Goal: Answer question/provide support: Share knowledge or assist other users

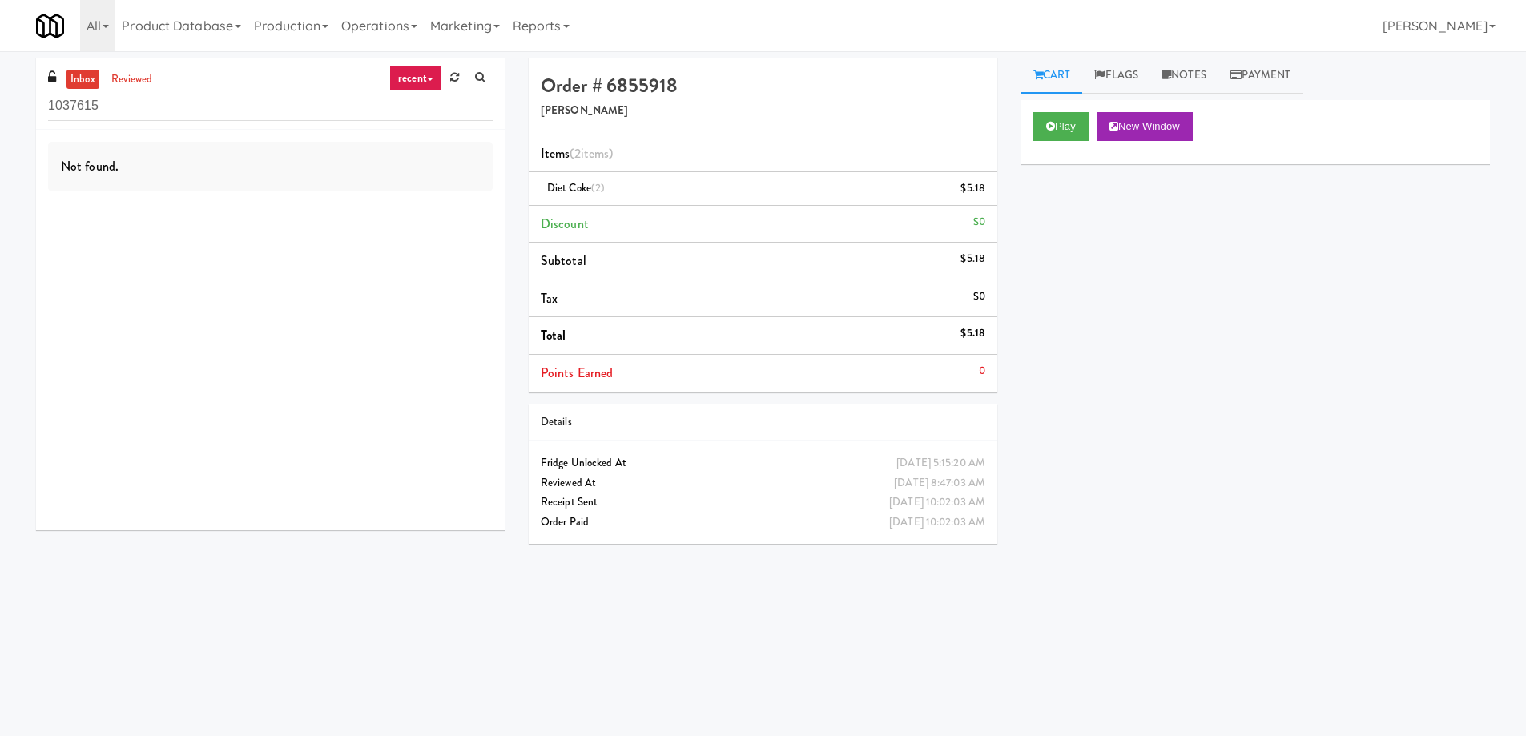
click at [429, 72] on link "recent" at bounding box center [415, 79] width 53 height 26
click at [423, 111] on link "all" at bounding box center [429, 109] width 128 height 29
click at [185, 119] on input "1037615" at bounding box center [270, 106] width 445 height 30
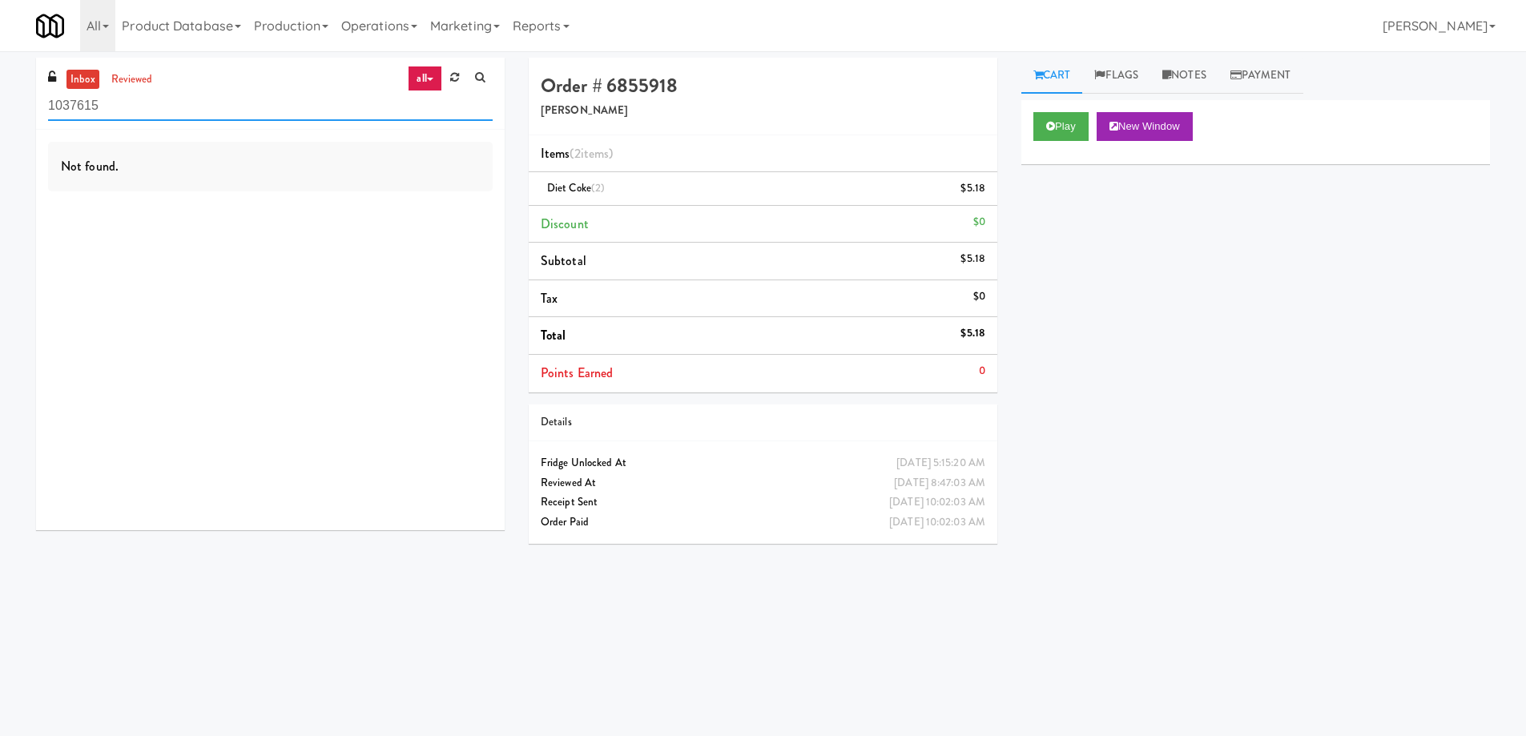
paste input "234 Market - Pantry"
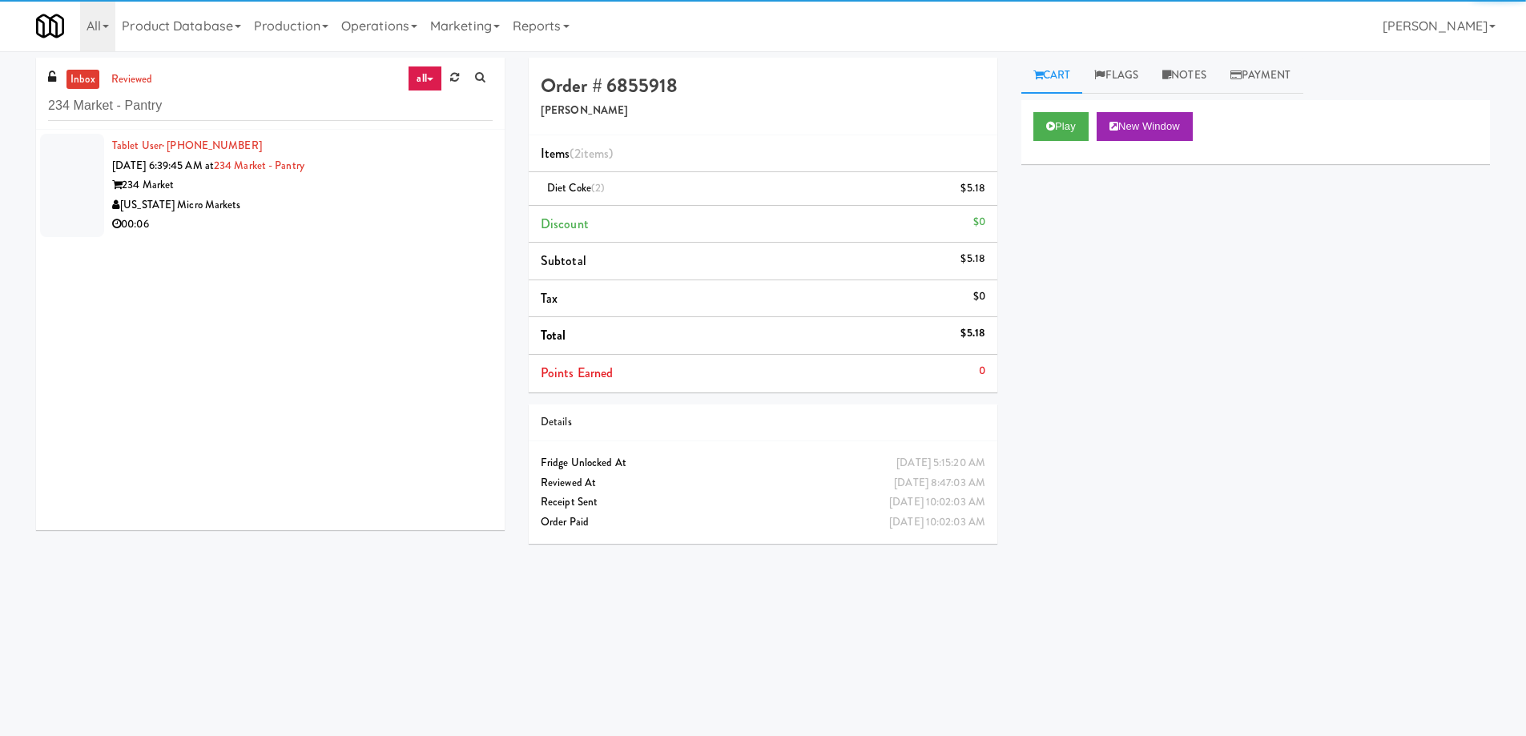
click at [382, 222] on div "00:06" at bounding box center [302, 225] width 381 height 20
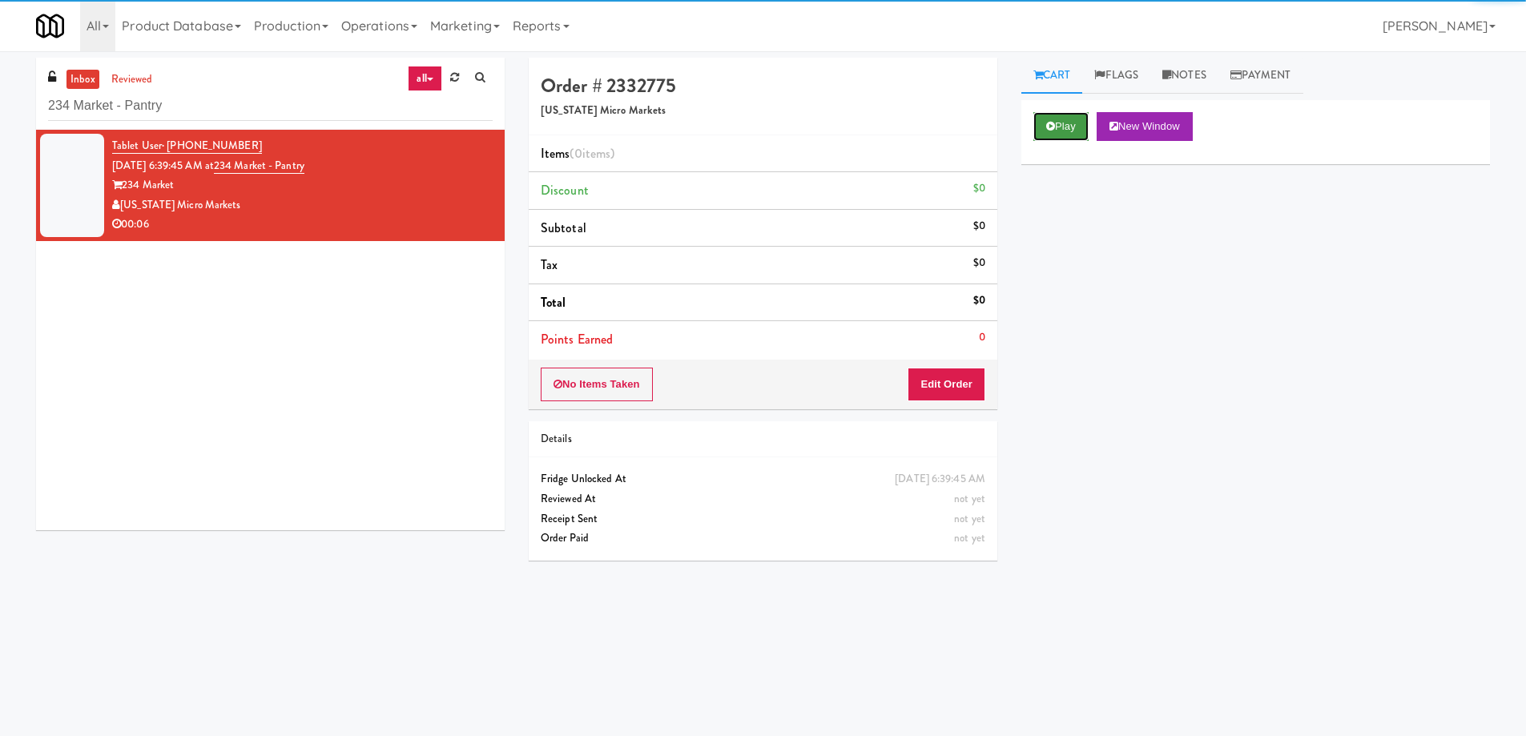
click at [1061, 135] on button "Play" at bounding box center [1060, 126] width 55 height 29
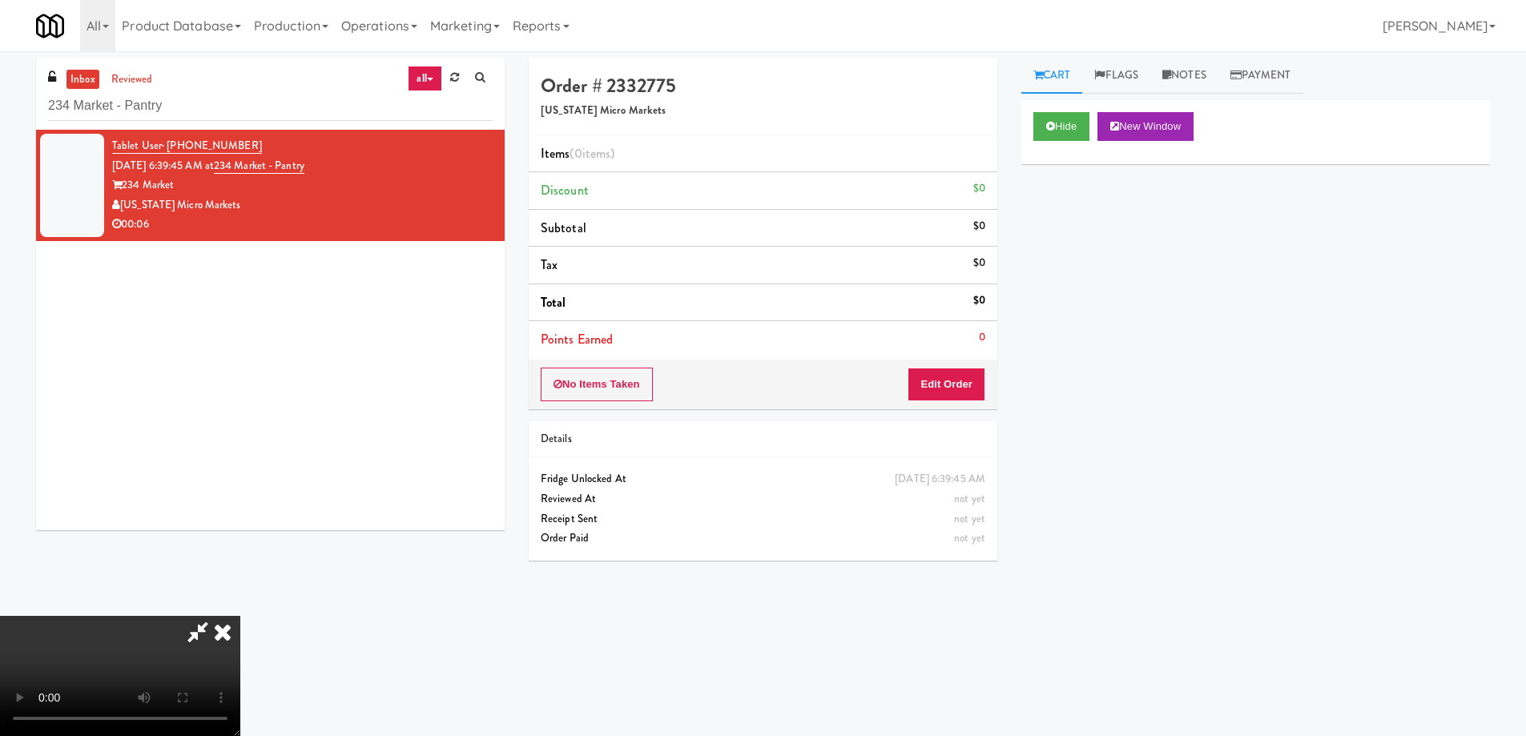
click at [240, 616] on video at bounding box center [120, 676] width 240 height 120
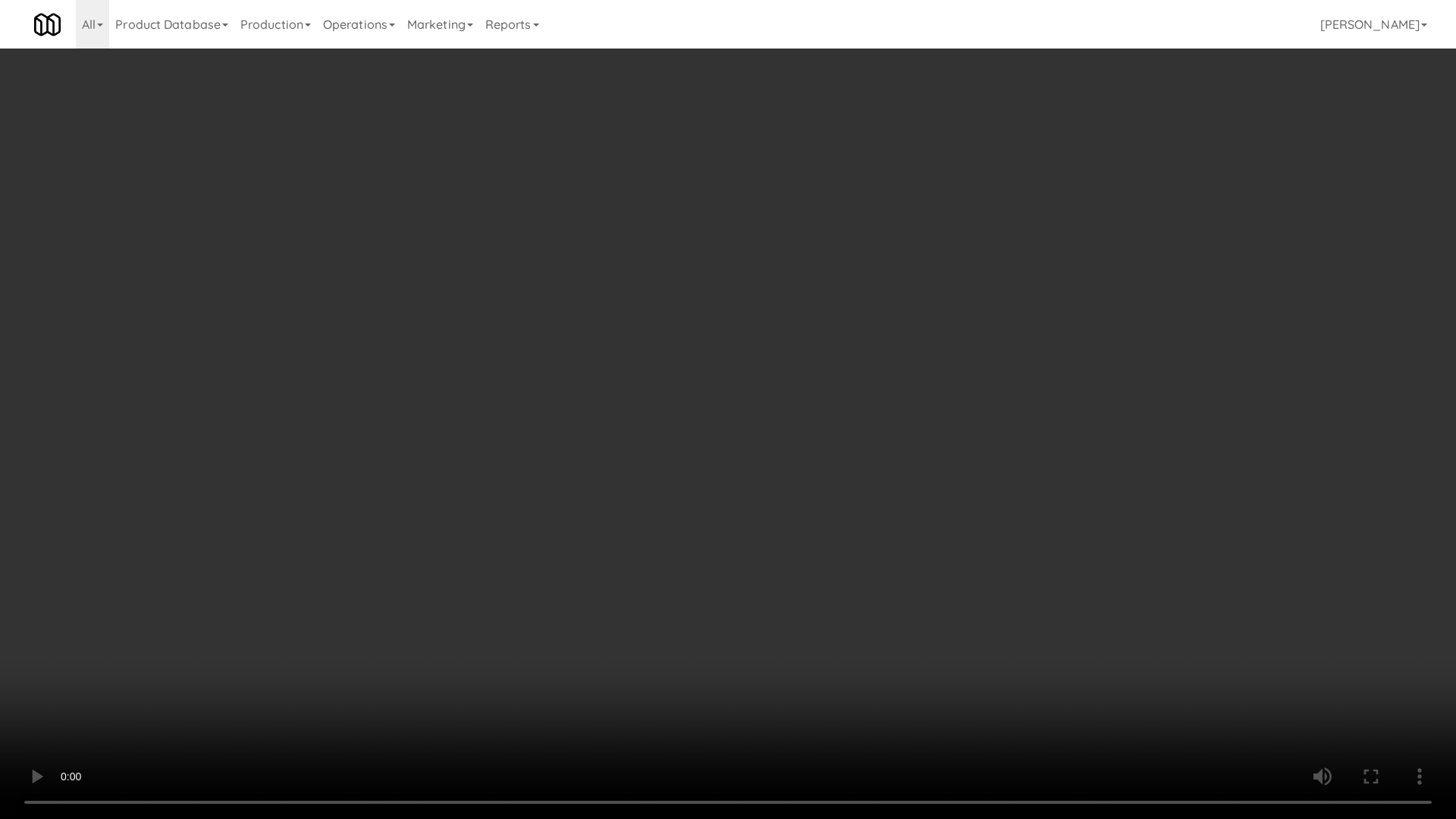
drag, startPoint x: 650, startPoint y: 350, endPoint x: 669, endPoint y: 350, distance: 19.0
click at [650, 350] on video at bounding box center [728, 409] width 1456 height 819
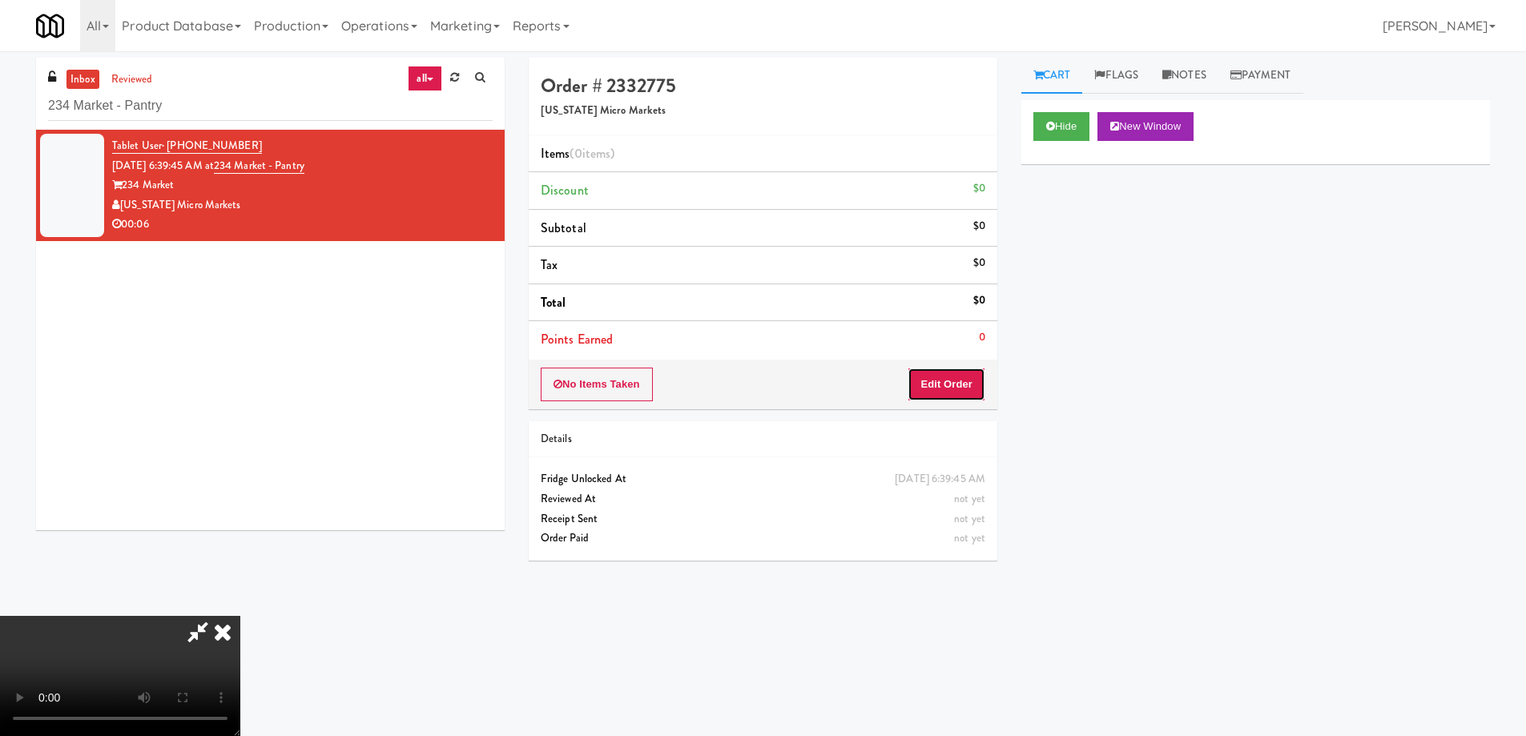
drag, startPoint x: 961, startPoint y: 377, endPoint x: 1013, endPoint y: 312, distance: 82.1
click at [961, 376] on button "Edit Order" at bounding box center [947, 385] width 78 height 34
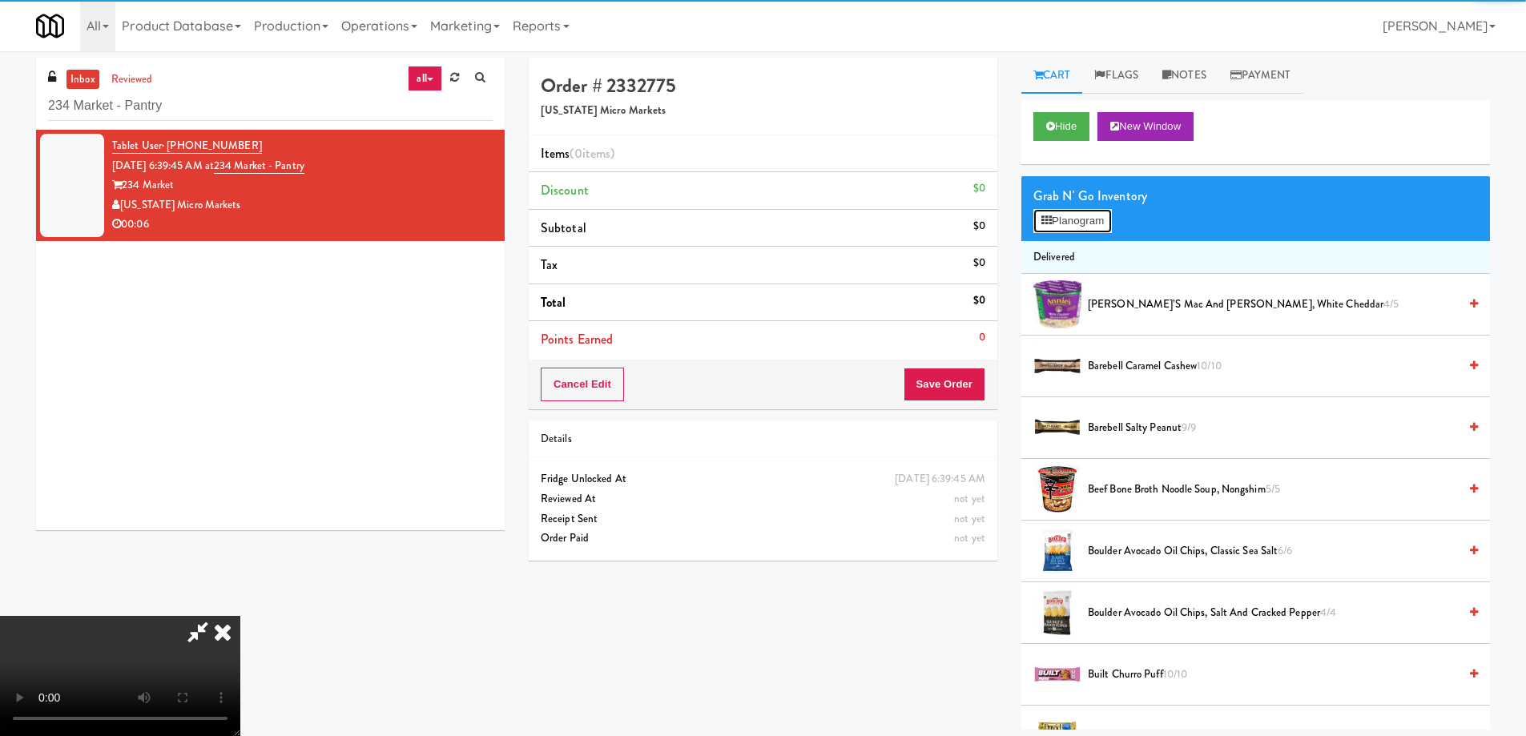
click at [1069, 224] on button "Planogram" at bounding box center [1072, 221] width 79 height 24
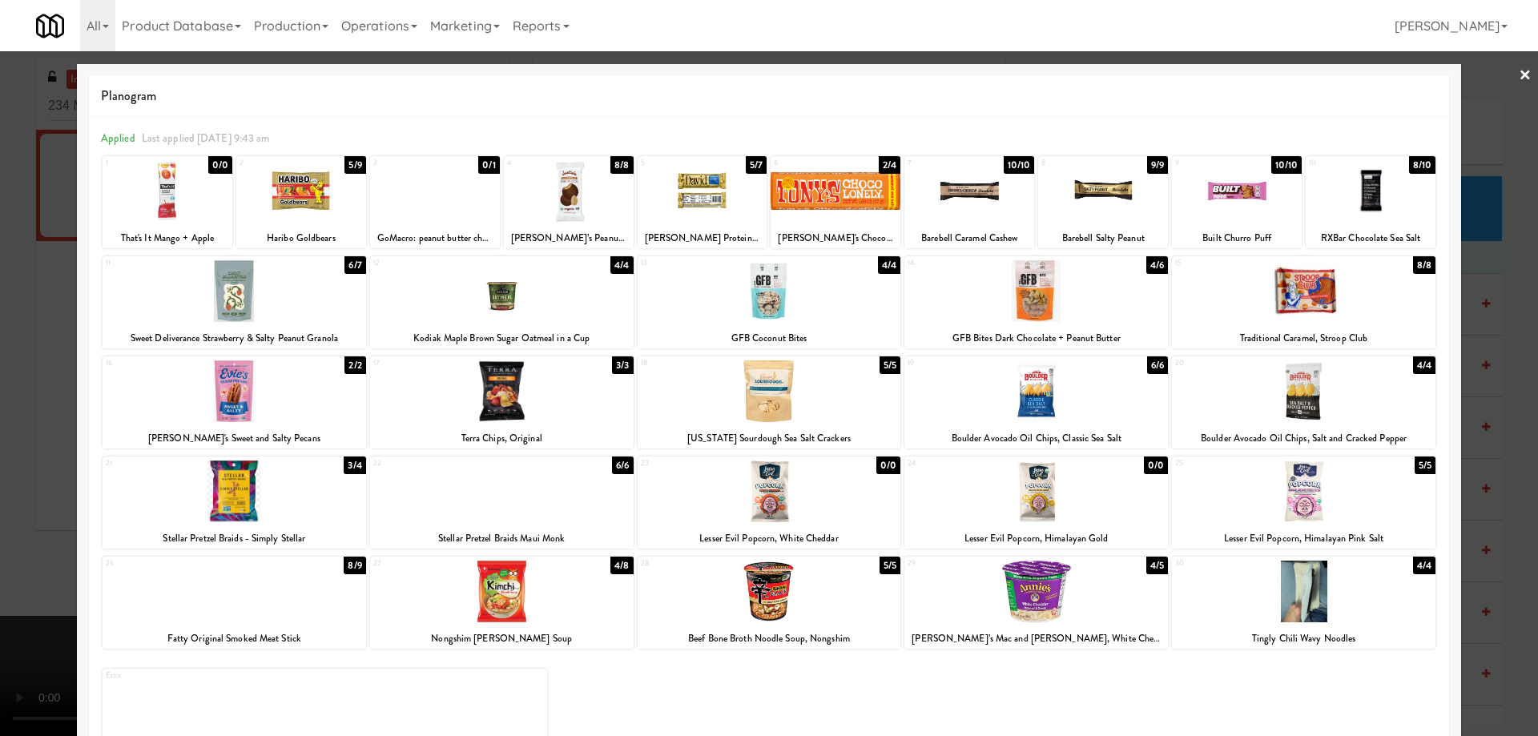
click at [731, 207] on div at bounding box center [703, 191] width 130 height 62
click at [1519, 78] on link "×" at bounding box center [1525, 76] width 13 height 50
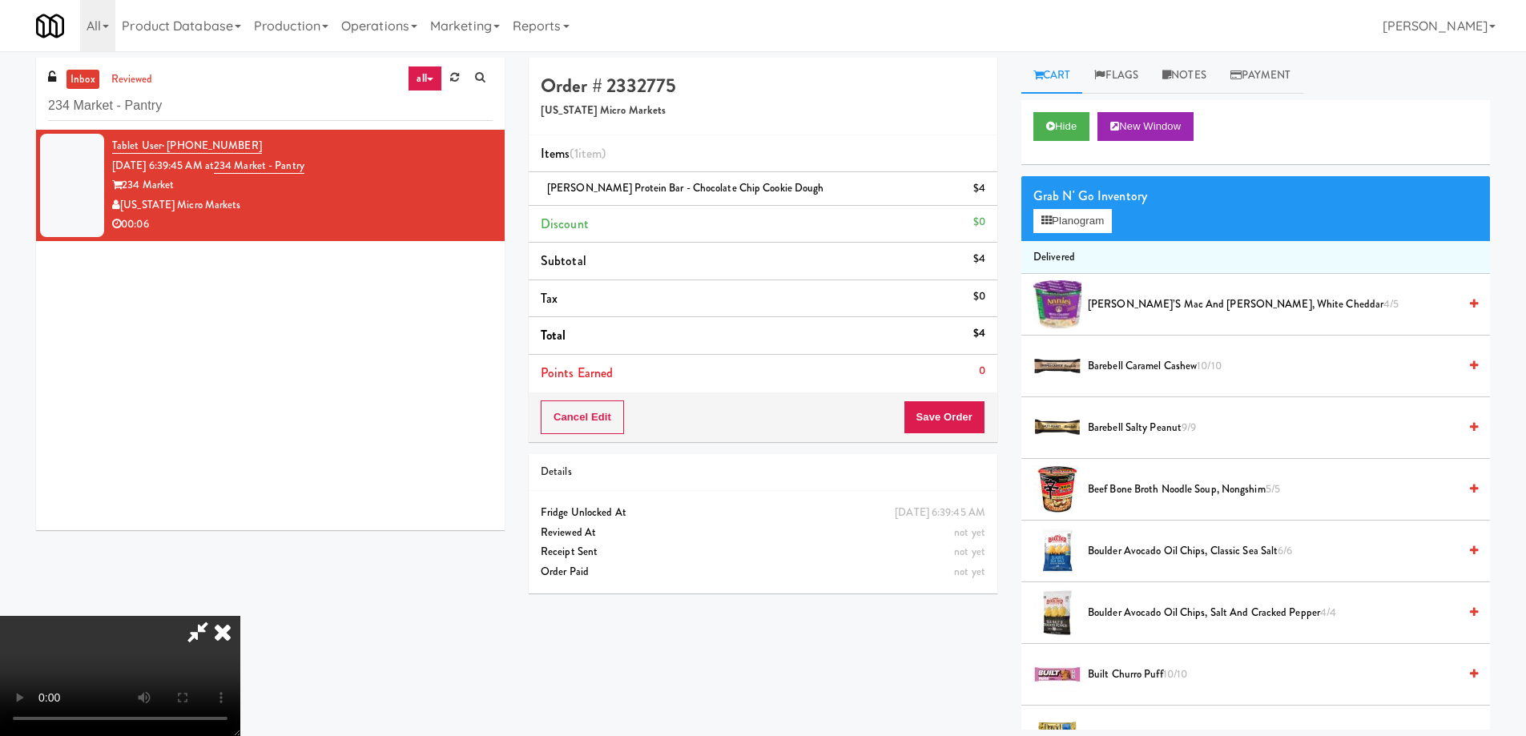
click at [240, 616] on video at bounding box center [120, 676] width 240 height 120
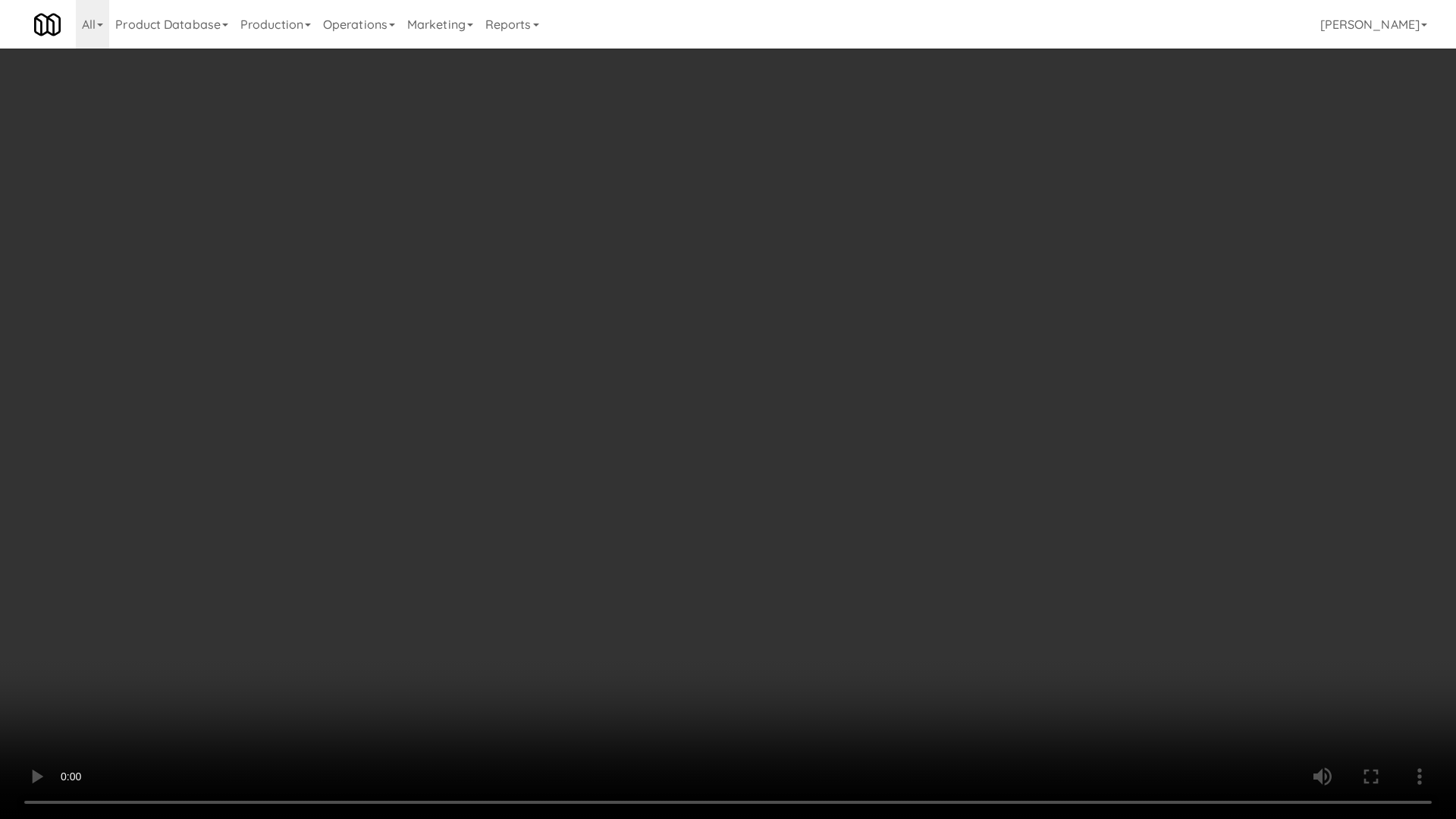
click at [646, 443] on video at bounding box center [728, 409] width 1456 height 819
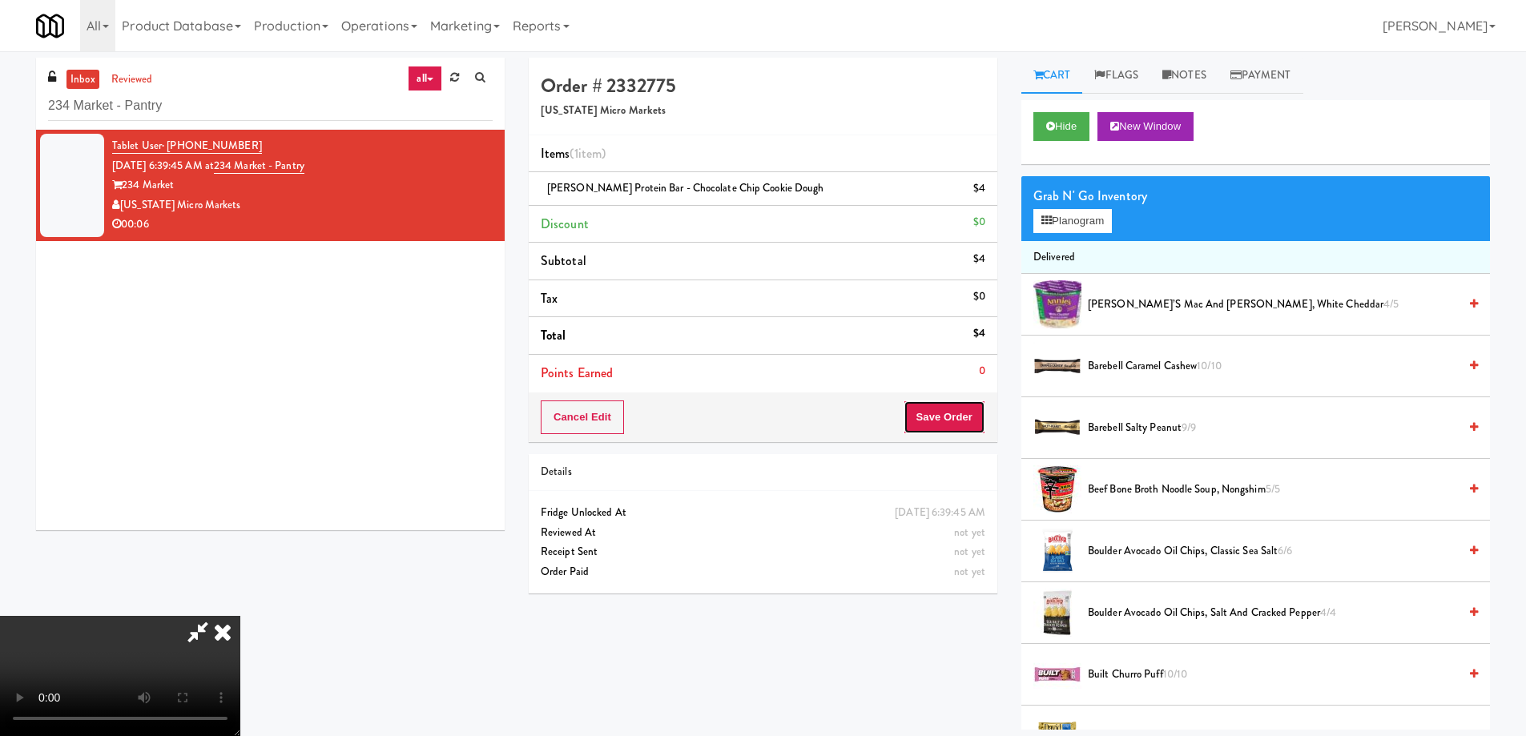
click at [944, 405] on button "Save Order" at bounding box center [945, 418] width 82 height 34
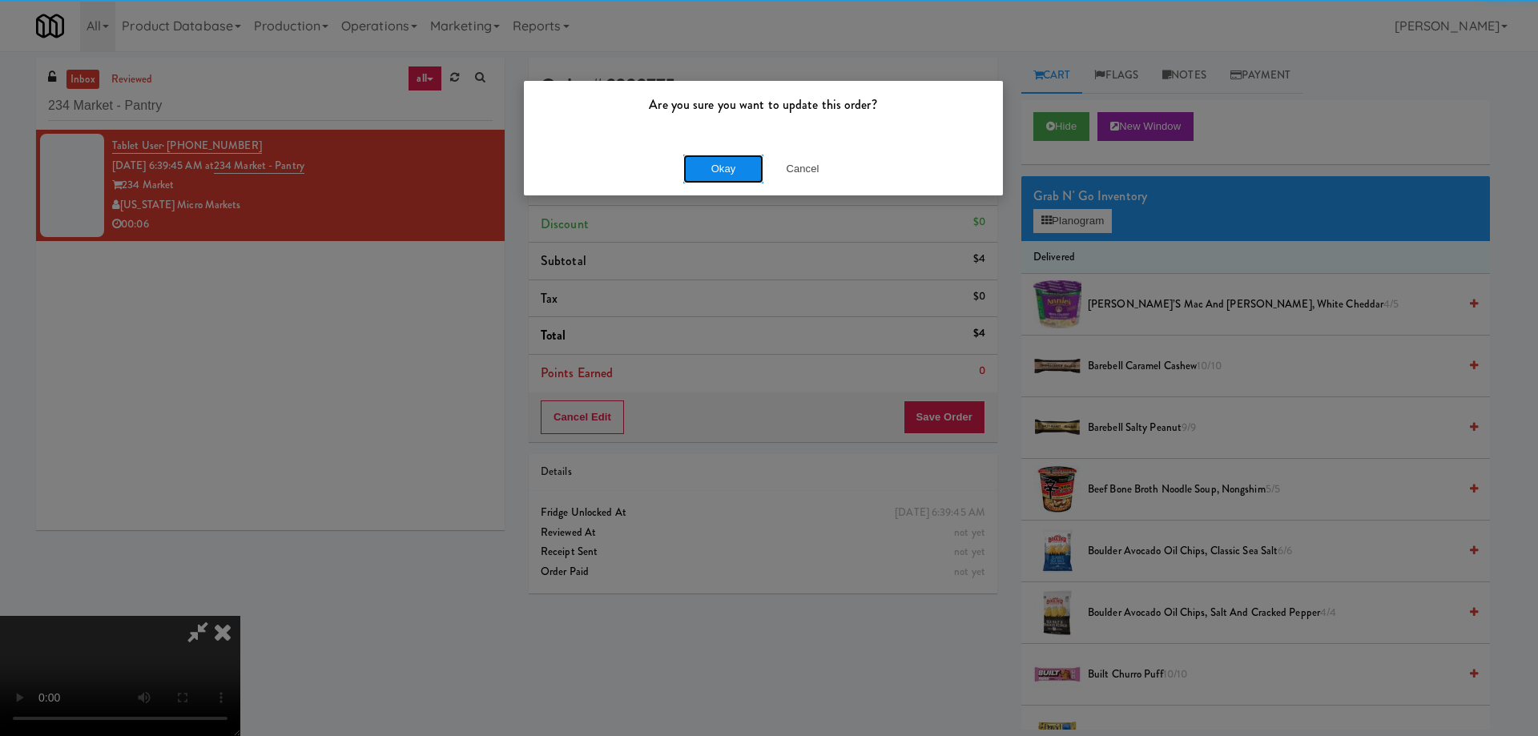
click at [727, 169] on button "Okay" at bounding box center [723, 169] width 80 height 29
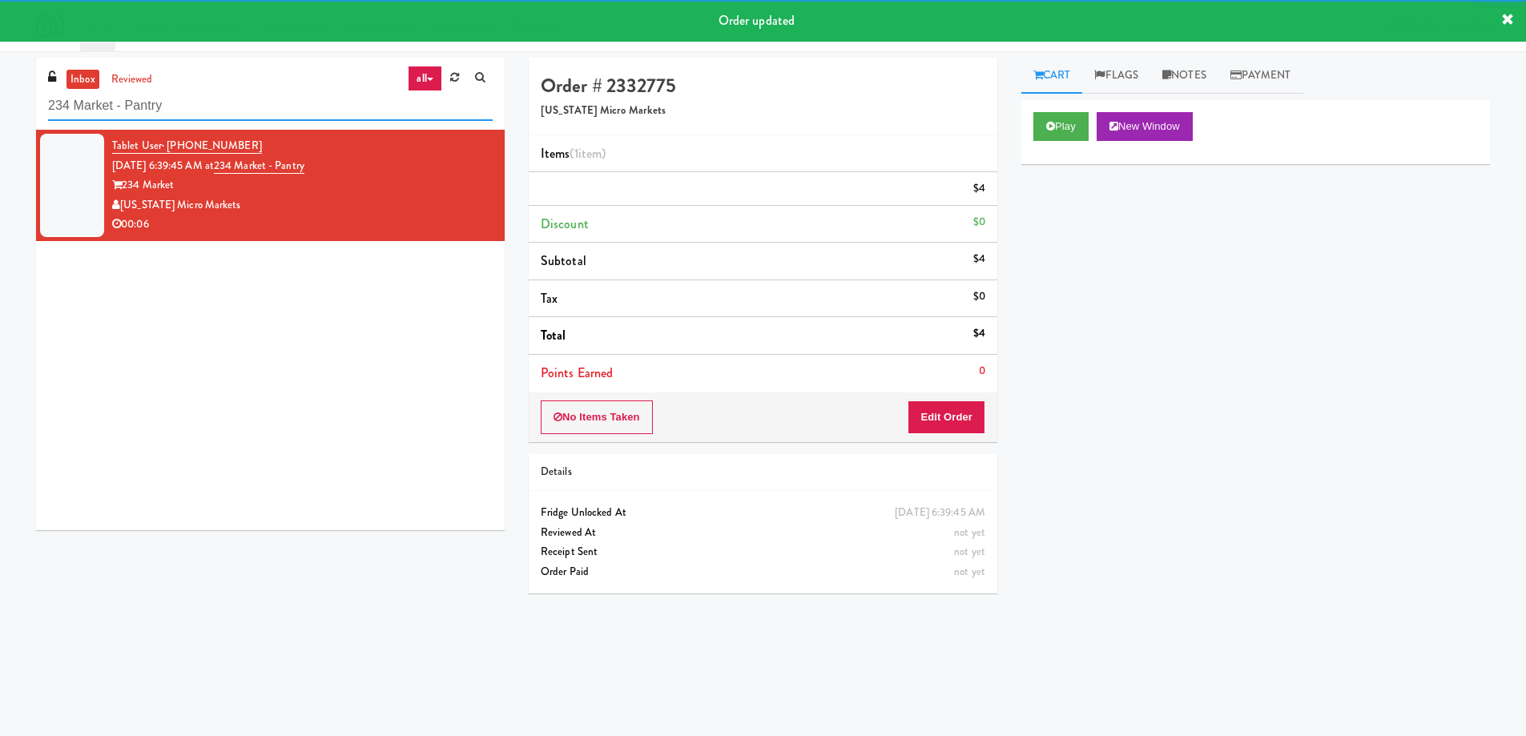
click at [288, 102] on input "234 Market - Pantry" at bounding box center [270, 106] width 445 height 30
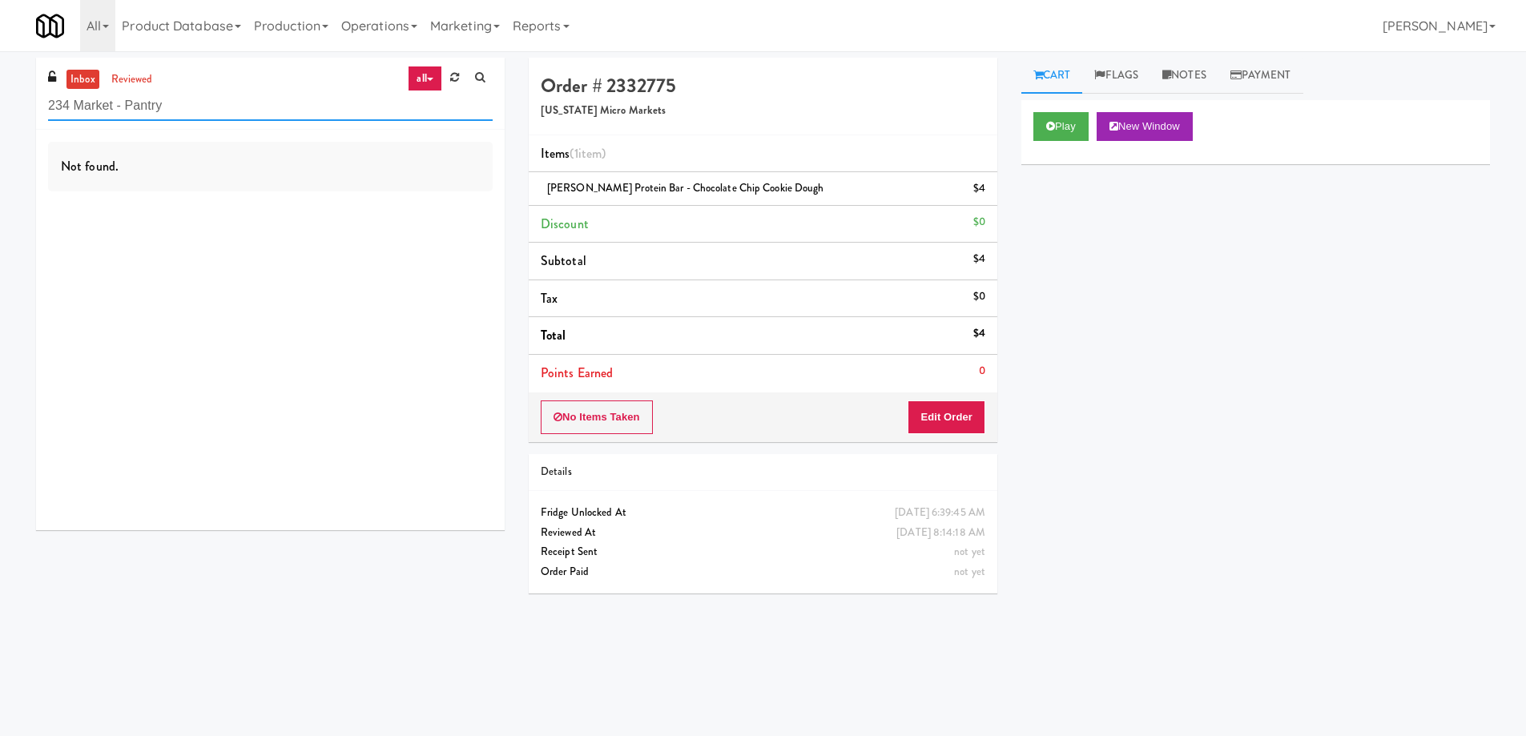
click at [224, 102] on input "234 Market - Pantry" at bounding box center [270, 106] width 445 height 30
paste input "Chestnut Place"
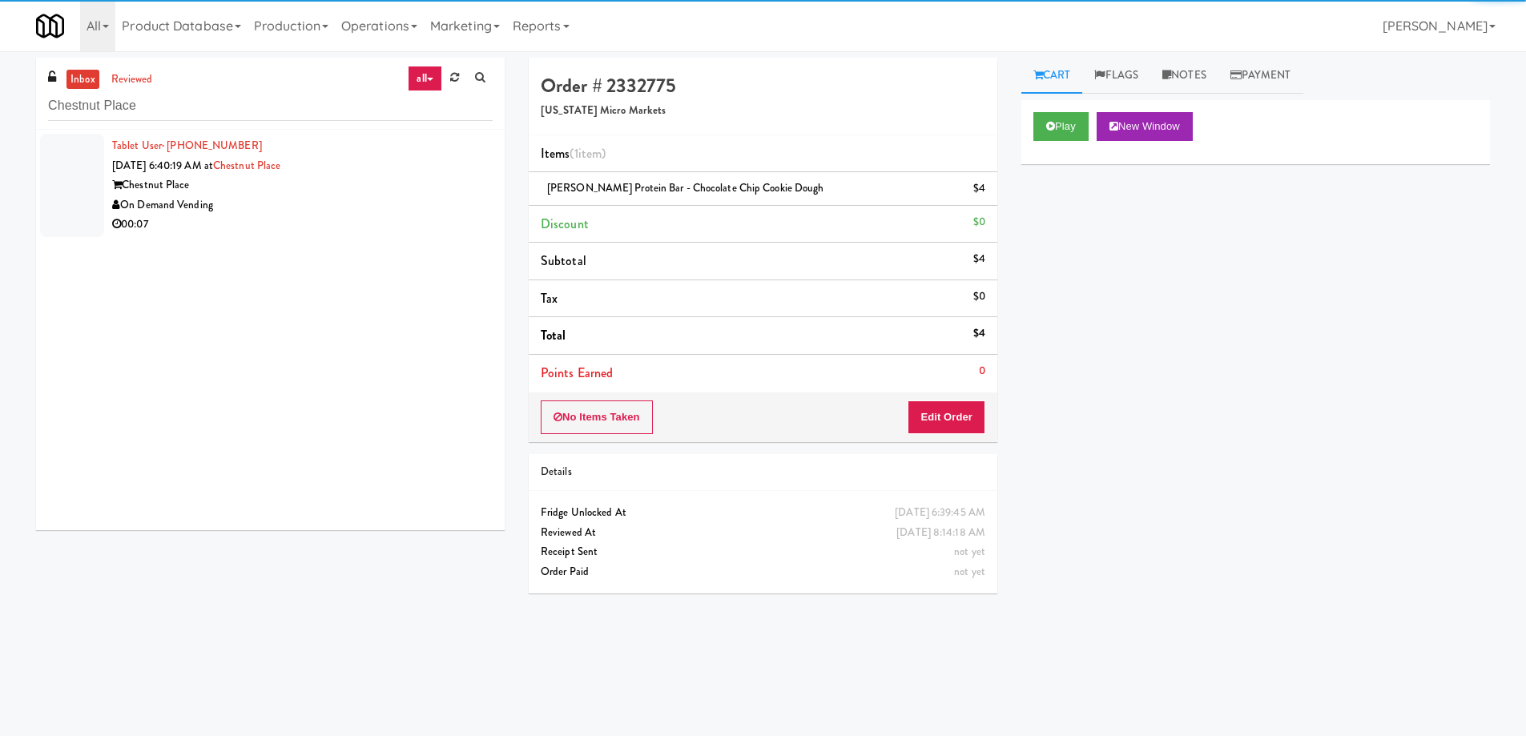
click at [392, 181] on div "Chestnut Place" at bounding box center [302, 185] width 381 height 20
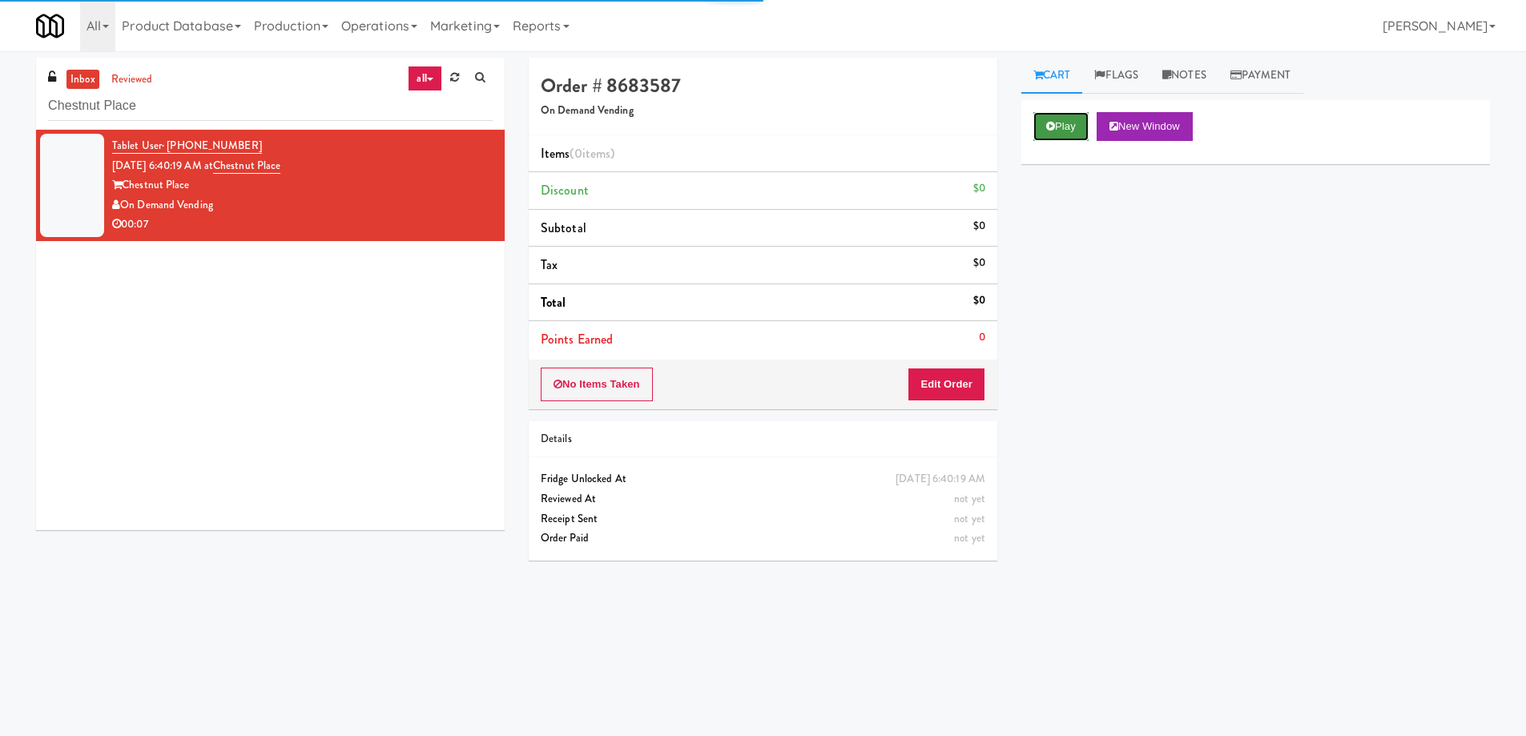
click at [1049, 130] on icon at bounding box center [1050, 126] width 9 height 10
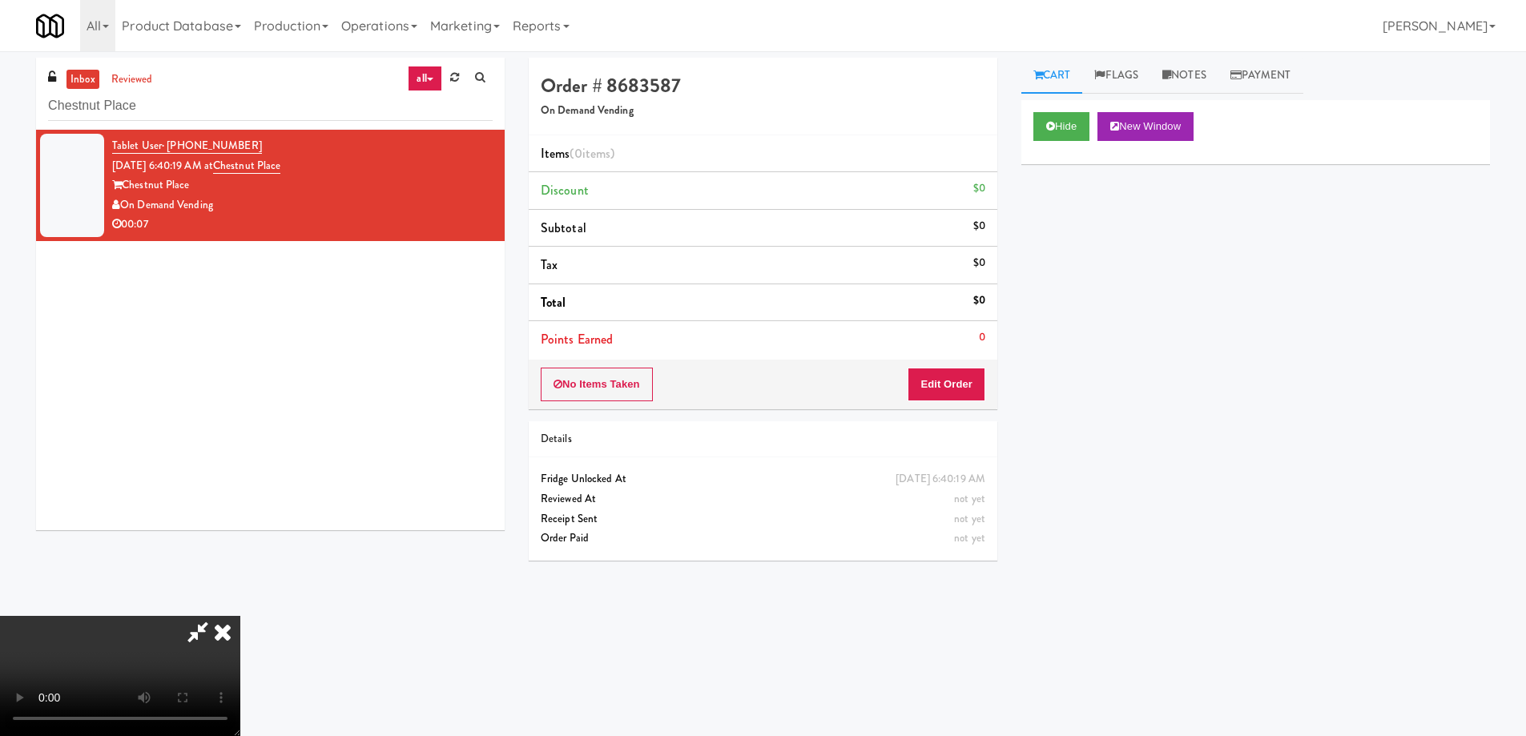
click at [240, 616] on video at bounding box center [120, 676] width 240 height 120
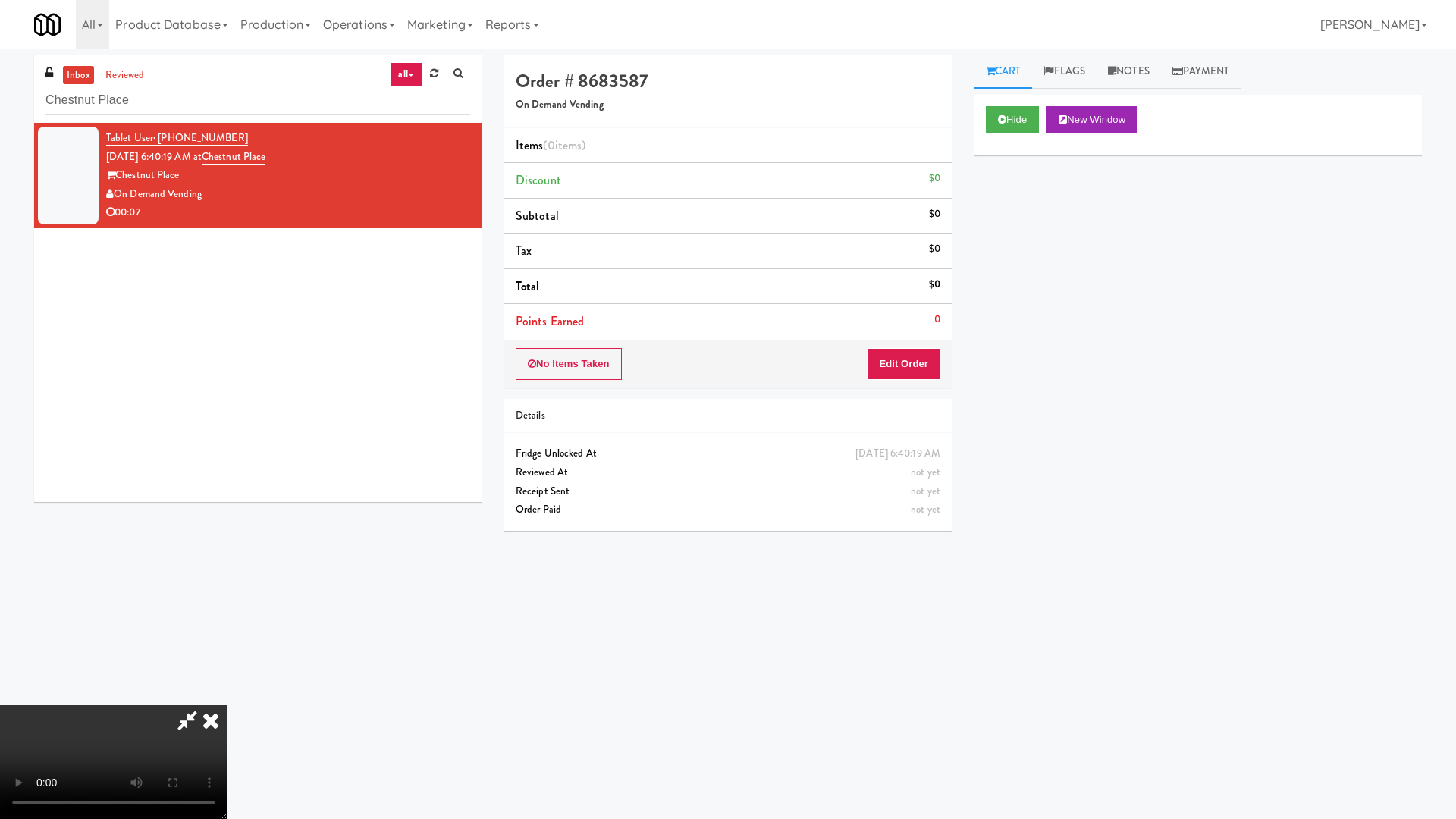
click at [227, 695] on video at bounding box center [114, 762] width 227 height 114
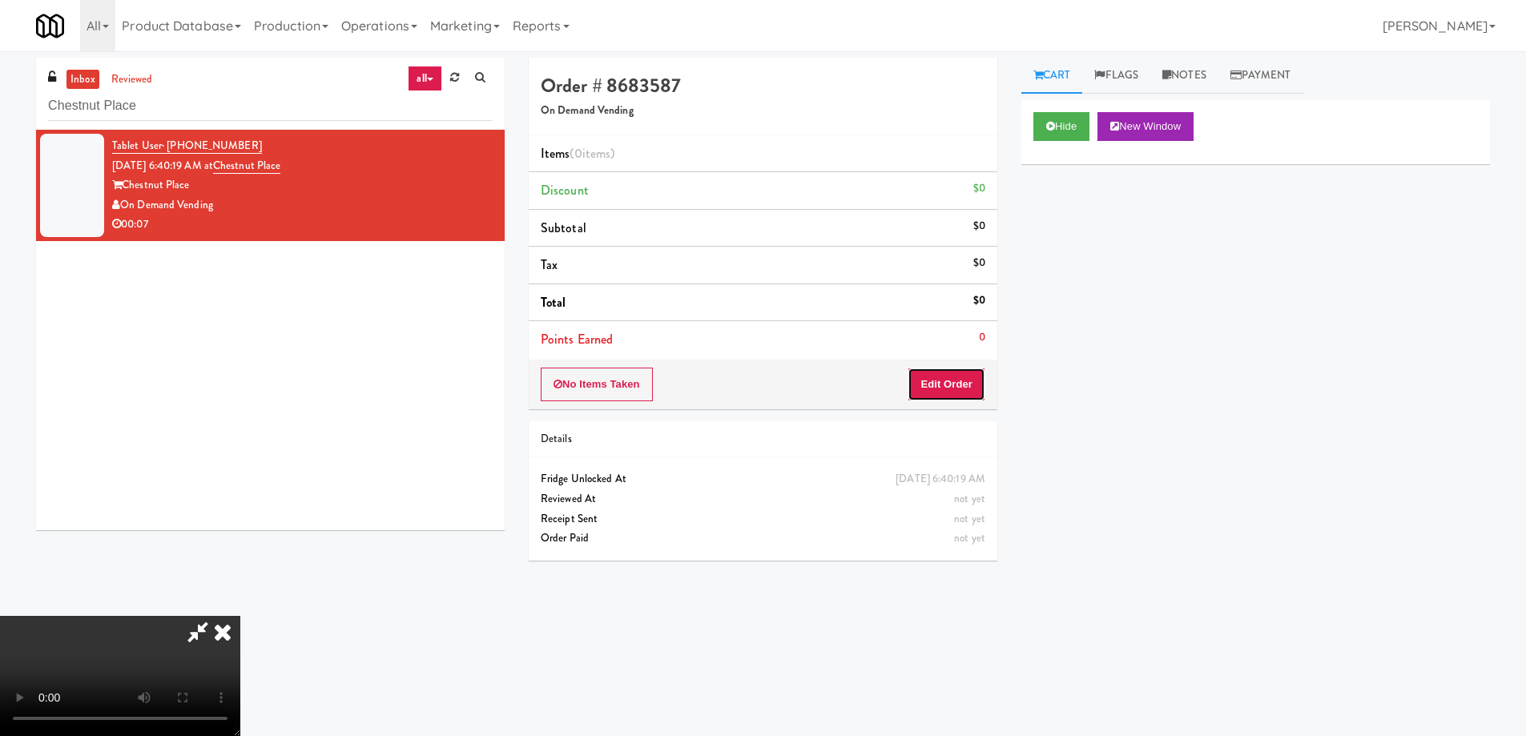
click at [968, 371] on button "Edit Order" at bounding box center [947, 385] width 78 height 34
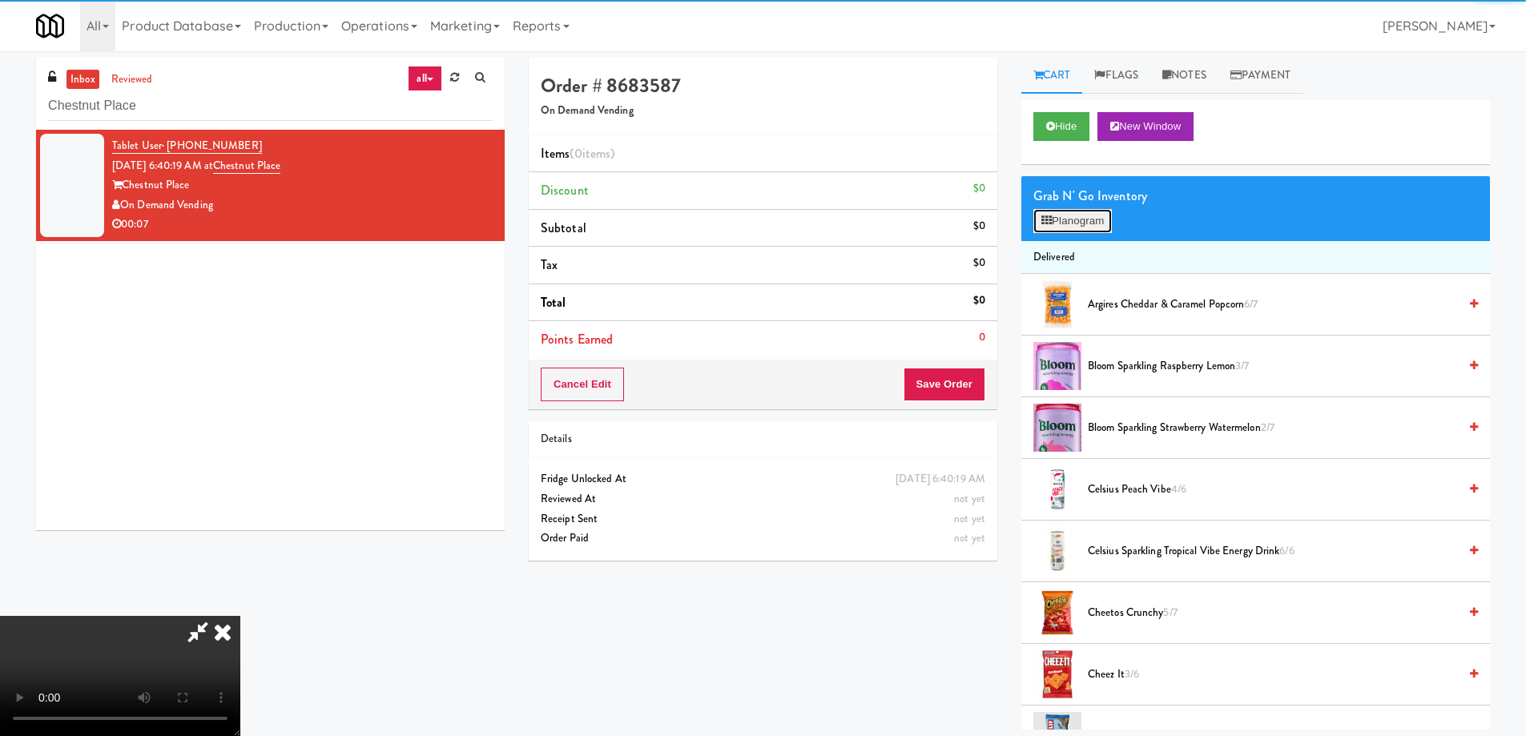
click at [1066, 225] on button "Planogram" at bounding box center [1072, 221] width 79 height 24
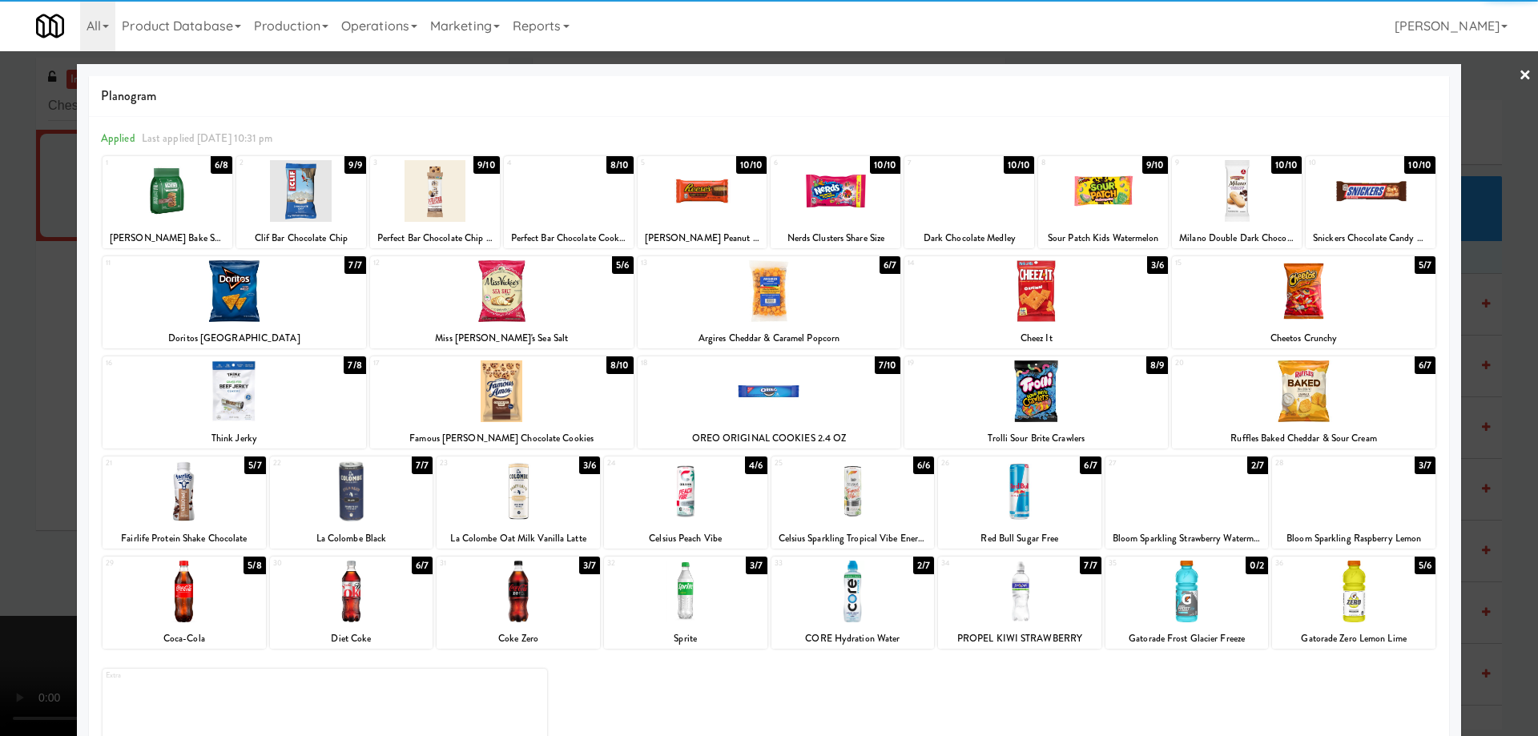
drag, startPoint x: 215, startPoint y: 492, endPoint x: 219, endPoint y: 505, distance: 14.0
click at [215, 492] on div at bounding box center [184, 492] width 163 height 62
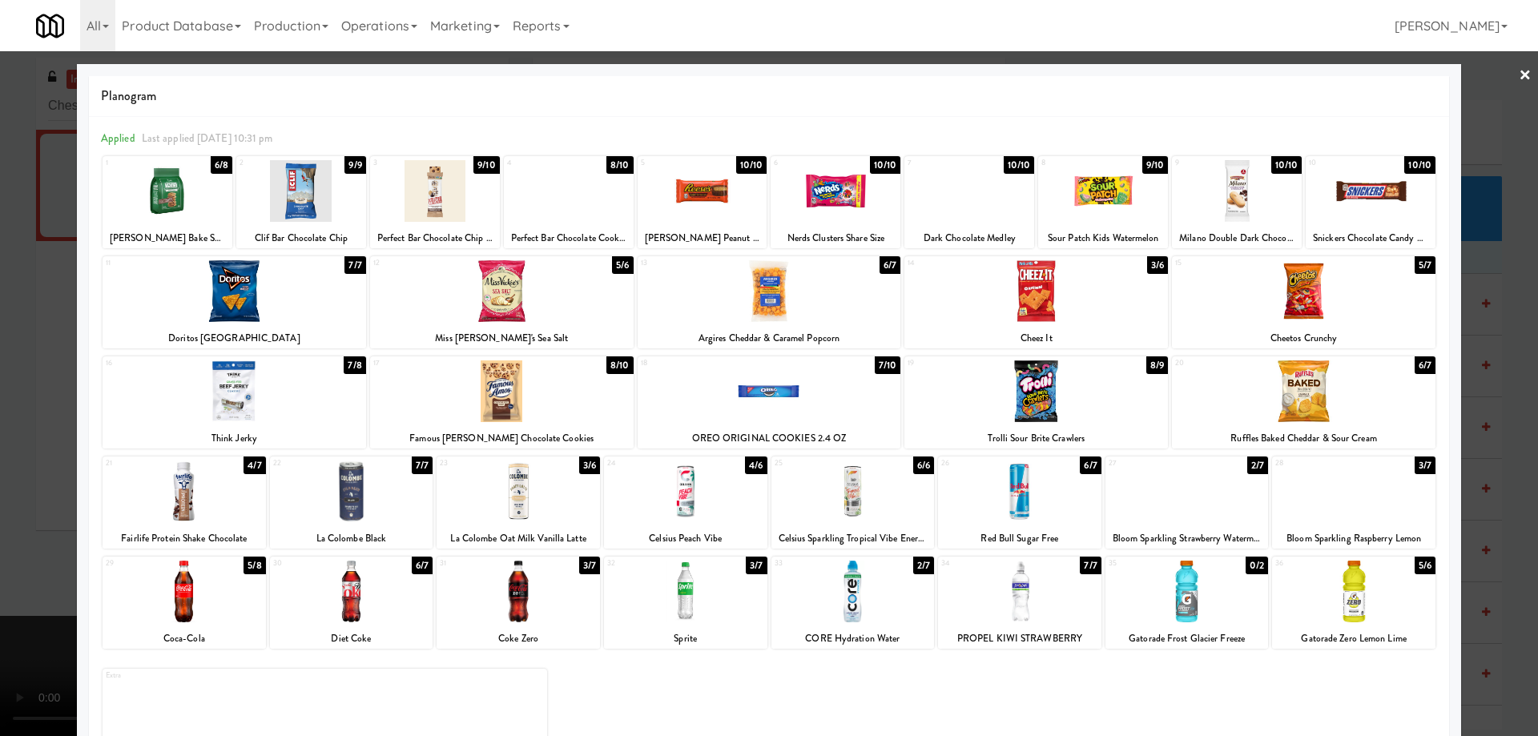
click at [1519, 74] on link "×" at bounding box center [1525, 76] width 13 height 50
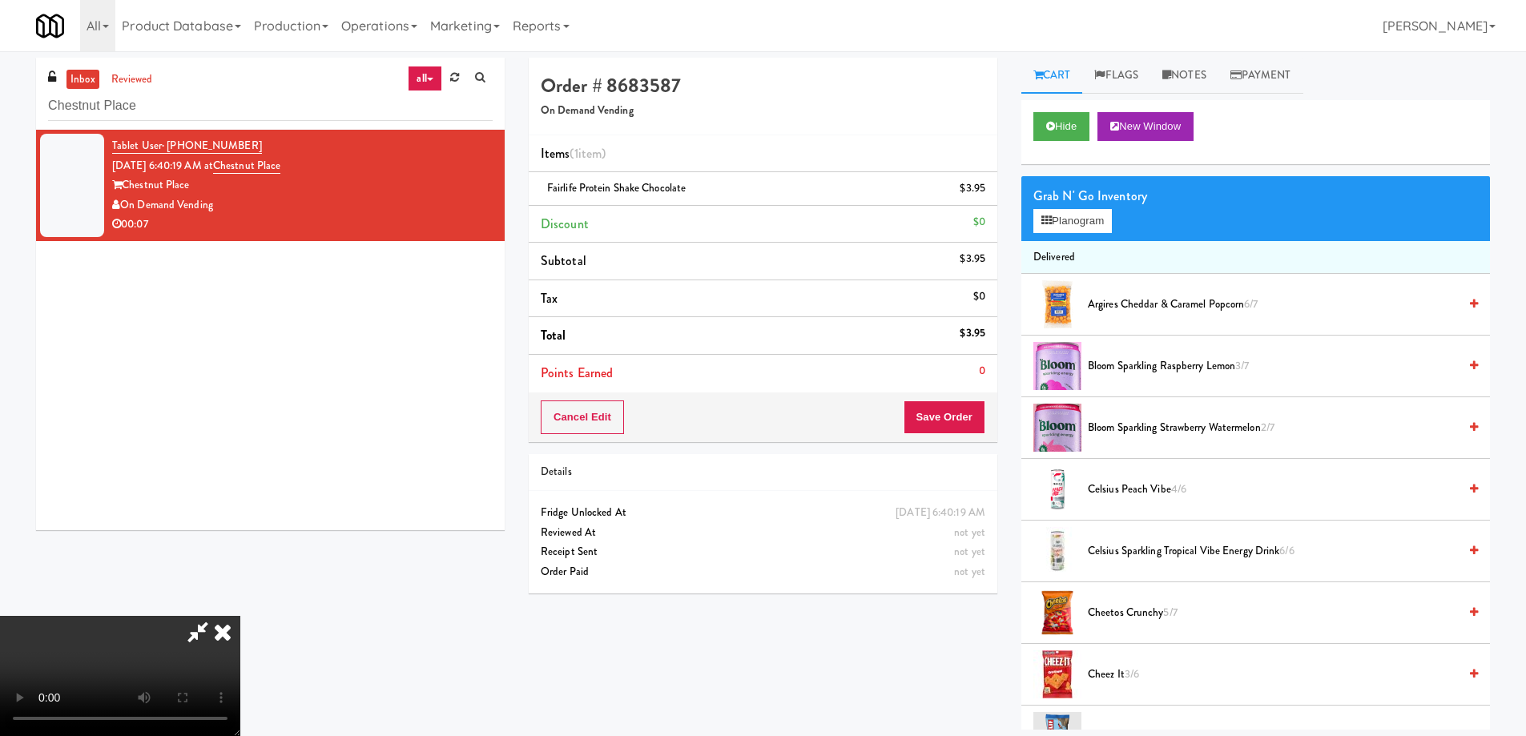
click at [240, 616] on video at bounding box center [120, 676] width 240 height 120
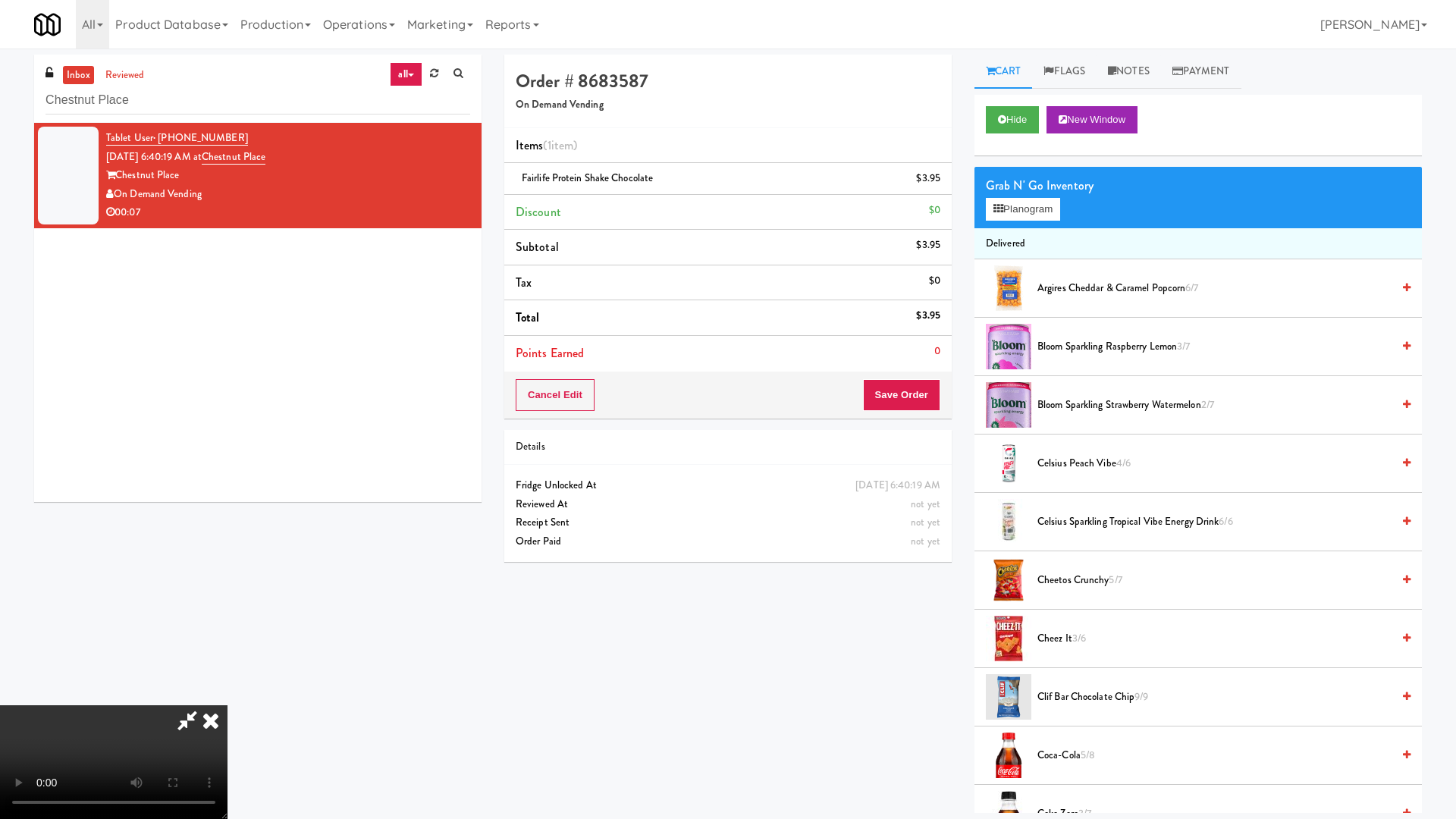
click at [227, 695] on video at bounding box center [114, 762] width 227 height 114
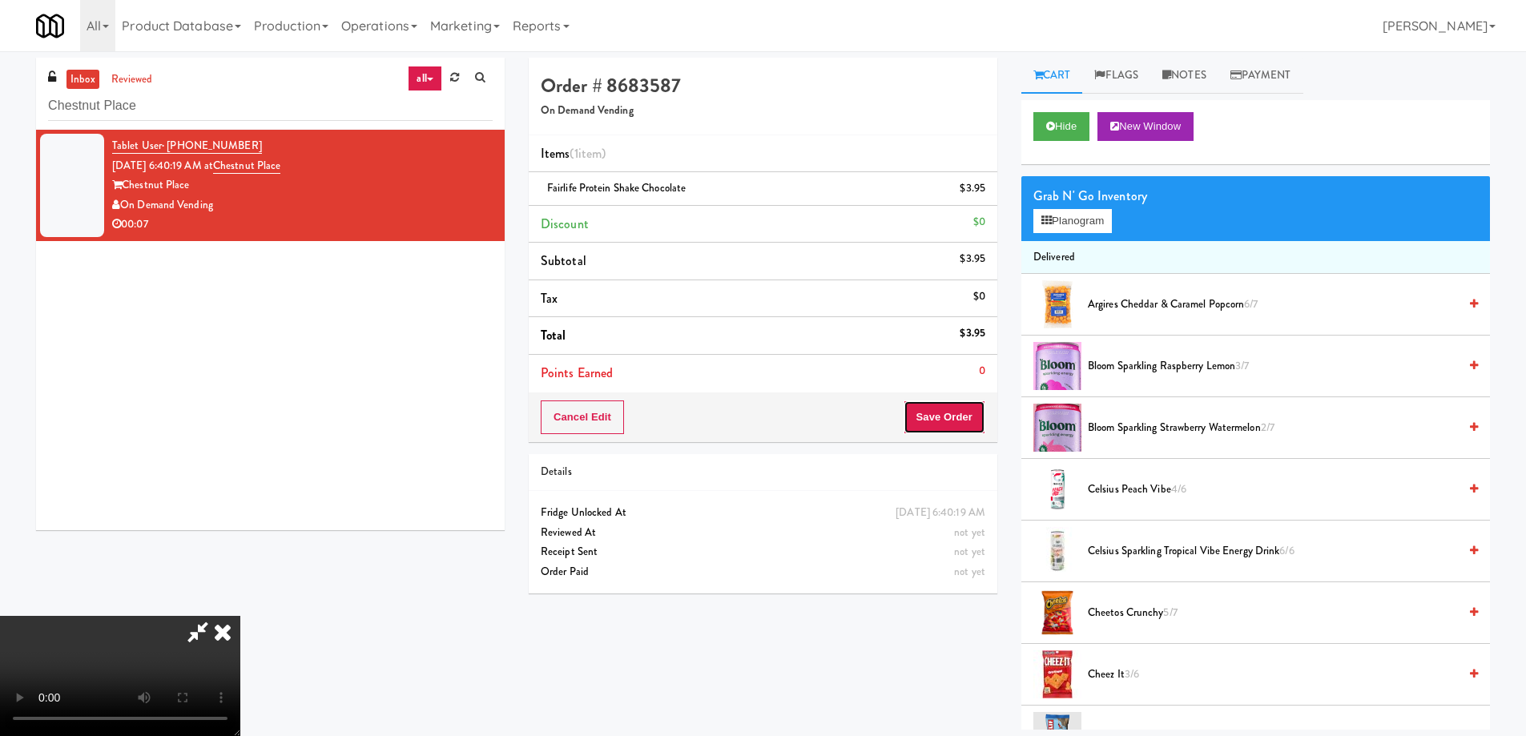
click at [968, 408] on button "Save Order" at bounding box center [945, 418] width 82 height 34
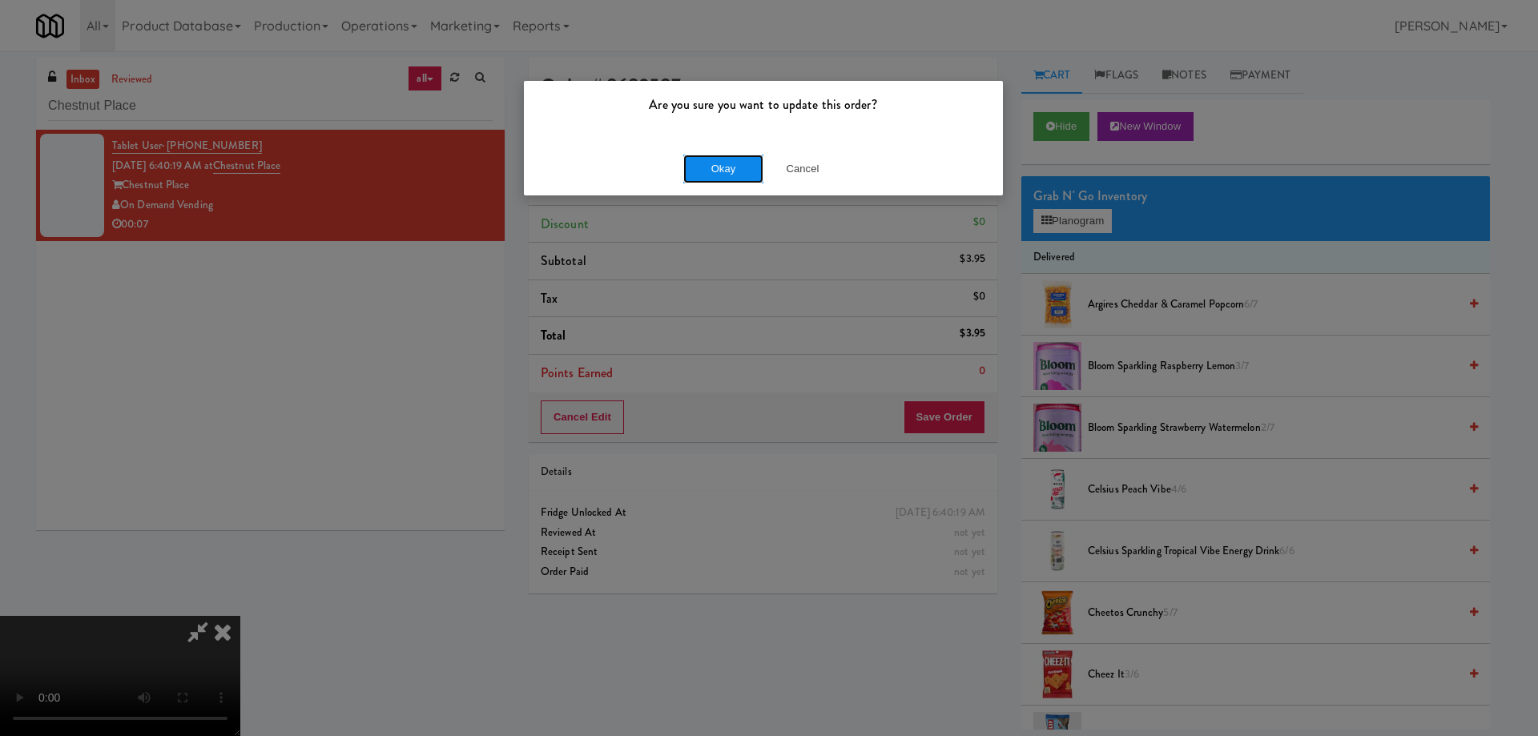
click at [747, 167] on button "Okay" at bounding box center [723, 169] width 80 height 29
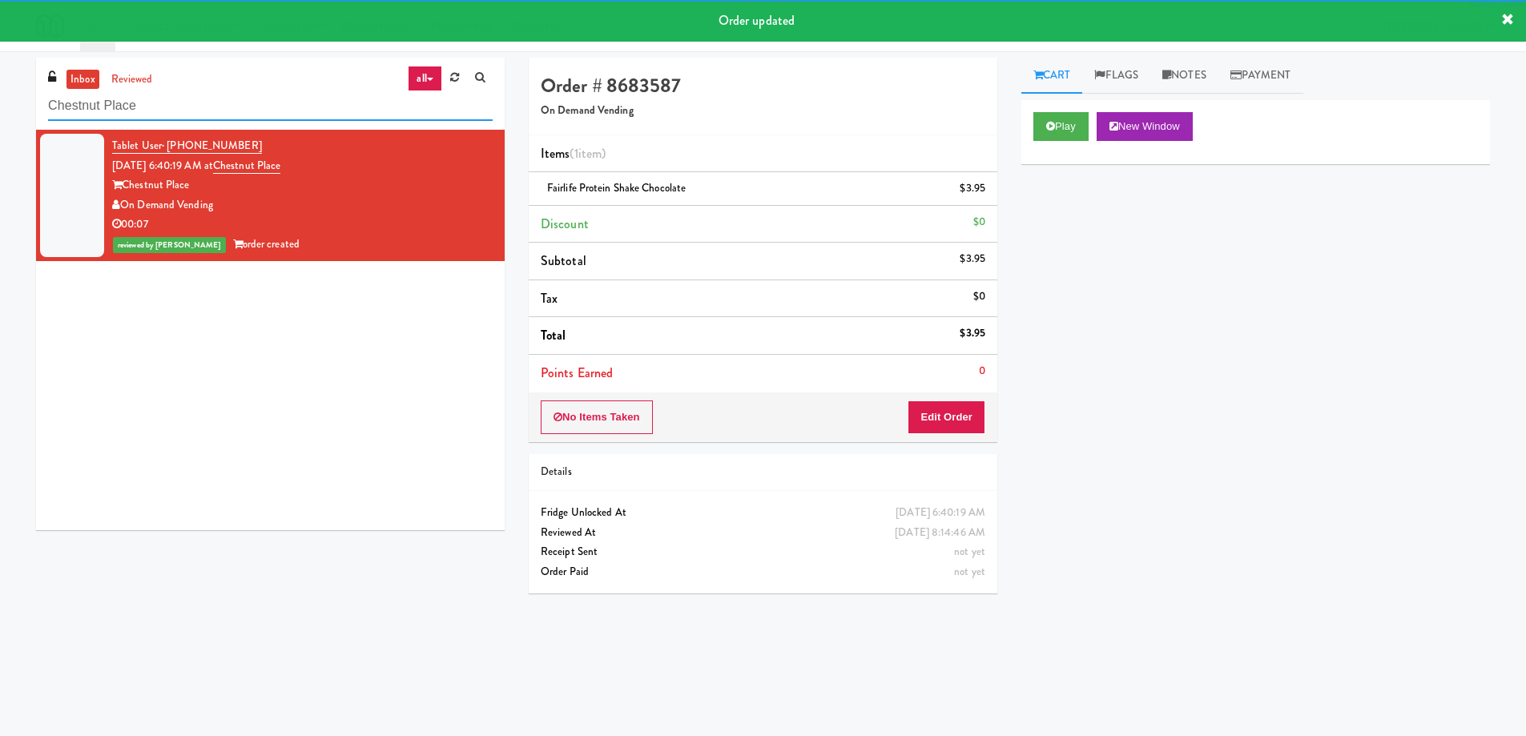
click at [245, 111] on input "Chestnut Place" at bounding box center [270, 106] width 445 height 30
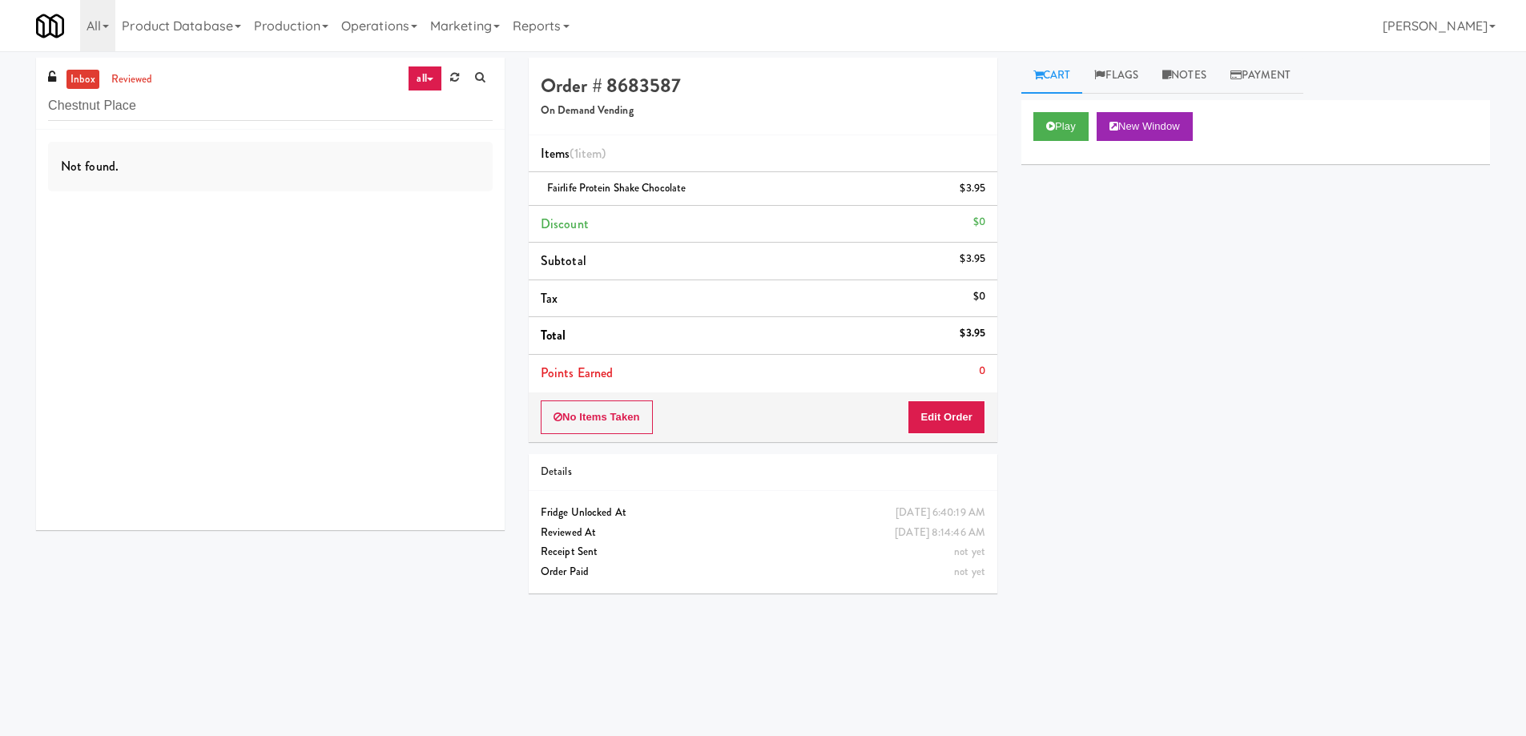
click at [1173, 389] on div "Play New Window Primary Flag Clear Flag if unable to determine what was taken o…" at bounding box center [1255, 400] width 469 height 601
click at [1266, 550] on div "Play New Window Primary Flag Clear Flag if unable to determine what was taken o…" at bounding box center [1255, 400] width 469 height 601
click at [310, 110] on input "Chestnut Place" at bounding box center [270, 106] width 445 height 30
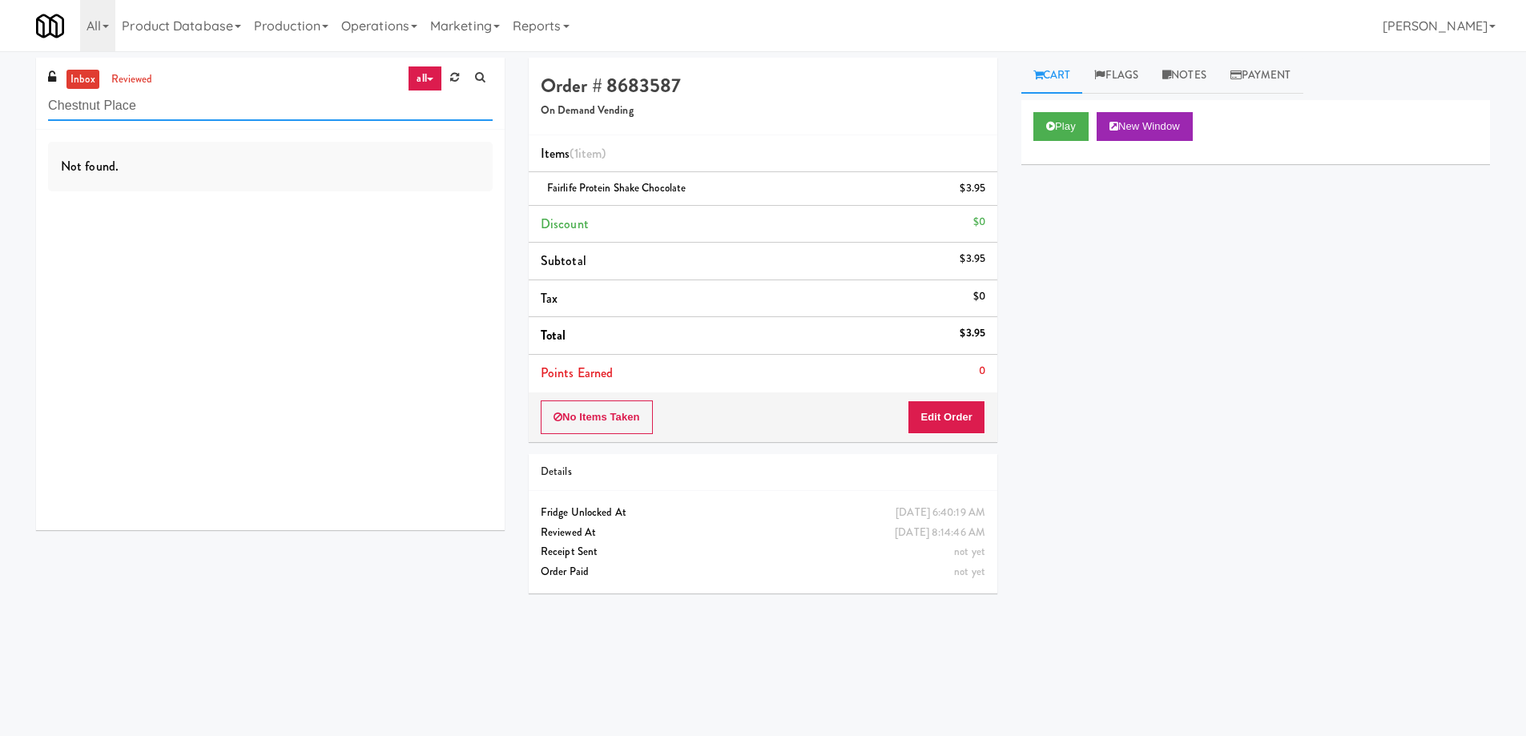
paste input "Rock Solid Reboot 2"
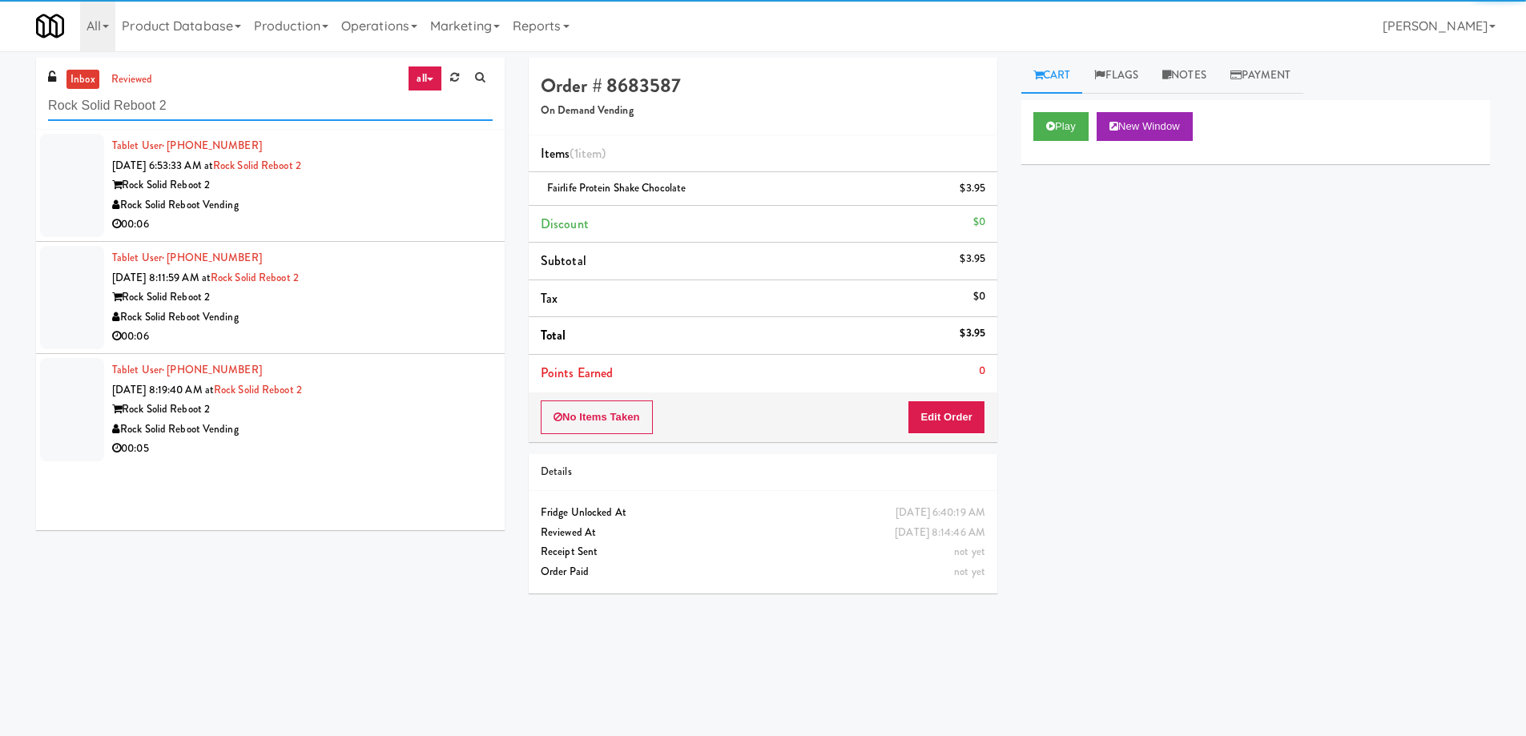
type input "Rock Solid Reboot 2"
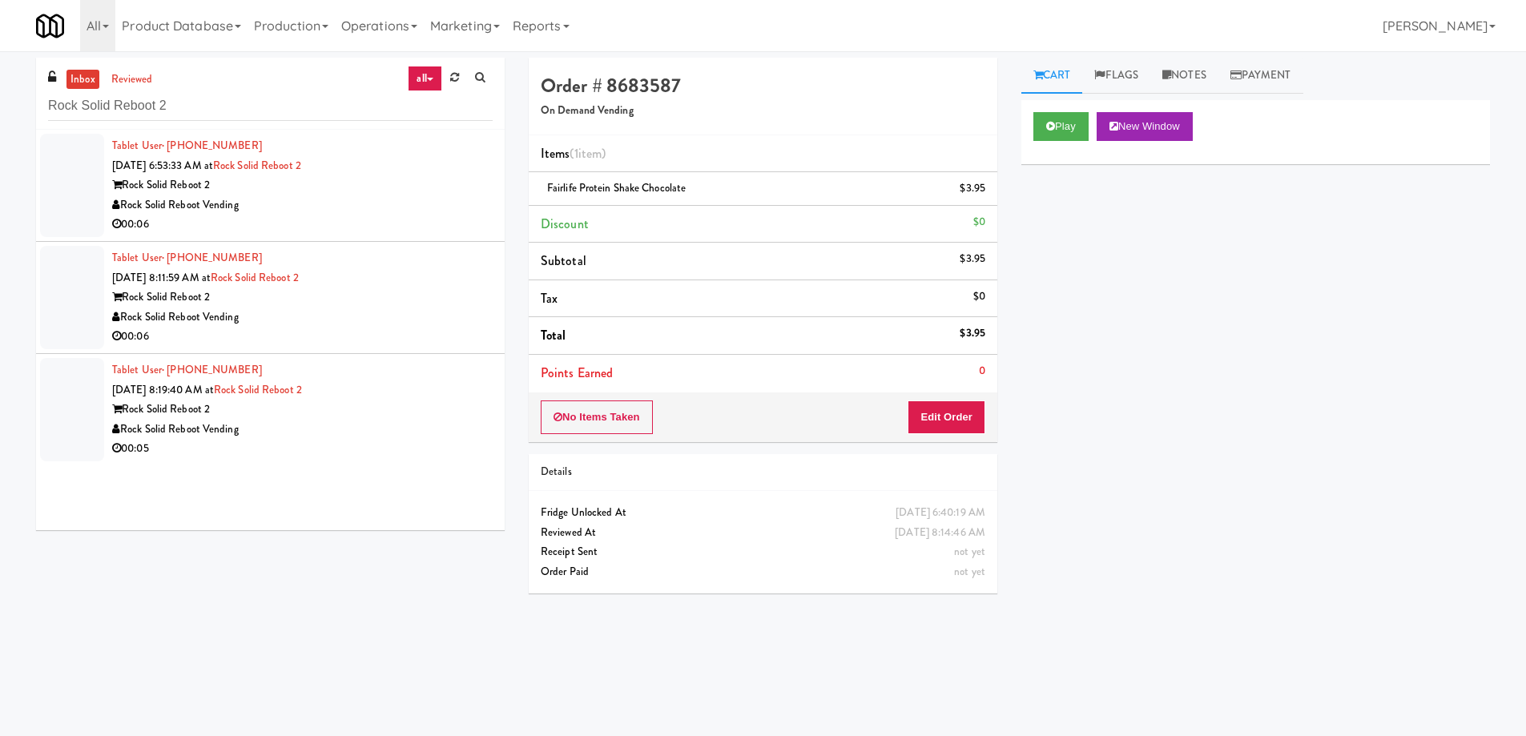
click at [373, 211] on div "Rock Solid Reboot Vending" at bounding box center [302, 205] width 381 height 20
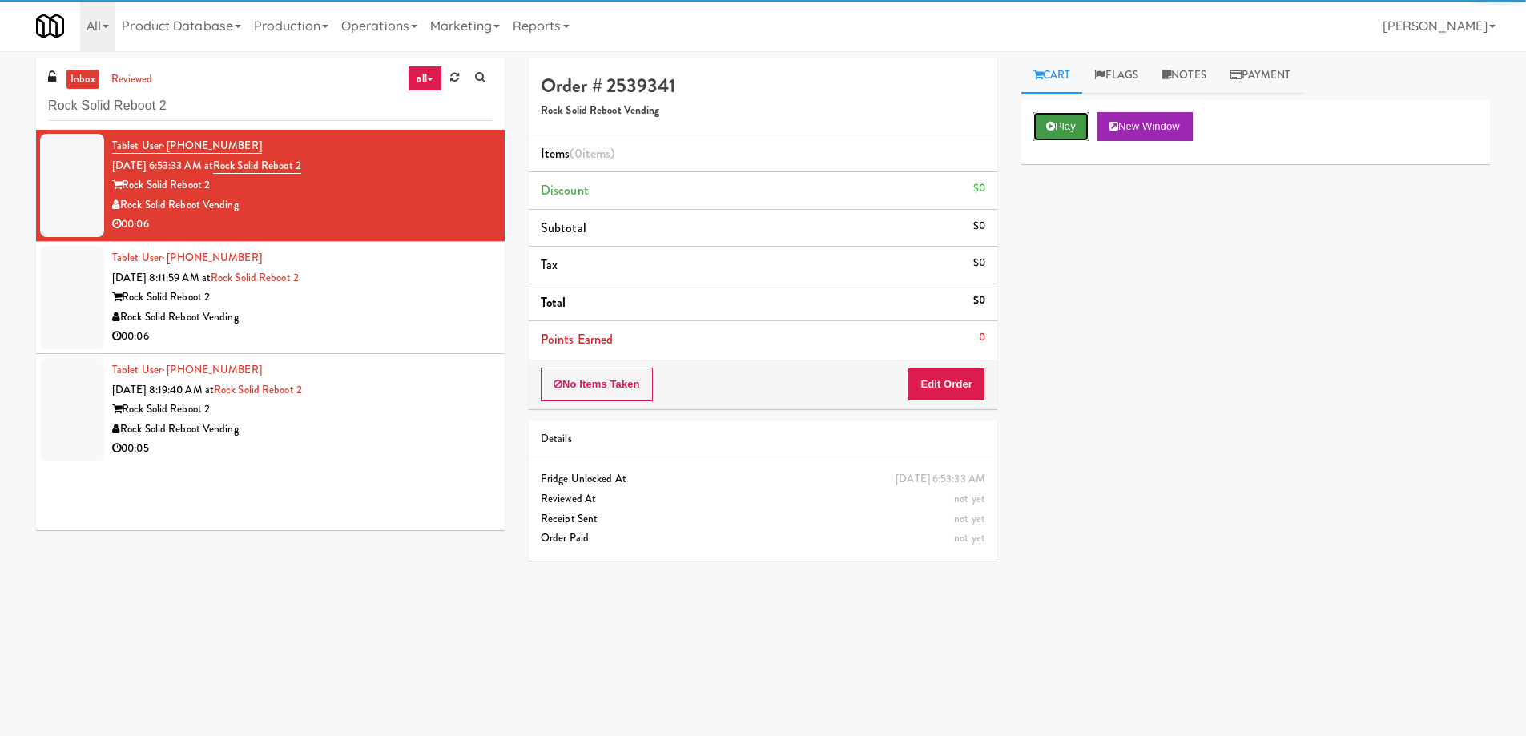
click at [1070, 122] on button "Play" at bounding box center [1060, 126] width 55 height 29
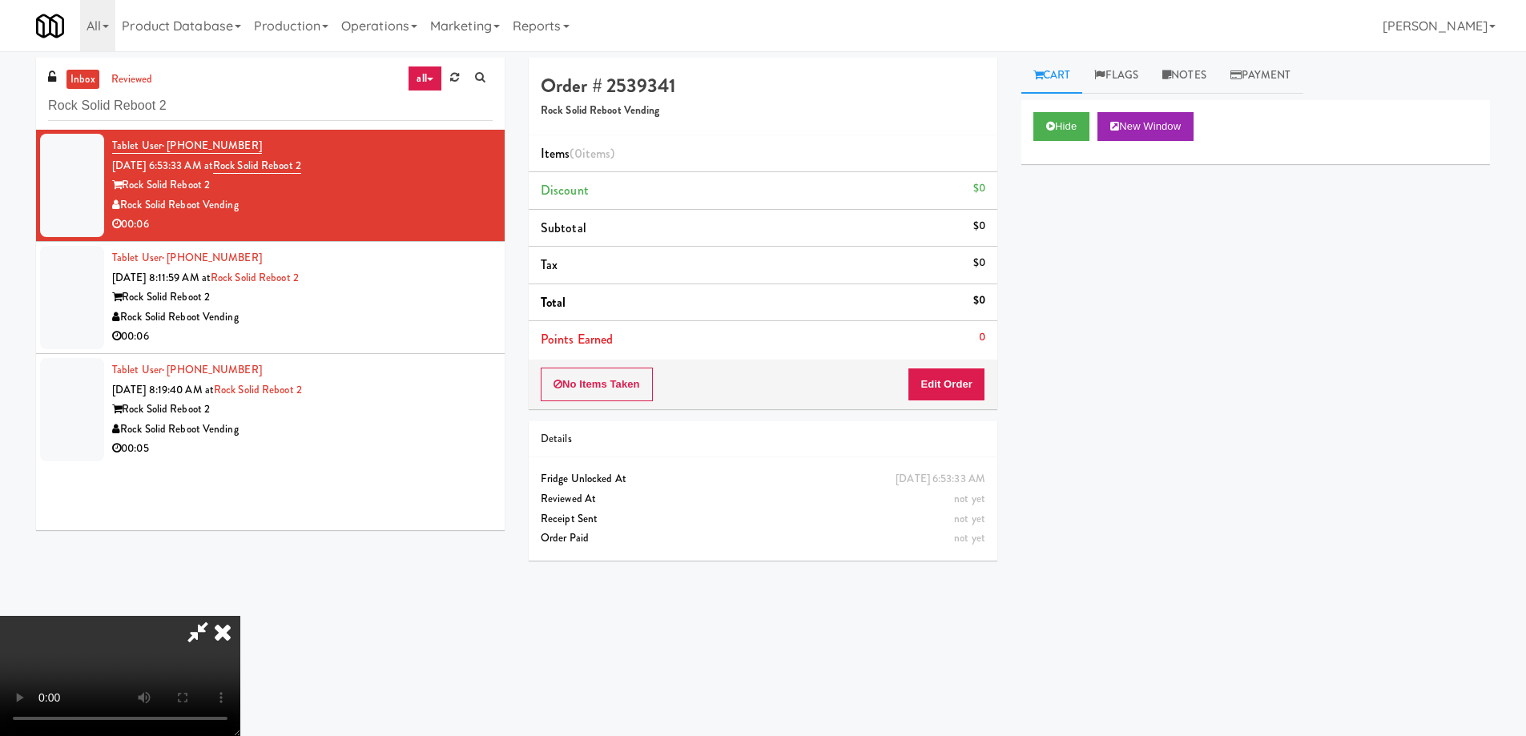
click at [240, 616] on video at bounding box center [120, 676] width 240 height 120
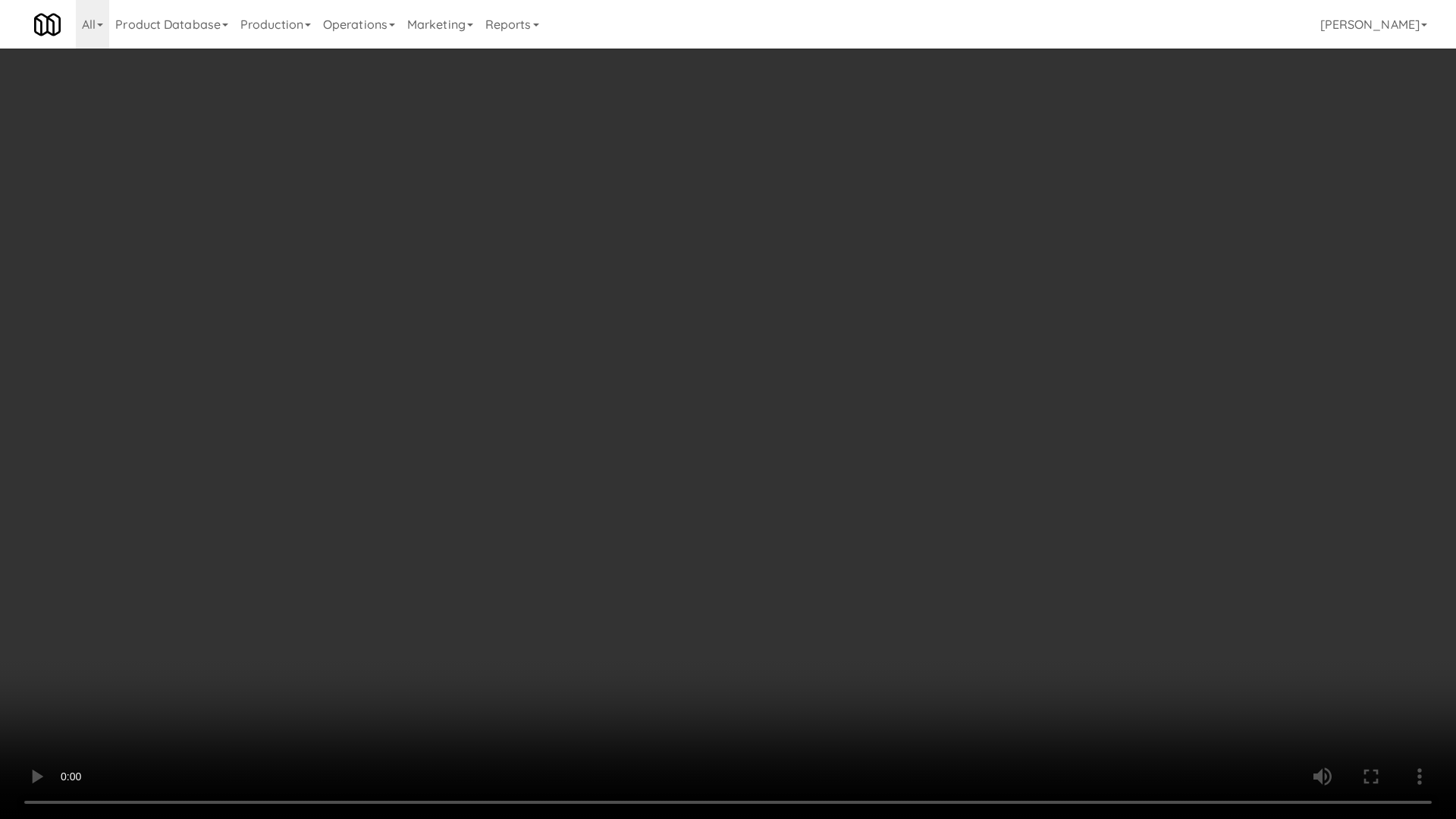
click at [589, 354] on video at bounding box center [728, 409] width 1456 height 819
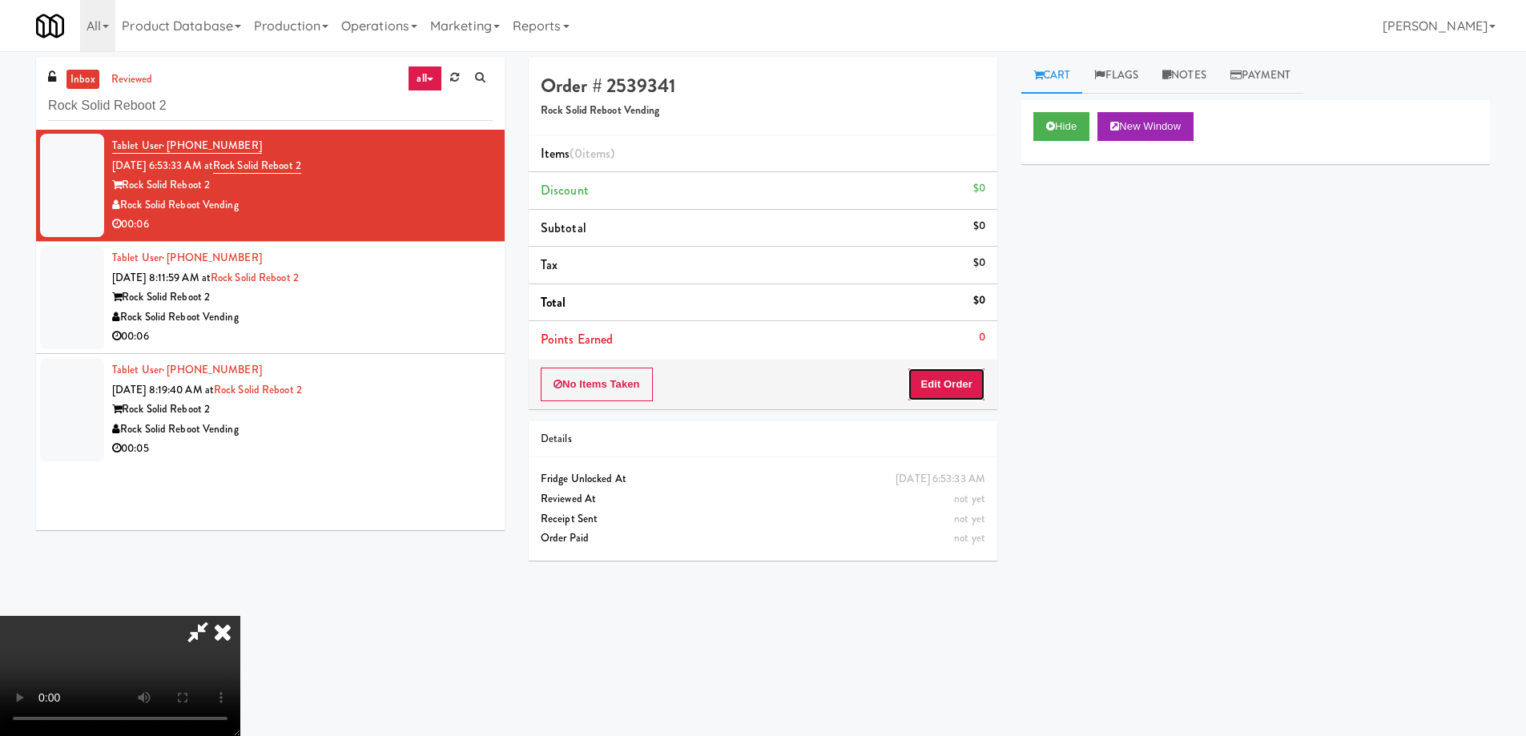
click at [965, 385] on button "Edit Order" at bounding box center [947, 385] width 78 height 34
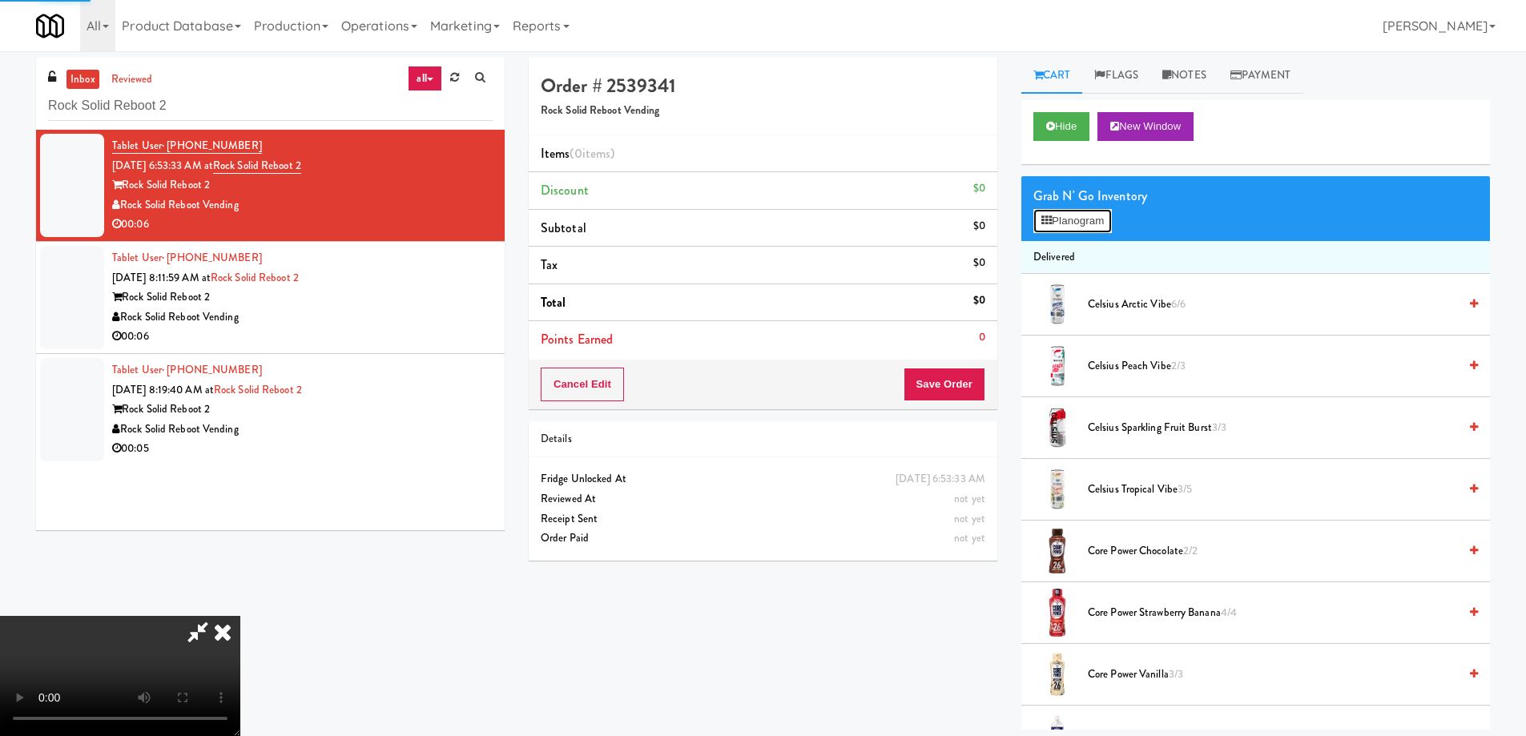
click at [1061, 223] on button "Planogram" at bounding box center [1072, 221] width 79 height 24
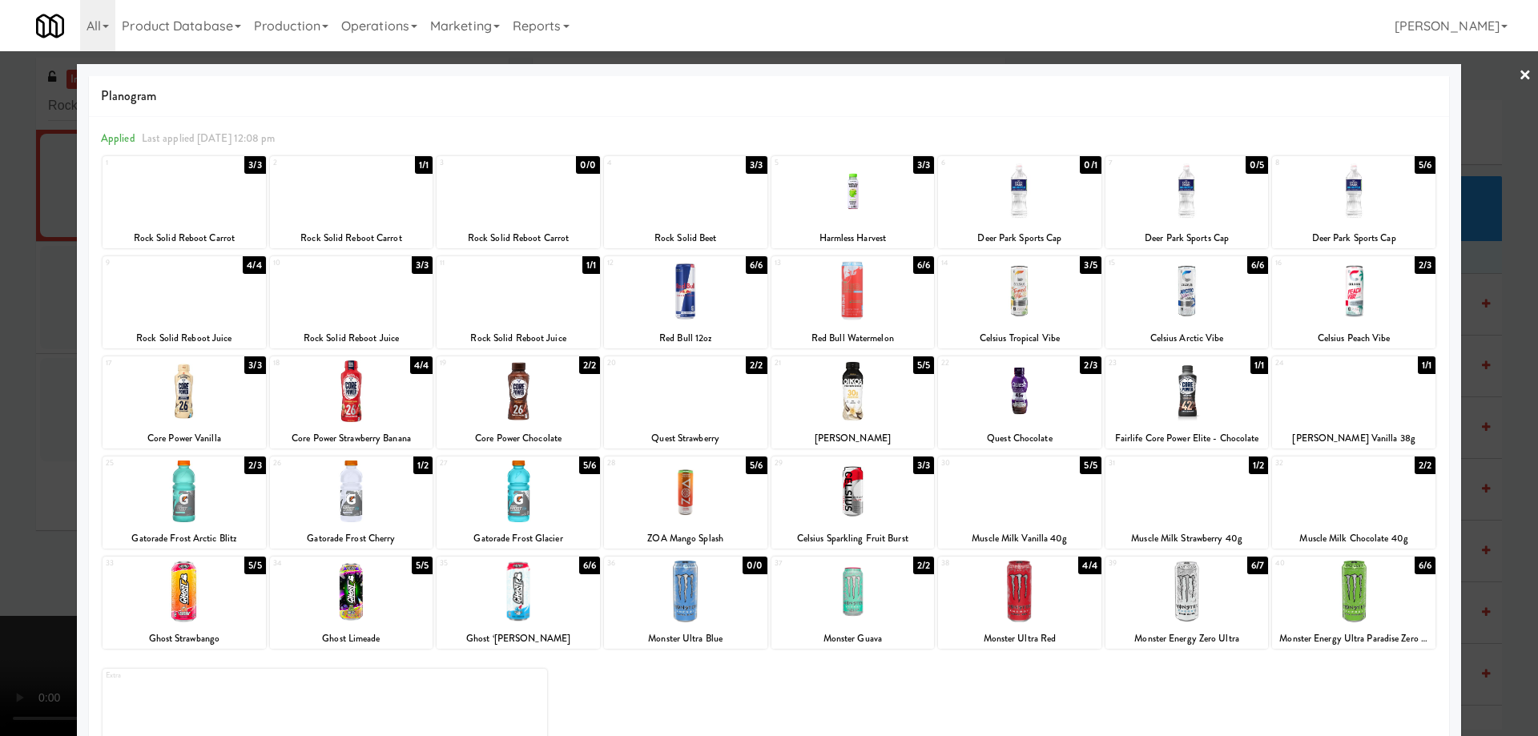
click at [1323, 198] on div at bounding box center [1353, 191] width 163 height 62
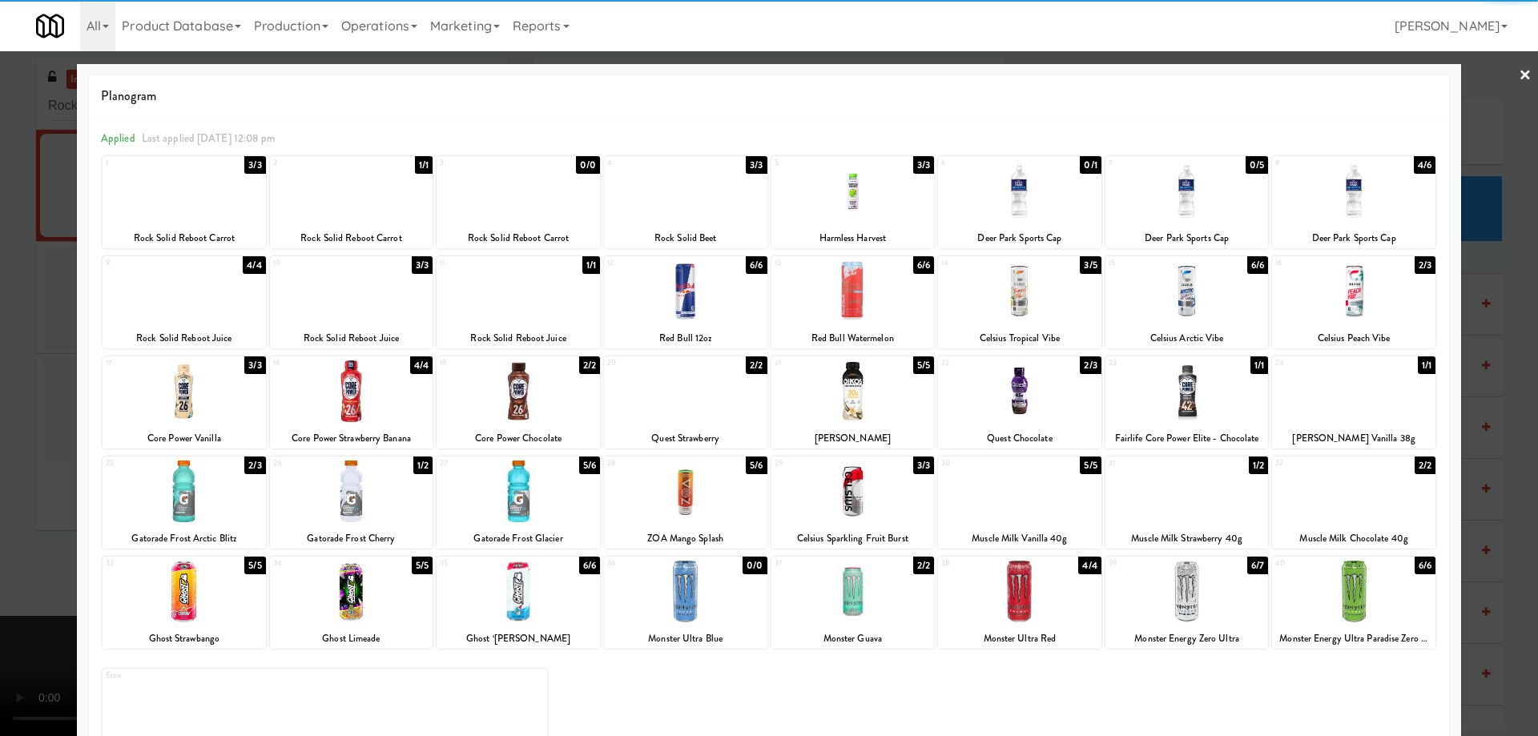
click at [1519, 79] on link "×" at bounding box center [1525, 76] width 13 height 50
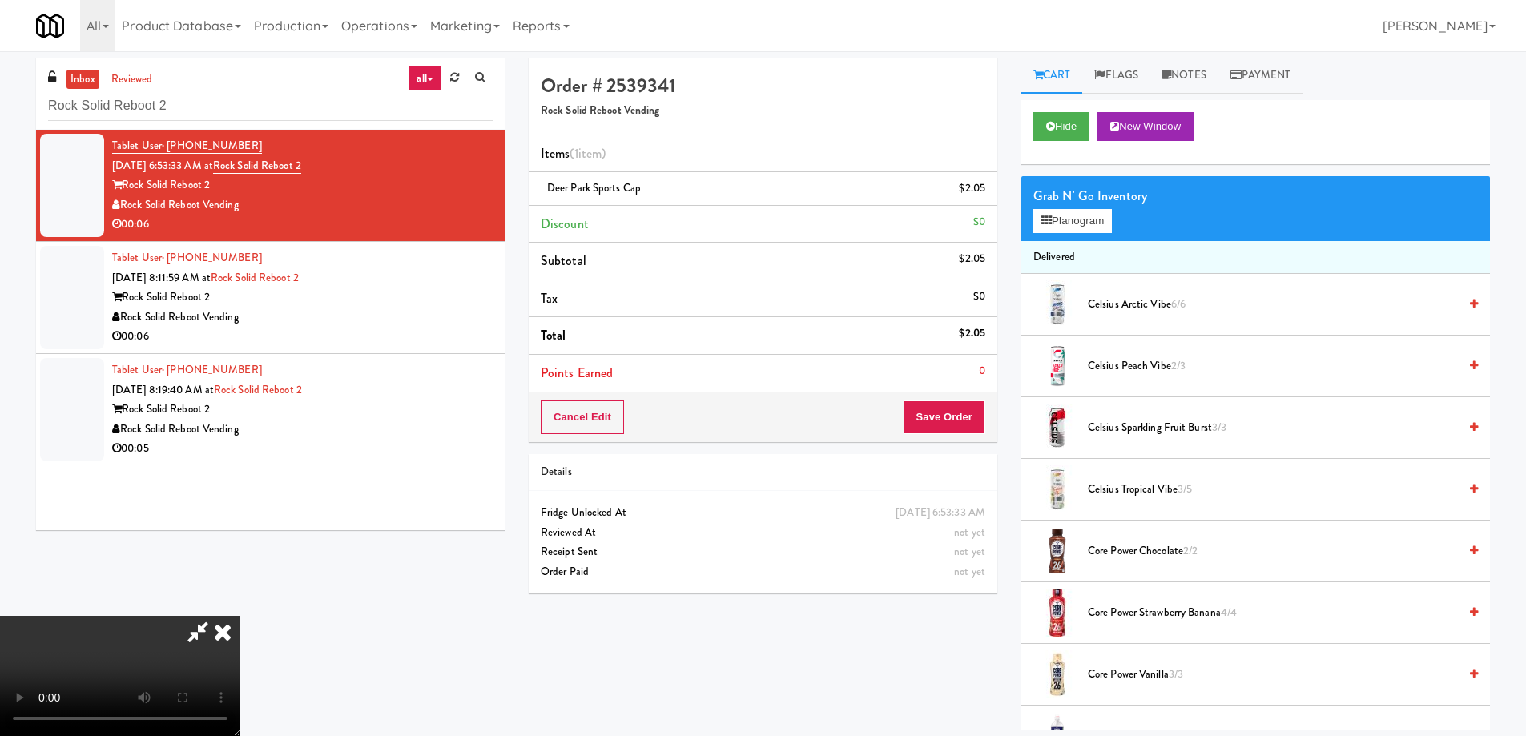
click at [240, 616] on video at bounding box center [120, 676] width 240 height 120
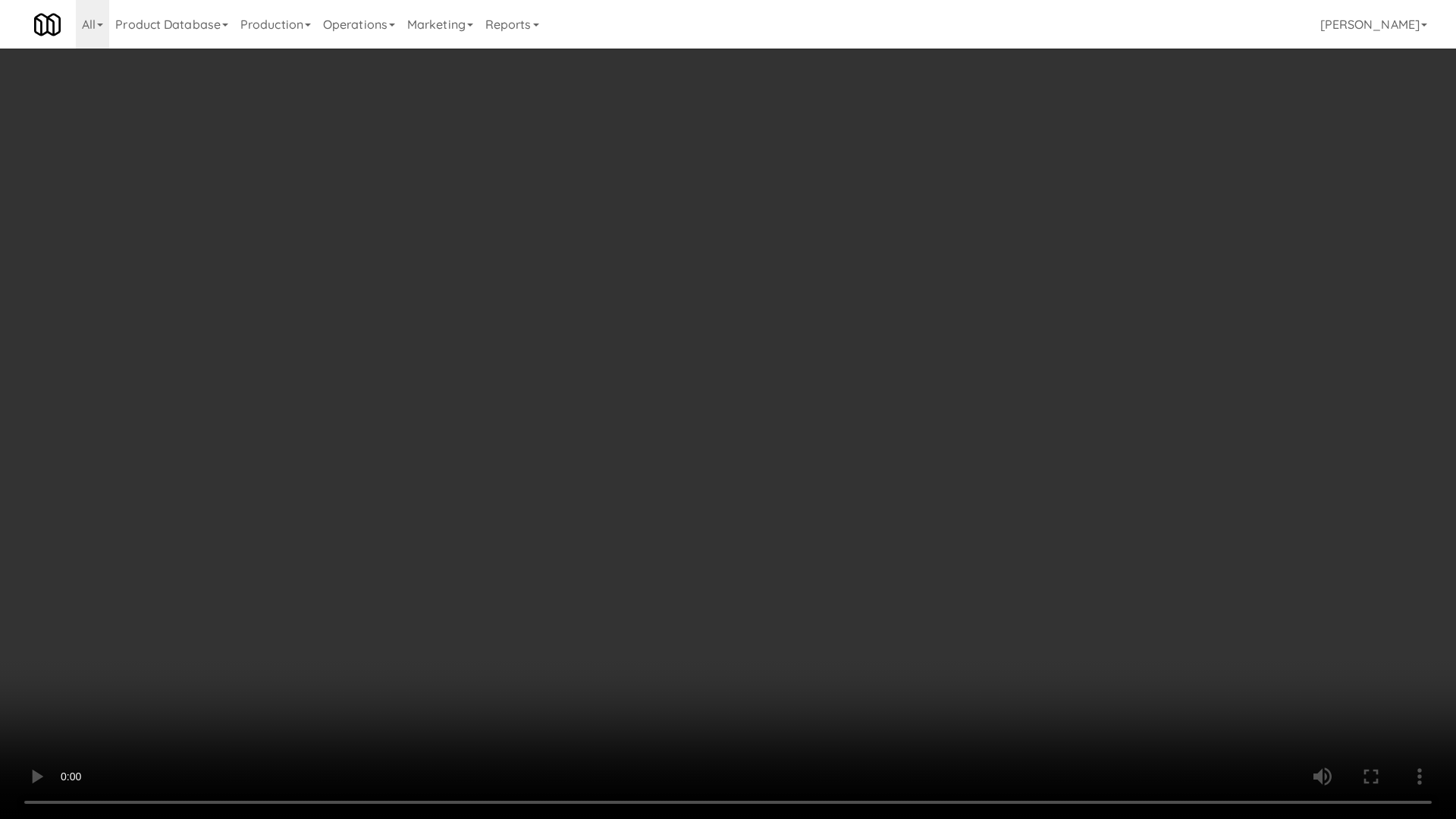
click at [589, 567] on video at bounding box center [728, 409] width 1456 height 819
click at [757, 596] on video at bounding box center [728, 409] width 1456 height 819
click at [654, 558] on video at bounding box center [728, 409] width 1456 height 819
click at [1068, 530] on video at bounding box center [728, 409] width 1456 height 819
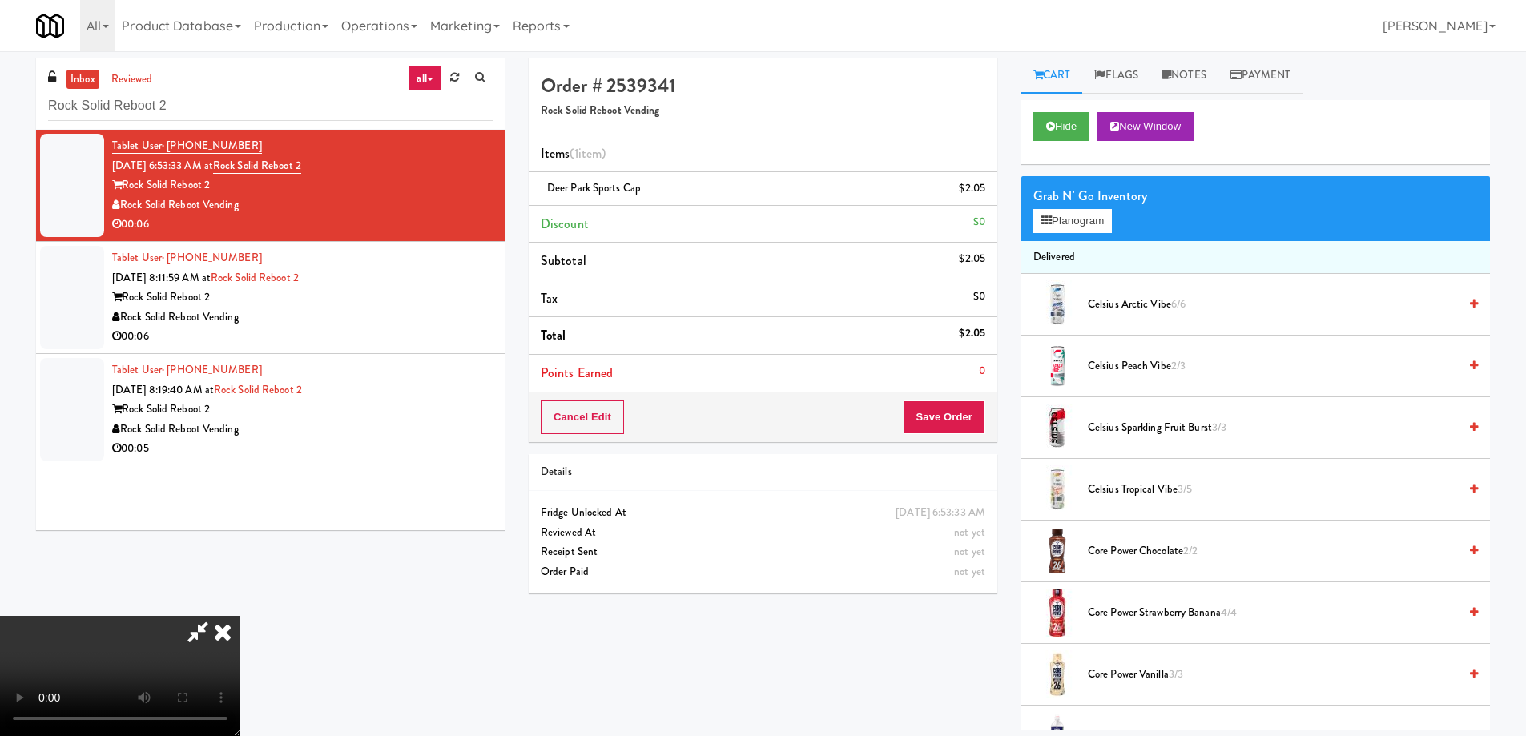
click at [240, 616] on icon at bounding box center [222, 632] width 35 height 32
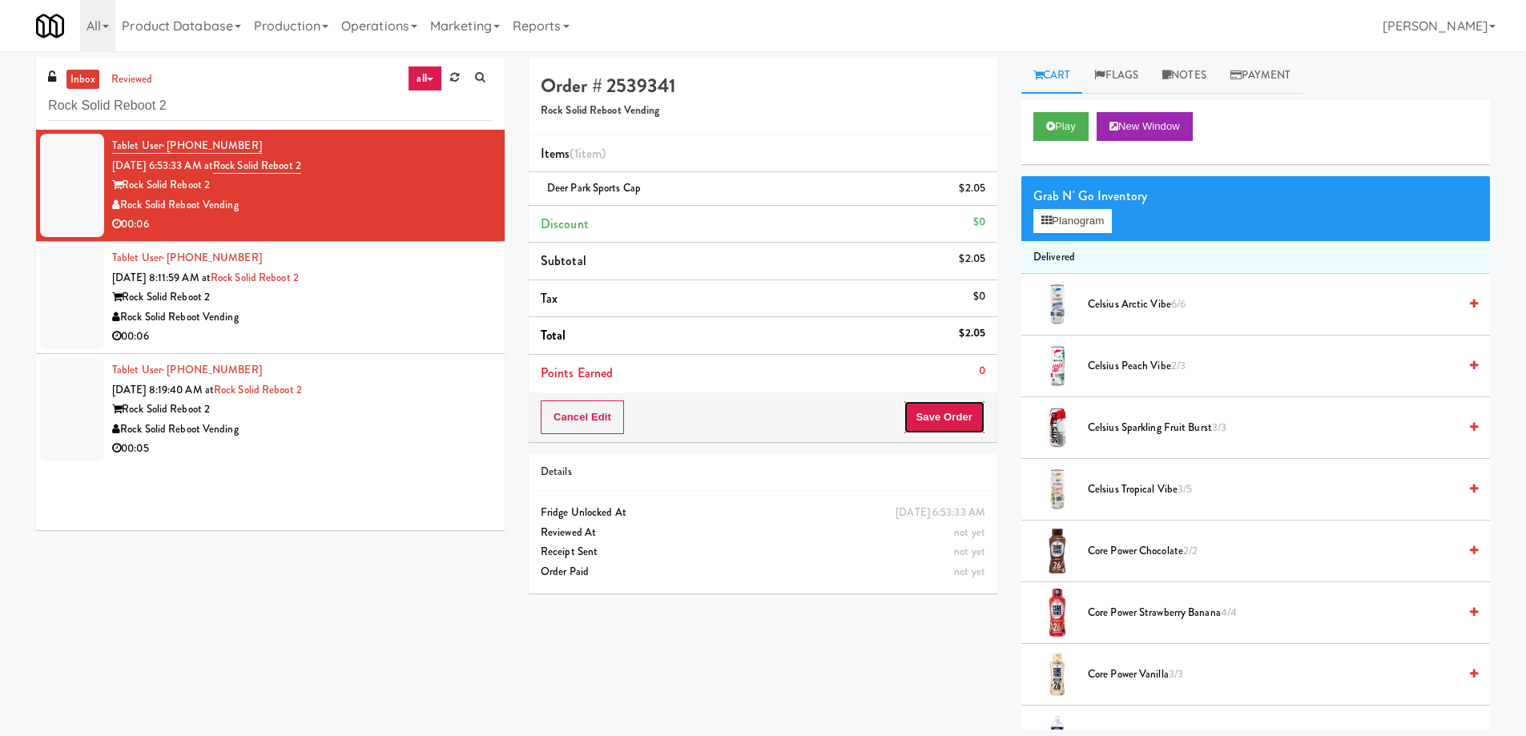
click at [952, 411] on button "Save Order" at bounding box center [945, 418] width 82 height 34
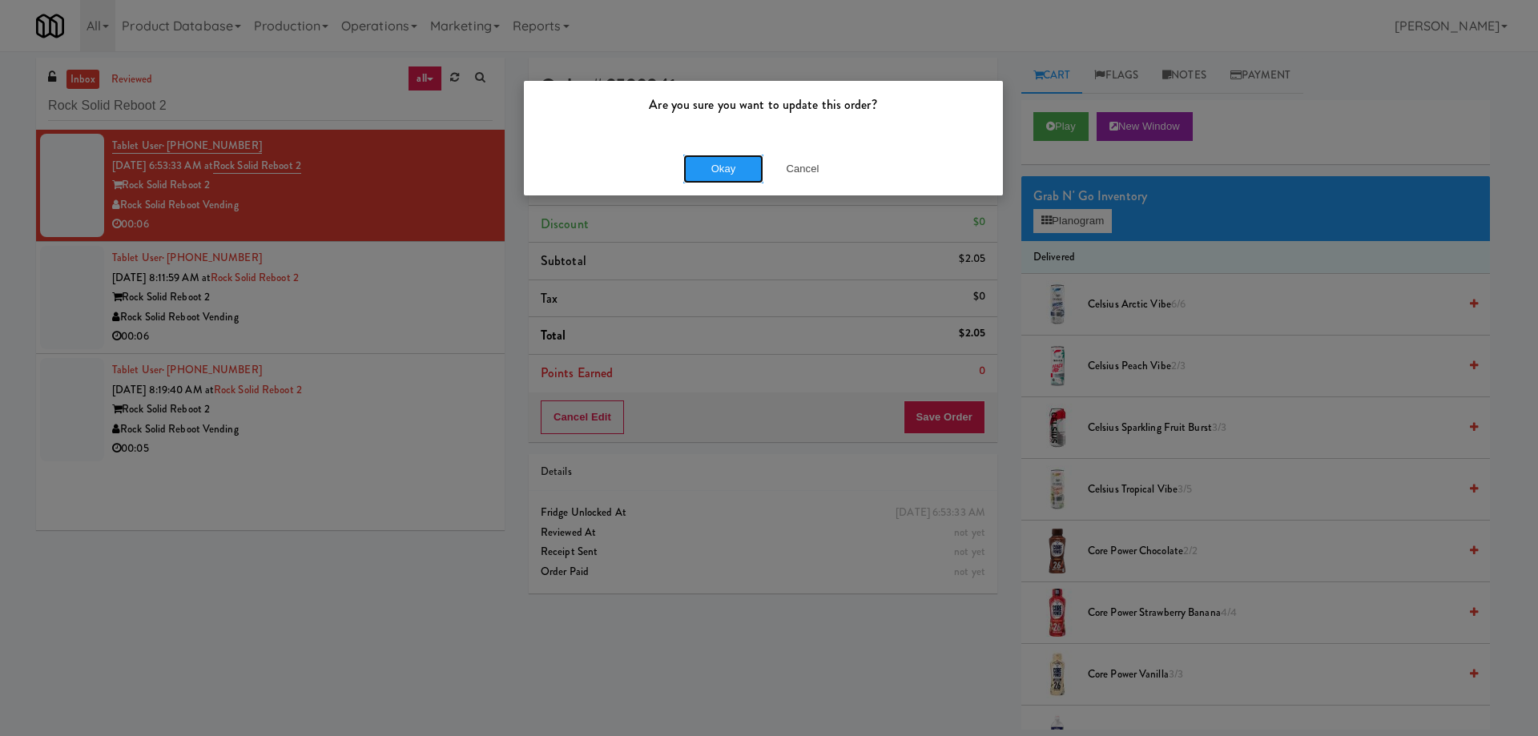
drag, startPoint x: 721, startPoint y: 158, endPoint x: 683, endPoint y: 178, distance: 43.4
click at [720, 158] on button "Okay" at bounding box center [723, 169] width 80 height 29
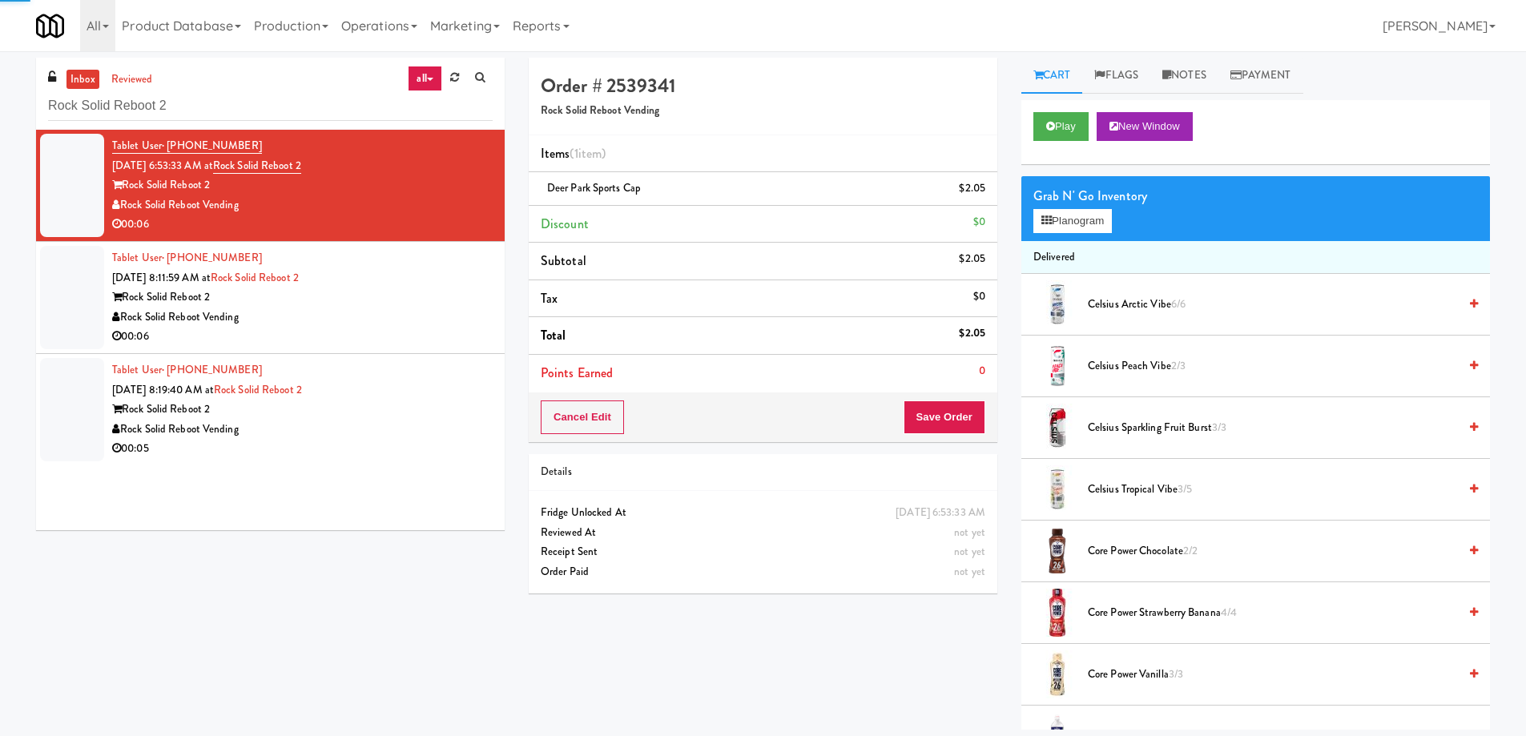
click at [401, 256] on div "Tablet User · (678) 895-3931 Sep 18, 2025 8:11:59 AM at Rock Solid Reboot 2 Roc…" at bounding box center [302, 297] width 381 height 99
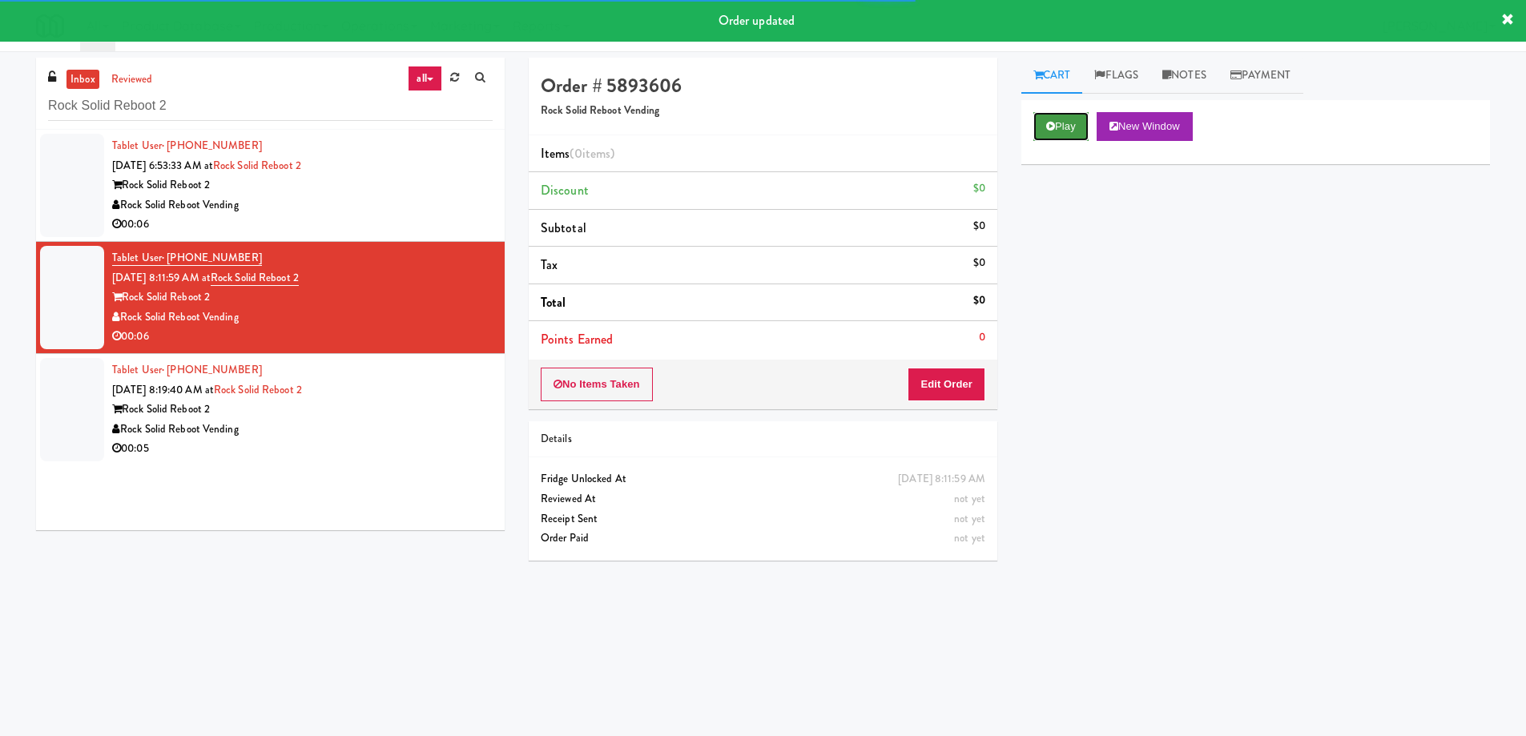
click at [1061, 118] on button "Play" at bounding box center [1060, 126] width 55 height 29
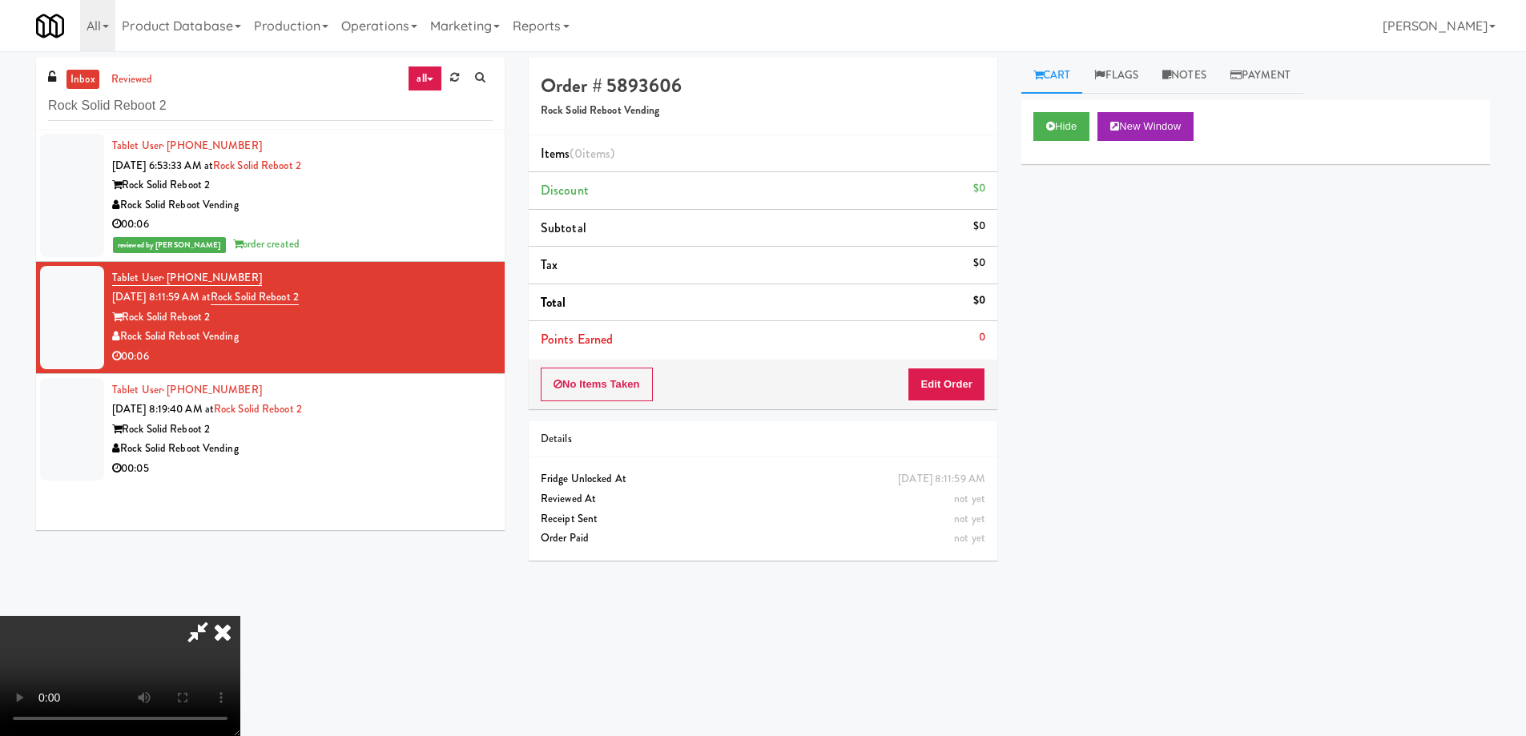
click at [240, 616] on video at bounding box center [120, 676] width 240 height 120
click at [922, 379] on button "Edit Order" at bounding box center [947, 385] width 78 height 34
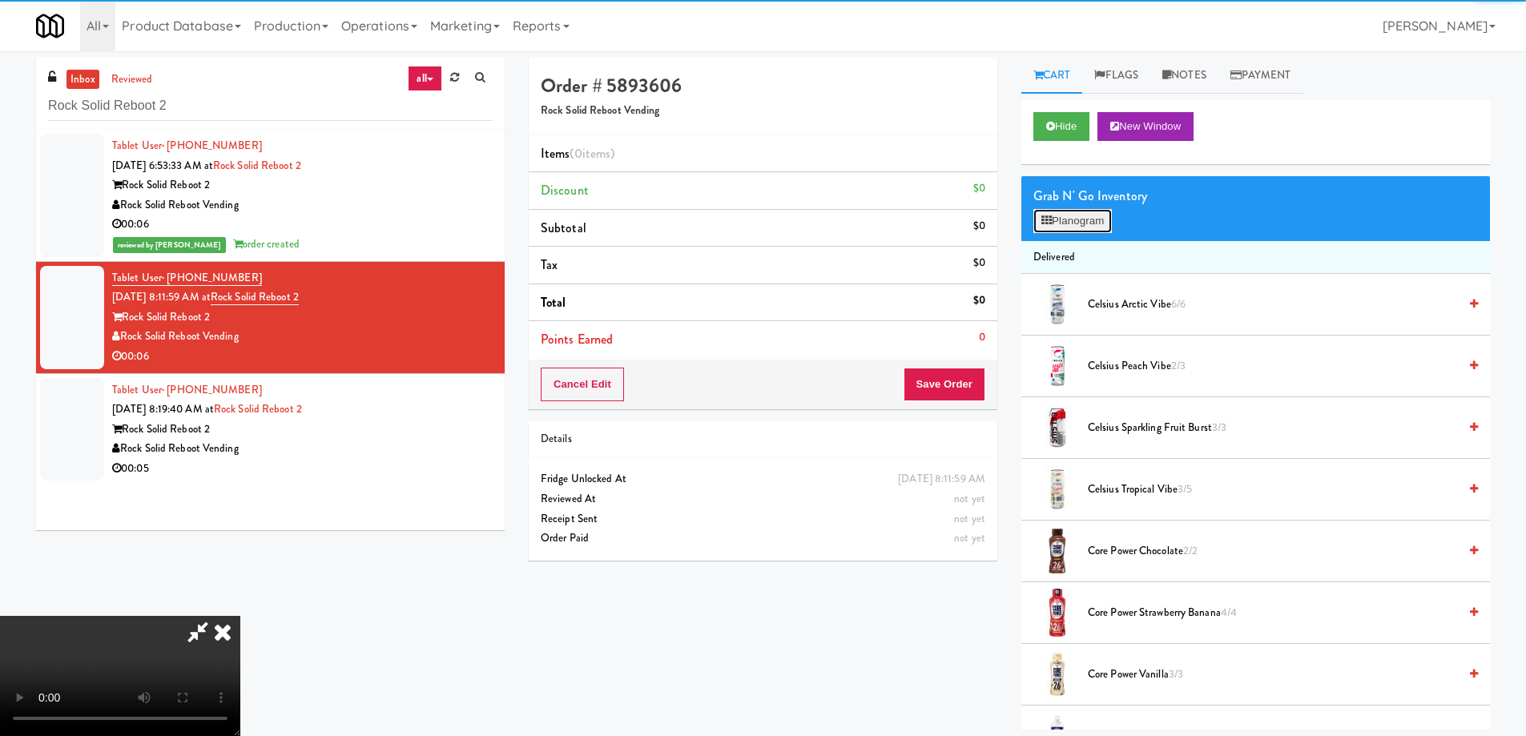
click at [1073, 223] on button "Planogram" at bounding box center [1072, 221] width 79 height 24
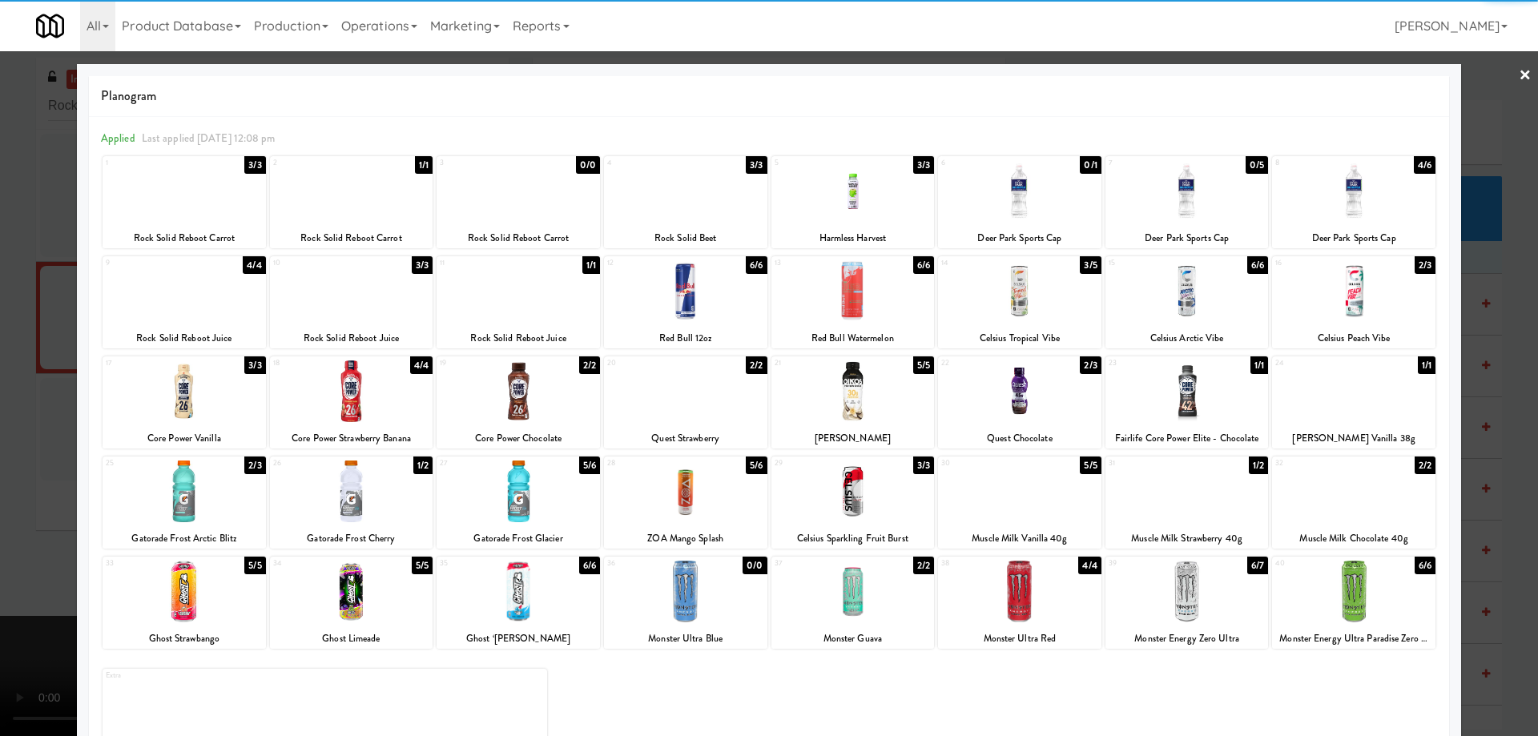
drag, startPoint x: 563, startPoint y: 489, endPoint x: 686, endPoint y: 496, distance: 122.8
click at [561, 489] on div at bounding box center [518, 492] width 163 height 62
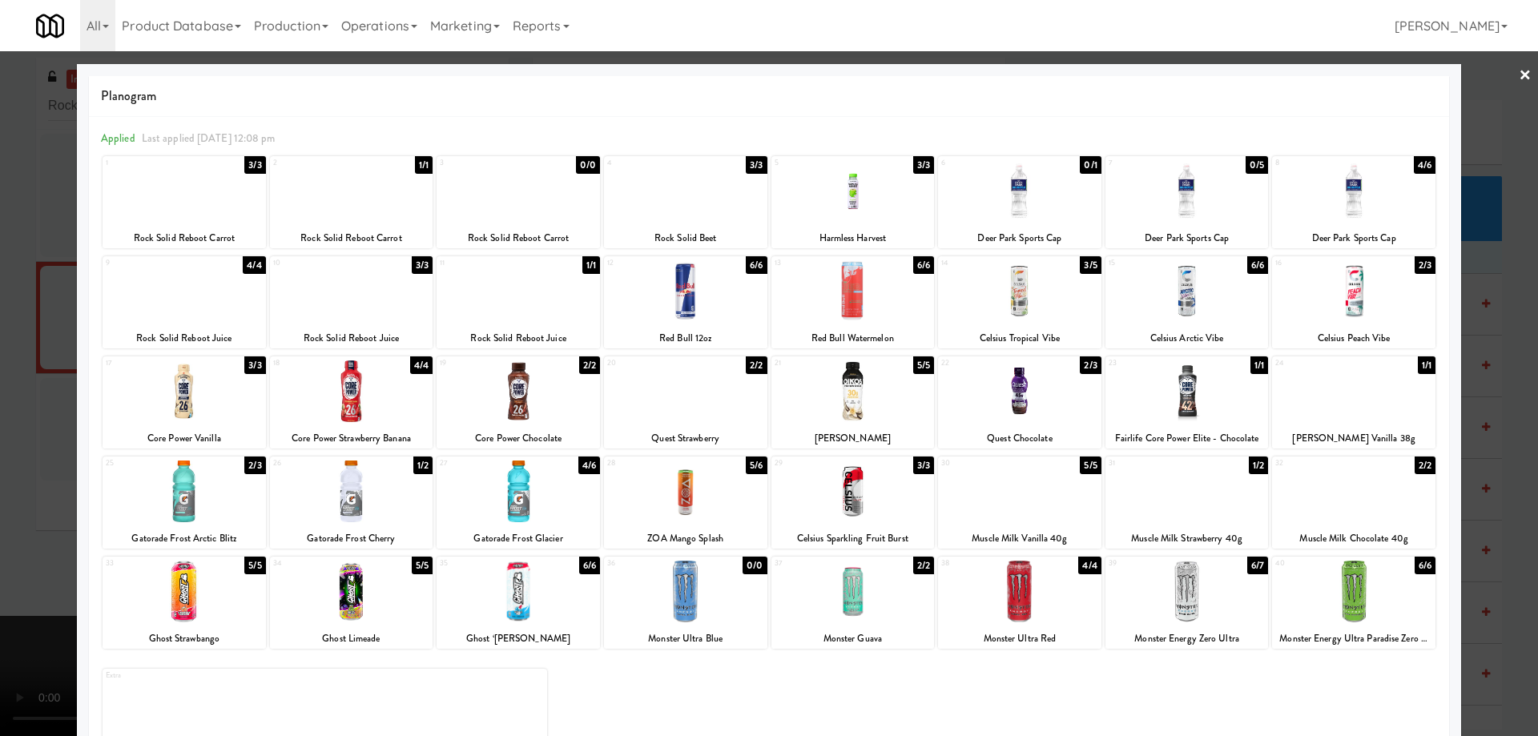
click at [1519, 92] on link "×" at bounding box center [1525, 76] width 13 height 50
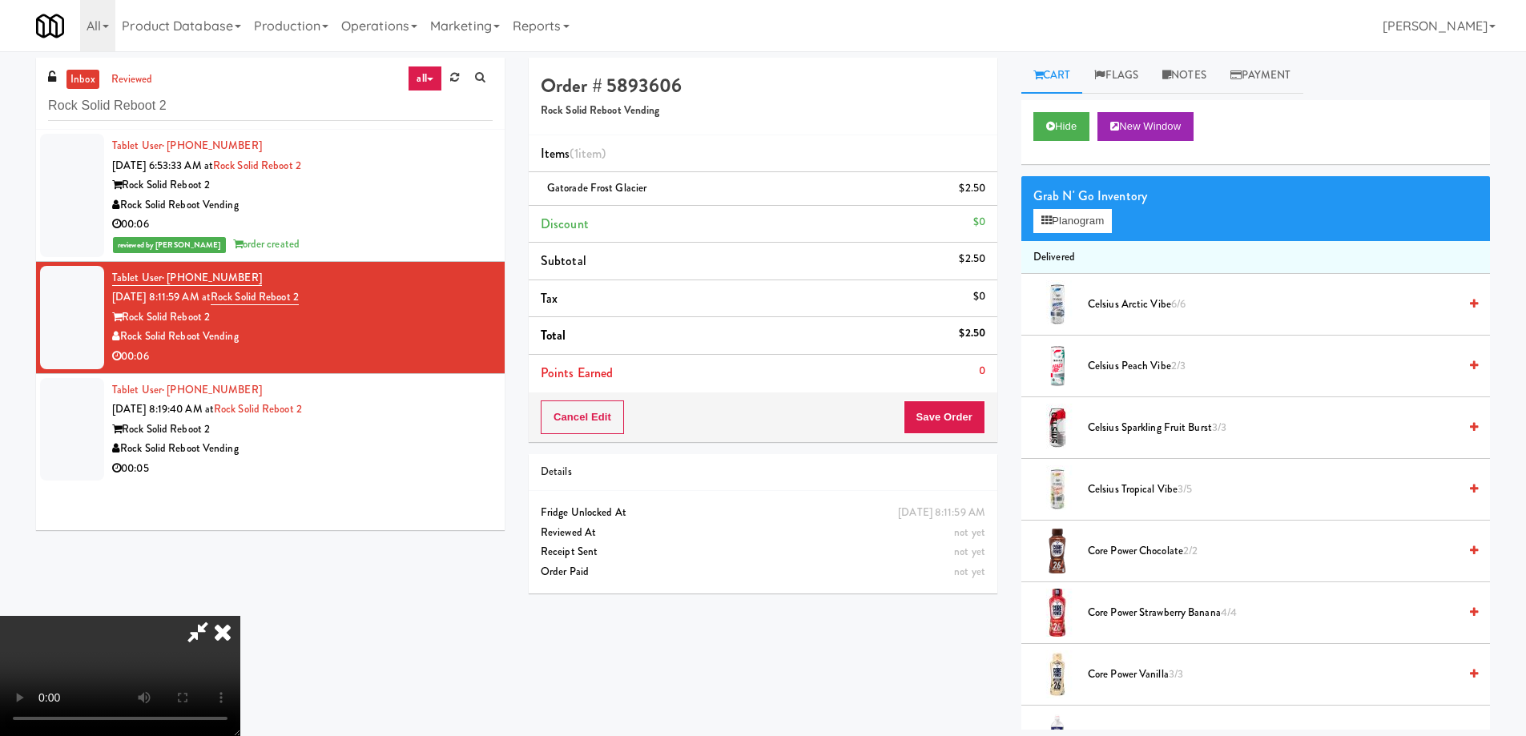
click at [240, 616] on video at bounding box center [120, 676] width 240 height 120
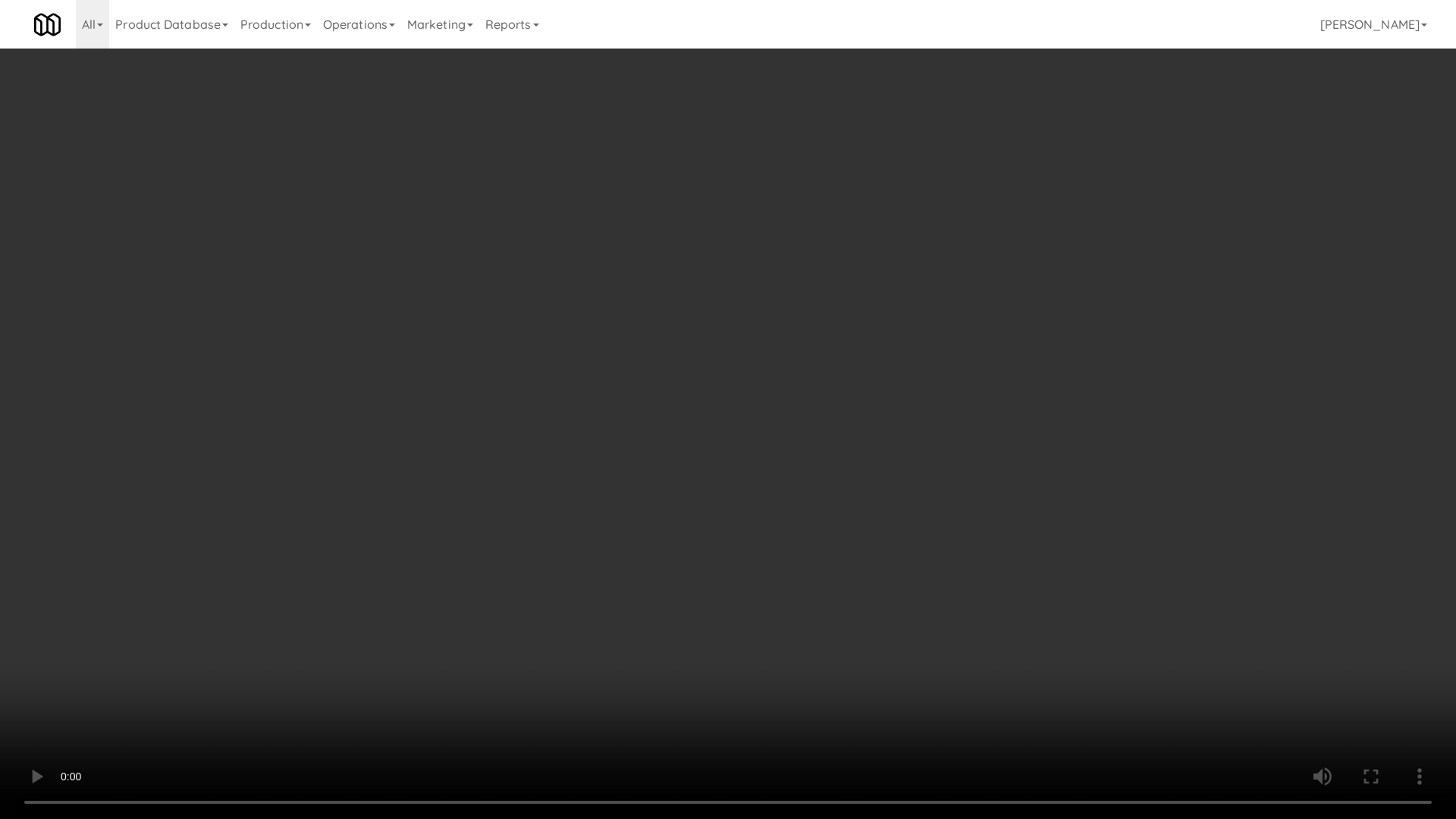
click at [855, 543] on video at bounding box center [728, 409] width 1456 height 819
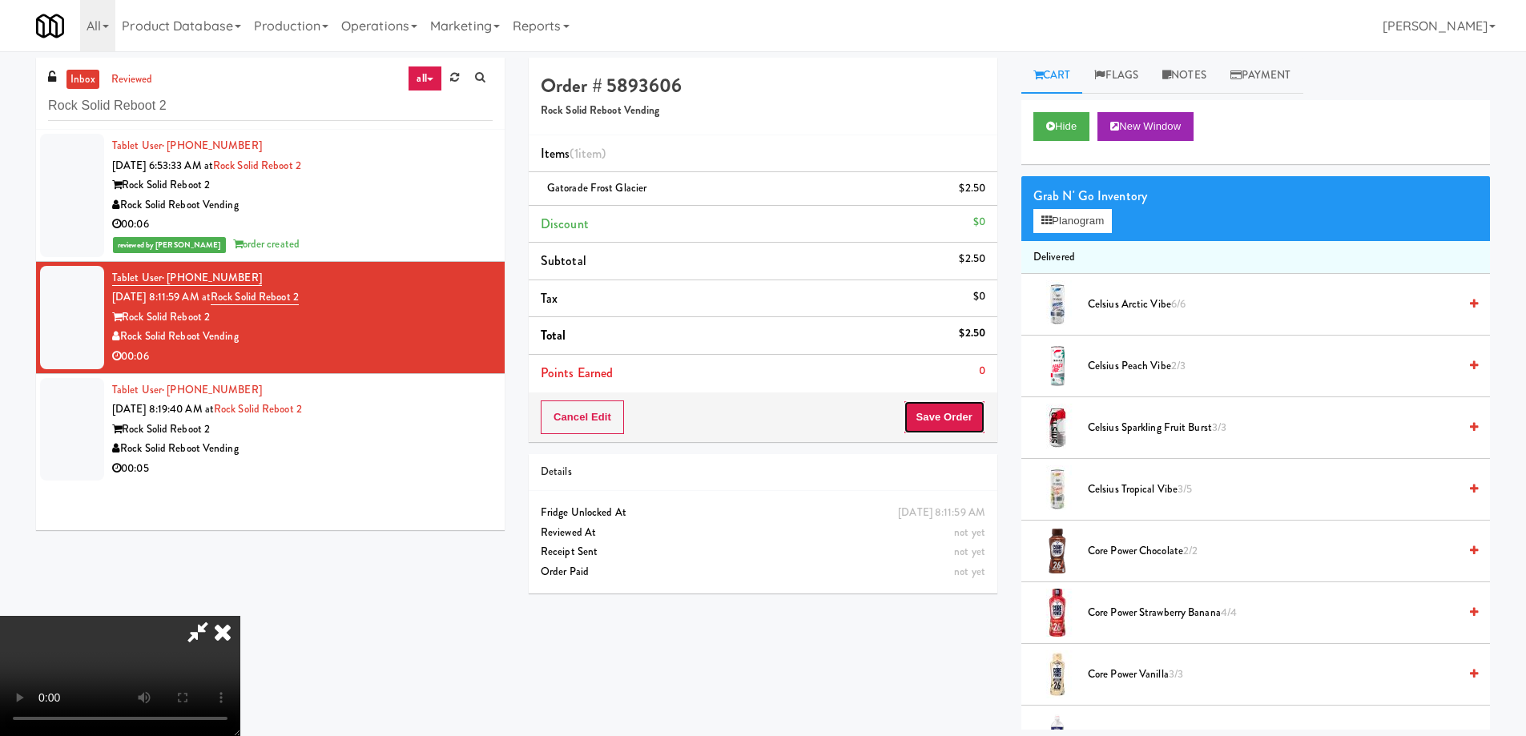
click at [938, 419] on button "Save Order" at bounding box center [945, 418] width 82 height 34
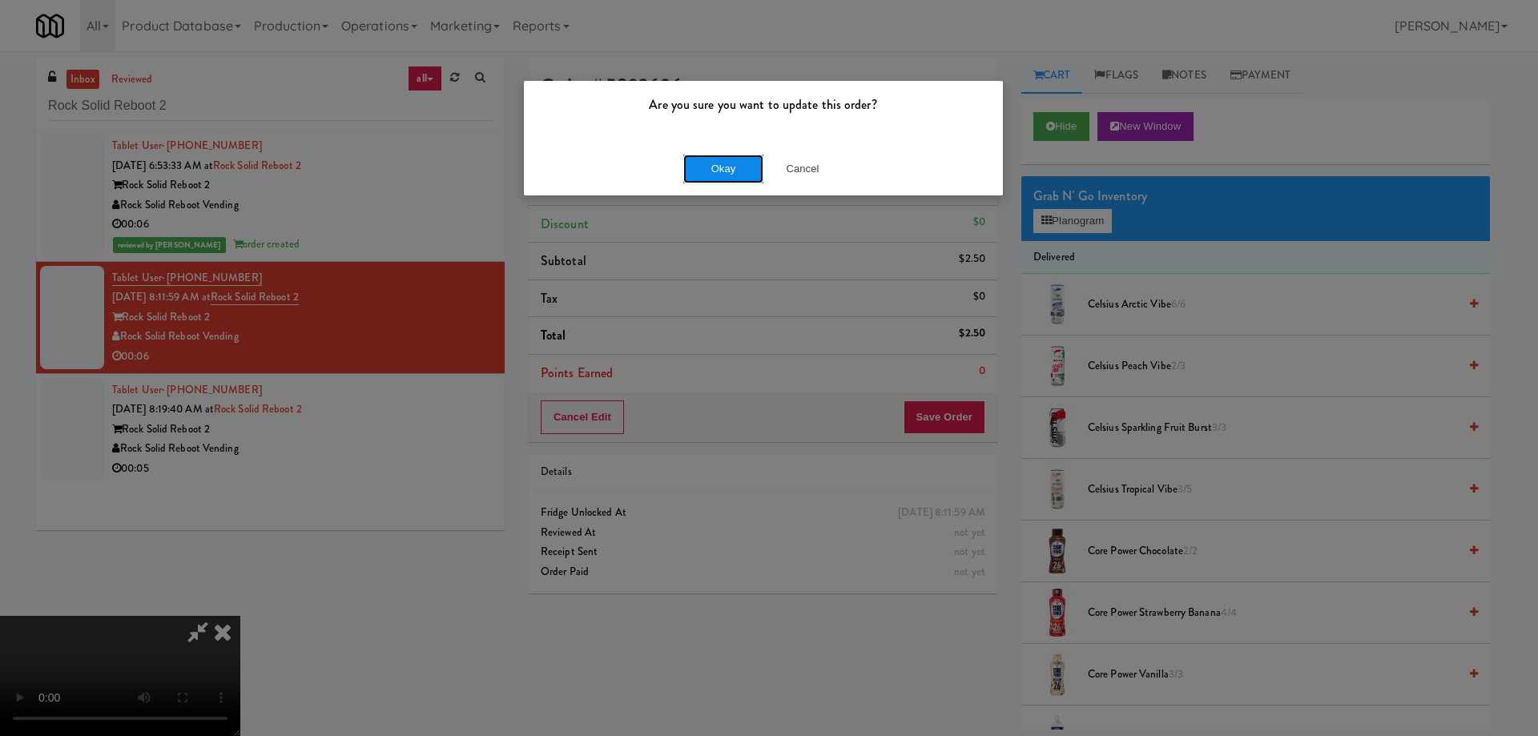
click at [707, 174] on button "Okay" at bounding box center [723, 169] width 80 height 29
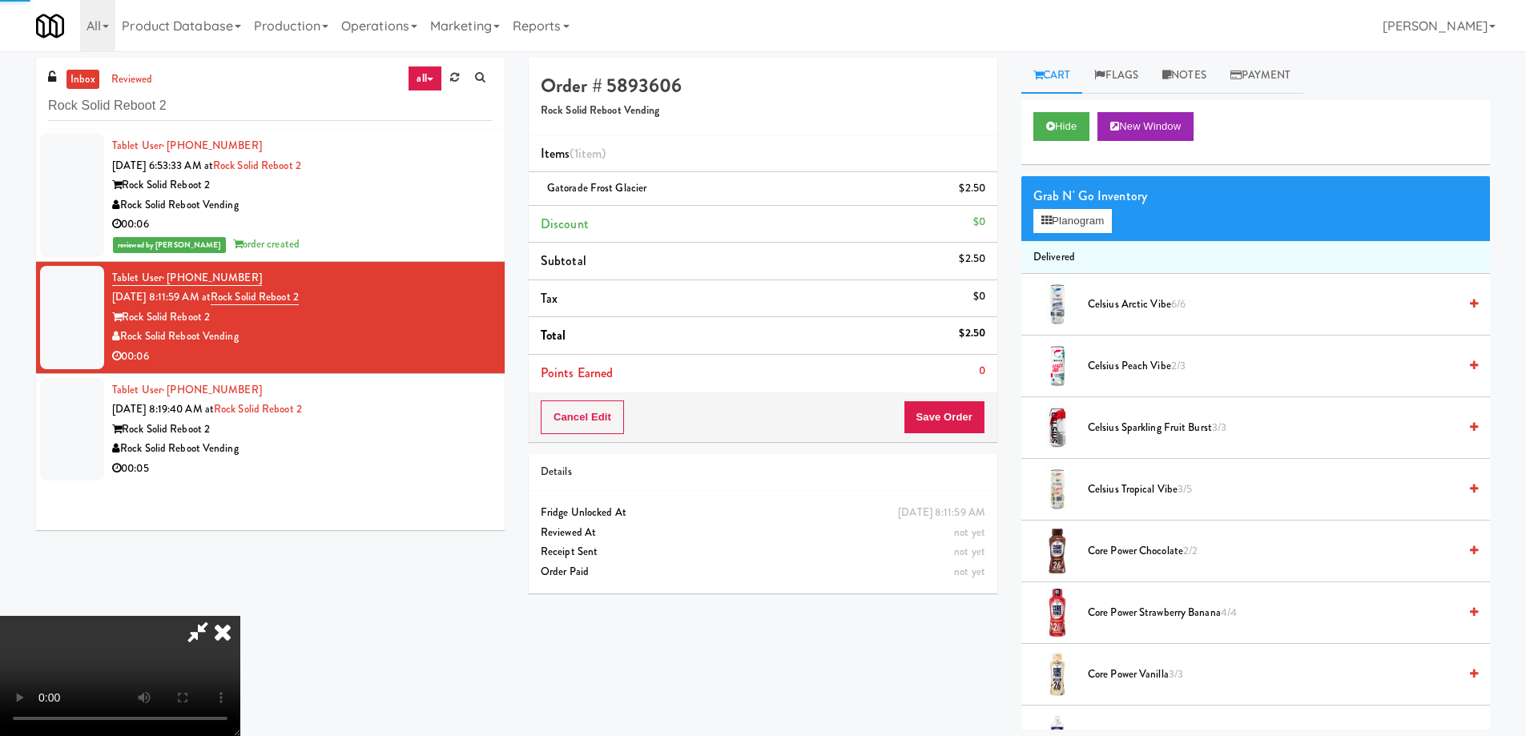
click at [240, 616] on icon at bounding box center [222, 632] width 35 height 32
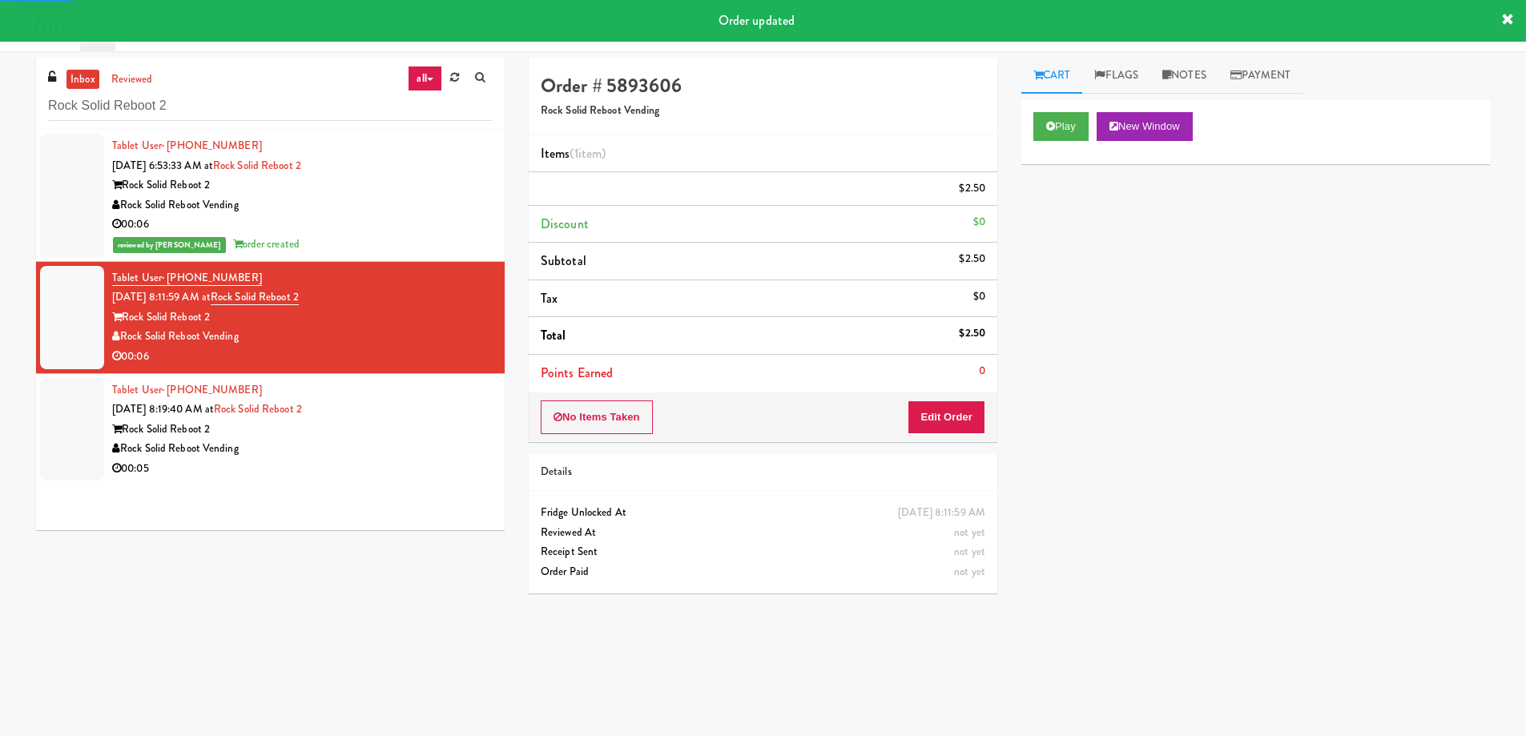
click at [386, 433] on div "Rock Solid Reboot 2" at bounding box center [302, 430] width 381 height 20
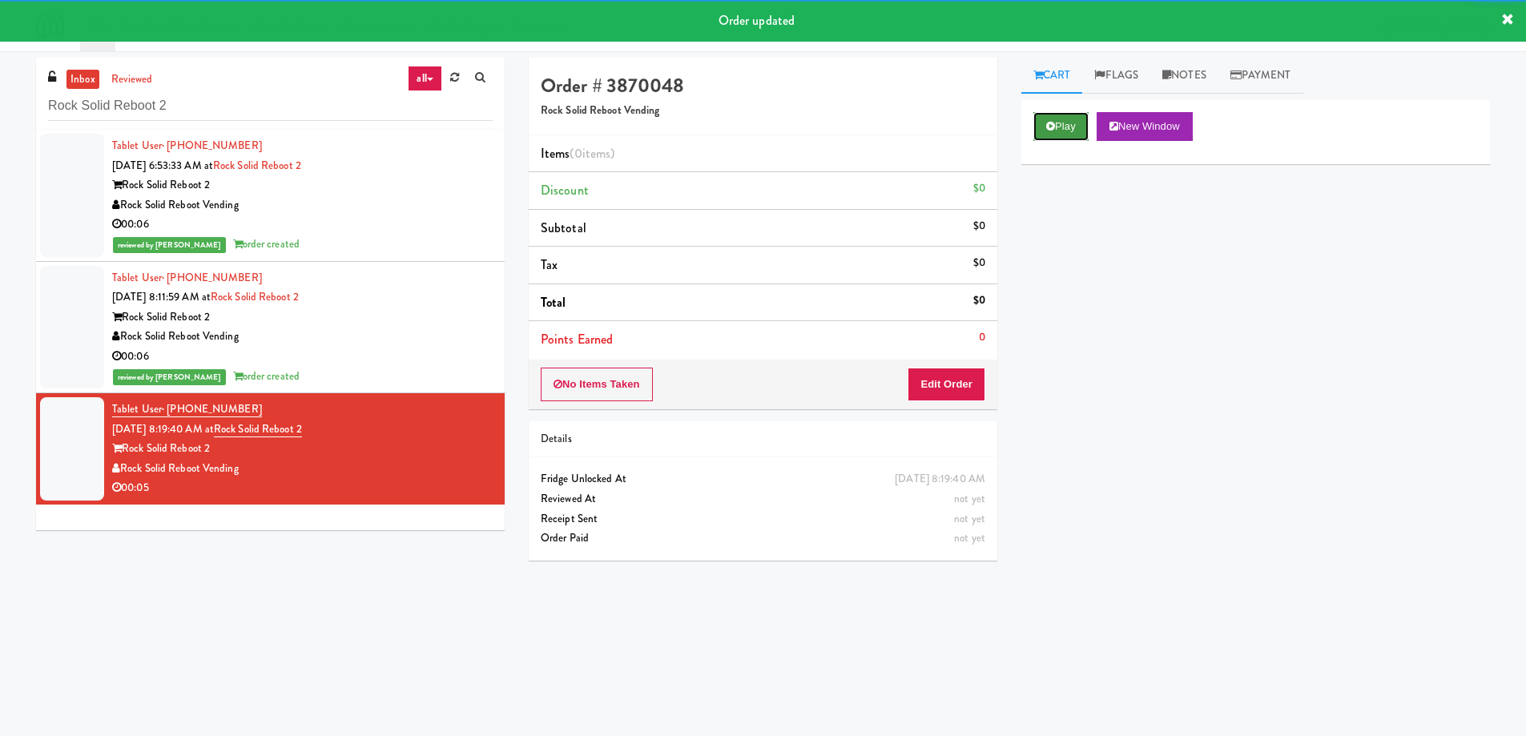
click at [1057, 115] on button "Play" at bounding box center [1060, 126] width 55 height 29
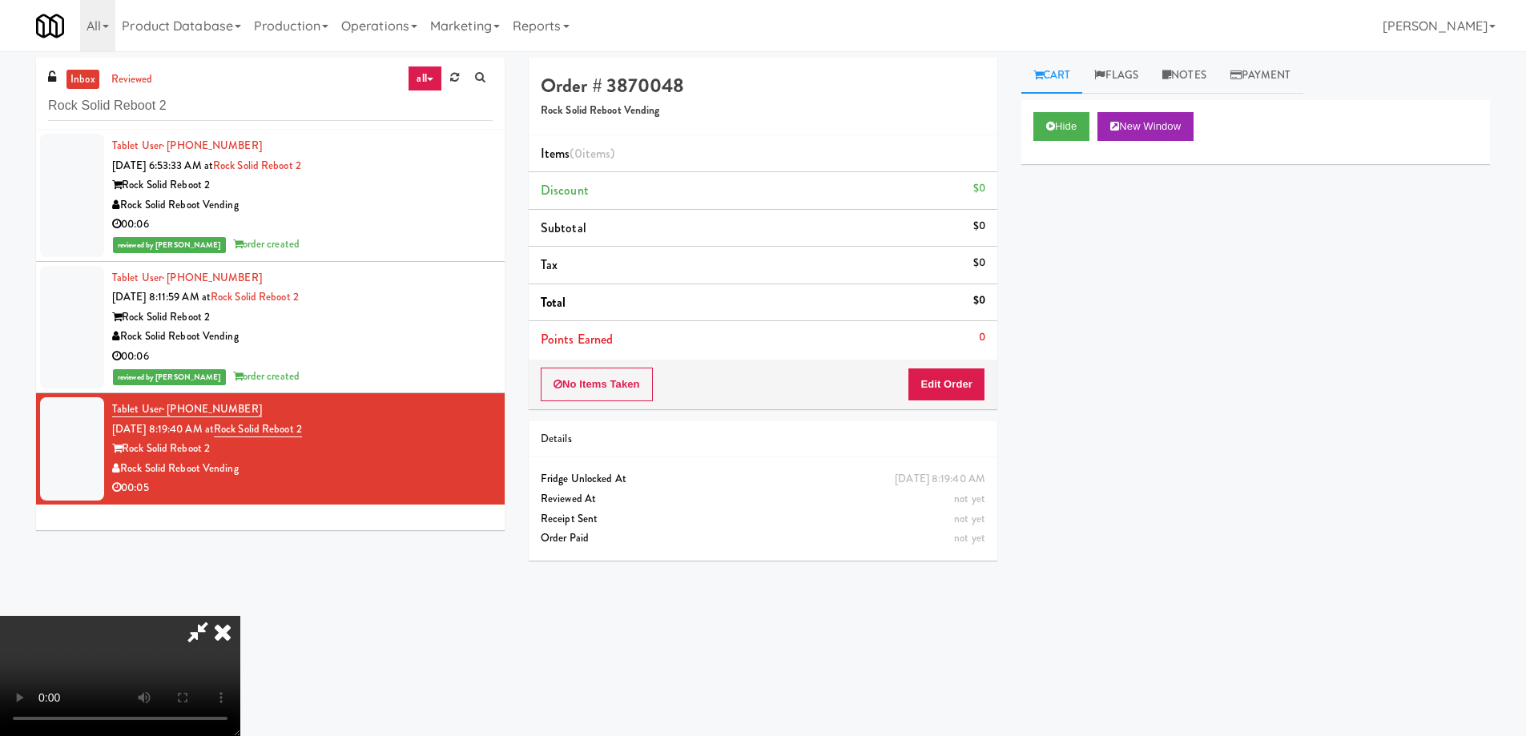
click at [240, 616] on video at bounding box center [120, 676] width 240 height 120
click at [977, 383] on button "Edit Order" at bounding box center [947, 385] width 78 height 34
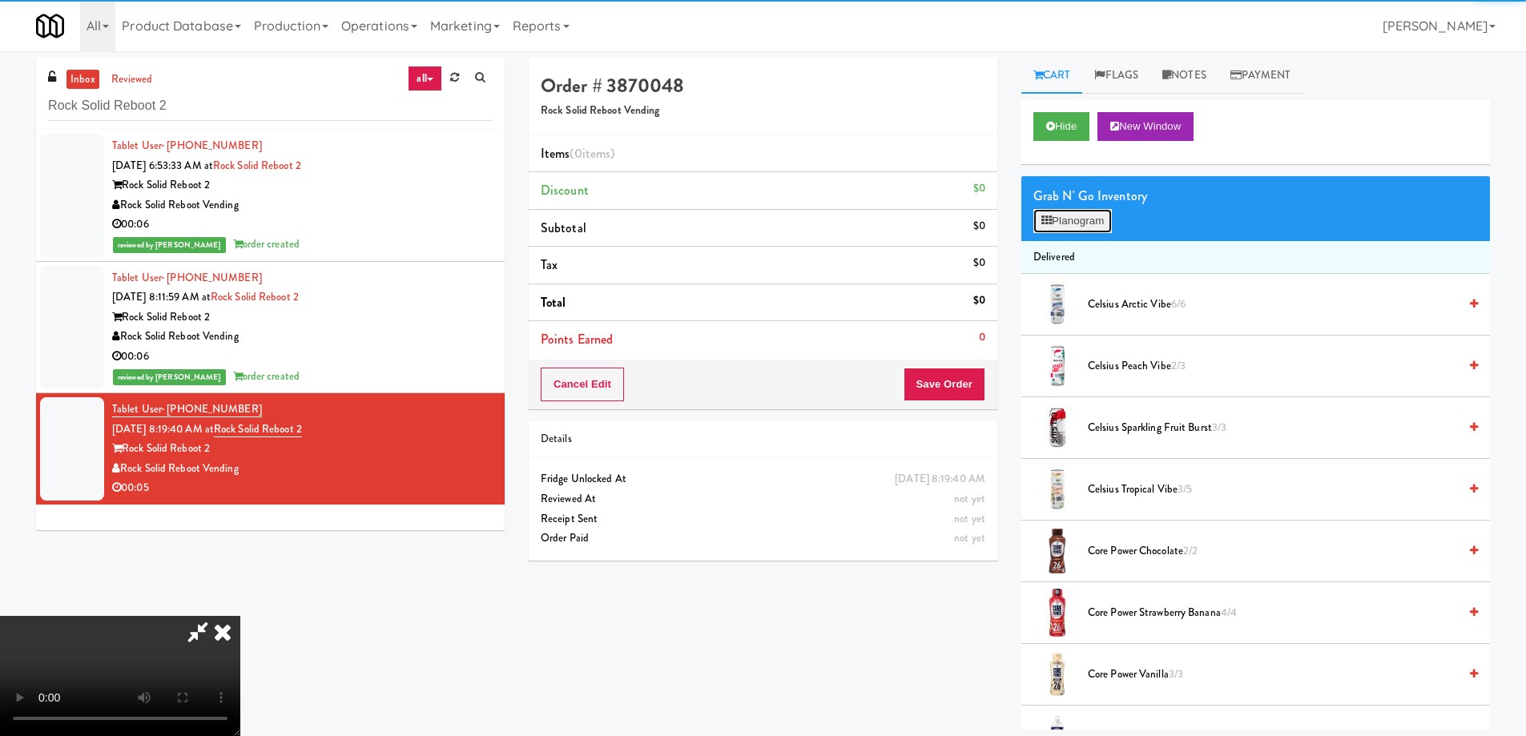
click at [1061, 216] on button "Planogram" at bounding box center [1072, 221] width 79 height 24
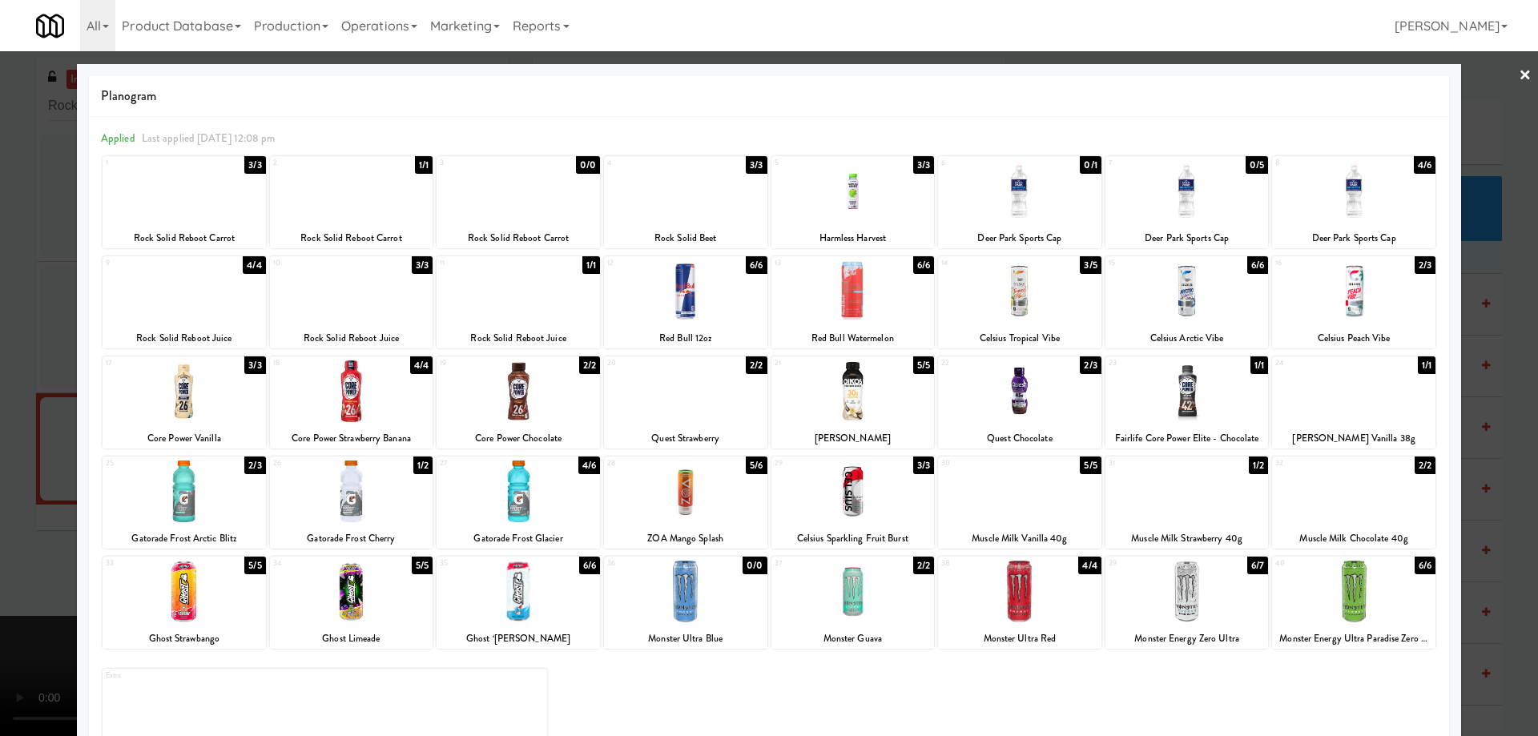
click at [215, 209] on div at bounding box center [184, 191] width 163 height 62
click at [1522, 73] on div at bounding box center [769, 368] width 1538 height 736
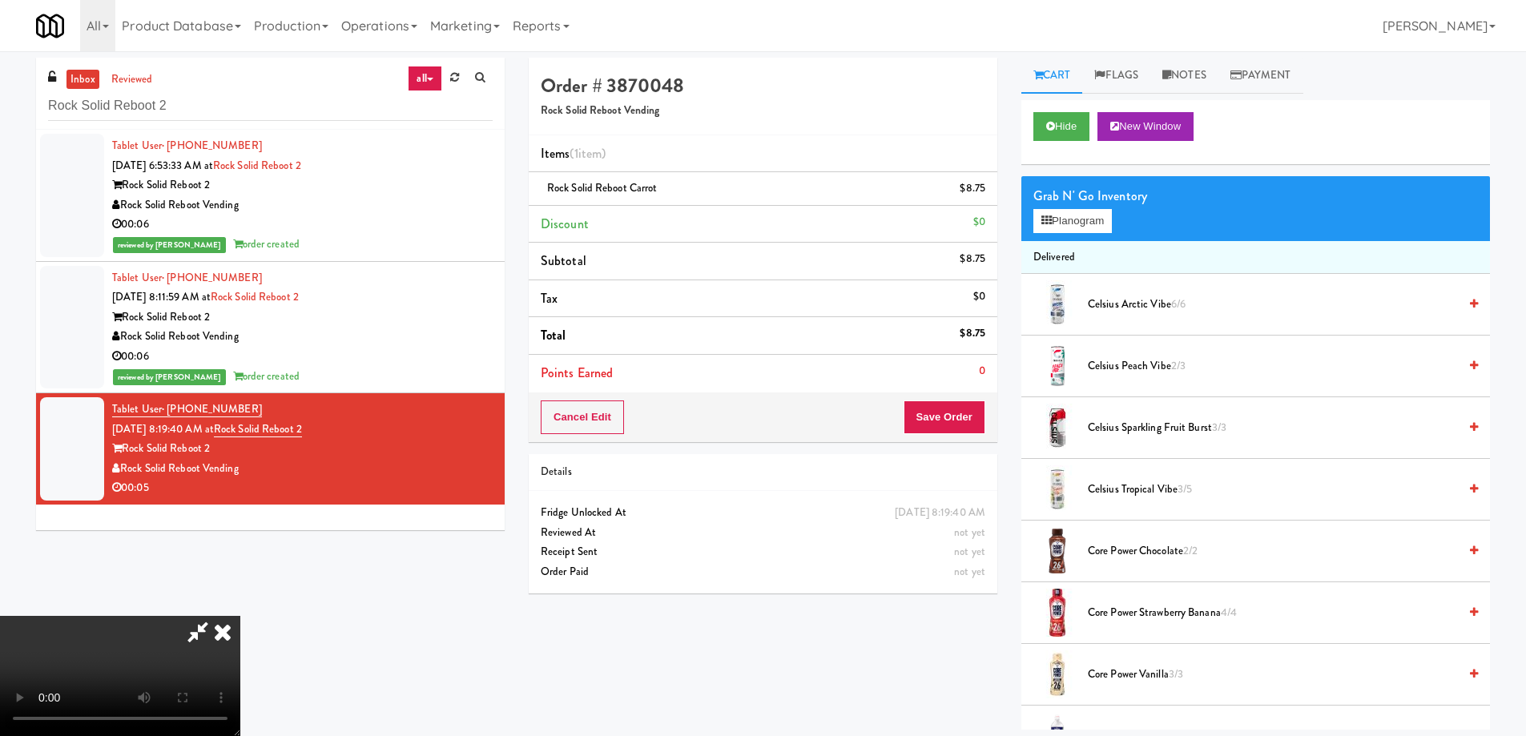
click at [240, 616] on video at bounding box center [120, 676] width 240 height 120
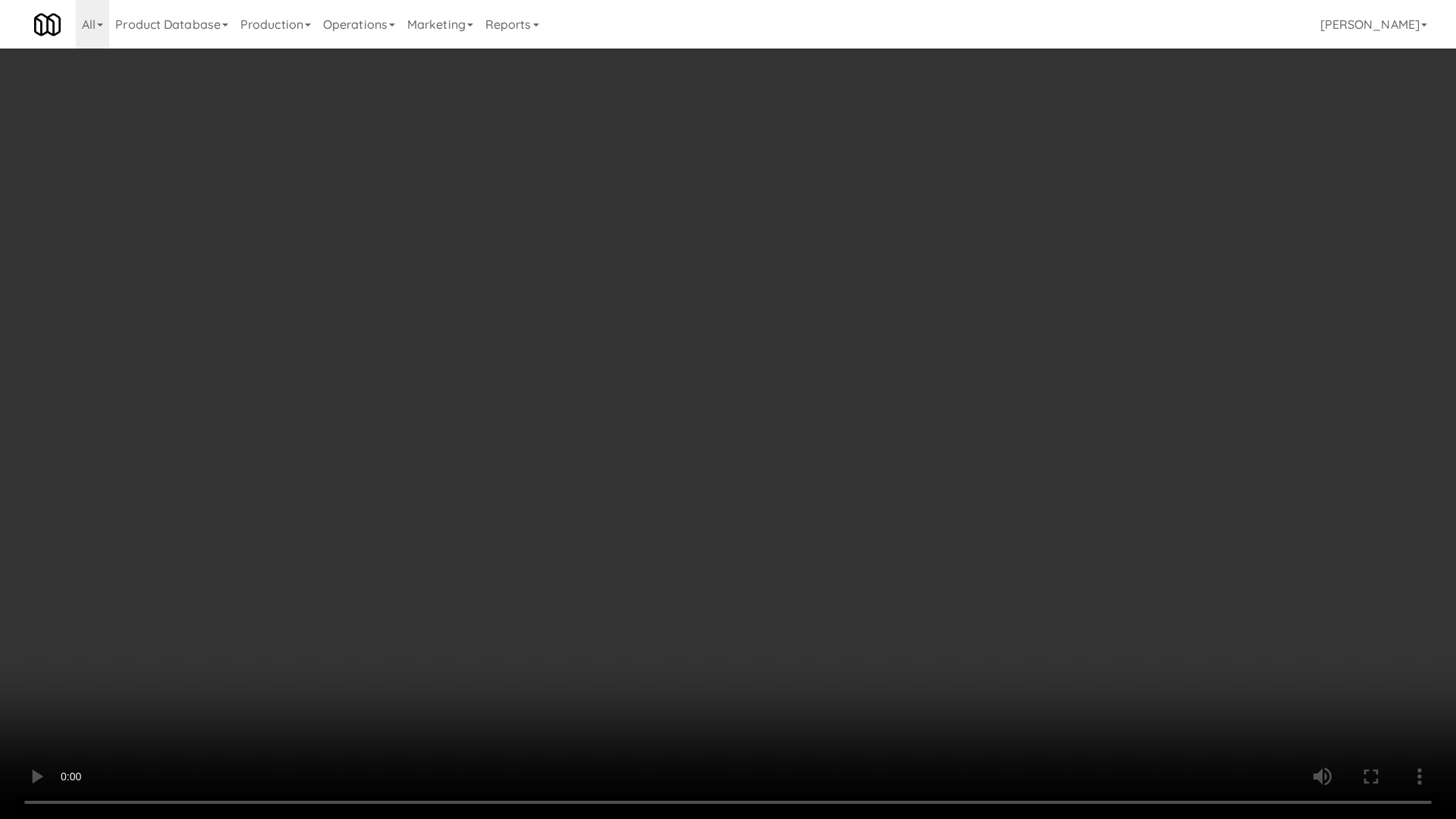
click at [832, 536] on video at bounding box center [728, 409] width 1456 height 819
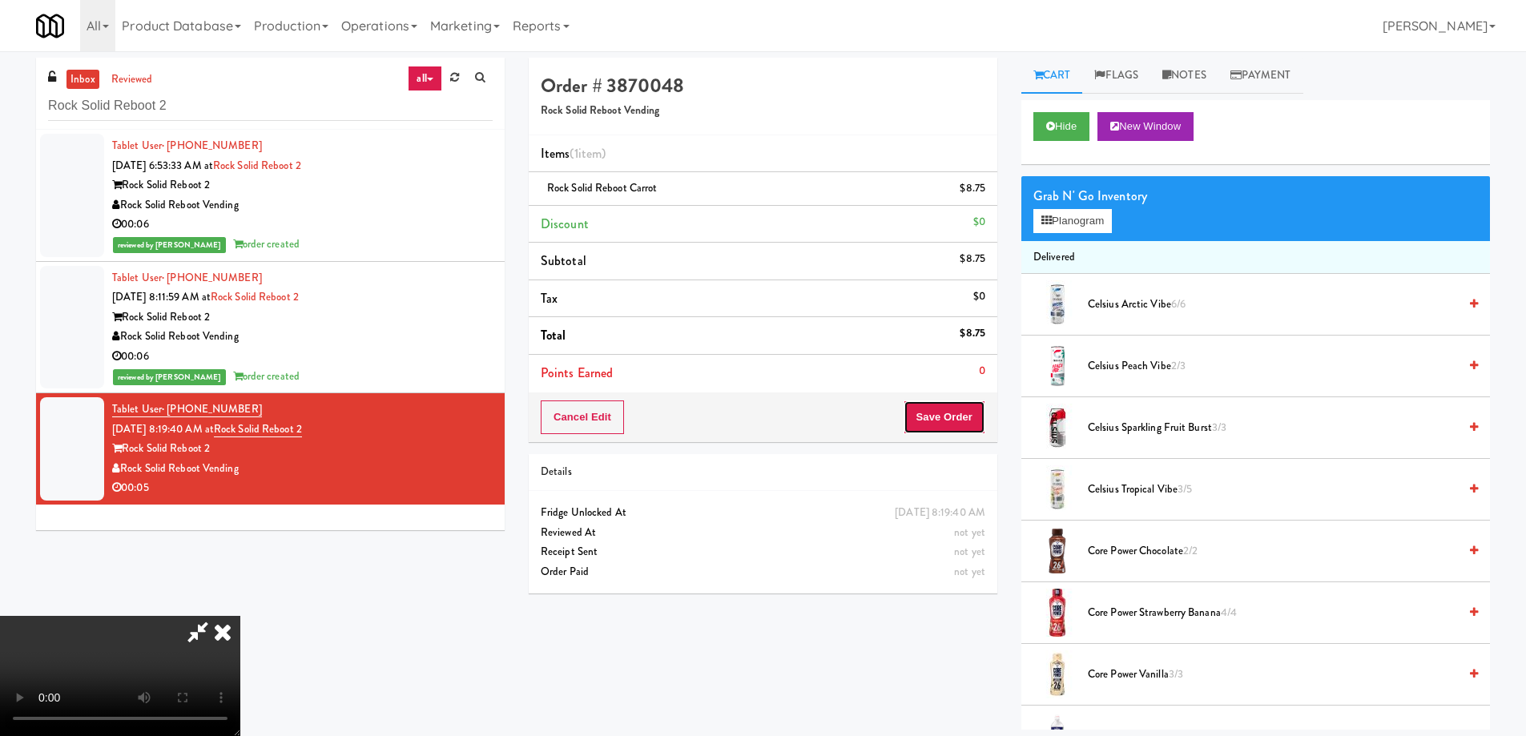
click at [952, 415] on button "Save Order" at bounding box center [945, 418] width 82 height 34
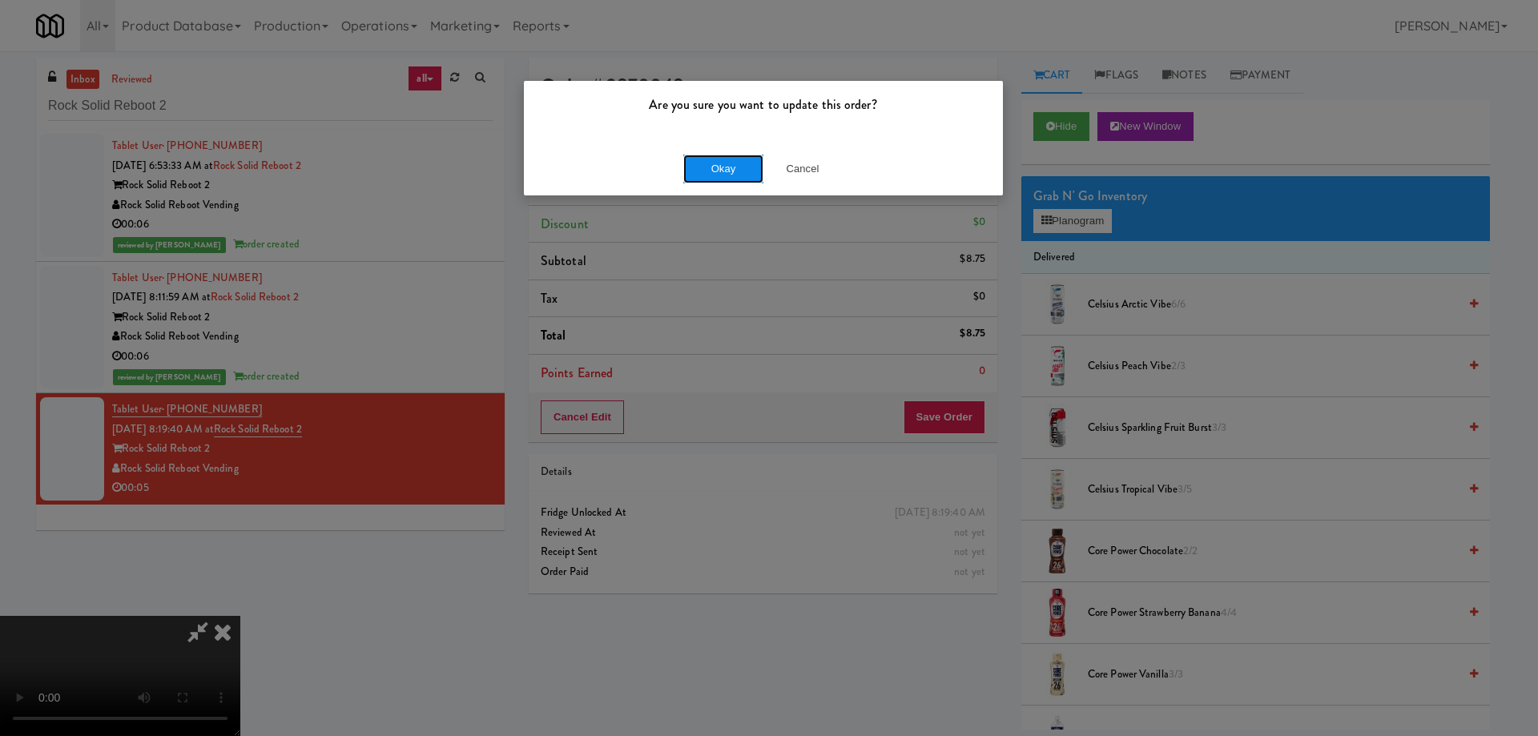
click at [709, 157] on button "Okay" at bounding box center [723, 169] width 80 height 29
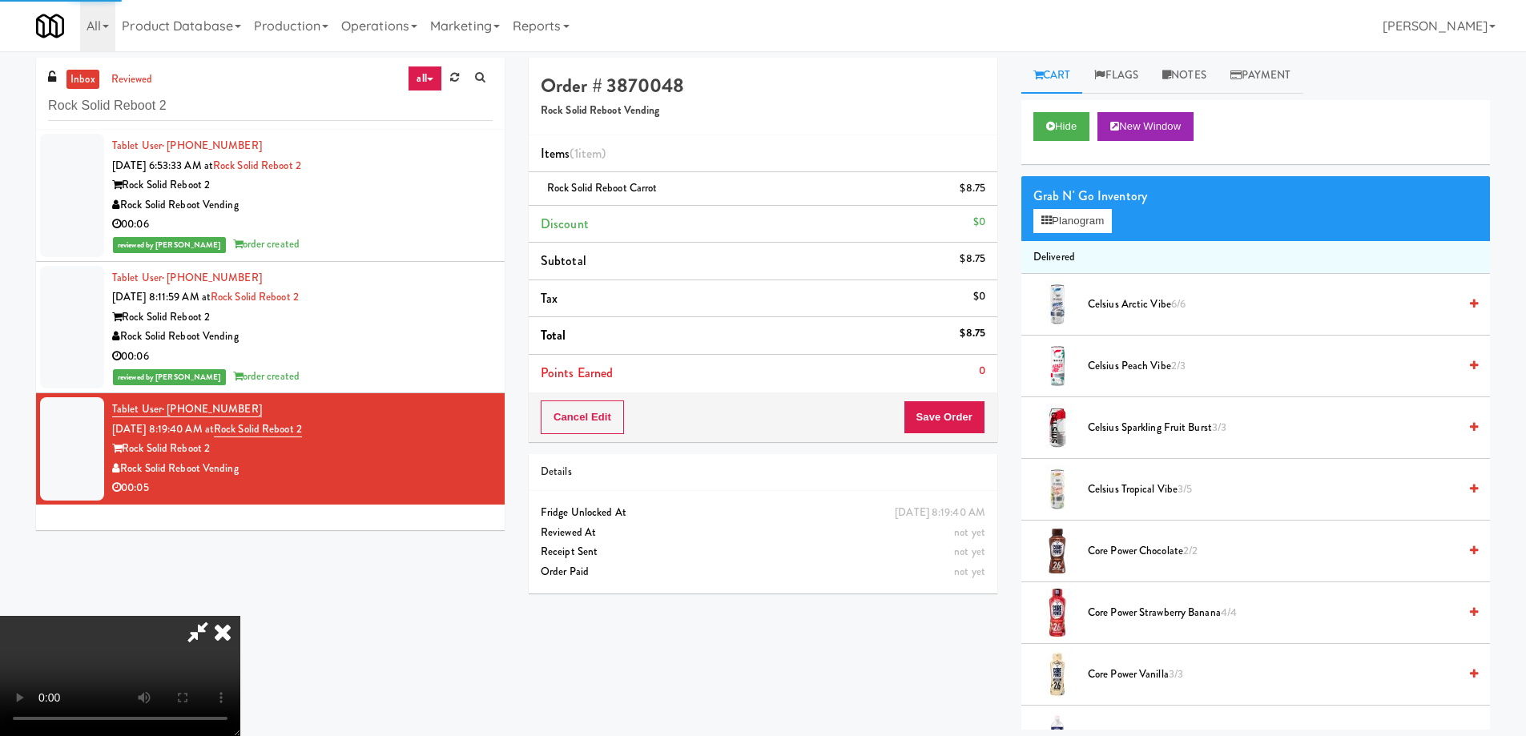
click at [240, 616] on icon at bounding box center [222, 632] width 35 height 32
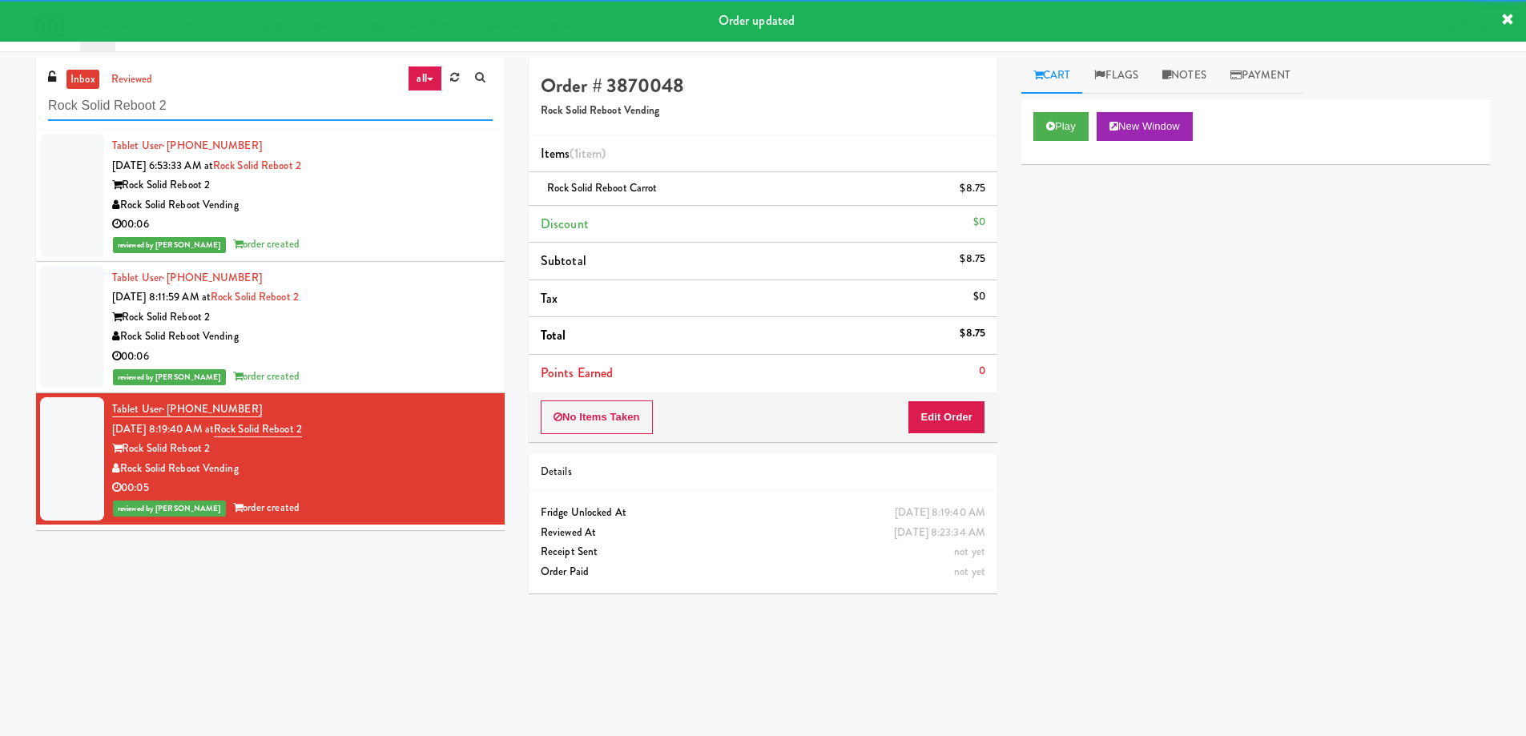
click at [348, 110] on input "Rock Solid Reboot 2" at bounding box center [270, 106] width 445 height 30
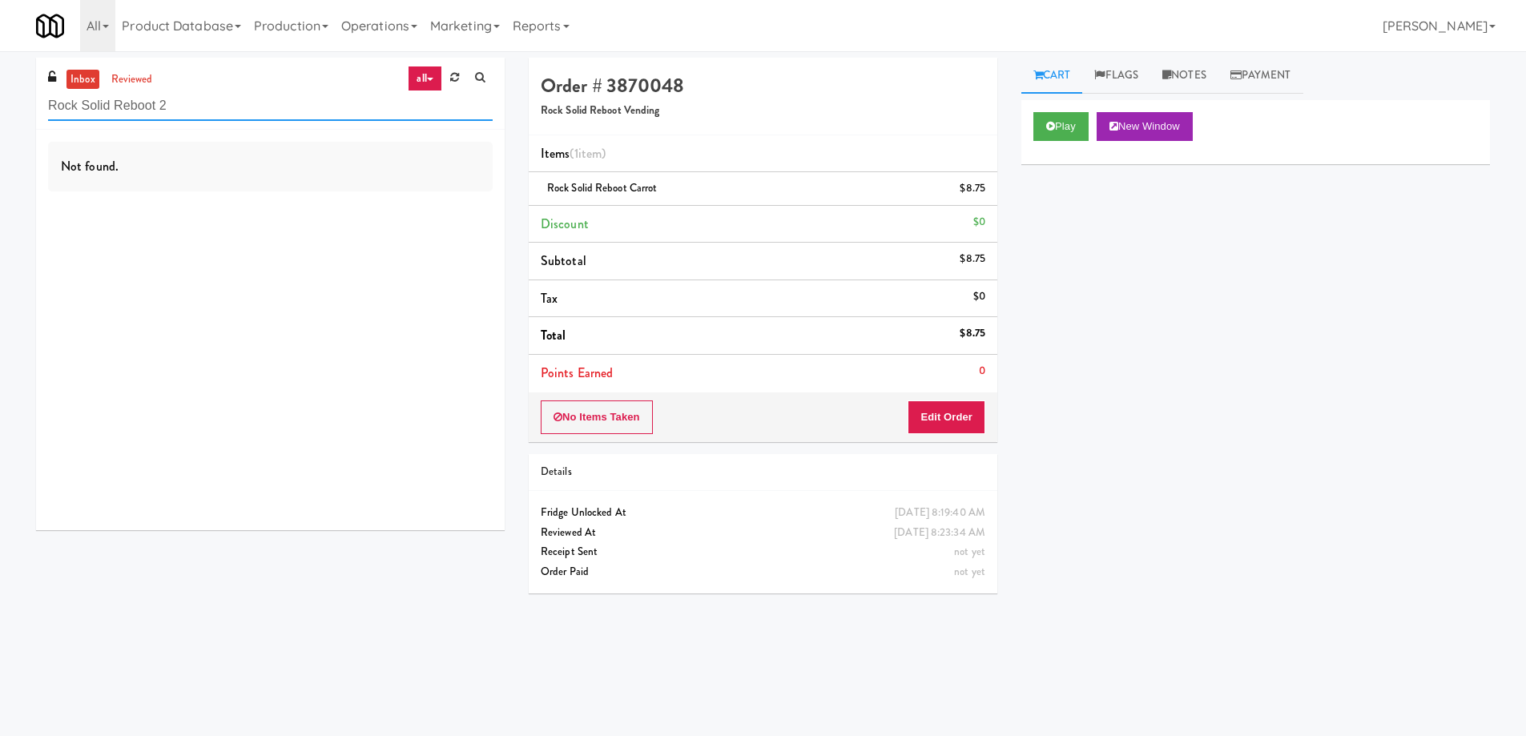
click at [268, 112] on input "Rock Solid Reboot 2" at bounding box center [270, 106] width 445 height 30
paste input "Park on First - Music Lounge - Cooler"
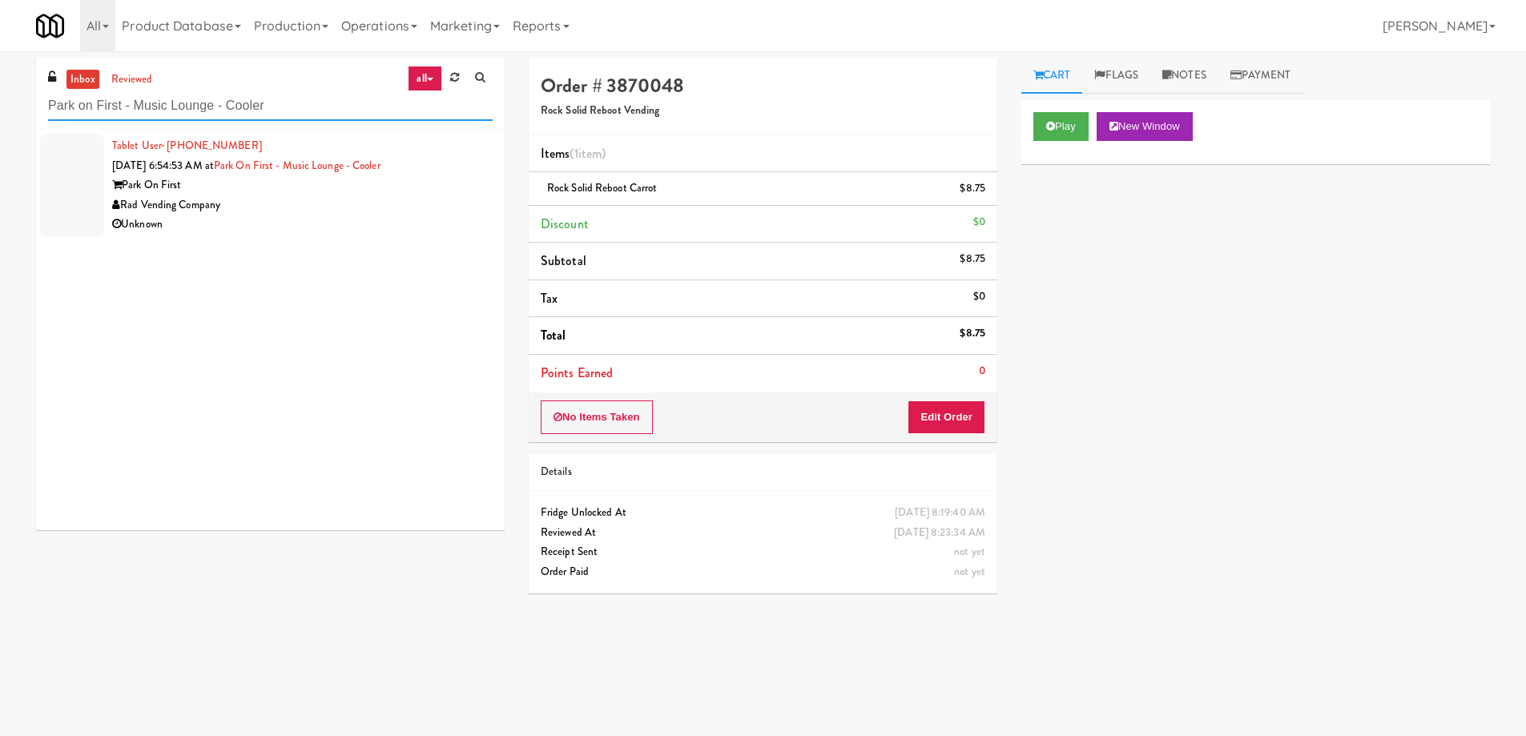
type input "Park on First - Music Lounge - Cooler"
click at [396, 205] on div "Rad Vending Company" at bounding box center [302, 205] width 381 height 20
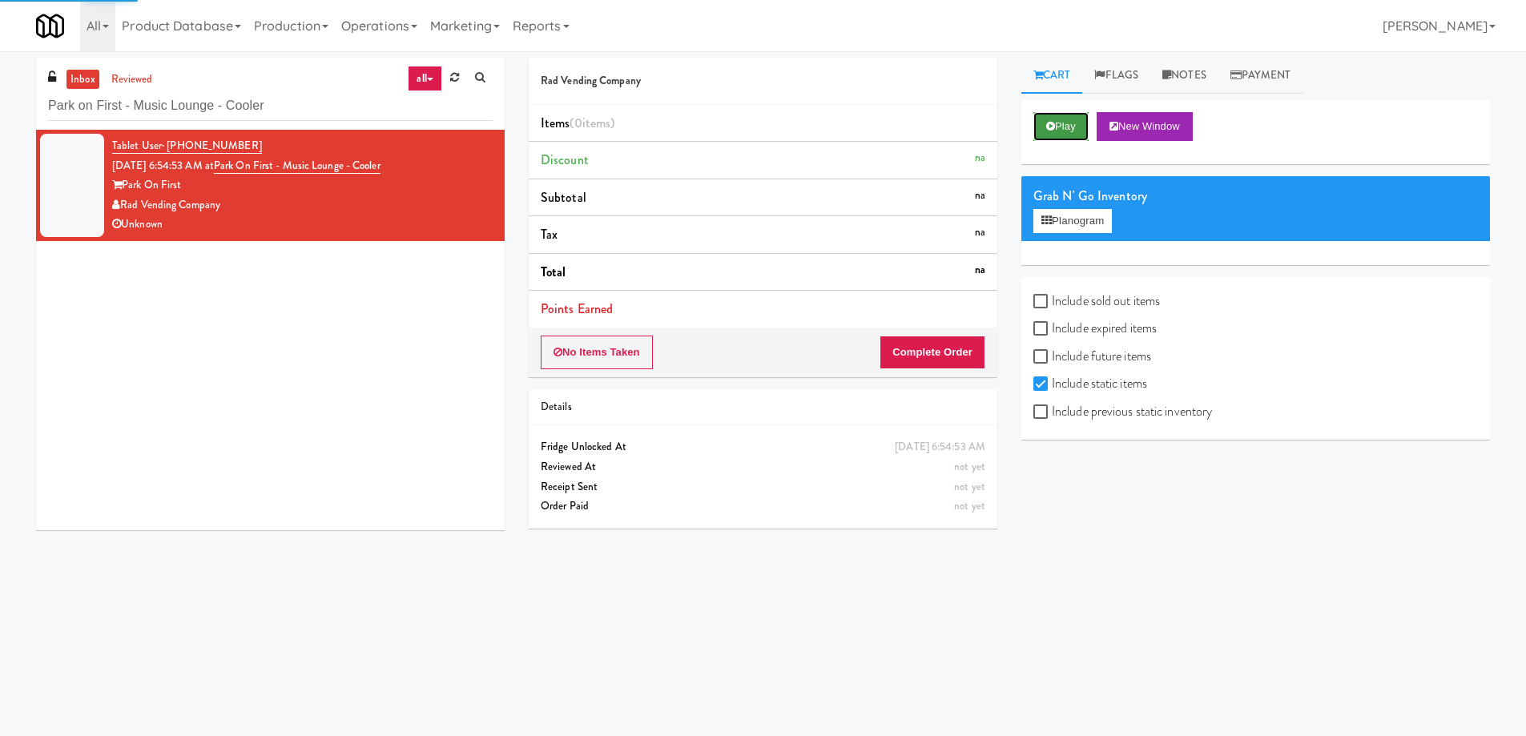
click at [1083, 129] on button "Play" at bounding box center [1060, 126] width 55 height 29
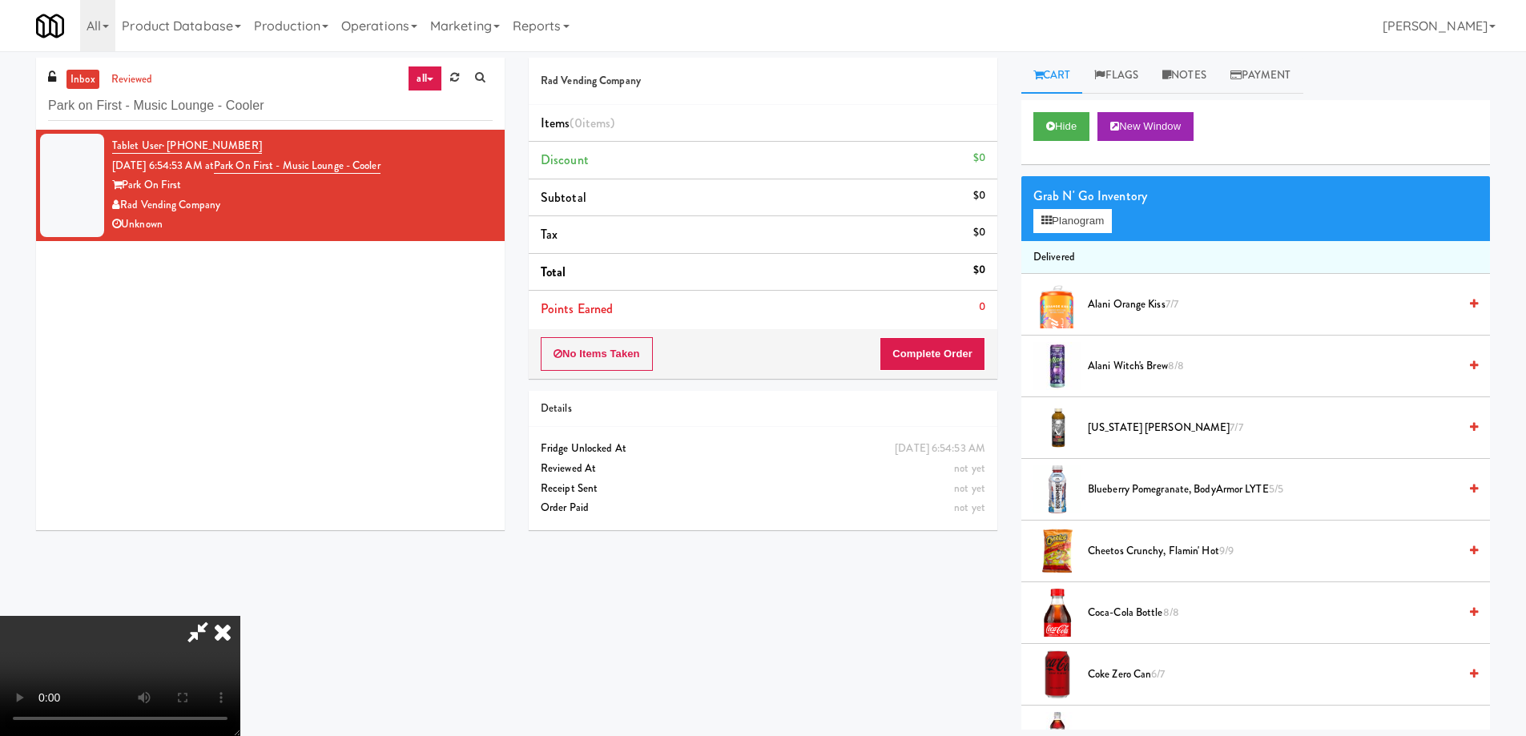
click at [240, 616] on video at bounding box center [120, 676] width 240 height 120
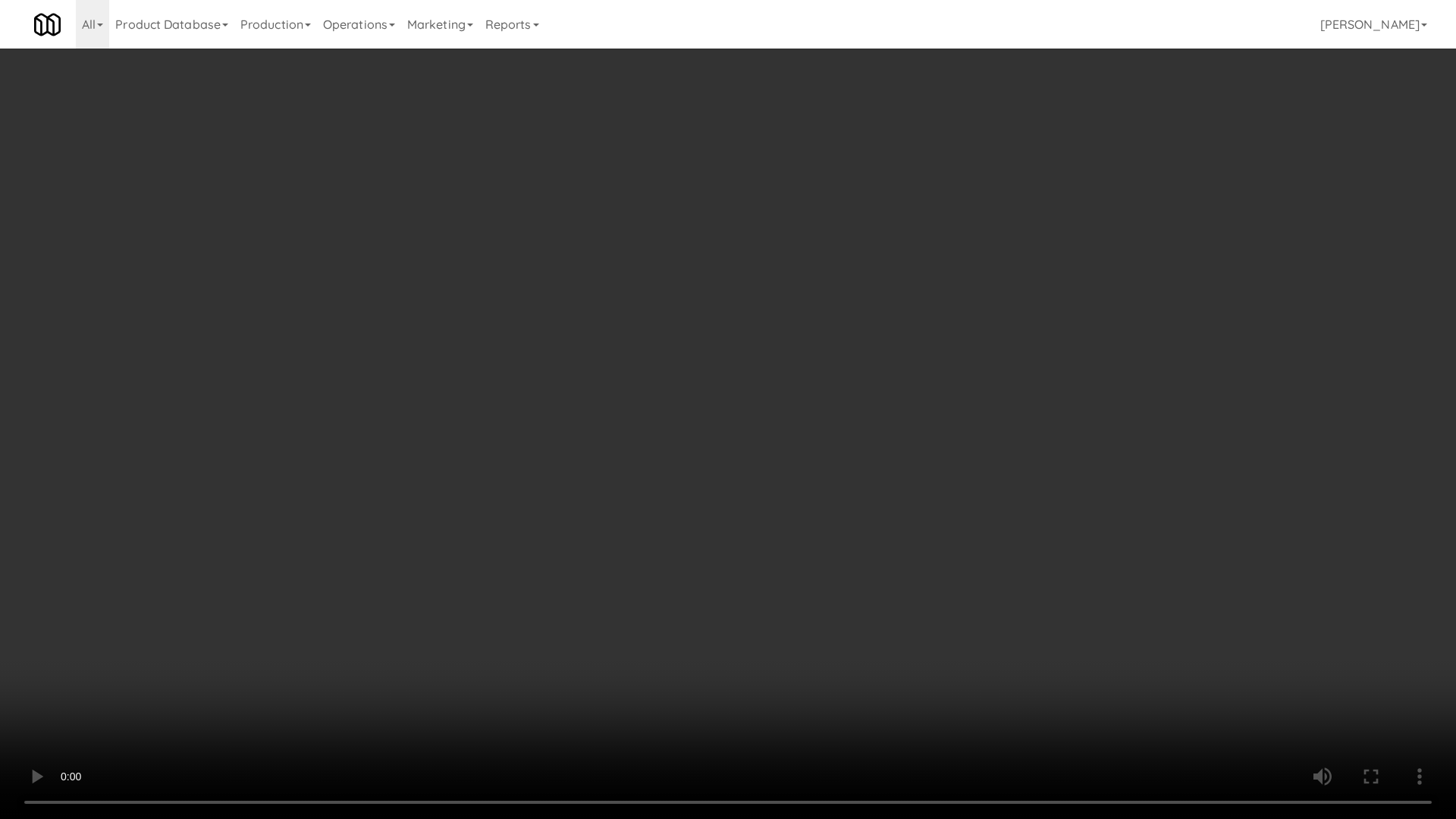
click at [657, 430] on video at bounding box center [728, 409] width 1456 height 819
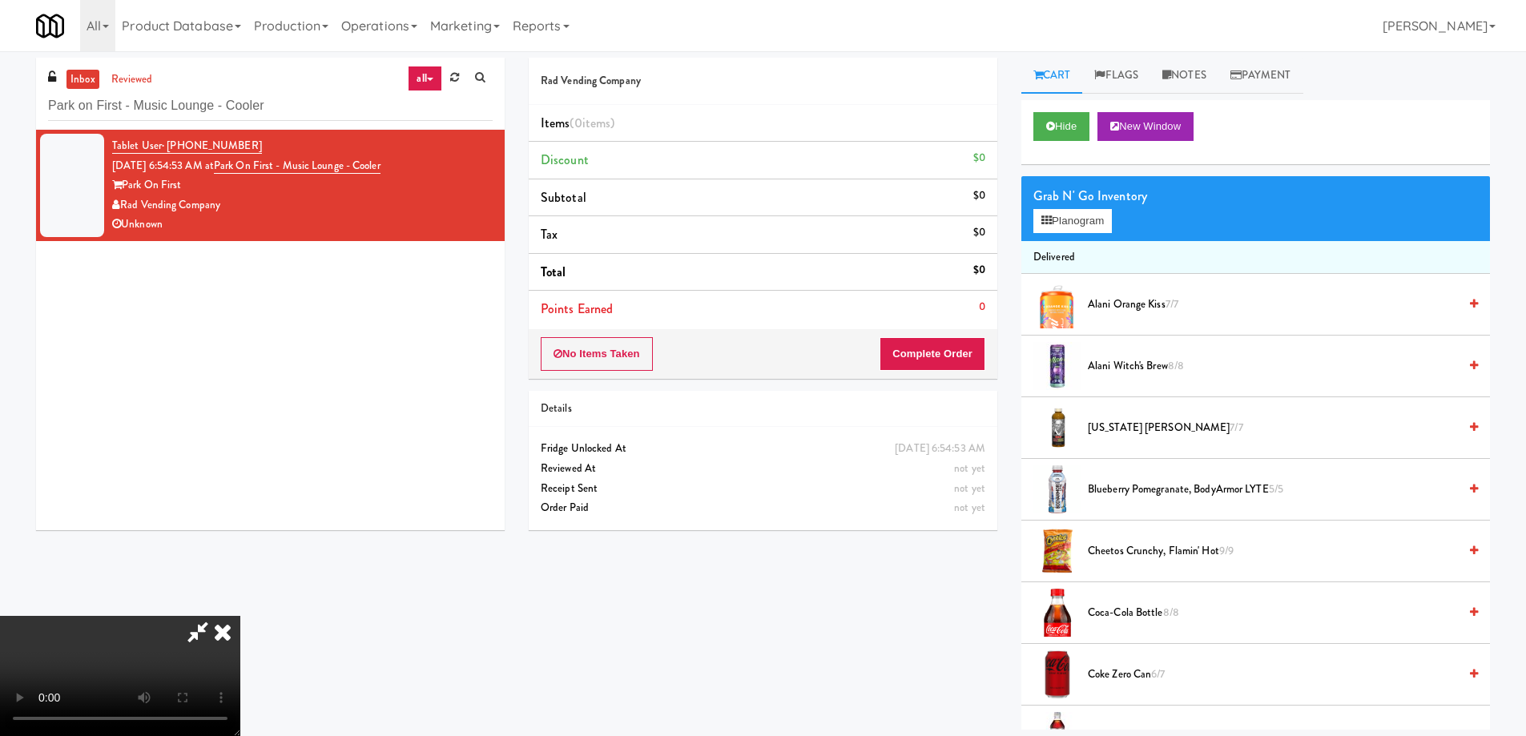
click at [240, 616] on icon at bounding box center [222, 632] width 35 height 32
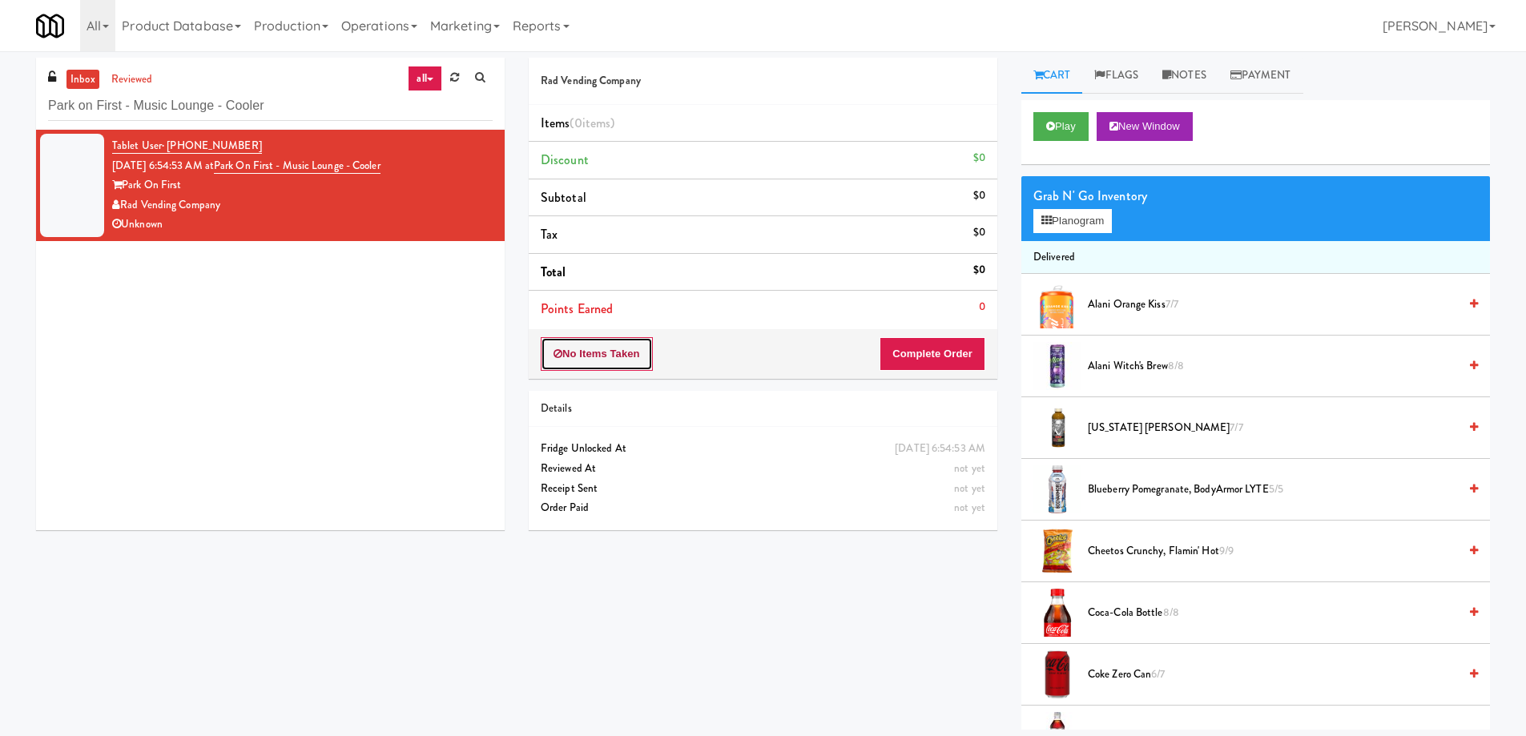
click at [646, 368] on button "No Items Taken" at bounding box center [597, 354] width 112 height 34
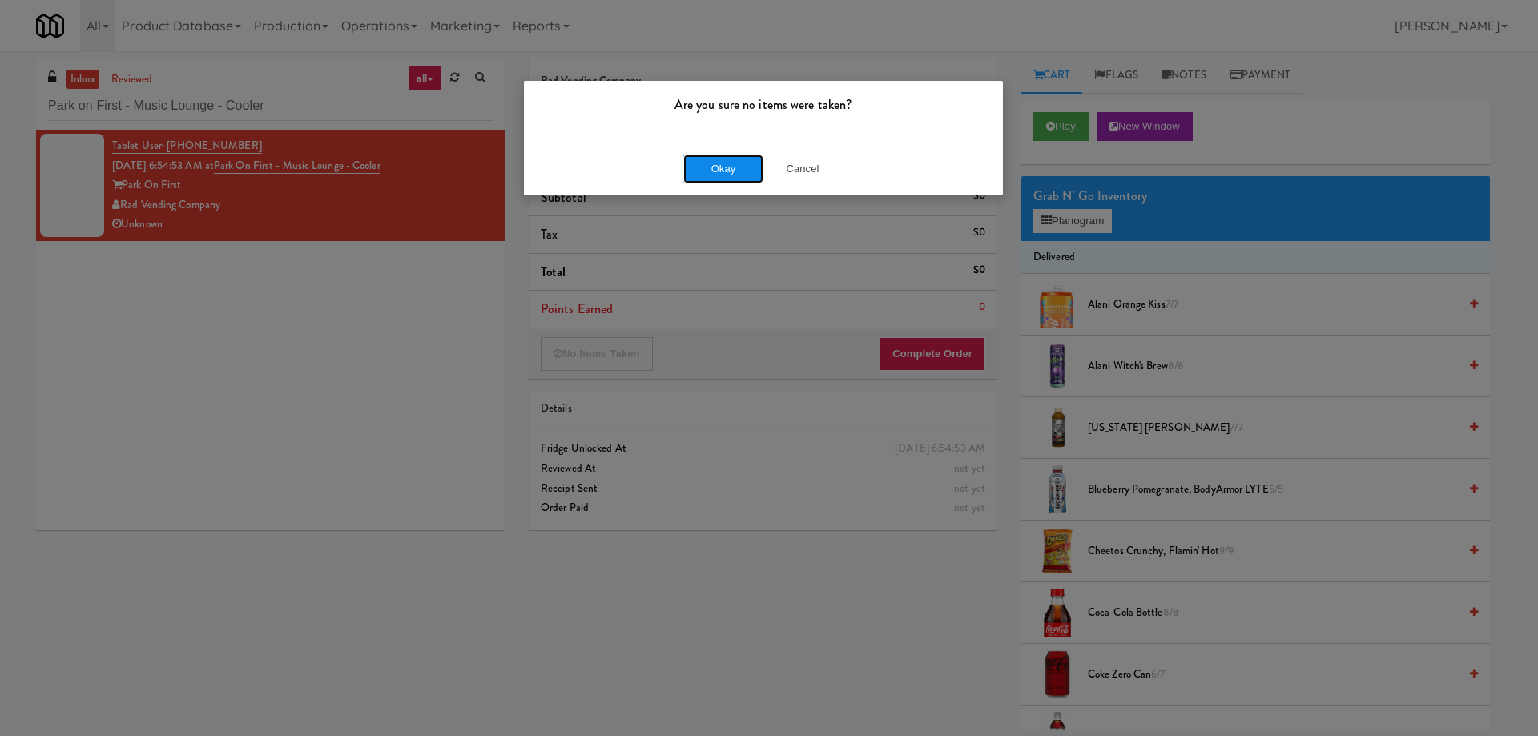
click at [735, 179] on button "Okay" at bounding box center [723, 169] width 80 height 29
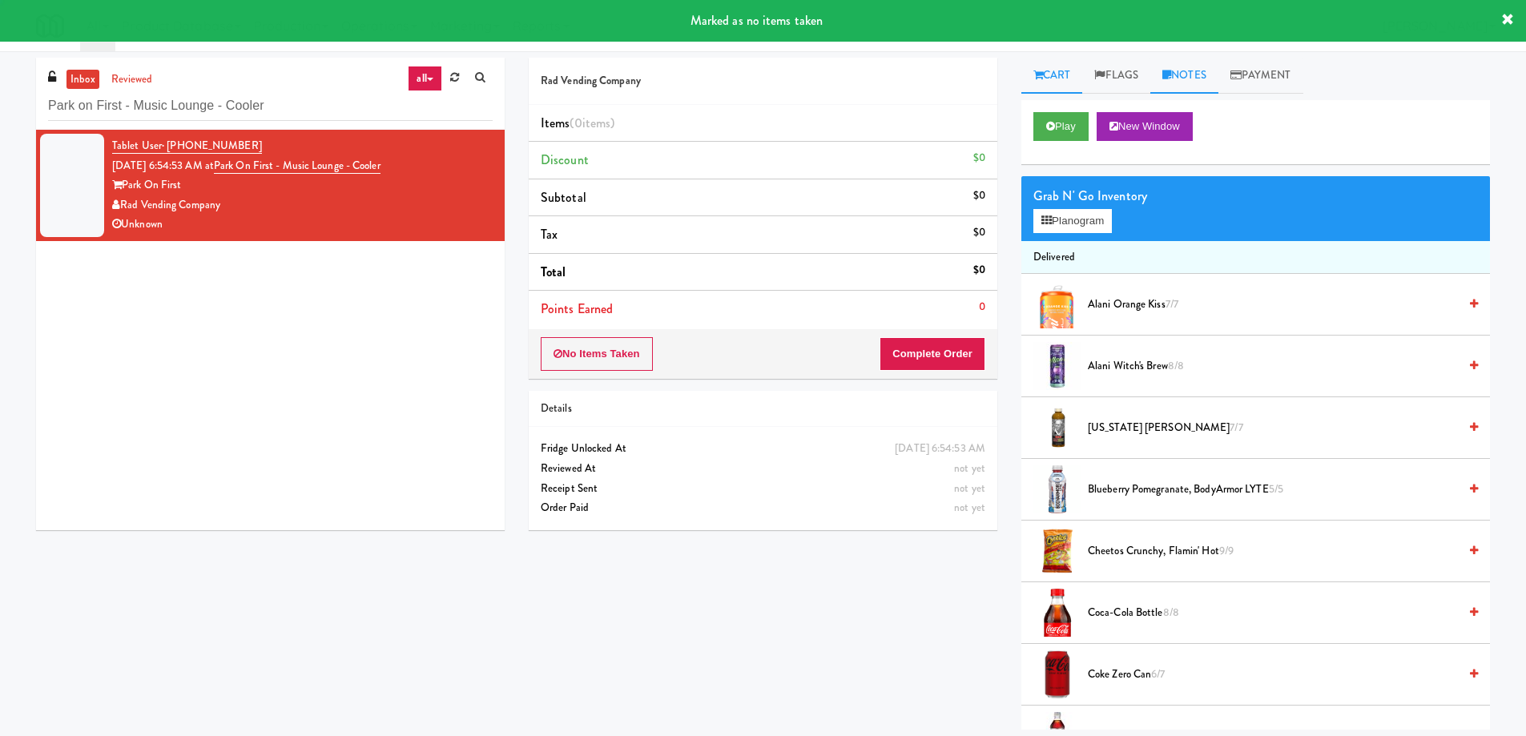
click at [1183, 66] on link "Notes" at bounding box center [1184, 76] width 68 height 36
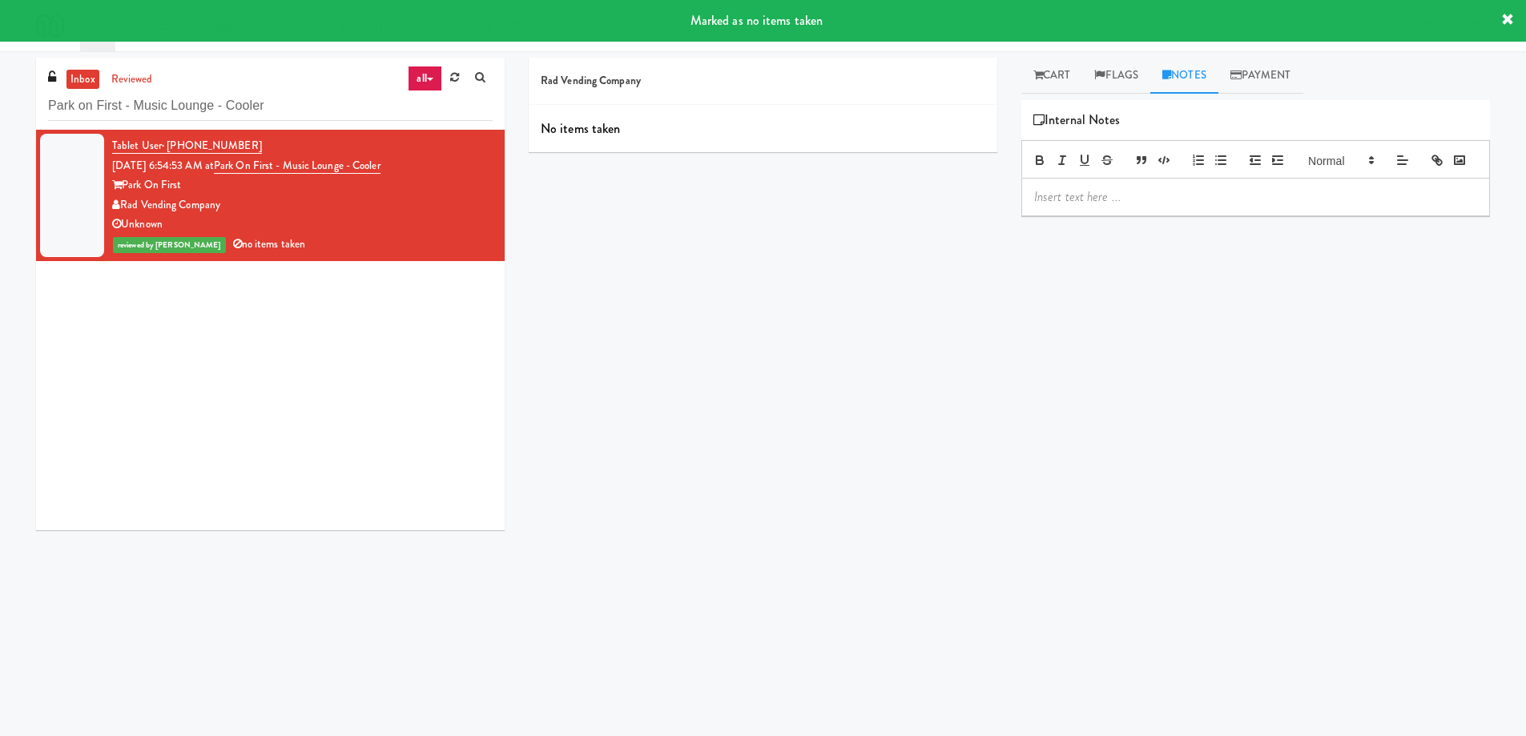
click at [1158, 206] on p at bounding box center [1255, 197] width 443 height 18
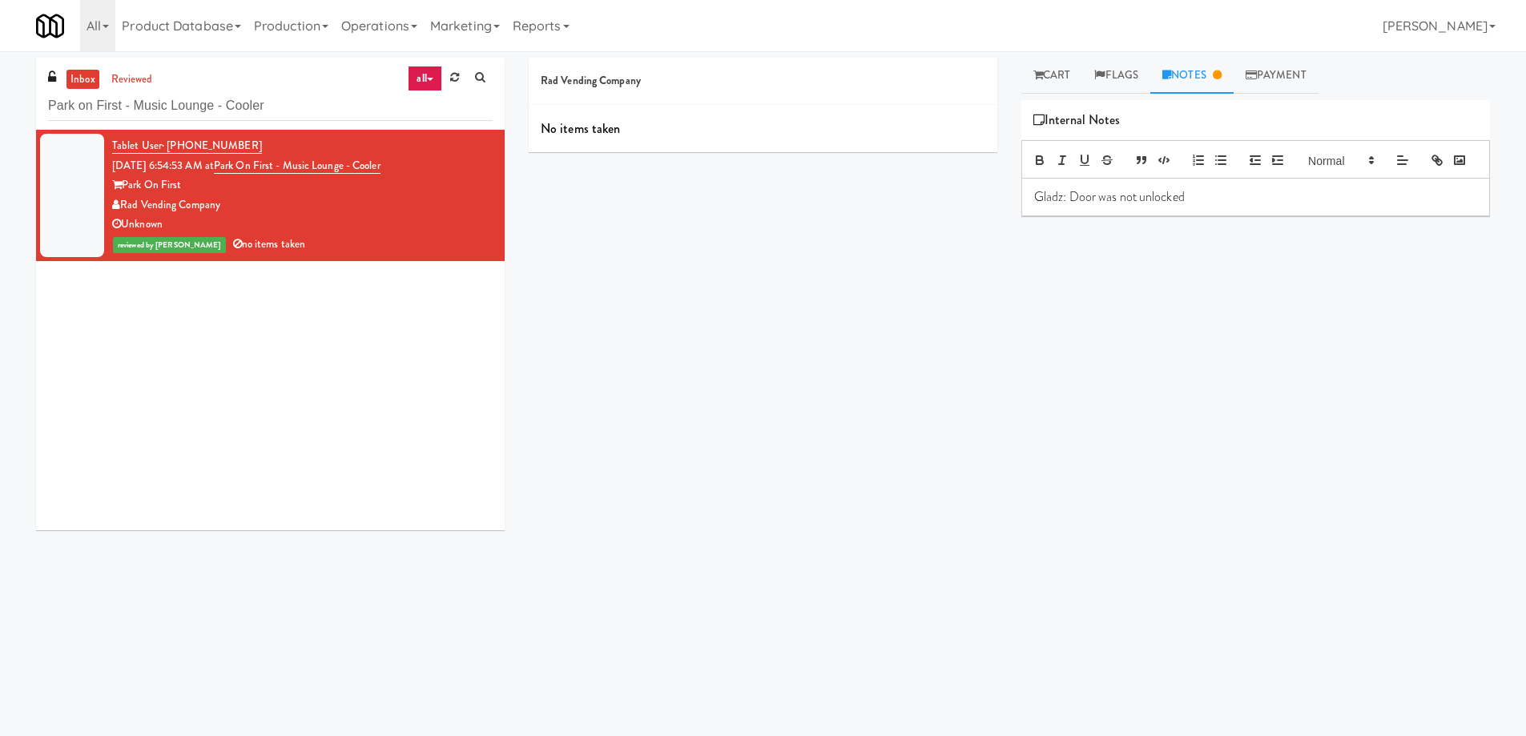
click at [996, 434] on div "Rad Vending Company No items taken Cart Flags Notes Payment Play New Window Pri…" at bounding box center [1009, 379] width 985 height 643
click at [305, 104] on input "Park on First - Music Lounge - Cooler" at bounding box center [270, 106] width 445 height 30
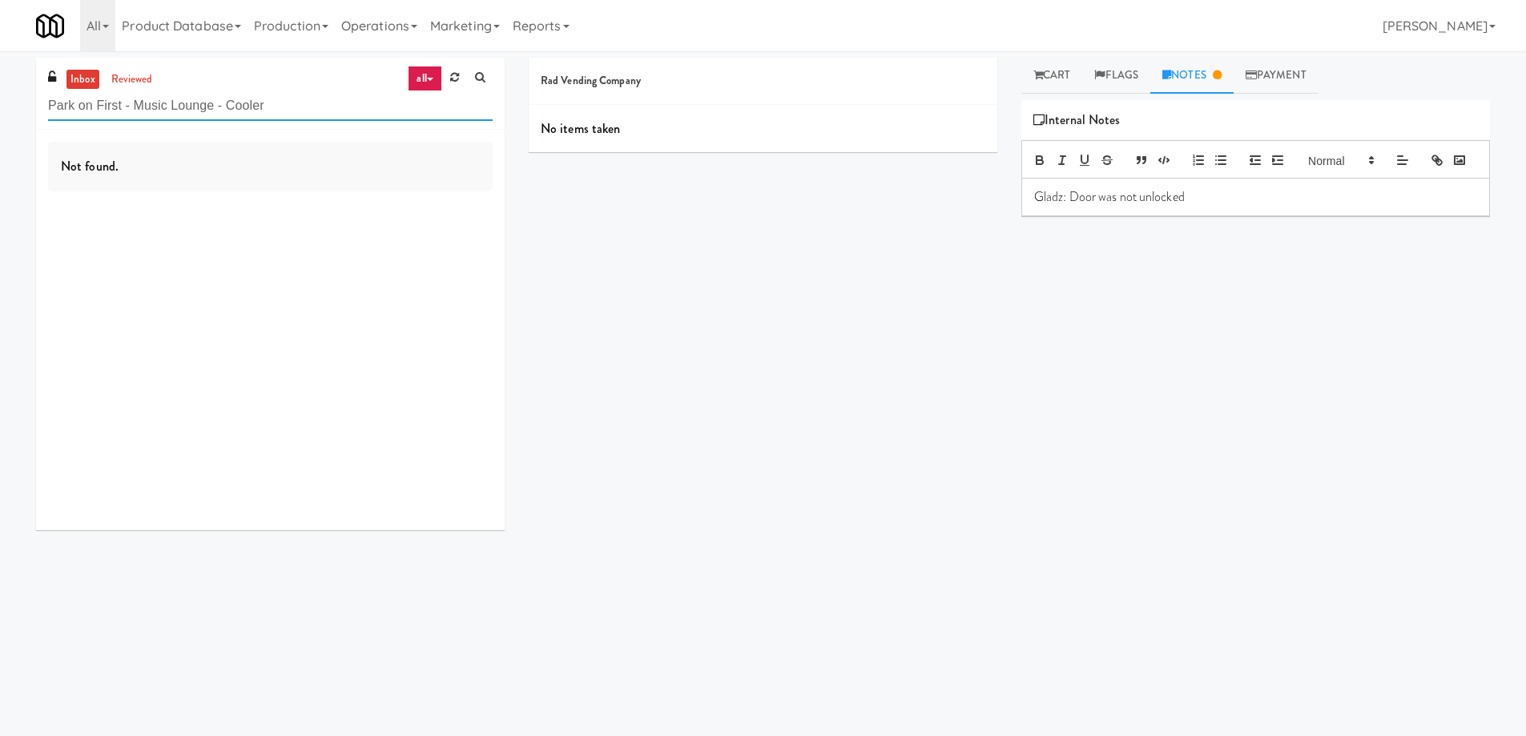
click at [243, 111] on input "Park on First - Music Lounge - Cooler" at bounding box center [270, 106] width 445 height 30
paste input "(Snack & Drink) EWR 3-TB-PUBLIC"
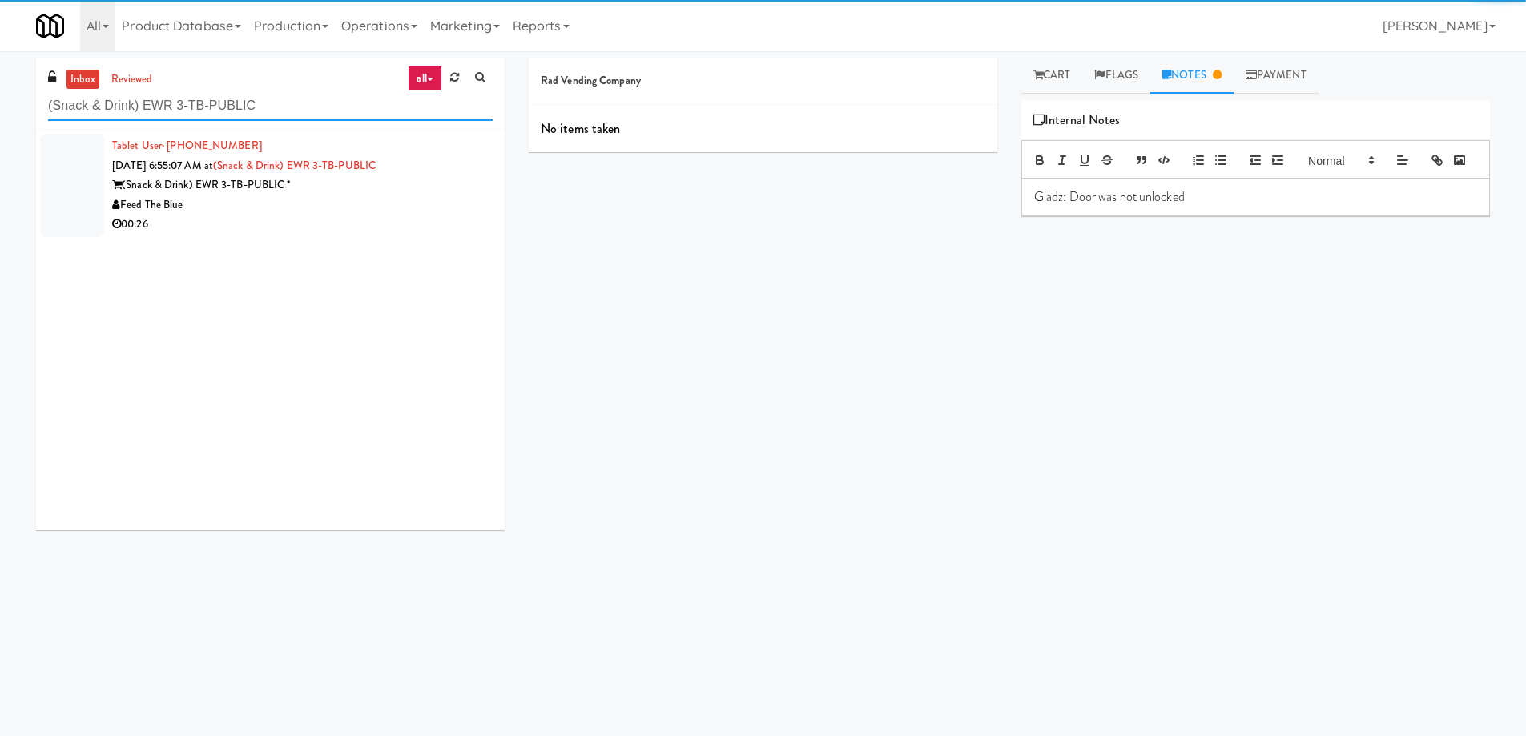
type input "(Snack & Drink) EWR 3-TB-PUBLIC"
click at [340, 215] on div "00:26" at bounding box center [302, 225] width 381 height 20
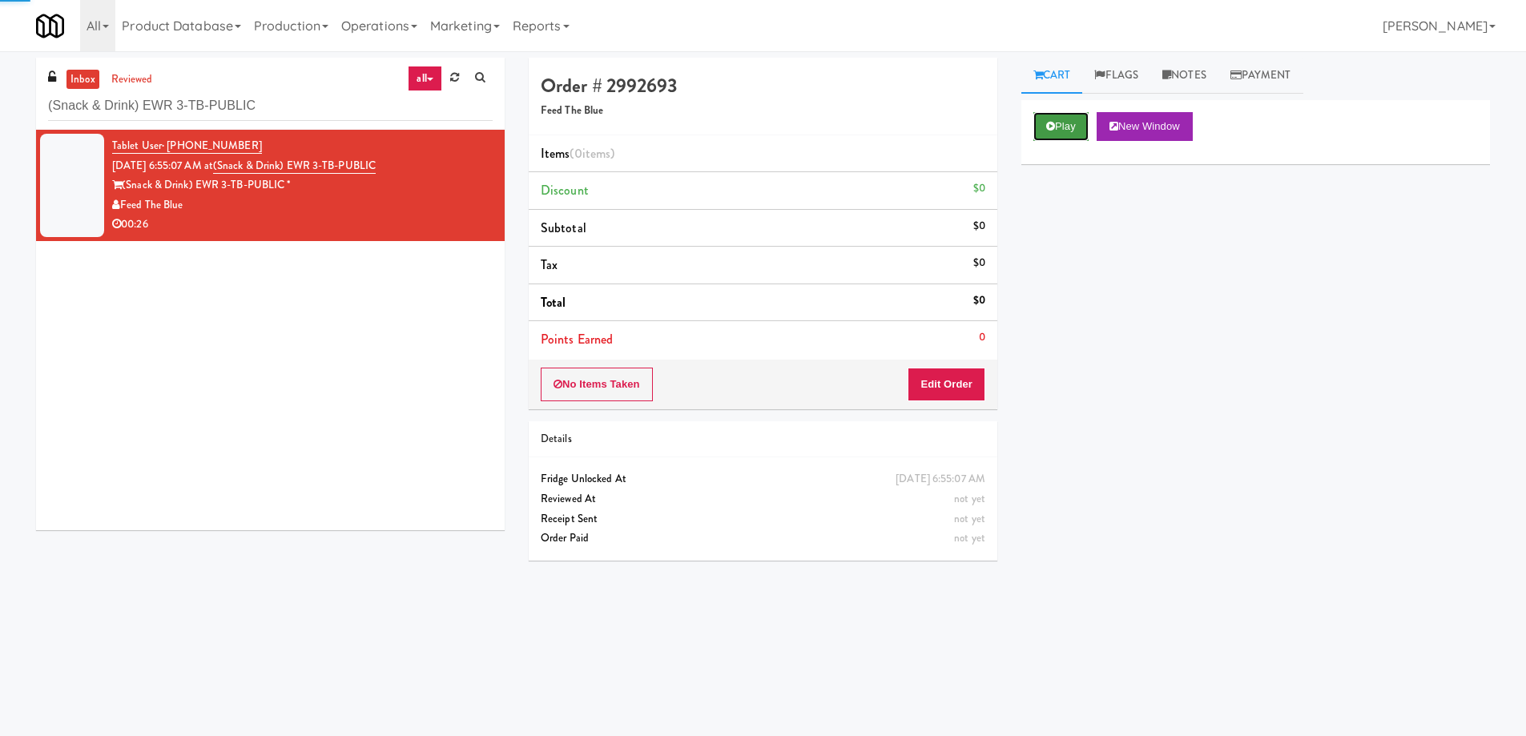
click at [1070, 117] on button "Play" at bounding box center [1060, 126] width 55 height 29
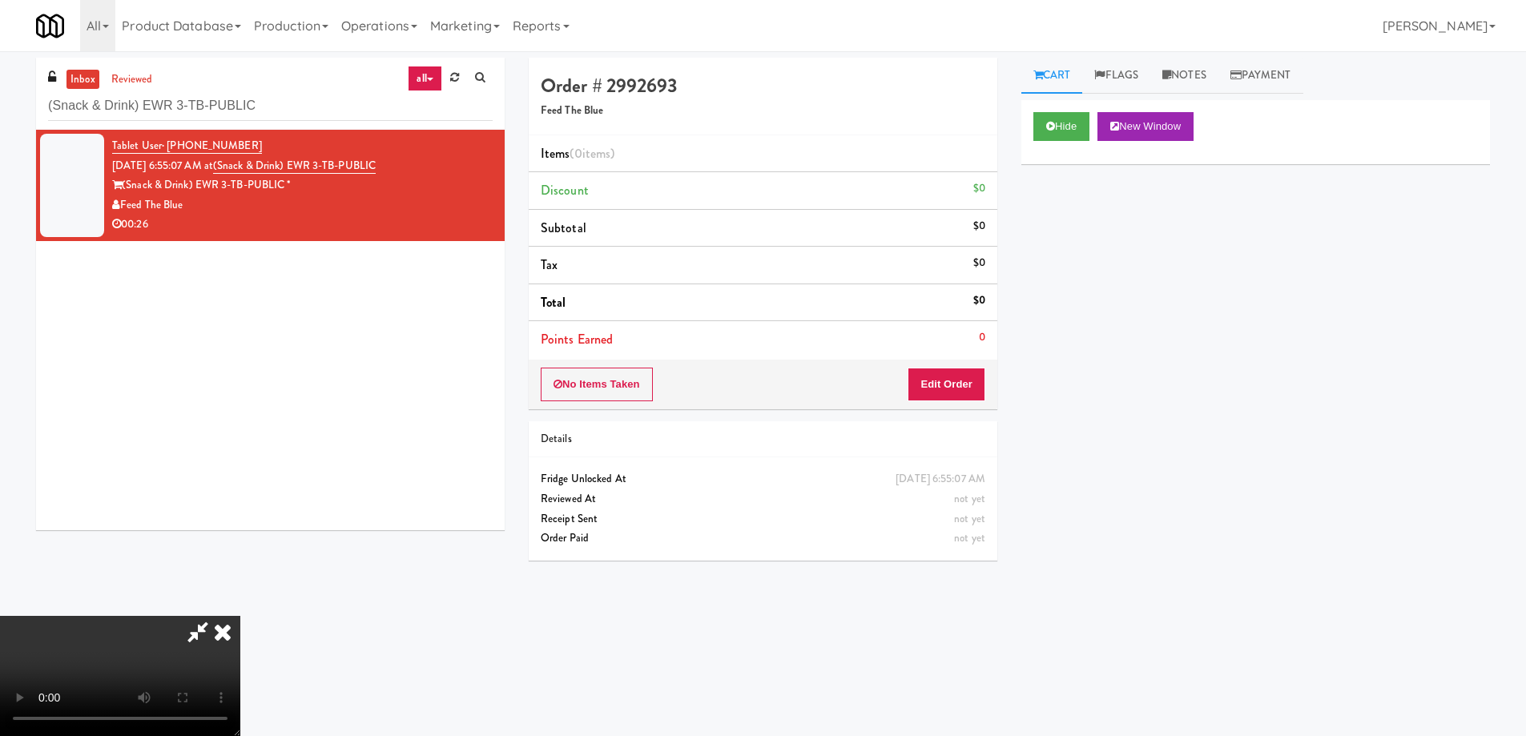
click at [240, 616] on video at bounding box center [120, 676] width 240 height 120
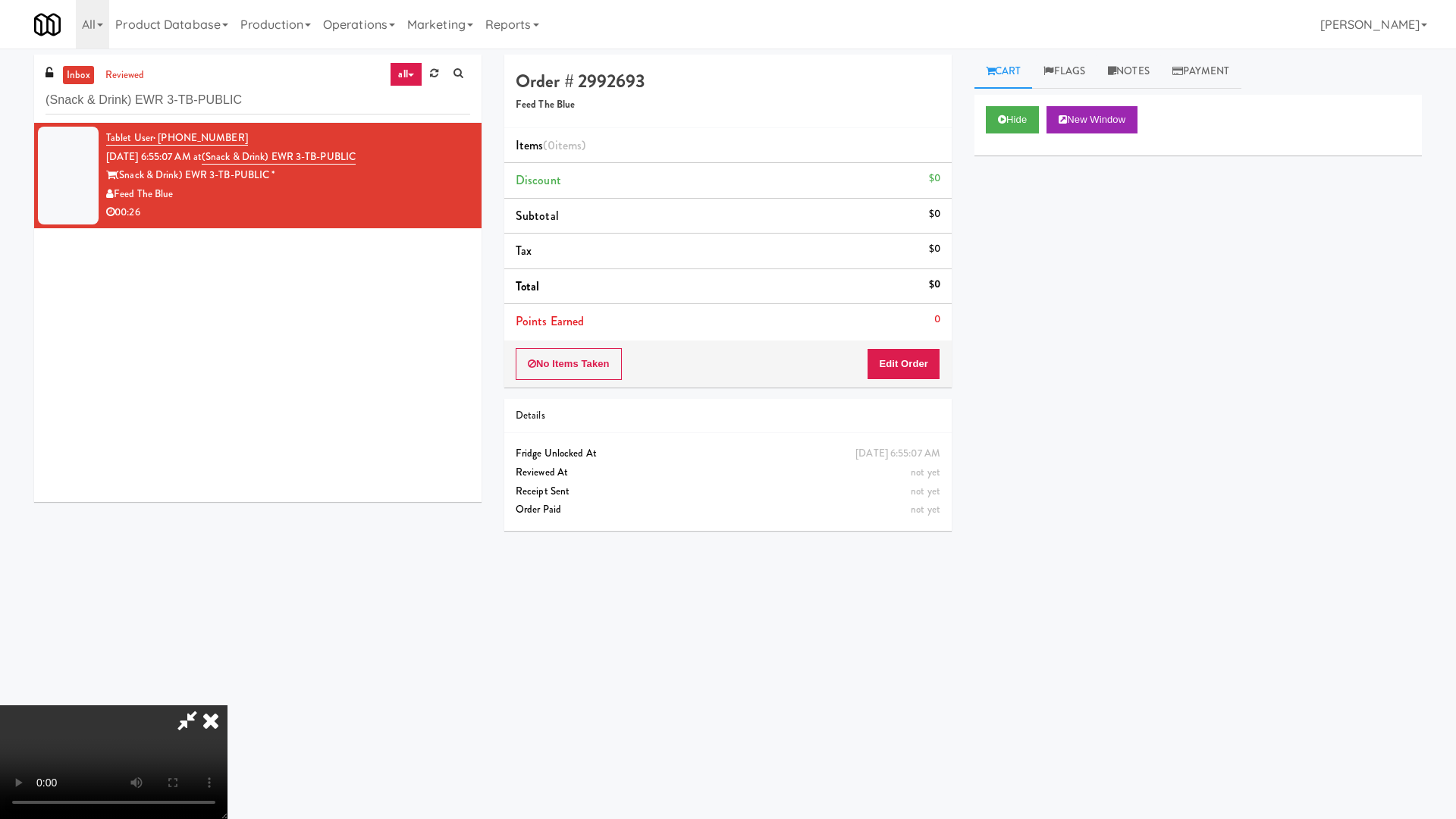
drag, startPoint x: 719, startPoint y: 461, endPoint x: 754, endPoint y: 497, distance: 50.2
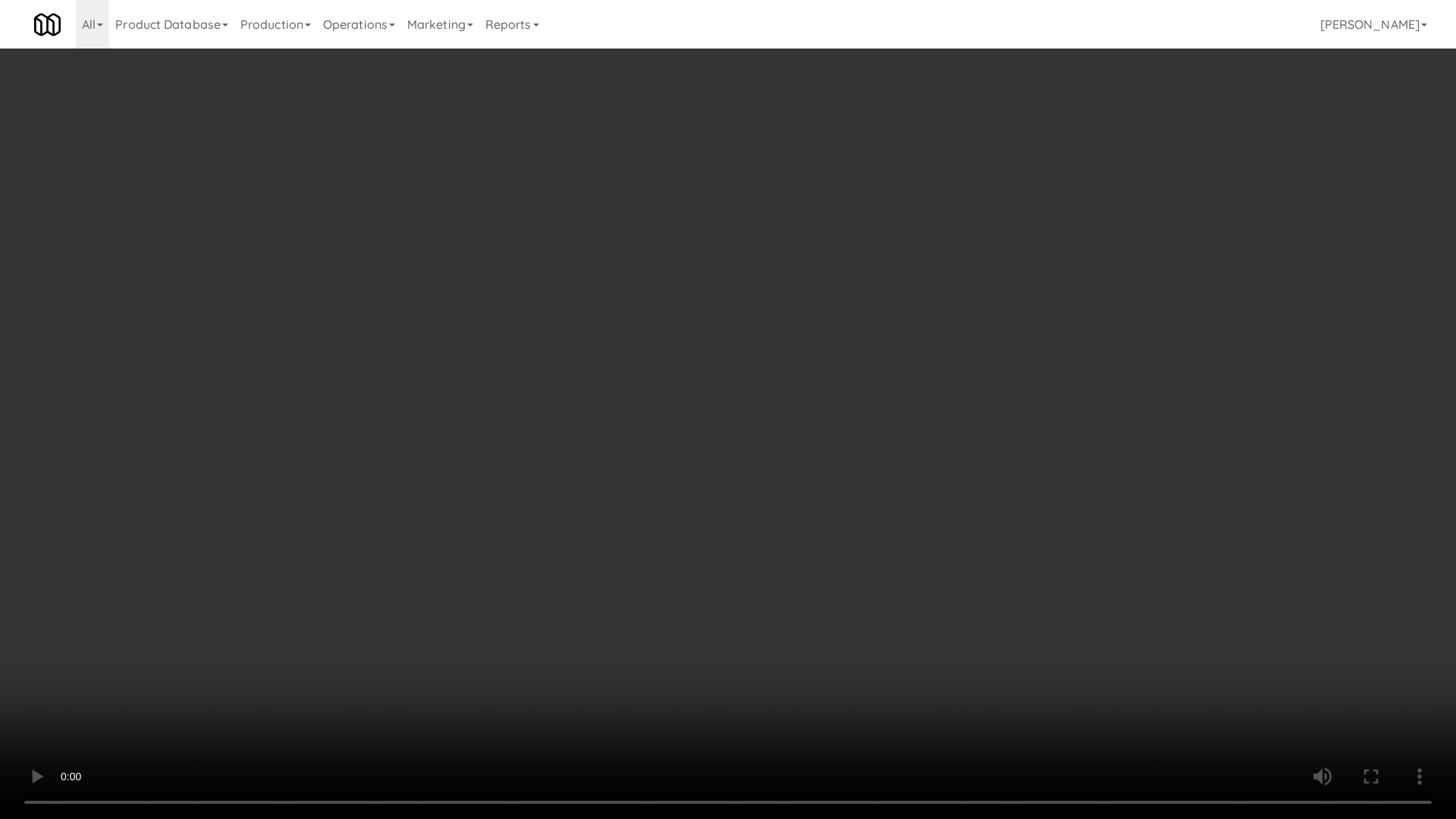
click at [719, 461] on video at bounding box center [728, 409] width 1456 height 819
click at [624, 447] on video at bounding box center [728, 409] width 1456 height 819
click at [563, 318] on video at bounding box center [728, 409] width 1456 height 819
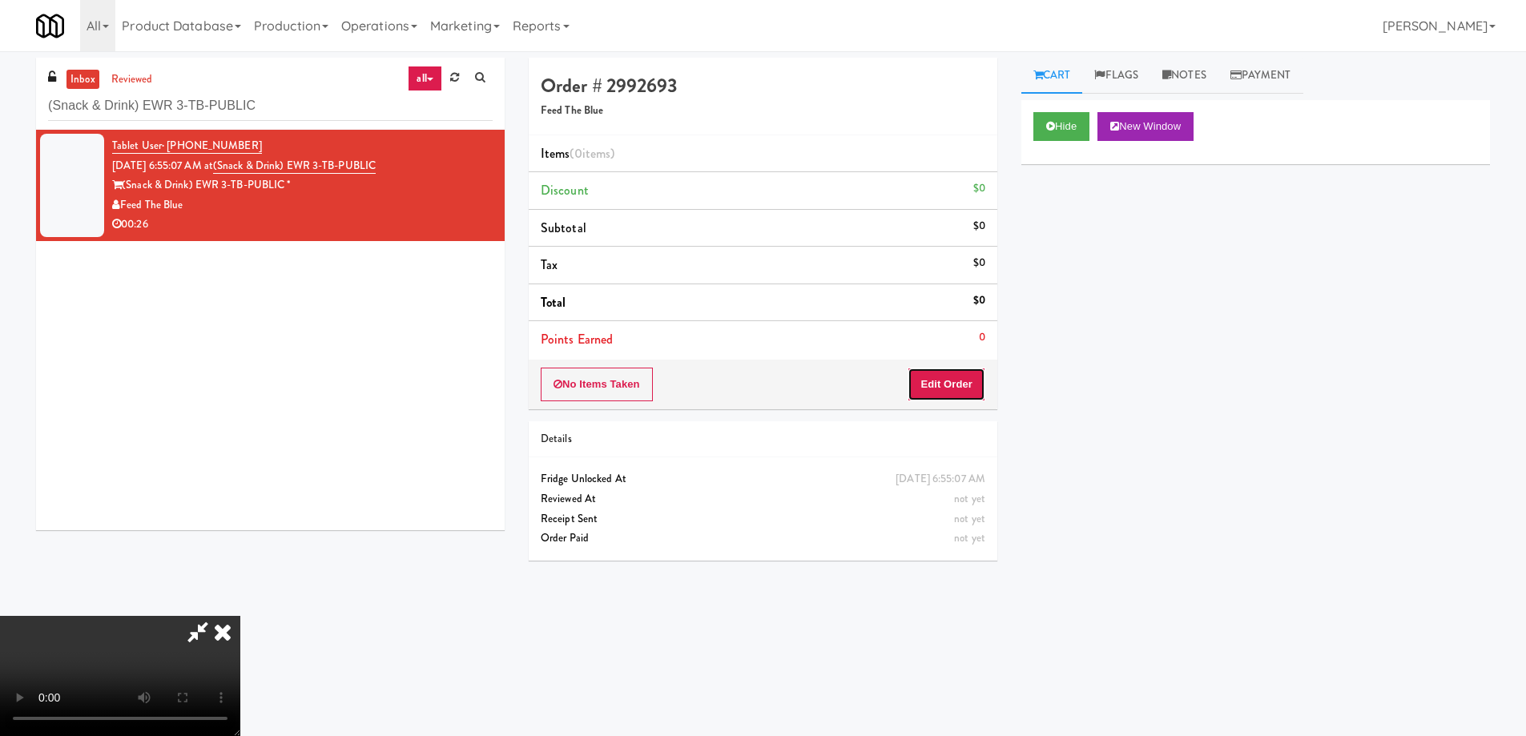
click at [929, 382] on button "Edit Order" at bounding box center [947, 385] width 78 height 34
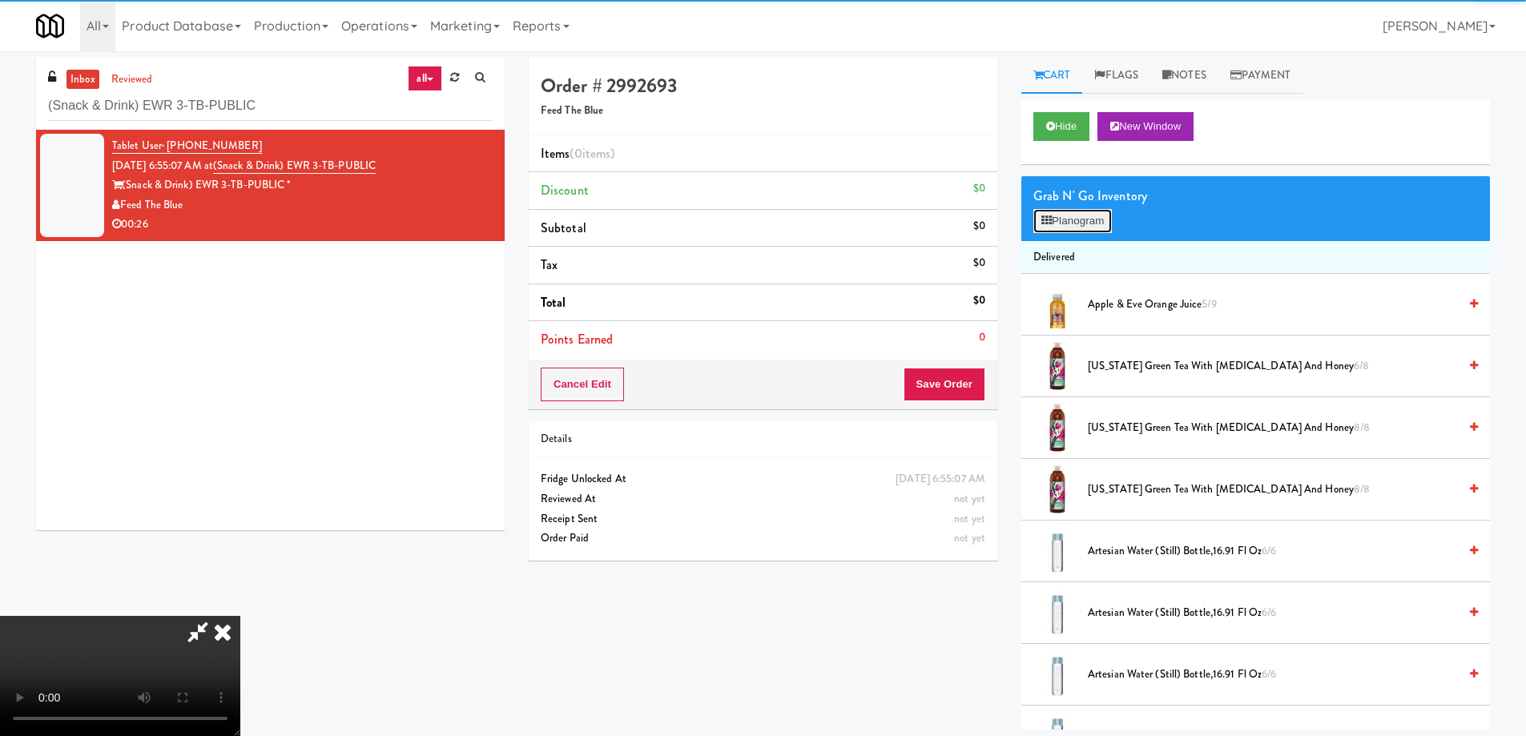
click at [1078, 212] on button "Planogram" at bounding box center [1072, 221] width 79 height 24
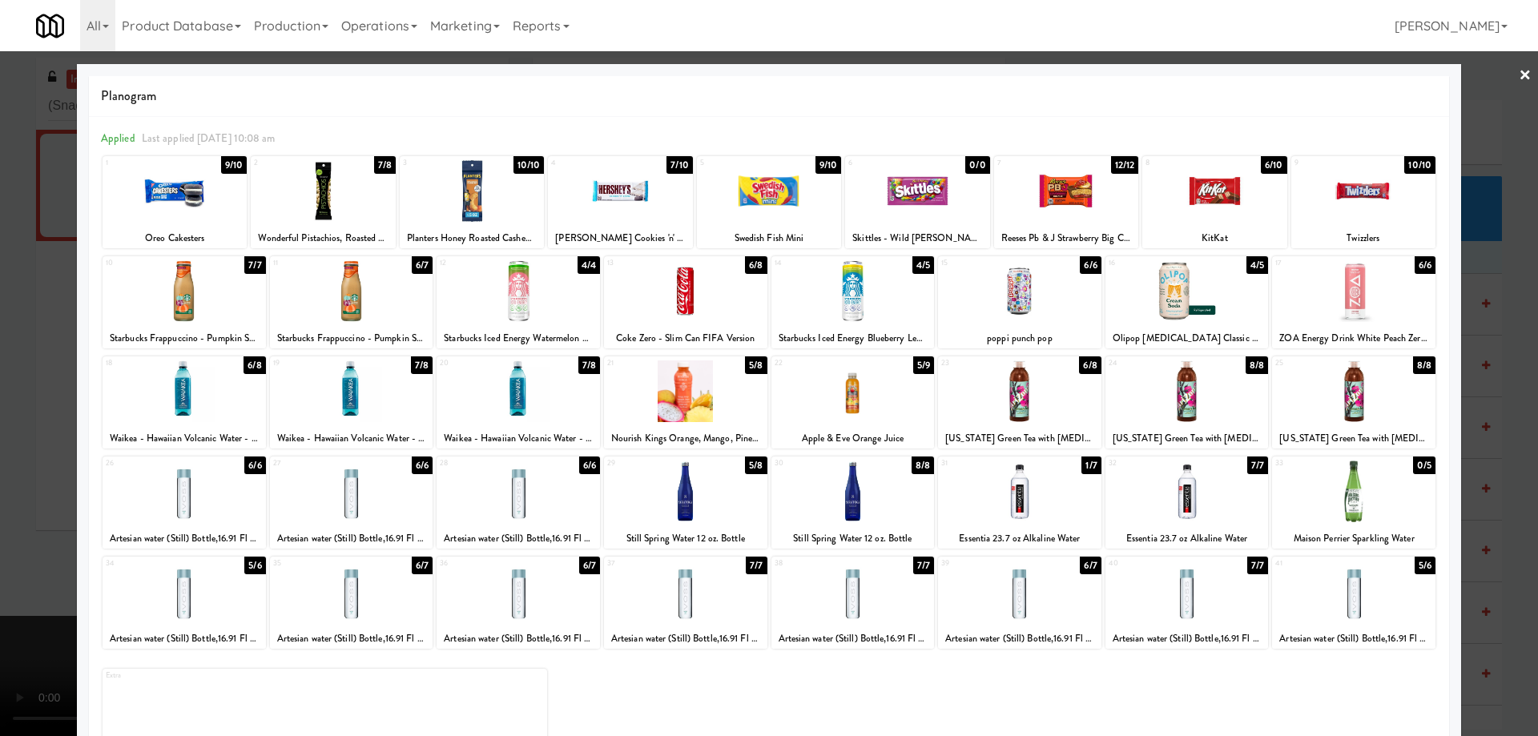
click at [1214, 406] on div at bounding box center [1187, 391] width 163 height 62
drag, startPoint x: 1496, startPoint y: 86, endPoint x: 1291, endPoint y: 274, distance: 279.0
click at [1496, 87] on div at bounding box center [769, 368] width 1538 height 736
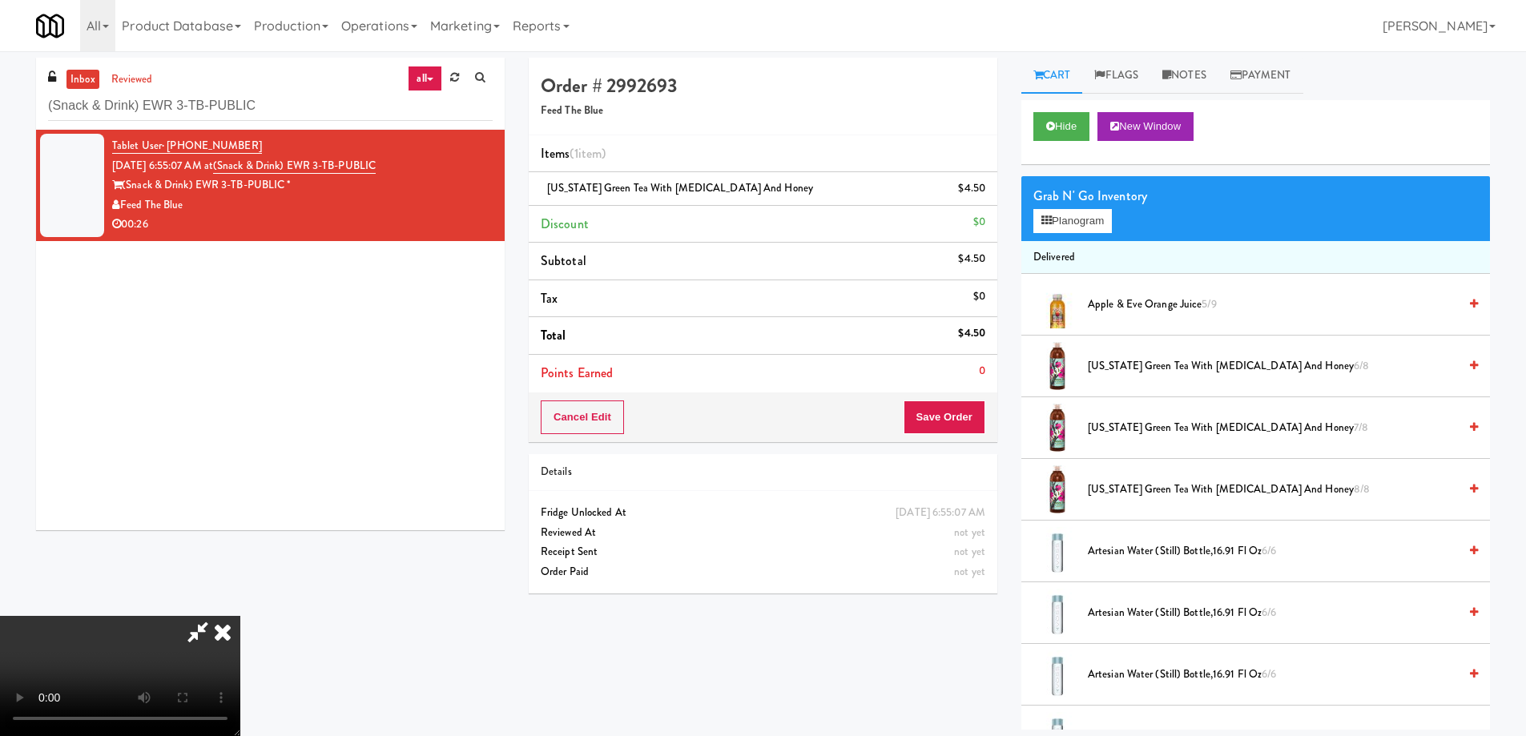
click at [240, 616] on video at bounding box center [120, 676] width 240 height 120
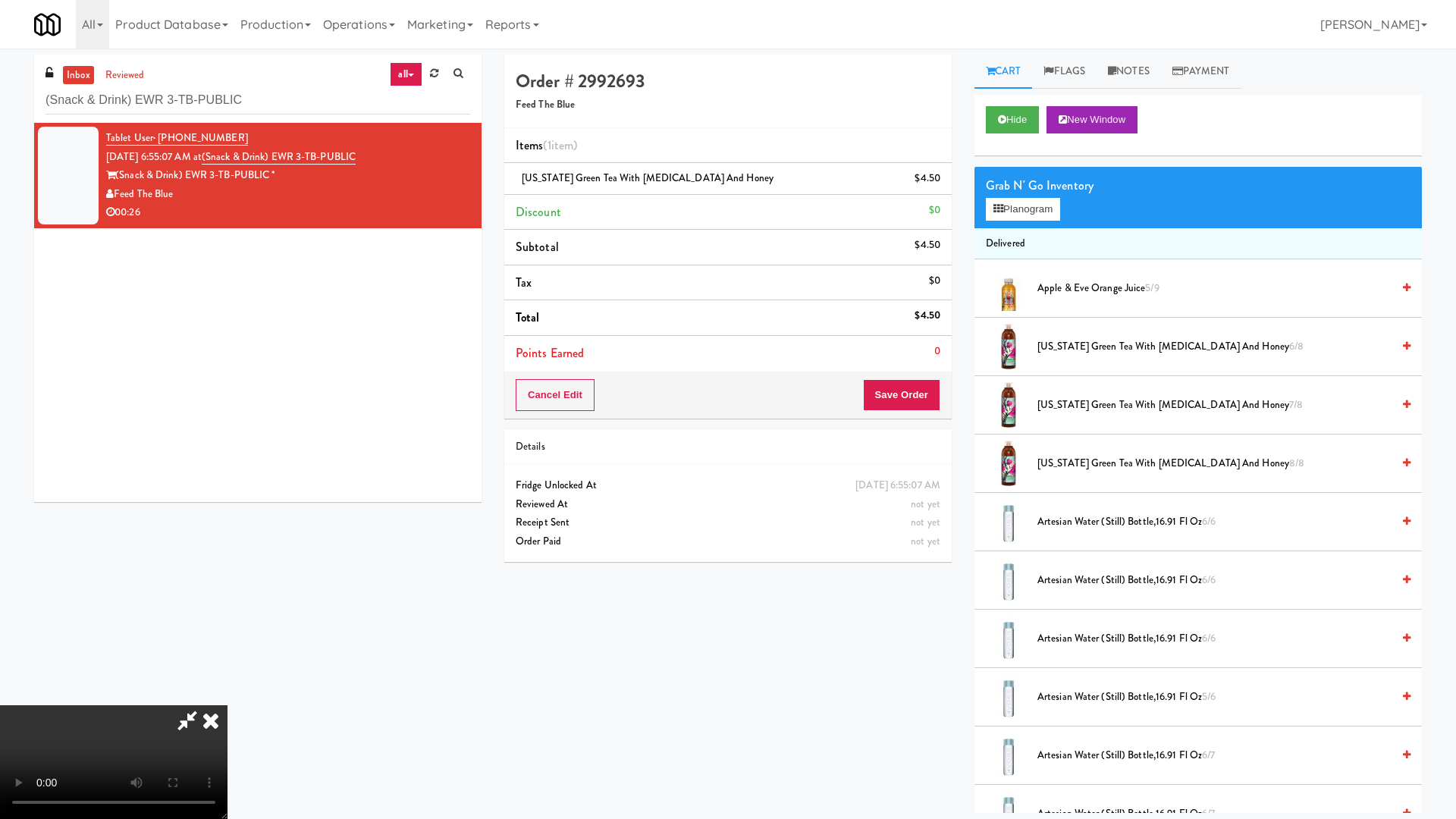
click at [227, 695] on video at bounding box center [114, 762] width 227 height 114
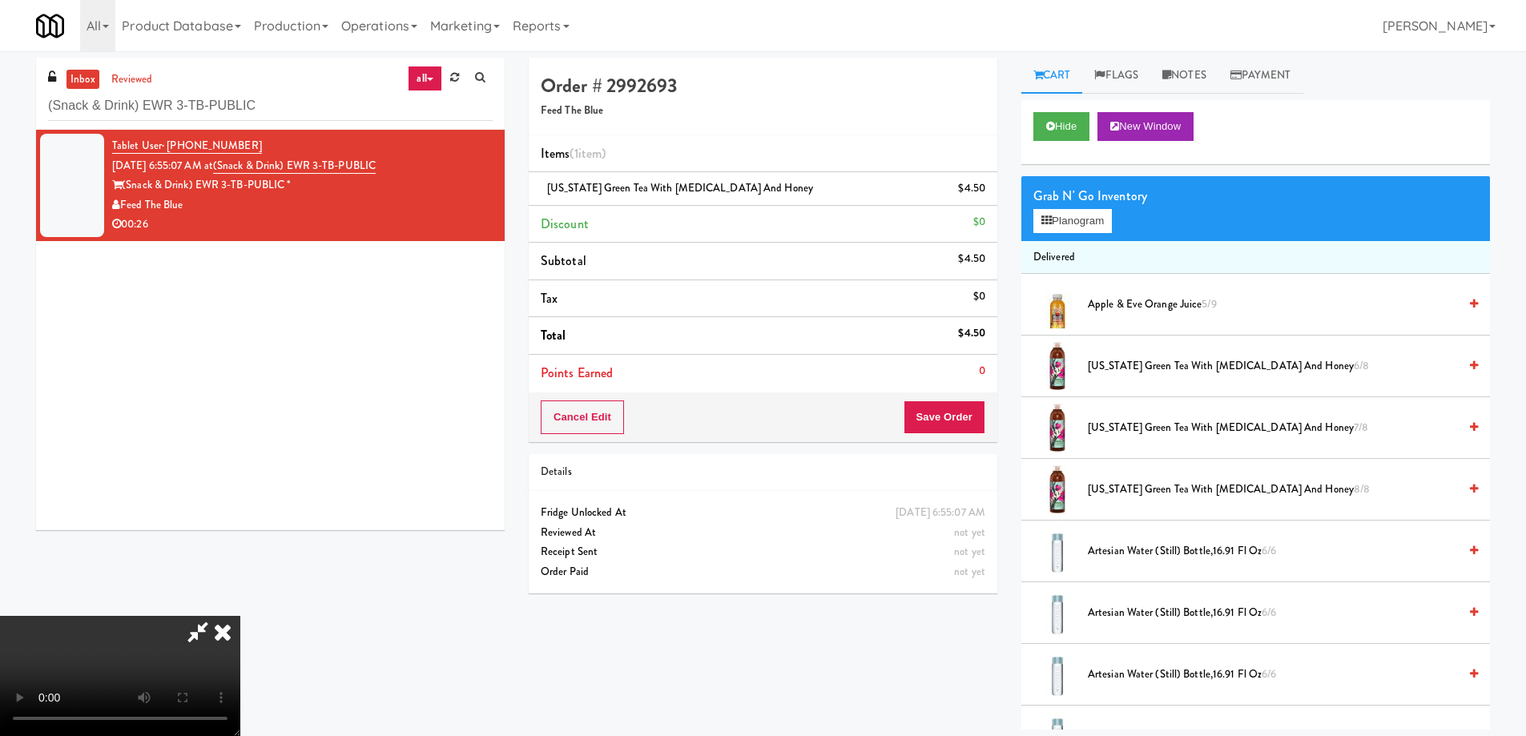
click at [240, 616] on icon at bounding box center [222, 632] width 35 height 32
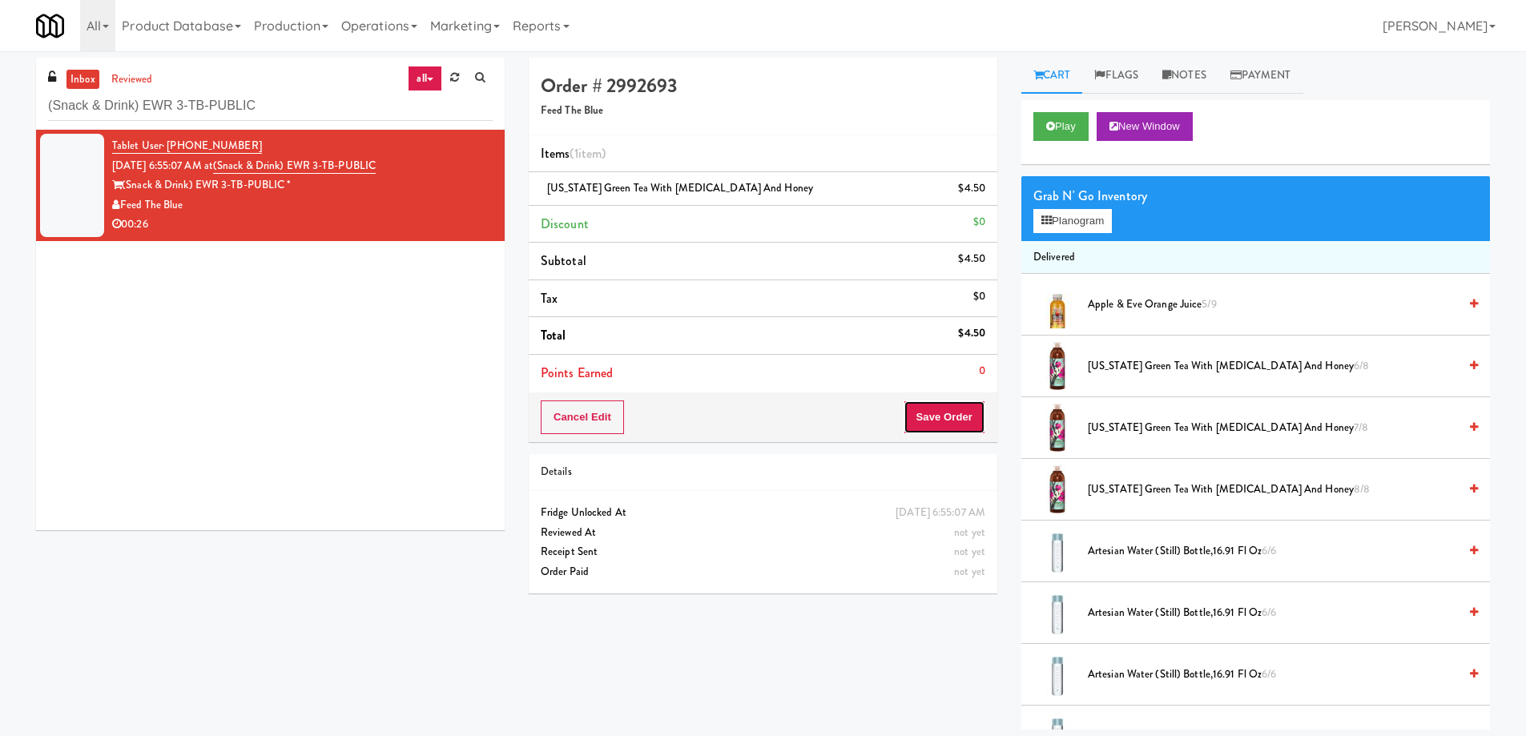
click at [927, 429] on button "Save Order" at bounding box center [945, 418] width 82 height 34
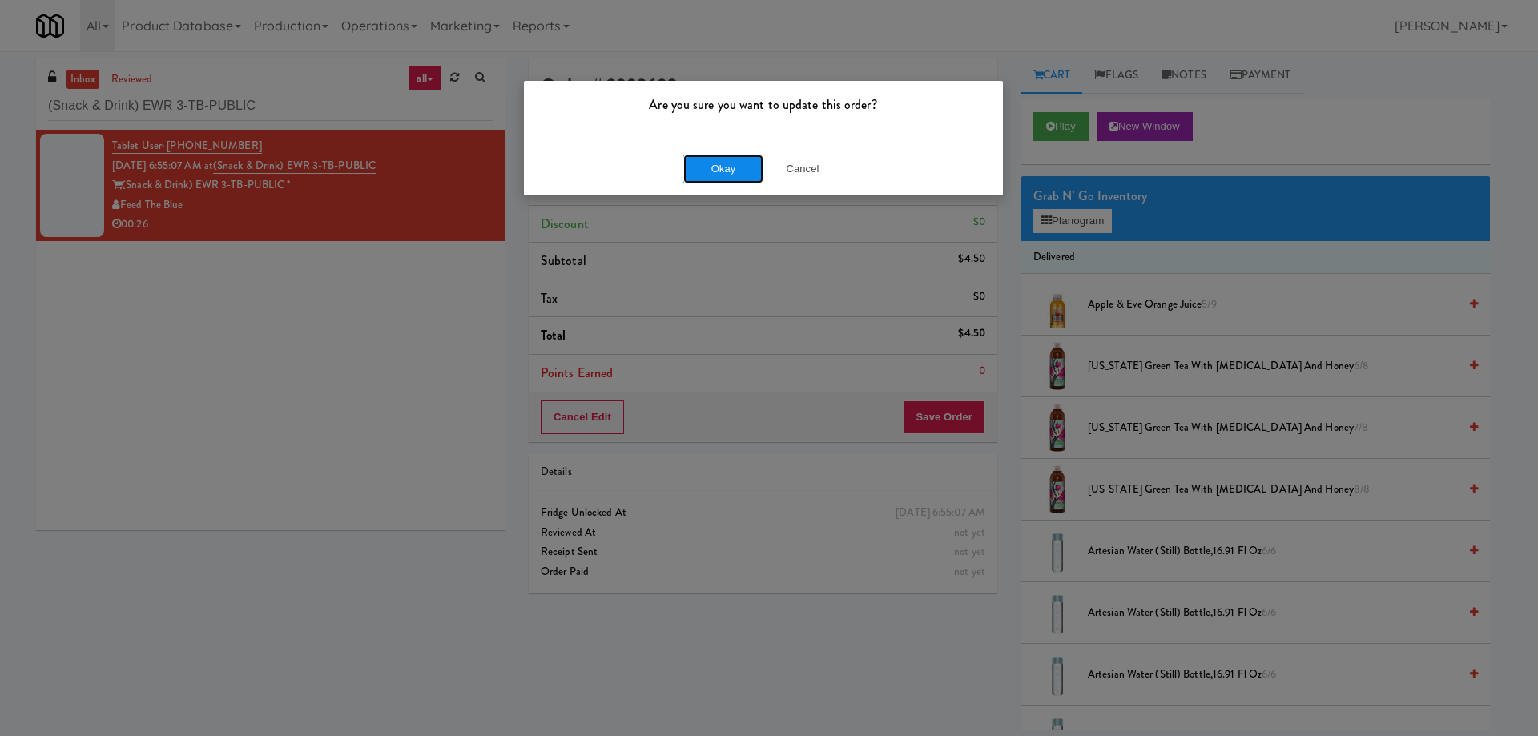
click at [714, 167] on button "Okay" at bounding box center [723, 169] width 80 height 29
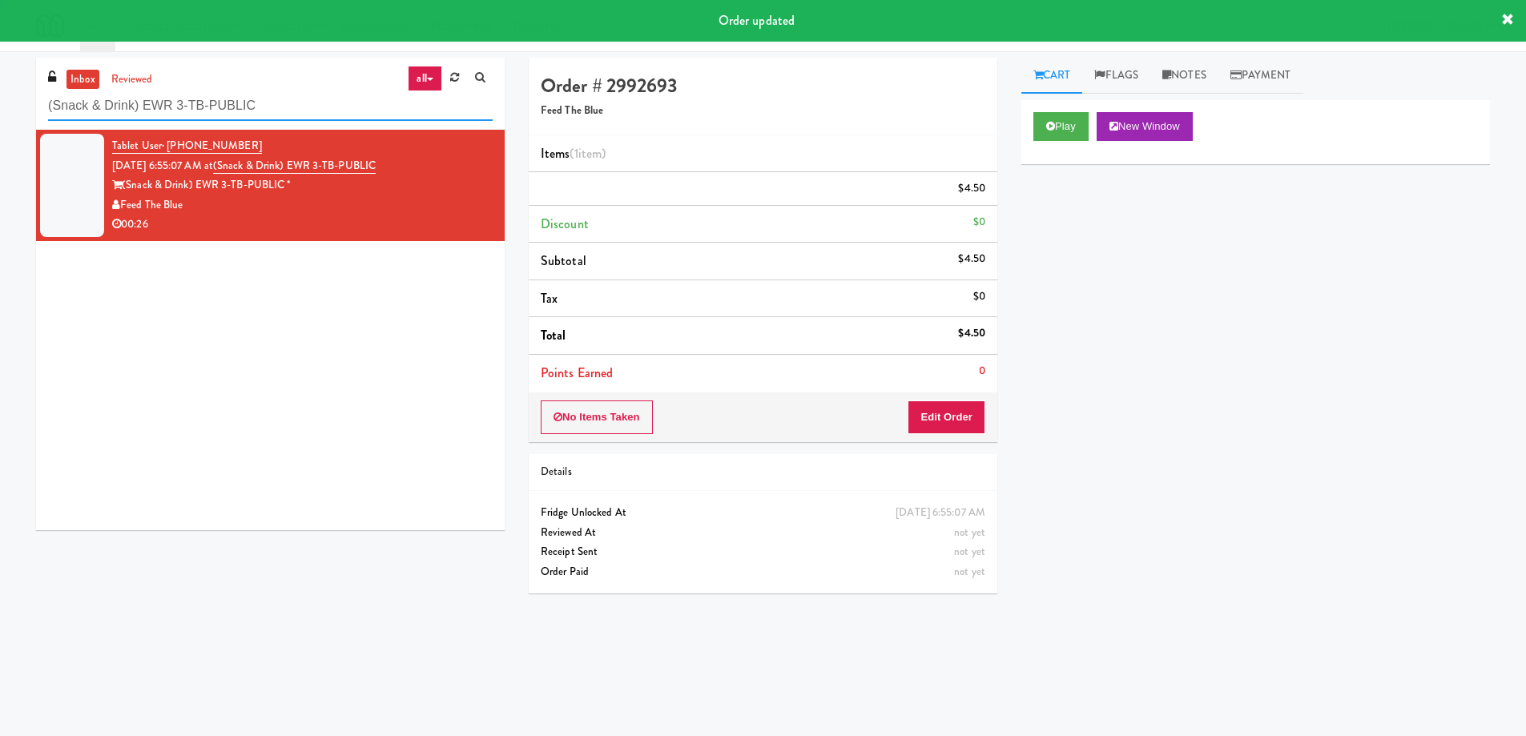
click at [316, 110] on input "(Snack & Drink) EWR 3-TB-PUBLIC" at bounding box center [270, 106] width 445 height 30
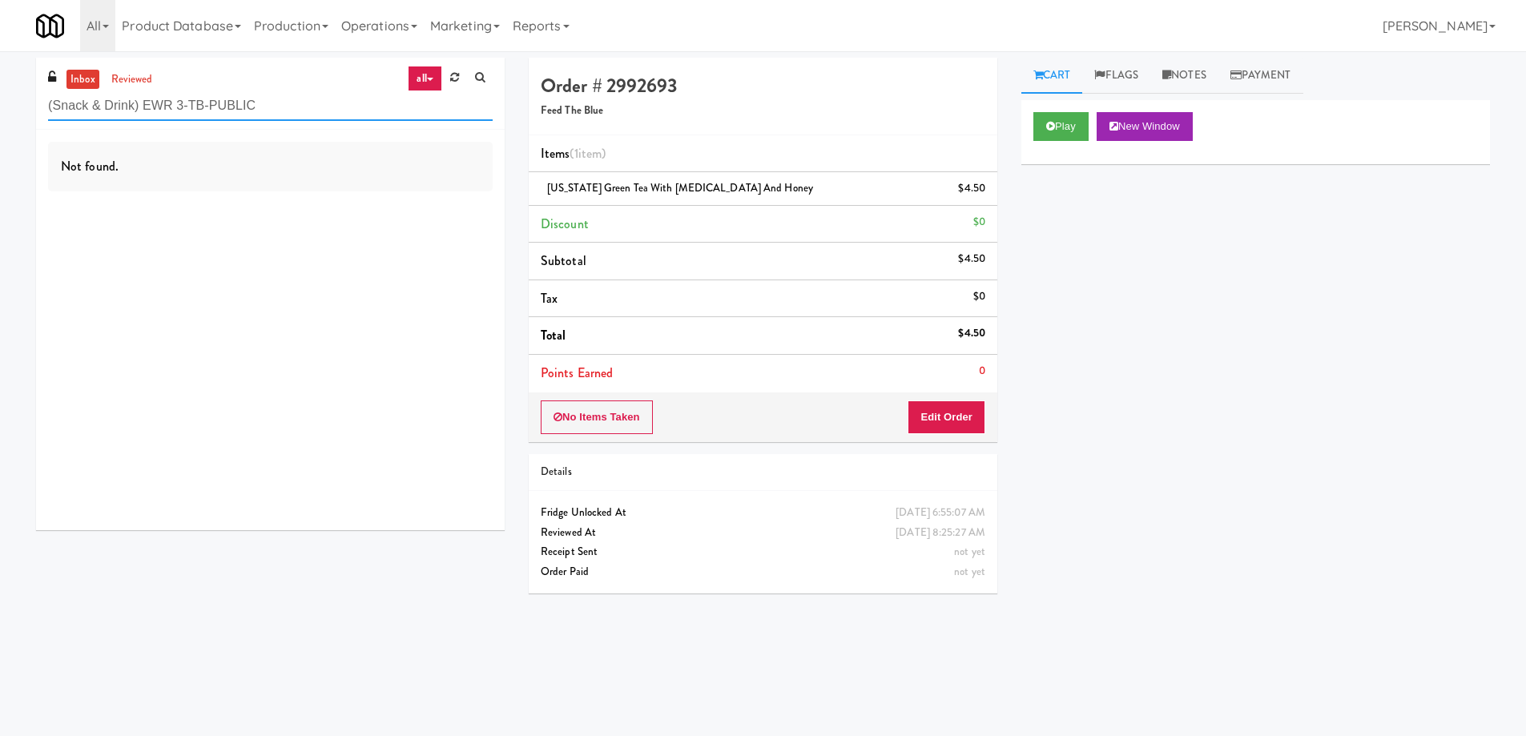
click at [318, 110] on input "(Snack & Drink) EWR 3-TB-PUBLIC" at bounding box center [270, 106] width 445 height 30
paste input "Goodwin - Cooler - Right"
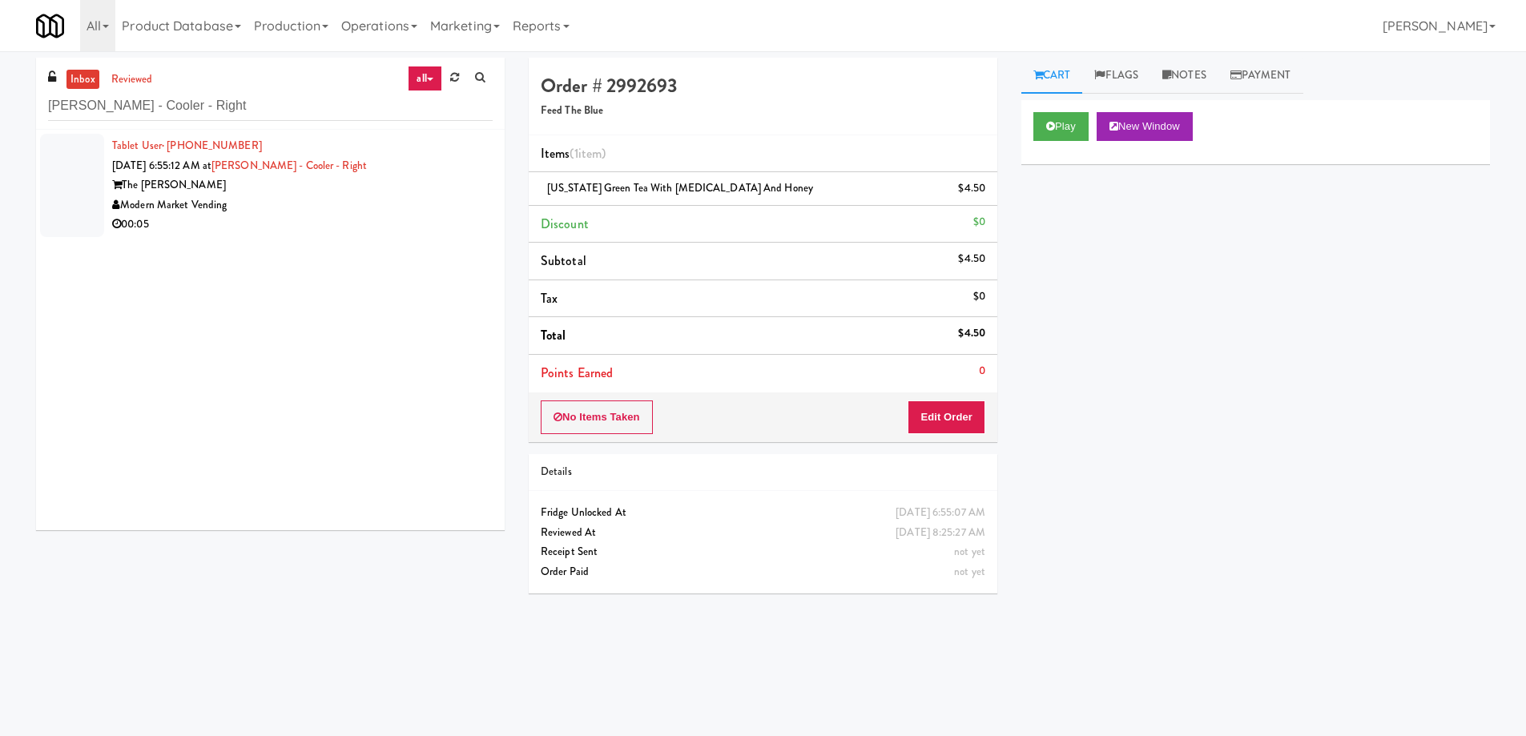
click at [328, 196] on div "Modern Market Vending" at bounding box center [302, 205] width 381 height 20
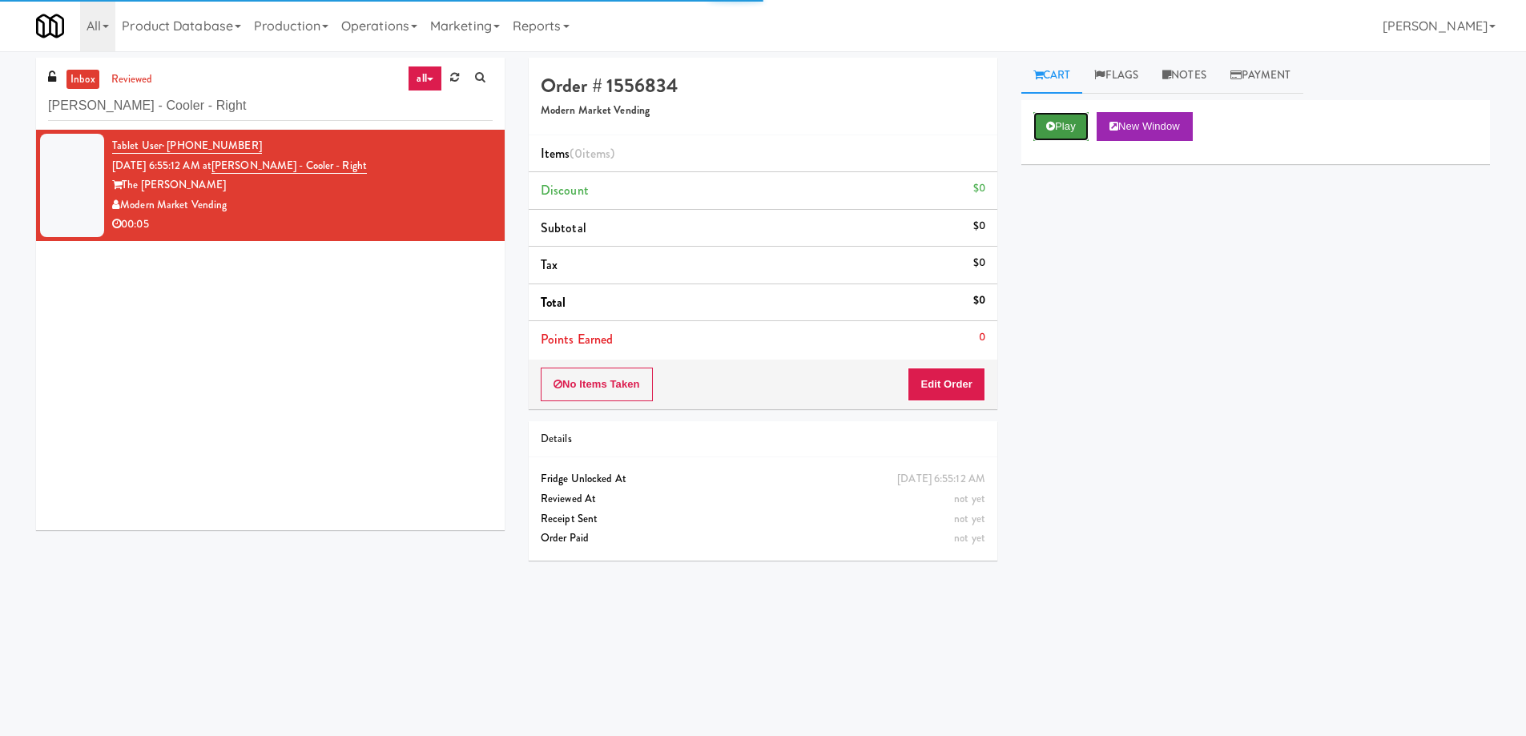
click at [1060, 126] on button "Play" at bounding box center [1060, 126] width 55 height 29
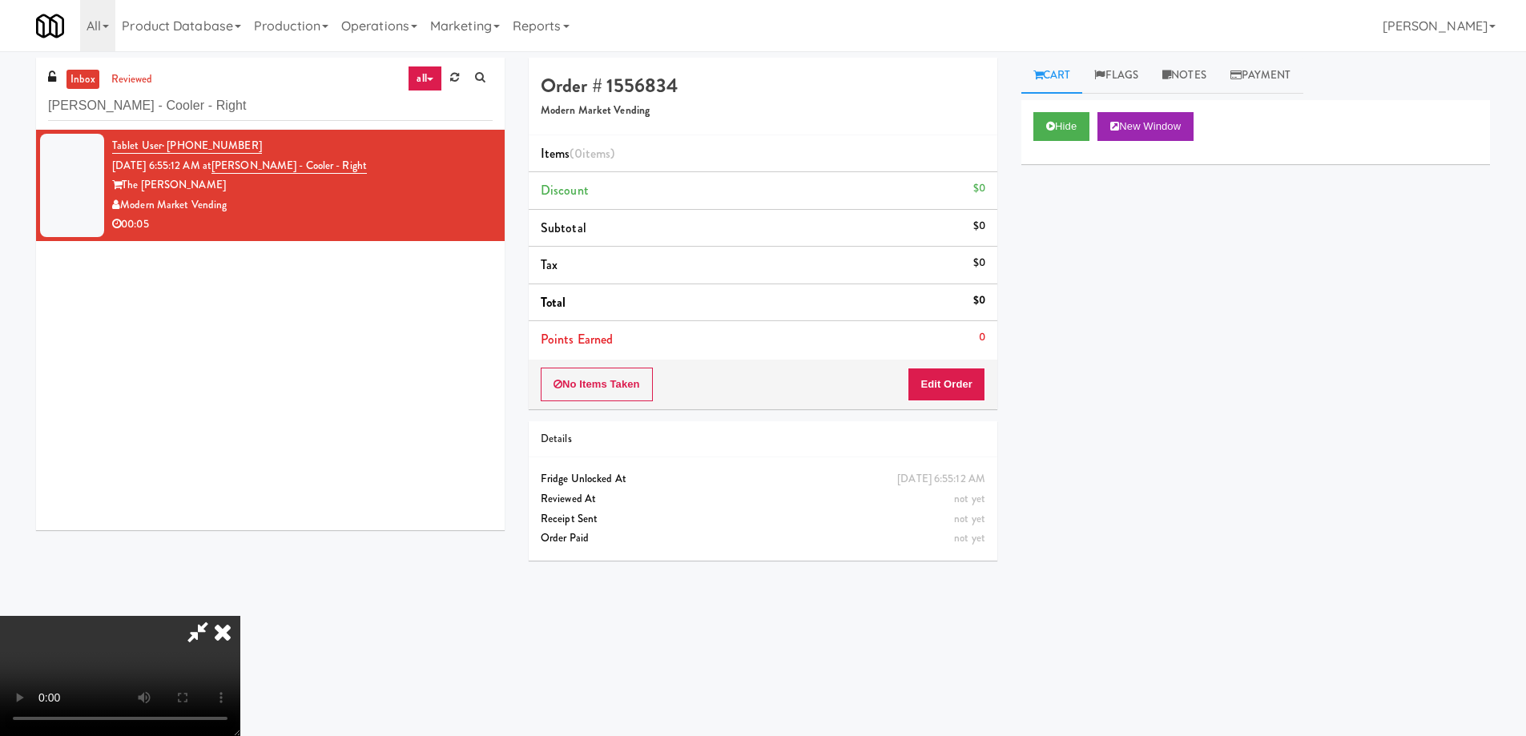
click at [240, 616] on video at bounding box center [120, 676] width 240 height 120
click at [960, 374] on button "Edit Order" at bounding box center [947, 385] width 78 height 34
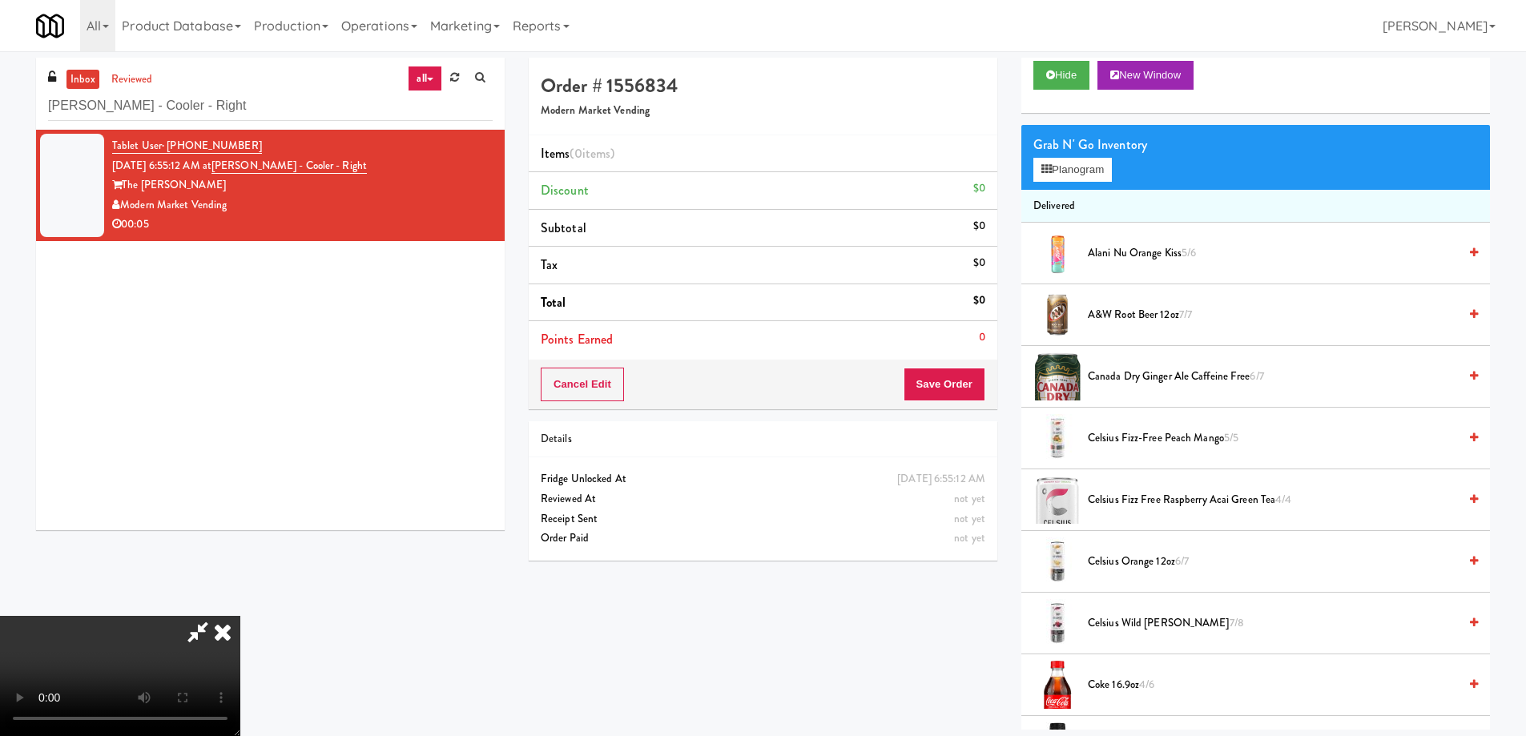
scroll to position [80, 0]
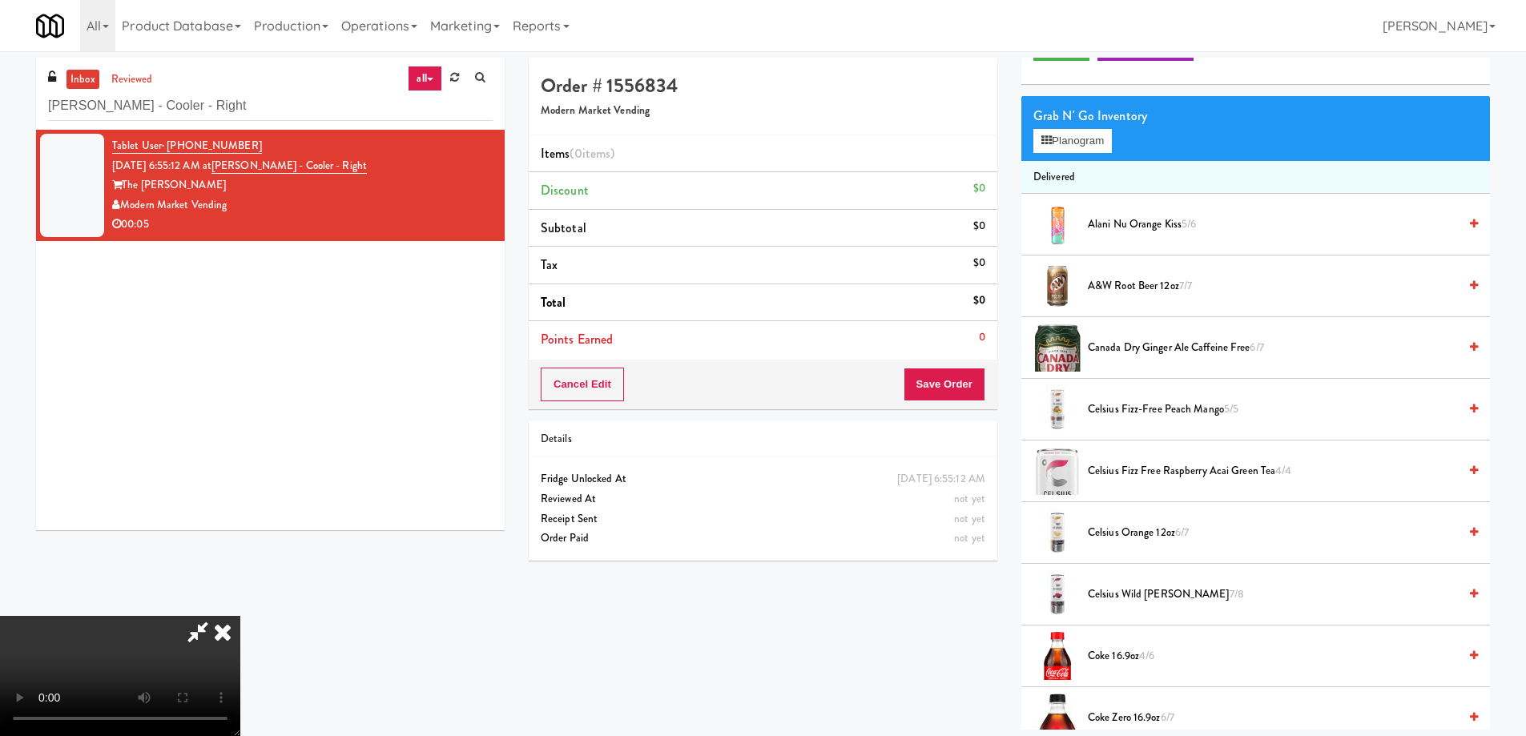
click at [1162, 601] on span "Celsius Wild Berry 7/8" at bounding box center [1273, 595] width 370 height 20
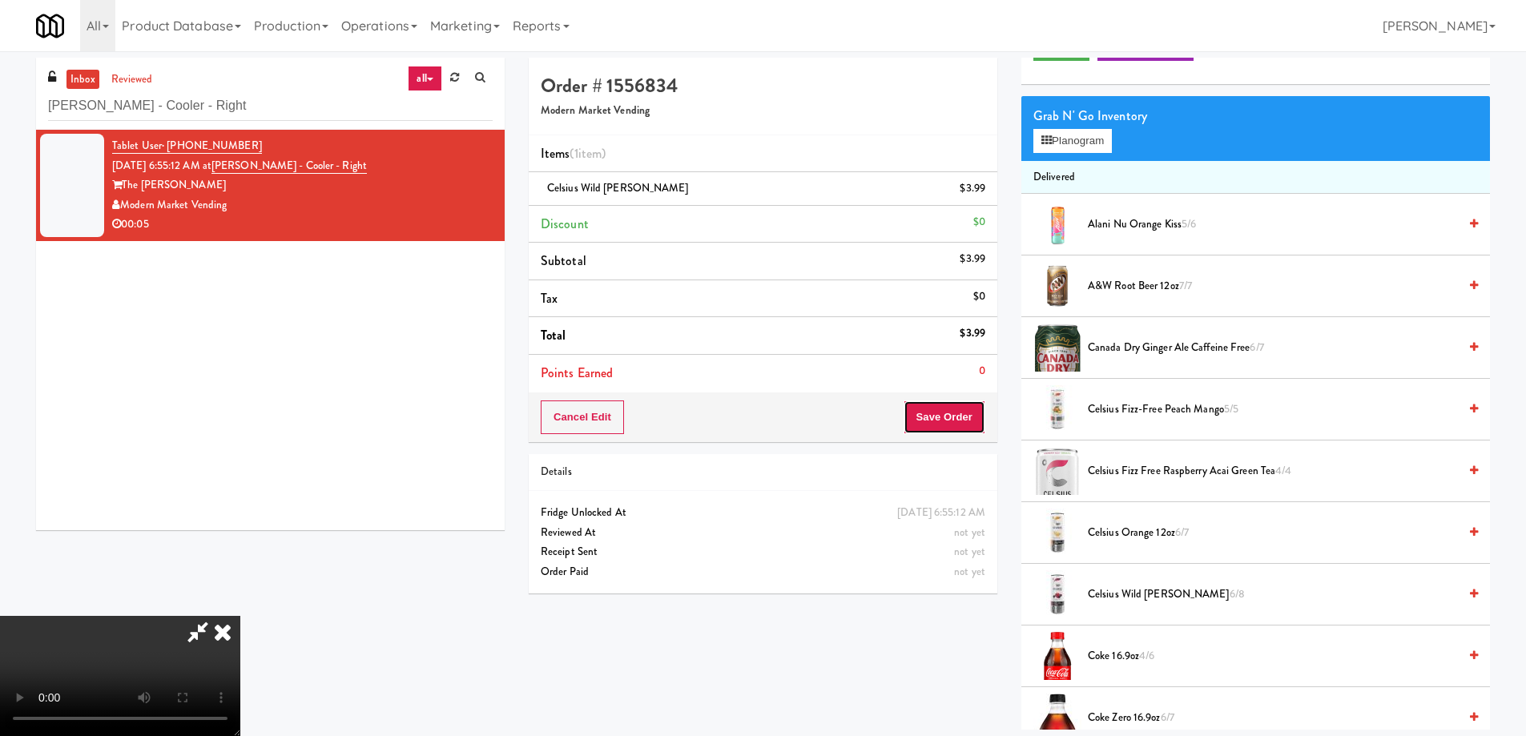
click at [958, 414] on button "Save Order" at bounding box center [945, 418] width 82 height 34
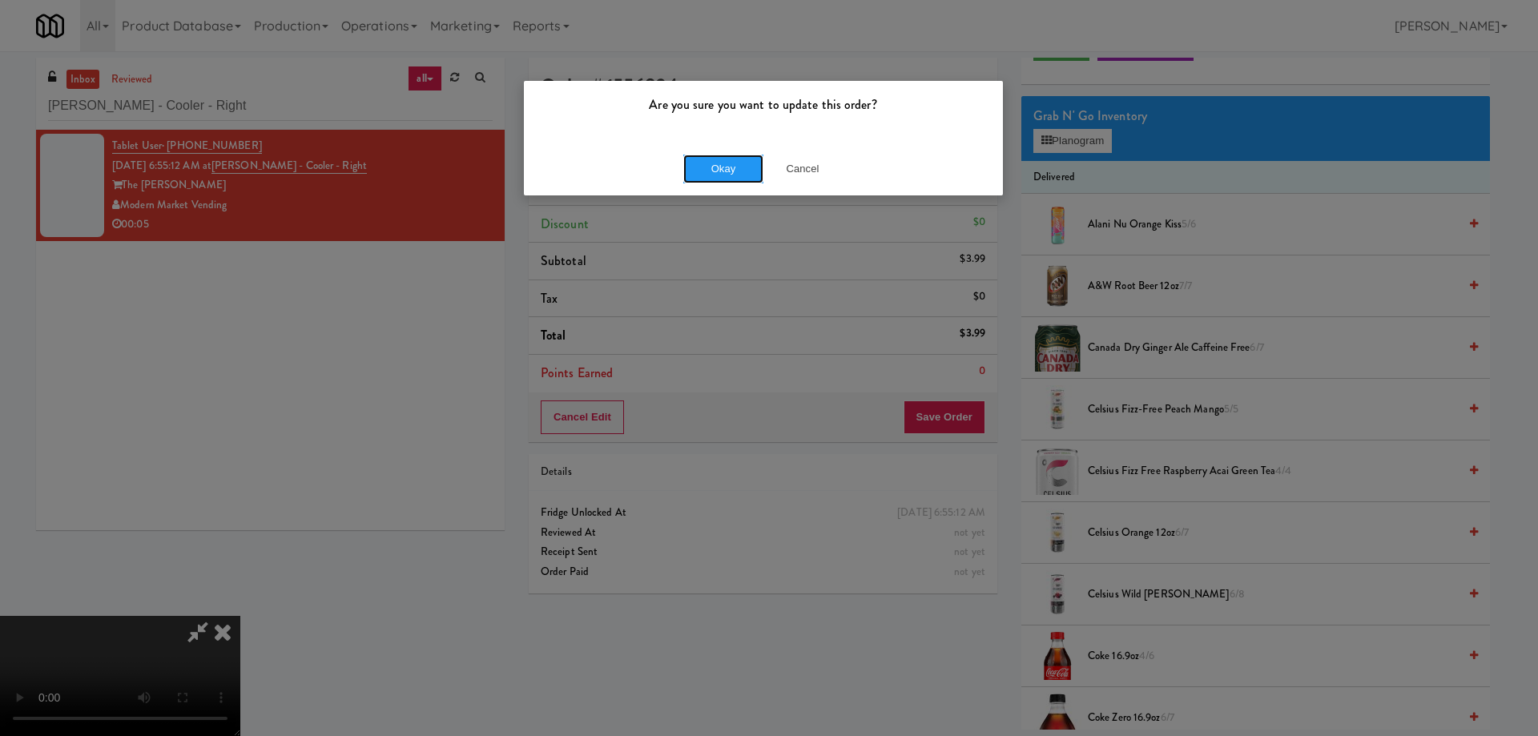
drag, startPoint x: 741, startPoint y: 171, endPoint x: 732, endPoint y: 195, distance: 25.6
click at [739, 172] on button "Okay" at bounding box center [723, 169] width 80 height 29
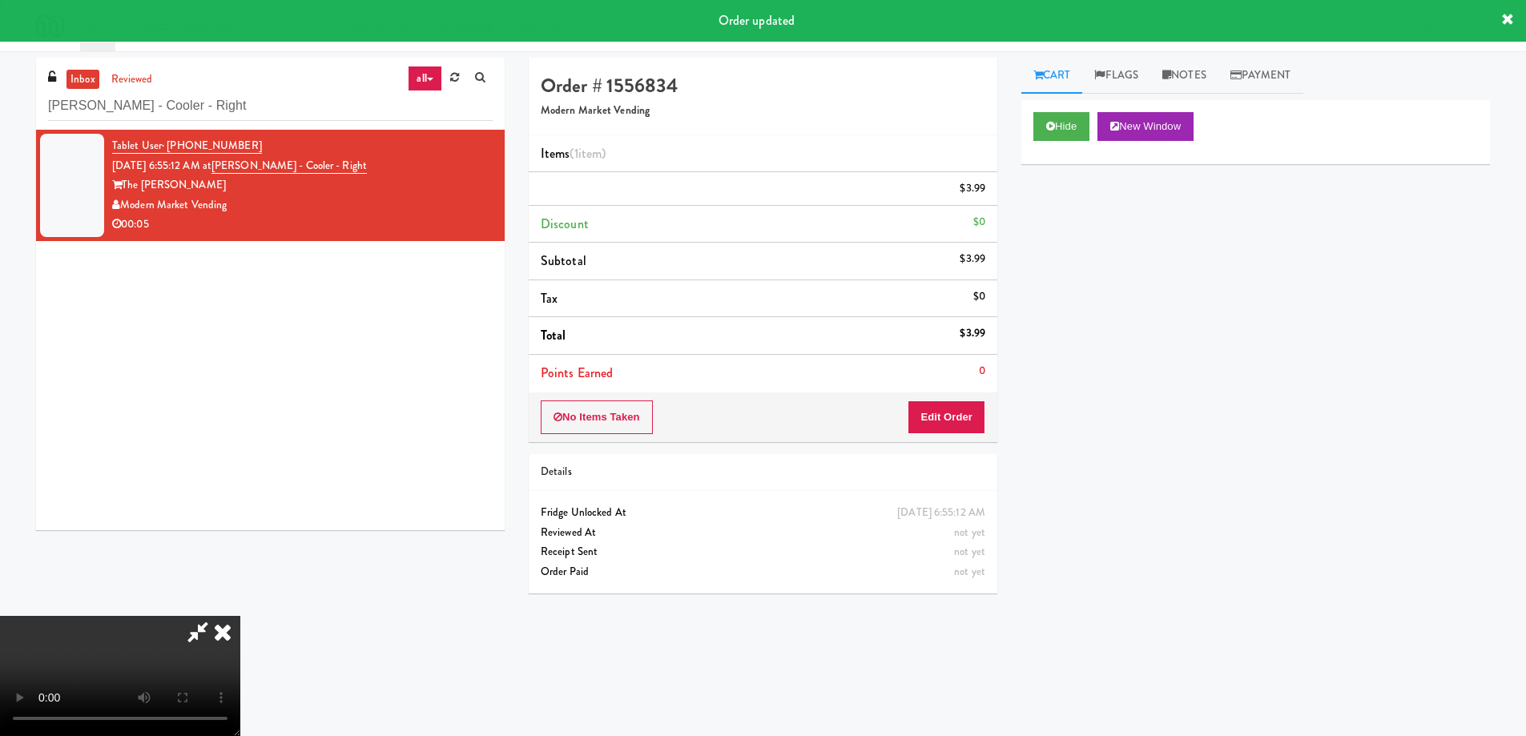
scroll to position [0, 0]
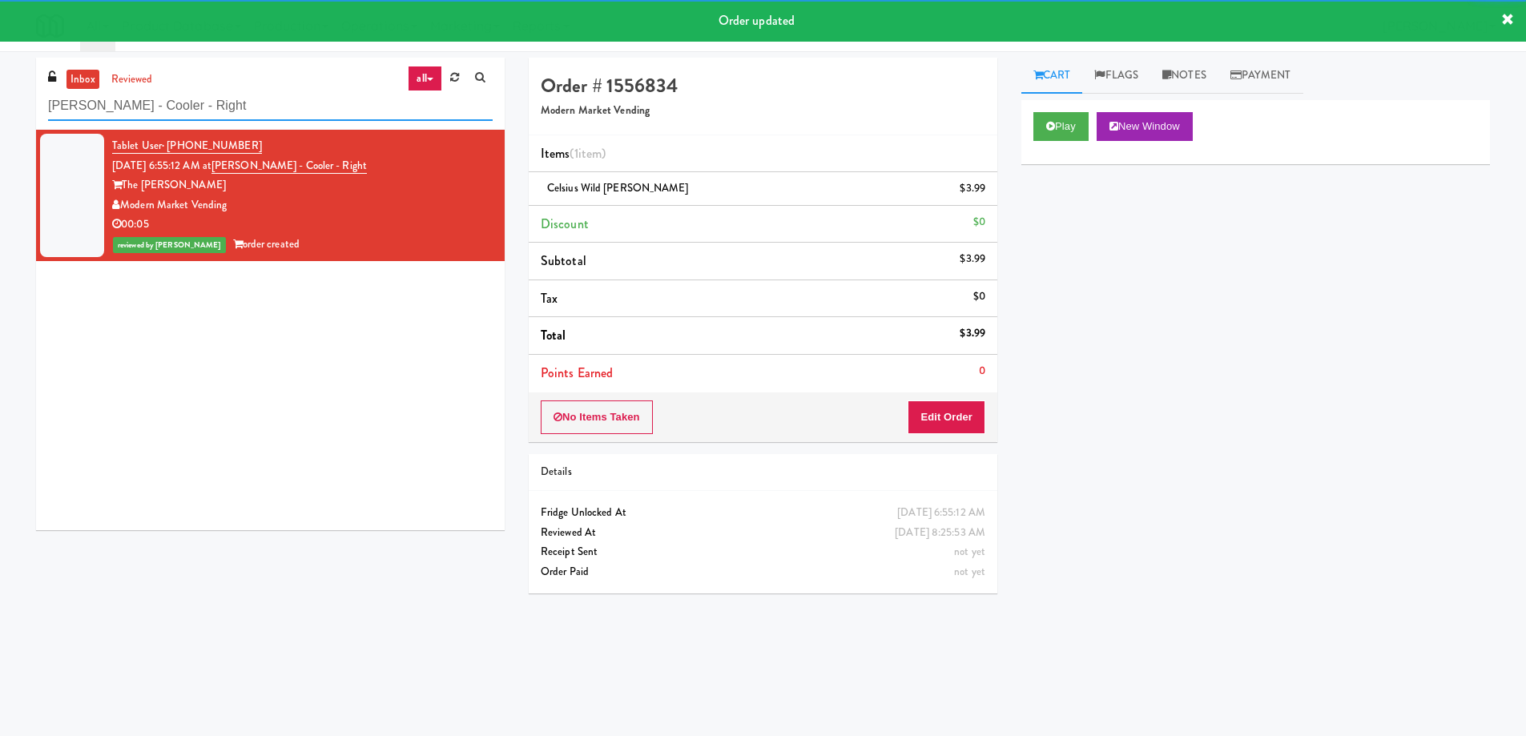
click at [249, 102] on input "Goodwin - Cooler - Right" at bounding box center [270, 106] width 445 height 30
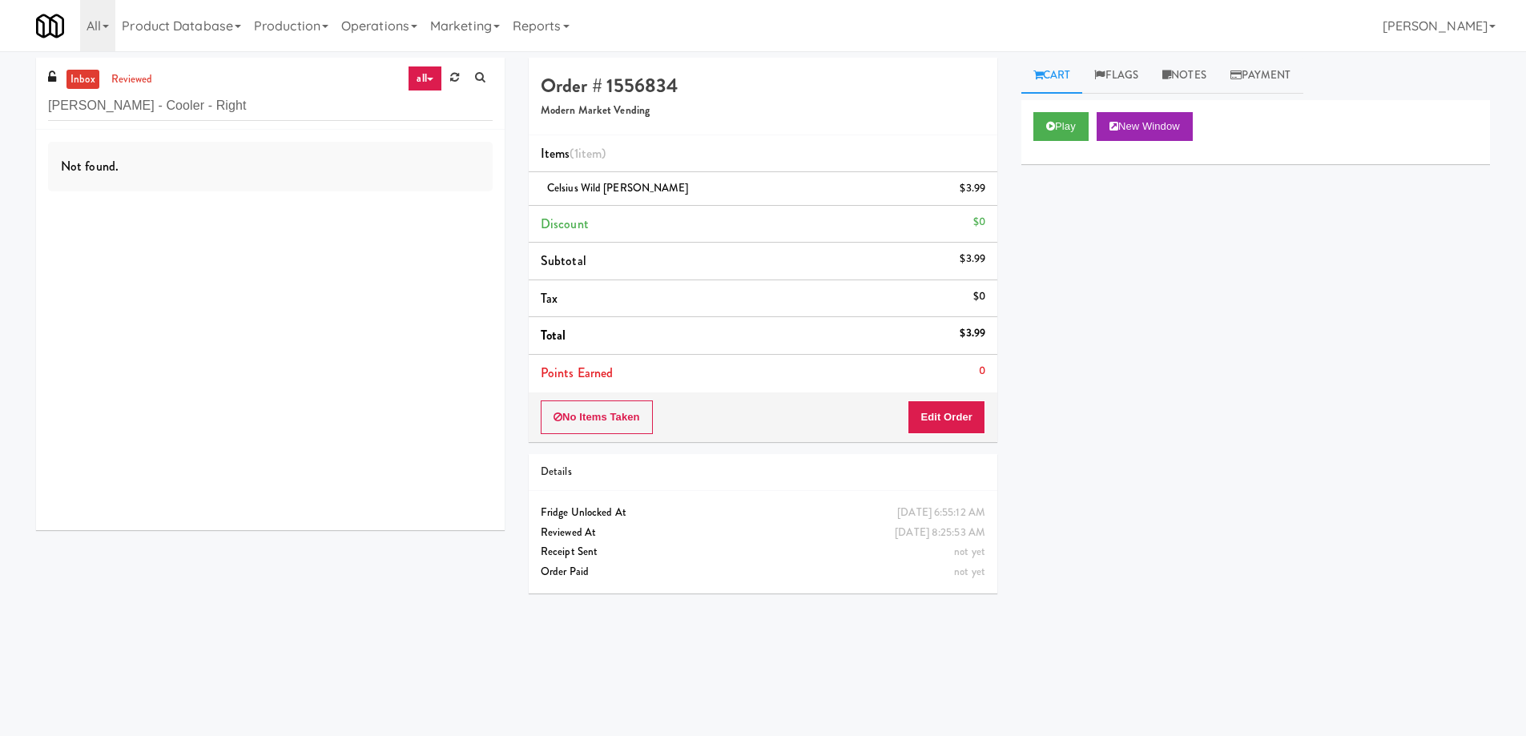
drag, startPoint x: 1112, startPoint y: 530, endPoint x: 1073, endPoint y: 485, distance: 59.7
click at [1112, 530] on div "Play New Window Primary Flag Clear Flag if unable to determine what was taken o…" at bounding box center [1255, 400] width 469 height 601
click at [329, 95] on input "Goodwin - Cooler - Right" at bounding box center [270, 106] width 445 height 30
click at [324, 99] on input "Goodwin - Cooler - Right" at bounding box center [270, 106] width 445 height 30
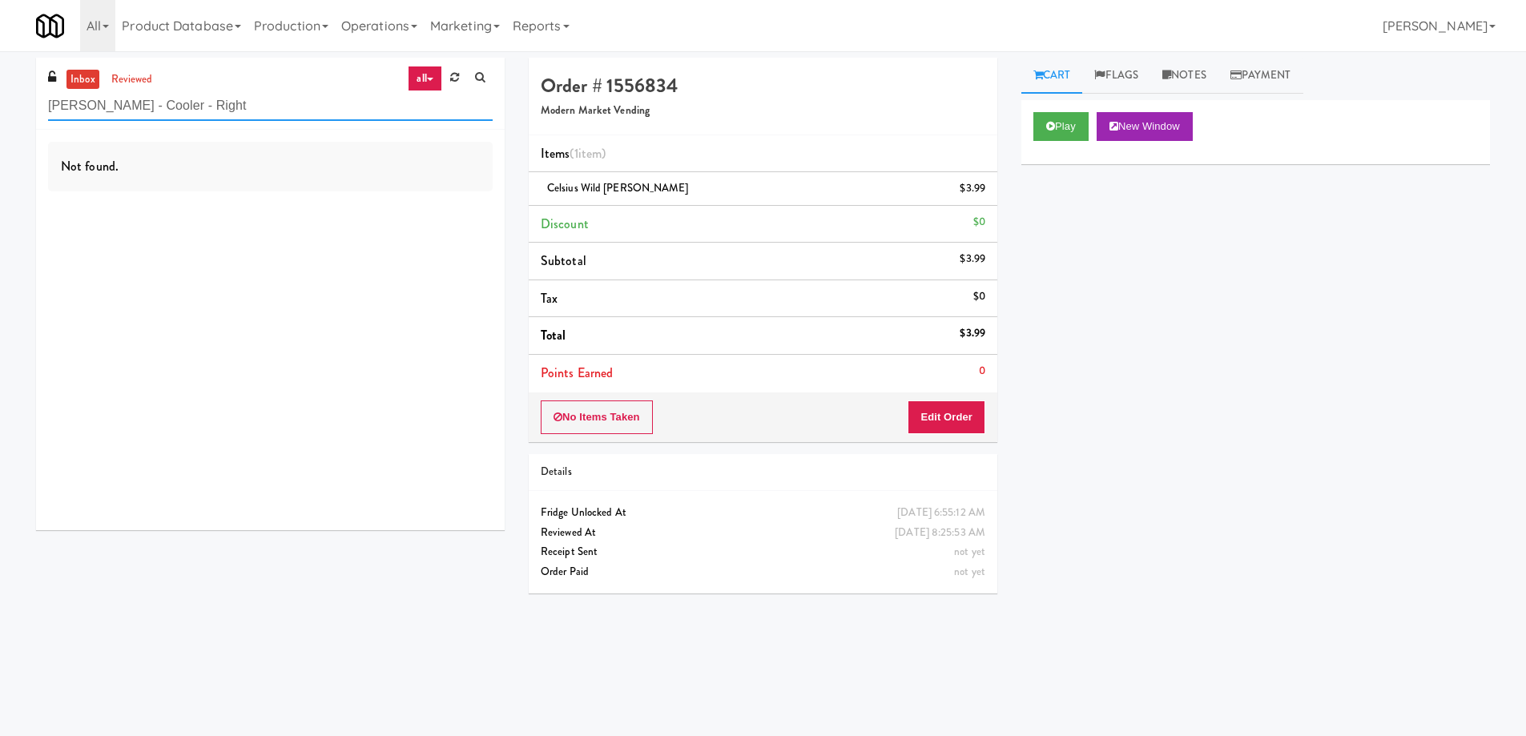
click at [324, 99] on input "Goodwin - Cooler - Right" at bounding box center [270, 106] width 445 height 30
paste input "70 Capitol Yards - Cooler"
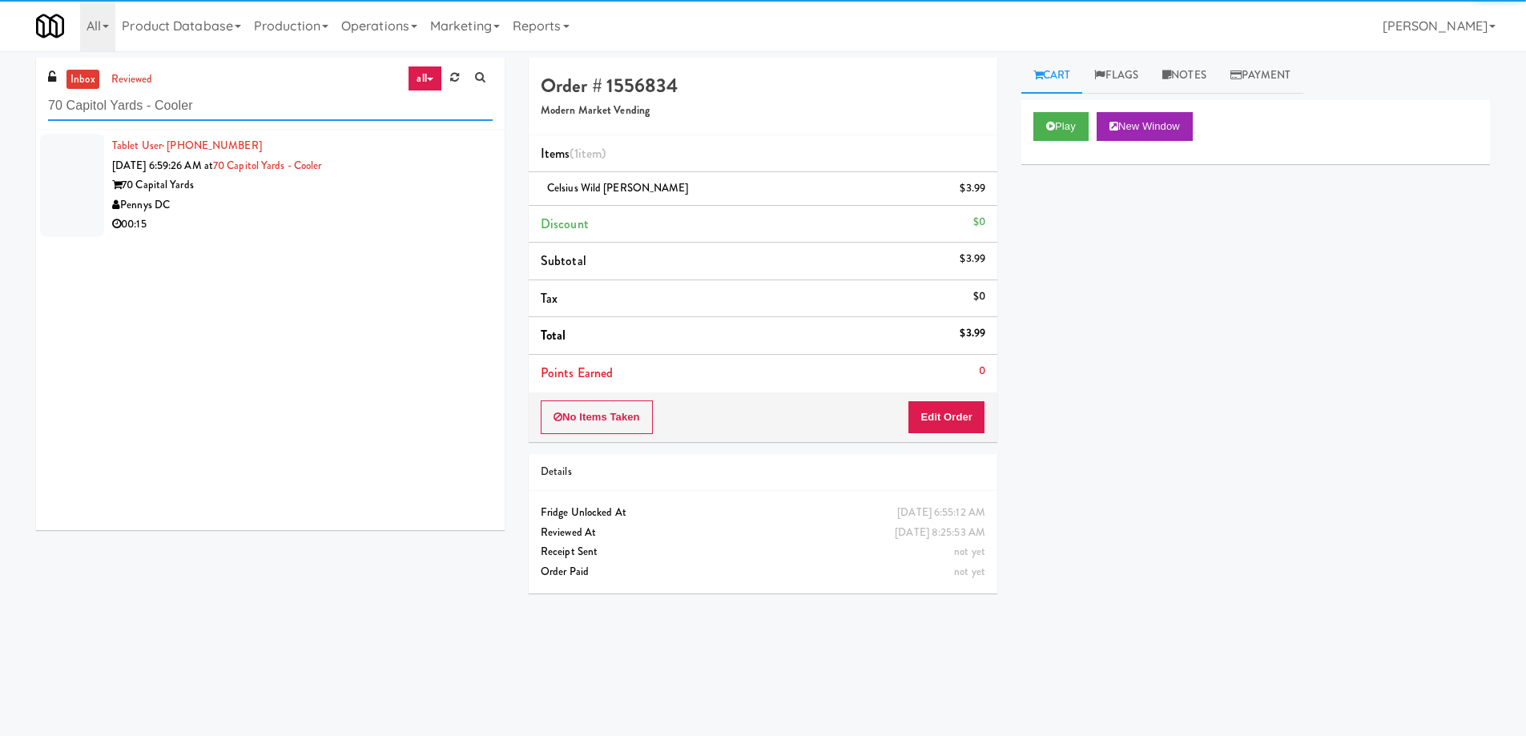
type input "70 Capitol Yards - Cooler"
click at [398, 171] on div "Tablet User · (785) 317-9531 Sep 18, 2025 6:59:26 AM at 70 Capitol Yards - Cool…" at bounding box center [302, 185] width 381 height 99
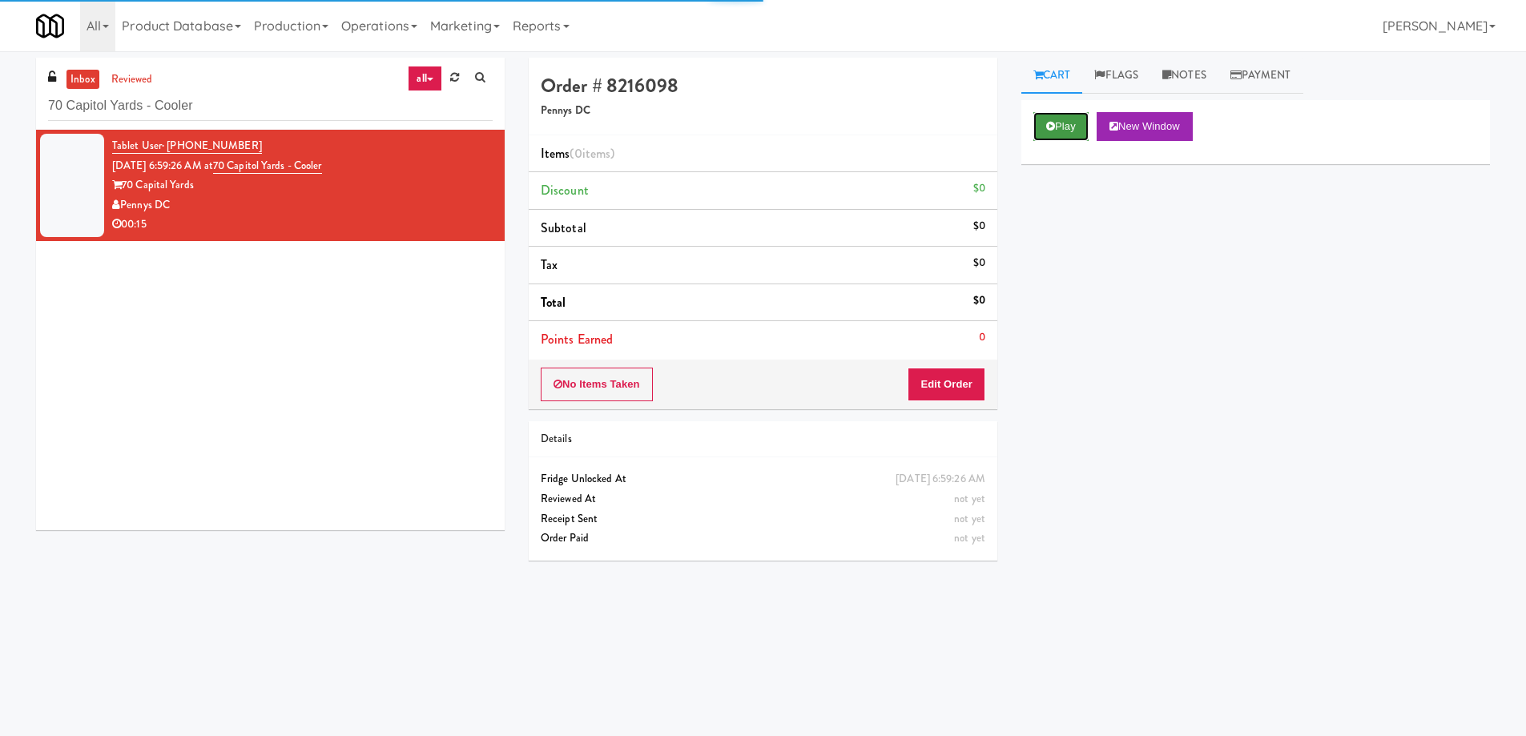
click at [1060, 130] on button "Play" at bounding box center [1060, 126] width 55 height 29
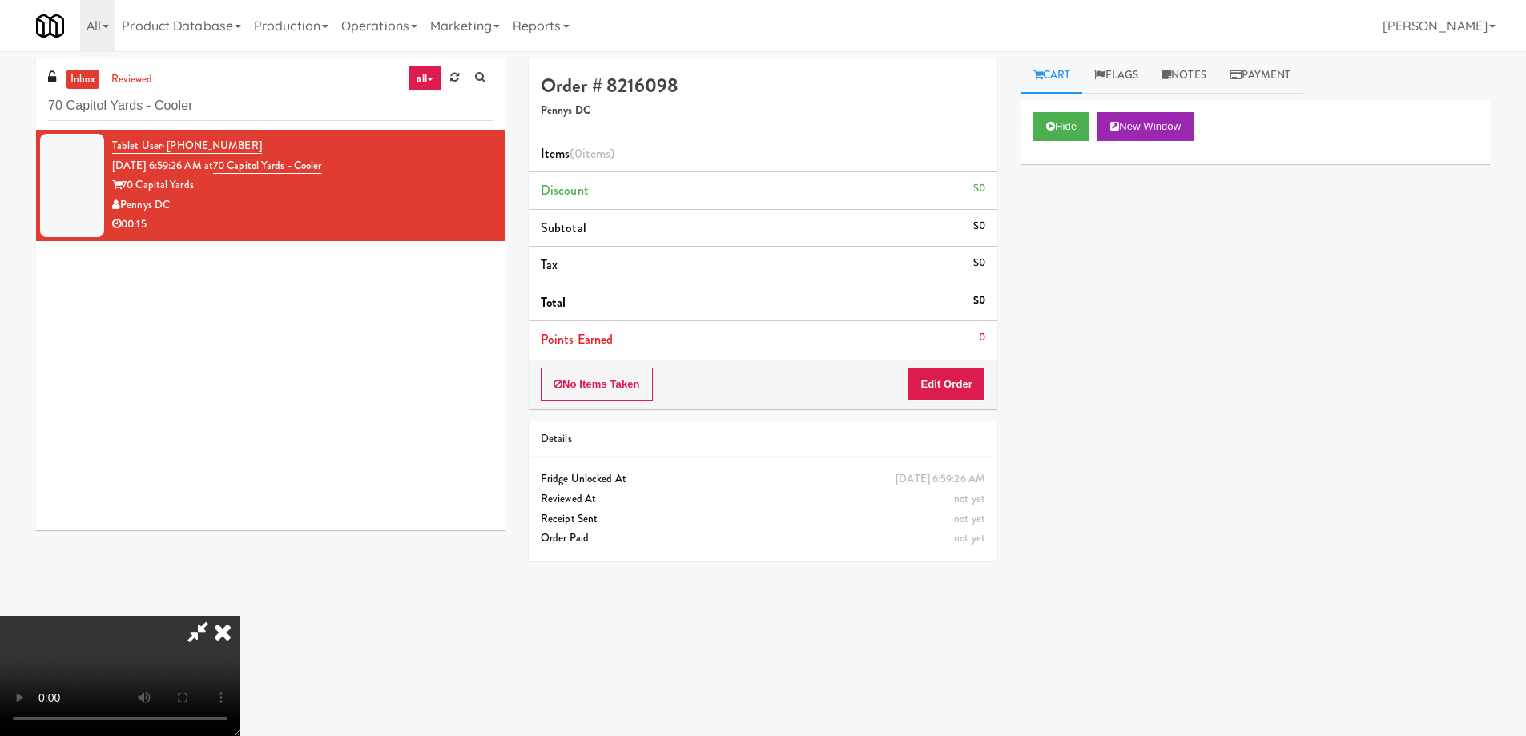
click at [240, 616] on video at bounding box center [120, 676] width 240 height 120
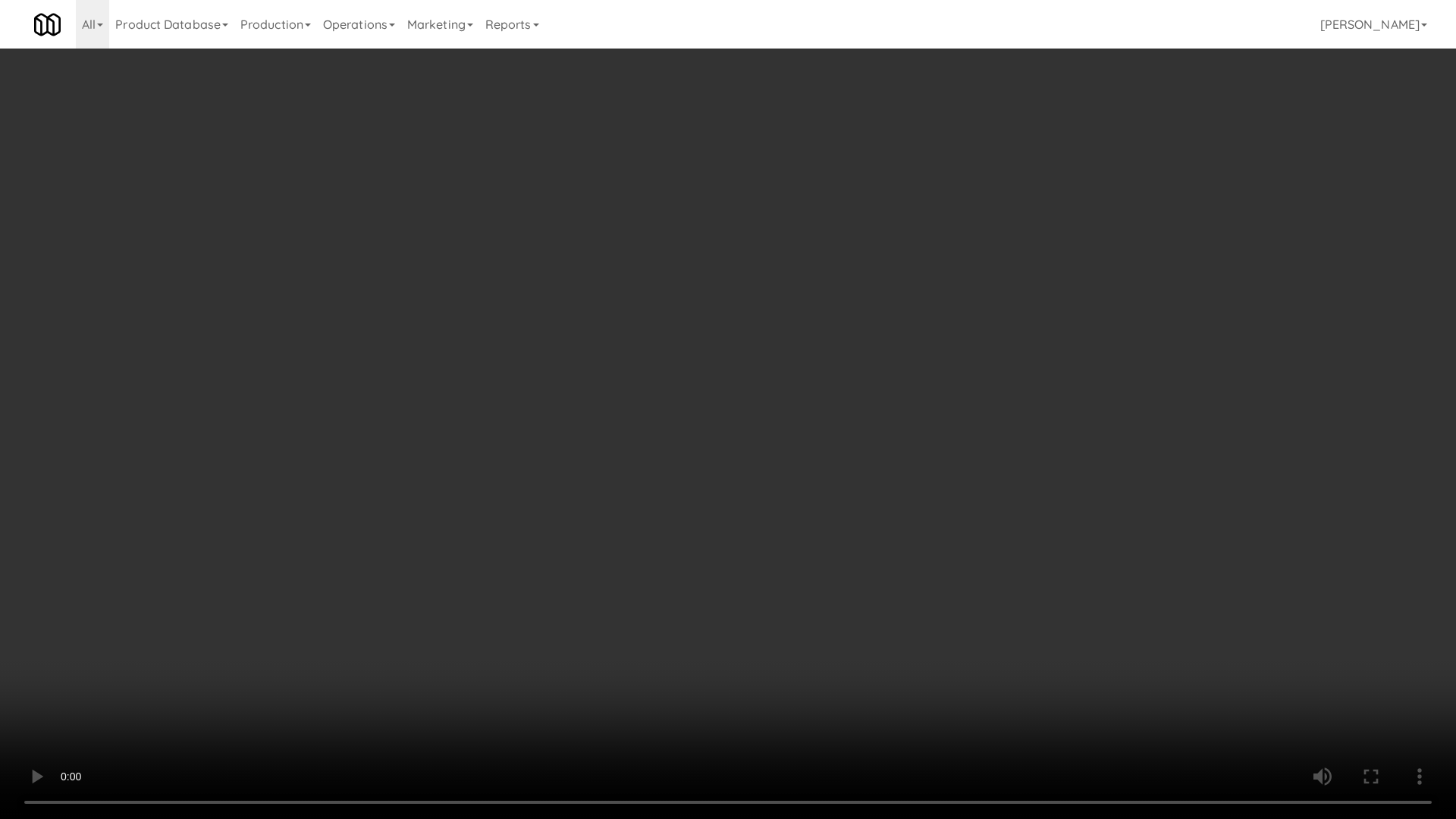
click at [582, 423] on video at bounding box center [728, 409] width 1456 height 819
click at [769, 476] on video at bounding box center [728, 409] width 1456 height 819
click at [614, 366] on video at bounding box center [728, 409] width 1456 height 819
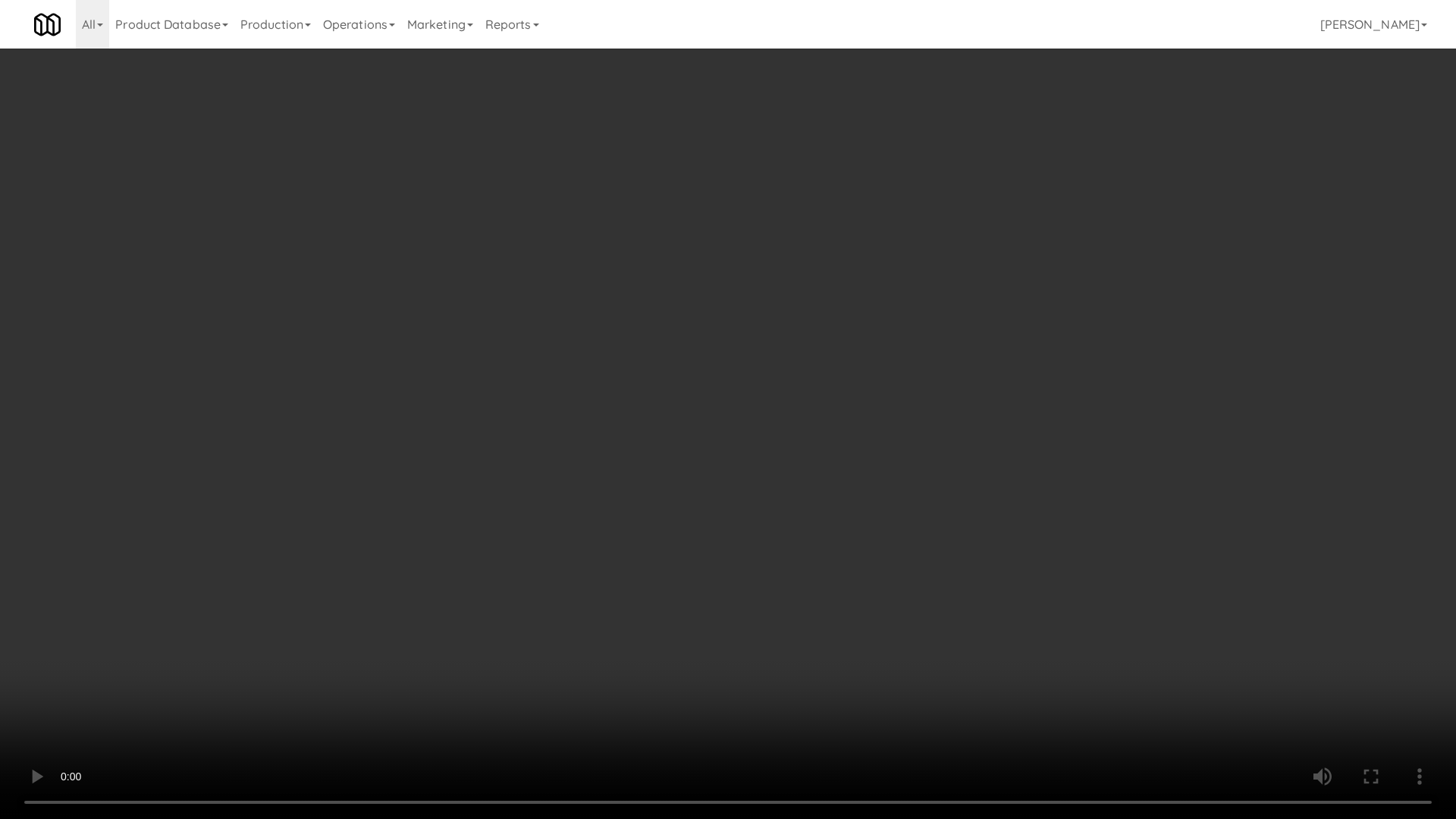
click at [614, 366] on video at bounding box center [728, 409] width 1456 height 819
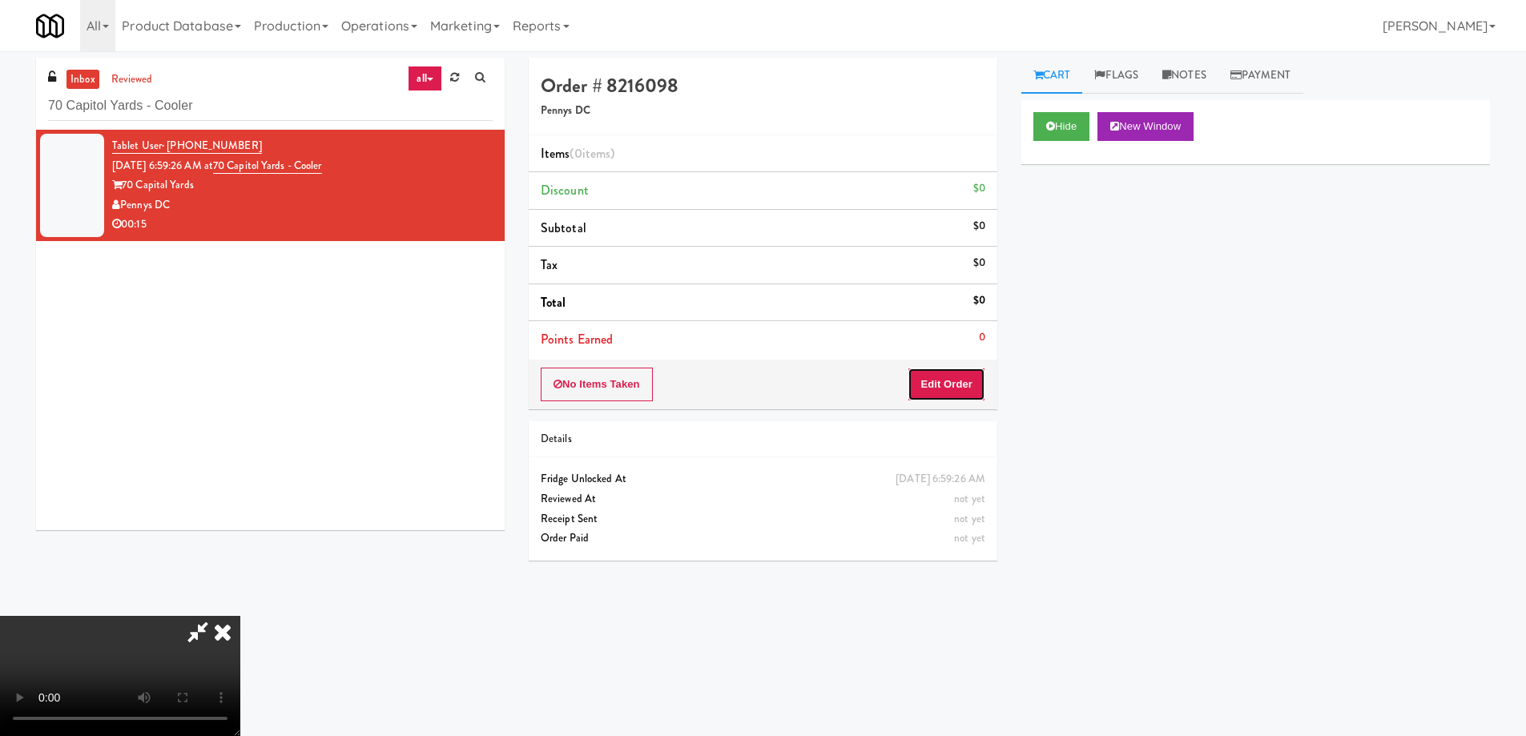
drag, startPoint x: 941, startPoint y: 385, endPoint x: 1009, endPoint y: 287, distance: 120.2
click at [941, 385] on button "Edit Order" at bounding box center [947, 385] width 78 height 34
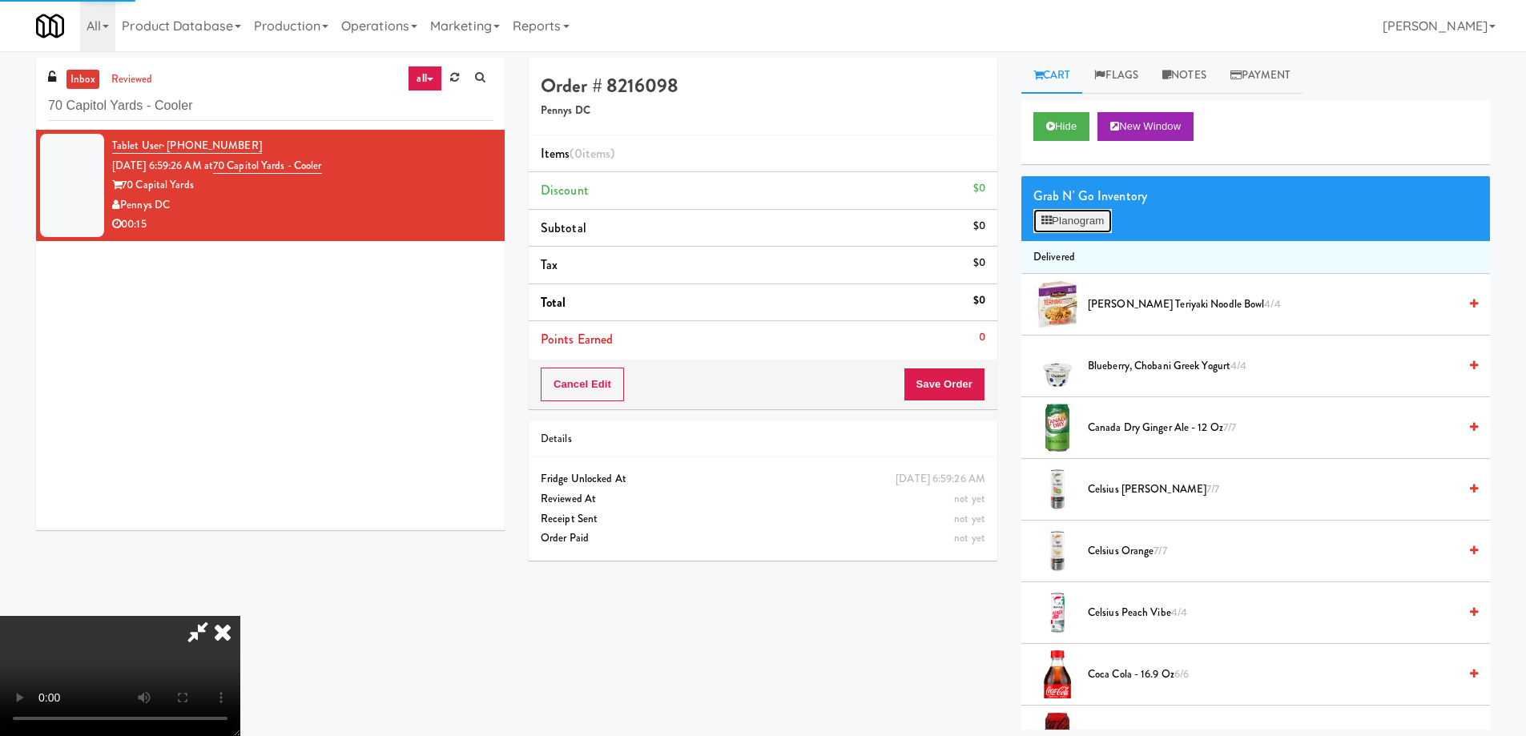
click at [1055, 220] on button "Planogram" at bounding box center [1072, 221] width 79 height 24
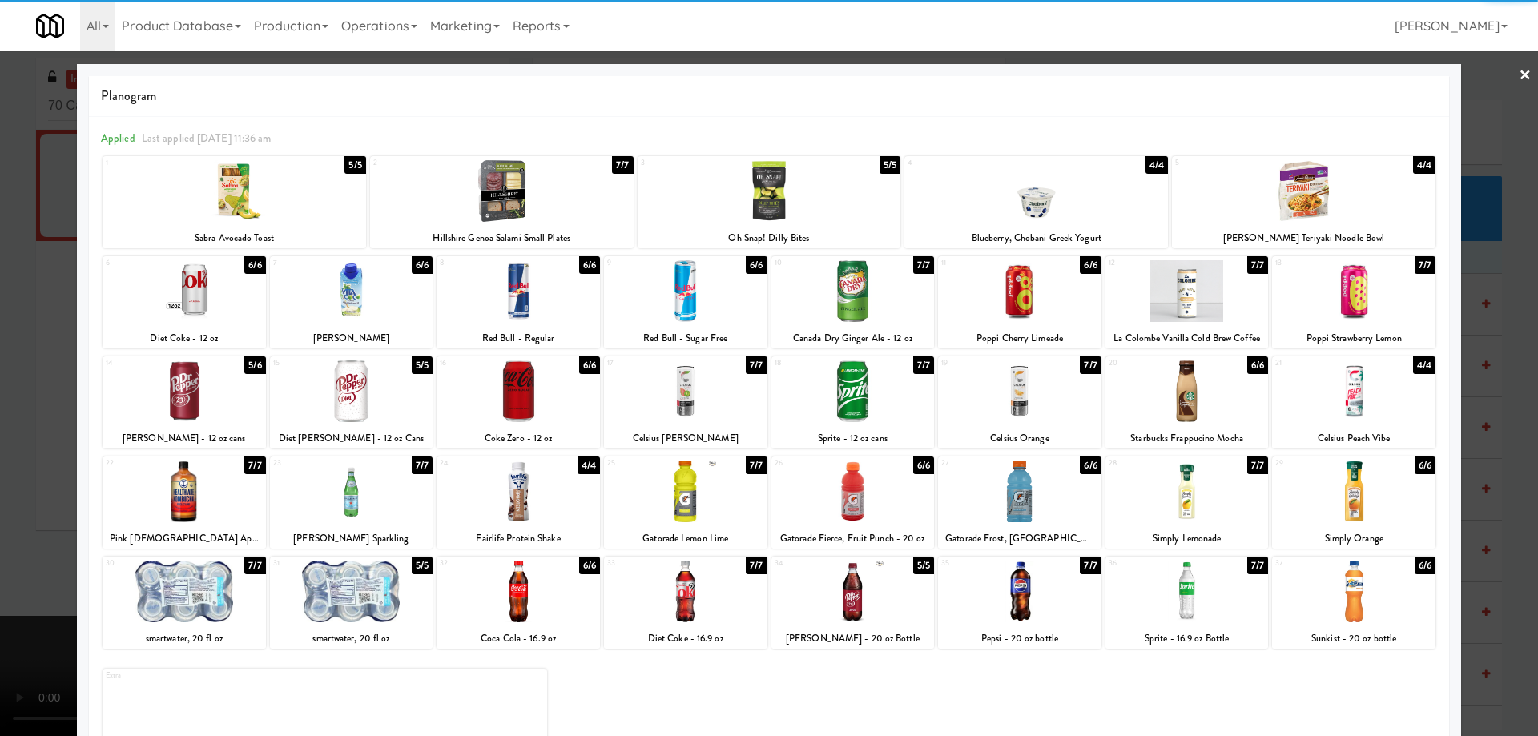
drag, startPoint x: 1005, startPoint y: 382, endPoint x: 1041, endPoint y: 413, distance: 47.2
click at [1003, 383] on div at bounding box center [1019, 391] width 163 height 62
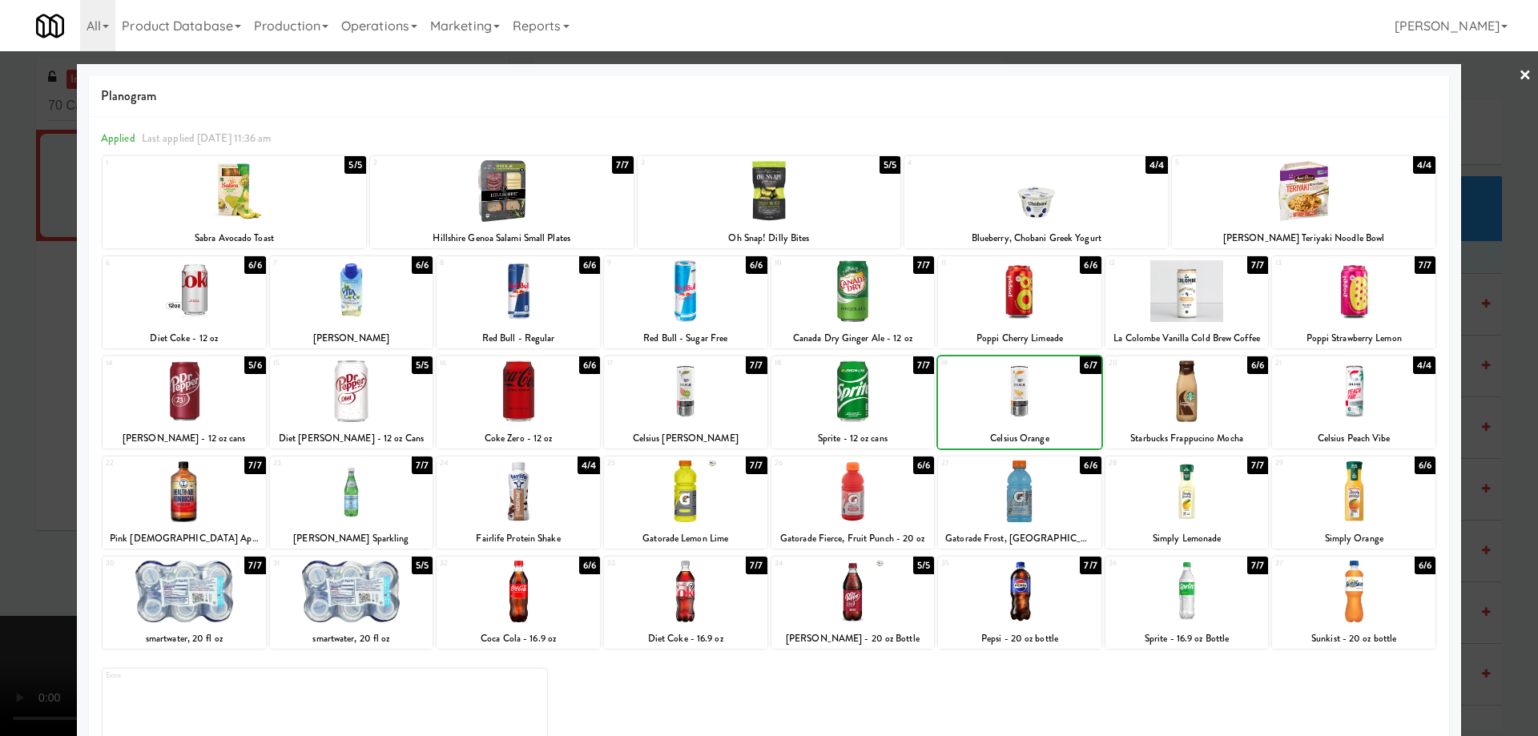
click at [1041, 413] on div at bounding box center [1019, 391] width 163 height 62
click at [1519, 78] on link "×" at bounding box center [1525, 76] width 13 height 50
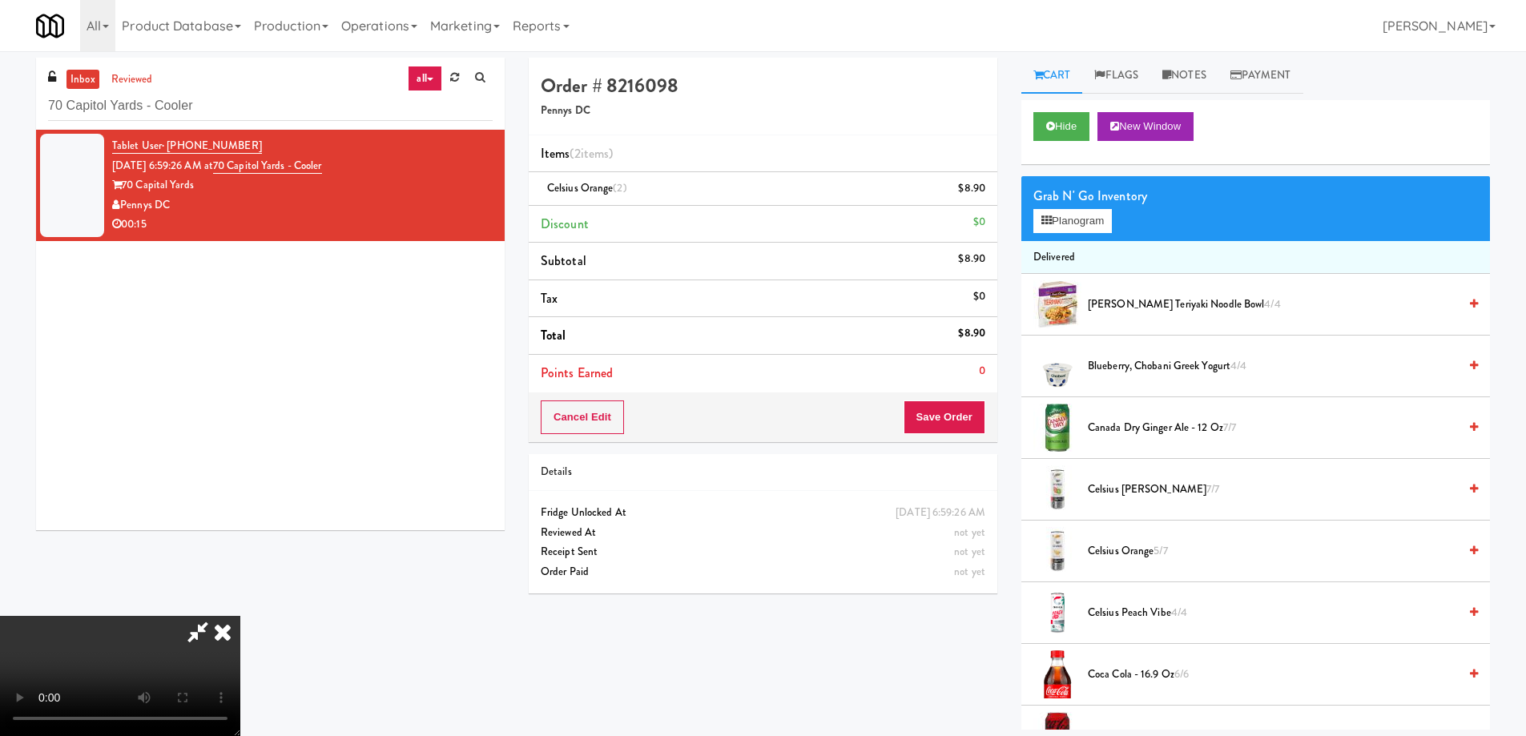
click at [240, 616] on video at bounding box center [120, 676] width 240 height 120
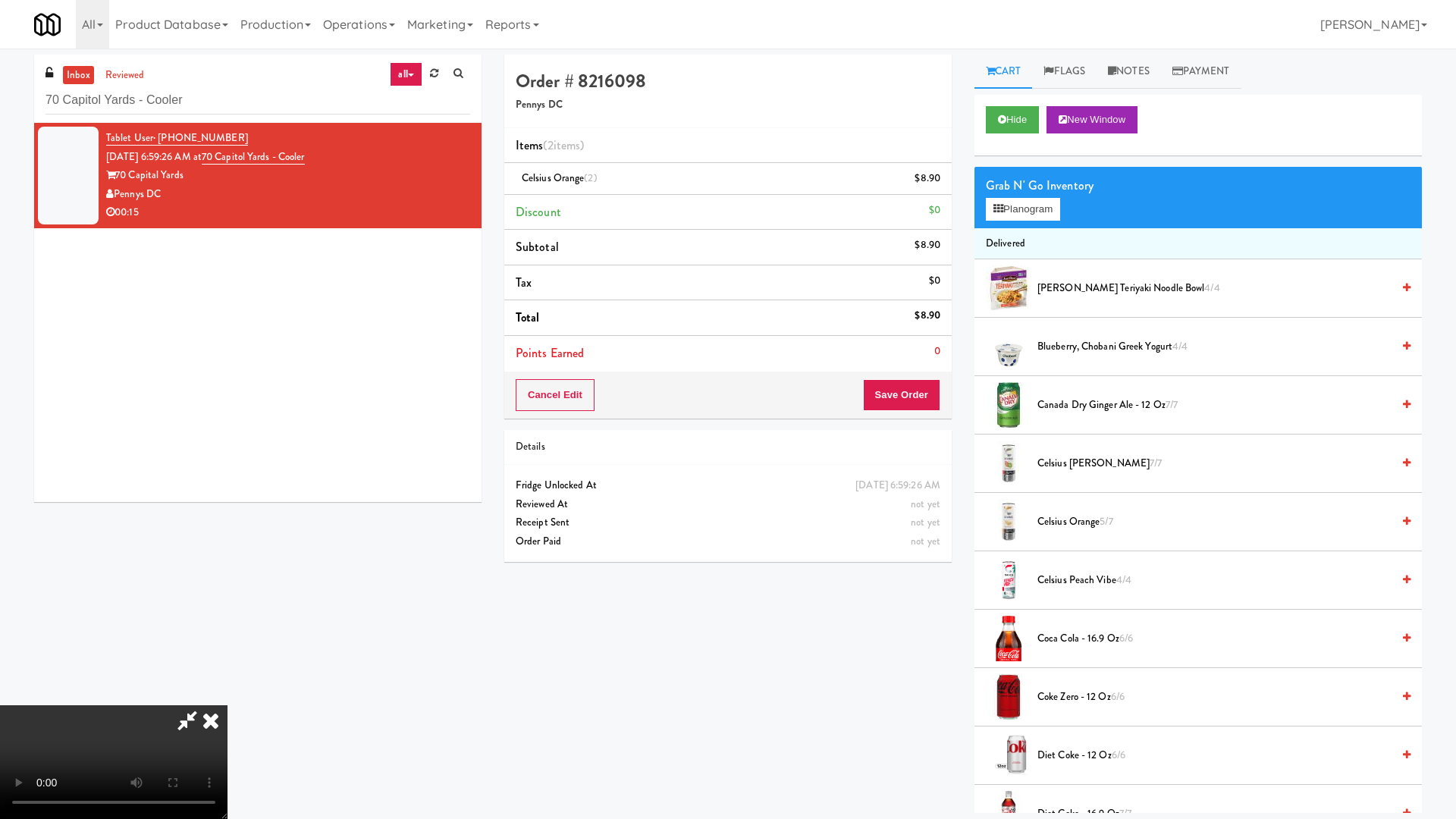
click at [227, 695] on video at bounding box center [114, 762] width 227 height 114
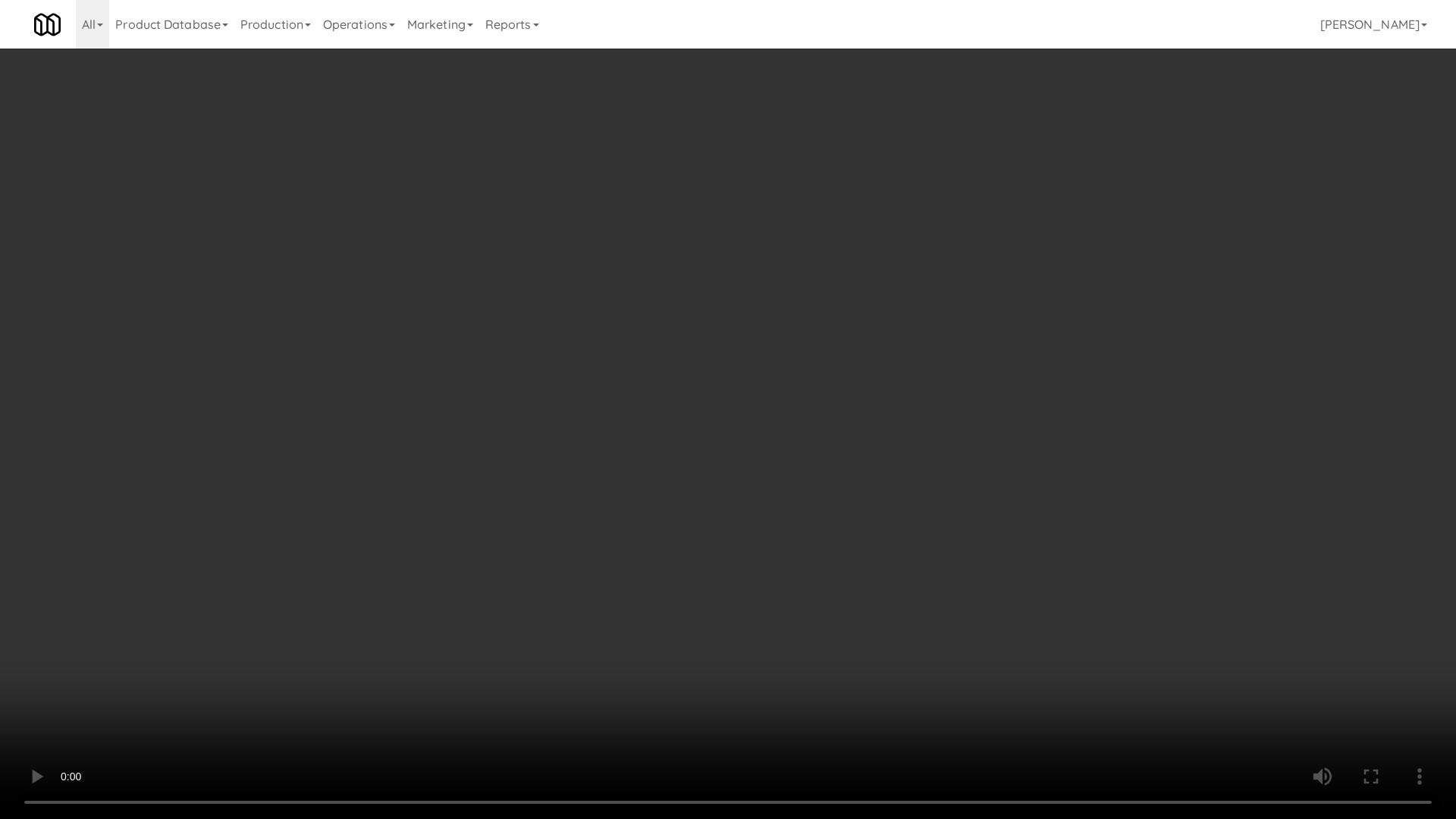
click at [396, 455] on video at bounding box center [728, 409] width 1456 height 819
click at [391, 449] on video at bounding box center [728, 409] width 1456 height 819
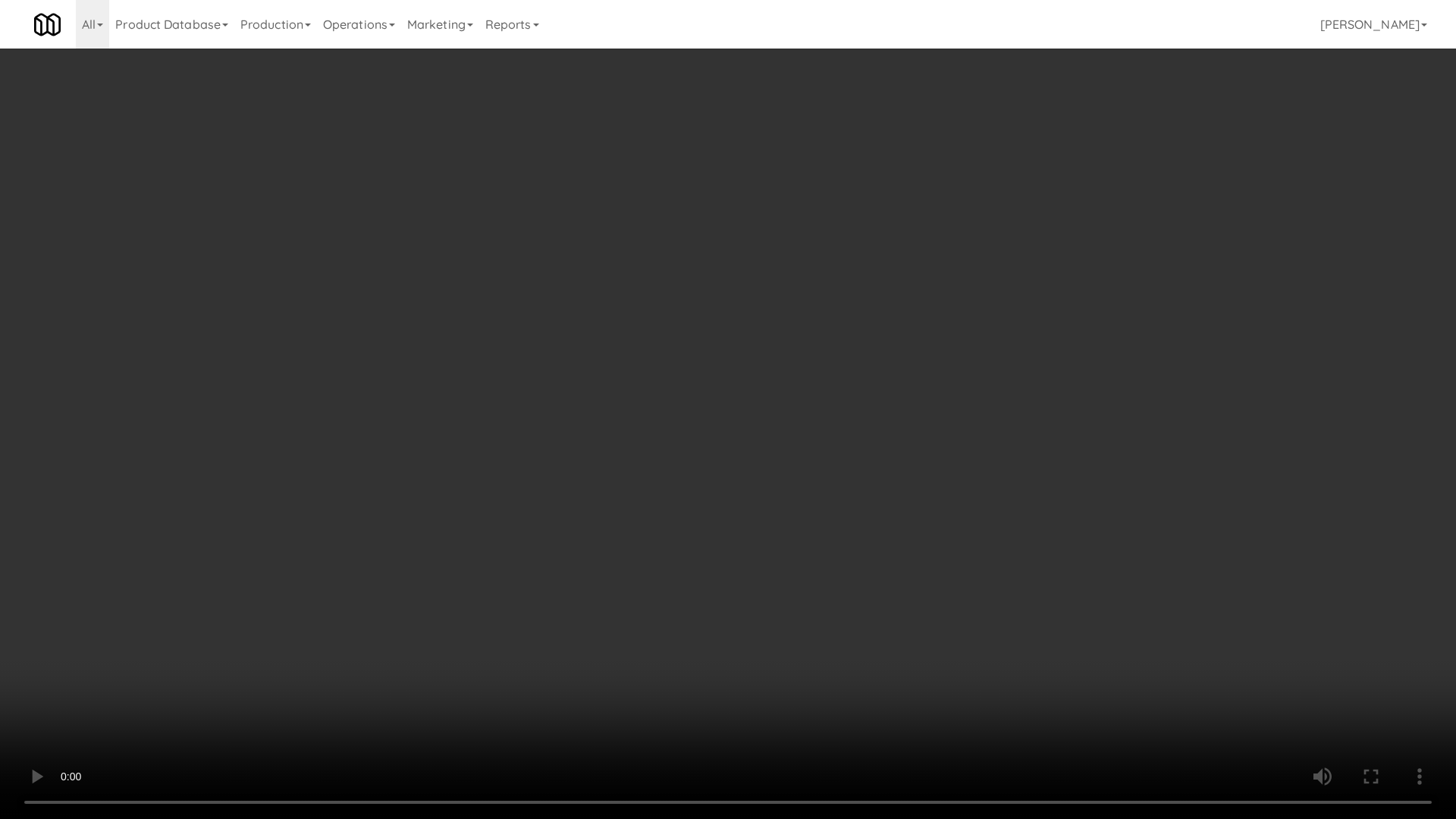
click at [390, 449] on video at bounding box center [728, 409] width 1456 height 819
drag, startPoint x: 390, startPoint y: 449, endPoint x: 459, endPoint y: 500, distance: 85.8
click at [388, 449] on video at bounding box center [728, 409] width 1456 height 819
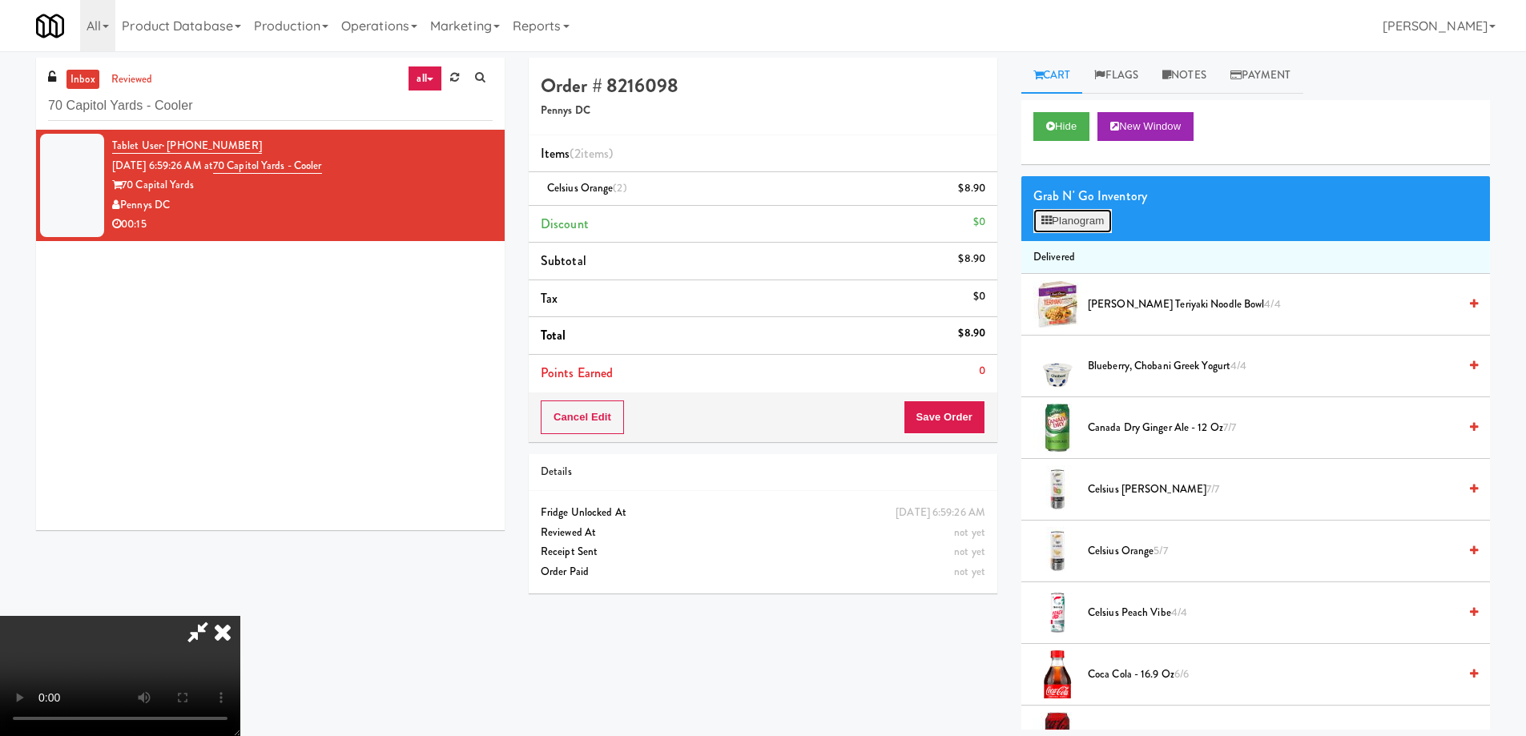
click at [1066, 222] on button "Planogram" at bounding box center [1072, 221] width 79 height 24
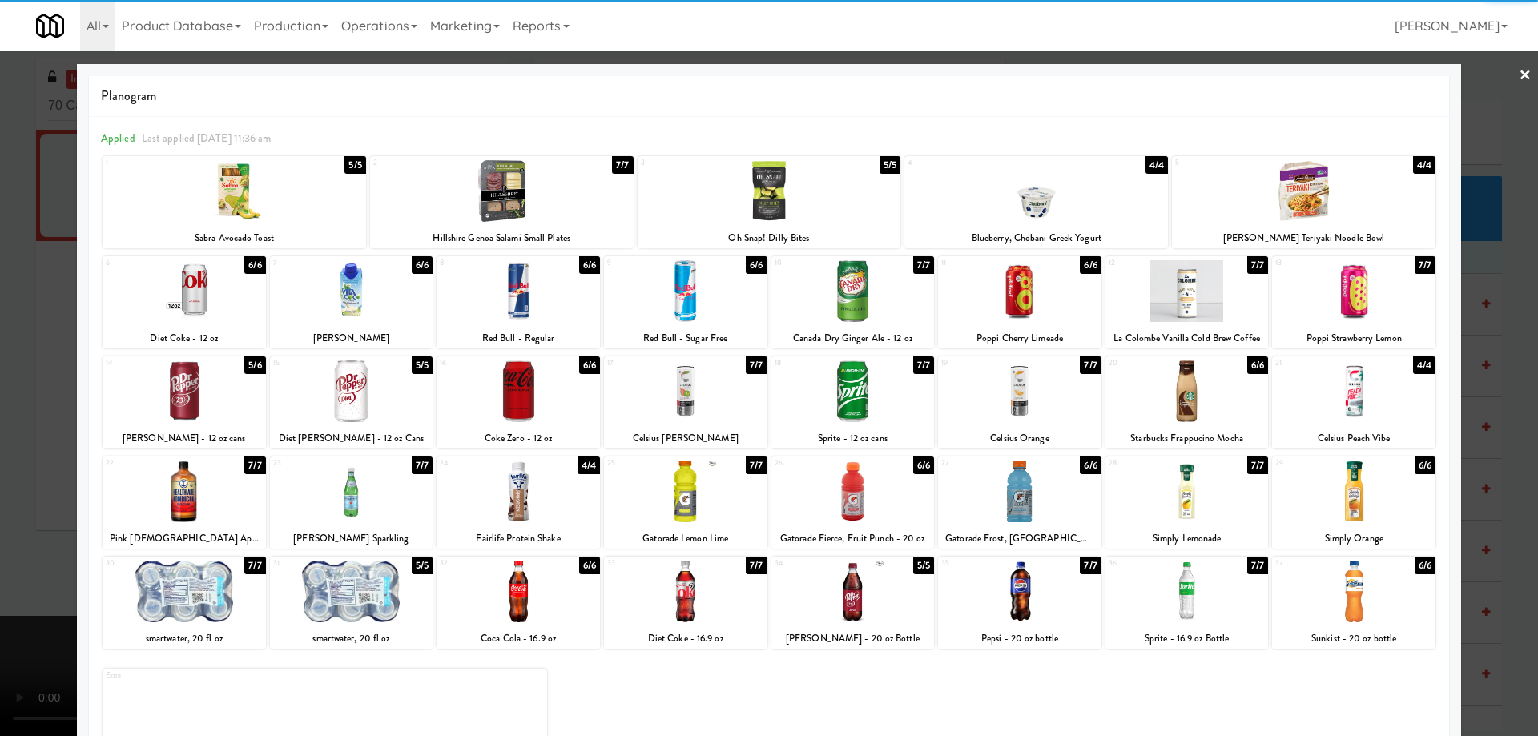
click at [699, 491] on div at bounding box center [685, 492] width 163 height 62
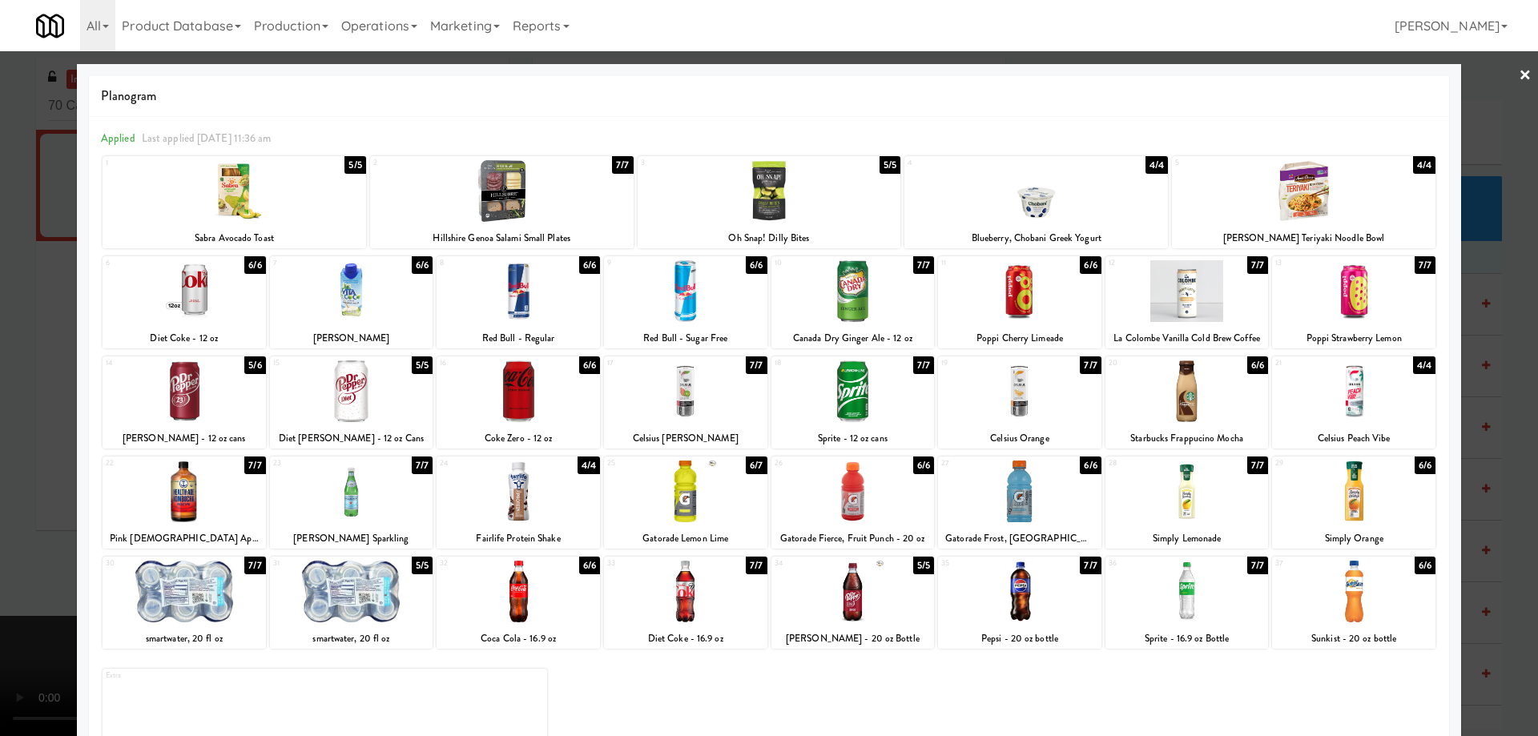
click at [715, 497] on div at bounding box center [685, 492] width 163 height 62
click at [1519, 75] on link "×" at bounding box center [1525, 76] width 13 height 50
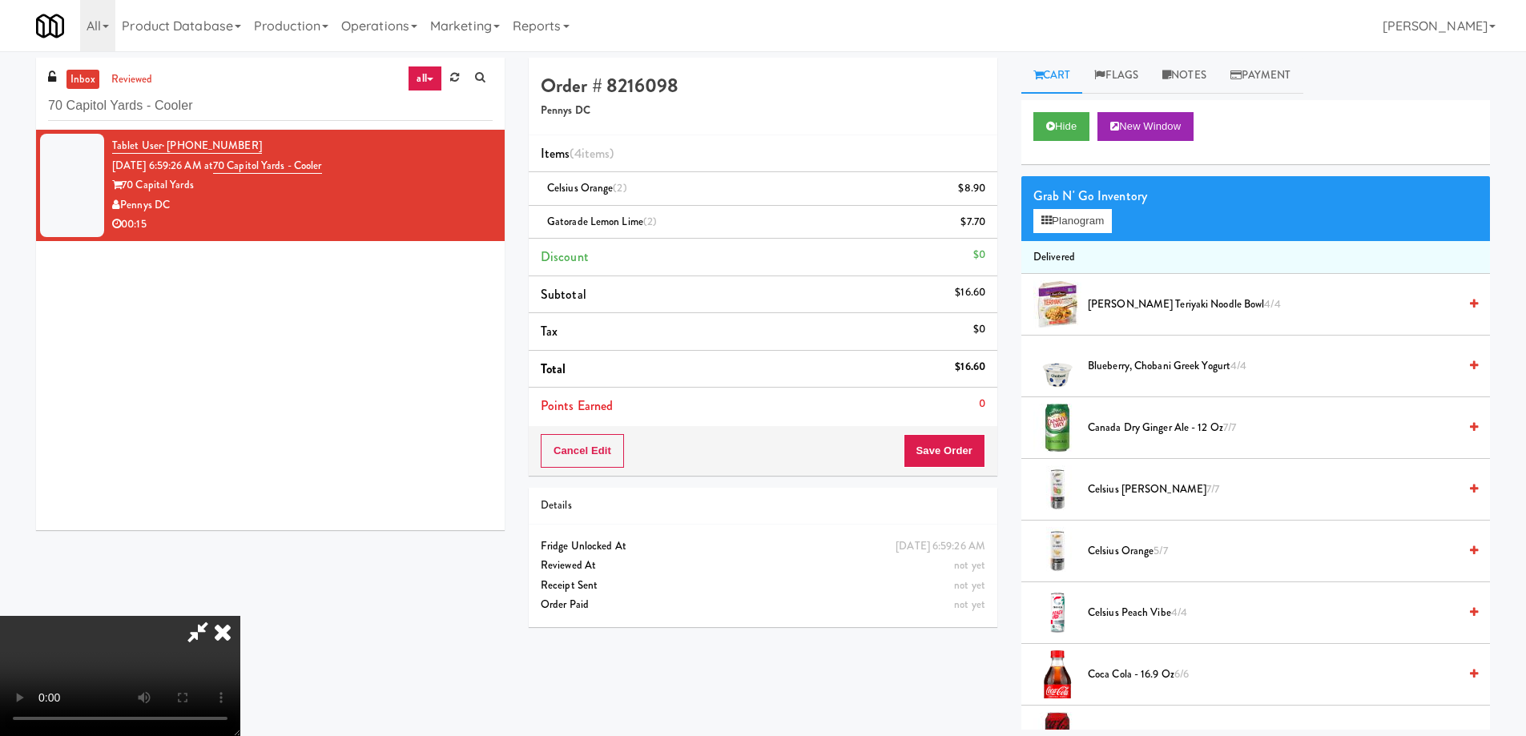
click at [240, 616] on video at bounding box center [120, 676] width 240 height 120
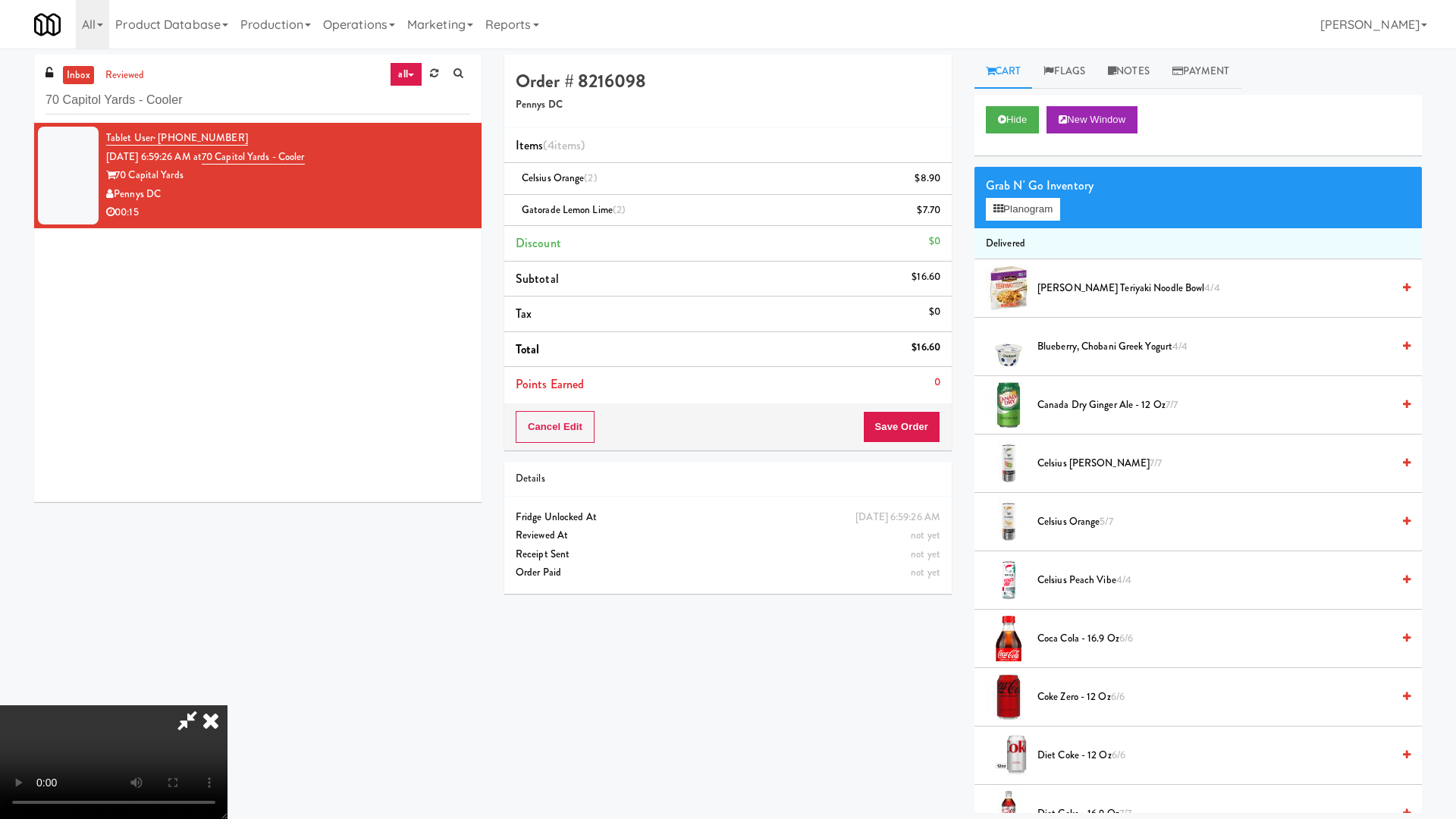
click at [227, 695] on video at bounding box center [114, 762] width 227 height 114
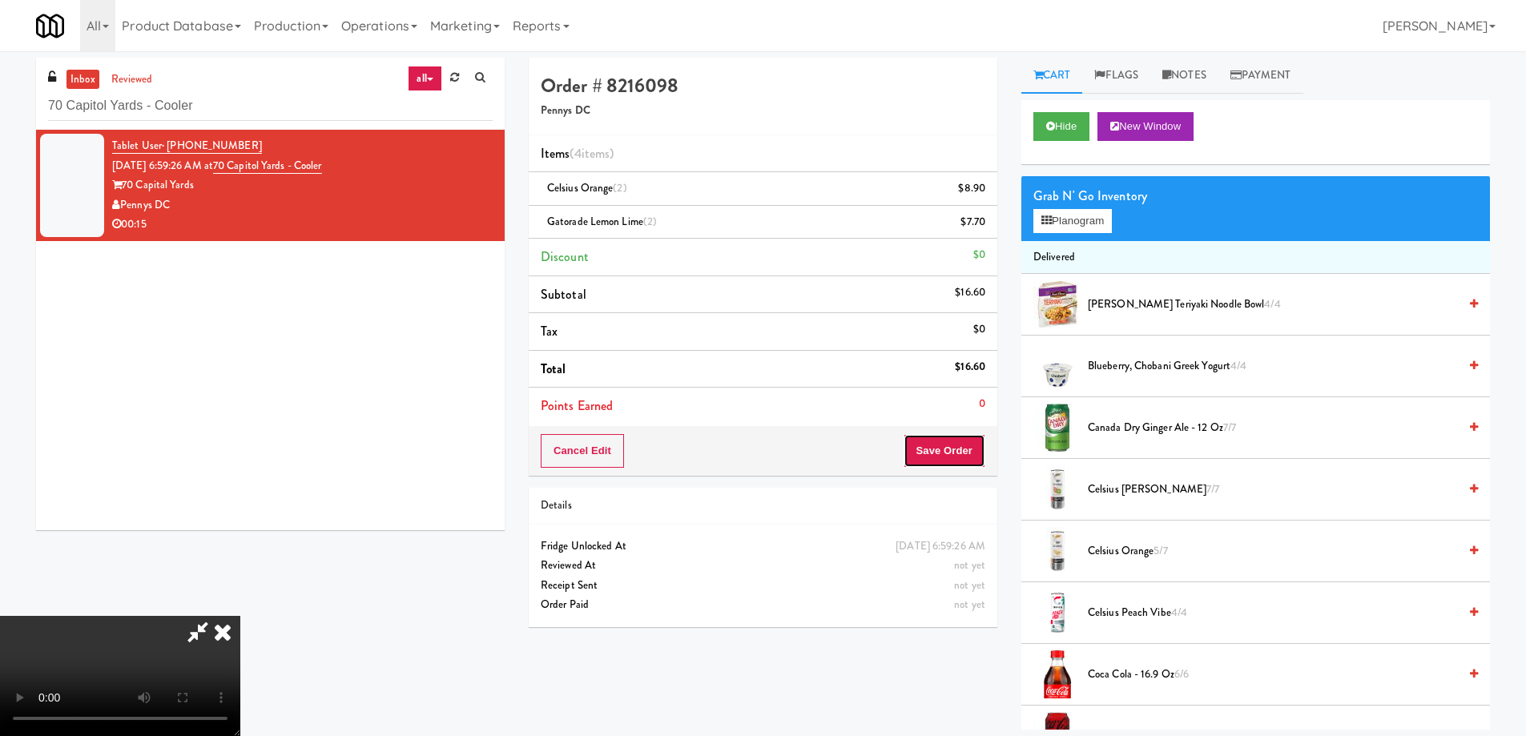
click at [951, 452] on button "Save Order" at bounding box center [945, 451] width 82 height 34
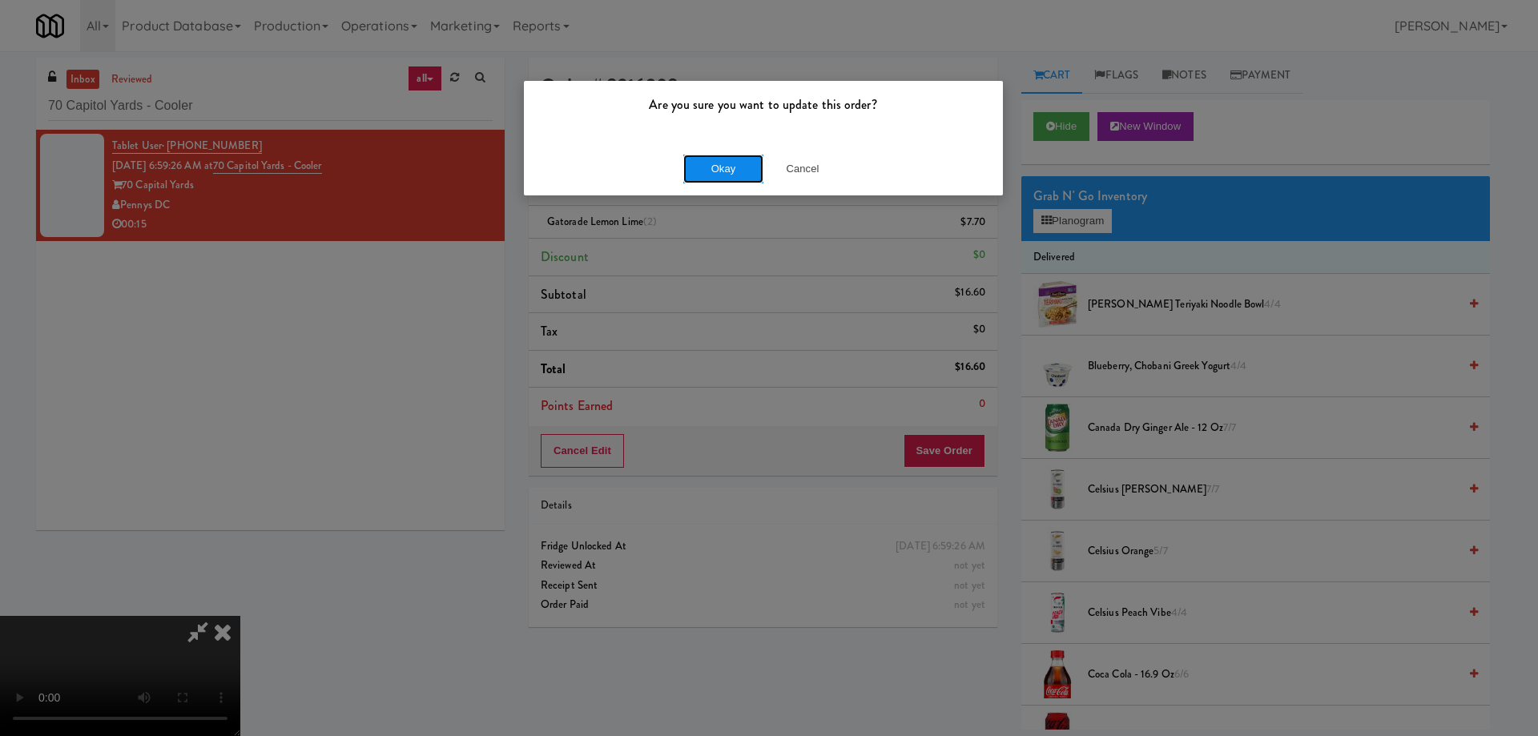
click at [727, 171] on button "Okay" at bounding box center [723, 169] width 80 height 29
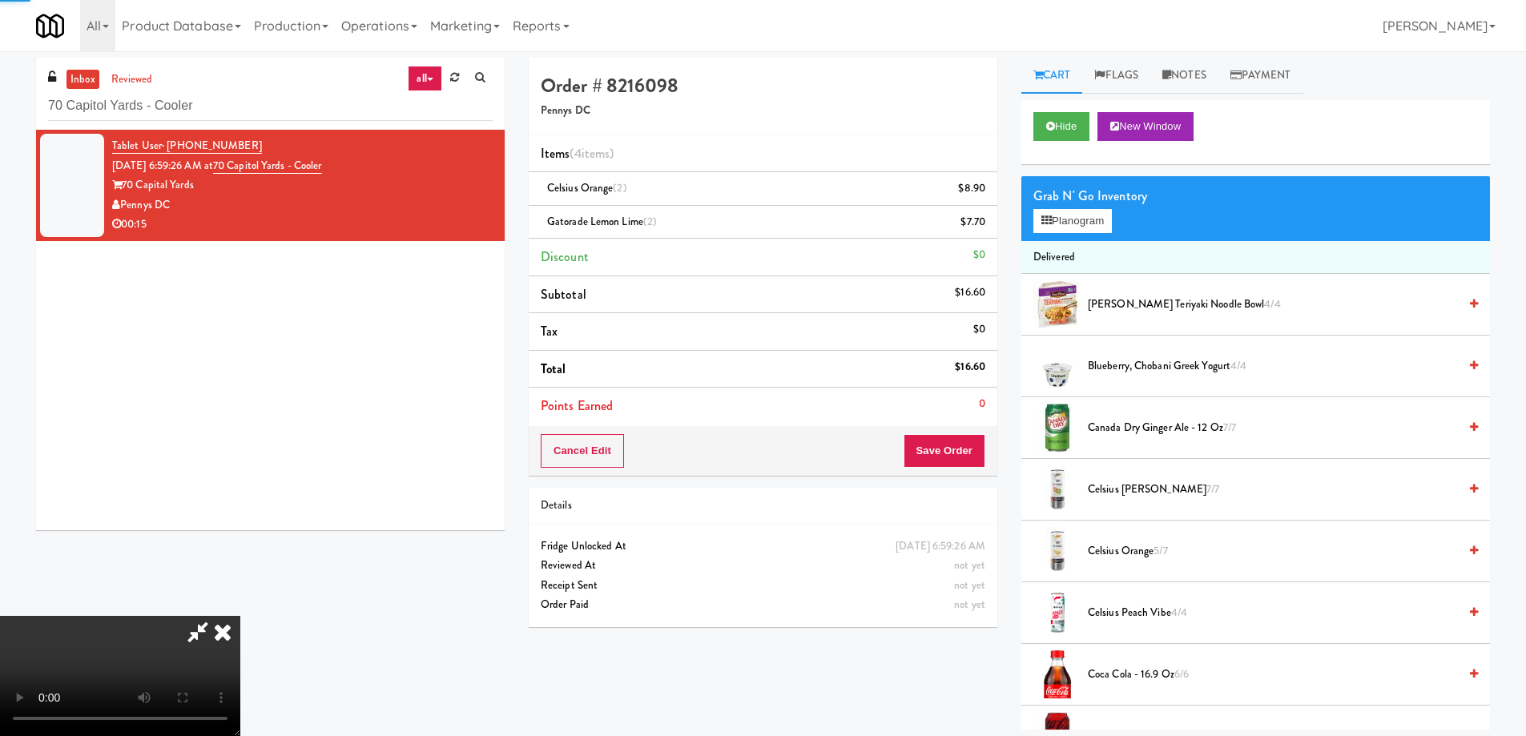
click at [240, 616] on icon at bounding box center [222, 632] width 35 height 32
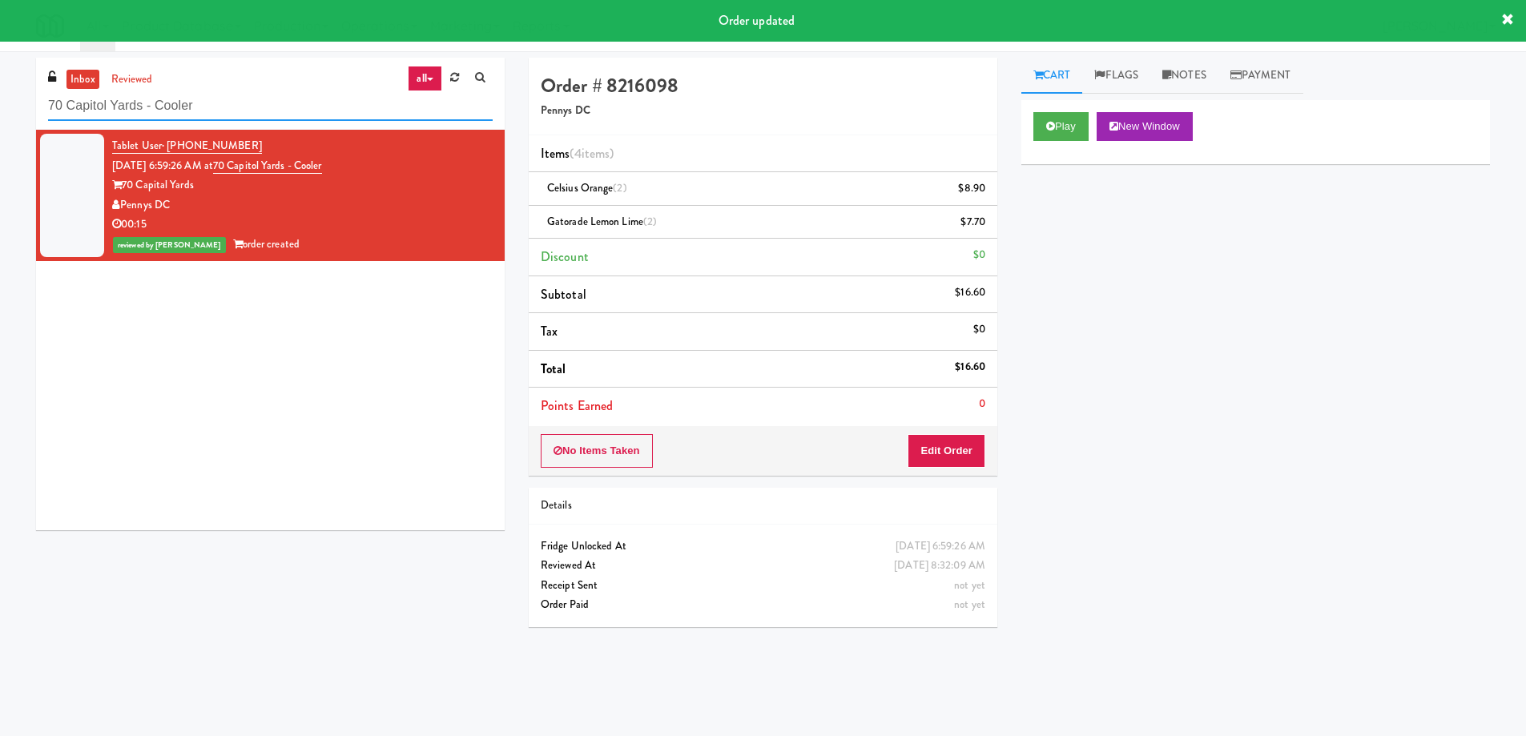
click at [245, 100] on input "70 Capitol Yards - Cooler" at bounding box center [270, 106] width 445 height 30
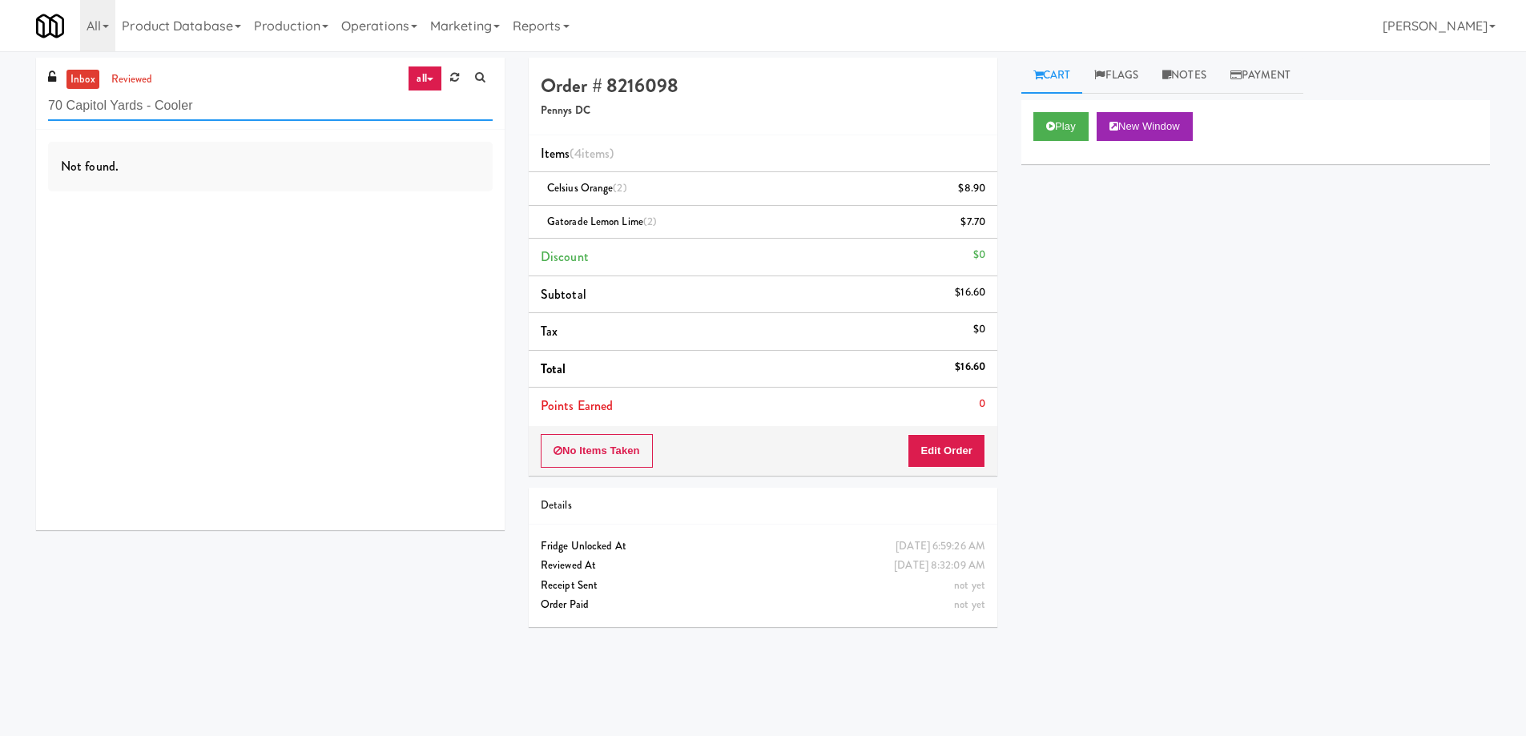
click at [267, 112] on input "70 Capitol Yards - Cooler" at bounding box center [270, 106] width 445 height 30
paste input "Guild - Pantry - Right"
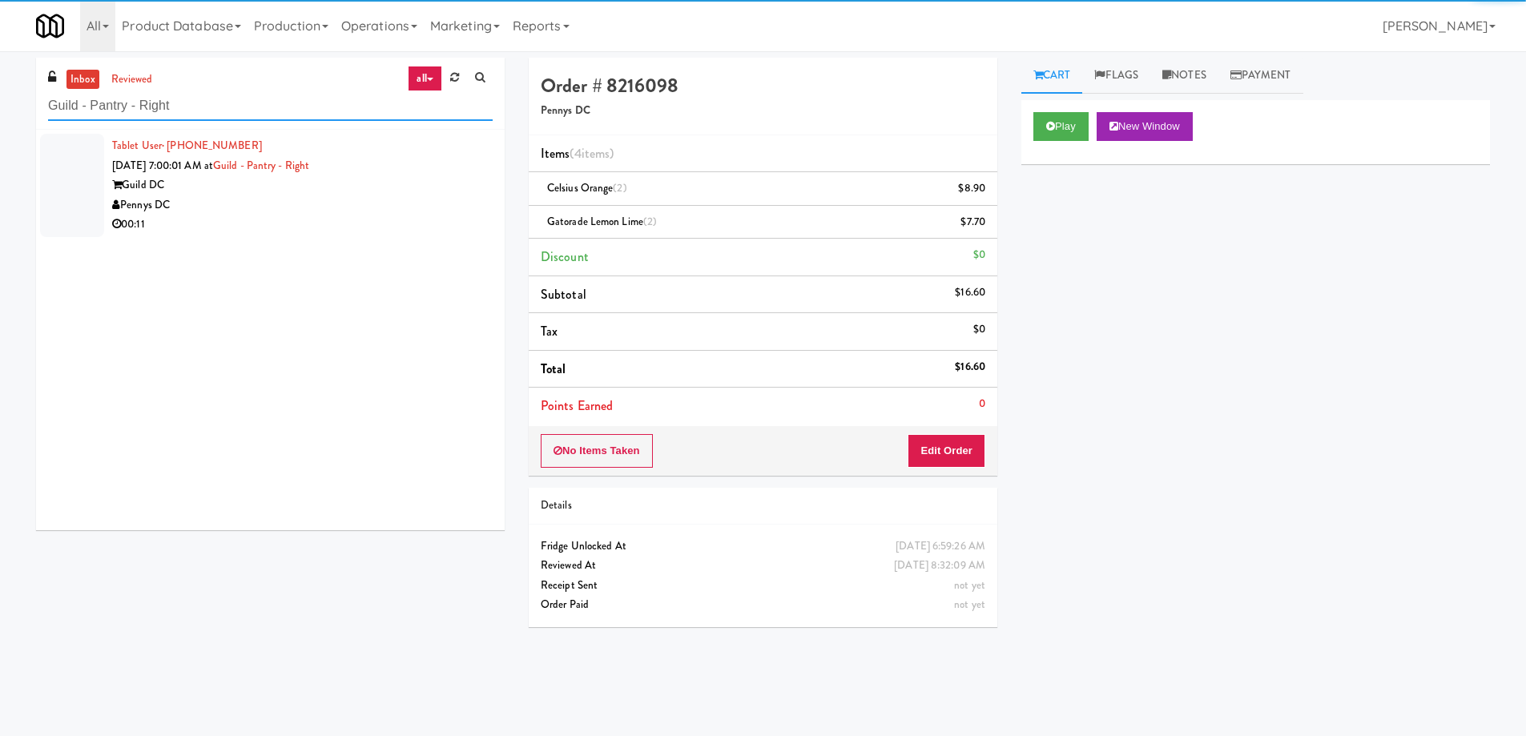
type input "Guild - Pantry - Right"
click at [346, 203] on div "Pennys DC" at bounding box center [302, 205] width 381 height 20
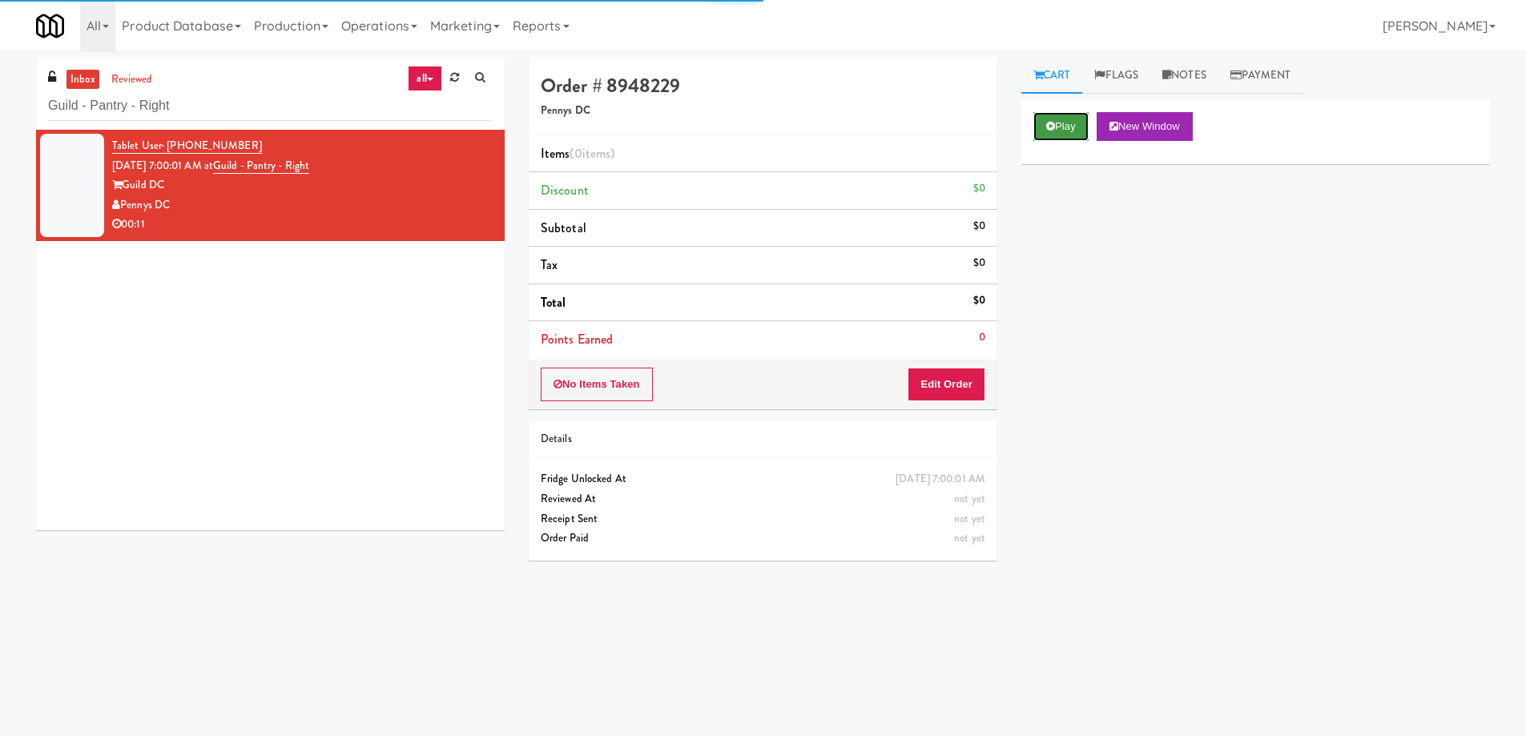
click at [1055, 135] on button "Play" at bounding box center [1060, 126] width 55 height 29
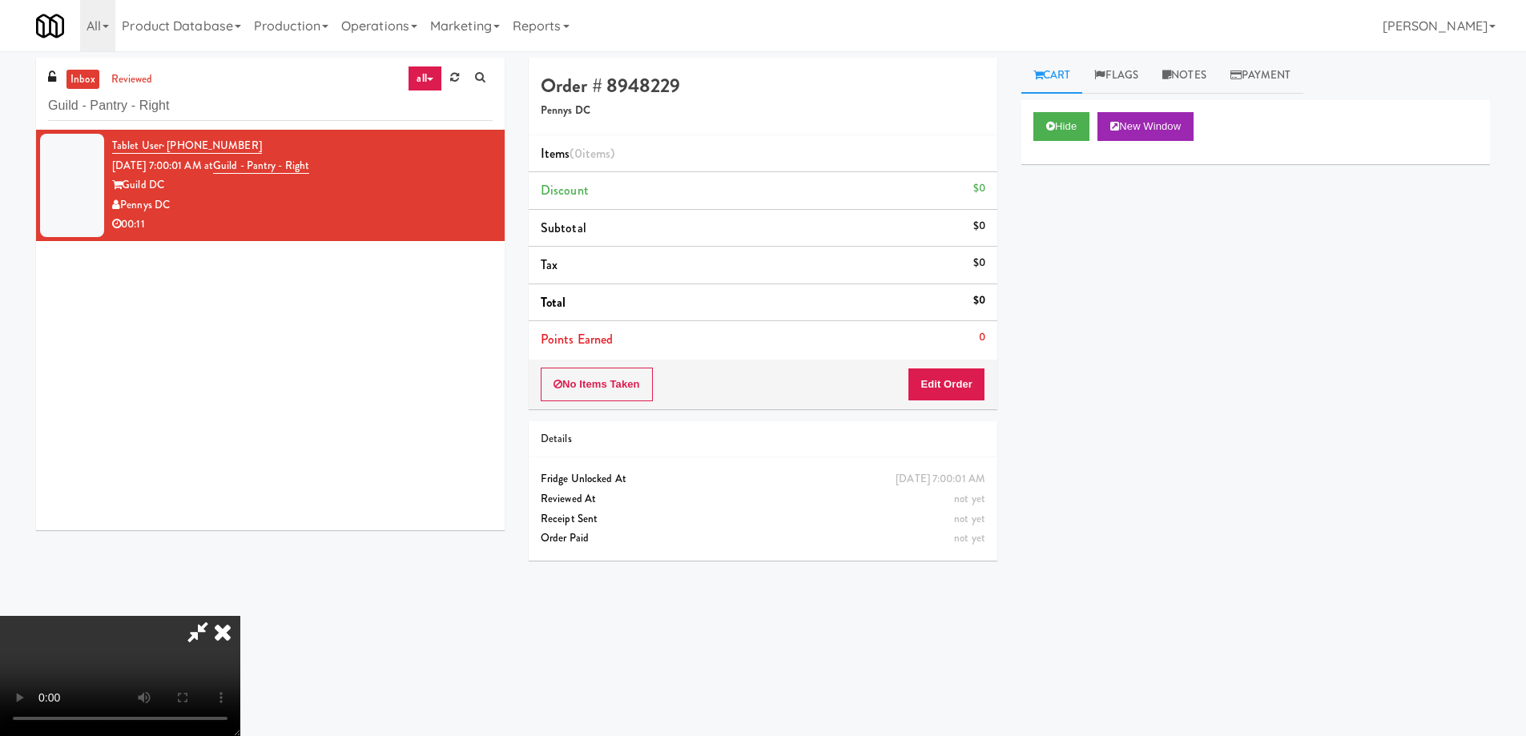
click at [240, 616] on video at bounding box center [120, 676] width 240 height 120
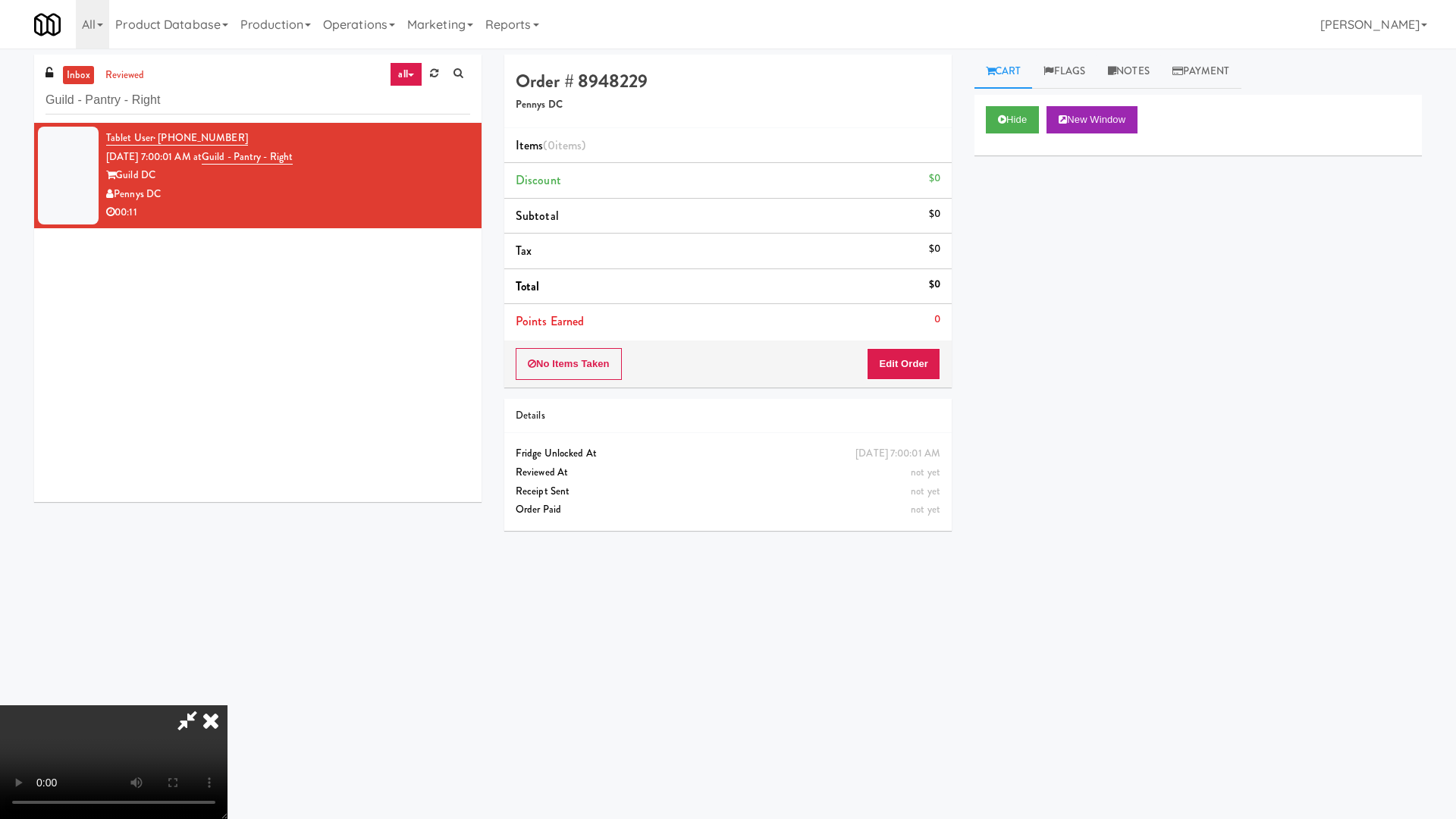
click at [227, 695] on video at bounding box center [114, 762] width 227 height 114
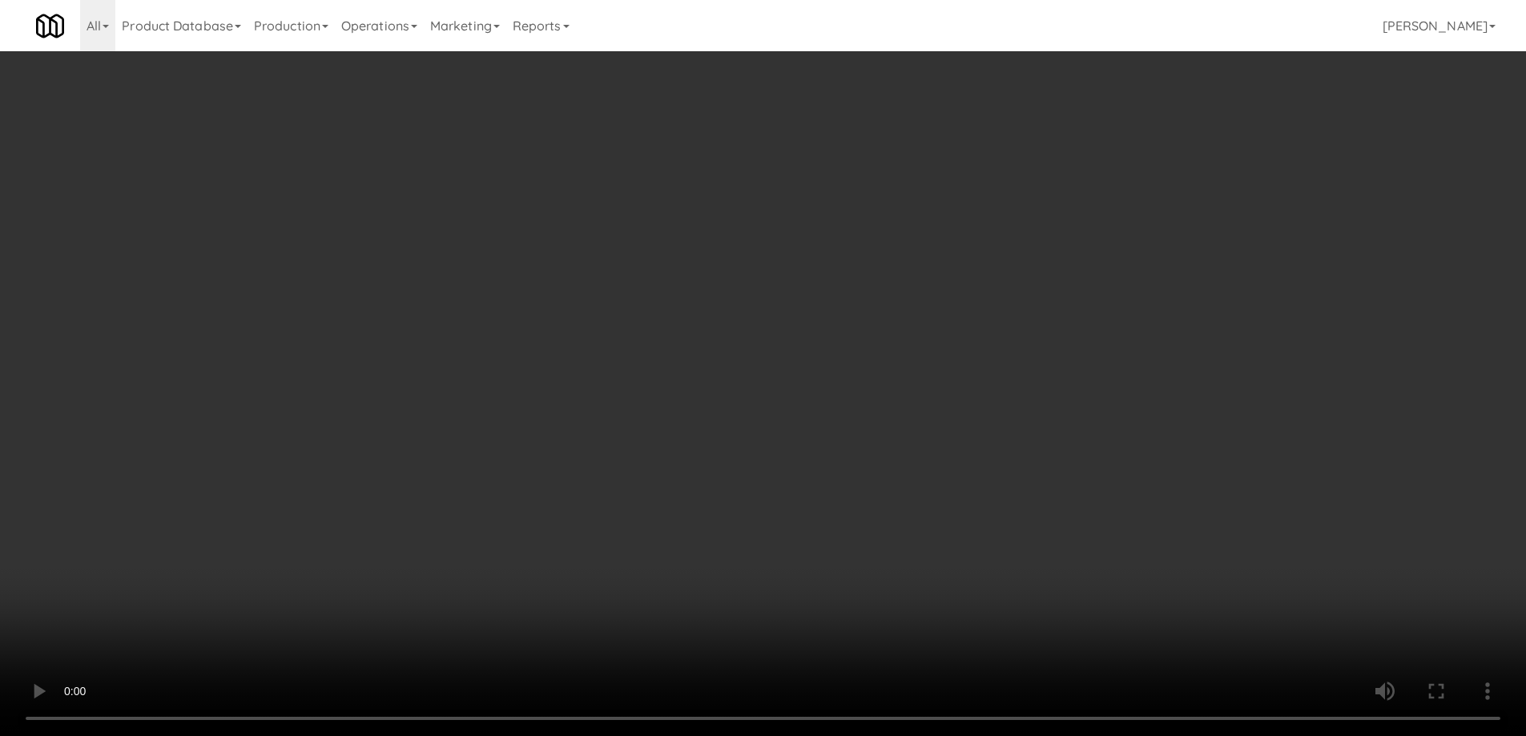
drag, startPoint x: 974, startPoint y: 366, endPoint x: 965, endPoint y: 377, distance: 13.6
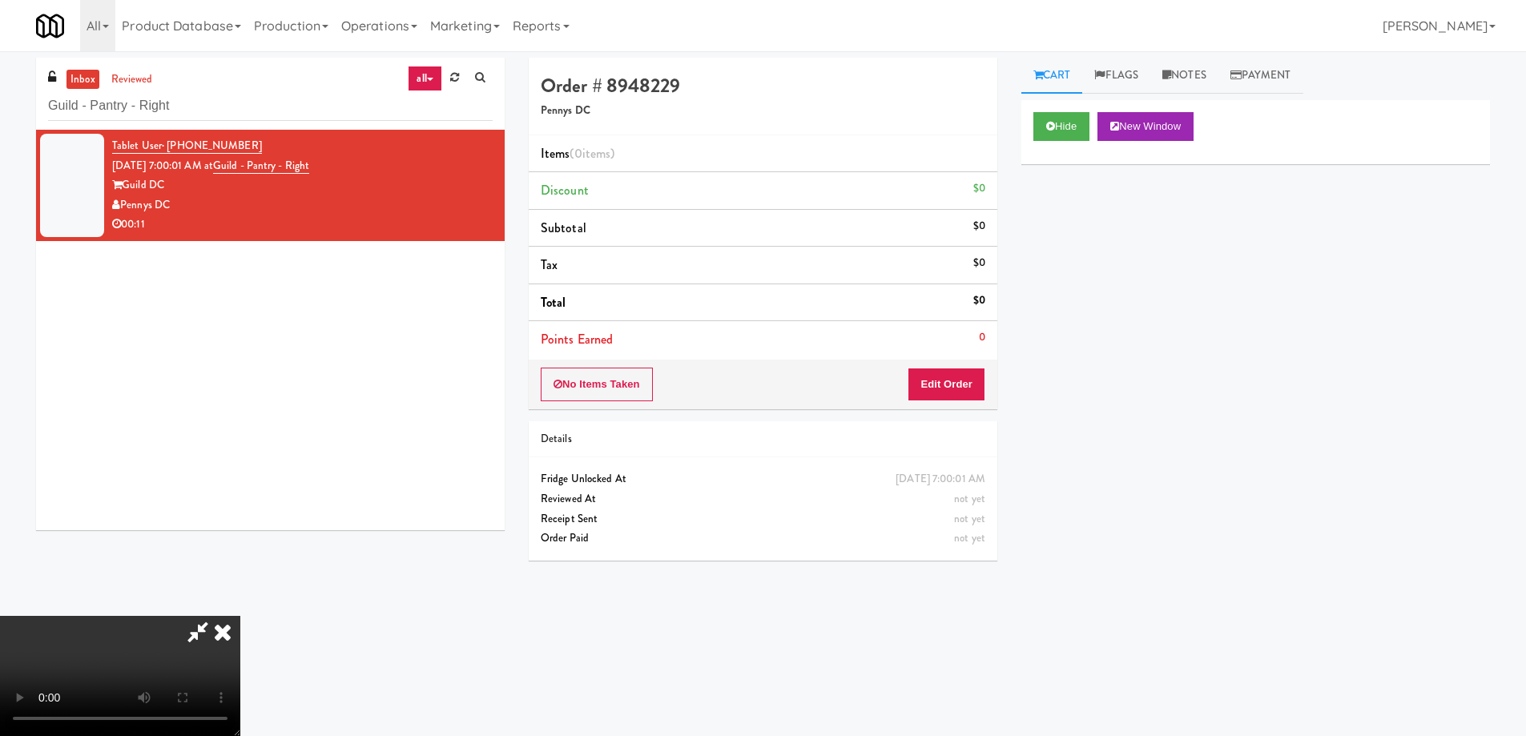
click at [973, 367] on div "No Items Taken Edit Order" at bounding box center [763, 385] width 469 height 50
click at [957, 390] on button "Edit Order" at bounding box center [947, 385] width 78 height 34
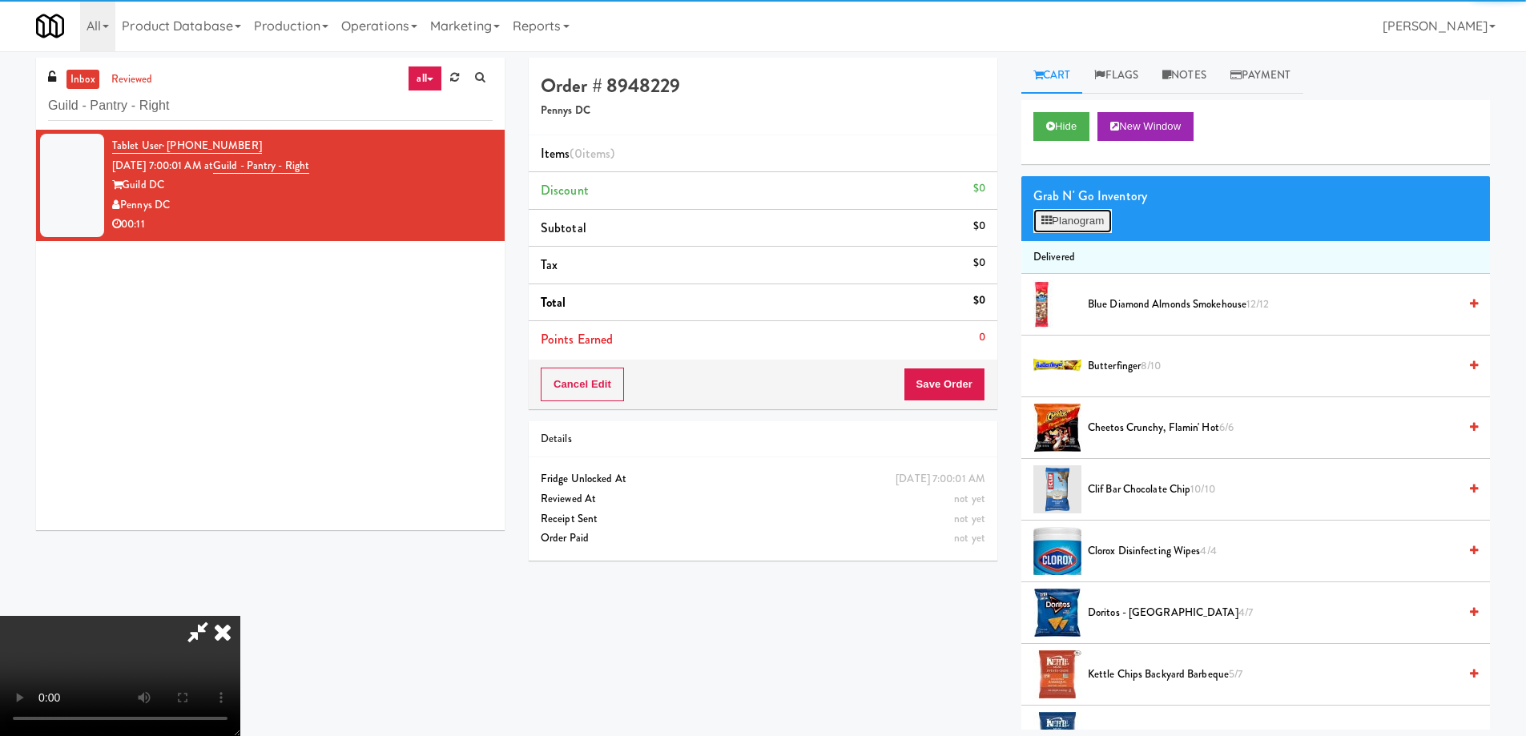
click at [1085, 228] on button "Planogram" at bounding box center [1072, 221] width 79 height 24
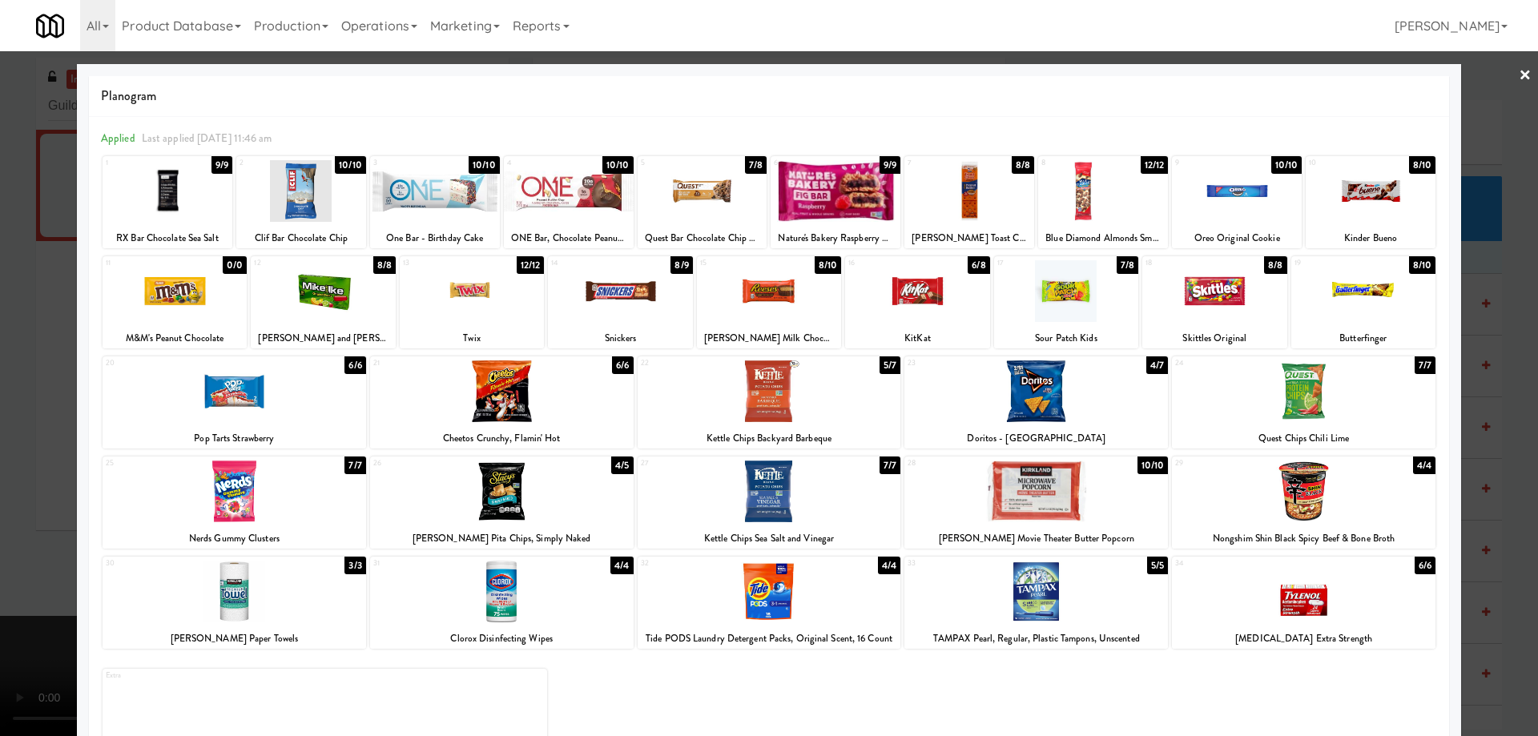
click at [574, 413] on div at bounding box center [502, 391] width 264 height 62
click at [1519, 79] on link "×" at bounding box center [1525, 76] width 13 height 50
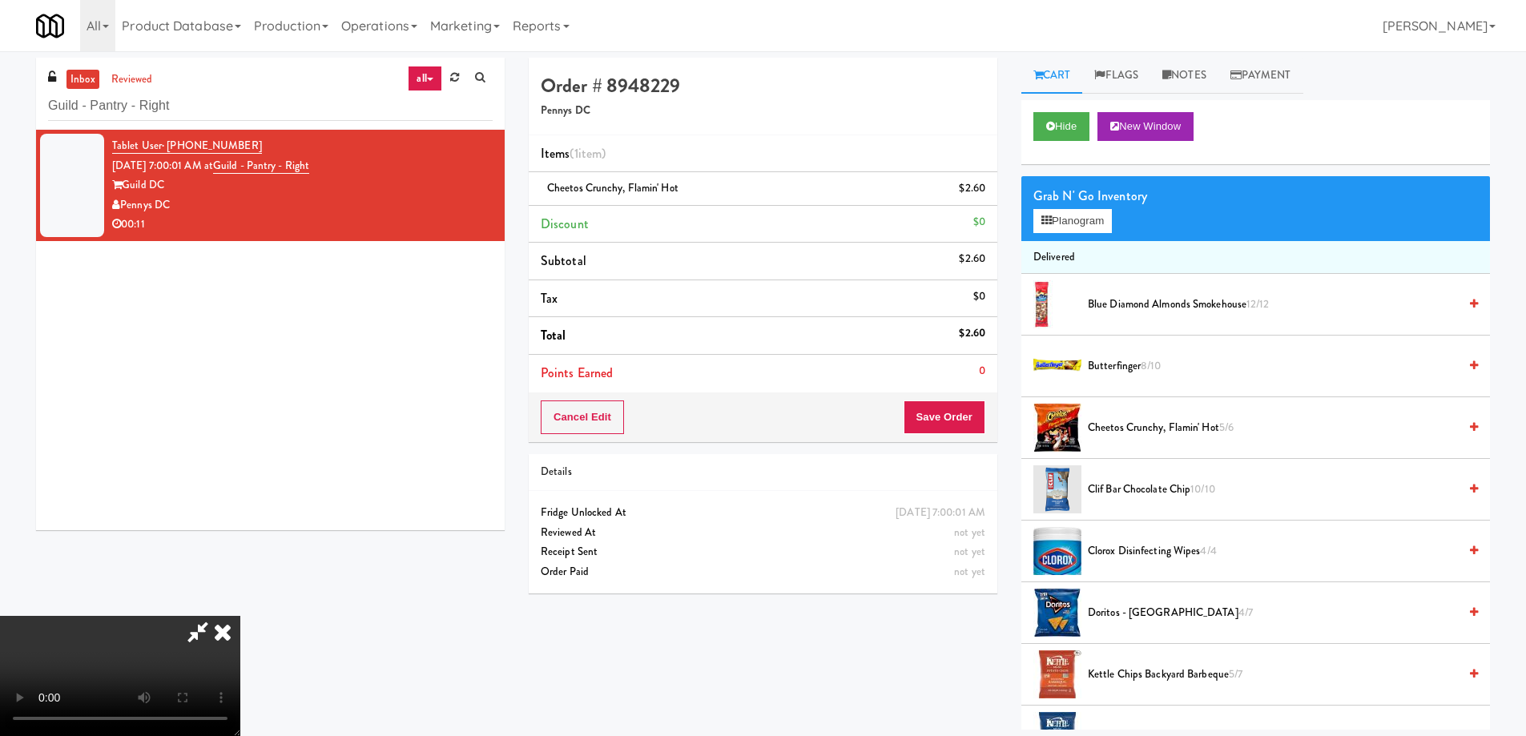
click at [240, 616] on video at bounding box center [120, 676] width 240 height 120
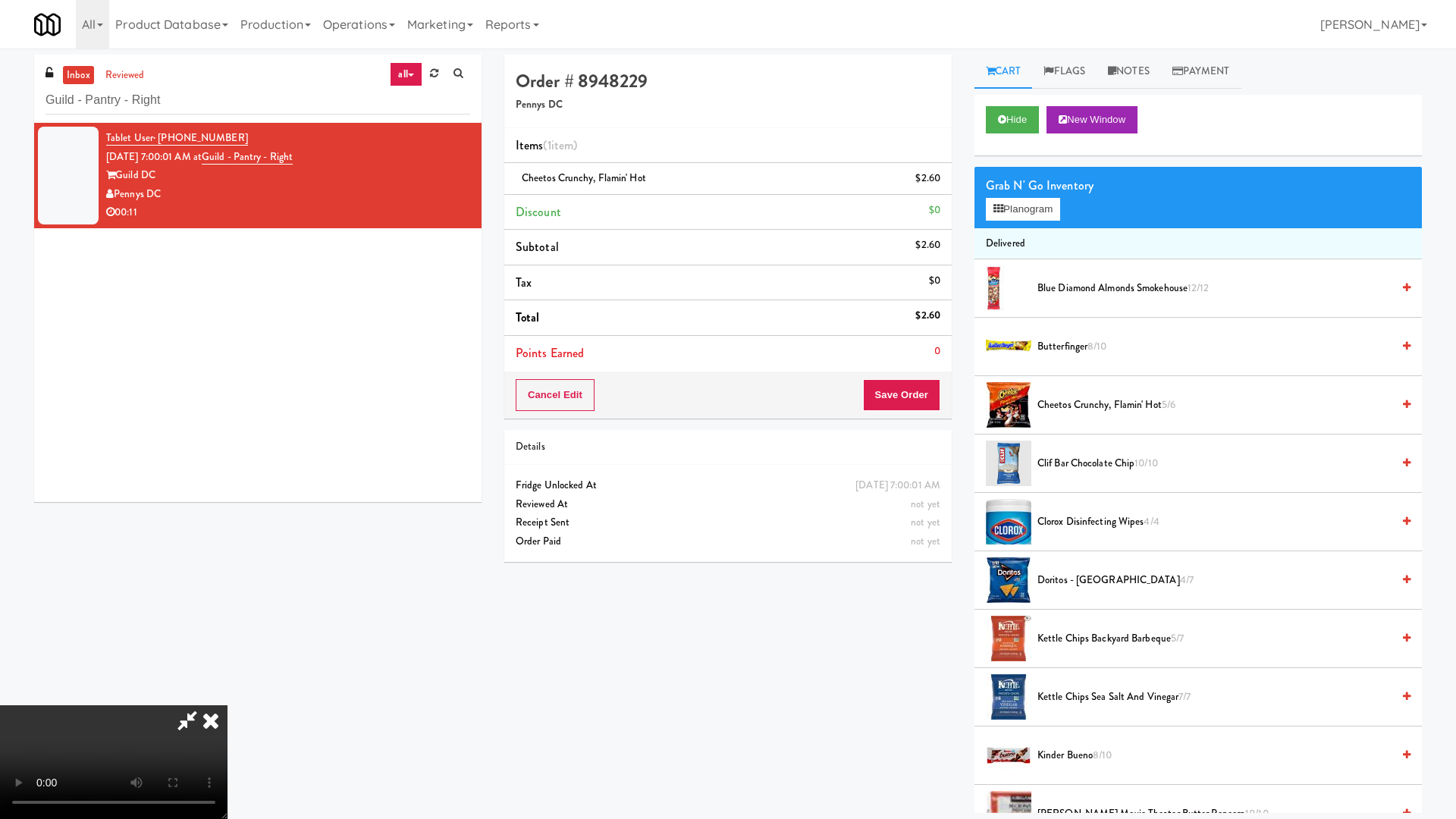
click at [227, 695] on video at bounding box center [114, 762] width 227 height 114
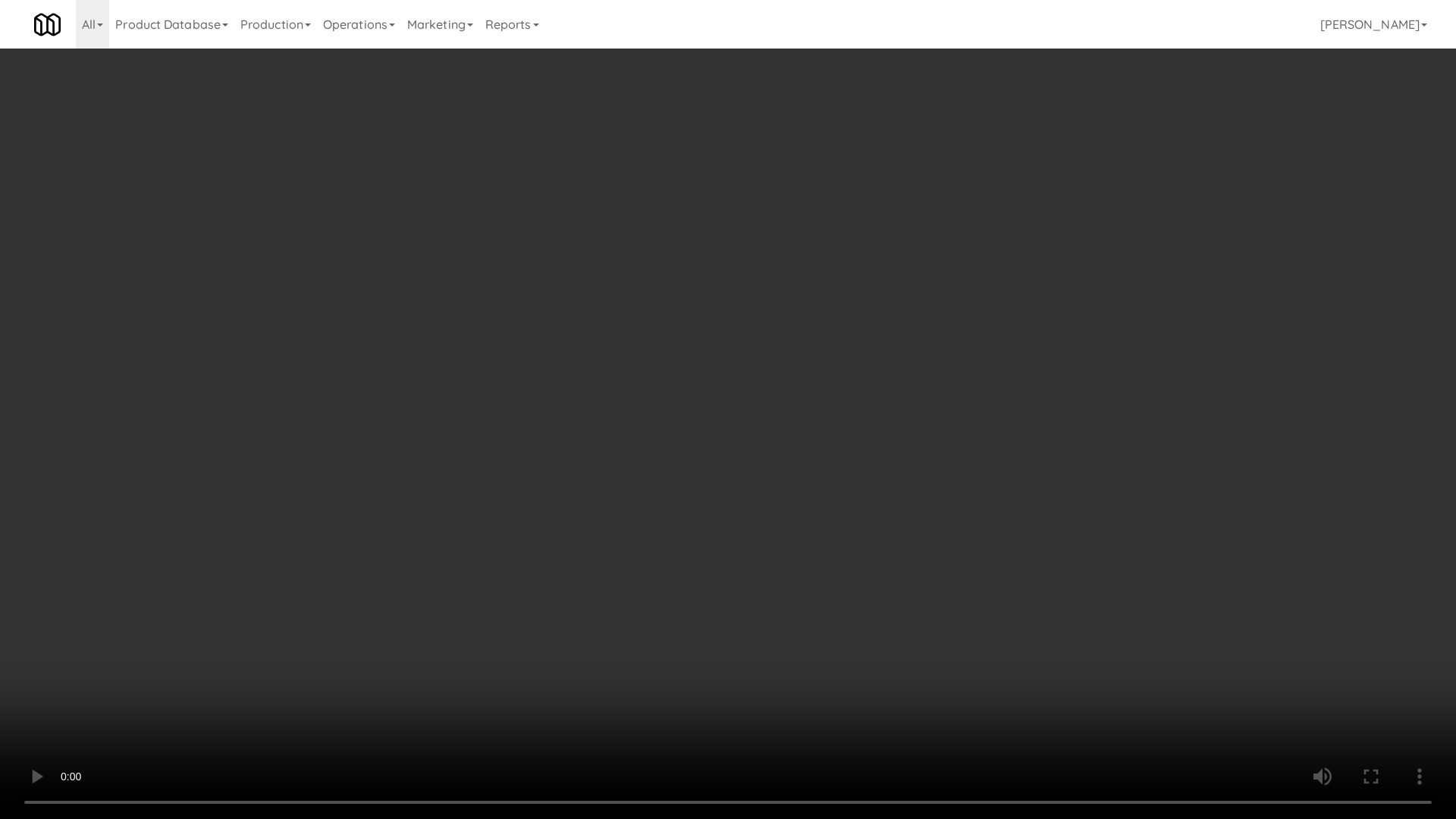
click at [740, 391] on video at bounding box center [728, 409] width 1456 height 819
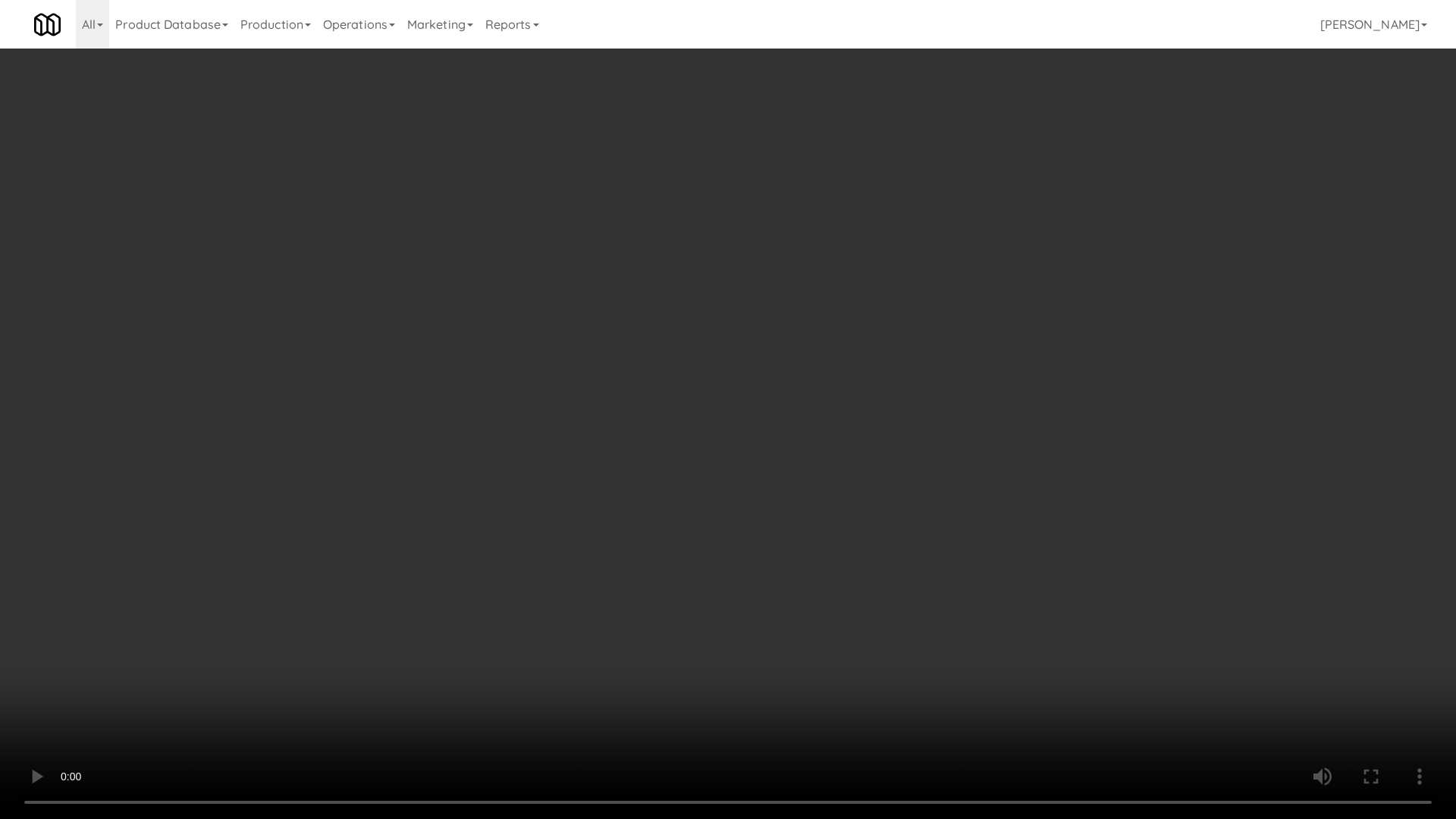
click at [740, 391] on video at bounding box center [728, 409] width 1456 height 819
click at [677, 439] on video at bounding box center [728, 409] width 1456 height 819
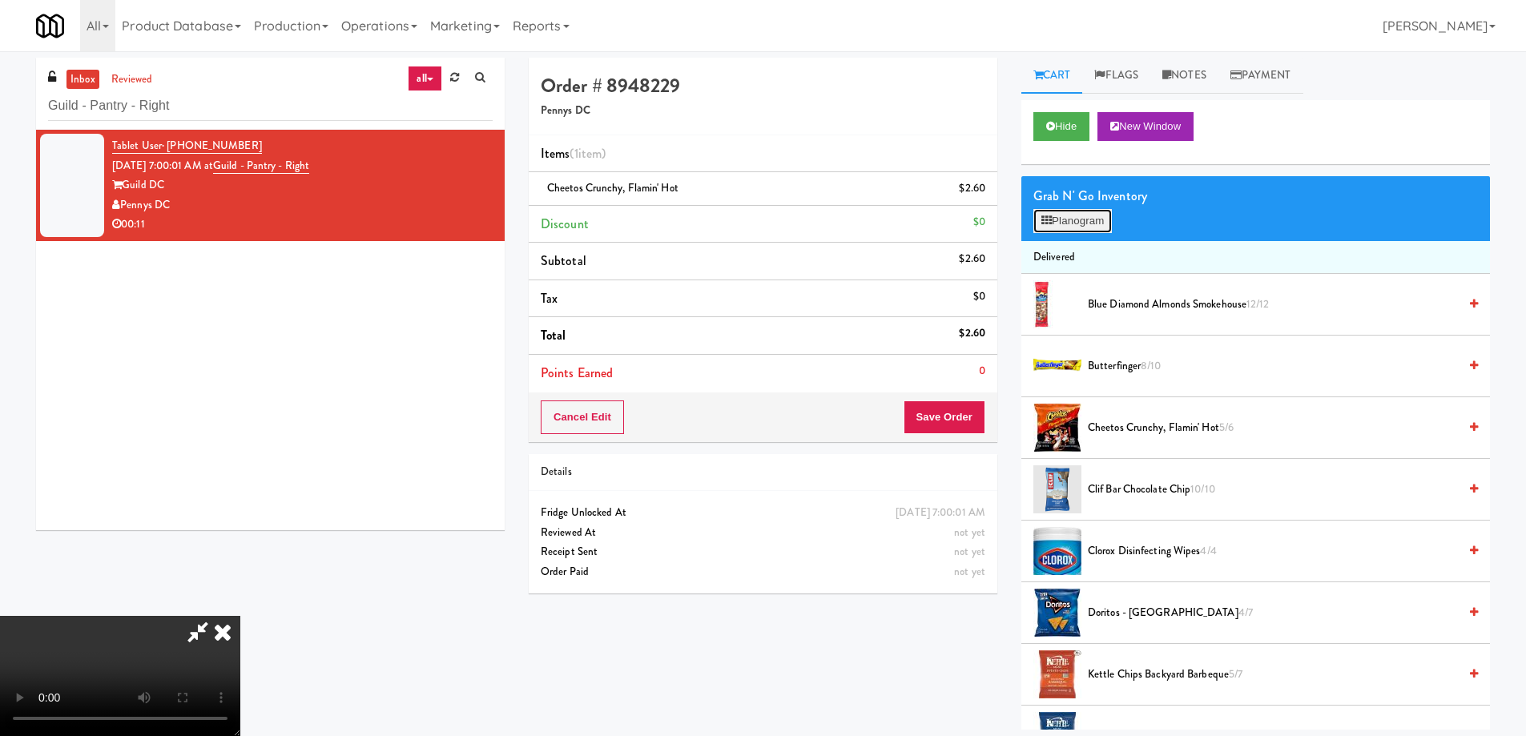
click at [1061, 214] on button "Planogram" at bounding box center [1072, 221] width 79 height 24
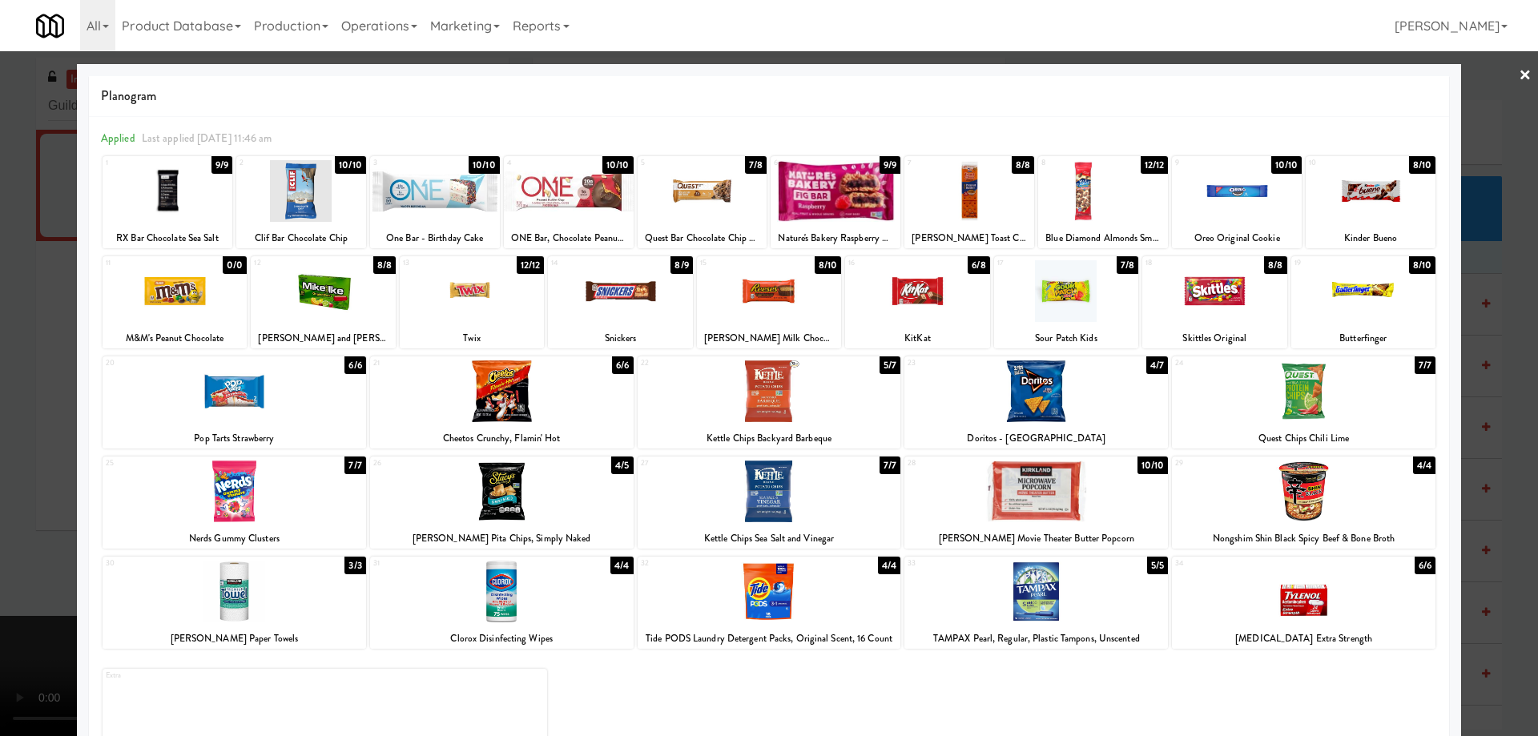
click at [994, 206] on div at bounding box center [969, 191] width 130 height 62
click at [1519, 70] on link "×" at bounding box center [1525, 76] width 13 height 50
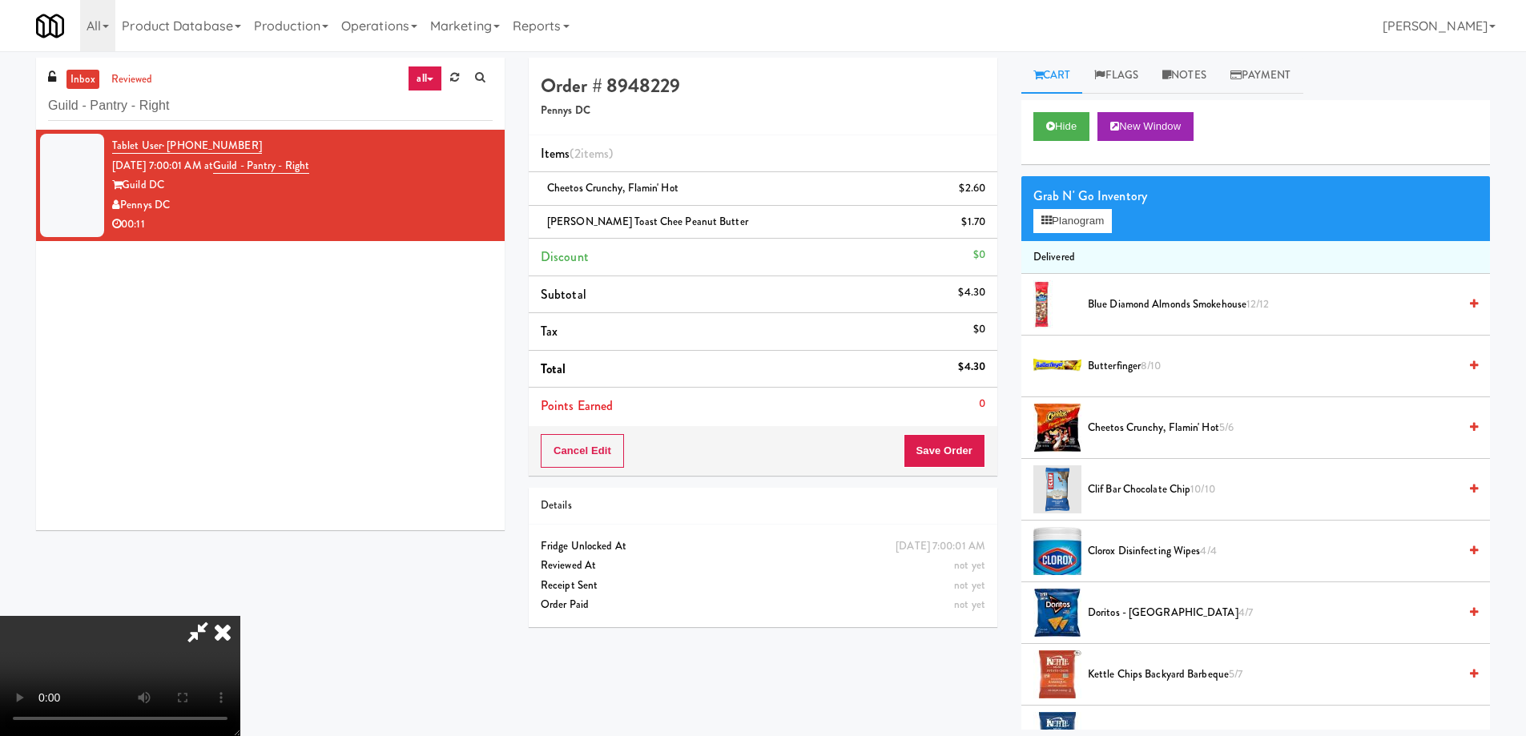
click at [240, 616] on video at bounding box center [120, 676] width 240 height 120
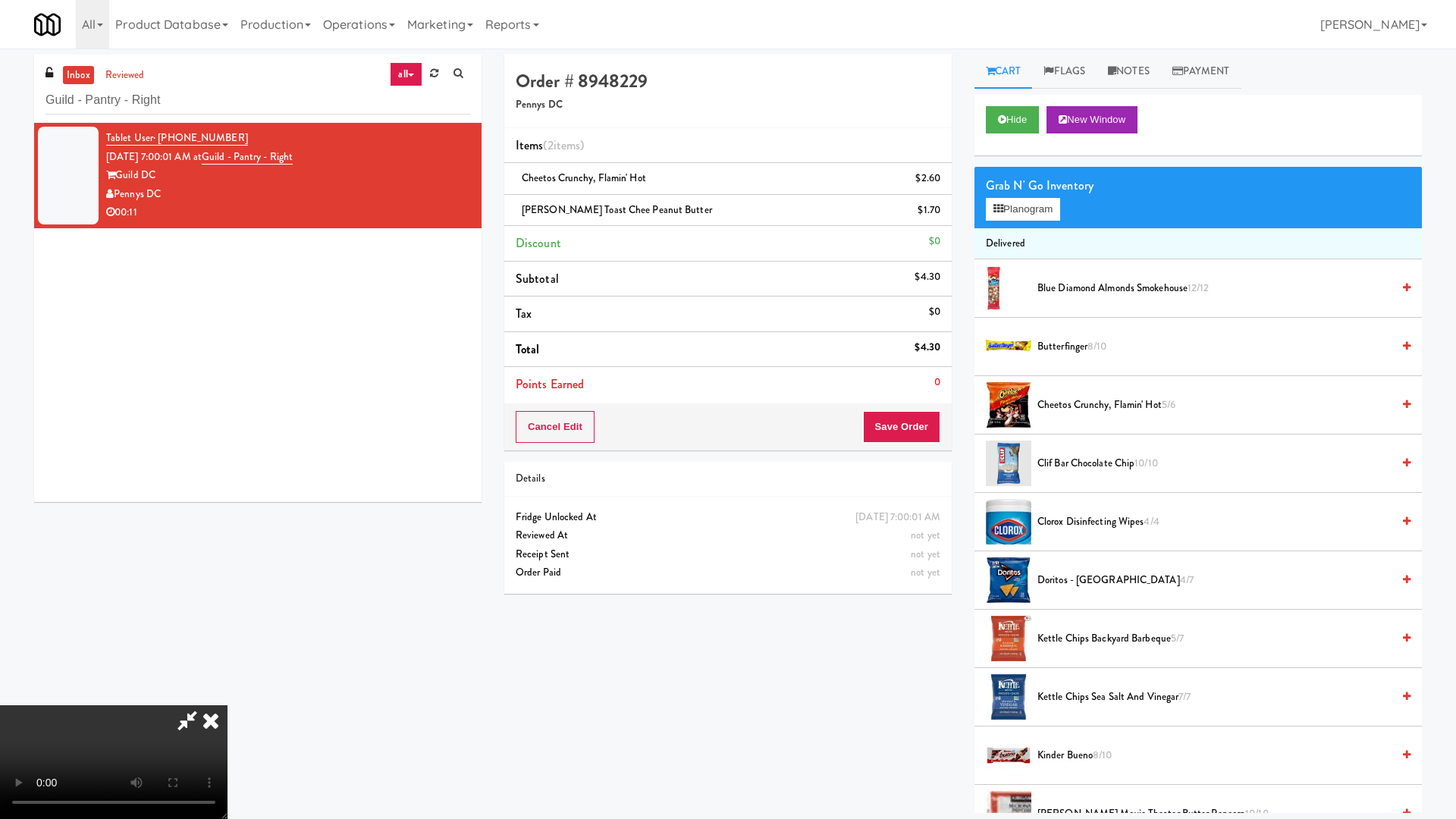
click at [227, 695] on video at bounding box center [114, 762] width 227 height 114
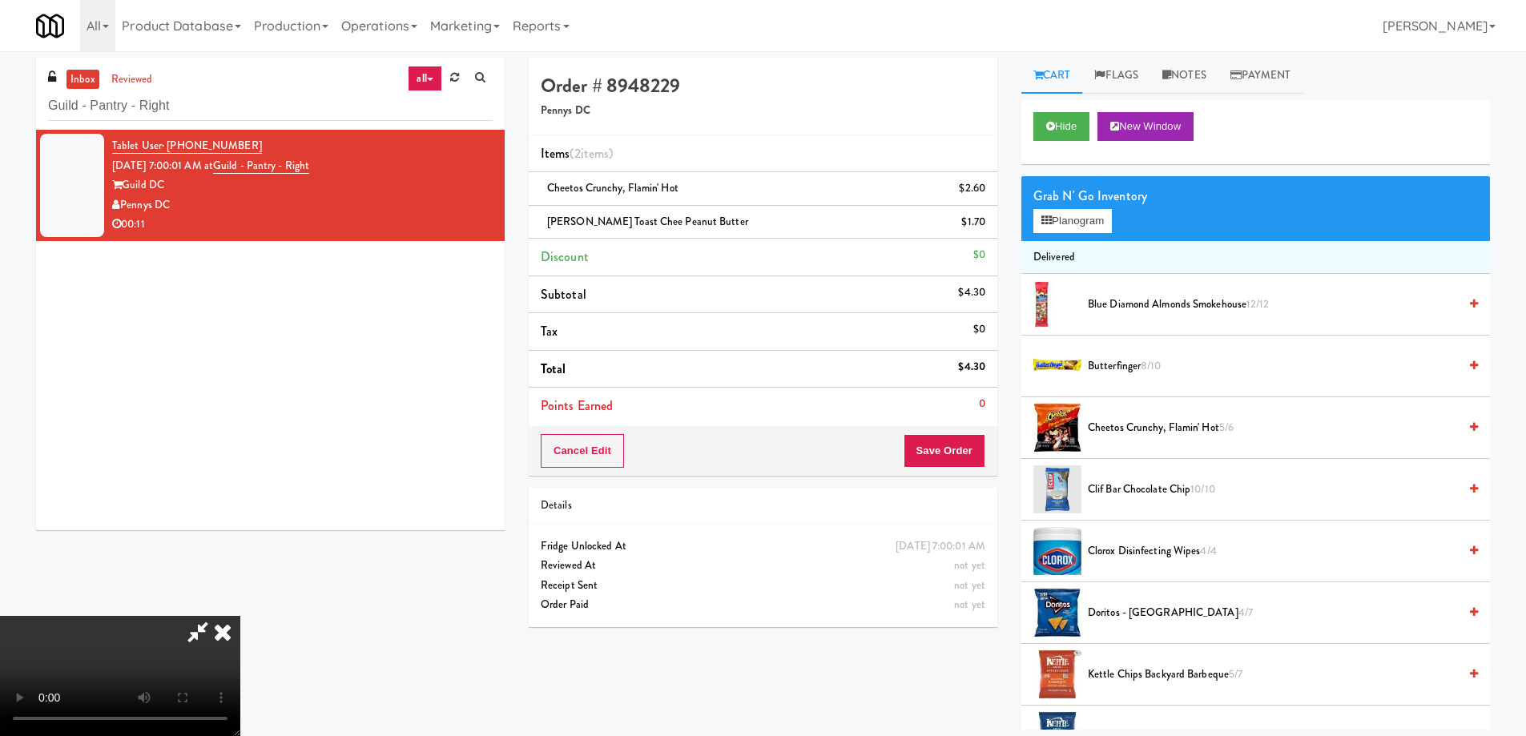
drag, startPoint x: 894, startPoint y: 240, endPoint x: 912, endPoint y: 244, distance: 18.1
click at [240, 616] on icon at bounding box center [222, 632] width 35 height 32
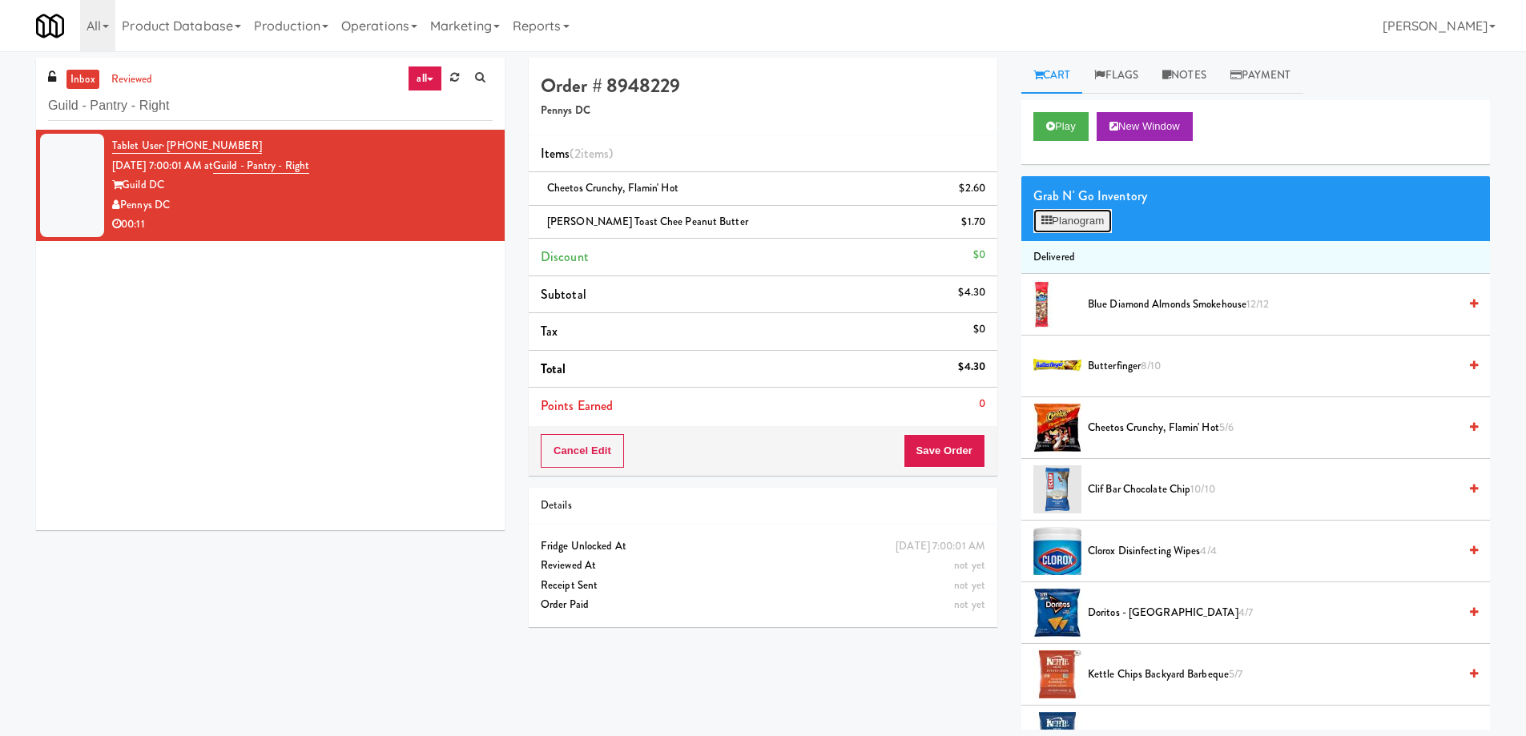
click at [1061, 215] on button "Planogram" at bounding box center [1072, 221] width 79 height 24
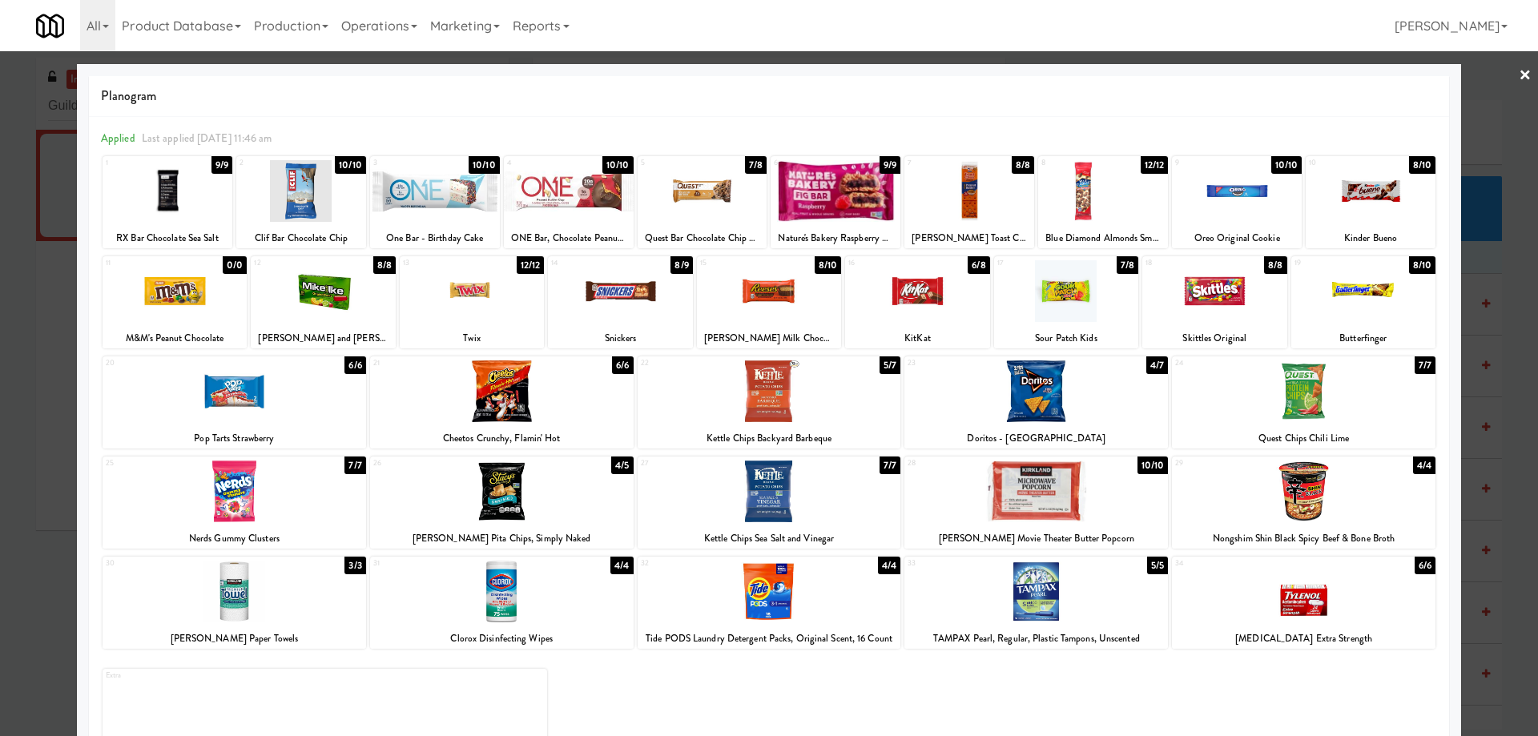
click at [1520, 75] on div at bounding box center [769, 368] width 1538 height 736
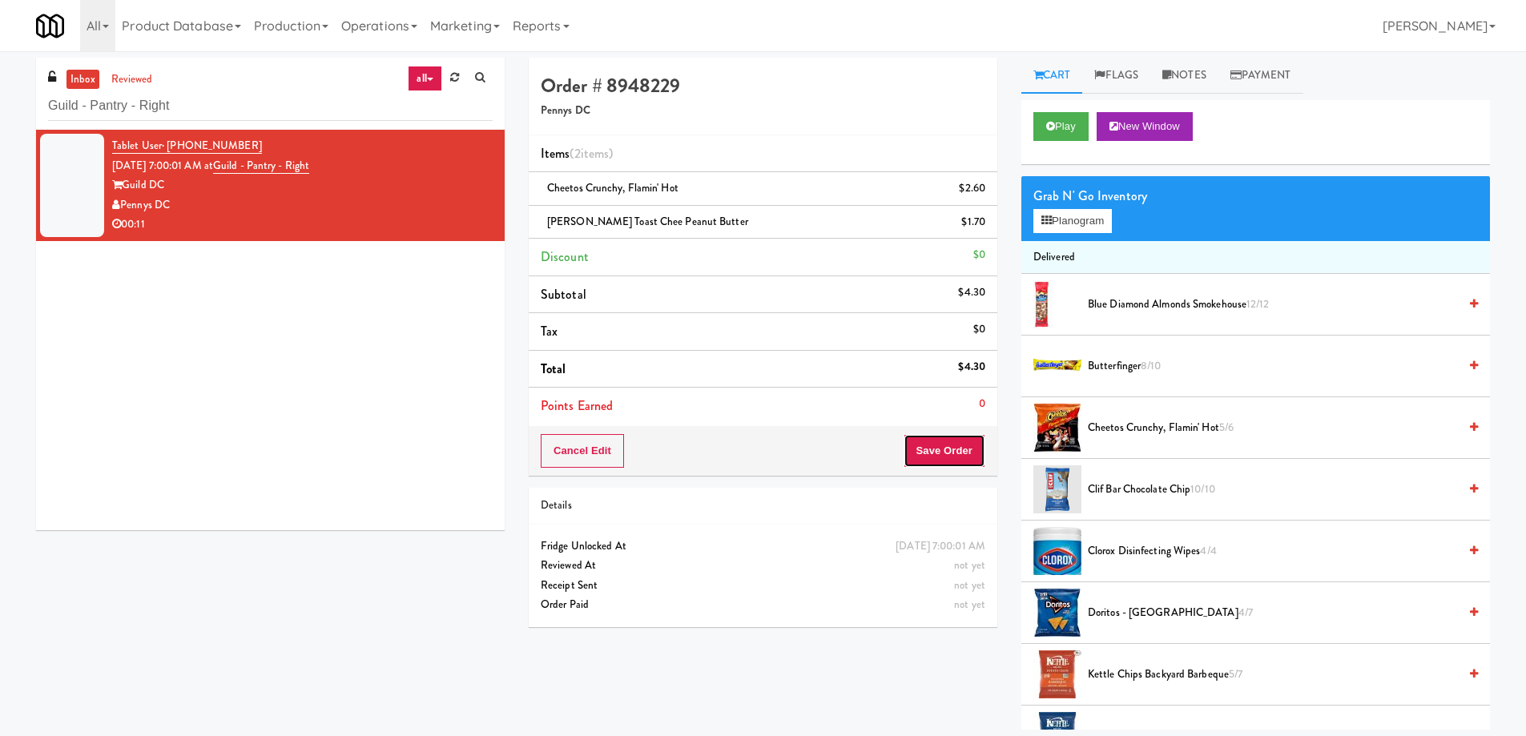
click at [969, 440] on button "Save Order" at bounding box center [945, 451] width 82 height 34
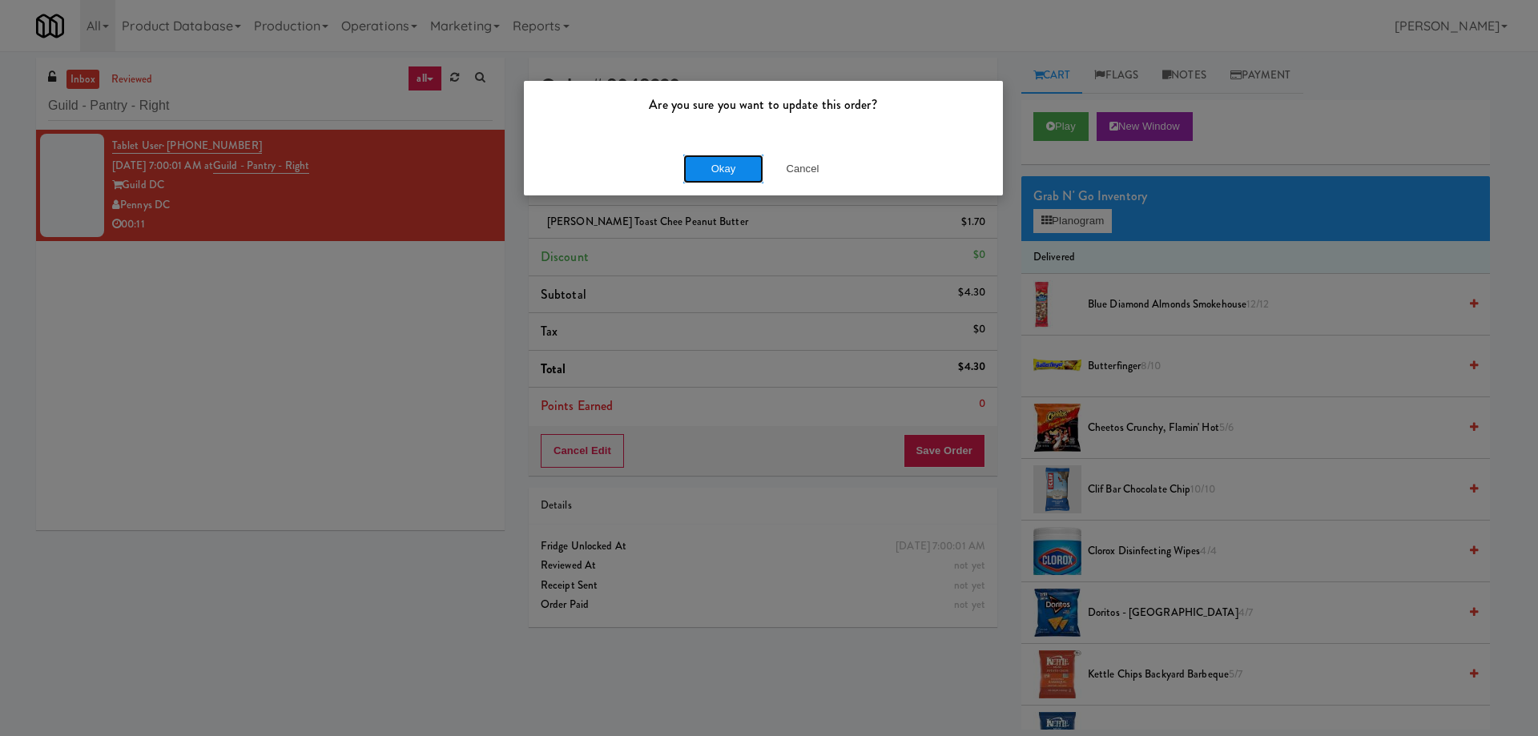
click at [736, 164] on button "Okay" at bounding box center [723, 169] width 80 height 29
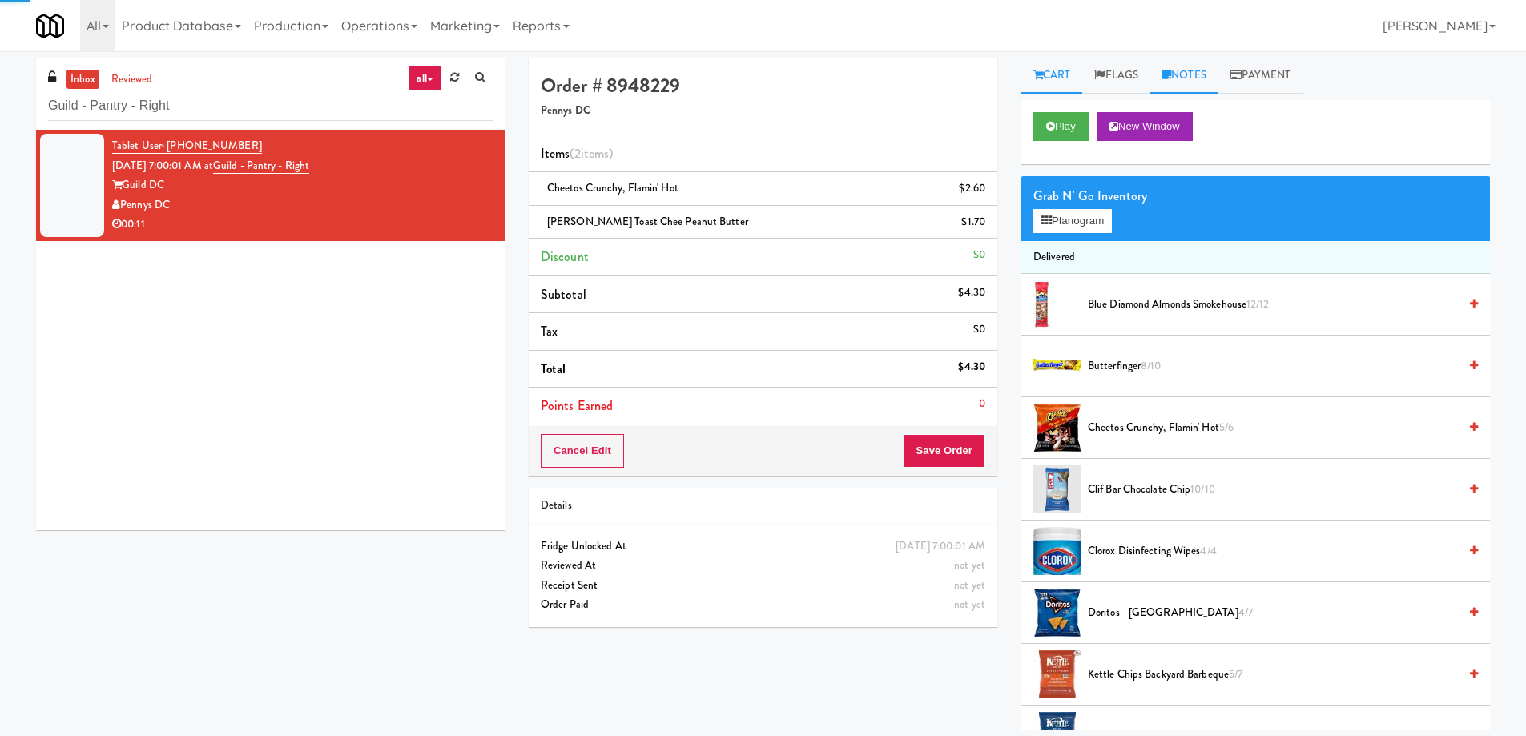
click at [1193, 76] on link "Notes" at bounding box center [1184, 76] width 68 height 36
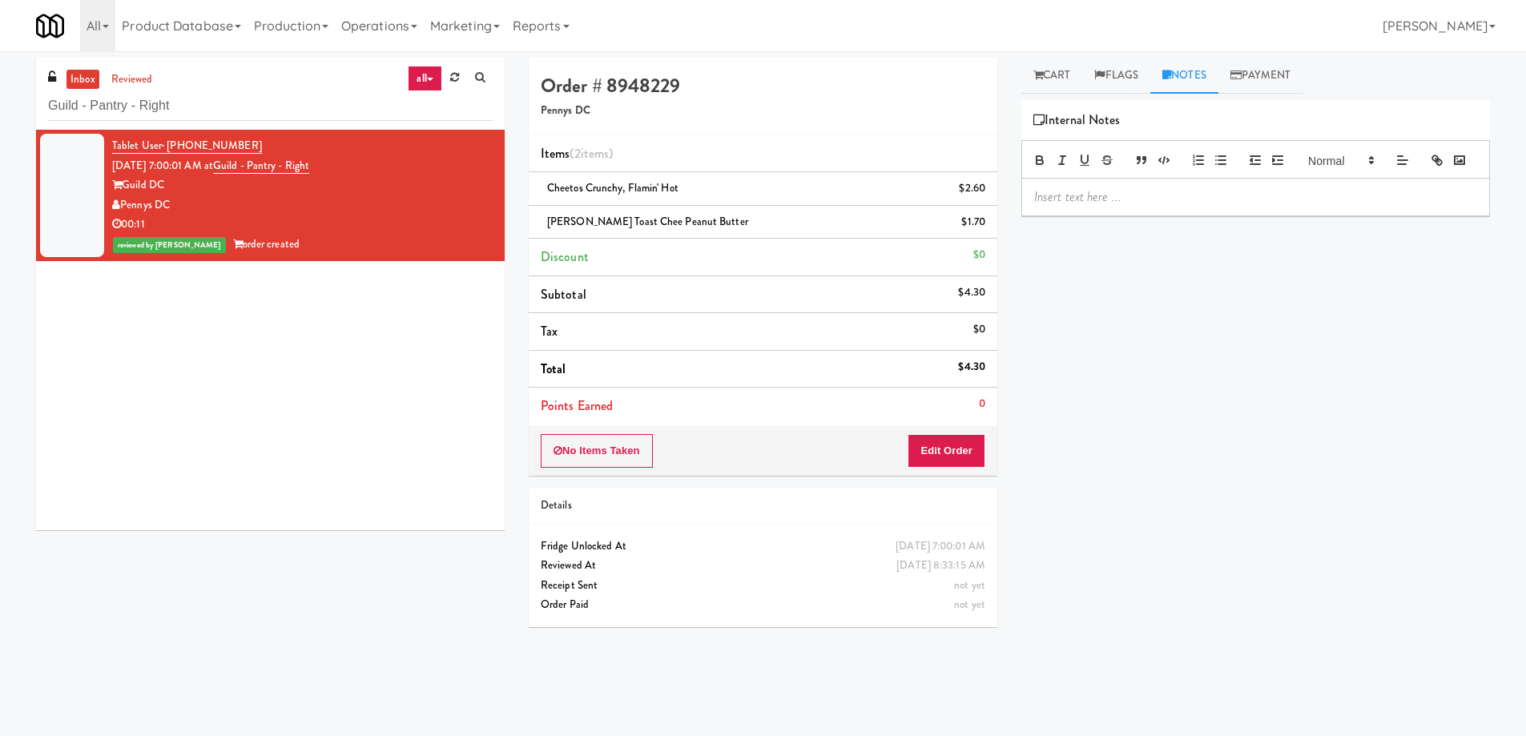
click at [1097, 206] on p at bounding box center [1255, 197] width 443 height 18
click at [602, 223] on span "Lance Toast Chee Peanut Butter" at bounding box center [647, 221] width 201 height 15
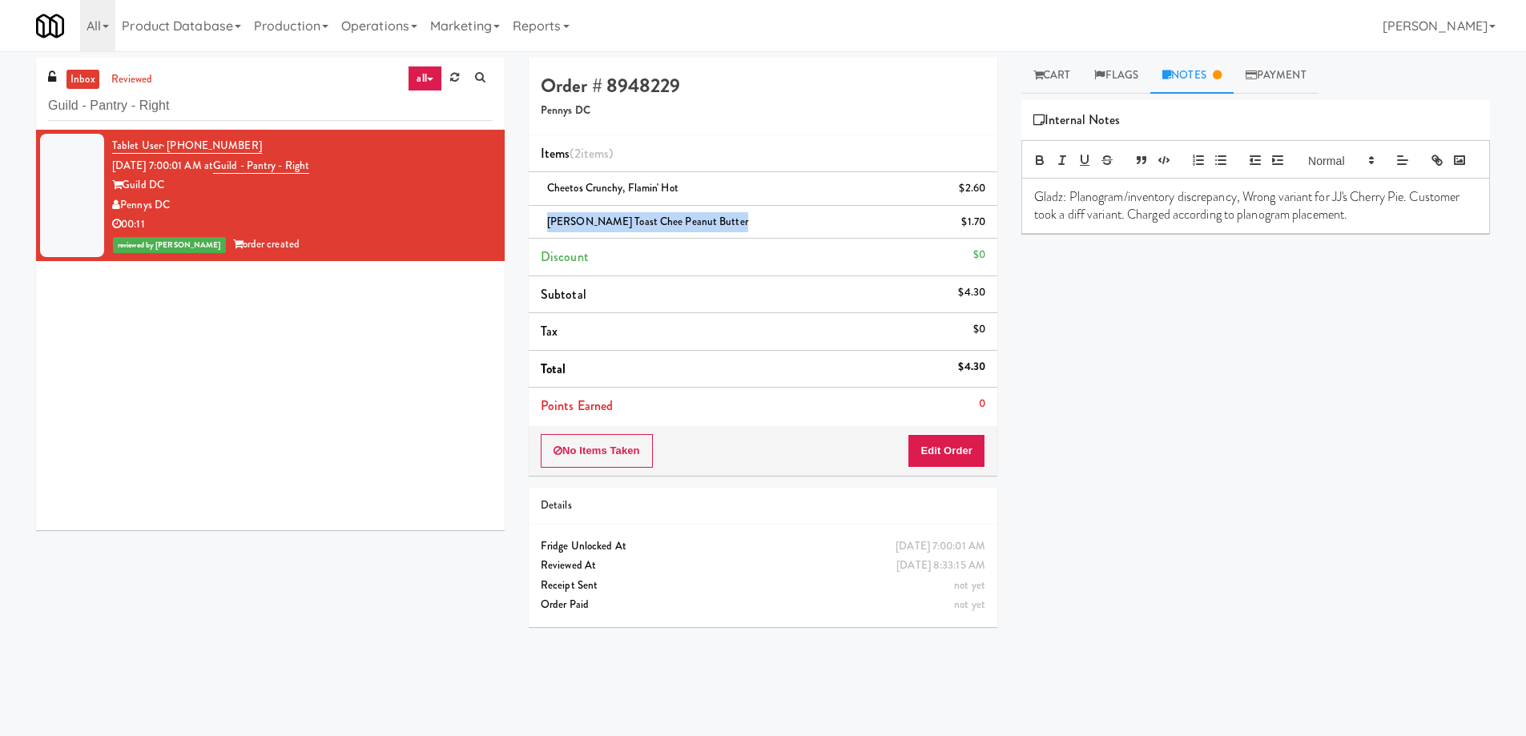
click at [602, 223] on span "Lance Toast Chee Peanut Butter" at bounding box center [647, 221] width 201 height 15
copy span "Lance Toast Chee Peanut Butter"
click at [1337, 220] on p "Gladz: Planogram/inventory discrepancy, Wrong variant for JJ's Cherry Pie. Cust…" at bounding box center [1255, 206] width 443 height 36
click at [1407, 220] on p "Gladz: Planogram/inventory discrepancy, Wrong variant for JJ's Cherry Pie. Cust…" at bounding box center [1255, 206] width 443 height 36
click at [1409, 220] on p "Gladz: Planogram/inventory discrepancy, Wrong variant for JJ's Cherry Pie. Cust…" at bounding box center [1255, 206] width 443 height 36
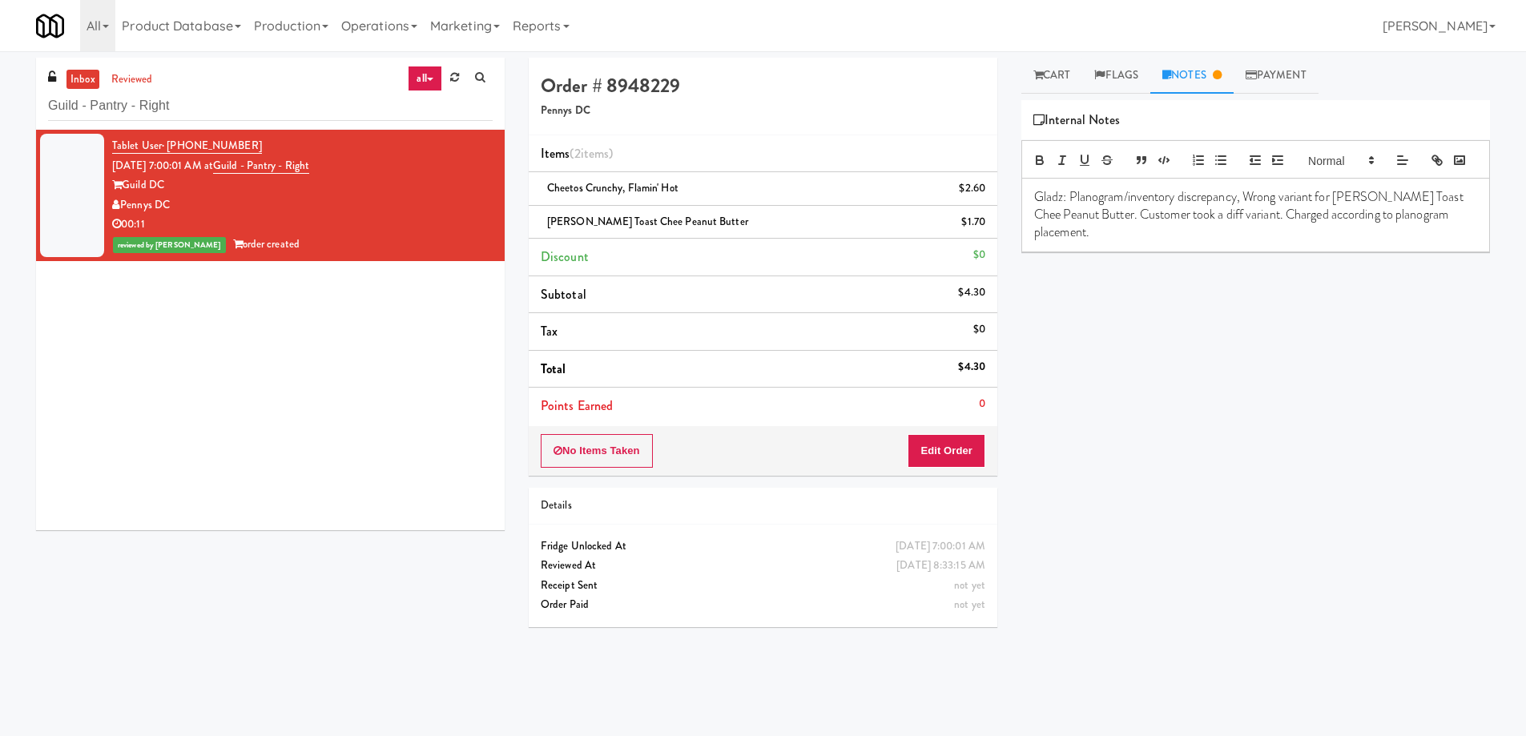
click at [1451, 240] on p "Gladz: Planogram/inventory discrepancy, Wrong variant for Lance Toast Chee Pean…" at bounding box center [1255, 215] width 443 height 54
click at [262, 97] on input "Guild - Pantry - Right" at bounding box center [270, 106] width 445 height 30
click at [1458, 236] on p "Gladz: Planogram/inventory discrepancy, Wrong variant for Lance Toast Chee Pean…" at bounding box center [1255, 215] width 443 height 54
drag, startPoint x: 1480, startPoint y: 493, endPoint x: 1423, endPoint y: 497, distance: 57.0
click at [1480, 494] on div "Cart Flags Notes Payment Play New Window Primary Flag Clear Flag if unable to d…" at bounding box center [1255, 379] width 493 height 643
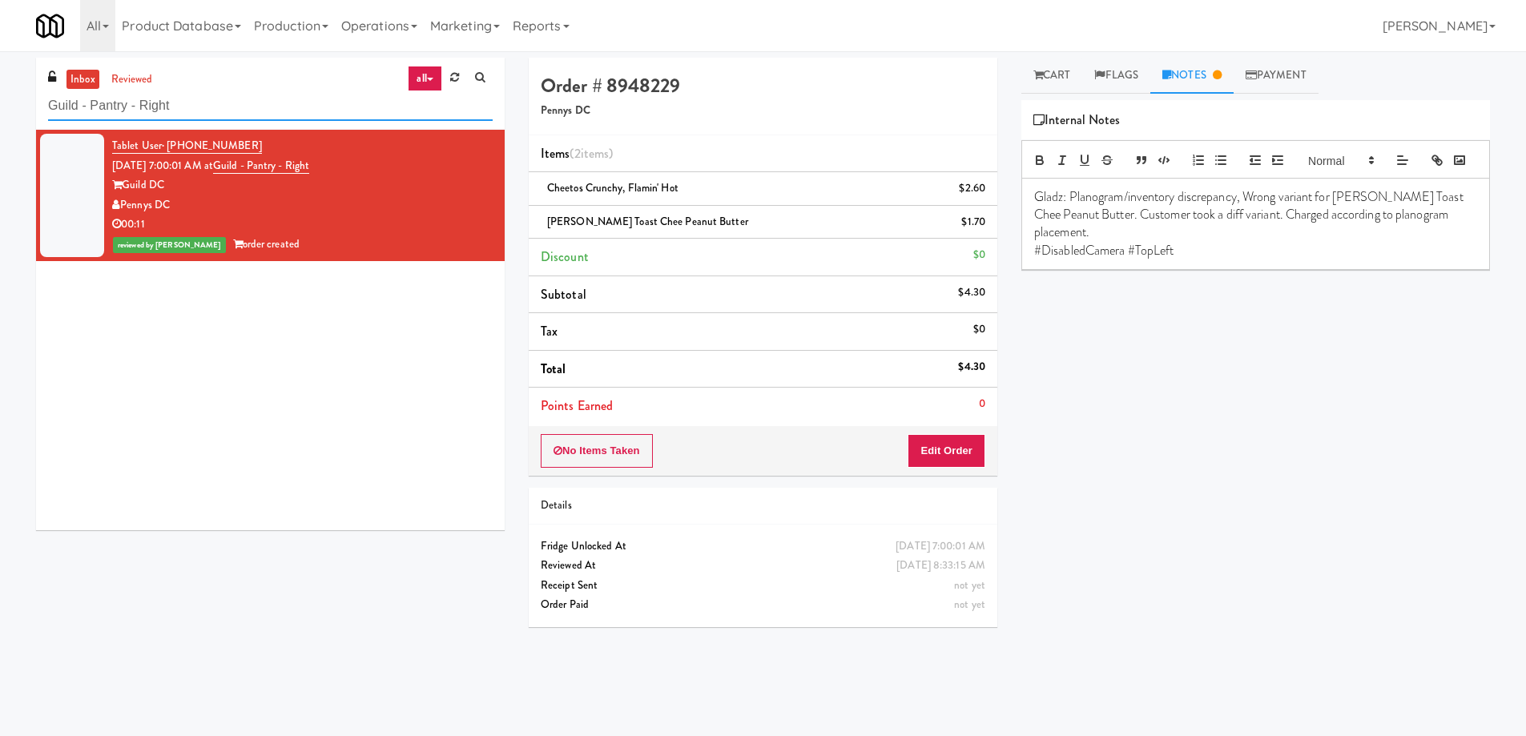
click at [301, 101] on input "Guild - Pantry - Right" at bounding box center [270, 106] width 445 height 30
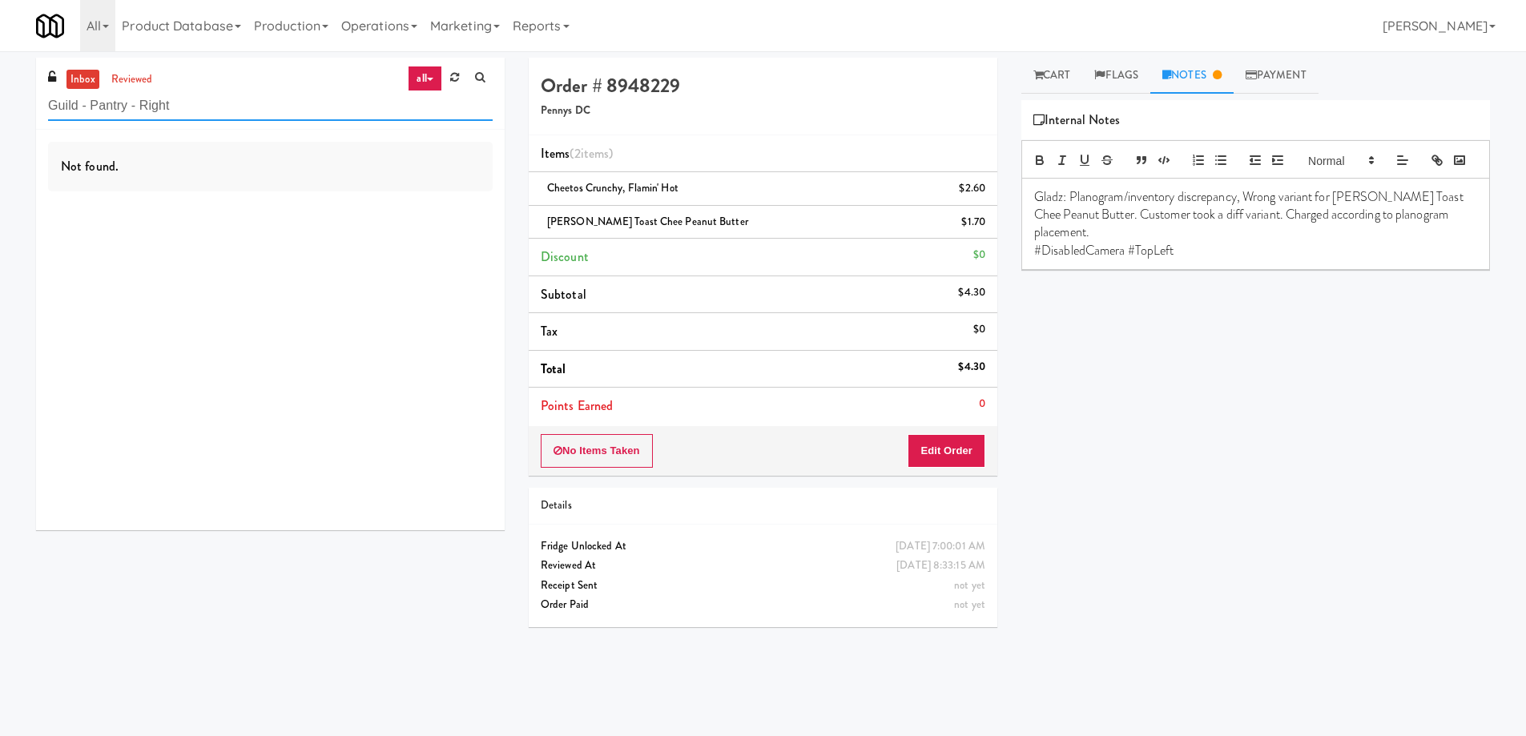
click at [237, 115] on input "Guild - Pantry - Right" at bounding box center [270, 106] width 445 height 30
paste input "VOC - Cooler"
type input "VOC - Cooler"
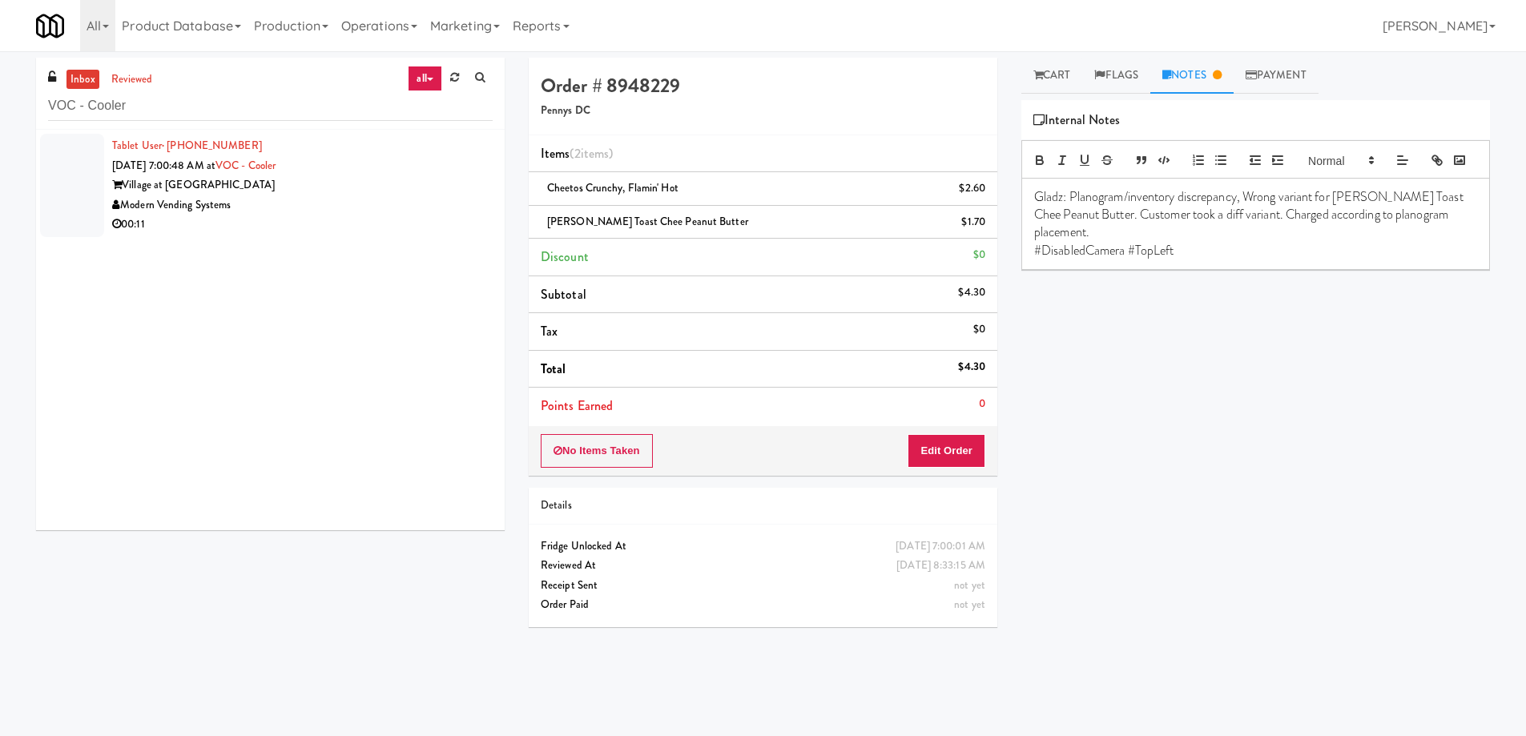
click at [373, 207] on div "Modern Vending Systems" at bounding box center [302, 205] width 381 height 20
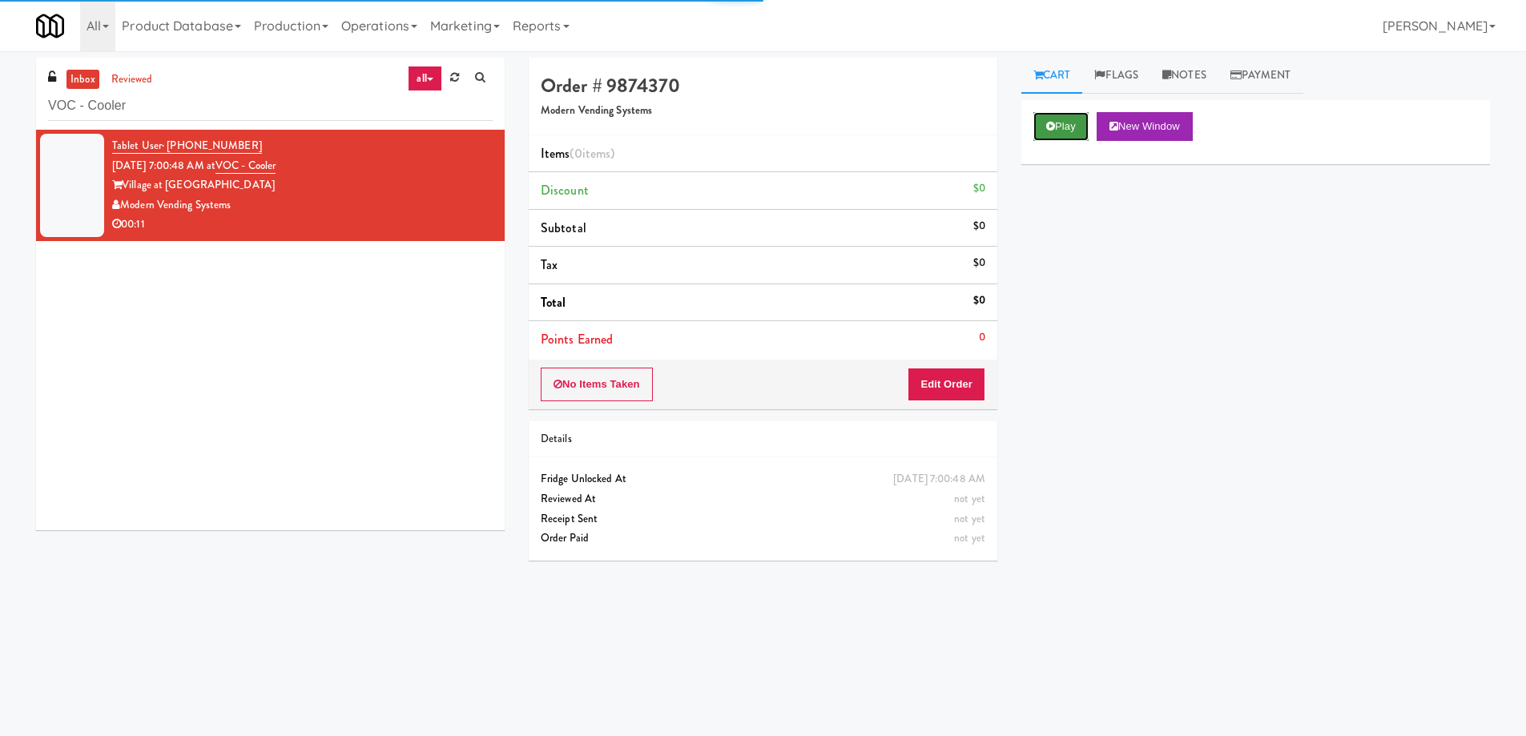
click at [1058, 134] on button "Play" at bounding box center [1060, 126] width 55 height 29
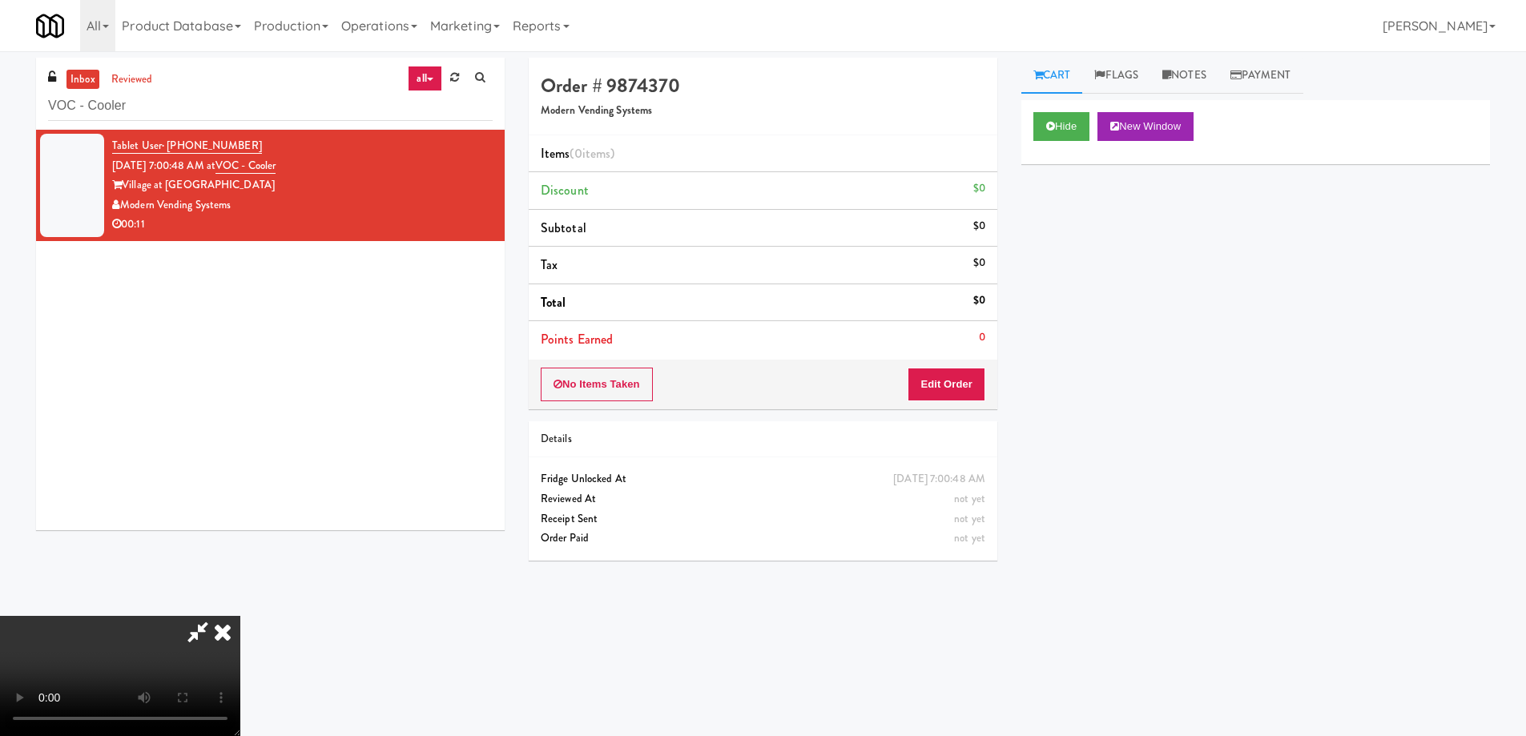
click at [240, 616] on video at bounding box center [120, 676] width 240 height 120
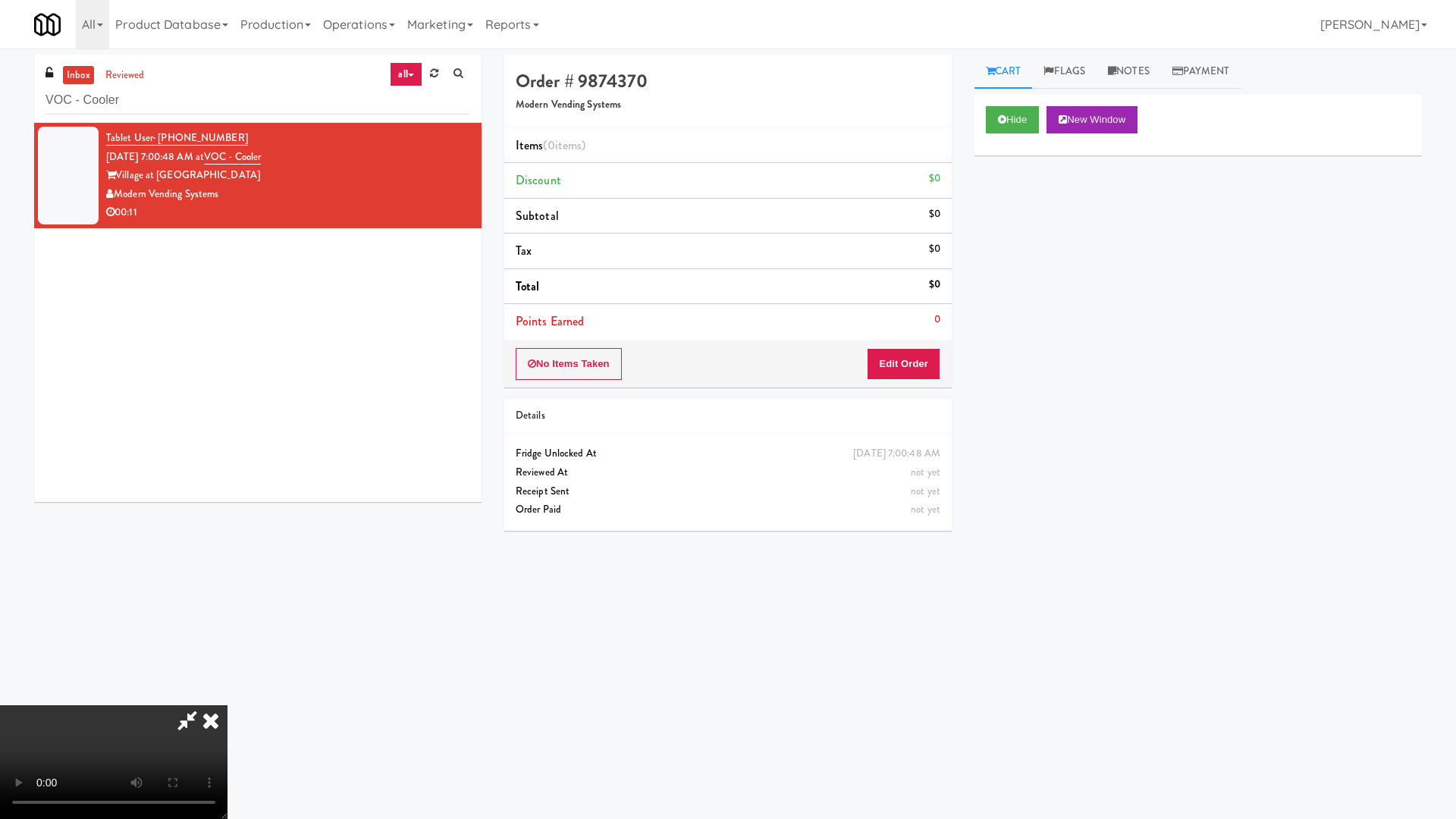
click at [227, 695] on video at bounding box center [114, 762] width 227 height 114
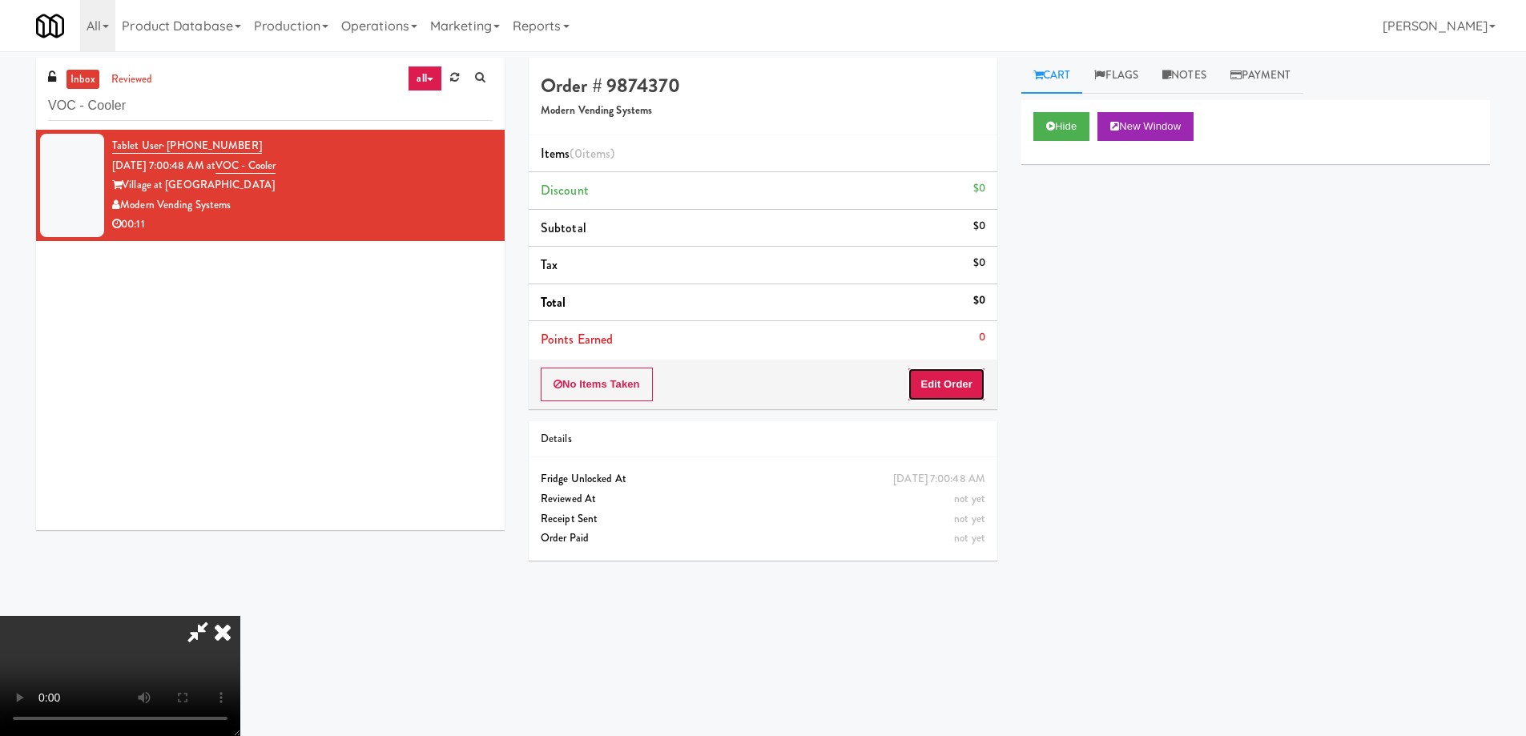
click at [961, 385] on button "Edit Order" at bounding box center [947, 385] width 78 height 34
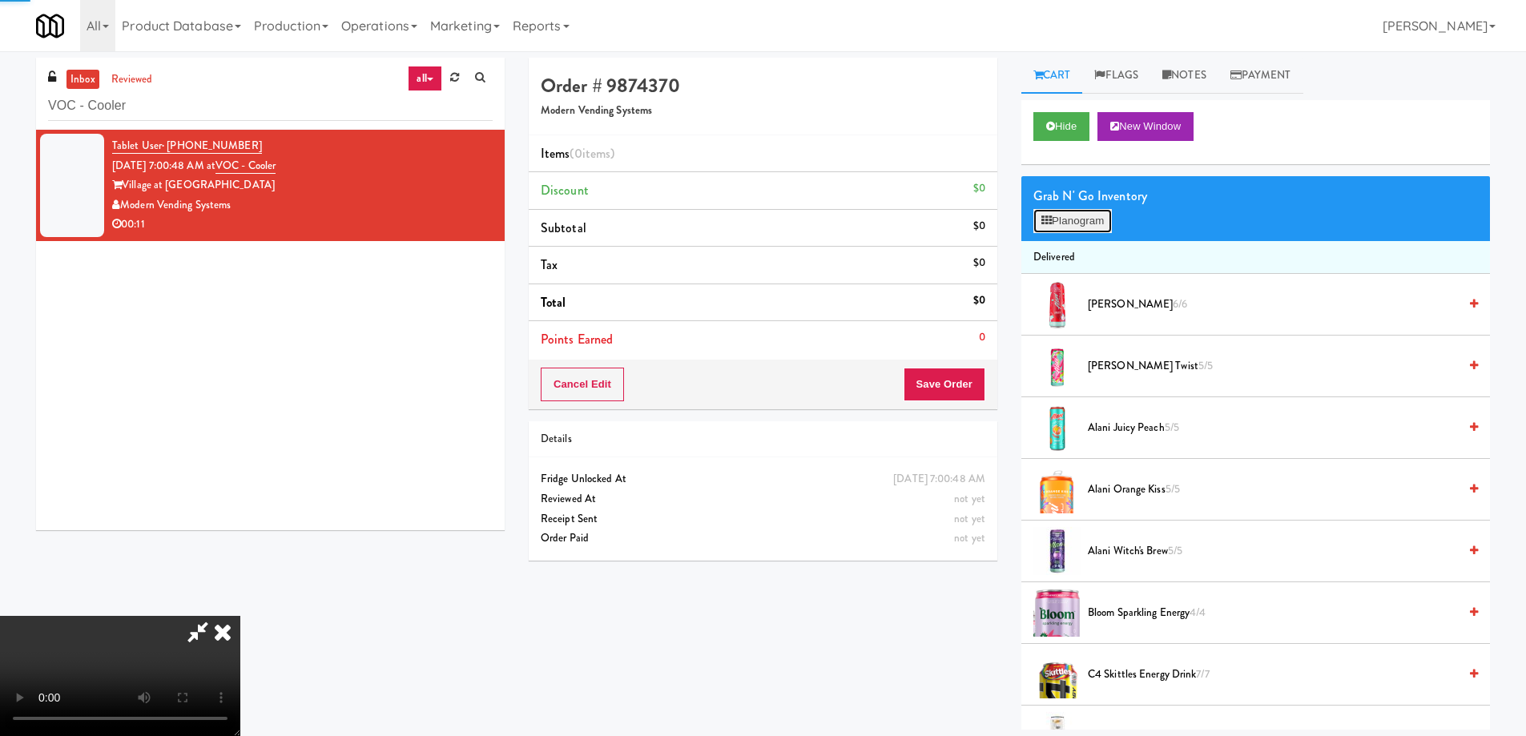
click at [1051, 226] on icon at bounding box center [1046, 220] width 10 height 10
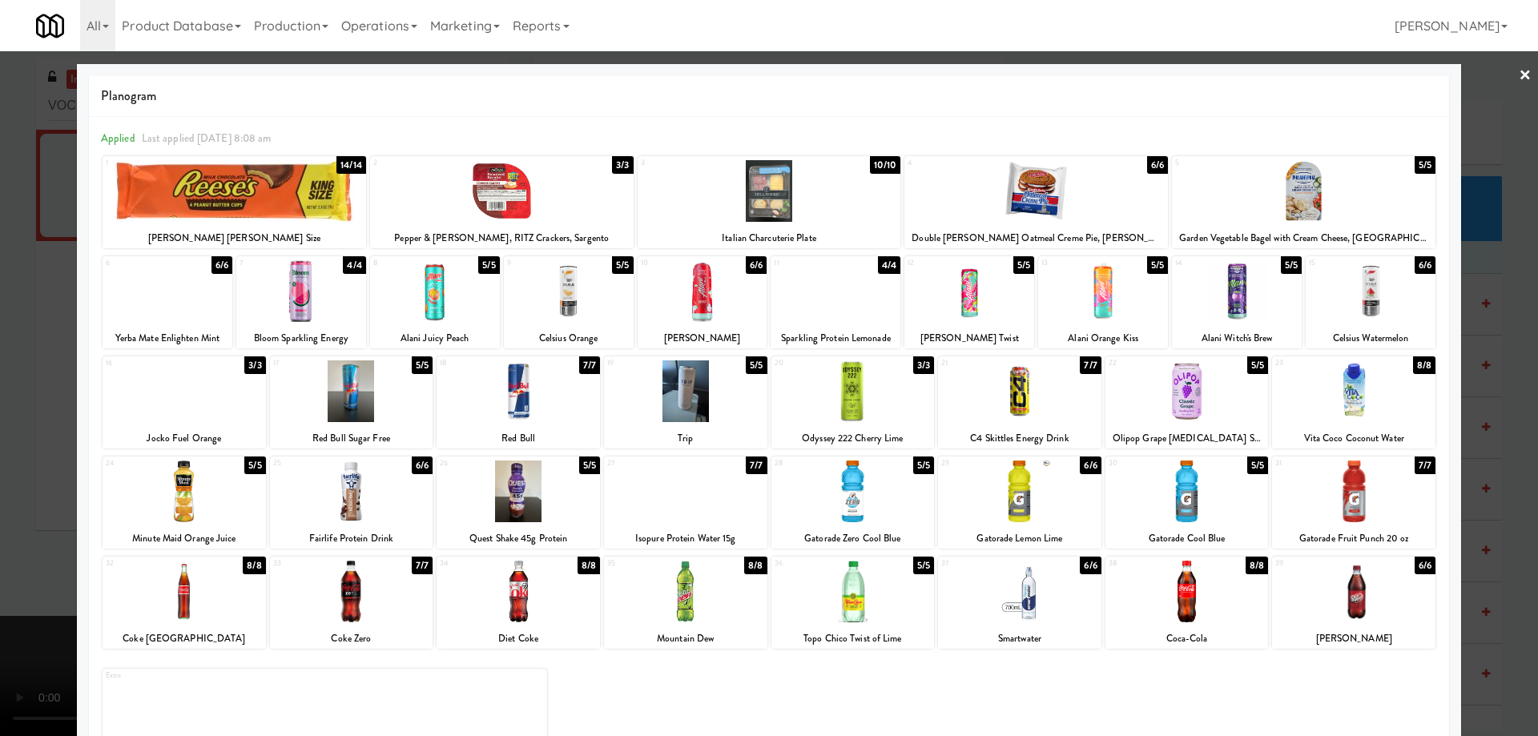
click at [248, 415] on div at bounding box center [184, 391] width 163 height 62
click at [1519, 75] on link "×" at bounding box center [1525, 76] width 13 height 50
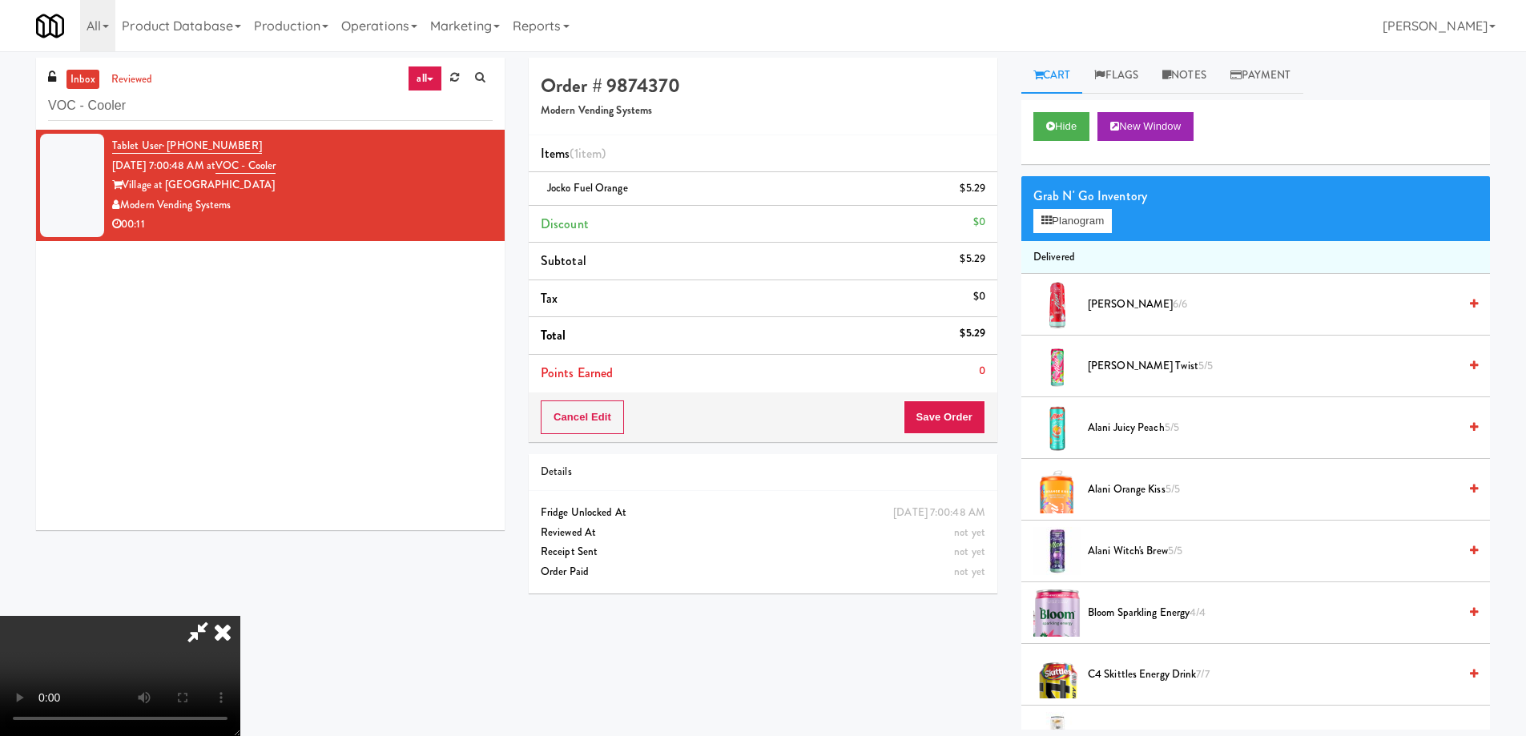
click at [240, 616] on video at bounding box center [120, 676] width 240 height 120
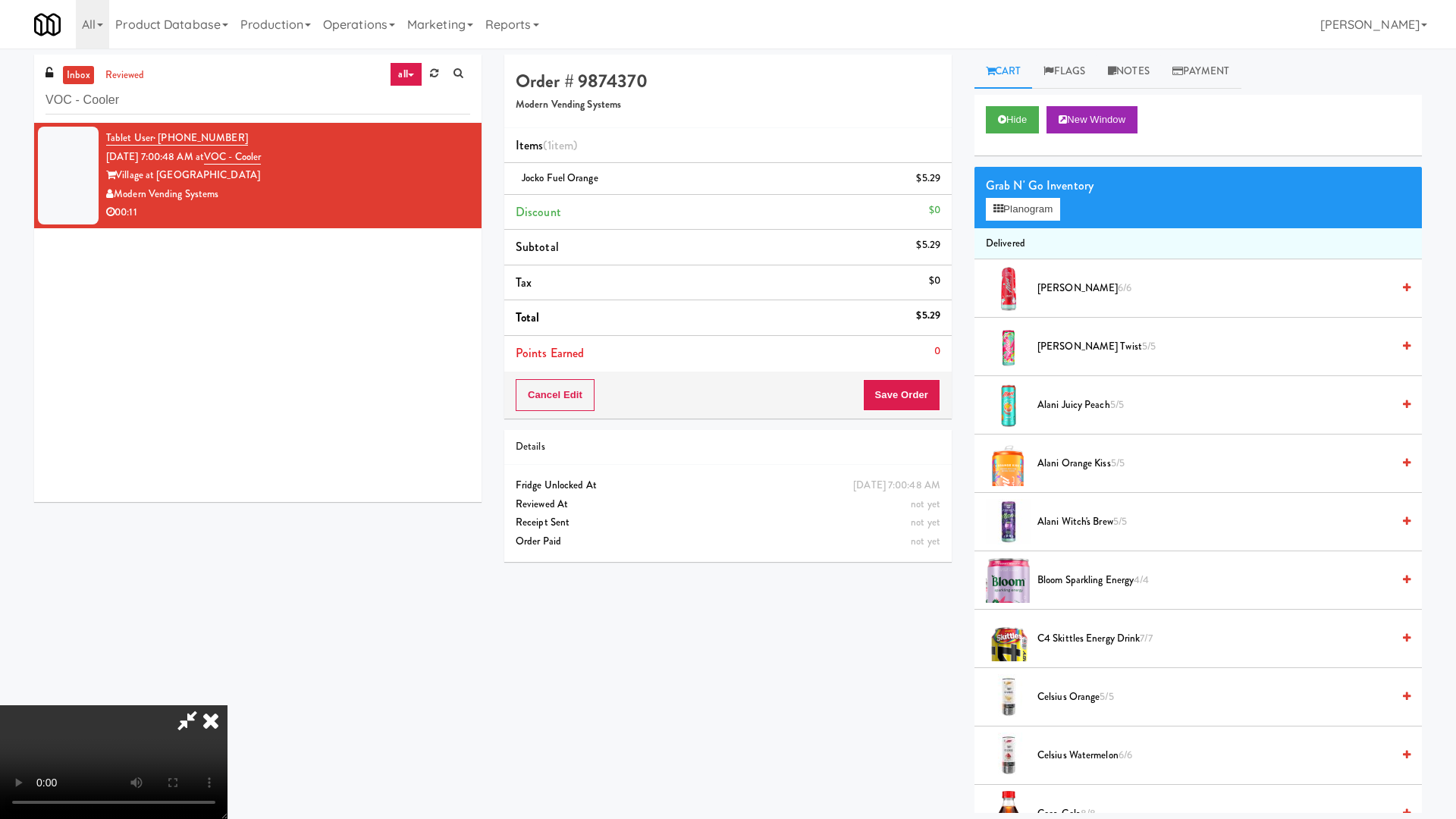
click at [227, 695] on video at bounding box center [114, 762] width 227 height 114
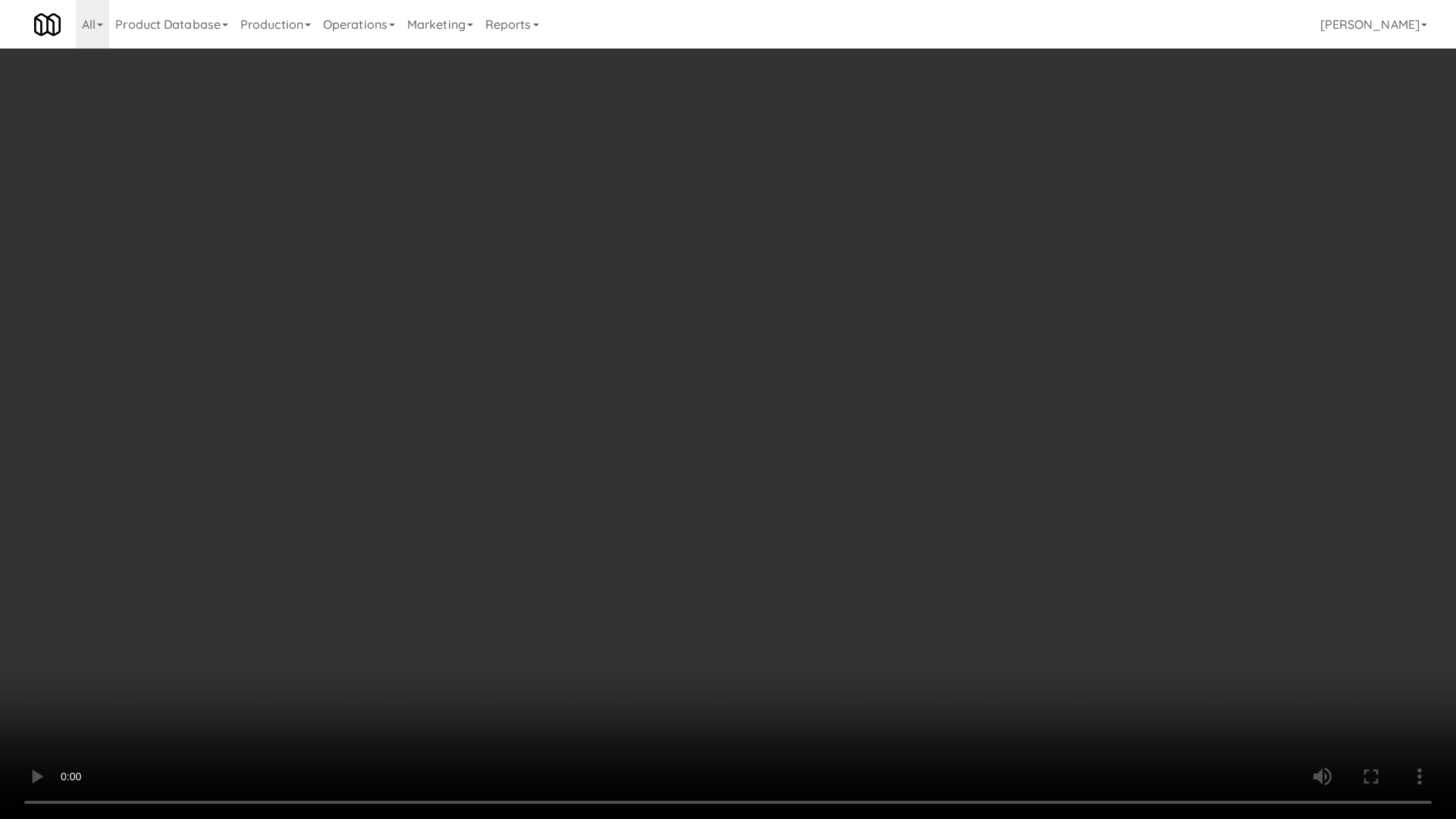
click at [780, 404] on video at bounding box center [728, 409] width 1456 height 819
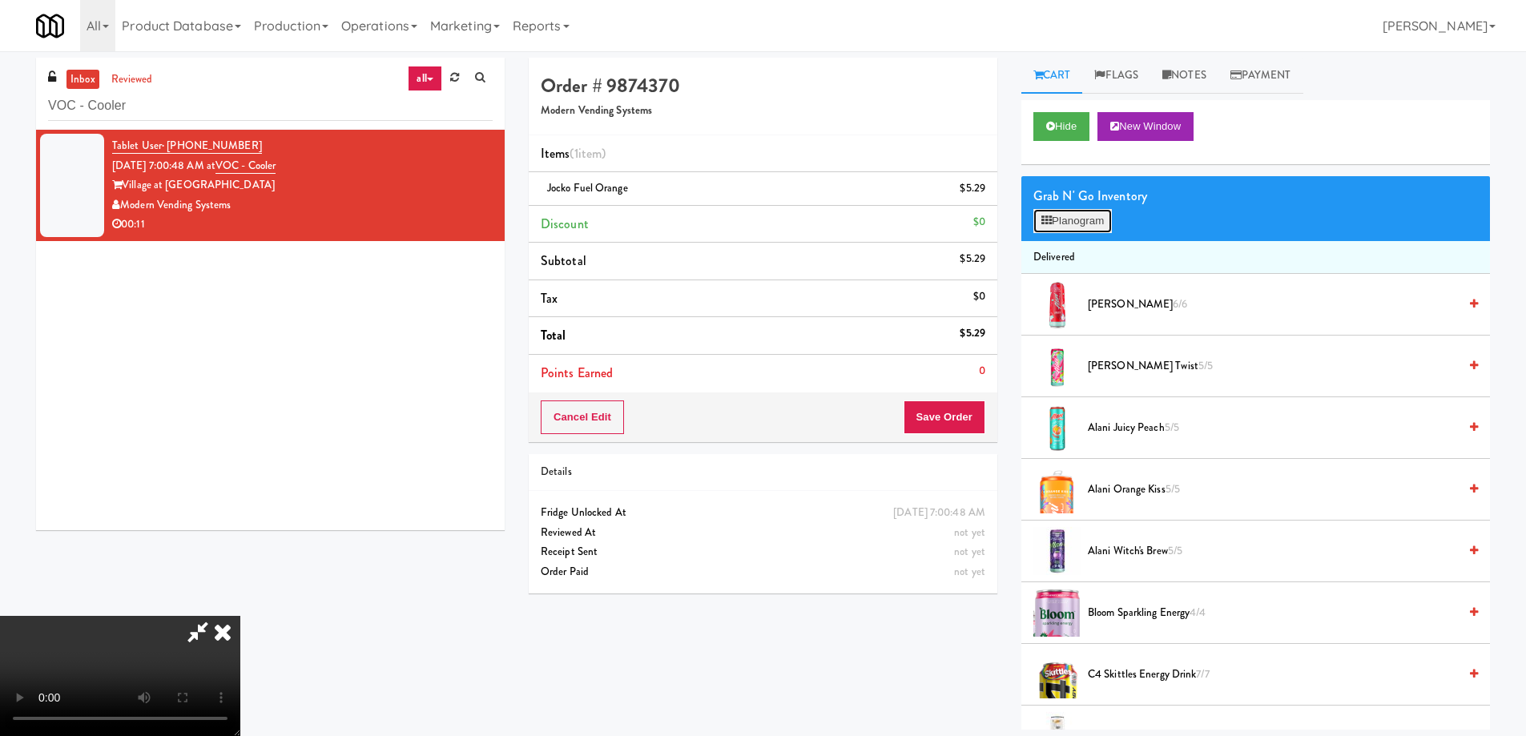
click at [1094, 217] on button "Planogram" at bounding box center [1072, 221] width 79 height 24
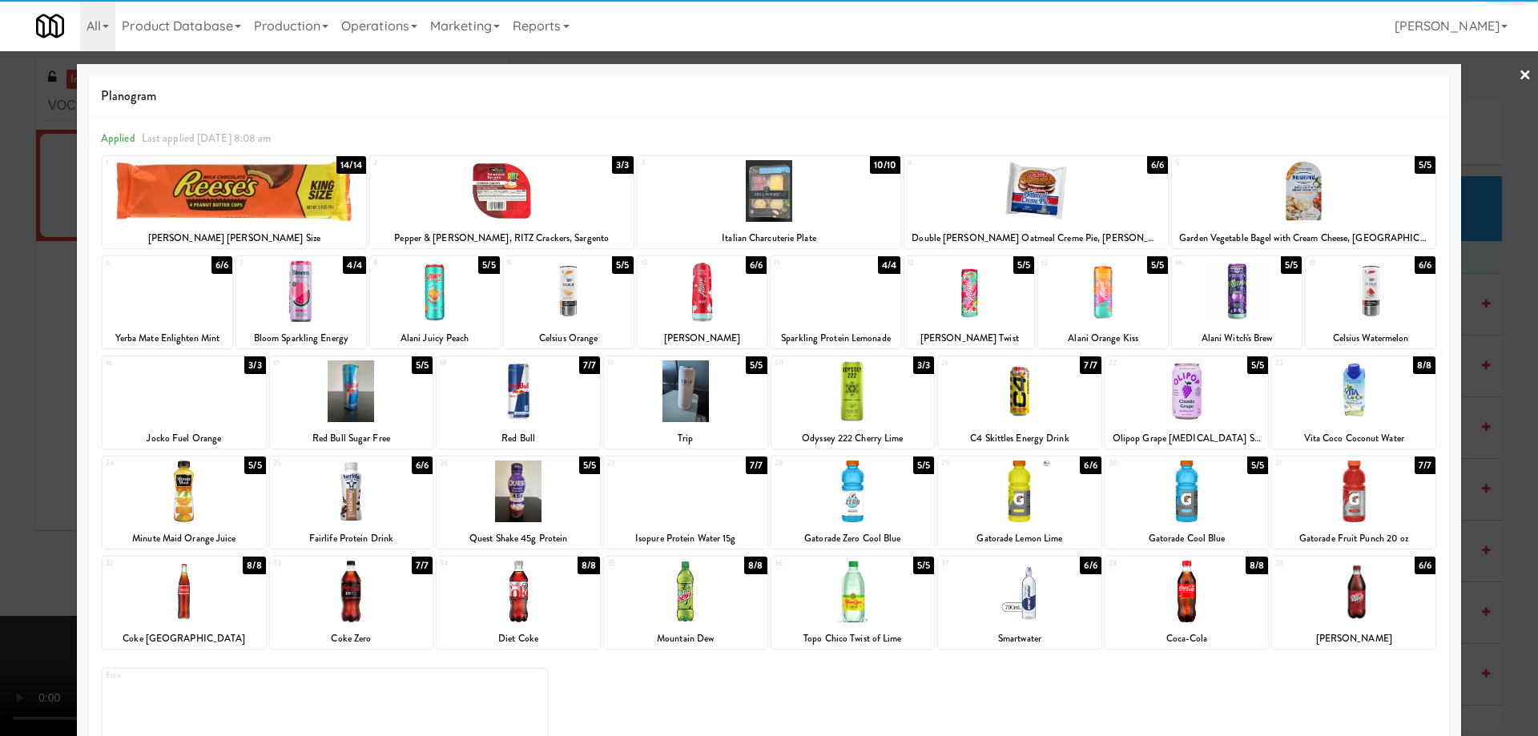
click at [896, 384] on div at bounding box center [852, 391] width 163 height 62
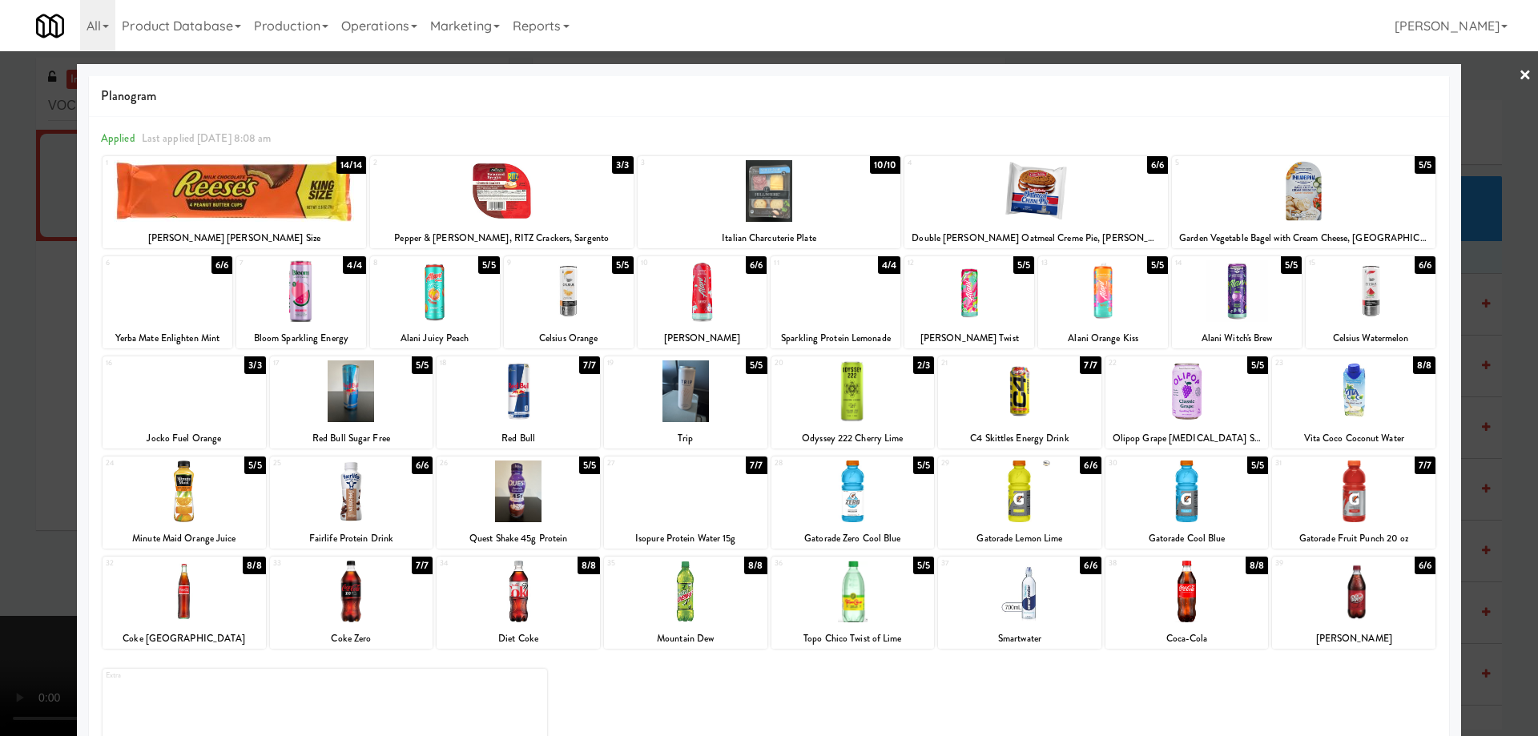
click at [1519, 66] on link "×" at bounding box center [1525, 76] width 13 height 50
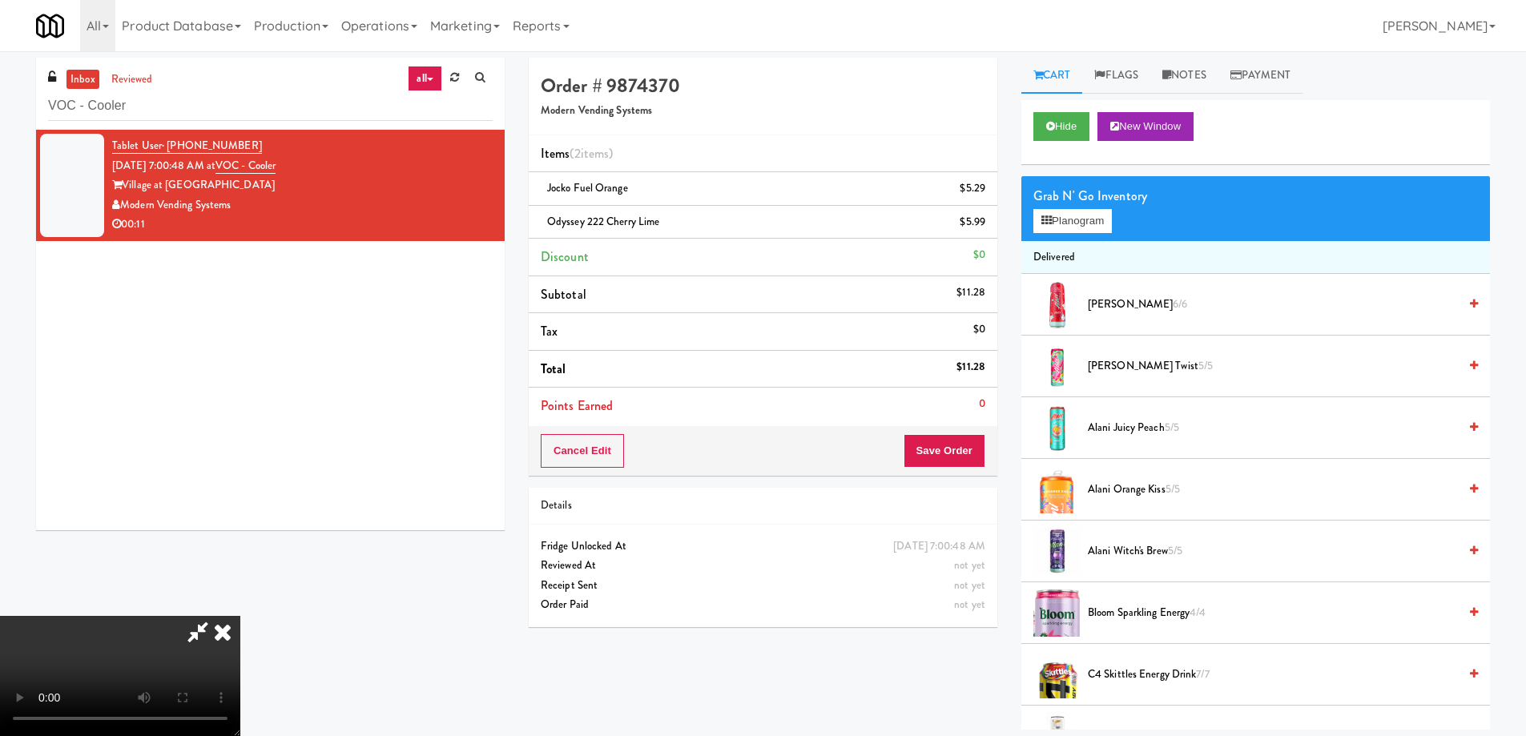
click at [240, 616] on video at bounding box center [120, 676] width 240 height 120
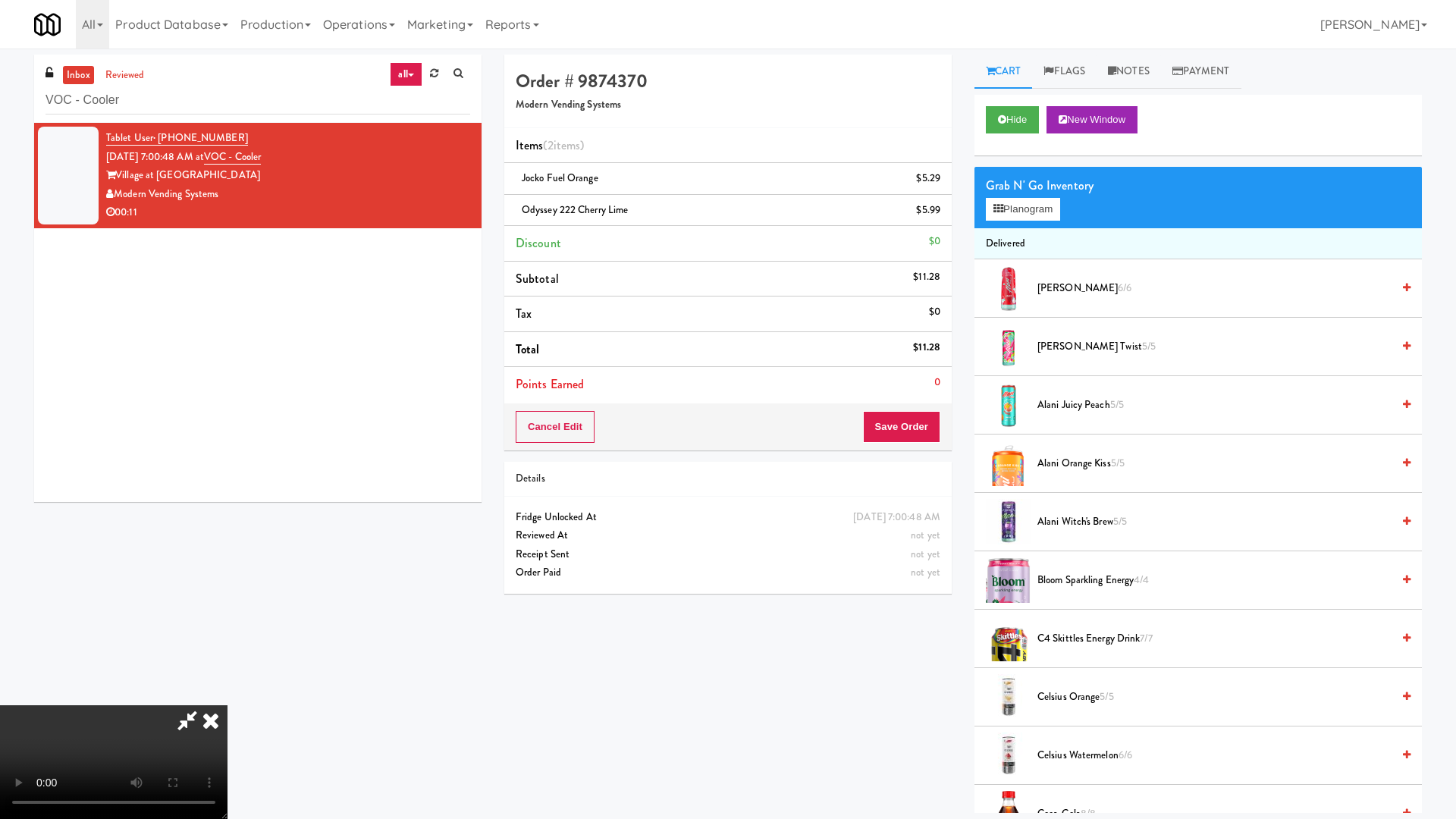
click at [227, 695] on video at bounding box center [114, 762] width 227 height 114
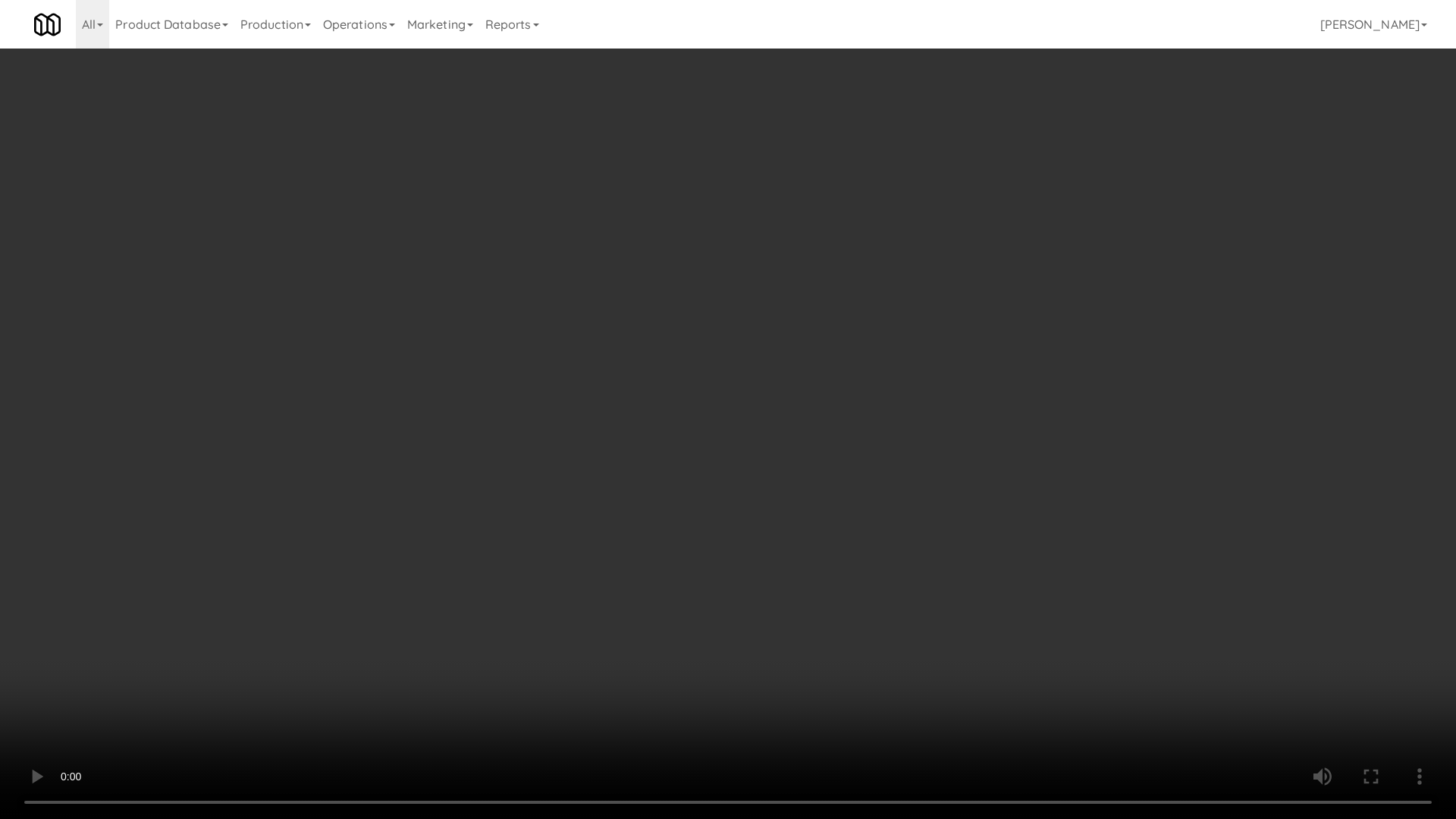
click at [825, 337] on video at bounding box center [728, 409] width 1456 height 819
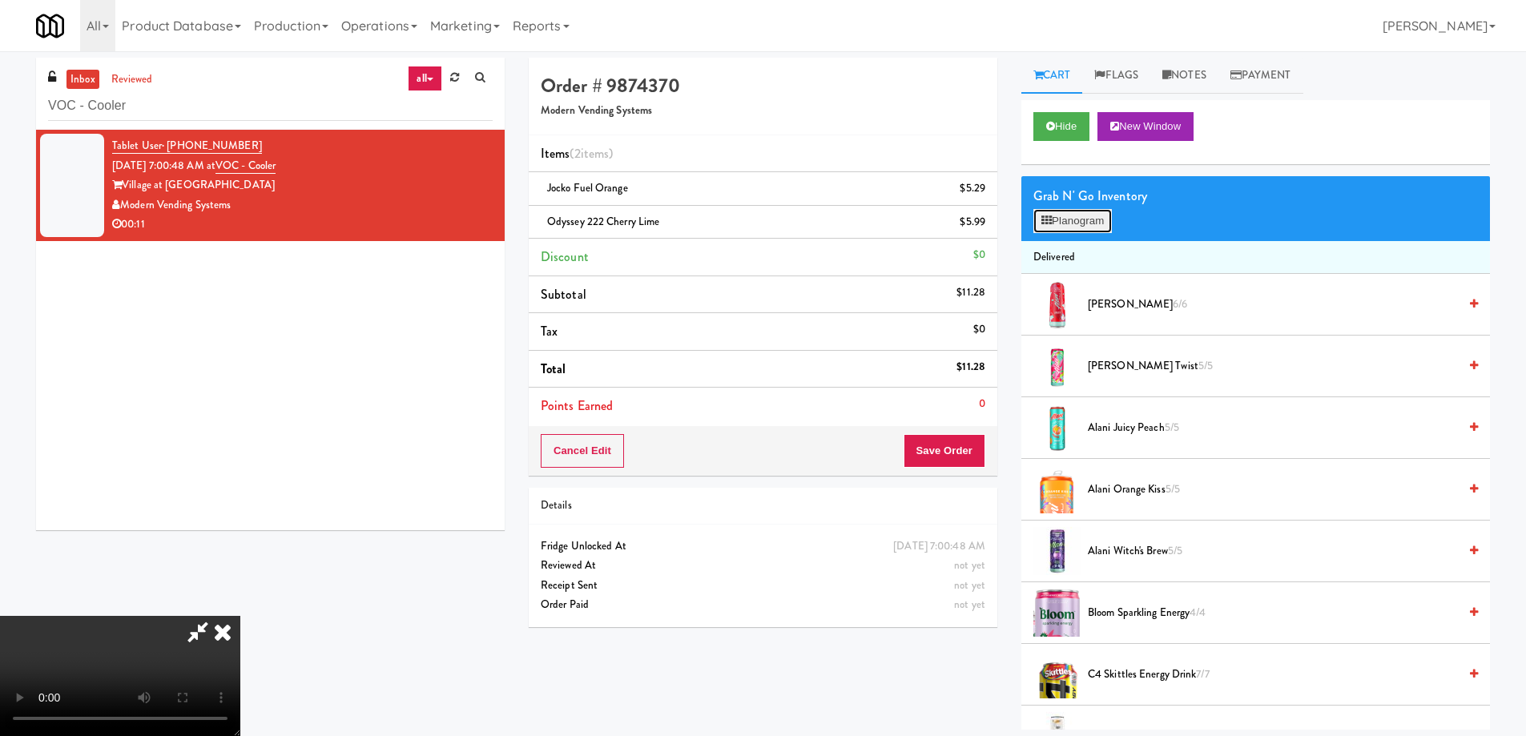
click at [1091, 222] on button "Planogram" at bounding box center [1072, 221] width 79 height 24
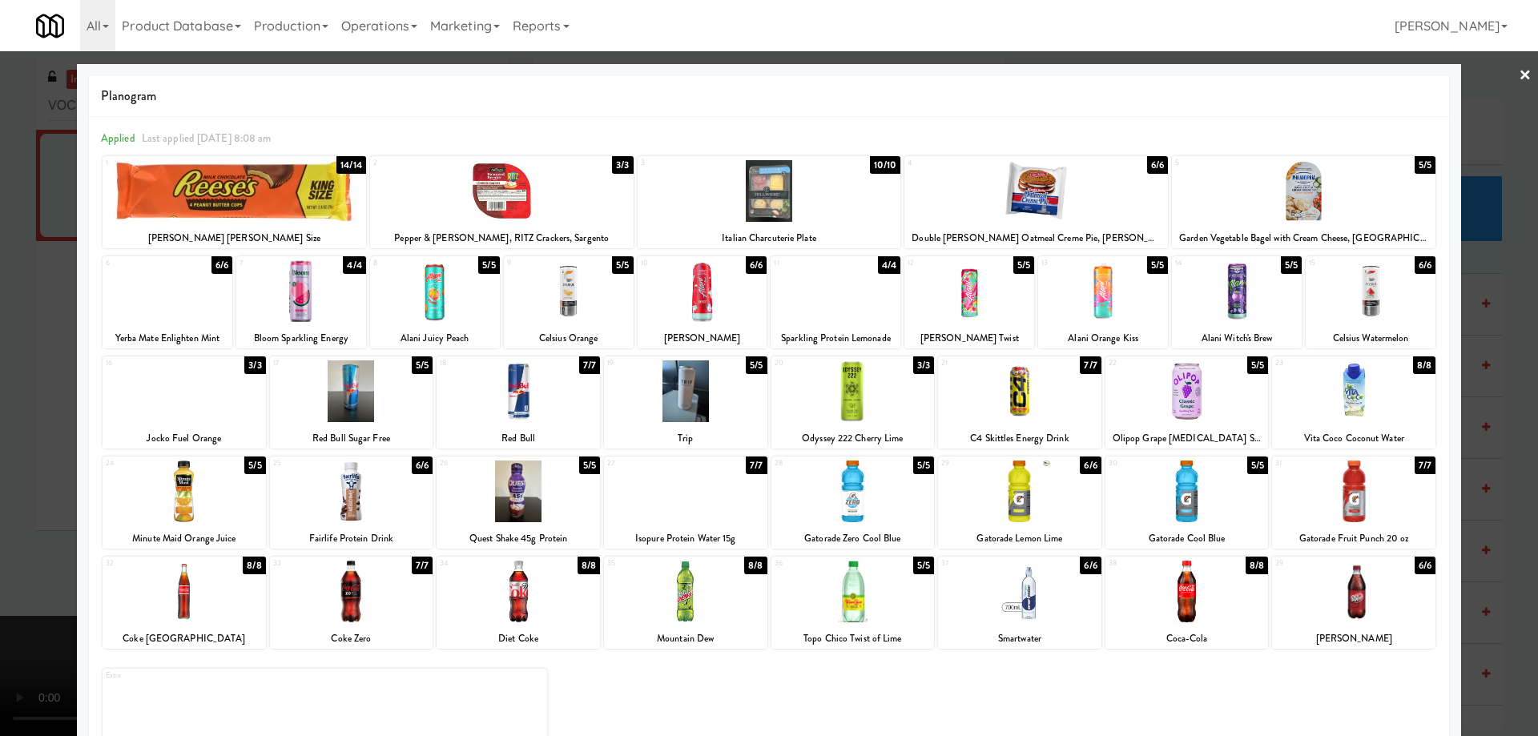
click at [236, 400] on div at bounding box center [184, 391] width 163 height 62
click at [1519, 75] on link "×" at bounding box center [1525, 76] width 13 height 50
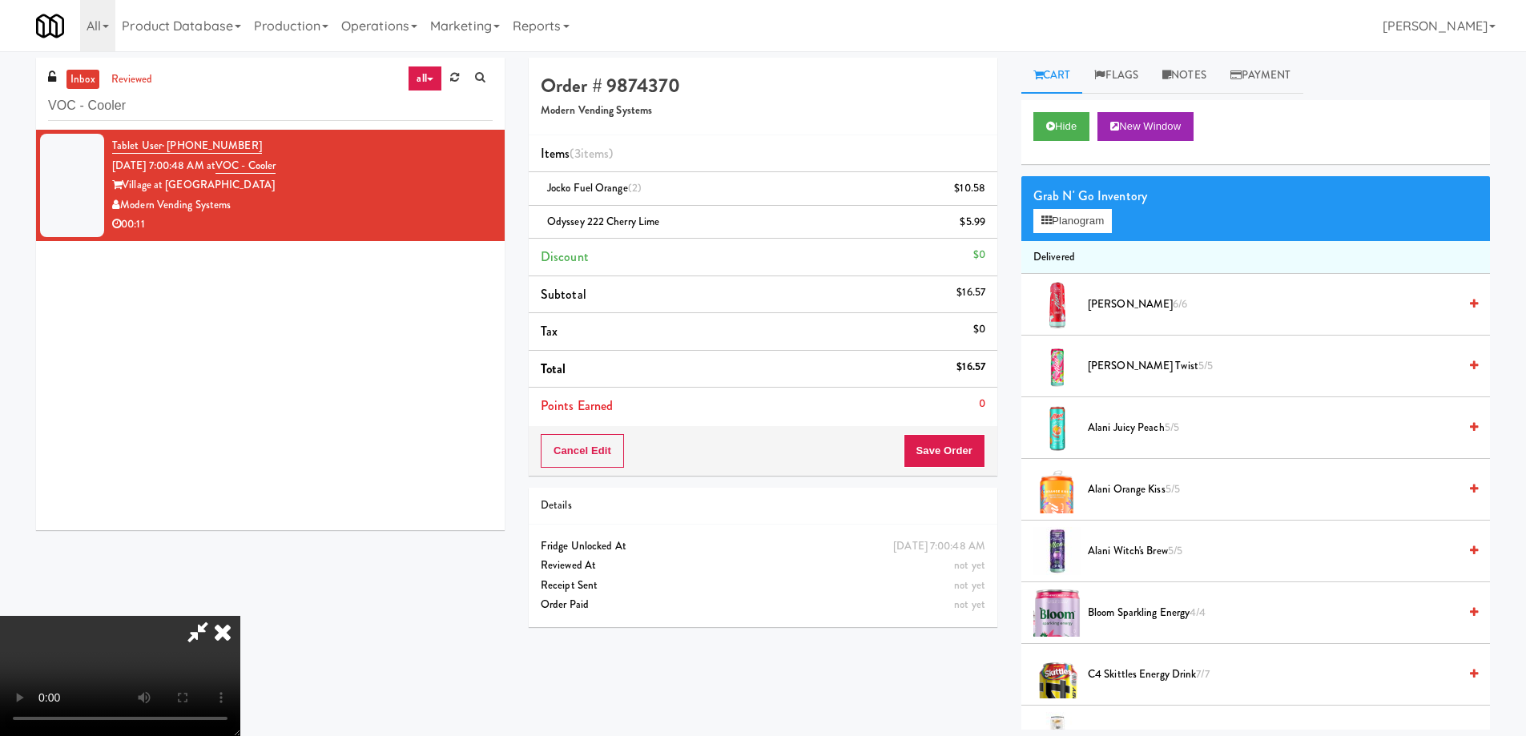
click at [240, 616] on video at bounding box center [120, 676] width 240 height 120
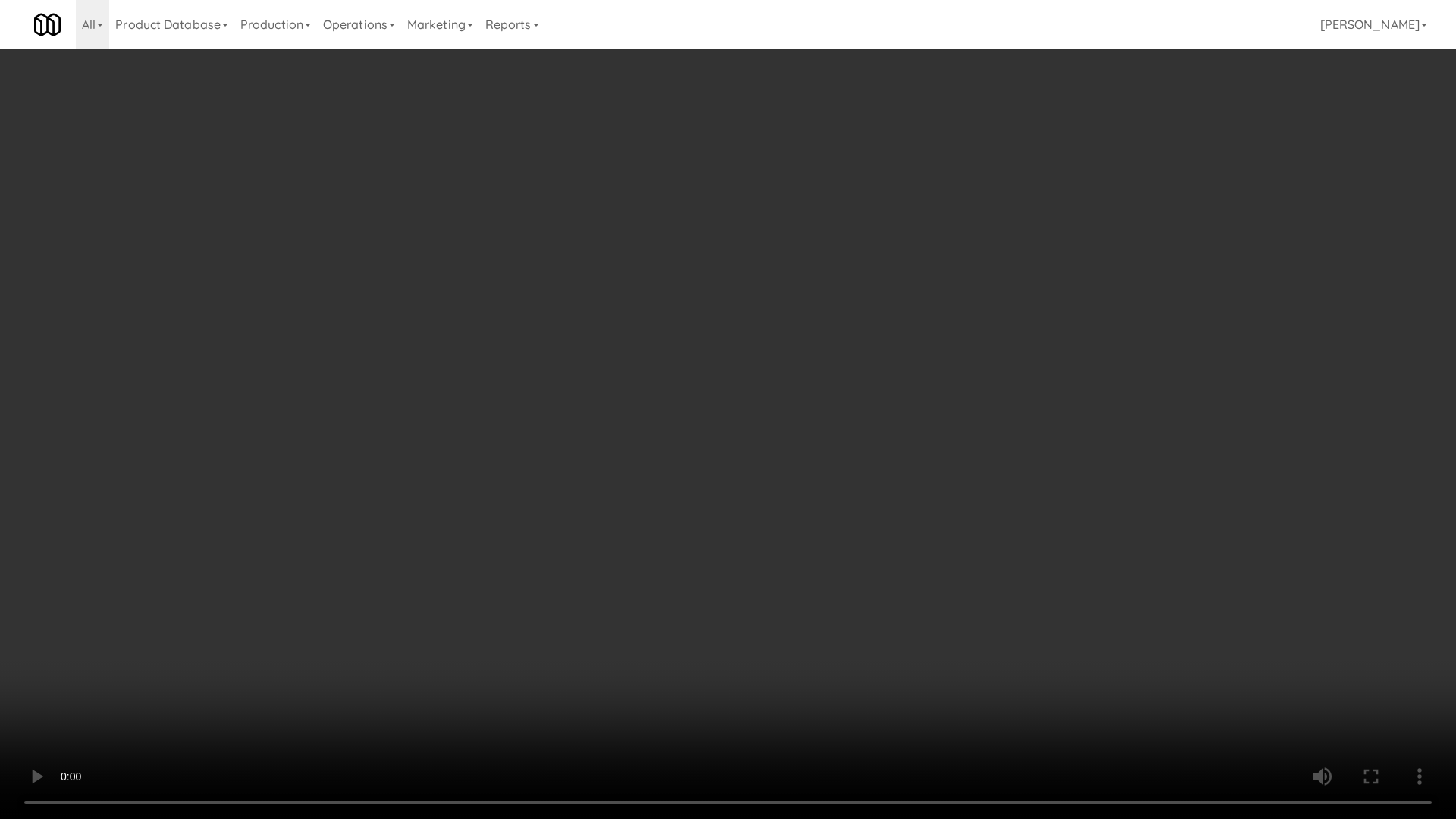
click at [773, 437] on video at bounding box center [728, 409] width 1456 height 819
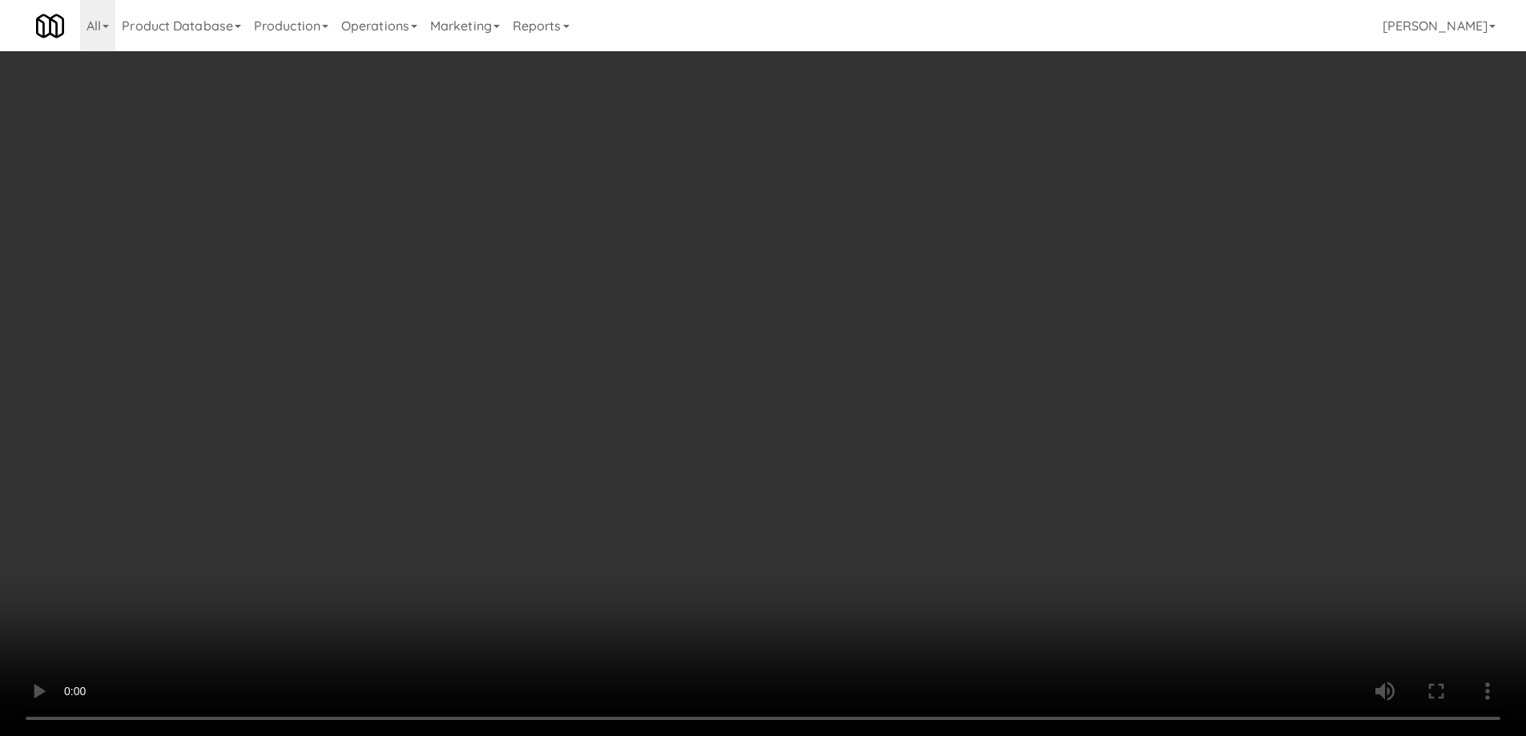
scroll to position [1362, 0]
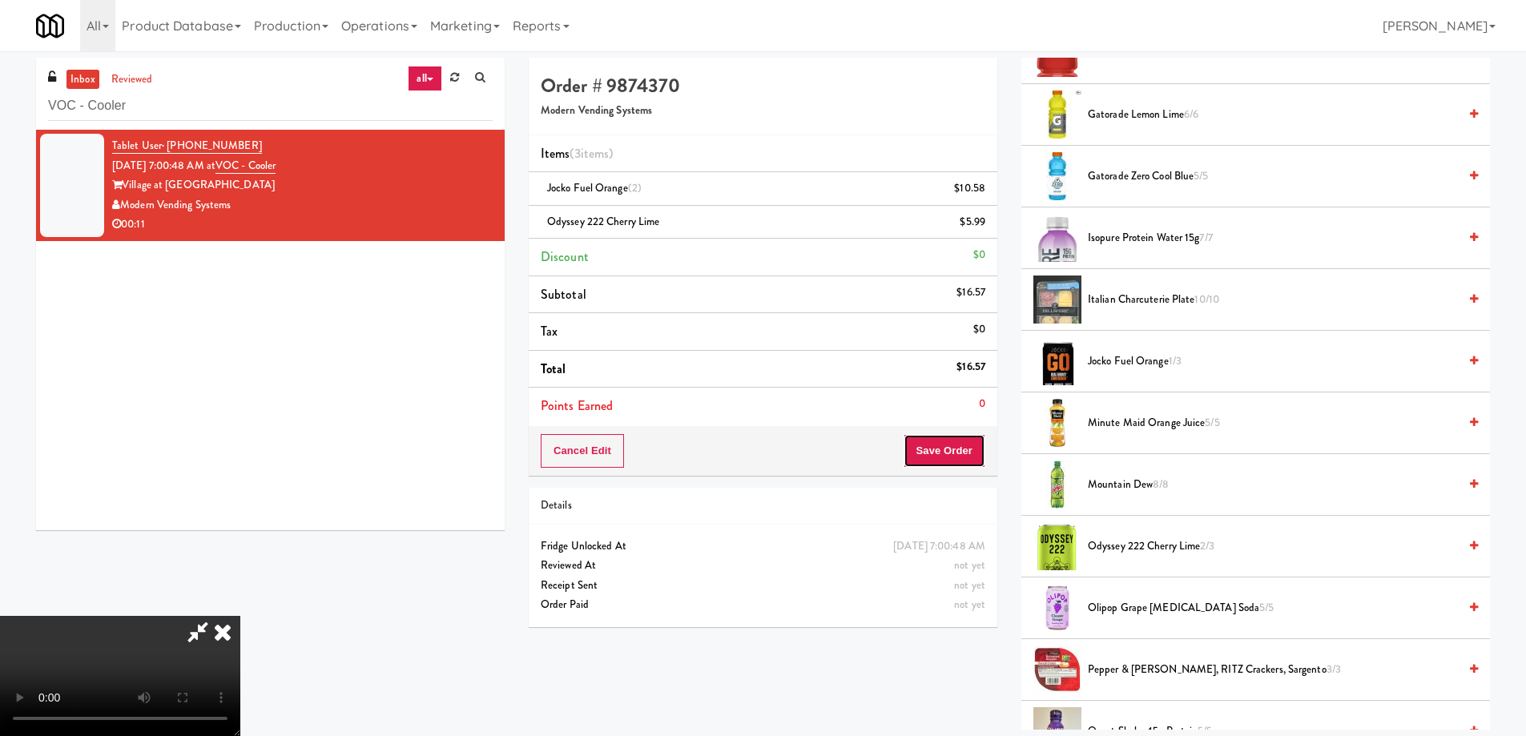
click at [948, 445] on button "Save Order" at bounding box center [945, 451] width 82 height 34
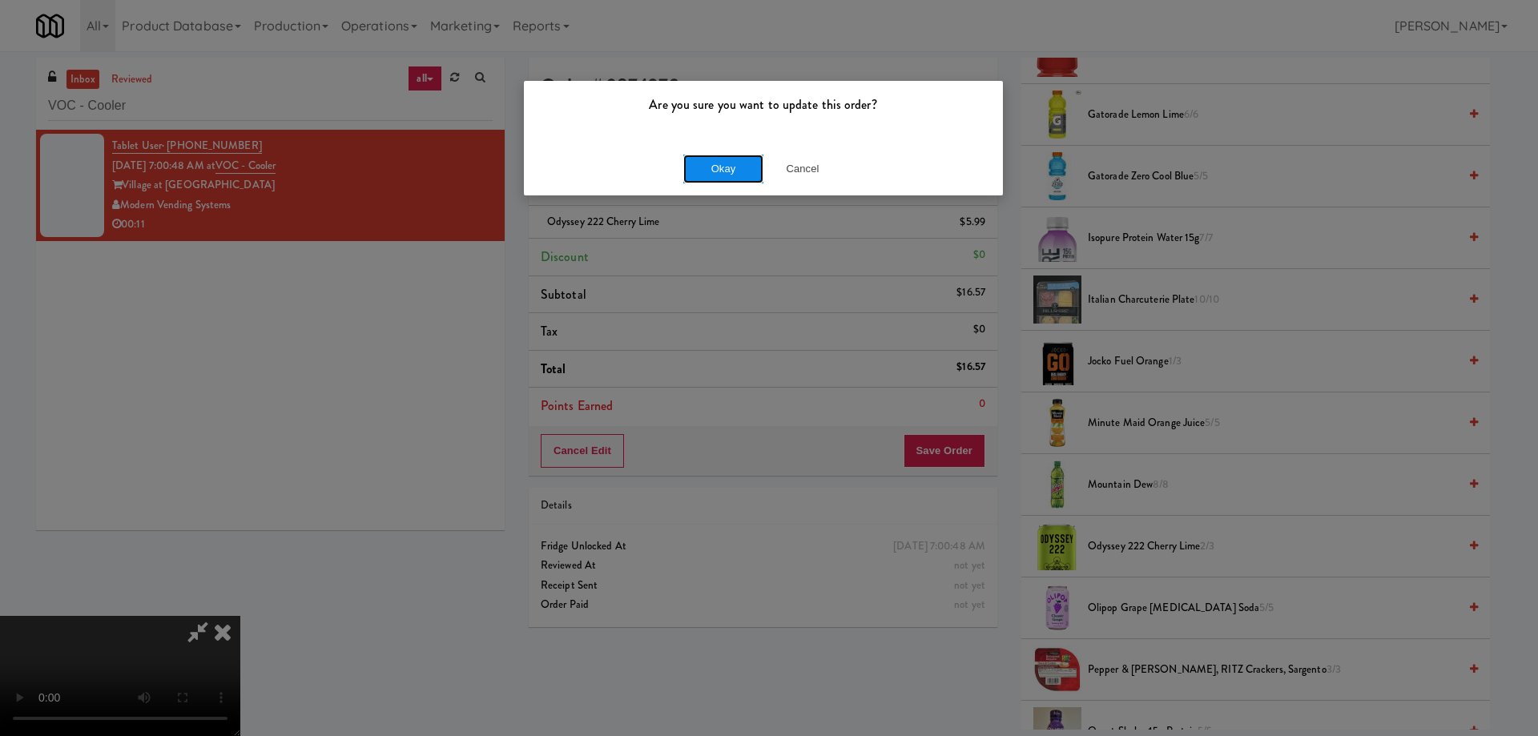
click at [735, 168] on button "Okay" at bounding box center [723, 169] width 80 height 29
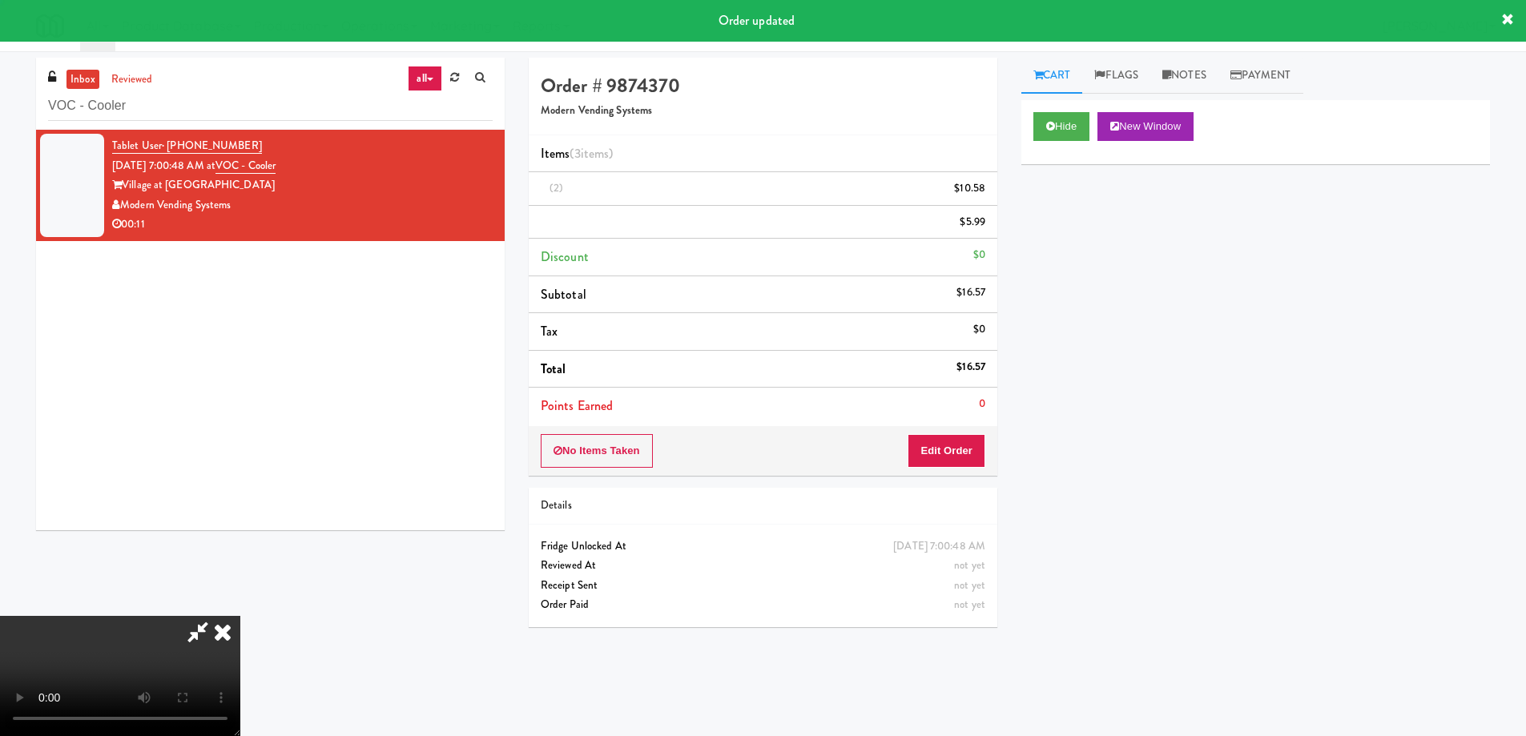
scroll to position [0, 0]
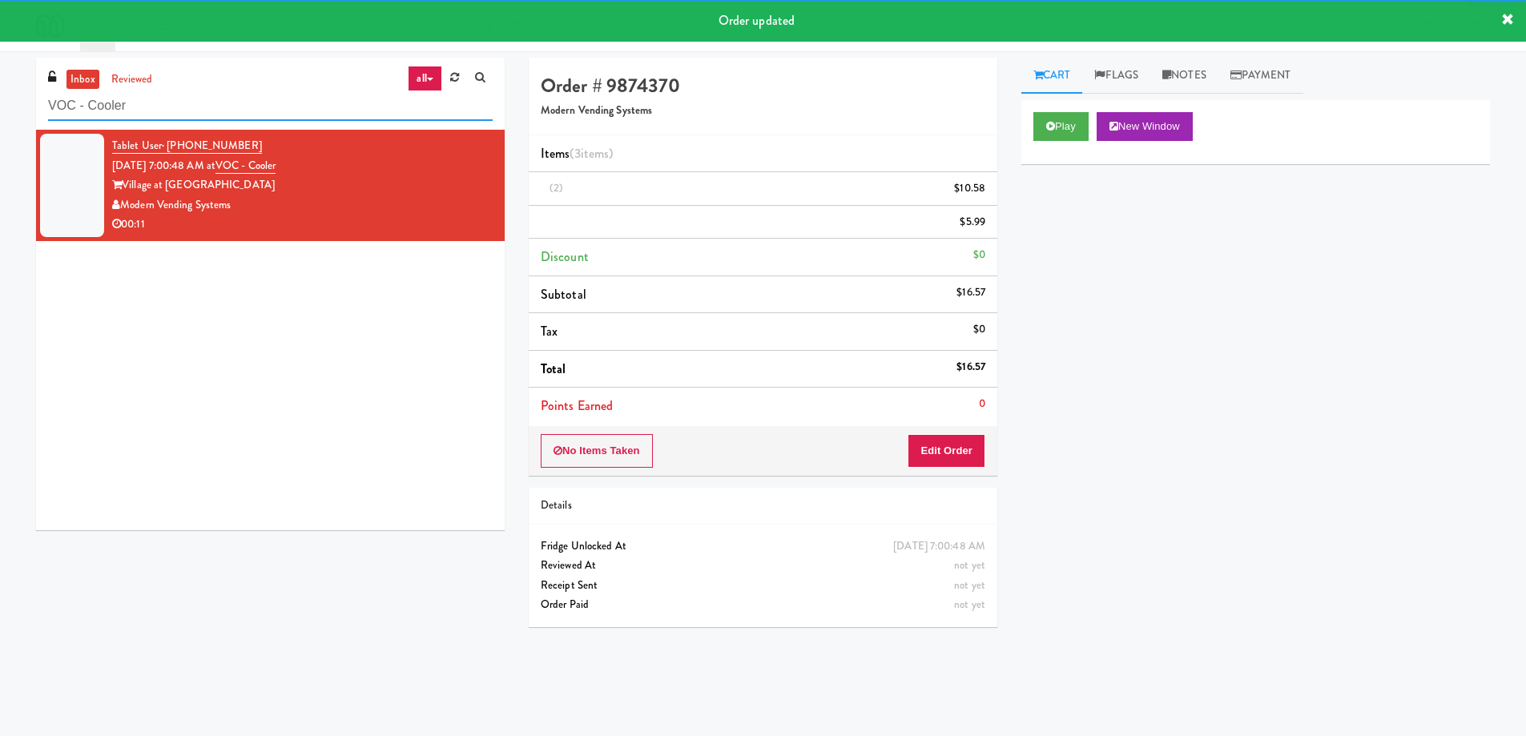
click at [324, 115] on input "VOC - Cooler" at bounding box center [270, 106] width 445 height 30
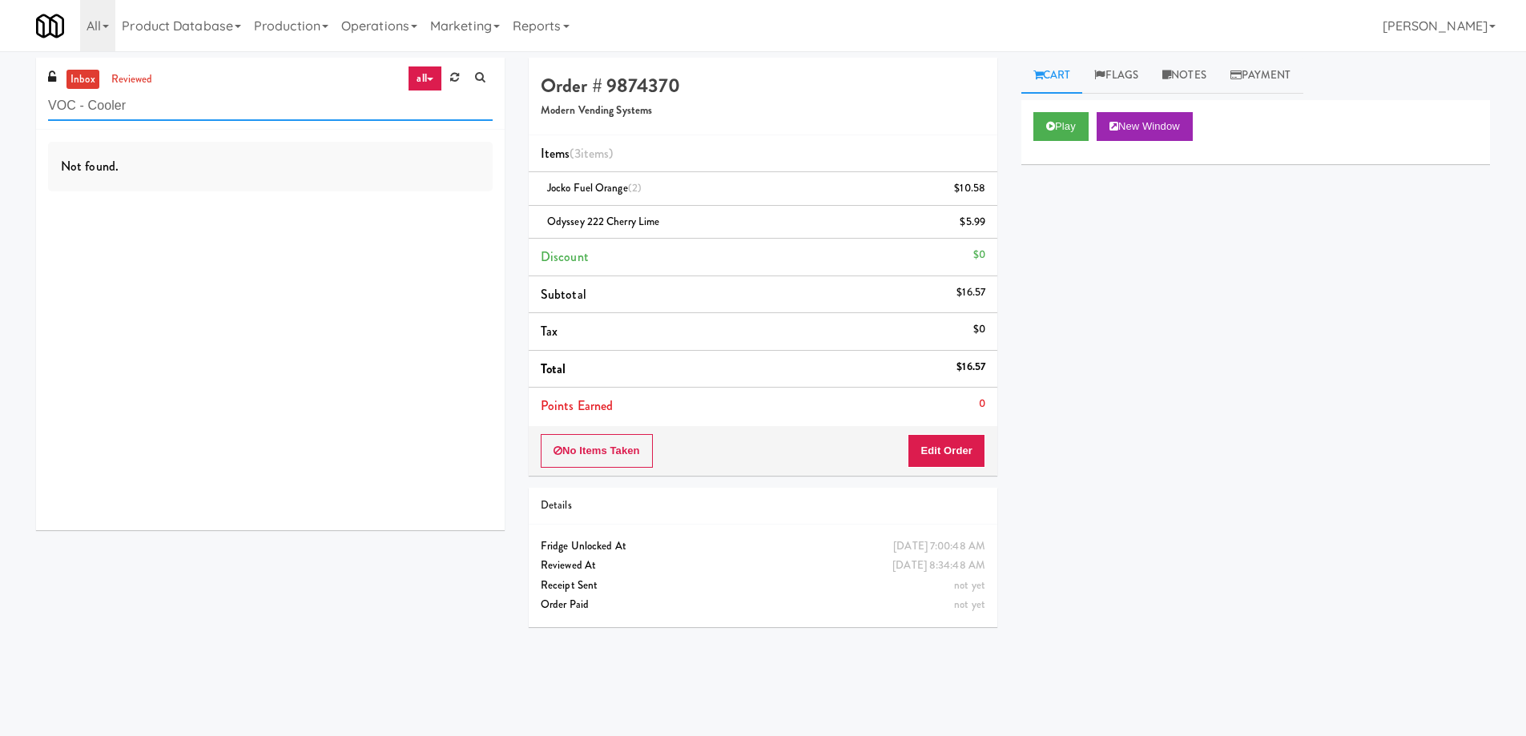
click at [287, 99] on input "VOC - Cooler" at bounding box center [270, 106] width 445 height 30
paste input "Linder - Cooler"
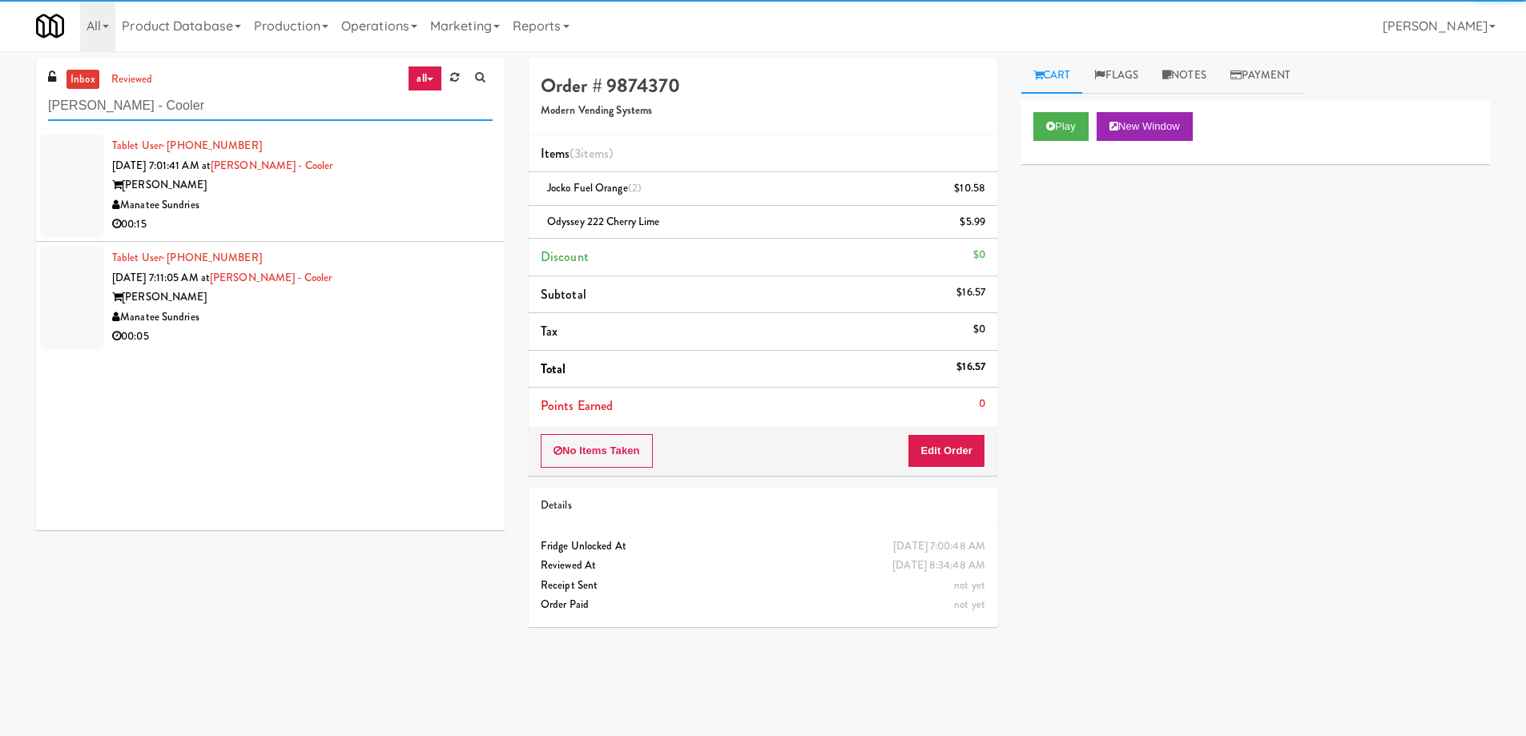
type input "Linder - Cooler"
drag, startPoint x: 369, startPoint y: 187, endPoint x: 413, endPoint y: 195, distance: 44.8
click at [370, 187] on div "Linder" at bounding box center [302, 185] width 381 height 20
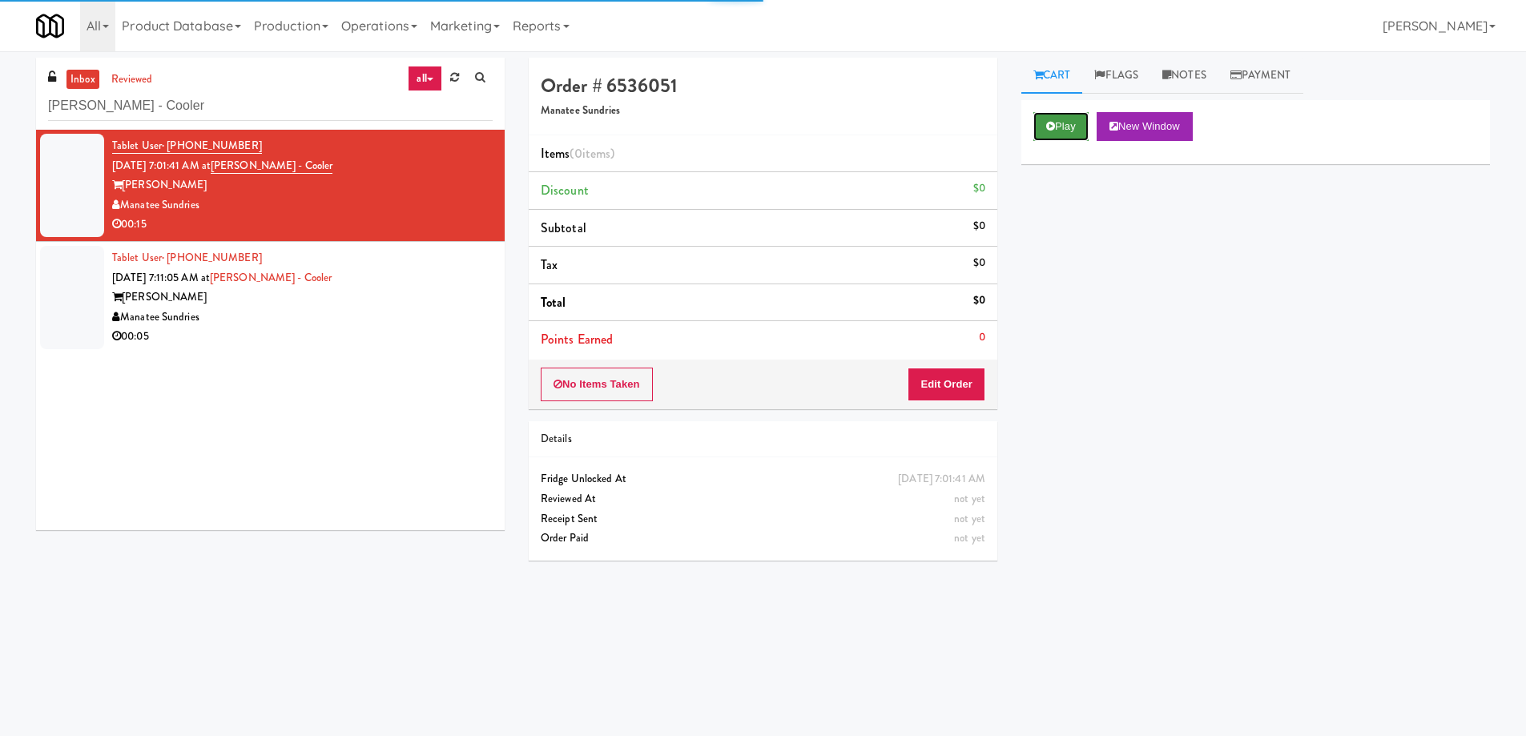
click at [1086, 115] on button "Play" at bounding box center [1060, 126] width 55 height 29
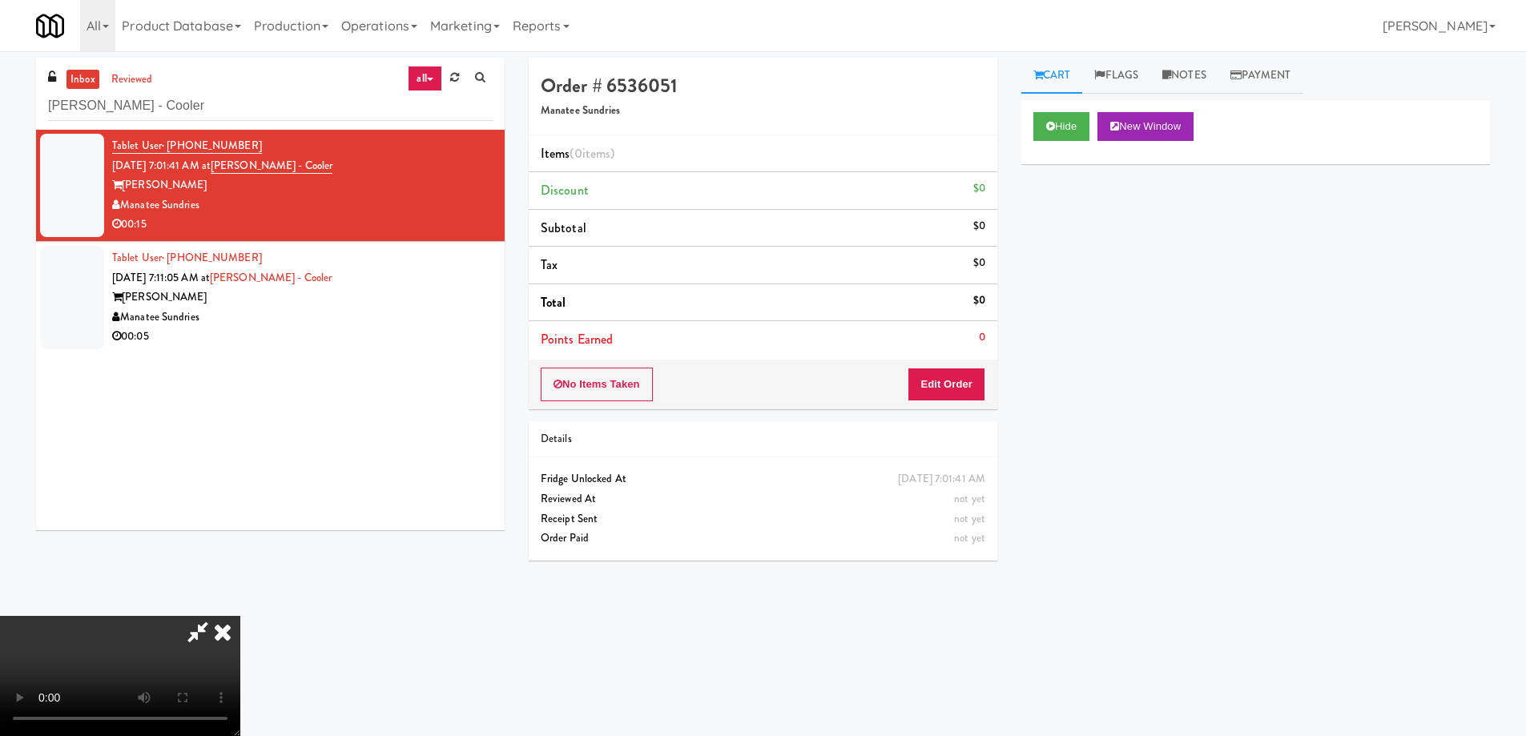
click at [240, 616] on video at bounding box center [120, 676] width 240 height 120
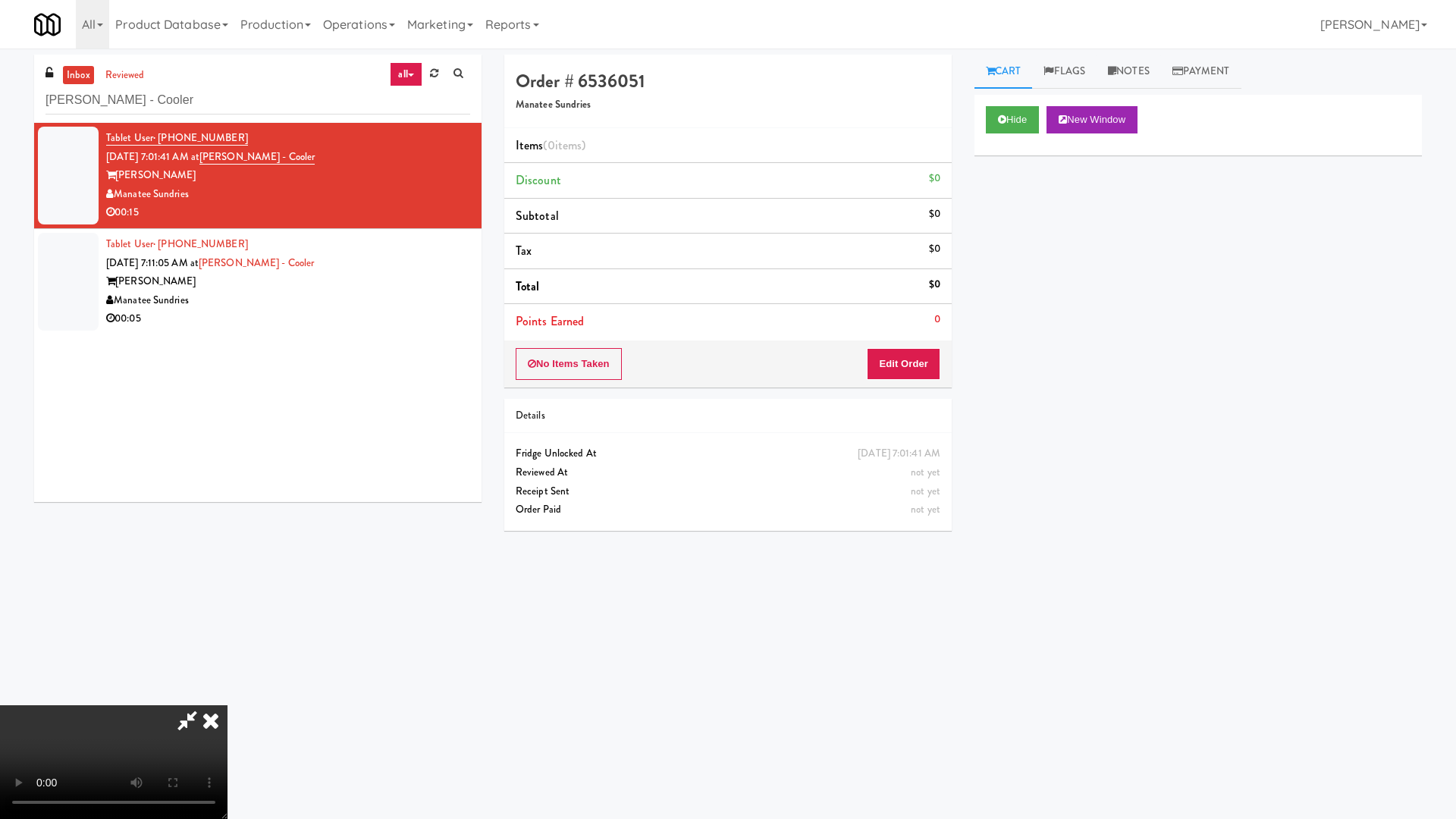
click at [227, 695] on video at bounding box center [114, 762] width 227 height 114
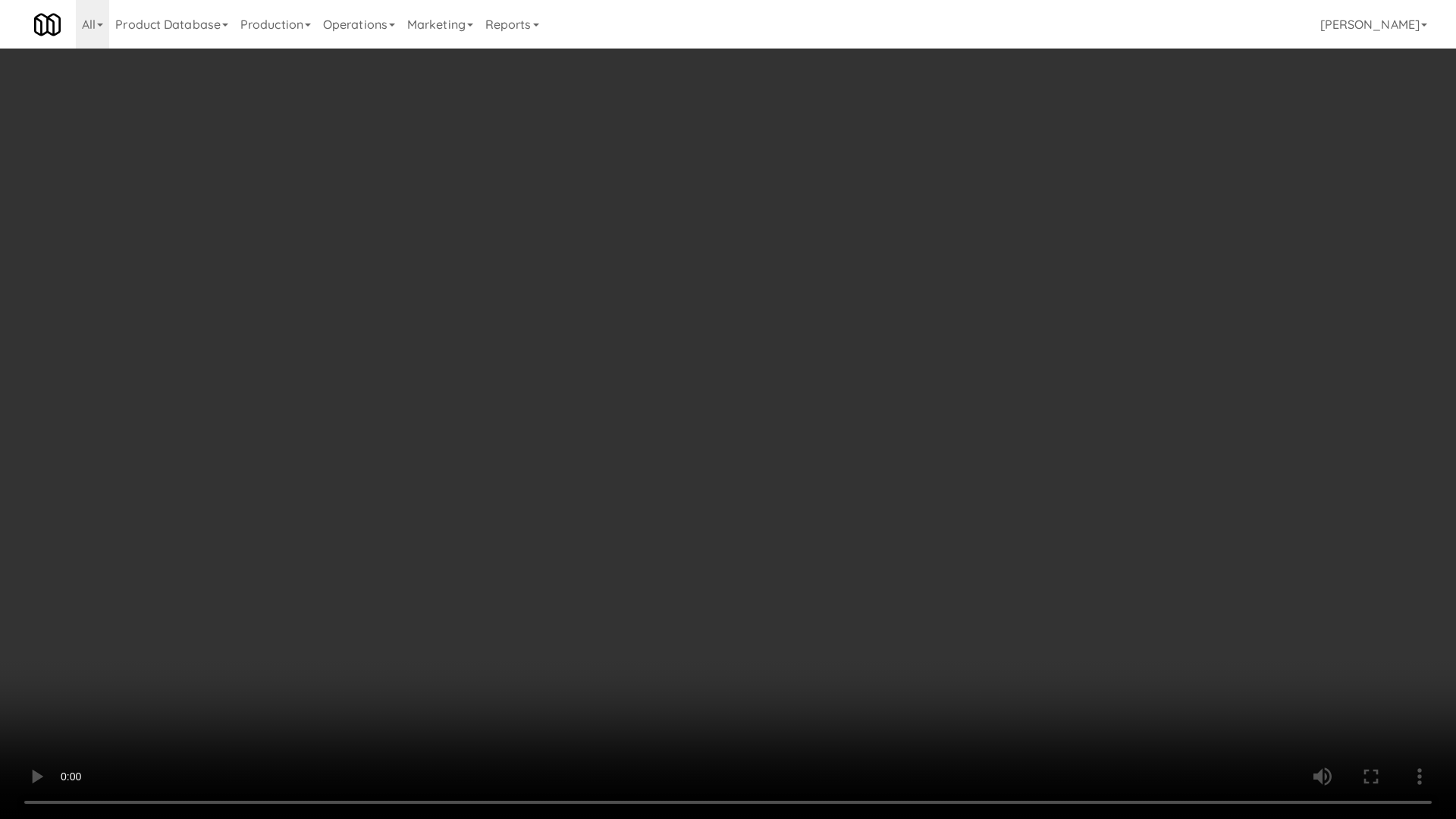
click at [768, 467] on video at bounding box center [728, 409] width 1456 height 819
click at [634, 353] on video at bounding box center [728, 409] width 1456 height 819
click at [633, 409] on video at bounding box center [728, 409] width 1456 height 819
click at [649, 418] on video at bounding box center [728, 409] width 1456 height 819
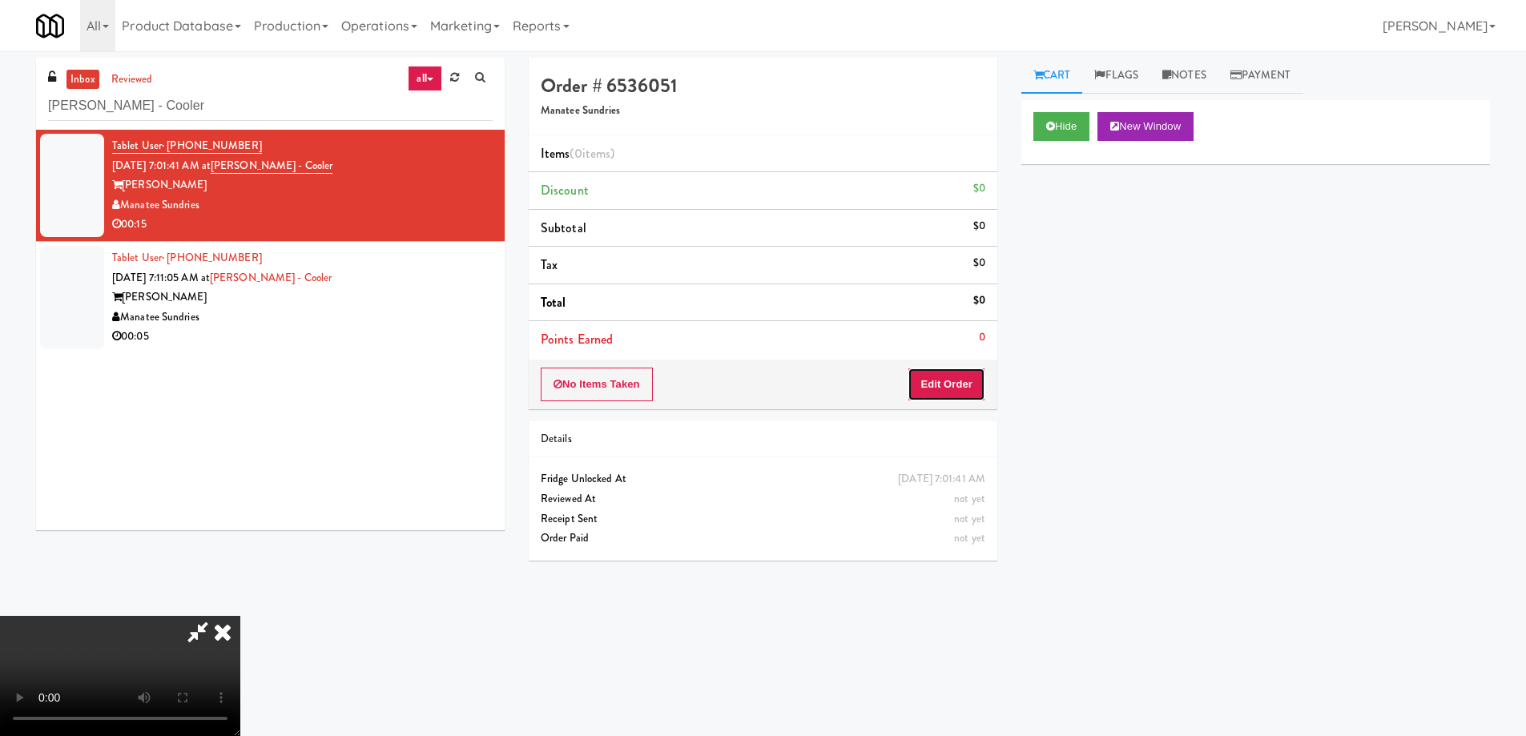
click at [951, 375] on button "Edit Order" at bounding box center [947, 385] width 78 height 34
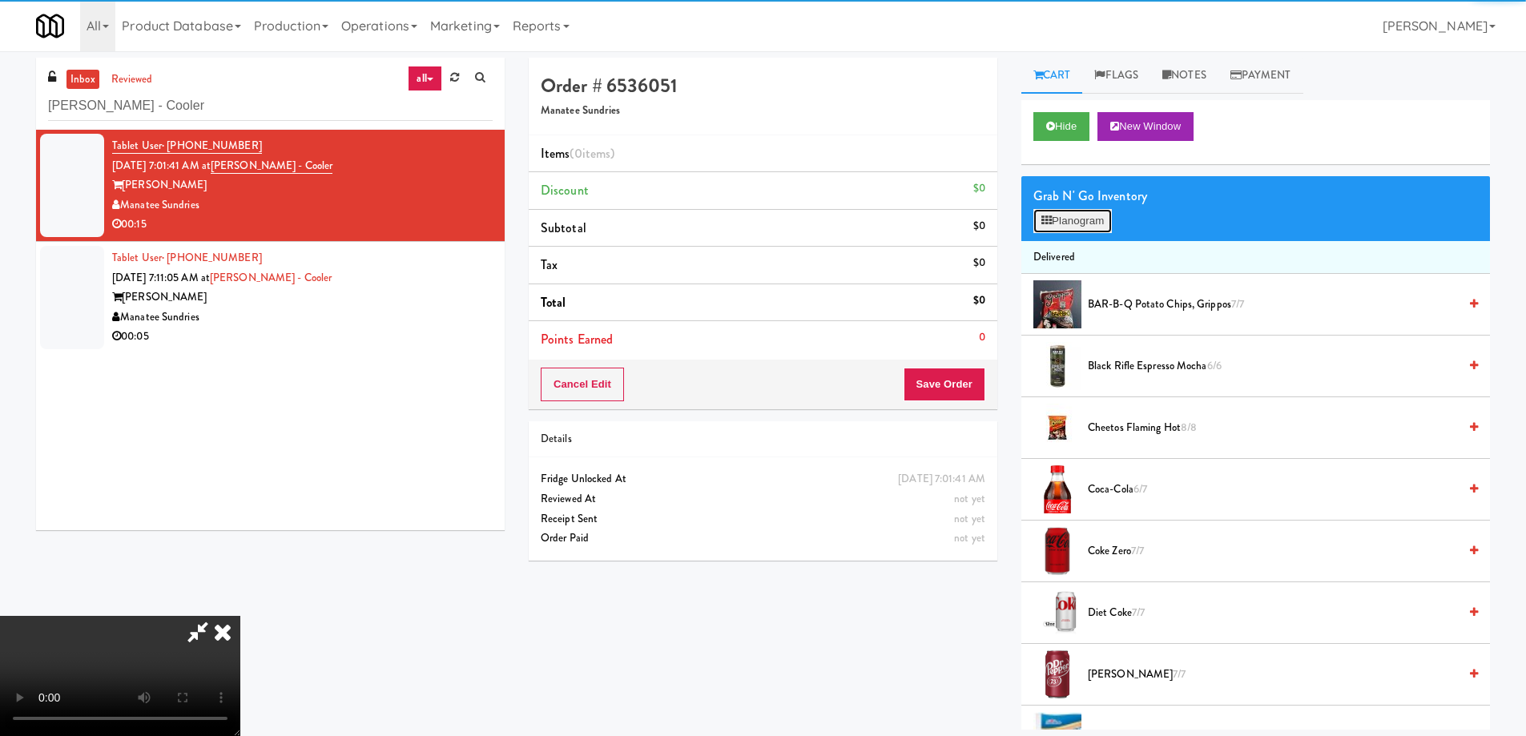
click at [1053, 226] on button "Planogram" at bounding box center [1072, 221] width 79 height 24
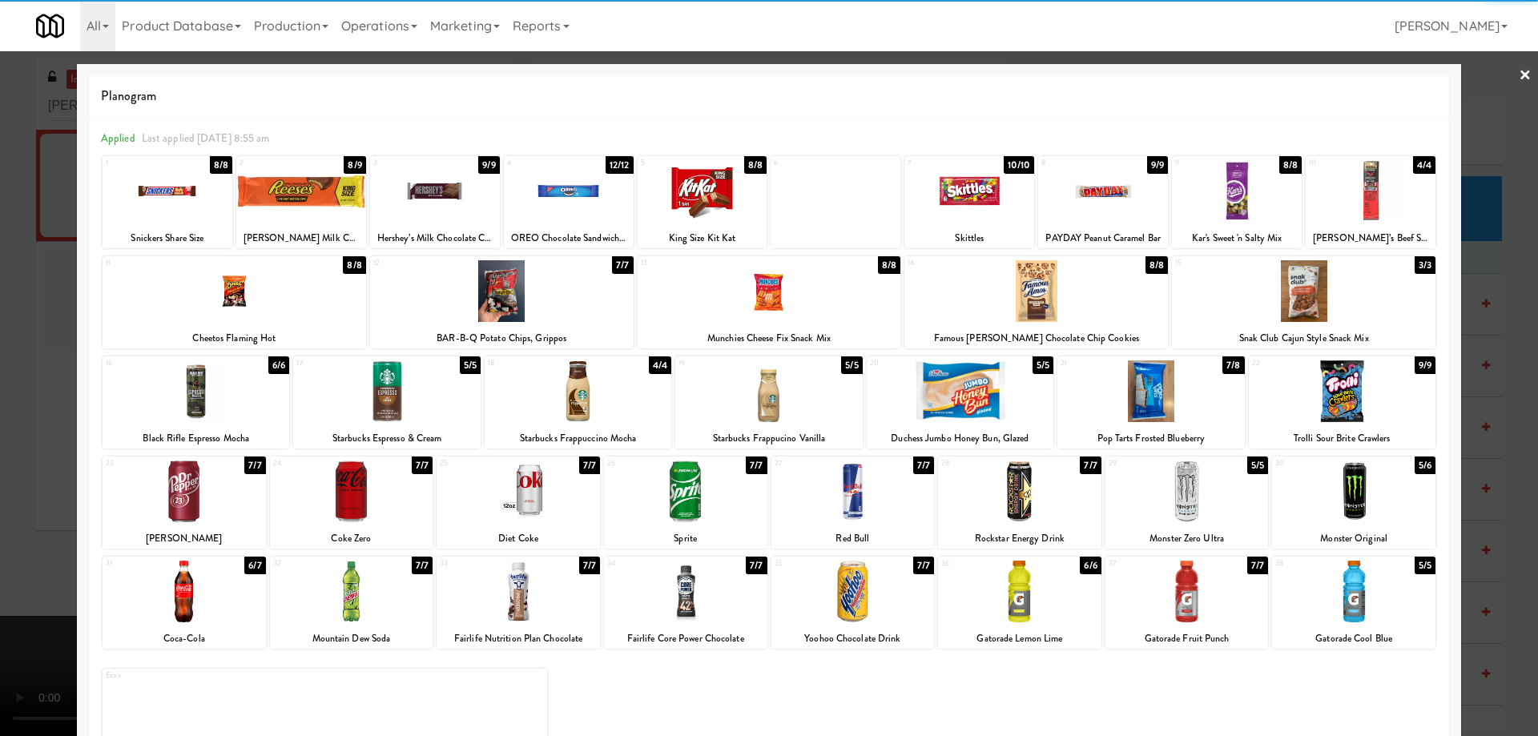
click at [417, 384] on div at bounding box center [386, 391] width 187 height 62
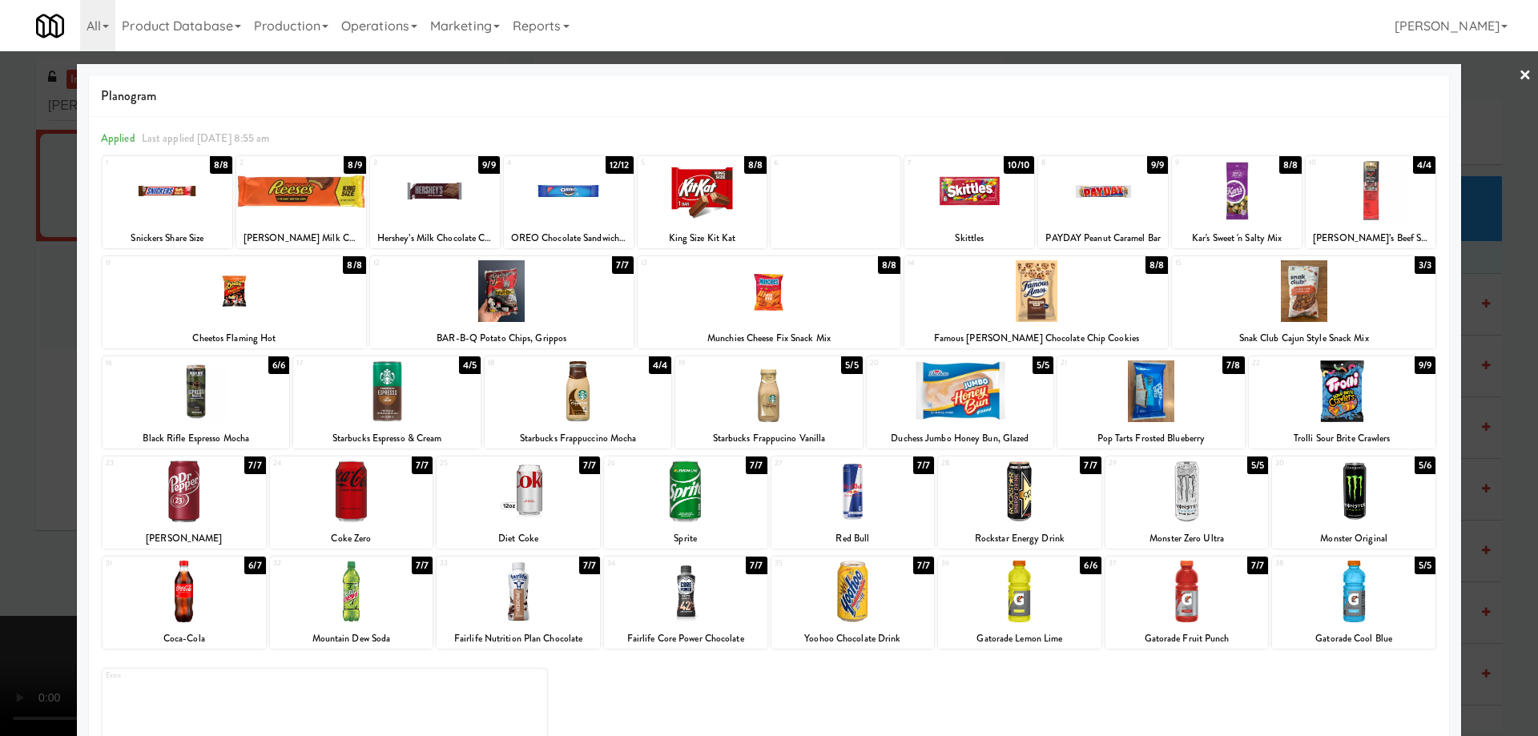
click at [1519, 78] on link "×" at bounding box center [1525, 76] width 13 height 50
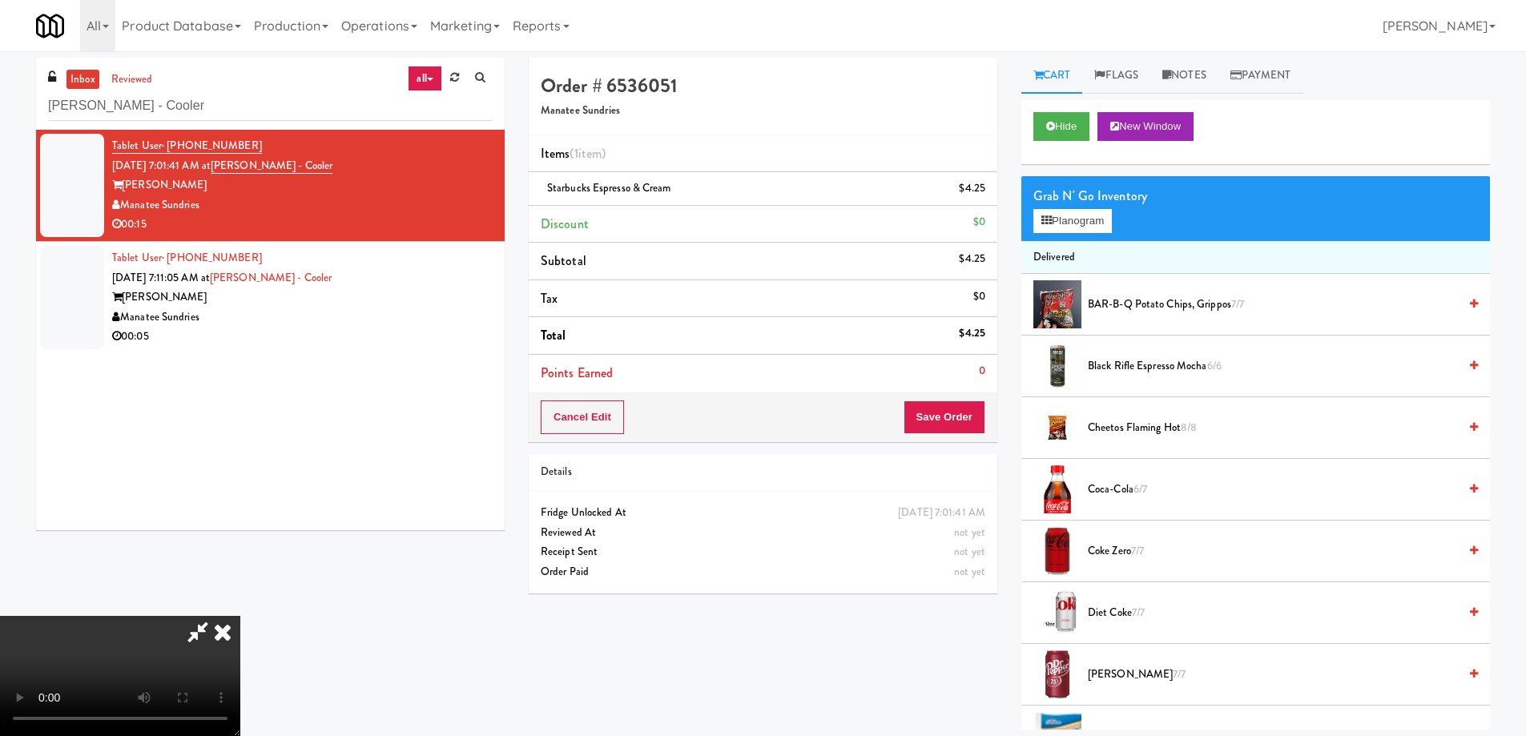
click at [240, 616] on video at bounding box center [120, 676] width 240 height 120
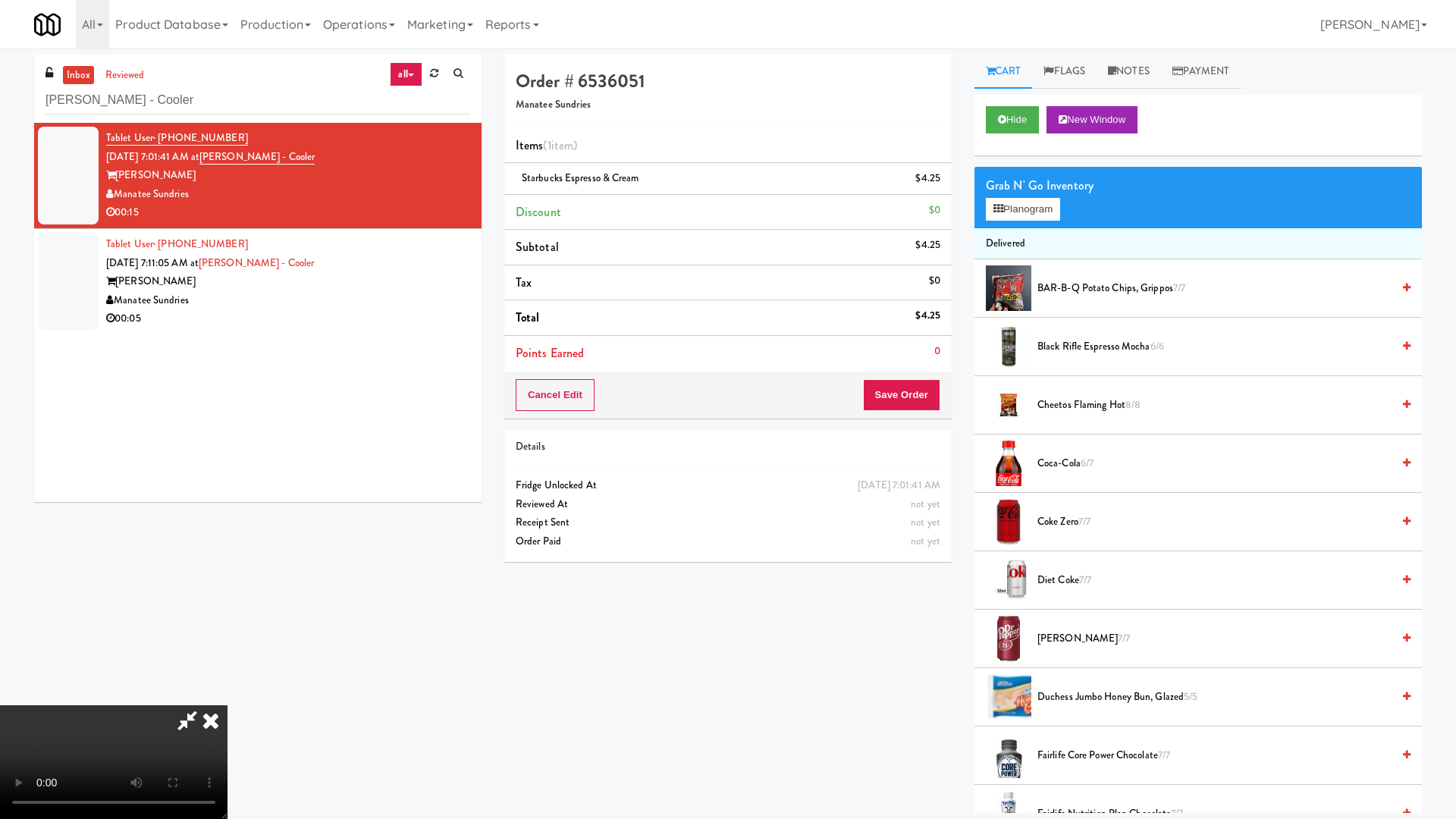
click at [227, 695] on video at bounding box center [114, 762] width 227 height 114
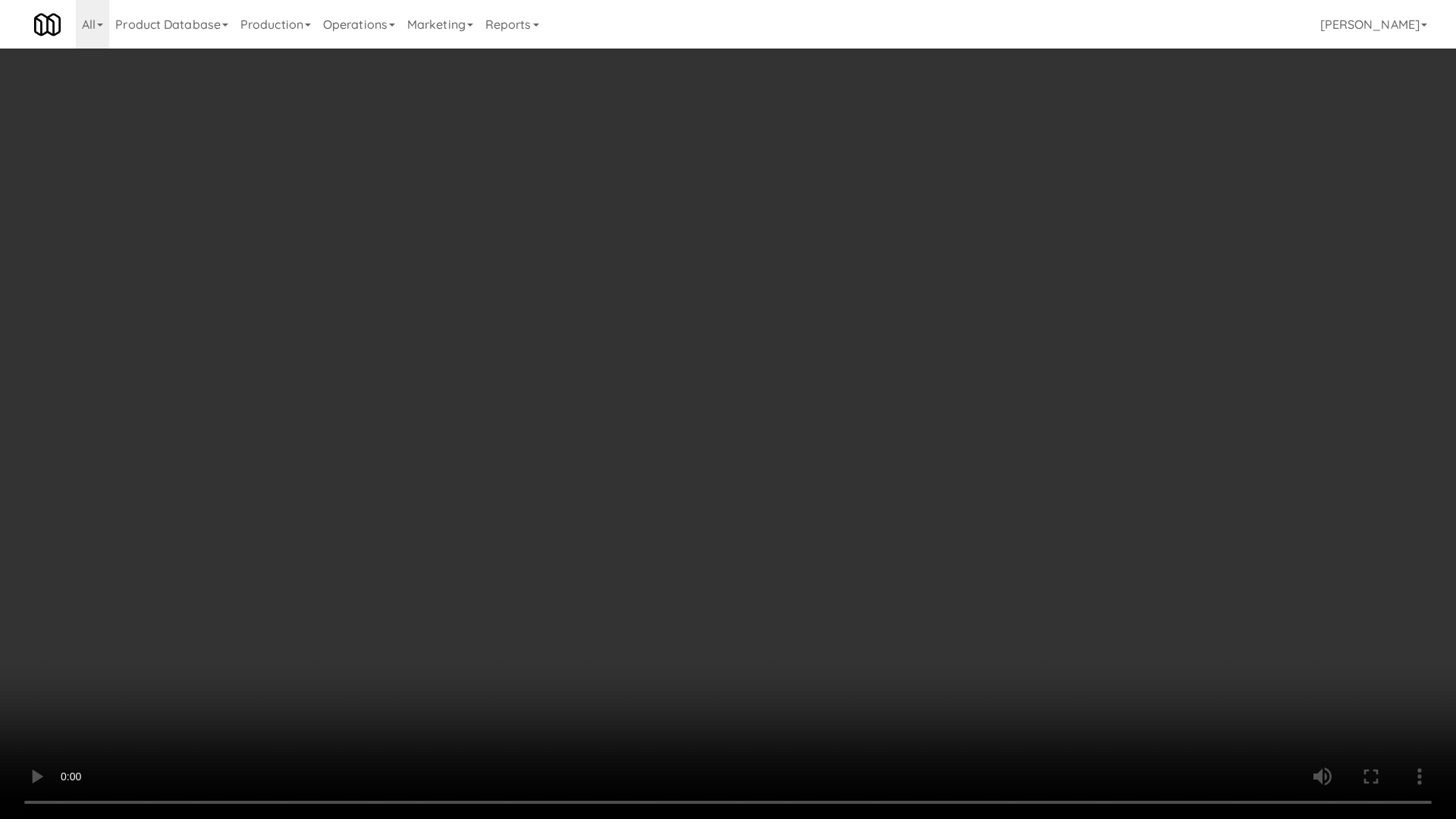
click at [636, 402] on video at bounding box center [728, 409] width 1456 height 819
click at [637, 402] on video at bounding box center [728, 409] width 1456 height 819
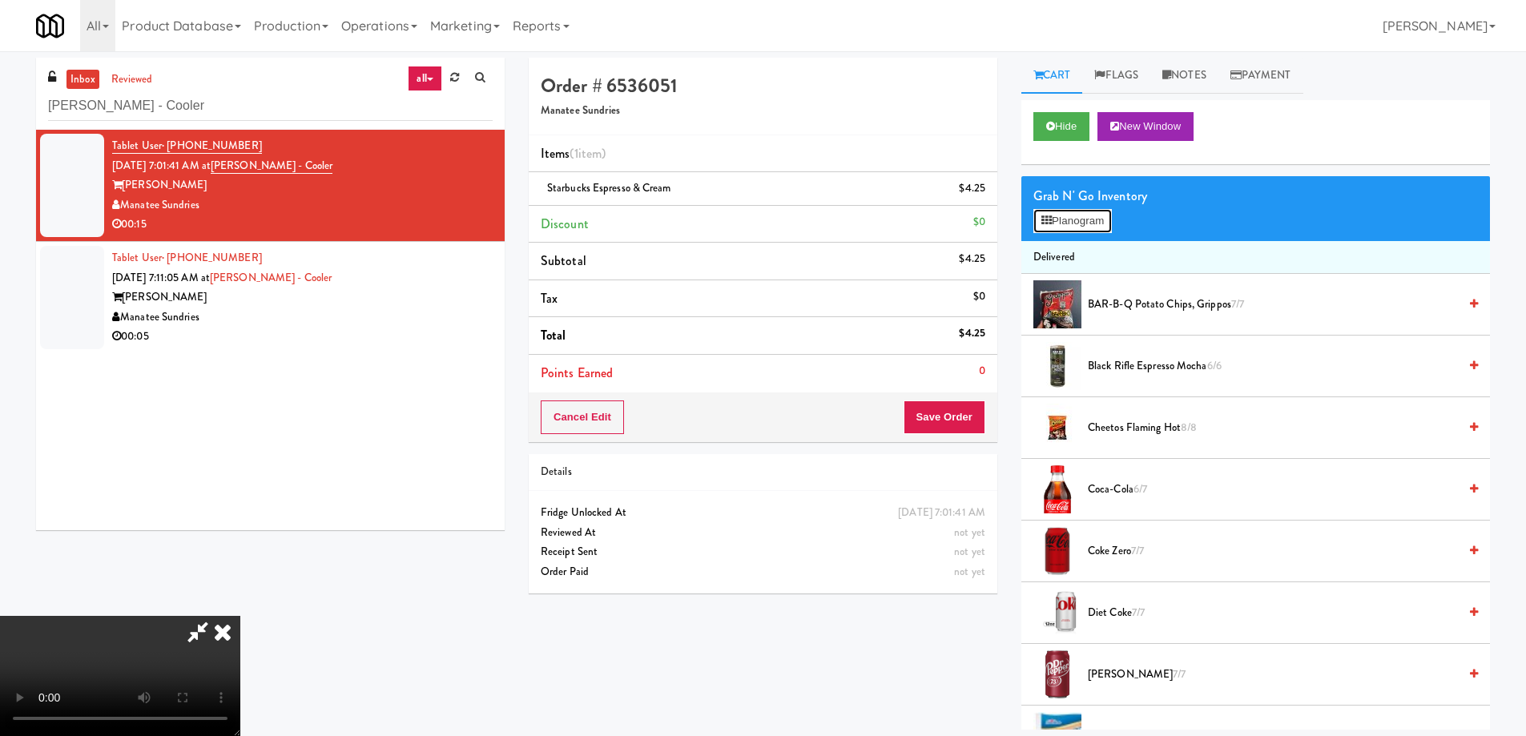
drag, startPoint x: 1054, startPoint y: 219, endPoint x: 1036, endPoint y: 234, distance: 23.9
click at [1054, 218] on button "Planogram" at bounding box center [1072, 221] width 79 height 24
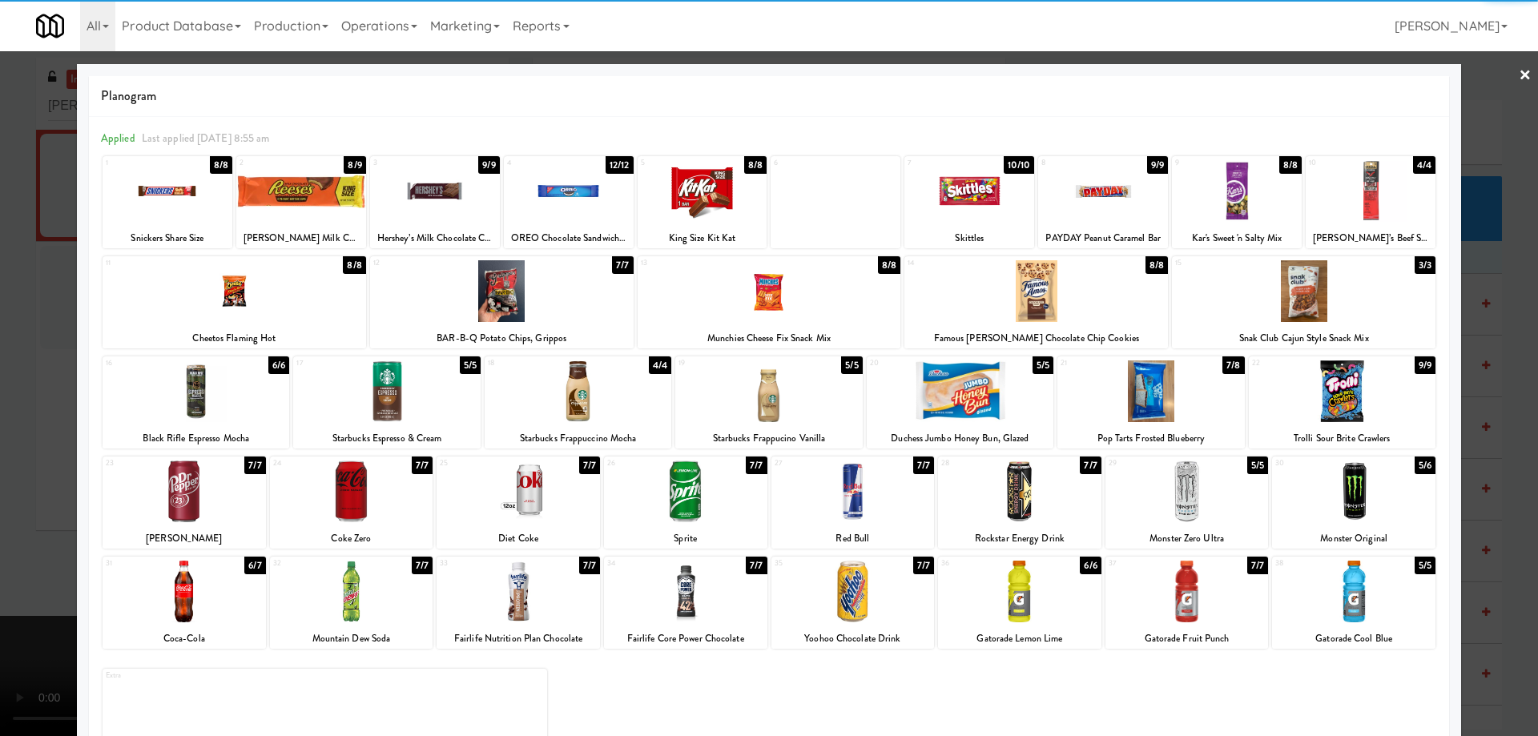
click at [793, 401] on div at bounding box center [768, 391] width 187 height 62
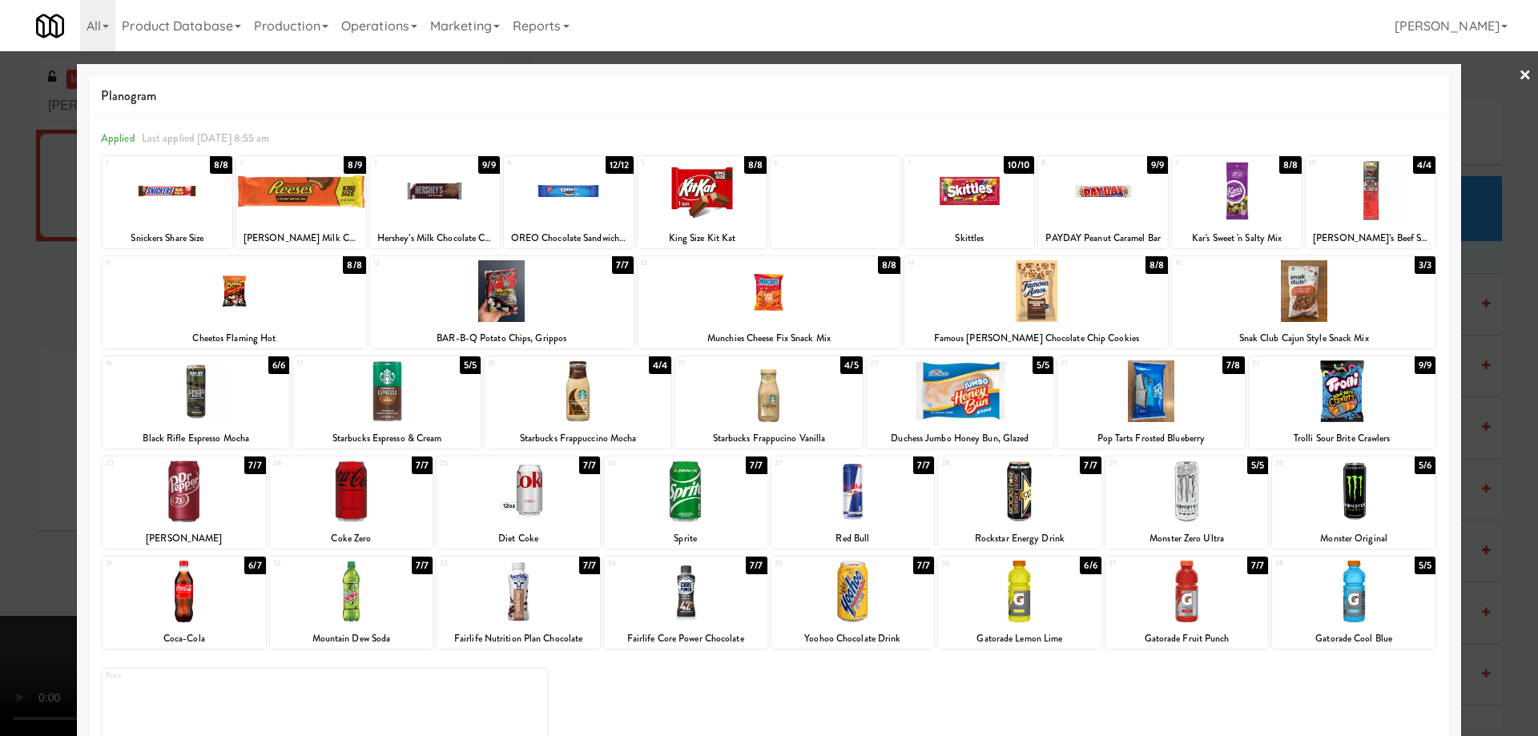
drag, startPoint x: 1506, startPoint y: 76, endPoint x: 1460, endPoint y: 120, distance: 64.0
click at [1506, 75] on div at bounding box center [769, 368] width 1538 height 736
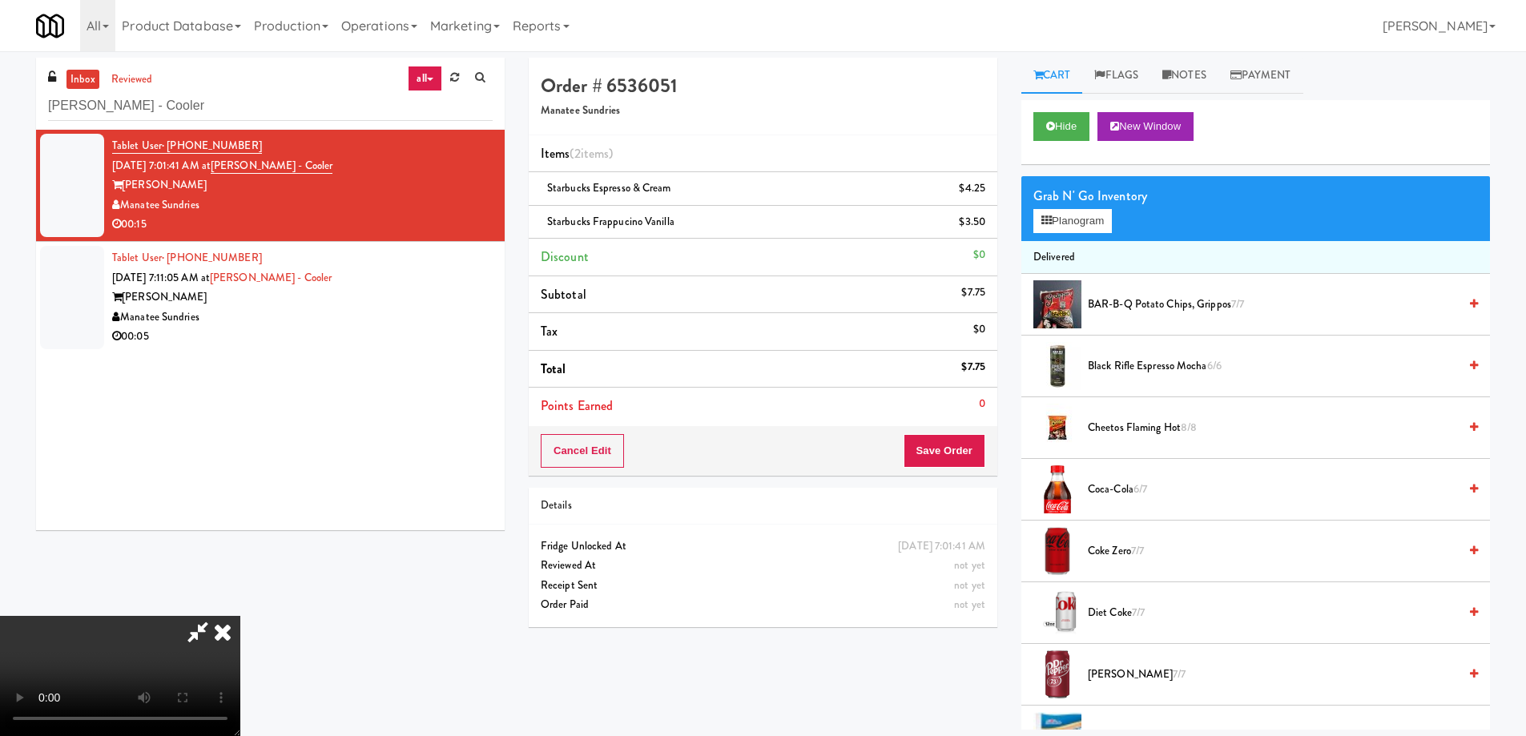
click at [240, 616] on video at bounding box center [120, 676] width 240 height 120
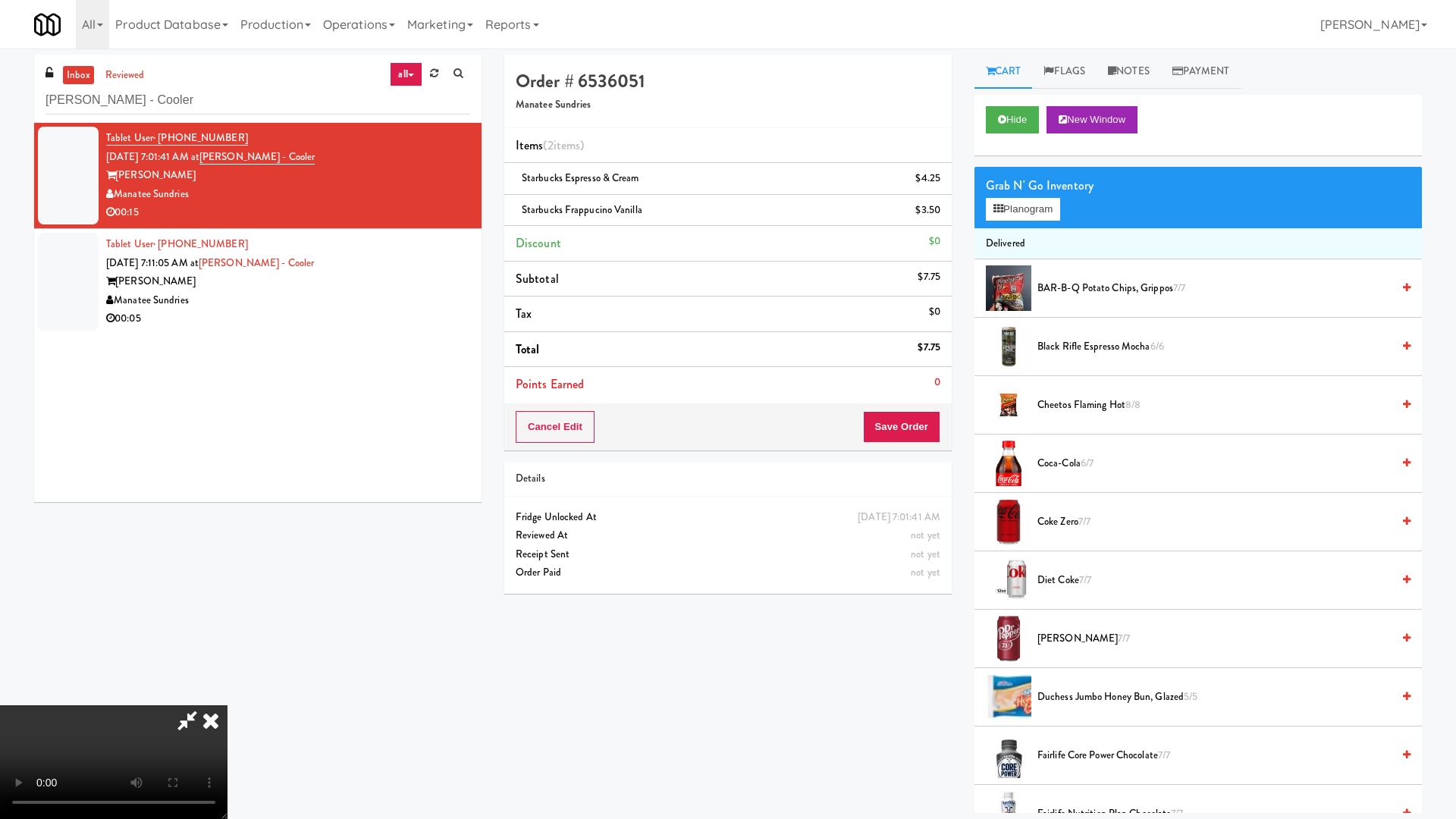
click at [227, 695] on video at bounding box center [114, 762] width 227 height 114
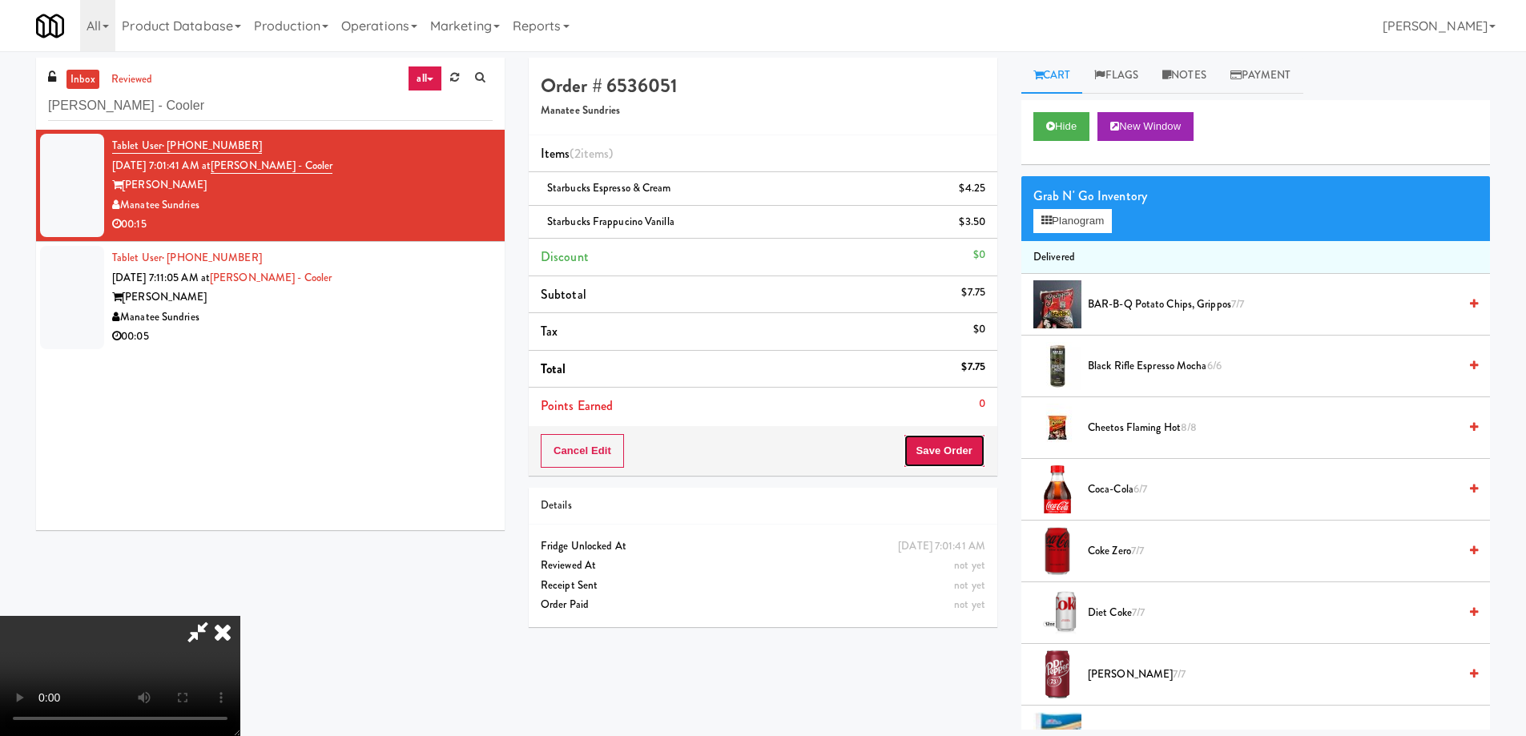
drag, startPoint x: 941, startPoint y: 443, endPoint x: 787, endPoint y: 338, distance: 186.9
click at [941, 440] on button "Save Order" at bounding box center [945, 451] width 82 height 34
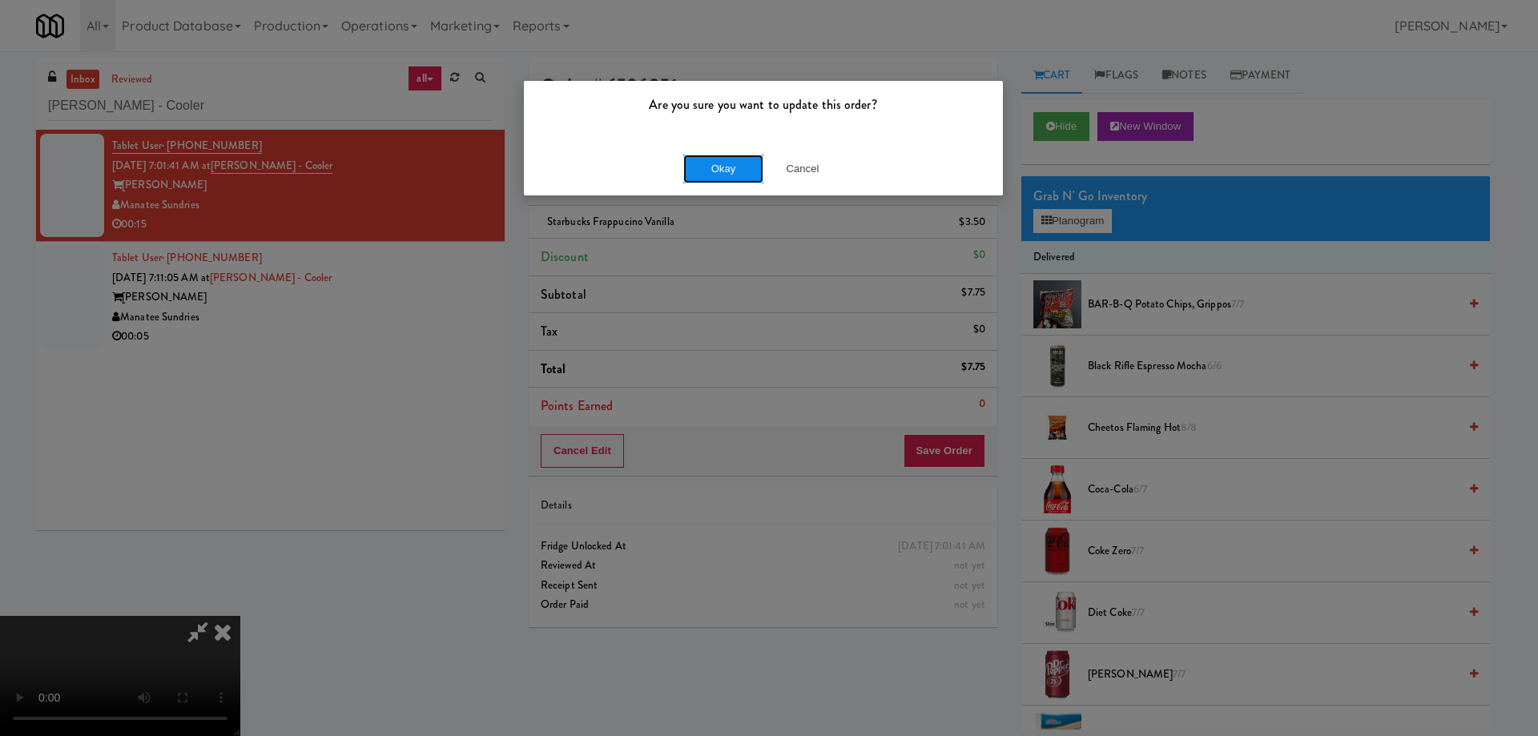
click at [735, 179] on button "Okay" at bounding box center [723, 169] width 80 height 29
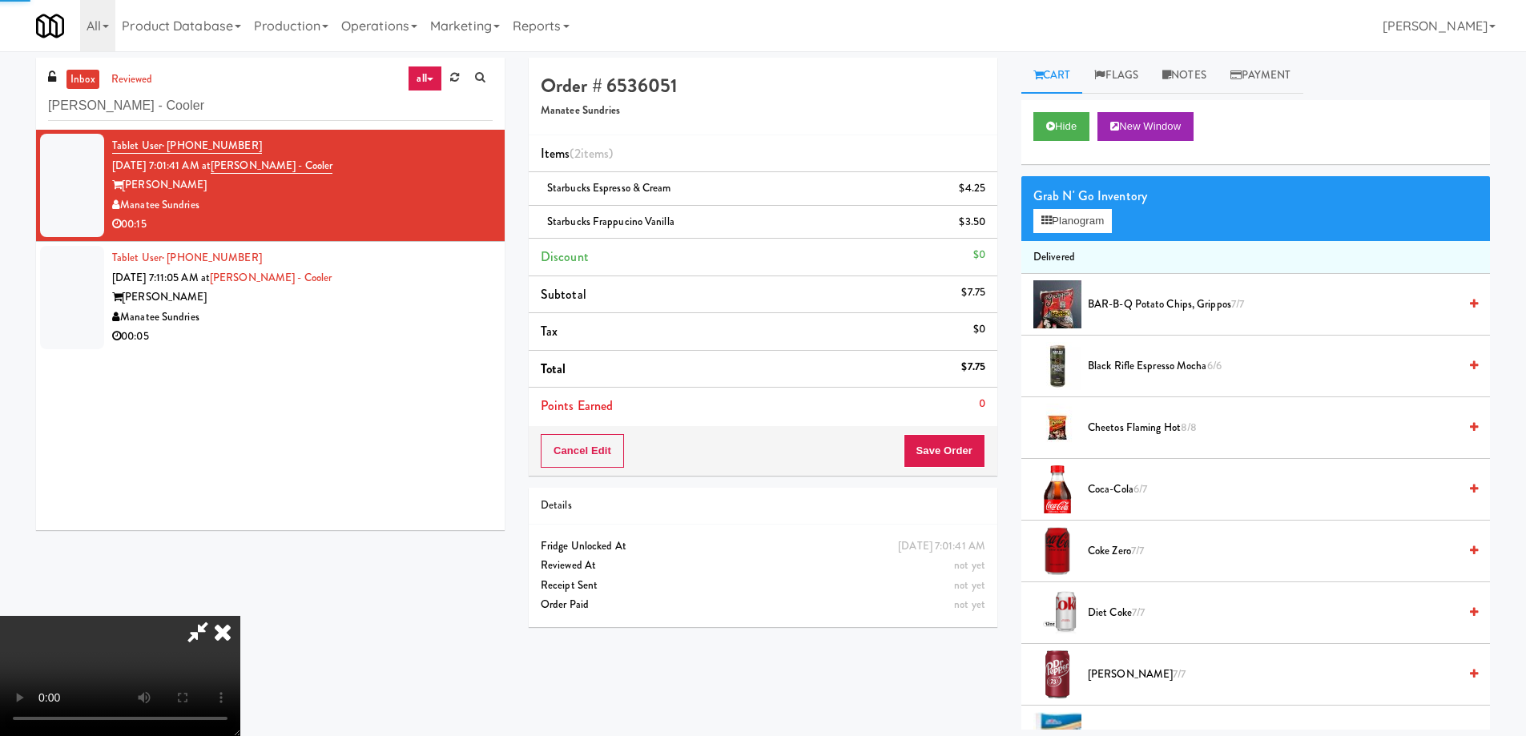
click at [240, 616] on icon at bounding box center [222, 632] width 35 height 32
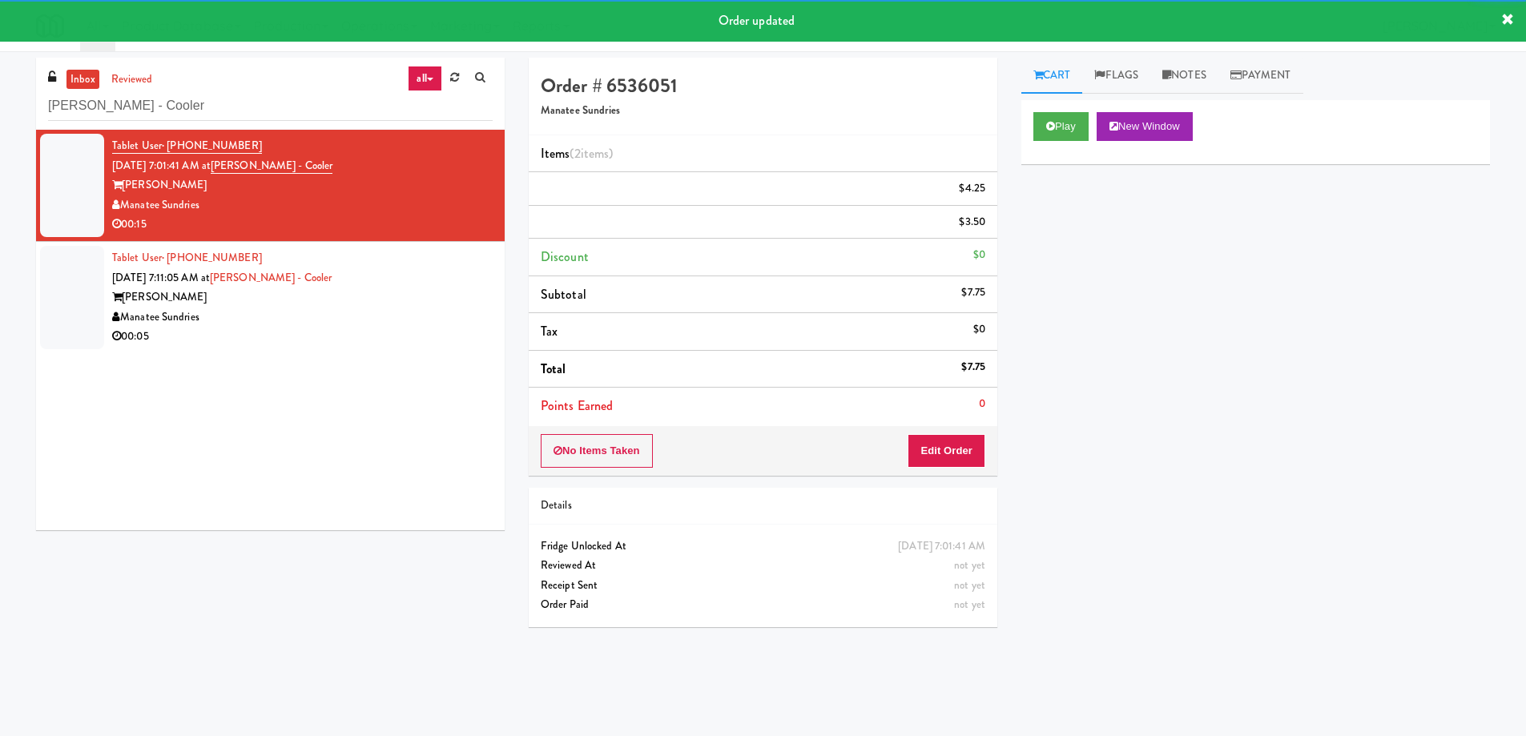
click at [365, 308] on div "Manatee Sundries" at bounding box center [302, 318] width 381 height 20
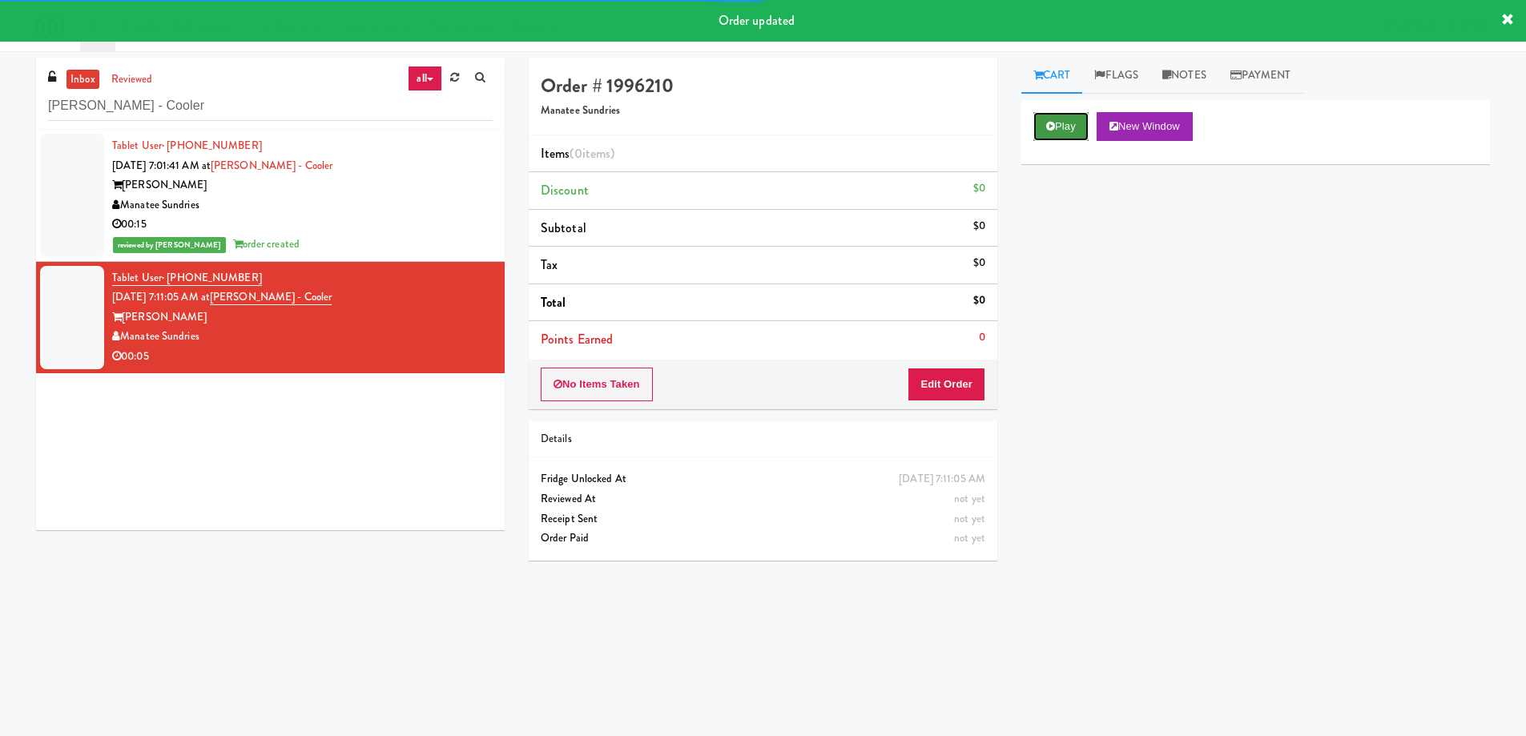
click at [1056, 128] on button "Play" at bounding box center [1060, 126] width 55 height 29
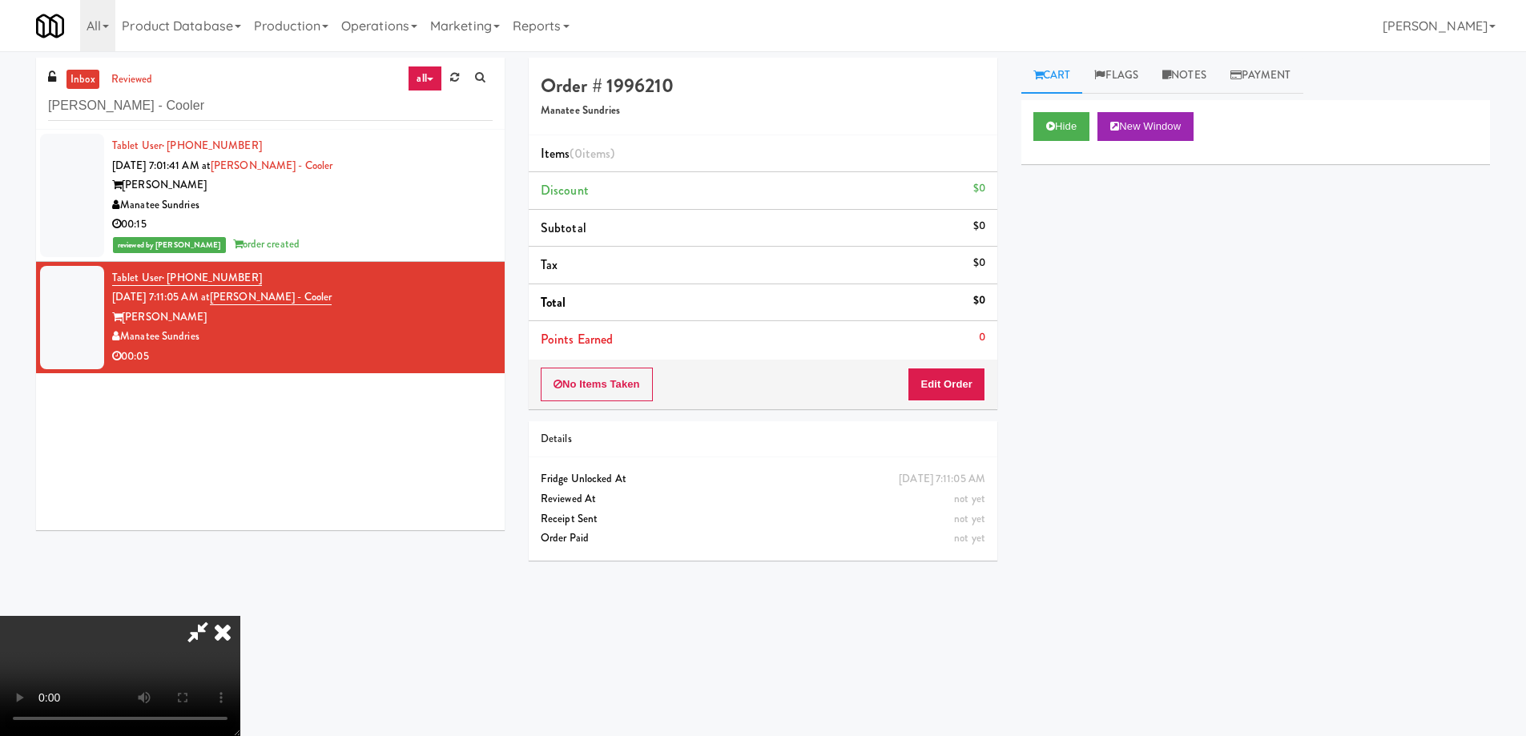
click at [240, 616] on video at bounding box center [120, 676] width 240 height 120
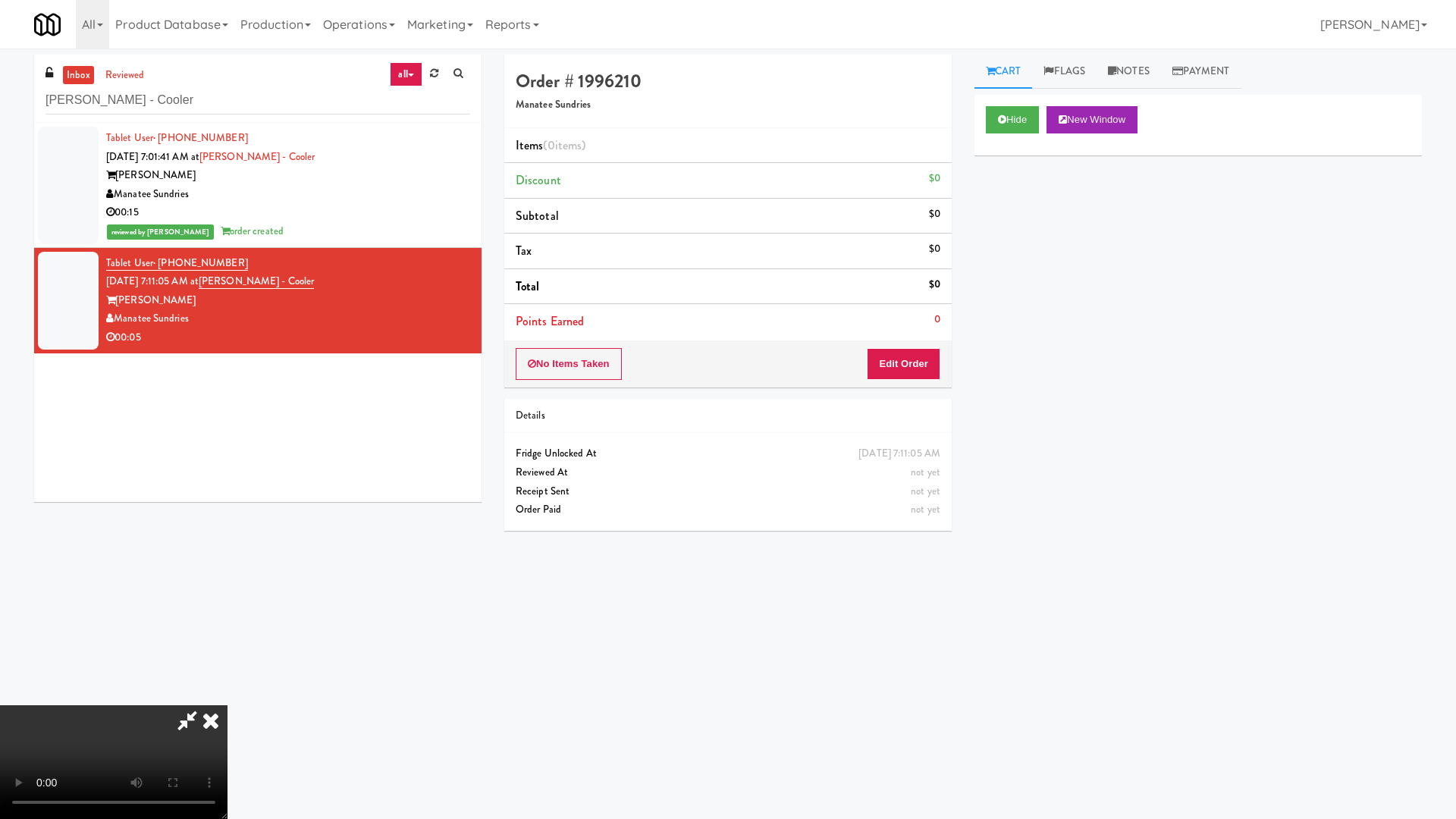
click at [227, 695] on video at bounding box center [114, 762] width 227 height 114
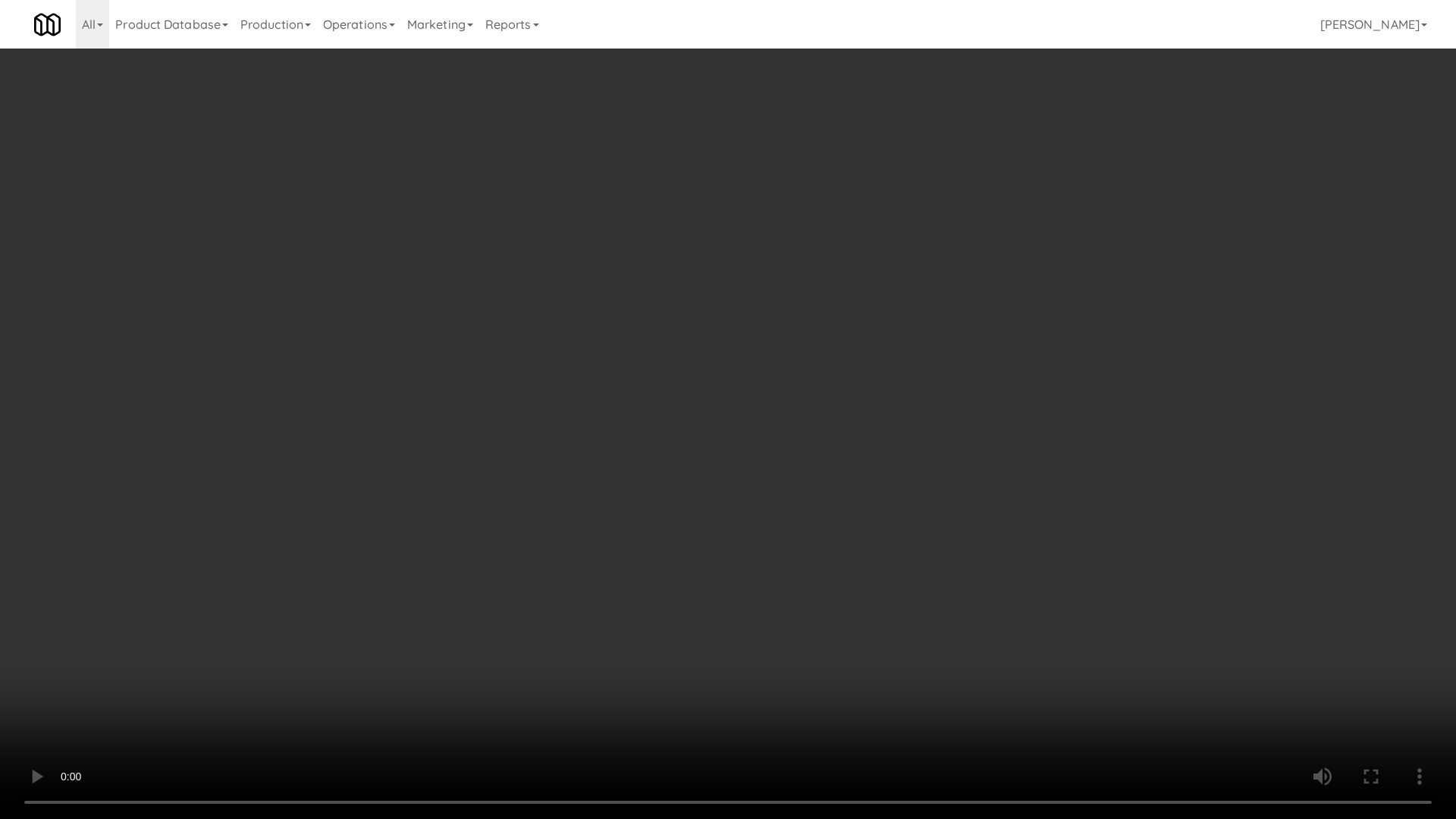
click at [682, 389] on video at bounding box center [728, 409] width 1456 height 819
click at [673, 458] on video at bounding box center [728, 409] width 1456 height 819
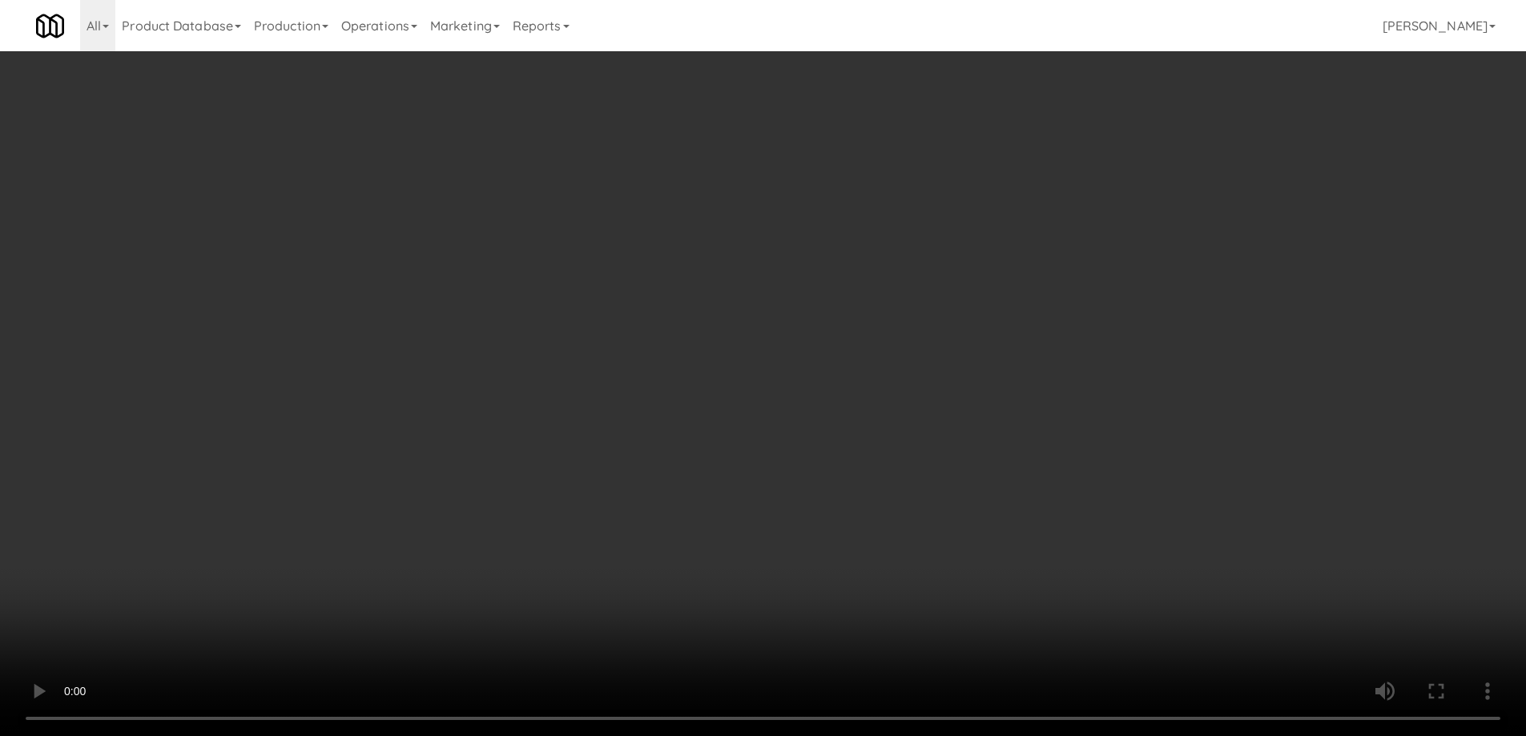
click at [942, 410] on div "Order # 1996210 Manatee Sundries Items (0 items ) Discount $0 Subtotal $0 Tax $…" at bounding box center [763, 315] width 493 height 515
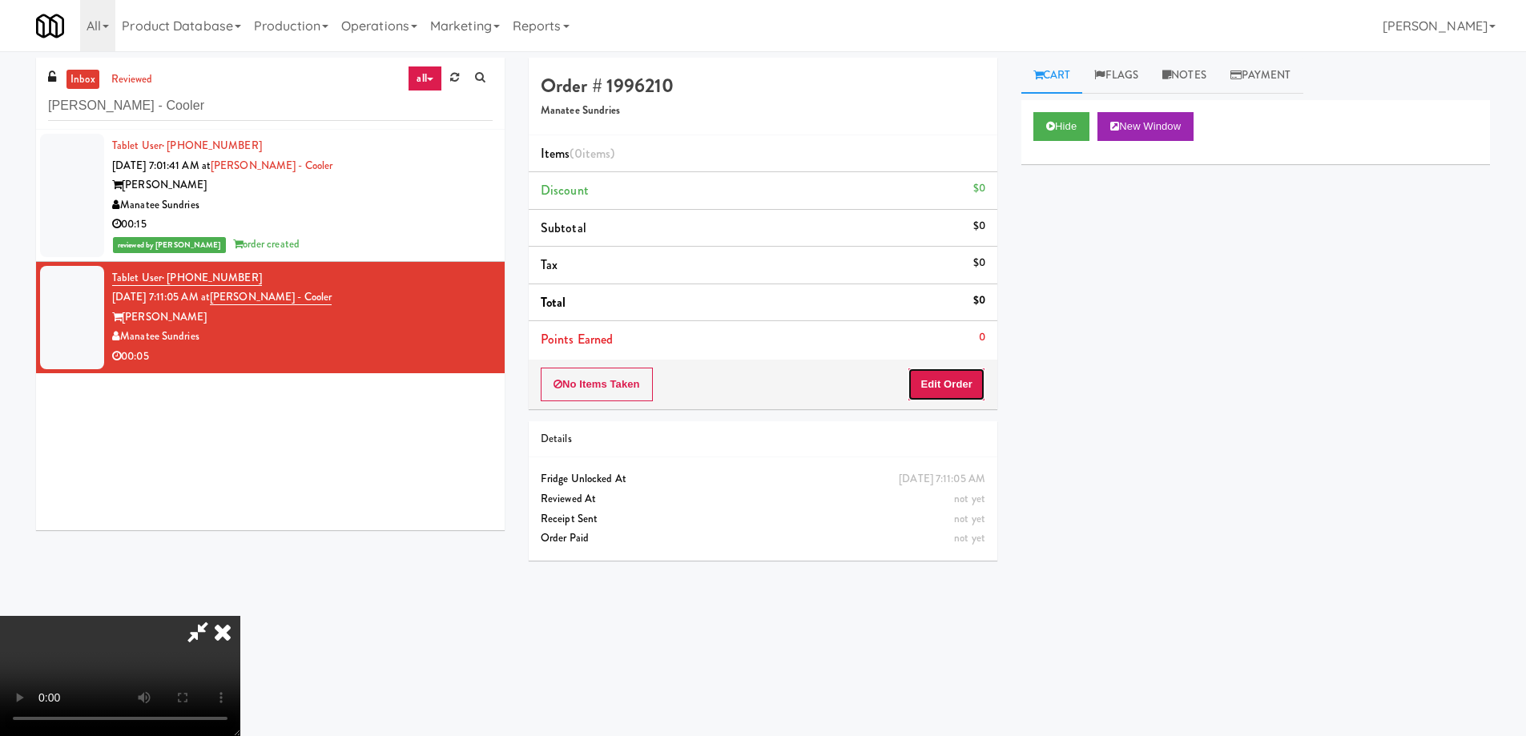
click at [947, 385] on button "Edit Order" at bounding box center [947, 385] width 78 height 34
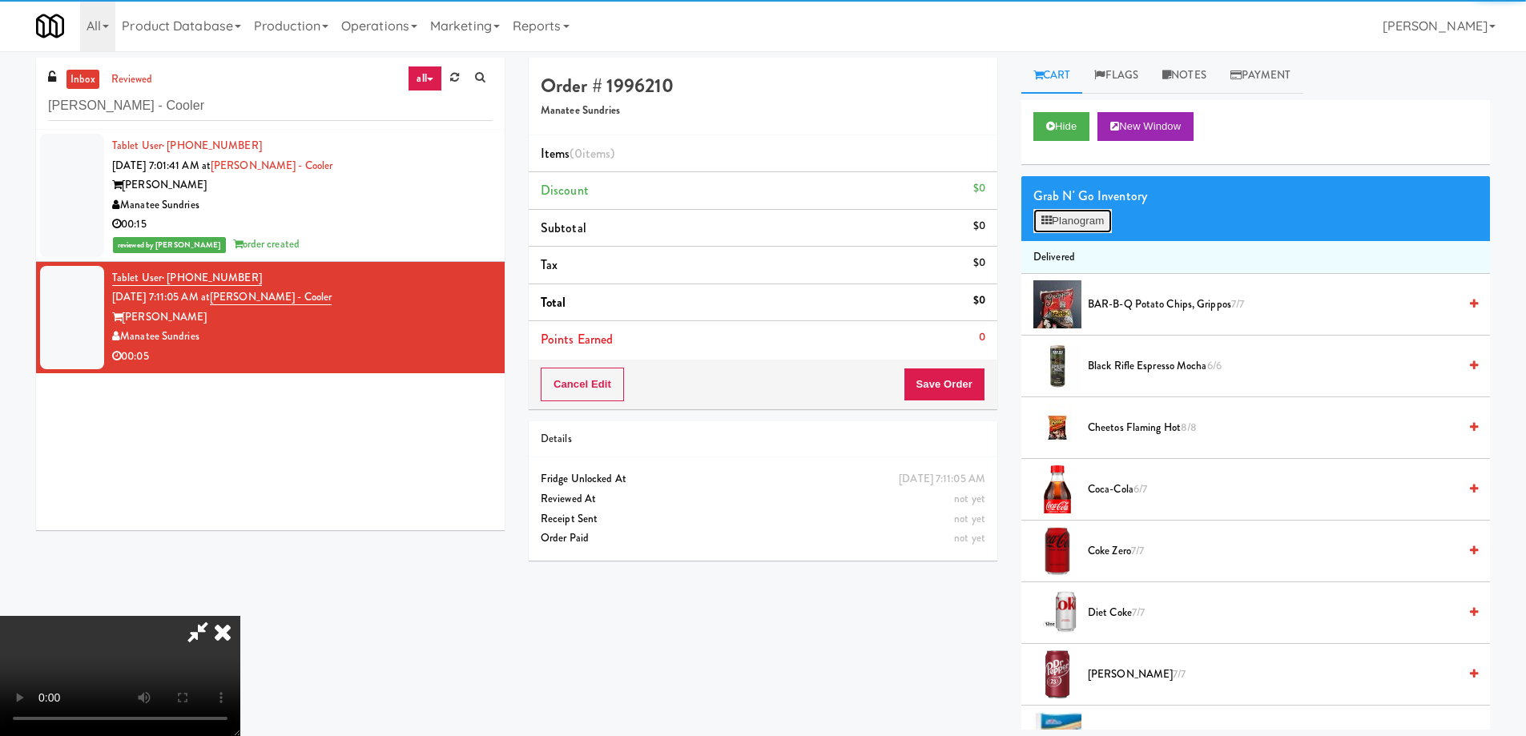
click at [1086, 220] on button "Planogram" at bounding box center [1072, 221] width 79 height 24
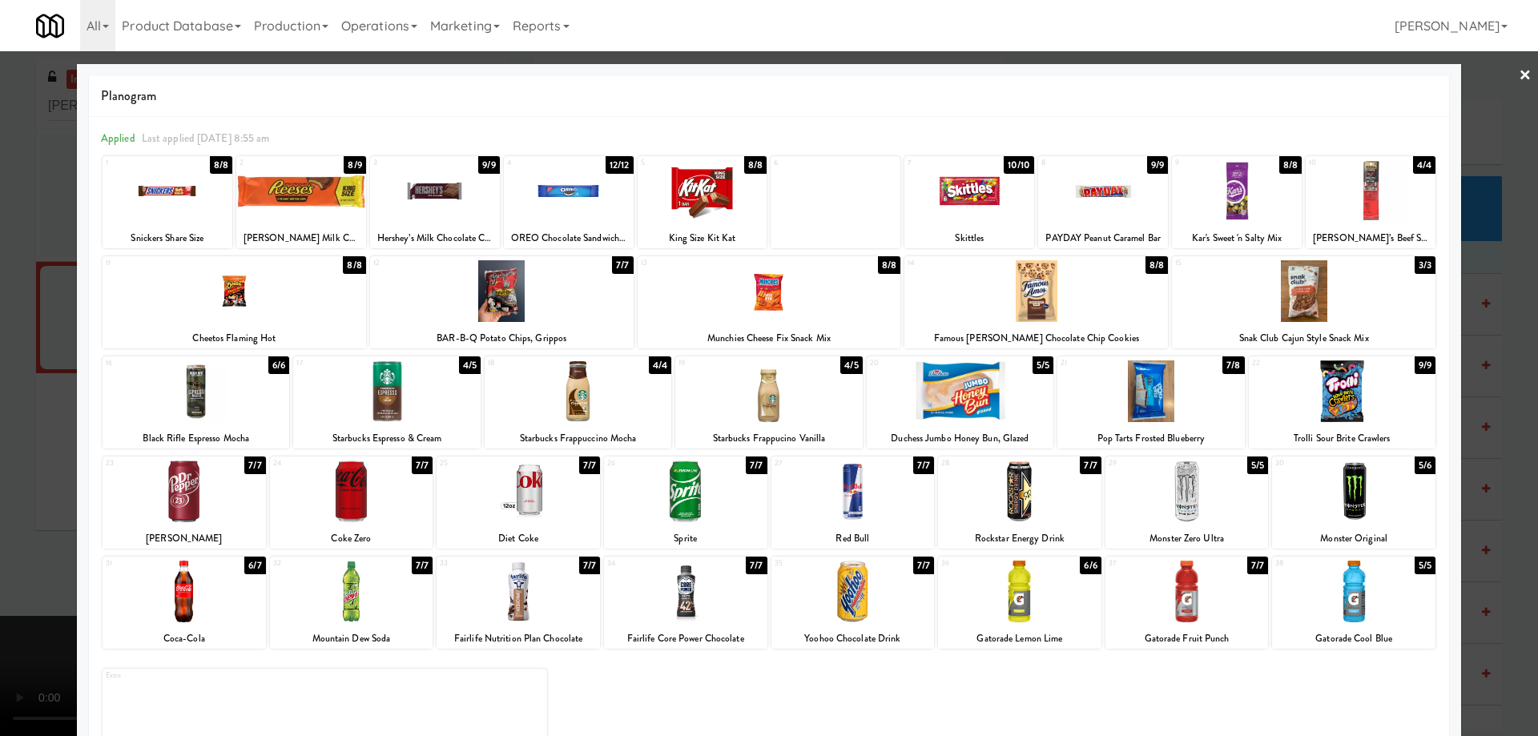
click at [634, 396] on div at bounding box center [578, 391] width 187 height 62
click at [1519, 70] on link "×" at bounding box center [1525, 76] width 13 height 50
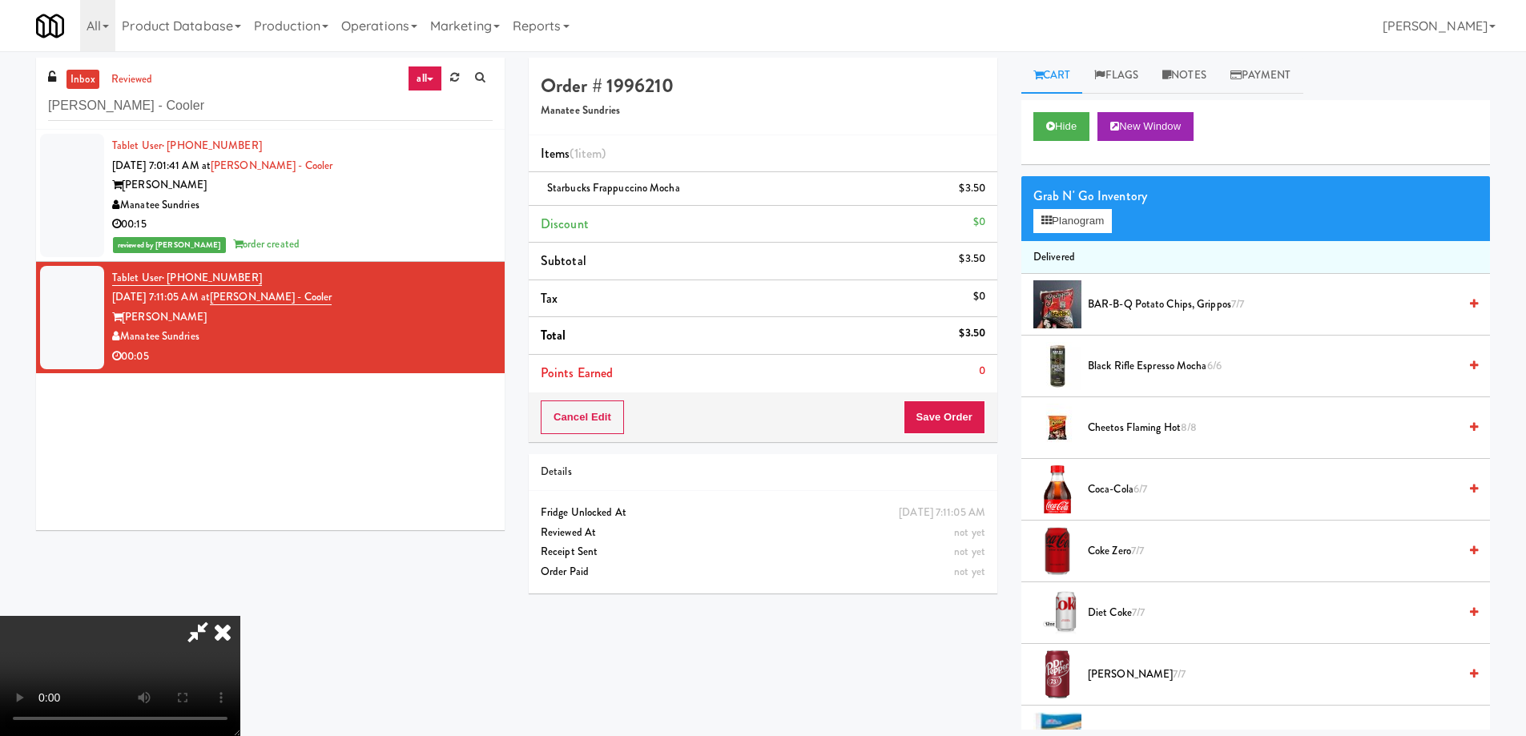
click at [240, 616] on video at bounding box center [120, 676] width 240 height 120
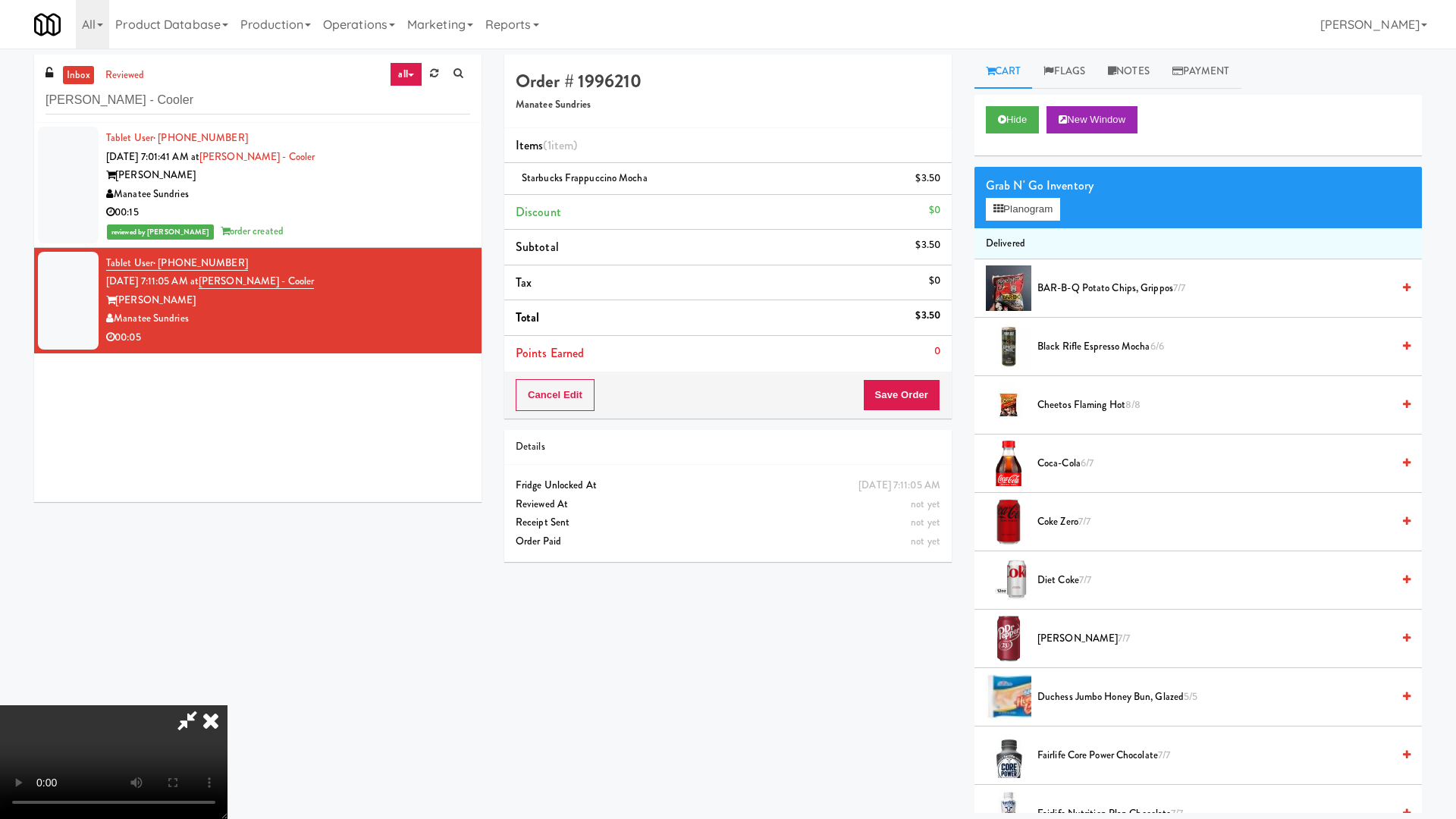
click at [227, 695] on video at bounding box center [114, 762] width 227 height 114
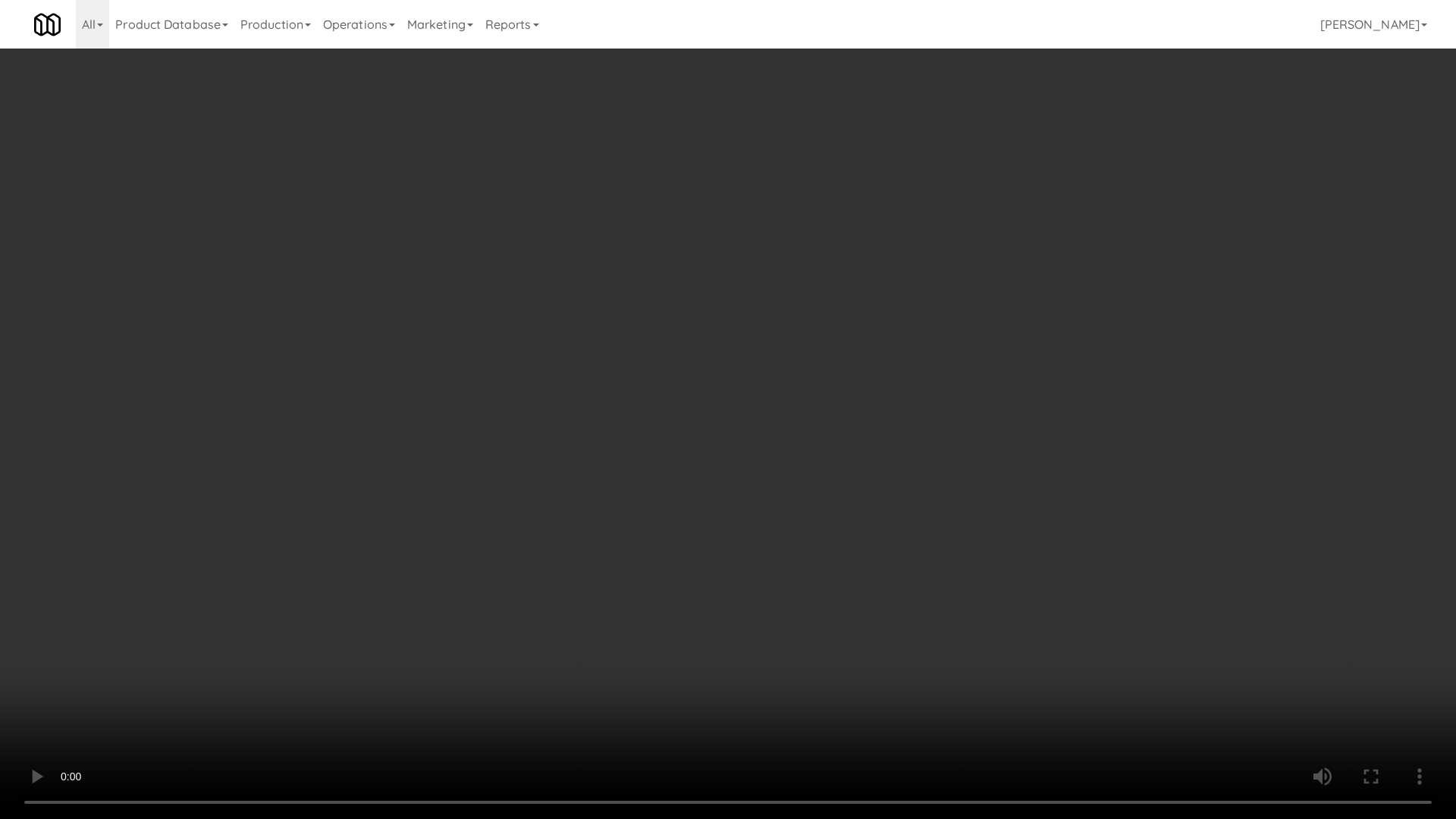
click at [732, 517] on video at bounding box center [728, 409] width 1456 height 819
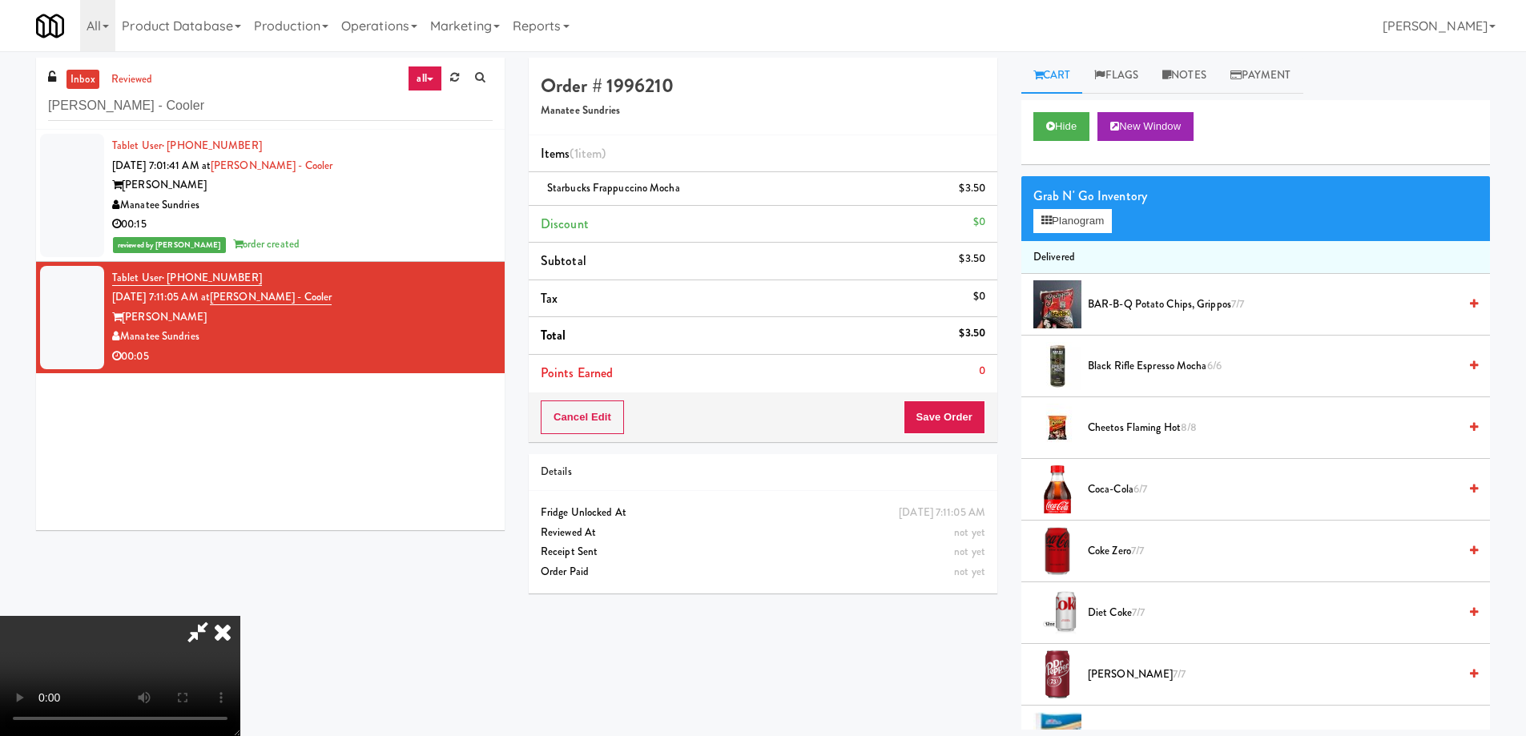
click at [240, 616] on icon at bounding box center [222, 632] width 35 height 32
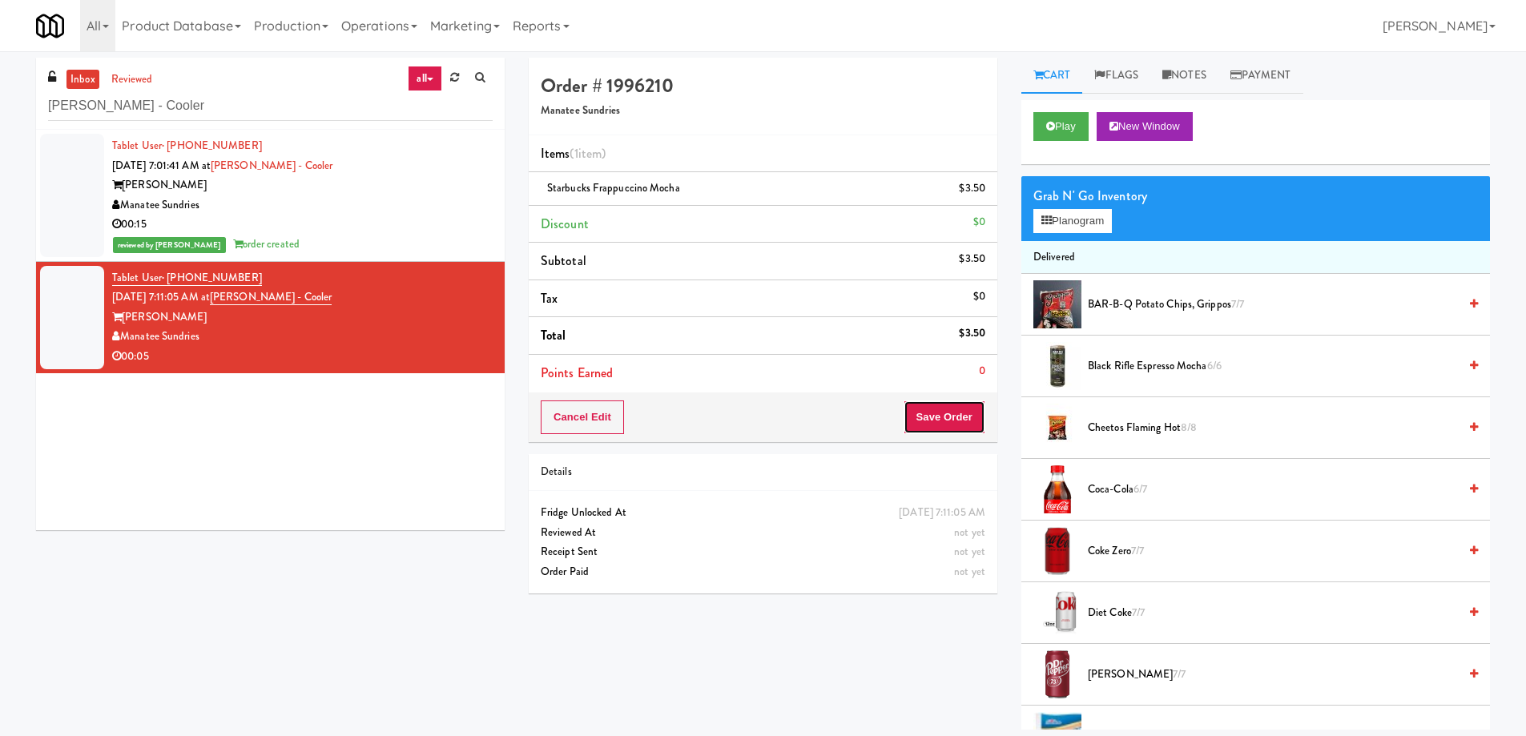
click at [945, 416] on button "Save Order" at bounding box center [945, 418] width 82 height 34
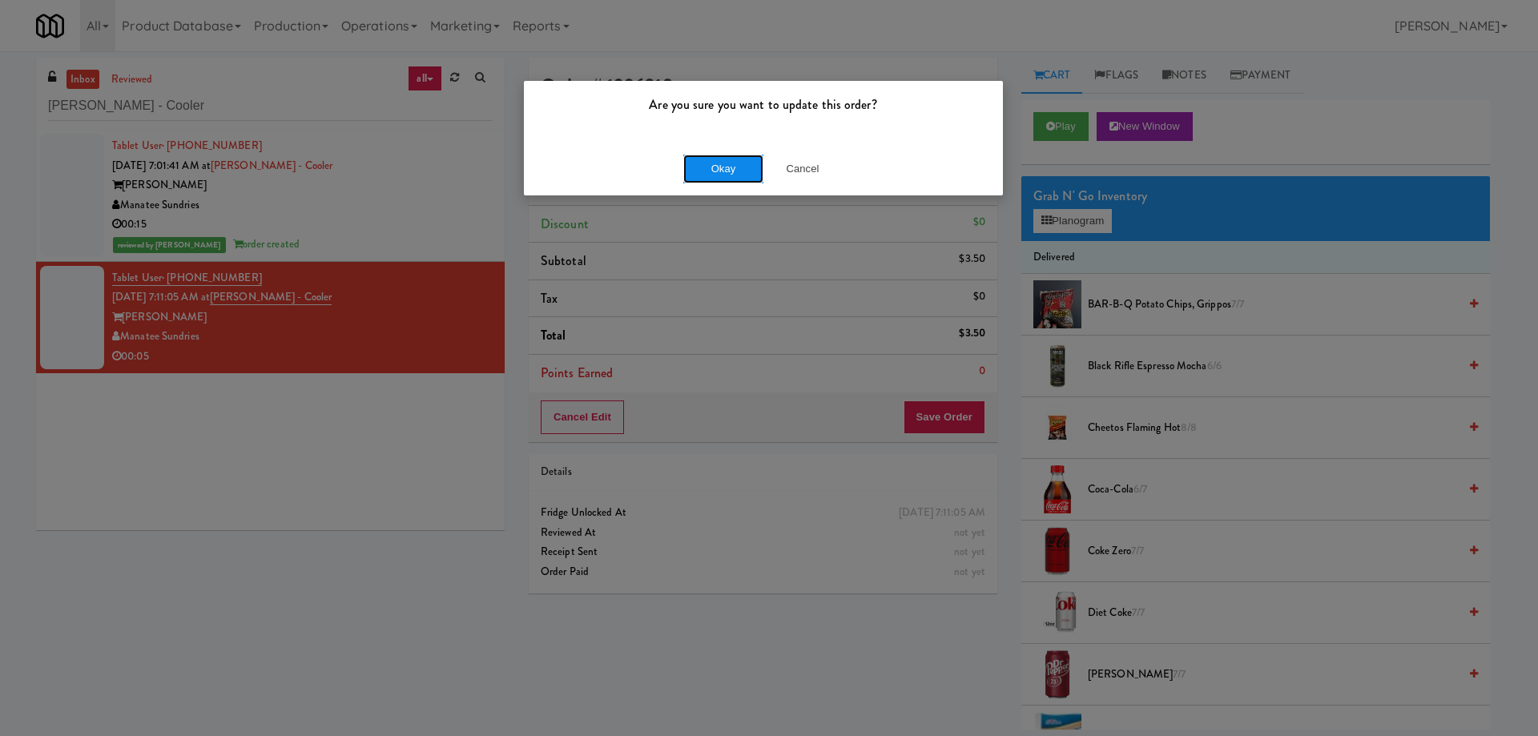
click at [699, 167] on button "Okay" at bounding box center [723, 169] width 80 height 29
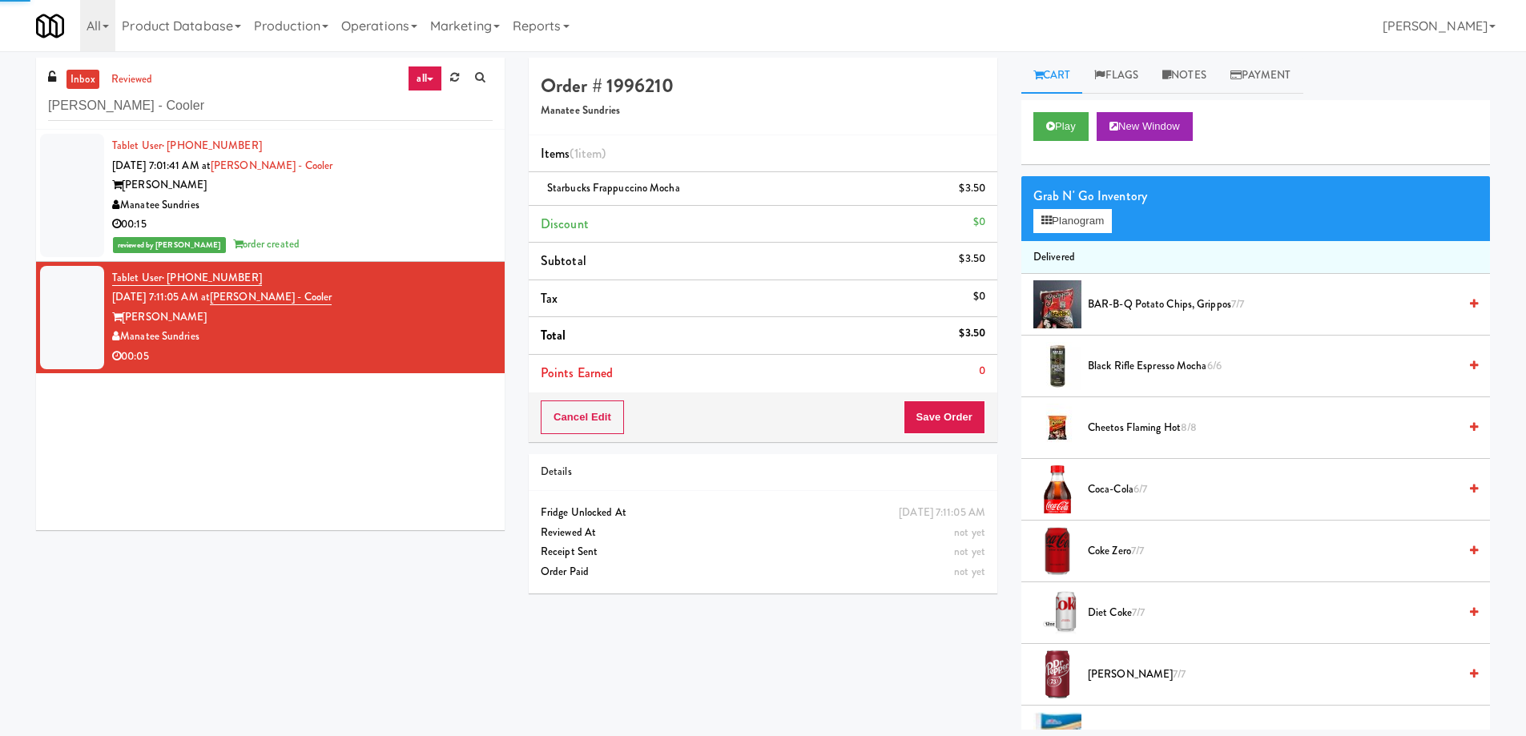
click at [428, 199] on div "Manatee Sundries" at bounding box center [302, 205] width 381 height 20
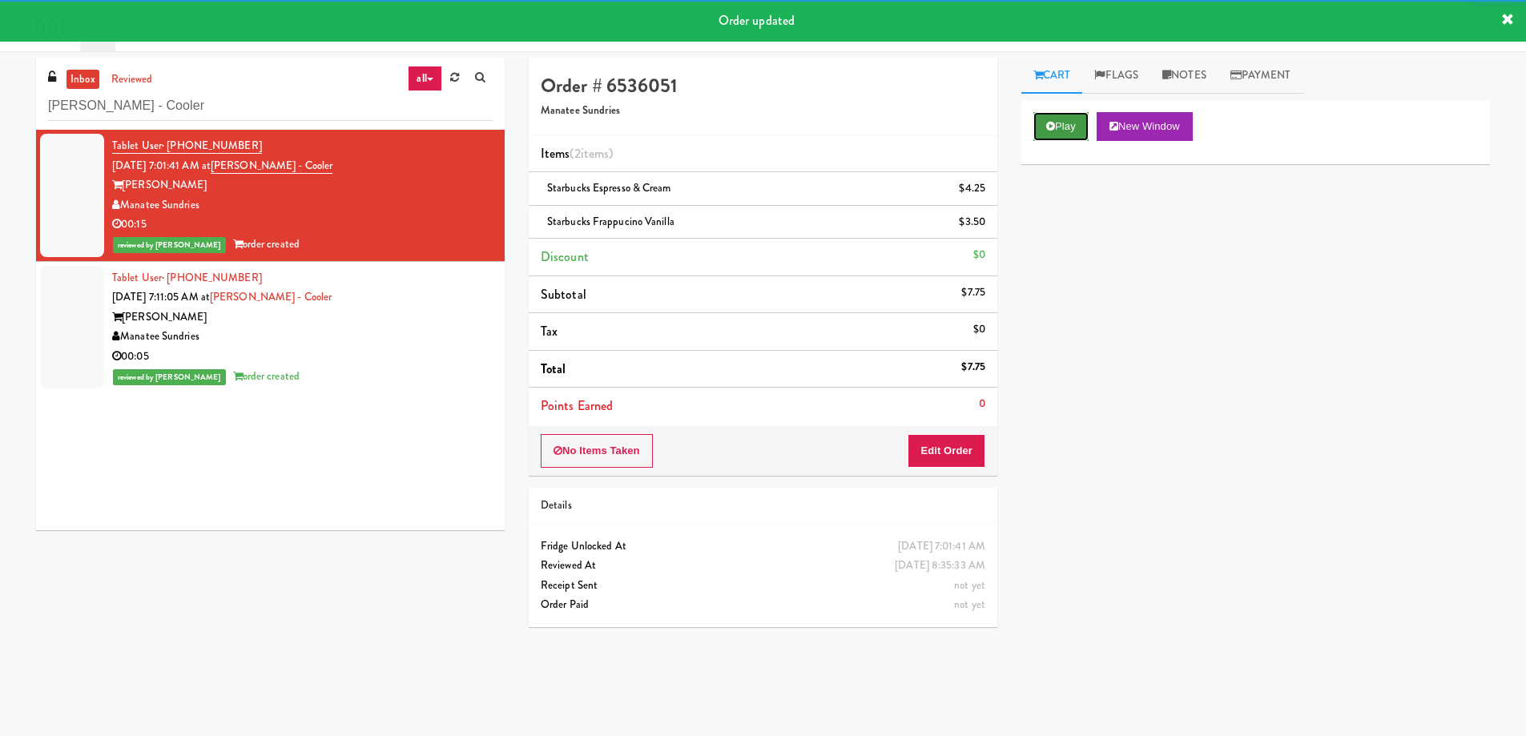
click at [1036, 125] on button "Play" at bounding box center [1060, 126] width 55 height 29
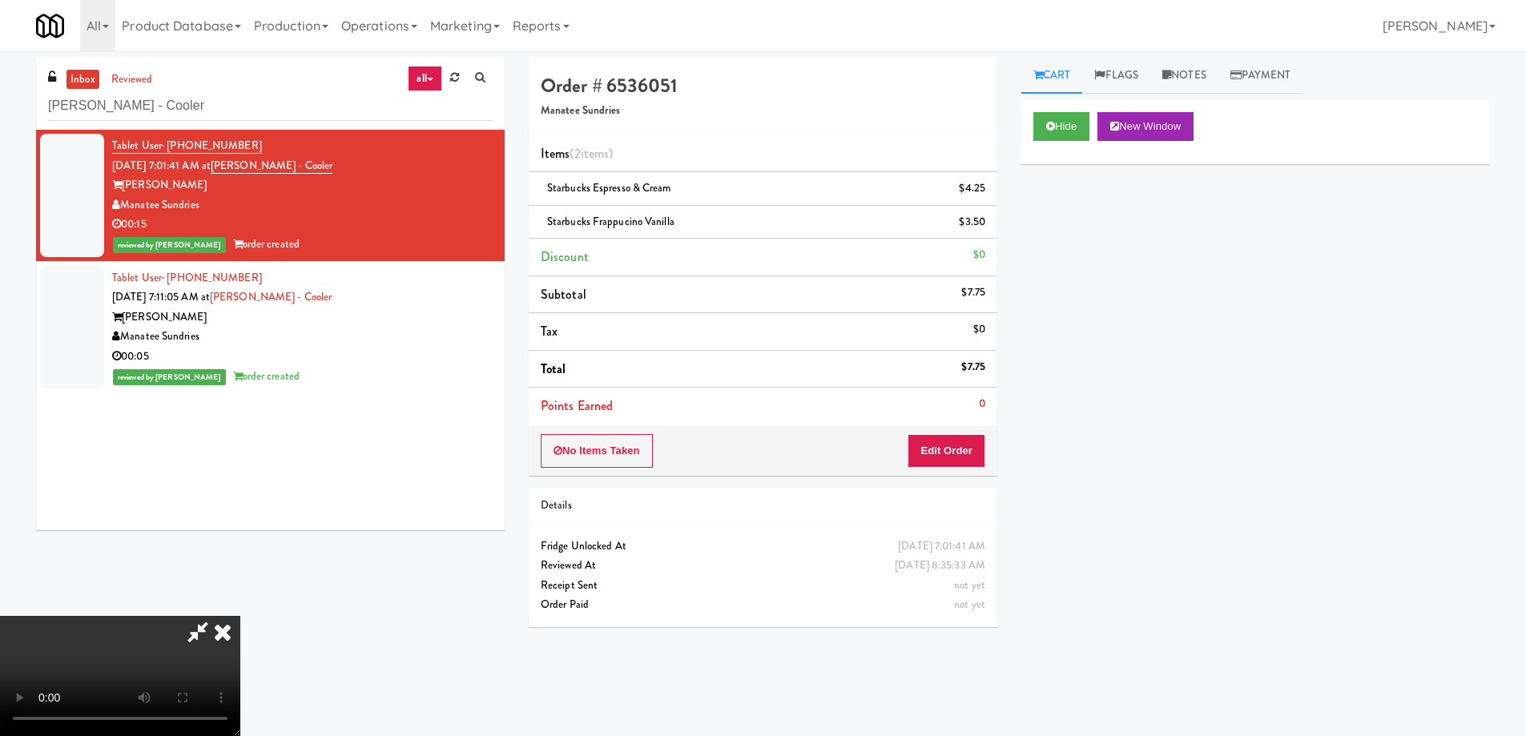
click at [240, 616] on video at bounding box center [120, 676] width 240 height 120
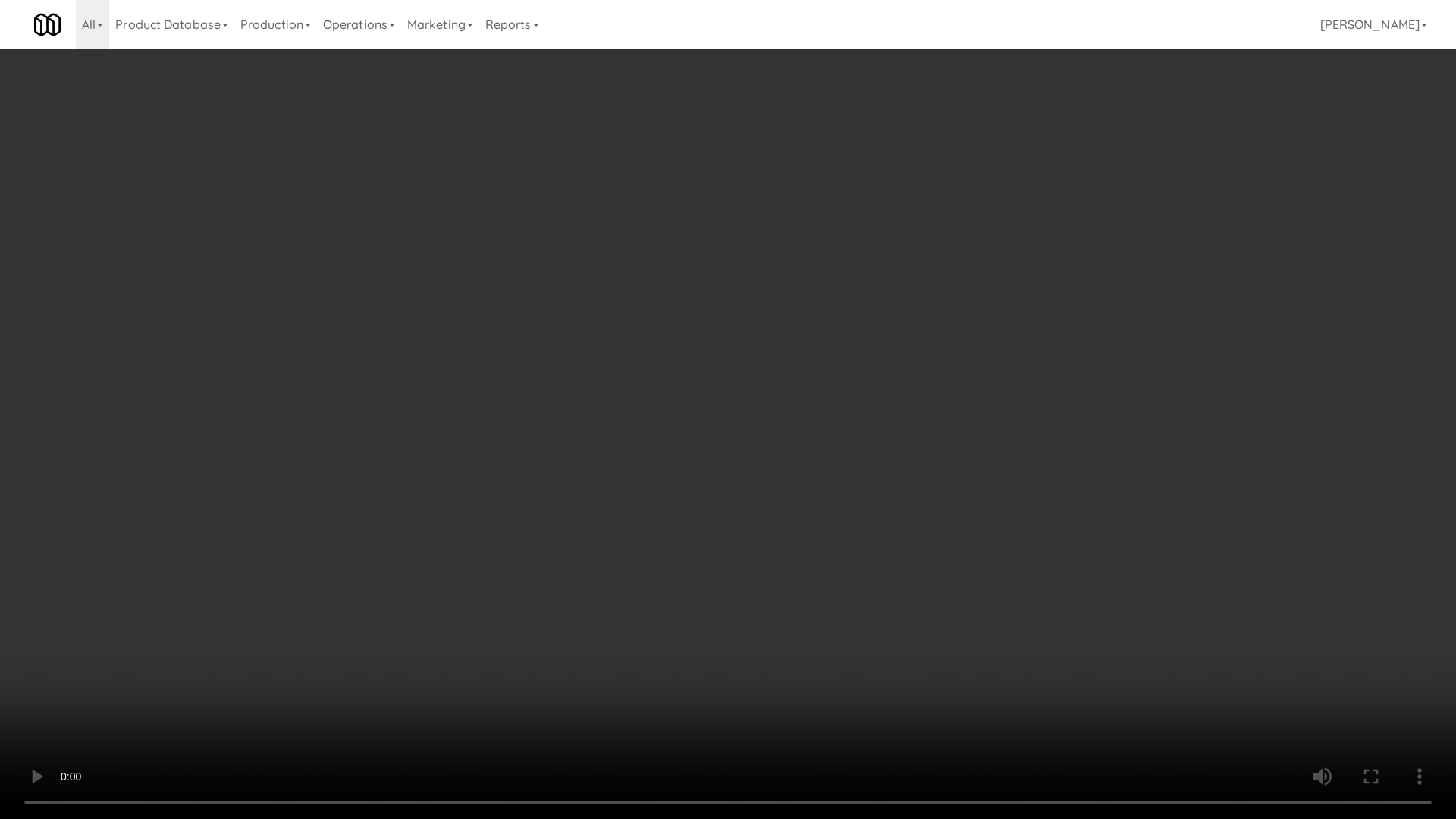
click at [639, 521] on video at bounding box center [728, 409] width 1456 height 819
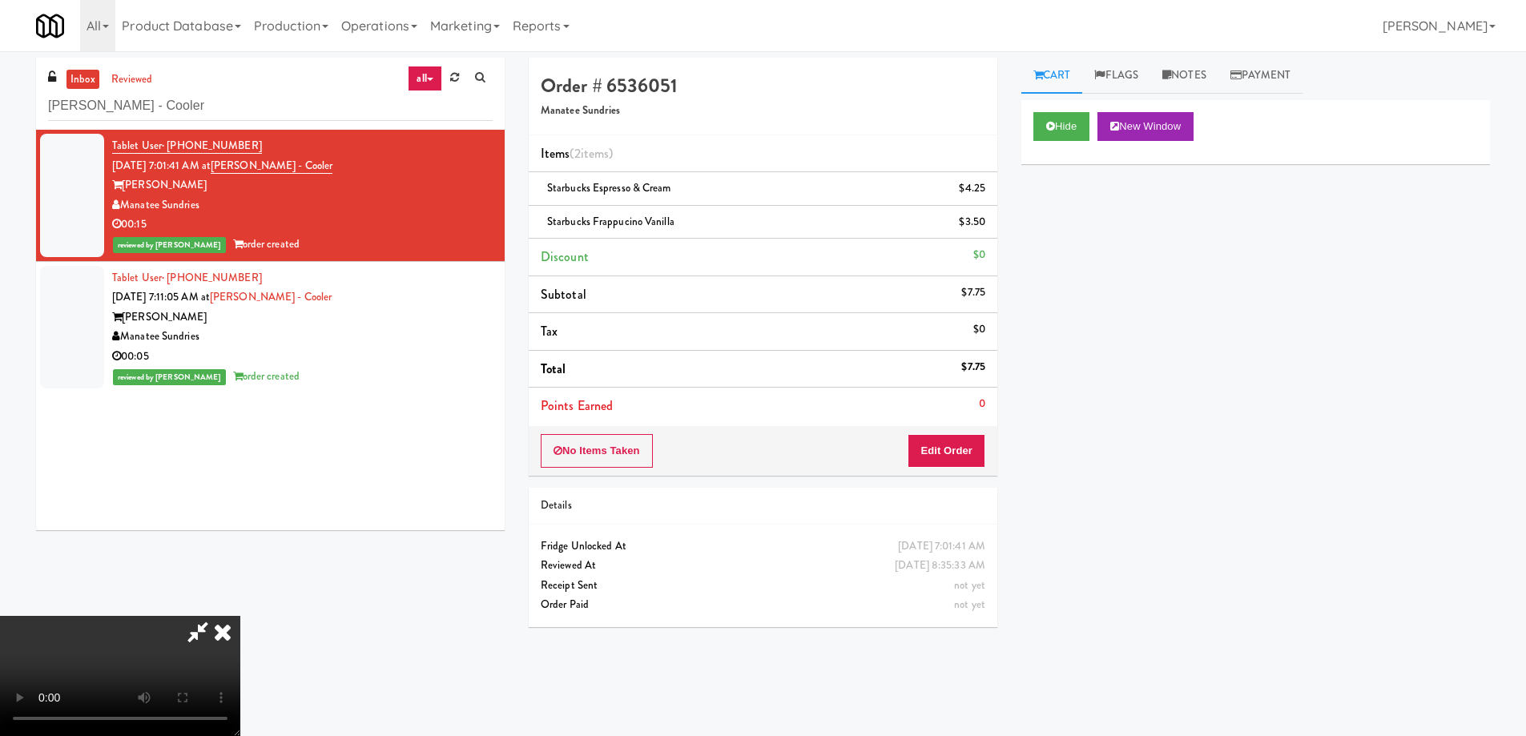
click at [240, 616] on icon at bounding box center [222, 632] width 35 height 32
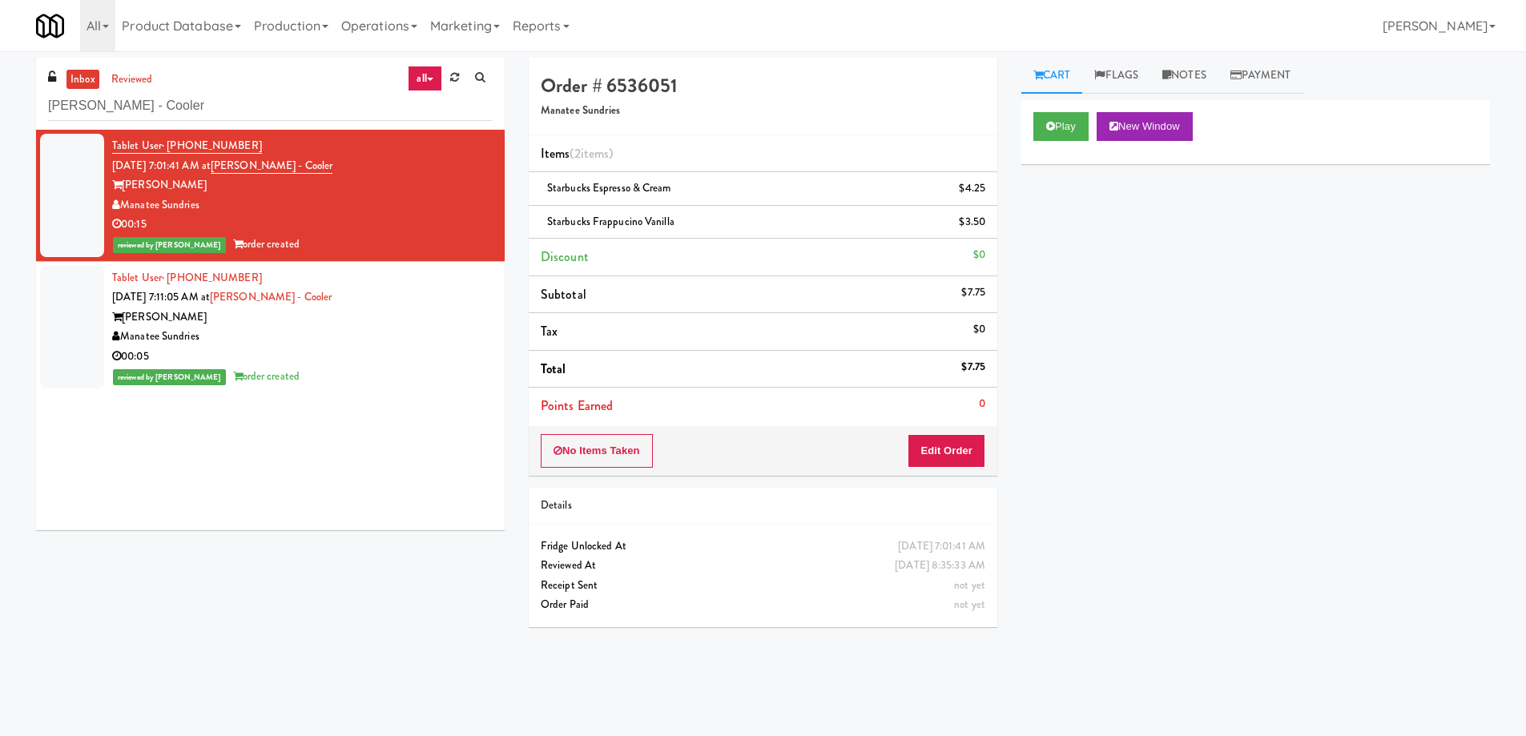
click at [410, 333] on div "Manatee Sundries" at bounding box center [302, 337] width 381 height 20
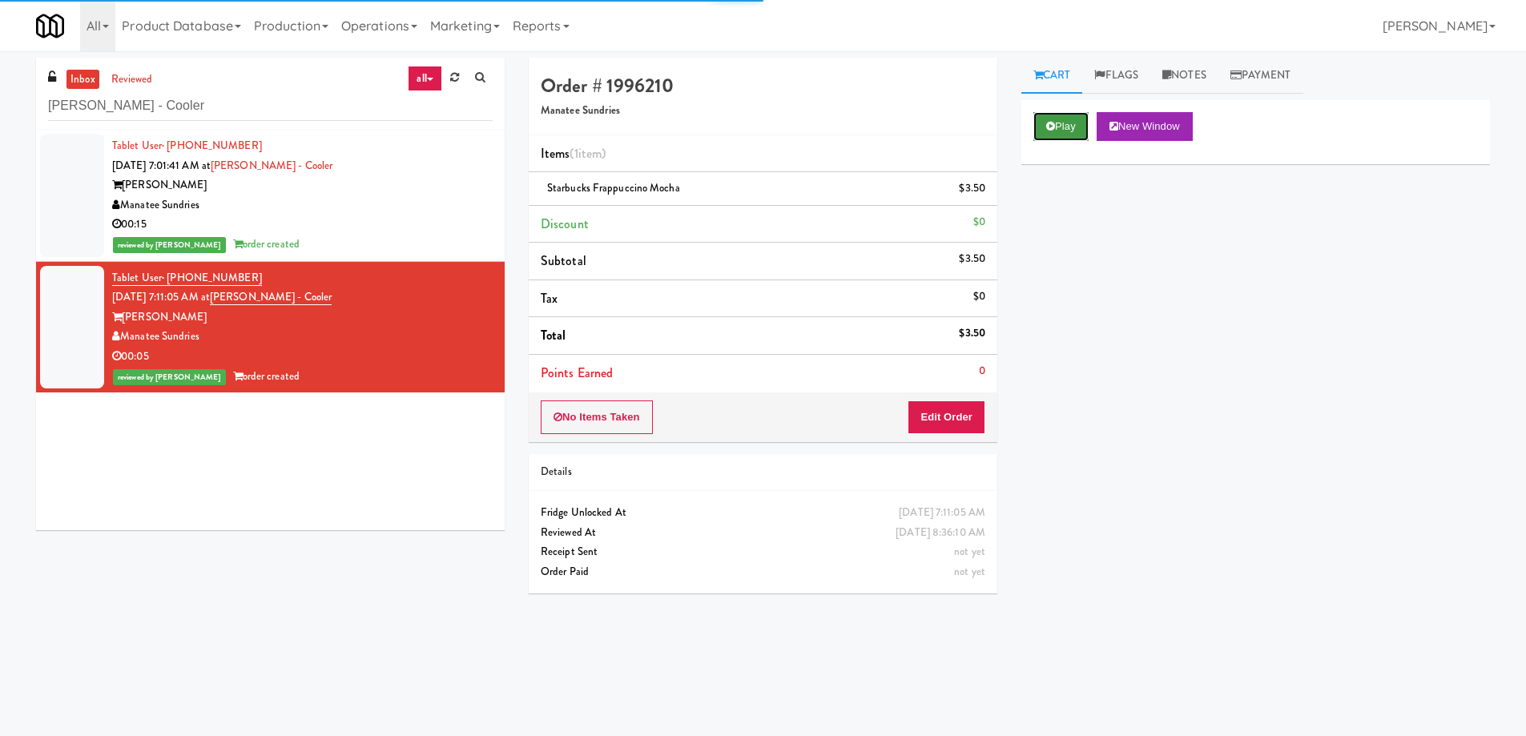
click at [1064, 125] on button "Play" at bounding box center [1060, 126] width 55 height 29
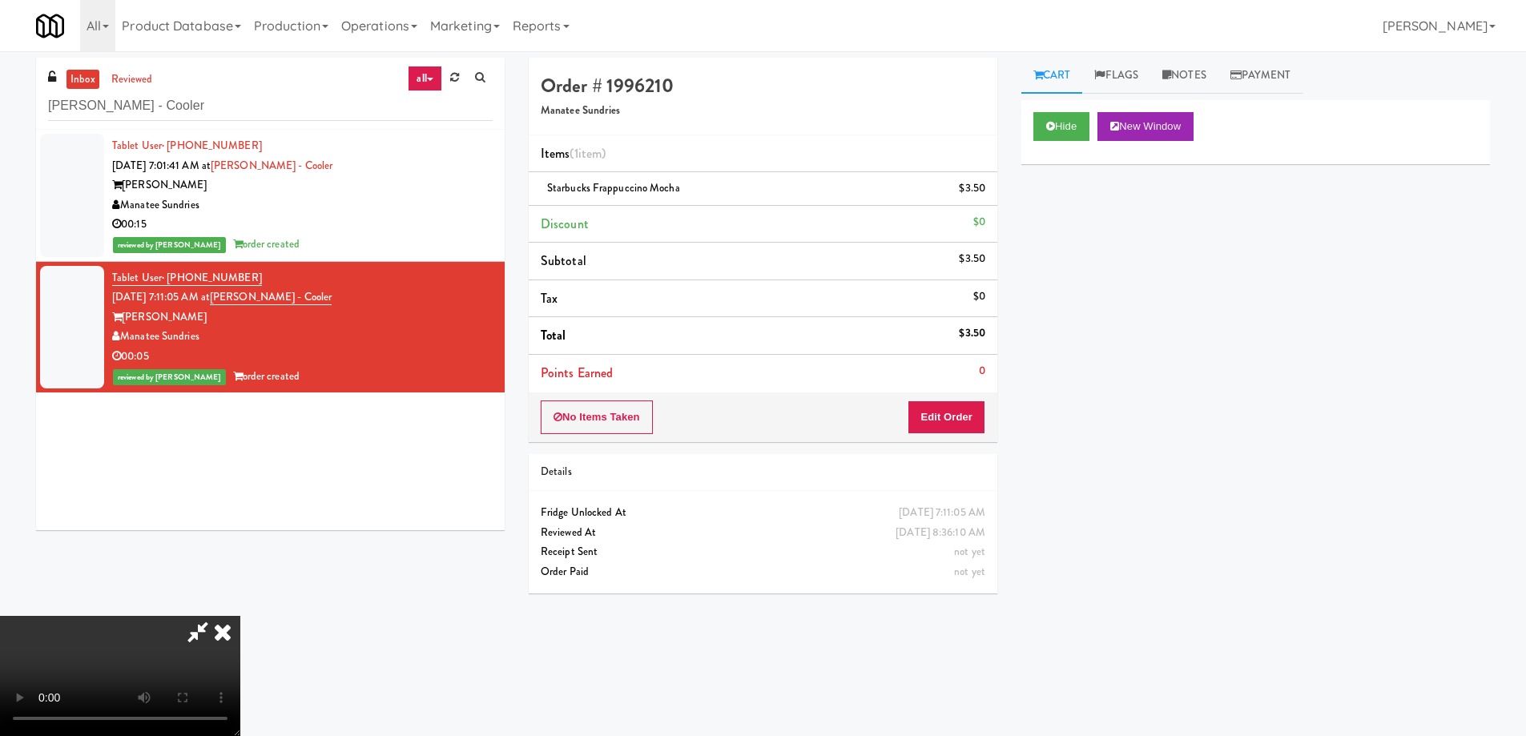
click at [240, 616] on video at bounding box center [120, 676] width 240 height 120
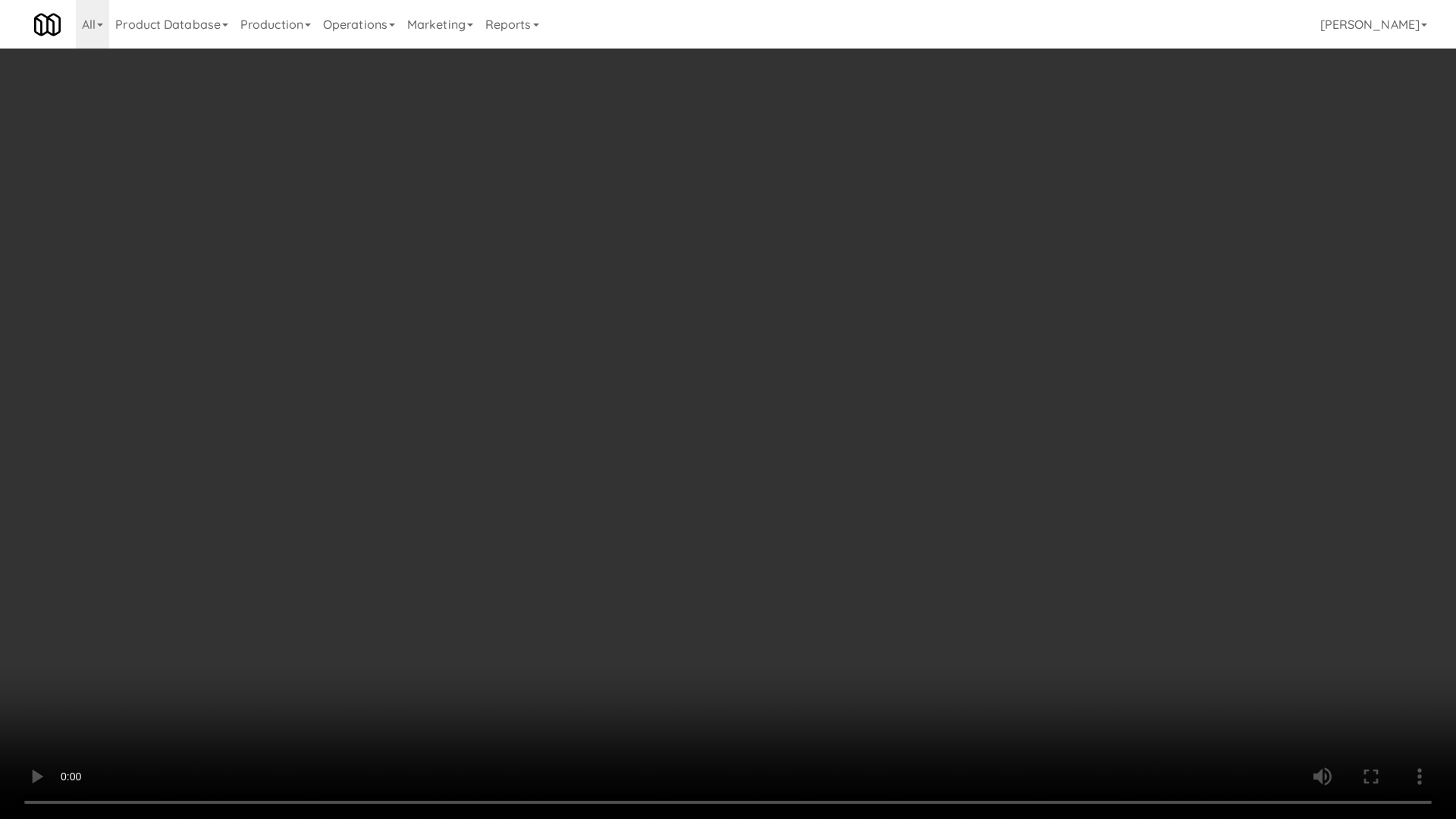
click at [715, 574] on video at bounding box center [728, 409] width 1456 height 819
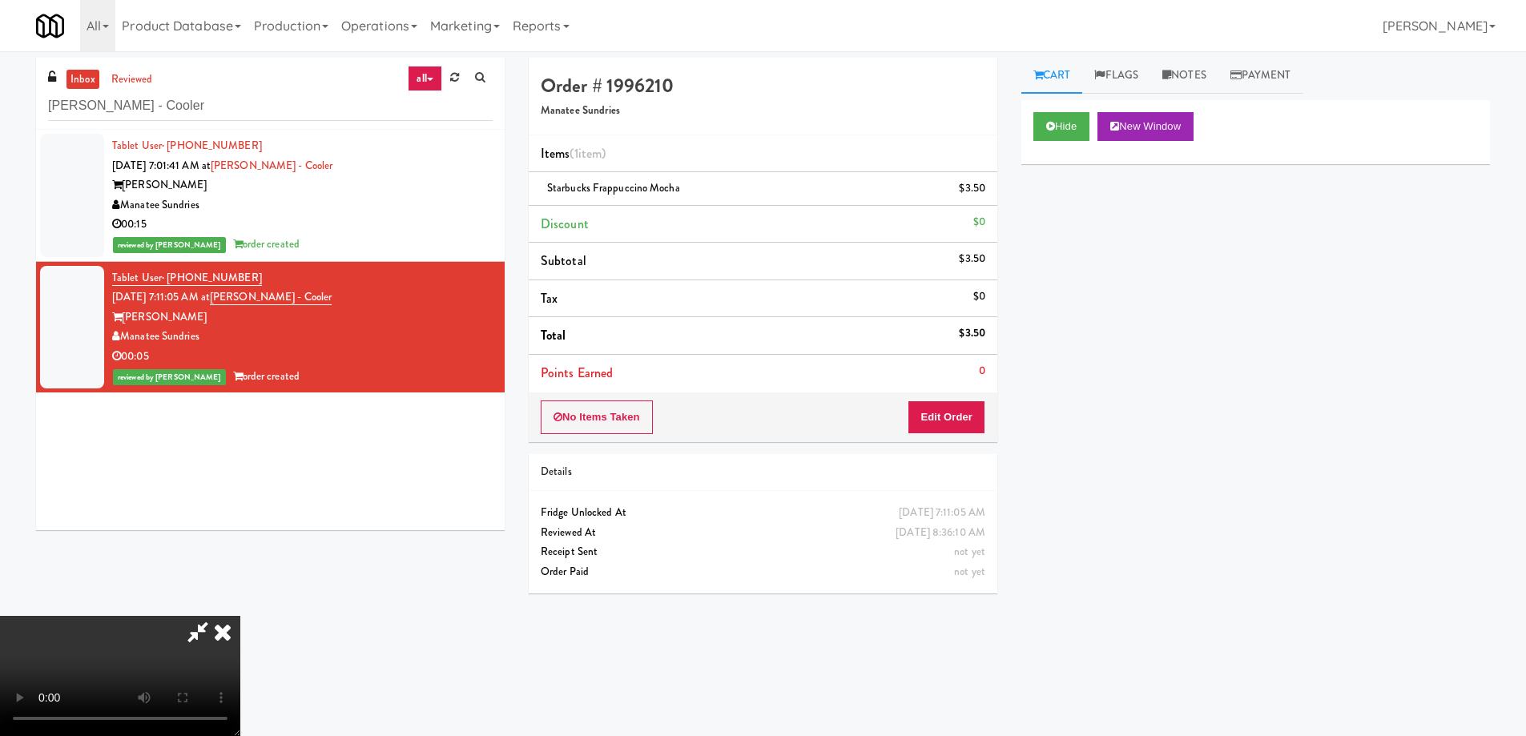
click at [240, 616] on icon at bounding box center [222, 632] width 35 height 32
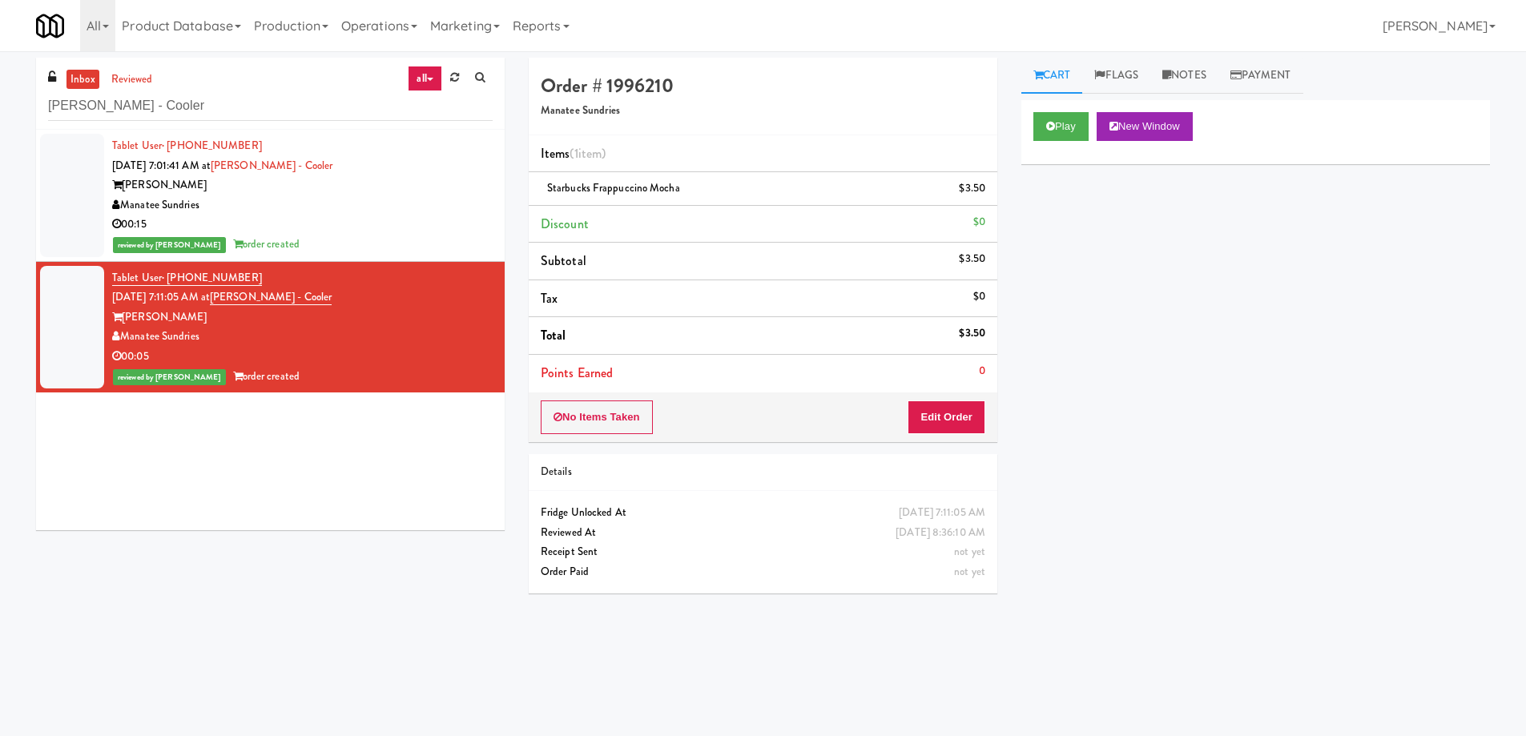
drag, startPoint x: 1252, startPoint y: 544, endPoint x: 1241, endPoint y: 536, distance: 13.8
click at [1245, 539] on div "Play New Window Primary Flag Clear Flag if unable to determine what was taken o…" at bounding box center [1255, 400] width 469 height 601
click at [253, 105] on input "Linder - Cooler" at bounding box center [270, 106] width 445 height 30
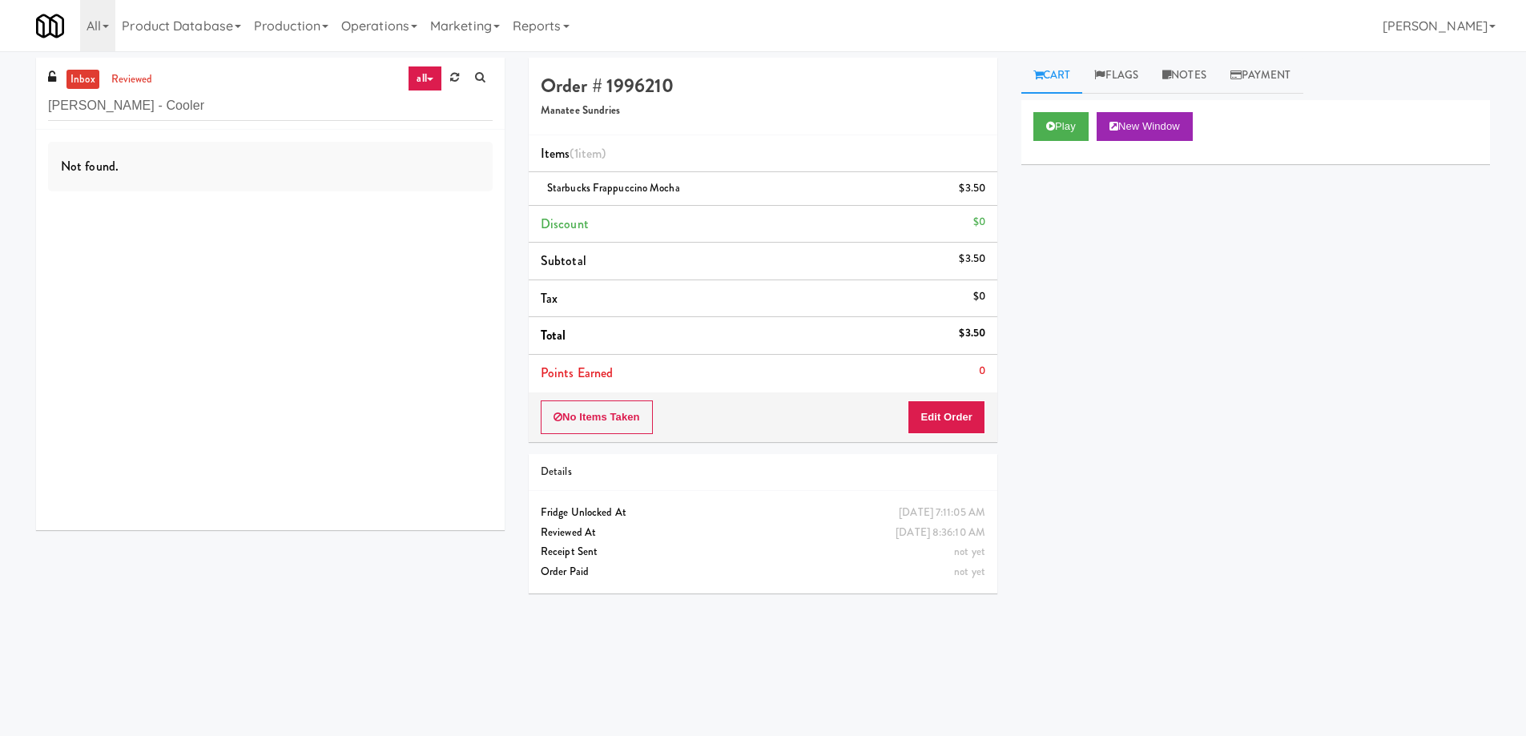
click at [1223, 514] on div "Play New Window Primary Flag Clear Flag if unable to determine what was taken o…" at bounding box center [1255, 400] width 469 height 601
click at [264, 110] on input "Linder - Cooler" at bounding box center [270, 106] width 445 height 30
paste input "Atwater - Cooler - Left"
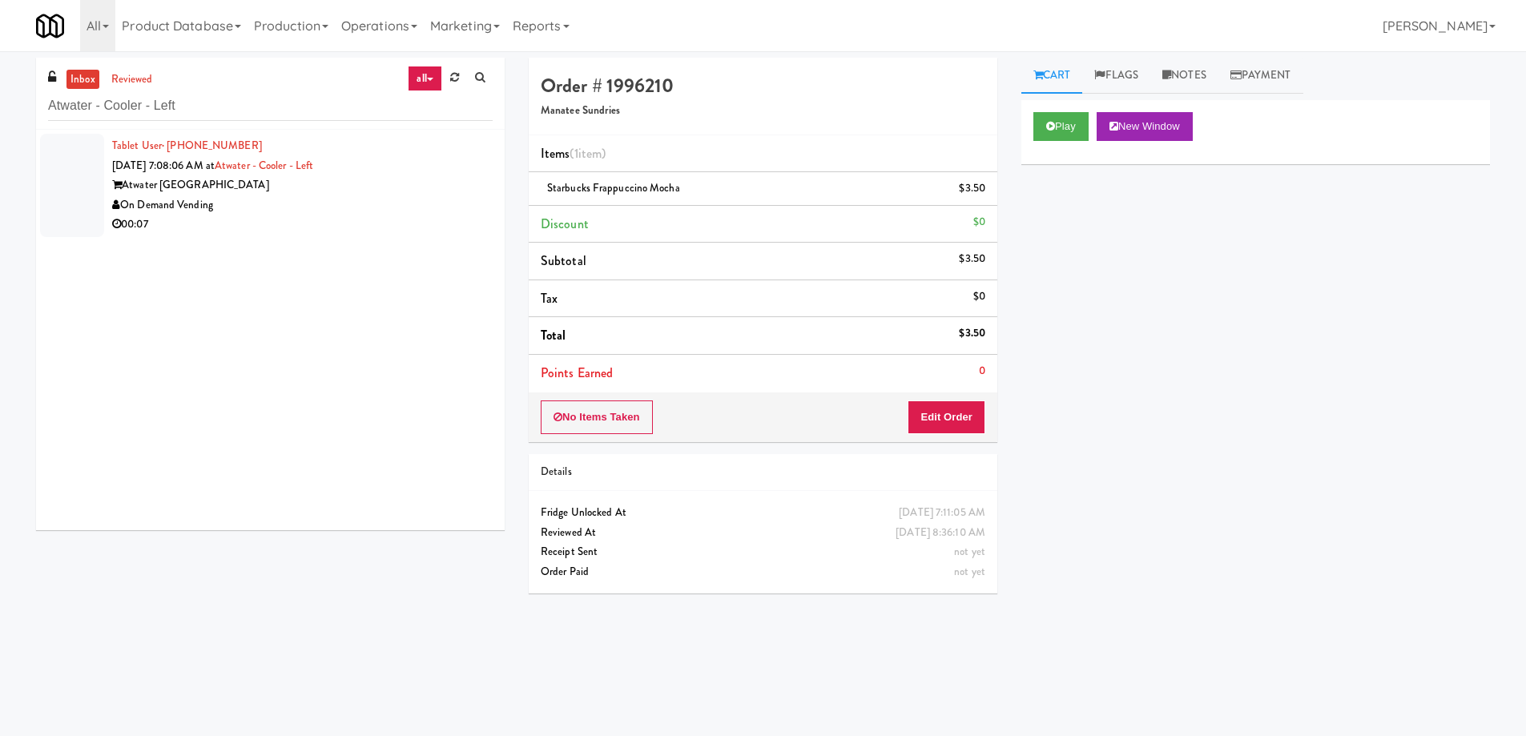
click at [312, 213] on div "On Demand Vending" at bounding box center [302, 205] width 381 height 20
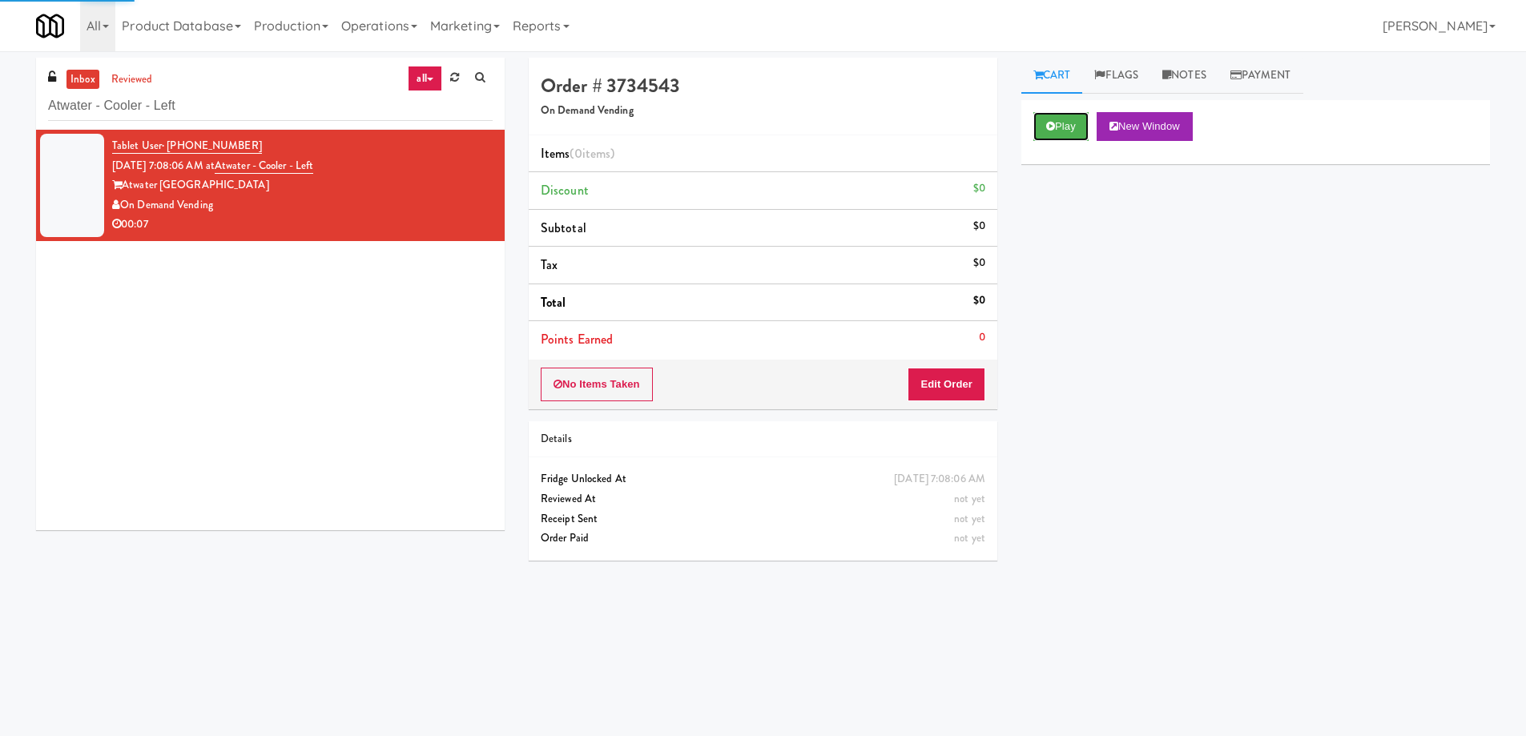
drag, startPoint x: 1073, startPoint y: 125, endPoint x: 841, endPoint y: 228, distance: 253.9
click at [1073, 125] on button "Play" at bounding box center [1060, 126] width 55 height 29
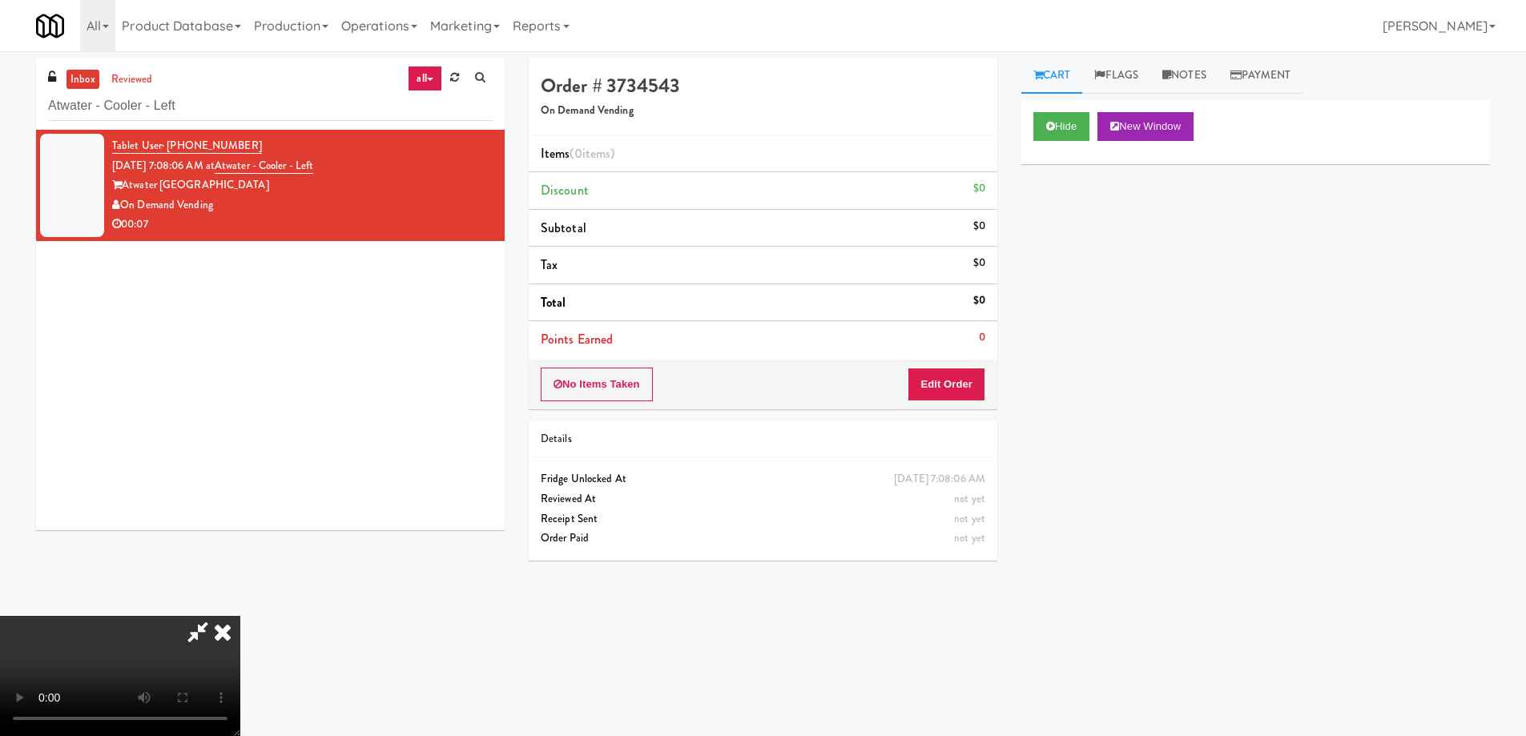
click at [240, 616] on video at bounding box center [120, 676] width 240 height 120
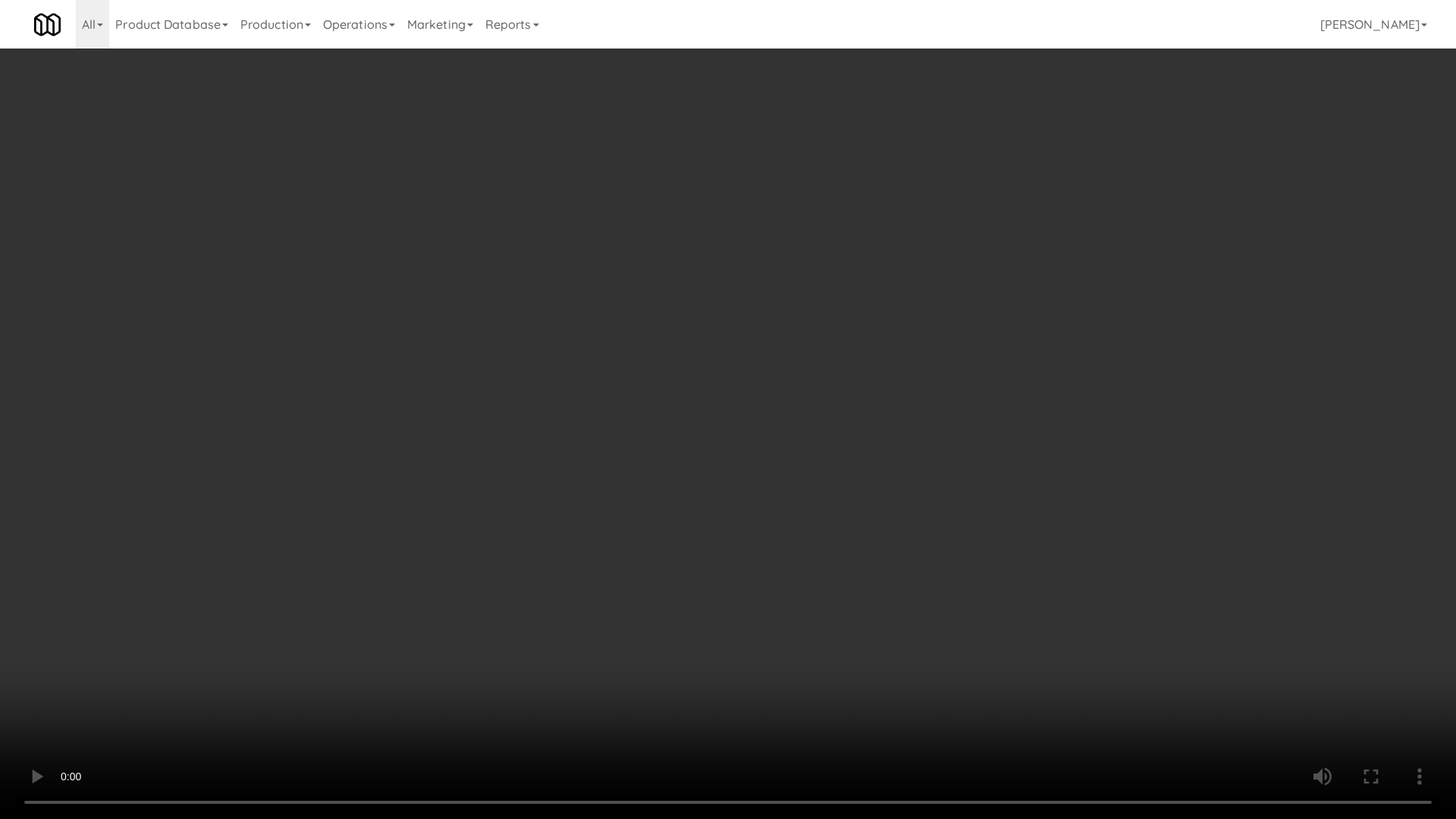
click at [692, 336] on video at bounding box center [728, 409] width 1456 height 819
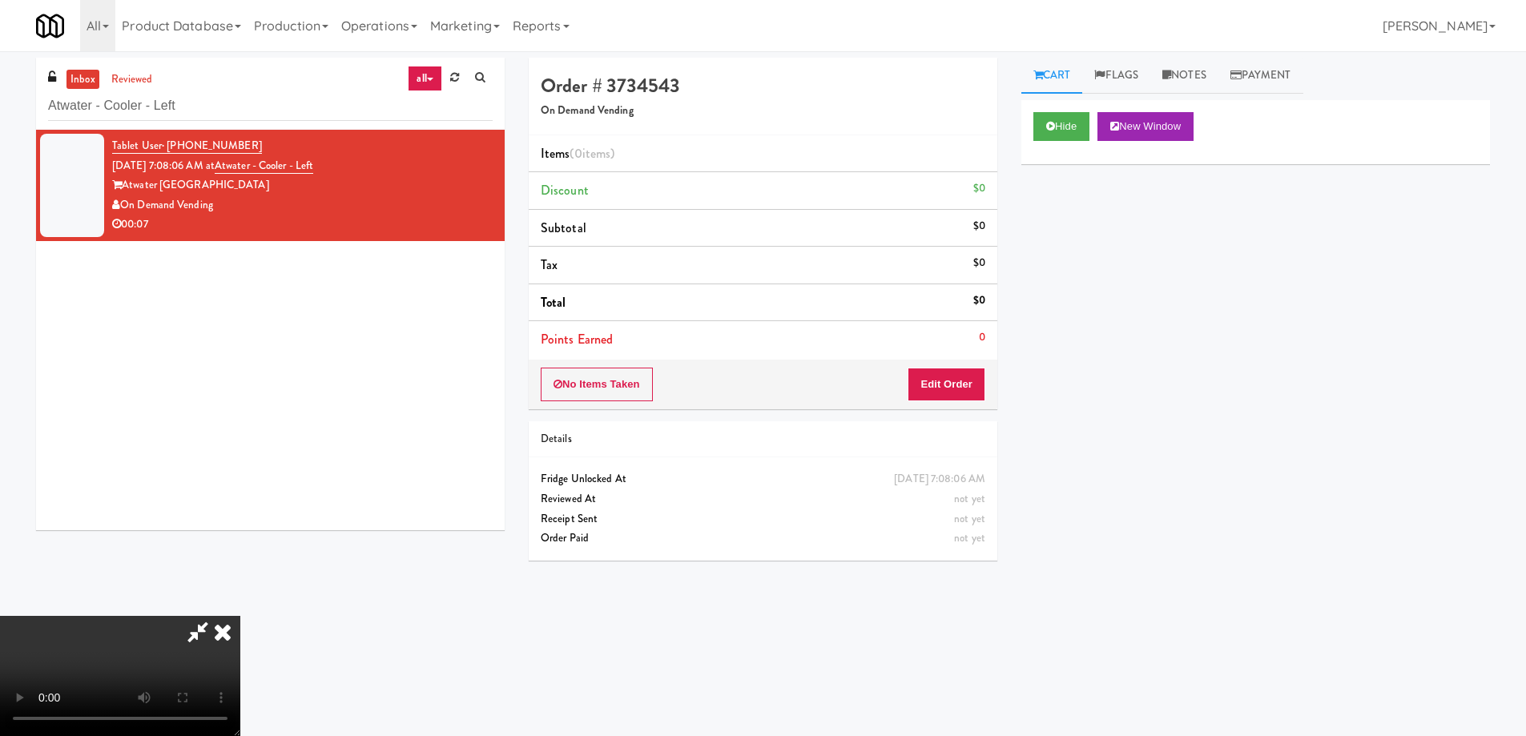
click at [988, 389] on div "No Items Taken Edit Order" at bounding box center [763, 385] width 469 height 50
click at [961, 385] on button "Edit Order" at bounding box center [947, 385] width 78 height 34
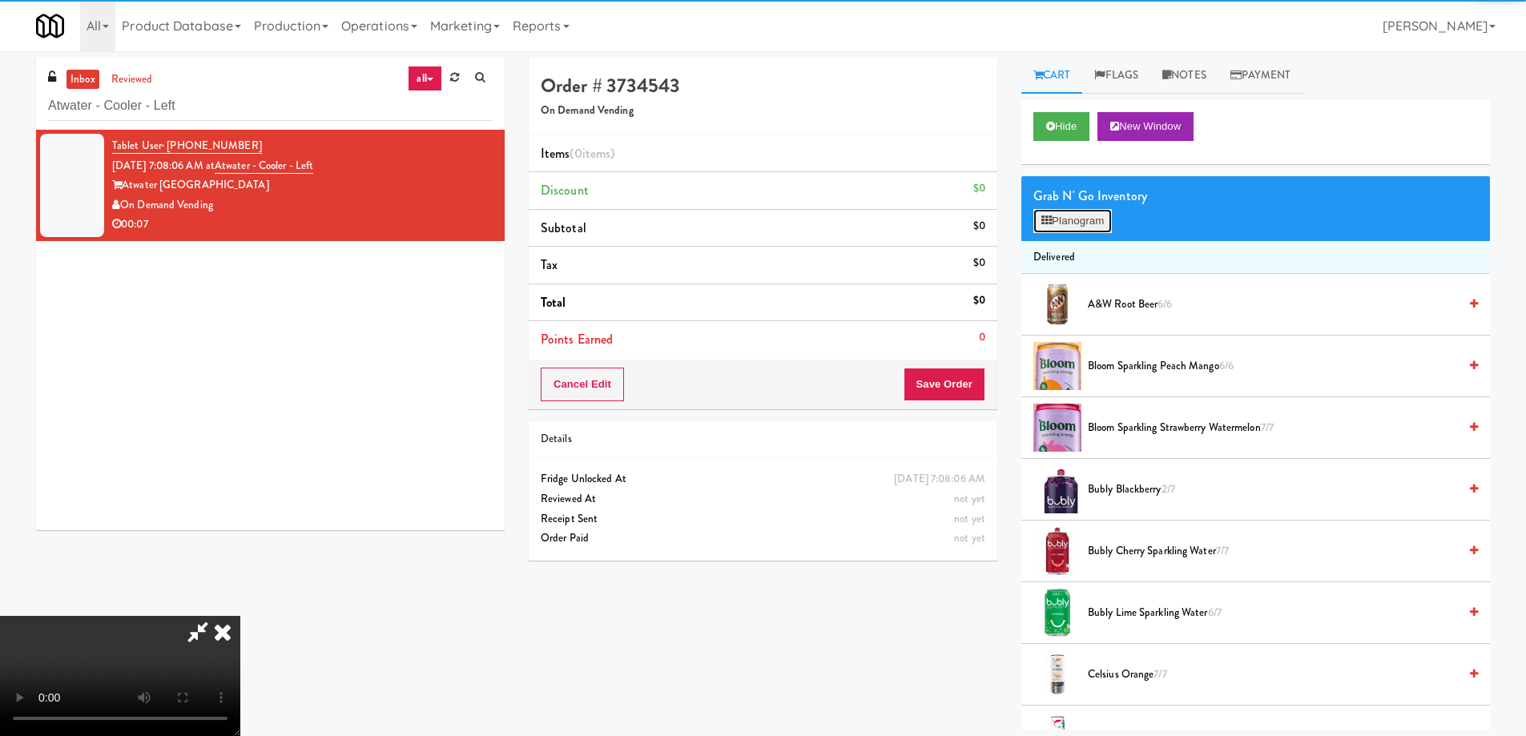
click at [1090, 216] on button "Planogram" at bounding box center [1072, 221] width 79 height 24
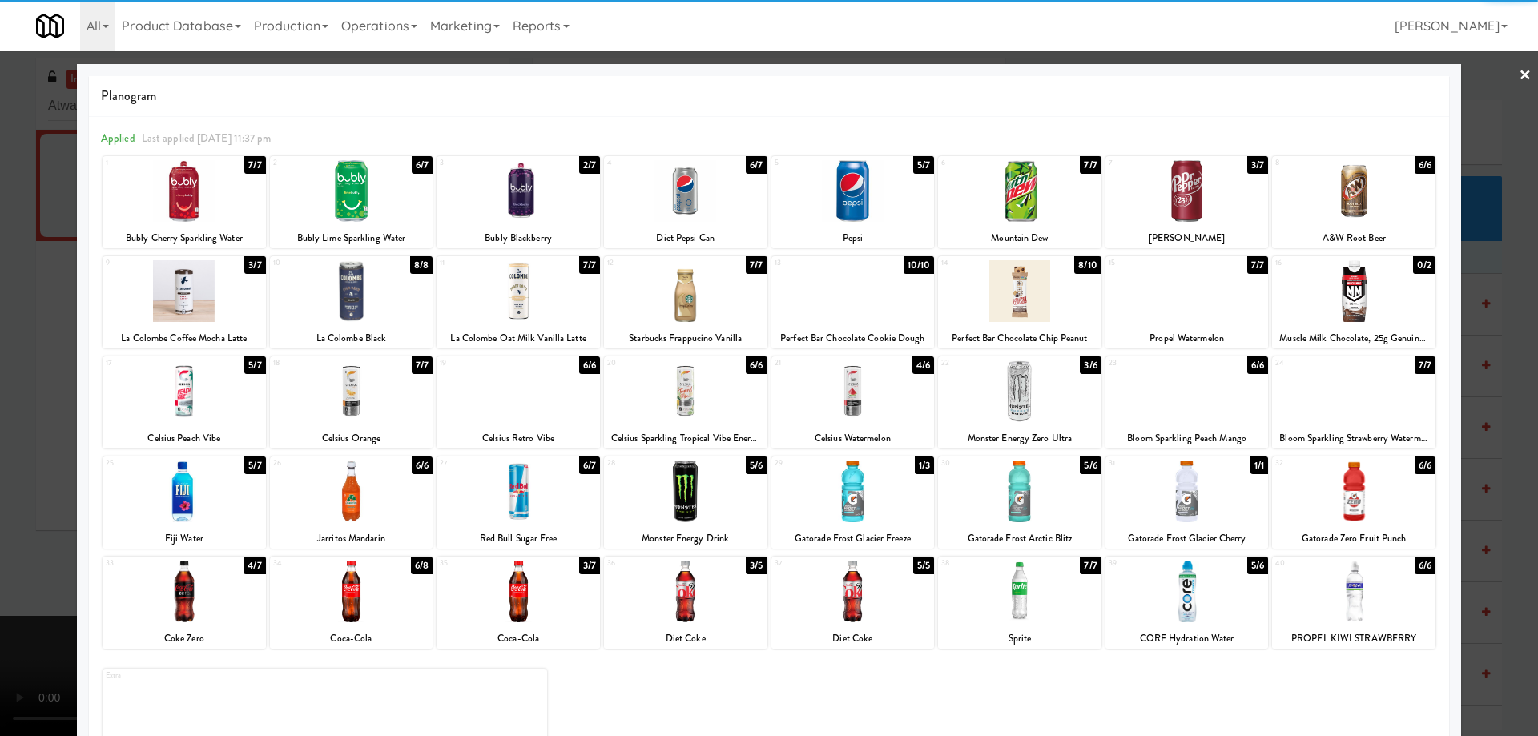
click at [222, 402] on div at bounding box center [184, 391] width 163 height 62
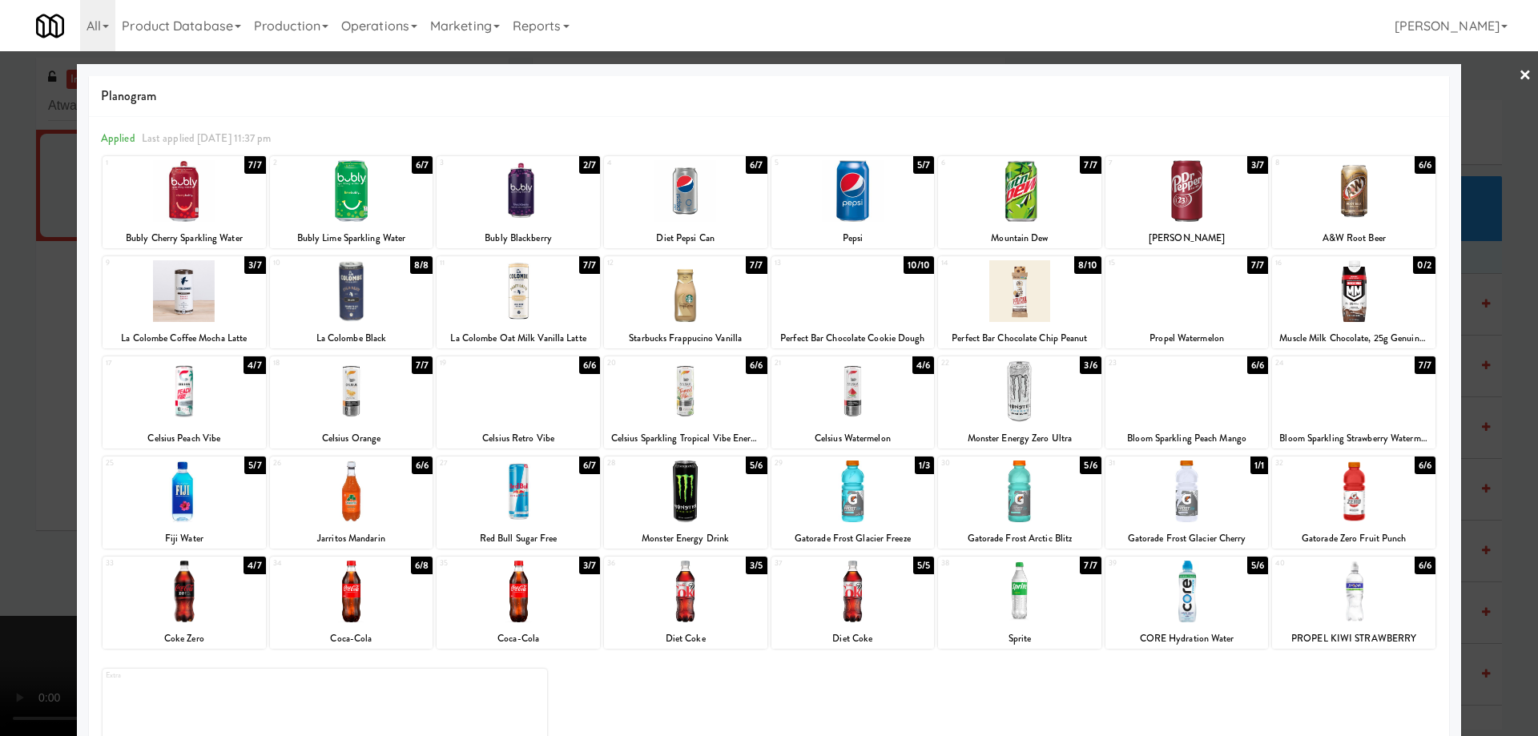
click at [1500, 70] on div at bounding box center [769, 368] width 1538 height 736
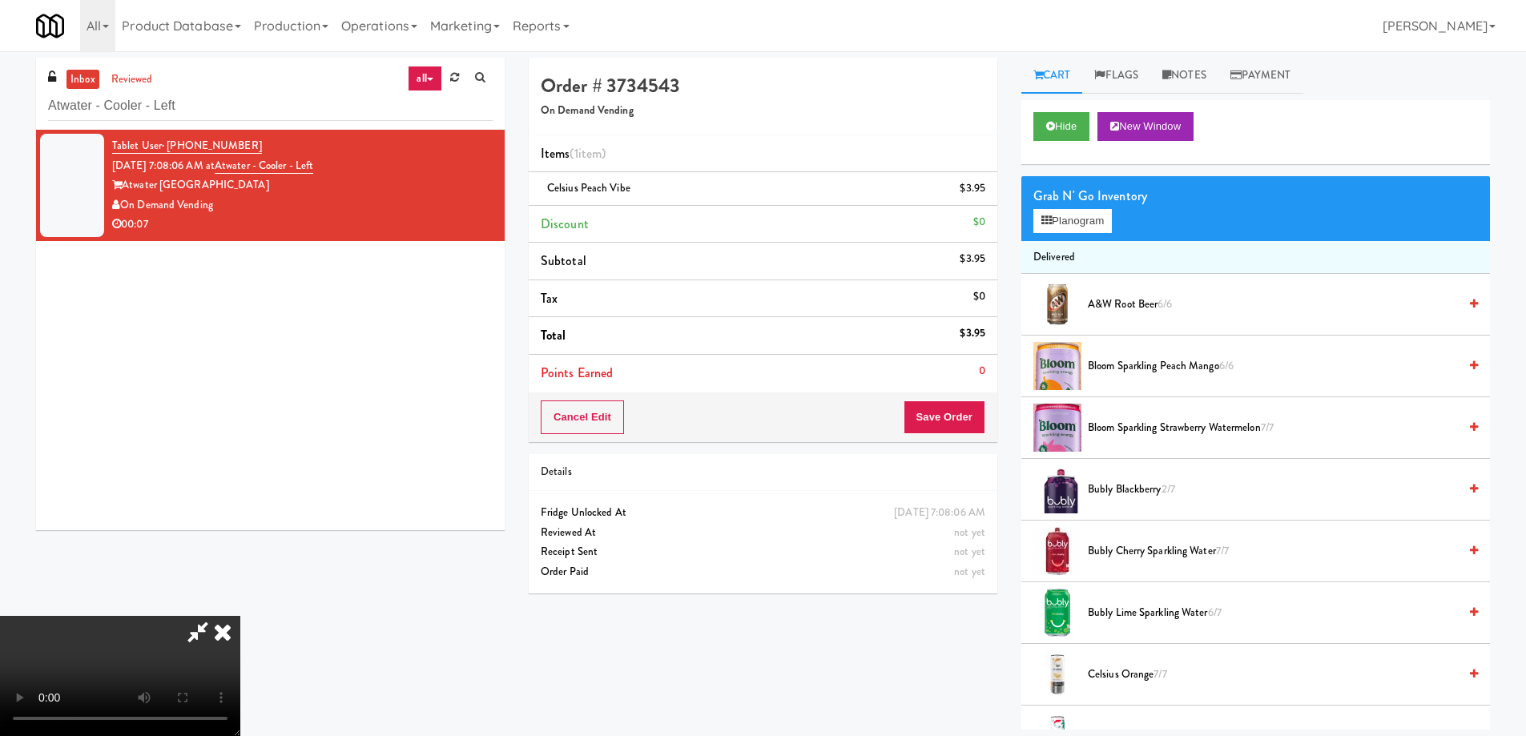
click at [240, 616] on video at bounding box center [120, 676] width 240 height 120
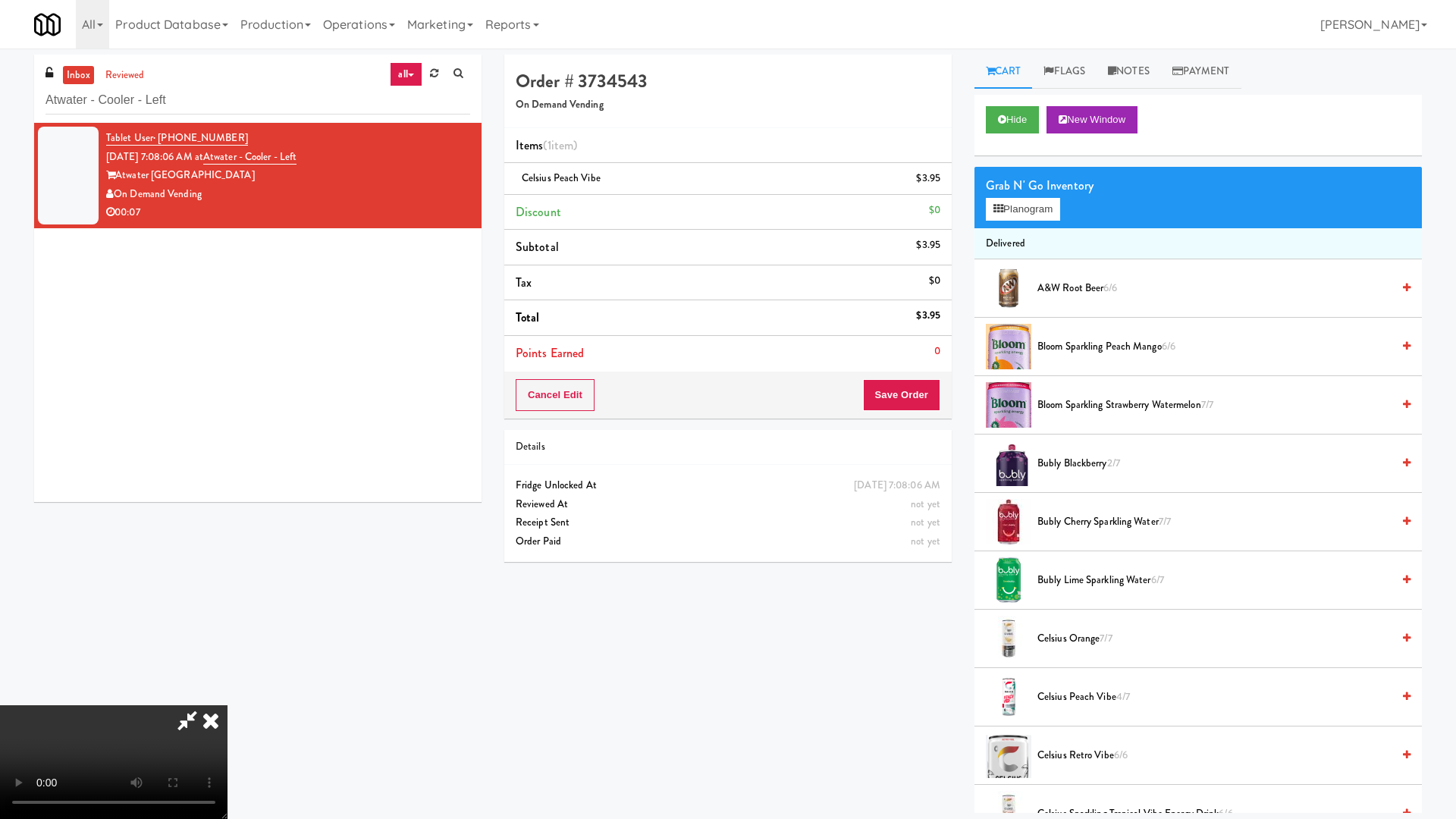
click at [227, 695] on video at bounding box center [114, 762] width 227 height 114
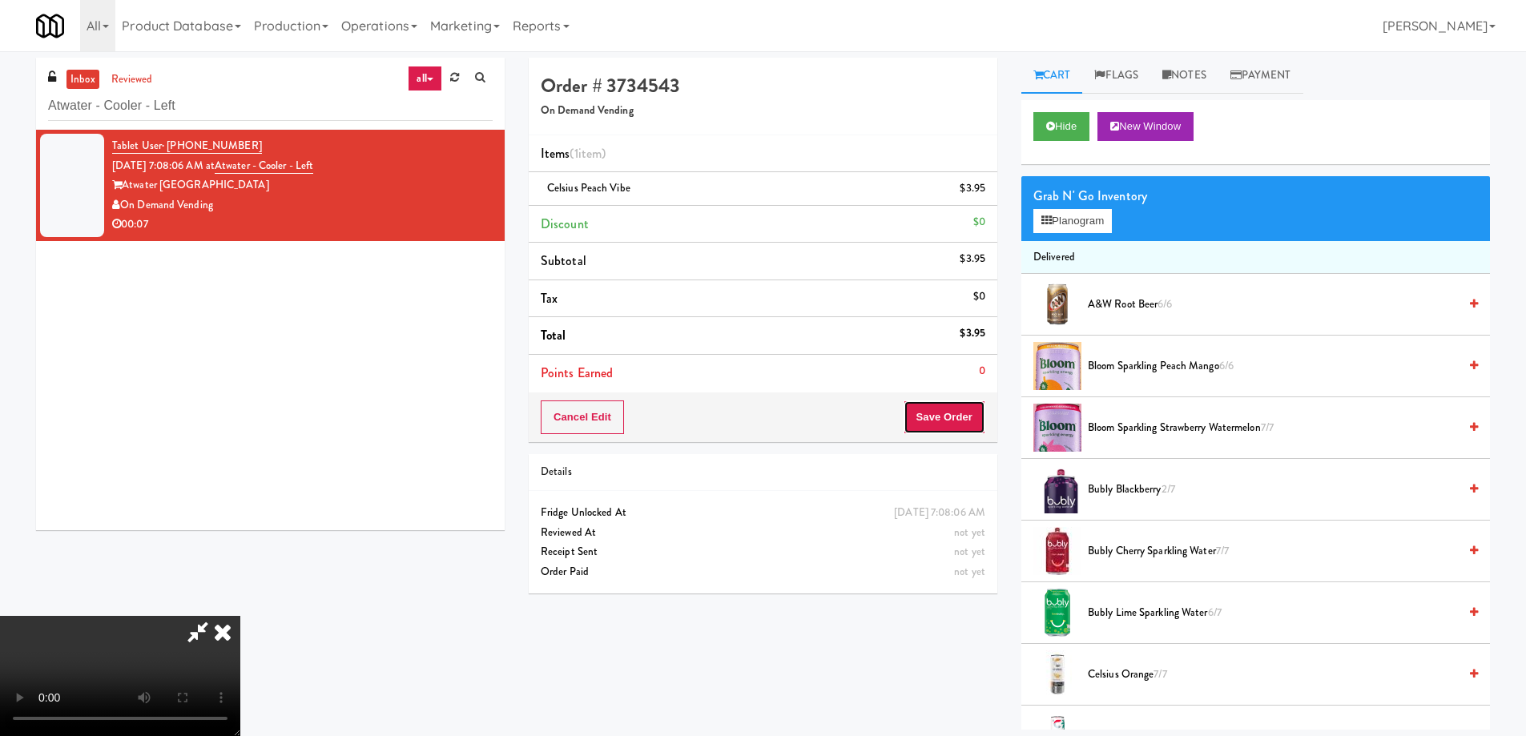
drag, startPoint x: 962, startPoint y: 413, endPoint x: 937, endPoint y: 399, distance: 28.3
click at [963, 409] on button "Save Order" at bounding box center [945, 418] width 82 height 34
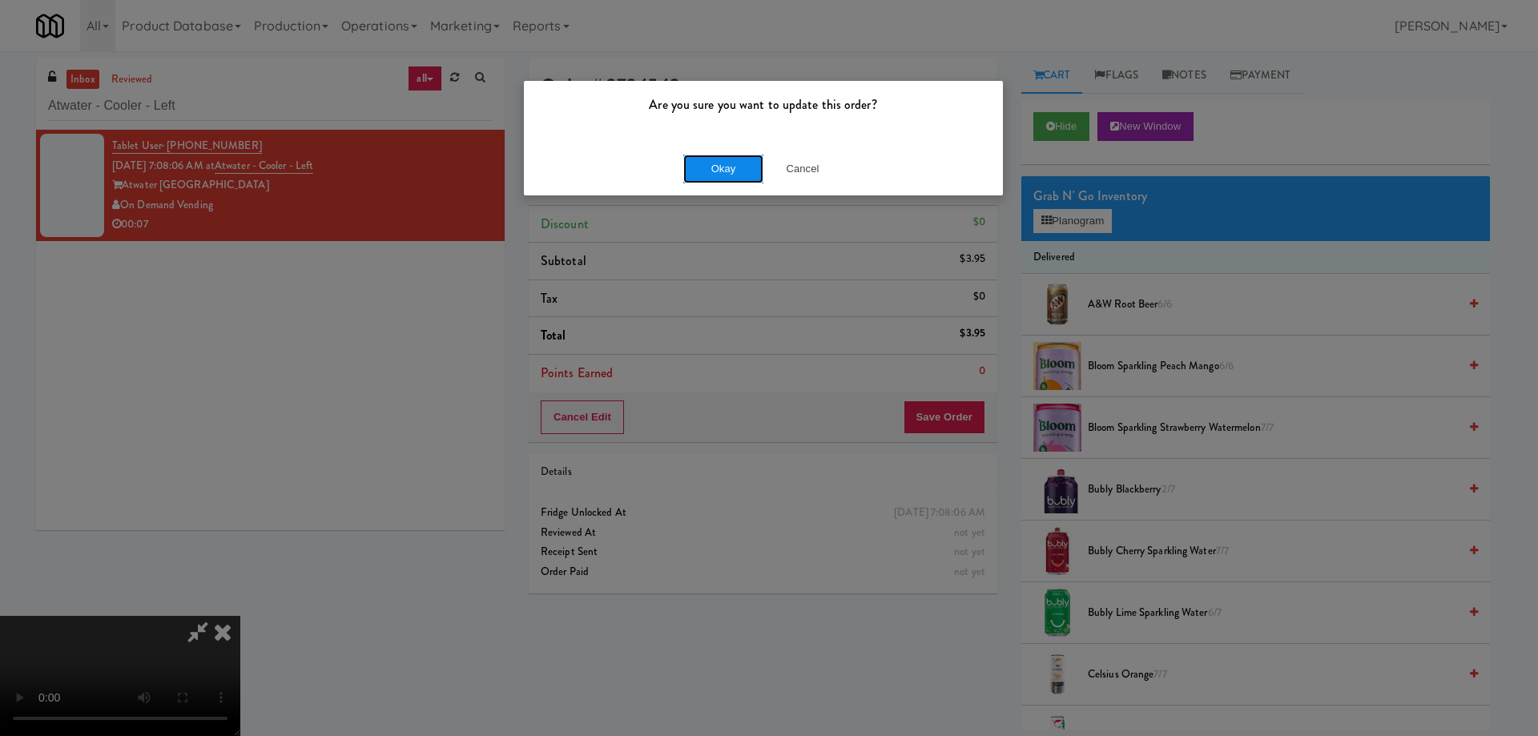
click at [712, 173] on button "Okay" at bounding box center [723, 169] width 80 height 29
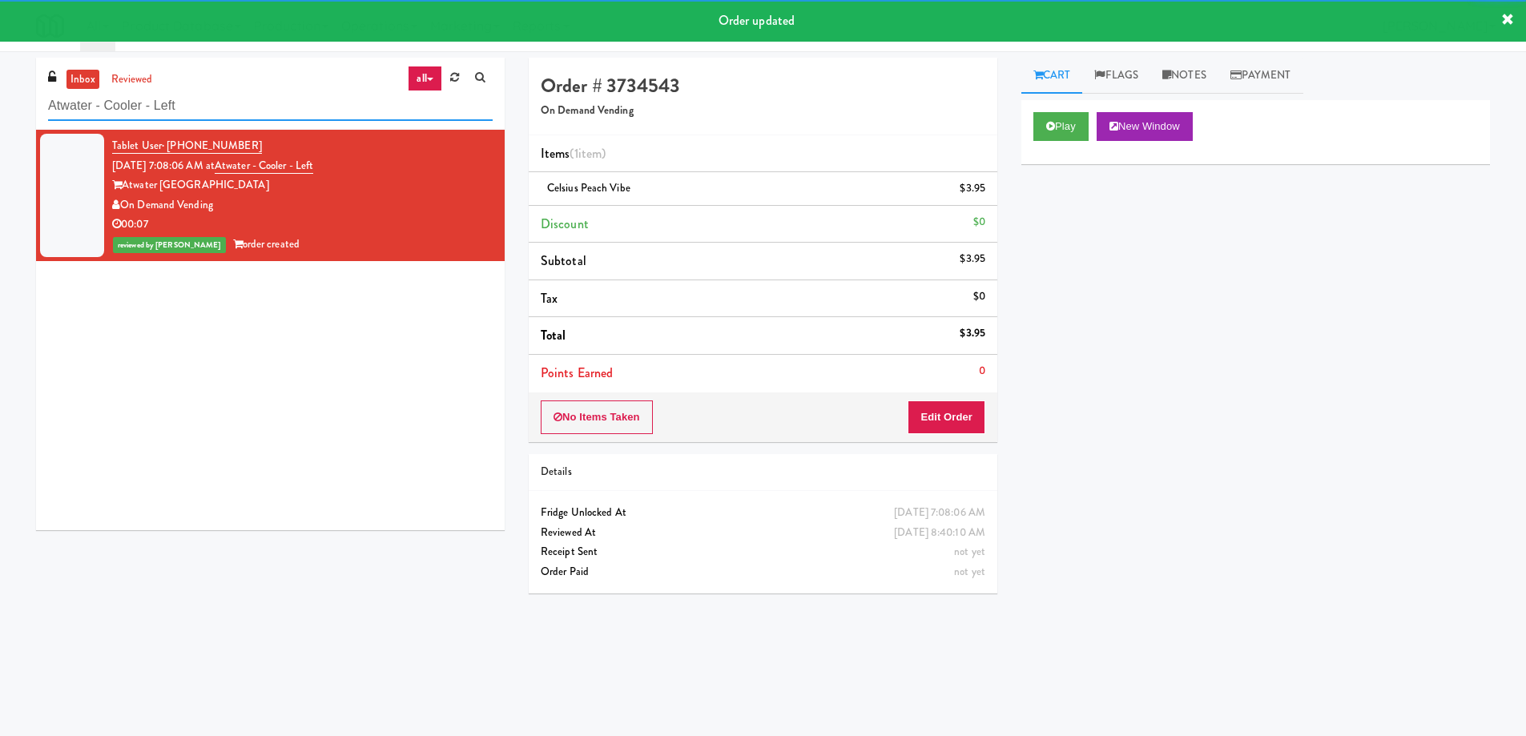
click at [222, 103] on input "Atwater - Cooler - Left" at bounding box center [270, 106] width 445 height 30
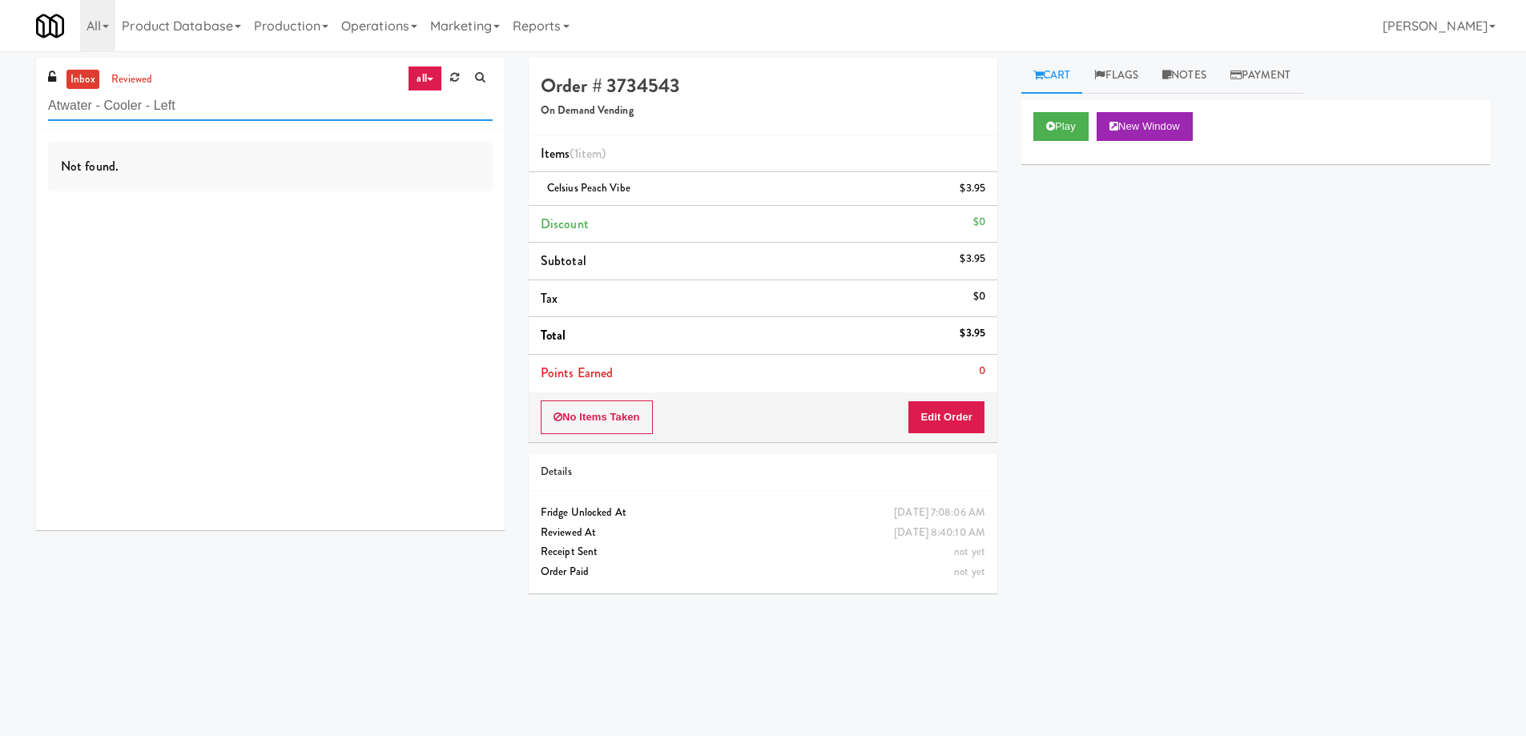
click at [243, 105] on input "Atwater - Cooler - Left" at bounding box center [270, 106] width 445 height 30
click at [242, 106] on input "Atwater - Cooler - Left" at bounding box center [270, 106] width 445 height 30
paste input "RAW Training - Fridge"
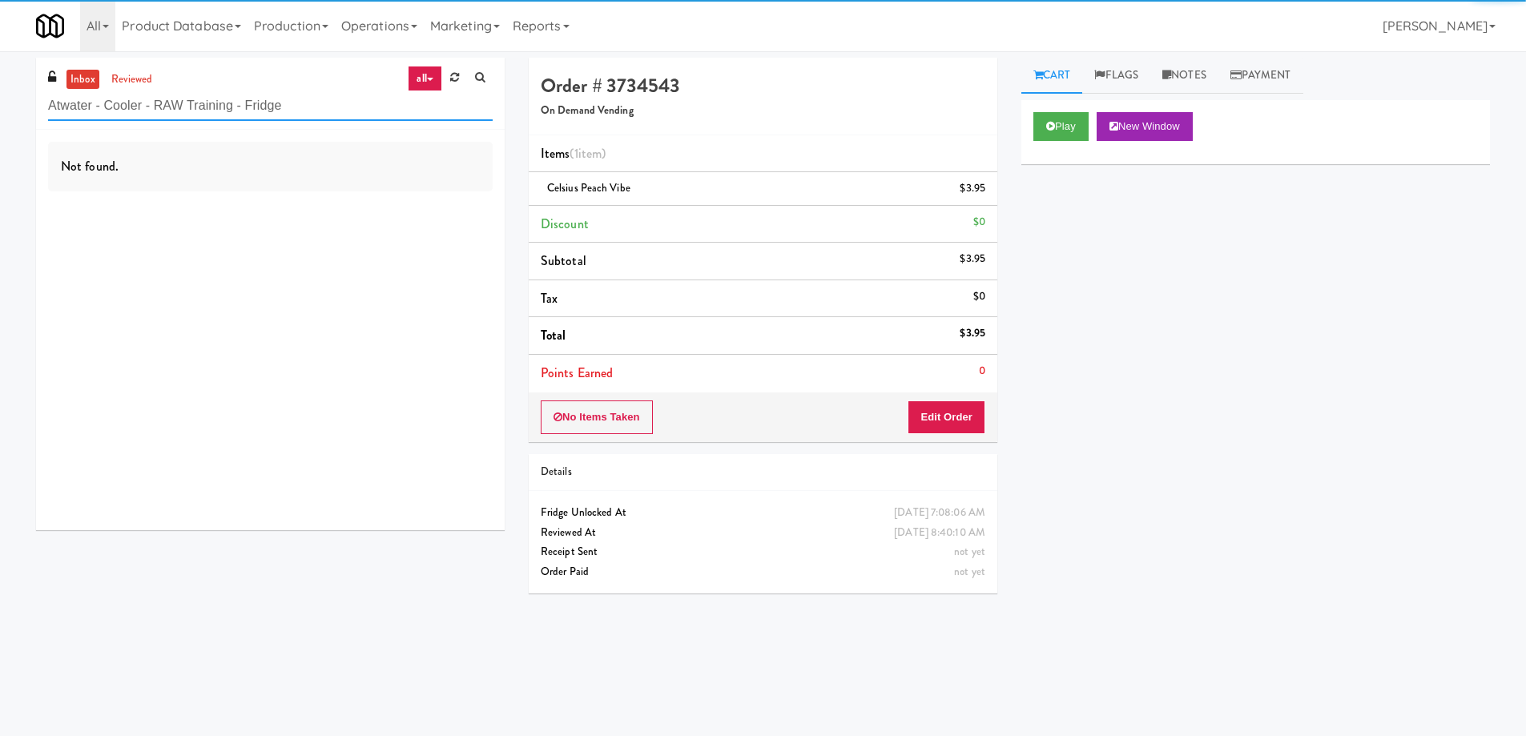
click at [242, 106] on input "Atwater - Cooler - RAW Training - Fridge" at bounding box center [270, 106] width 445 height 30
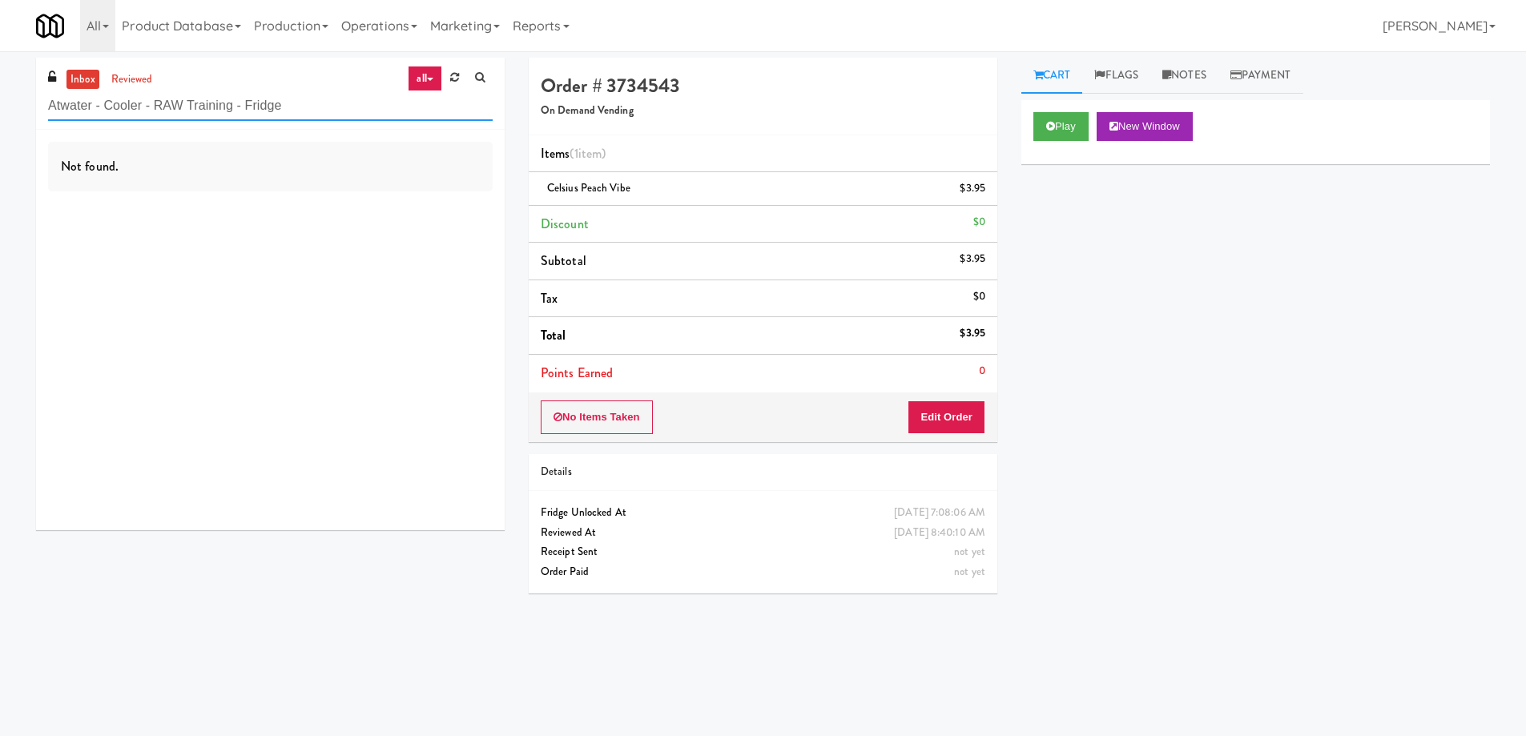
click at [242, 106] on input "Atwater - Cooler - RAW Training - Fridge" at bounding box center [270, 106] width 445 height 30
paste input "text"
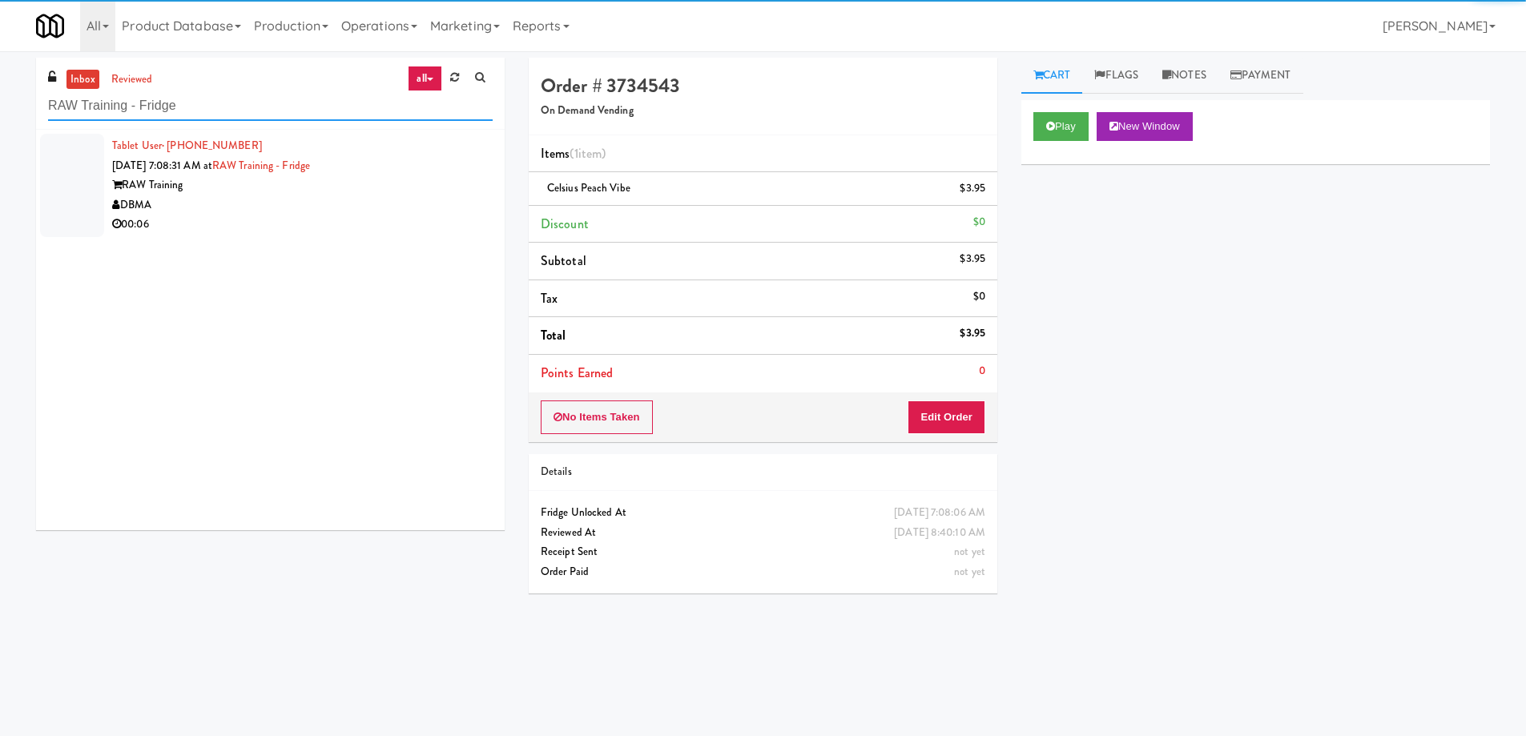
type input "RAW Training - Fridge"
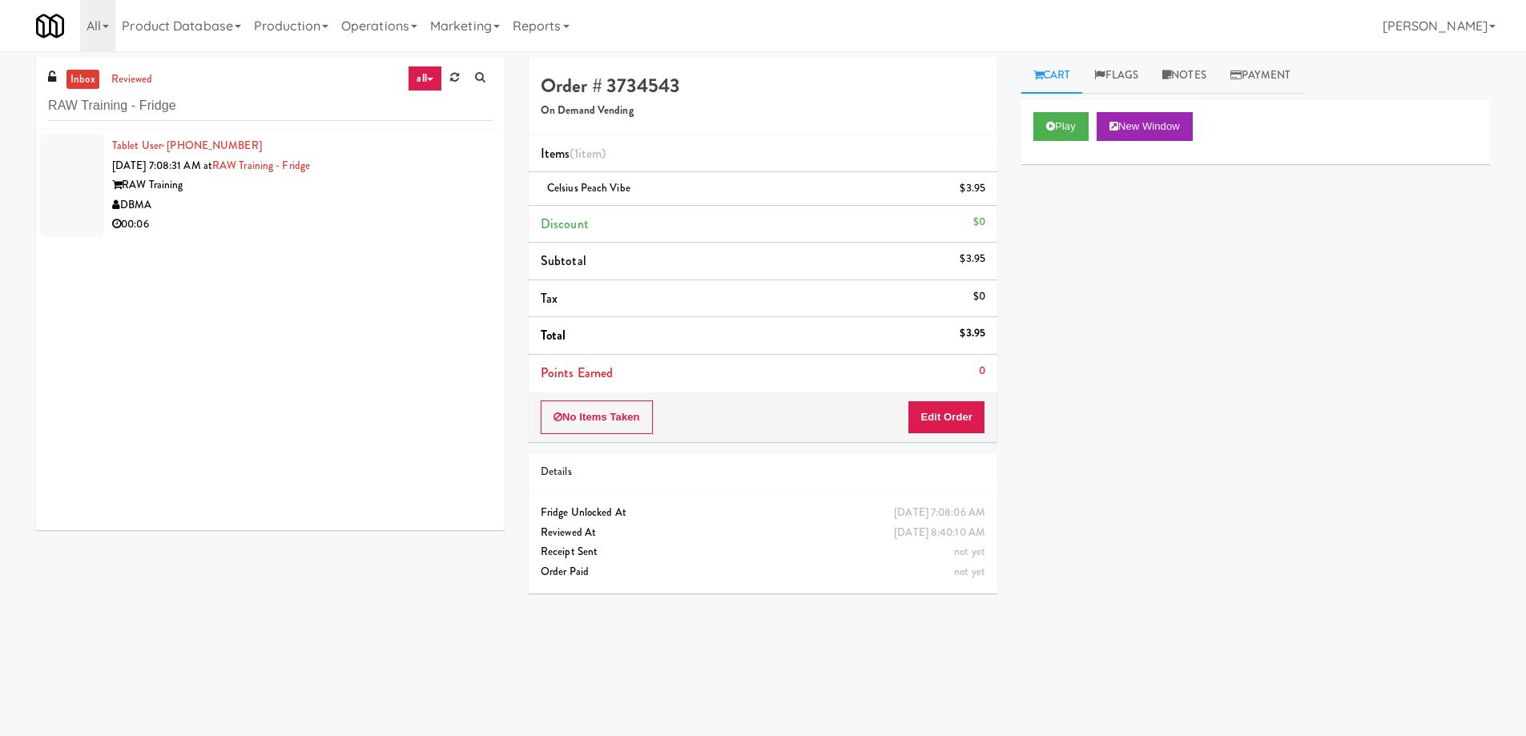
click at [365, 175] on div "RAW Training" at bounding box center [302, 185] width 381 height 20
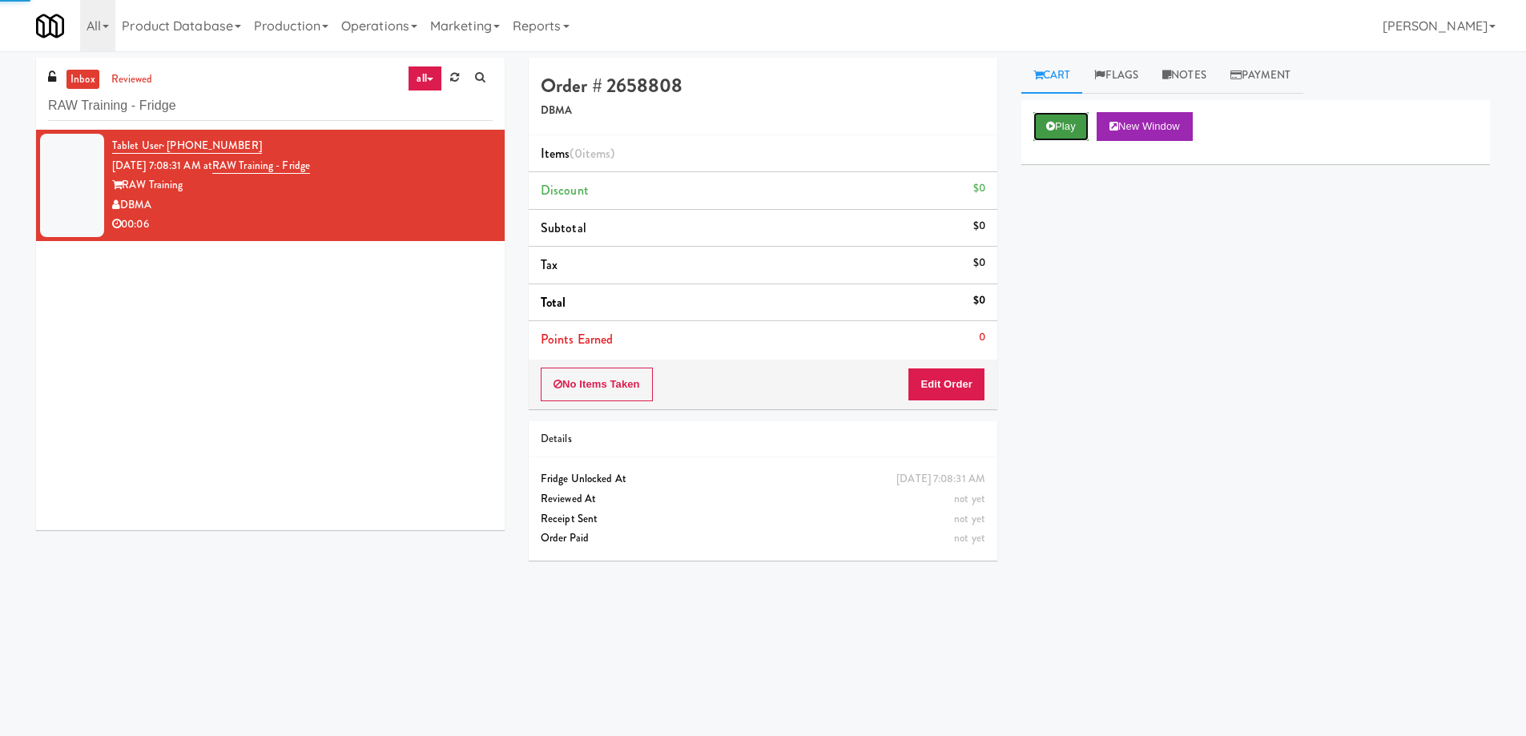
click at [1086, 114] on button "Play" at bounding box center [1060, 126] width 55 height 29
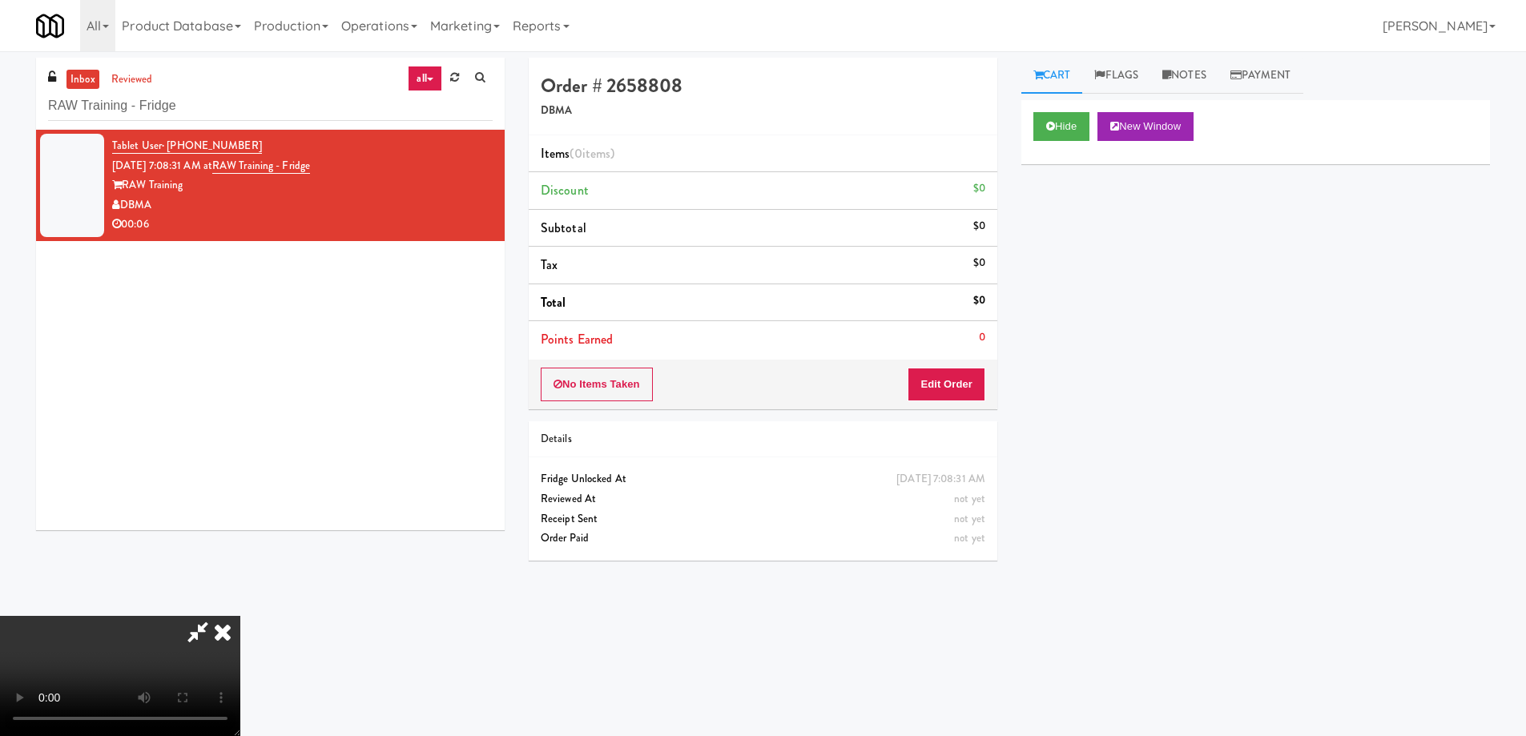
click at [240, 616] on video at bounding box center [120, 676] width 240 height 120
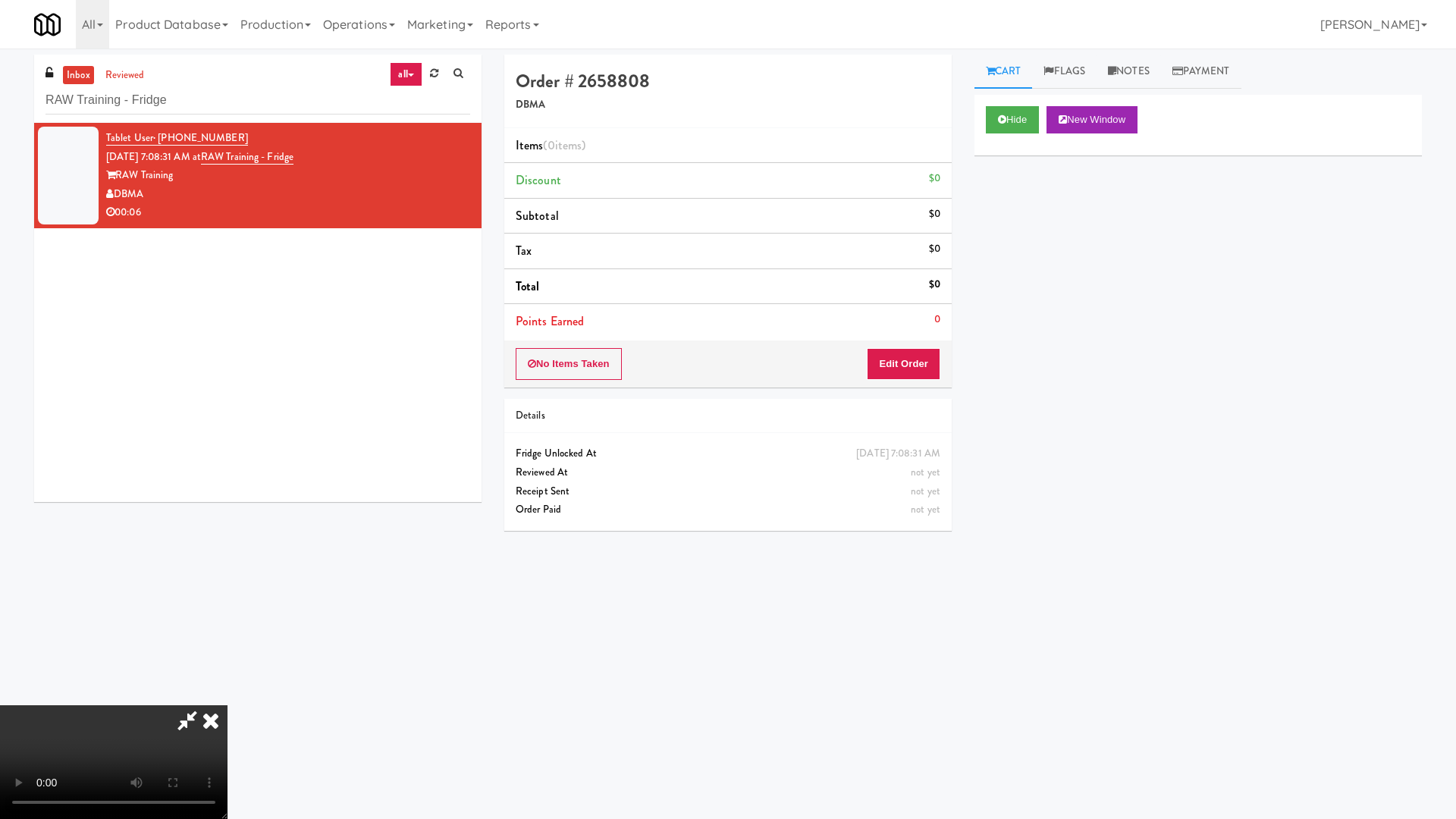
click at [227, 695] on video at bounding box center [114, 762] width 227 height 114
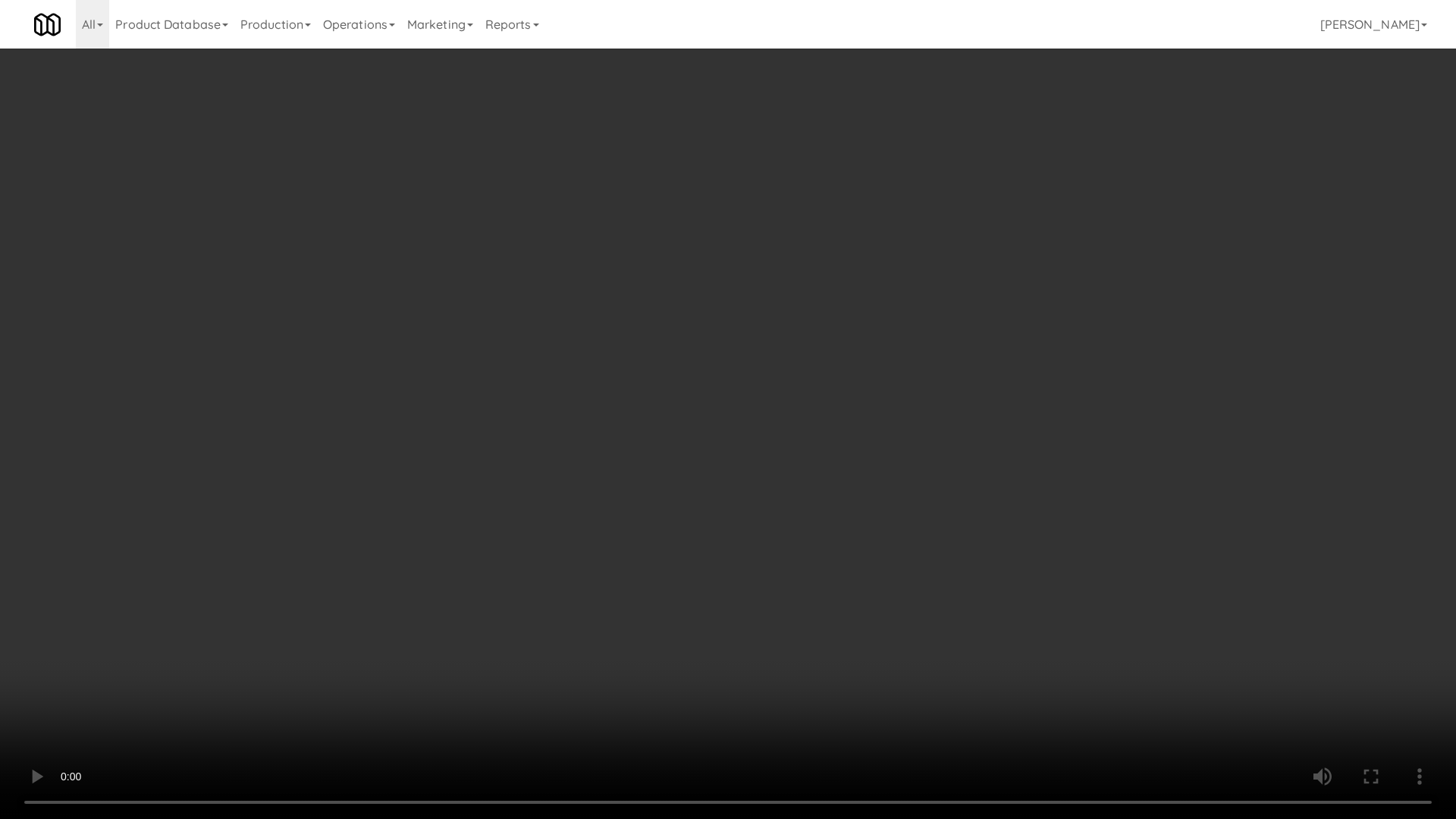
click at [625, 406] on video at bounding box center [728, 409] width 1456 height 819
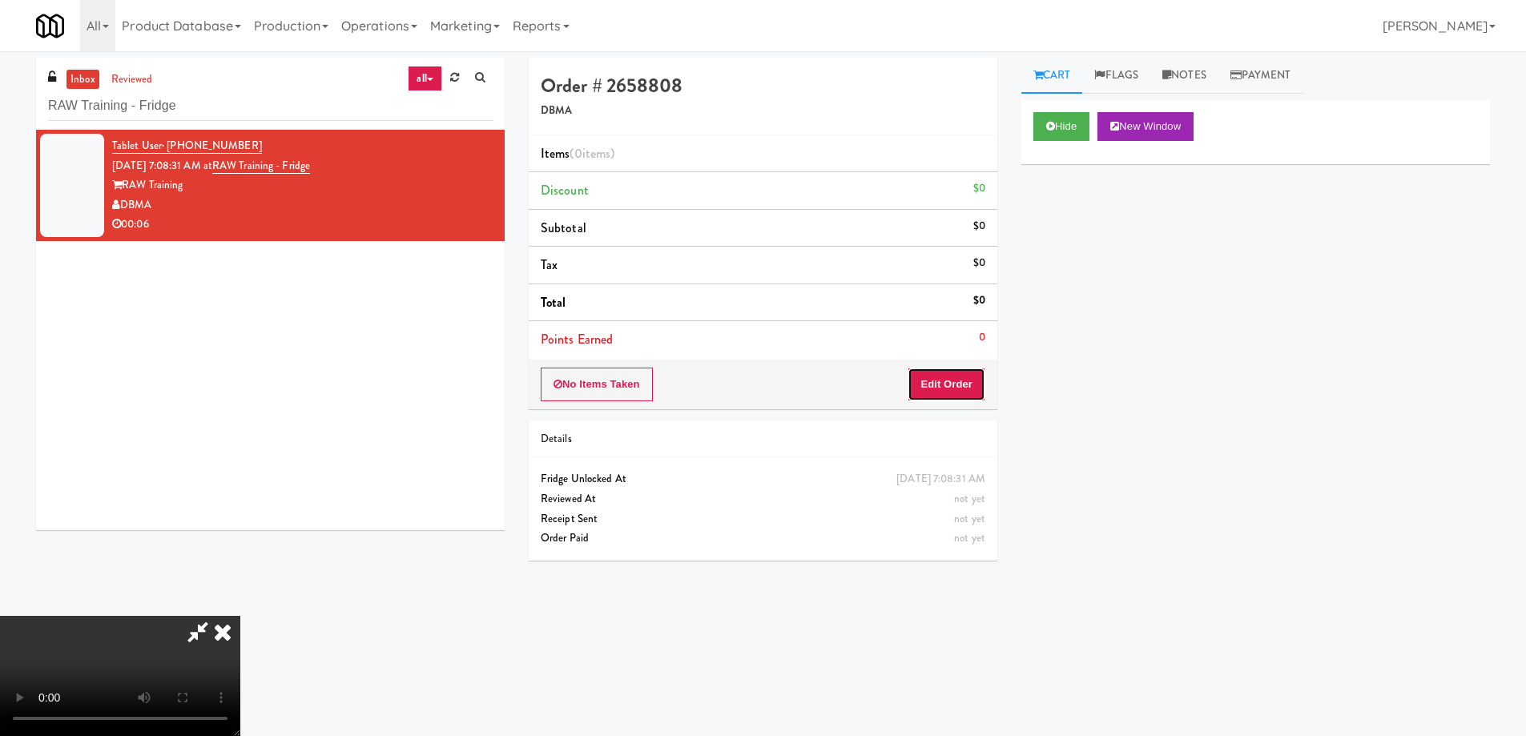
click at [968, 387] on button "Edit Order" at bounding box center [947, 385] width 78 height 34
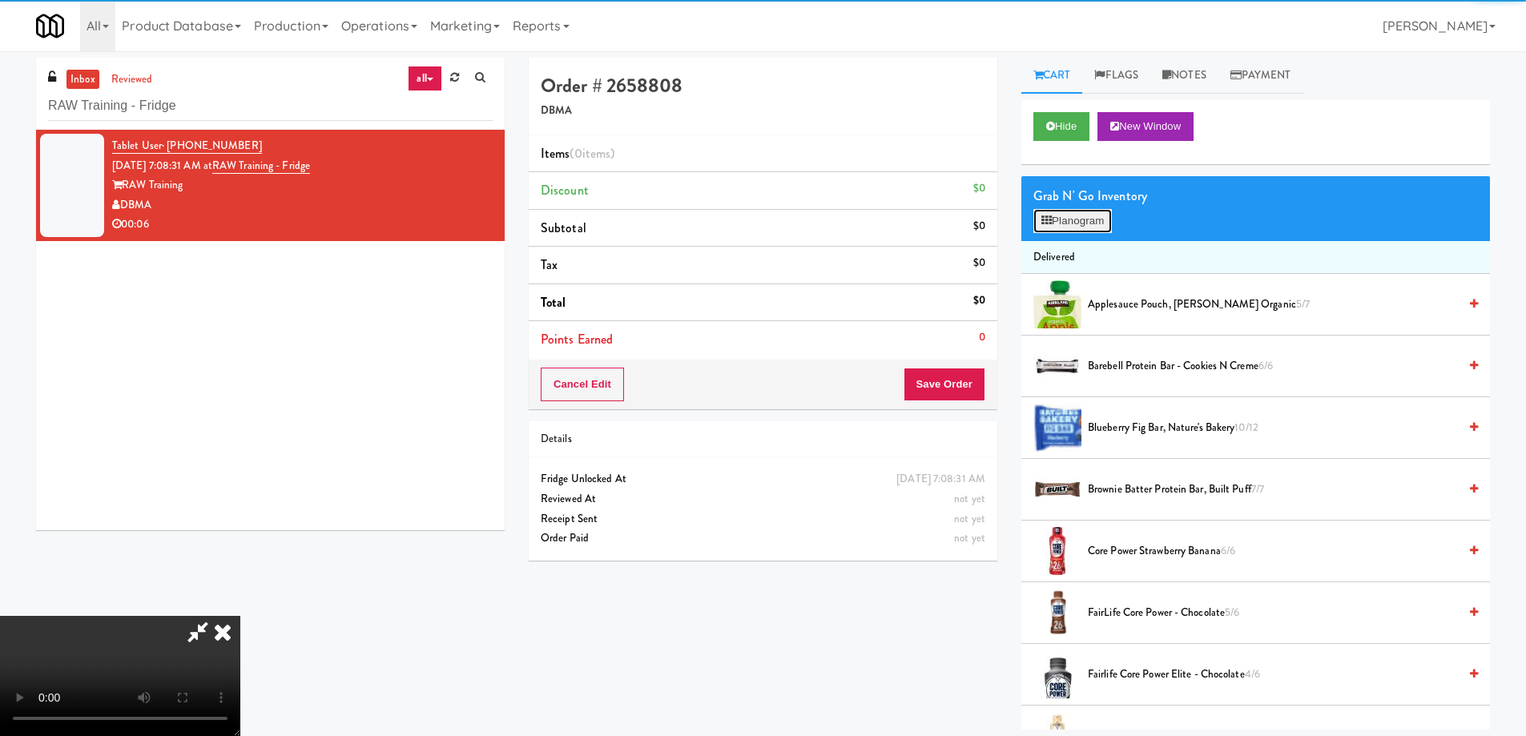
click at [1060, 228] on button "Planogram" at bounding box center [1072, 221] width 79 height 24
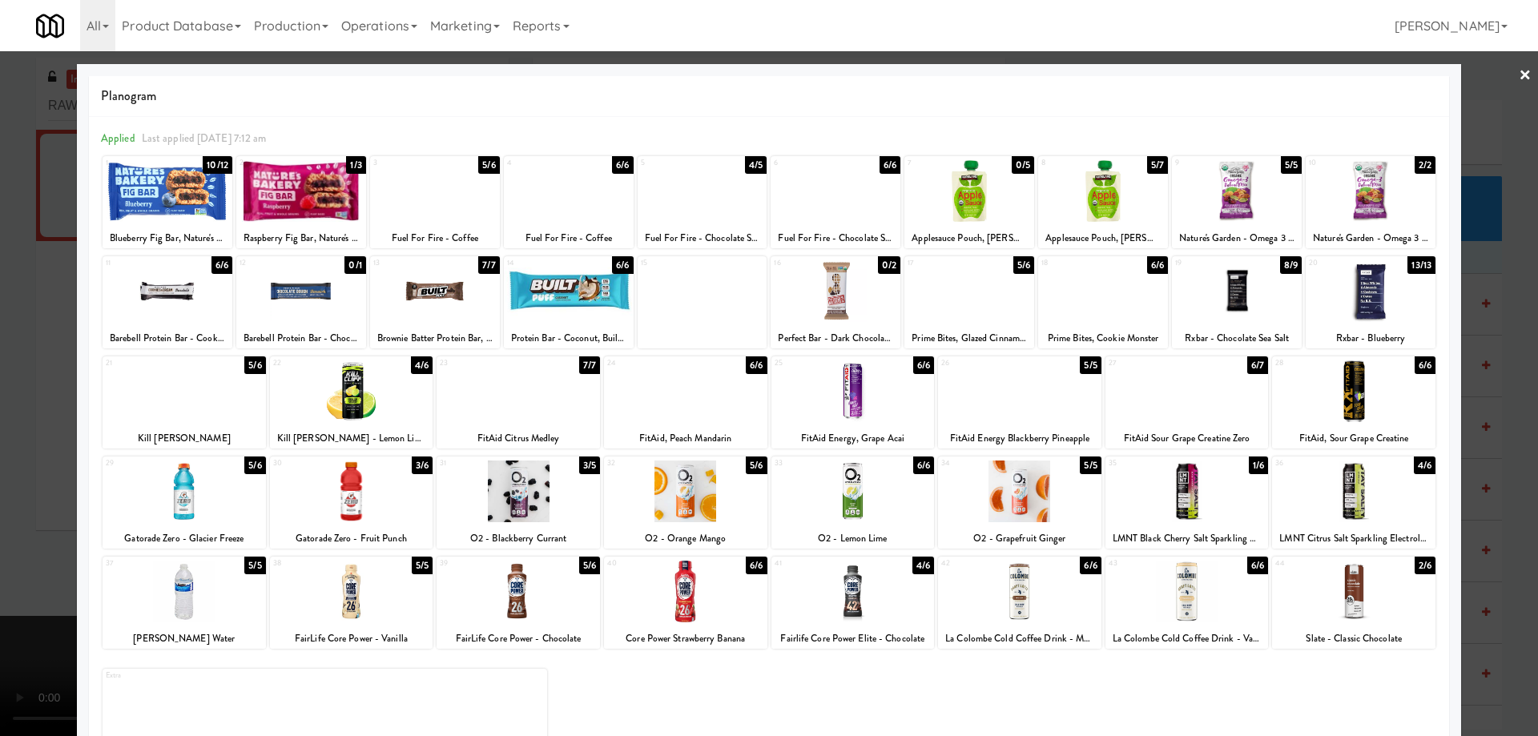
click at [705, 493] on div at bounding box center [685, 492] width 163 height 62
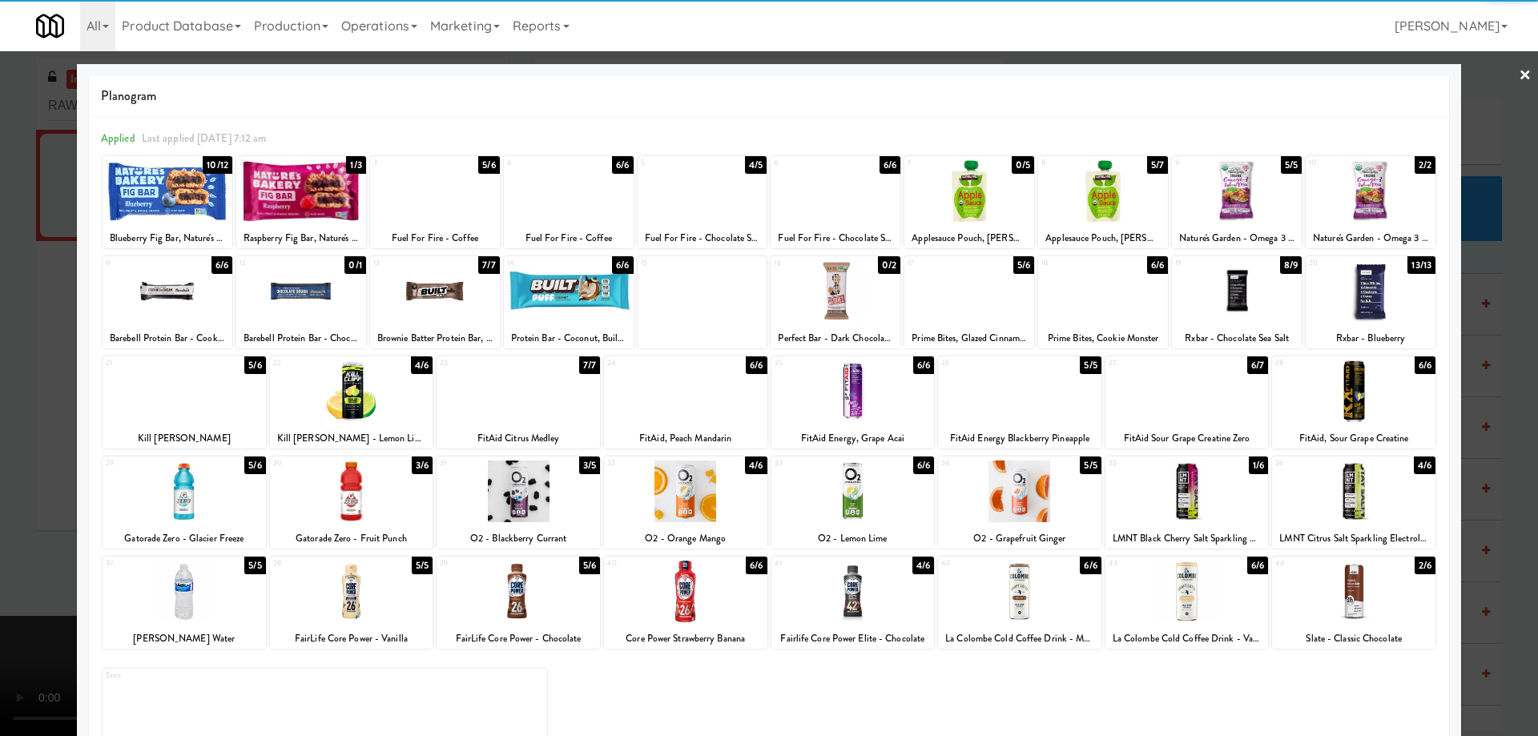
click at [1519, 69] on link "×" at bounding box center [1525, 76] width 13 height 50
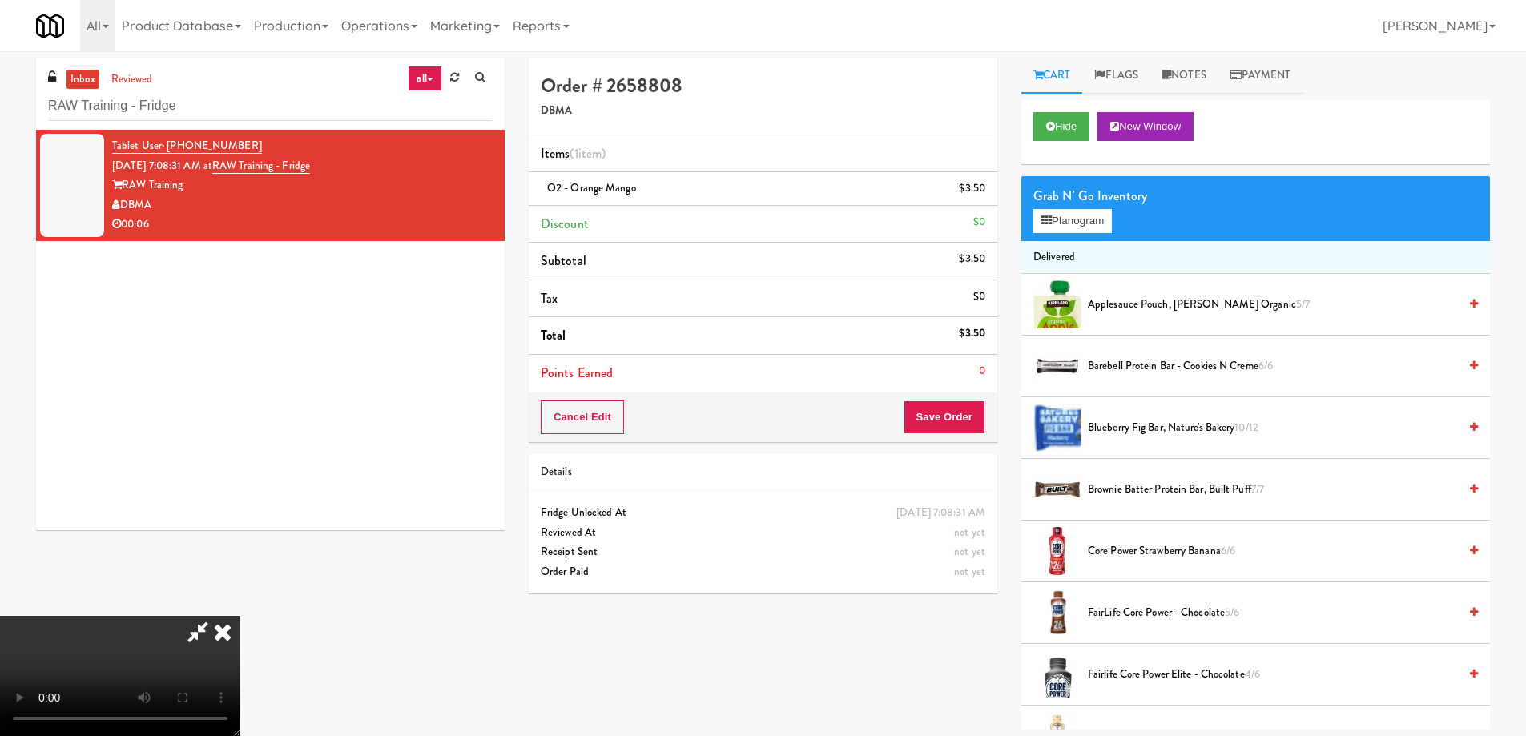
click at [240, 616] on video at bounding box center [120, 676] width 240 height 120
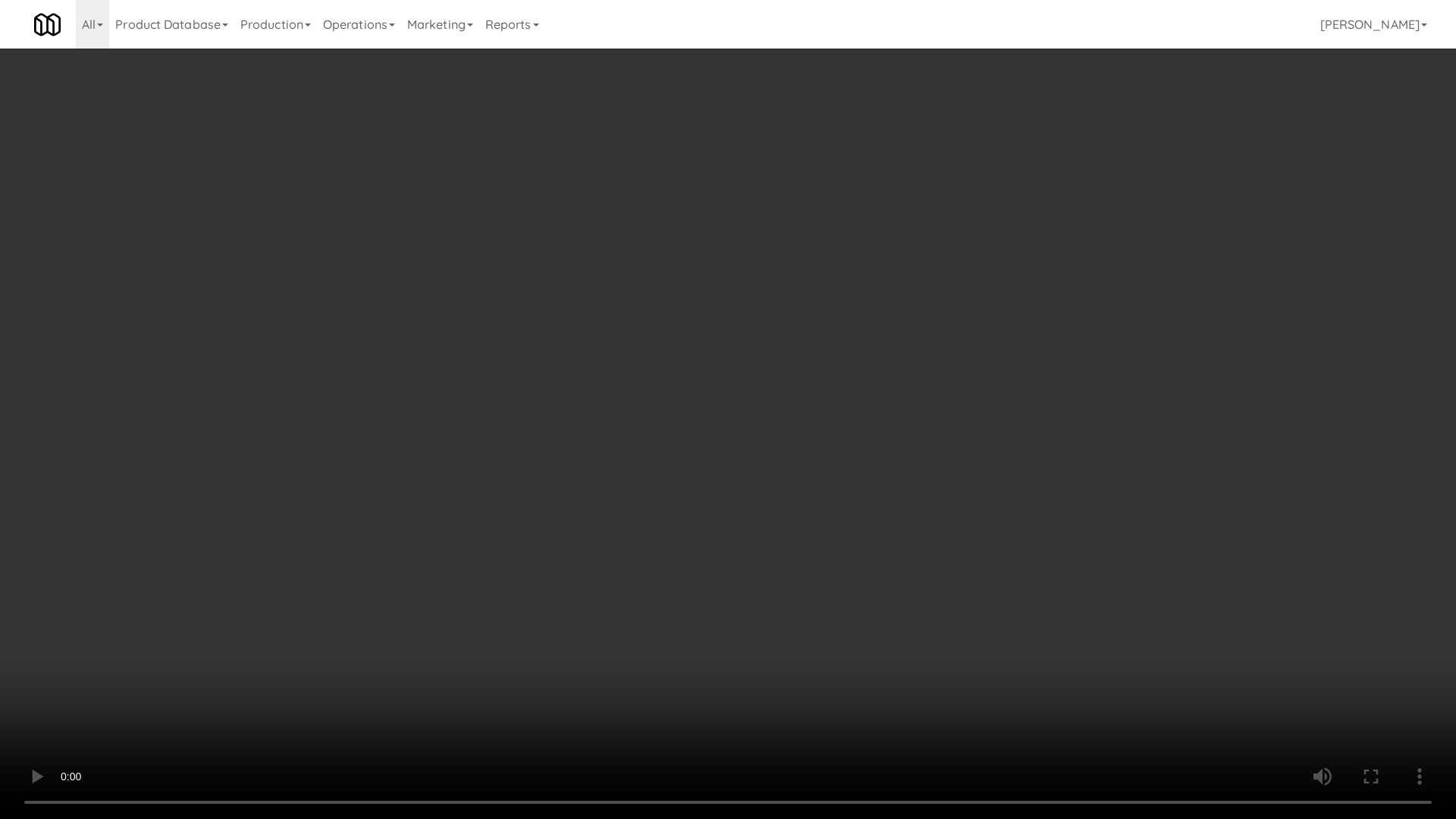
click at [761, 510] on video at bounding box center [728, 409] width 1456 height 819
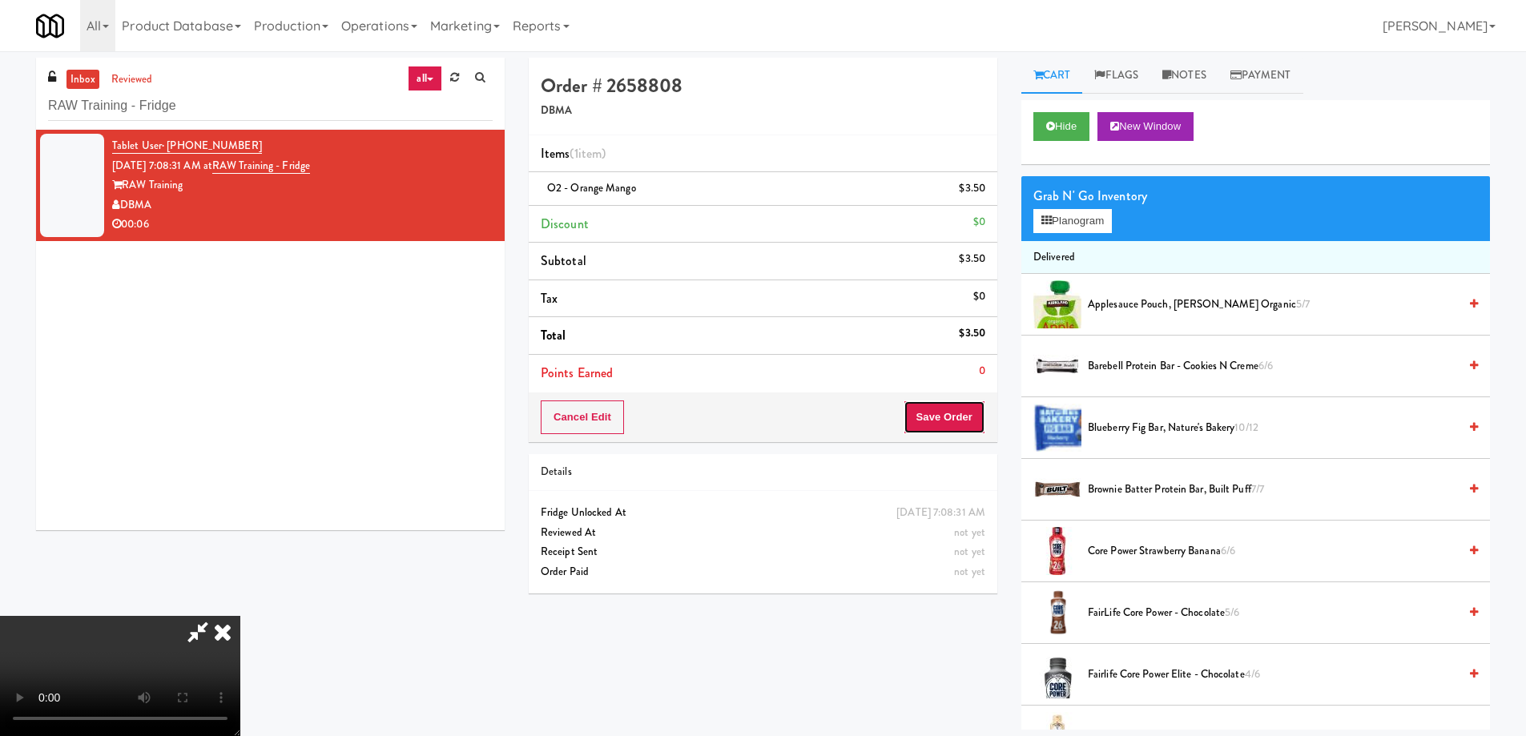
click at [943, 419] on button "Save Order" at bounding box center [945, 418] width 82 height 34
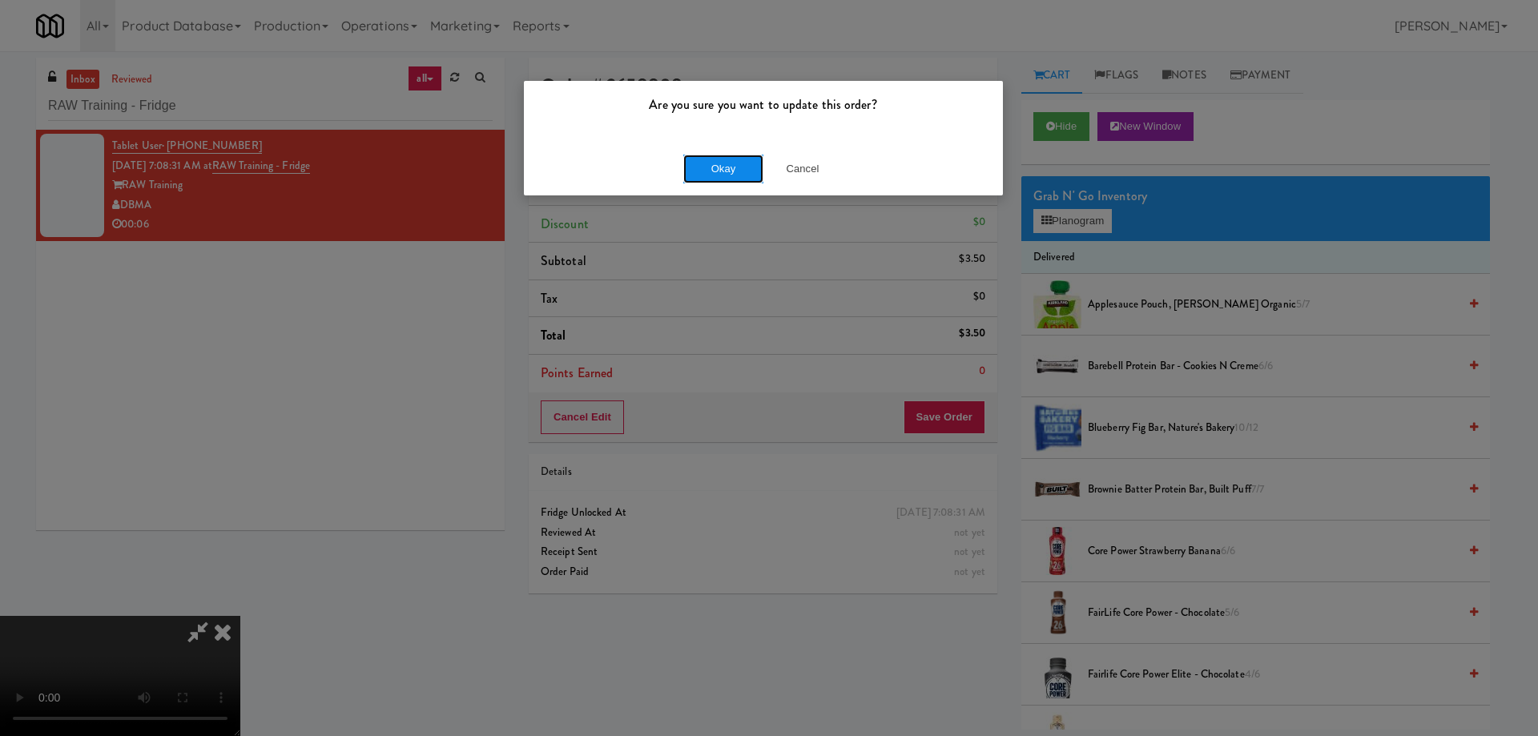
click at [736, 171] on button "Okay" at bounding box center [723, 169] width 80 height 29
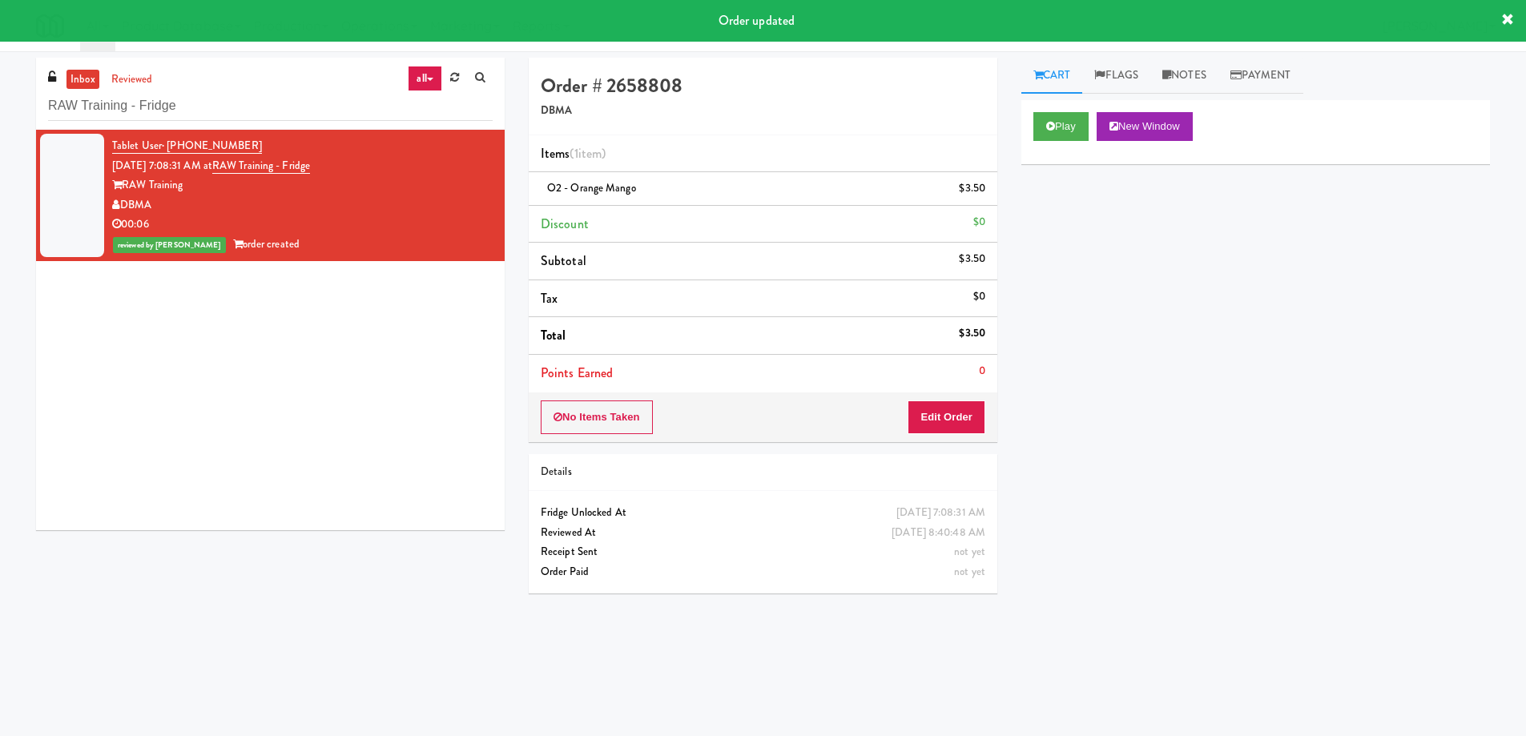
click at [225, 88] on div "inbox reviewed all all unclear take inventory issue suspicious failed recent RA…" at bounding box center [270, 94] width 469 height 72
click at [218, 107] on input "RAW Training - Fridge" at bounding box center [270, 106] width 445 height 30
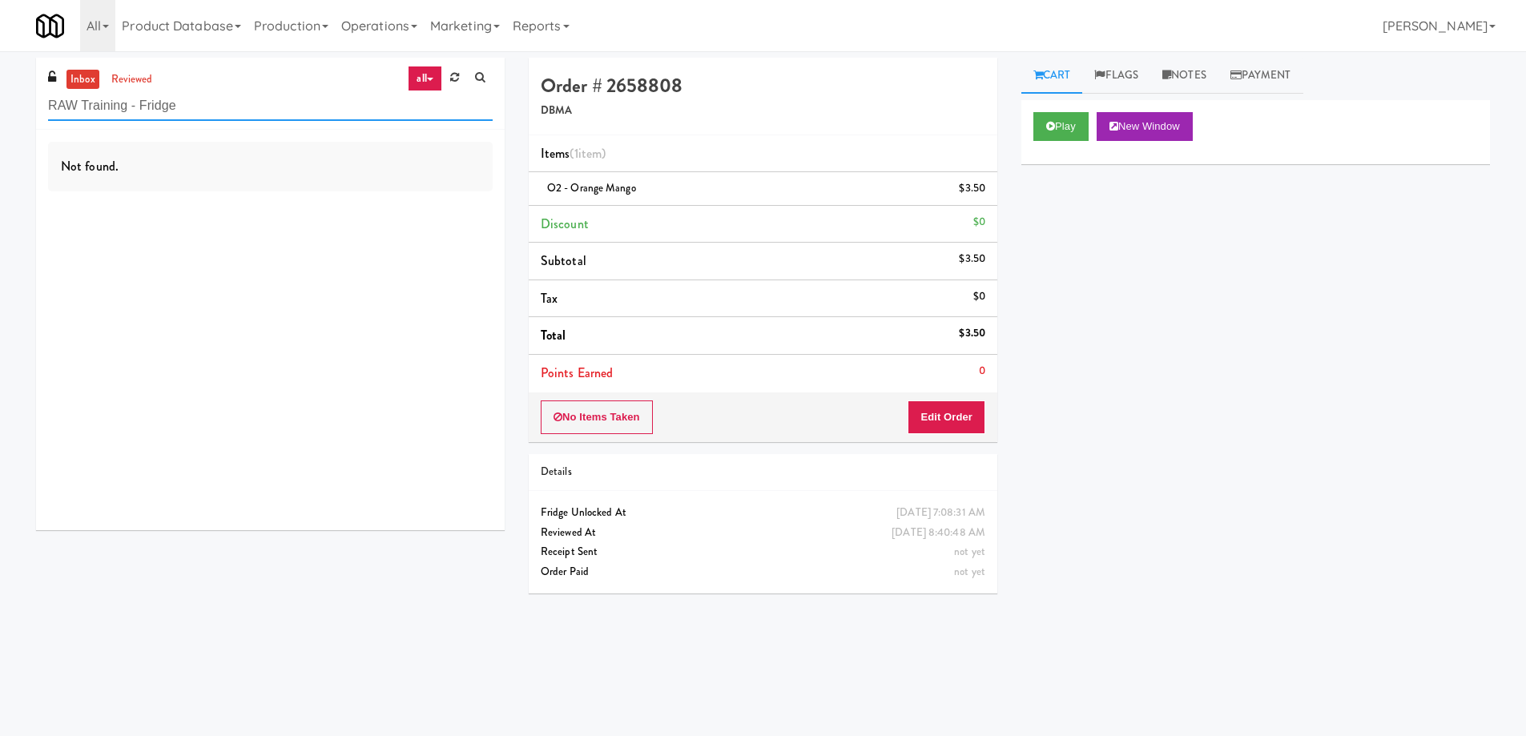
click at [199, 111] on input "RAW Training - Fridge" at bounding box center [270, 106] width 445 height 30
paste input "Fridge - Vantage - Pre Opening"
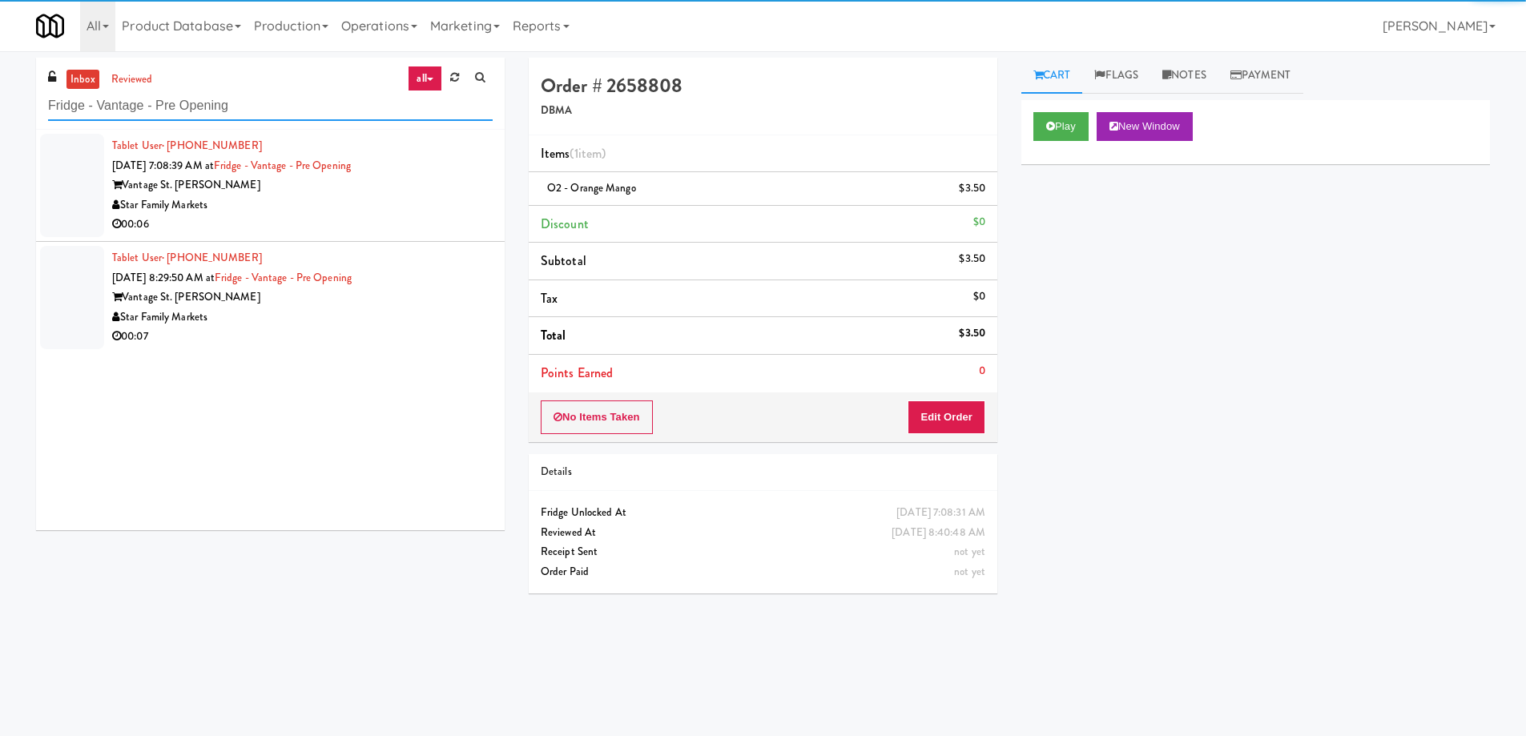
type input "Fridge - Vantage - Pre Opening"
drag, startPoint x: 388, startPoint y: 196, endPoint x: 408, endPoint y: 212, distance: 25.6
click at [389, 196] on div "Star Family Markets" at bounding box center [302, 205] width 381 height 20
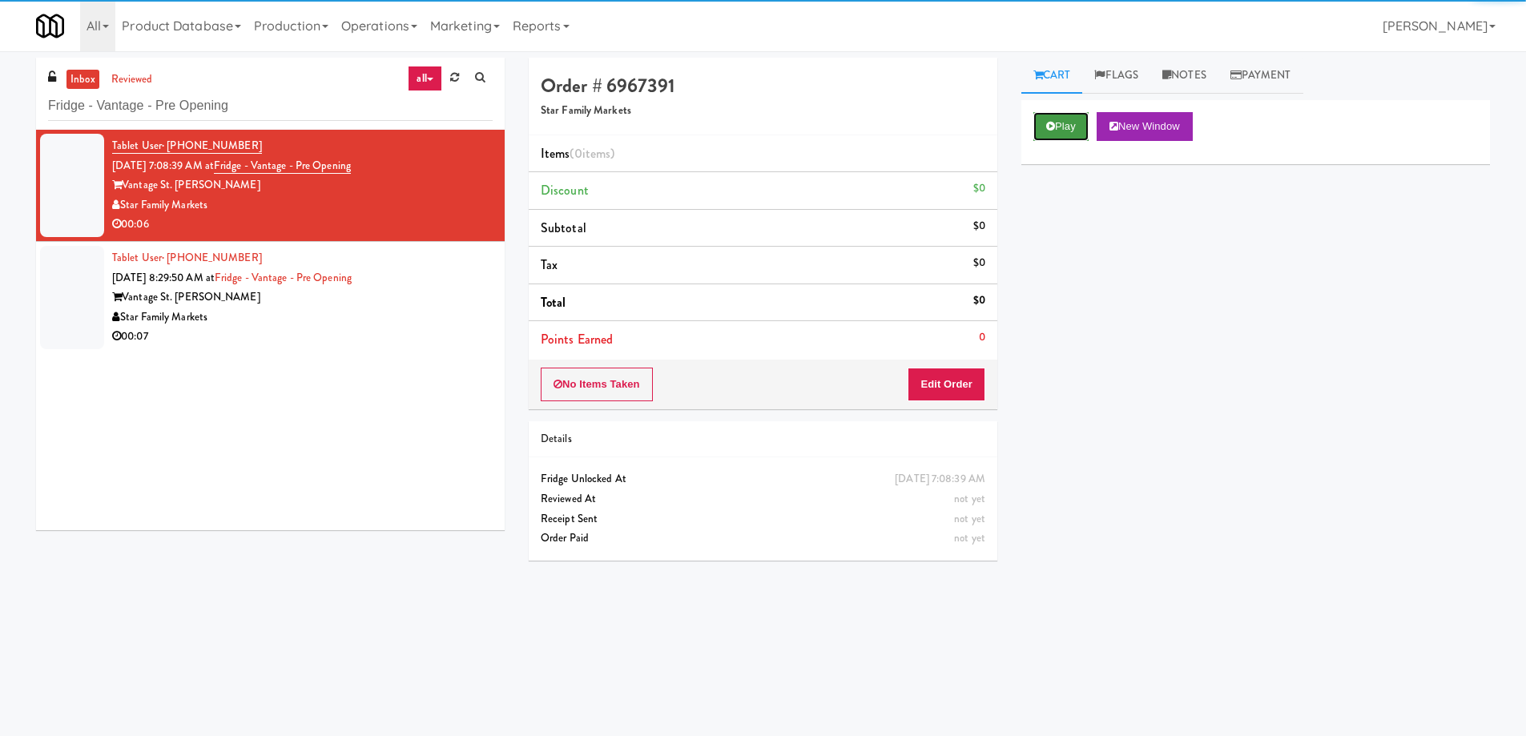
click at [1060, 131] on button "Play" at bounding box center [1060, 126] width 55 height 29
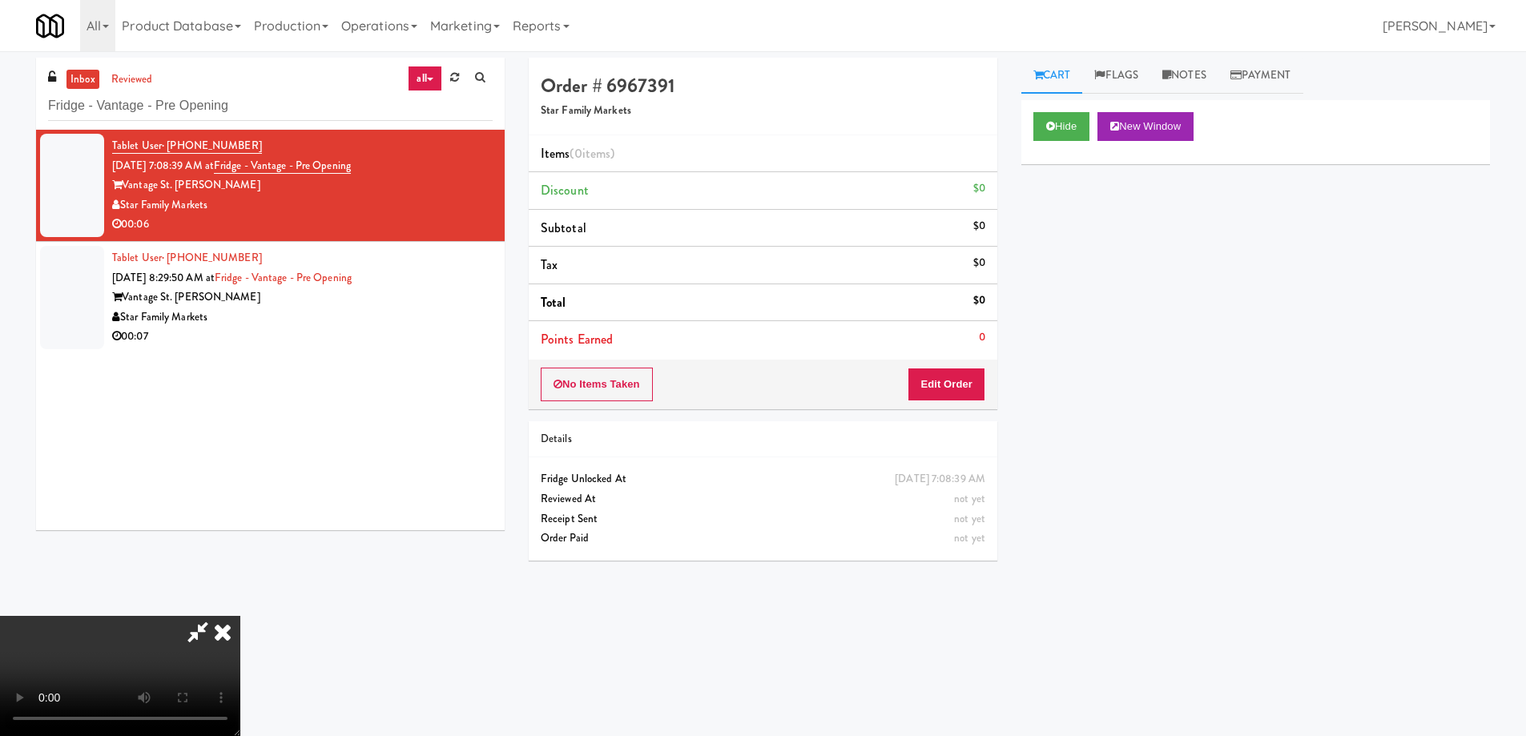
click at [240, 616] on video at bounding box center [120, 676] width 240 height 120
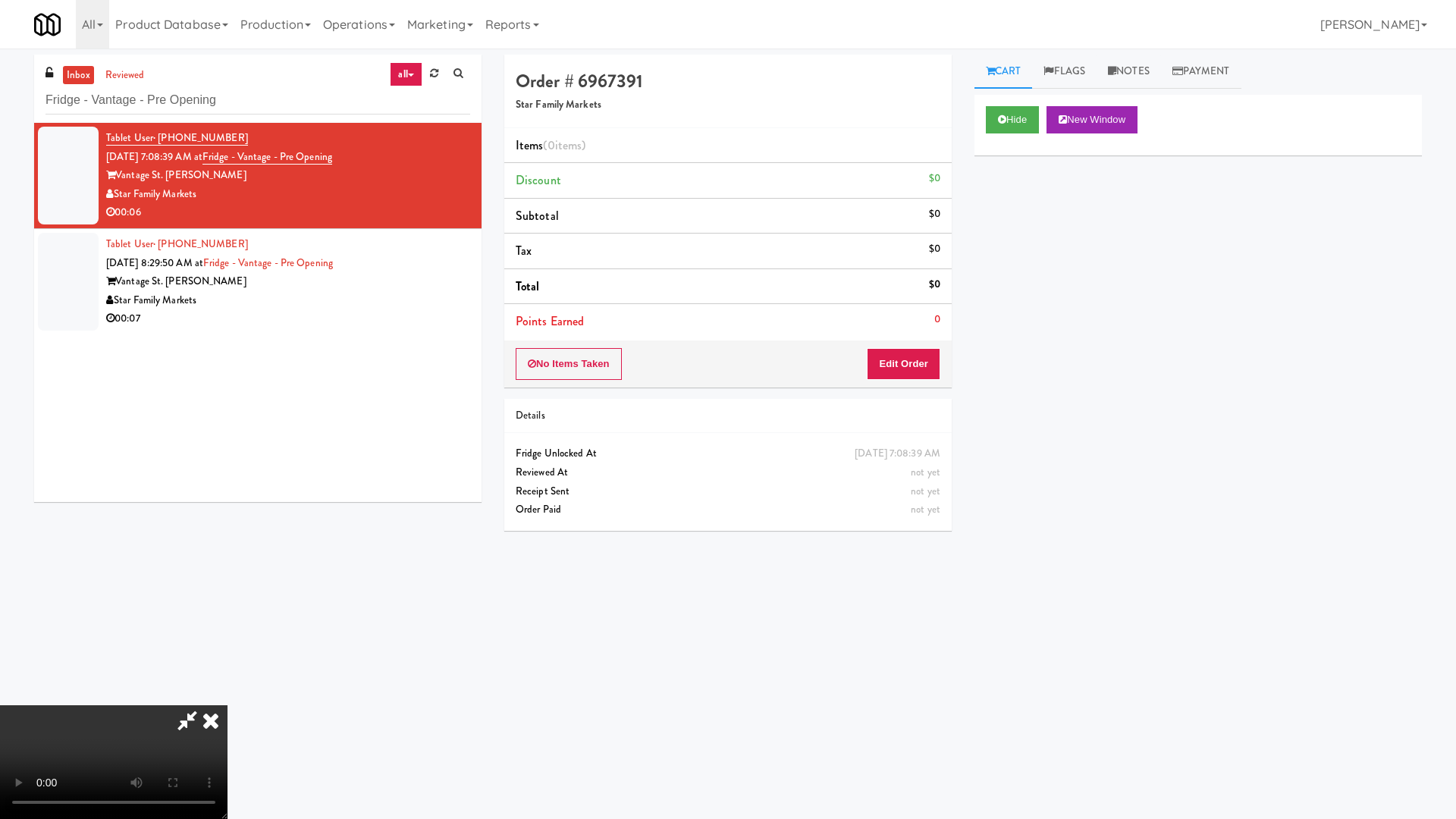
click at [227, 695] on video at bounding box center [114, 762] width 227 height 114
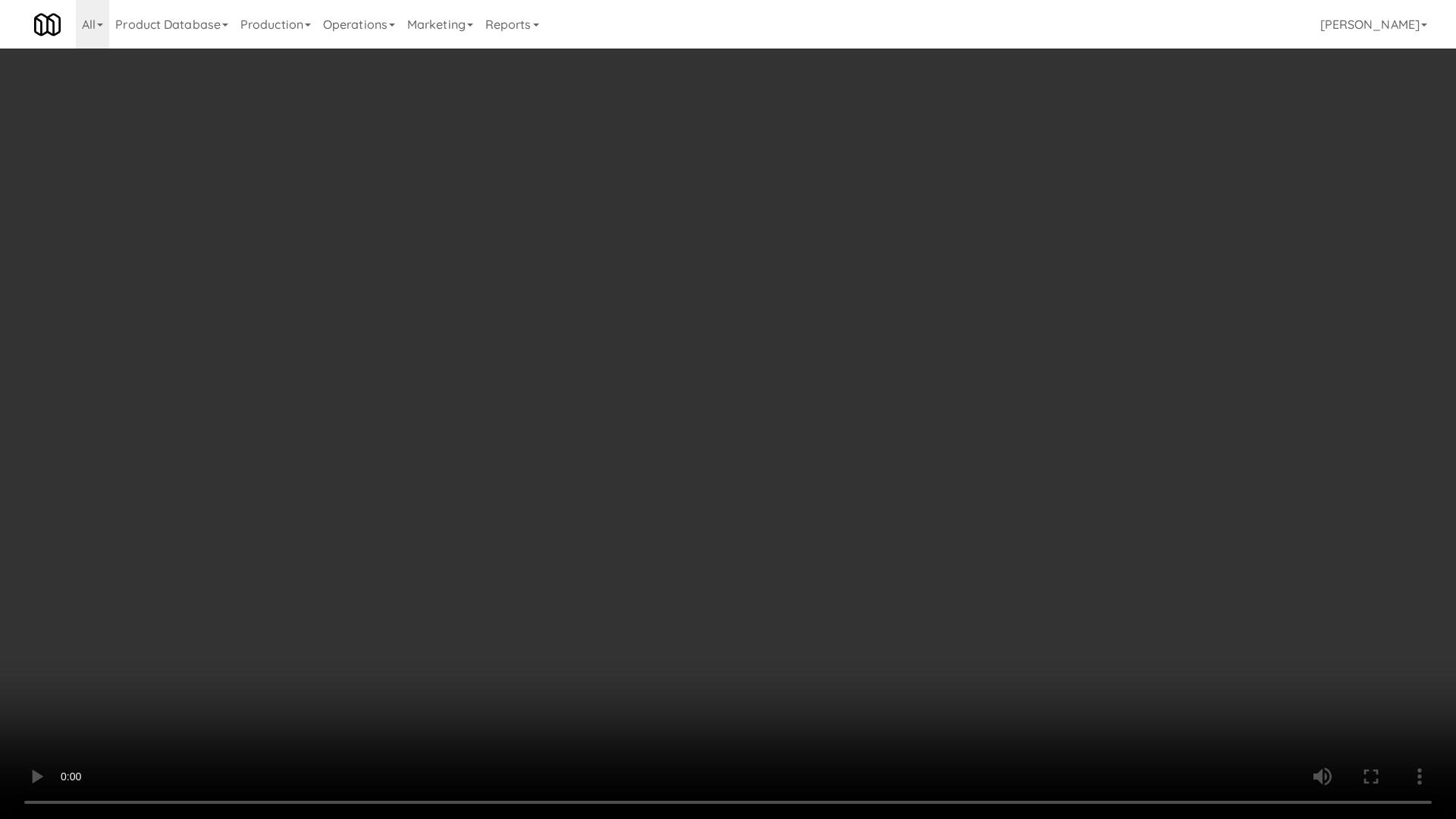
click at [590, 359] on video at bounding box center [728, 409] width 1456 height 819
click at [769, 377] on video at bounding box center [728, 409] width 1456 height 819
click at [583, 263] on video at bounding box center [728, 409] width 1456 height 819
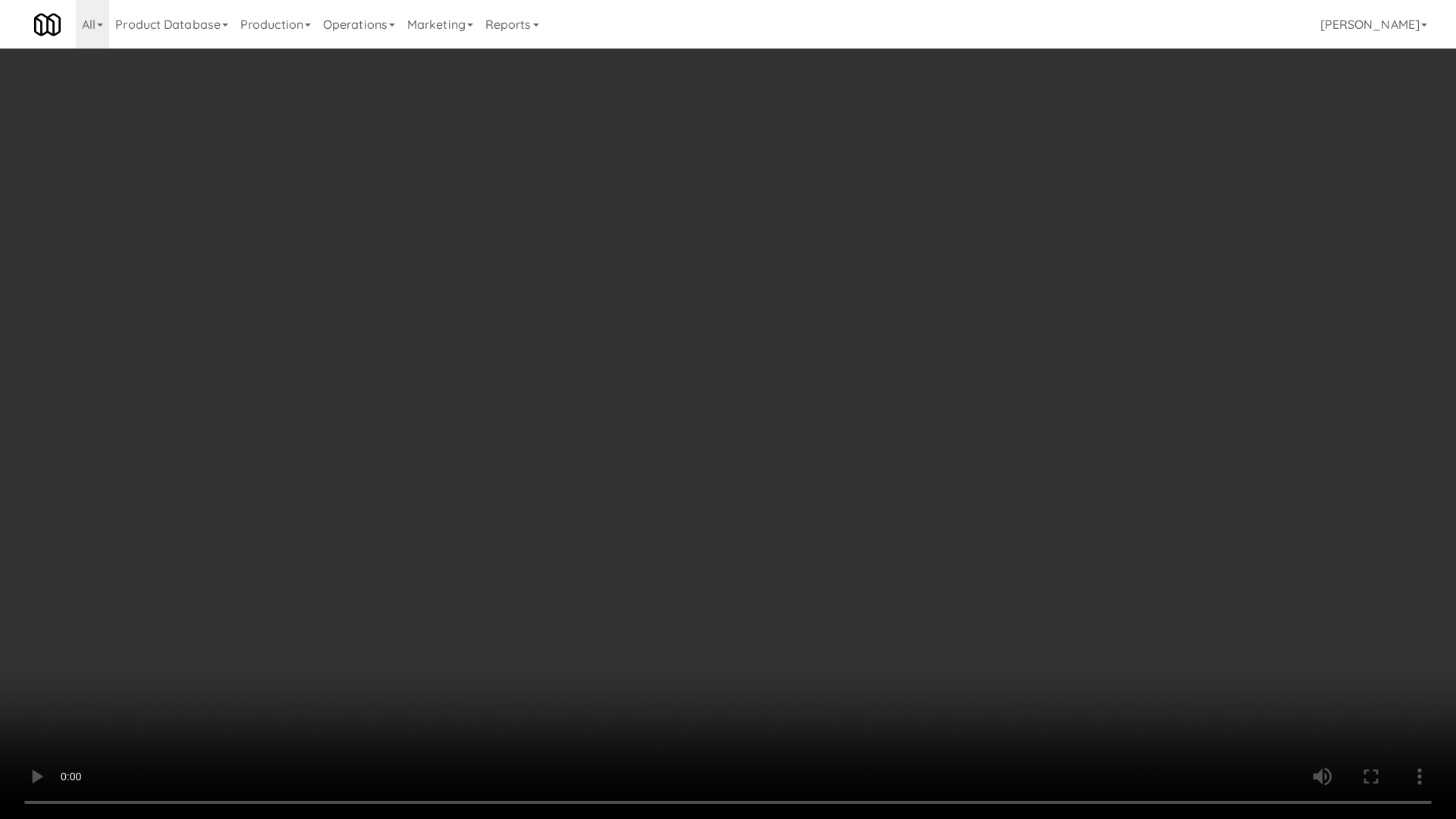
click at [583, 263] on video at bounding box center [728, 409] width 1456 height 819
click at [587, 258] on video at bounding box center [728, 409] width 1456 height 819
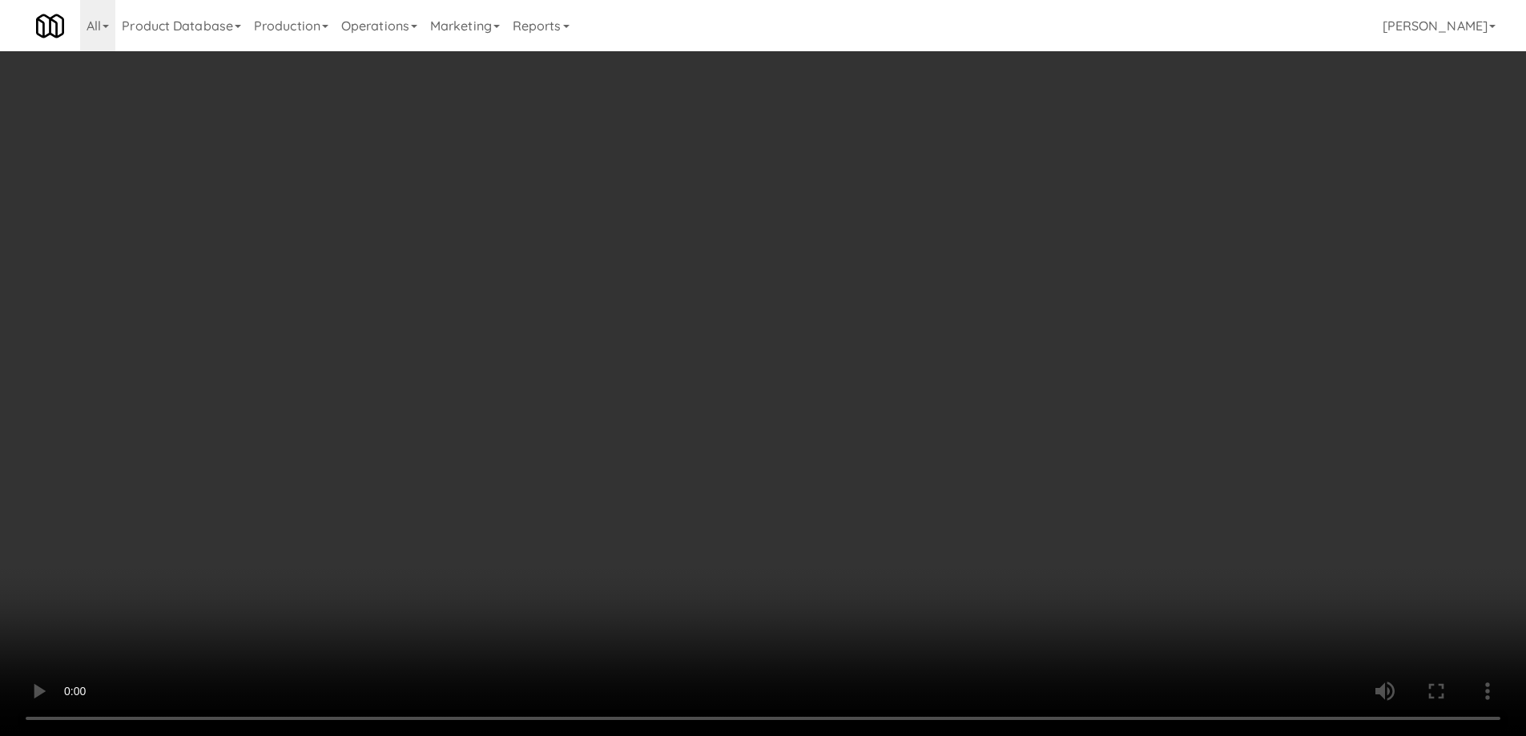
click at [707, 437] on video at bounding box center [763, 368] width 1526 height 736
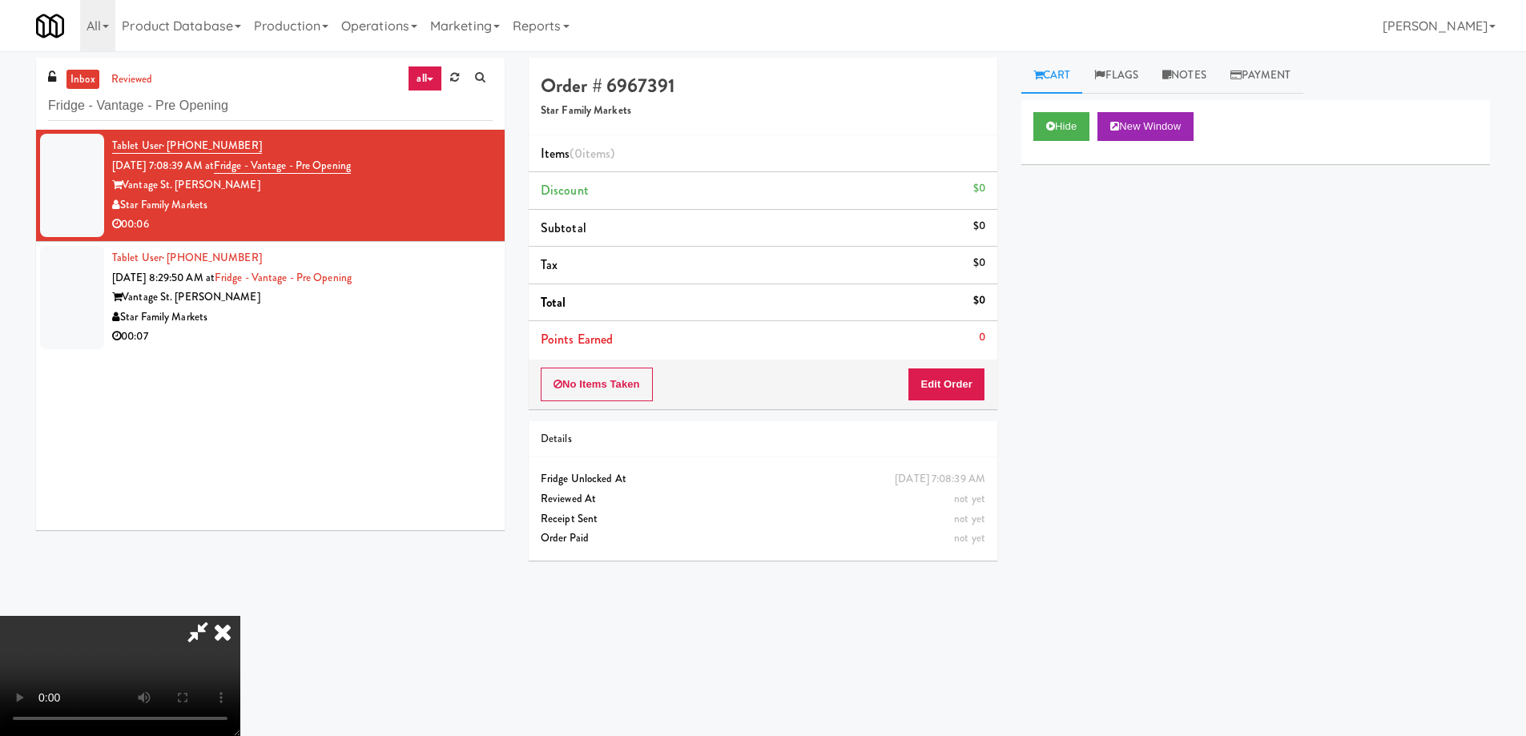
click at [240, 616] on video at bounding box center [120, 676] width 240 height 120
click at [956, 397] on button "Edit Order" at bounding box center [947, 385] width 78 height 34
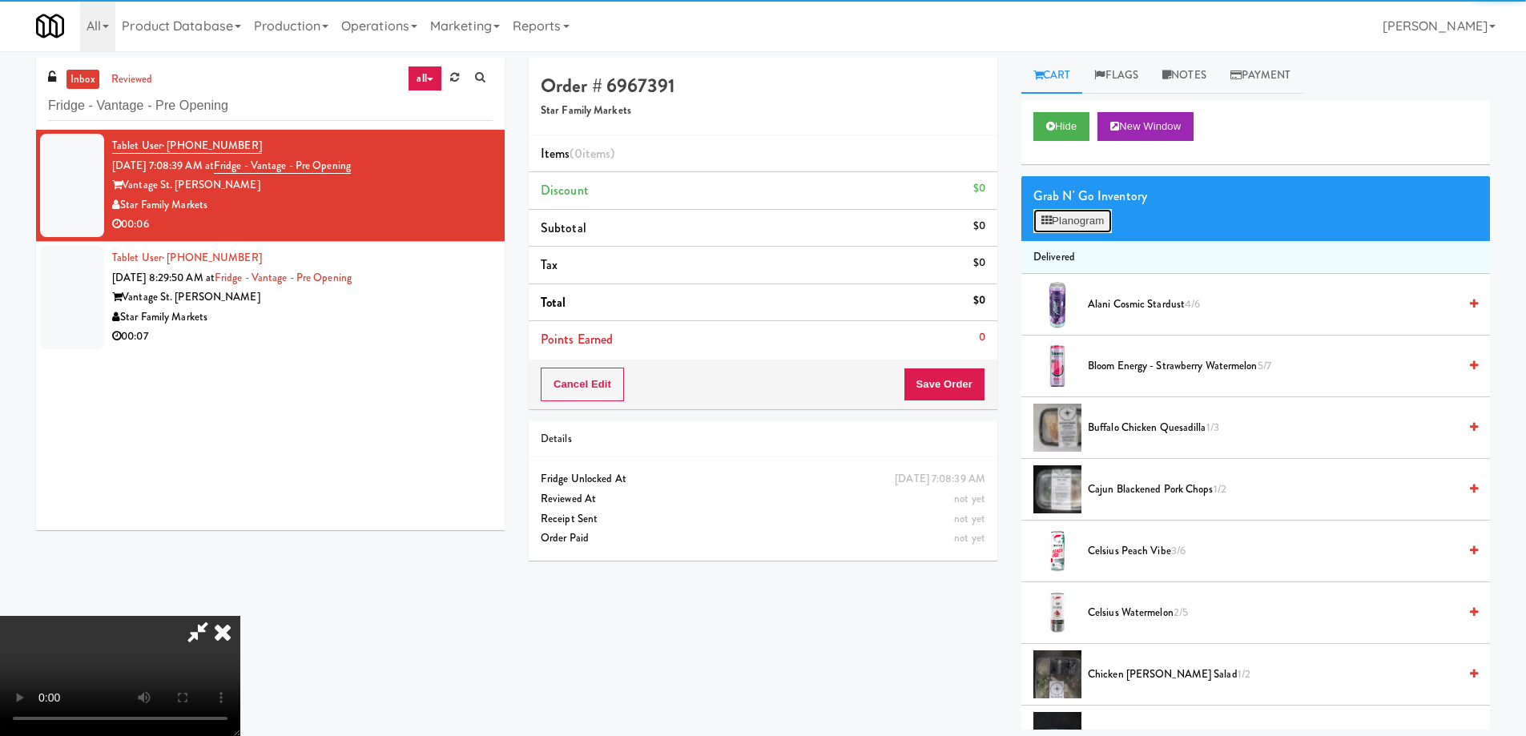
click at [1073, 223] on button "Planogram" at bounding box center [1072, 221] width 79 height 24
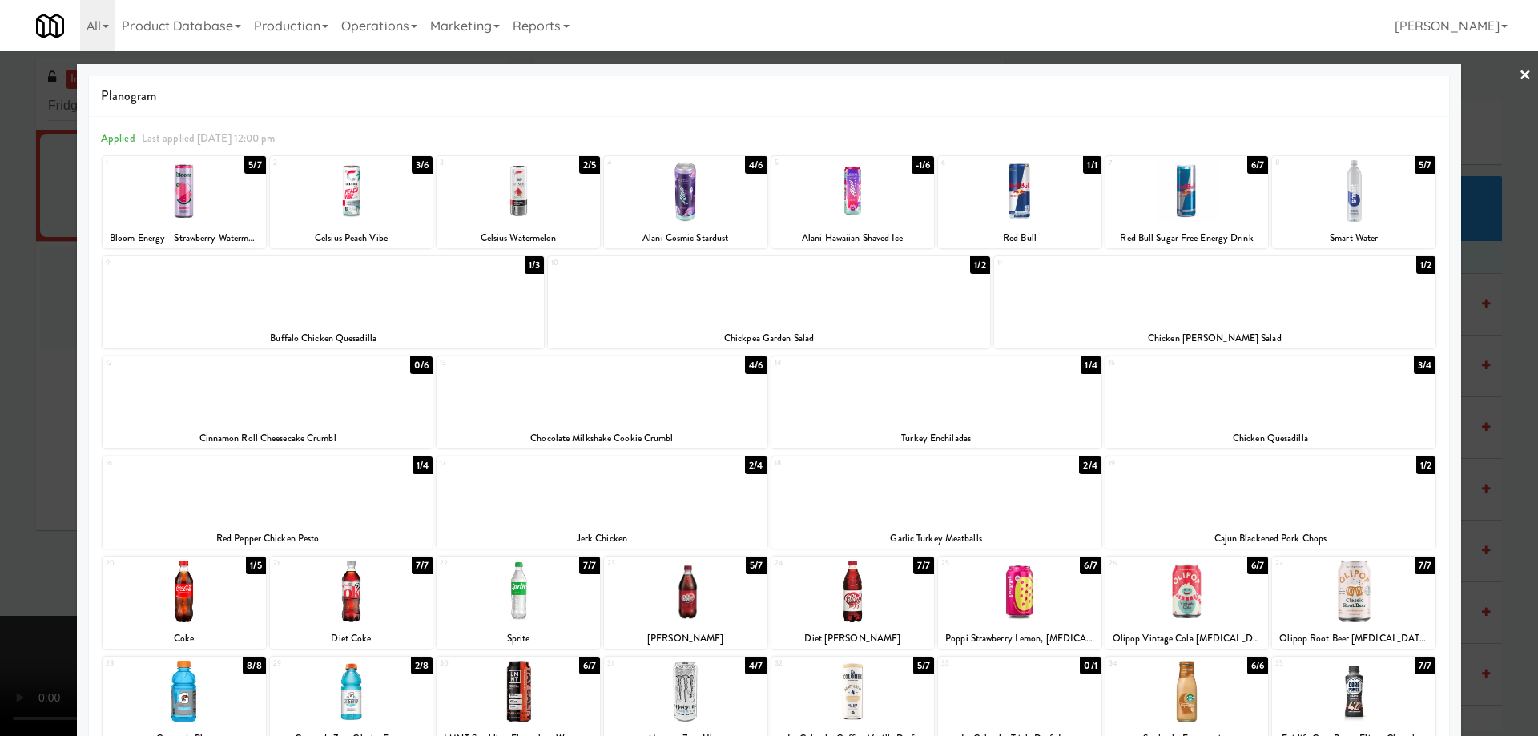
click at [381, 195] on div at bounding box center [351, 191] width 163 height 62
click at [1519, 76] on link "×" at bounding box center [1525, 76] width 13 height 50
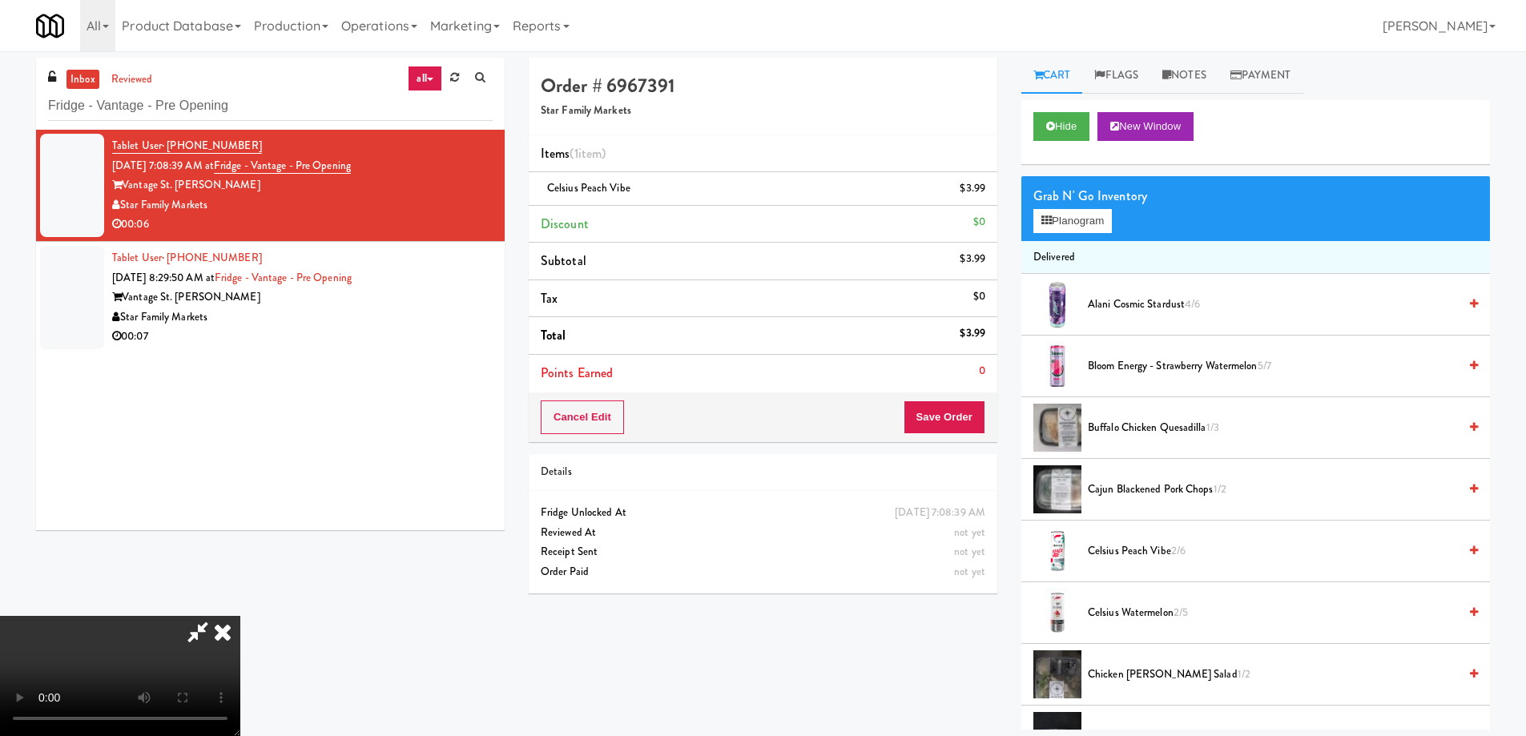
click at [240, 616] on video at bounding box center [120, 676] width 240 height 120
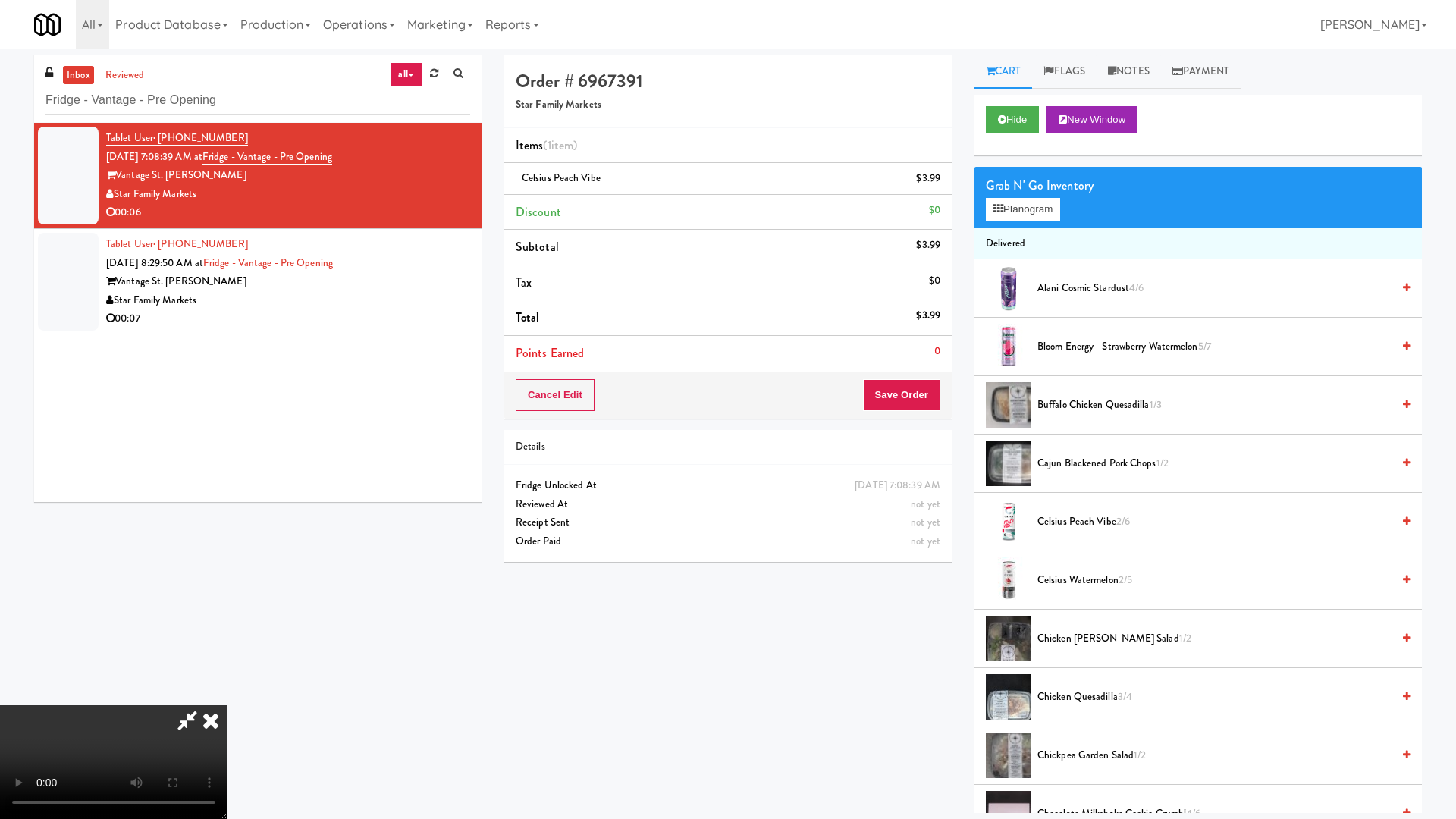
click at [227, 695] on video at bounding box center [114, 762] width 227 height 114
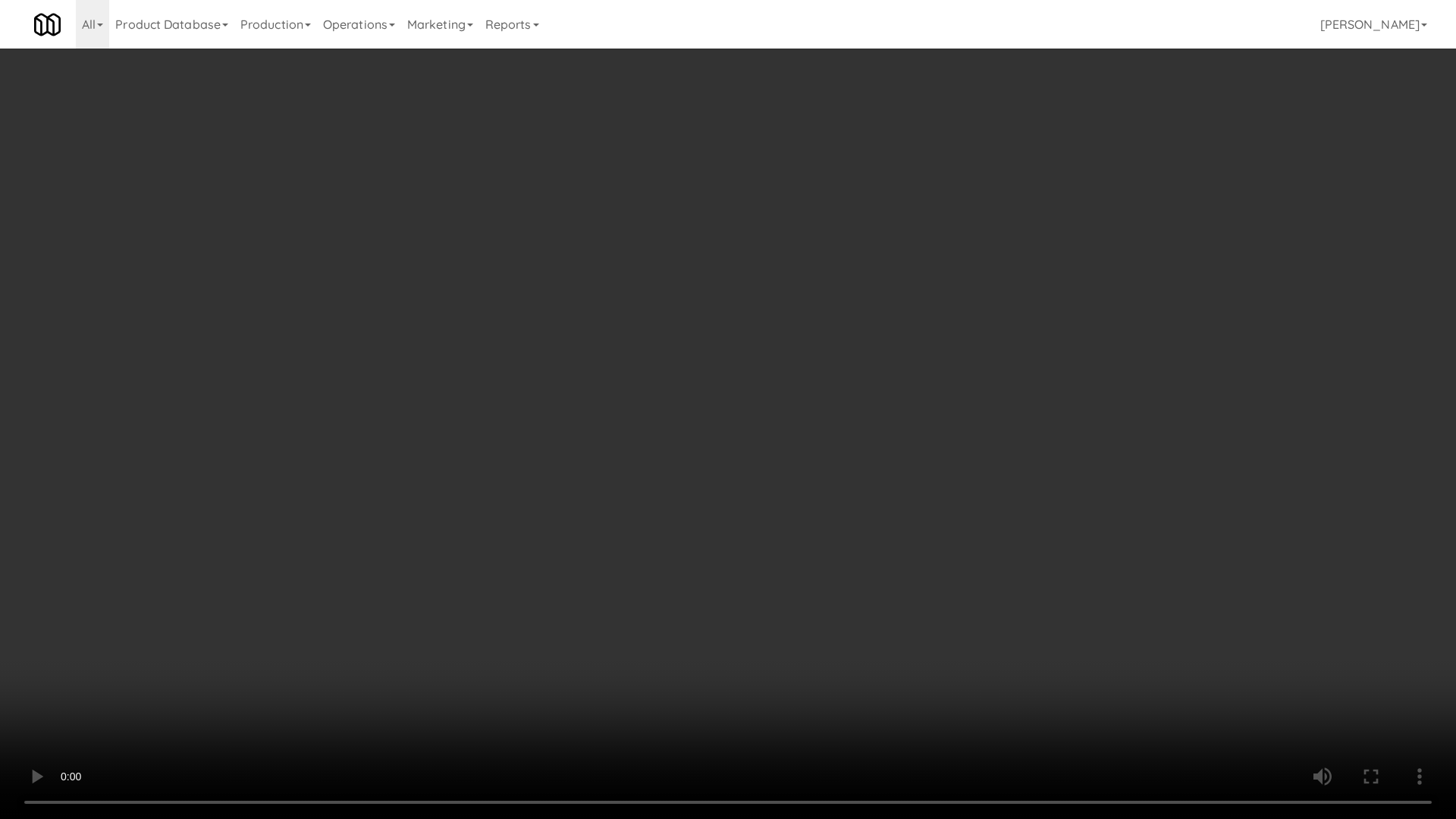
click at [766, 404] on video at bounding box center [728, 409] width 1456 height 819
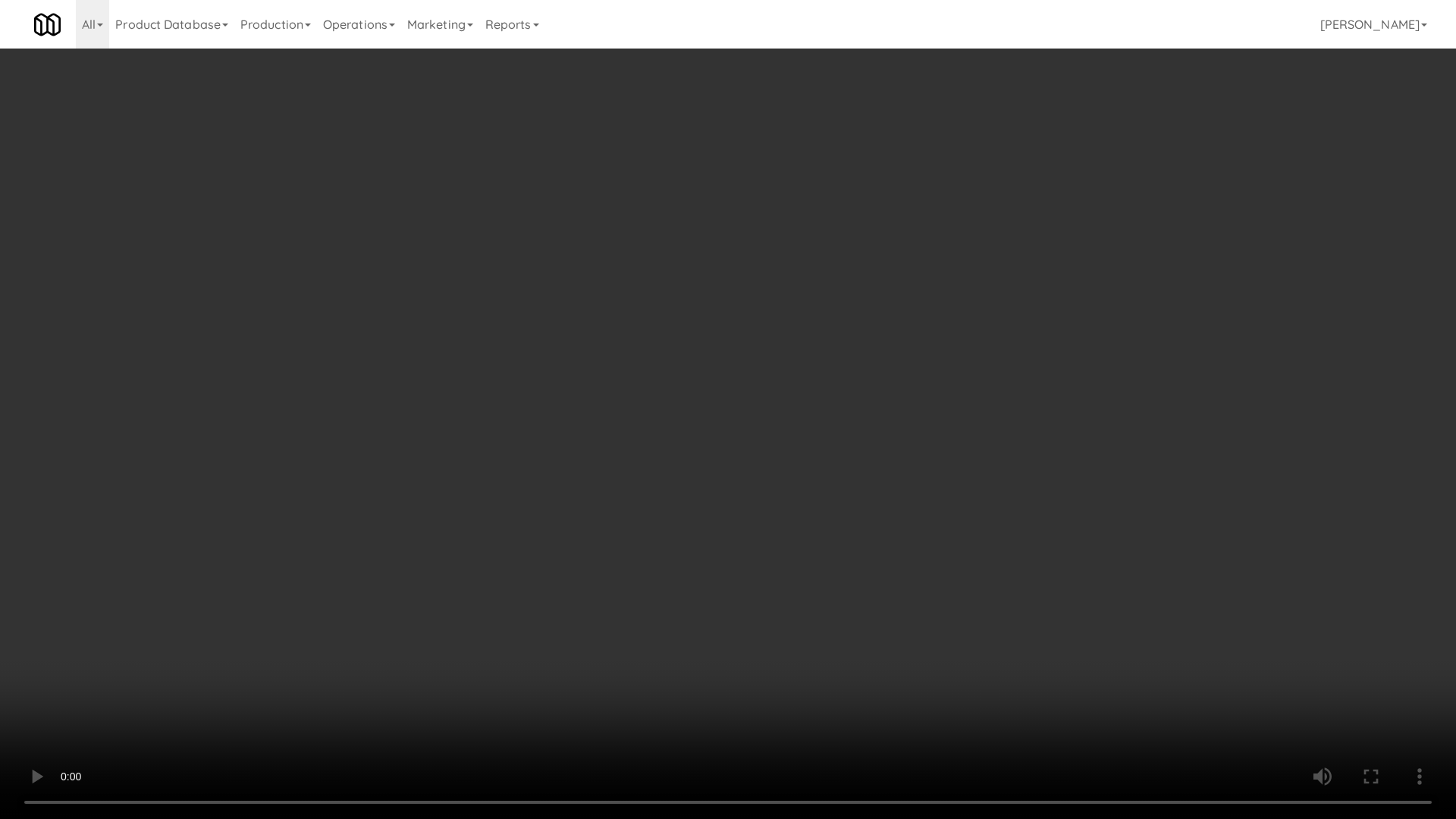
click at [778, 494] on video at bounding box center [728, 409] width 1456 height 819
click at [742, 423] on video at bounding box center [728, 409] width 1456 height 819
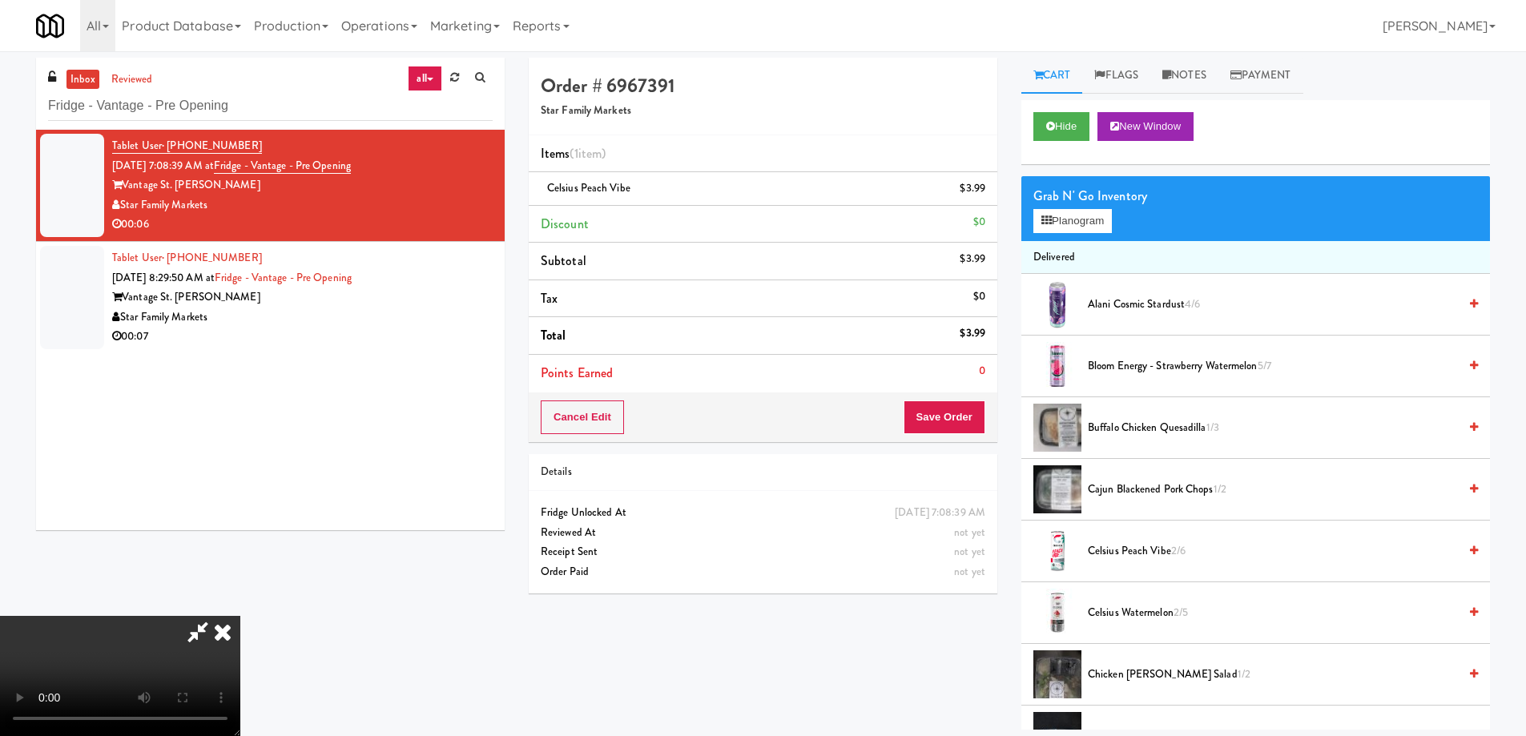
click at [240, 616] on icon at bounding box center [222, 632] width 35 height 32
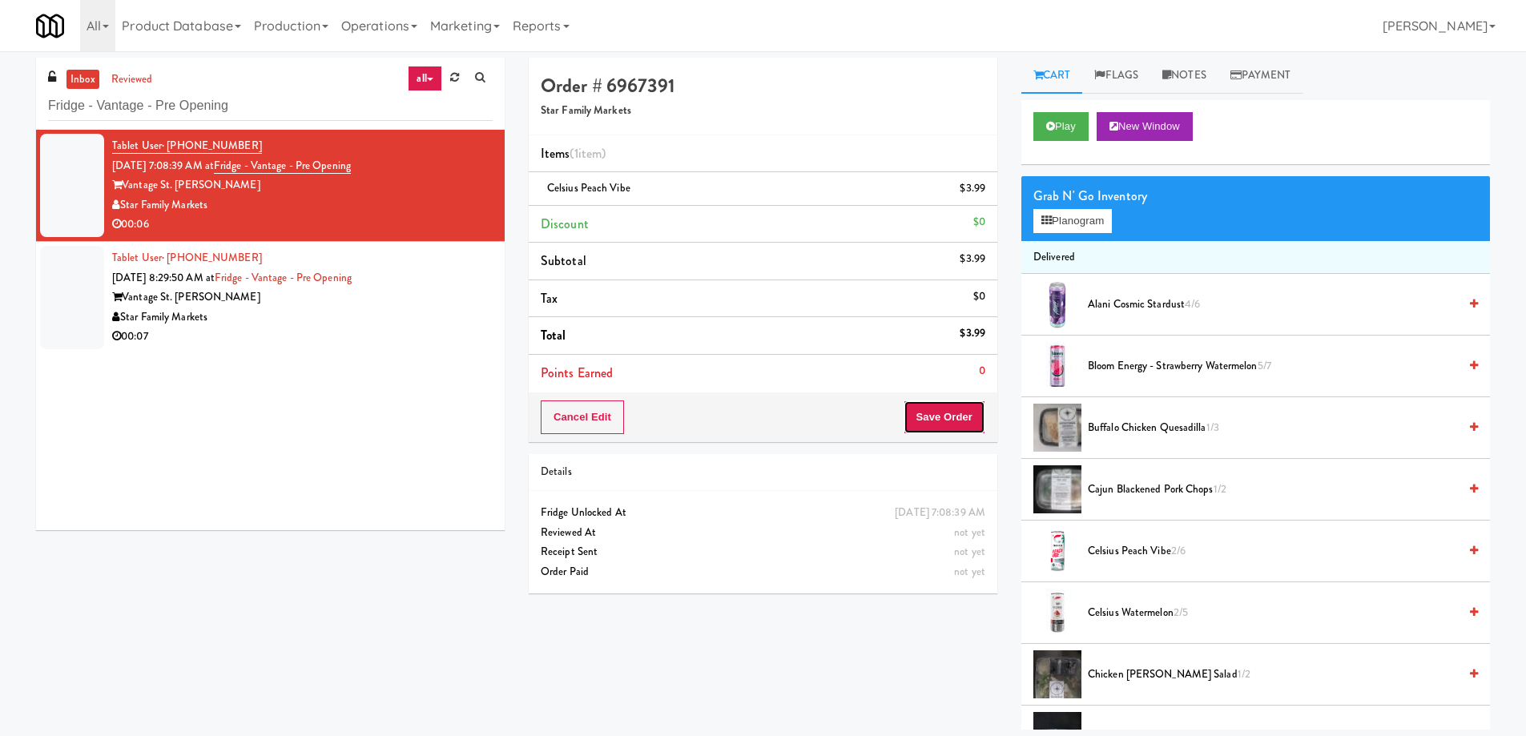
click at [940, 415] on button "Save Order" at bounding box center [945, 418] width 82 height 34
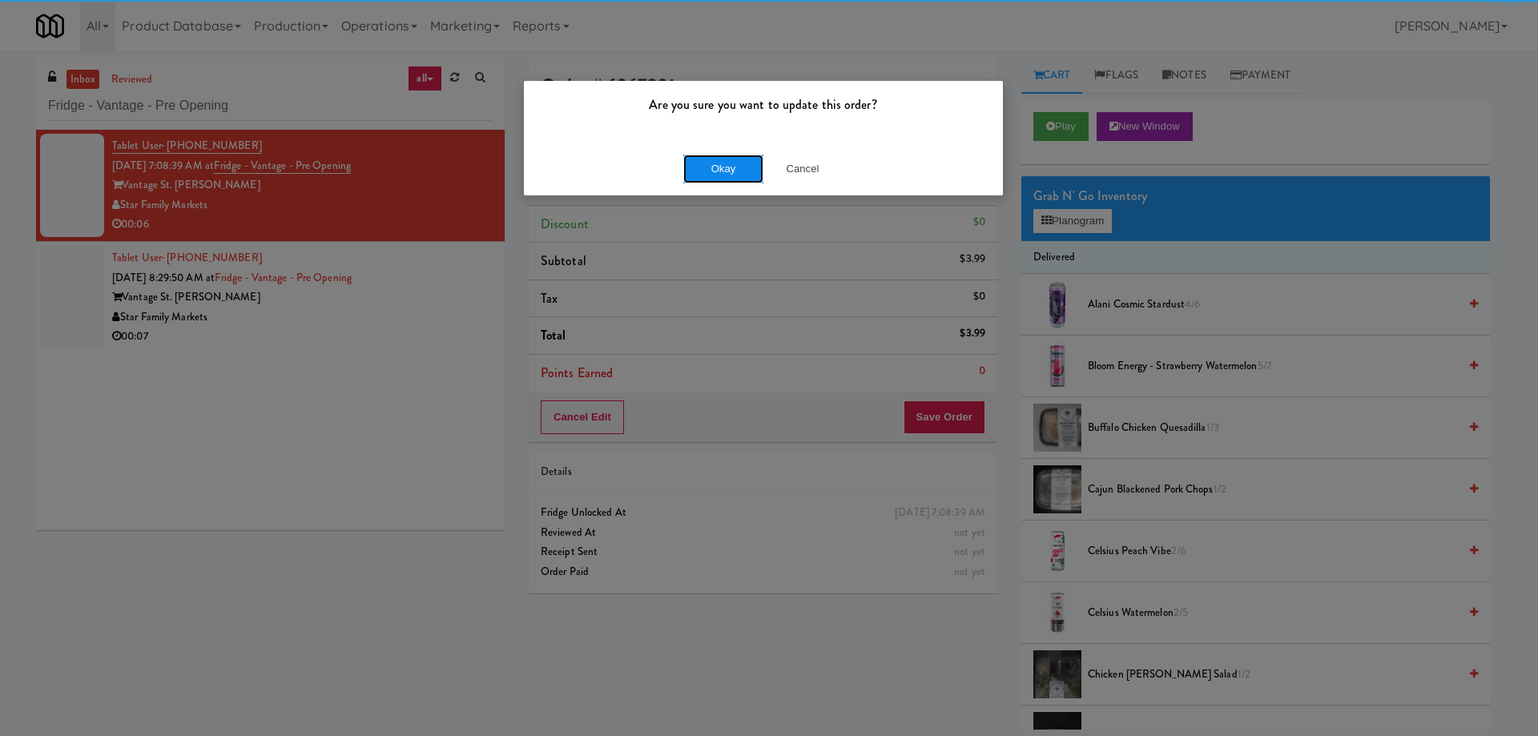
click at [712, 163] on button "Okay" at bounding box center [723, 169] width 80 height 29
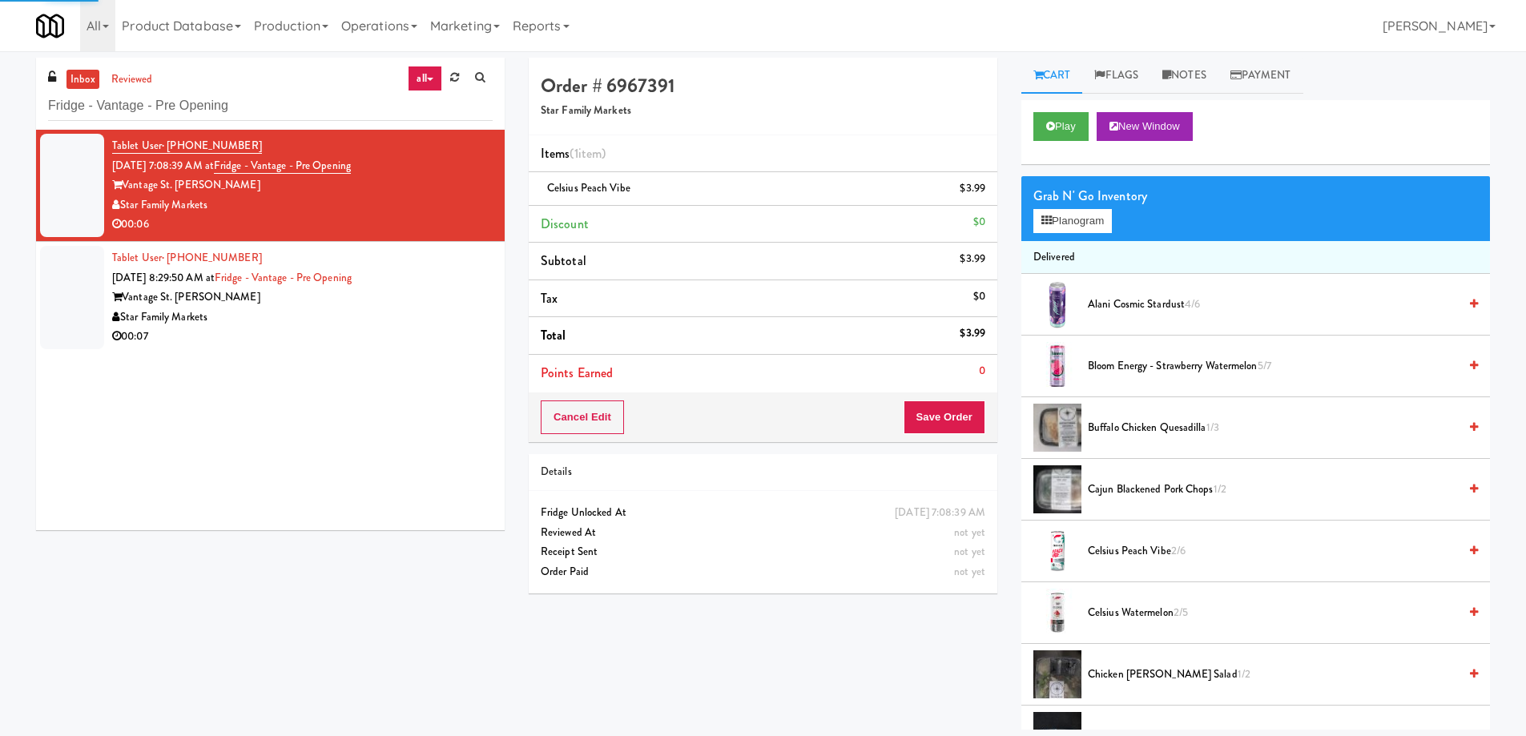
click at [433, 290] on div "Vantage St. Pete" at bounding box center [302, 298] width 381 height 20
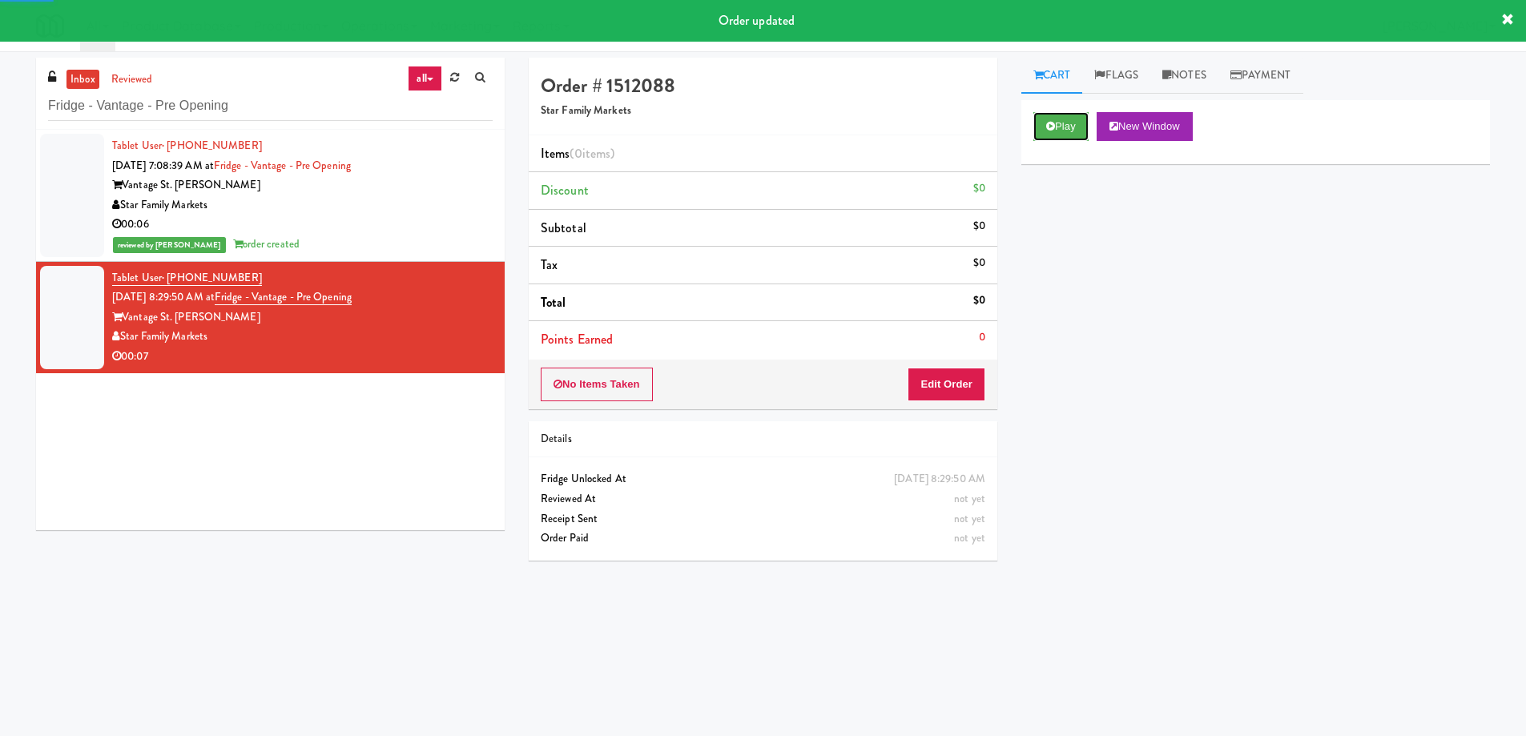
drag, startPoint x: 1043, startPoint y: 123, endPoint x: 968, endPoint y: 166, distance: 86.8
click at [1043, 122] on button "Play" at bounding box center [1060, 126] width 55 height 29
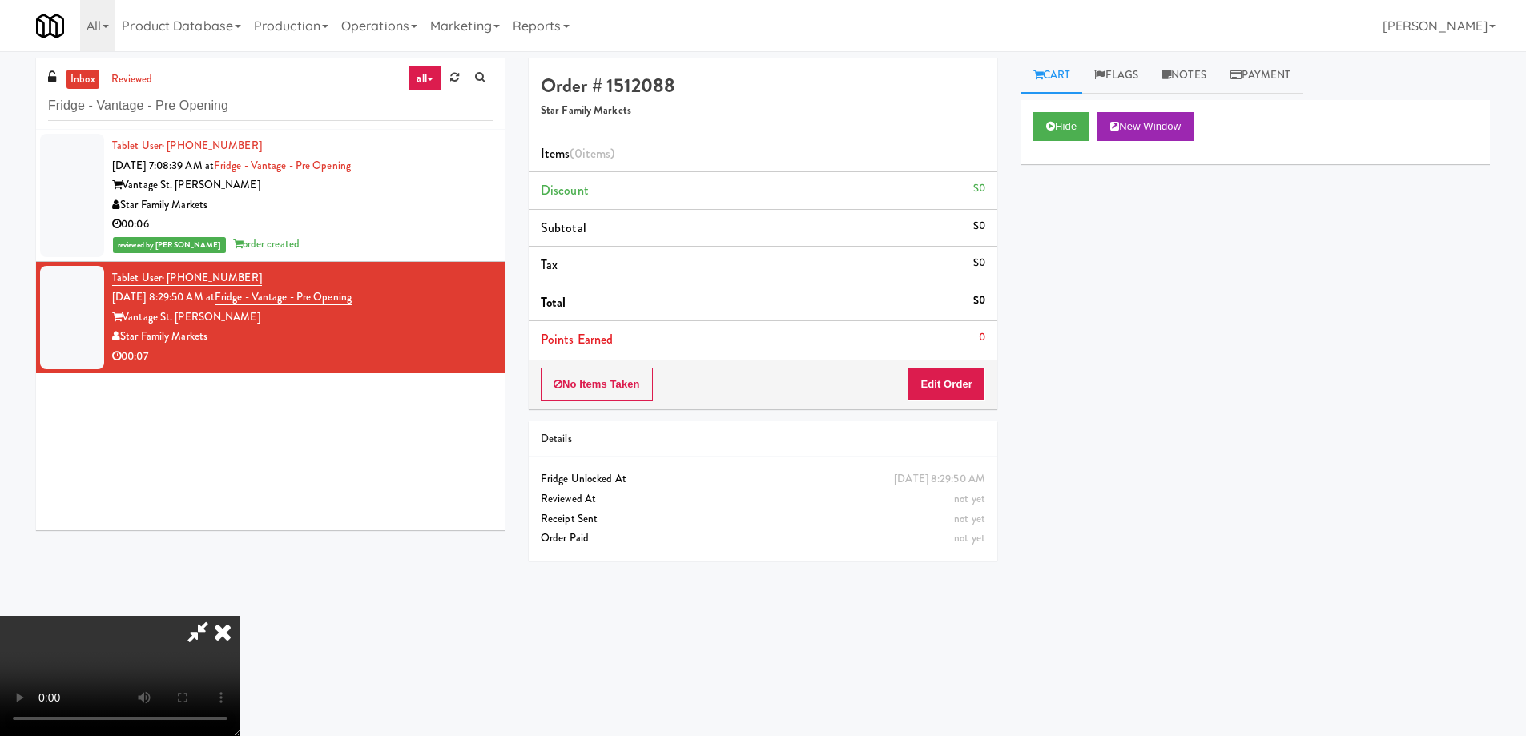
click at [240, 616] on video at bounding box center [120, 676] width 240 height 120
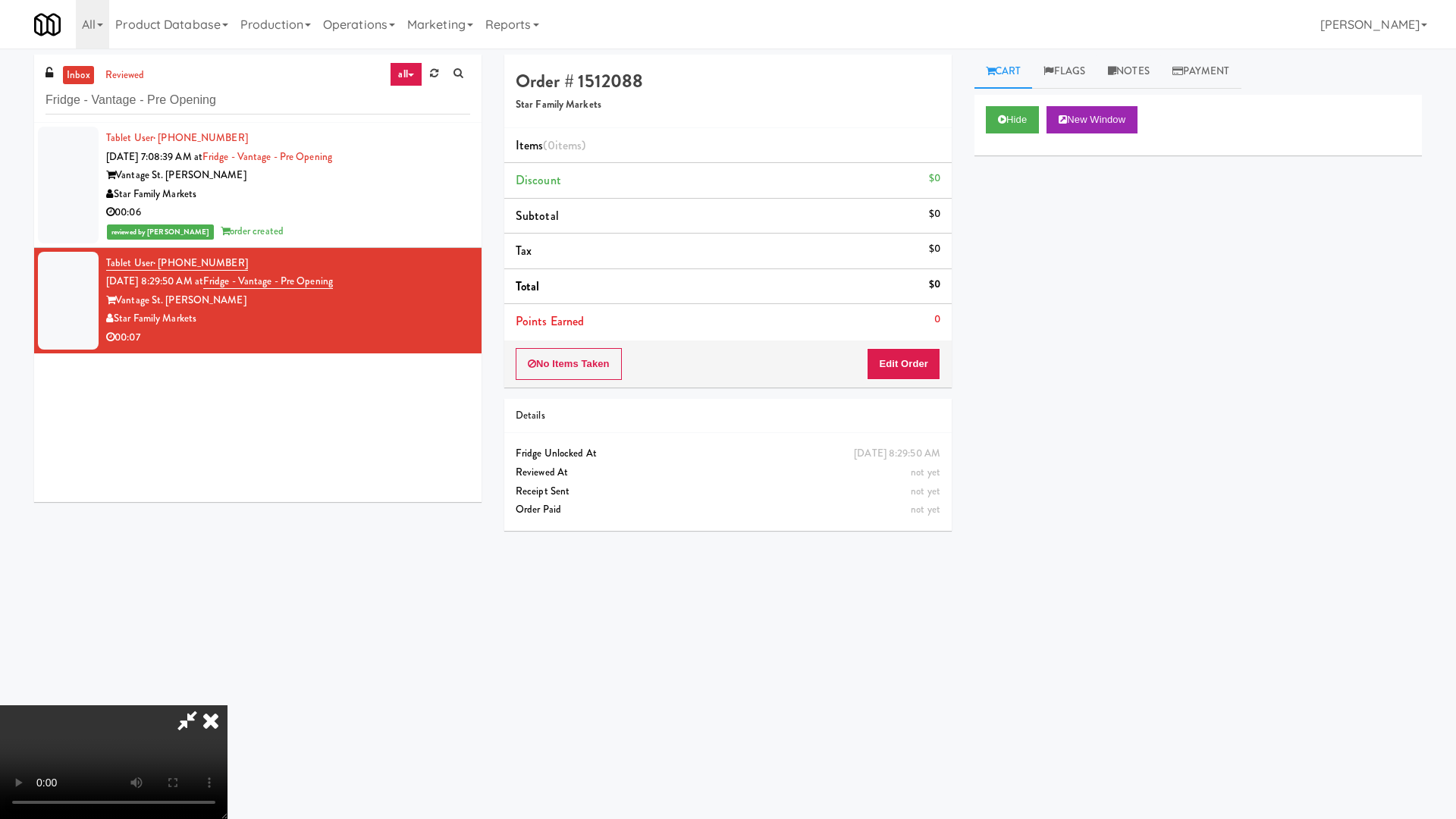
click at [227, 695] on video at bounding box center [114, 762] width 227 height 114
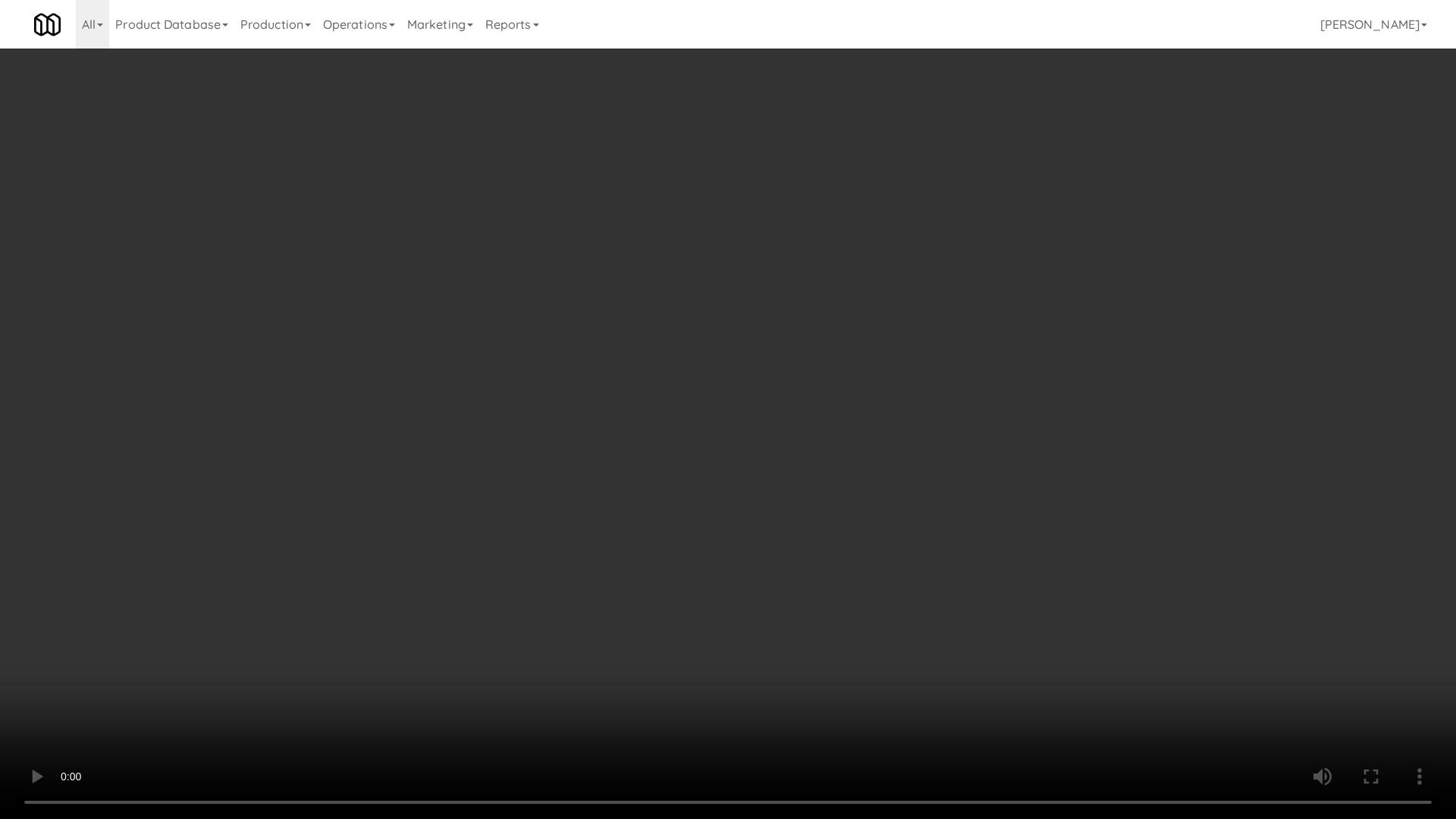
click at [593, 404] on video at bounding box center [728, 409] width 1456 height 819
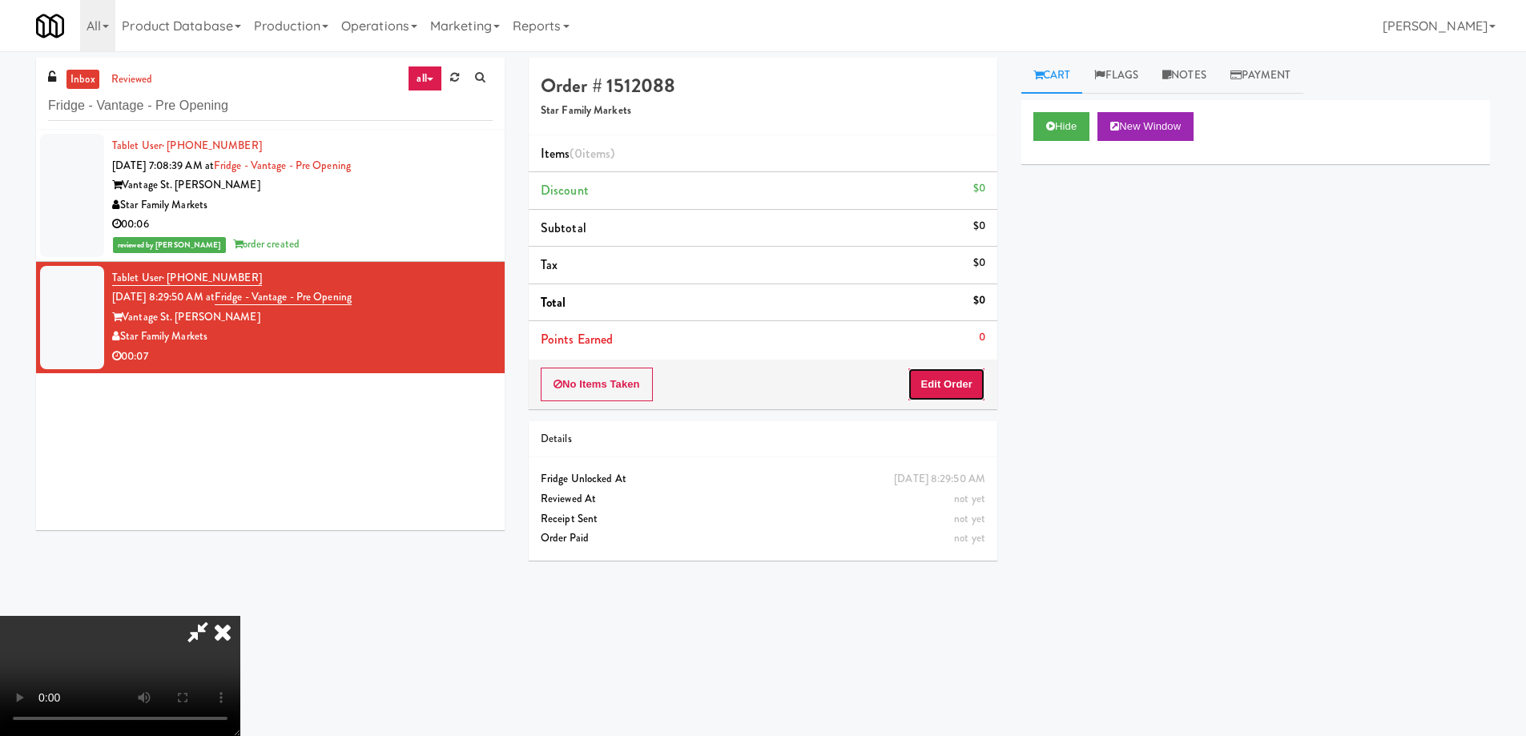
click at [951, 381] on button "Edit Order" at bounding box center [947, 385] width 78 height 34
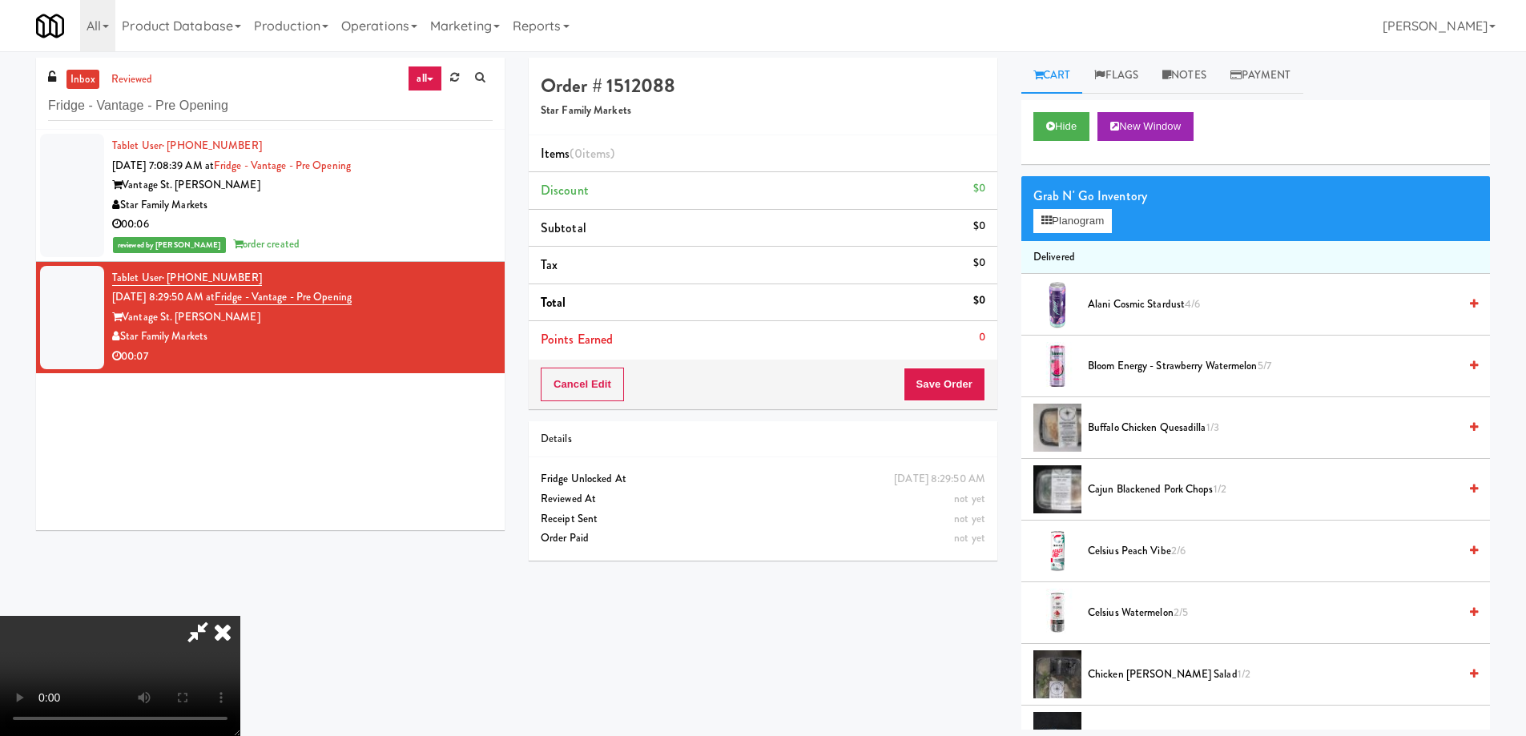
click at [1138, 623] on li "Celsius Watermelon 2/5" at bounding box center [1255, 613] width 469 height 62
click at [1138, 615] on span "Celsius Watermelon 2/5" at bounding box center [1273, 613] width 370 height 20
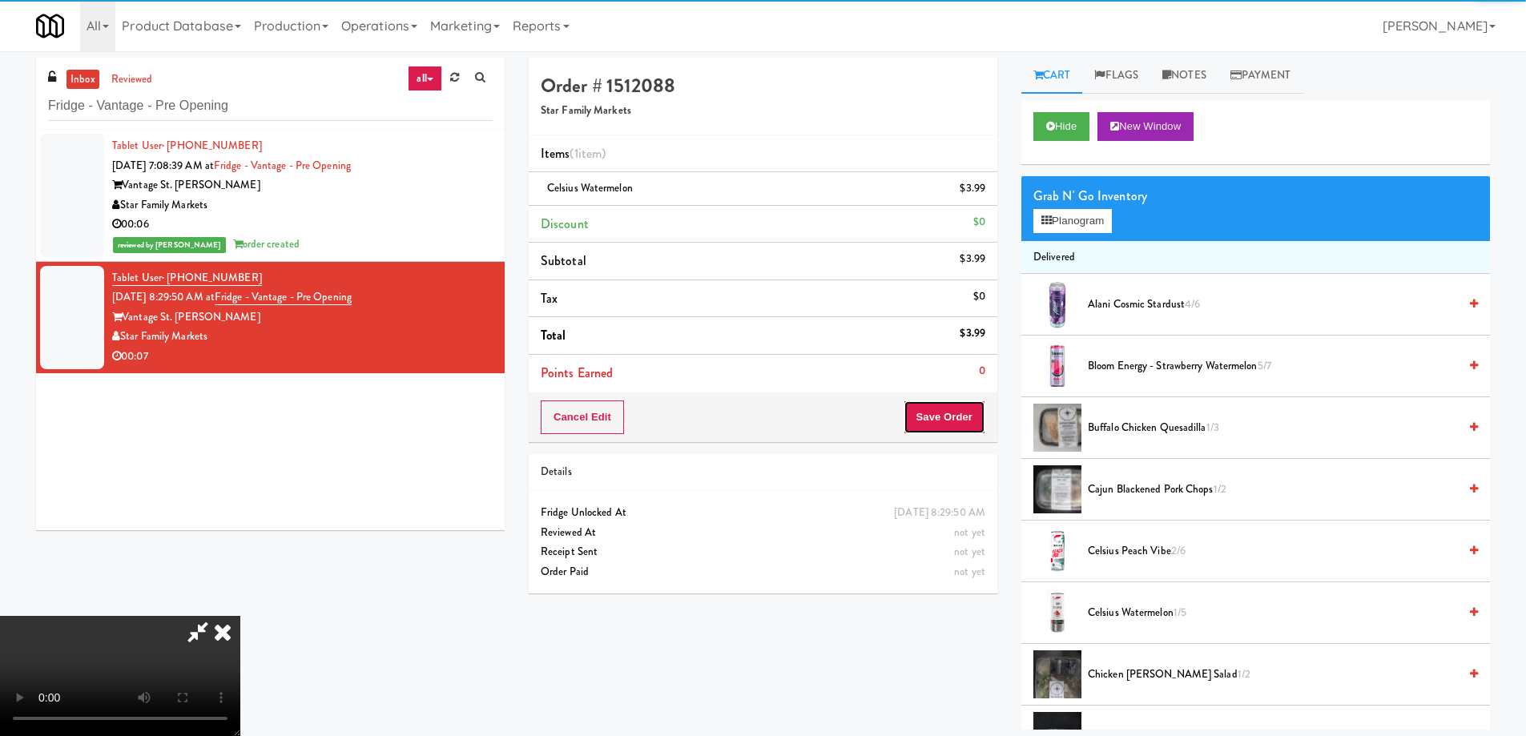
click at [929, 408] on button "Save Order" at bounding box center [945, 418] width 82 height 34
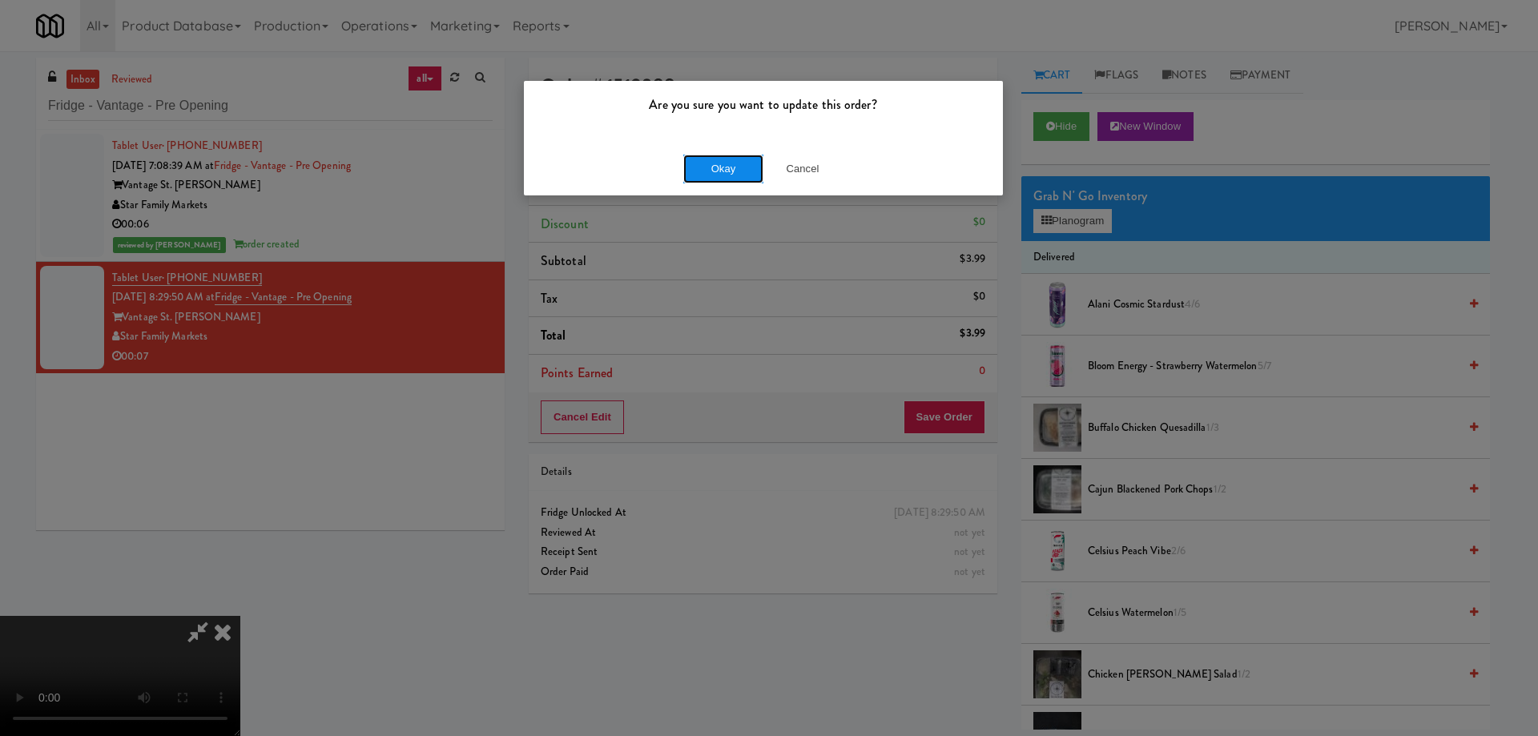
click at [726, 168] on button "Okay" at bounding box center [723, 169] width 80 height 29
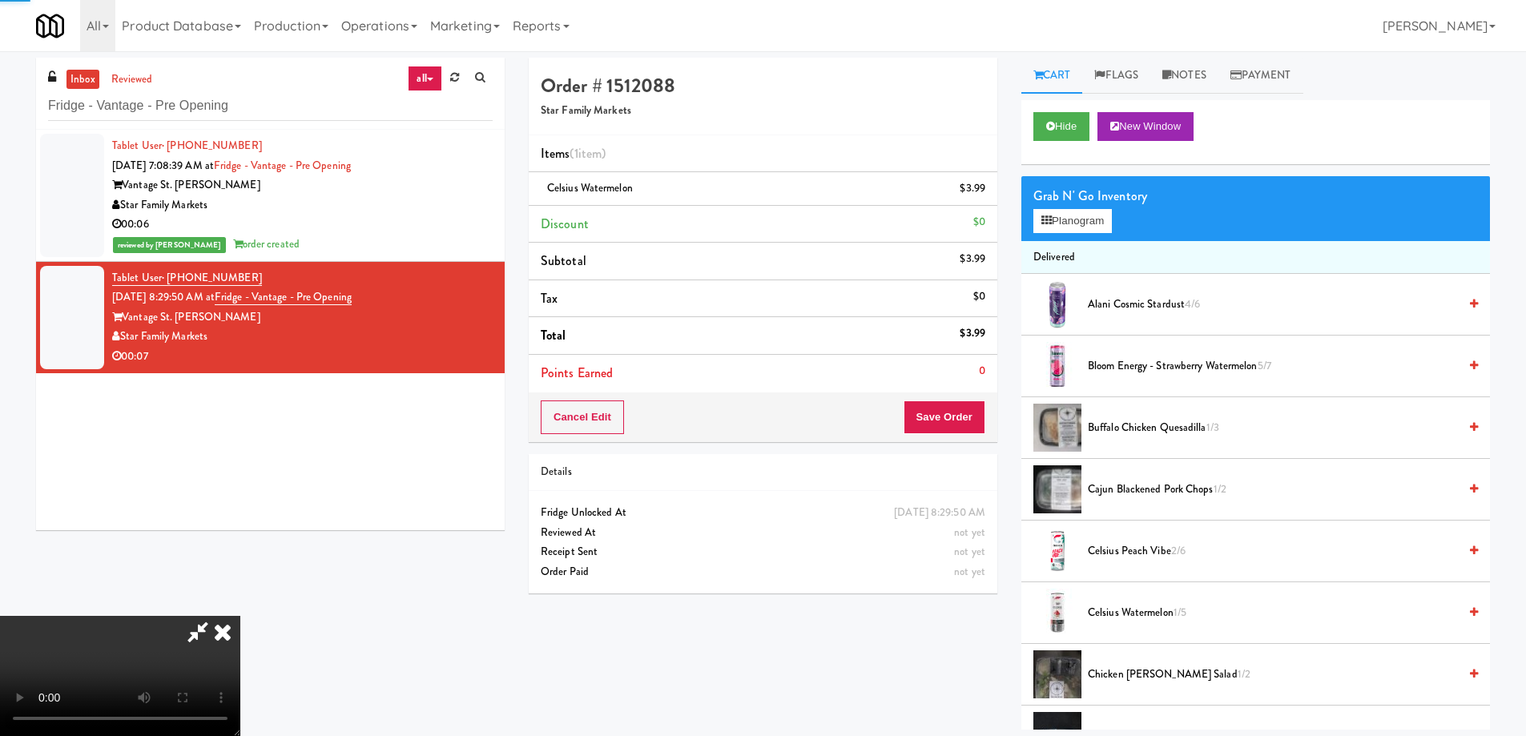
click at [240, 616] on icon at bounding box center [222, 632] width 35 height 32
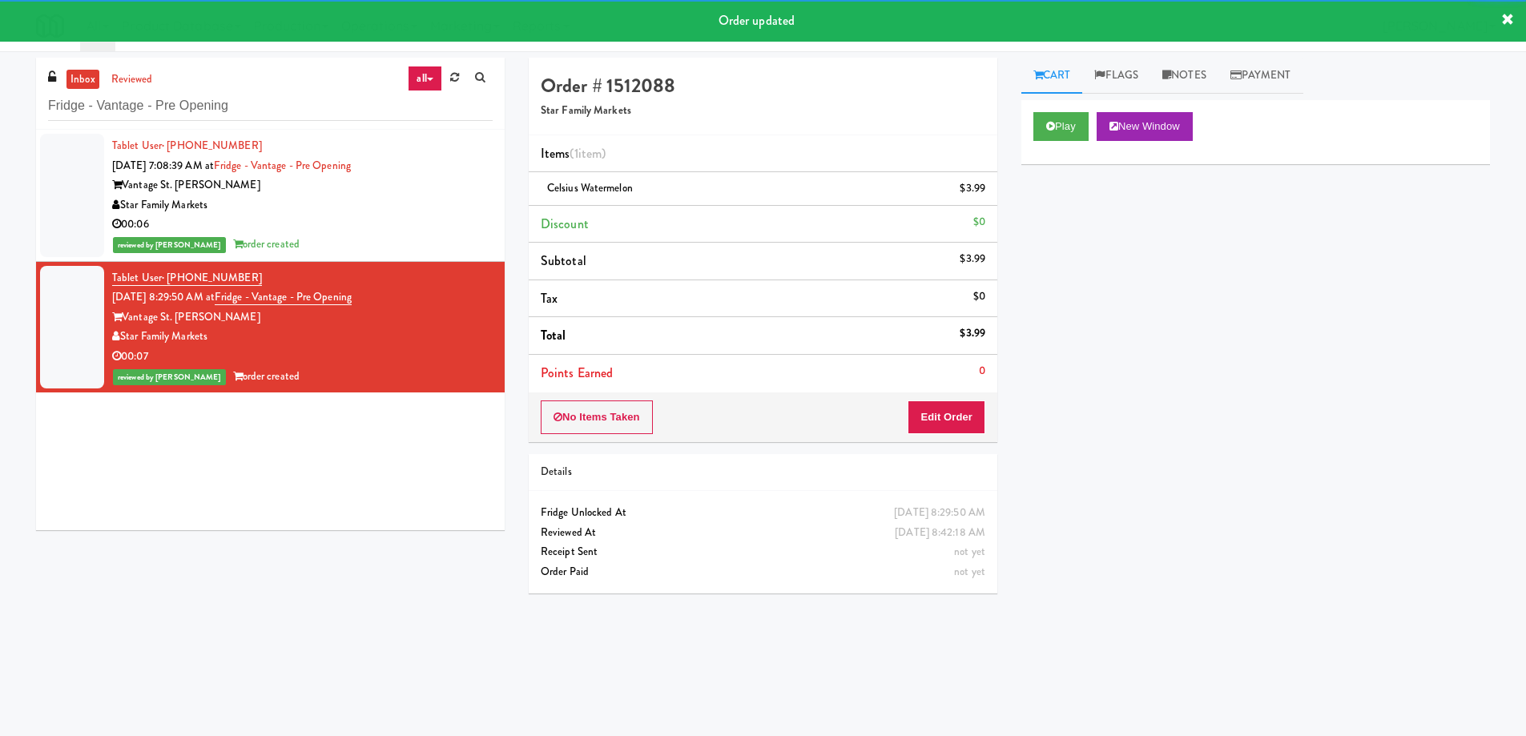
click at [293, 86] on div "inbox reviewed all all unclear take inventory issue suspicious failed recent Fr…" at bounding box center [270, 94] width 469 height 72
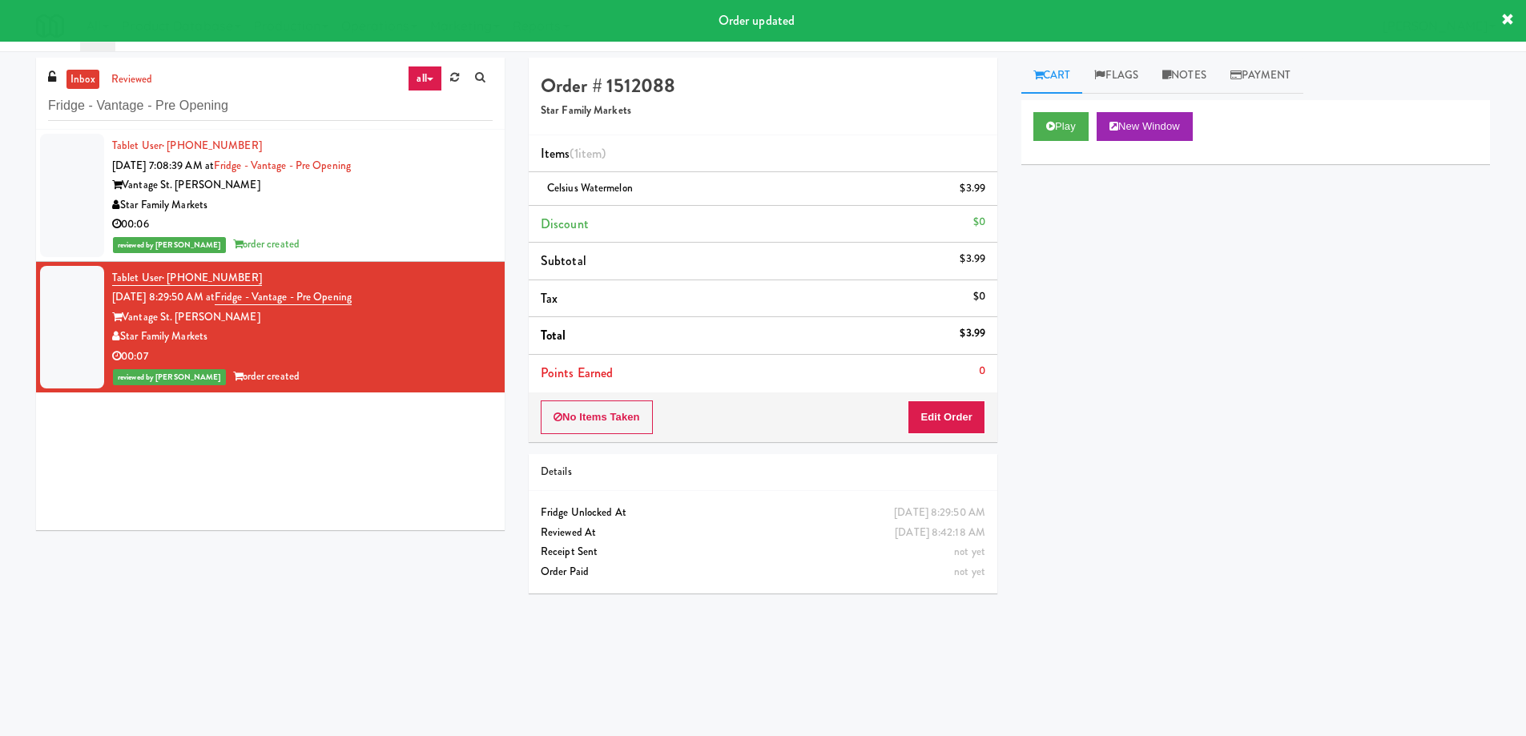
click at [352, 123] on div "inbox reviewed all all unclear take inventory issue suspicious failed recent Fr…" at bounding box center [270, 94] width 469 height 72
click at [364, 104] on input "Fridge - Vantage - Pre Opening" at bounding box center [270, 106] width 445 height 30
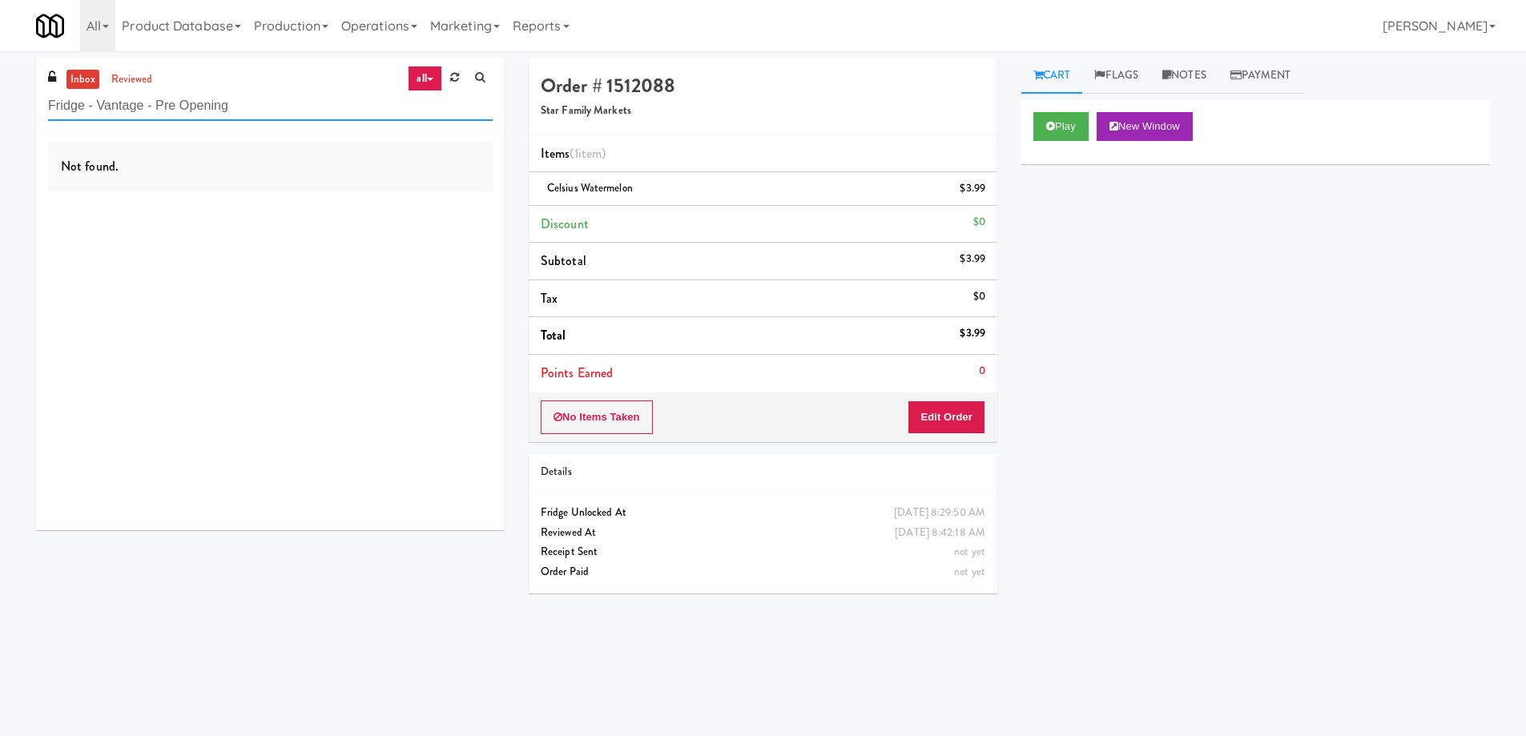
click at [306, 111] on input "Fridge - Vantage - Pre Opening" at bounding box center [270, 106] width 445 height 30
paste input "Eleven55 - Fridge"
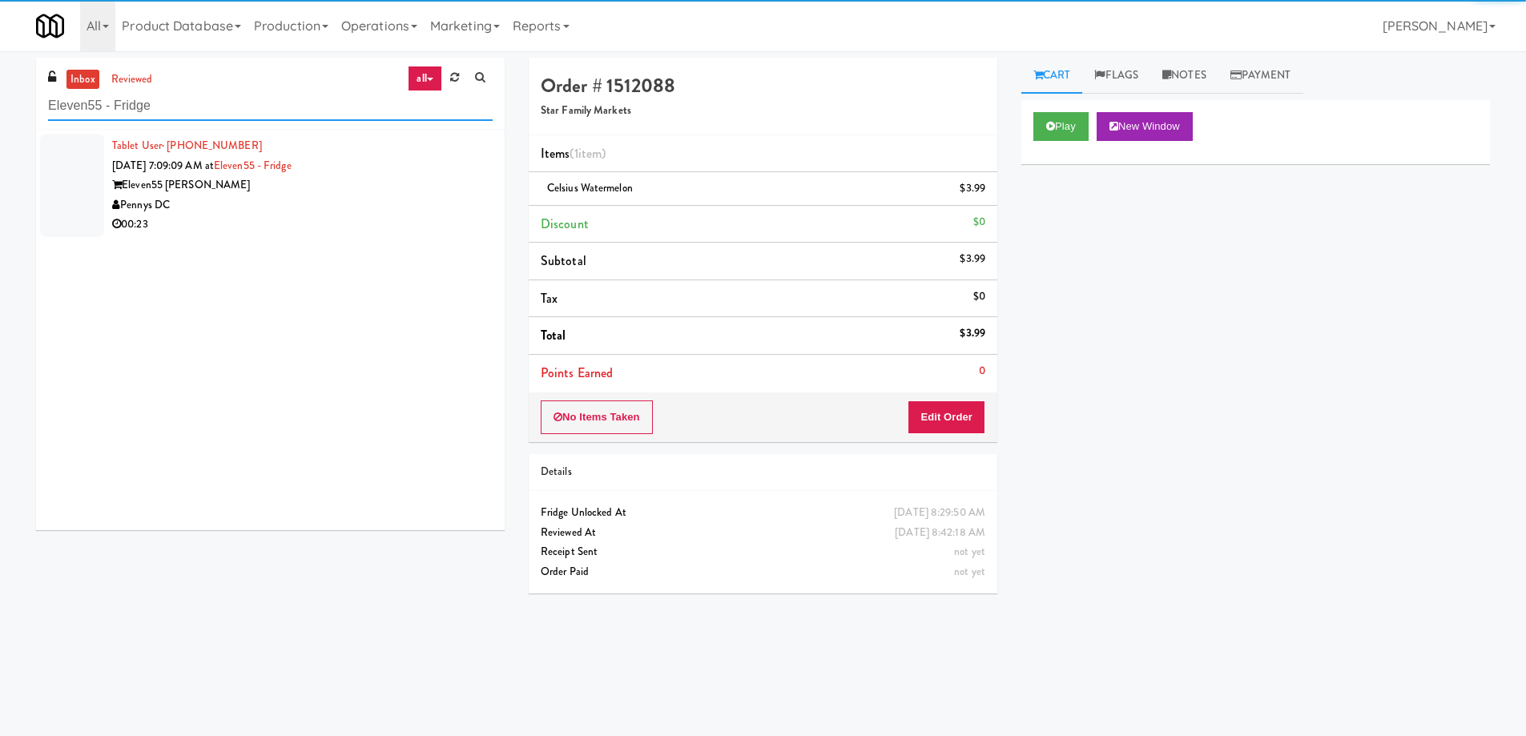
type input "Eleven55 - Fridge"
click at [393, 196] on div "Pennys DC" at bounding box center [302, 205] width 381 height 20
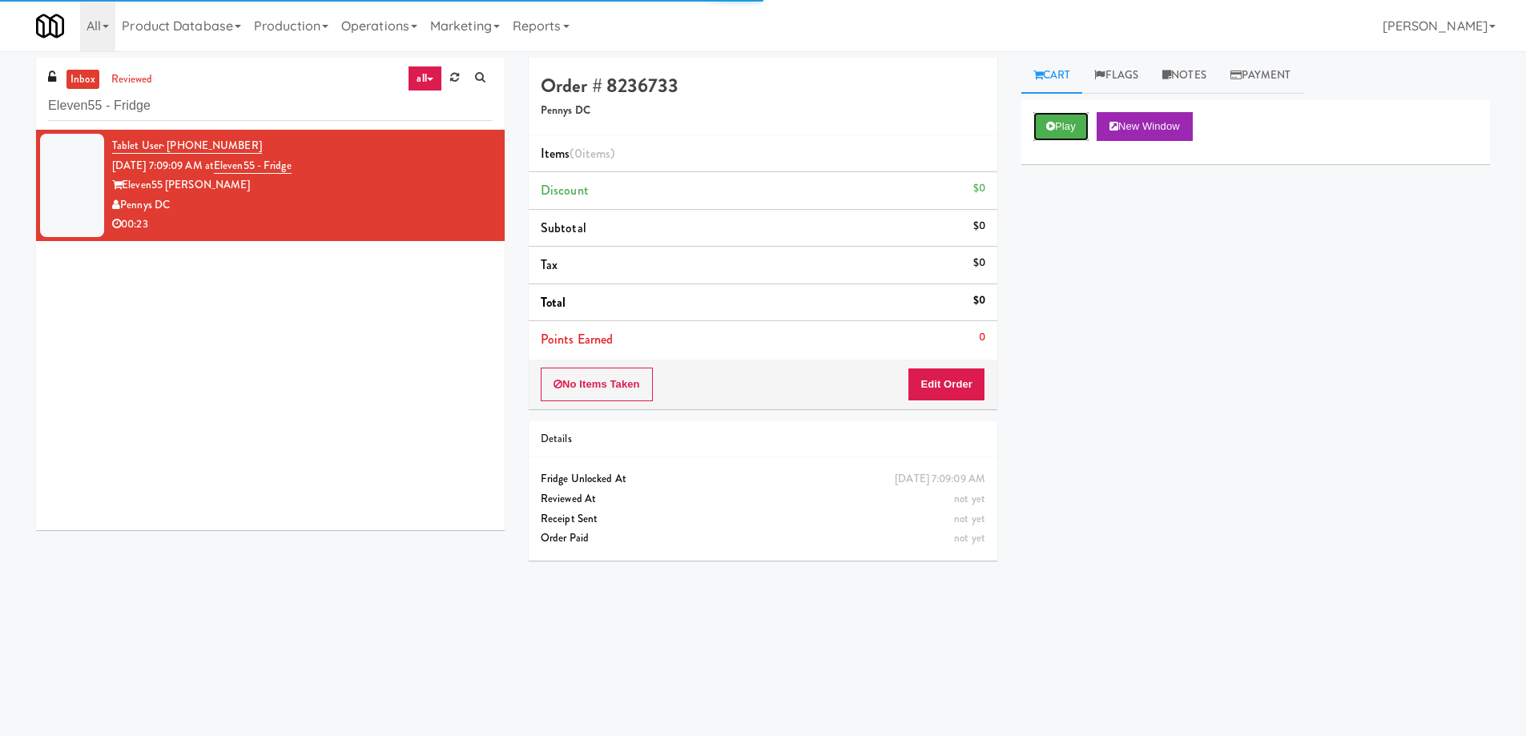
drag, startPoint x: 1067, startPoint y: 115, endPoint x: 945, endPoint y: 176, distance: 137.2
click at [1066, 115] on button "Play" at bounding box center [1060, 126] width 55 height 29
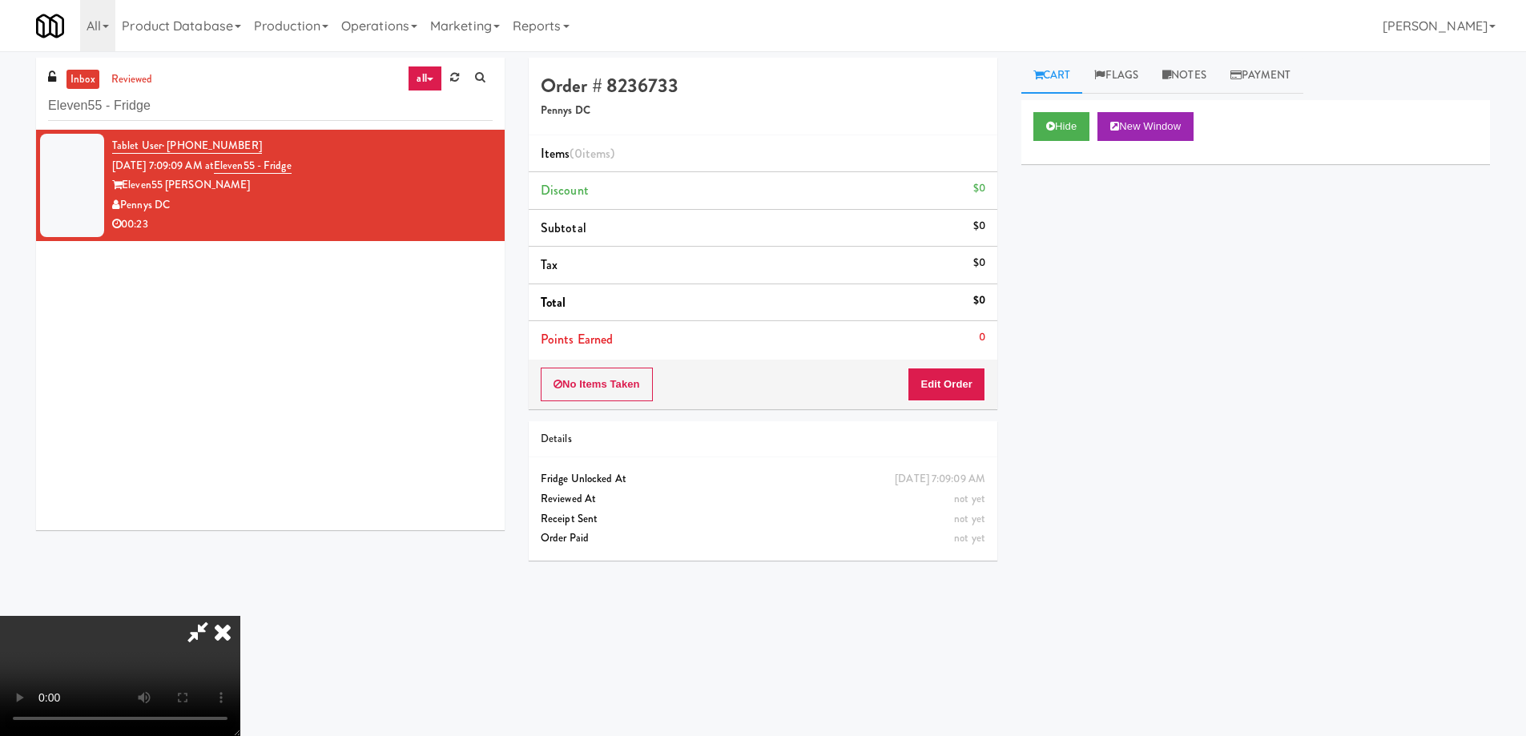
click at [240, 616] on video at bounding box center [120, 676] width 240 height 120
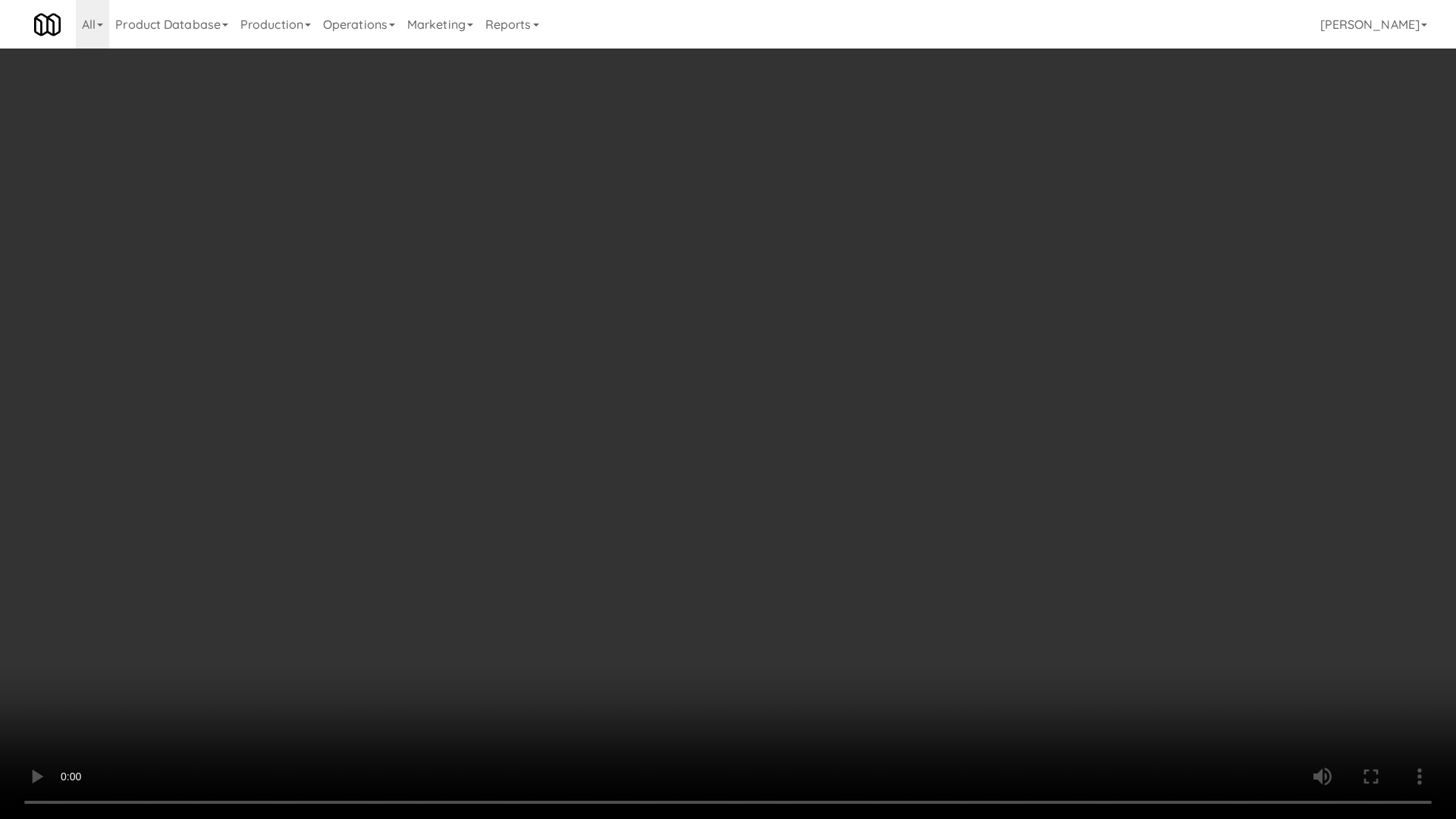
click at [646, 404] on video at bounding box center [728, 409] width 1456 height 819
click at [713, 406] on video at bounding box center [728, 409] width 1456 height 819
click at [716, 402] on video at bounding box center [728, 409] width 1456 height 819
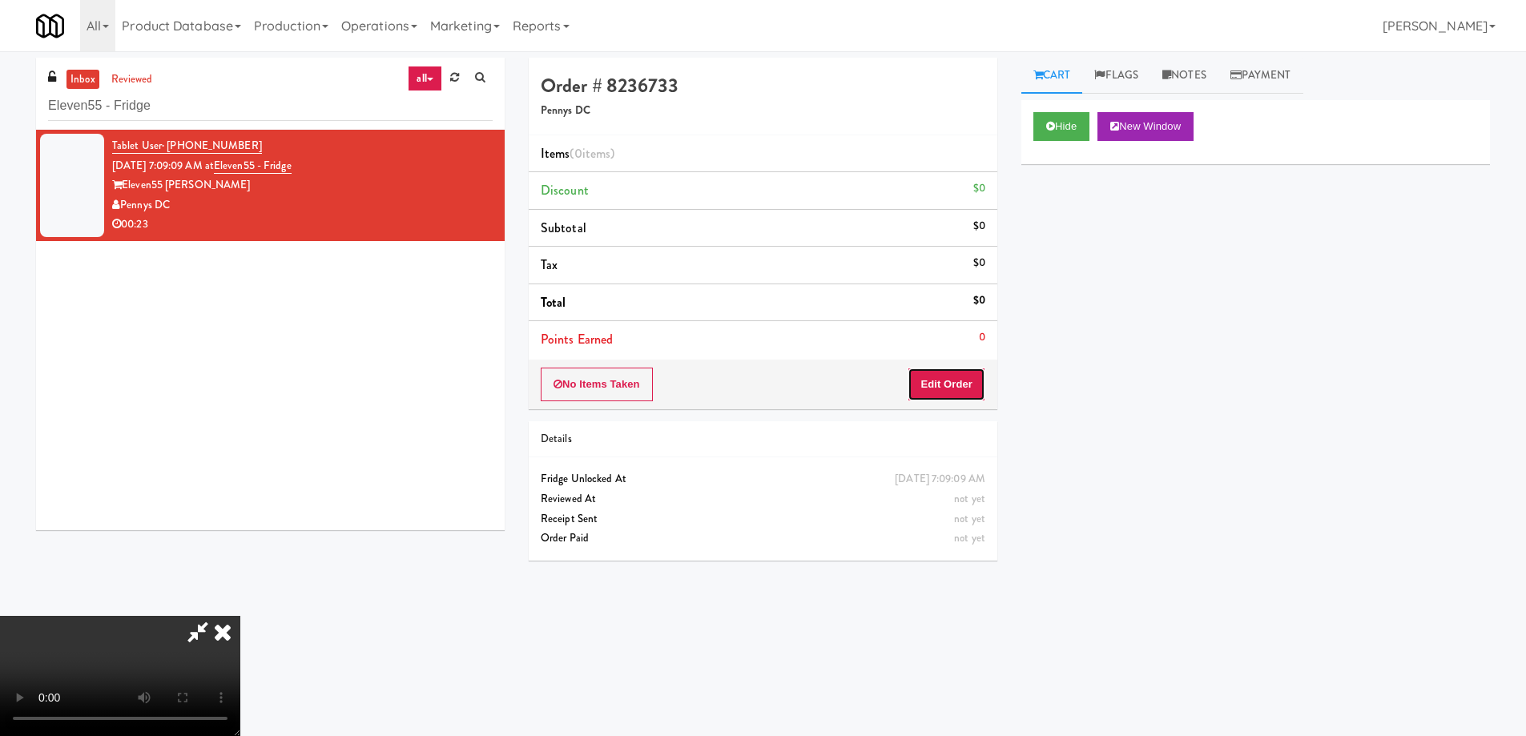
click at [948, 381] on button "Edit Order" at bounding box center [947, 385] width 78 height 34
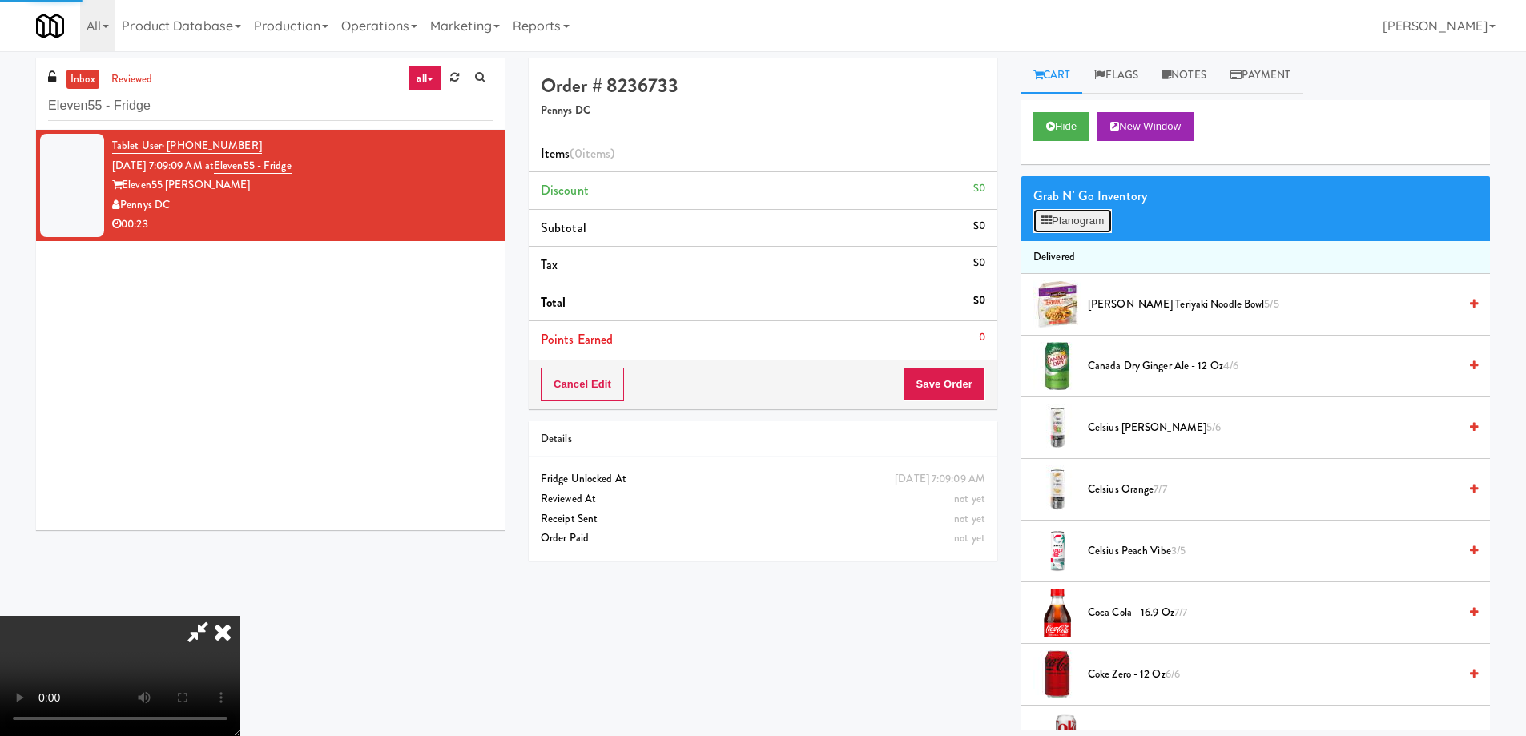
click at [1065, 216] on button "Planogram" at bounding box center [1072, 221] width 79 height 24
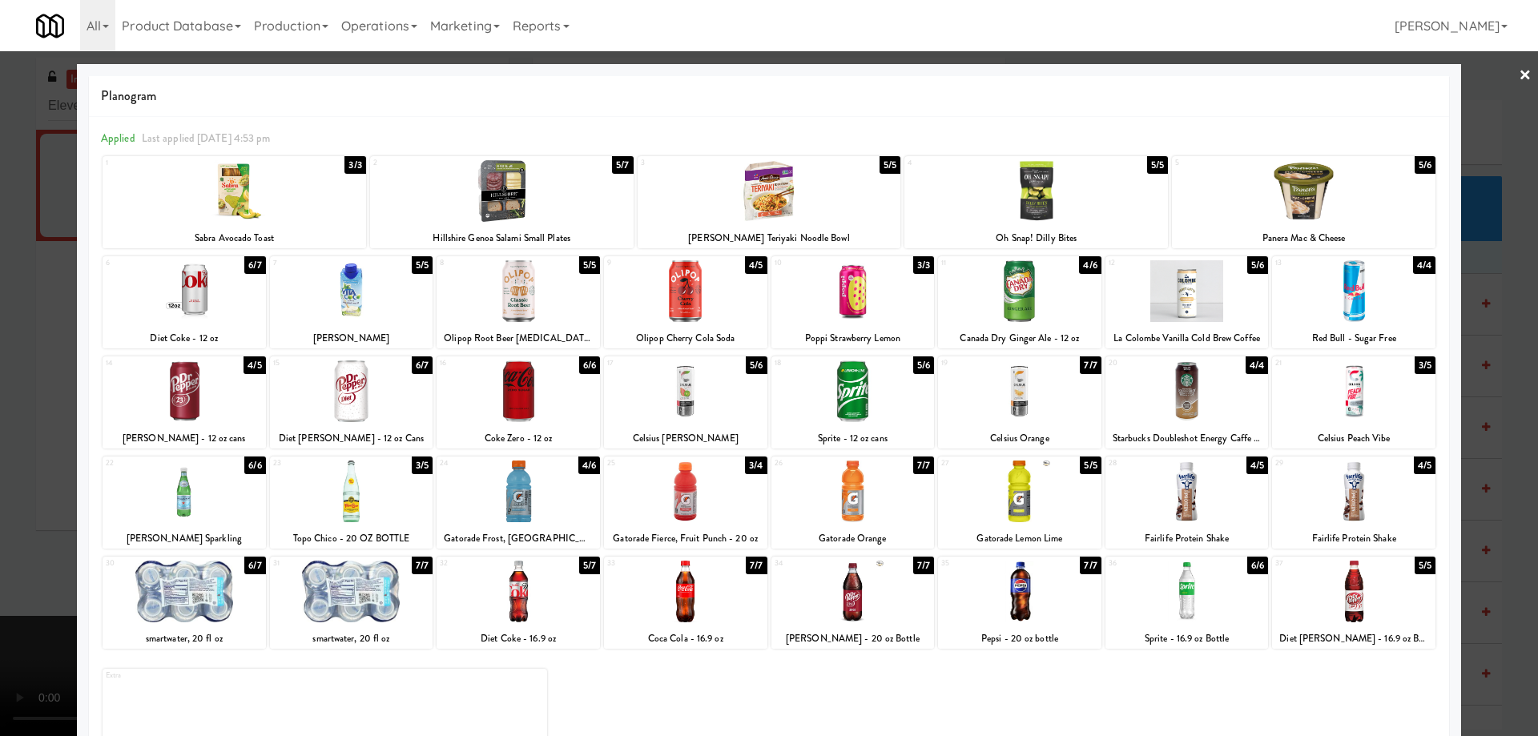
click at [385, 587] on div at bounding box center [351, 592] width 163 height 62
click at [1519, 77] on link "×" at bounding box center [1525, 76] width 13 height 50
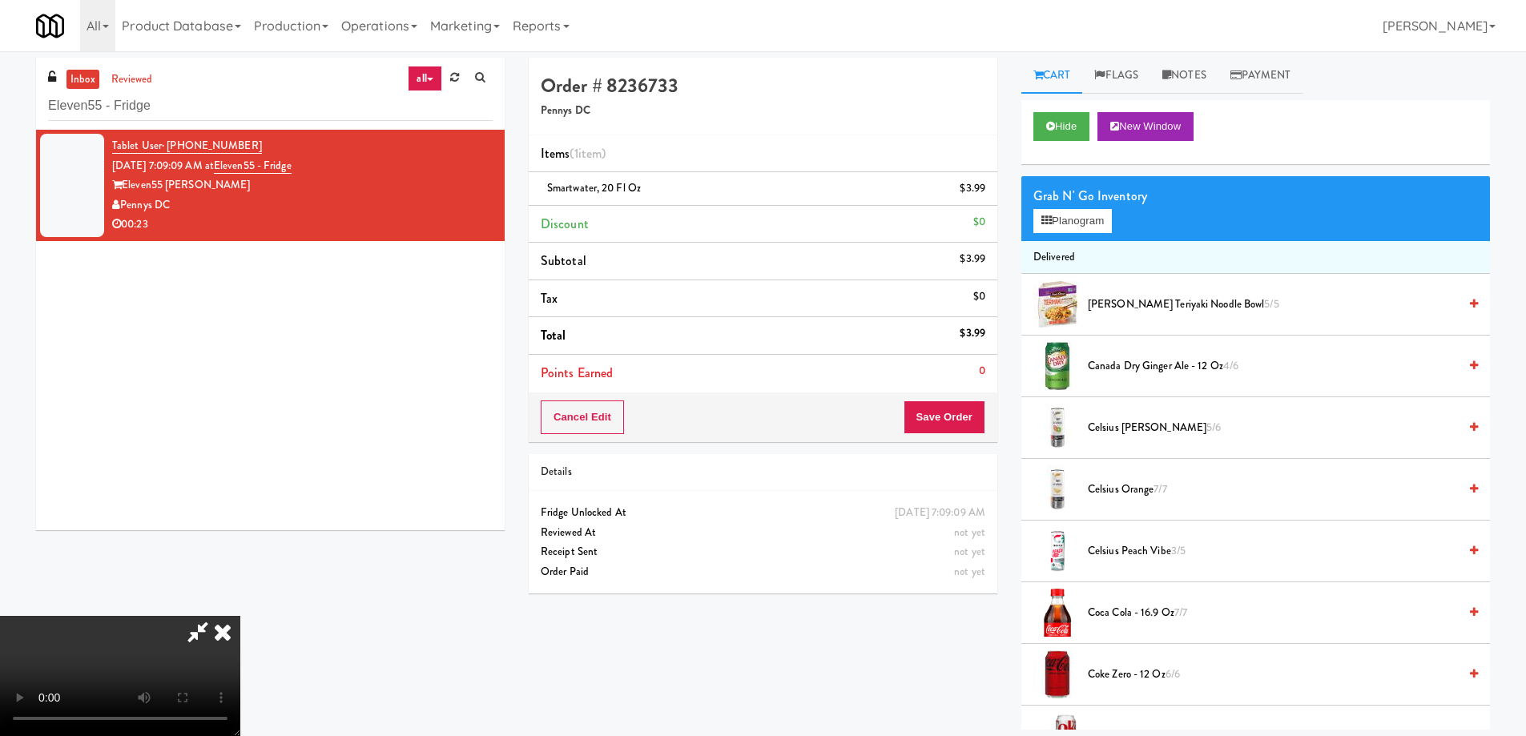
click at [240, 616] on video at bounding box center [120, 676] width 240 height 120
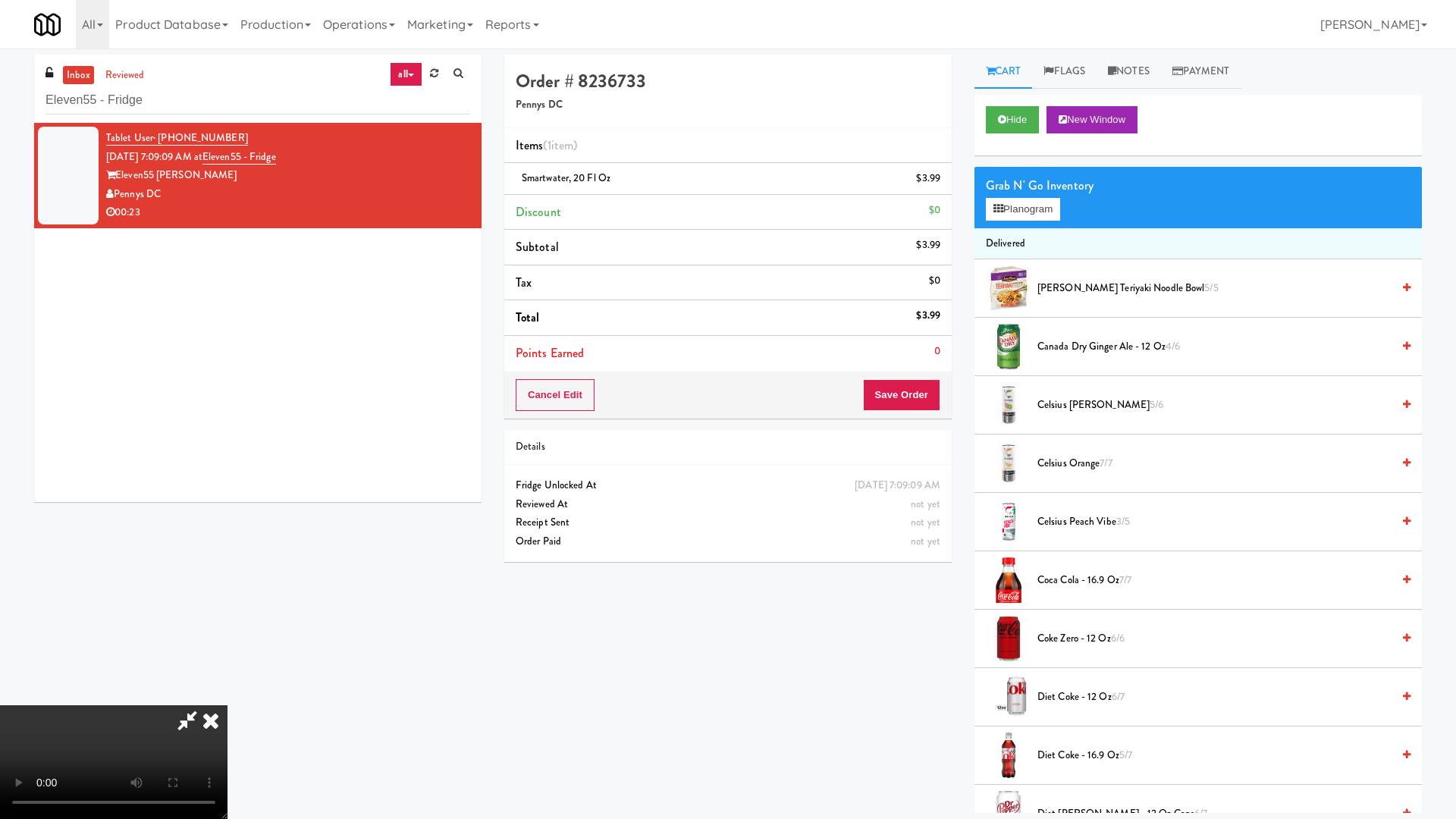
click at [227, 695] on video at bounding box center [114, 762] width 227 height 114
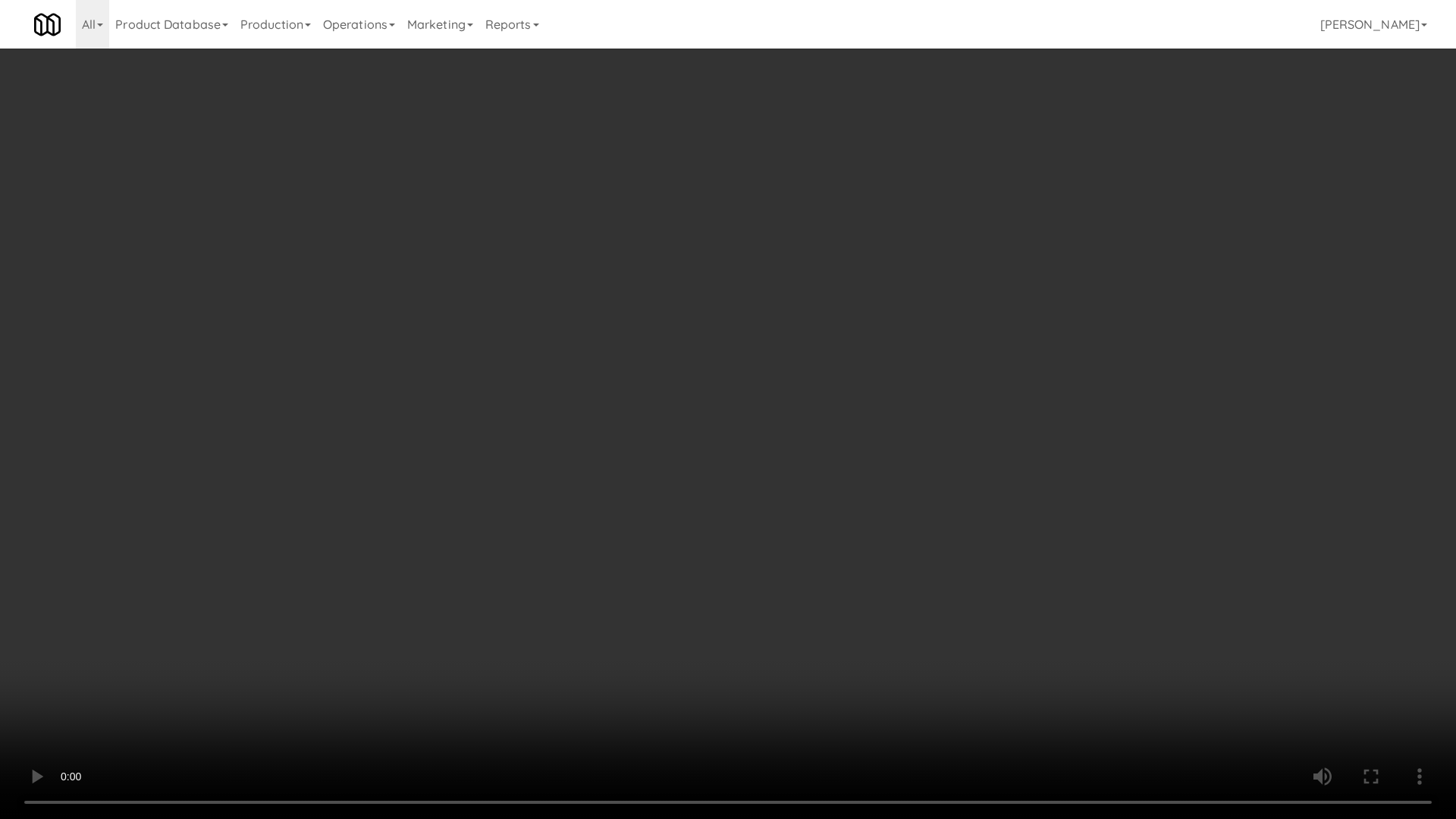
click at [1003, 584] on video at bounding box center [728, 409] width 1456 height 819
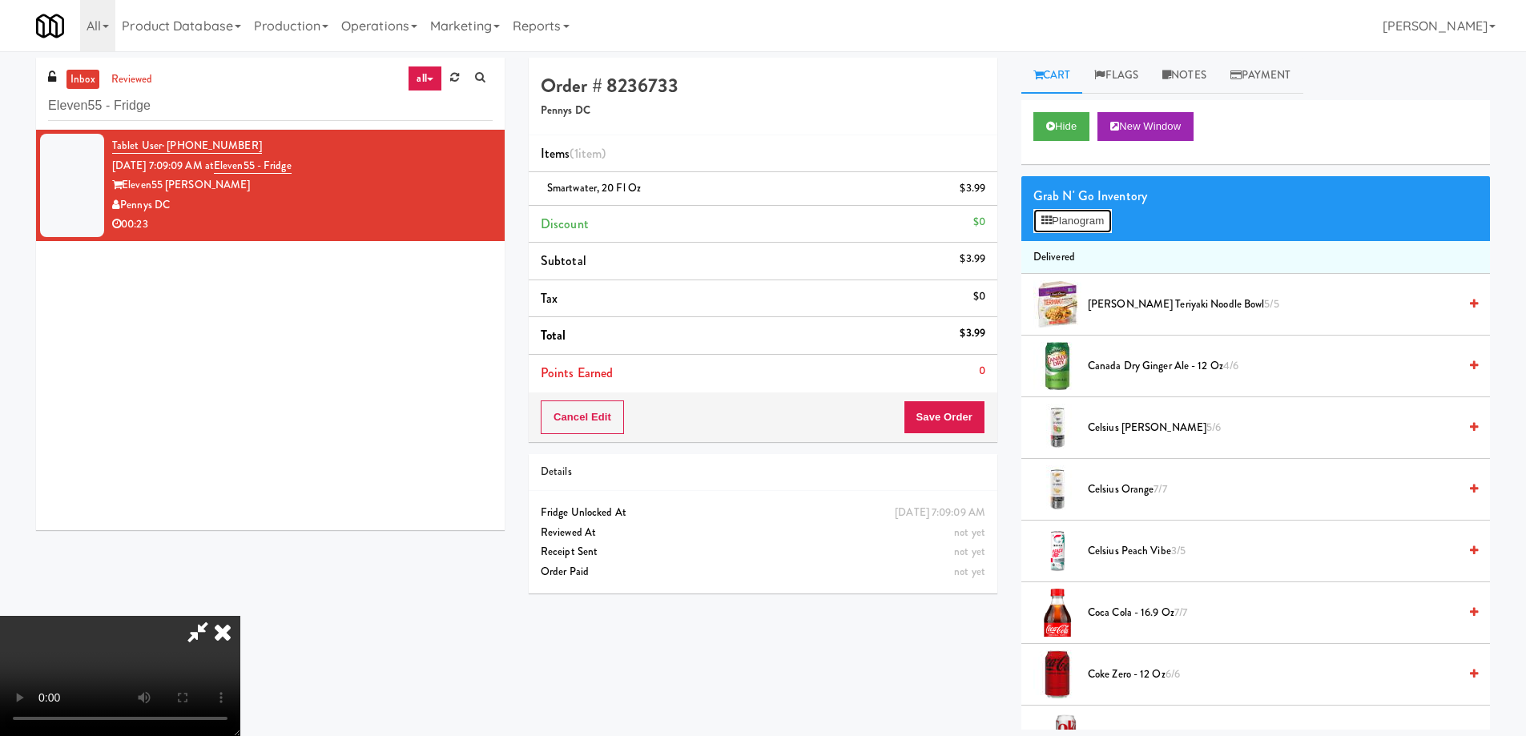
drag, startPoint x: 1081, startPoint y: 223, endPoint x: 1065, endPoint y: 235, distance: 20.7
click at [1082, 223] on button "Planogram" at bounding box center [1072, 221] width 79 height 24
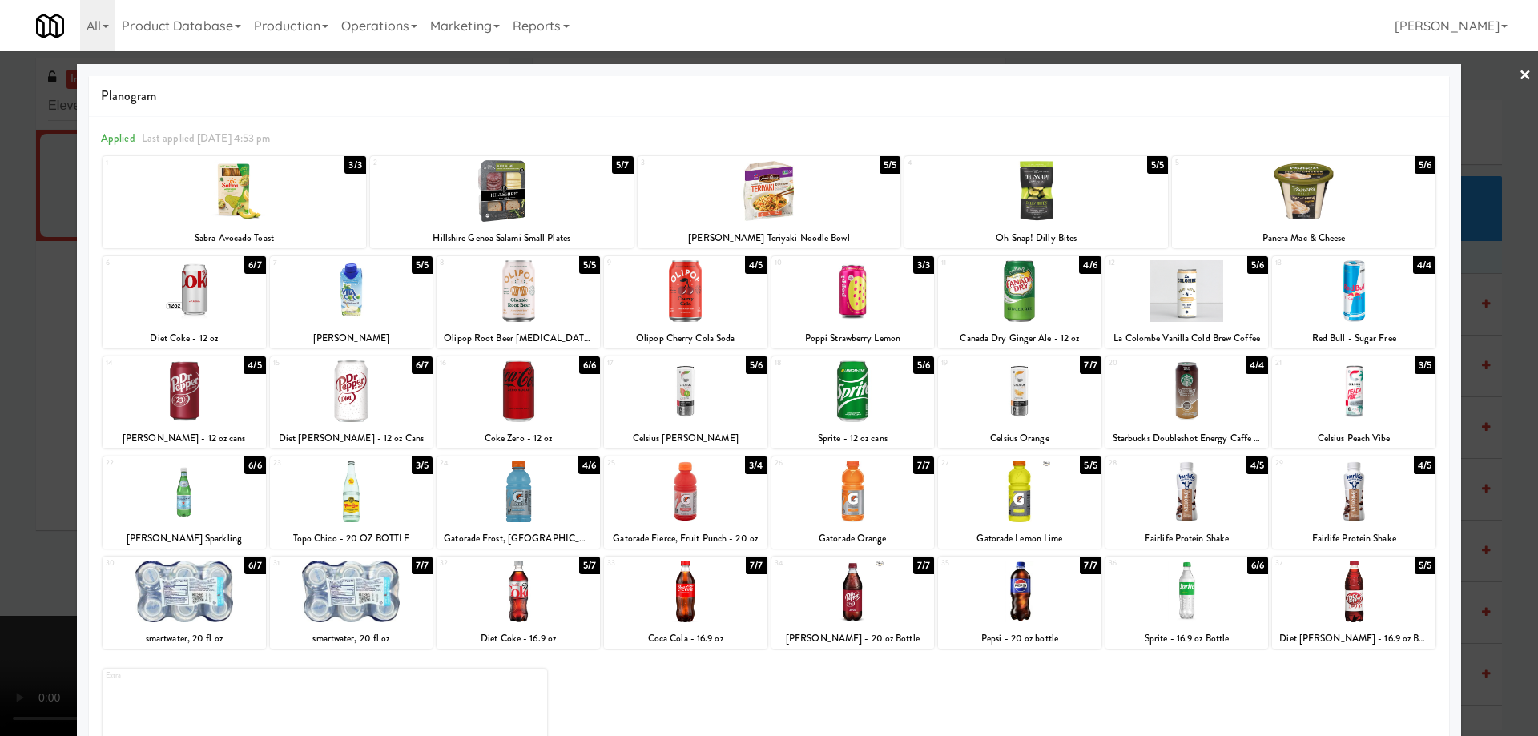
click at [726, 603] on div at bounding box center [685, 592] width 163 height 62
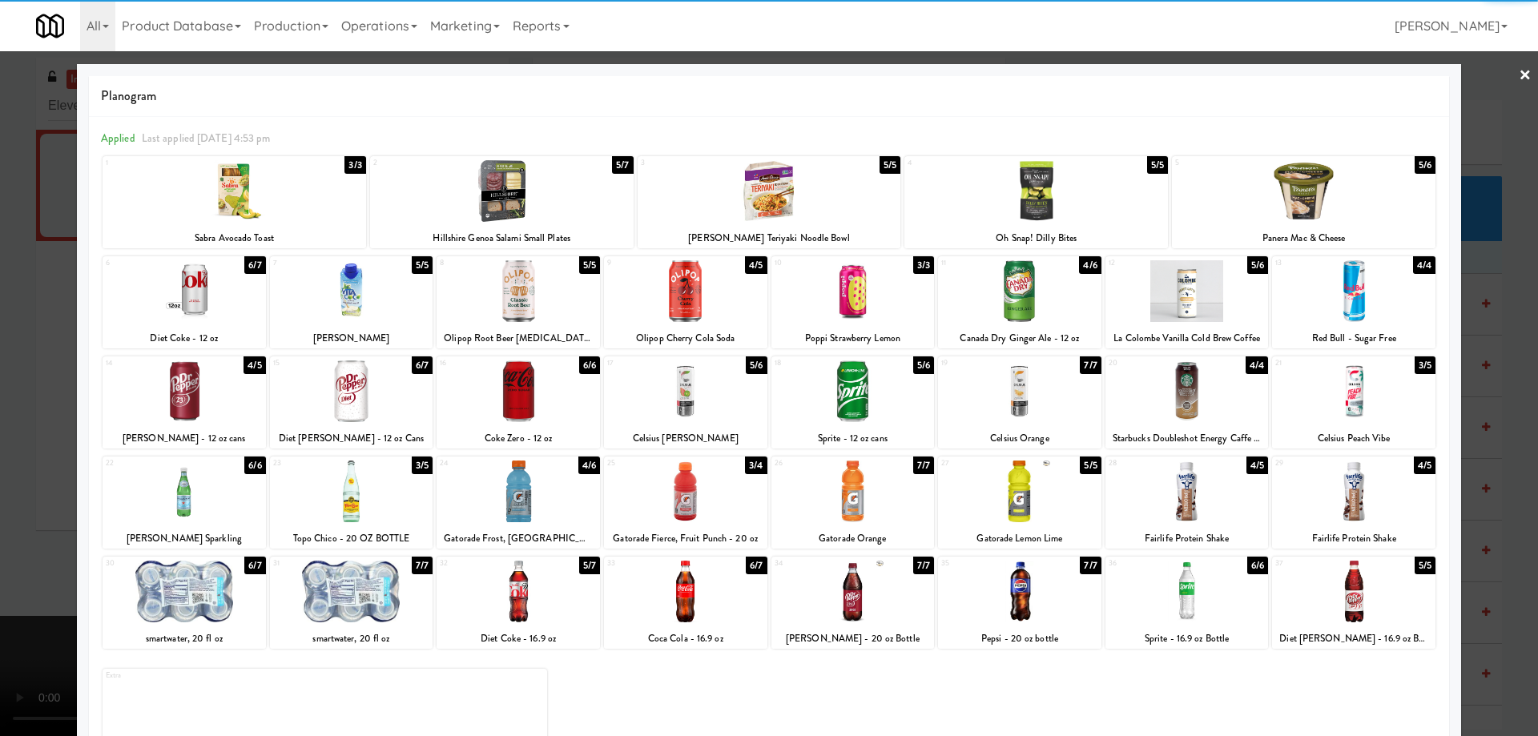
click at [1519, 65] on link "×" at bounding box center [1525, 76] width 13 height 50
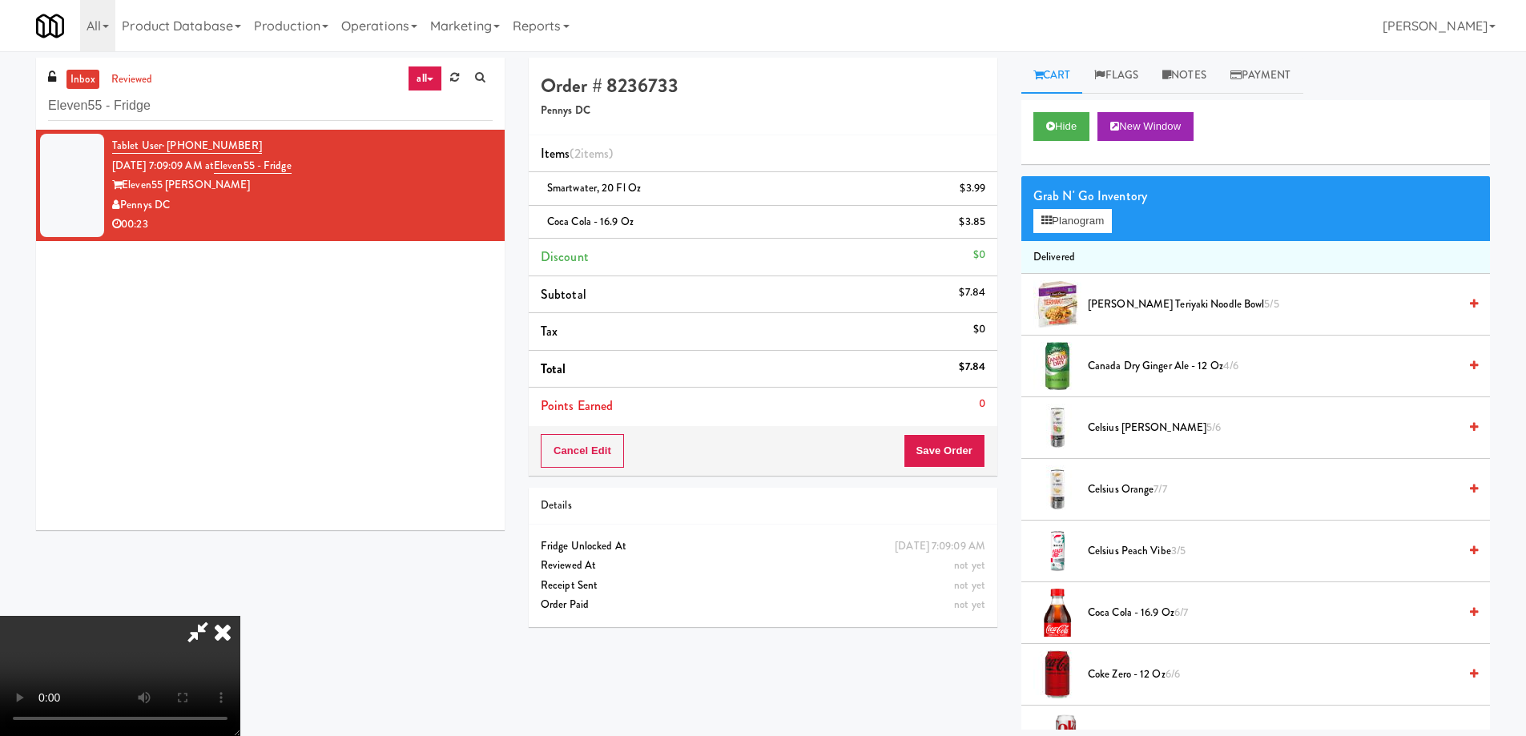
scroll to position [51, 0]
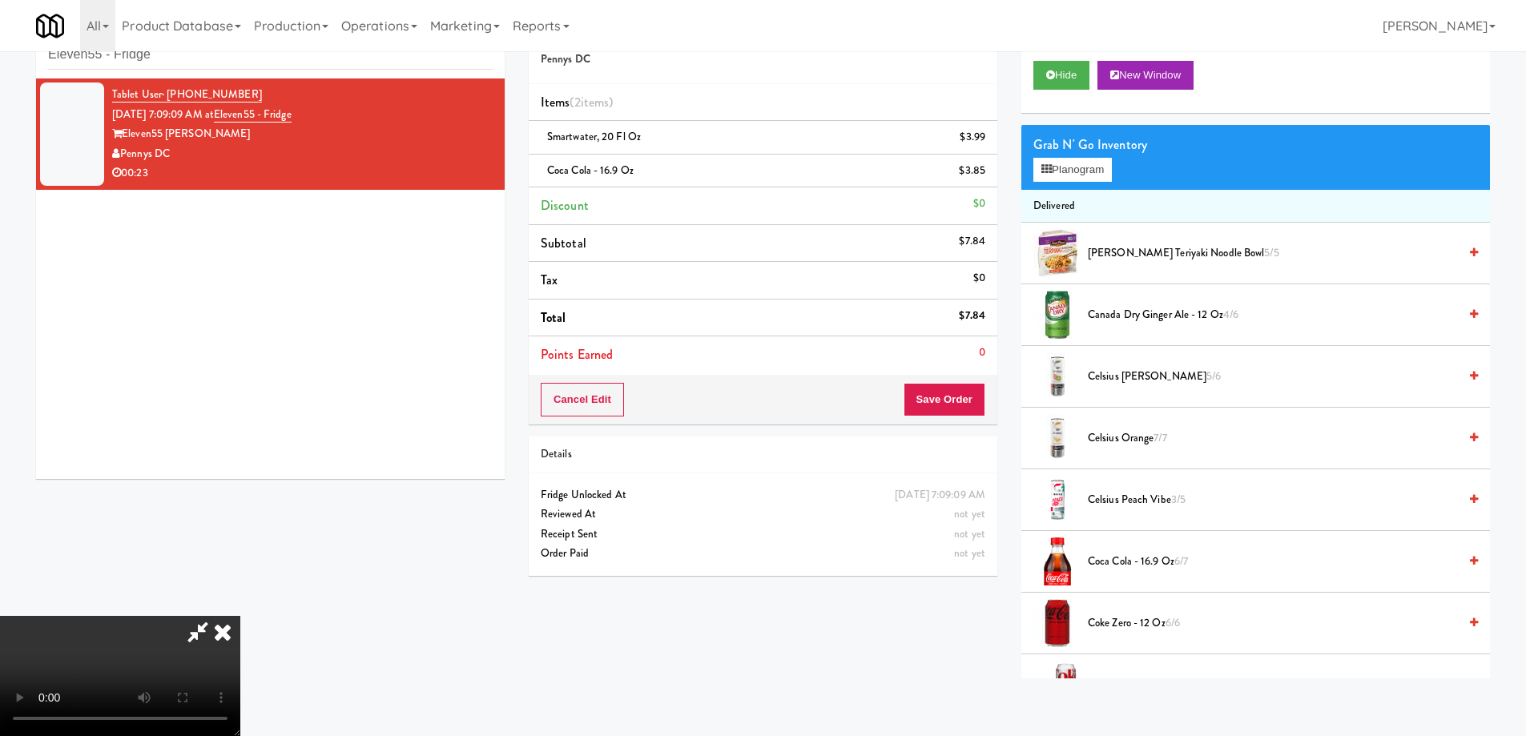
click at [240, 616] on video at bounding box center [120, 676] width 240 height 120
click at [240, 616] on icon at bounding box center [222, 632] width 35 height 32
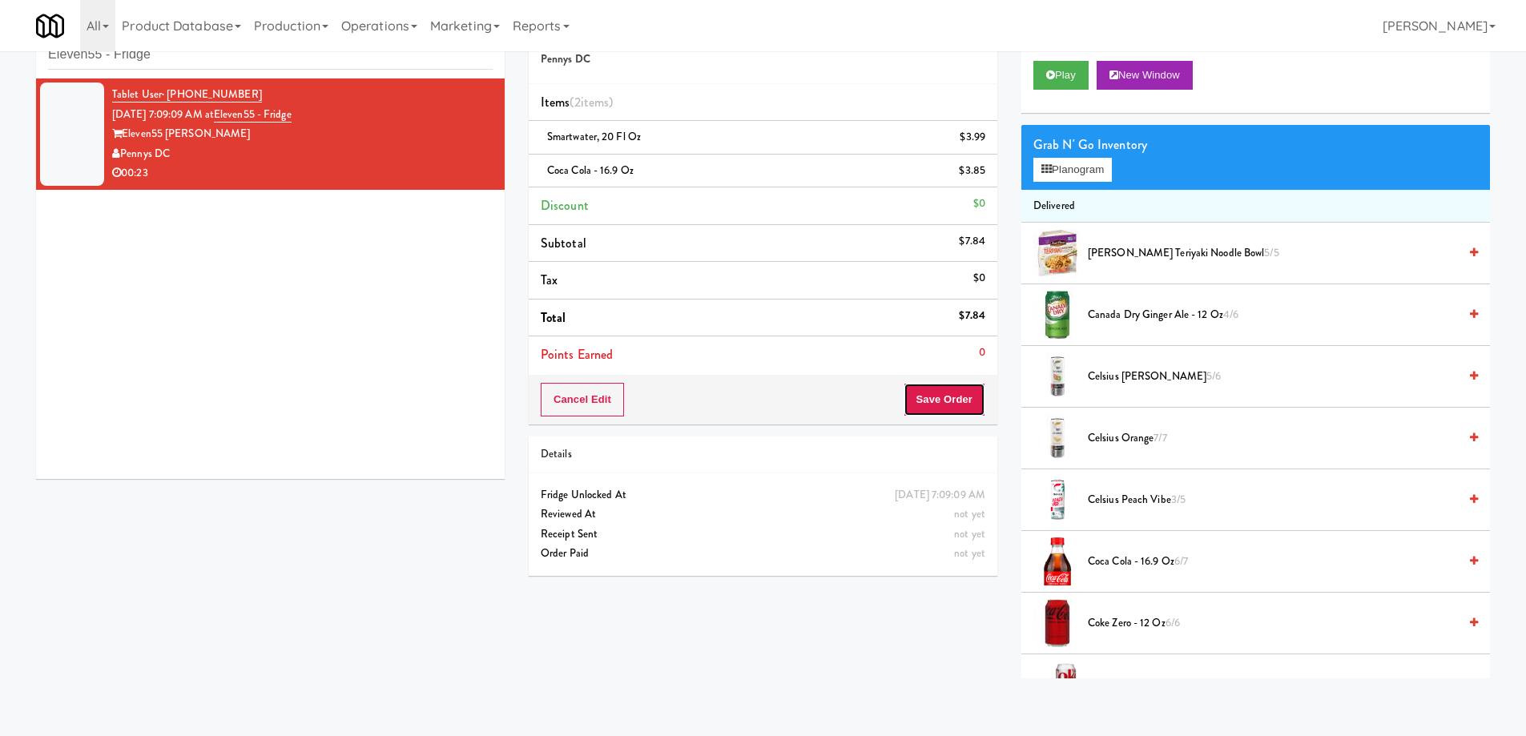
click at [965, 399] on button "Save Order" at bounding box center [945, 400] width 82 height 34
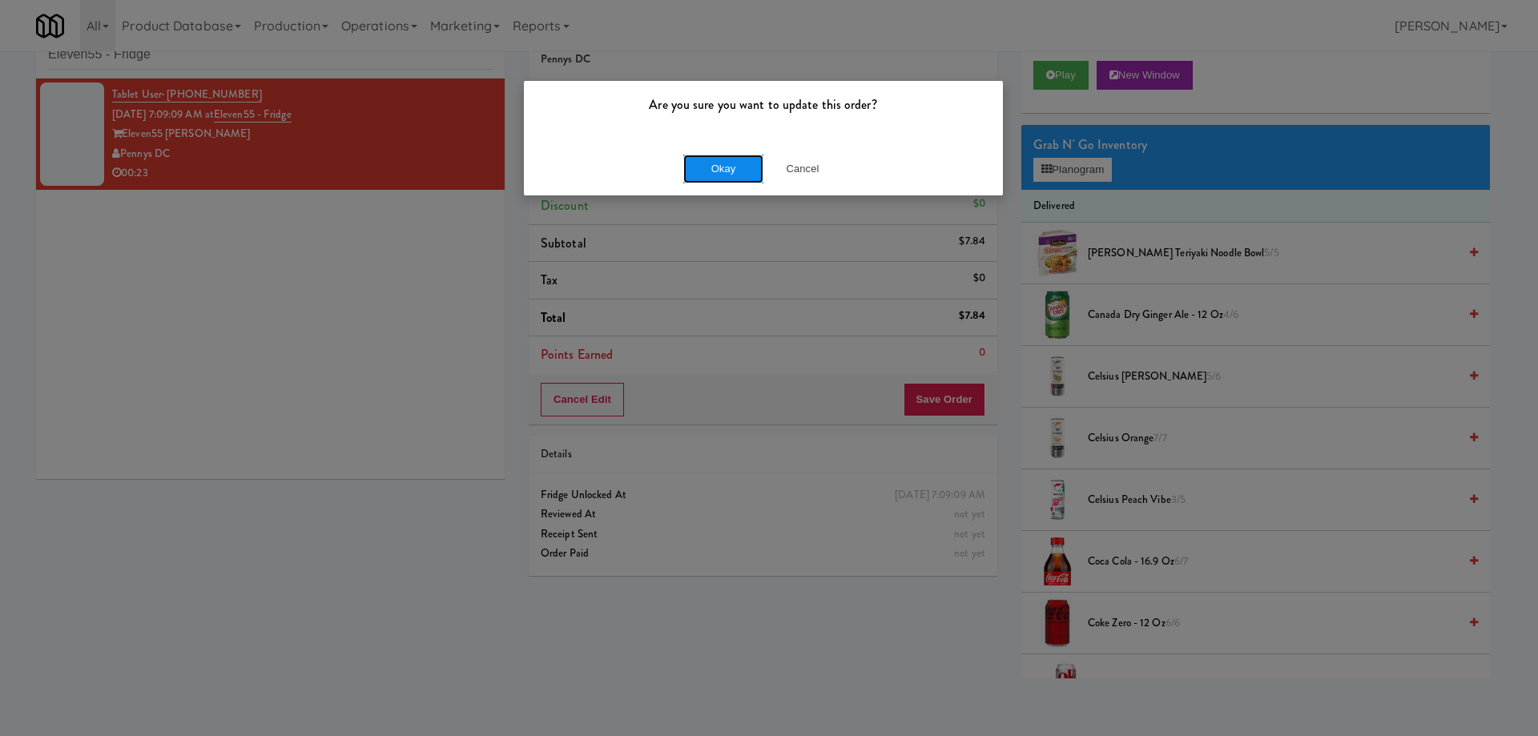
click at [723, 167] on button "Okay" at bounding box center [723, 169] width 80 height 29
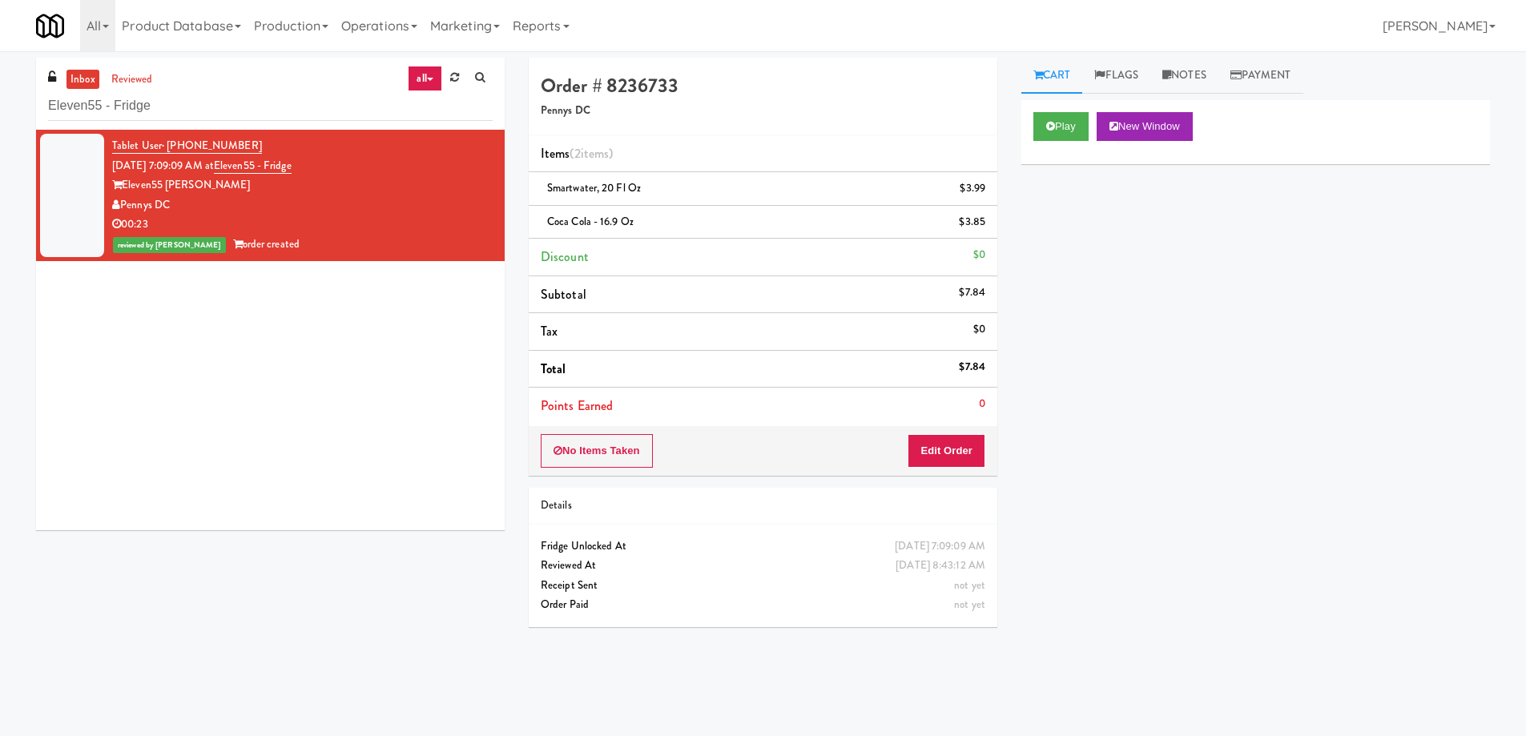
drag, startPoint x: 1188, startPoint y: 75, endPoint x: 1182, endPoint y: 134, distance: 58.8
click at [1188, 75] on link "Notes" at bounding box center [1184, 76] width 68 height 36
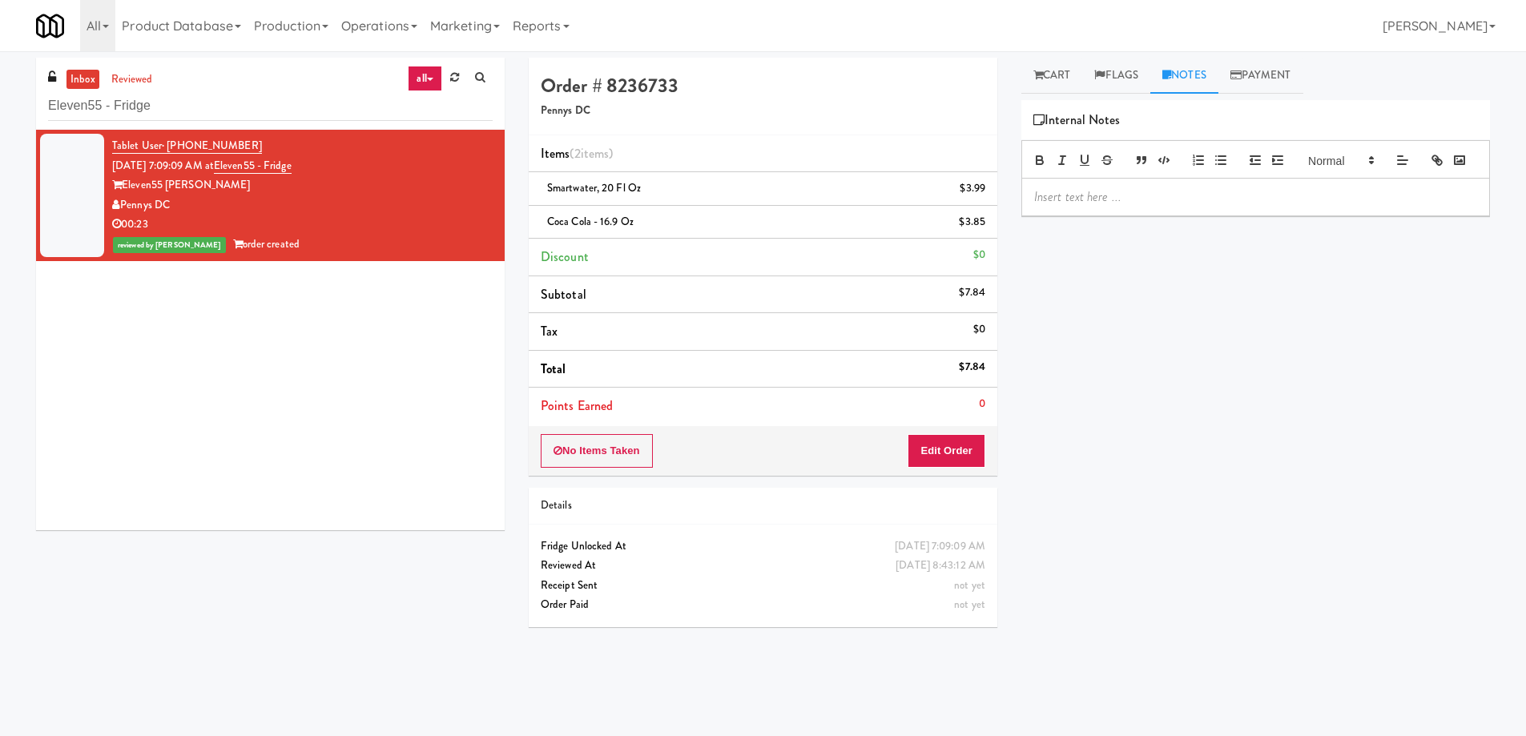
click at [1159, 206] on p at bounding box center [1255, 197] width 443 height 18
click at [614, 193] on span "smartwater, 20 fl oz" at bounding box center [594, 187] width 94 height 15
copy span "smartwater, 20 fl oz"
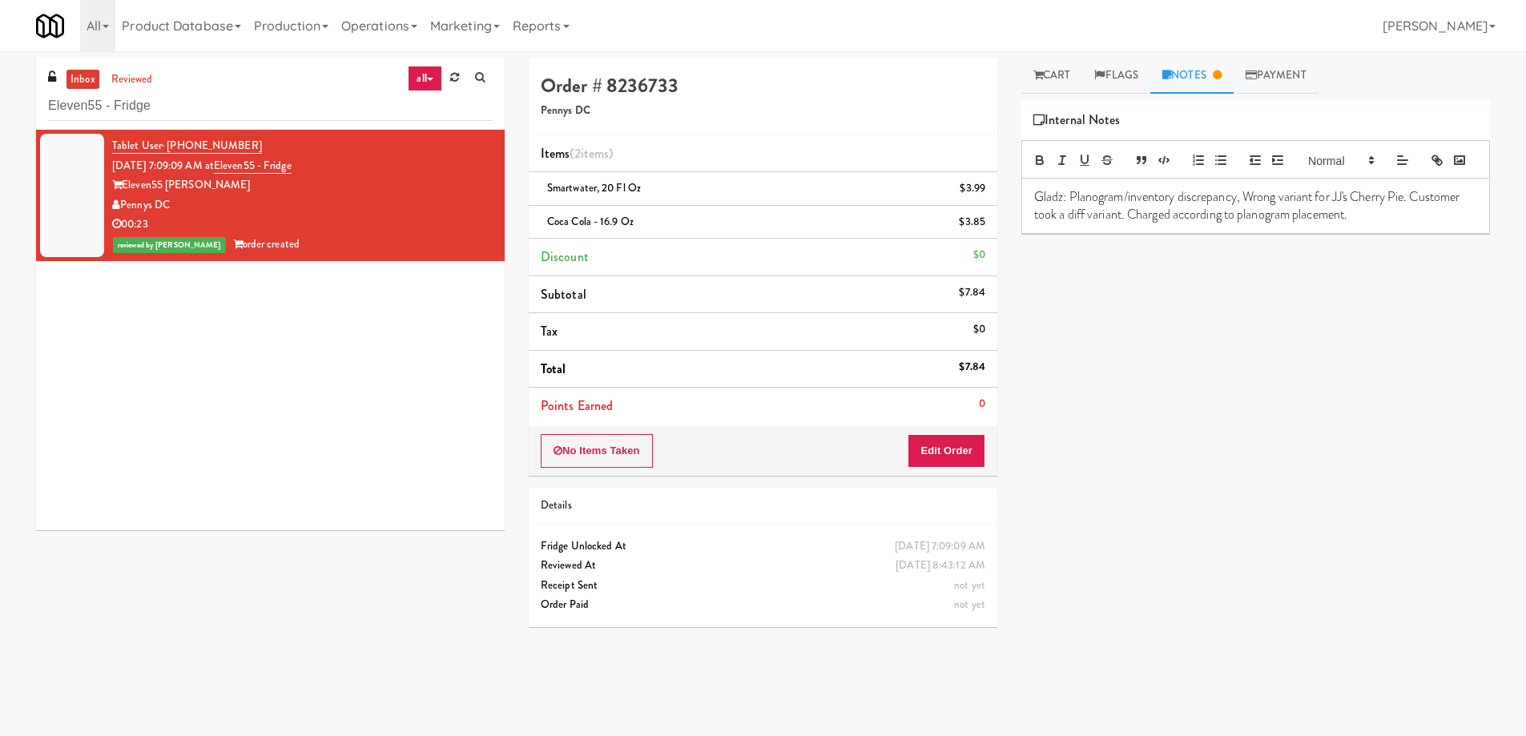
click at [1281, 222] on p "Gladz: Planogram/inventory discrepancy, Wrong variant for JJ's Cherry Pie. Cust…" at bounding box center [1255, 206] width 443 height 36
click at [1409, 219] on p "Gladz: Planogram/inventory discrepancy, Wrong variant for JJ's Cherry Pie. Cust…" at bounding box center [1255, 206] width 443 height 36
click at [1167, 224] on p "Gladz: Planogram/inventory discrepancy, Wrong brand of water for smartwater, 20…" at bounding box center [1255, 206] width 443 height 36
click at [1430, 224] on p "Gladz: Planogram/inventory discrepancy, Wrong brand of water for smartwater, 20…" at bounding box center [1255, 206] width 443 height 36
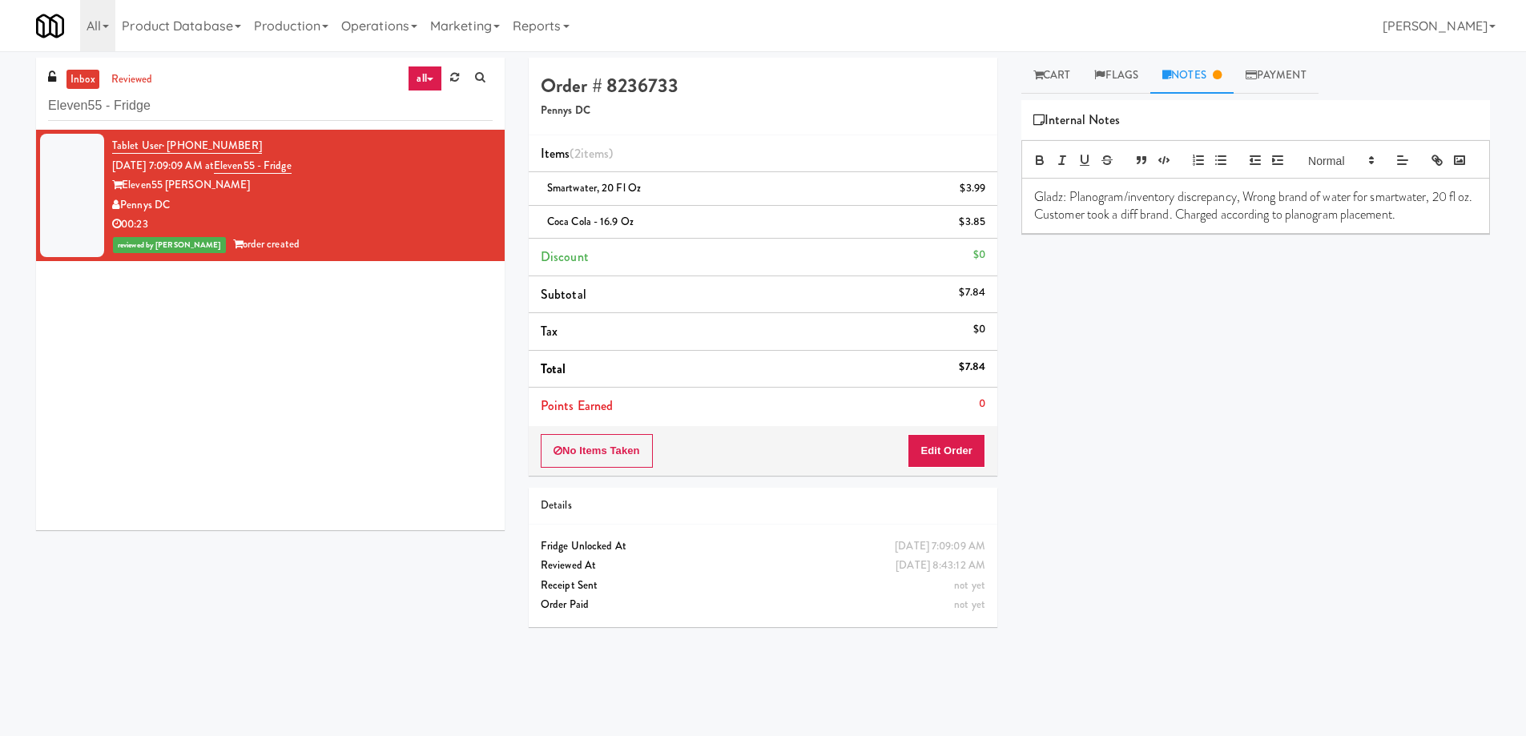
click at [1450, 336] on div "Play New Window Primary Flag Clear Flag if unable to determine what was taken o…" at bounding box center [1255, 400] width 469 height 601
click at [313, 98] on input "Eleven55 - Fridge" at bounding box center [270, 106] width 445 height 30
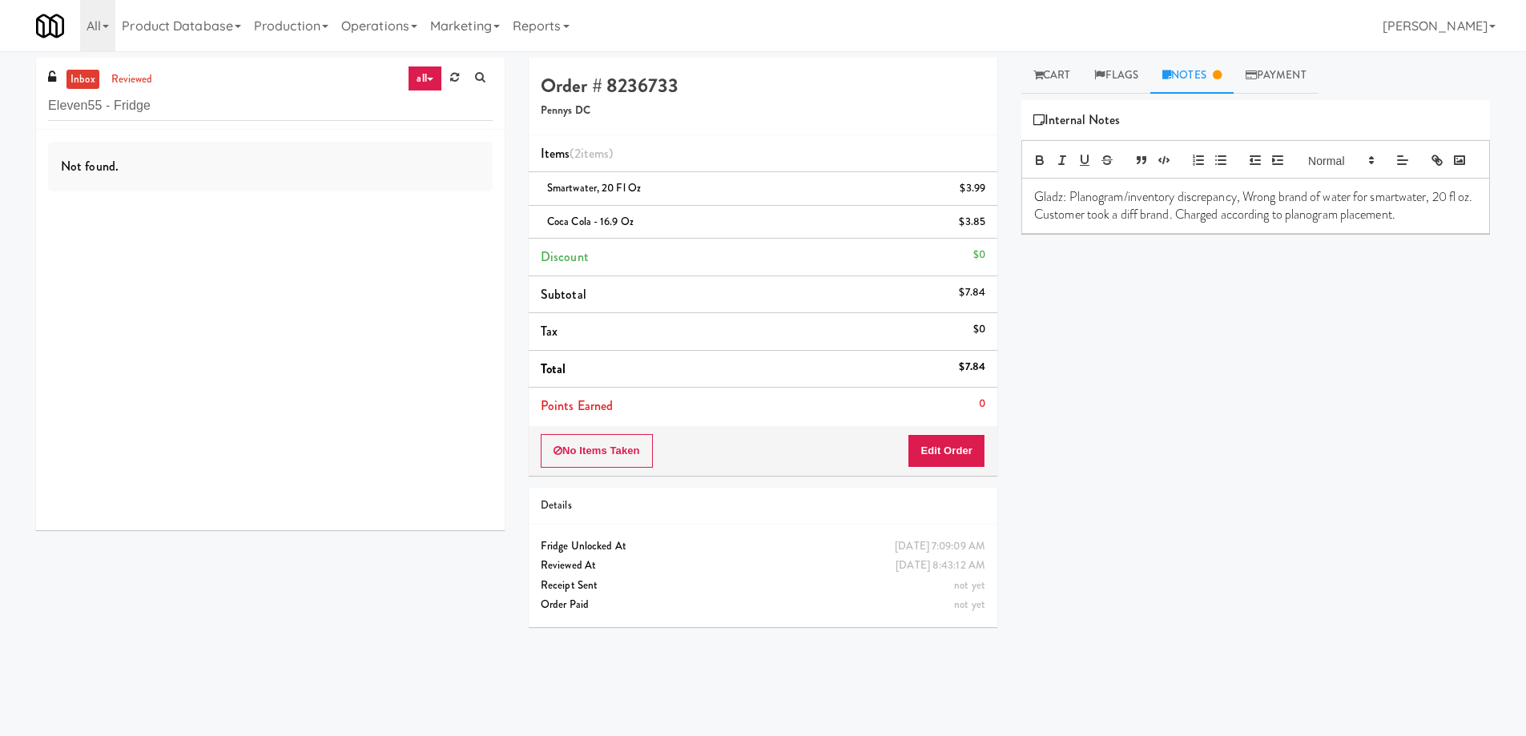
click at [1142, 360] on div "Play New Window Primary Flag Clear Flag if unable to determine what was taken o…" at bounding box center [1255, 400] width 469 height 601
click at [1196, 575] on div "Play New Window Primary Flag Clear Flag if unable to determine what was taken o…" at bounding box center [1255, 400] width 469 height 601
click at [293, 130] on div "Not found." at bounding box center [270, 330] width 469 height 401
click at [284, 107] on input "Eleven55 - Fridge" at bounding box center [270, 106] width 445 height 30
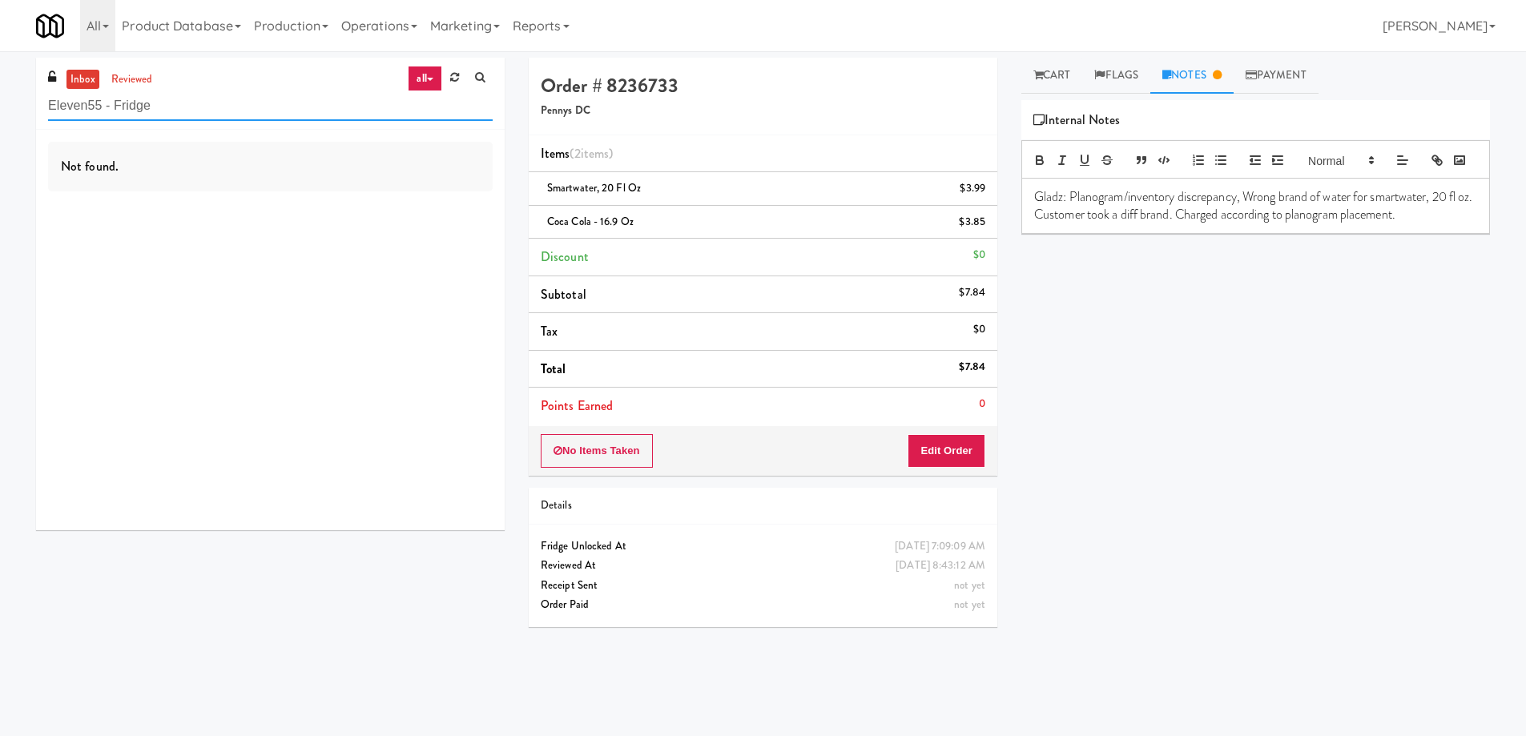
click at [284, 107] on input "Eleven55 - Fridge" at bounding box center [270, 106] width 445 height 30
paste input "JVT BLD C Laundry room"
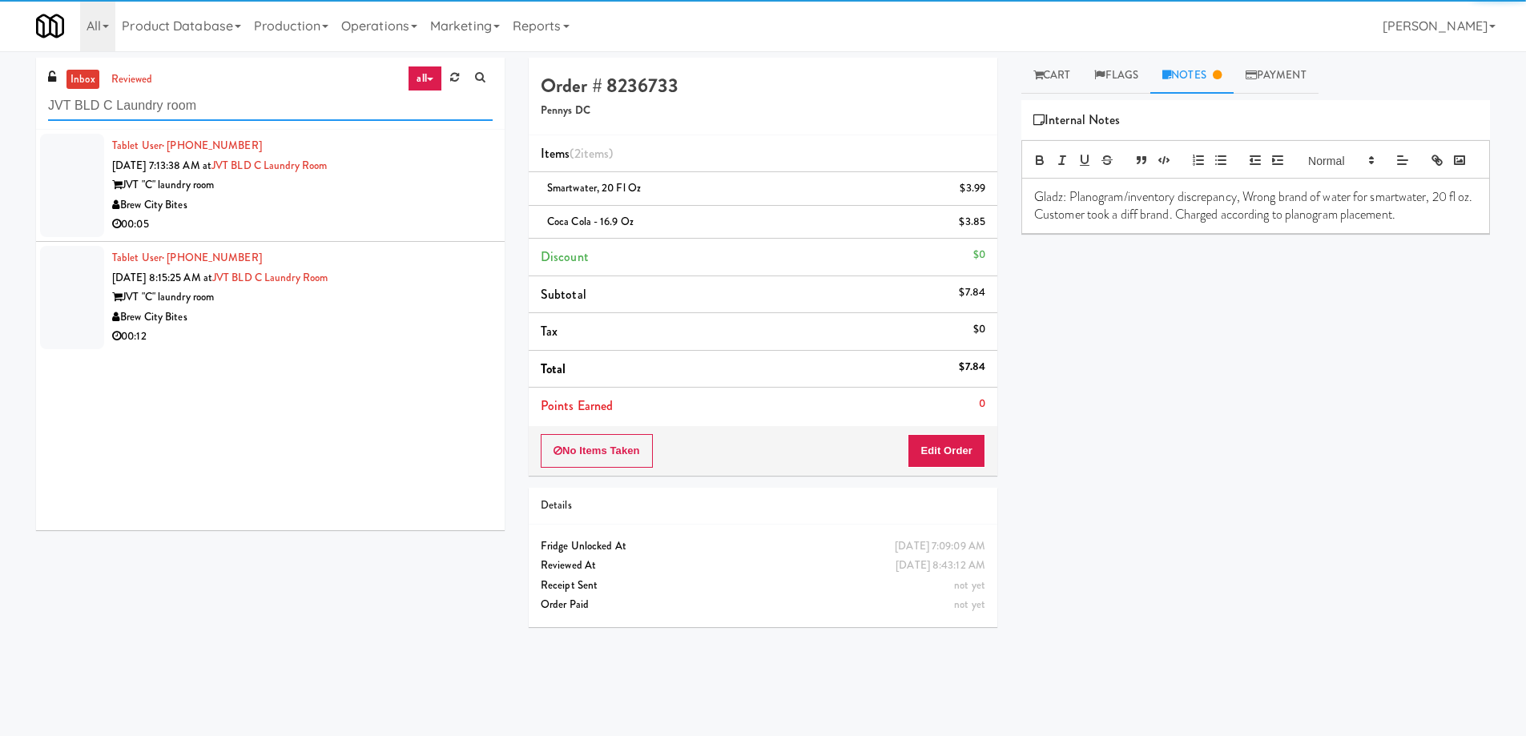
type input "JVT BLD C Laundry room"
click at [425, 194] on div "JVT "C" laundry room" at bounding box center [302, 185] width 381 height 20
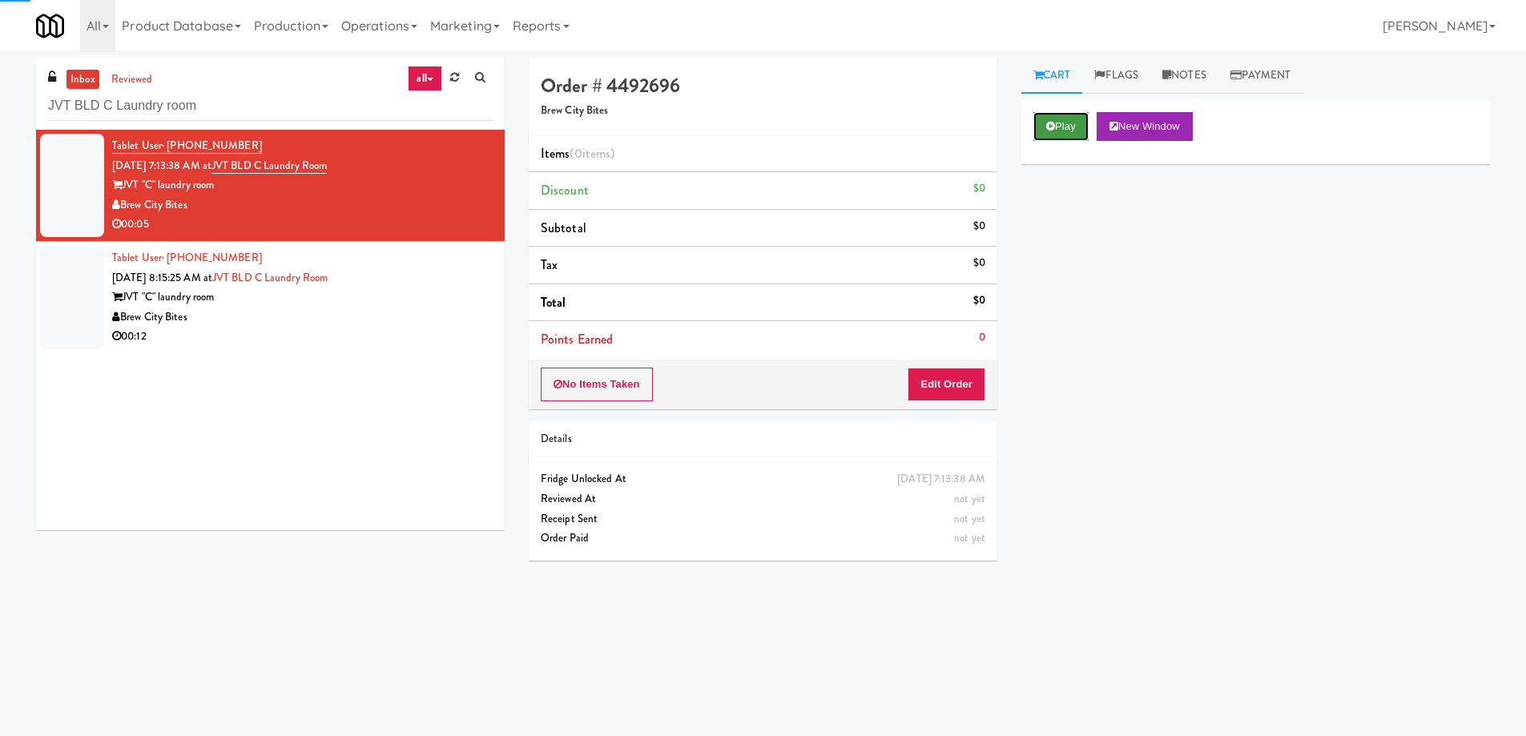
click at [1074, 134] on button "Play" at bounding box center [1060, 126] width 55 height 29
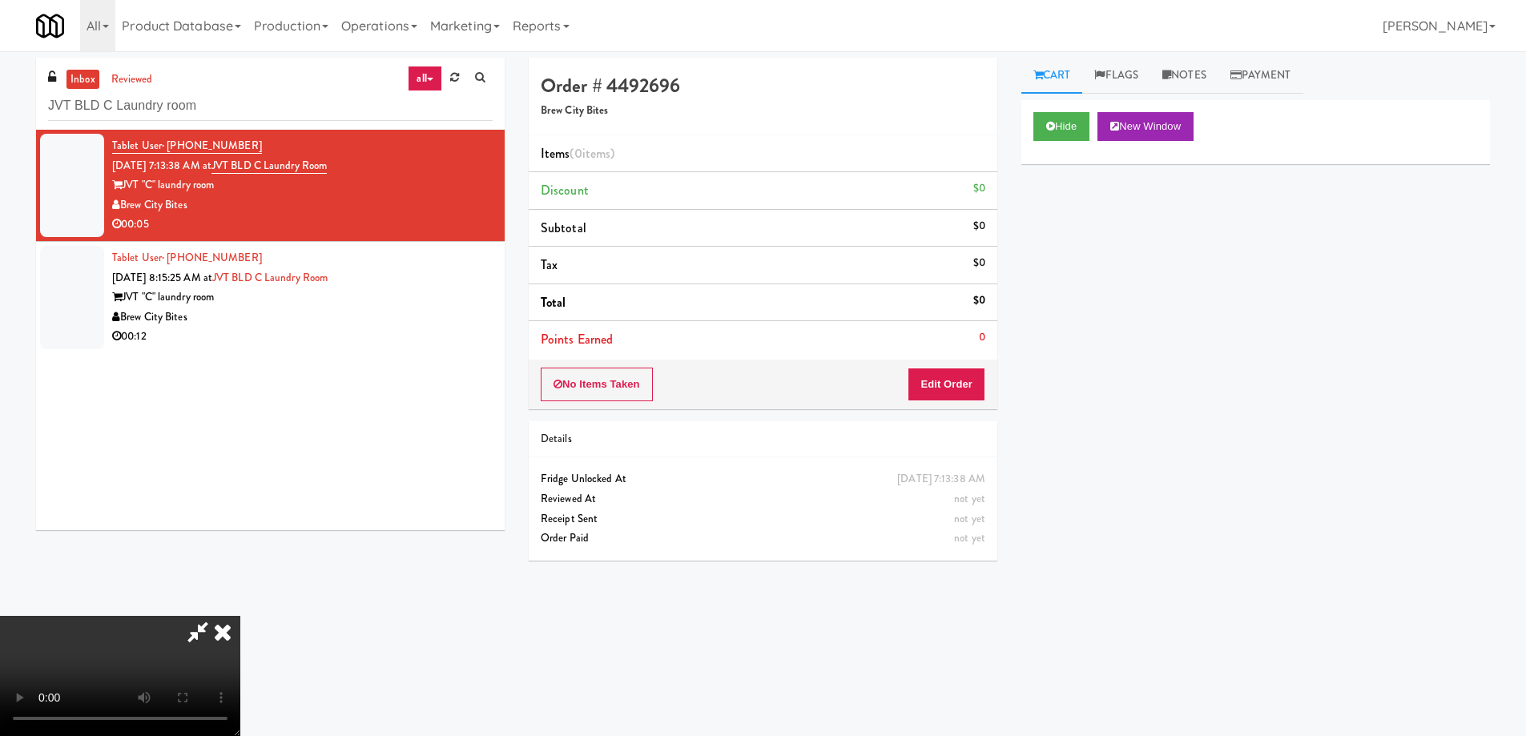
click at [240, 616] on video at bounding box center [120, 676] width 240 height 120
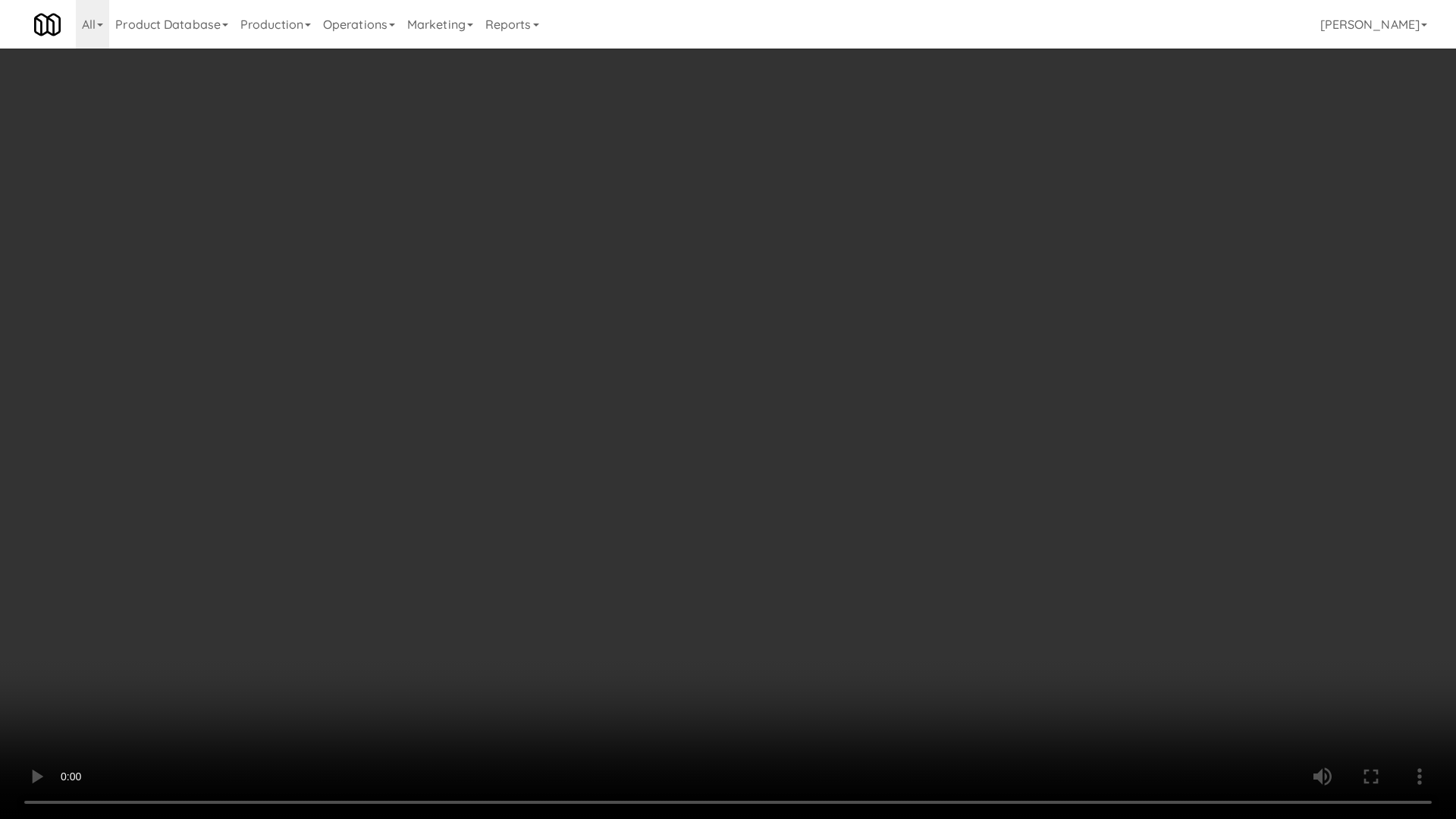
click at [711, 461] on video at bounding box center [728, 409] width 1456 height 819
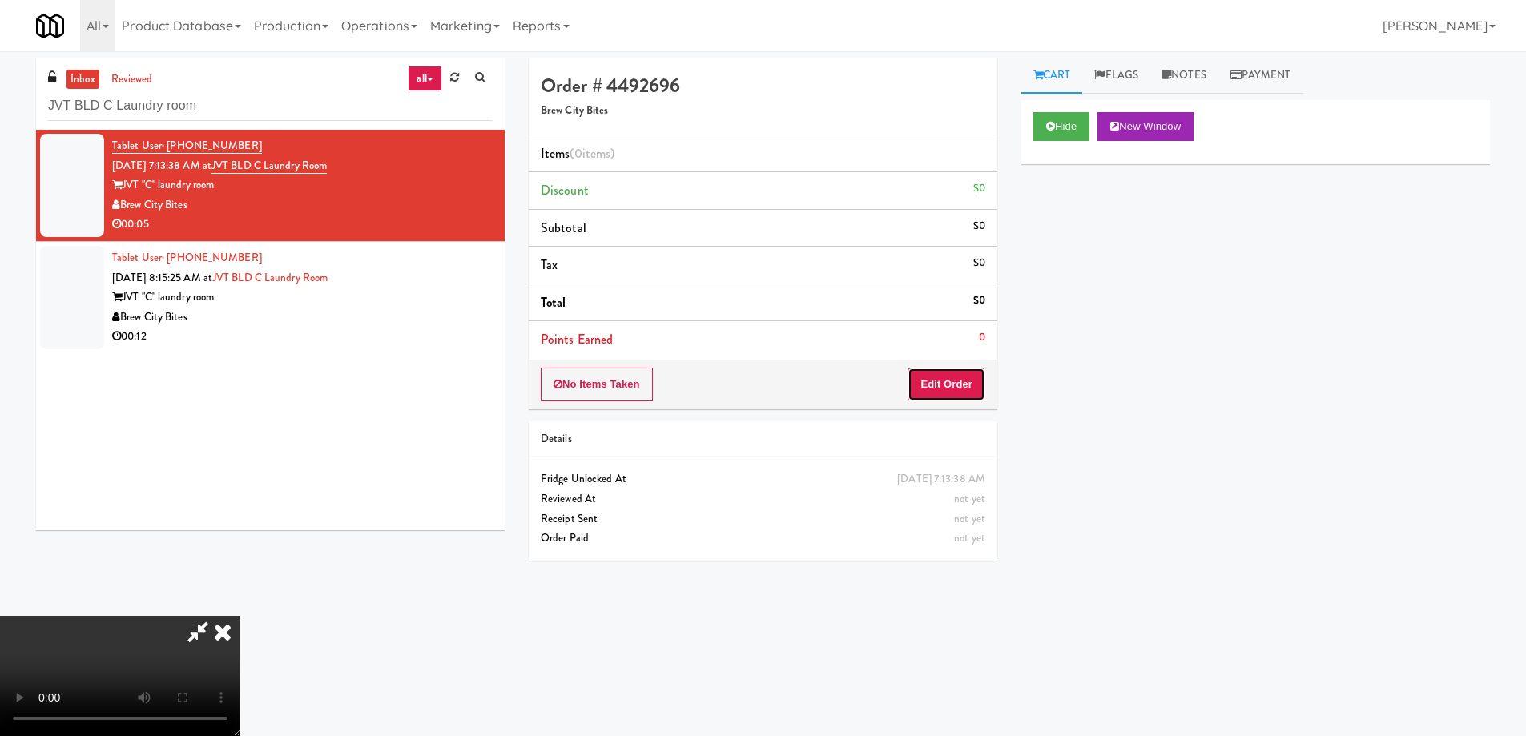
click at [936, 373] on button "Edit Order" at bounding box center [947, 385] width 78 height 34
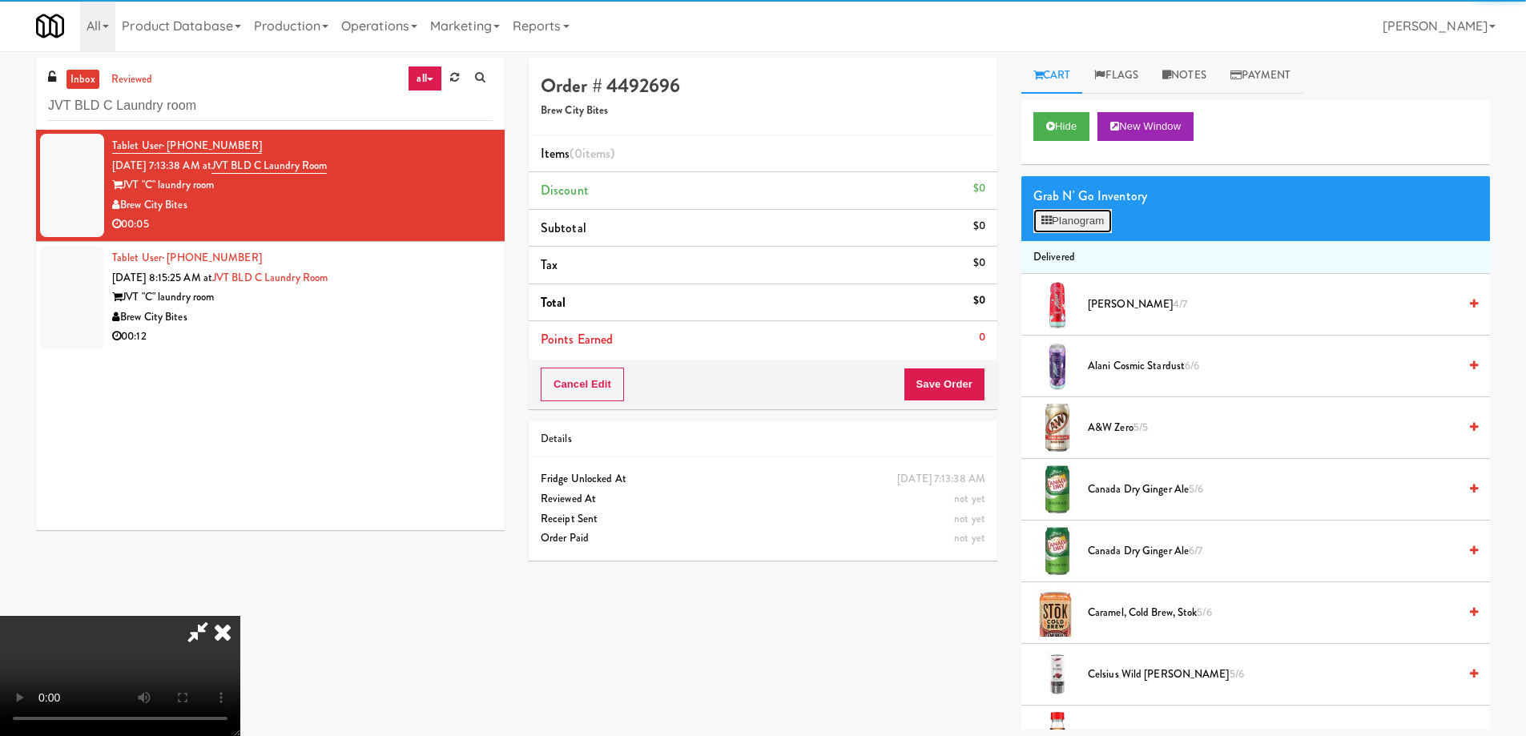
click at [1068, 226] on button "Planogram" at bounding box center [1072, 221] width 79 height 24
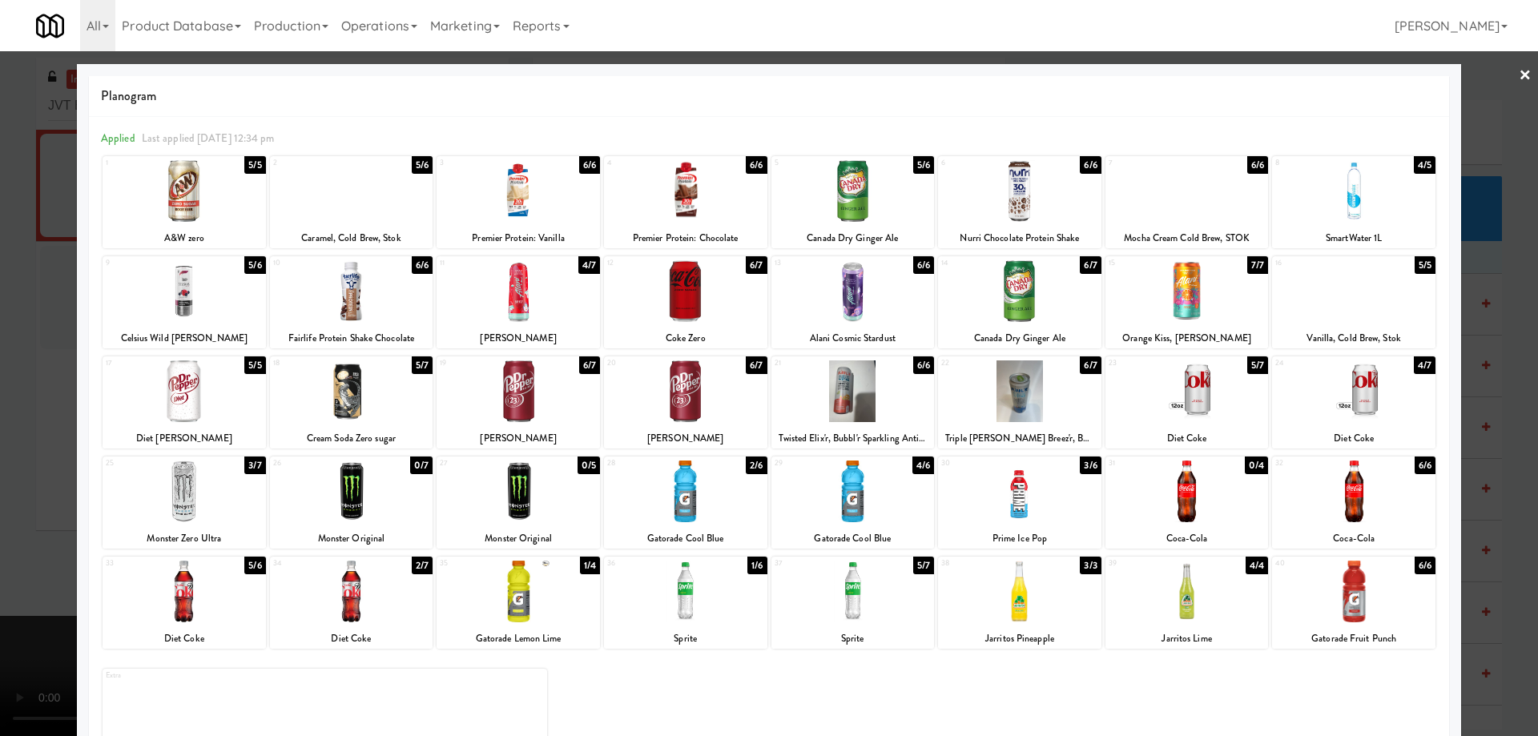
click at [1178, 192] on div at bounding box center [1187, 191] width 163 height 62
click at [1519, 69] on link "×" at bounding box center [1525, 76] width 13 height 50
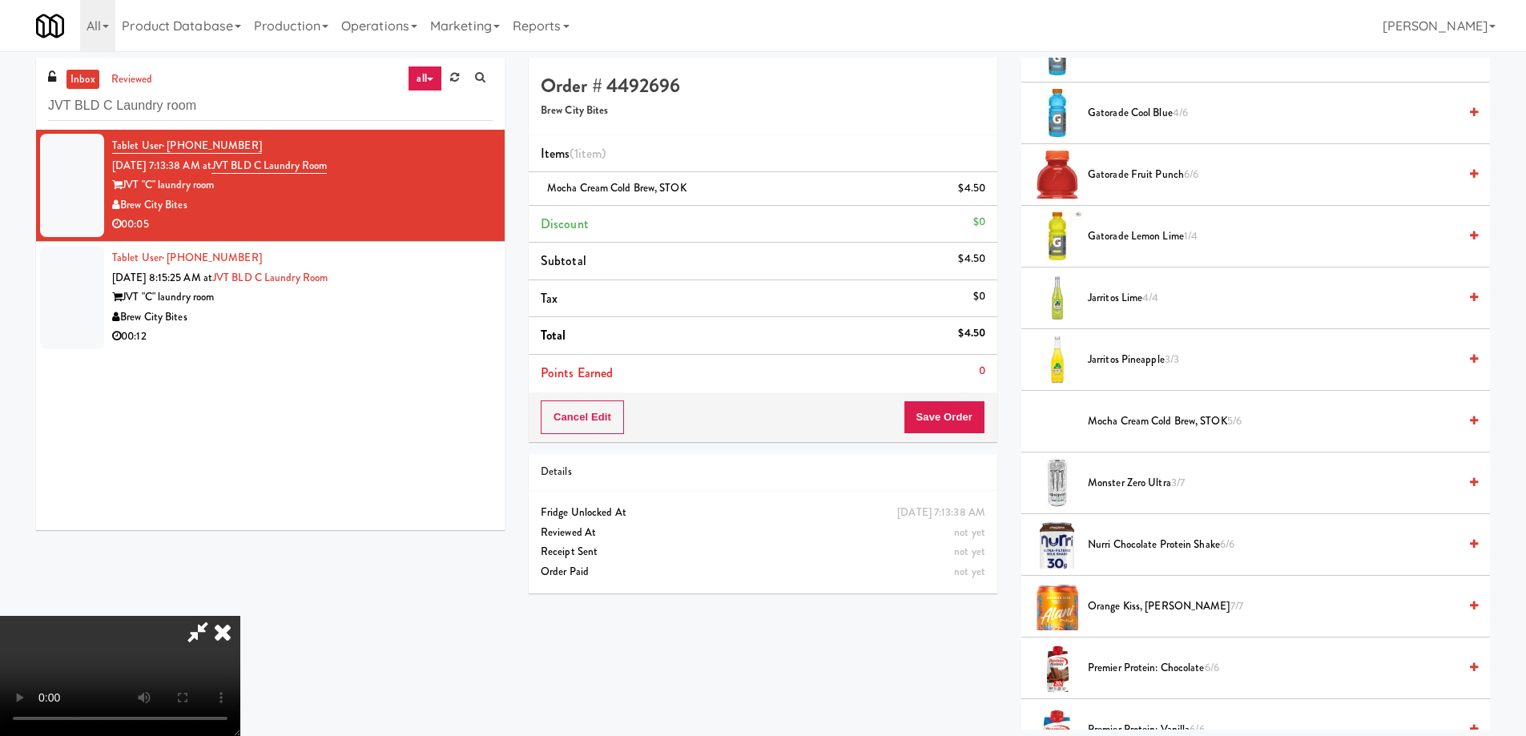
scroll to position [1362, 0]
click at [240, 616] on video at bounding box center [120, 676] width 240 height 120
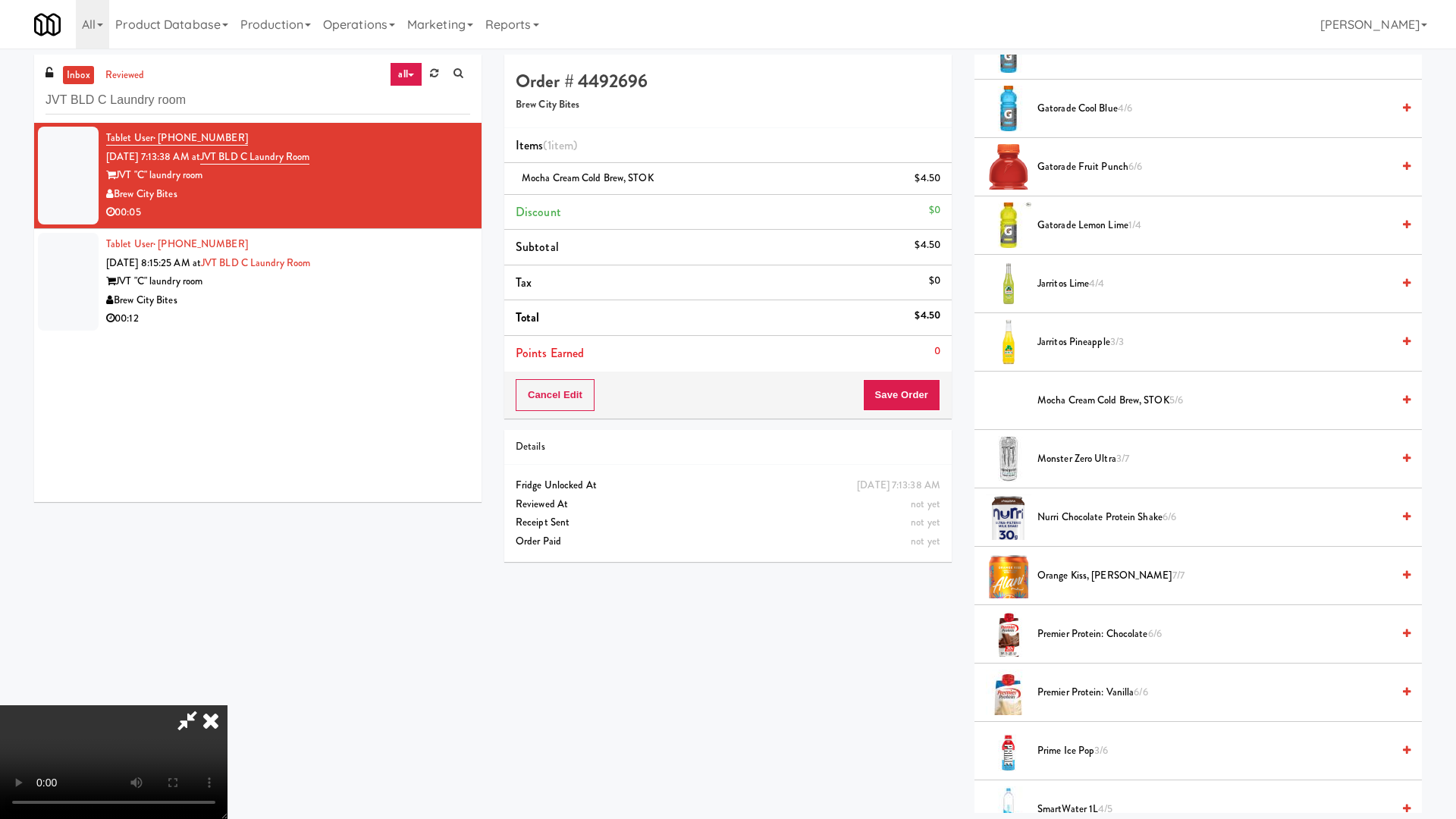
click at [227, 695] on video at bounding box center [114, 762] width 227 height 114
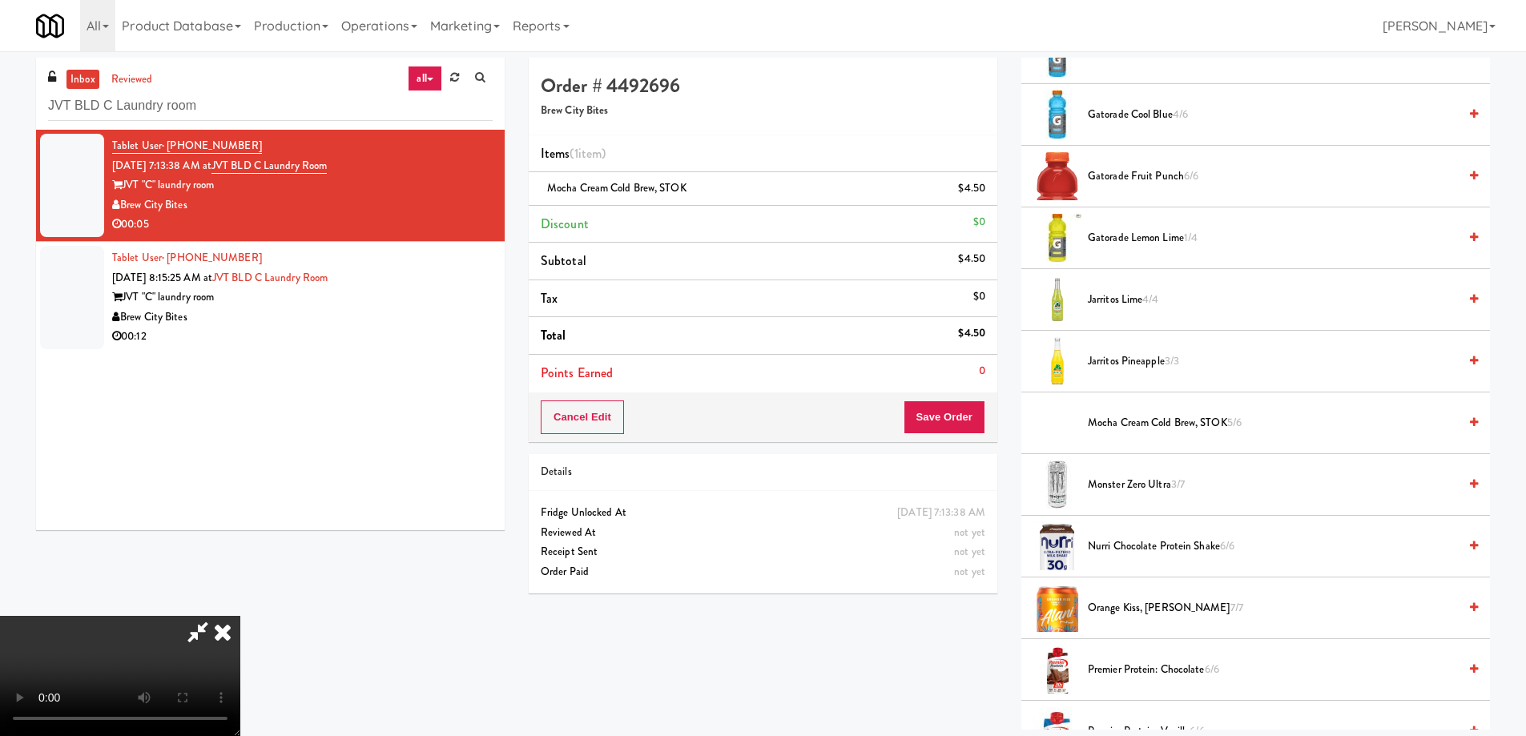
click at [240, 616] on icon at bounding box center [222, 632] width 35 height 32
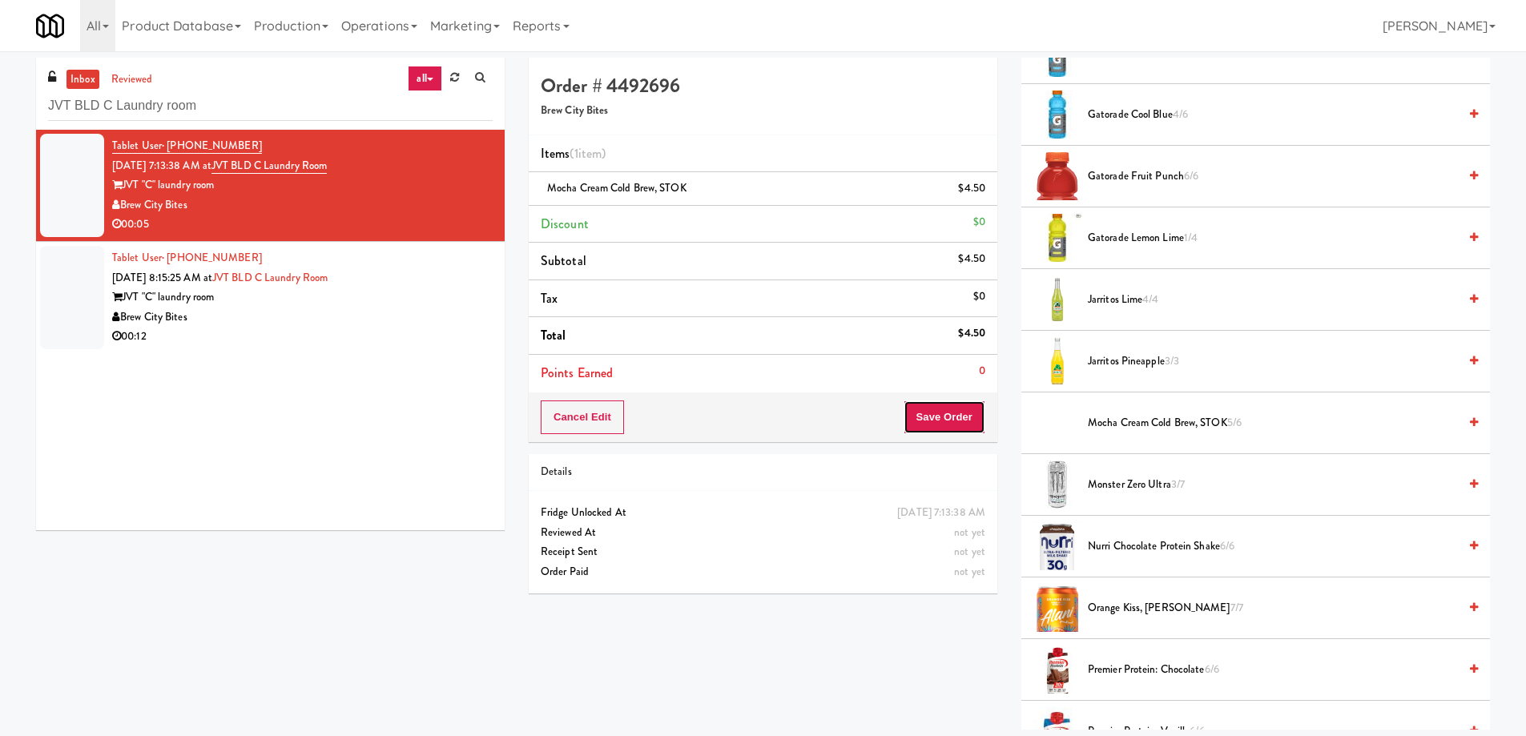
click at [950, 417] on button "Save Order" at bounding box center [945, 418] width 82 height 34
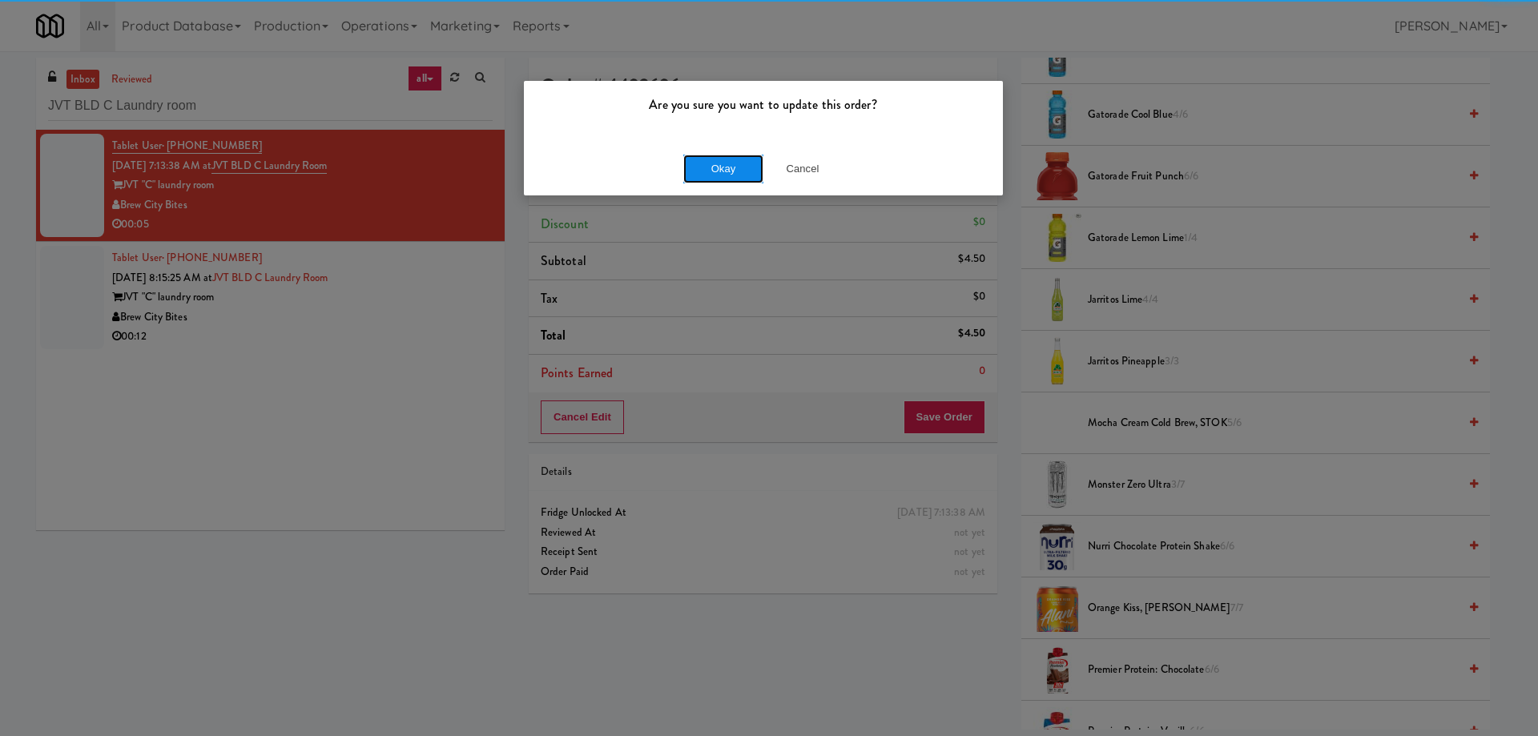
click at [712, 161] on button "Okay" at bounding box center [723, 169] width 80 height 29
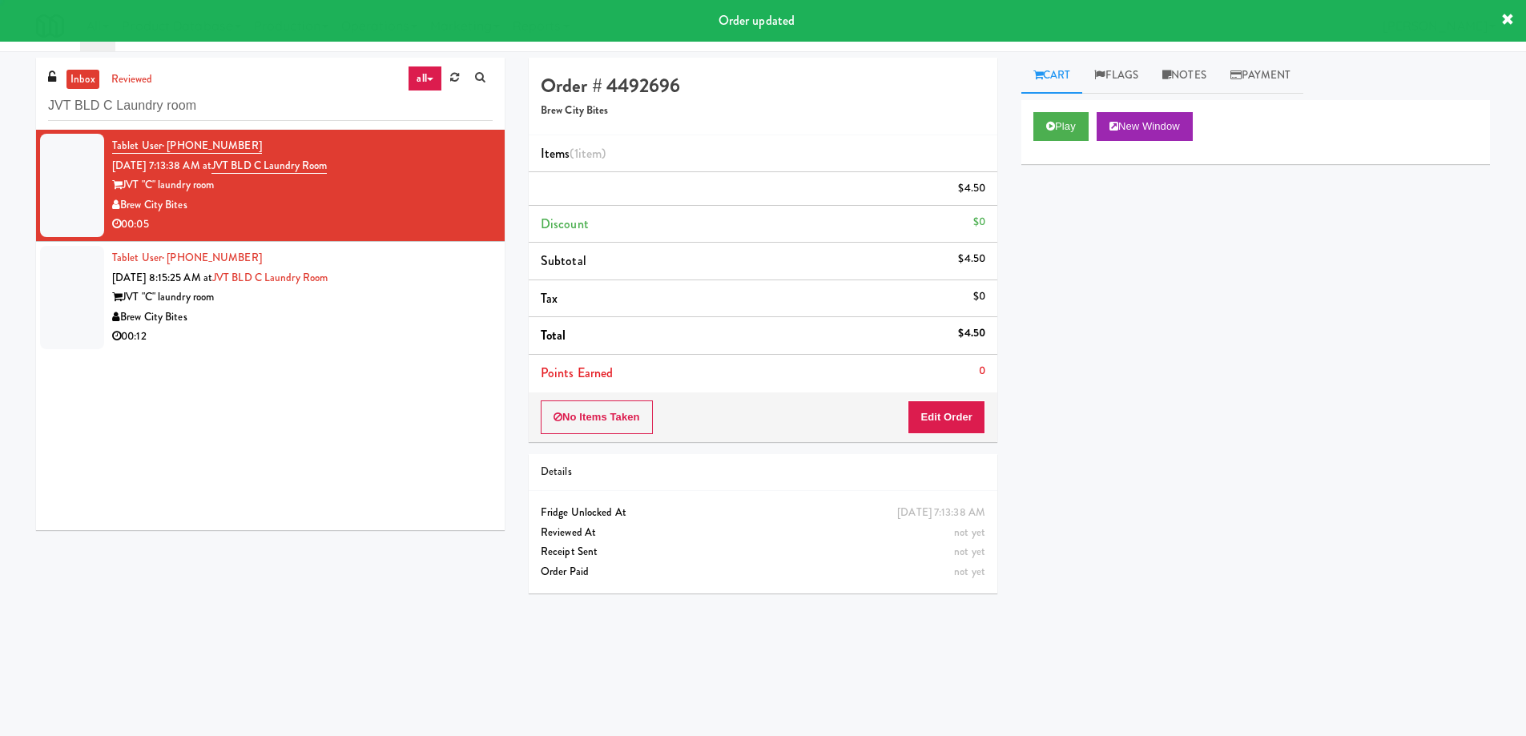
scroll to position [0, 0]
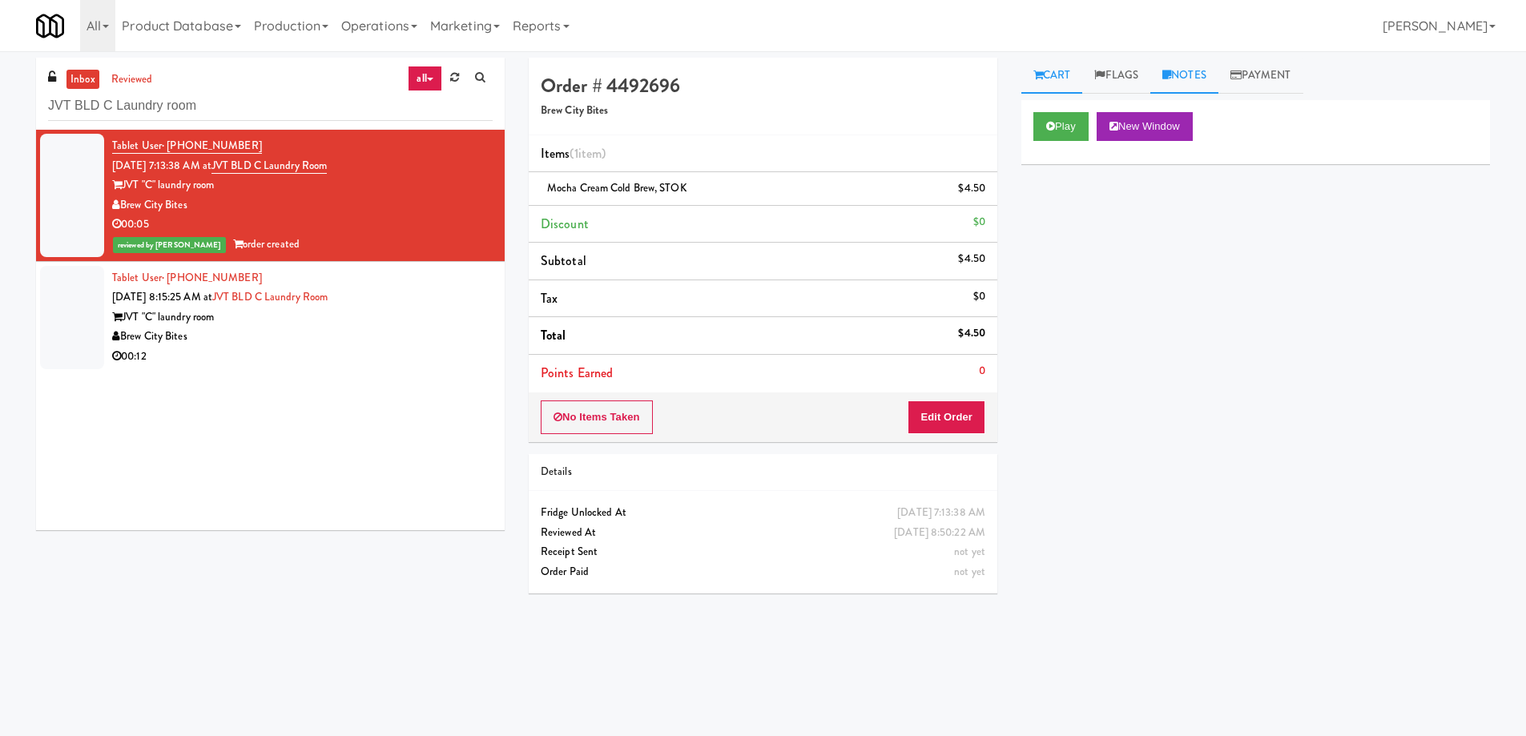
click at [1206, 75] on link "Notes" at bounding box center [1184, 76] width 68 height 36
click at [1158, 215] on div at bounding box center [1255, 197] width 467 height 37
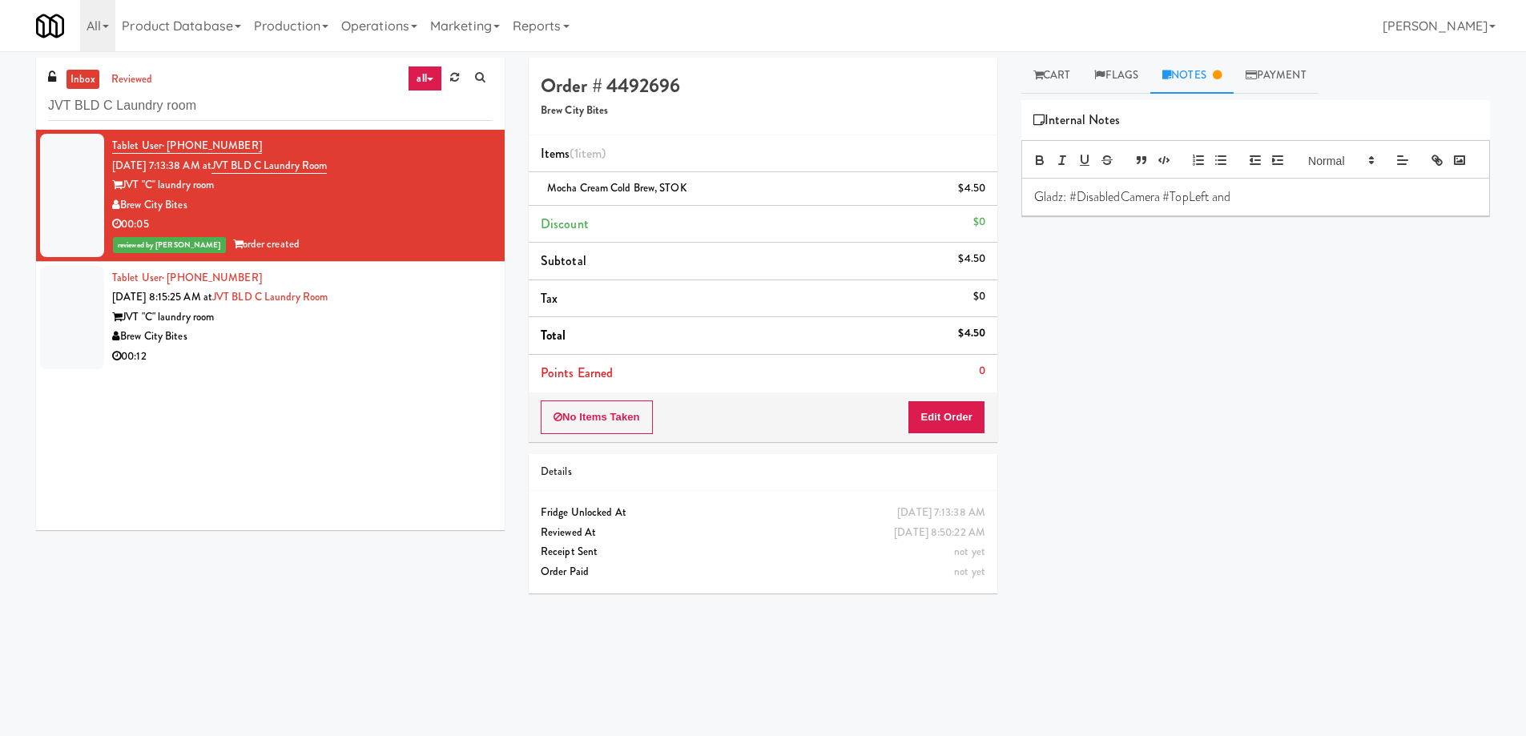
click at [1291, 206] on p "Gladz: #DisabledCamera #TopLeft and" at bounding box center [1255, 197] width 443 height 18
click at [1278, 432] on div "Play New Window Primary Flag Clear Flag if unable to determine what was taken o…" at bounding box center [1255, 400] width 469 height 601
click at [637, 195] on span "Mocha Cream Cold Brew, STOK" at bounding box center [616, 187] width 139 height 15
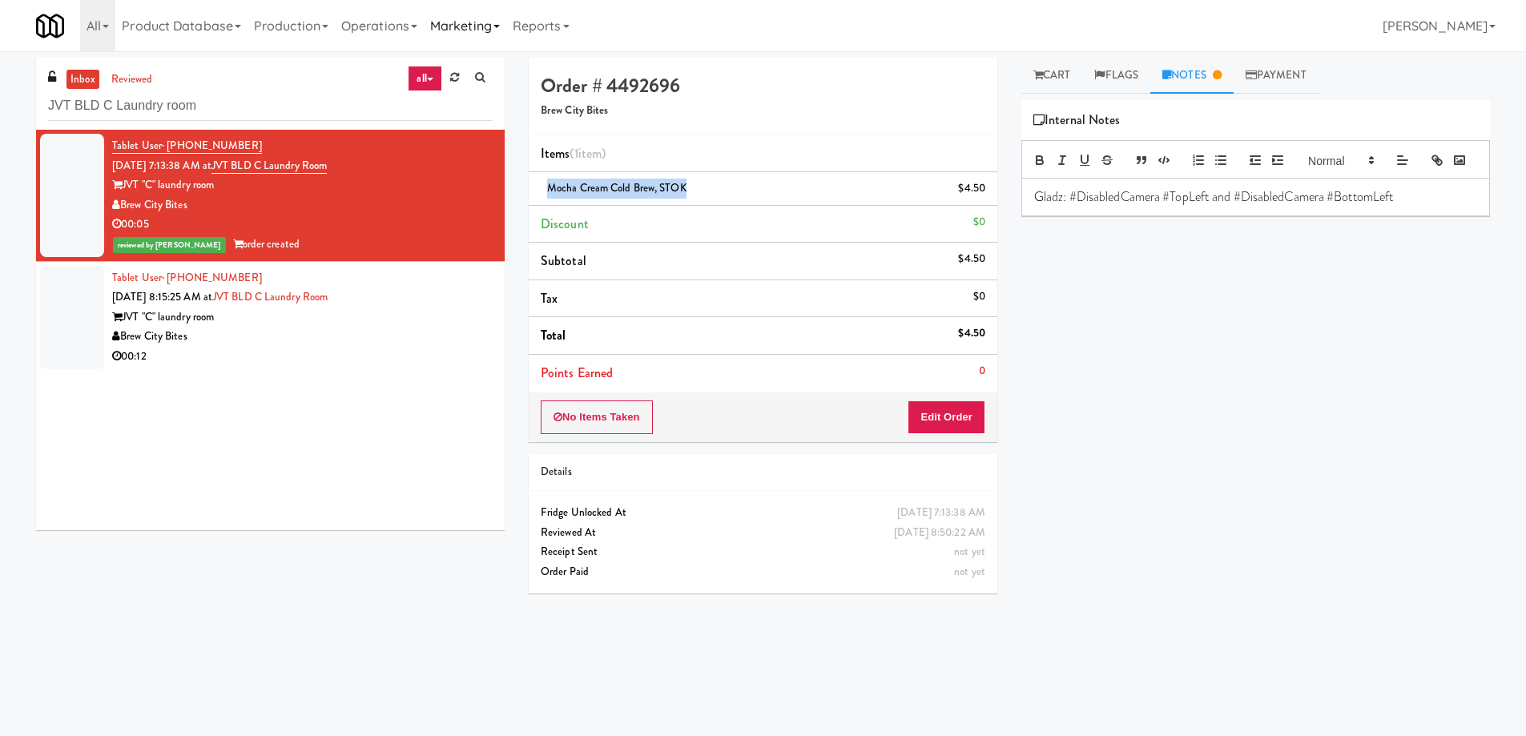
copy span "Mocha Cream Cold Brew, STOK"
click at [1061, 81] on link "Cart" at bounding box center [1052, 76] width 62 height 36
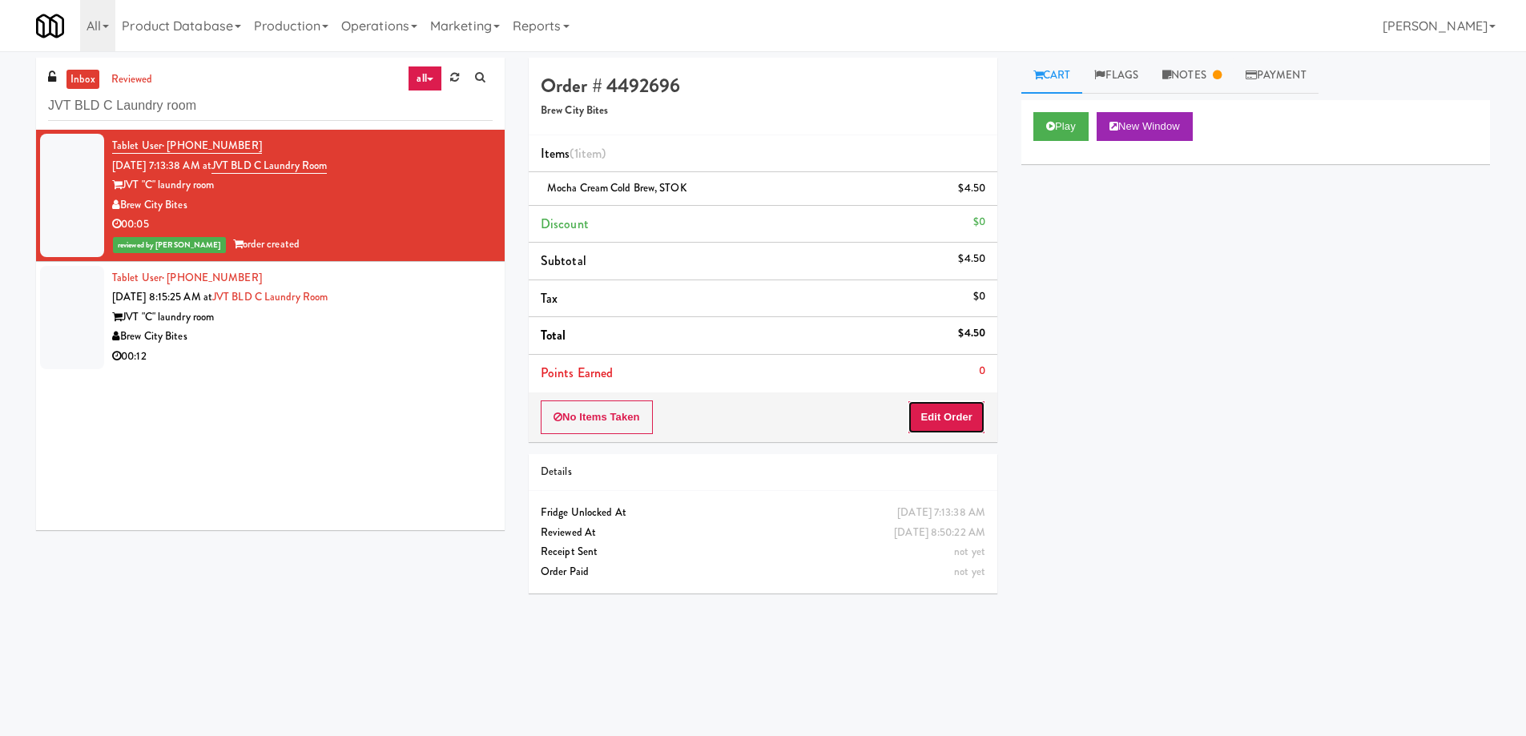
click at [933, 408] on button "Edit Order" at bounding box center [947, 418] width 78 height 34
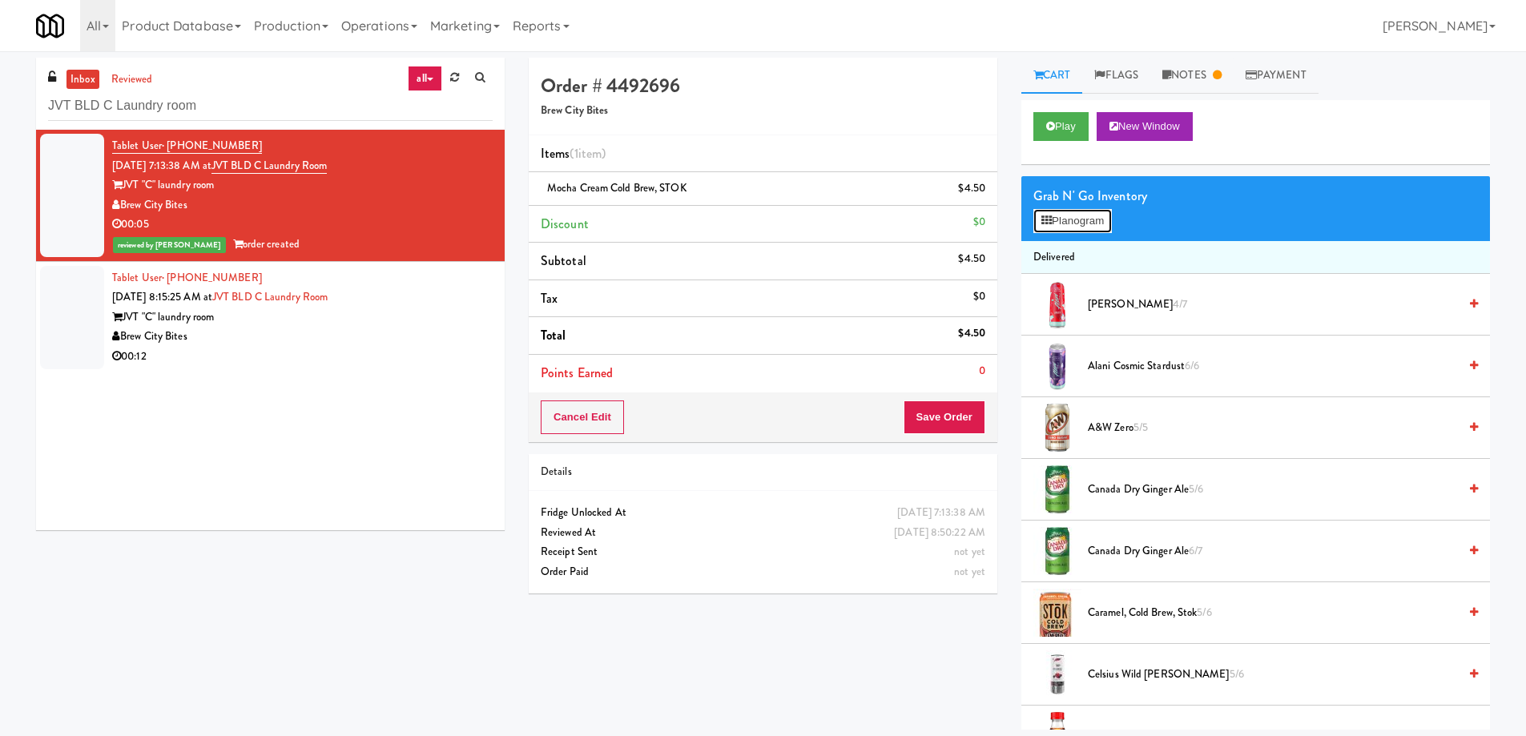
click at [1073, 220] on button "Planogram" at bounding box center [1072, 221] width 79 height 24
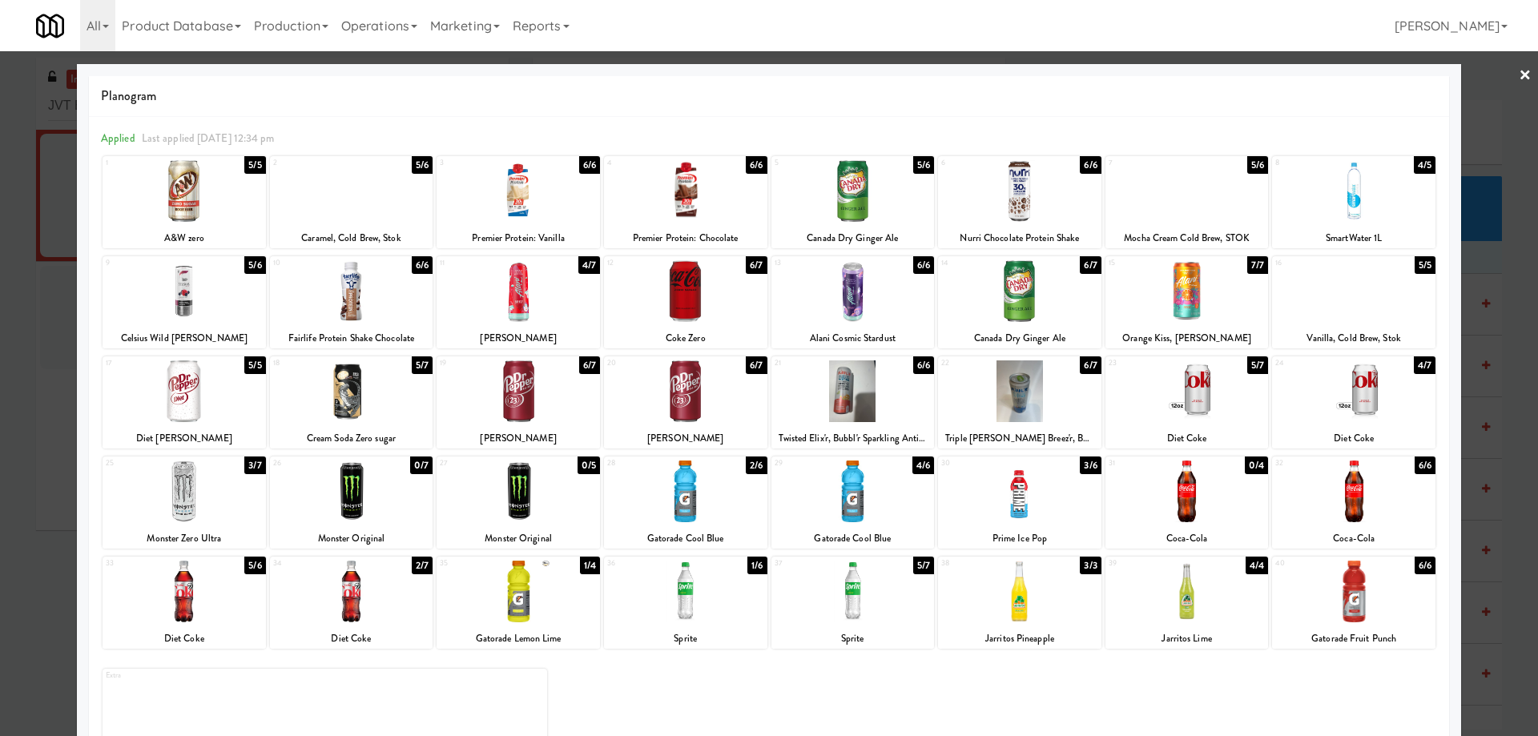
click at [1521, 71] on div at bounding box center [769, 368] width 1538 height 736
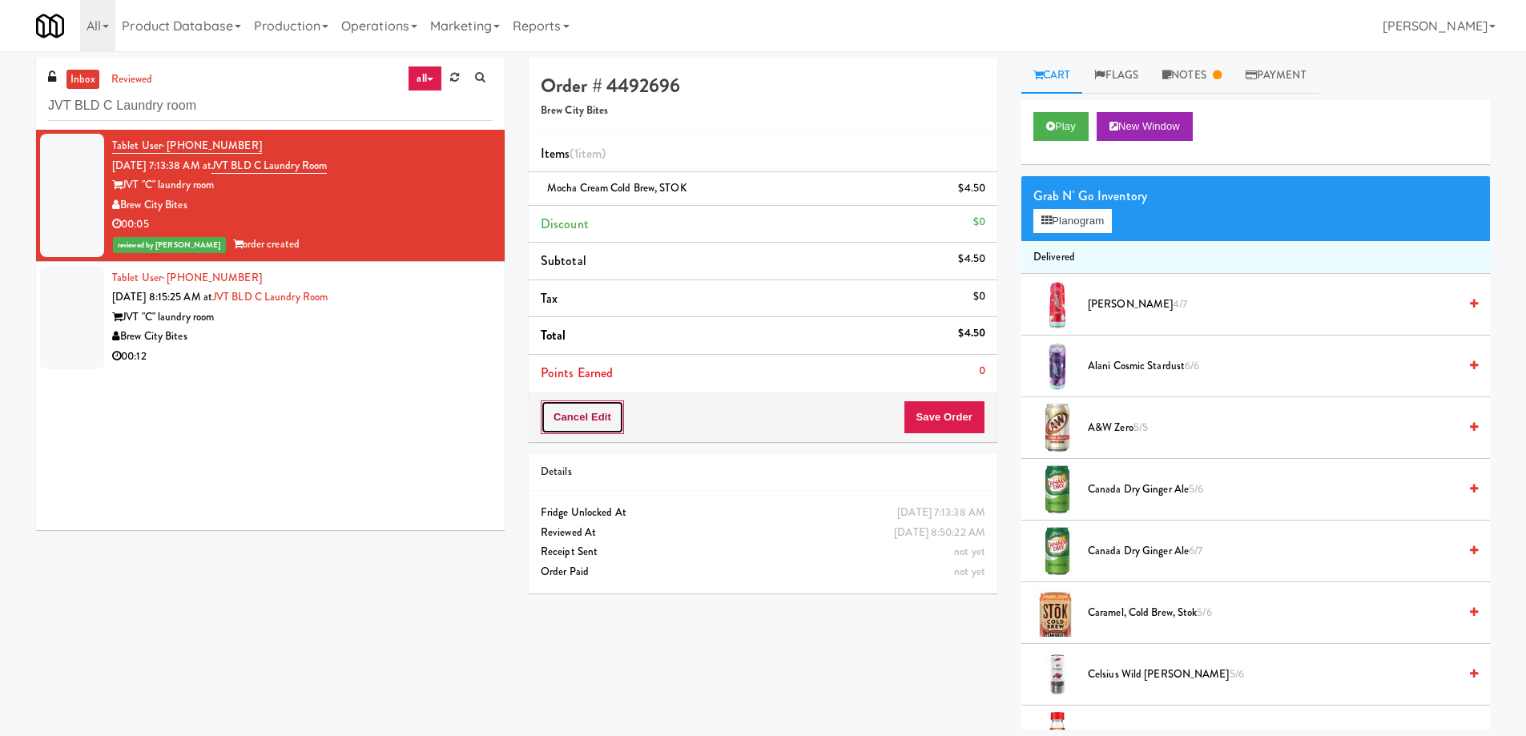
click at [602, 413] on button "Cancel Edit" at bounding box center [582, 418] width 83 height 34
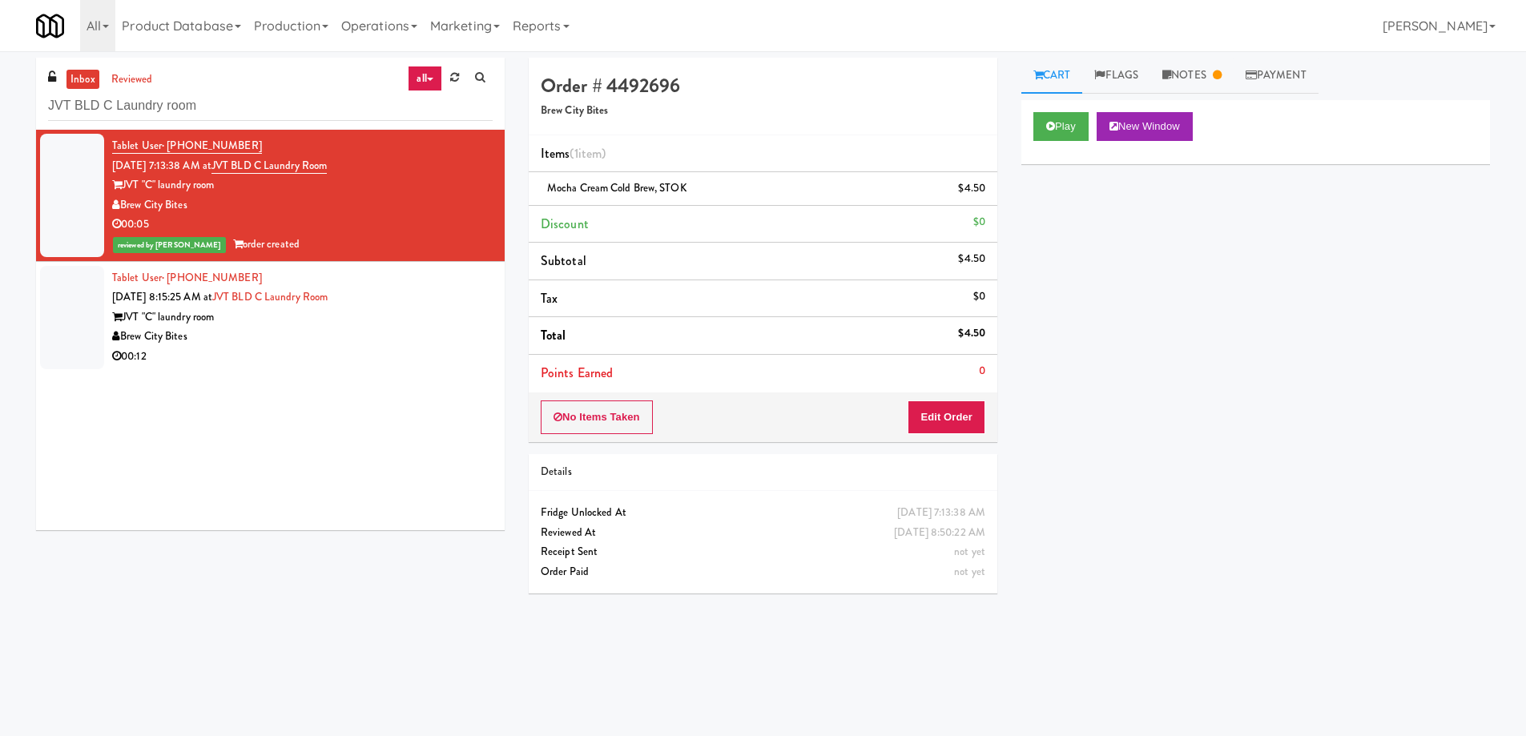
click at [820, 266] on li "Subtotal $4.50" at bounding box center [763, 262] width 469 height 38
click at [1190, 78] on link "Notes" at bounding box center [1191, 76] width 83 height 36
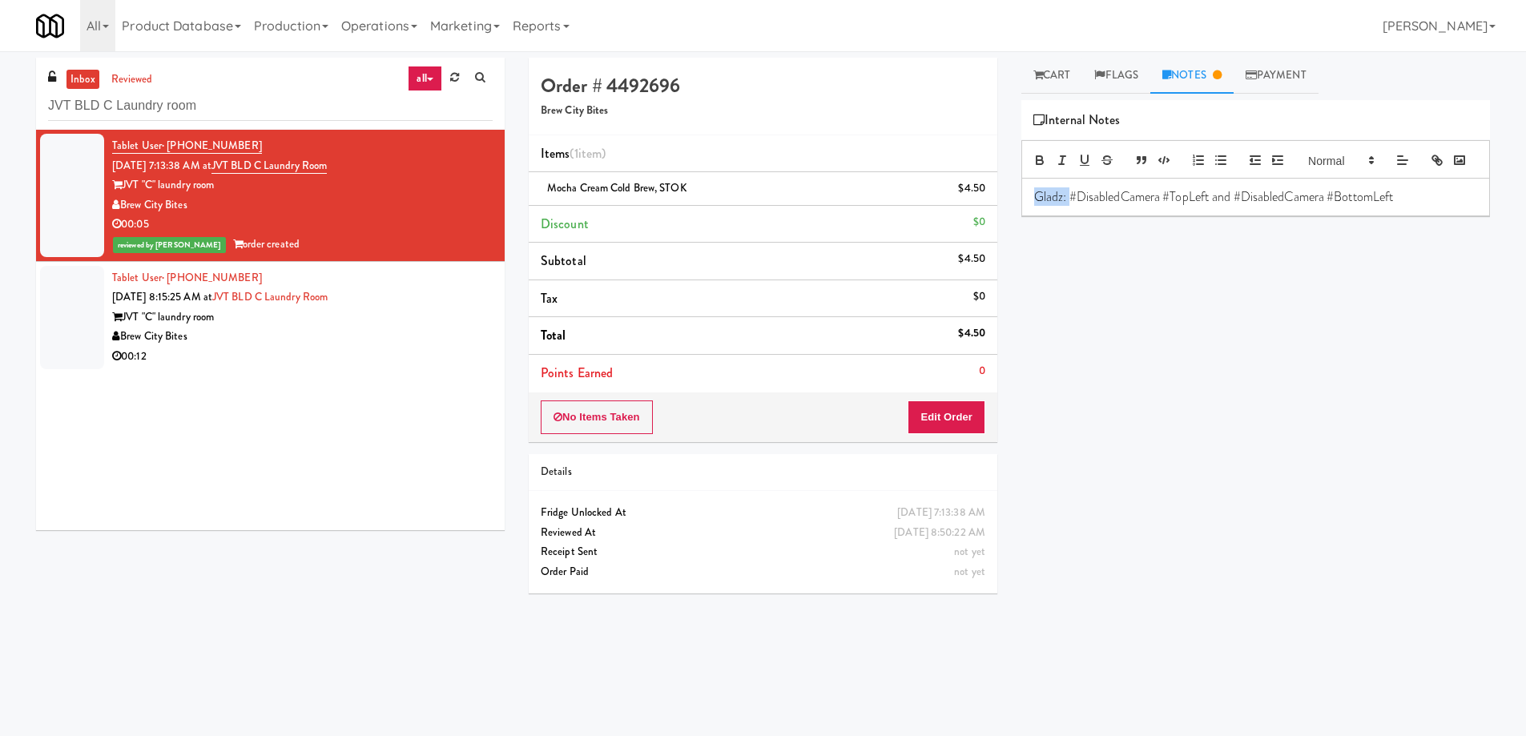
drag, startPoint x: 1069, startPoint y: 224, endPoint x: 961, endPoint y: 222, distance: 107.4
click at [961, 222] on div "Order # 4492696 Brew City Bites Items (1 item ) Mocha Cream Cold Brew, STOK $4.…" at bounding box center [1009, 379] width 985 height 643
click at [1043, 206] on p at bounding box center [1255, 197] width 443 height 18
click at [572, 185] on span "Mocha Cream Cold Brew, STOK" at bounding box center [616, 187] width 139 height 15
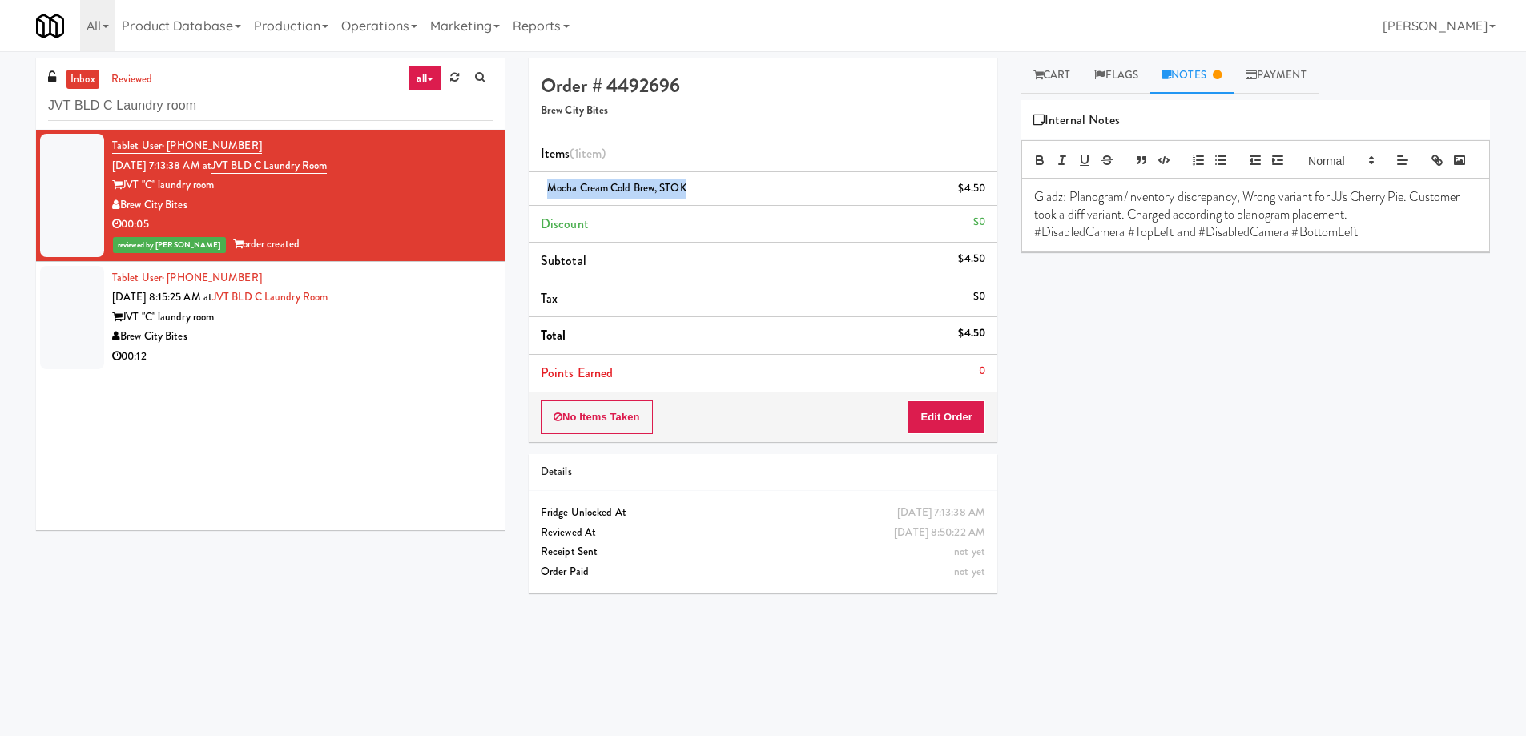
click at [572, 185] on span "Mocha Cream Cold Brew, STOK" at bounding box center [616, 187] width 139 height 15
copy span "Mocha Cream Cold Brew, STOK"
drag, startPoint x: 1338, startPoint y: 221, endPoint x: 1409, endPoint y: 220, distance: 71.3
click at [1409, 220] on p "Gladz: Planogram/inventory discrepancy, Wrong variant for JJ's Cherry Pie. Cust…" at bounding box center [1255, 206] width 443 height 36
click at [1400, 241] on p "#DisabledCamera #TopLeft and #DisabledCamera #BottomLeft" at bounding box center [1255, 233] width 443 height 18
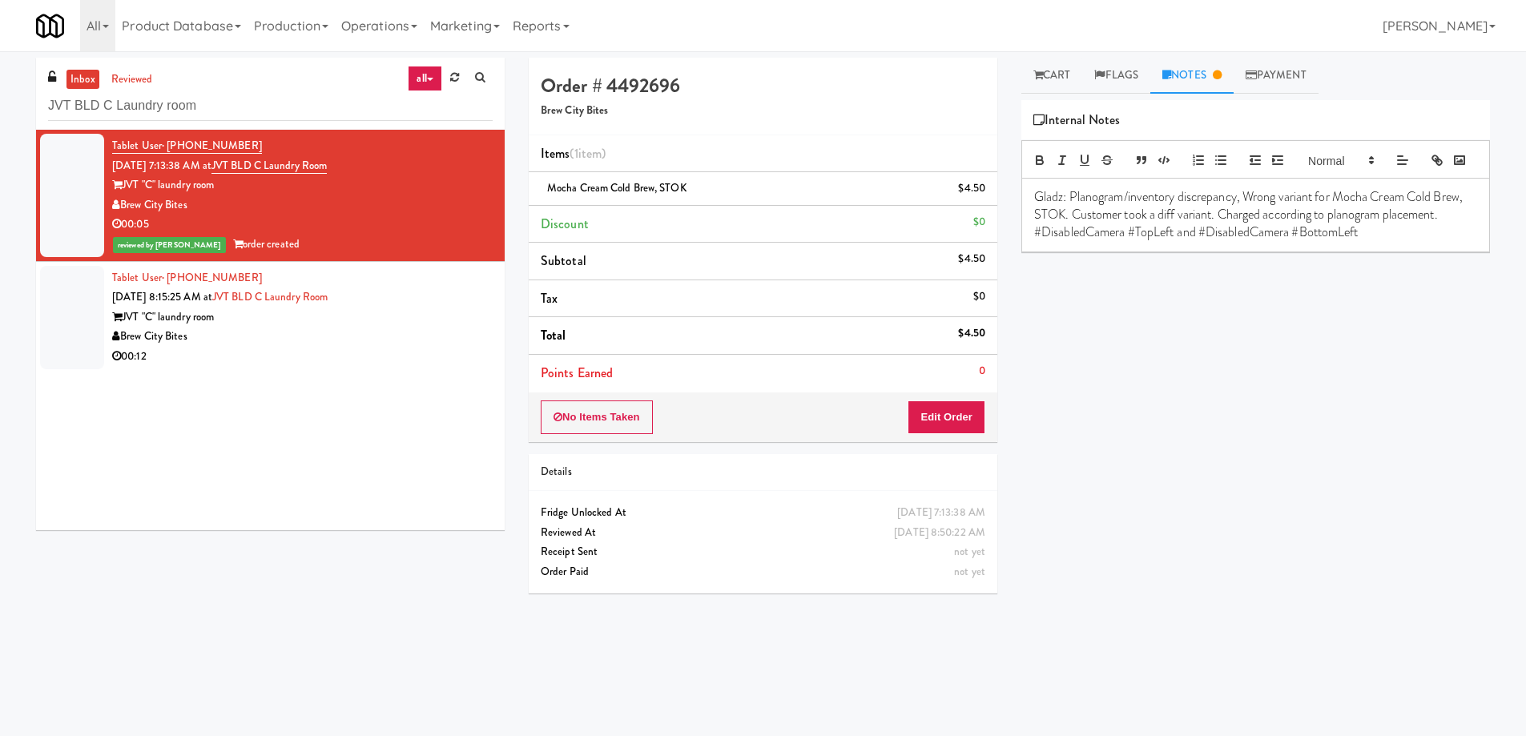
click at [1411, 391] on div "Play New Window Primary Flag Clear Flag if unable to determine what was taken o…" at bounding box center [1255, 400] width 469 height 601
click at [433, 317] on div "JVT "C" laundry room" at bounding box center [302, 318] width 381 height 20
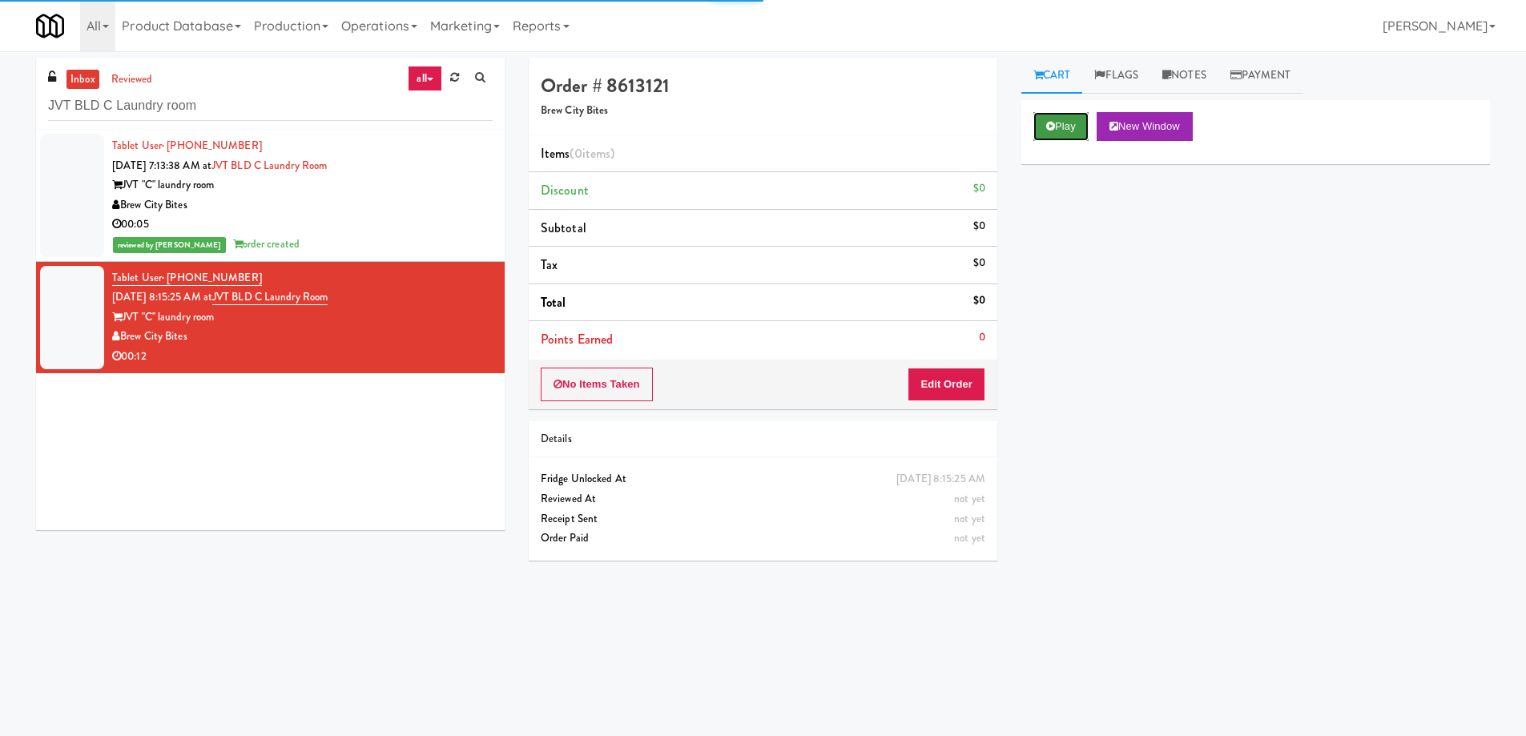
click at [1063, 129] on button "Play" at bounding box center [1060, 126] width 55 height 29
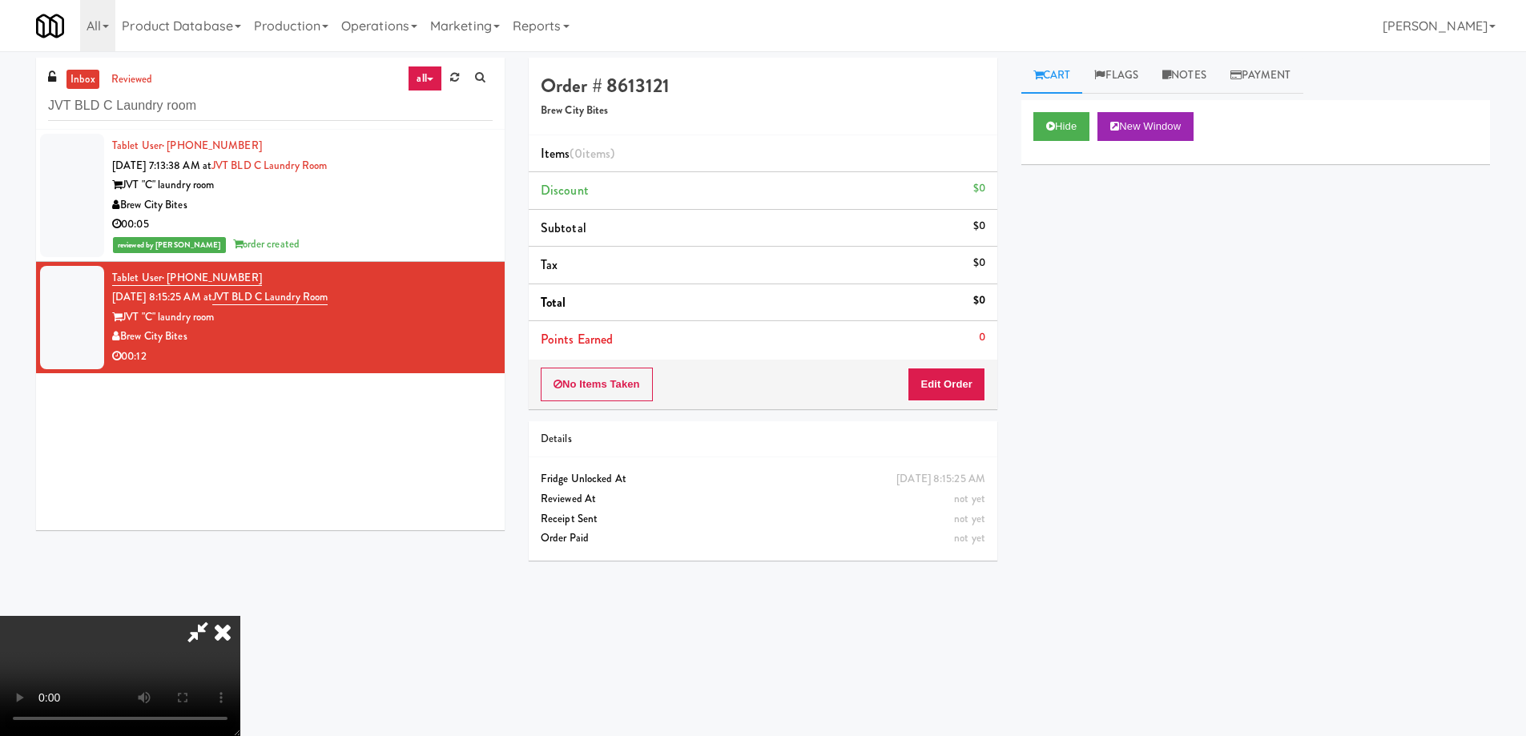
click at [240, 616] on video at bounding box center [120, 676] width 240 height 120
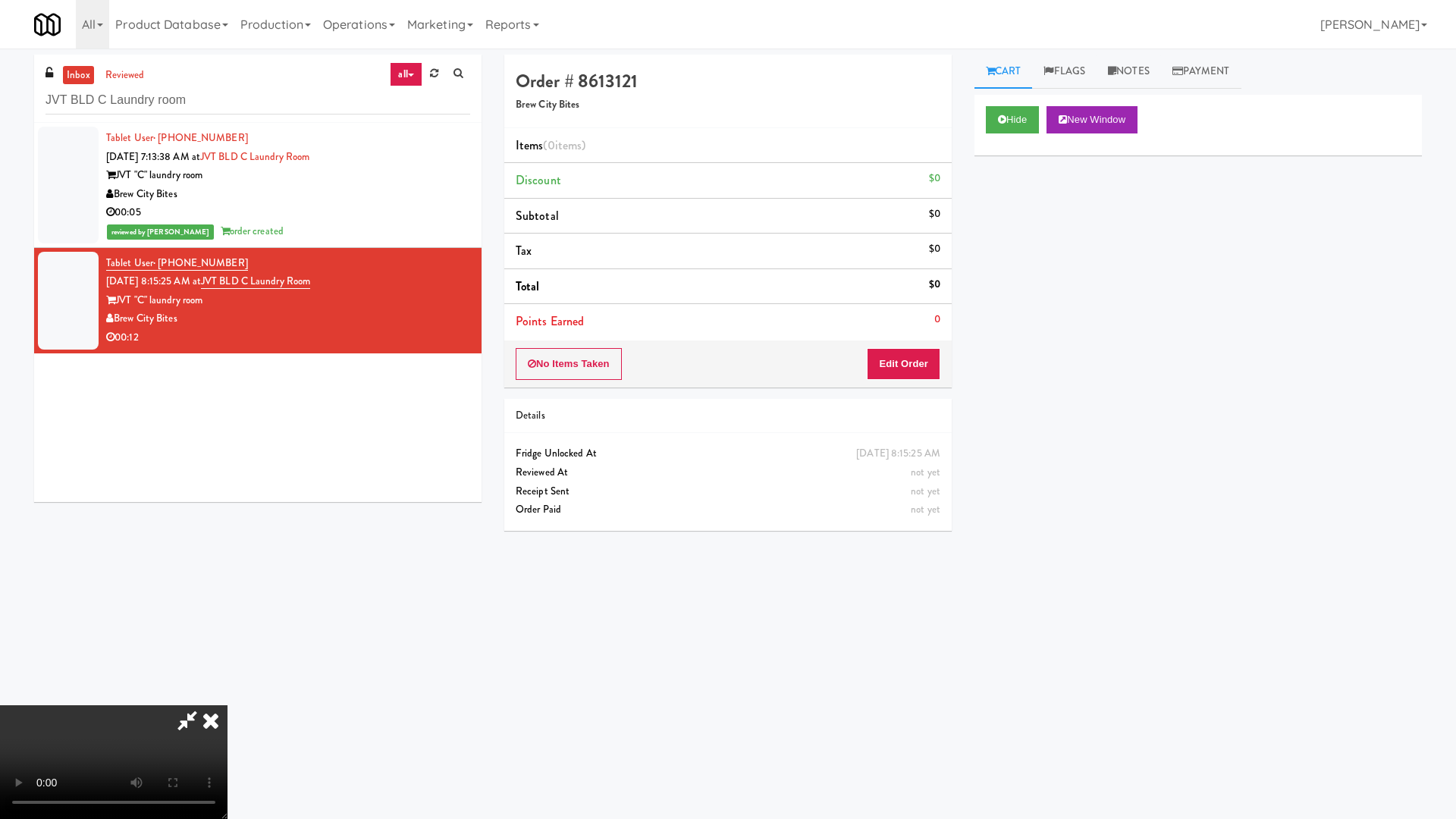
click at [227, 695] on video at bounding box center [114, 762] width 227 height 114
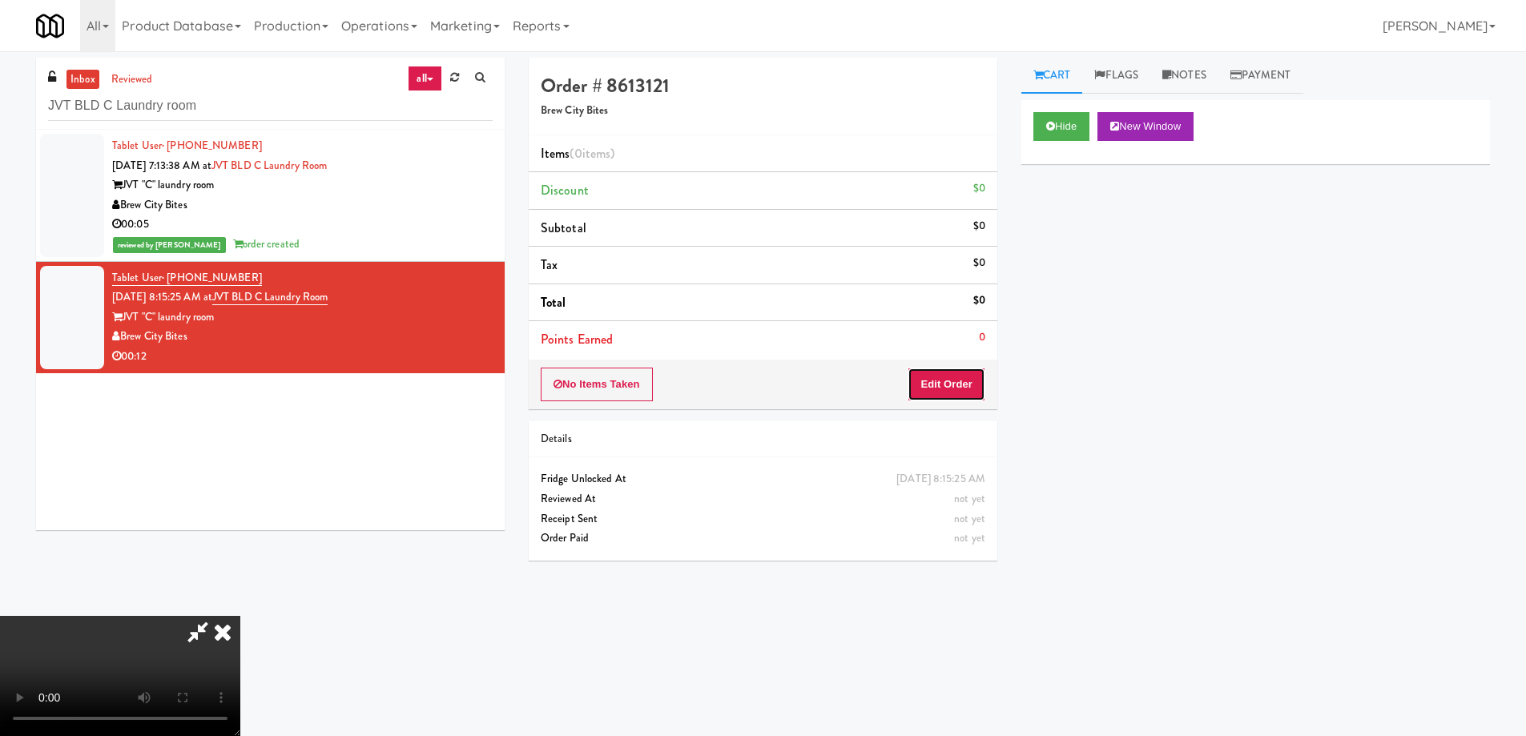
drag, startPoint x: 975, startPoint y: 388, endPoint x: 1001, endPoint y: 350, distance: 46.0
click at [977, 384] on button "Edit Order" at bounding box center [947, 385] width 78 height 34
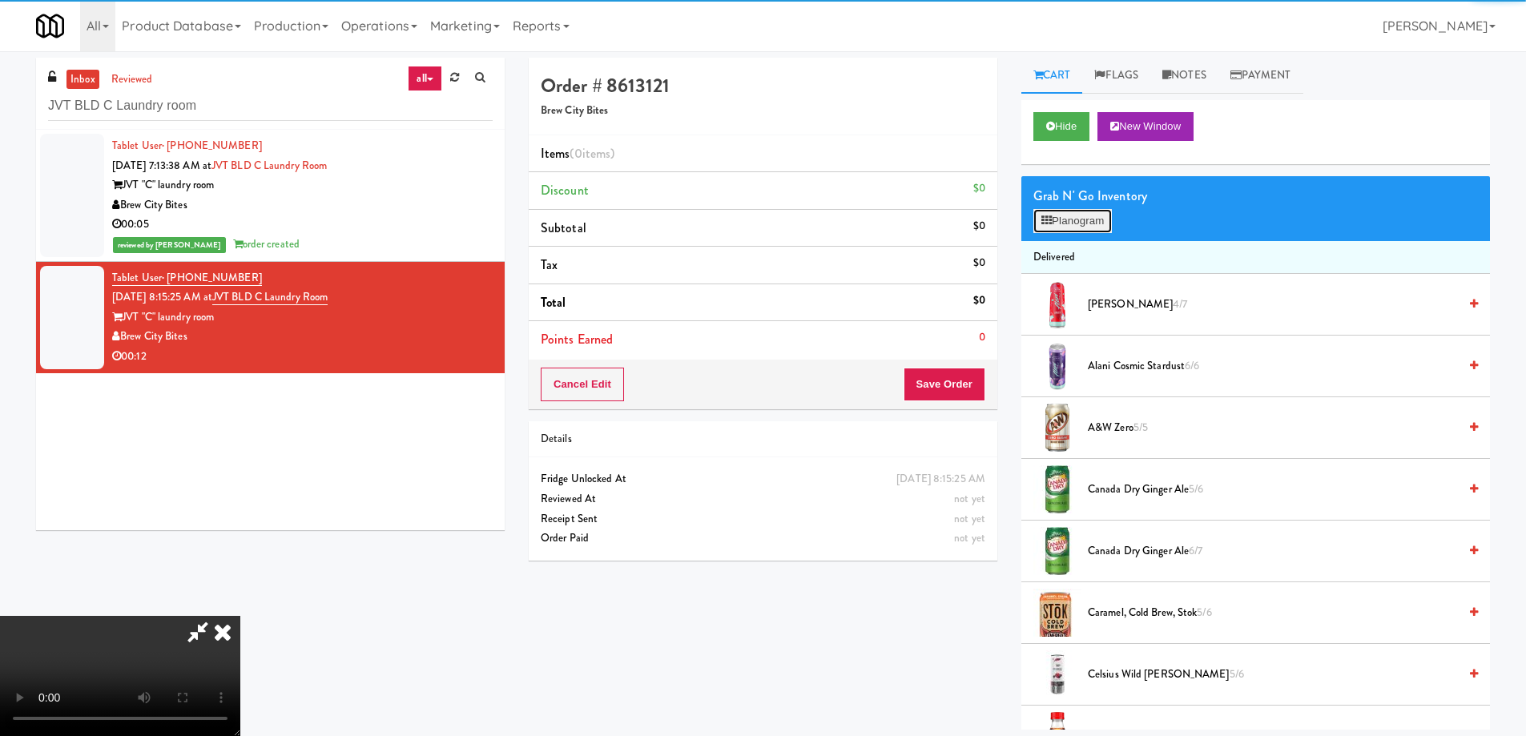
click at [1078, 220] on button "Planogram" at bounding box center [1072, 221] width 79 height 24
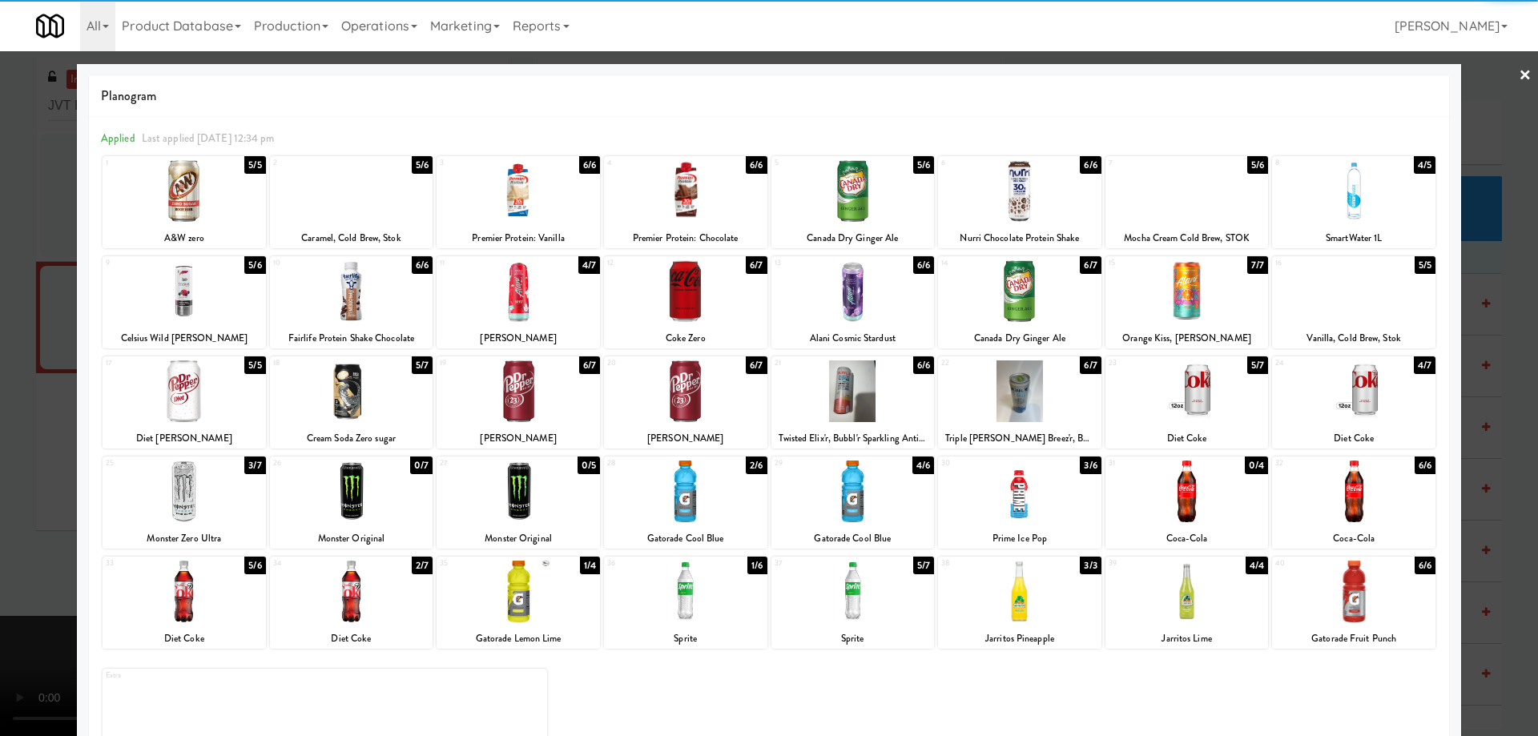
click at [200, 492] on div at bounding box center [184, 492] width 163 height 62
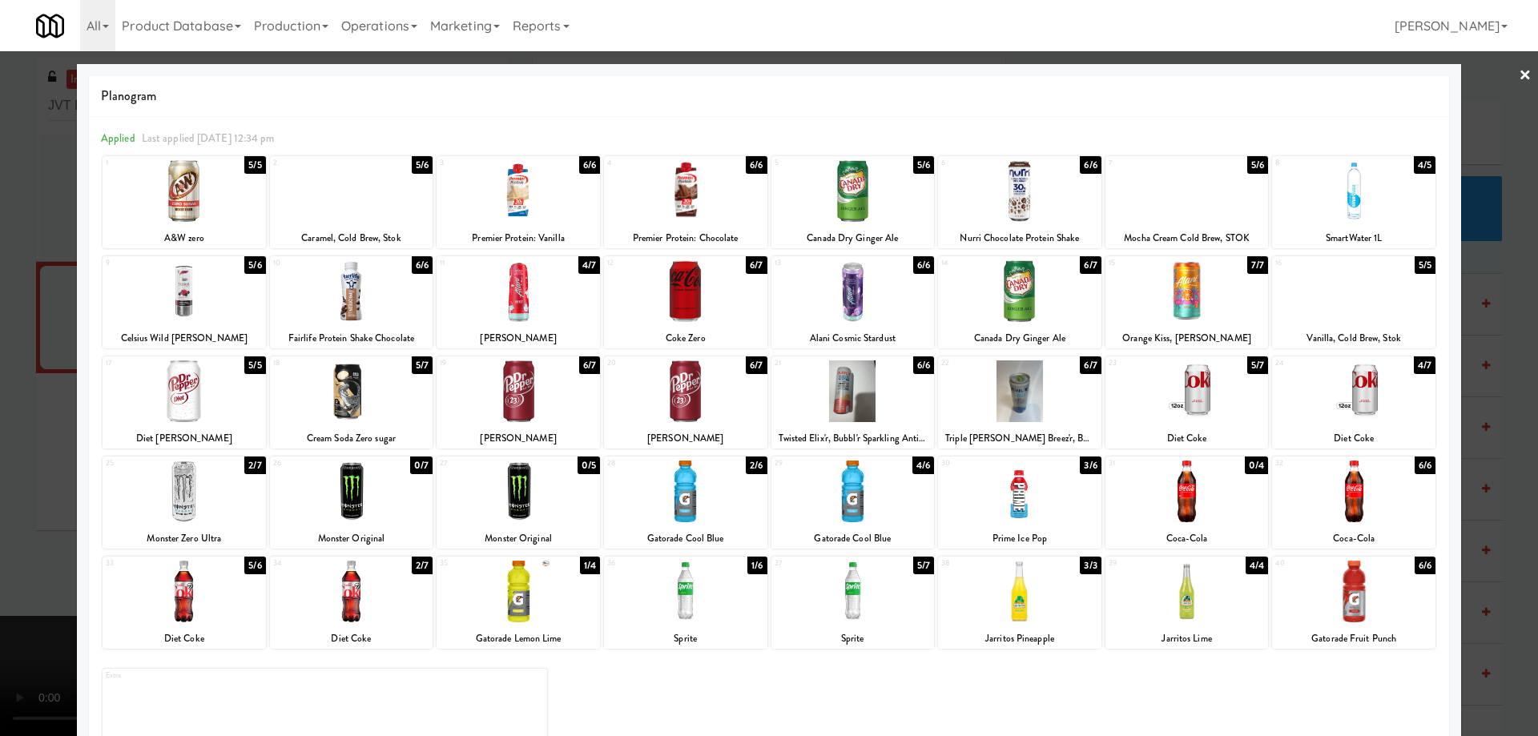
click at [1519, 75] on link "×" at bounding box center [1525, 76] width 13 height 50
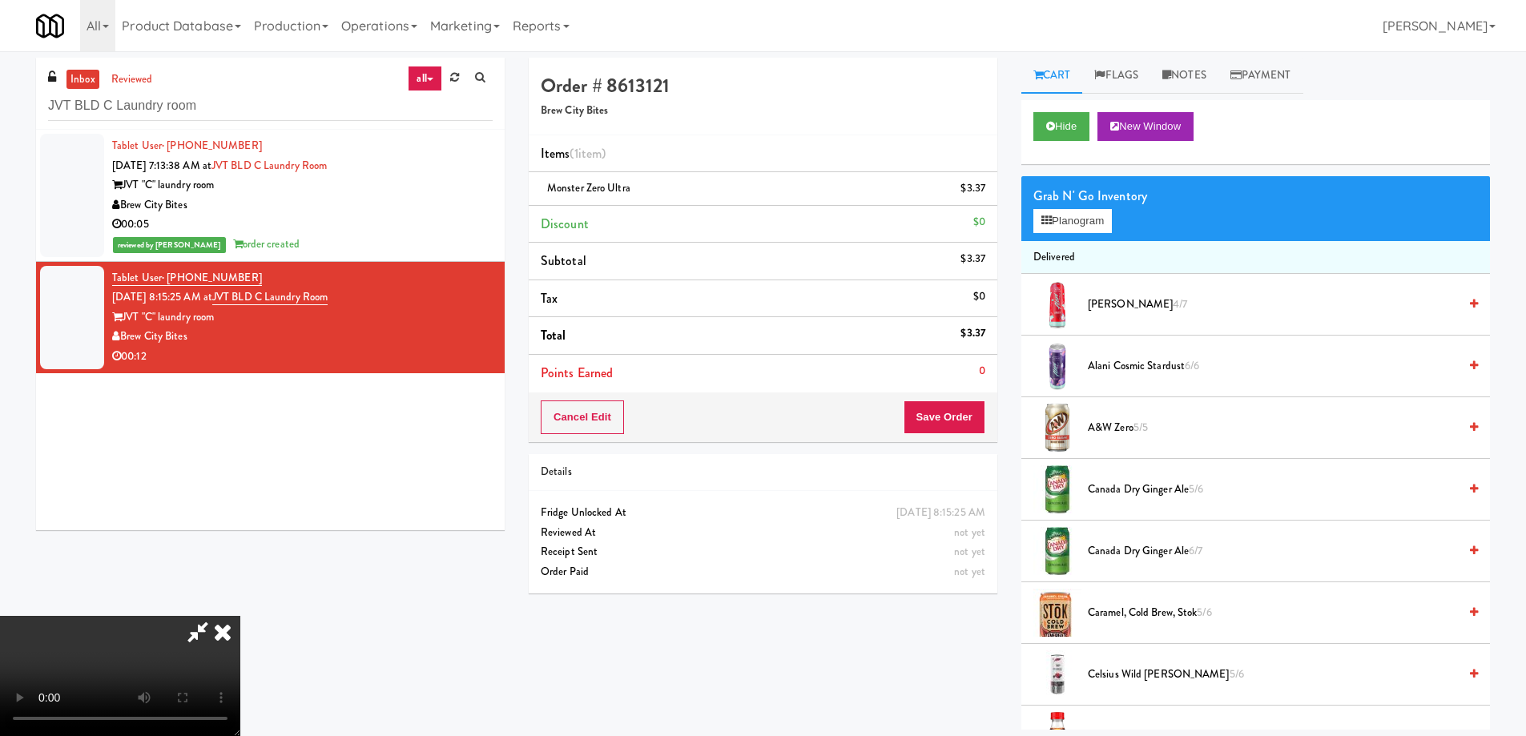
click at [240, 616] on video at bounding box center [120, 676] width 240 height 120
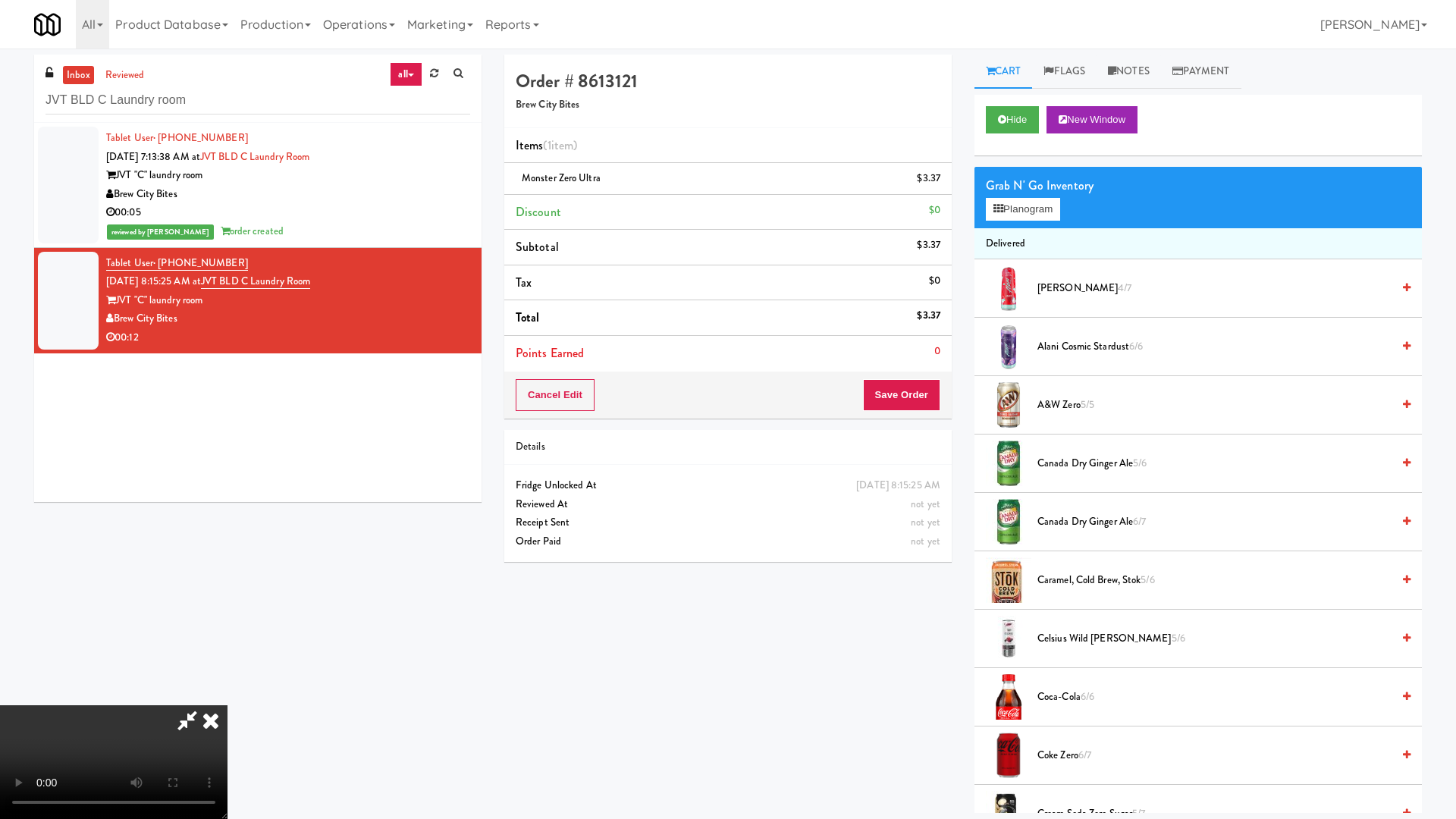
click at [227, 695] on video at bounding box center [114, 762] width 227 height 114
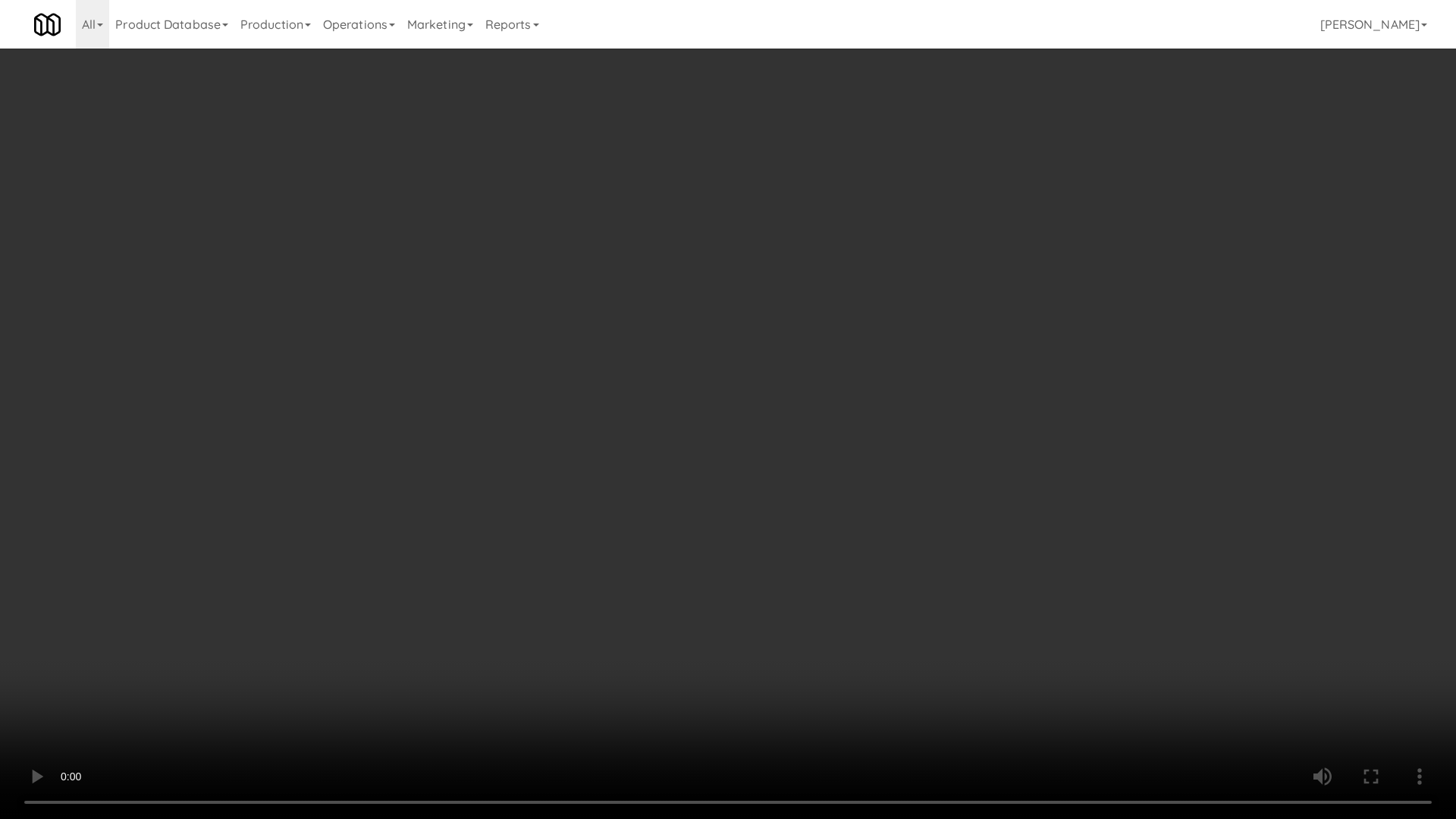
click at [750, 329] on video at bounding box center [728, 409] width 1456 height 819
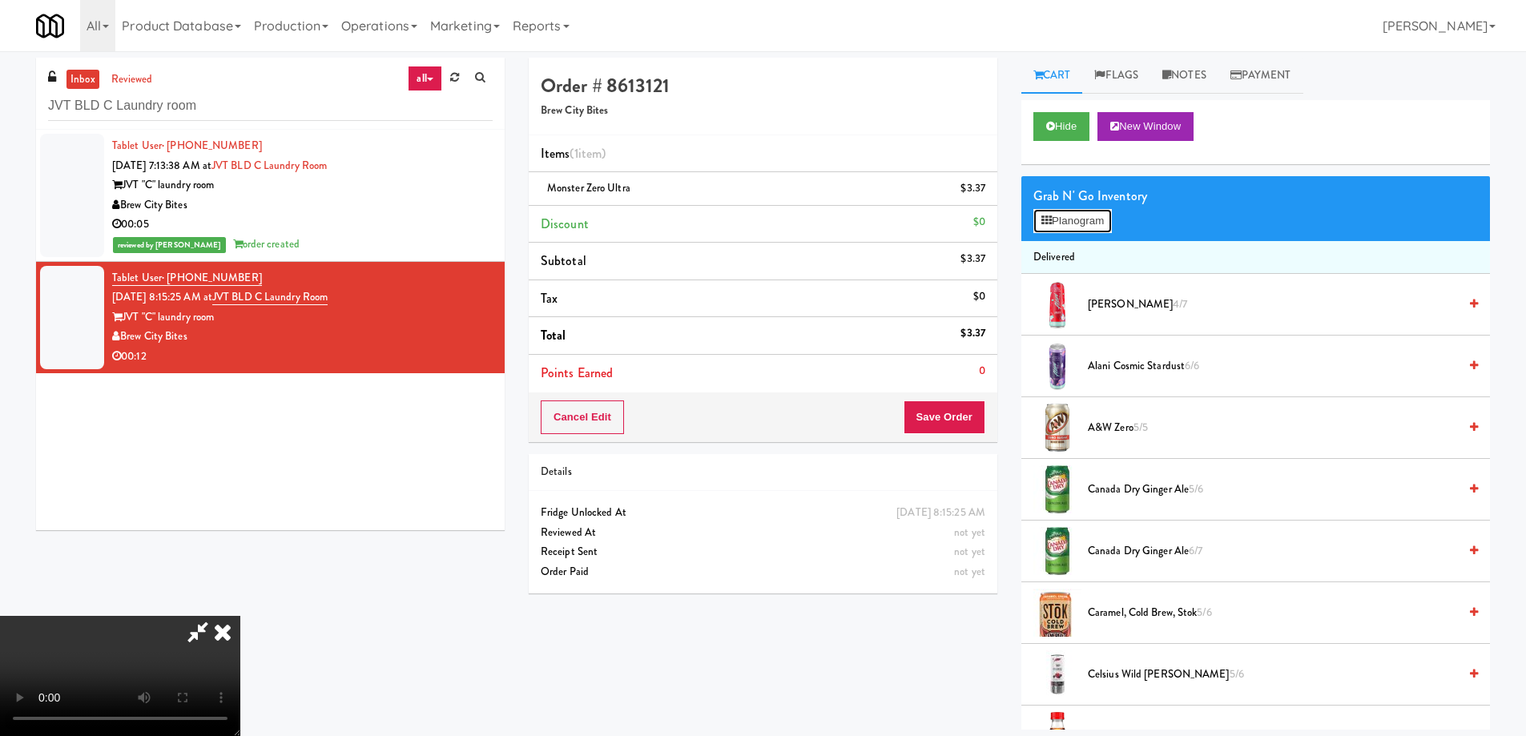
click at [1048, 219] on icon at bounding box center [1046, 220] width 10 height 10
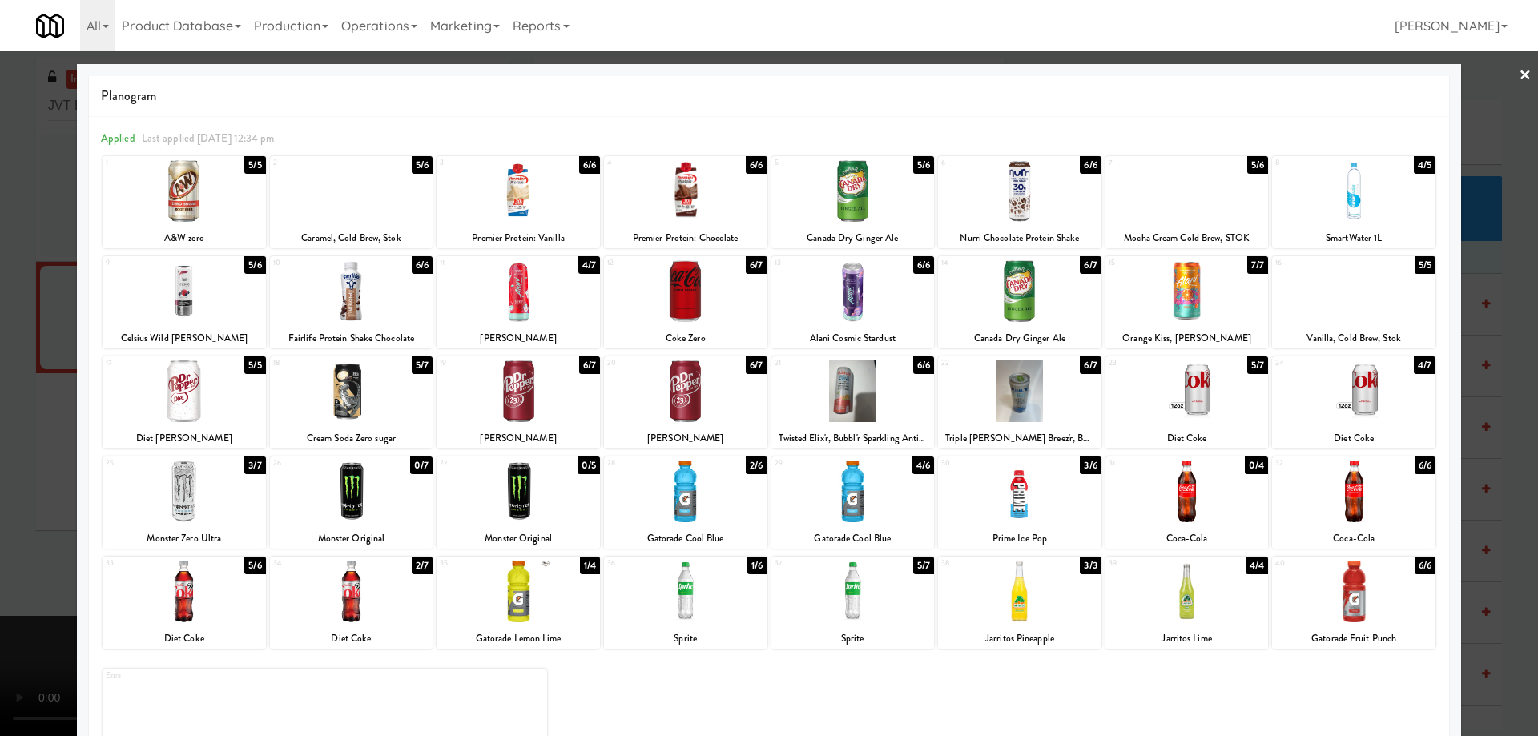
click at [713, 201] on div at bounding box center [685, 191] width 163 height 62
drag, startPoint x: 1513, startPoint y: 76, endPoint x: 1482, endPoint y: 99, distance: 38.5
click at [1519, 76] on link "×" at bounding box center [1525, 76] width 13 height 50
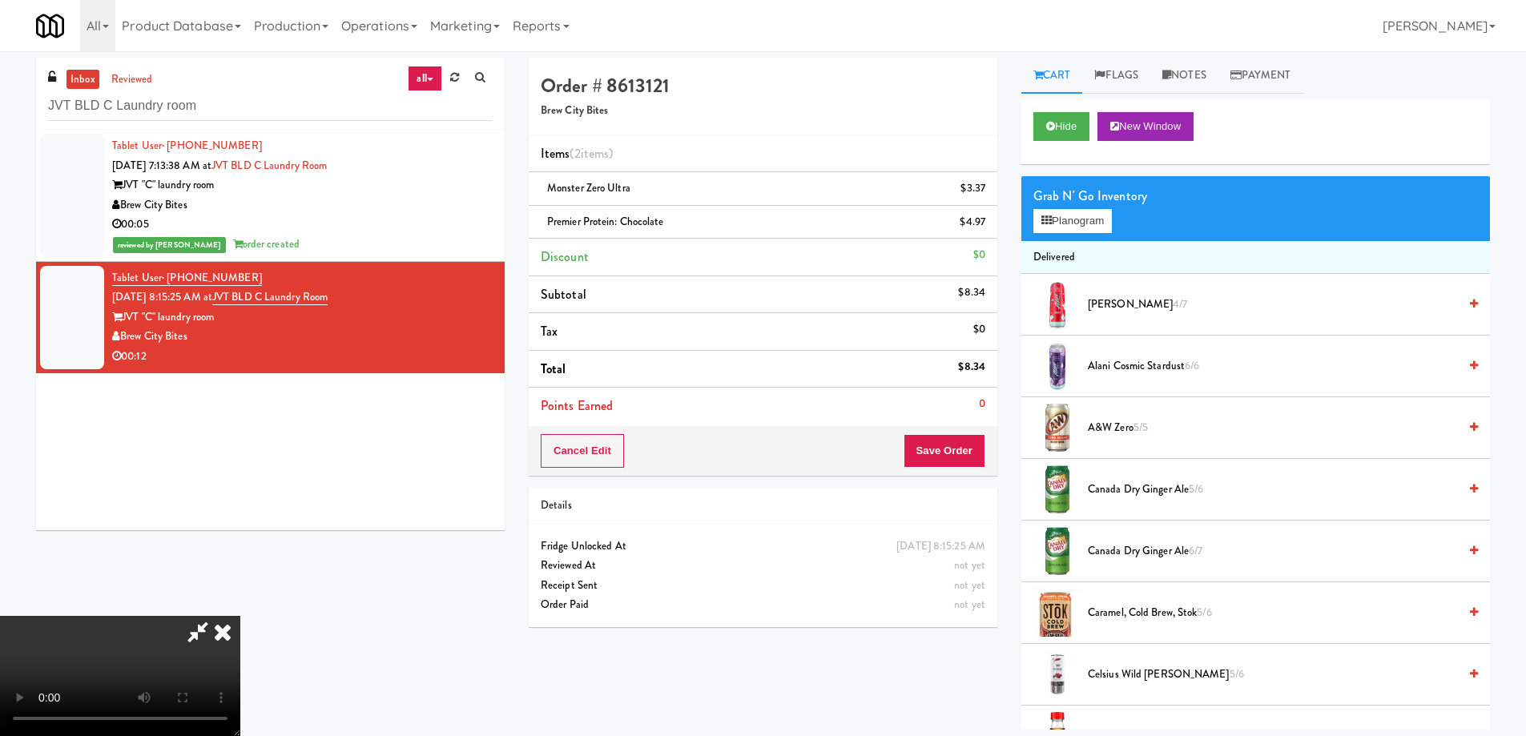
click at [240, 616] on video at bounding box center [120, 676] width 240 height 120
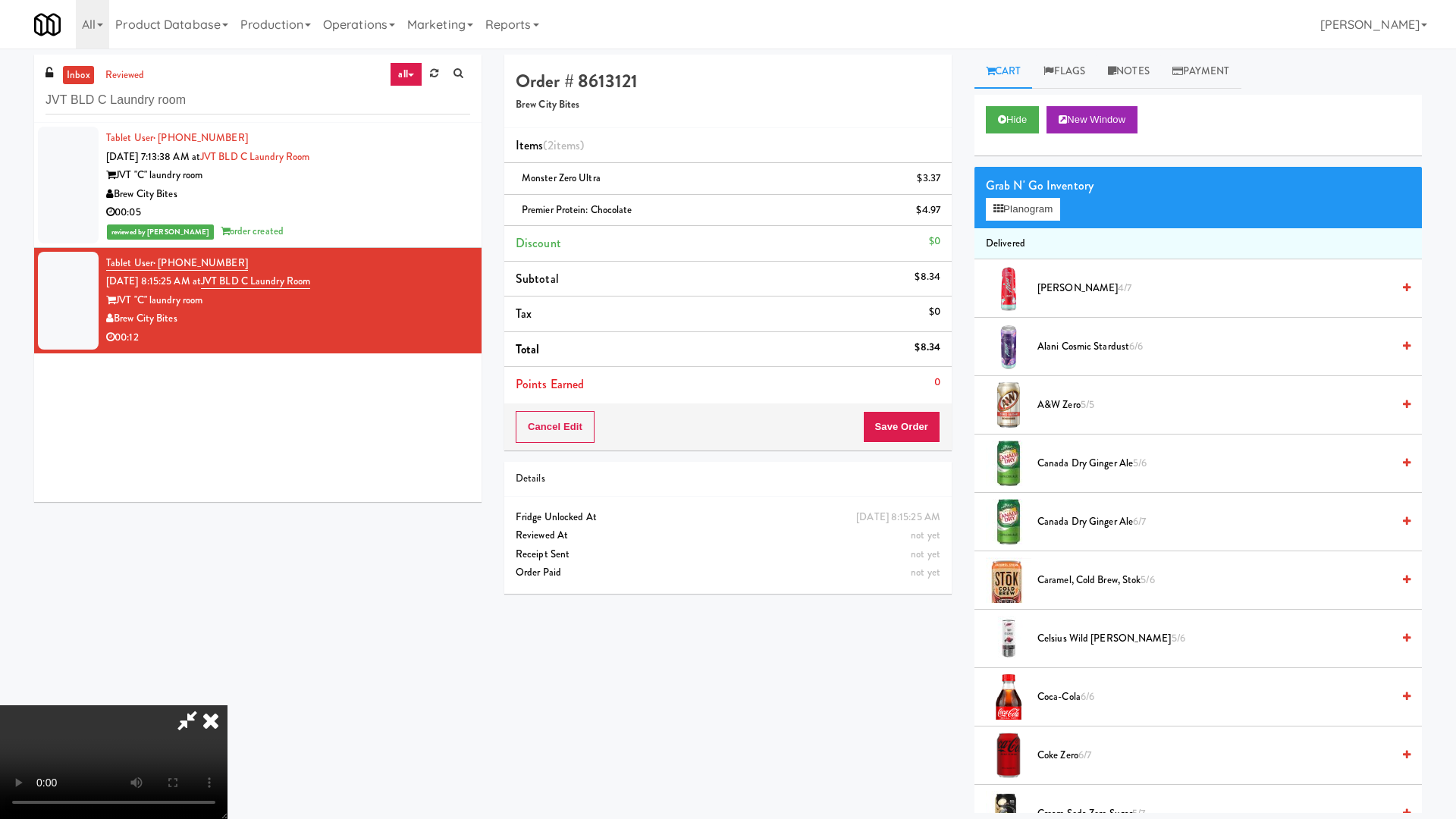
click at [227, 695] on video at bounding box center [114, 762] width 227 height 114
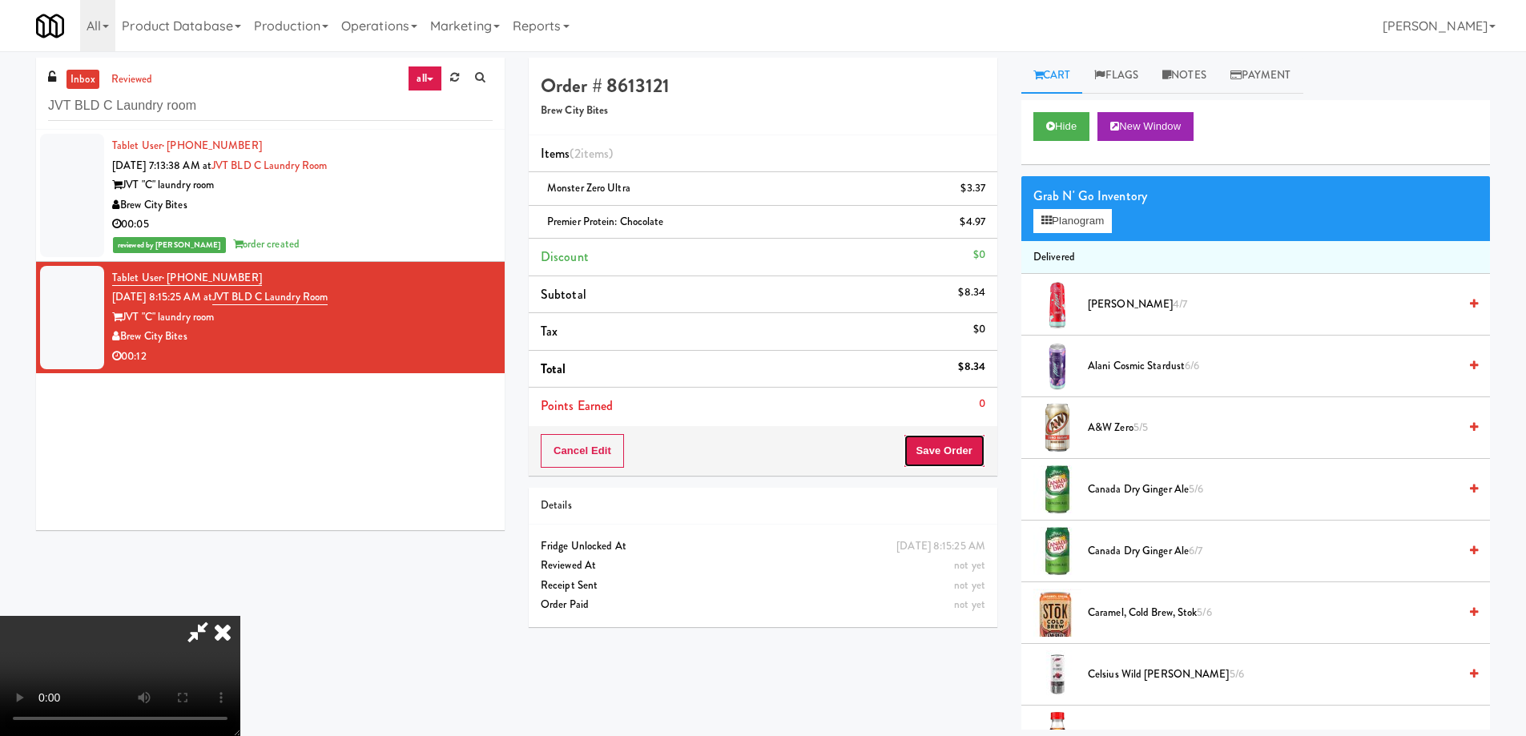
click at [961, 451] on button "Save Order" at bounding box center [945, 451] width 82 height 34
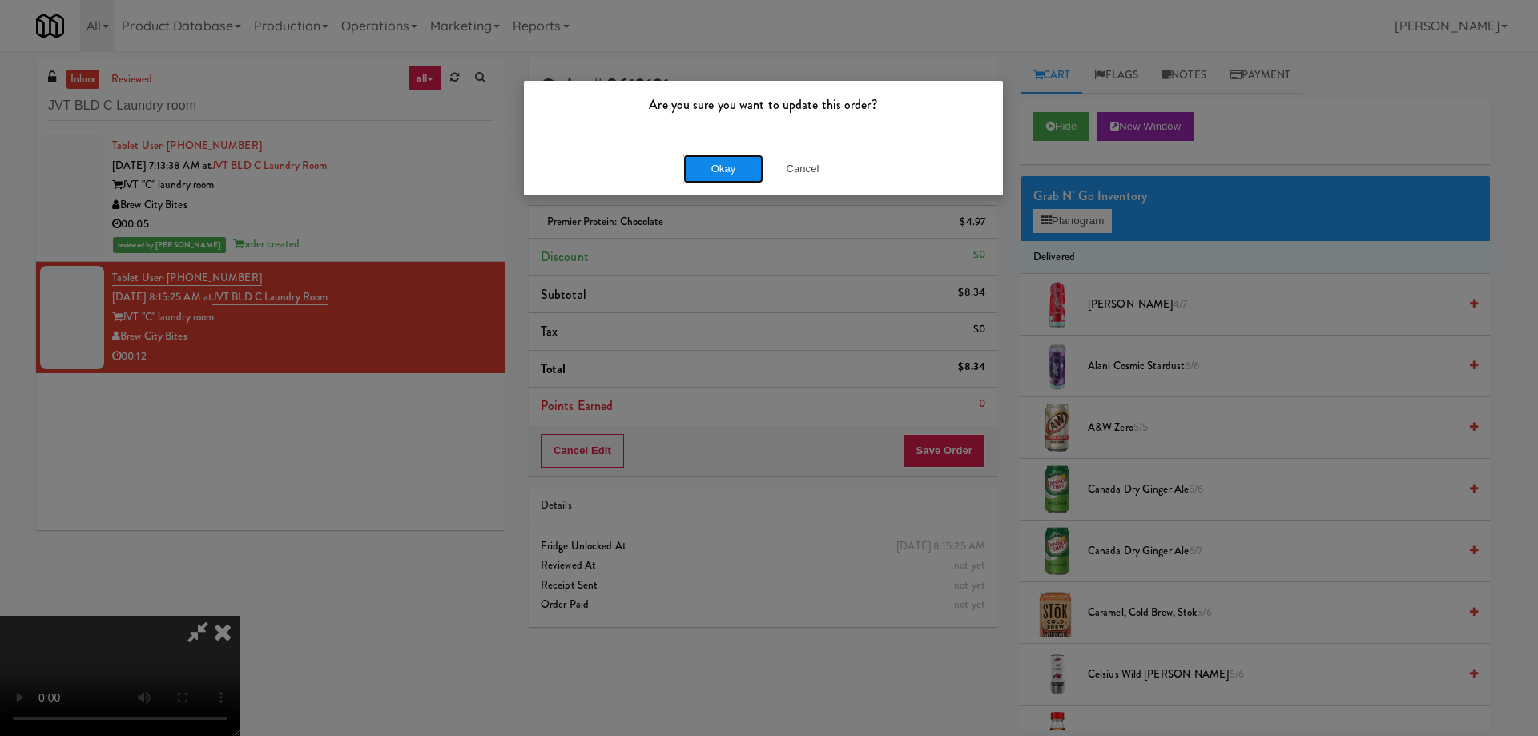
click at [699, 155] on button "Okay" at bounding box center [723, 169] width 80 height 29
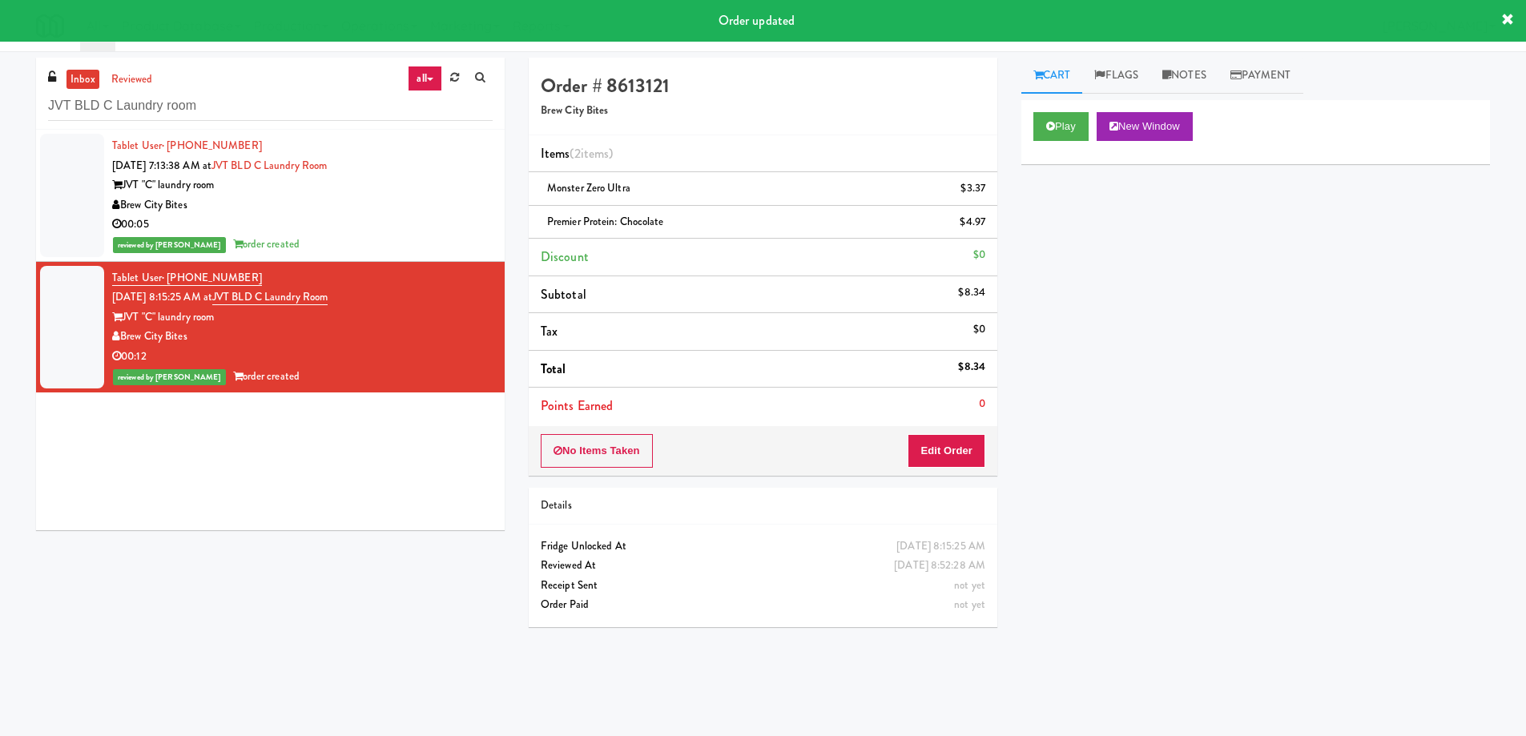
click at [1213, 418] on div "Play New Window Primary Flag Clear Flag if unable to determine what was taken o…" at bounding box center [1255, 400] width 469 height 601
click at [385, 227] on div "00:05" at bounding box center [302, 225] width 381 height 20
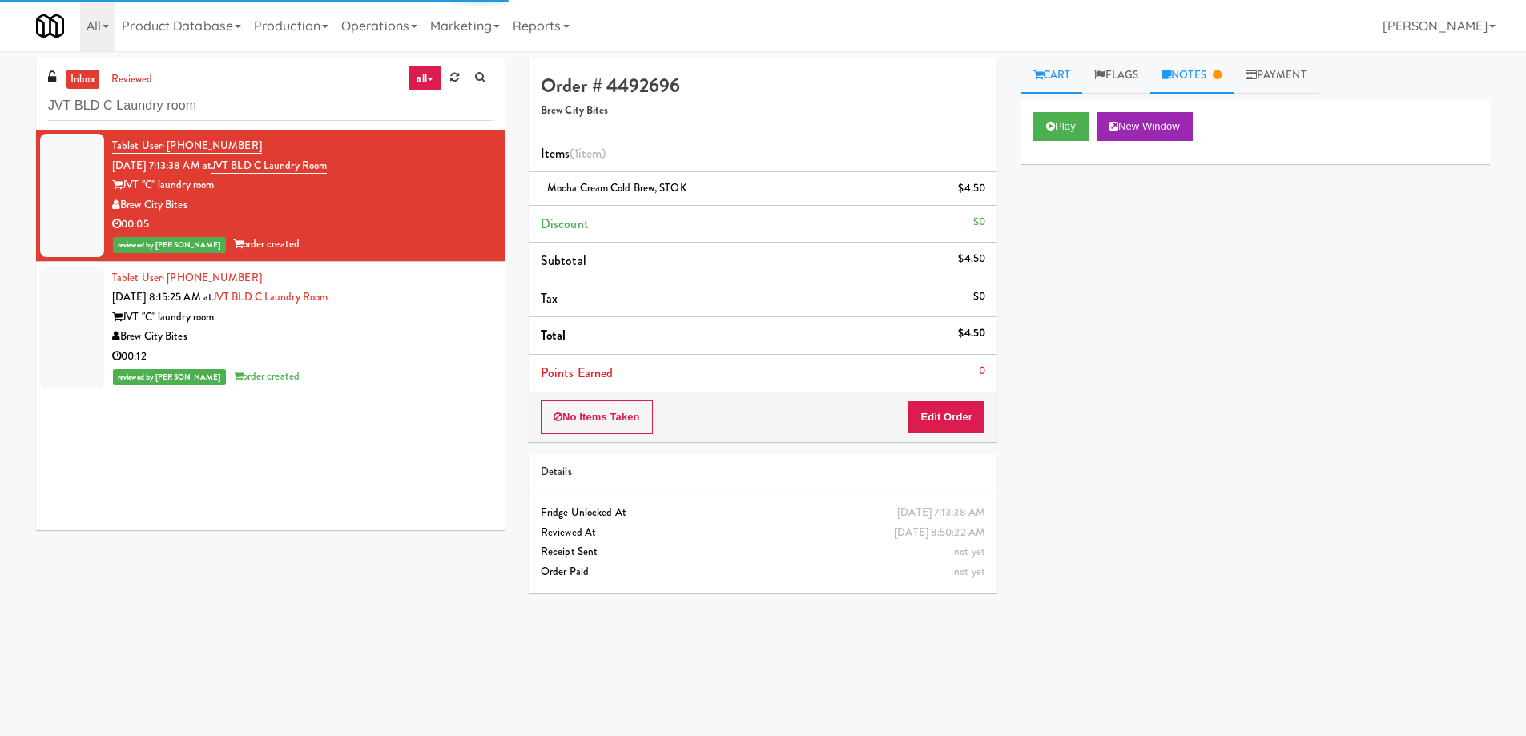
click at [1185, 77] on link "Notes" at bounding box center [1191, 76] width 83 height 36
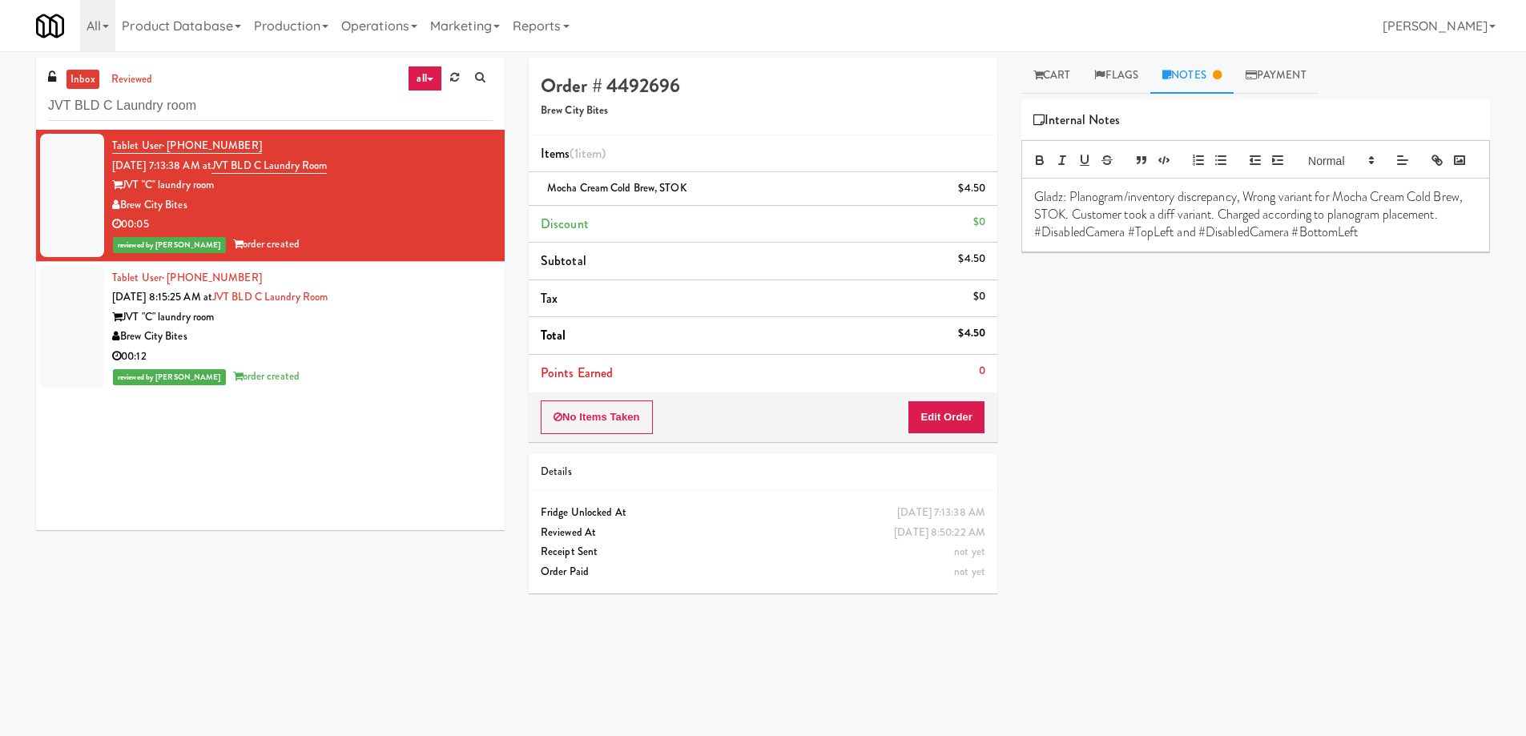
click at [1206, 241] on p "#DisabledCamera #TopLeft and #DisabledCamera #BottomLeft" at bounding box center [1255, 233] width 443 height 18
copy p "#DisabledCamera #TopLeft and #DisabledCamera #BottomLeft"
click at [1392, 241] on p "#DisabledCamera #TopLeft and #DisabledCamera #BottomLeft" at bounding box center [1255, 233] width 443 height 18
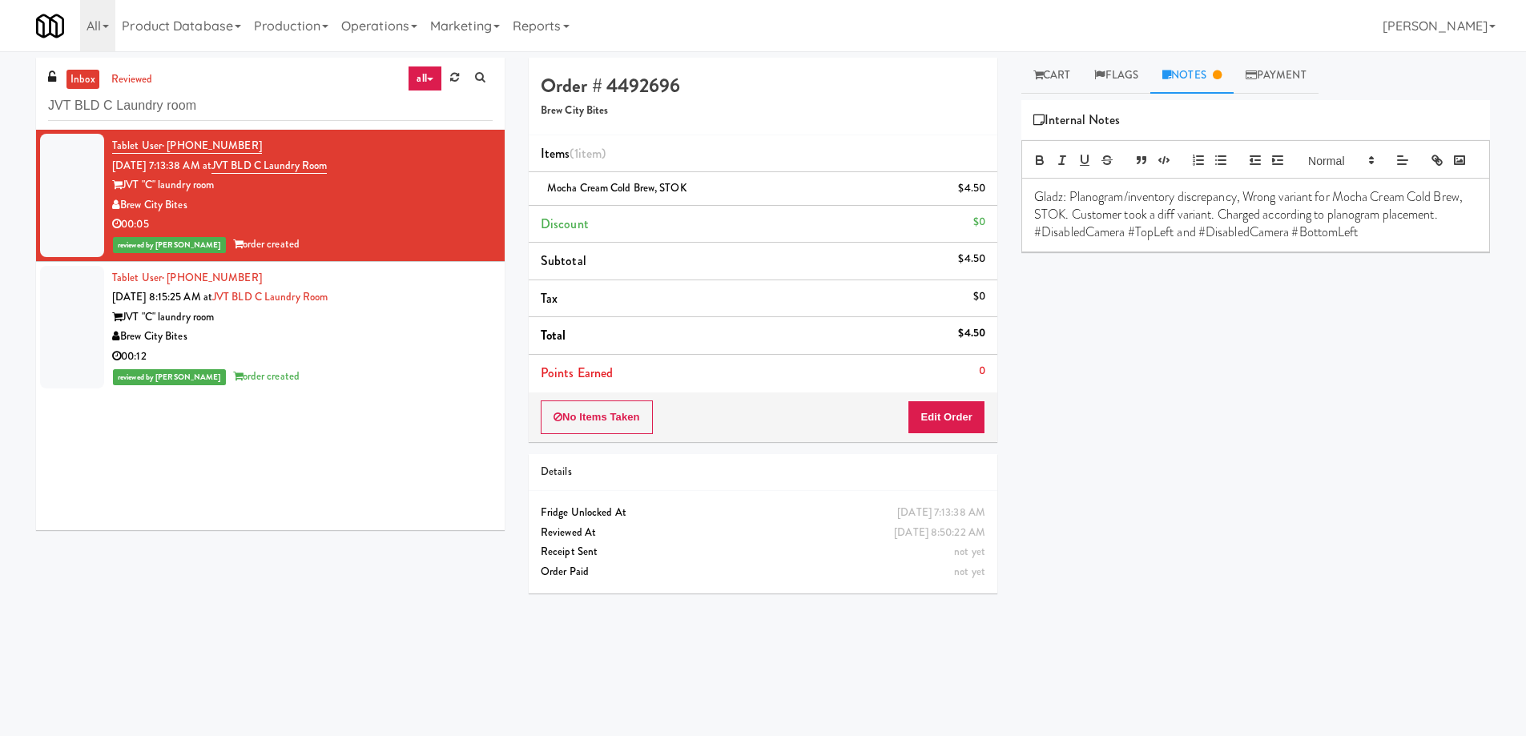
click at [1388, 369] on div "Play New Window Primary Flag Clear Flag if unable to determine what was taken o…" at bounding box center [1255, 400] width 469 height 601
click at [397, 378] on div "reviewed by Gladys E order created" at bounding box center [302, 377] width 381 height 20
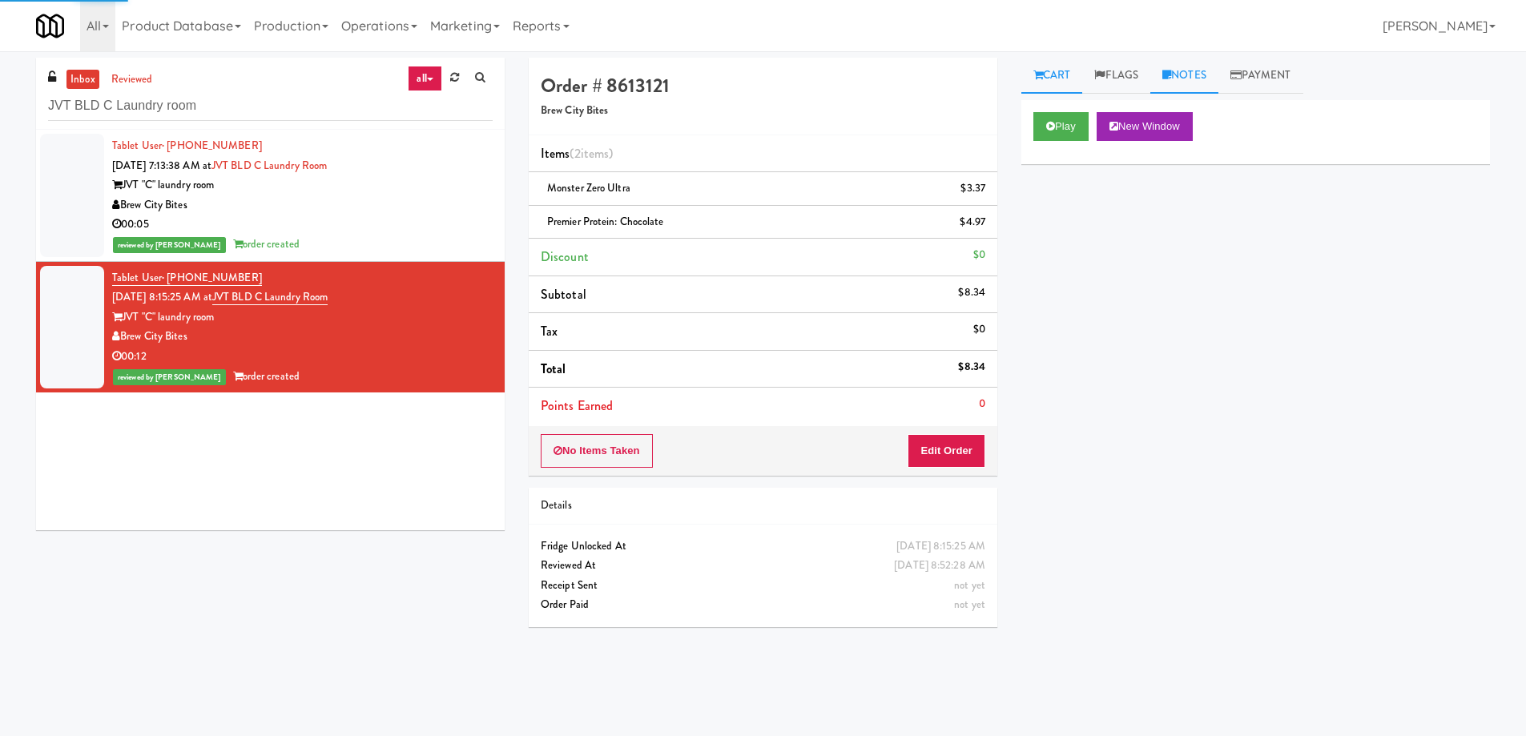
click at [1184, 80] on link "Notes" at bounding box center [1184, 76] width 68 height 36
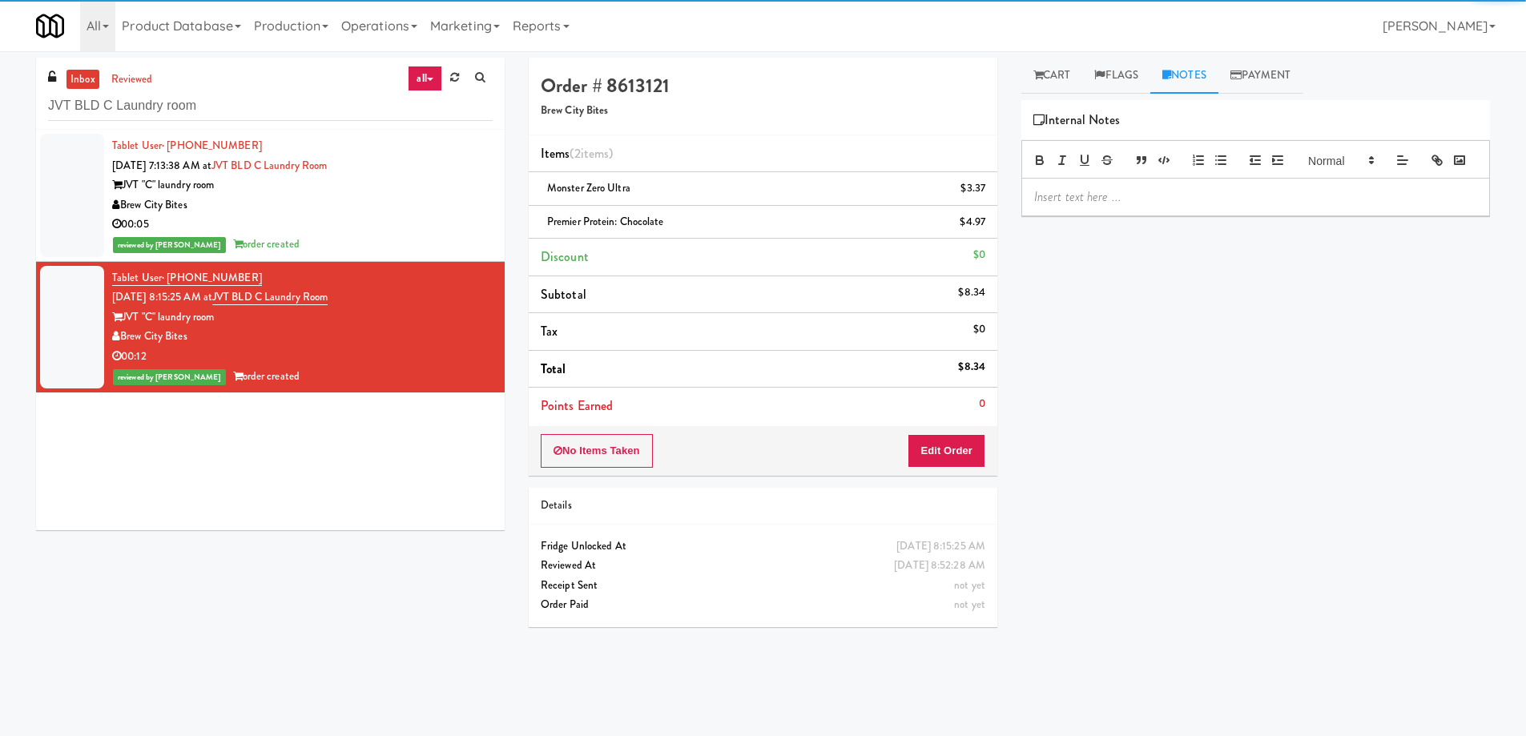
click at [1161, 206] on p at bounding box center [1255, 197] width 443 height 18
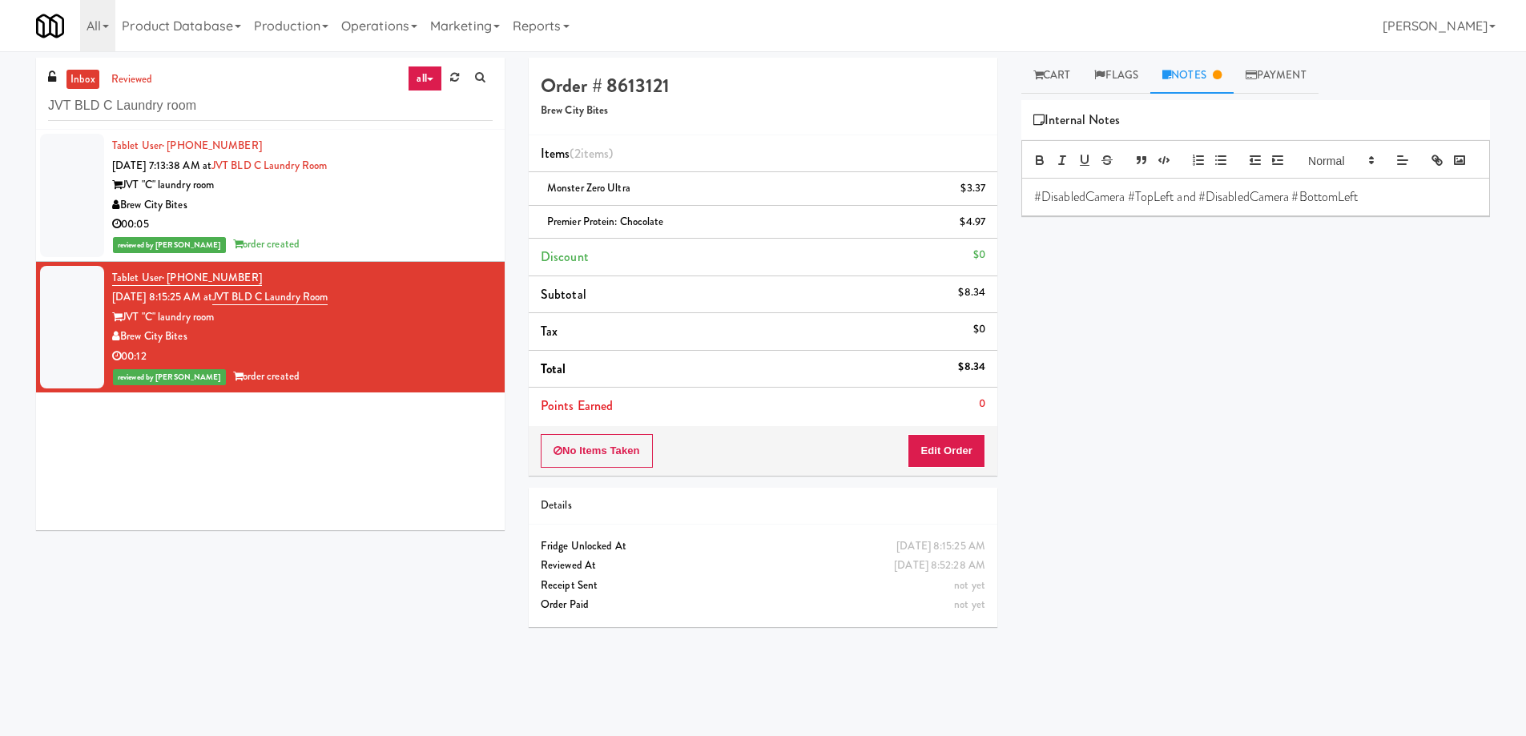
drag, startPoint x: 1037, startPoint y: 222, endPoint x: 1013, endPoint y: 299, distance: 80.3
click at [1036, 206] on p "#DisabledCamera #TopLeft and #DisabledCamera #BottomLeft" at bounding box center [1255, 197] width 443 height 18
click at [1429, 206] on p "Gladz #DisabledCamera #TopLeft and #DisabledCamera #BottomLeft" at bounding box center [1255, 197] width 443 height 18
click at [1374, 372] on div "Play New Window Primary Flag Clear Flag if unable to determine what was taken o…" at bounding box center [1255, 400] width 469 height 601
click at [233, 94] on input "JVT BLD C Laundry room" at bounding box center [270, 106] width 445 height 30
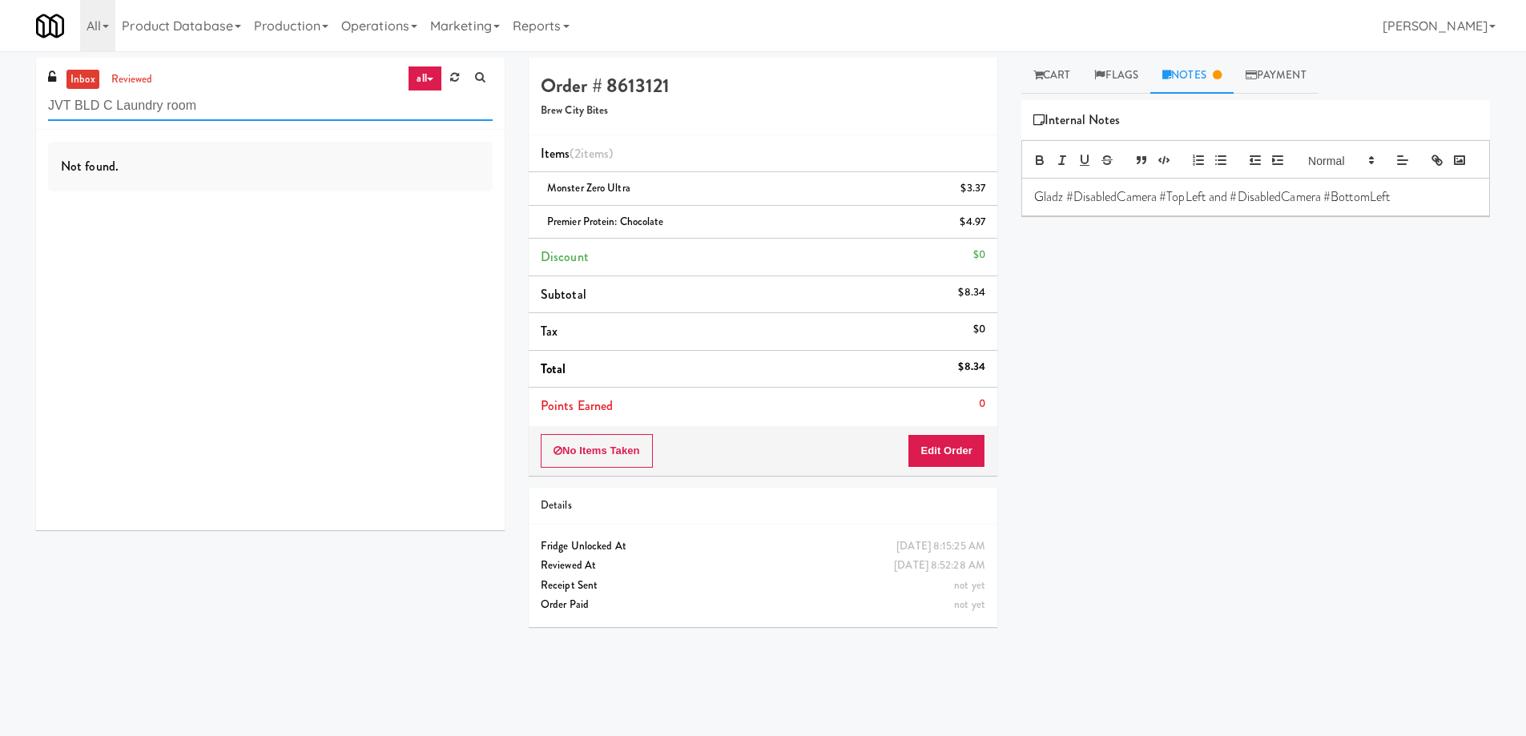
click at [268, 120] on input "JVT BLD C Laundry room" at bounding box center [270, 106] width 445 height 30
paste input "222 W Erie - Left - Fridge"
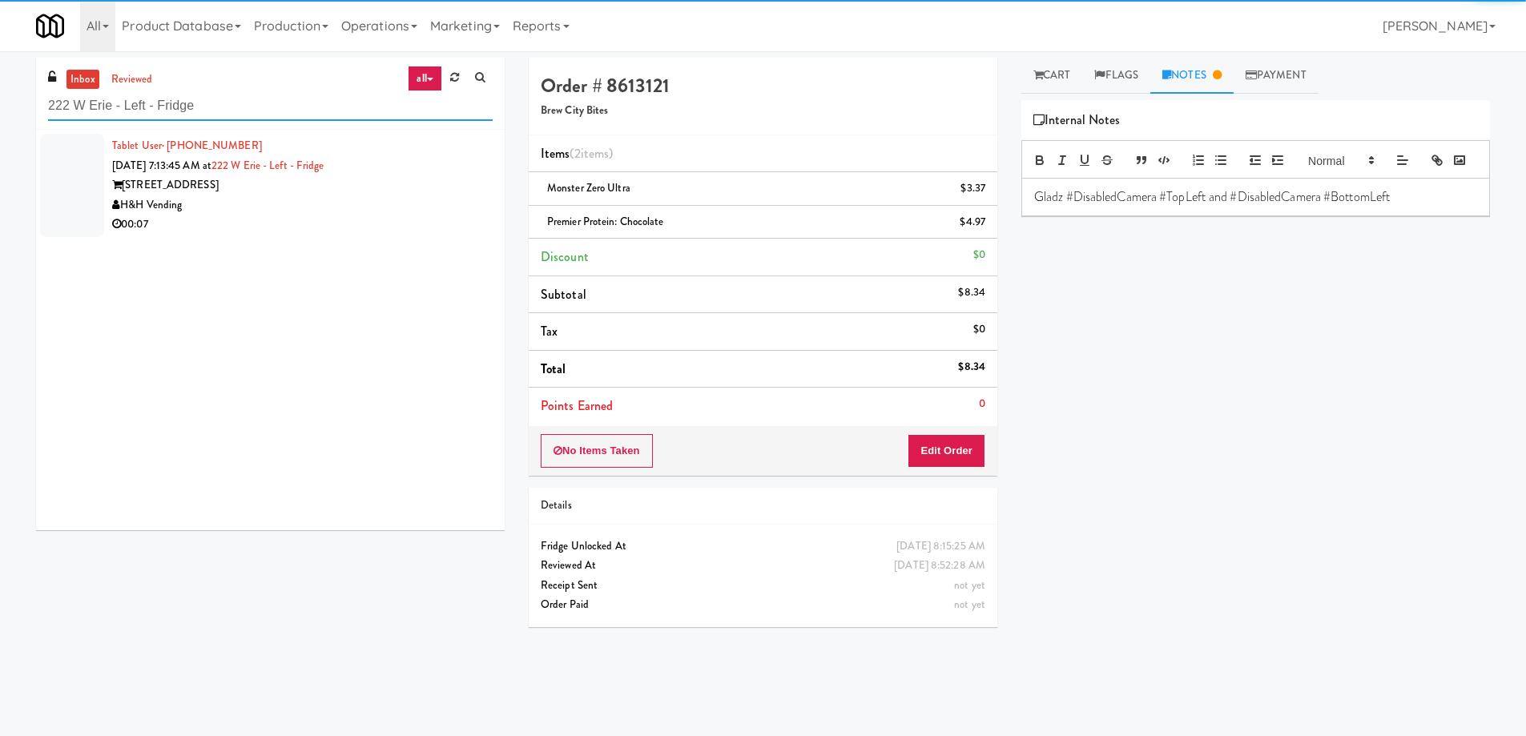
type input "222 W Erie - Left - Fridge"
click at [438, 156] on div "Tablet User · (224) 645-9438 Sep 18, 2025 7:13:45 AM at 222 W Erie - Left - Fri…" at bounding box center [302, 185] width 381 height 99
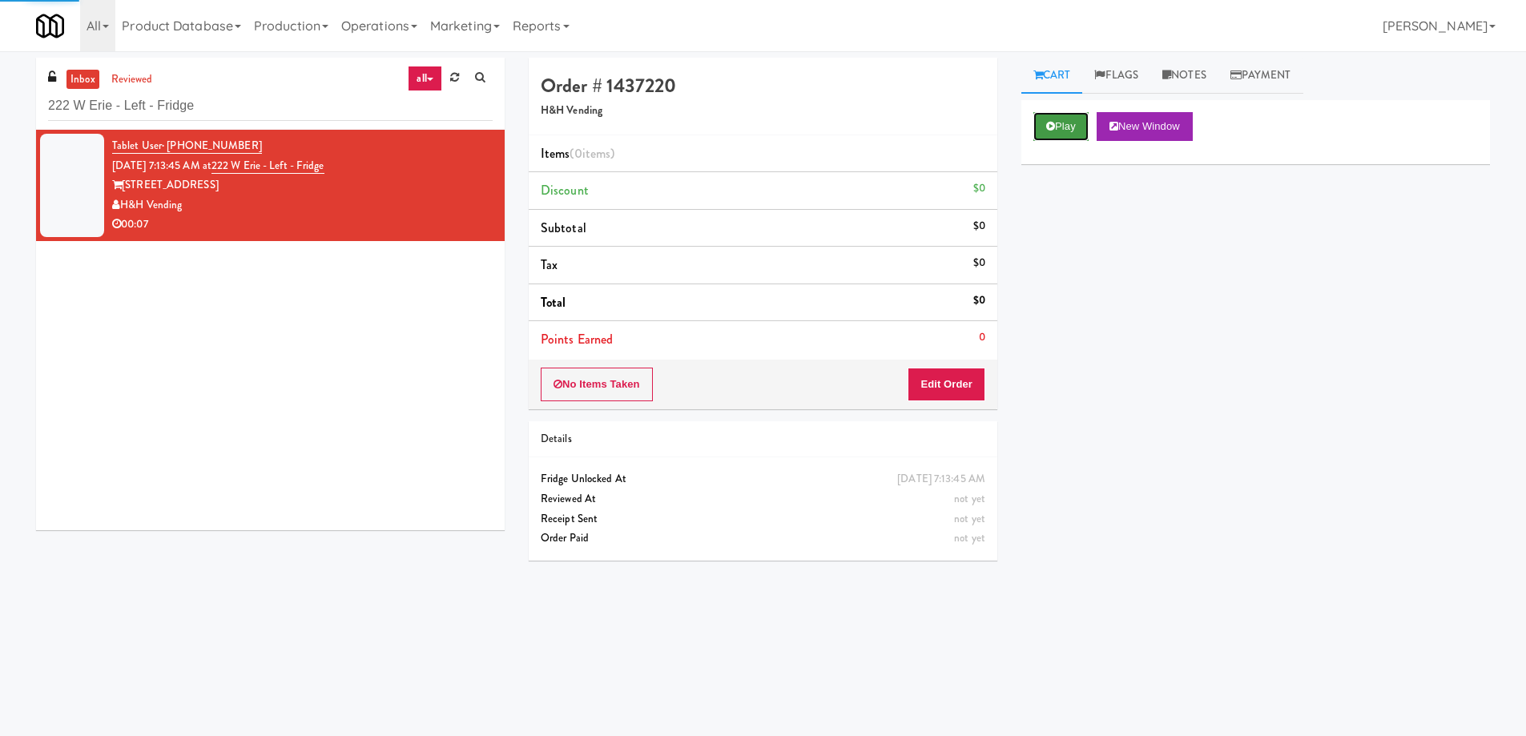
click at [1053, 129] on icon at bounding box center [1050, 126] width 9 height 10
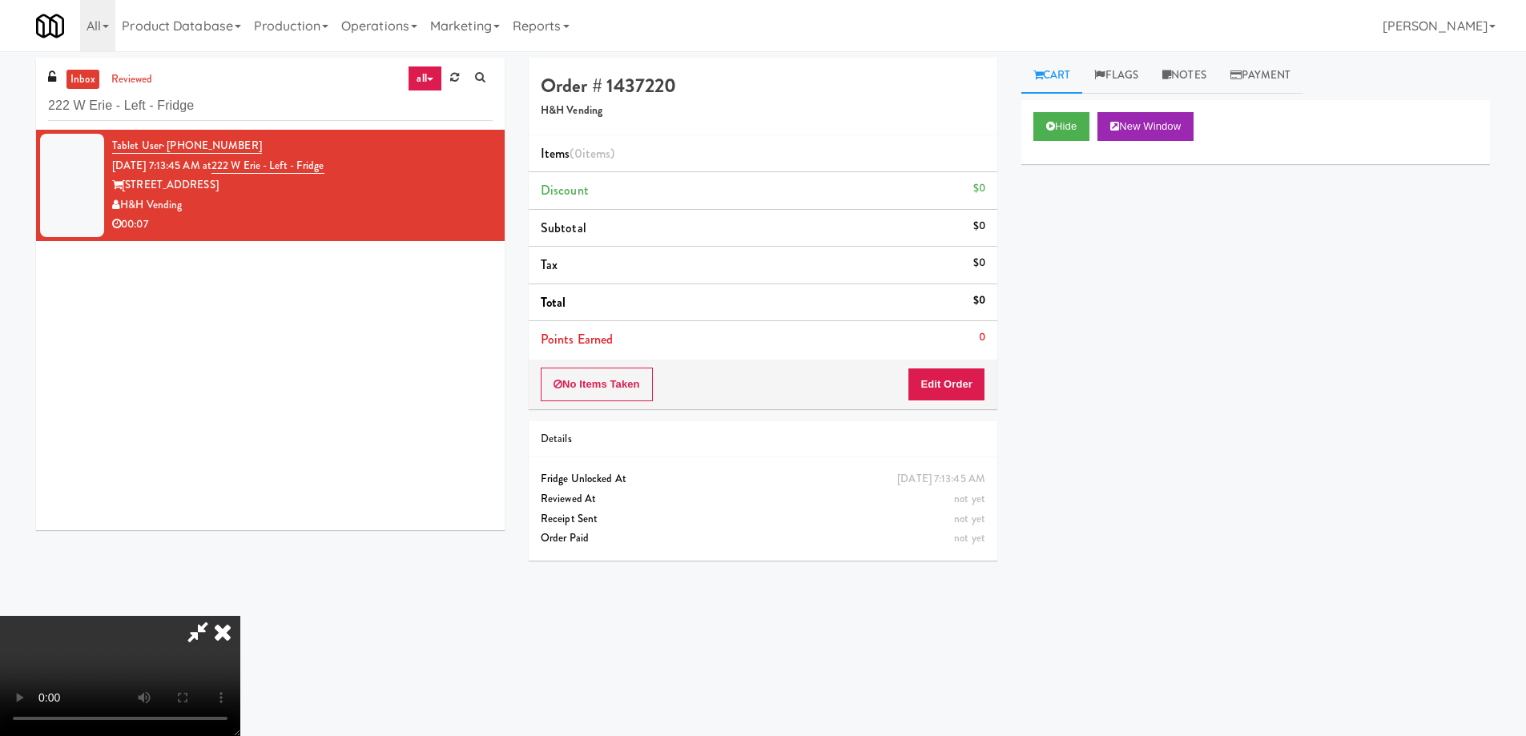
click at [240, 616] on video at bounding box center [120, 676] width 240 height 120
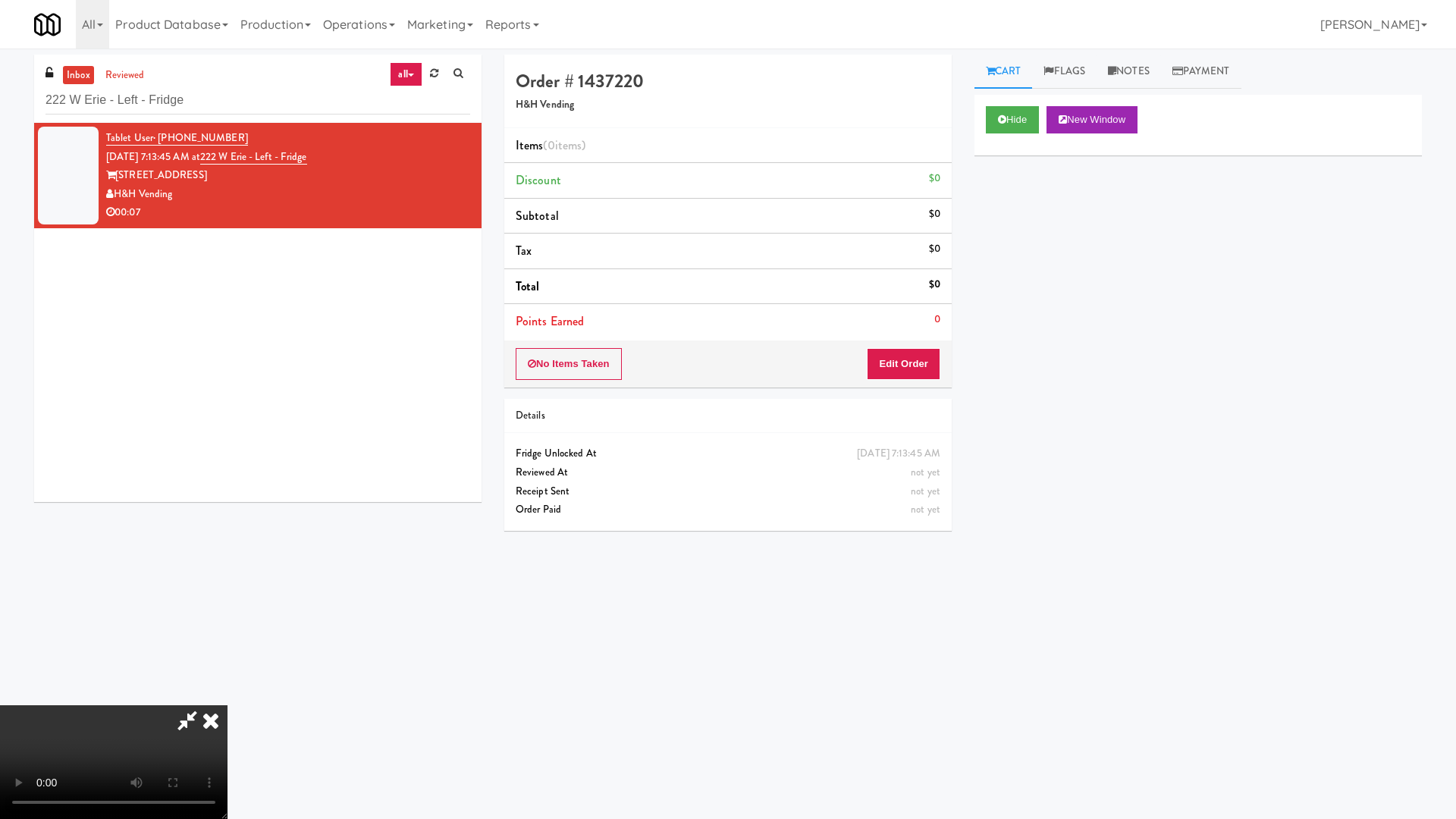
click at [227, 695] on video at bounding box center [114, 762] width 227 height 114
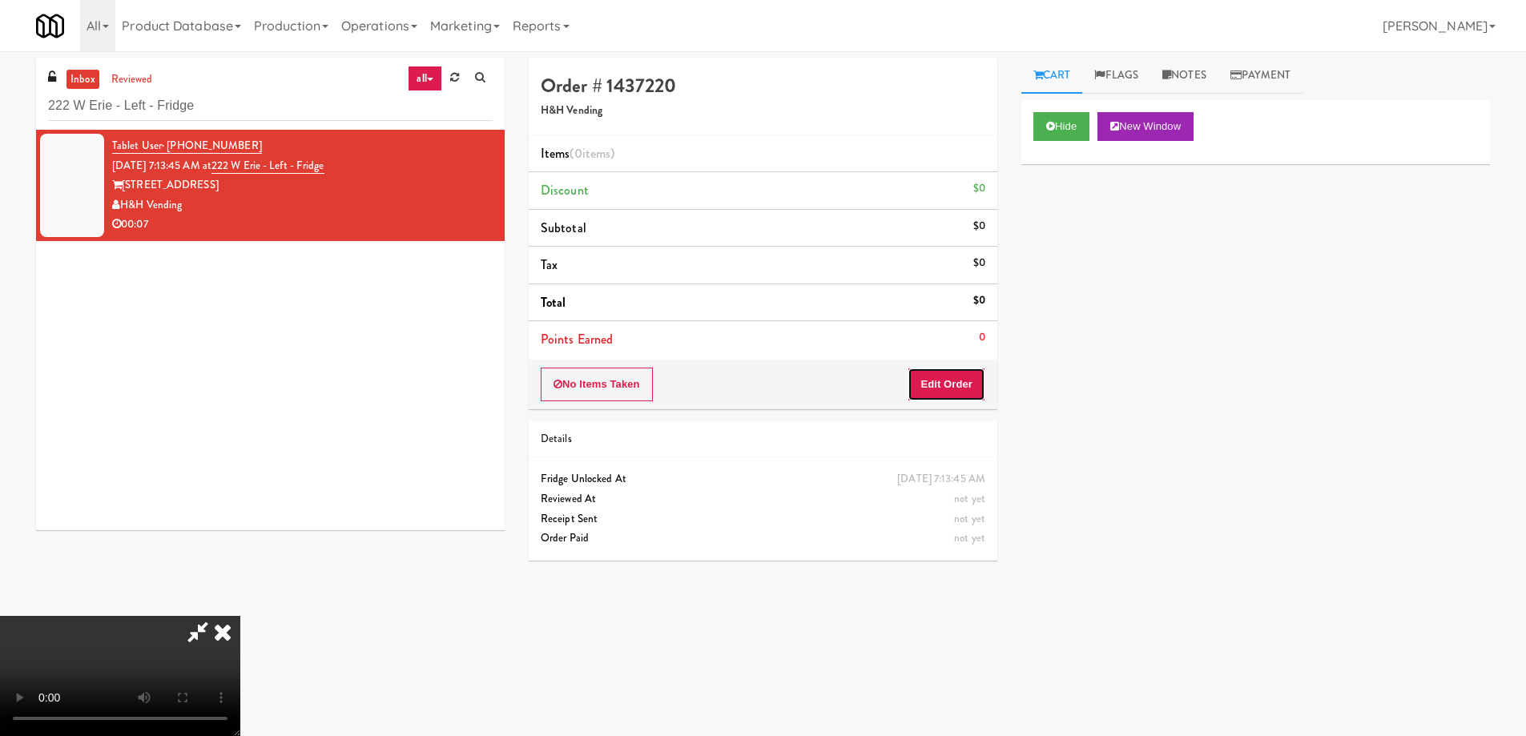
click at [955, 385] on button "Edit Order" at bounding box center [947, 385] width 78 height 34
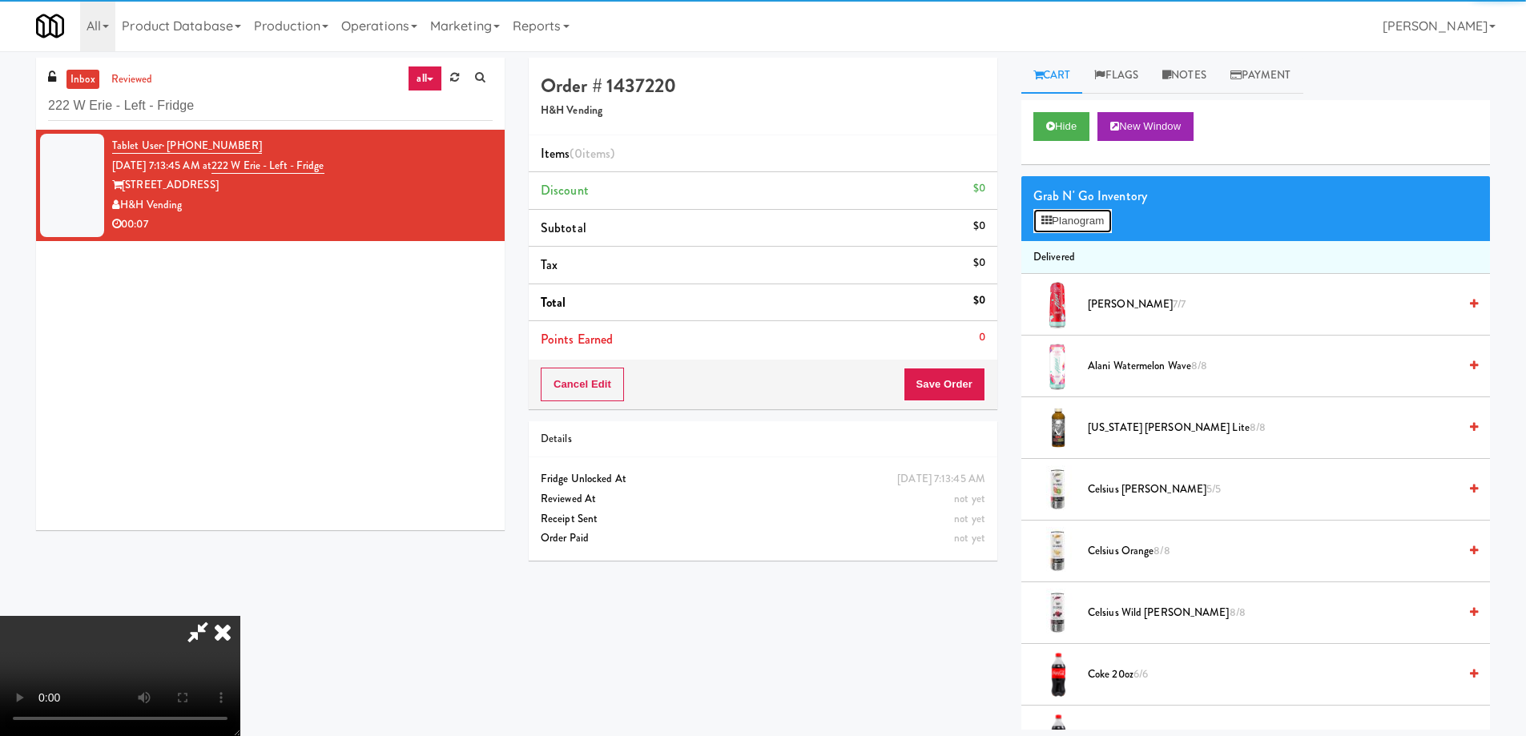
click at [1058, 228] on button "Planogram" at bounding box center [1072, 221] width 79 height 24
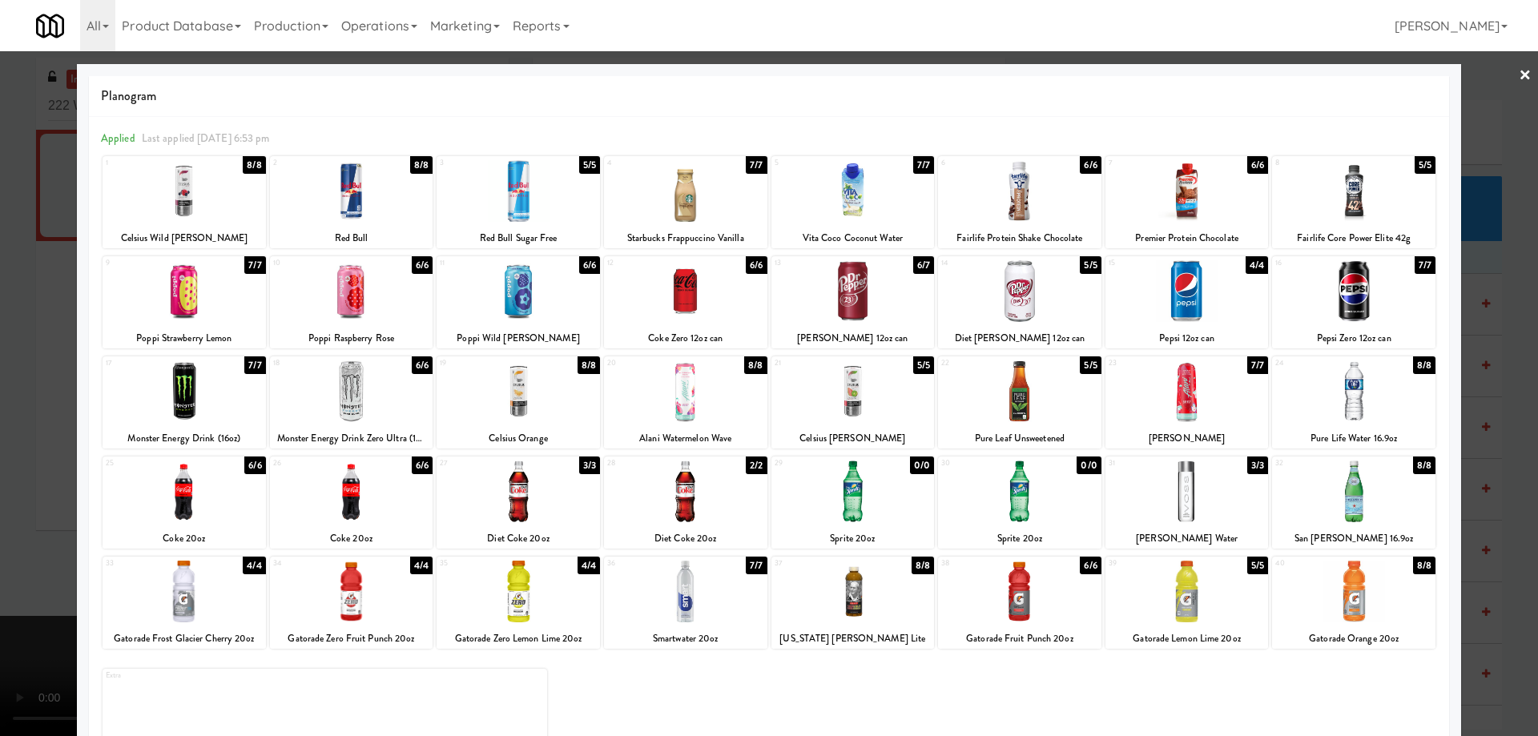
click at [1035, 201] on div at bounding box center [1019, 191] width 163 height 62
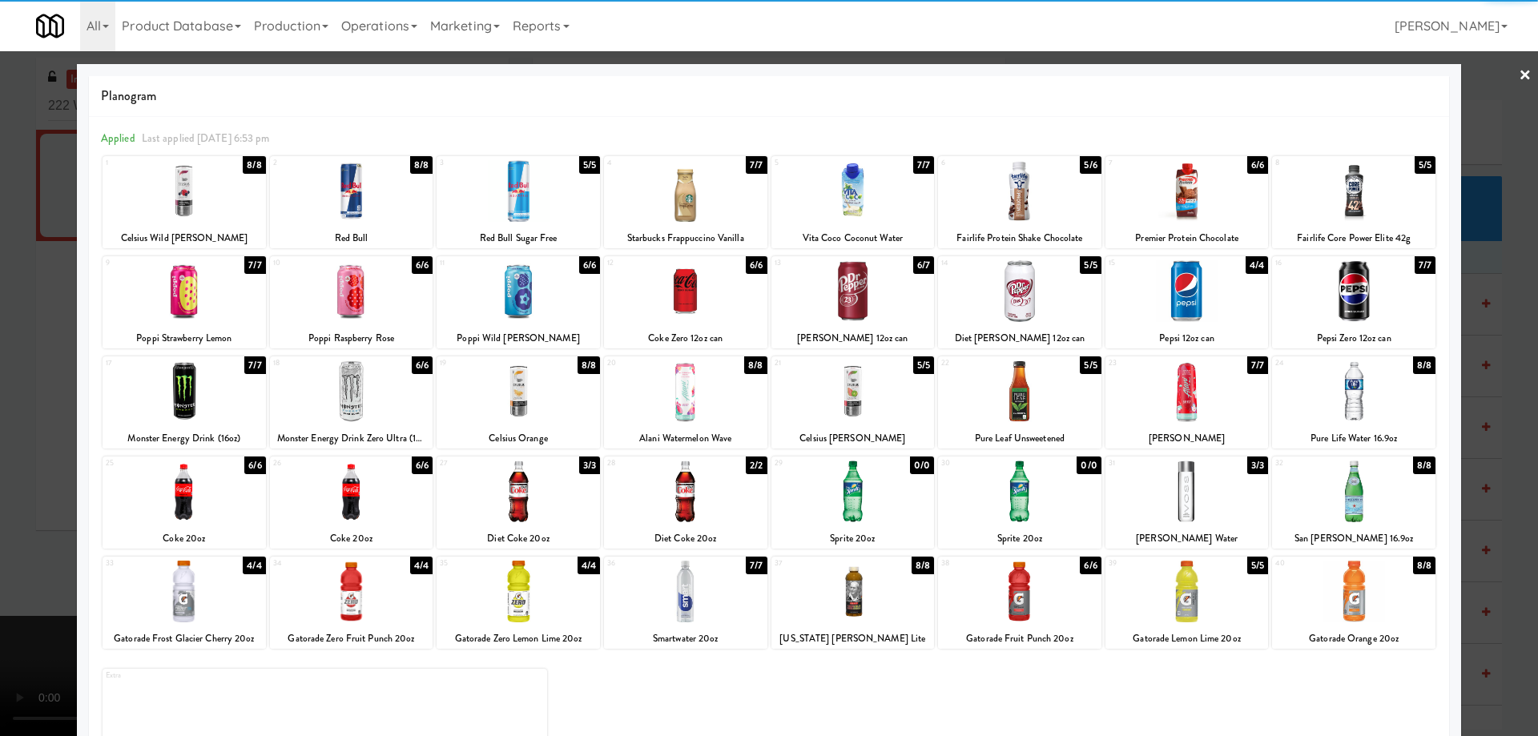
click at [1498, 68] on div at bounding box center [769, 368] width 1538 height 736
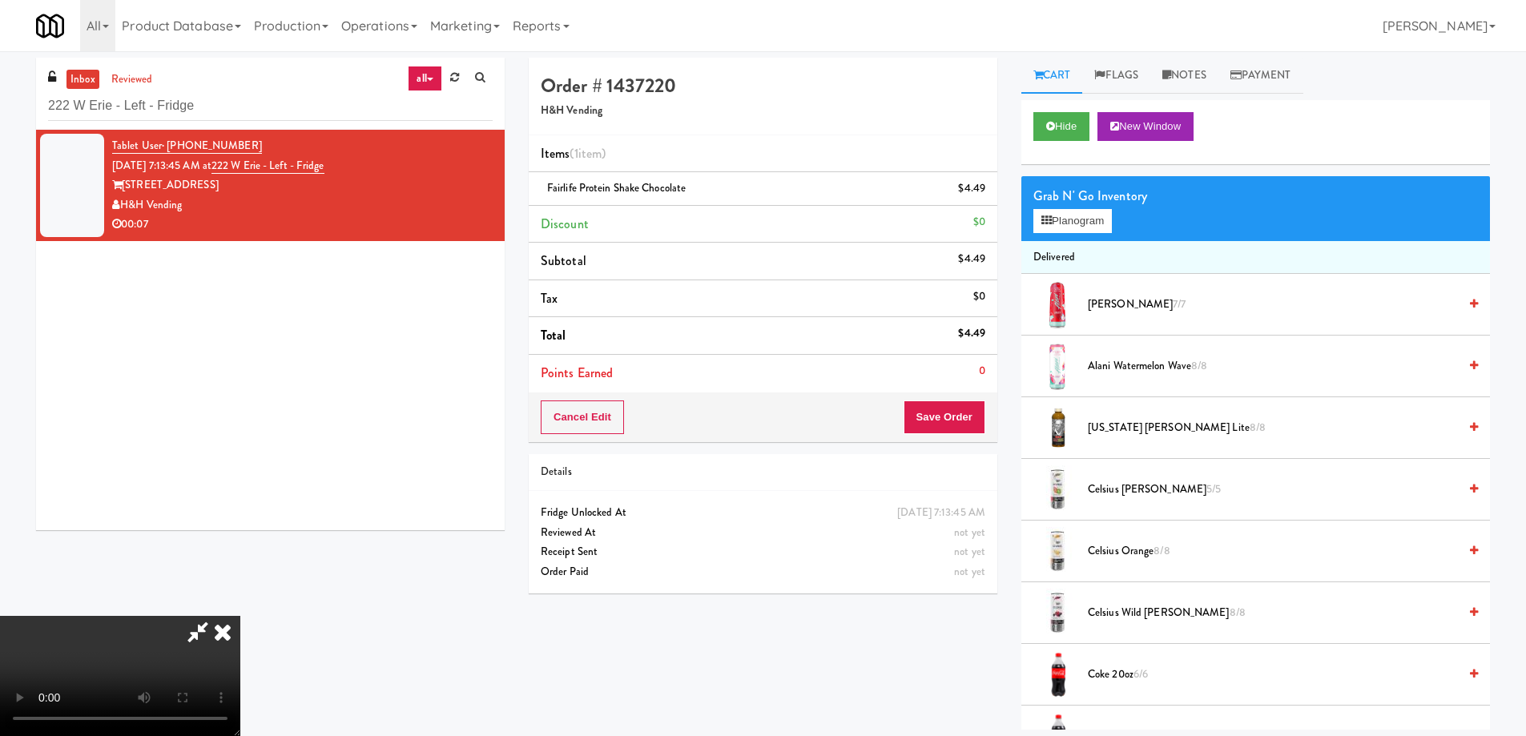
click at [240, 616] on video at bounding box center [120, 676] width 240 height 120
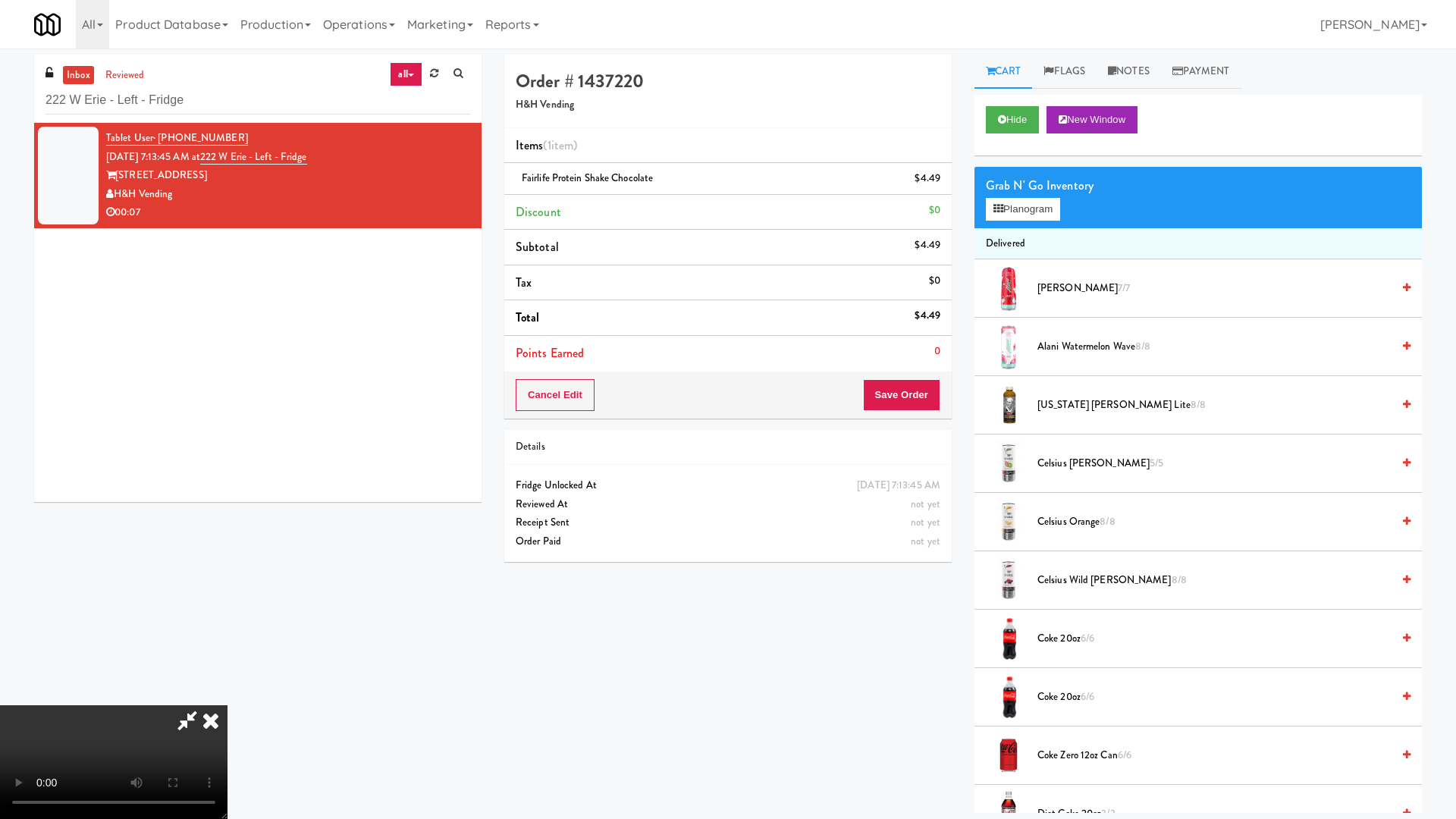
click at [227, 695] on video at bounding box center [114, 762] width 227 height 114
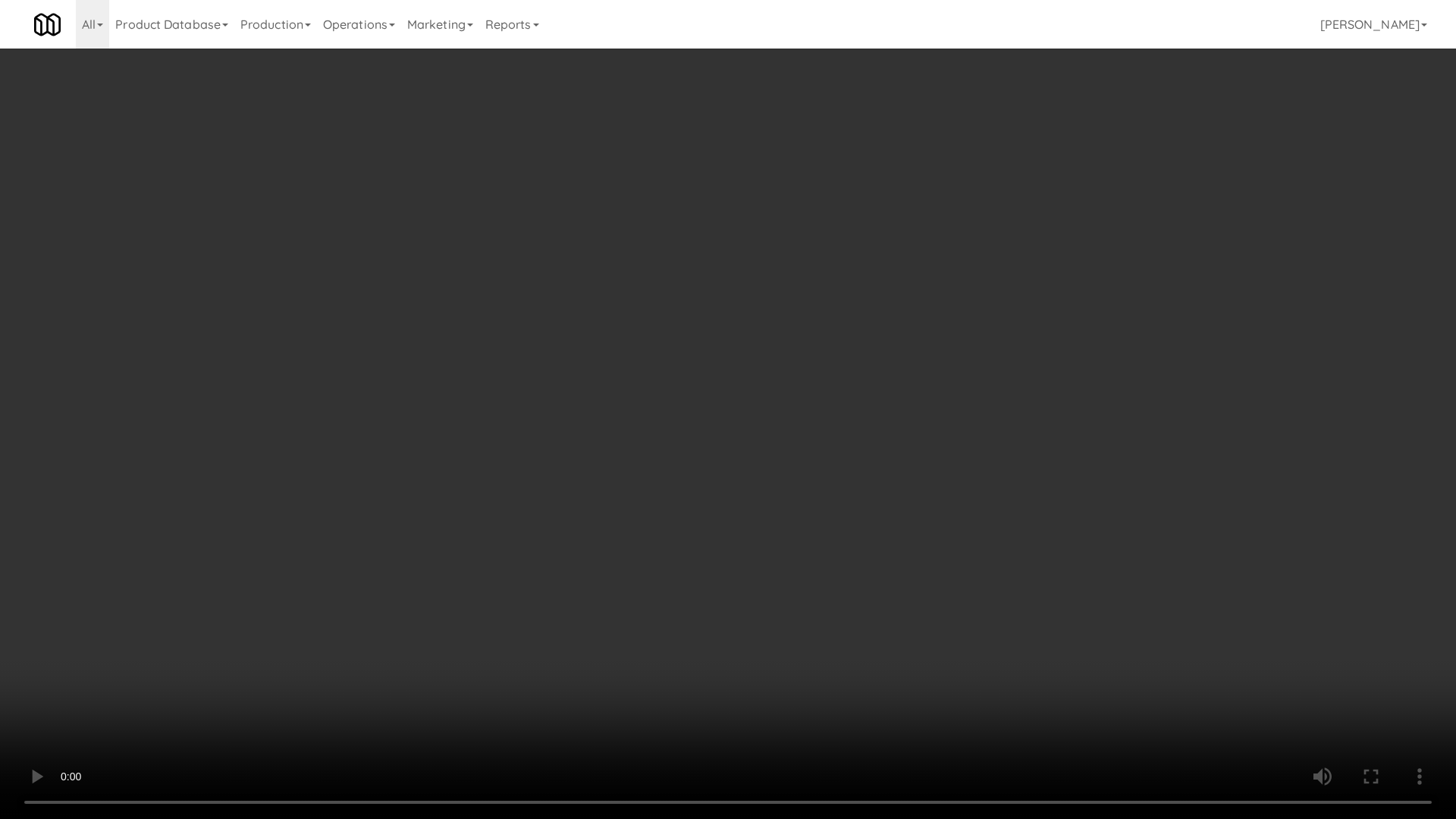
click at [612, 444] on video at bounding box center [728, 409] width 1456 height 819
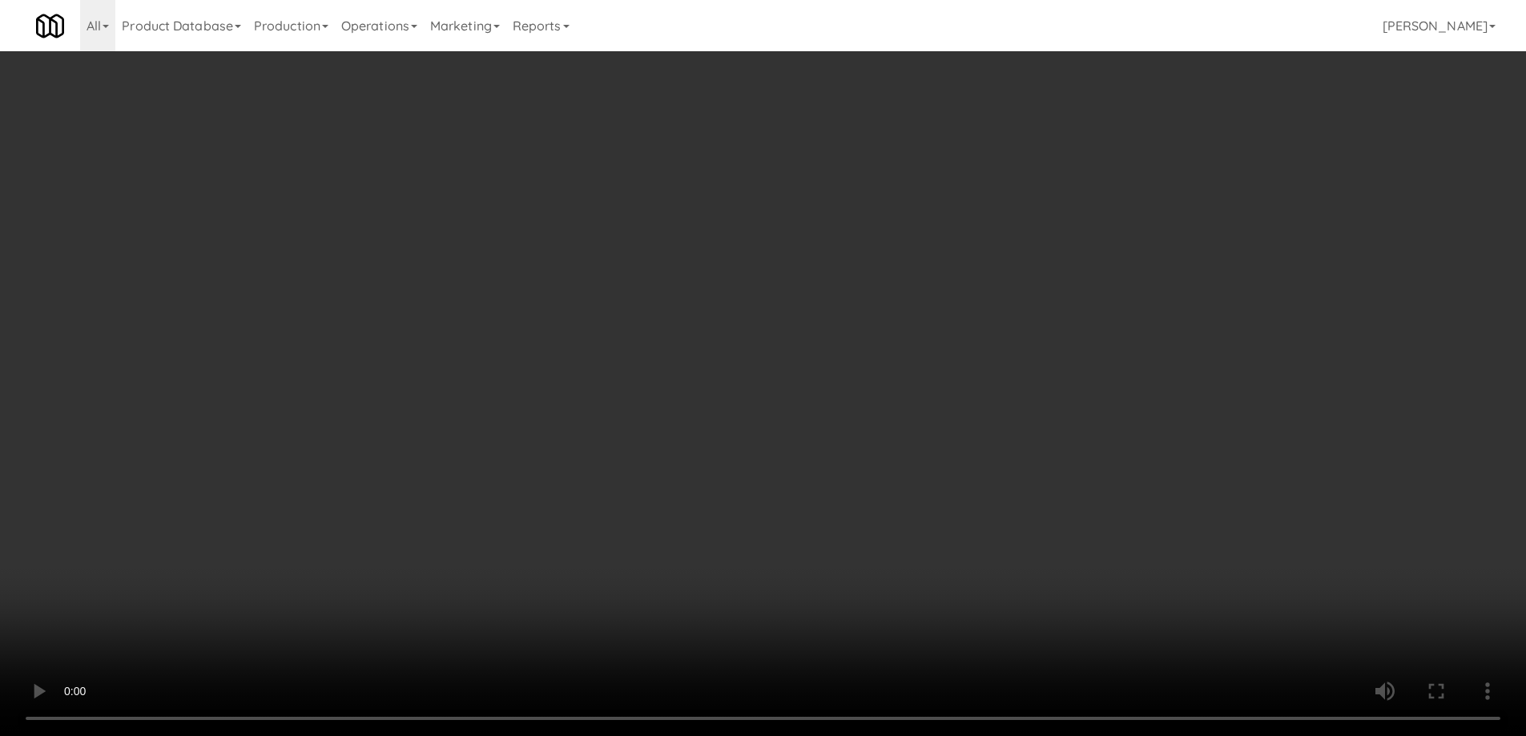
click at [1065, 241] on li "Delivered" at bounding box center [1255, 258] width 469 height 34
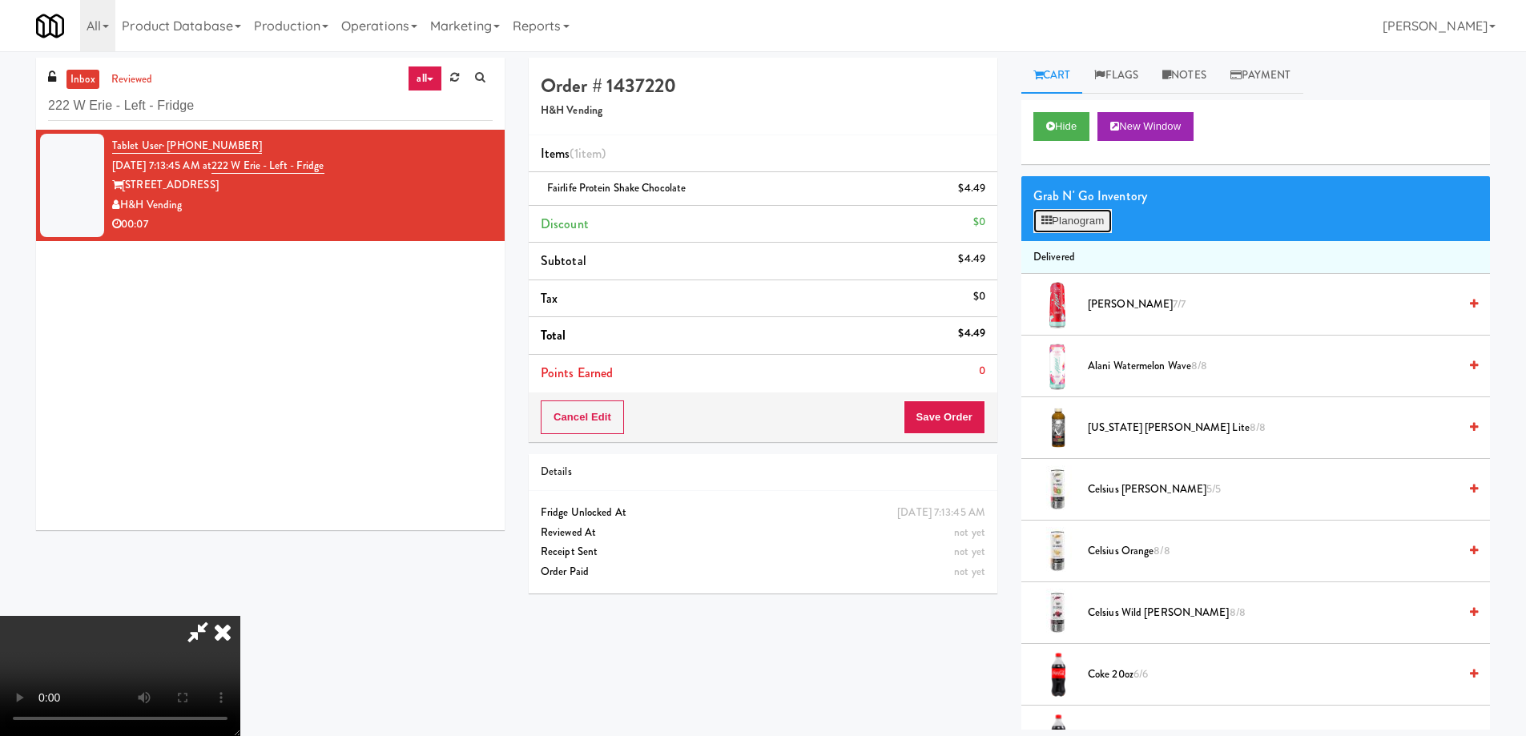
click at [1067, 228] on button "Planogram" at bounding box center [1072, 221] width 79 height 24
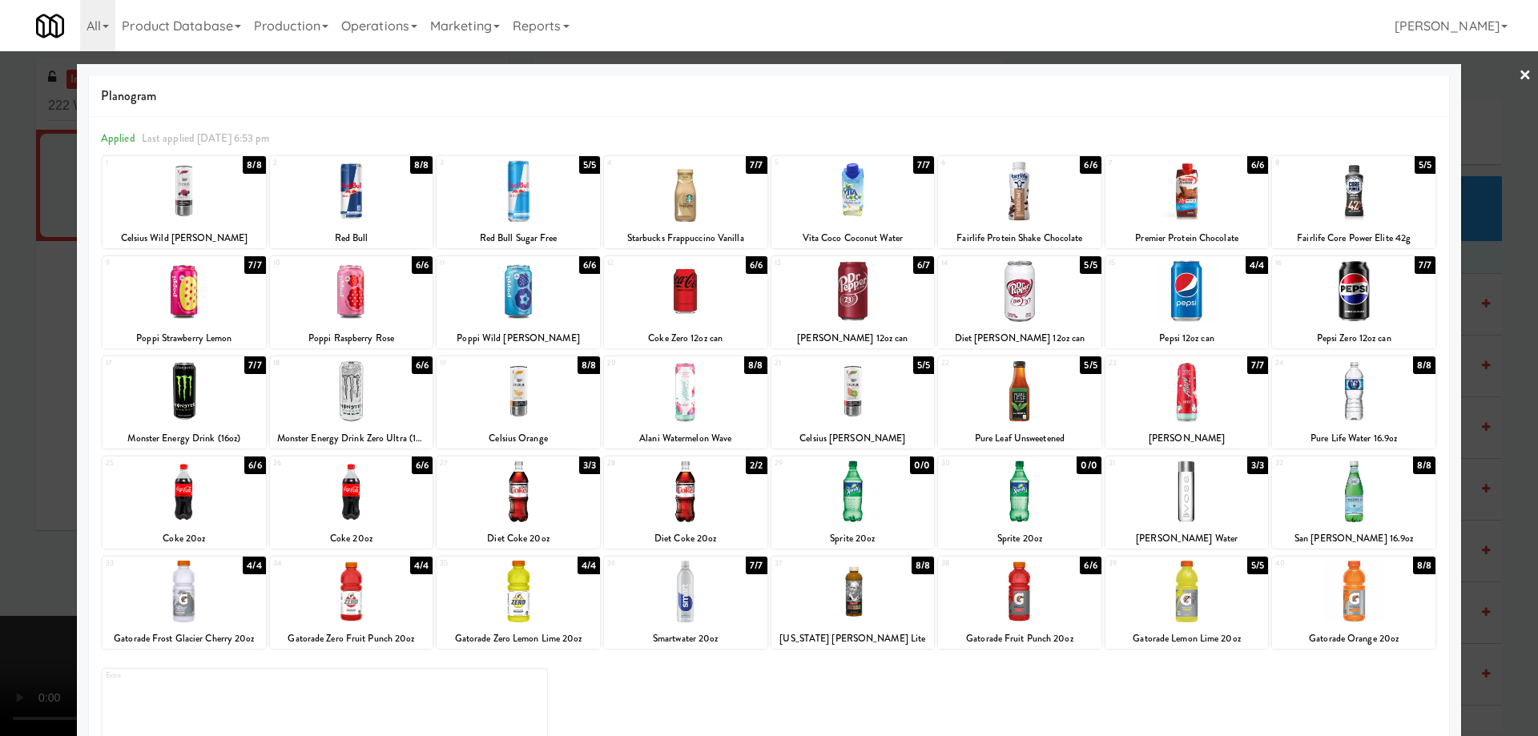
click at [1001, 272] on div at bounding box center [1019, 291] width 163 height 62
click at [1519, 80] on link "×" at bounding box center [1525, 76] width 13 height 50
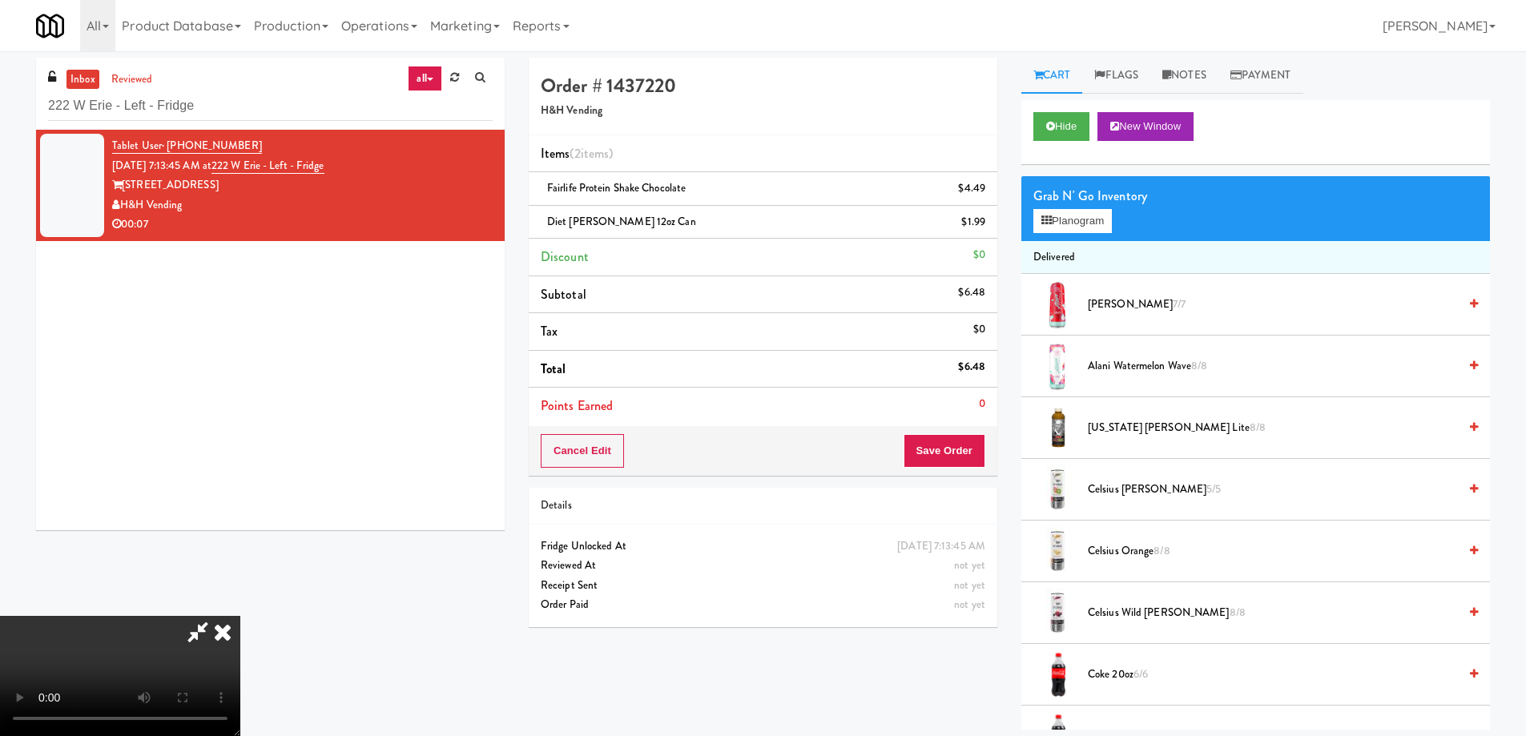
click at [240, 616] on video at bounding box center [120, 676] width 240 height 120
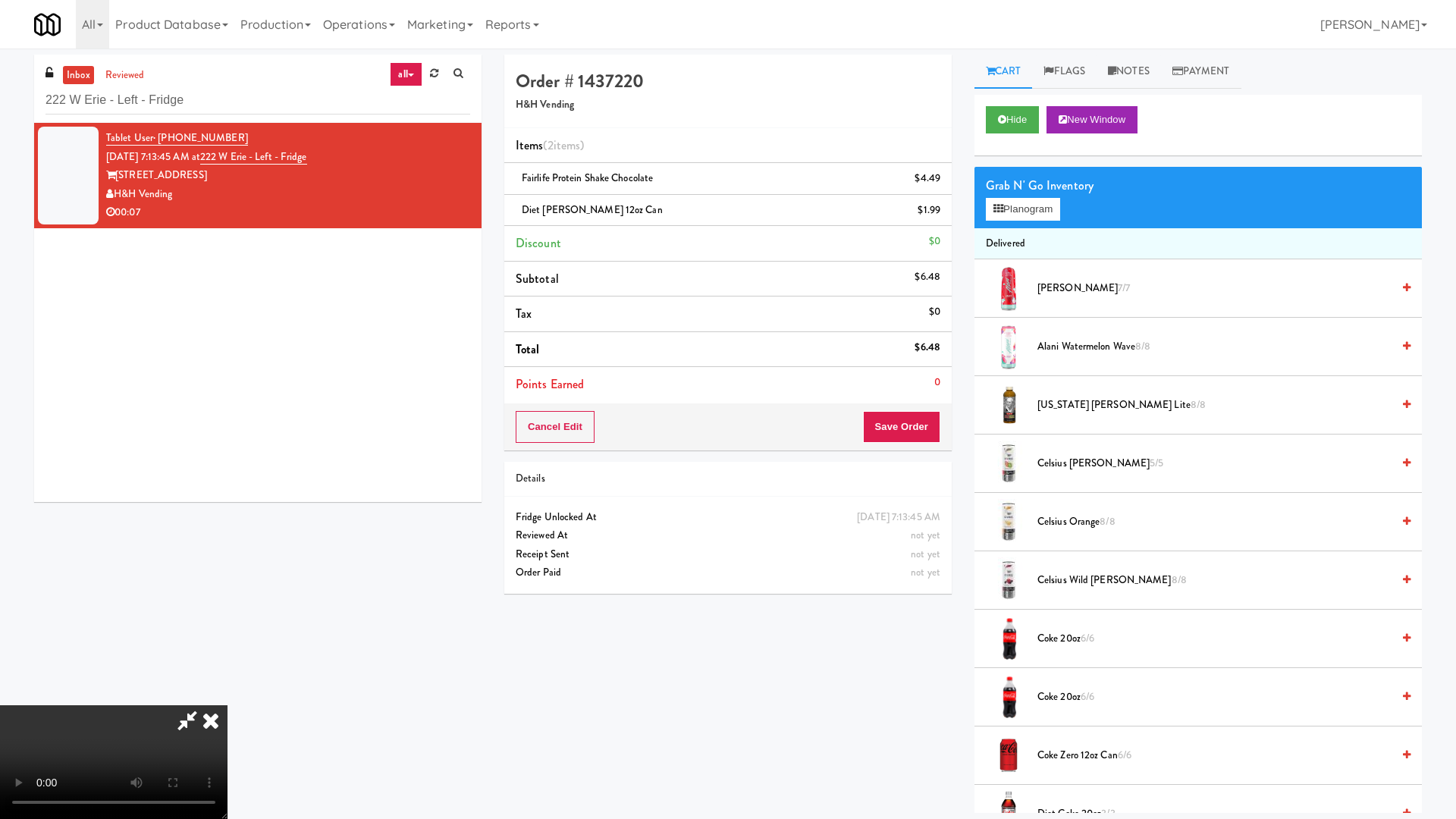
click at [227, 695] on video at bounding box center [114, 762] width 227 height 114
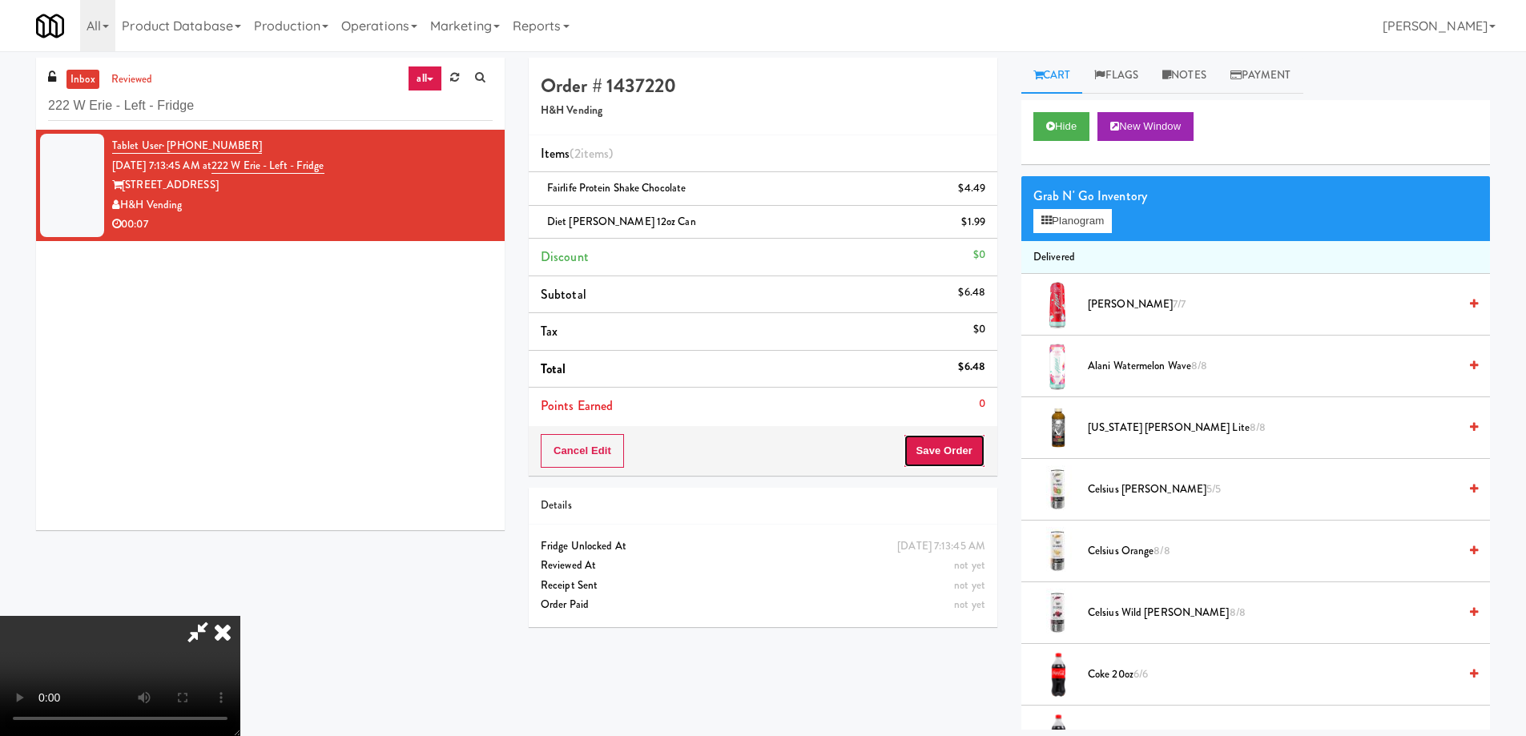
click at [932, 449] on button "Save Order" at bounding box center [945, 451] width 82 height 34
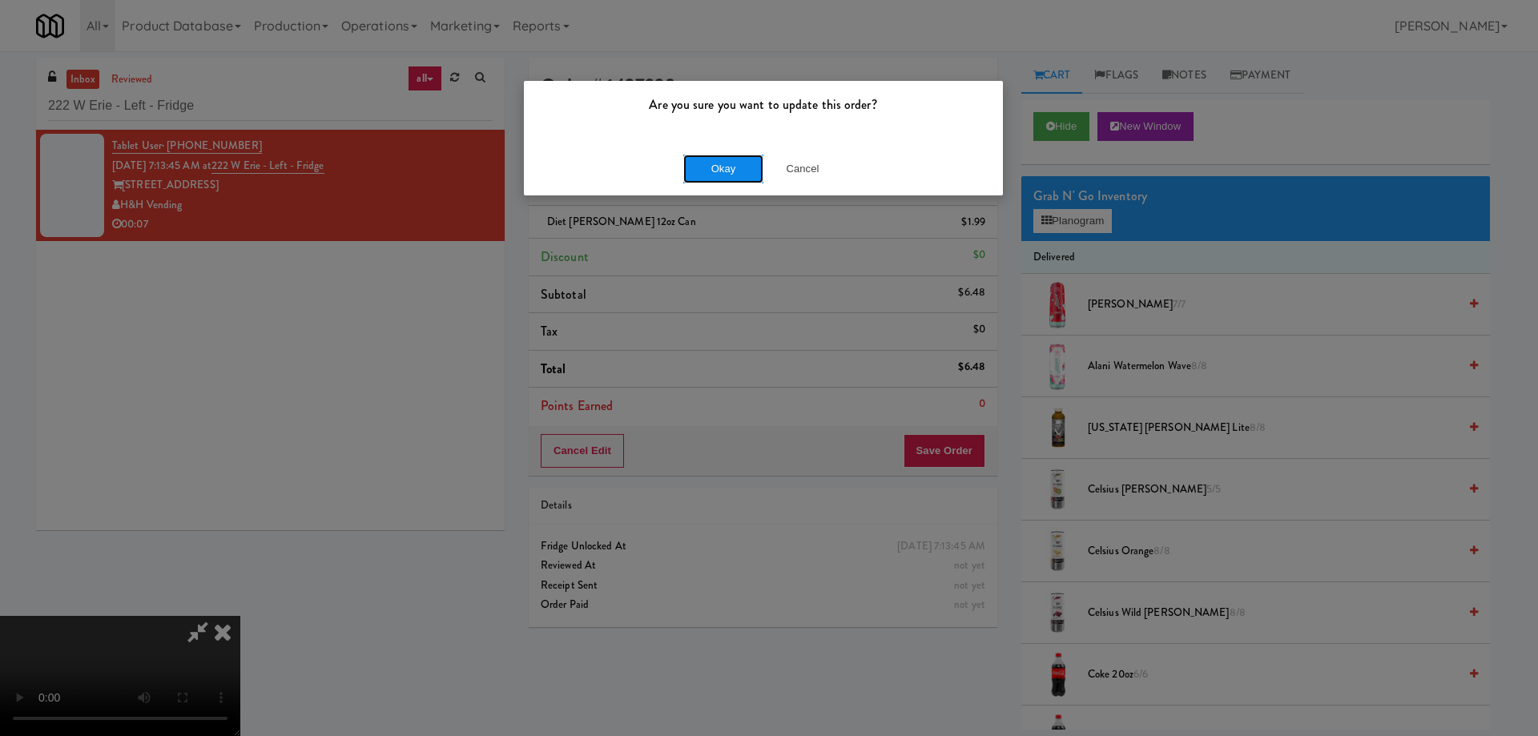
click at [731, 167] on button "Okay" at bounding box center [723, 169] width 80 height 29
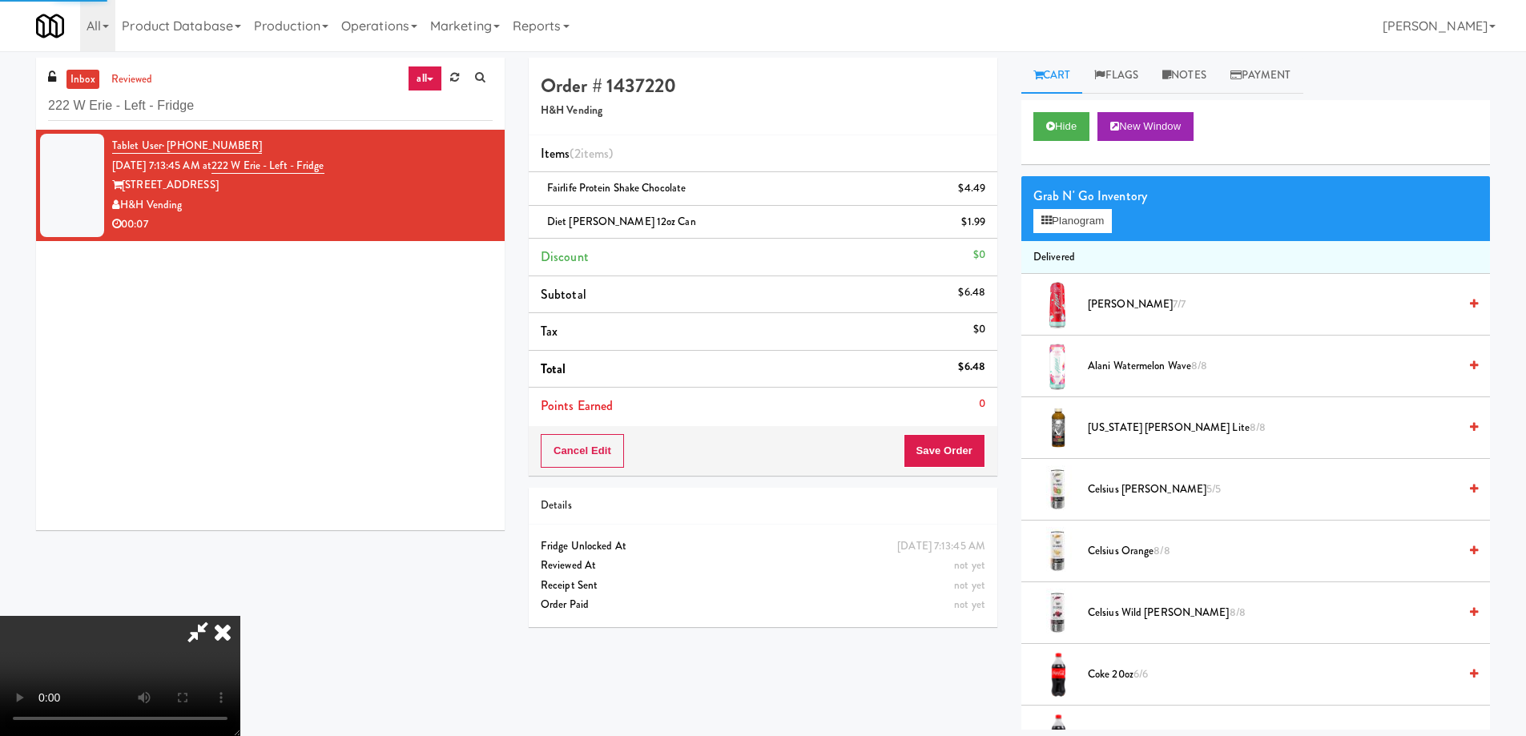
click at [240, 616] on icon at bounding box center [222, 632] width 35 height 32
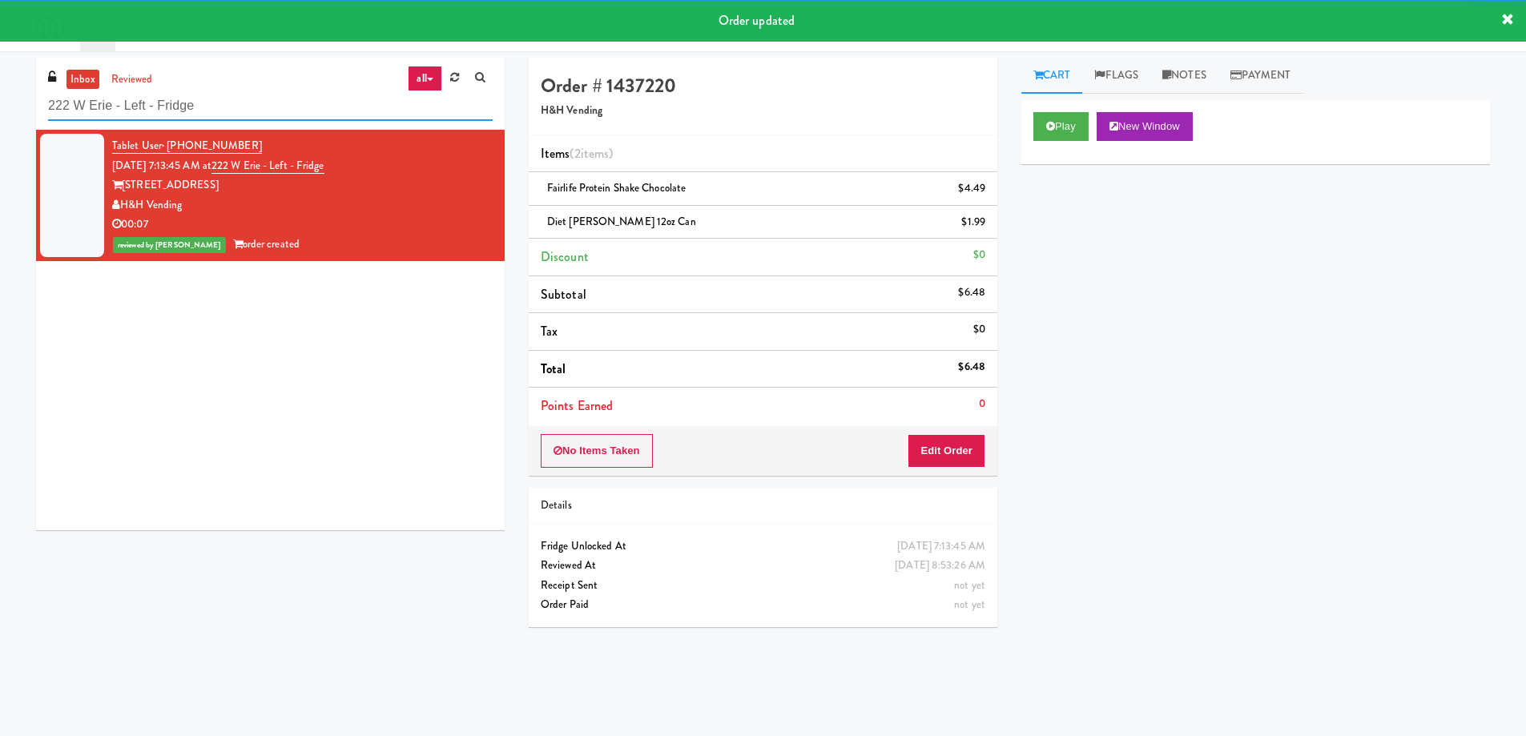
click at [260, 109] on input "222 W Erie - Left - Fridge" at bounding box center [270, 106] width 445 height 30
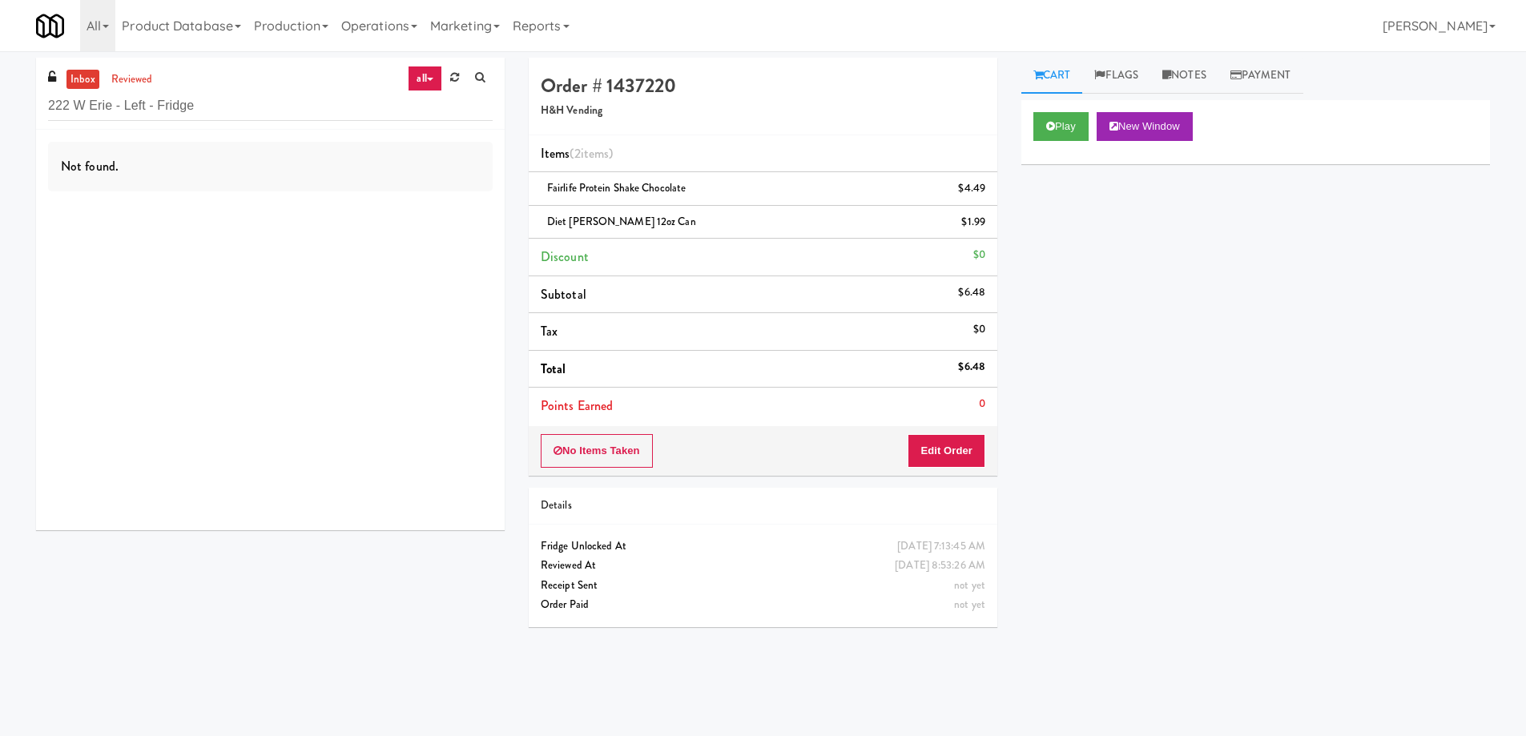
drag, startPoint x: 234, startPoint y: 88, endPoint x: 229, endPoint y: 95, distance: 8.7
click at [233, 89] on div "inbox reviewed all all unclear take inventory issue suspicious failed recent 22…" at bounding box center [270, 94] width 469 height 72
click at [227, 106] on input "222 W Erie - Left - Fridge" at bounding box center [270, 106] width 445 height 30
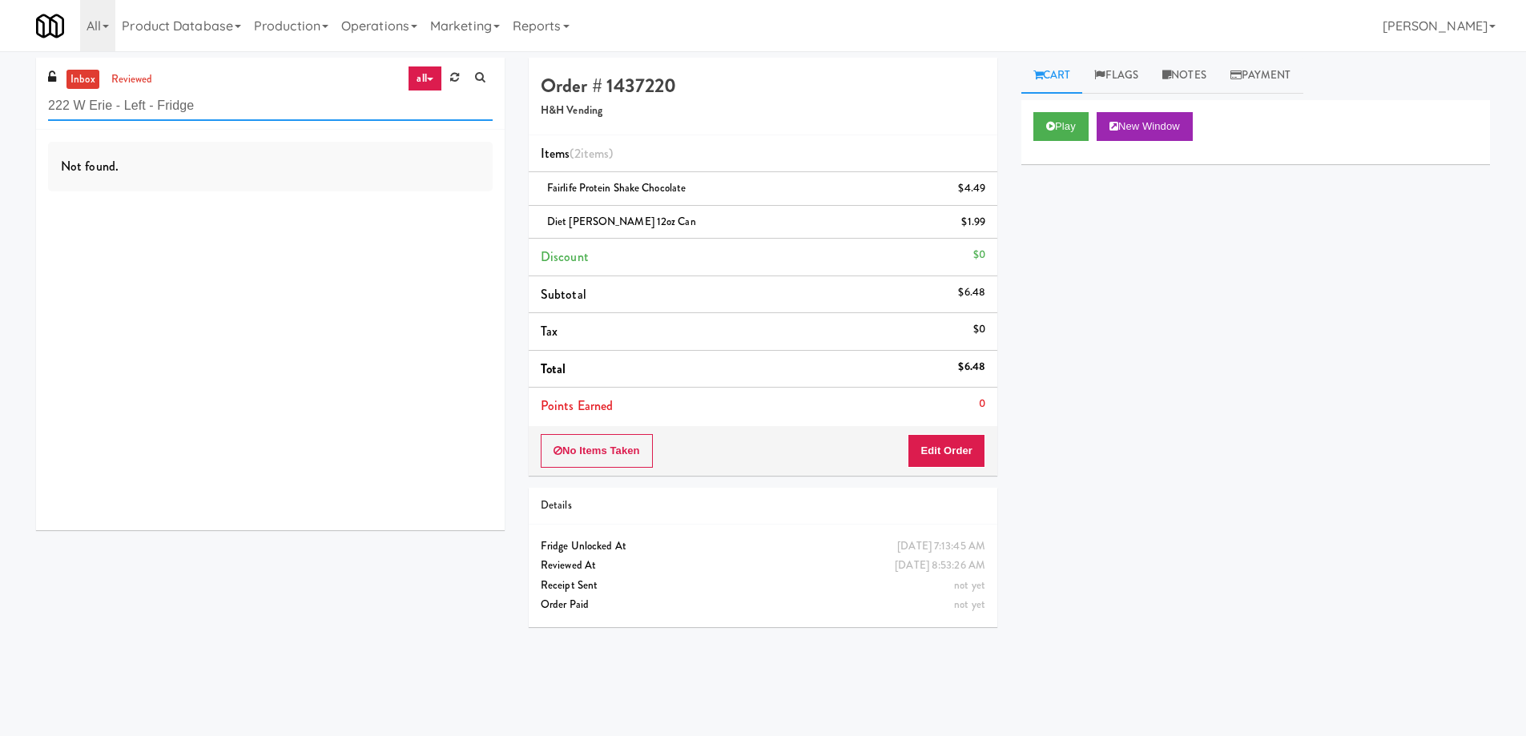
paste input "Uptown 550 Cooler #2"
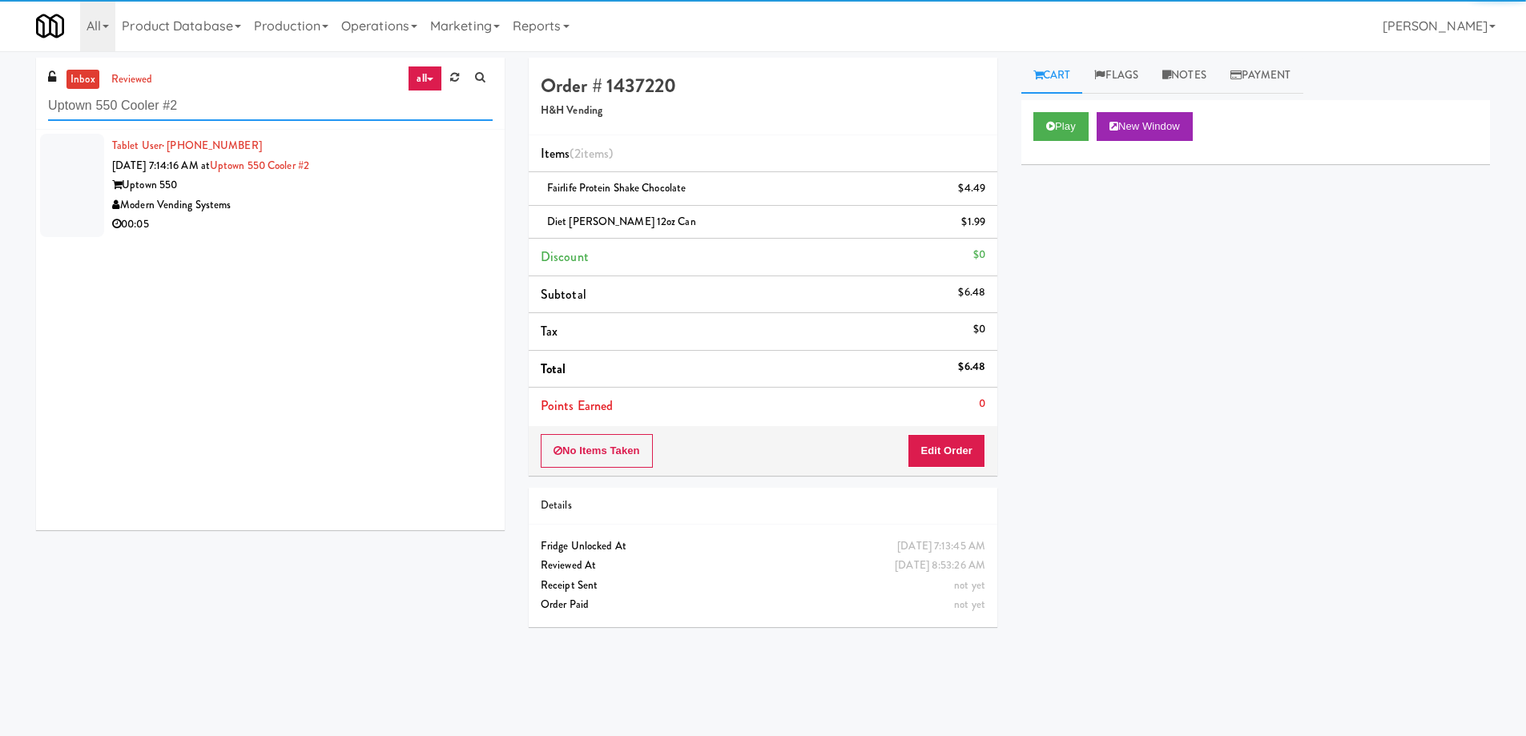
type input "Uptown 550 Cooler #2"
drag, startPoint x: 433, startPoint y: 177, endPoint x: 650, endPoint y: 190, distance: 216.7
click at [435, 178] on div "Uptown 550" at bounding box center [302, 185] width 381 height 20
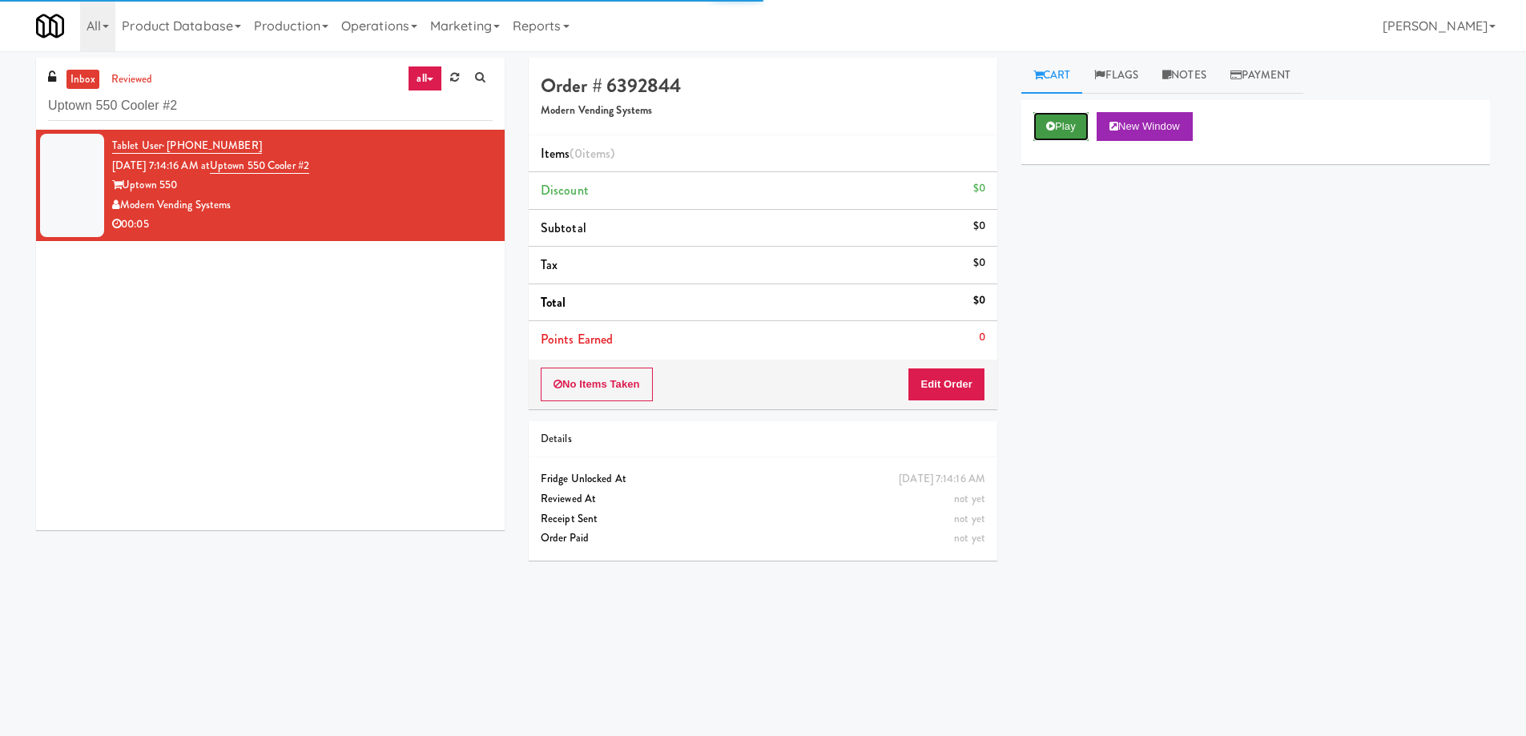
click at [1069, 132] on button "Play" at bounding box center [1060, 126] width 55 height 29
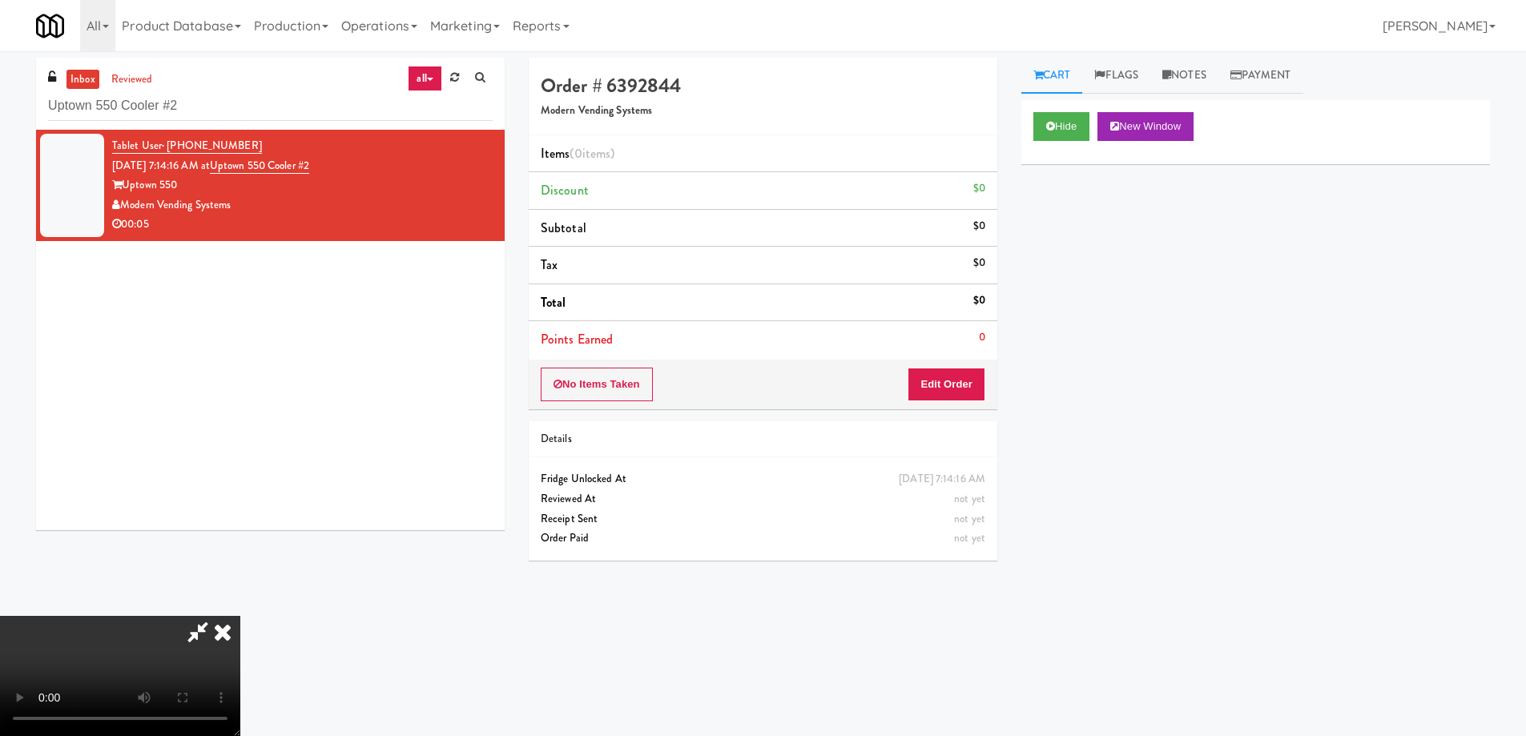
click at [240, 616] on video at bounding box center [120, 676] width 240 height 120
click at [952, 381] on button "Edit Order" at bounding box center [947, 385] width 78 height 34
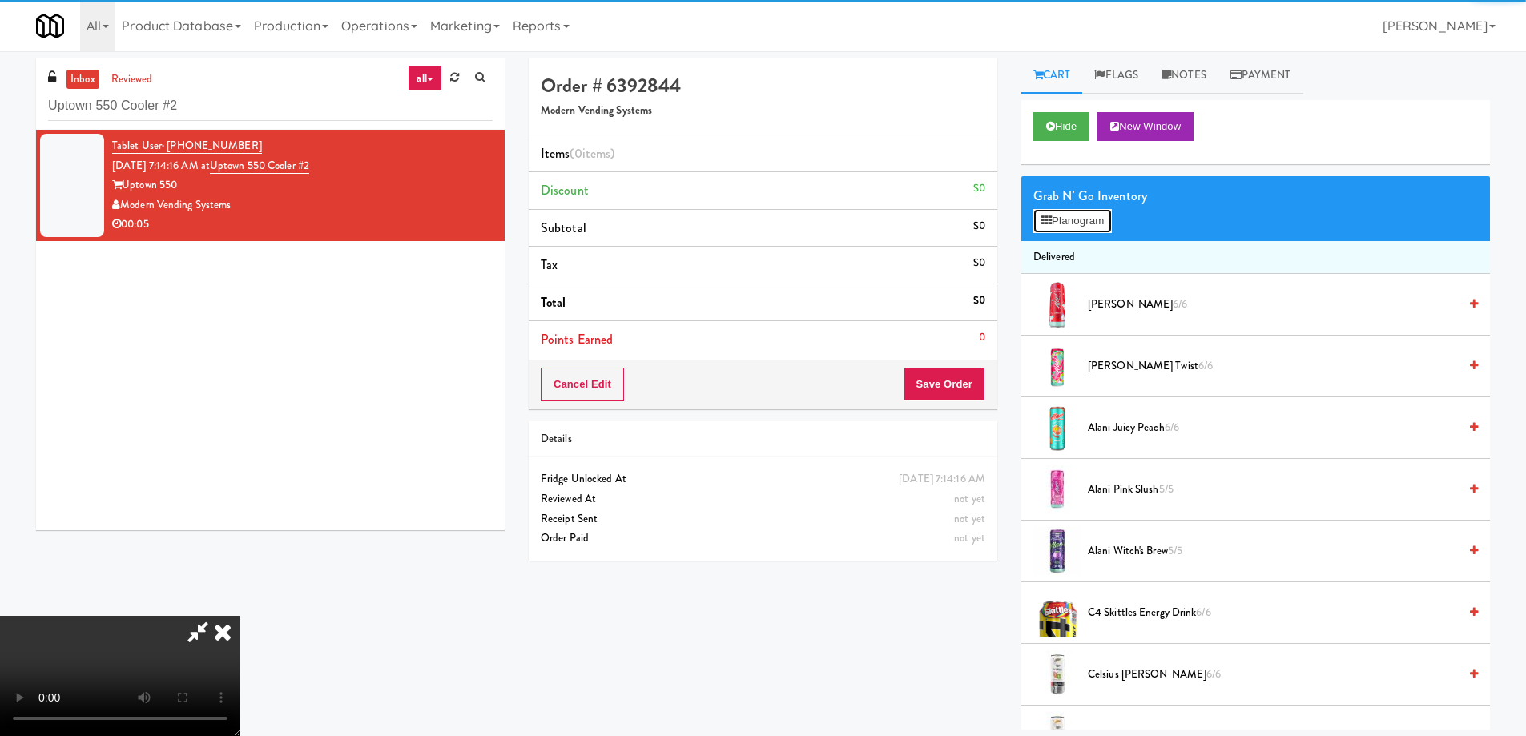
click at [1068, 220] on button "Planogram" at bounding box center [1072, 221] width 79 height 24
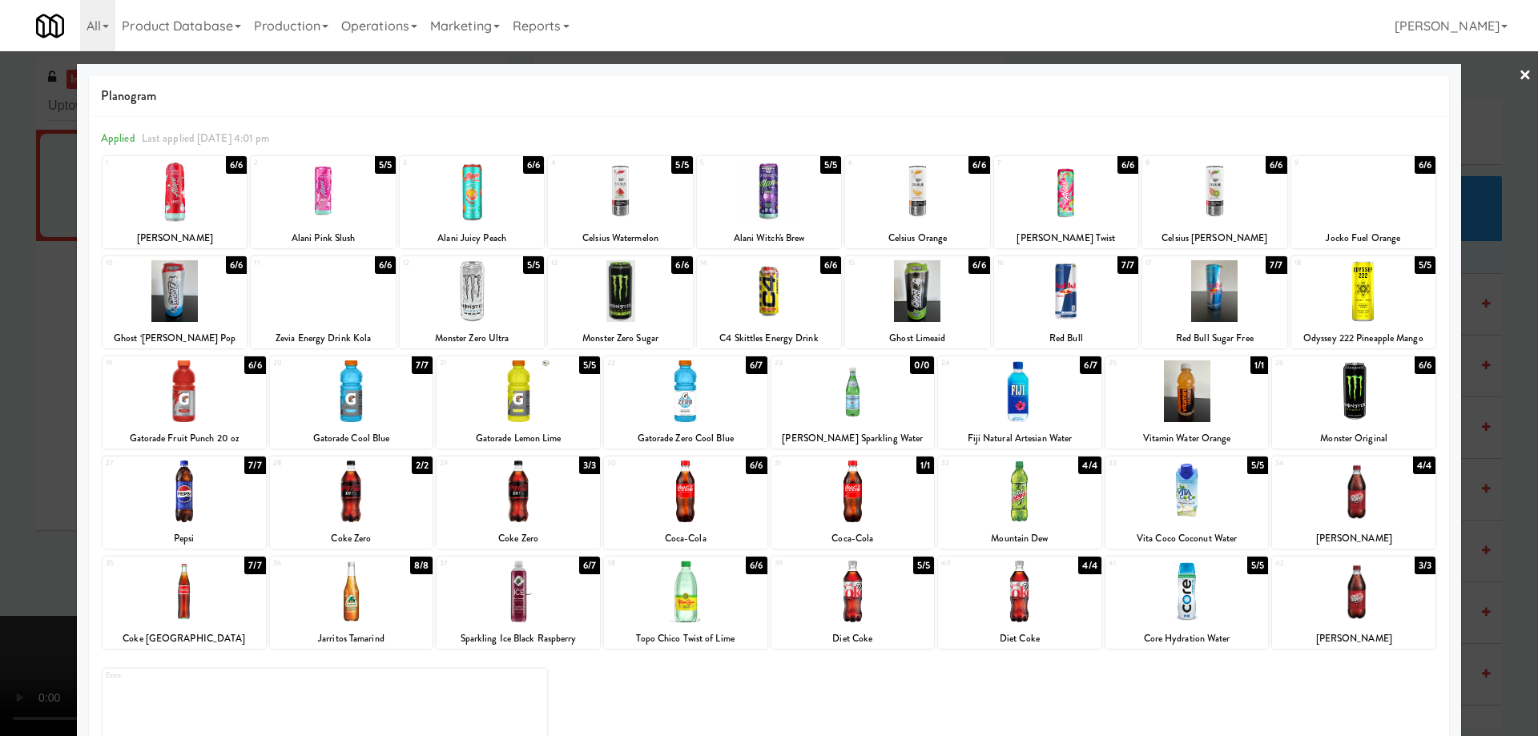
click at [707, 602] on div at bounding box center [685, 592] width 163 height 62
drag, startPoint x: 1512, startPoint y: 82, endPoint x: 1465, endPoint y: 115, distance: 58.0
click at [1519, 81] on link "×" at bounding box center [1525, 76] width 13 height 50
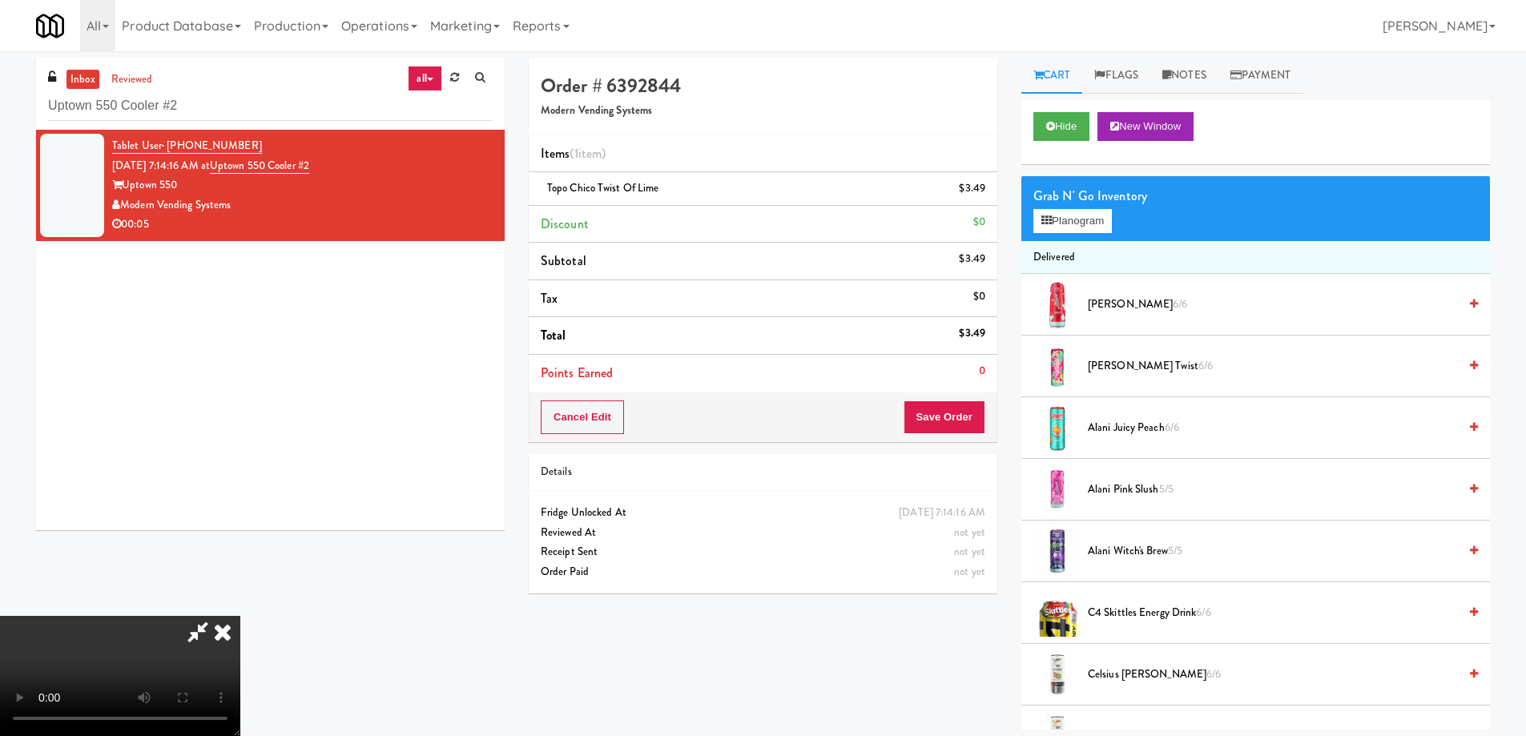
click at [240, 616] on video at bounding box center [120, 676] width 240 height 120
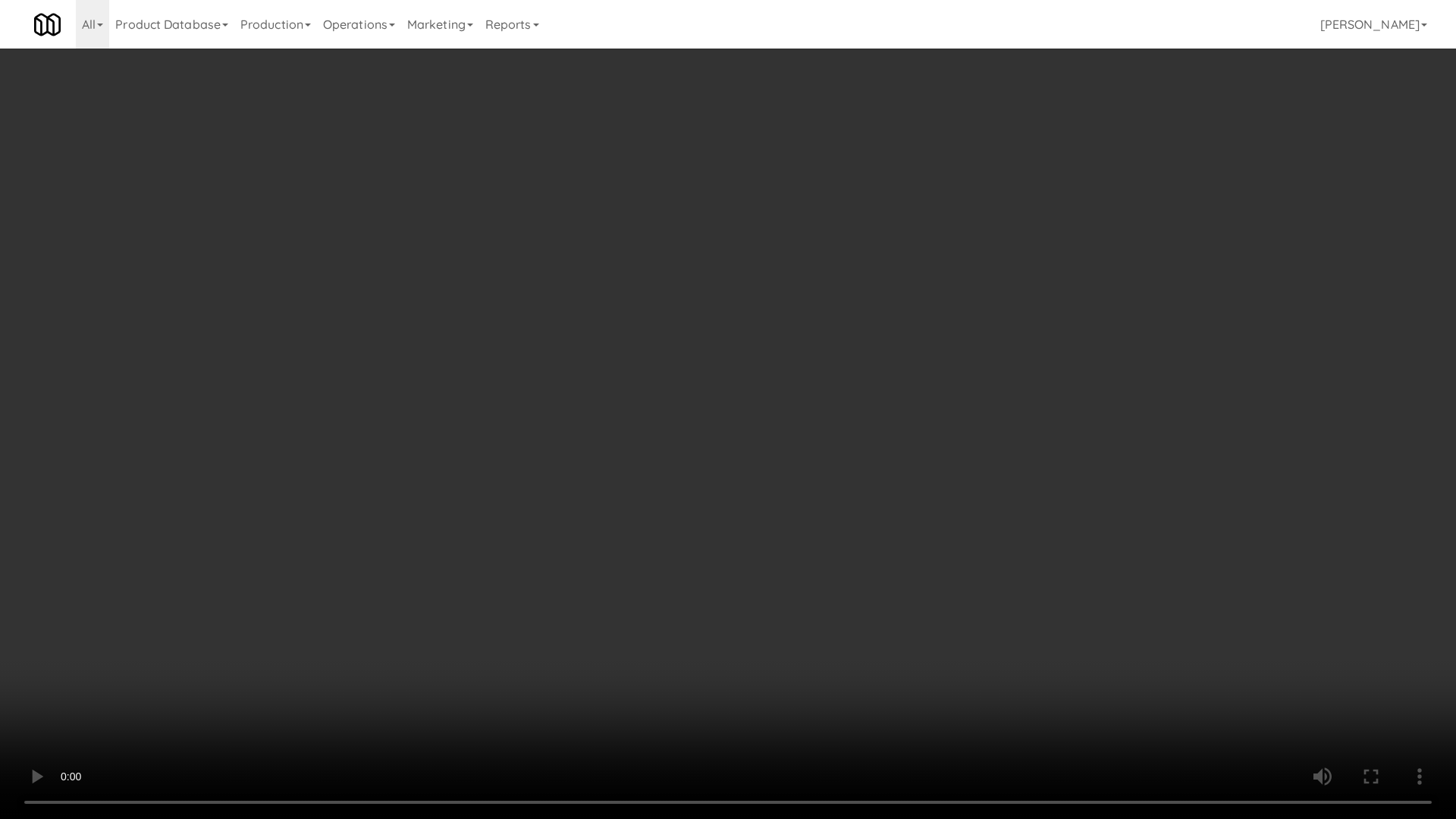
click at [725, 589] on video at bounding box center [728, 409] width 1456 height 819
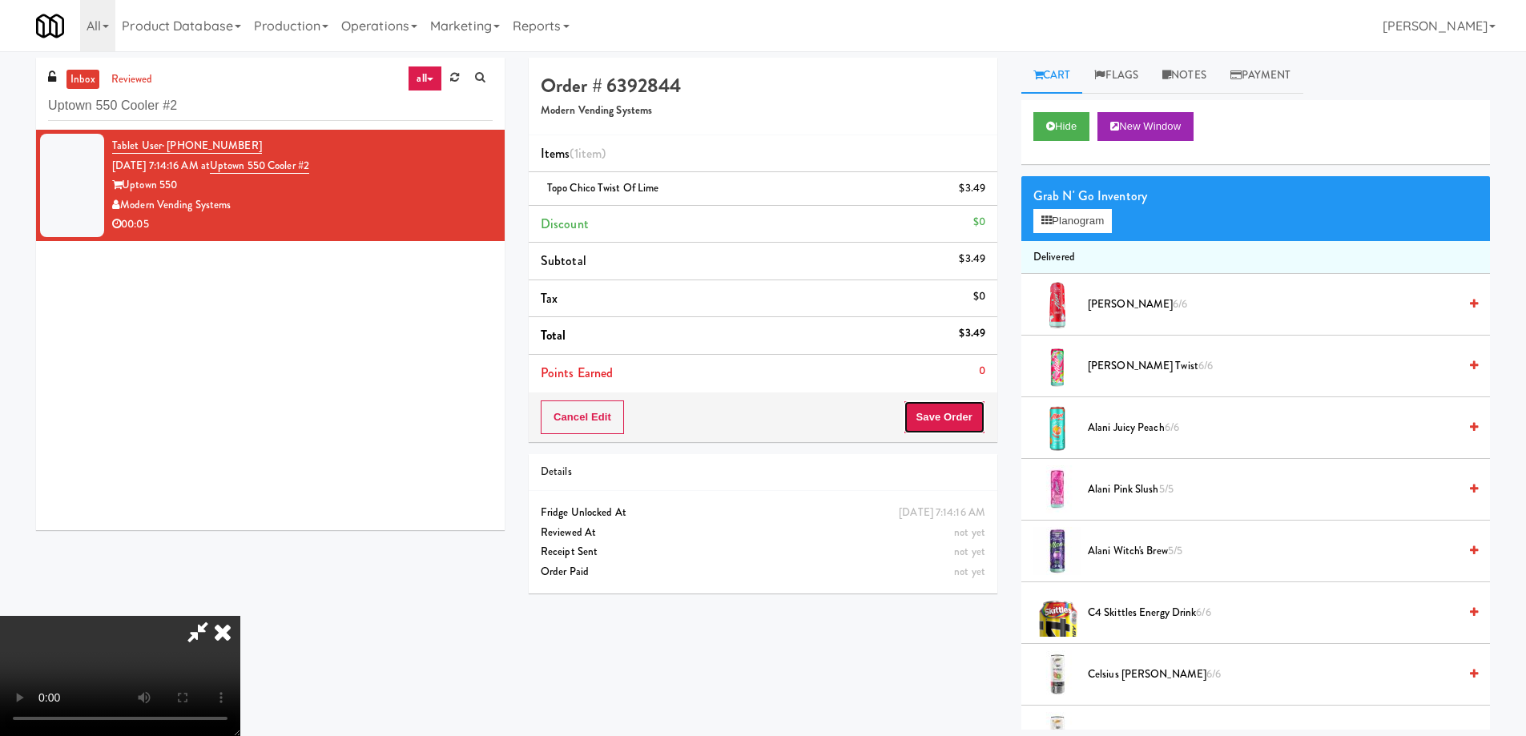
drag, startPoint x: 970, startPoint y: 413, endPoint x: 969, endPoint y: 405, distance: 8.1
click at [970, 410] on button "Save Order" at bounding box center [945, 418] width 82 height 34
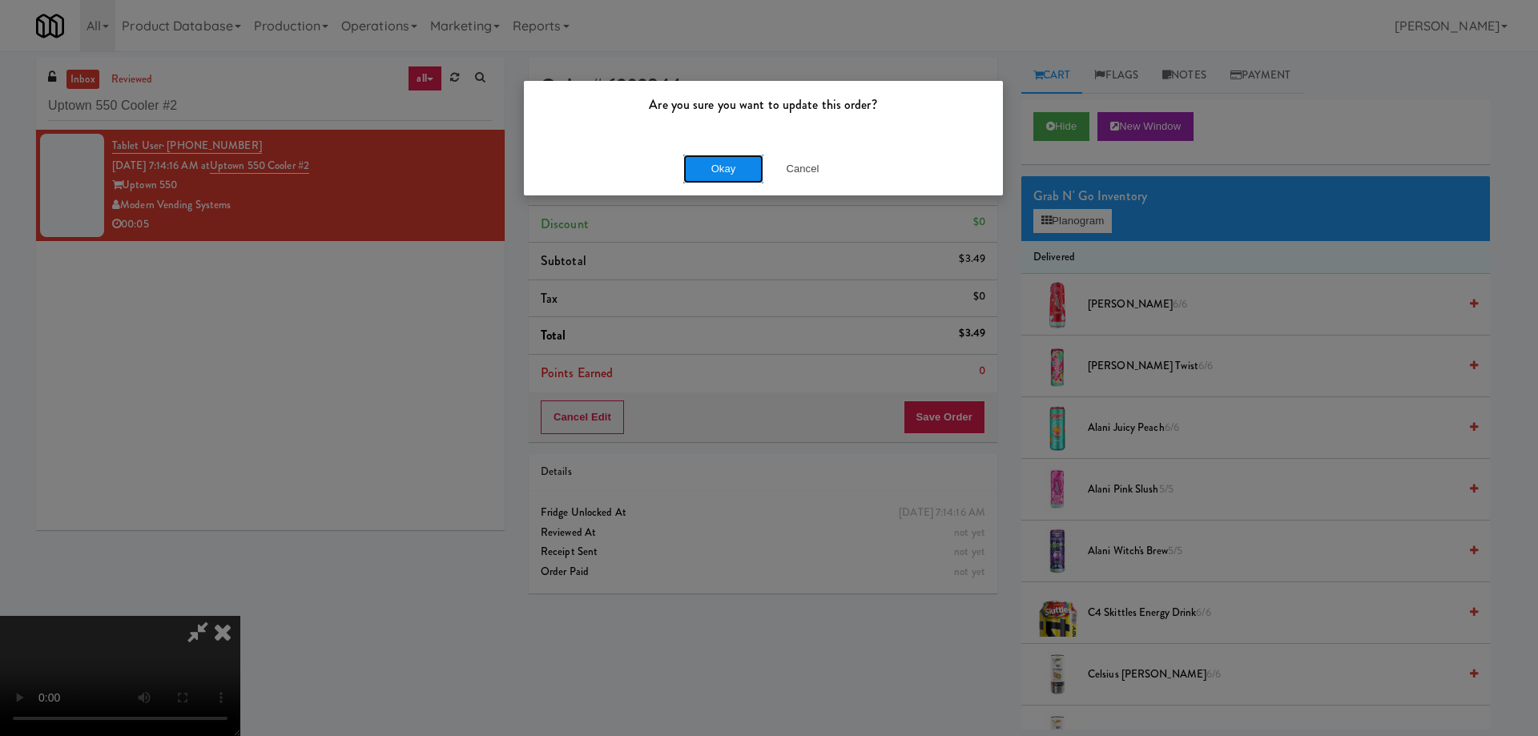
click at [733, 169] on button "Okay" at bounding box center [723, 169] width 80 height 29
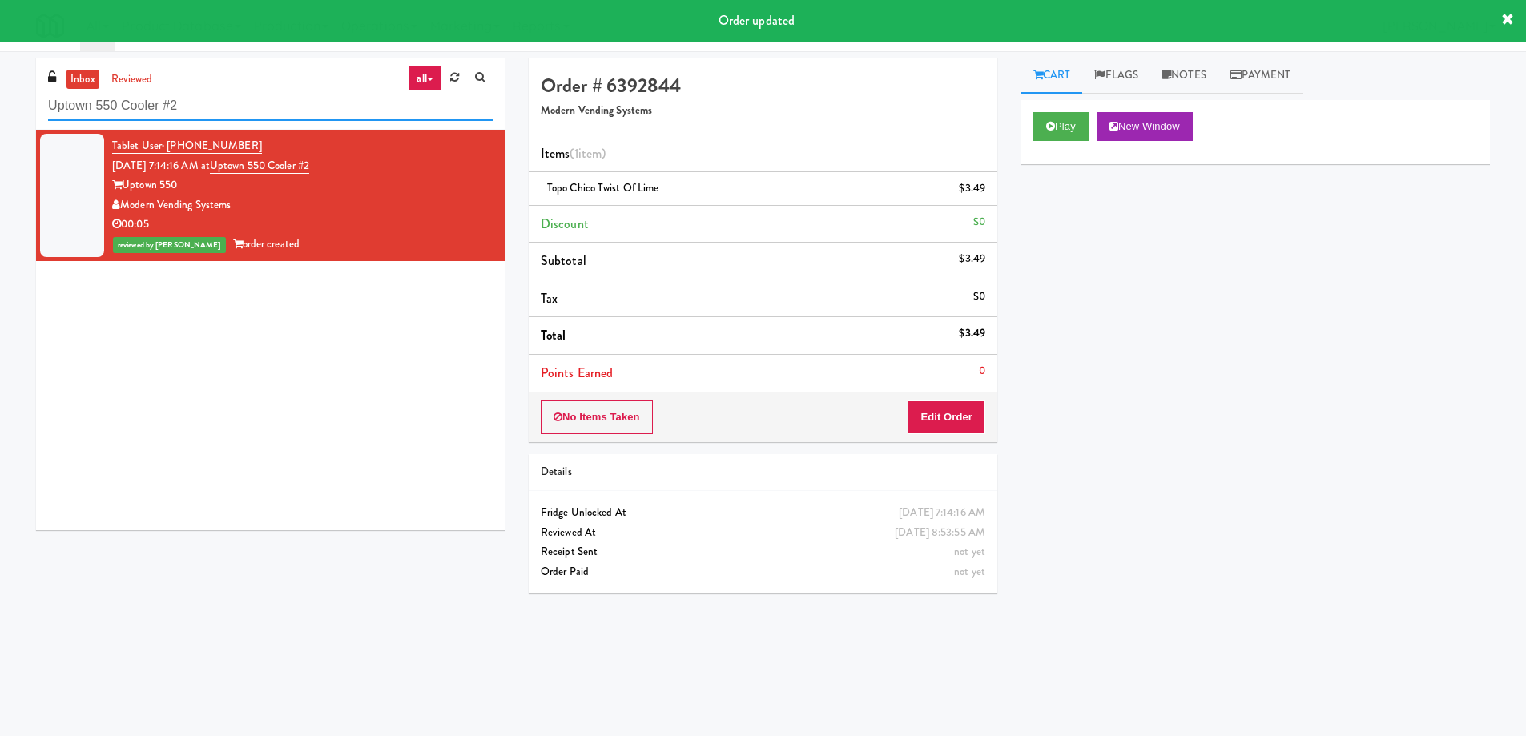
click at [297, 106] on input "Uptown 550 Cooler #2" at bounding box center [270, 106] width 445 height 30
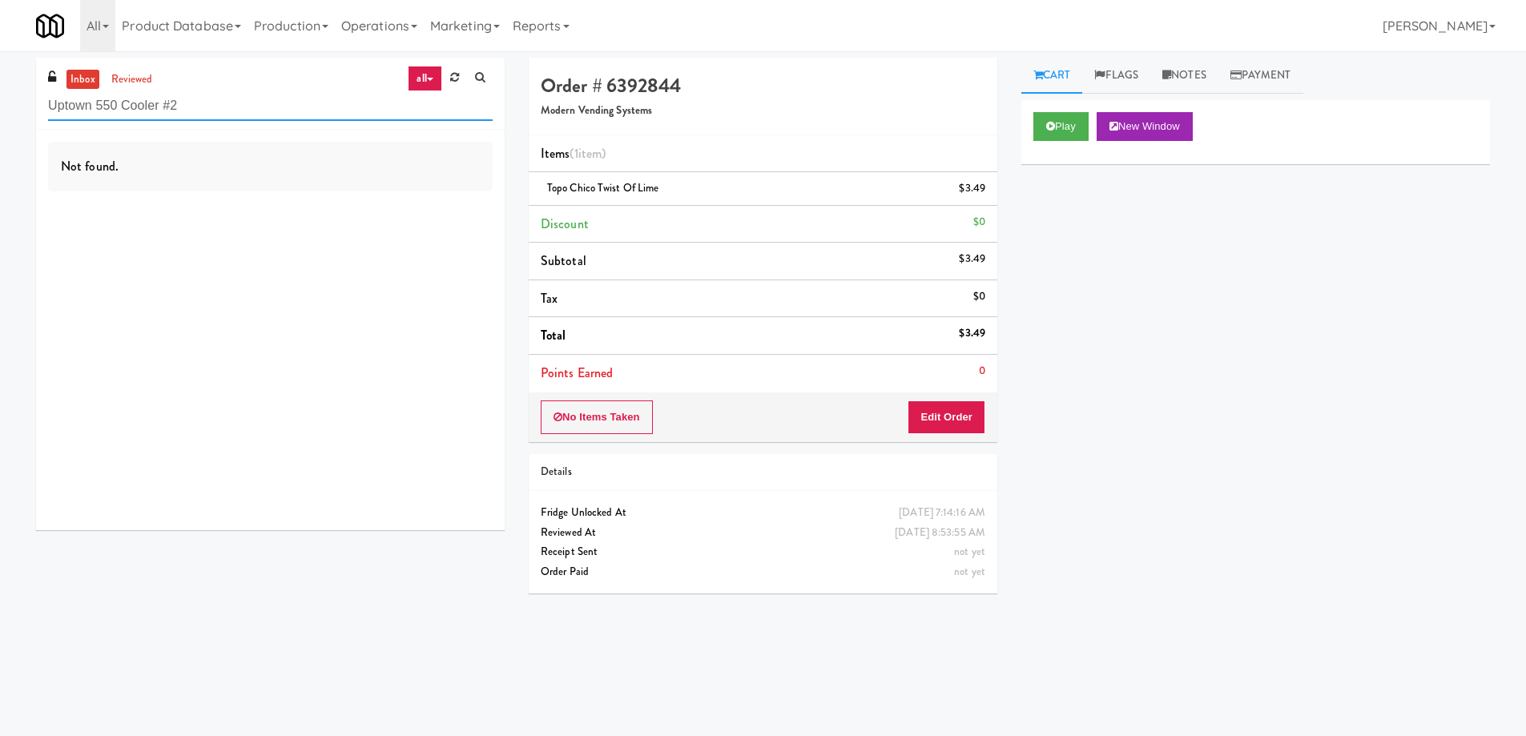
click at [216, 115] on input "Uptown 550 Cooler #2" at bounding box center [270, 106] width 445 height 30
paste input "Kelvin - Cooler - Left"
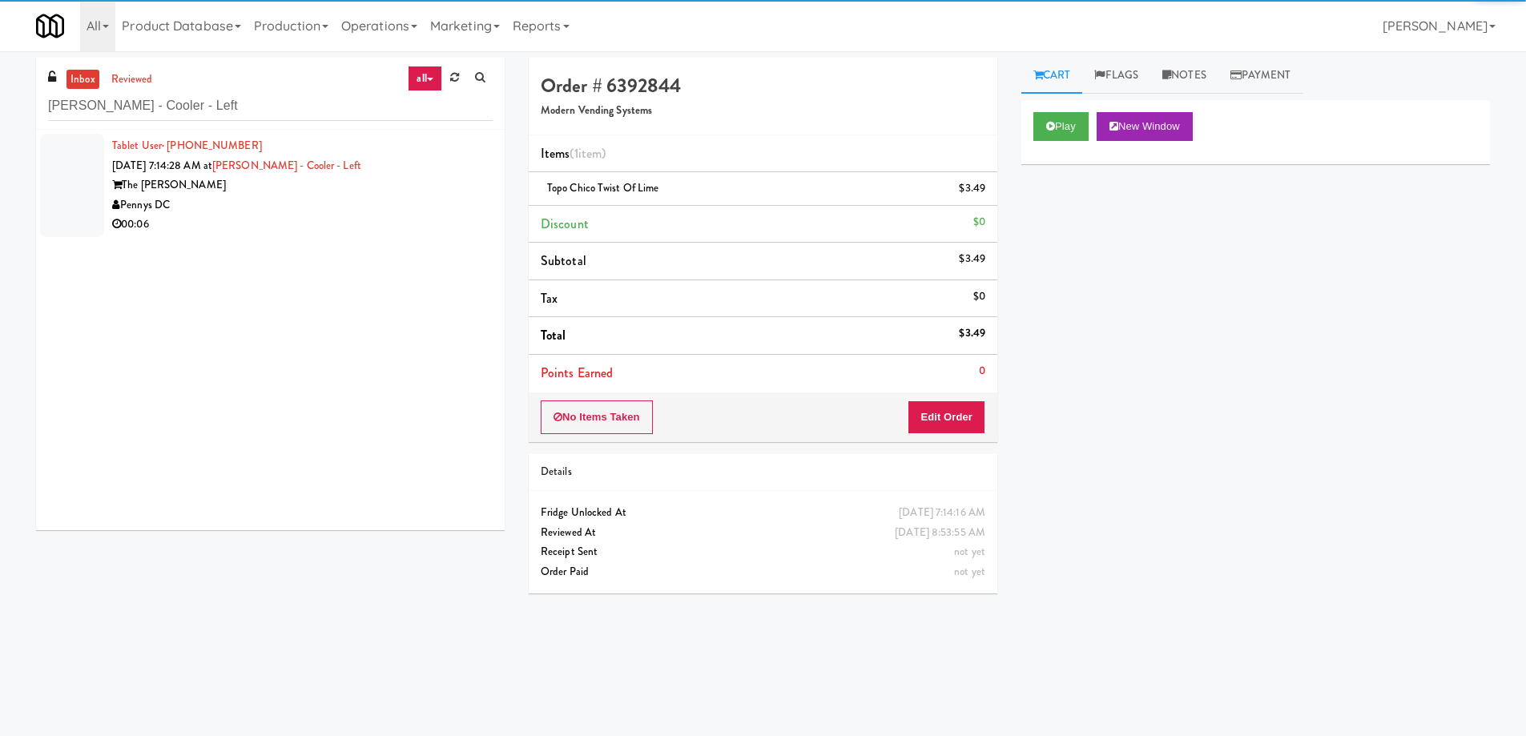
click at [400, 166] on div "Tablet User · (650) 644-6685 Sep 18, 2025 7:14:28 AM at Kelvin - Cooler - Left …" at bounding box center [302, 185] width 381 height 99
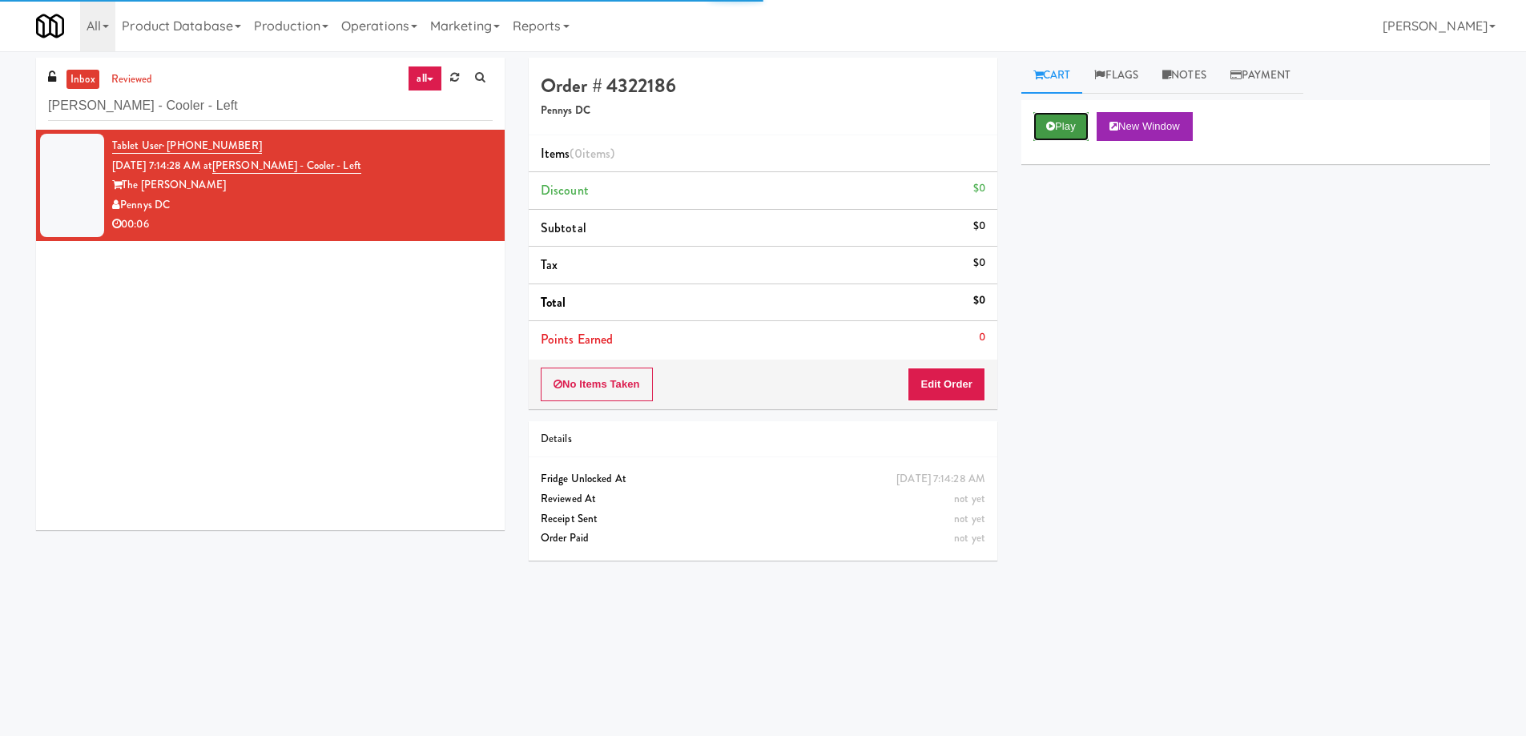
click at [1064, 127] on button "Play" at bounding box center [1060, 126] width 55 height 29
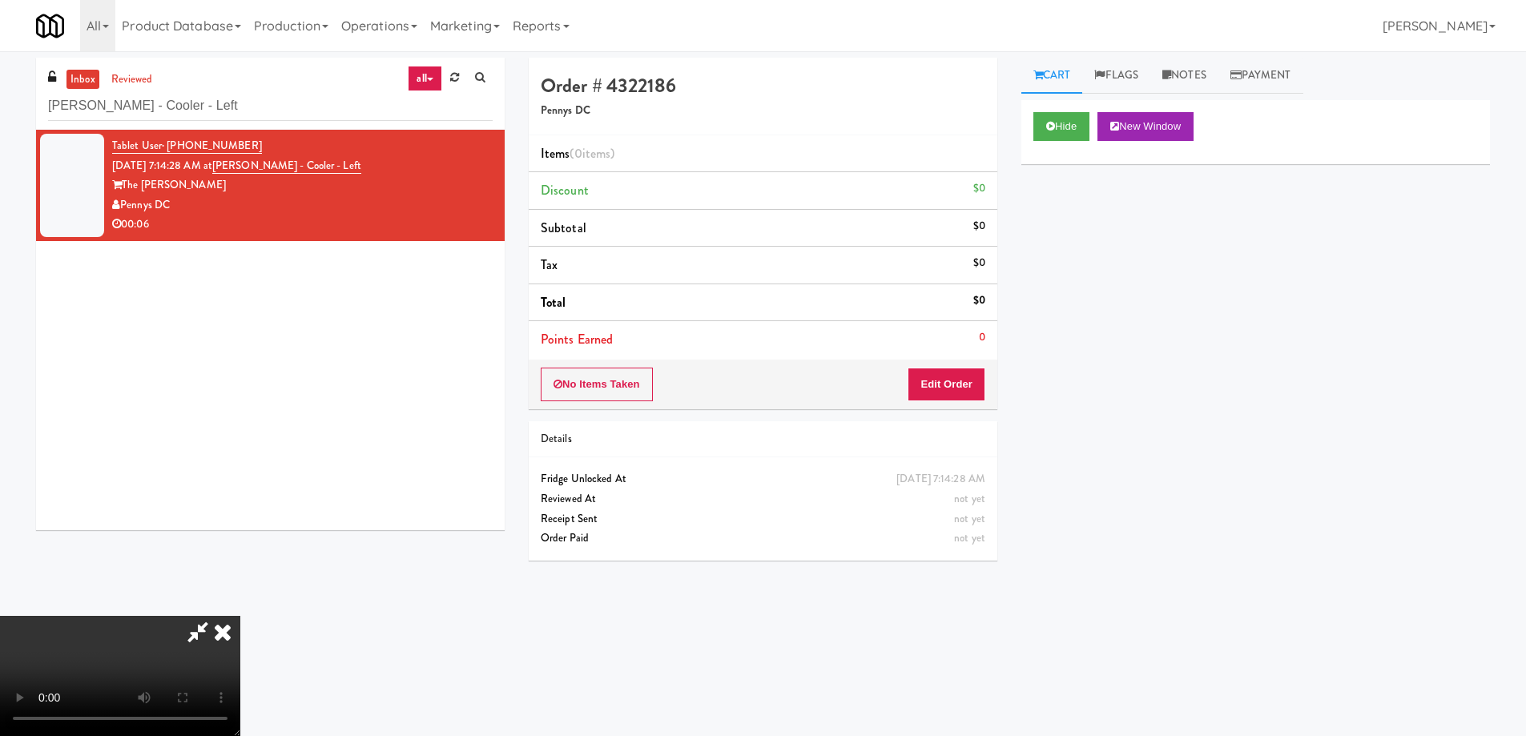
click at [240, 616] on video at bounding box center [120, 676] width 240 height 120
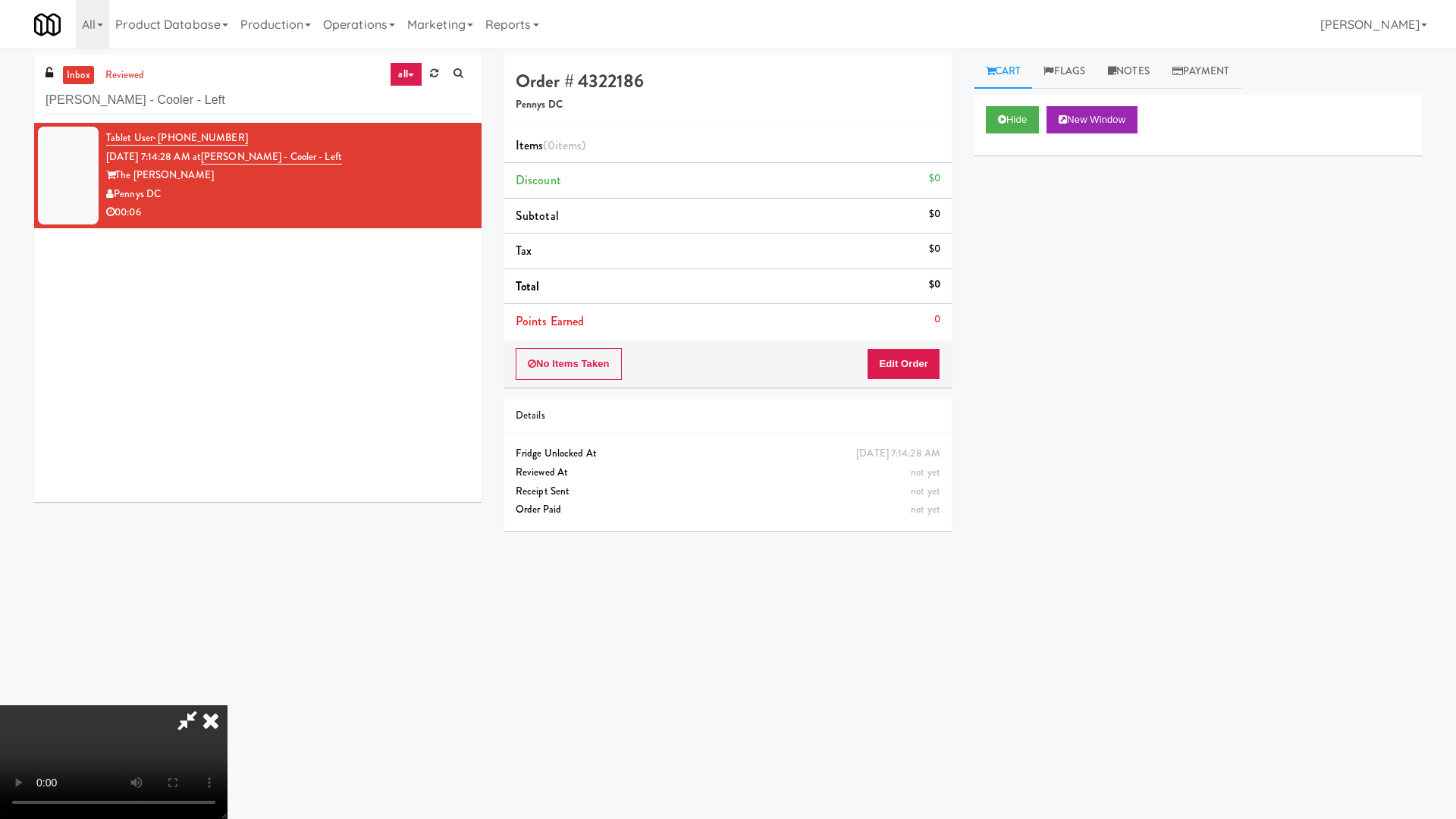
click at [227, 695] on video at bounding box center [114, 762] width 227 height 114
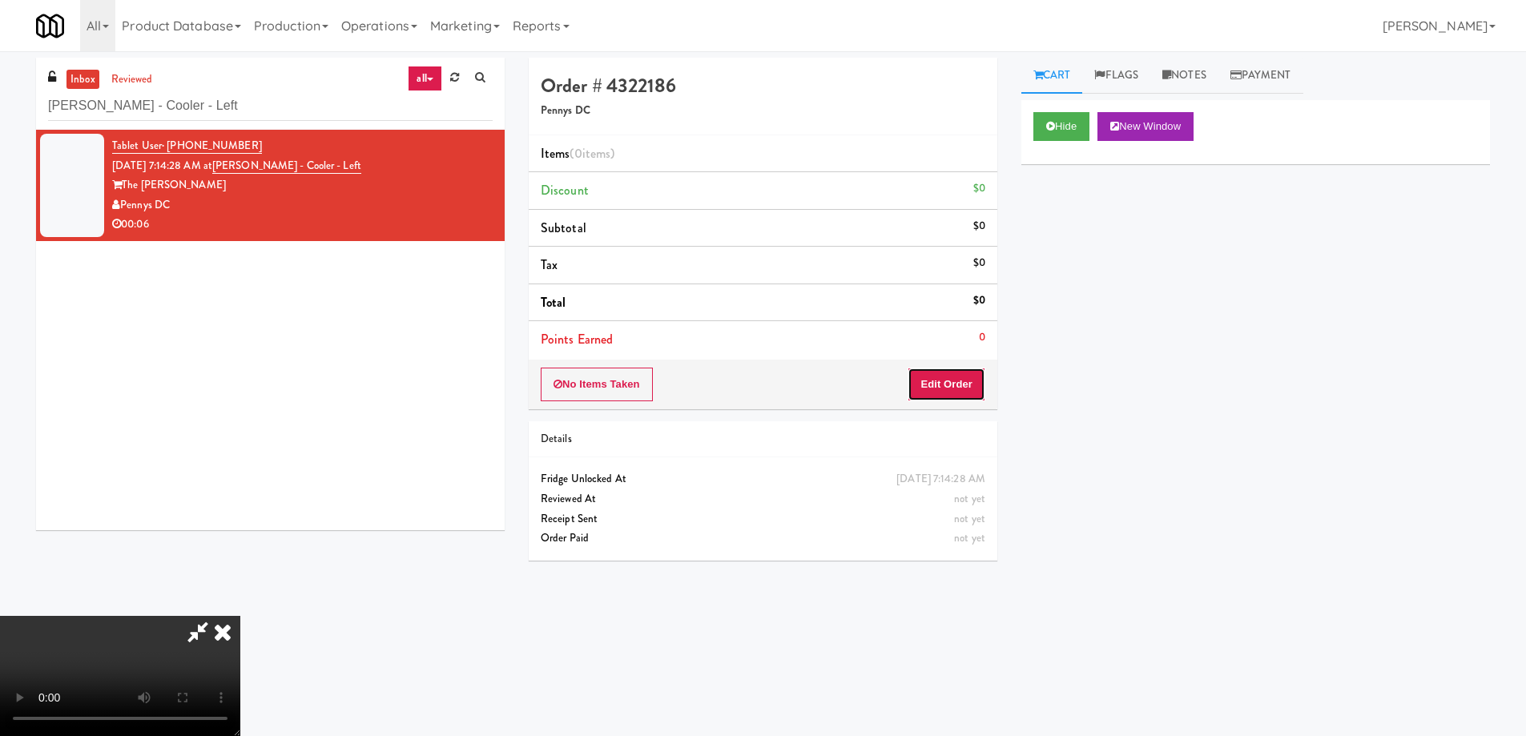
click at [969, 368] on button "Edit Order" at bounding box center [947, 385] width 78 height 34
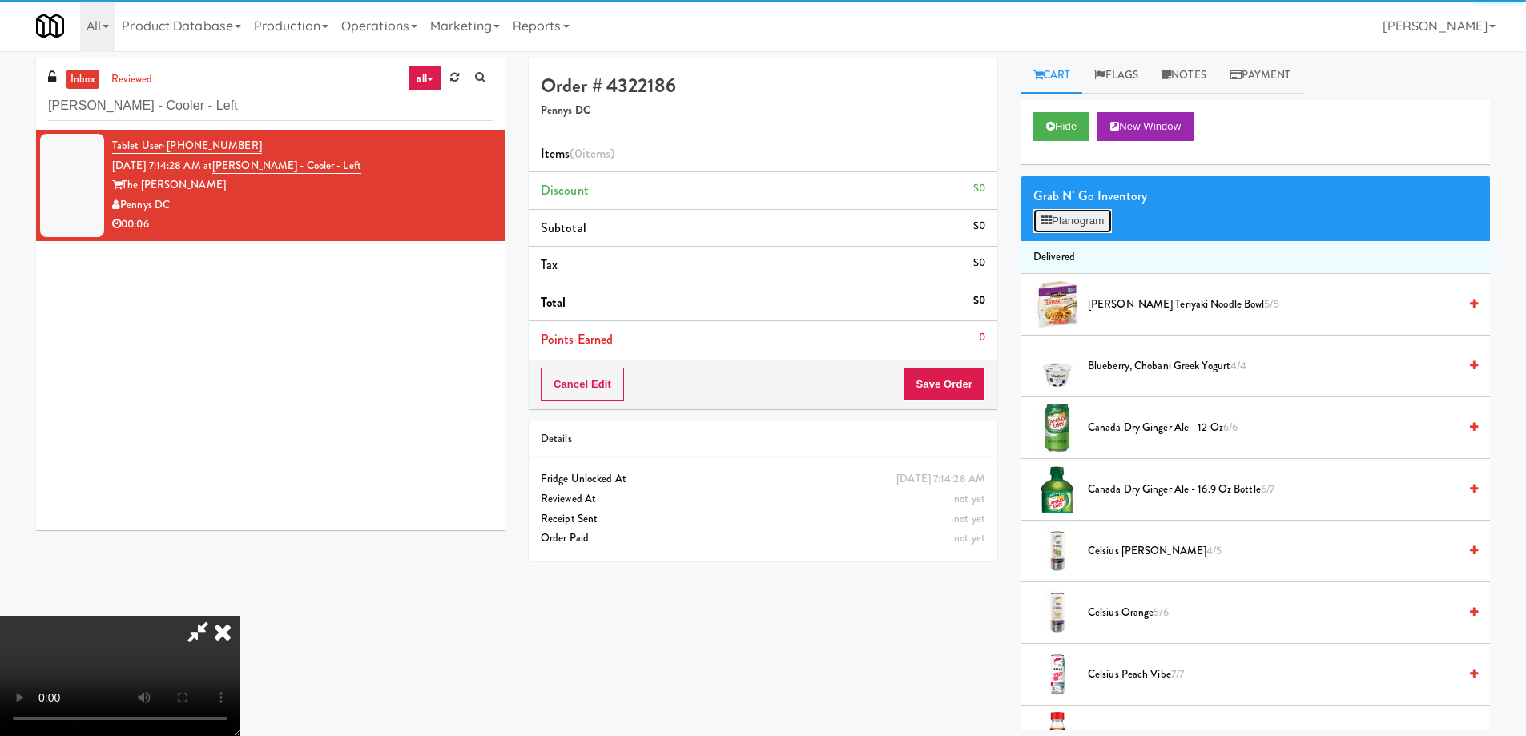
click at [1104, 219] on button "Planogram" at bounding box center [1072, 221] width 79 height 24
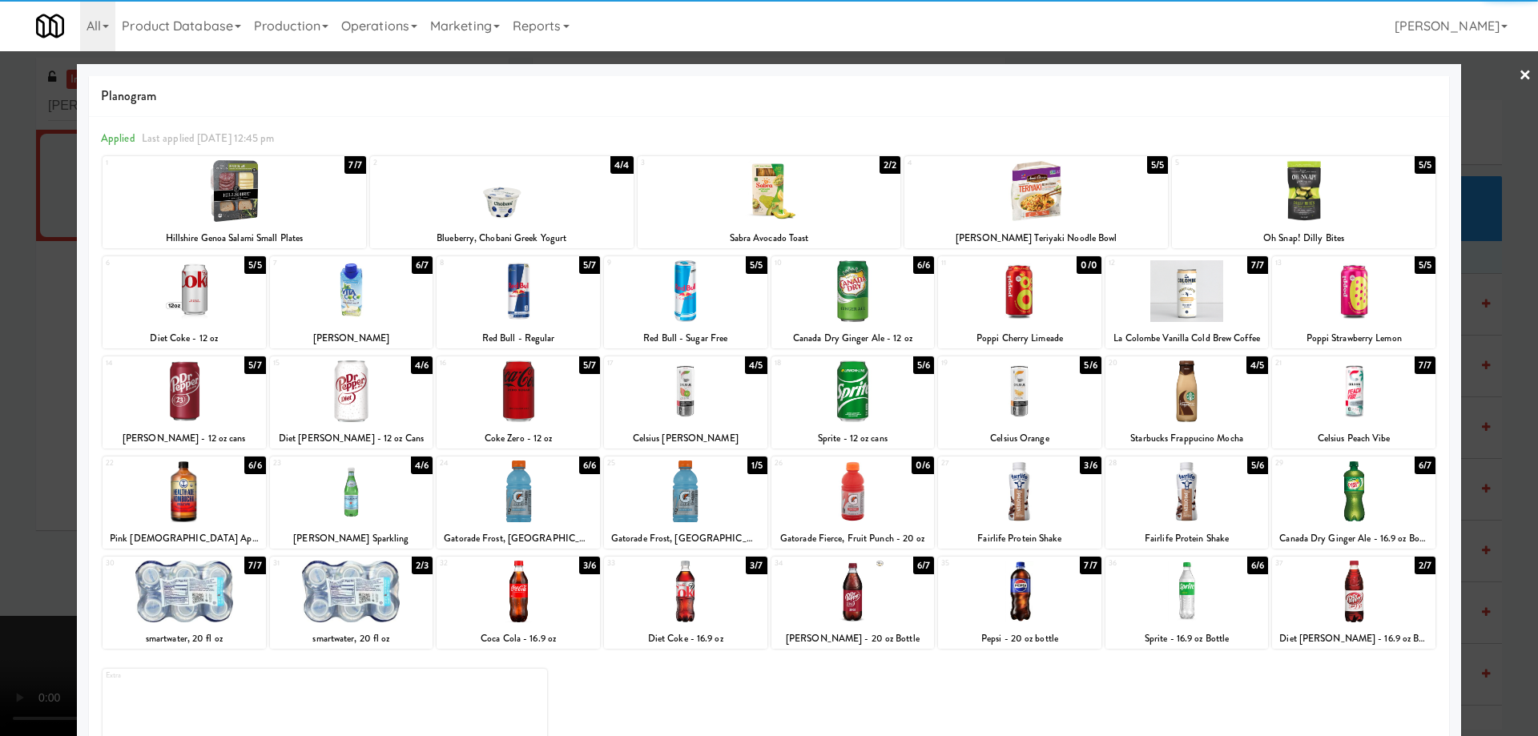
click at [1053, 506] on div at bounding box center [1019, 492] width 163 height 62
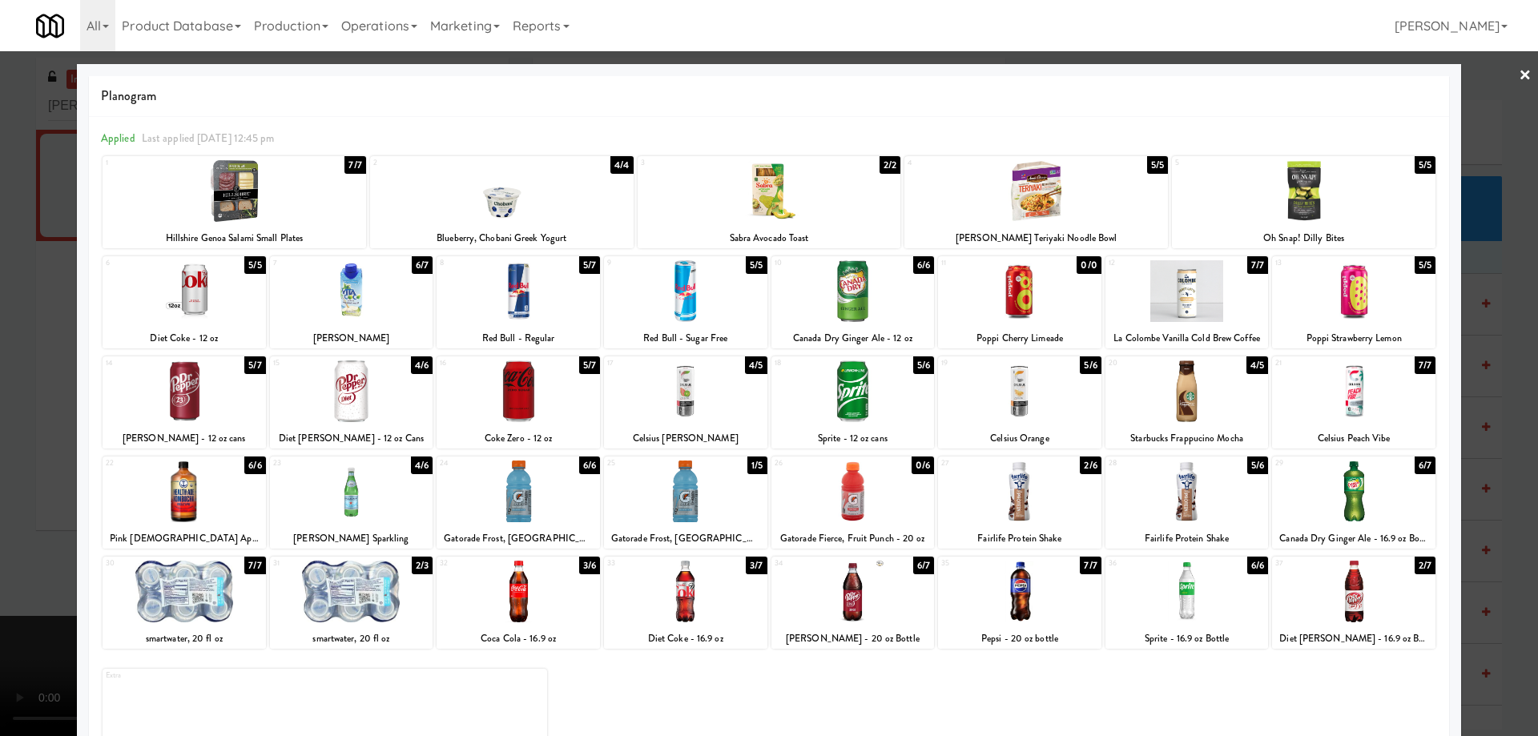
drag, startPoint x: 1512, startPoint y: 79, endPoint x: 1468, endPoint y: 119, distance: 59.6
click at [1519, 79] on link "×" at bounding box center [1525, 76] width 13 height 50
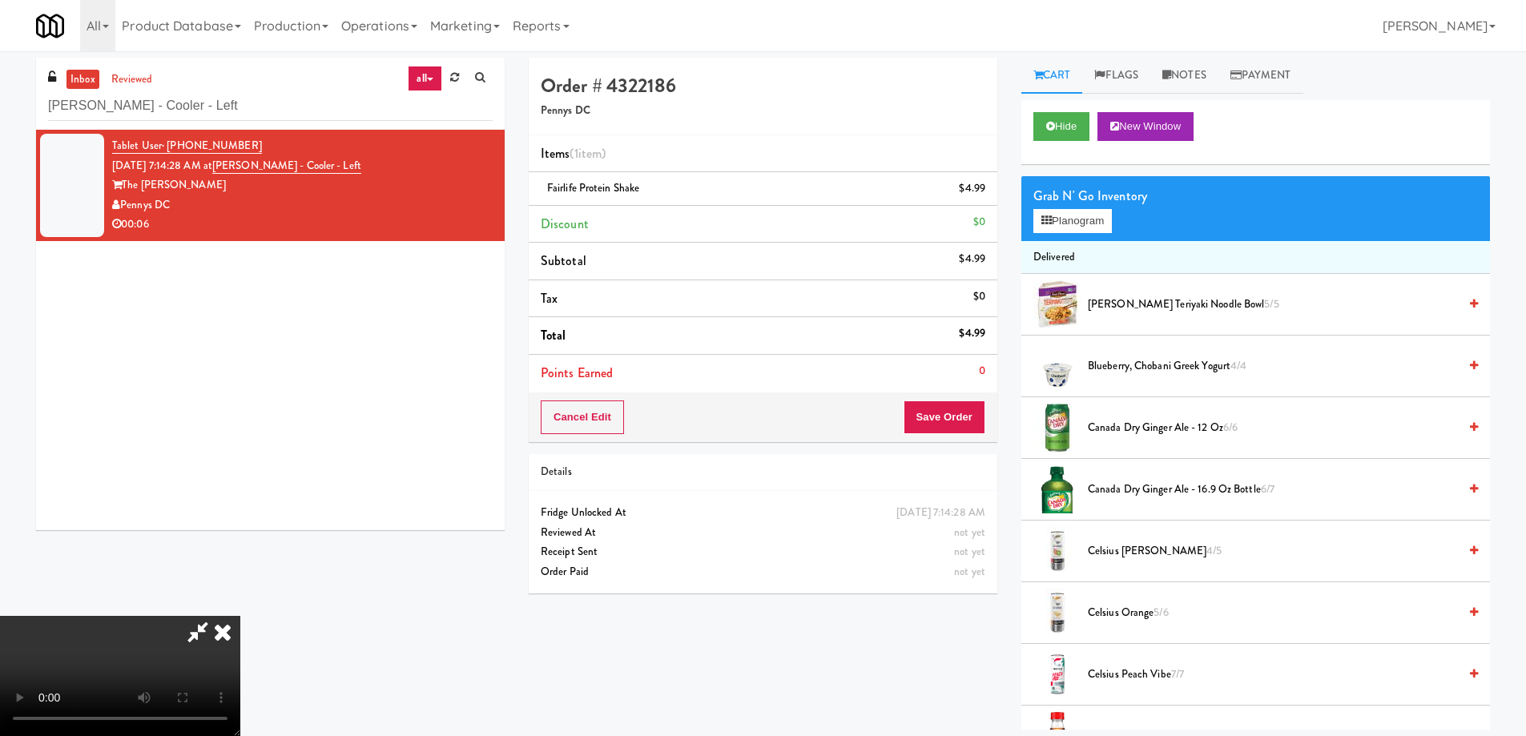
click at [240, 616] on video at bounding box center [120, 676] width 240 height 120
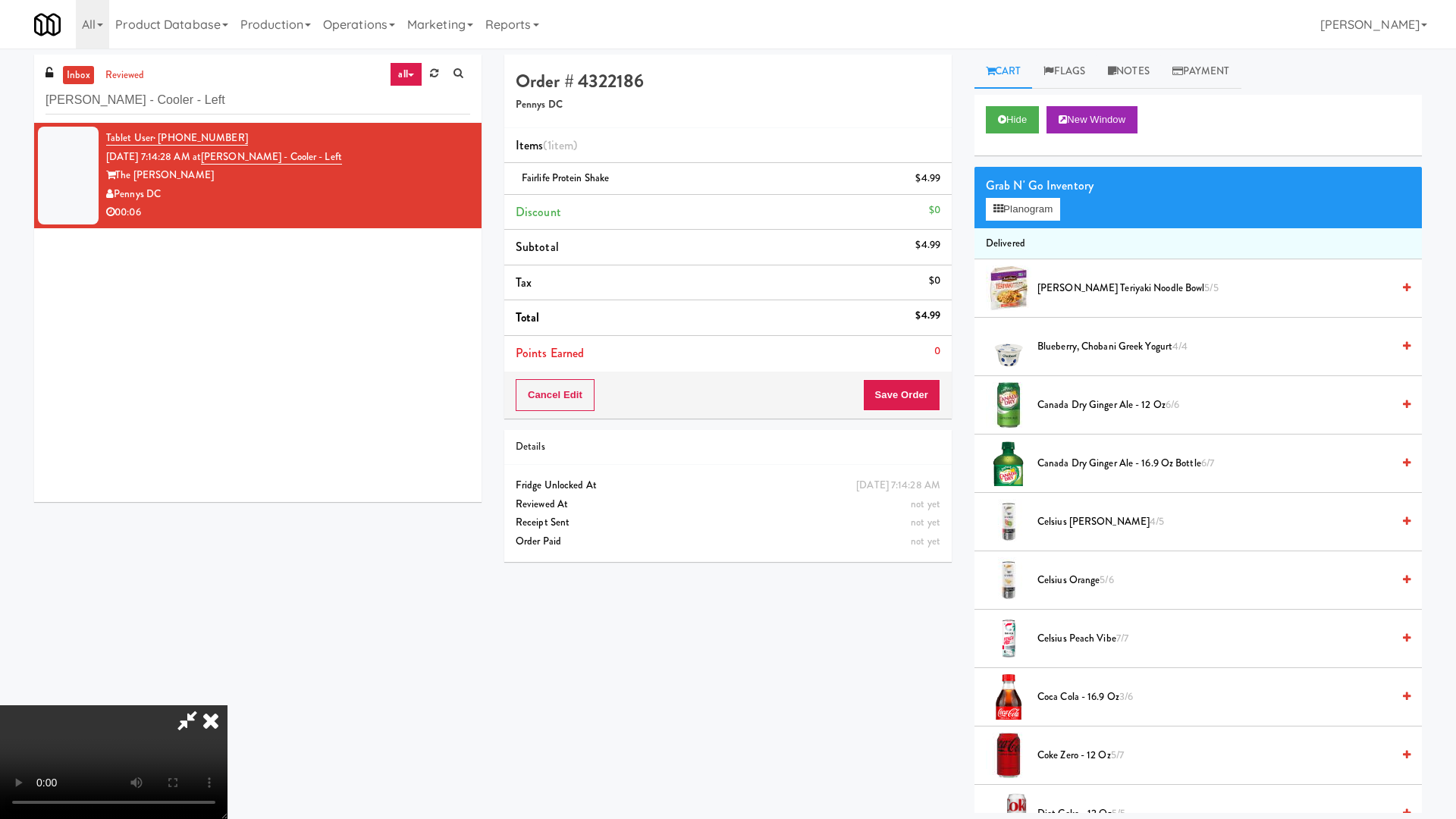
click at [227, 695] on video at bounding box center [114, 762] width 227 height 114
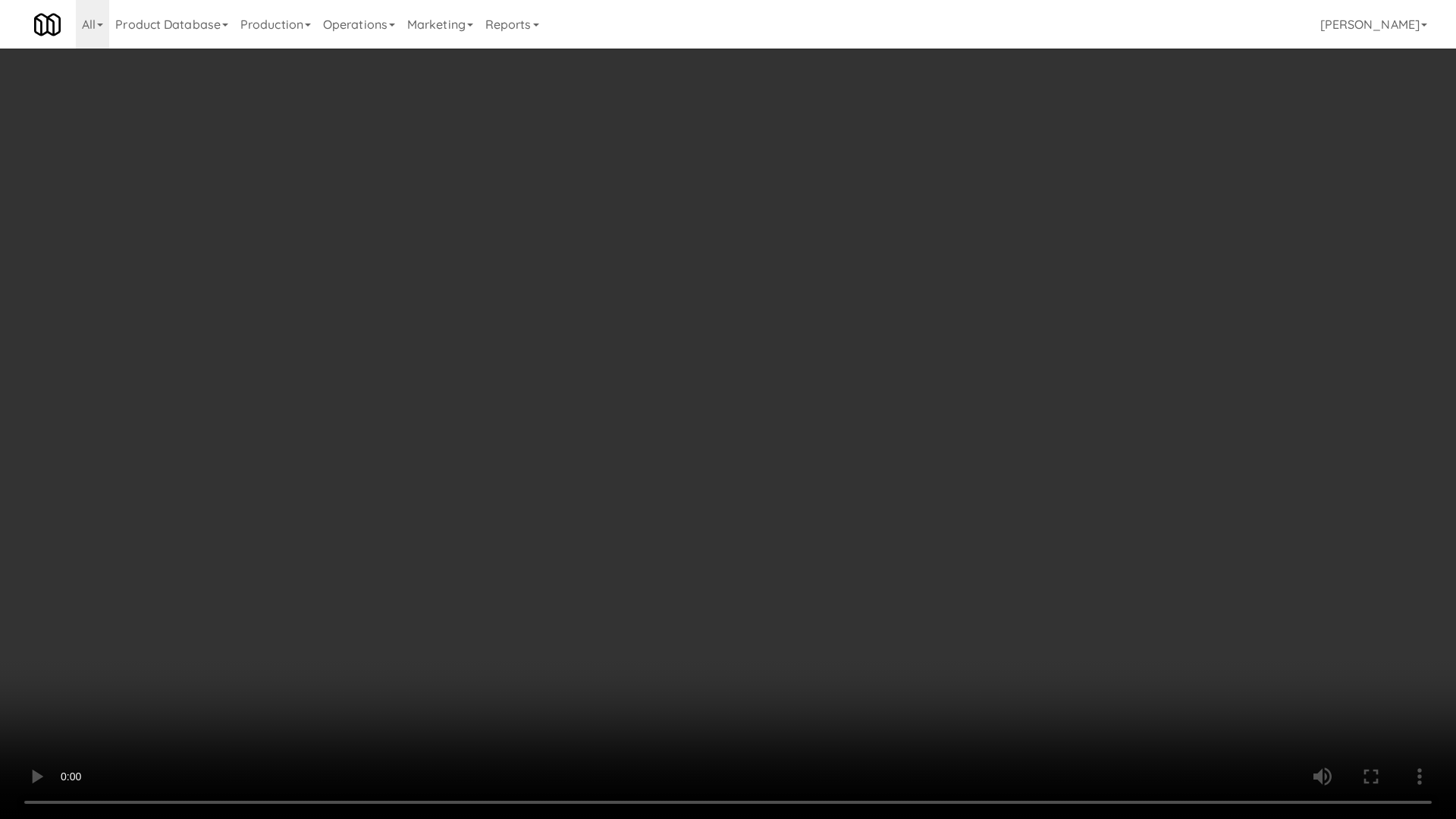
click at [1264, 695] on video at bounding box center [728, 409] width 1456 height 819
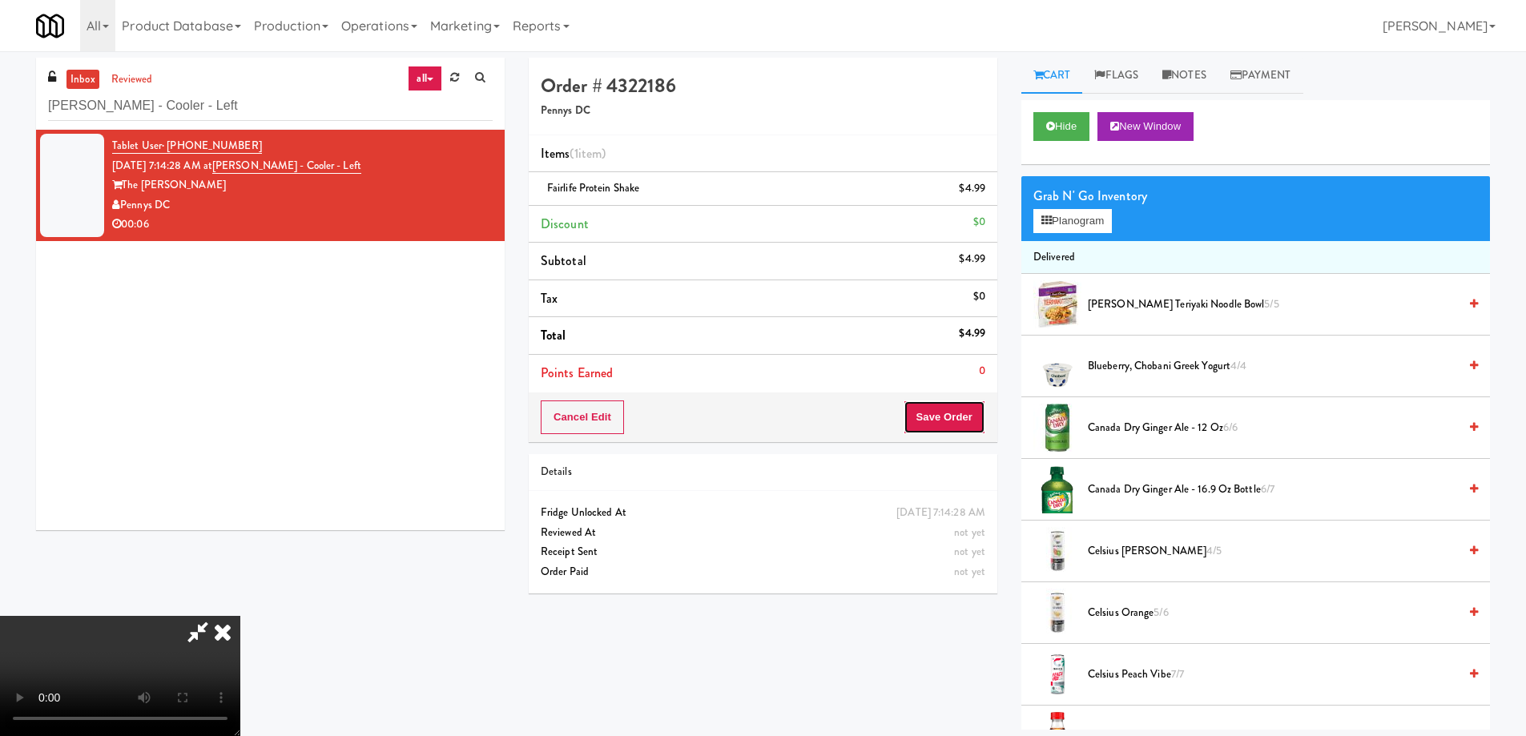
click at [973, 415] on button "Save Order" at bounding box center [945, 418] width 82 height 34
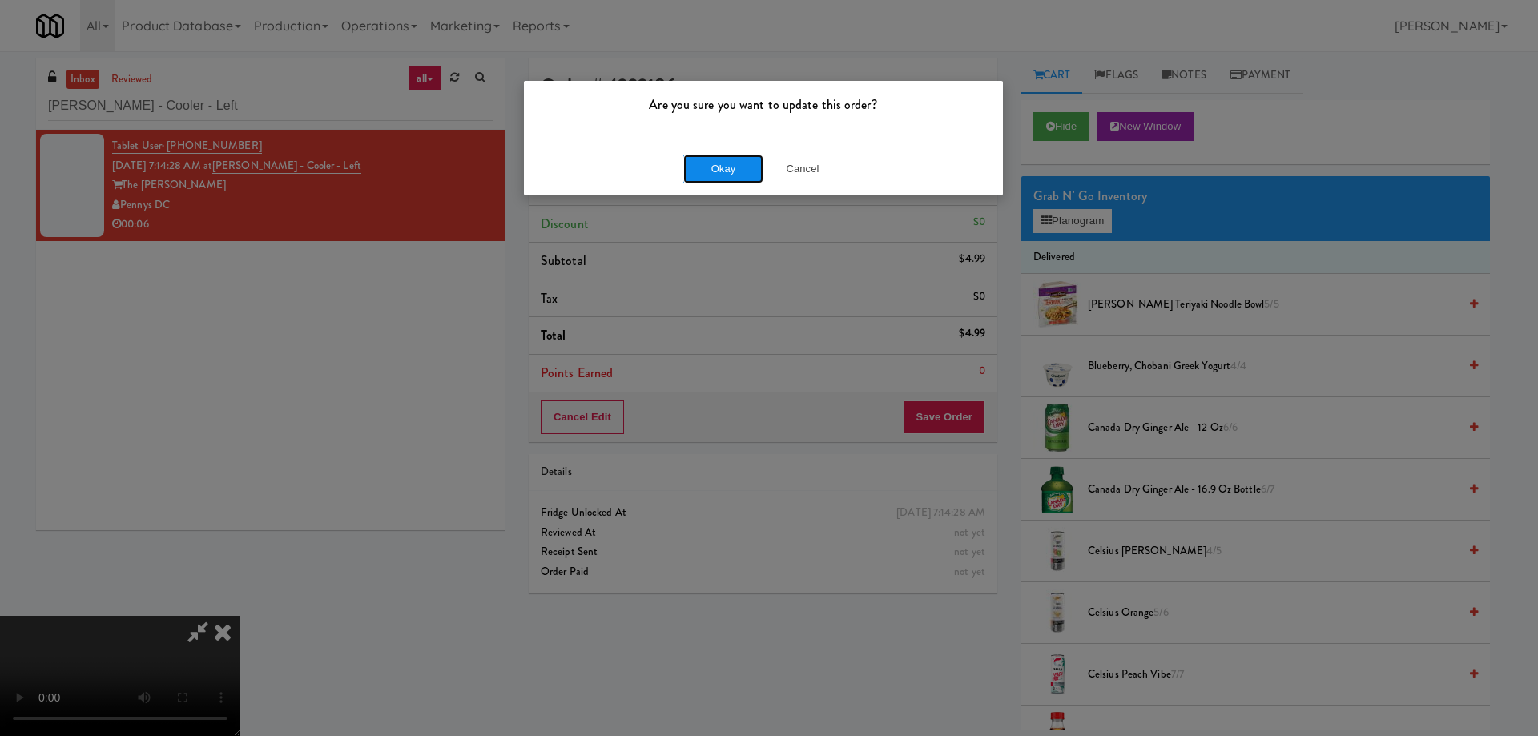
click at [714, 173] on button "Okay" at bounding box center [723, 169] width 80 height 29
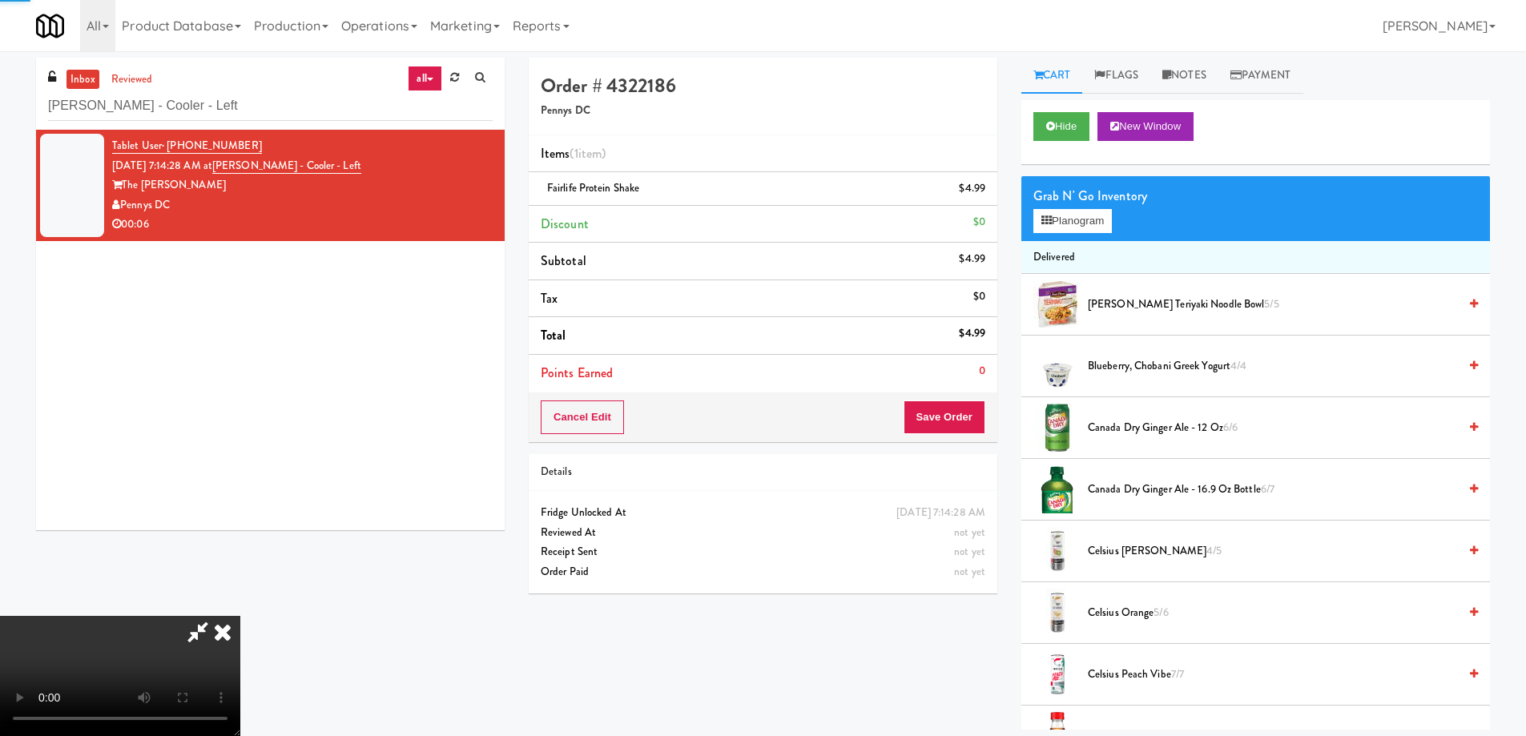
click at [240, 616] on icon at bounding box center [222, 632] width 35 height 32
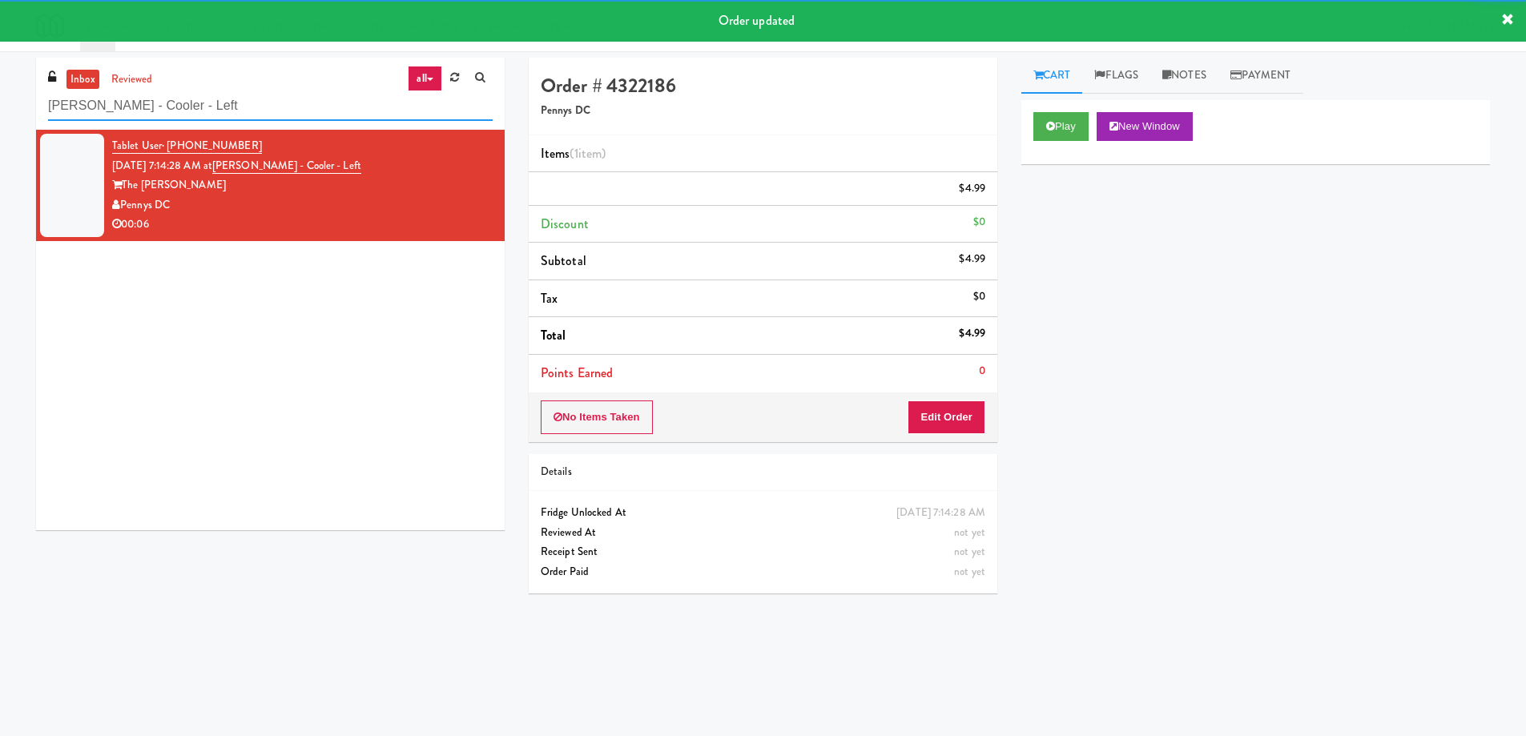
click at [282, 111] on input "Kelvin - Cooler - Left" at bounding box center [270, 106] width 445 height 30
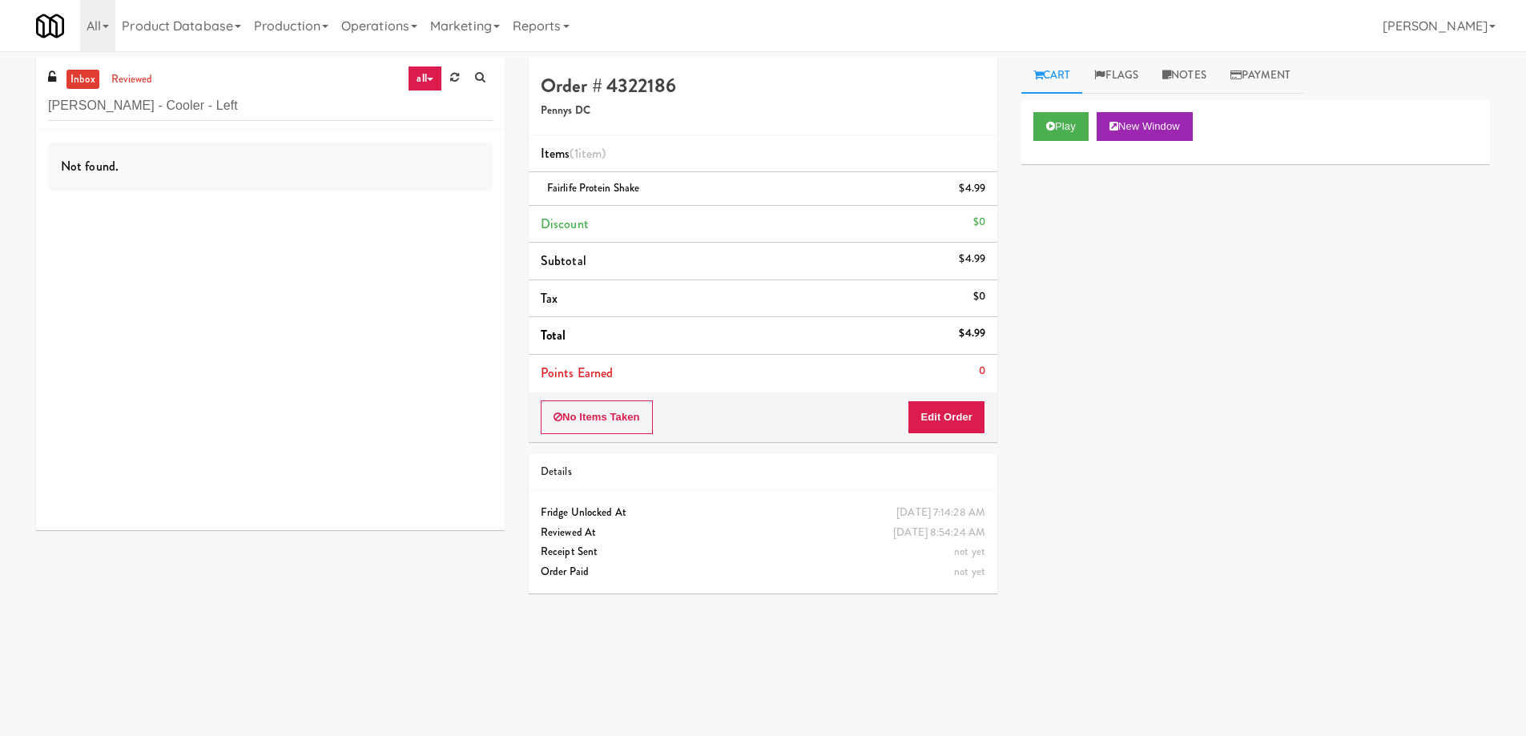
click at [1205, 571] on div "Play New Window Primary Flag Clear Flag if unable to determine what was taken o…" at bounding box center [1255, 400] width 469 height 601
click at [255, 102] on input "Kelvin - Cooler - Left" at bounding box center [270, 106] width 445 height 30
paste input "IKEA North York Store"
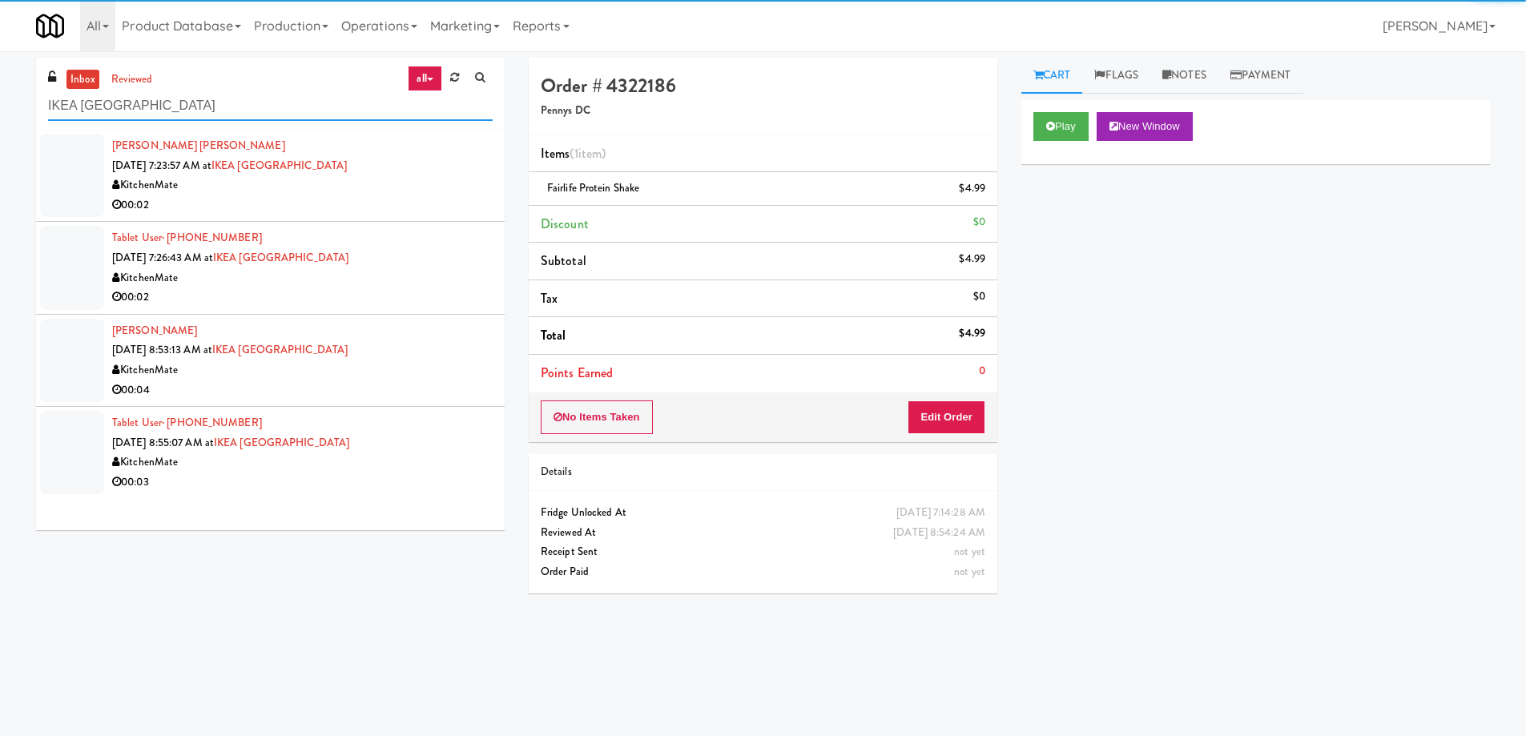
type input "IKEA North York Store"
click at [385, 193] on div "KitchenMate" at bounding box center [302, 185] width 381 height 20
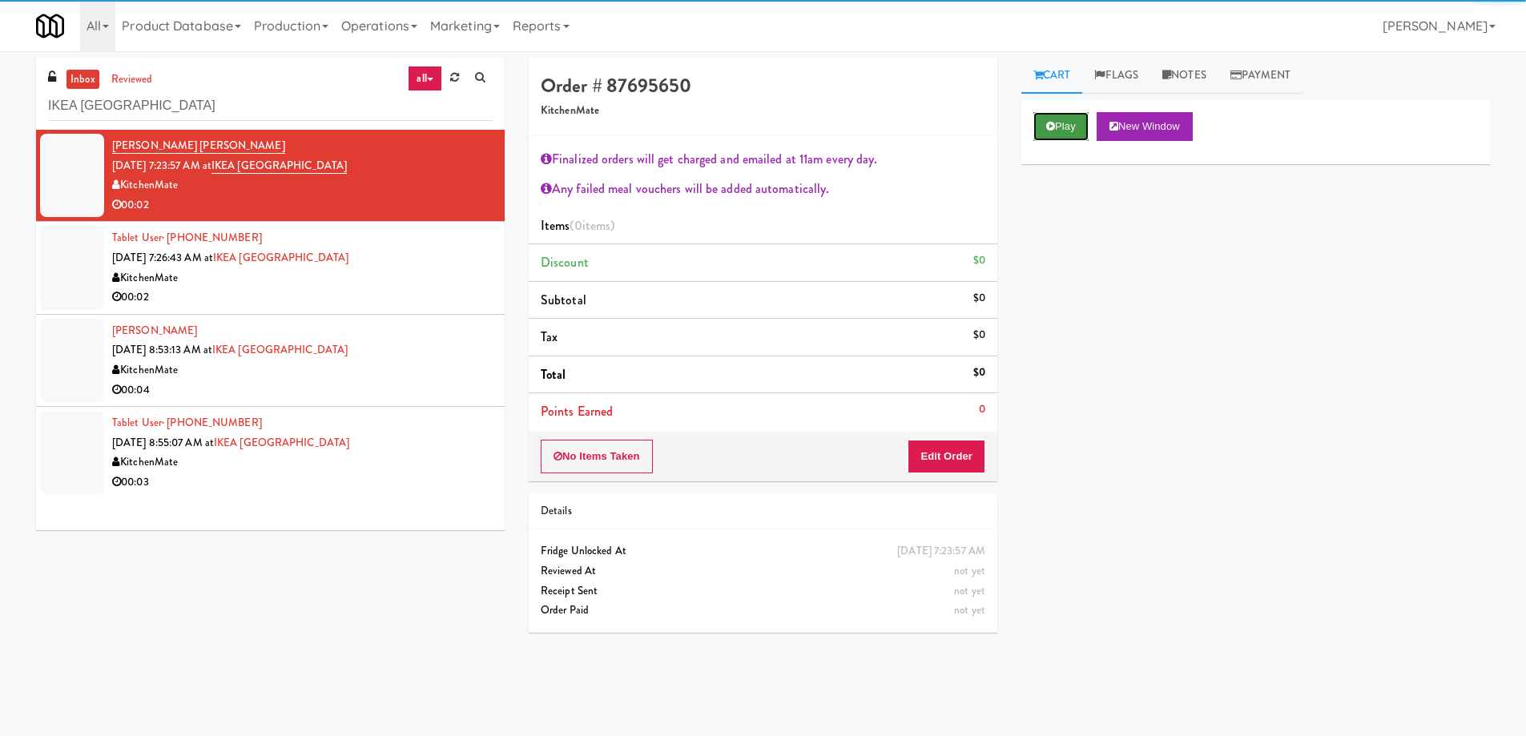
click at [1069, 124] on button "Play" at bounding box center [1060, 126] width 55 height 29
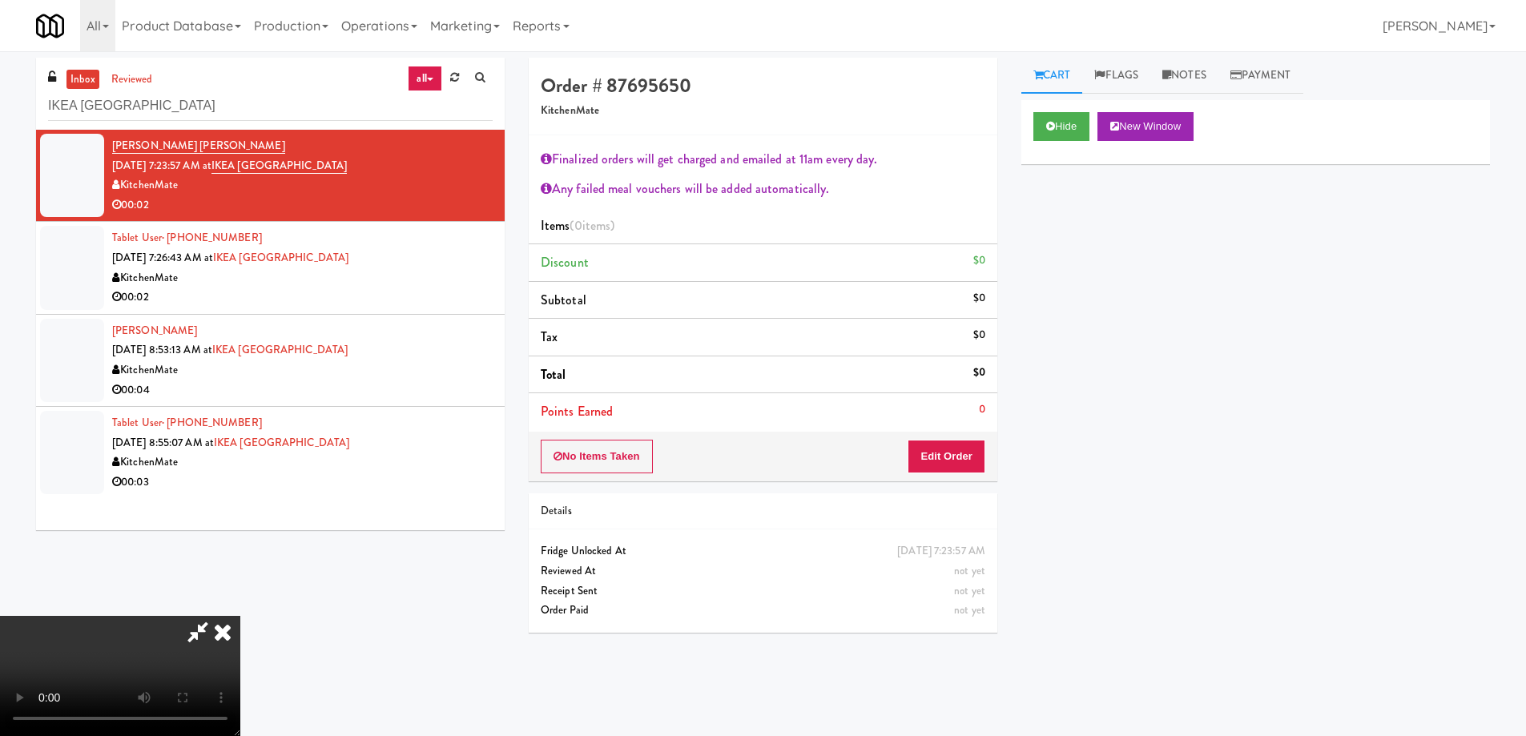
click at [240, 616] on video at bounding box center [120, 676] width 240 height 120
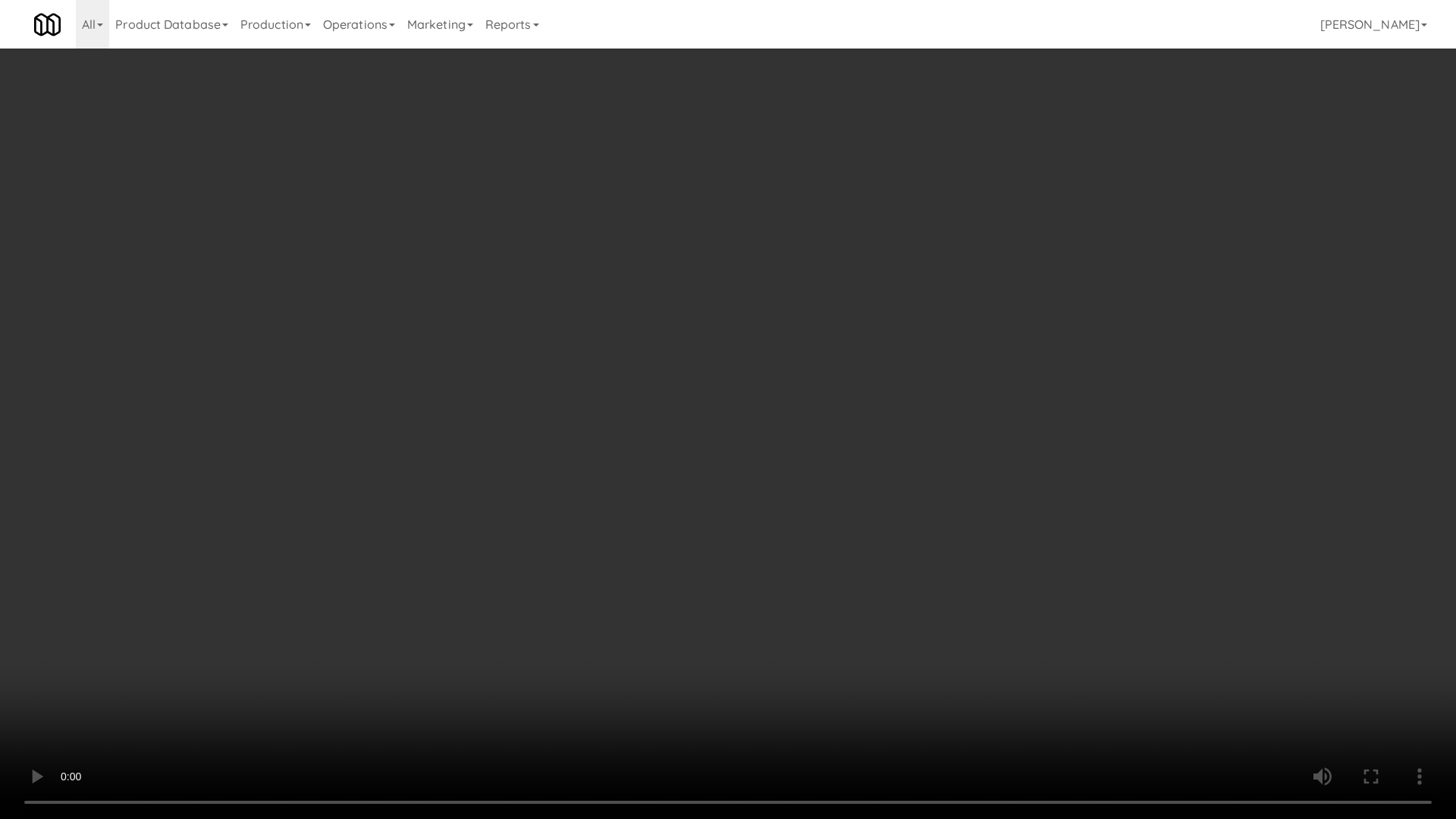
click at [473, 488] on video at bounding box center [728, 409] width 1456 height 819
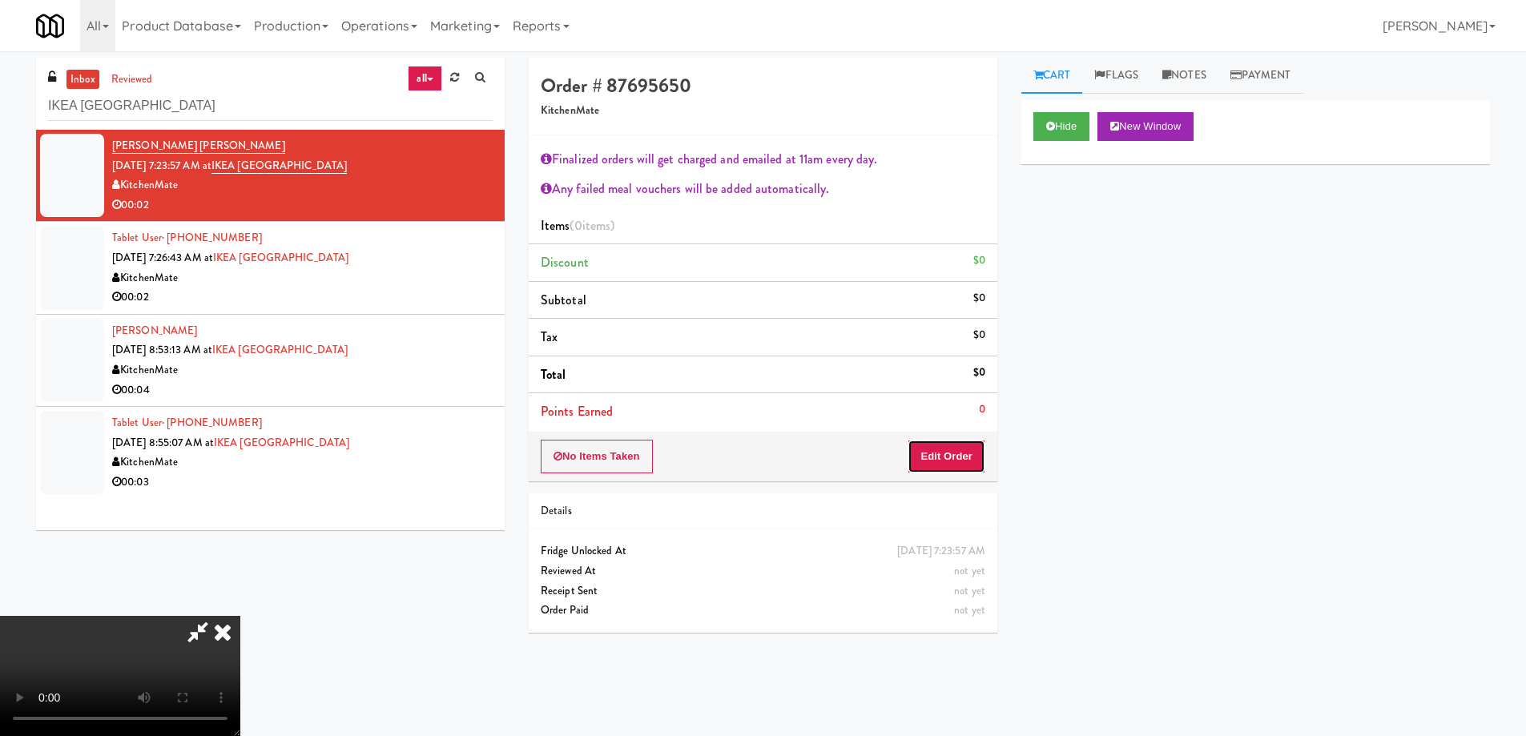
click at [944, 456] on button "Edit Order" at bounding box center [947, 457] width 78 height 34
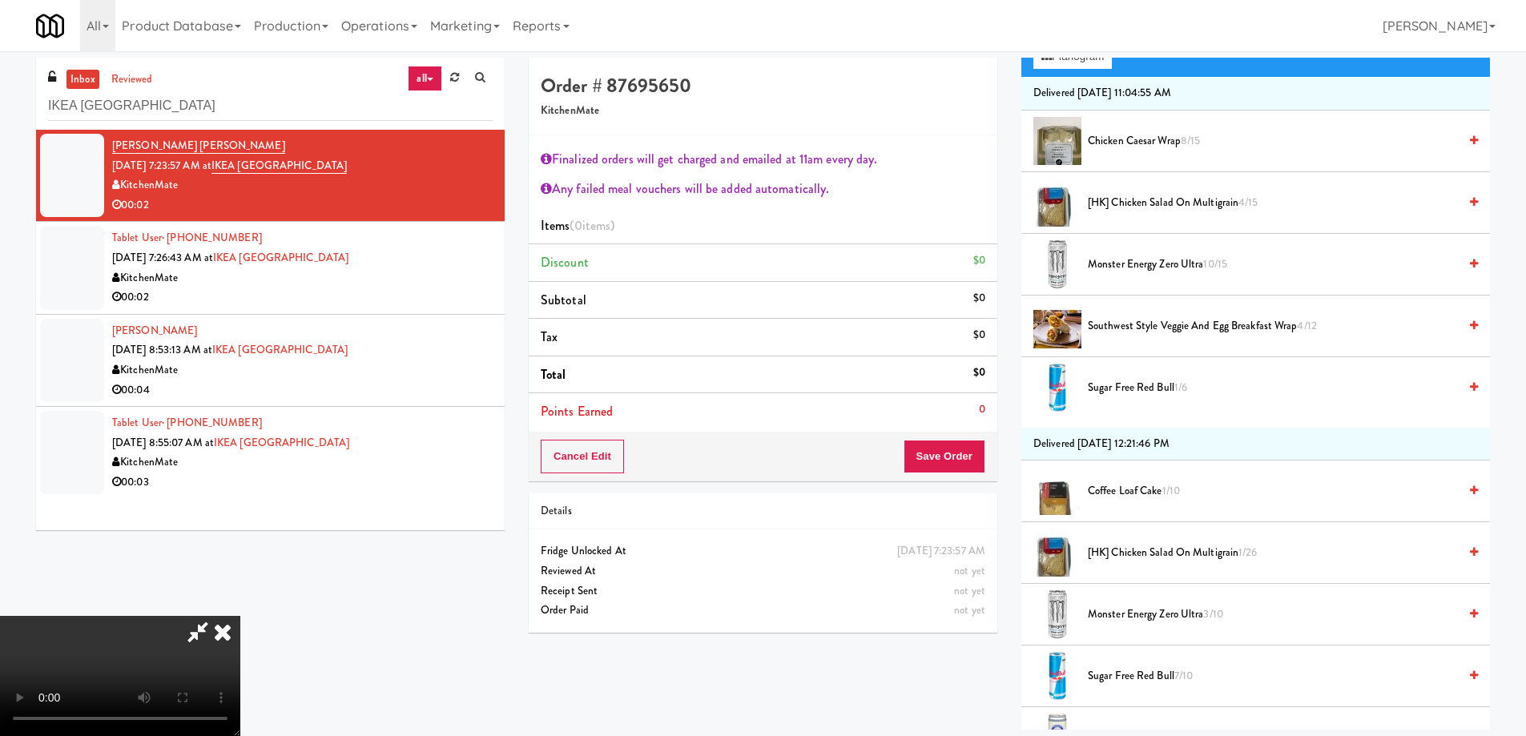
scroll to position [240, 0]
click at [1146, 322] on span "Southwest Style Veggie and Egg Breakfast Wrap 4/12" at bounding box center [1273, 326] width 370 height 20
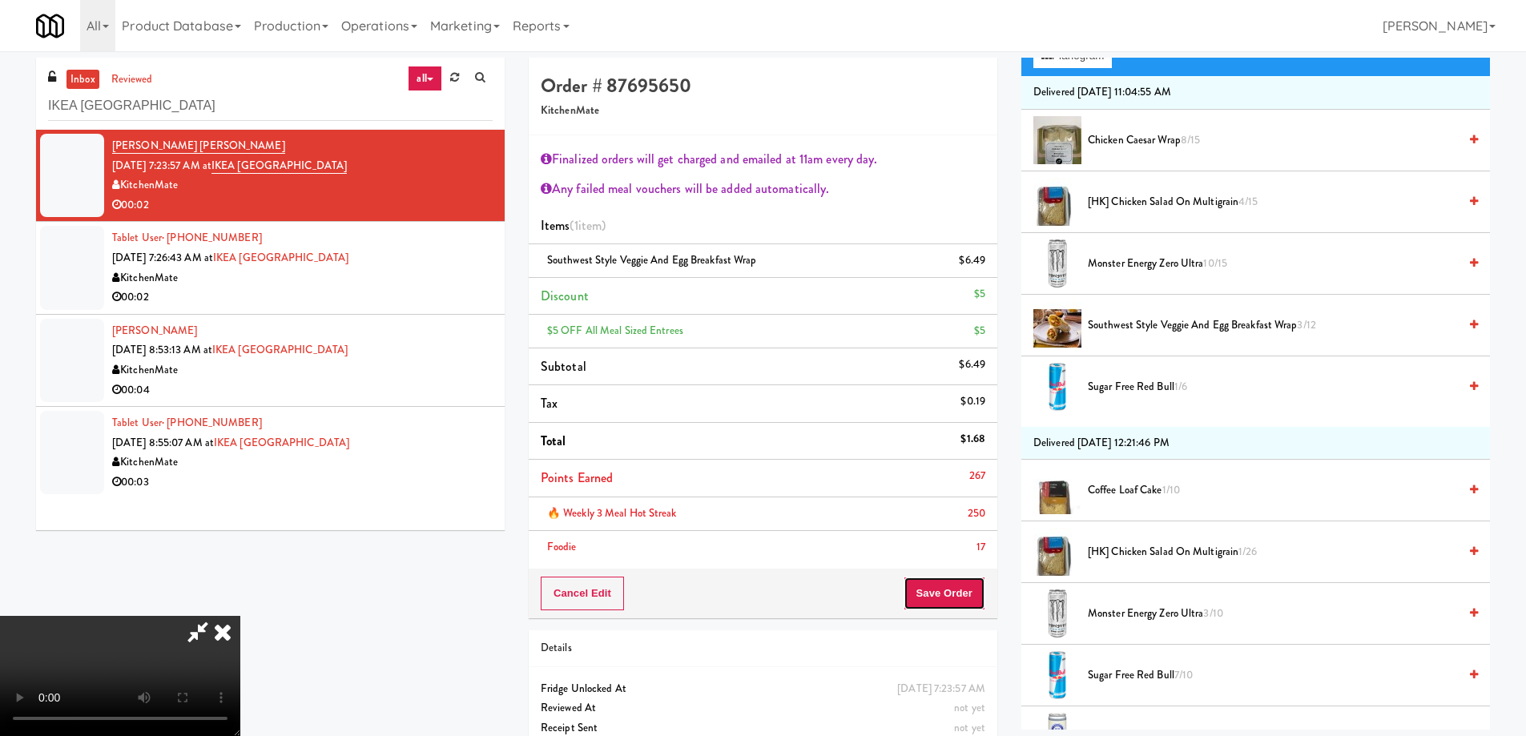
click at [953, 585] on button "Save Order" at bounding box center [945, 594] width 82 height 34
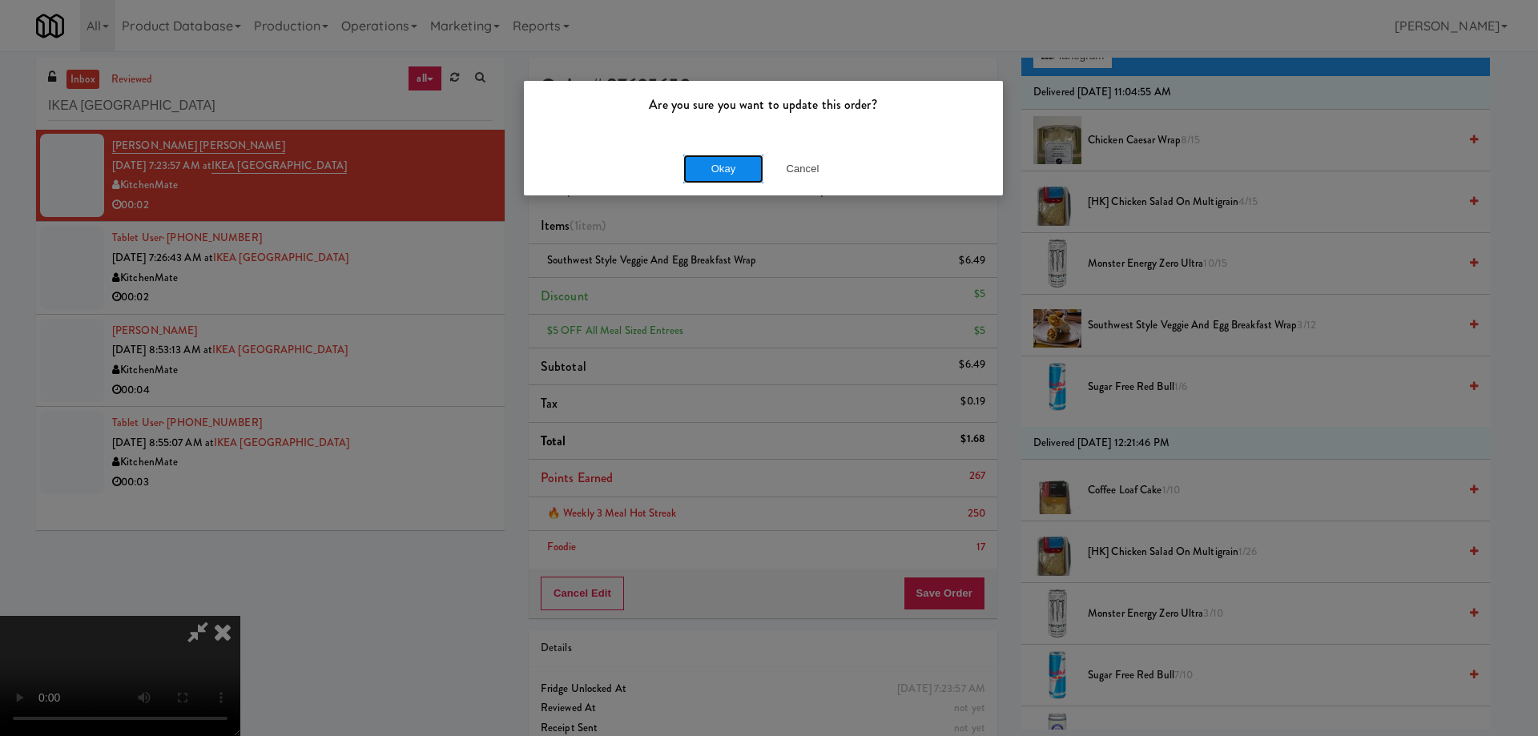
click at [713, 169] on button "Okay" at bounding box center [723, 169] width 80 height 29
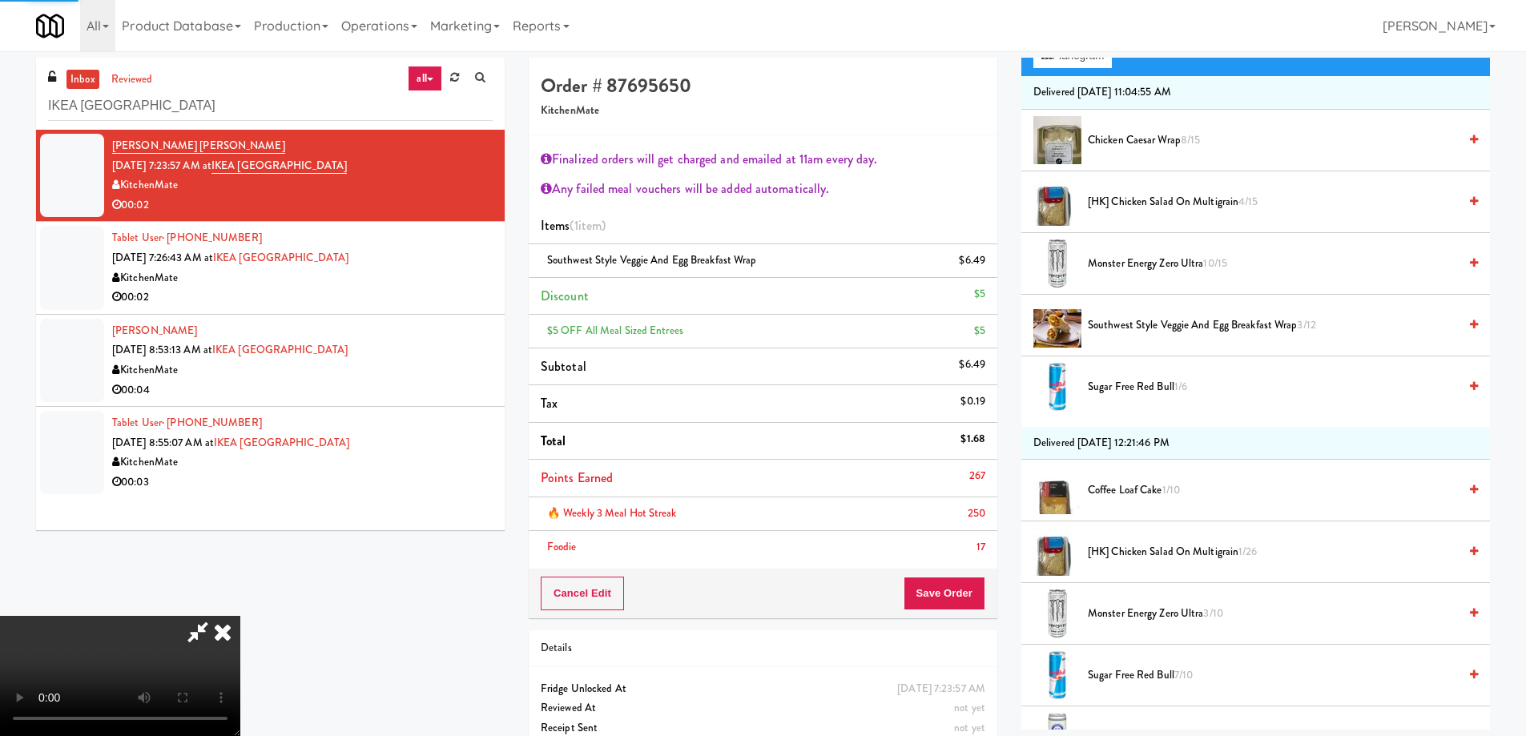
scroll to position [0, 0]
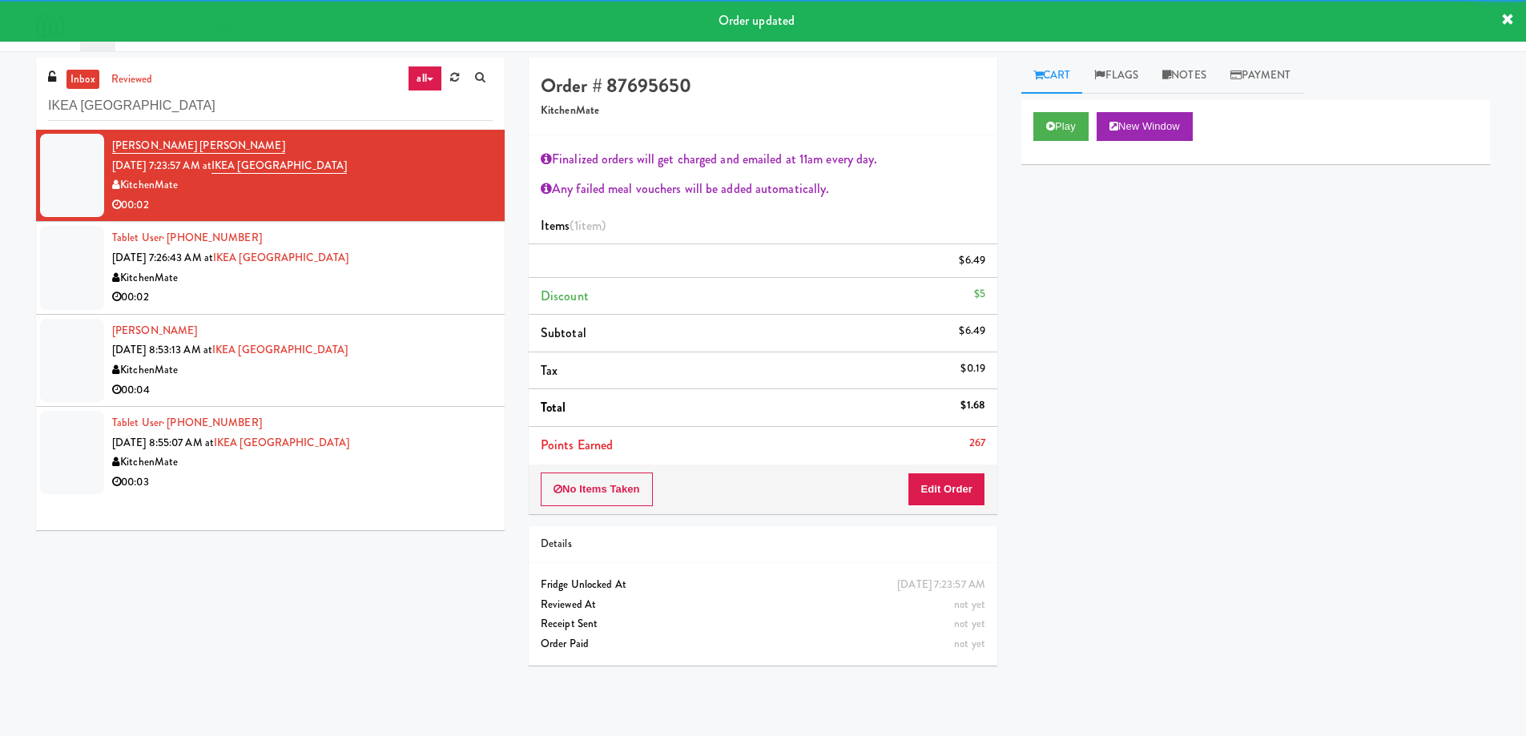
click at [433, 260] on div "Tablet User · (416) 357-5448 Sep 18, 2025 7:26:43 AM at IKEA North York Store K…" at bounding box center [302, 267] width 381 height 79
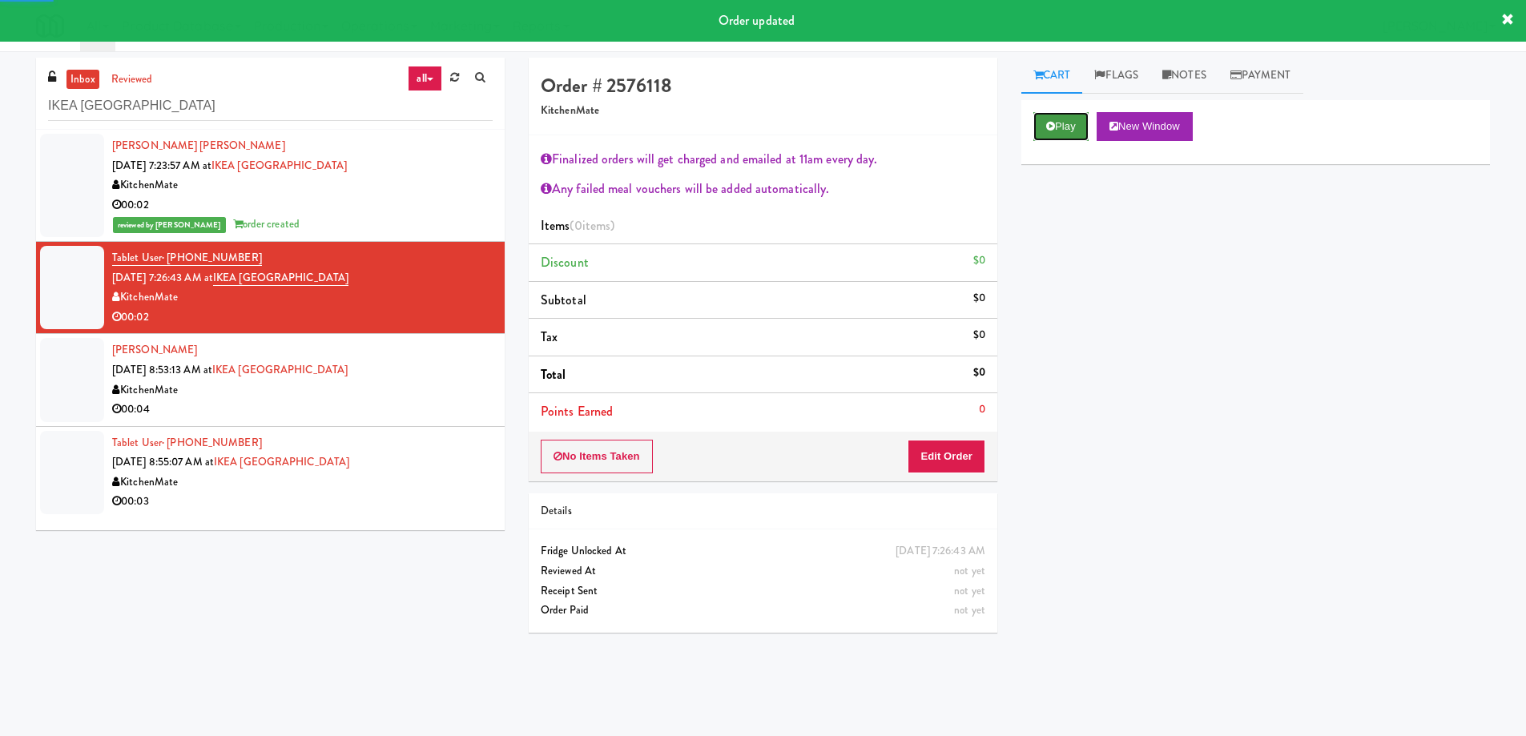
click at [1058, 127] on button "Play" at bounding box center [1060, 126] width 55 height 29
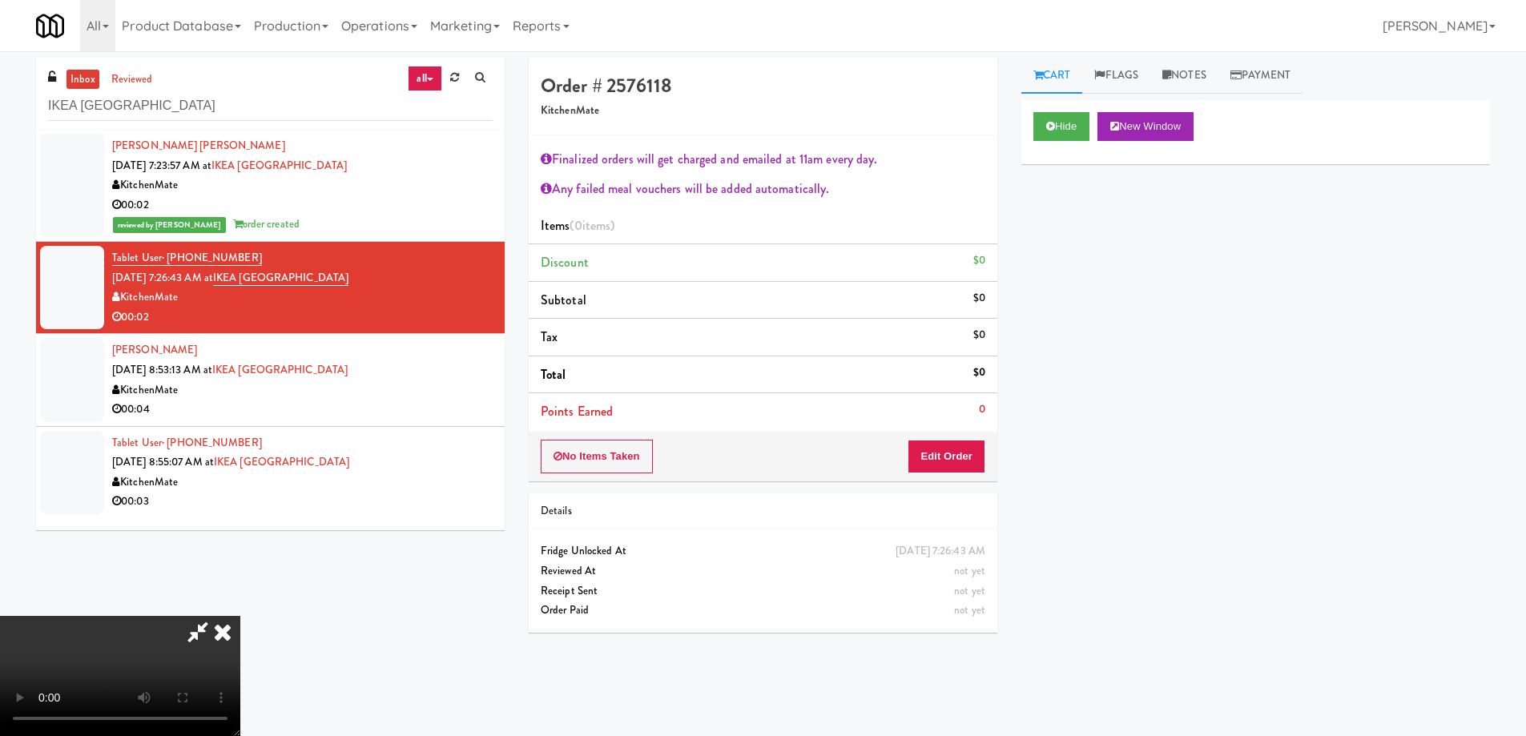
click at [240, 616] on video at bounding box center [120, 676] width 240 height 120
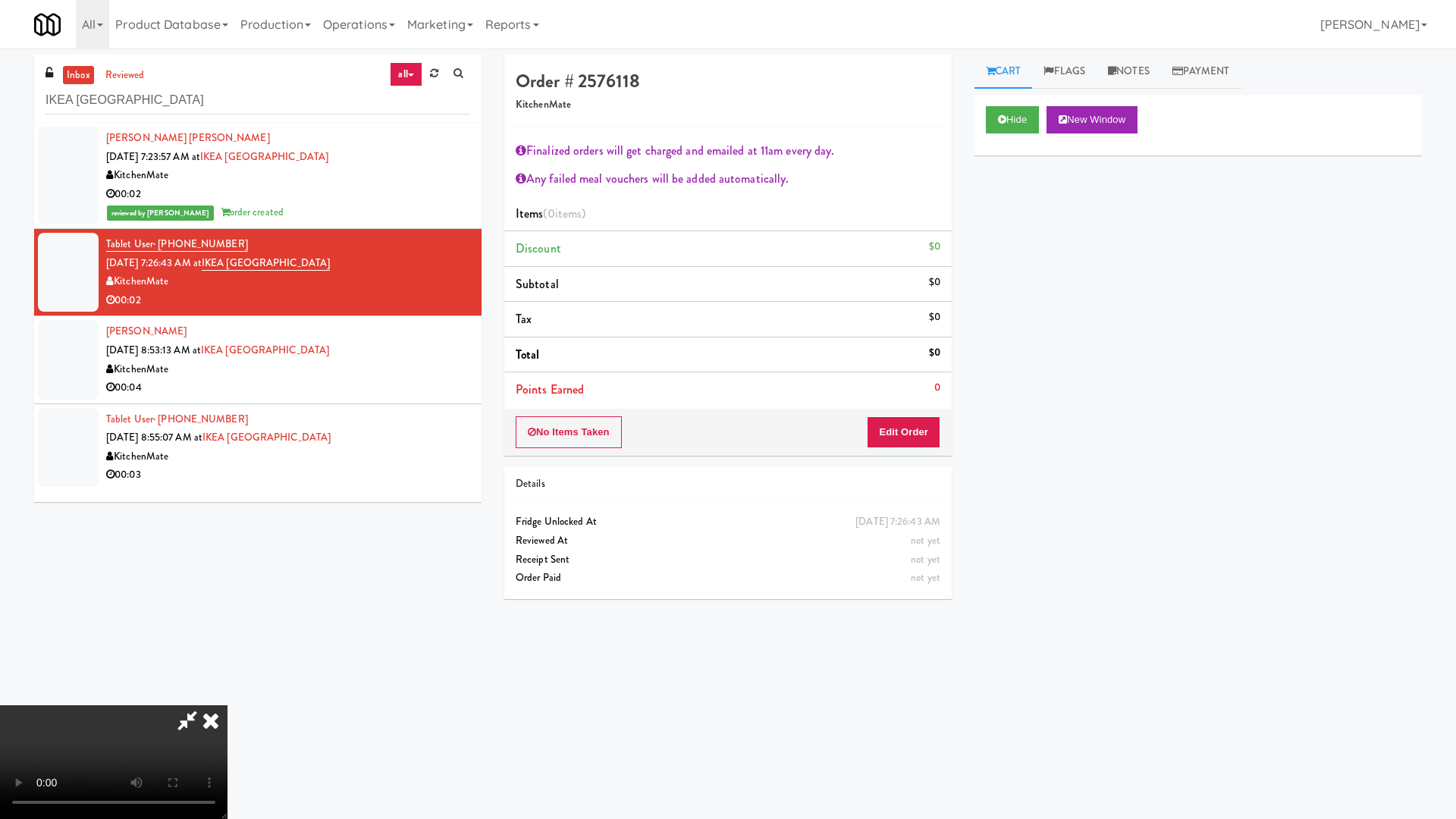
click at [227, 695] on video at bounding box center [114, 762] width 227 height 114
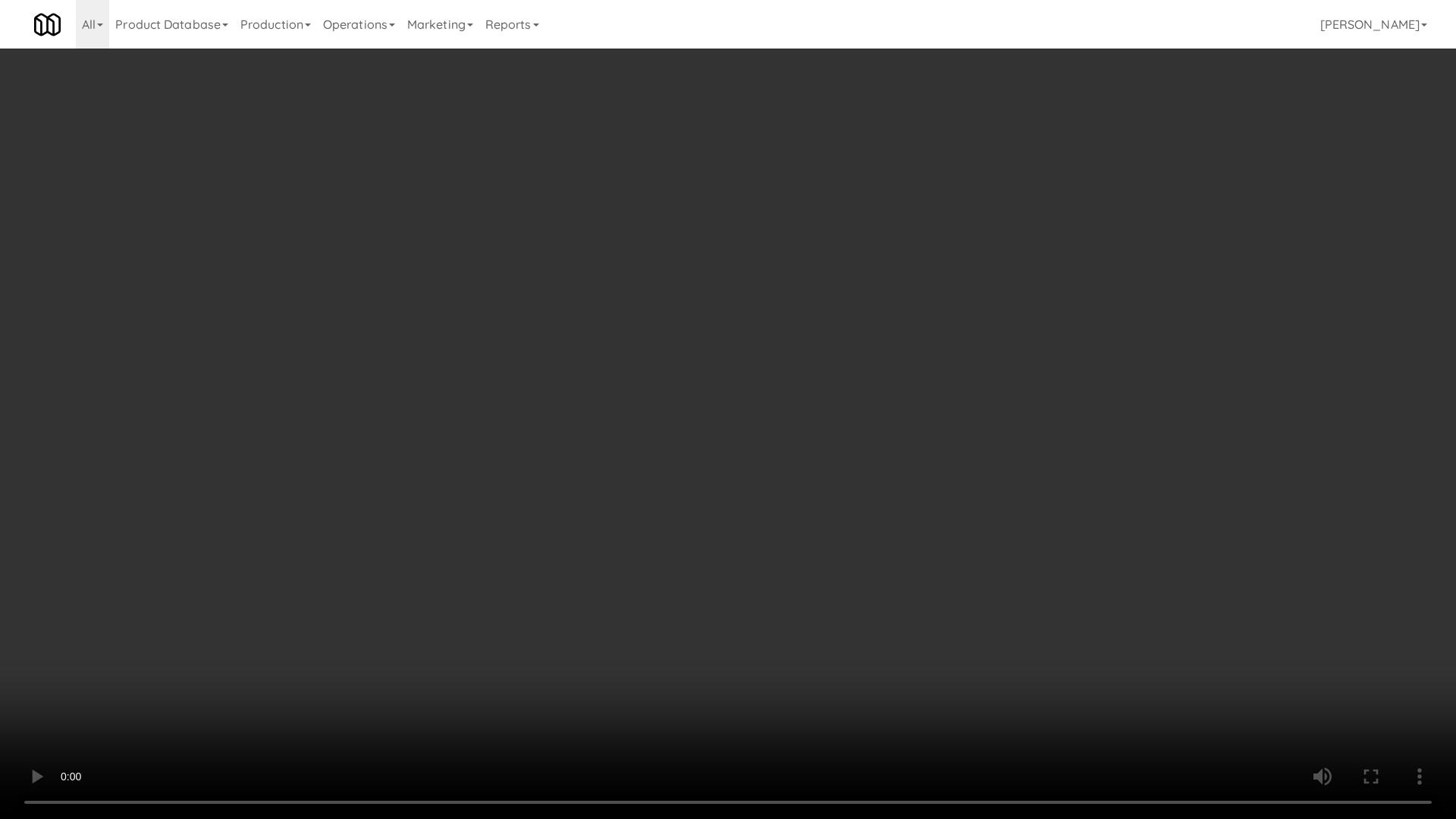
click at [648, 478] on video at bounding box center [728, 409] width 1456 height 819
click at [756, 450] on video at bounding box center [728, 409] width 1456 height 819
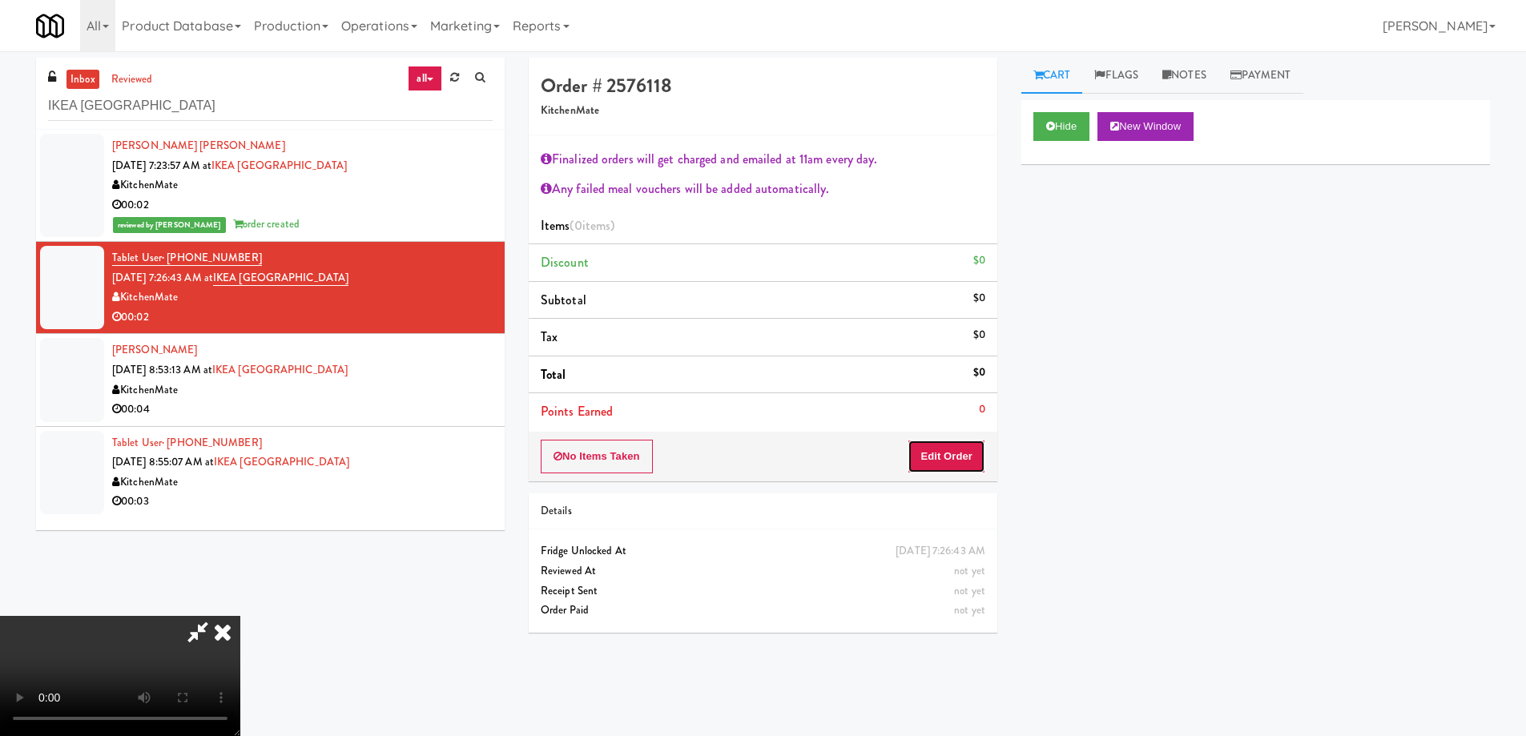
click at [966, 464] on button "Edit Order" at bounding box center [947, 457] width 78 height 34
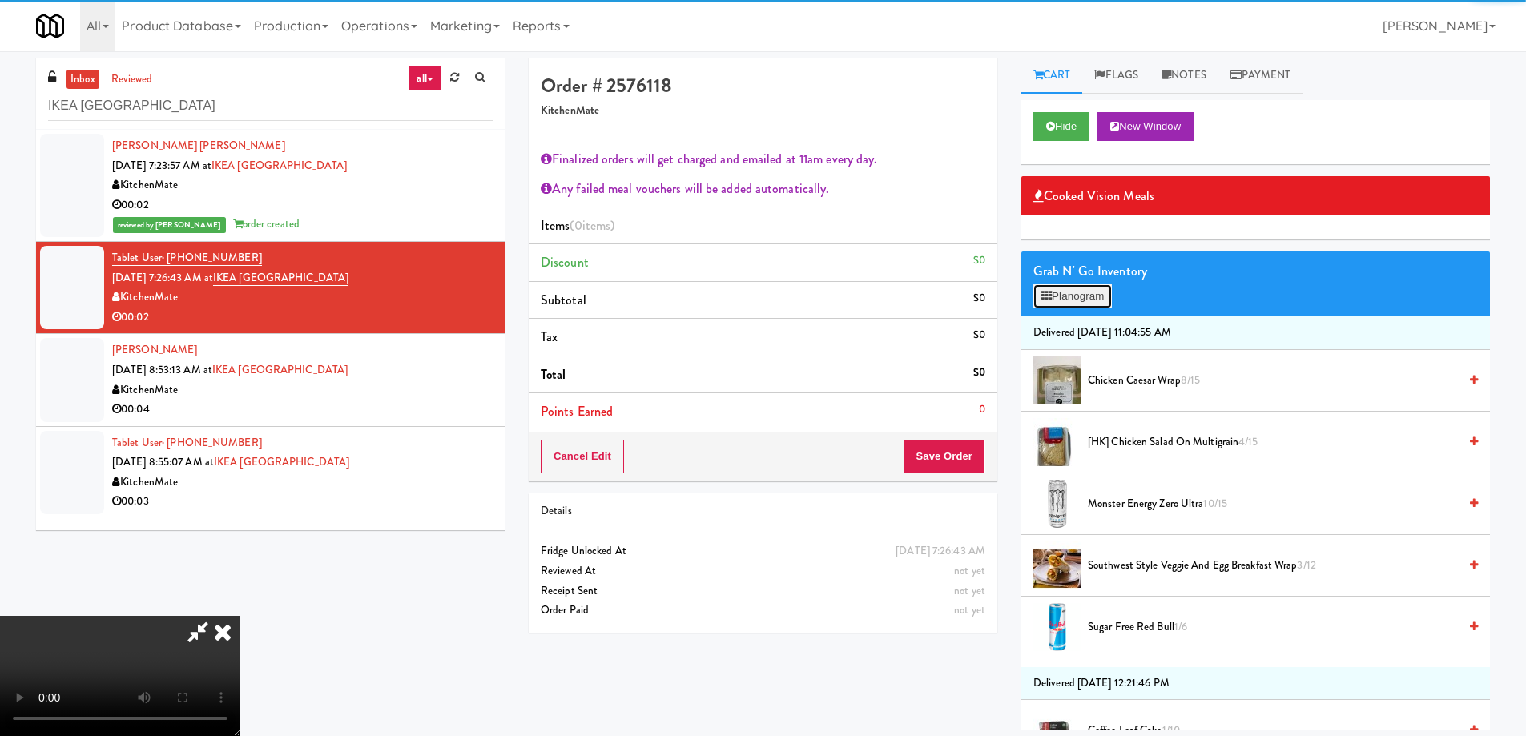
click at [1077, 296] on button "Planogram" at bounding box center [1072, 296] width 79 height 24
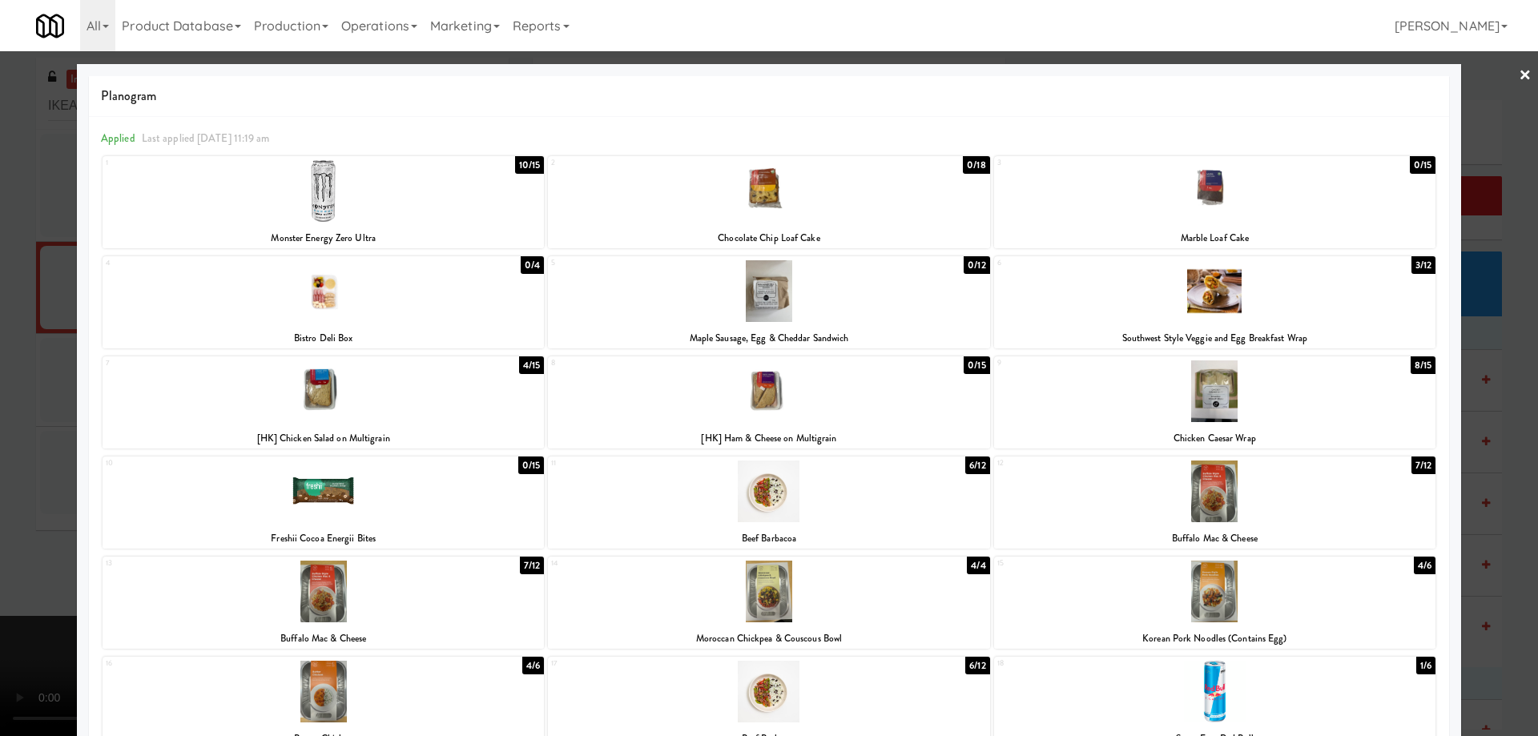
click at [478, 399] on div at bounding box center [323, 391] width 441 height 62
click at [1519, 75] on link "×" at bounding box center [1525, 76] width 13 height 50
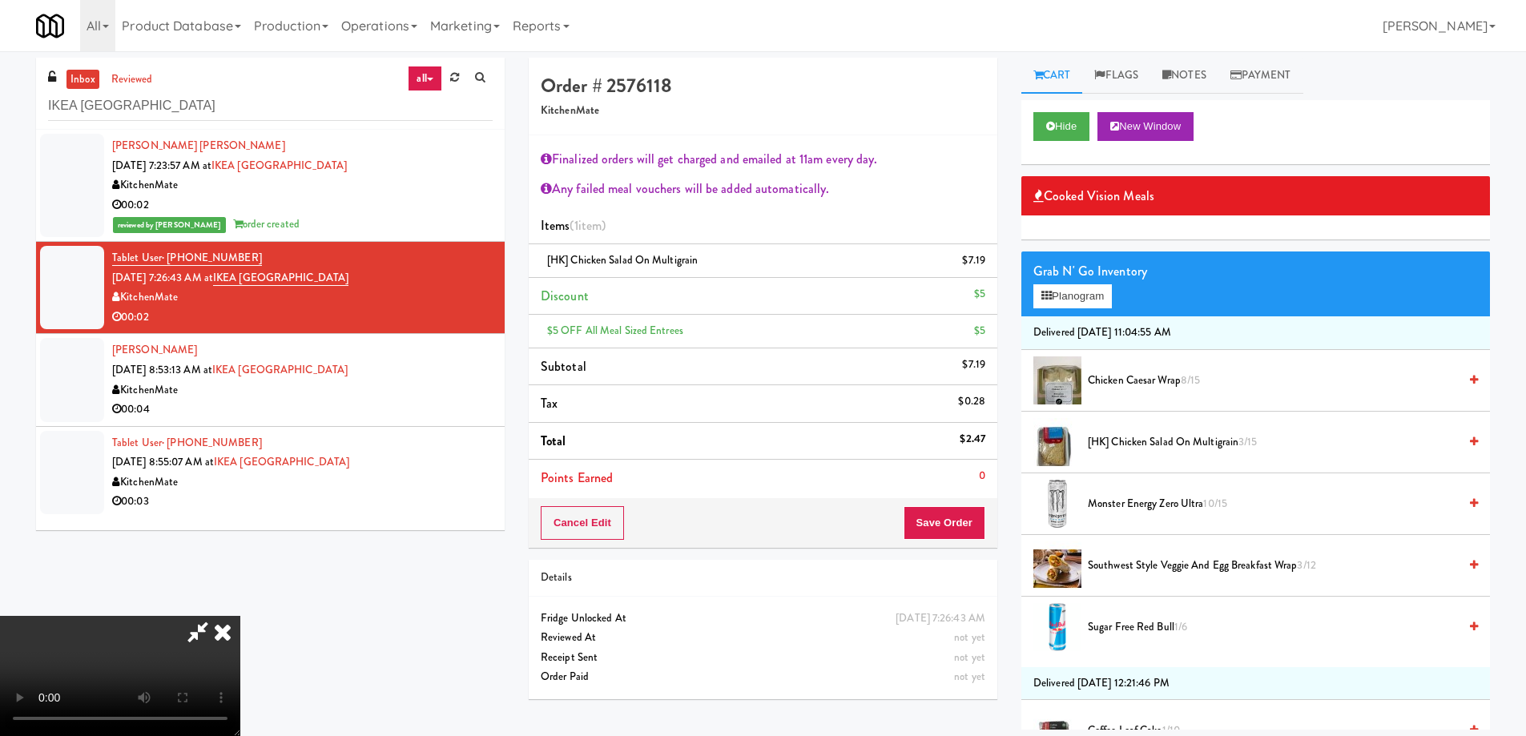
click at [240, 616] on video at bounding box center [120, 676] width 240 height 120
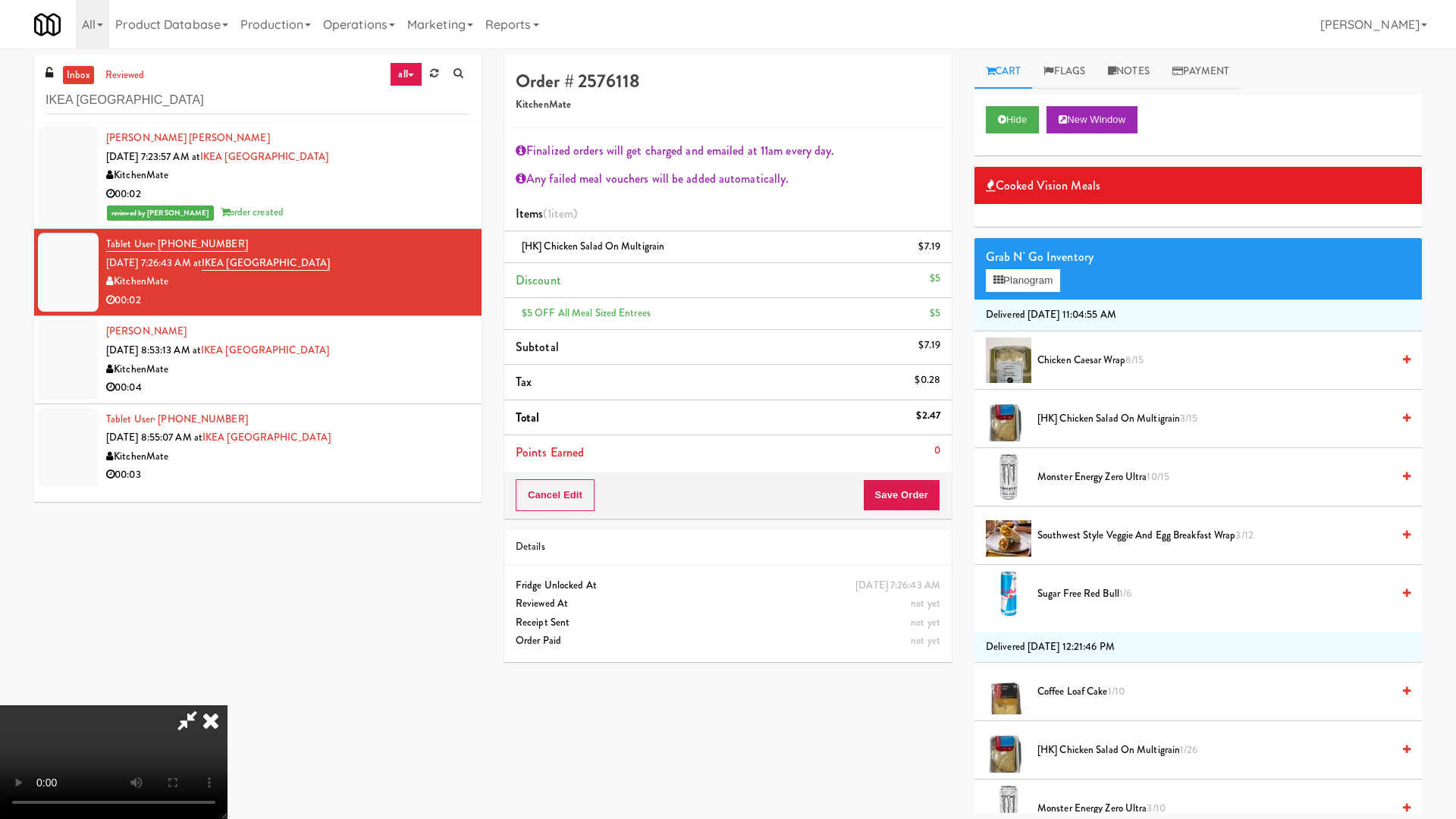
click at [227, 695] on video at bounding box center [114, 762] width 227 height 114
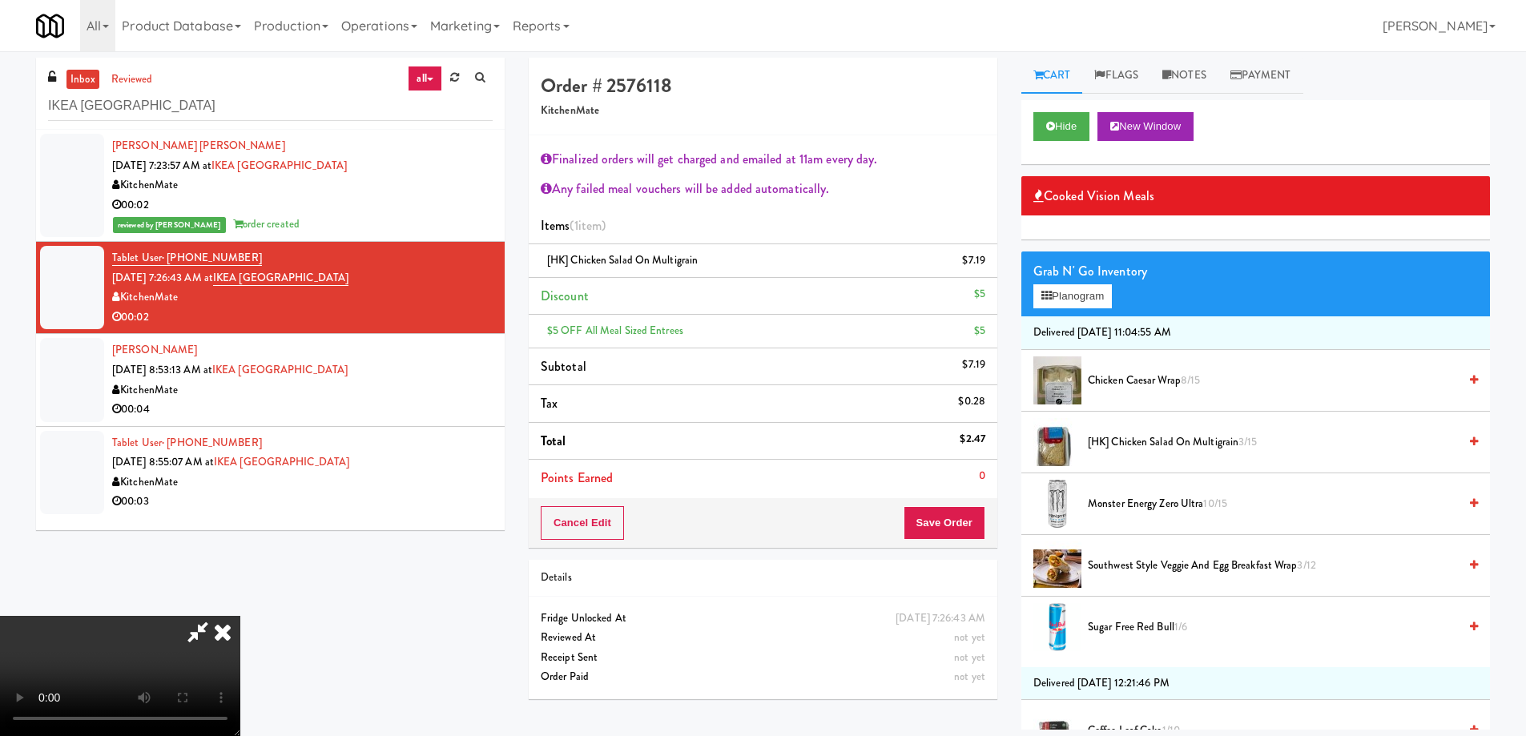
click at [240, 616] on icon at bounding box center [222, 632] width 35 height 32
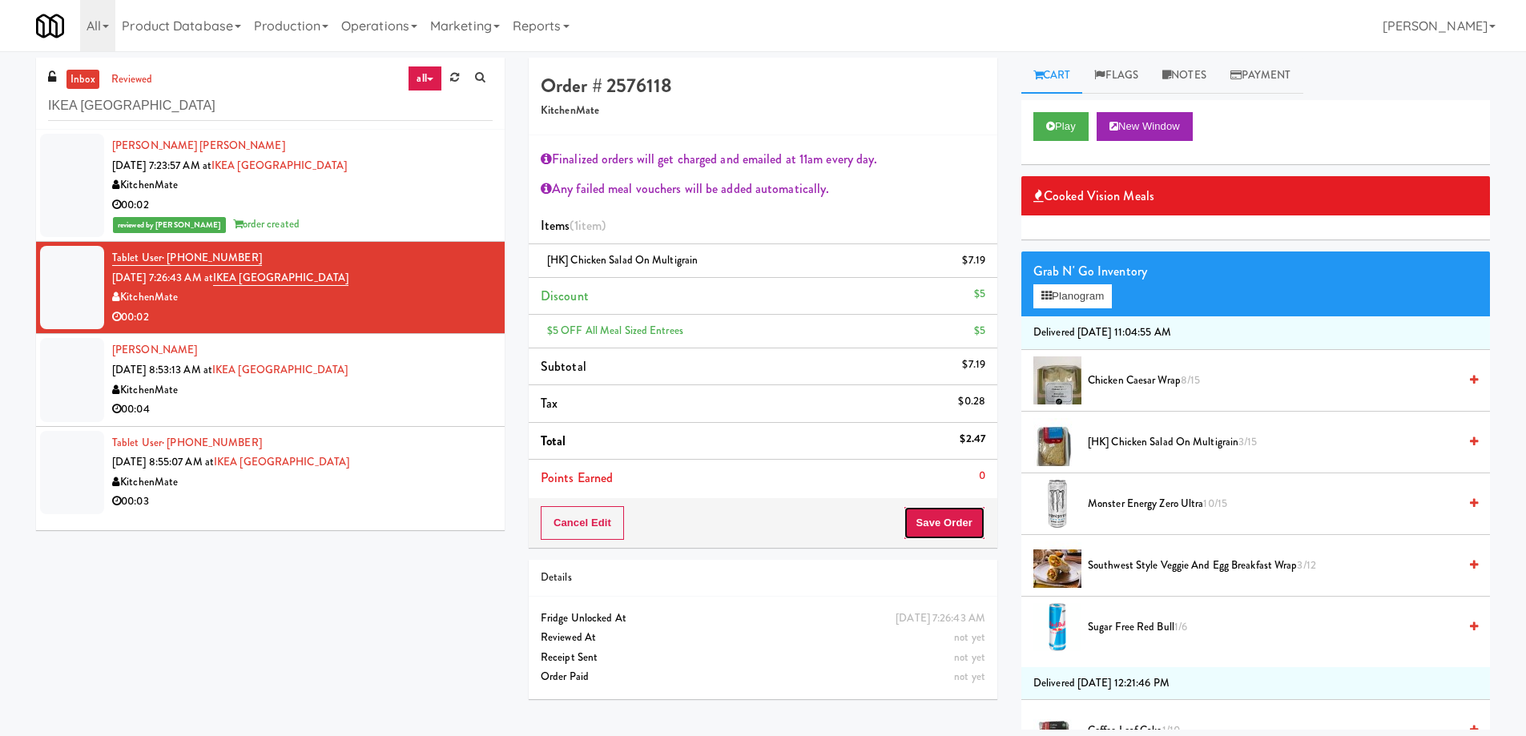
click at [967, 518] on button "Save Order" at bounding box center [945, 523] width 82 height 34
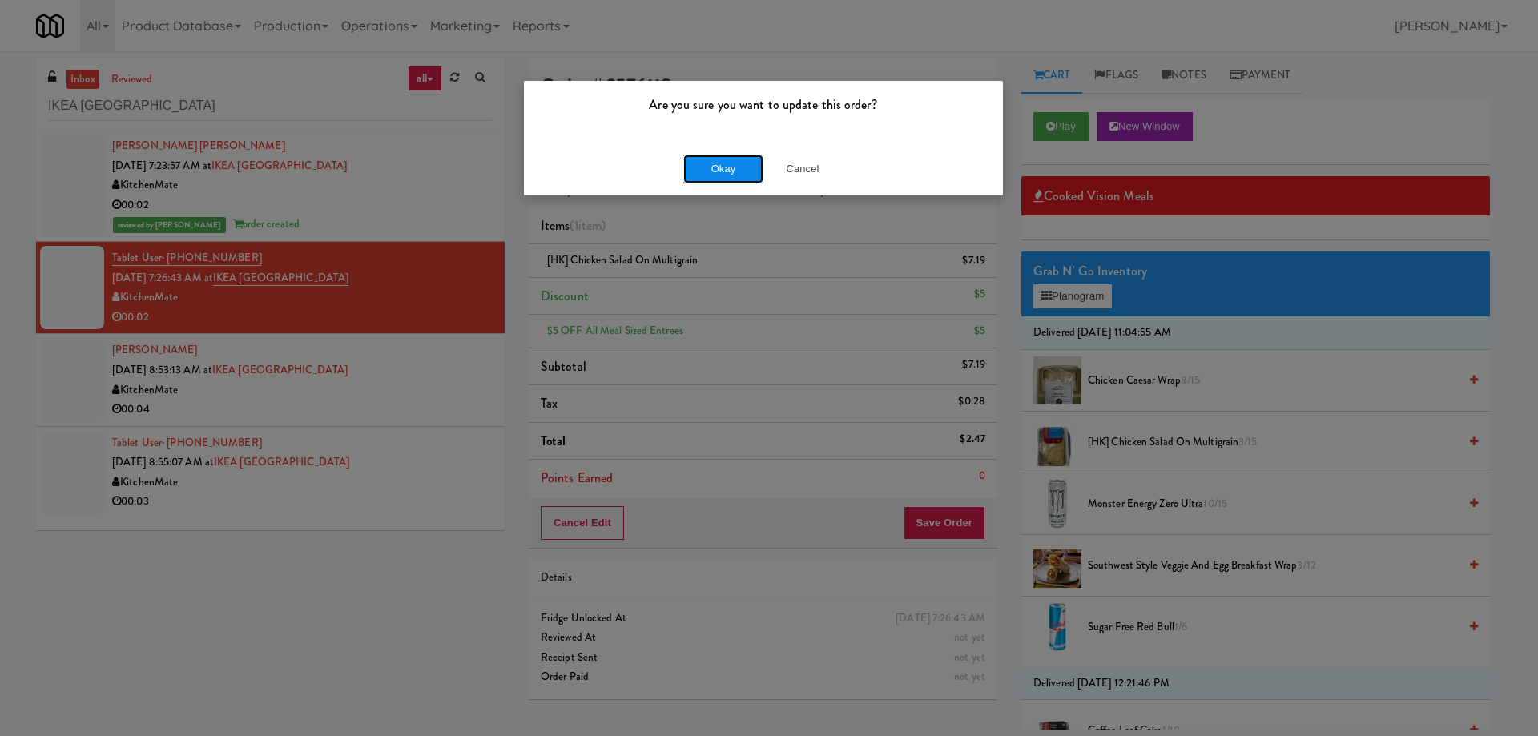
click at [732, 162] on button "Okay" at bounding box center [723, 169] width 80 height 29
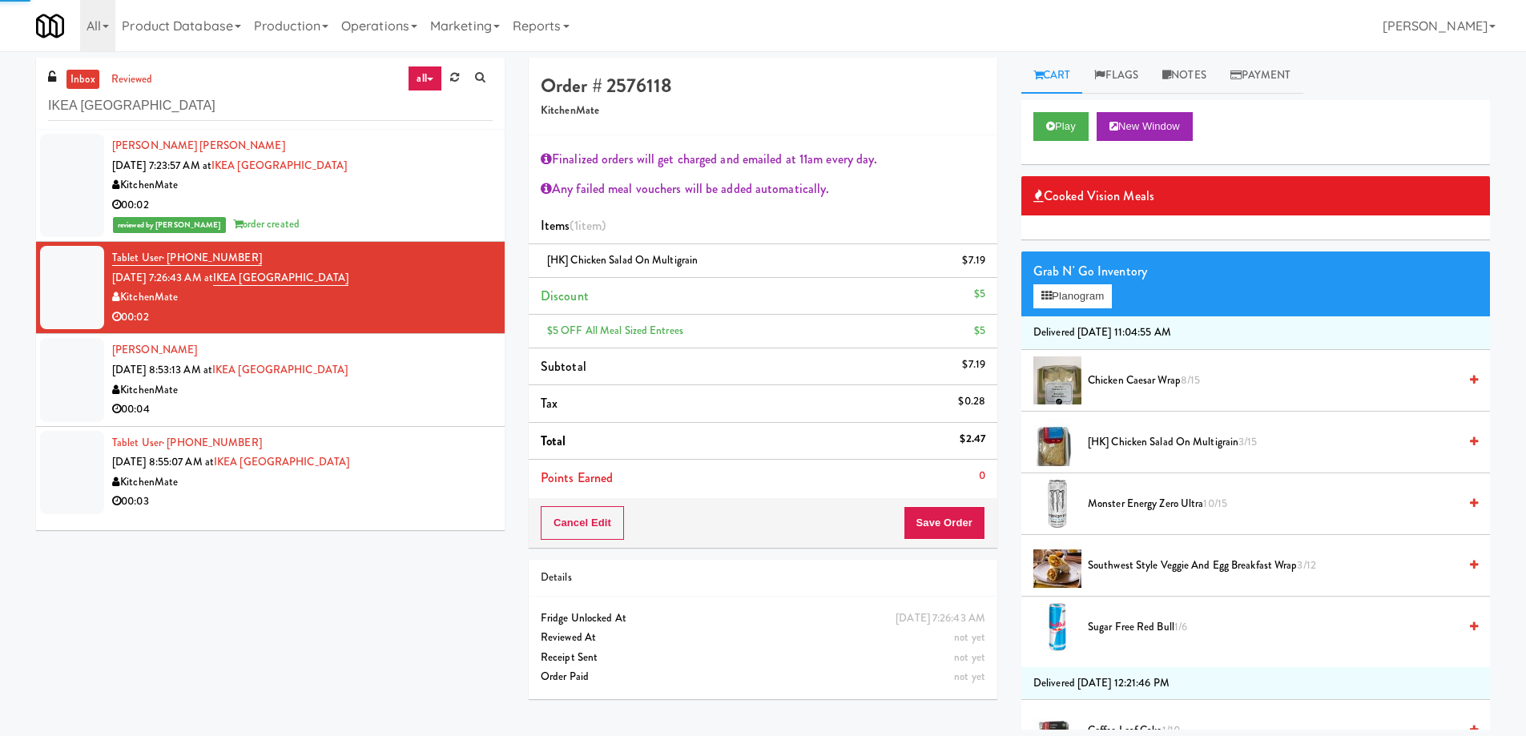
click at [412, 405] on div "00:04" at bounding box center [302, 410] width 381 height 20
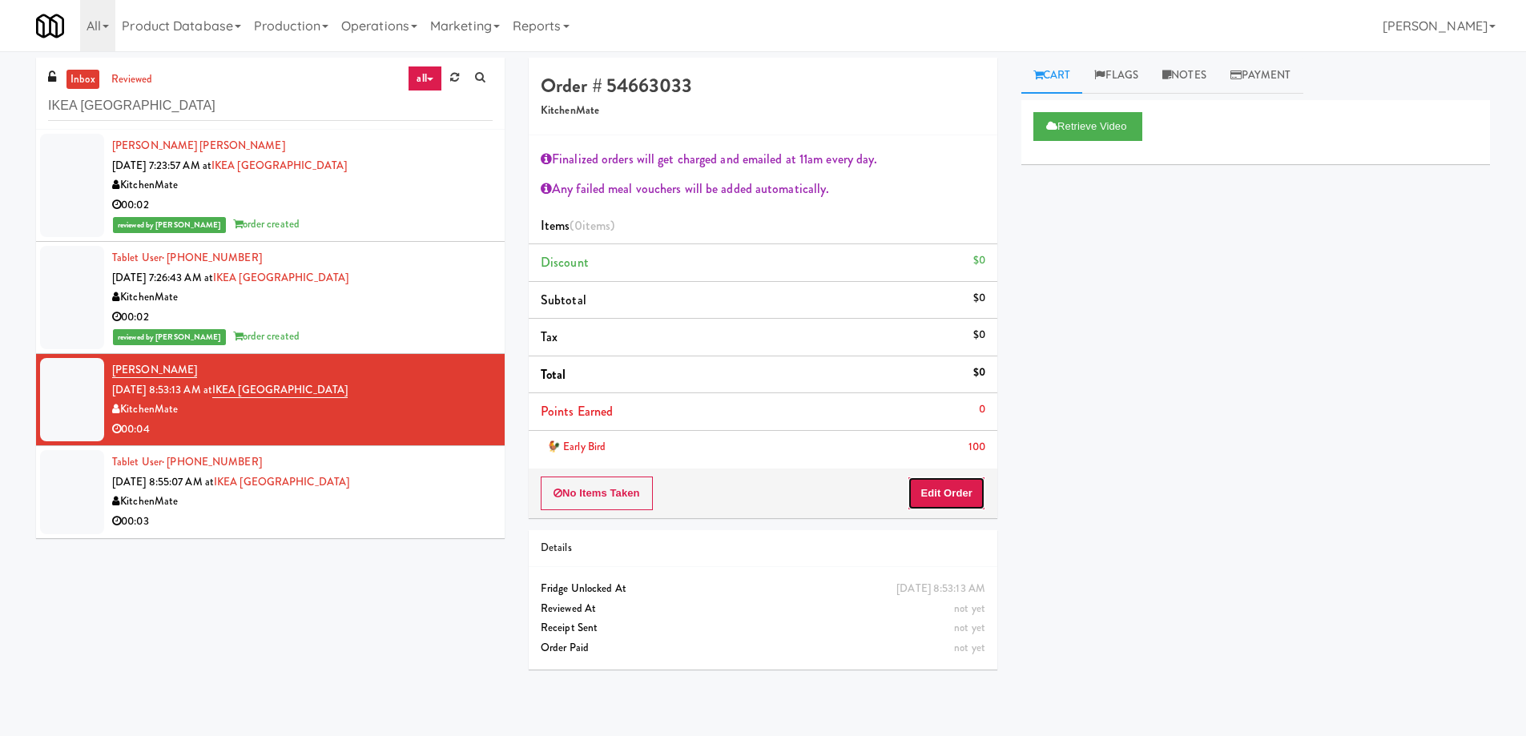
click at [950, 504] on button "Edit Order" at bounding box center [947, 494] width 78 height 34
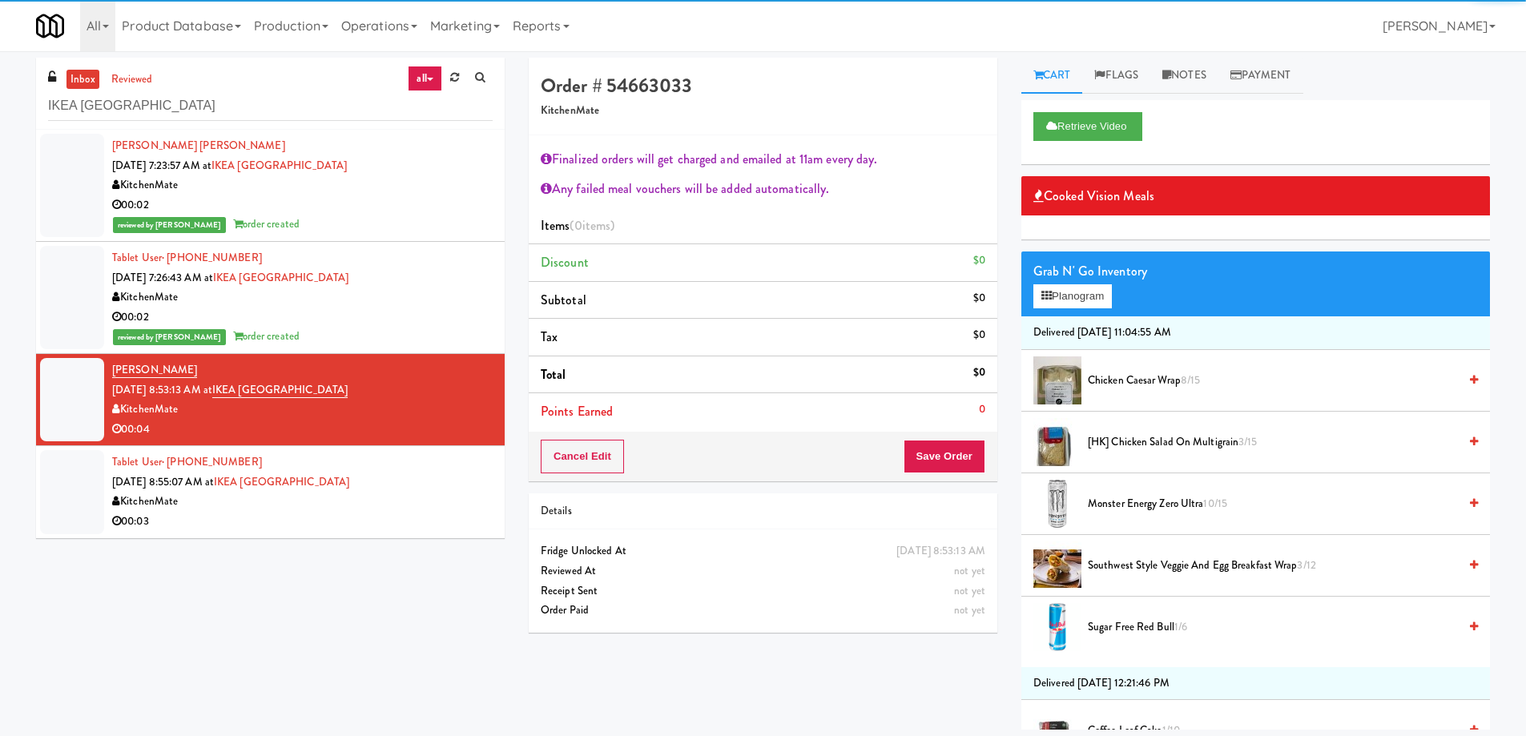
click at [1135, 373] on span "Chicken Caesar Wrap 8/15" at bounding box center [1273, 381] width 370 height 20
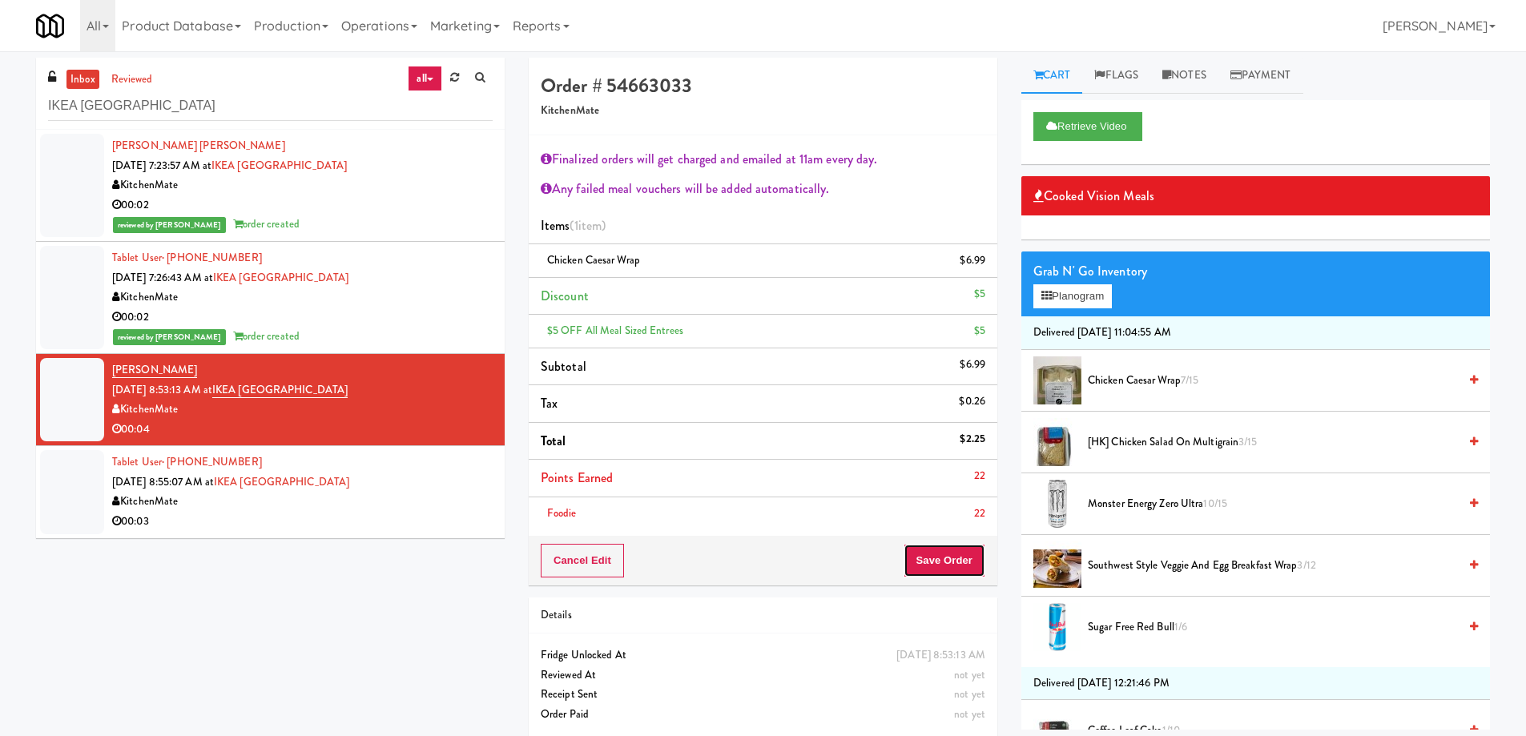
drag, startPoint x: 956, startPoint y: 549, endPoint x: 899, endPoint y: 510, distance: 69.1
click at [956, 550] on button "Save Order" at bounding box center [945, 561] width 82 height 34
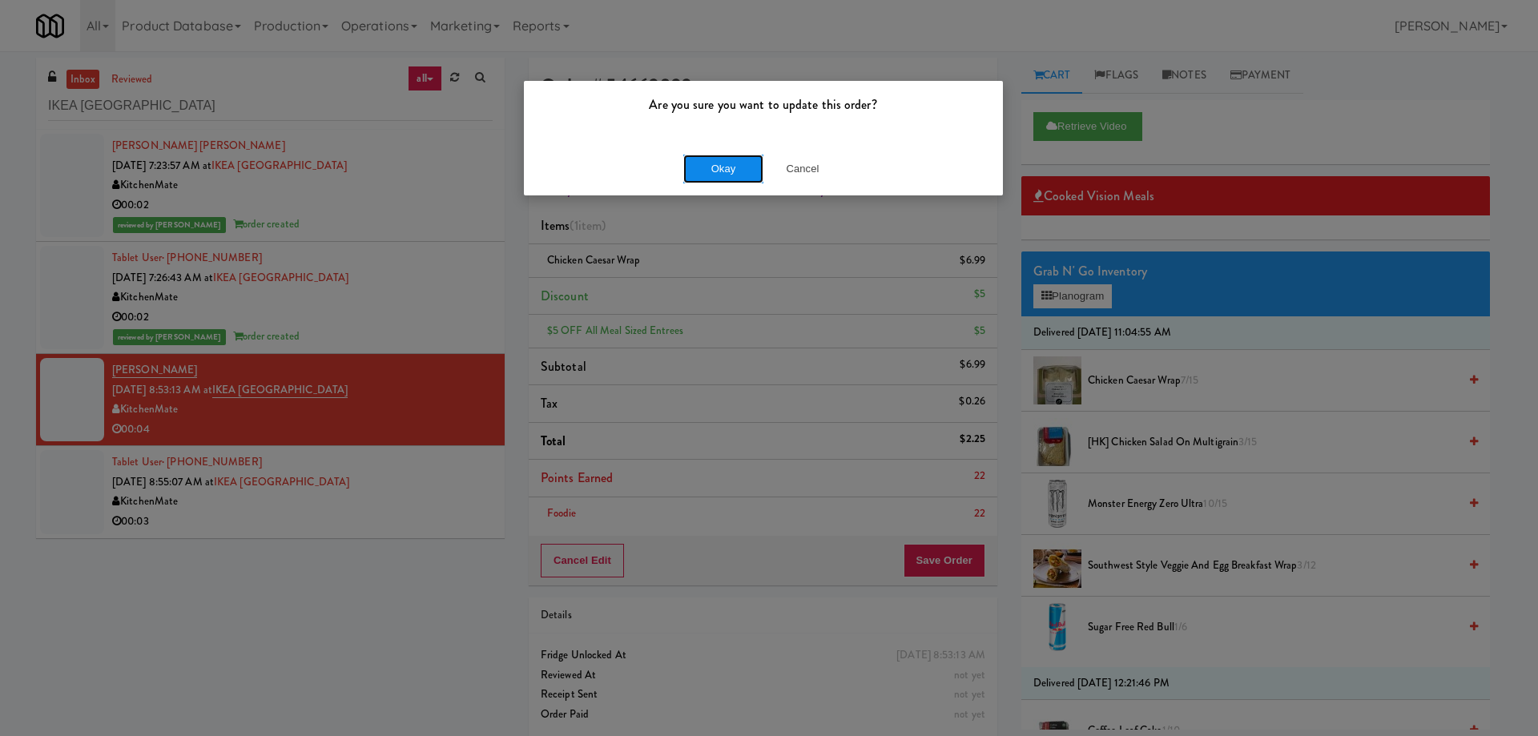
click at [710, 171] on button "Okay" at bounding box center [723, 169] width 80 height 29
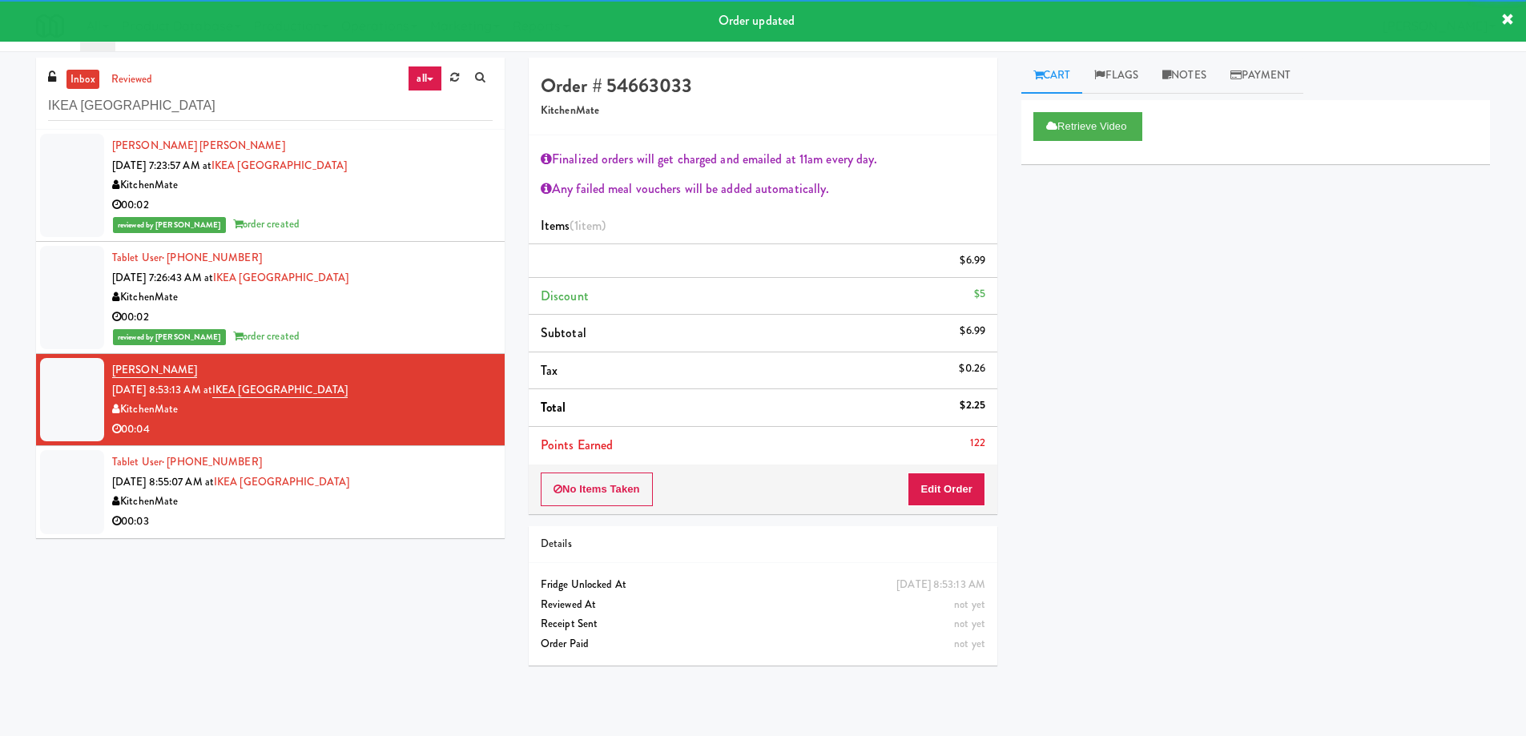
click at [409, 497] on div "KitchenMate" at bounding box center [302, 502] width 381 height 20
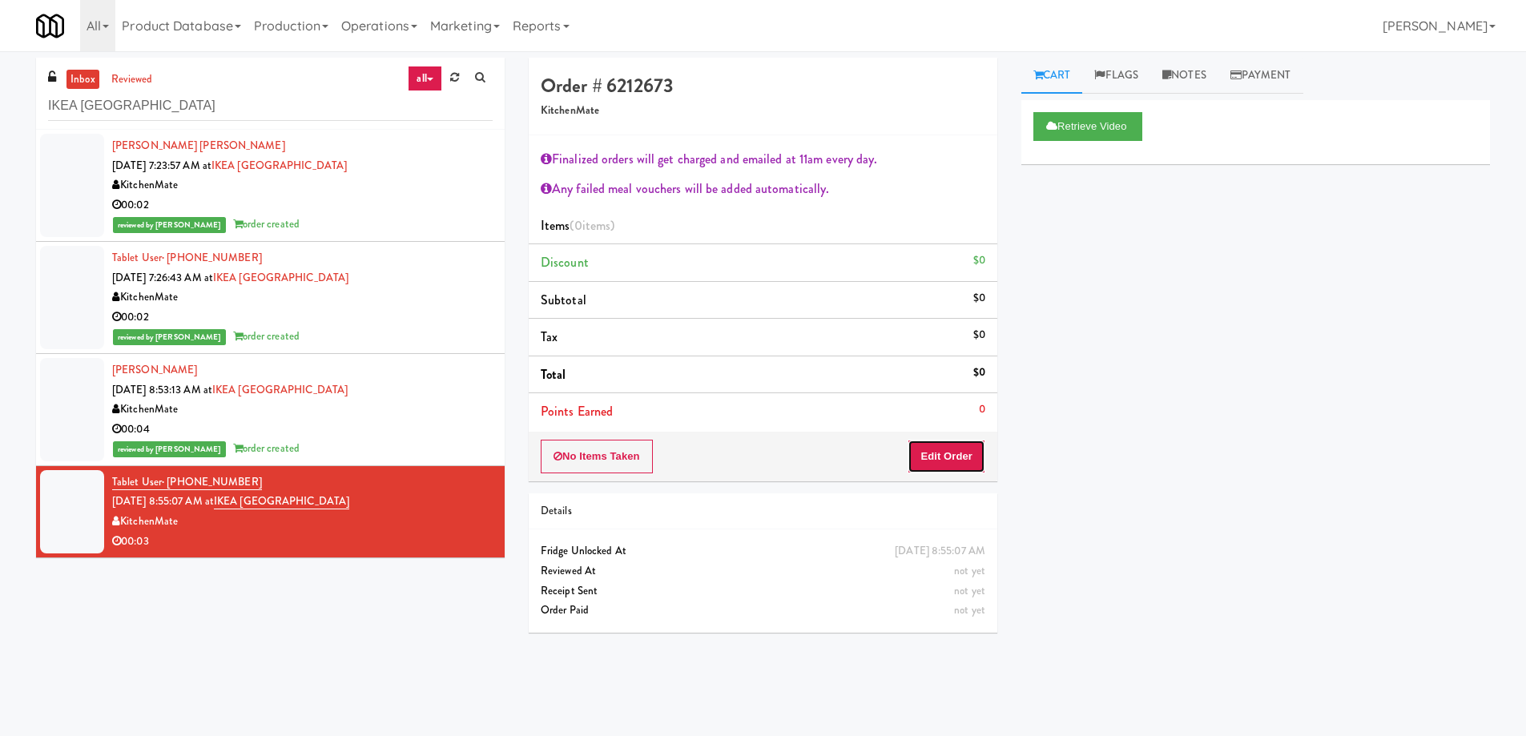
click at [930, 452] on button "Edit Order" at bounding box center [947, 457] width 78 height 34
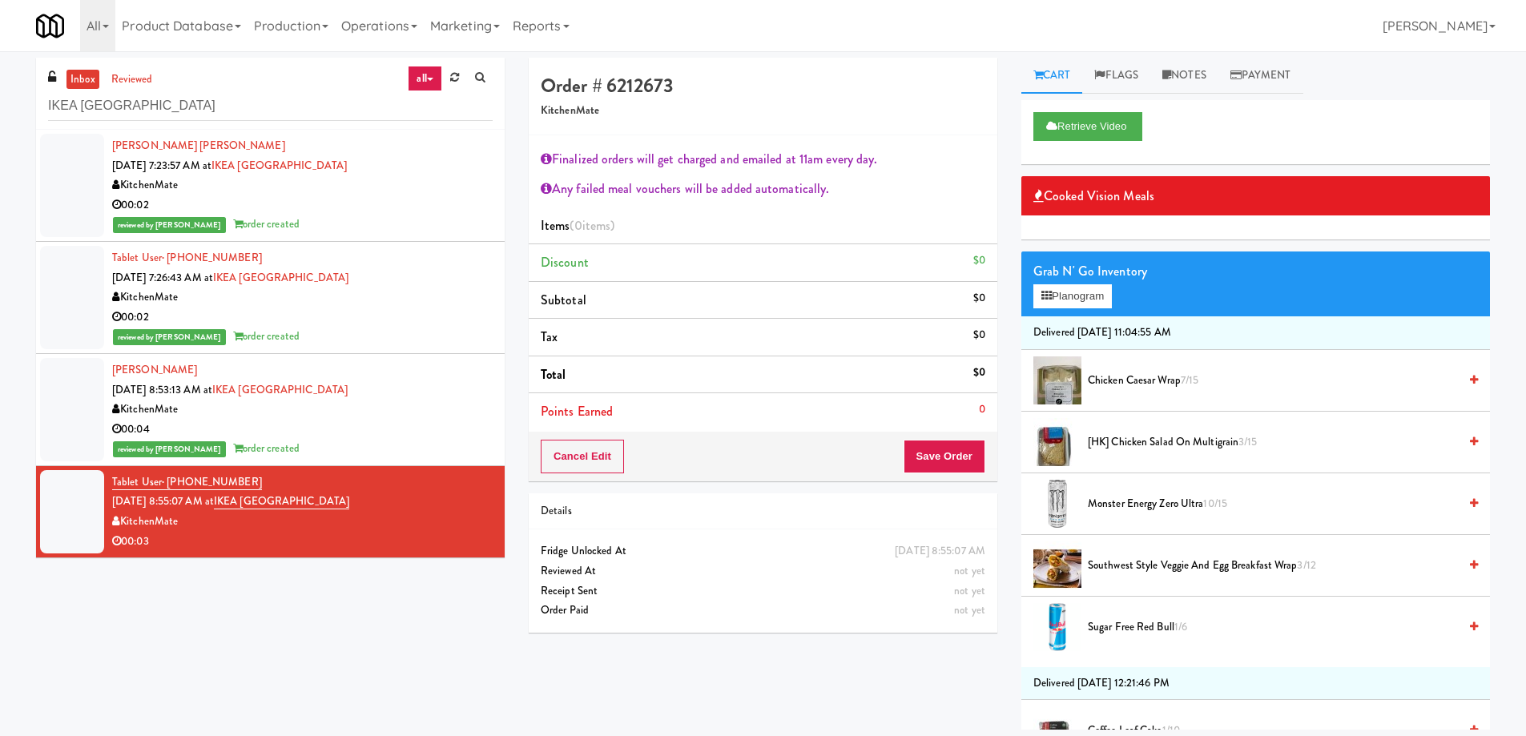
scroll to position [160, 0]
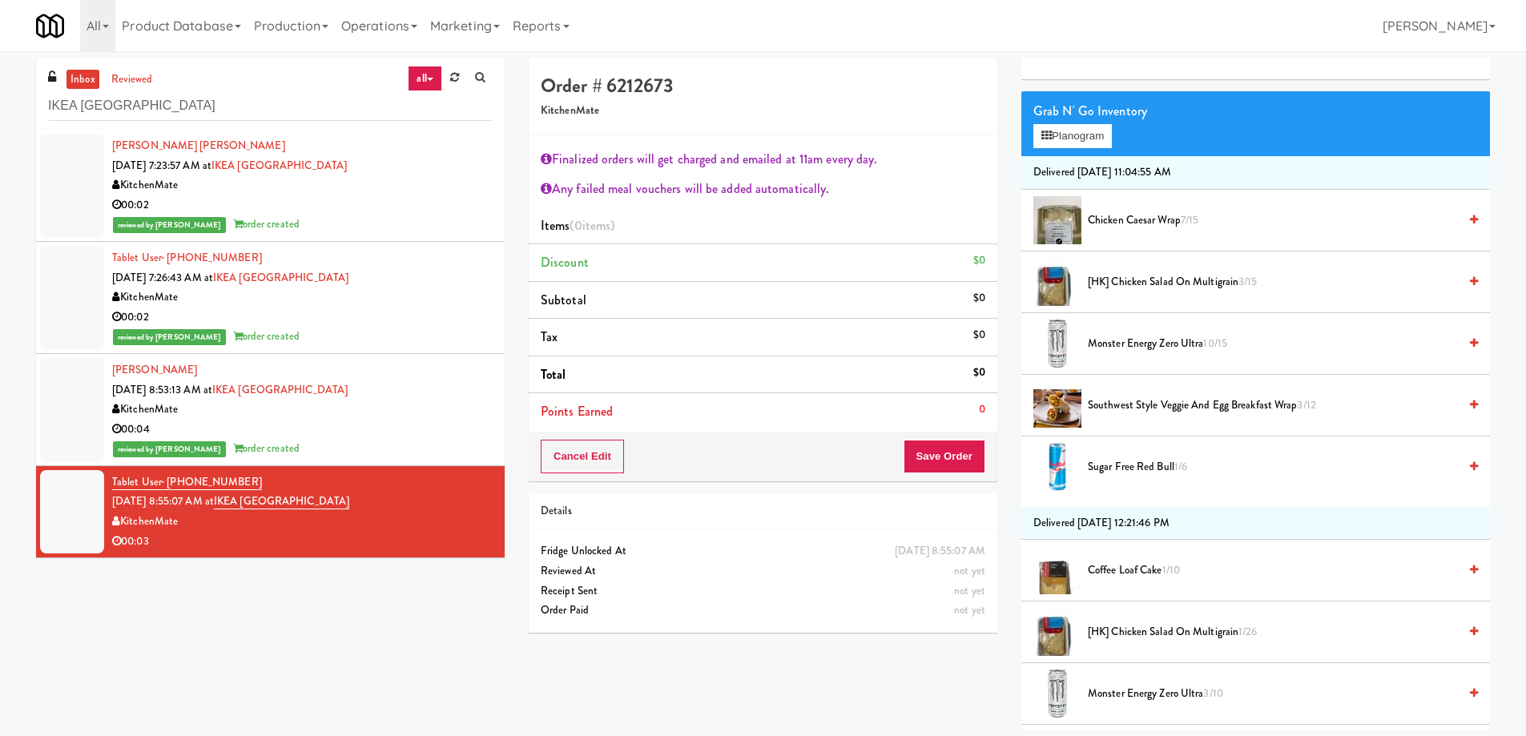
click at [1150, 401] on span "Southwest Style Veggie and Egg Breakfast Wrap 3/12" at bounding box center [1273, 406] width 370 height 20
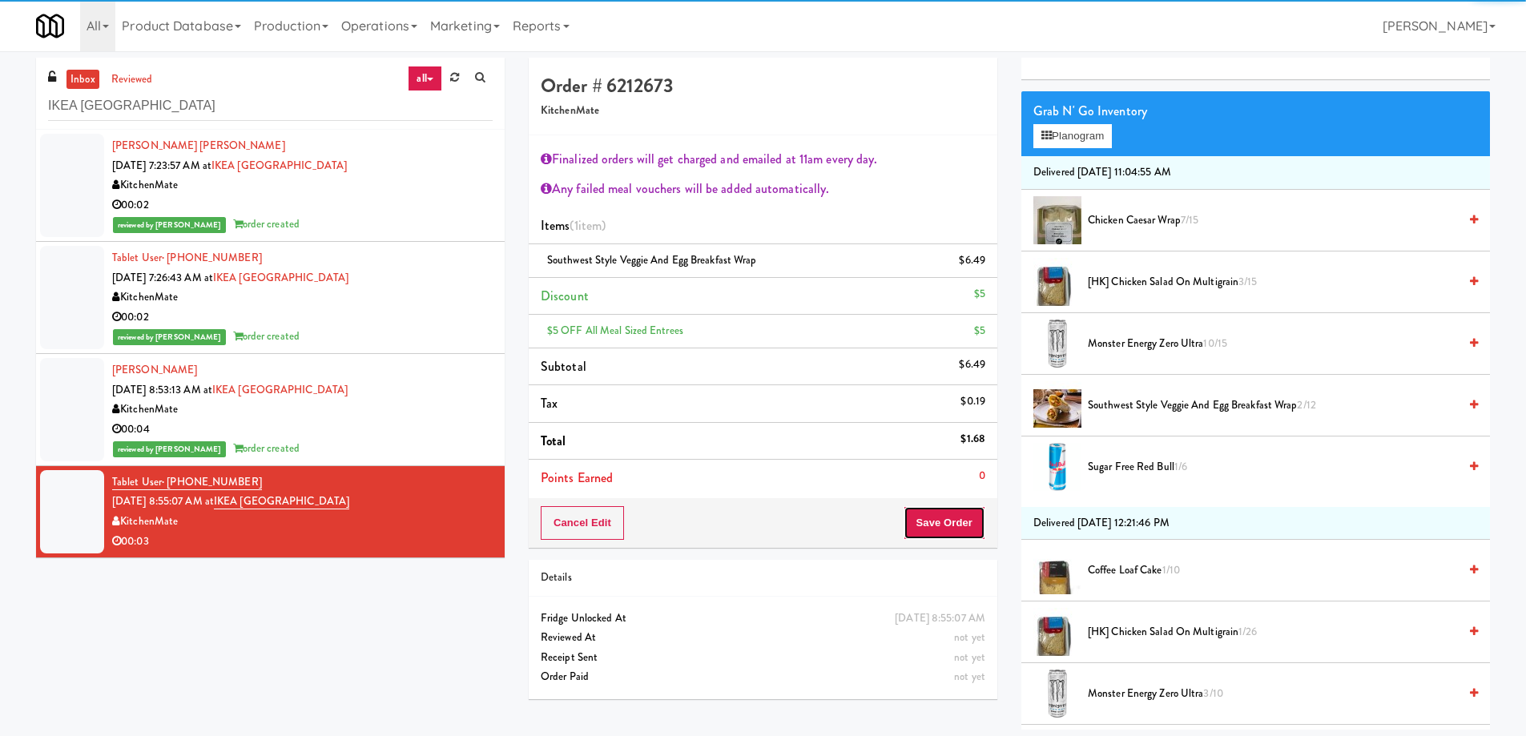
click at [953, 526] on button "Save Order" at bounding box center [945, 523] width 82 height 34
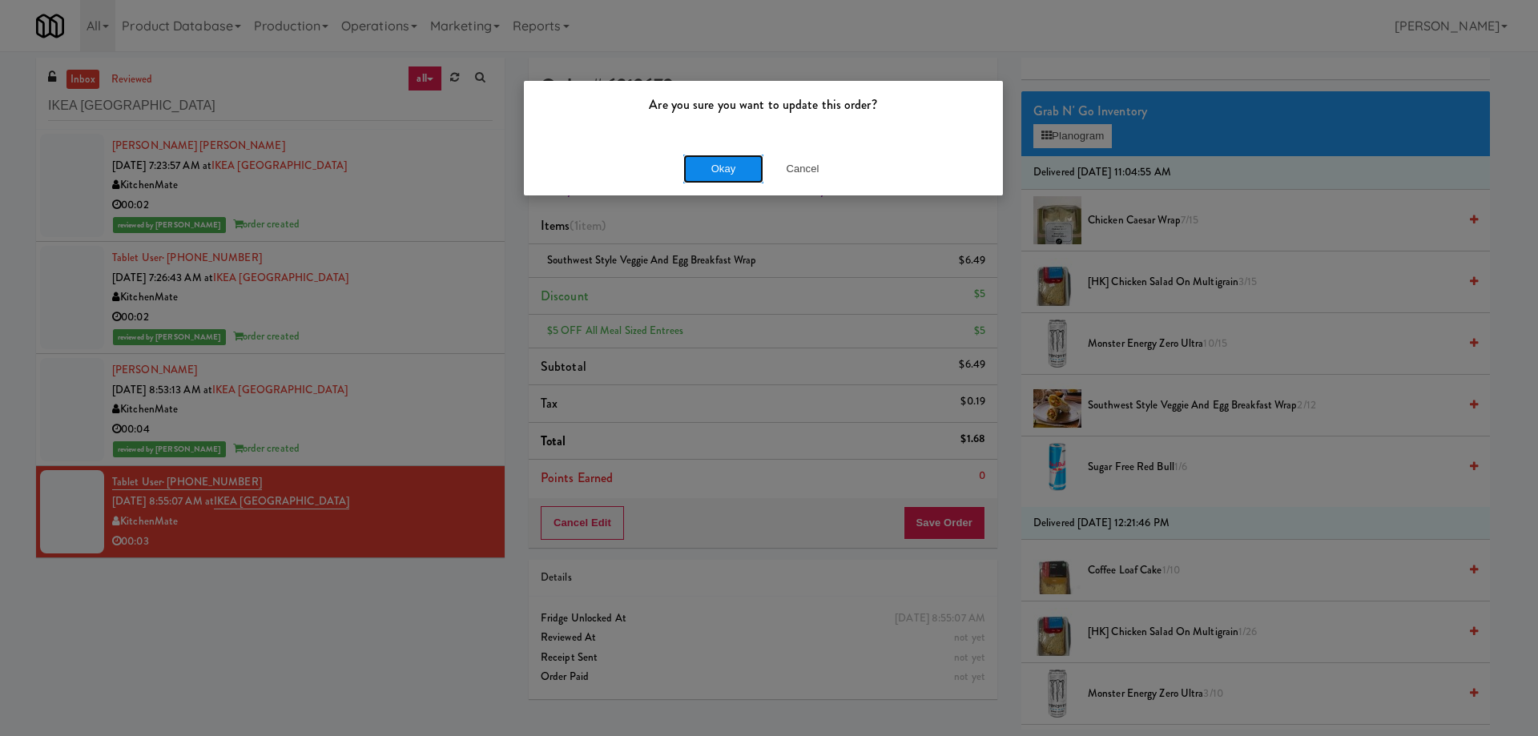
click at [730, 172] on button "Okay" at bounding box center [723, 169] width 80 height 29
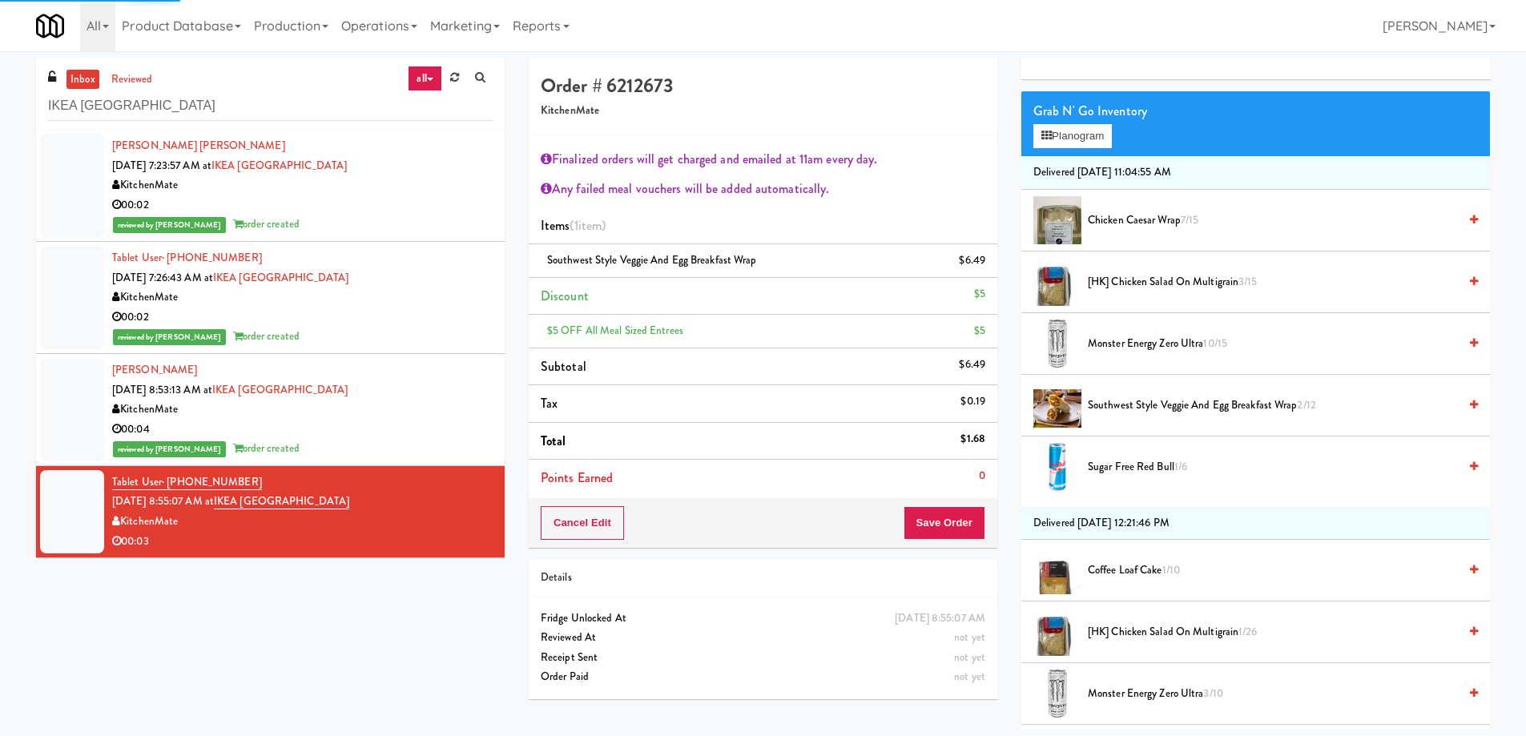
scroll to position [0, 0]
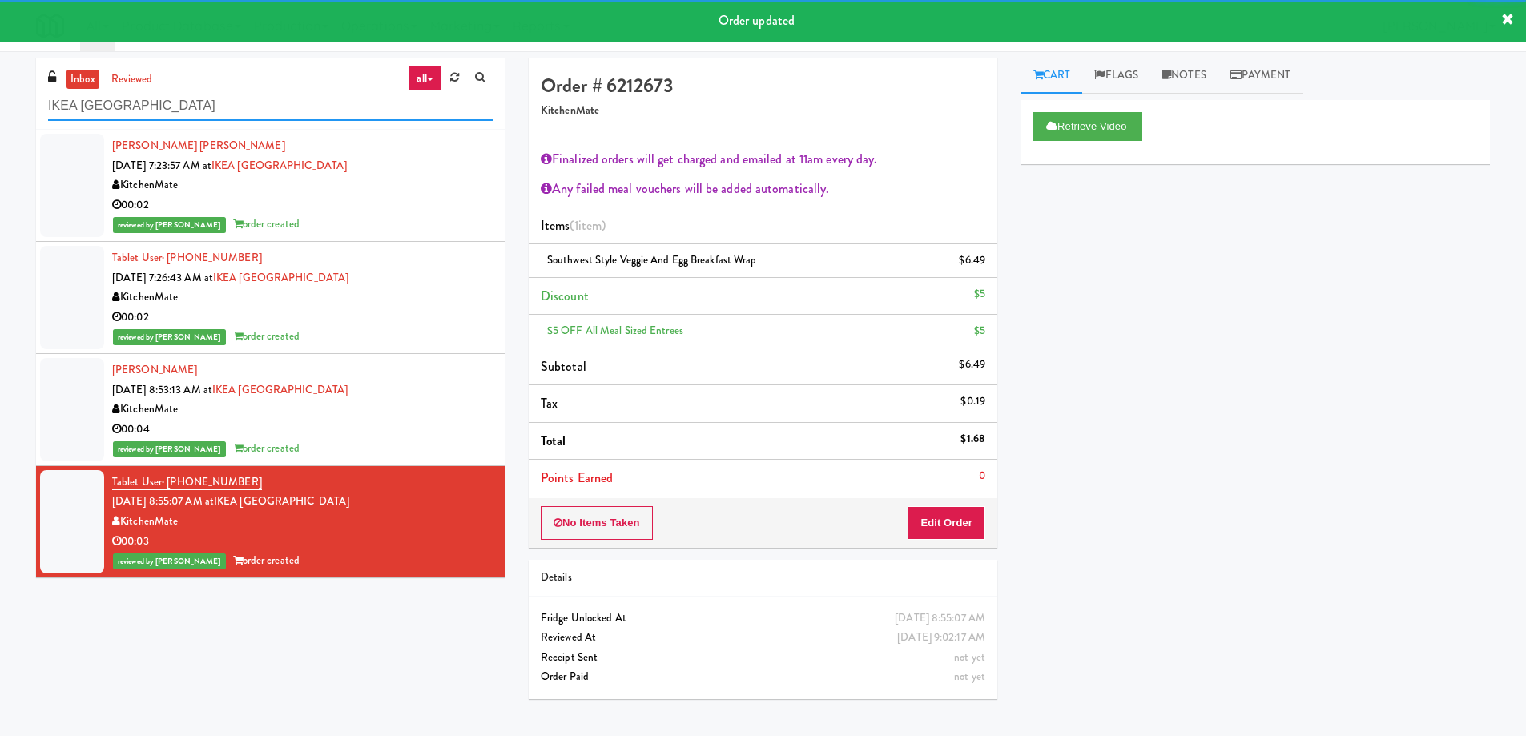
click at [272, 112] on input "IKEA North York Store" at bounding box center [270, 106] width 445 height 30
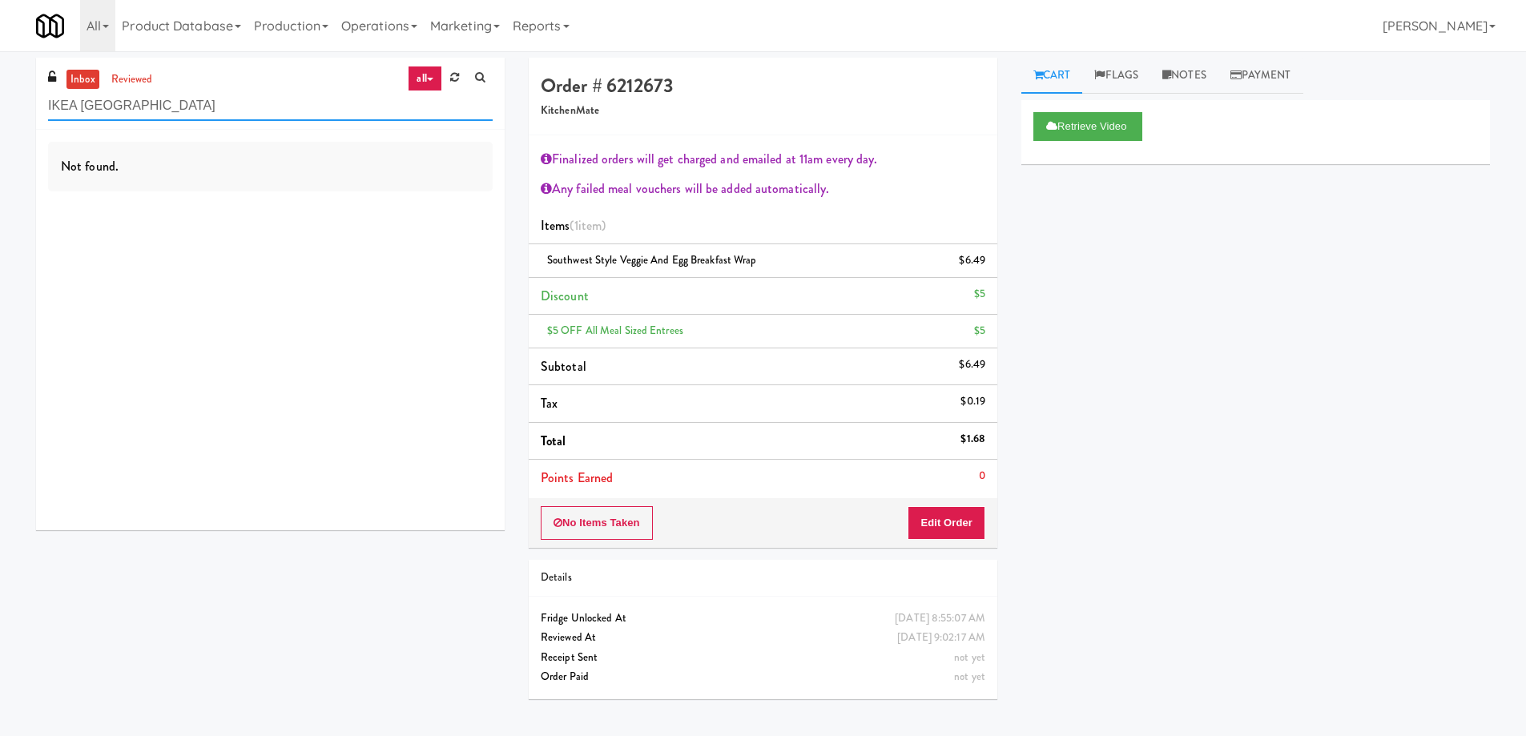
click at [300, 102] on input "IKEA North York Store" at bounding box center [270, 106] width 445 height 30
paste input "680 LSD Cooler"
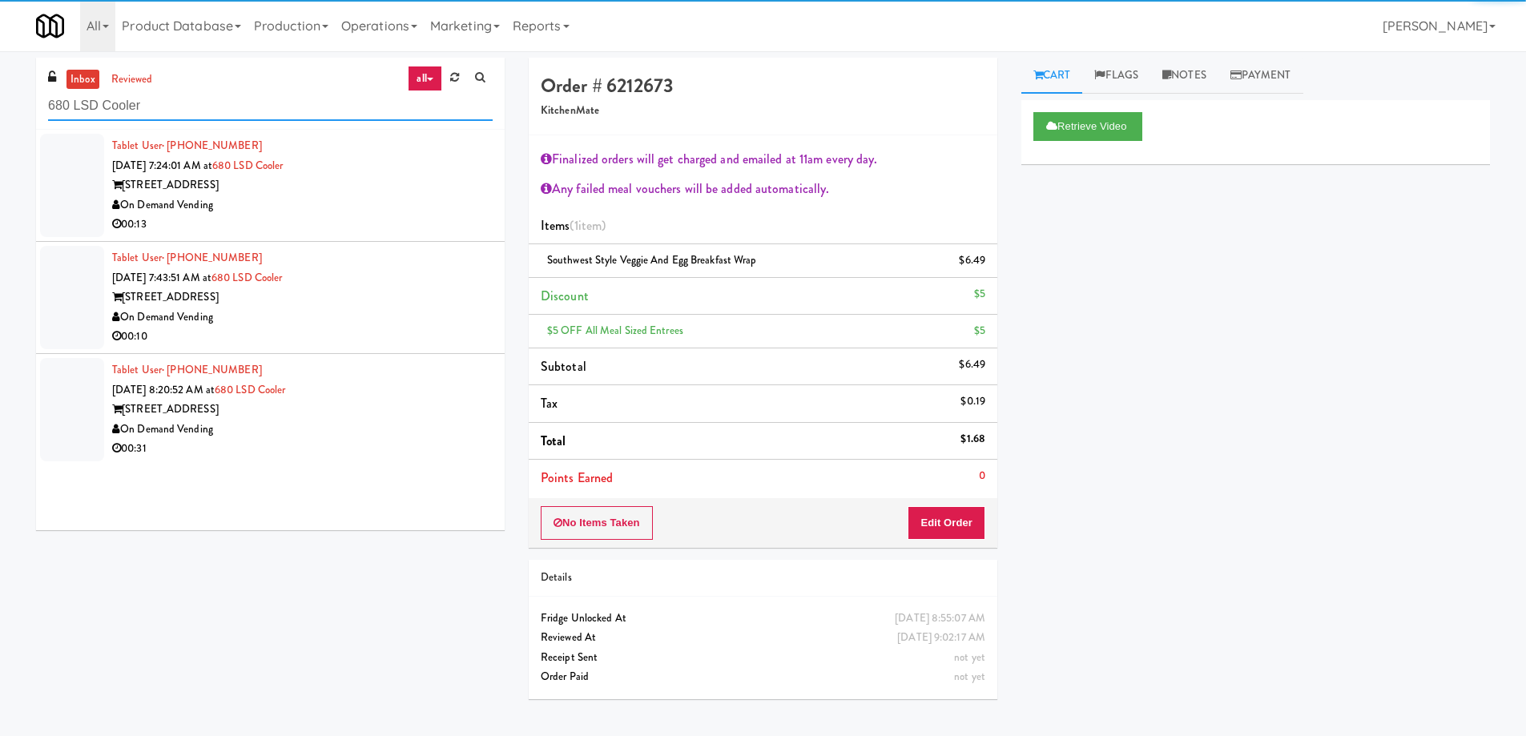
type input "680 LSD Cooler"
drag, startPoint x: 389, startPoint y: 206, endPoint x: 461, endPoint y: 233, distance: 76.3
click at [393, 203] on div "On Demand Vending" at bounding box center [302, 205] width 381 height 20
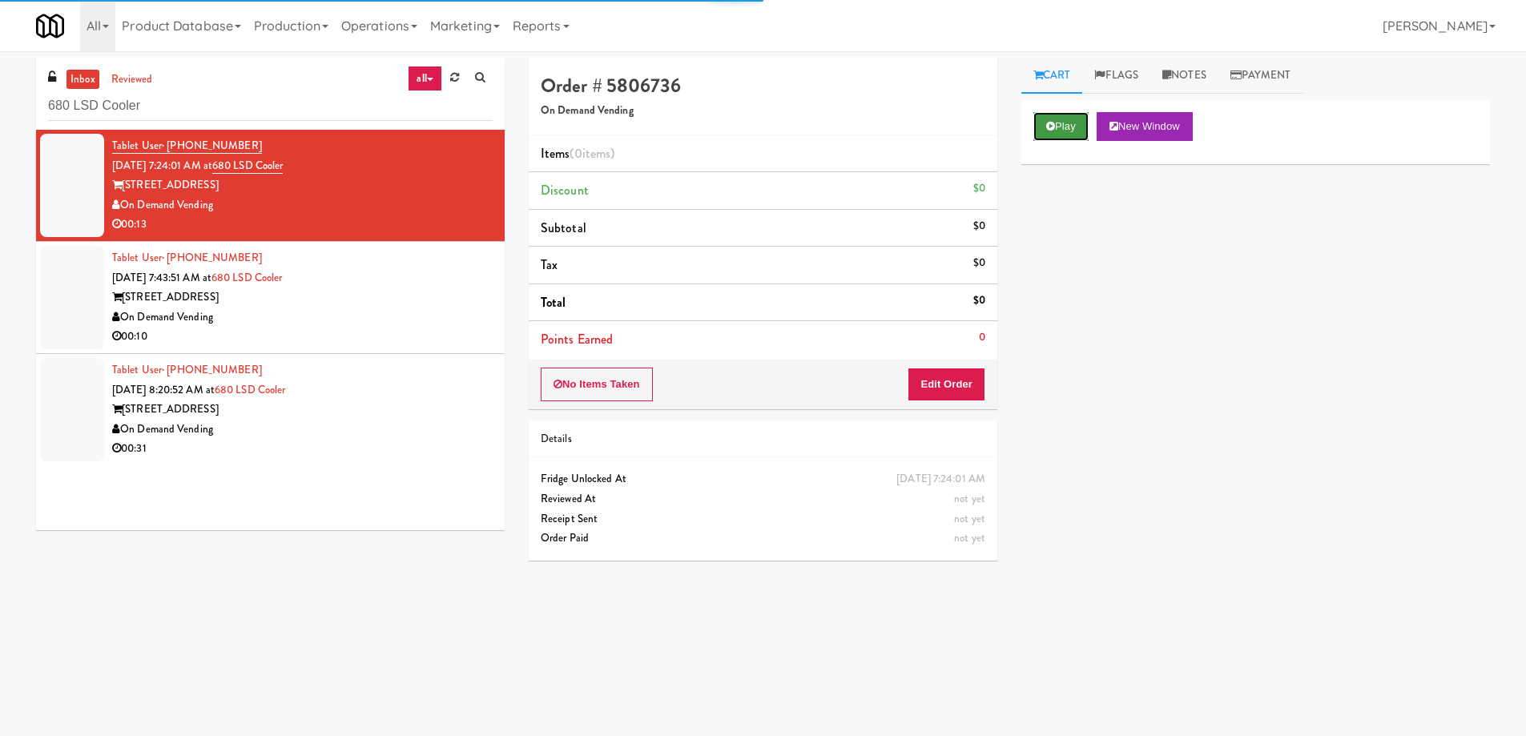
click at [1059, 133] on button "Play" at bounding box center [1060, 126] width 55 height 29
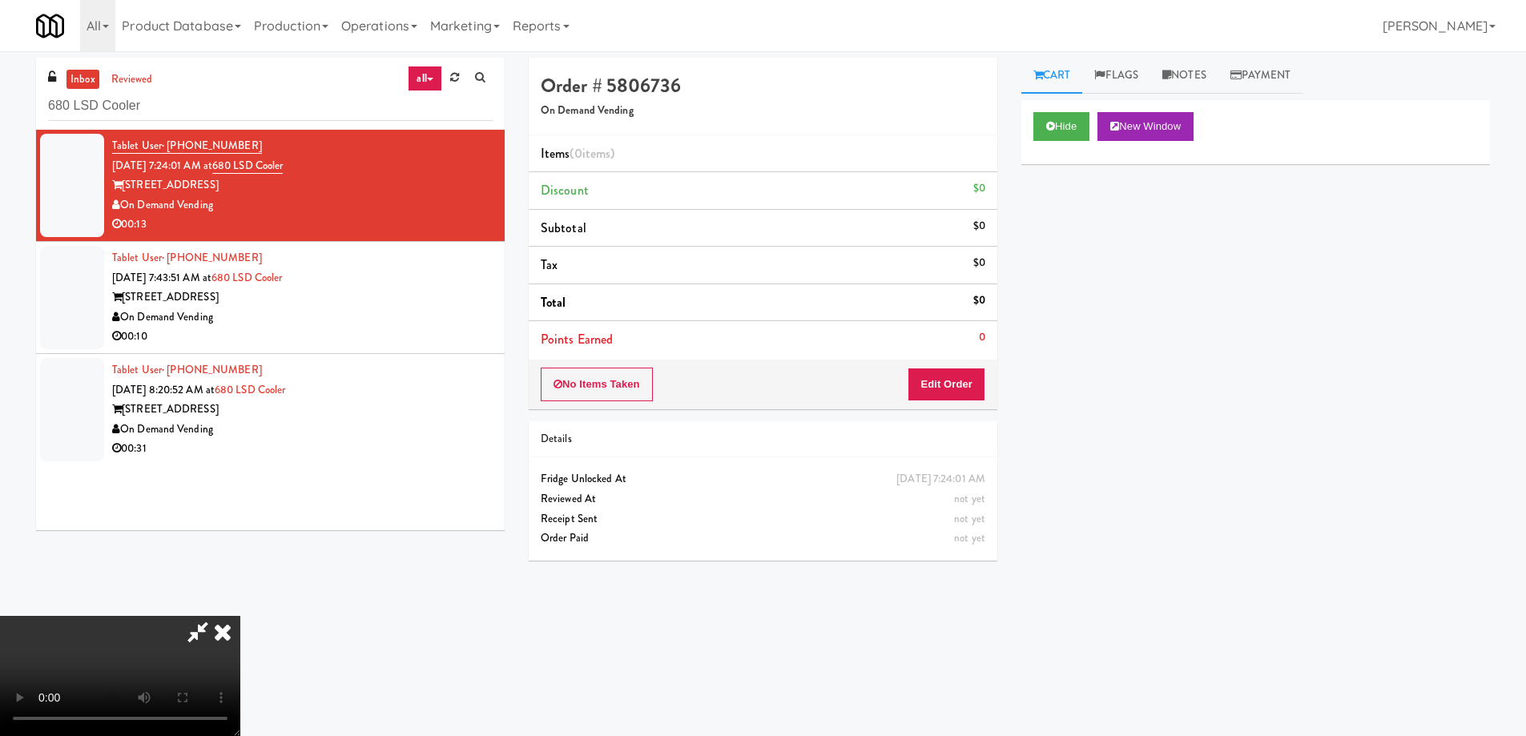
click at [240, 616] on video at bounding box center [120, 676] width 240 height 120
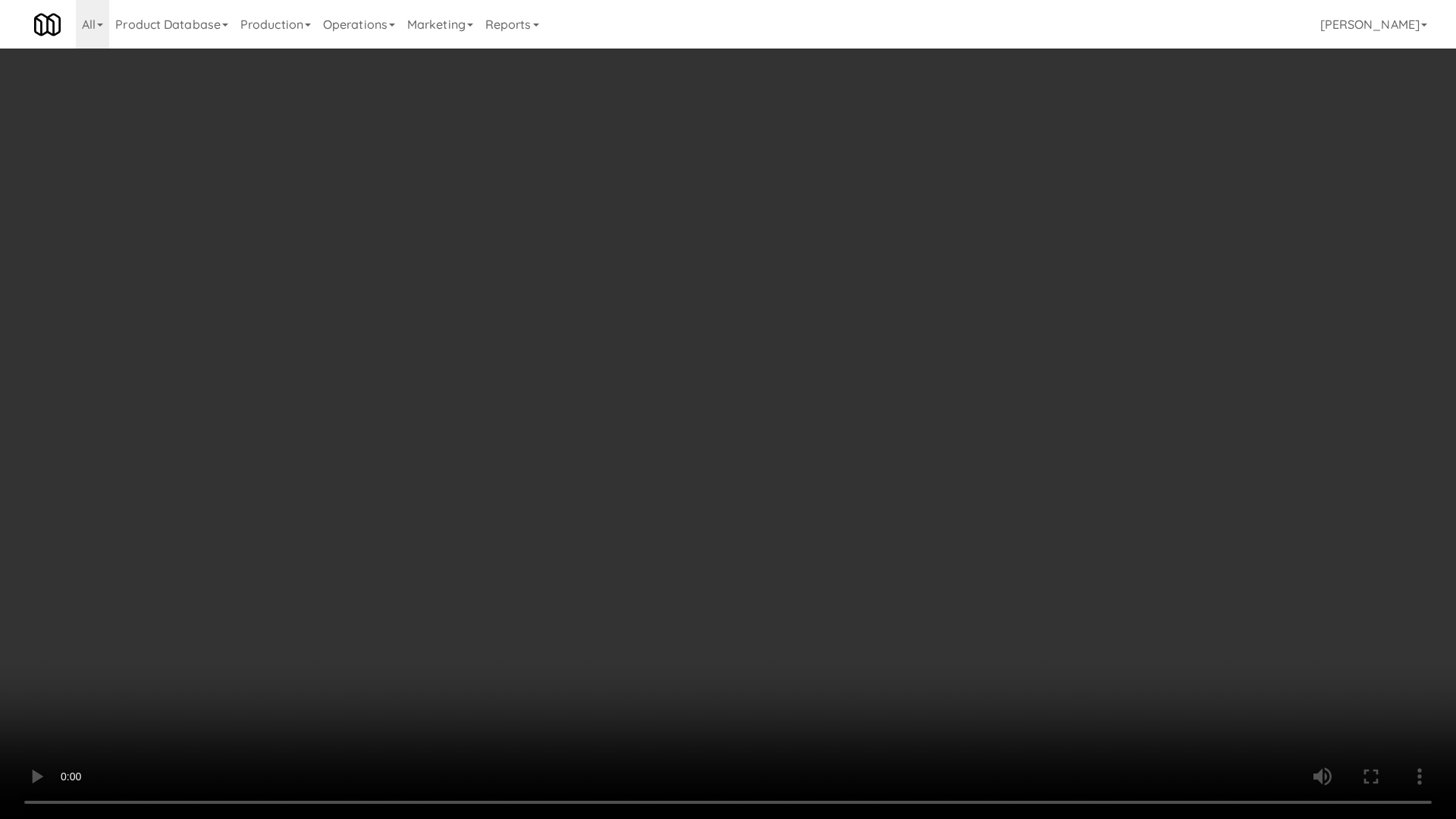
click at [745, 449] on video at bounding box center [728, 409] width 1456 height 819
click at [830, 418] on video at bounding box center [728, 409] width 1456 height 819
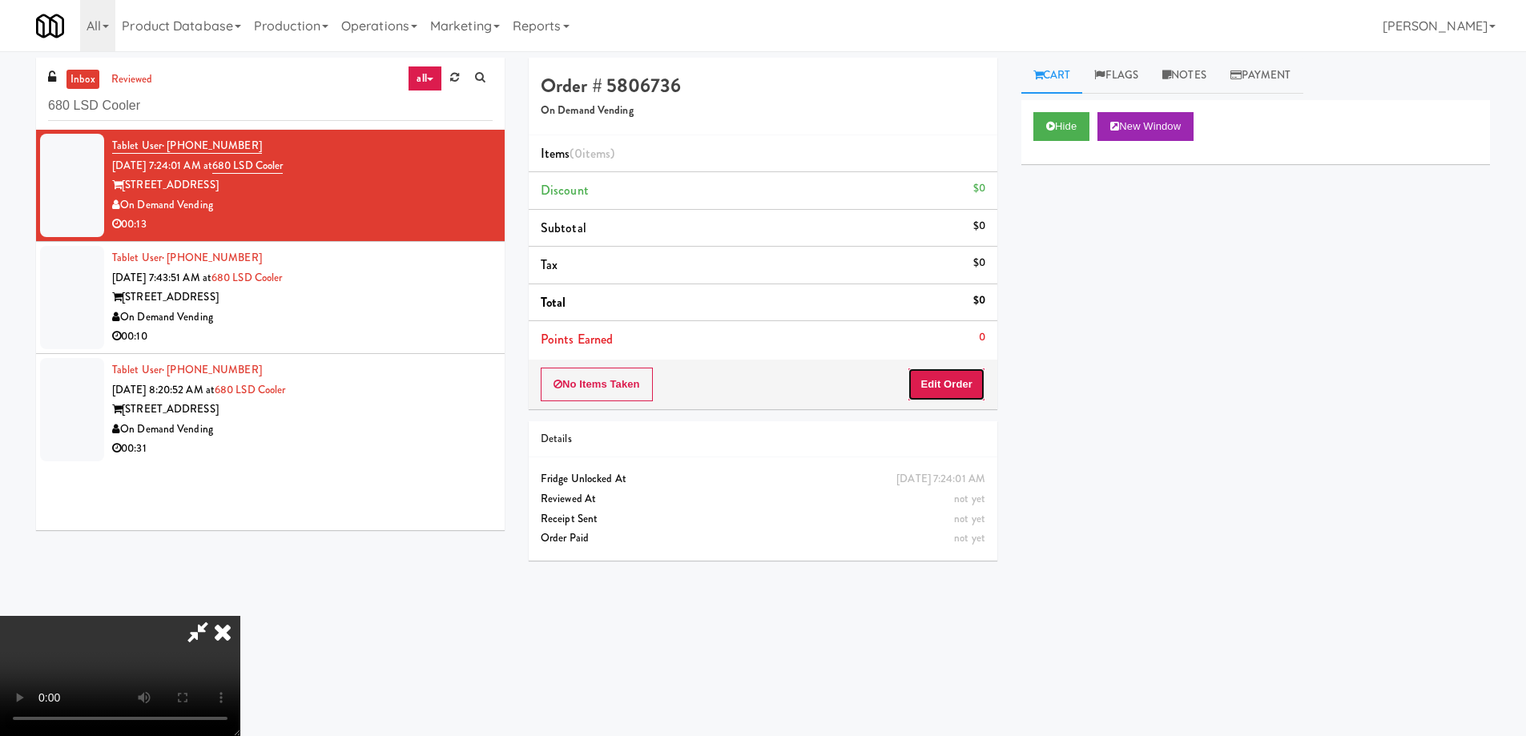
click at [948, 381] on button "Edit Order" at bounding box center [947, 385] width 78 height 34
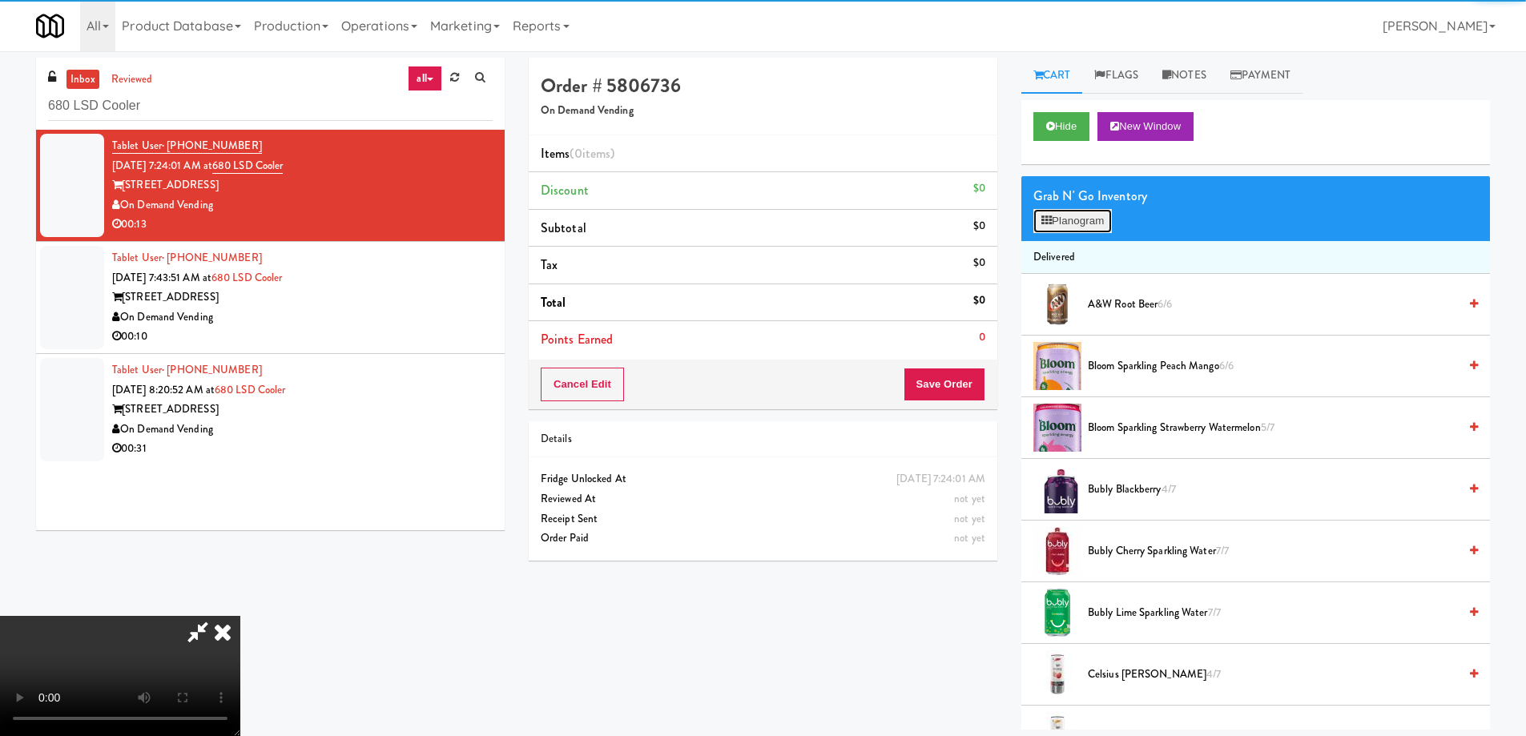
click at [1086, 224] on button "Planogram" at bounding box center [1072, 221] width 79 height 24
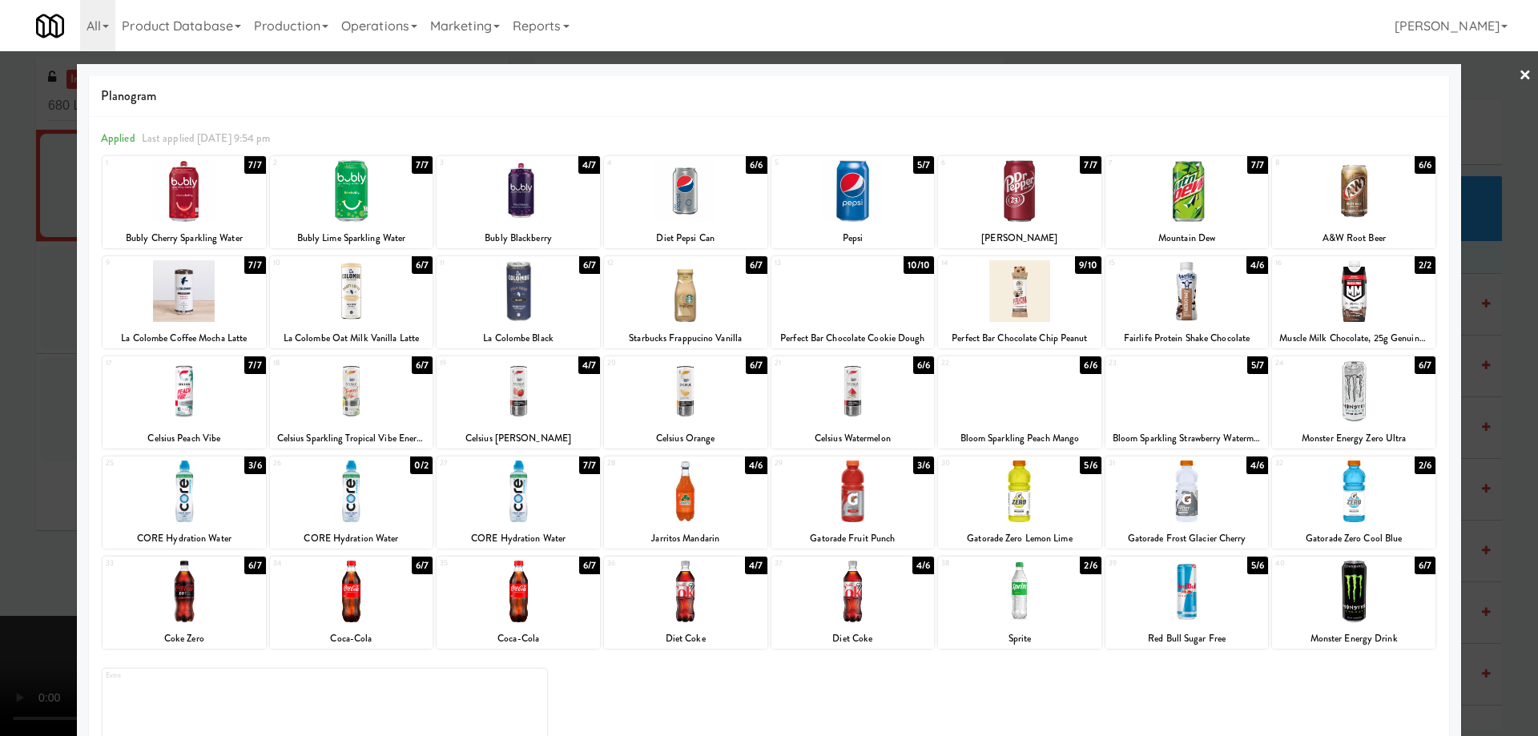
click at [828, 288] on div at bounding box center [852, 291] width 163 height 62
click at [1519, 76] on link "×" at bounding box center [1525, 76] width 13 height 50
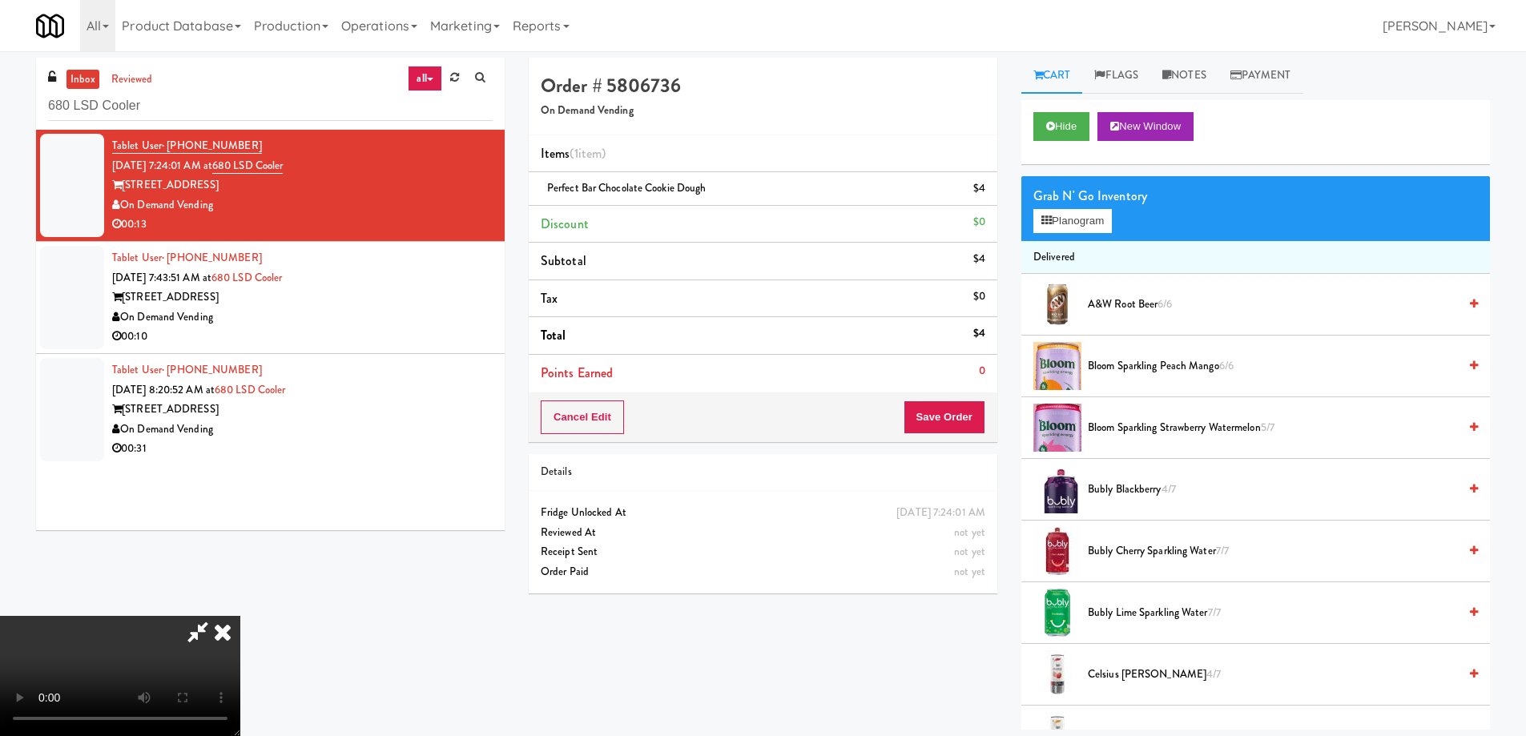
click at [240, 616] on video at bounding box center [120, 676] width 240 height 120
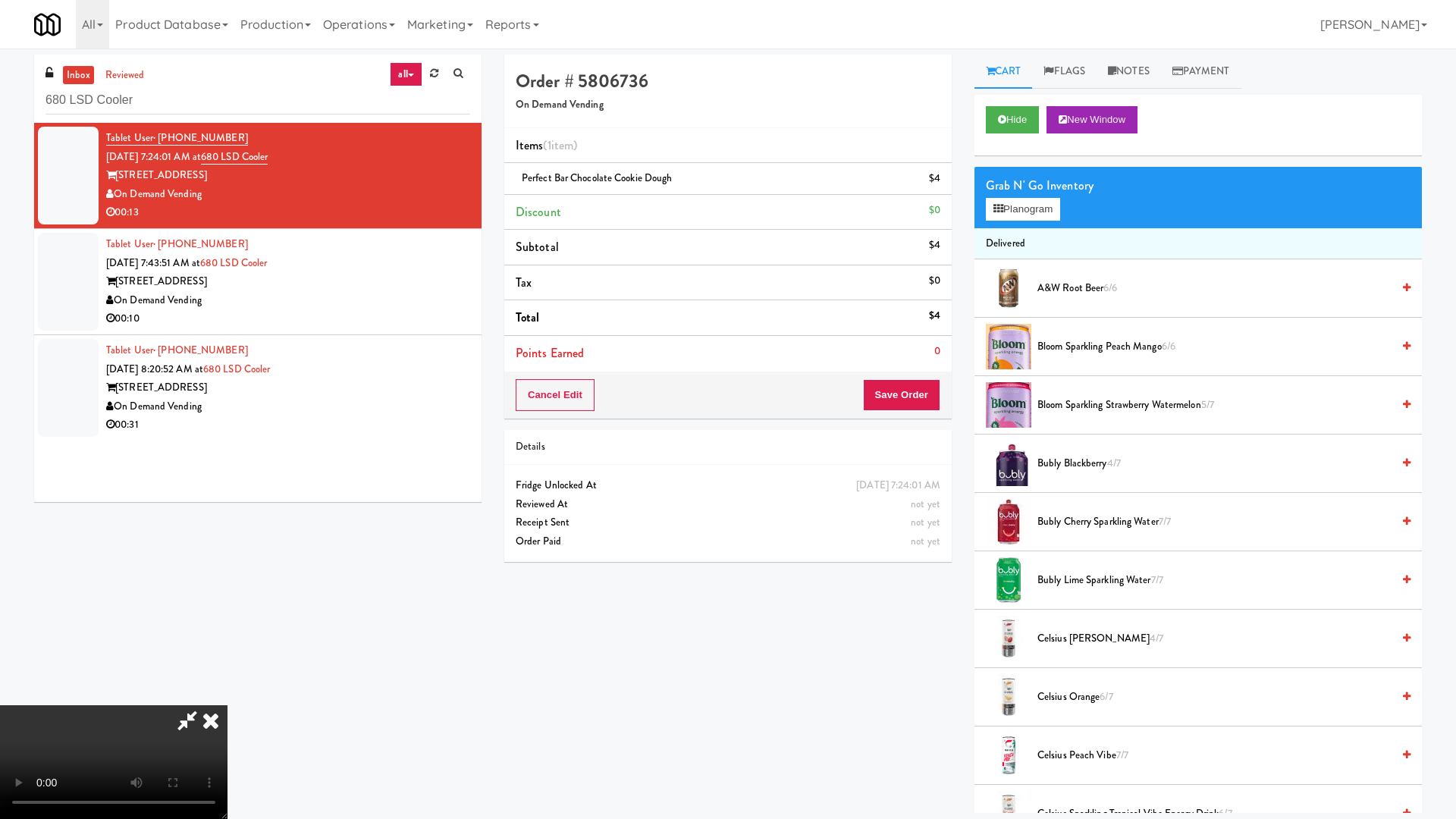
click at [227, 695] on video at bounding box center [114, 762] width 227 height 114
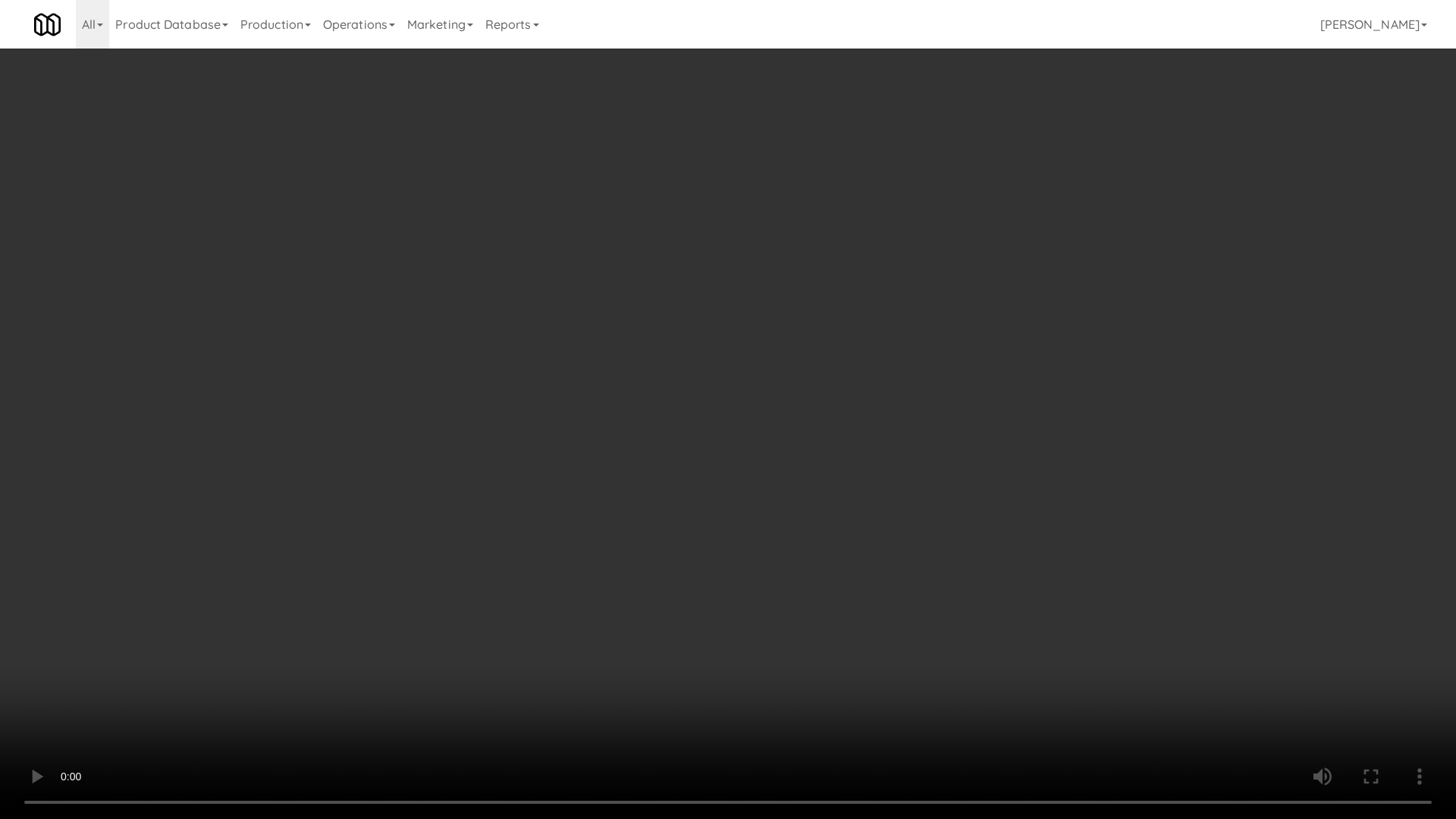
click at [844, 387] on video at bounding box center [728, 409] width 1456 height 819
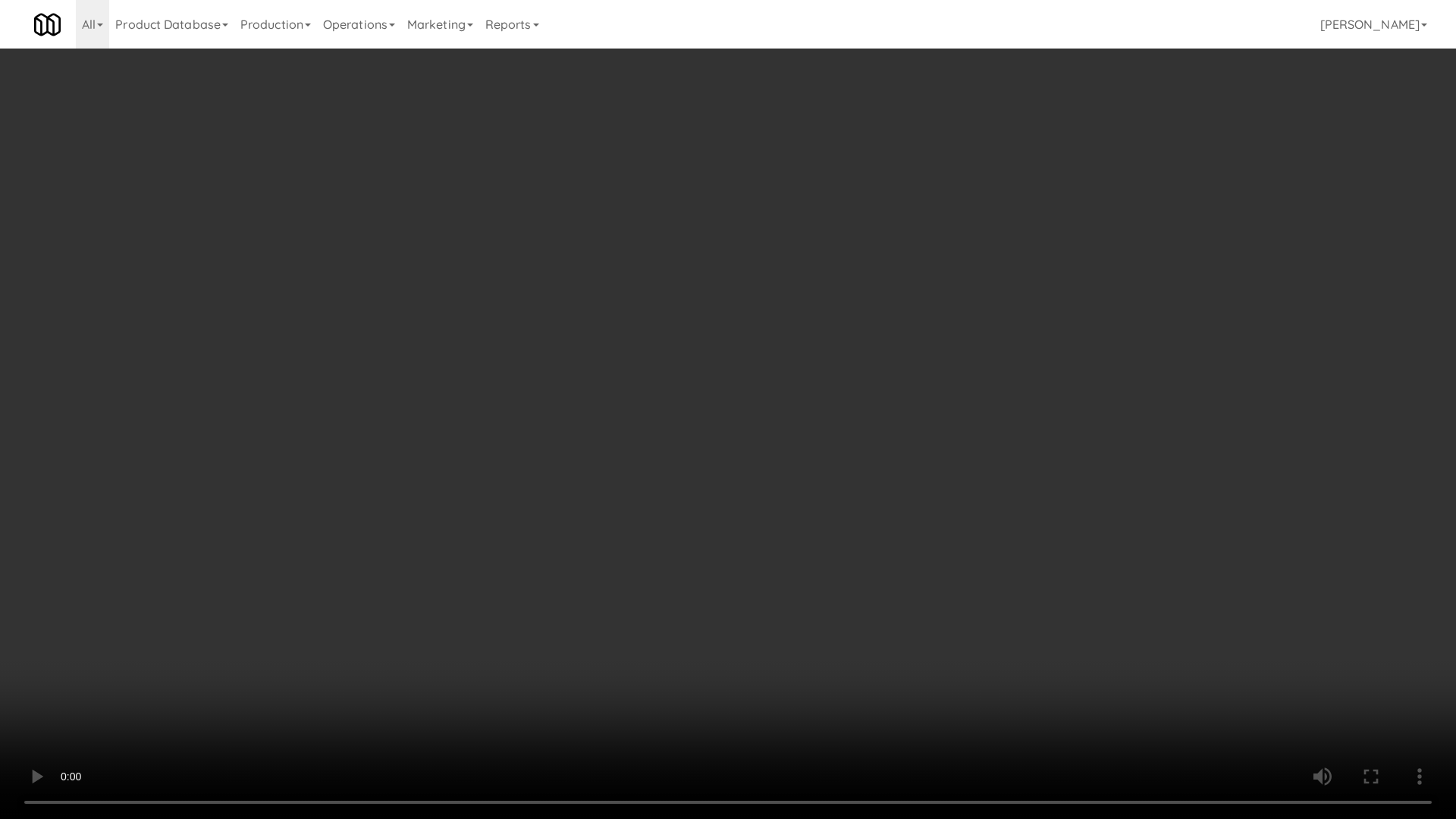
click at [844, 387] on video at bounding box center [728, 409] width 1456 height 819
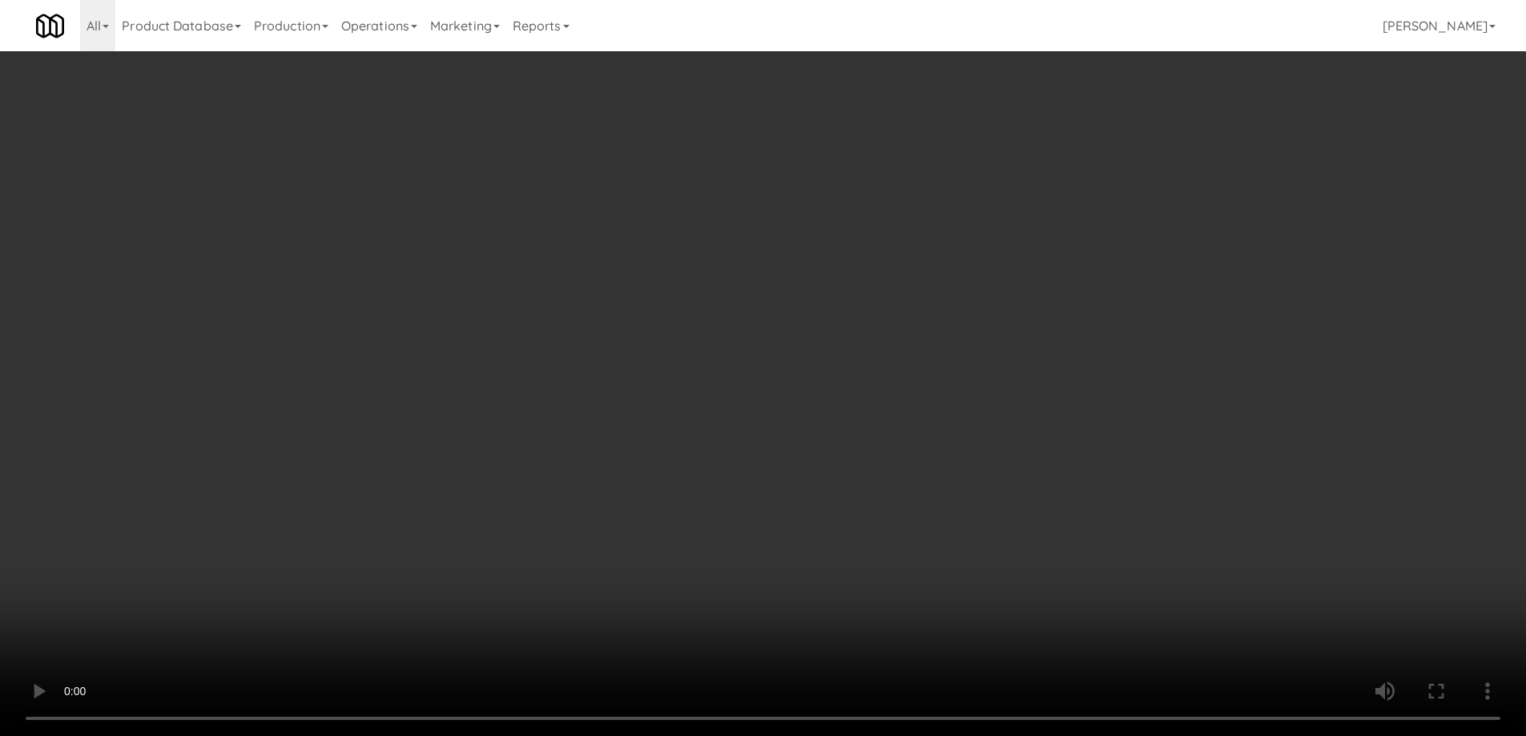
click at [985, 194] on icon at bounding box center [987, 194] width 8 height 10
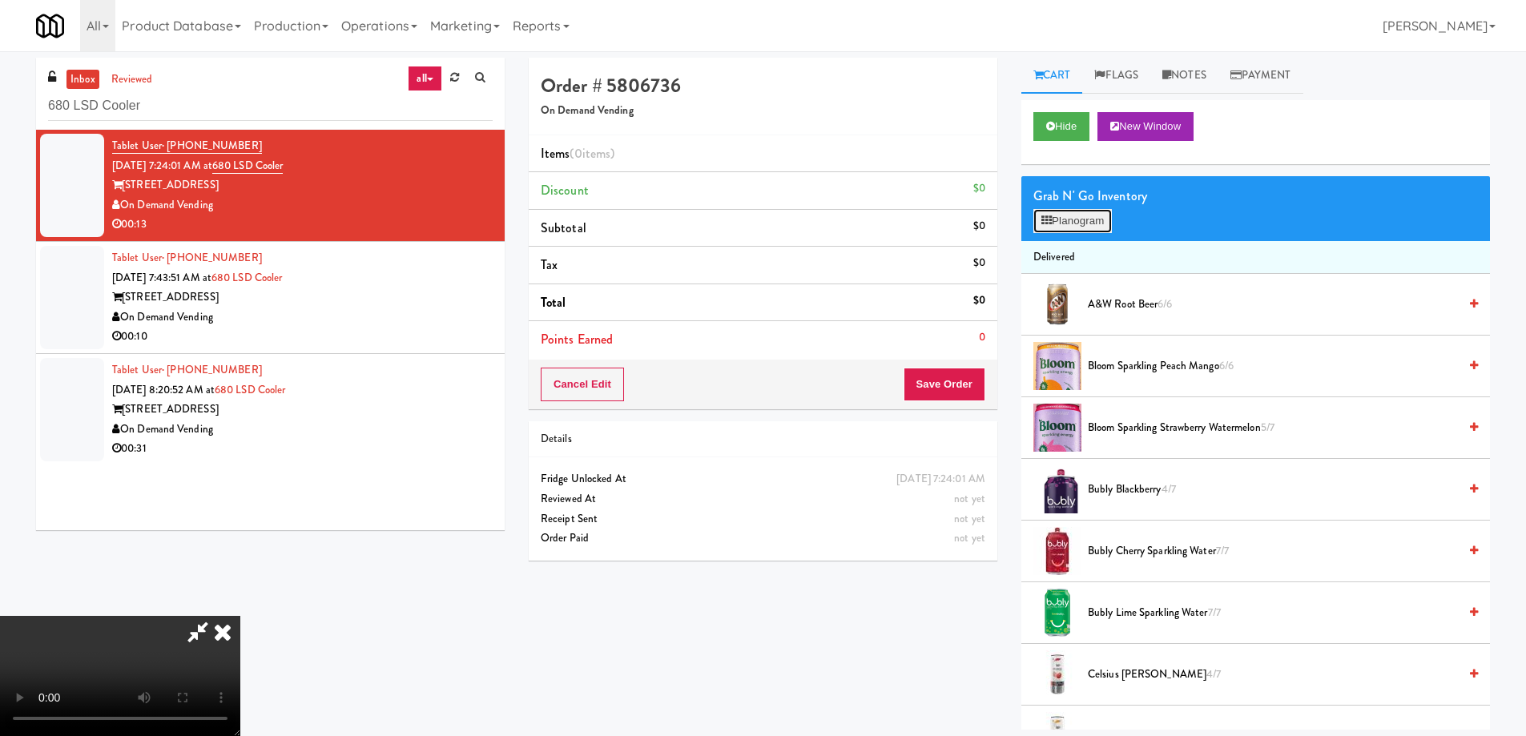
click at [1051, 219] on icon at bounding box center [1046, 220] width 10 height 10
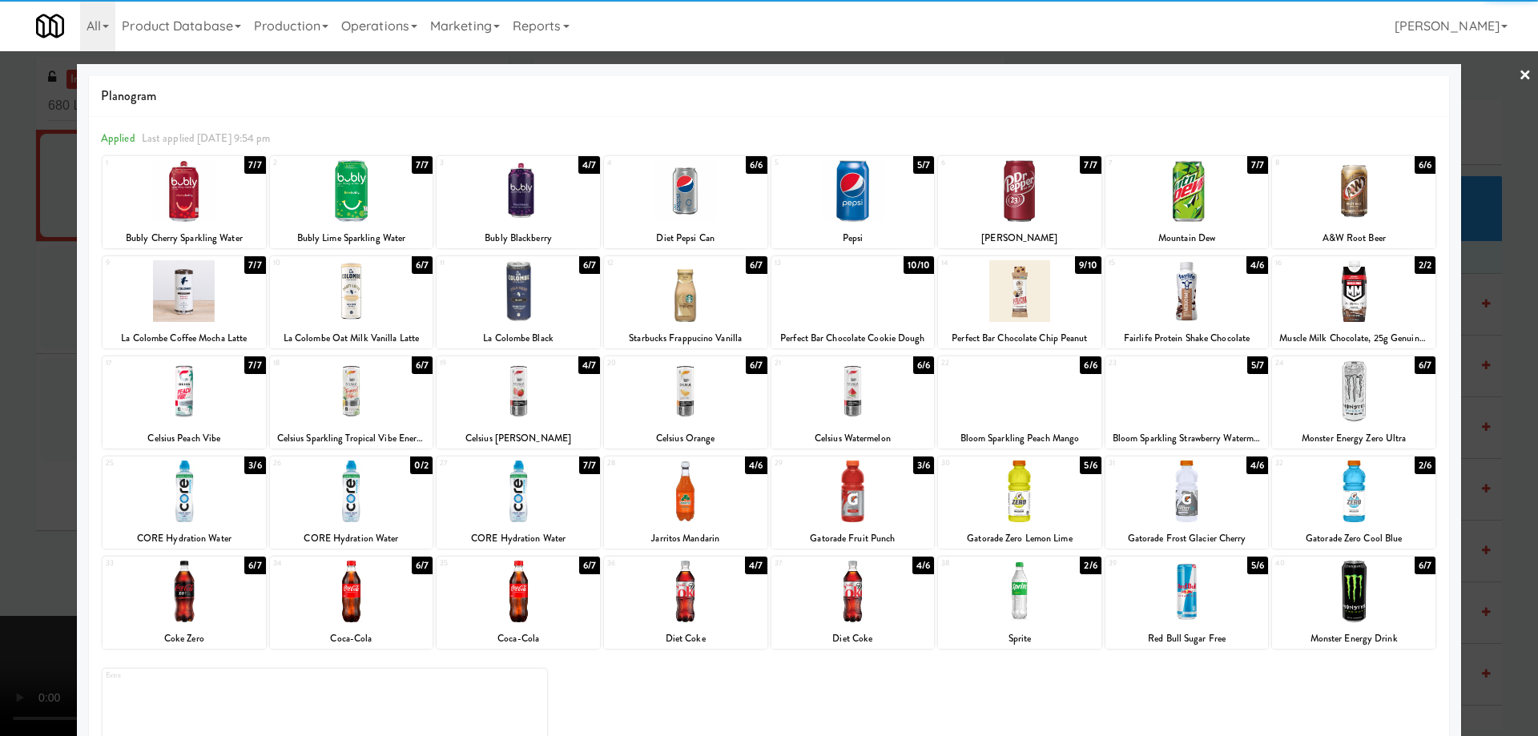
click at [1052, 296] on div at bounding box center [1019, 291] width 163 height 62
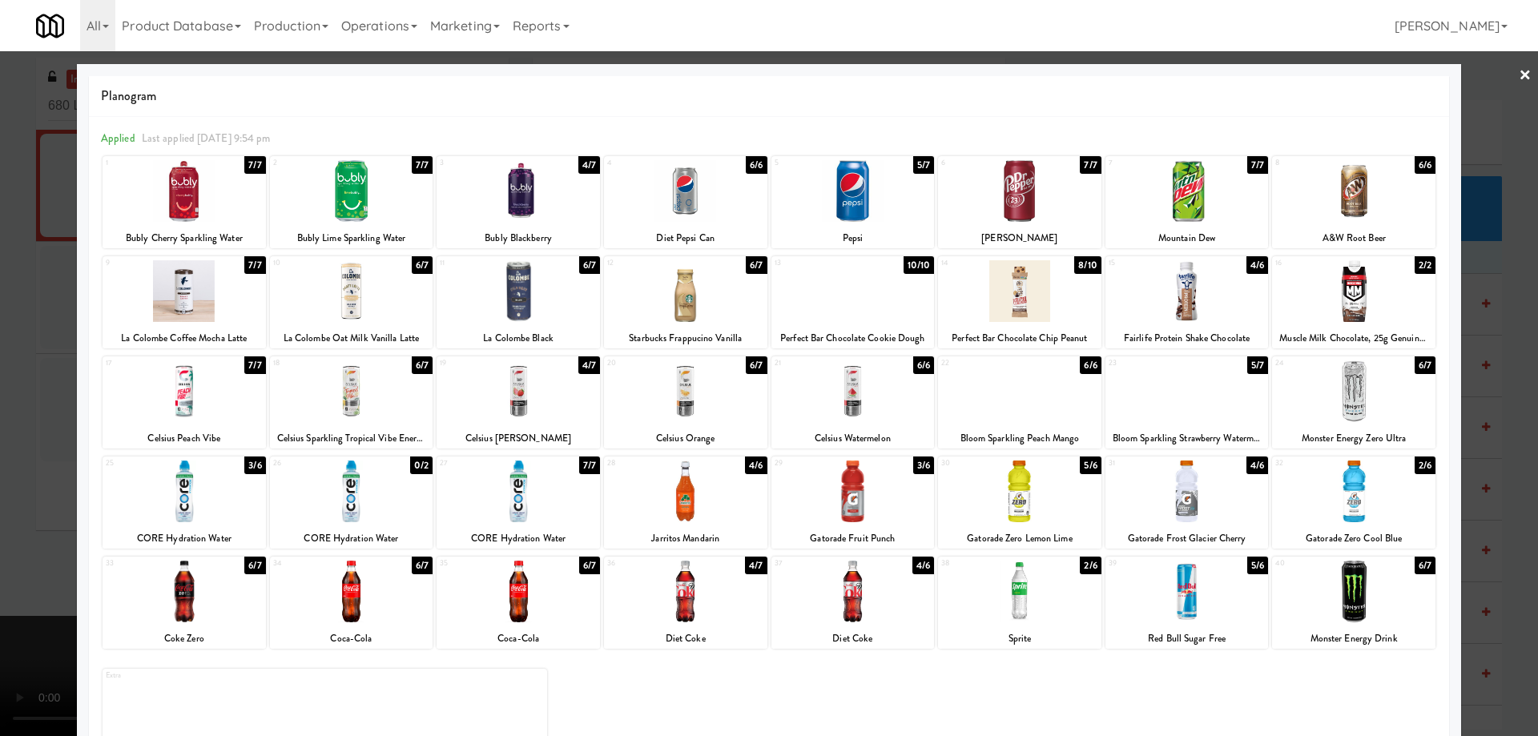
click at [1519, 78] on link "×" at bounding box center [1525, 76] width 13 height 50
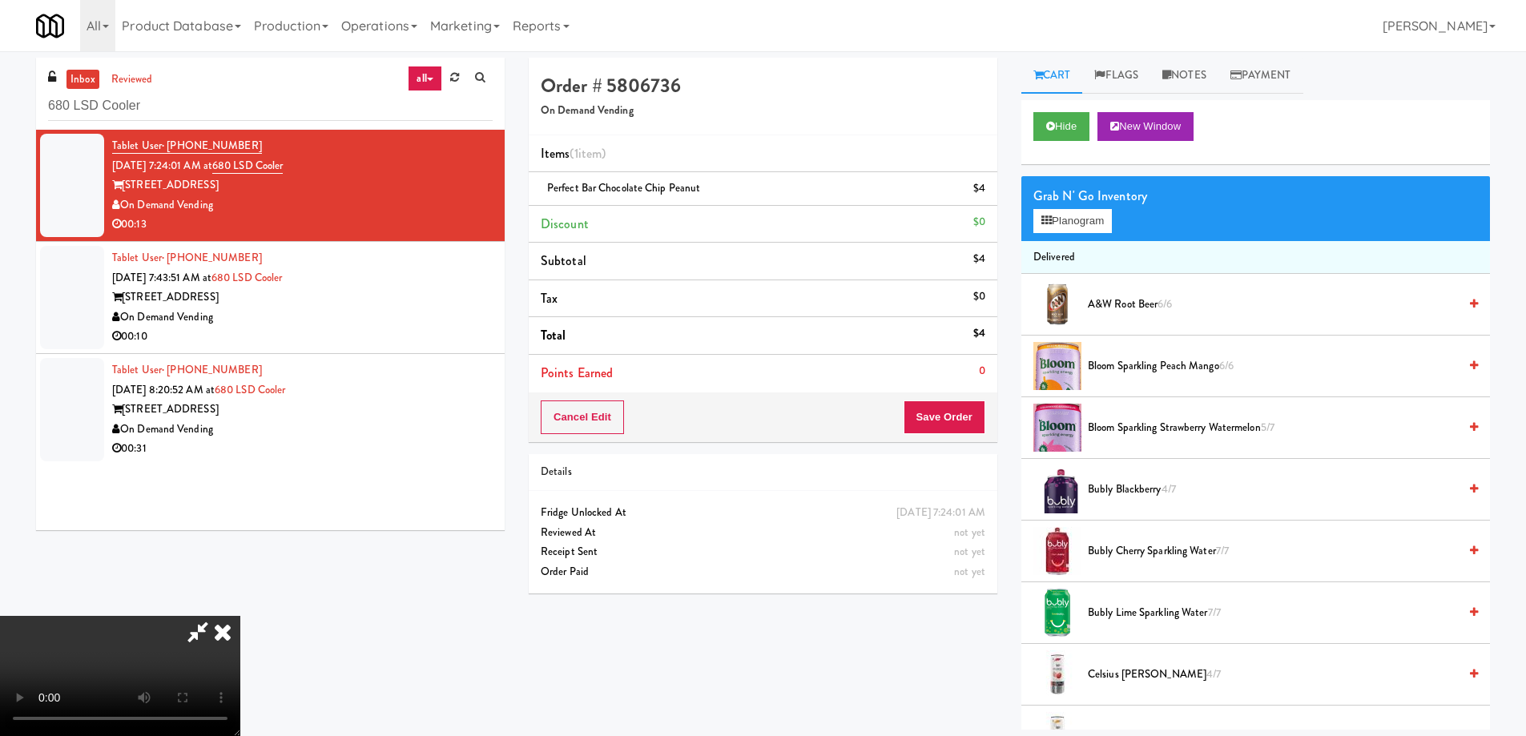
click at [240, 616] on video at bounding box center [120, 676] width 240 height 120
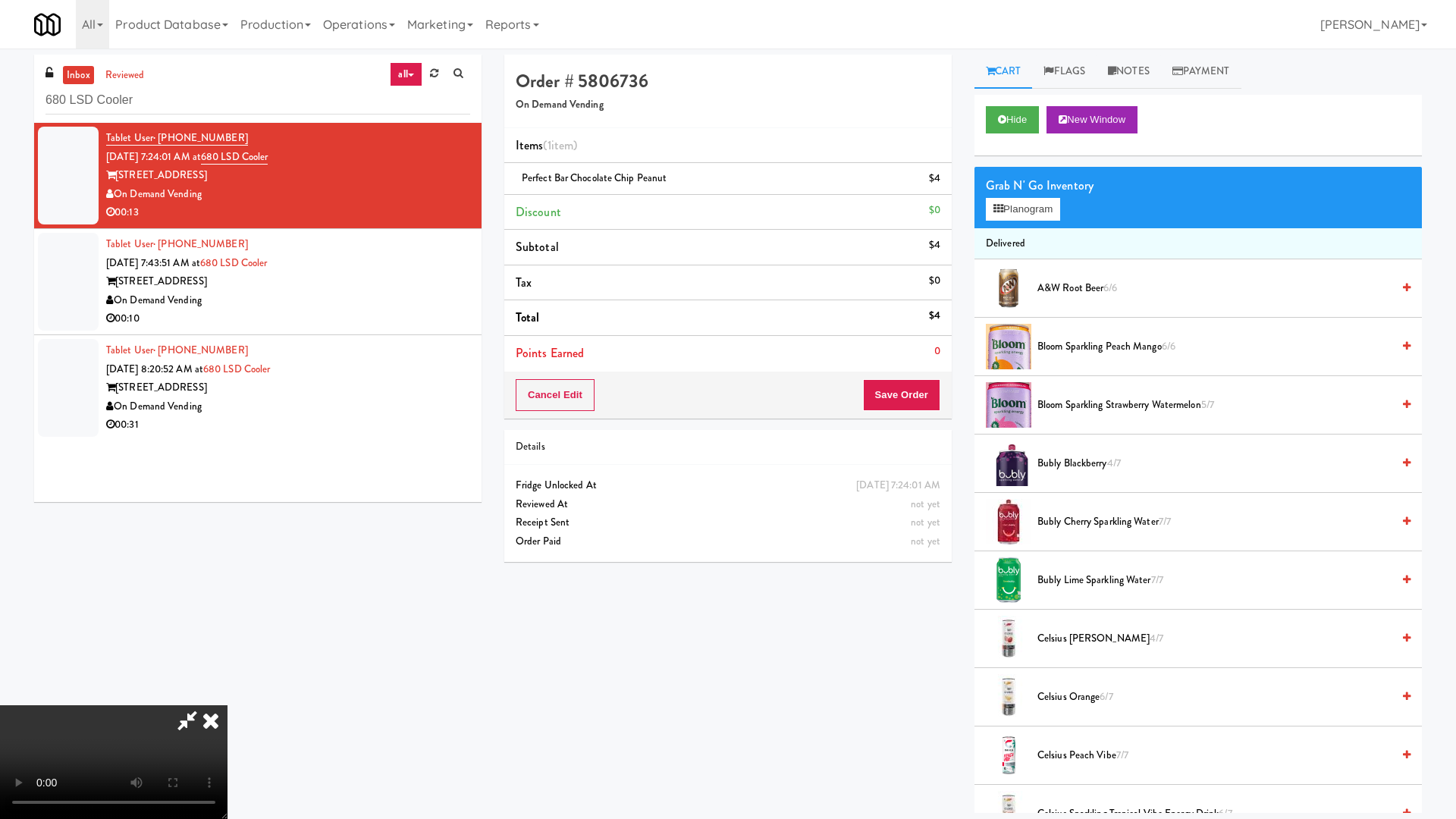
click at [227, 695] on video at bounding box center [114, 762] width 227 height 114
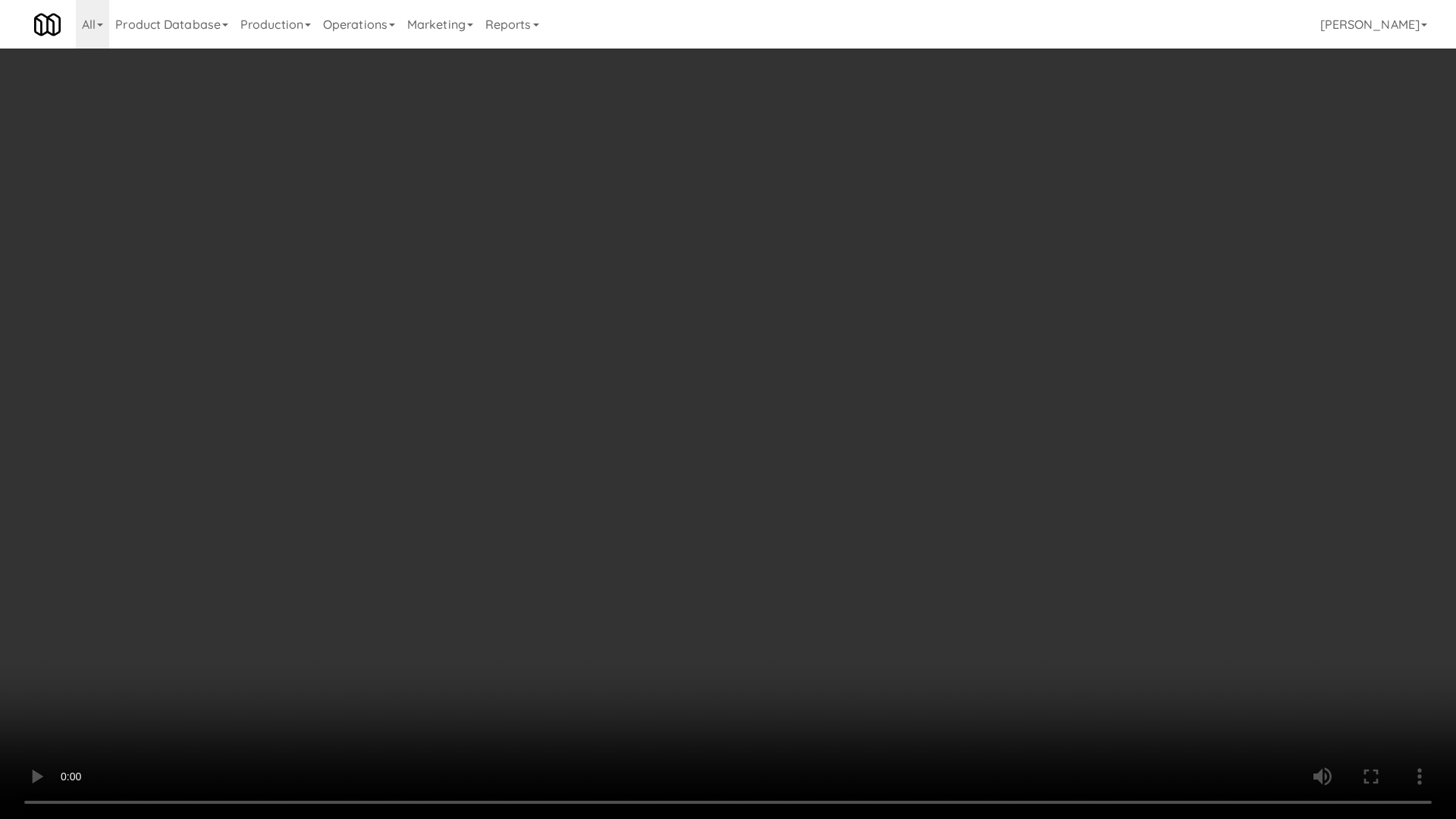
click at [654, 428] on video at bounding box center [728, 409] width 1456 height 819
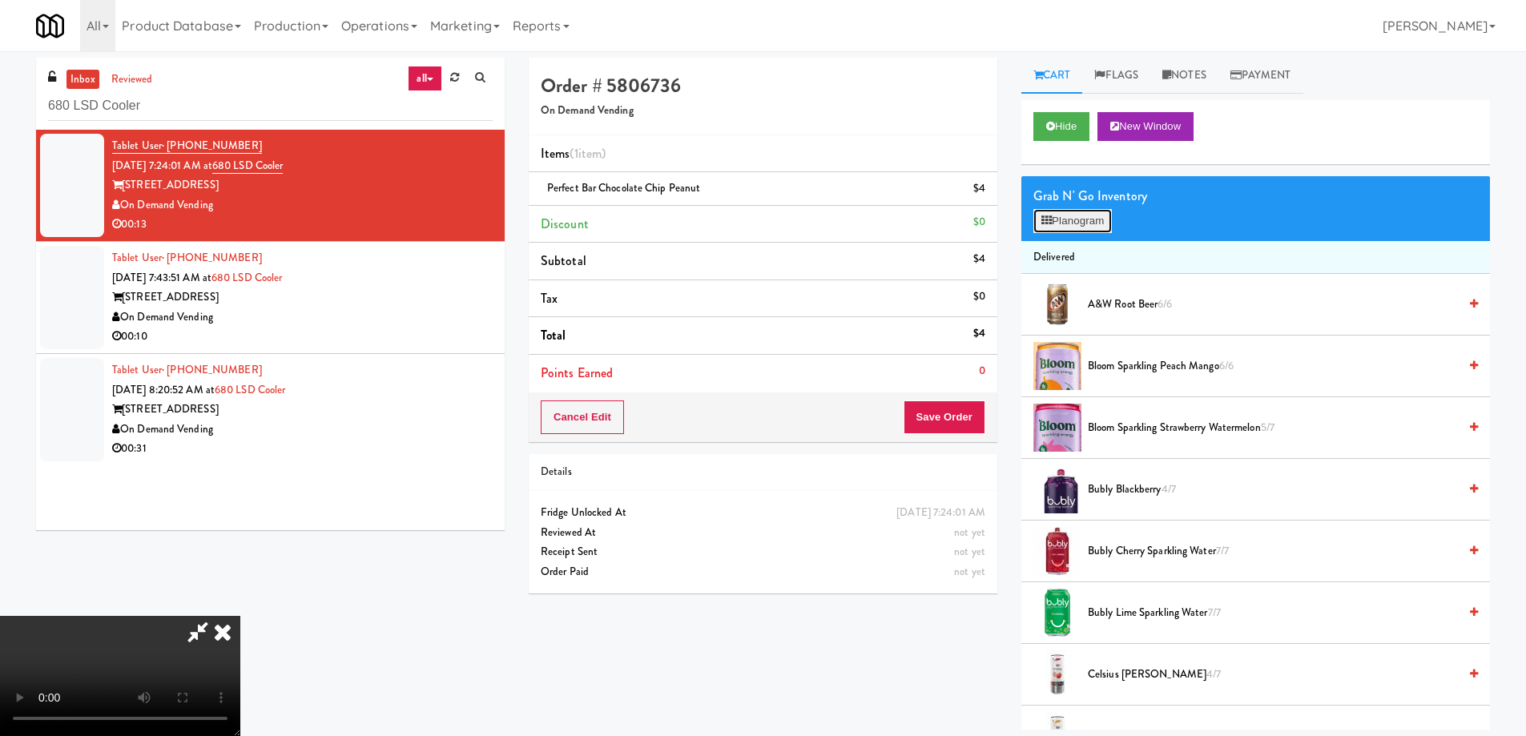
click at [1078, 228] on button "Planogram" at bounding box center [1072, 221] width 79 height 24
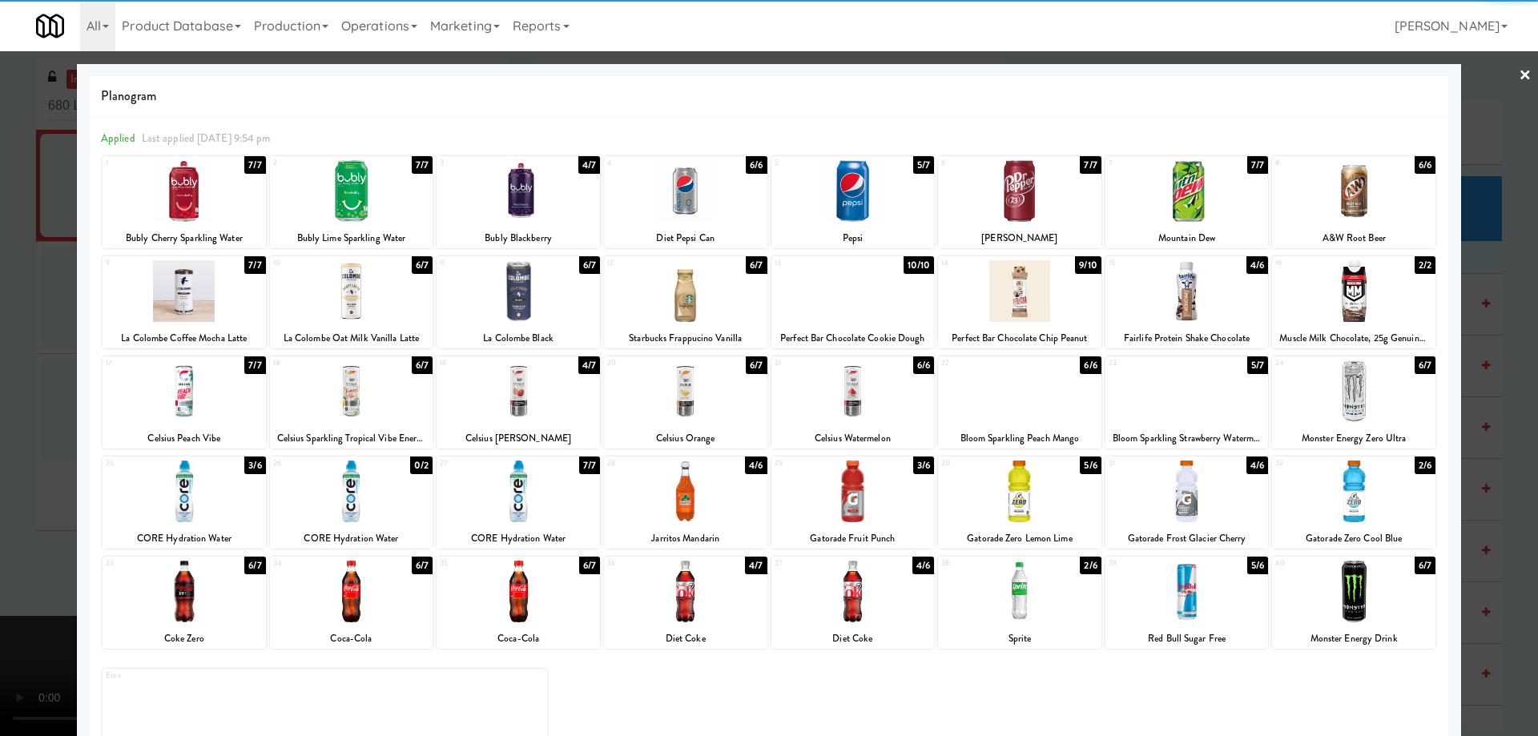
click at [386, 300] on div at bounding box center [351, 291] width 163 height 62
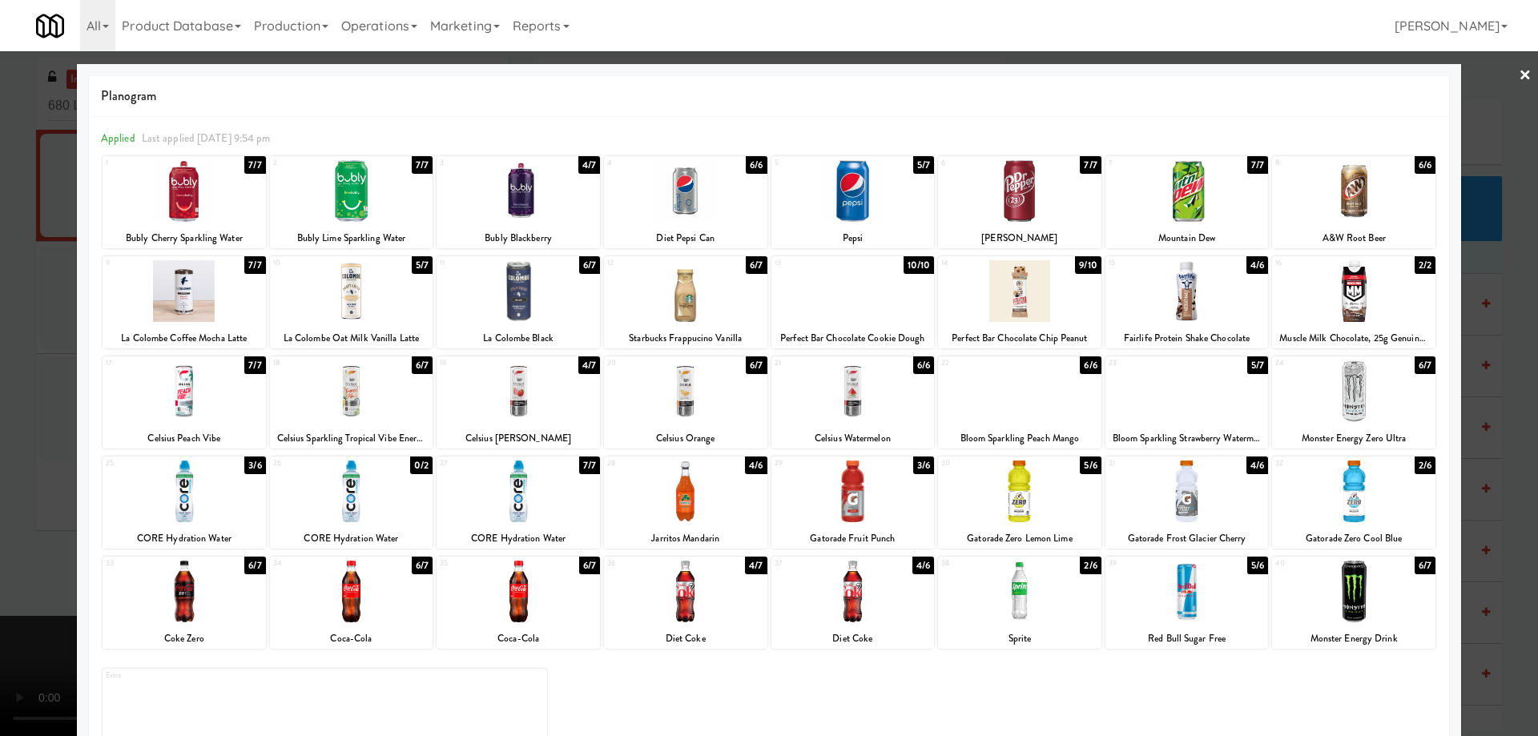
click at [1519, 74] on link "×" at bounding box center [1525, 76] width 13 height 50
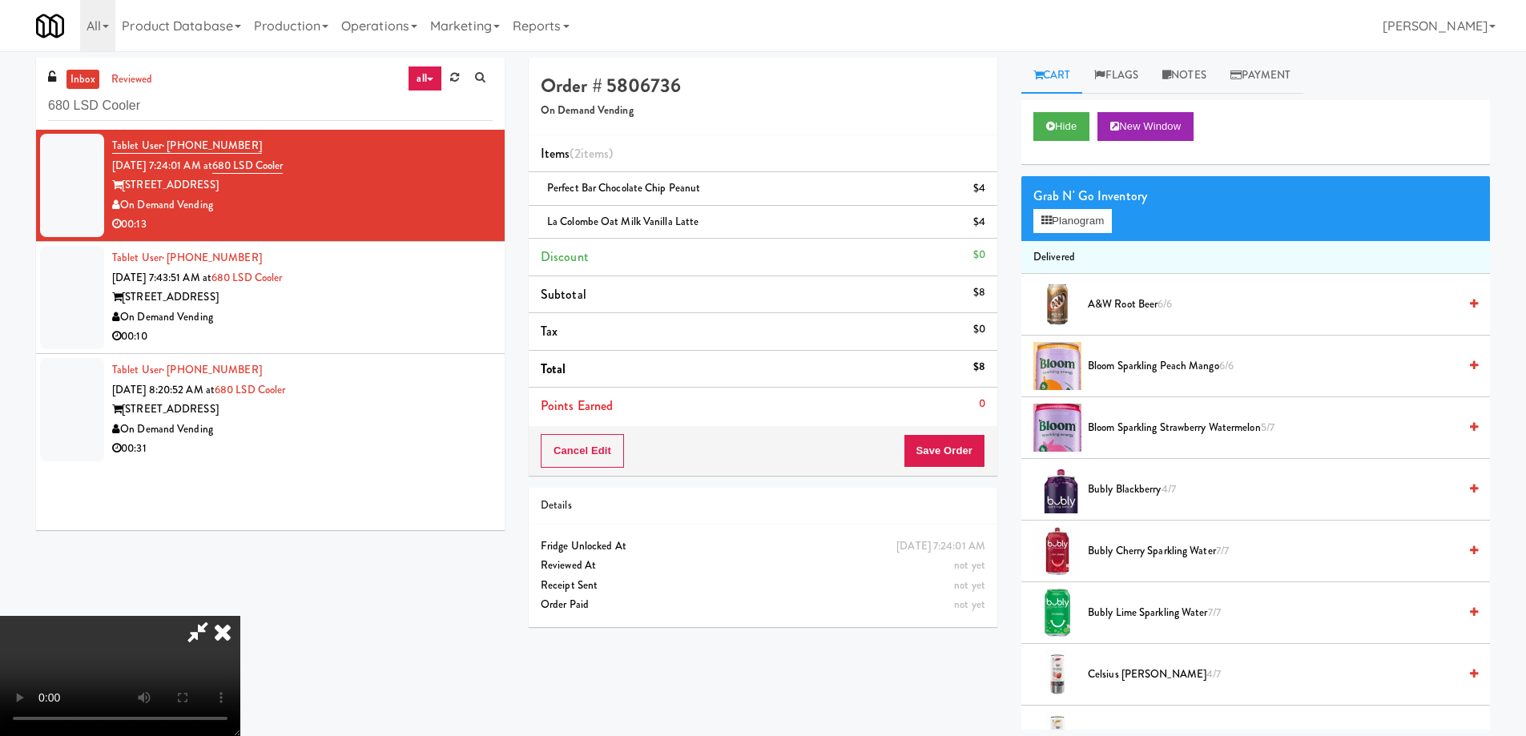
click at [240, 616] on video at bounding box center [120, 676] width 240 height 120
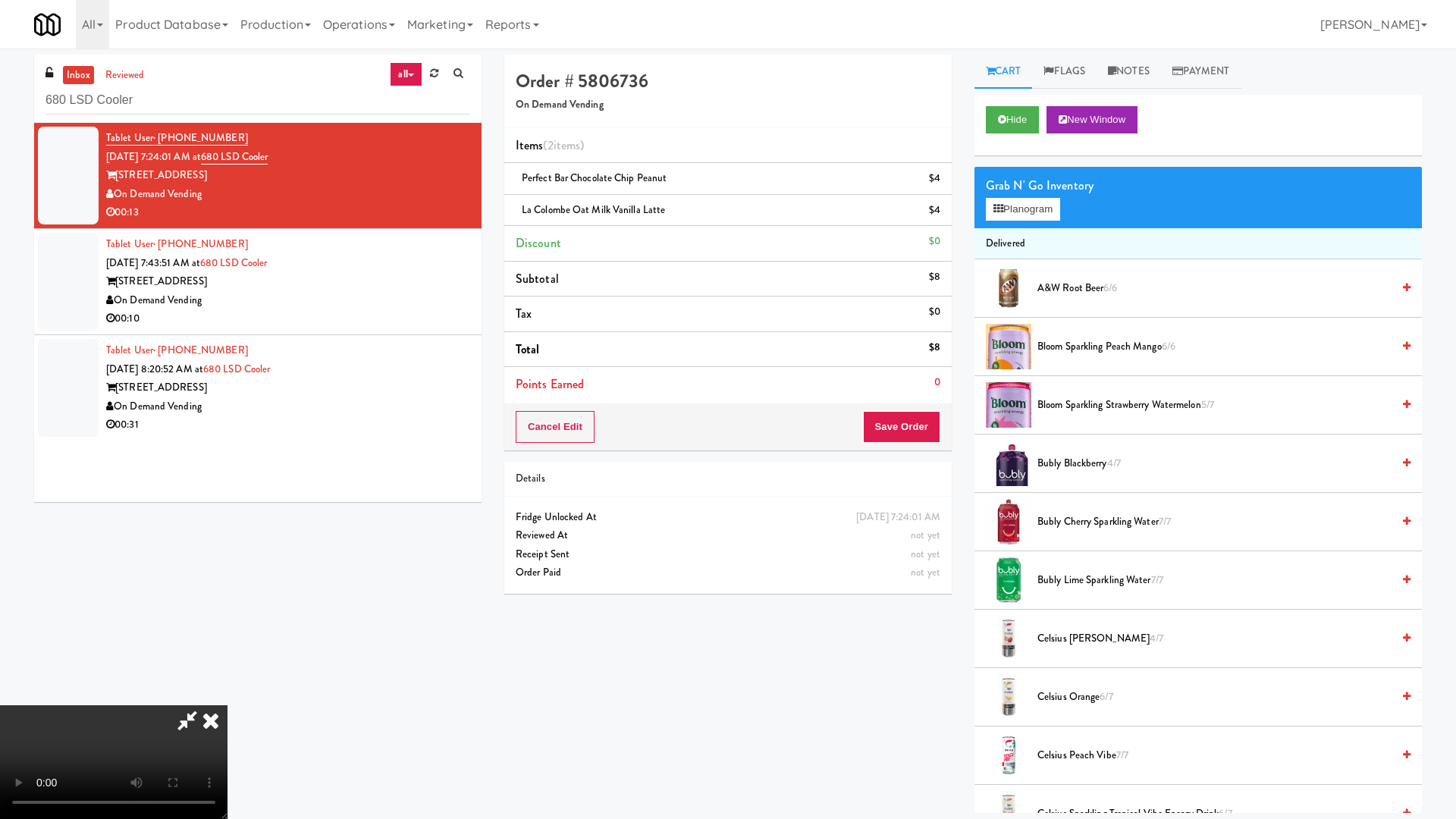
click at [227, 695] on video at bounding box center [114, 762] width 227 height 114
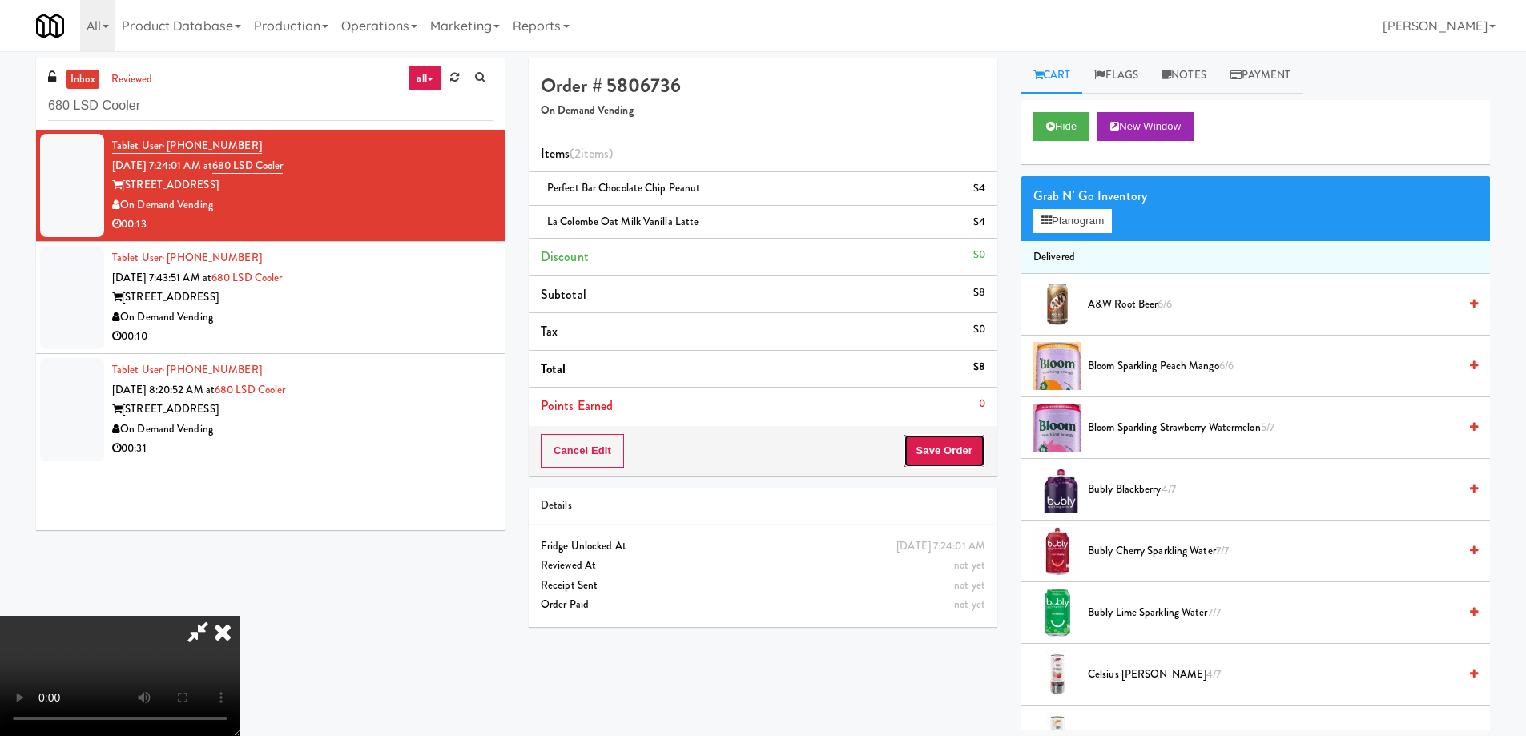
click at [954, 450] on button "Save Order" at bounding box center [945, 451] width 82 height 34
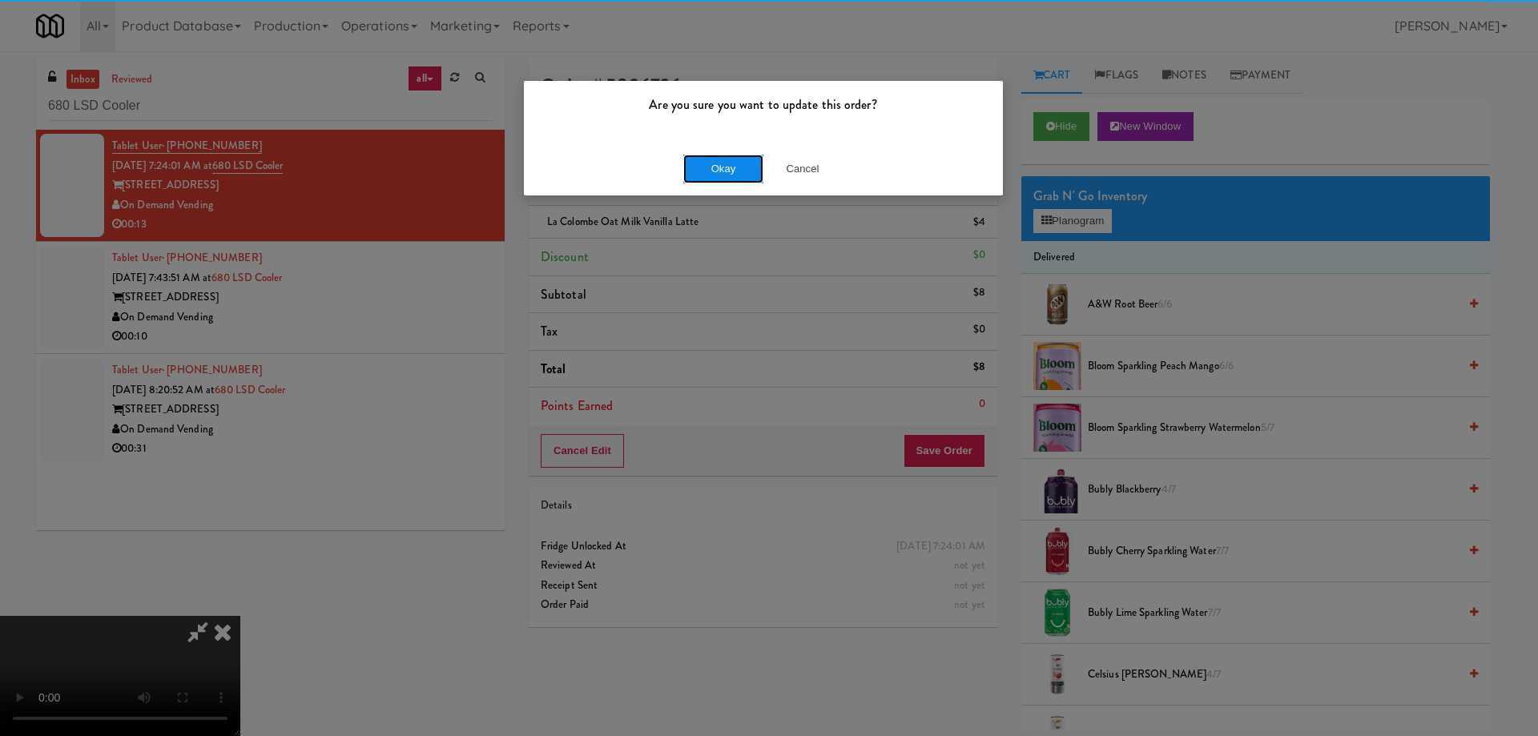
click at [709, 168] on button "Okay" at bounding box center [723, 169] width 80 height 29
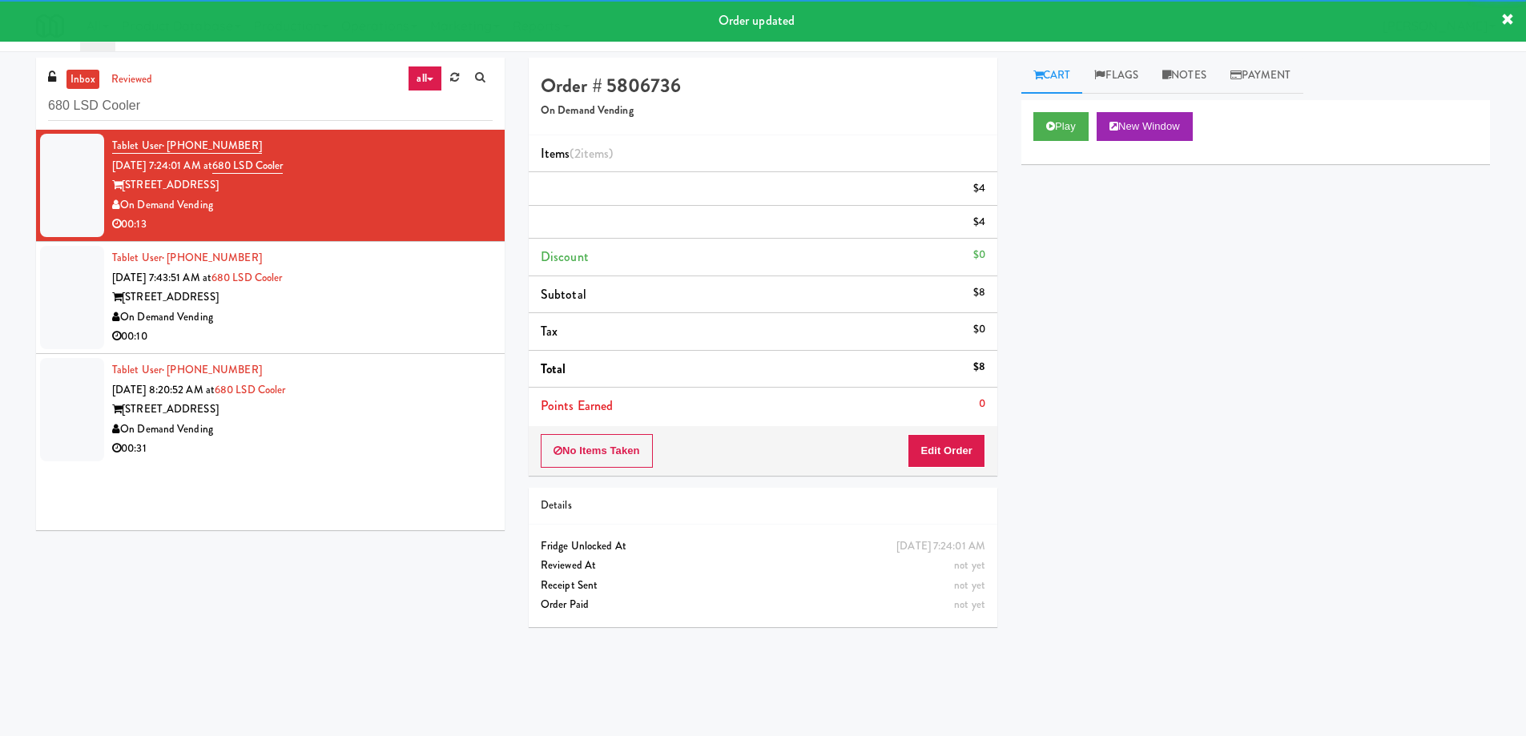
drag, startPoint x: 422, startPoint y: 315, endPoint x: 457, endPoint y: 318, distance: 34.6
click at [422, 314] on div "Tablet User · (312) 543-8859 Sep 18, 2025 7:43:51 AM at 680 LSD Cooler 680 N. L…" at bounding box center [302, 297] width 381 height 99
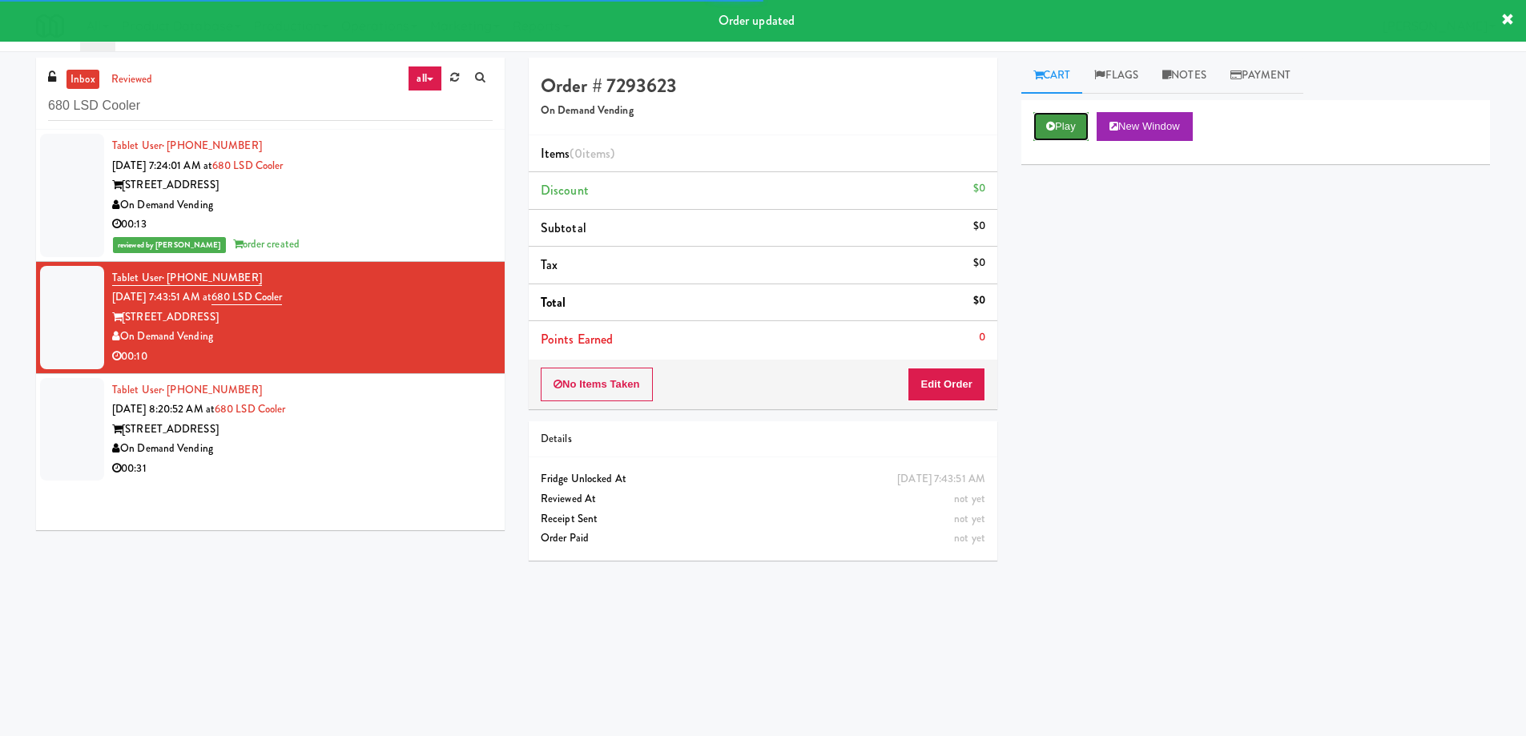
click at [1064, 118] on button "Play" at bounding box center [1060, 126] width 55 height 29
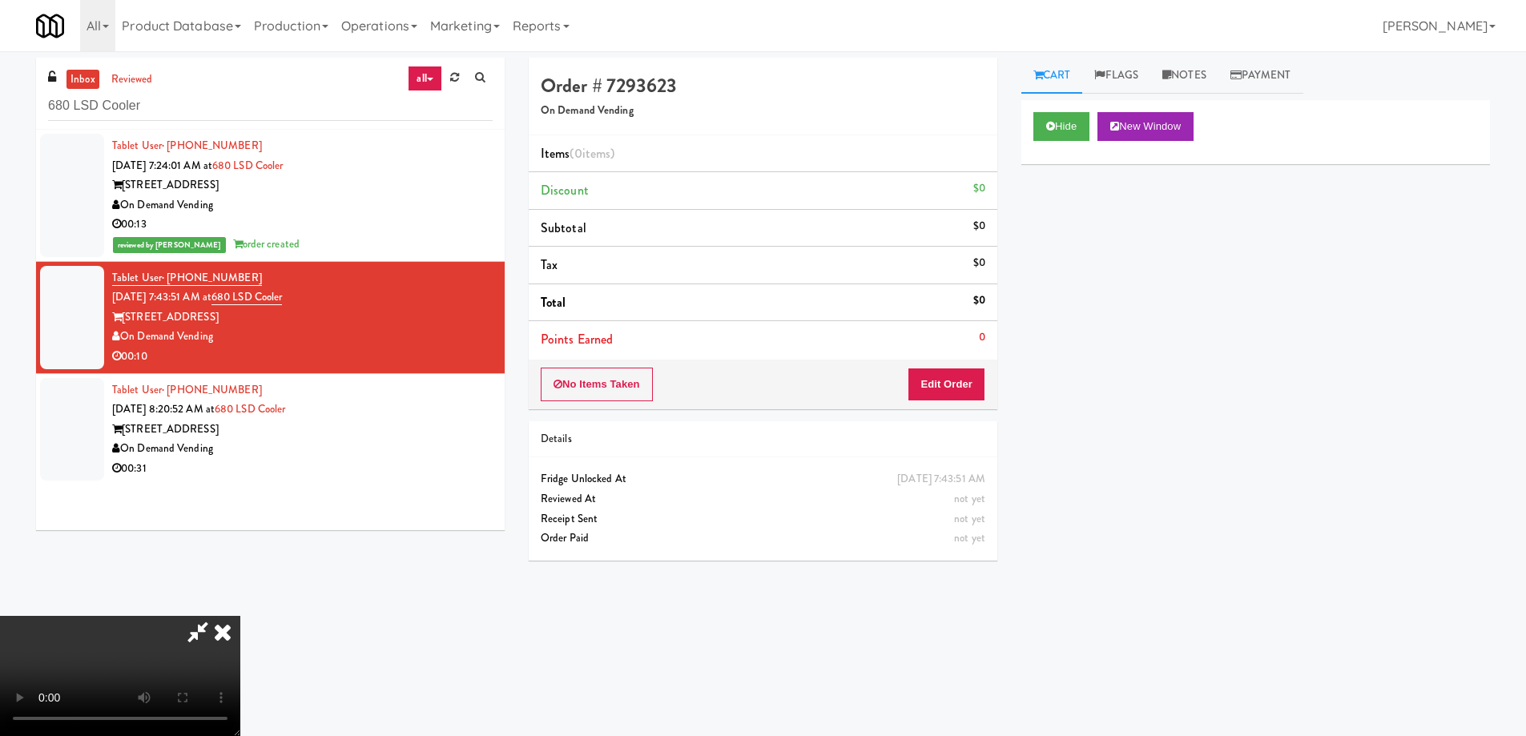
click at [240, 616] on video at bounding box center [120, 676] width 240 height 120
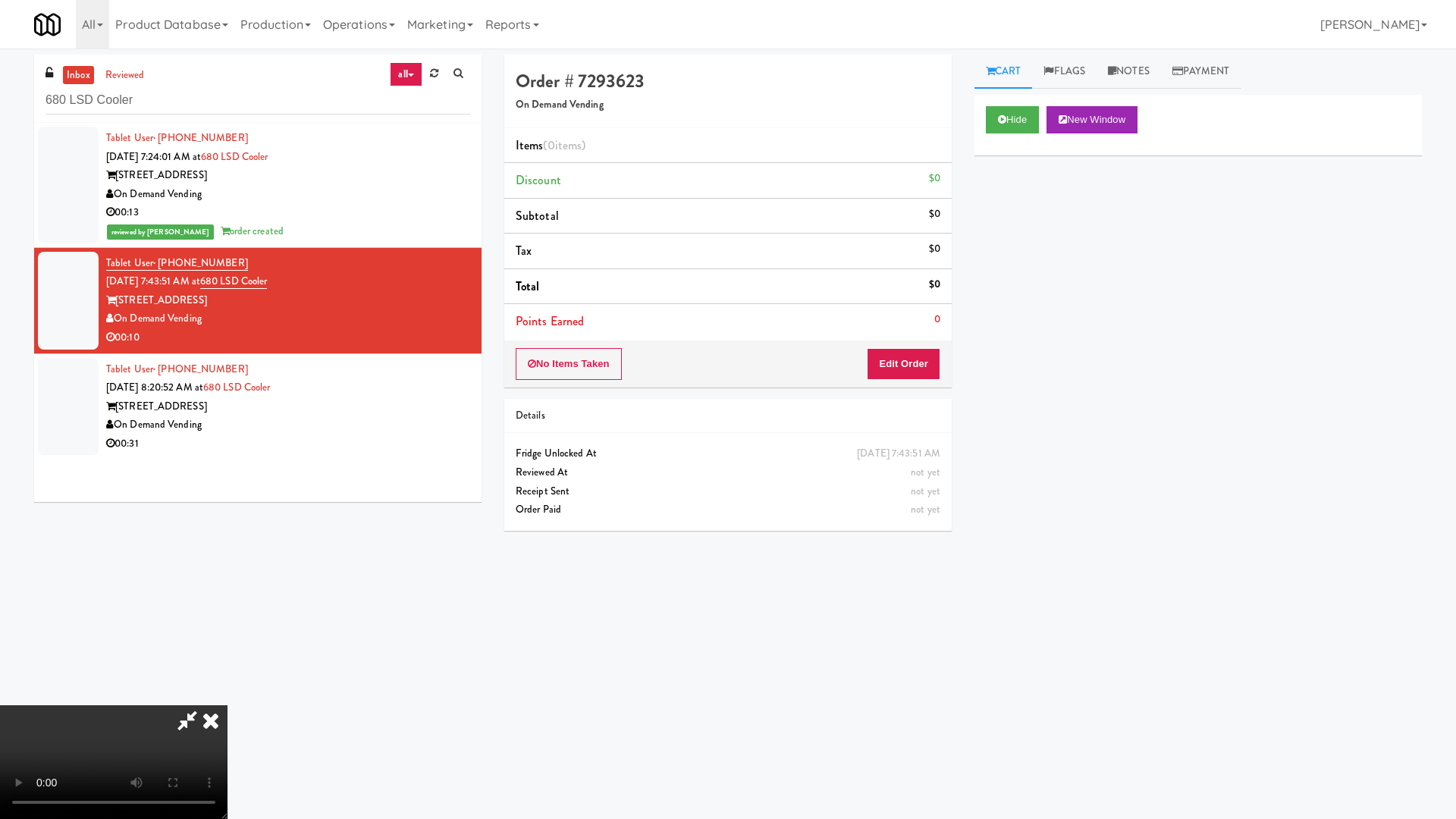
click at [227, 695] on video at bounding box center [114, 762] width 227 height 114
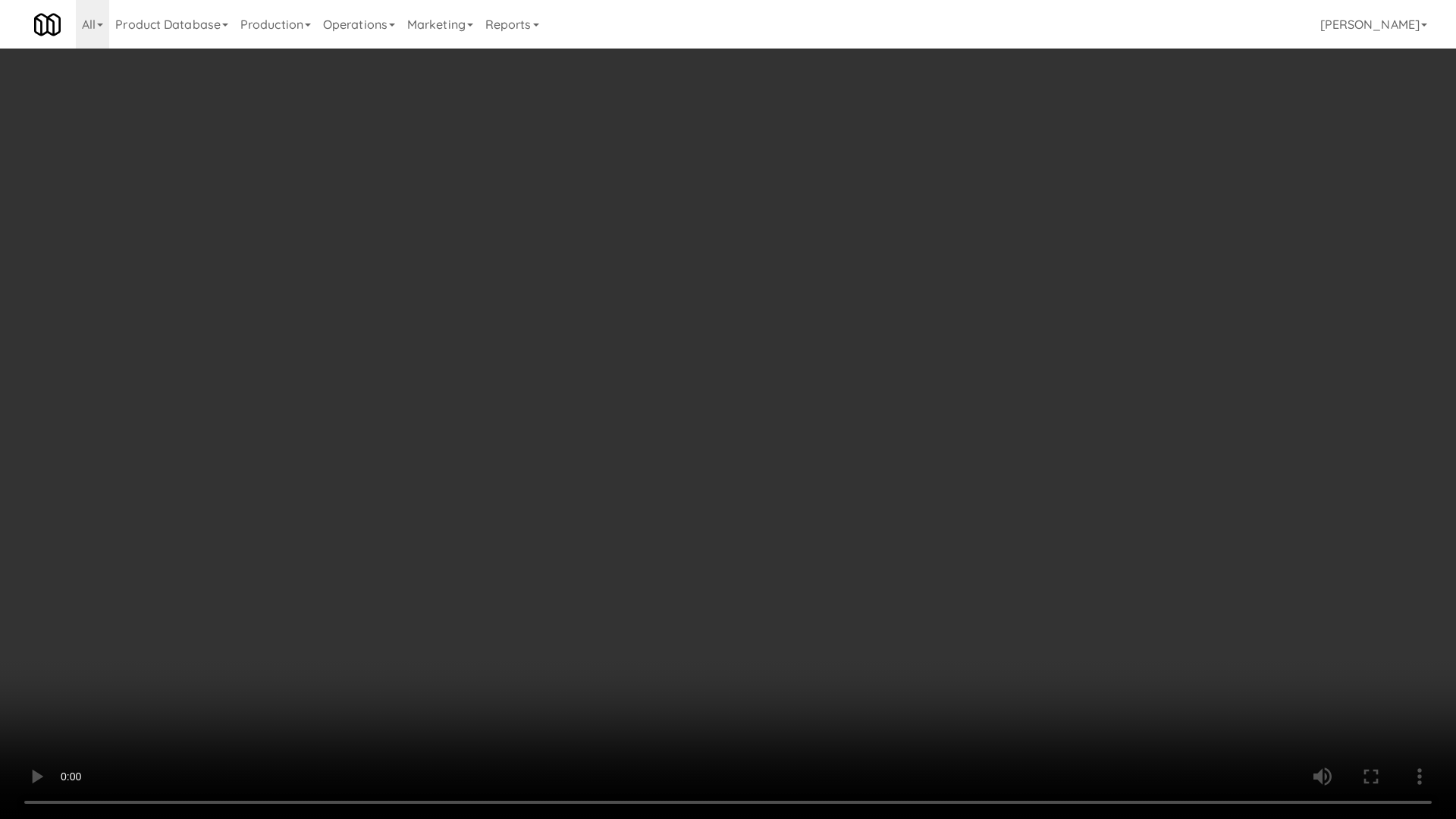
click at [666, 375] on video at bounding box center [728, 409] width 1456 height 819
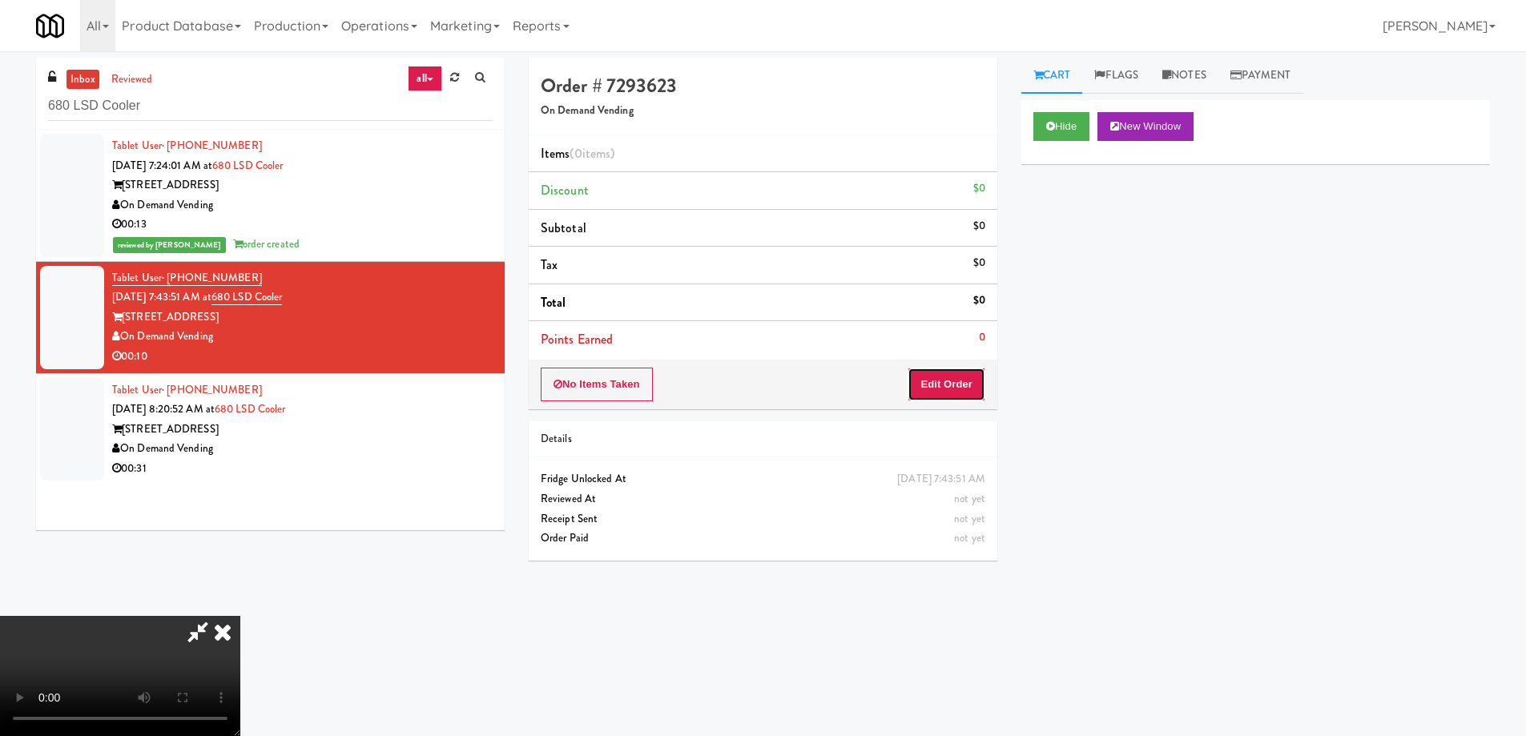
click at [971, 390] on button "Edit Order" at bounding box center [947, 385] width 78 height 34
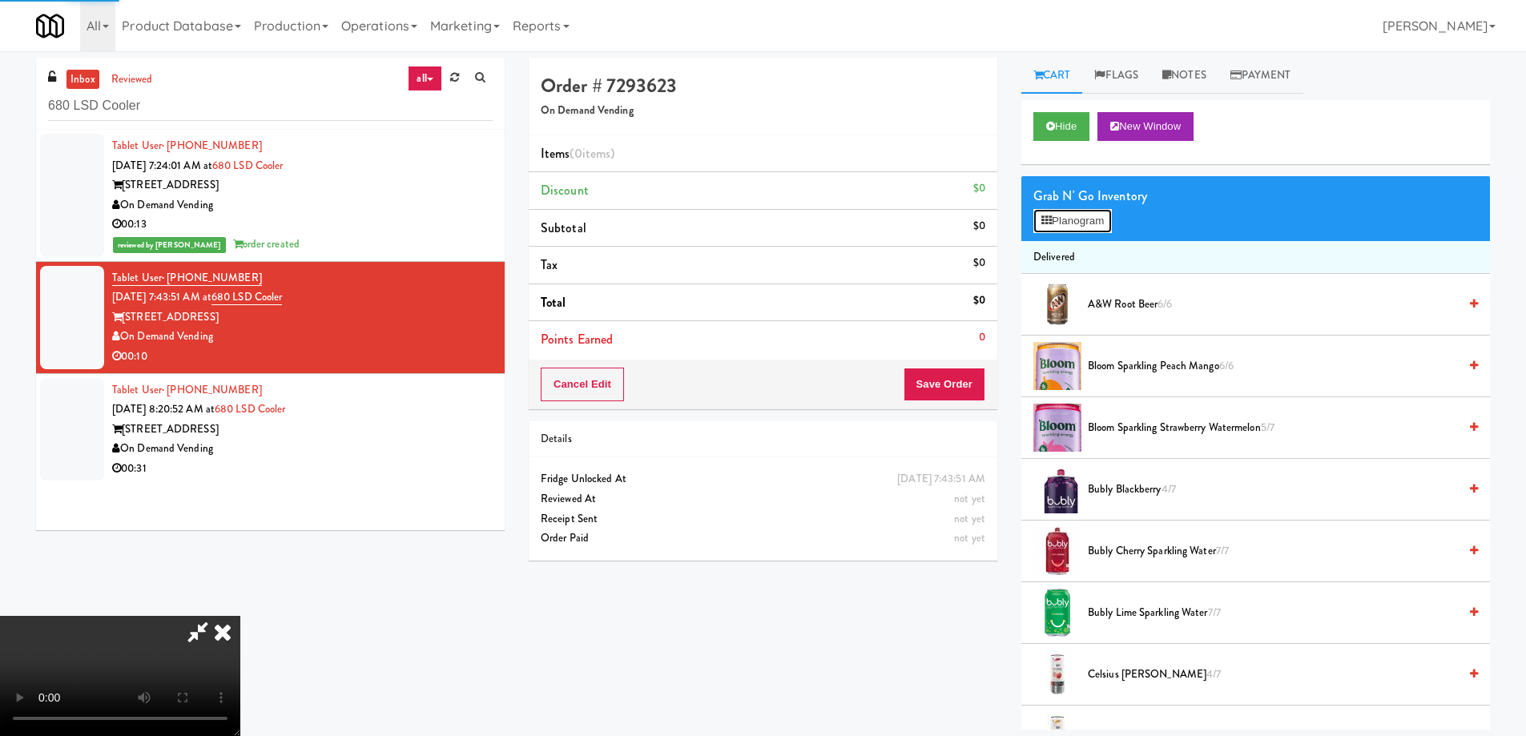
click at [1062, 210] on button "Planogram" at bounding box center [1072, 221] width 79 height 24
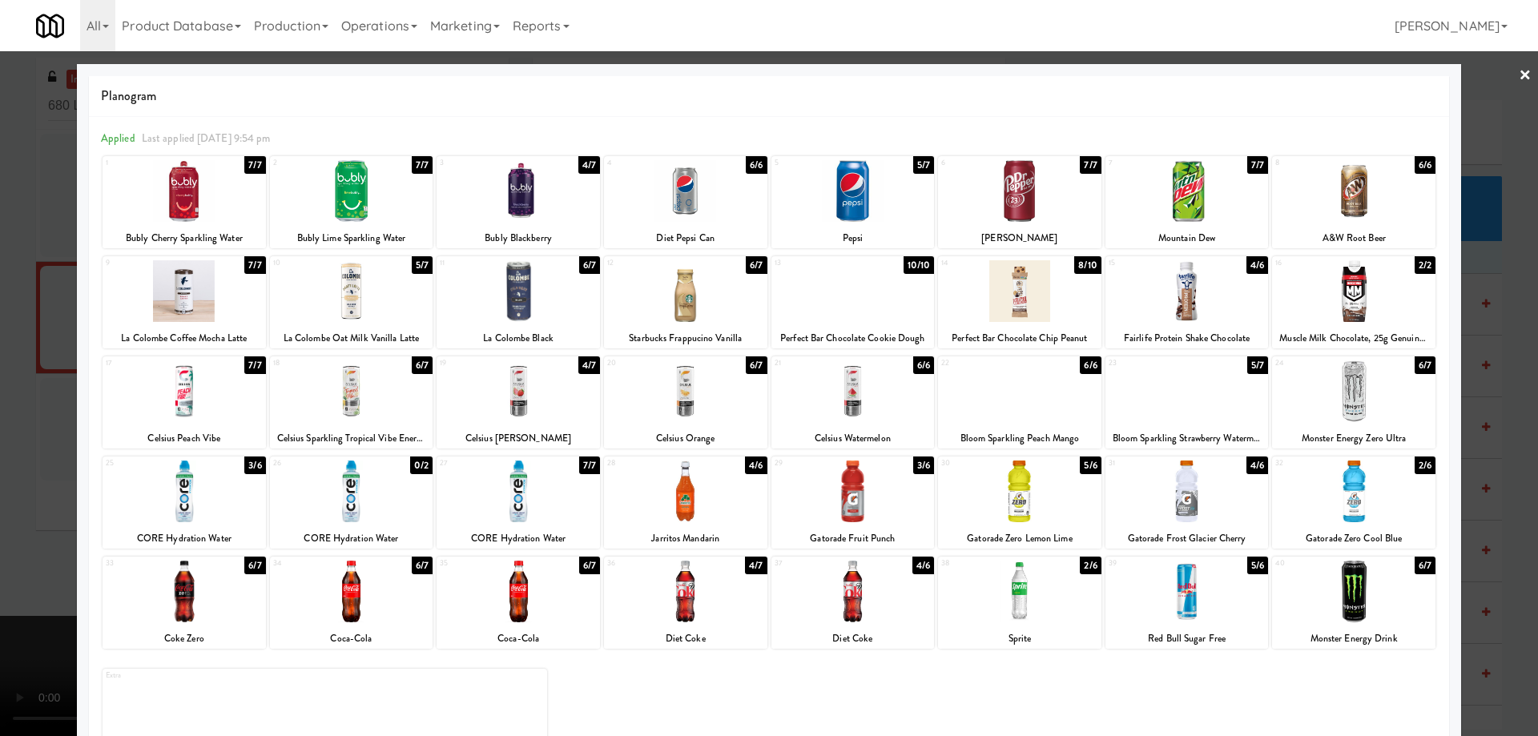
click at [707, 610] on div at bounding box center [685, 592] width 163 height 62
click at [369, 398] on div at bounding box center [351, 391] width 163 height 62
click at [1519, 74] on link "×" at bounding box center [1525, 76] width 13 height 50
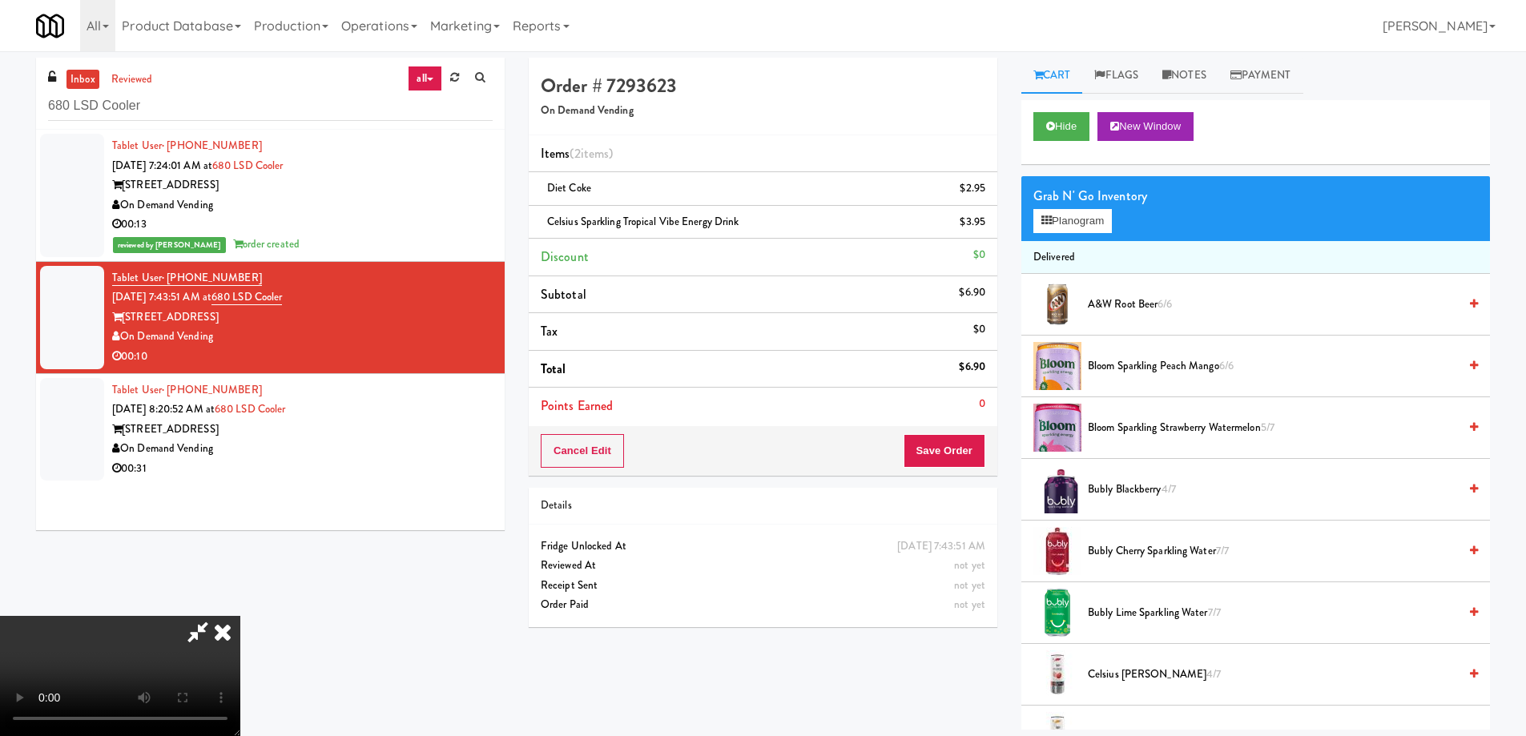
click at [240, 616] on video at bounding box center [120, 676] width 240 height 120
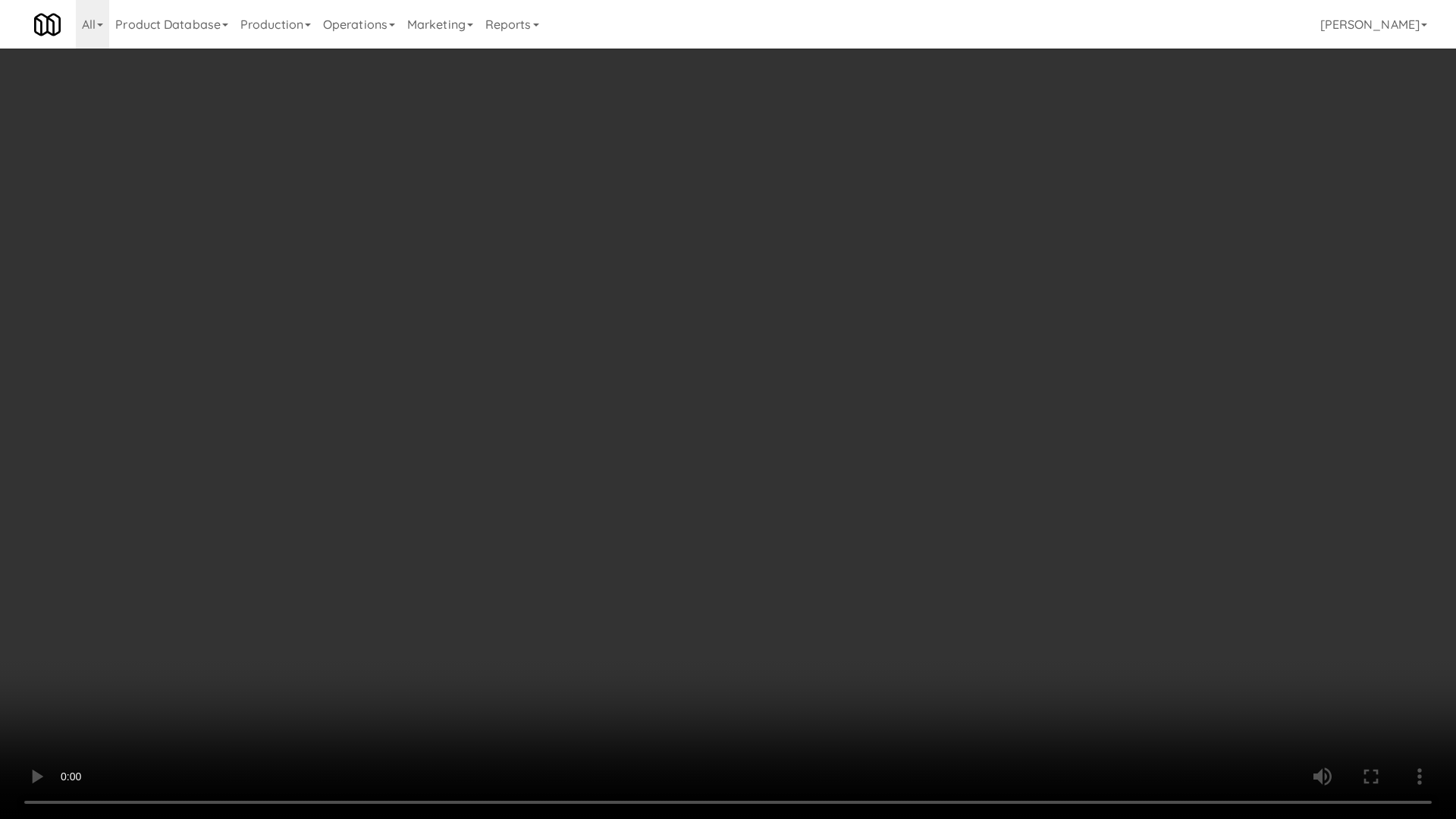
click at [742, 438] on video at bounding box center [728, 409] width 1456 height 819
click at [709, 414] on video at bounding box center [728, 409] width 1456 height 819
click at [772, 471] on video at bounding box center [728, 409] width 1456 height 819
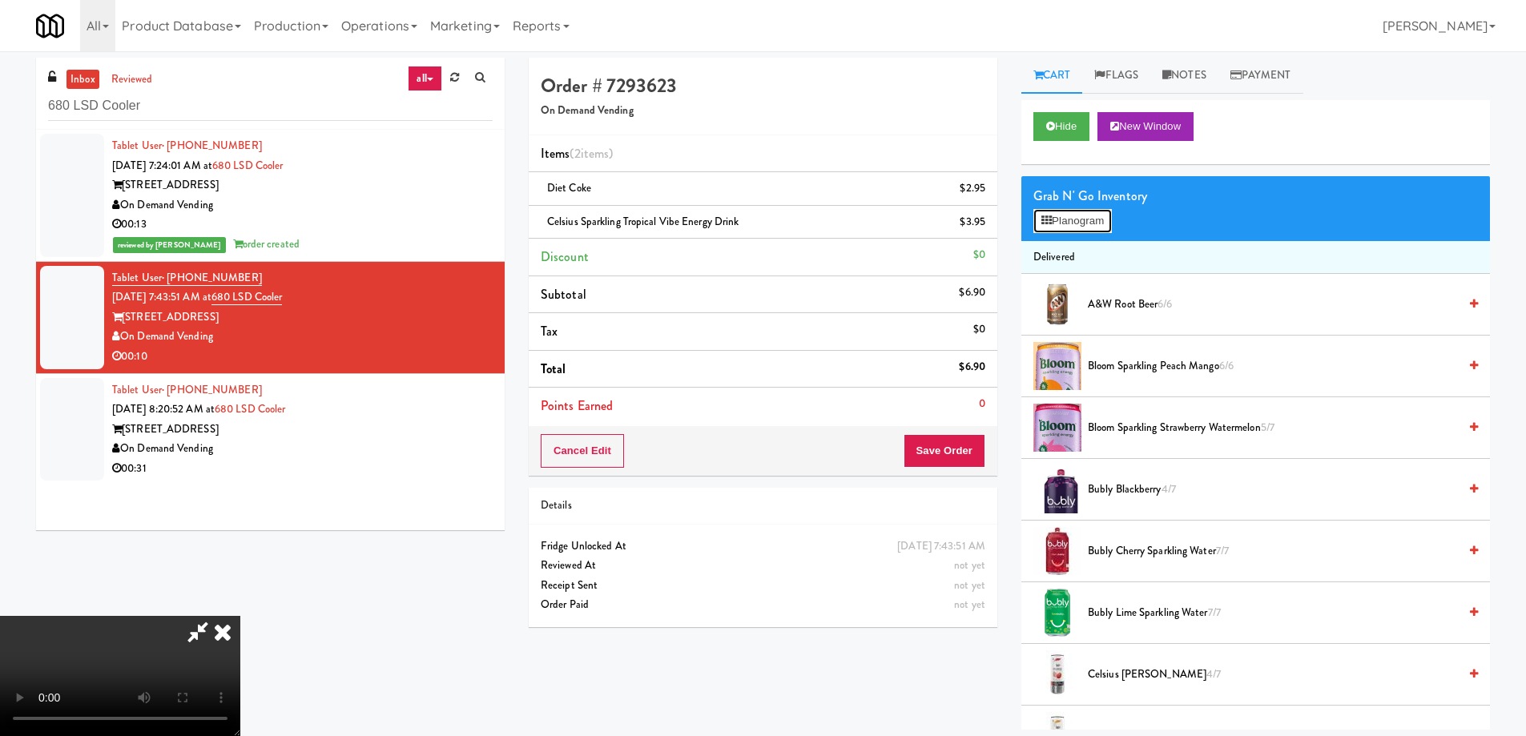
click at [1082, 216] on button "Planogram" at bounding box center [1072, 221] width 79 height 24
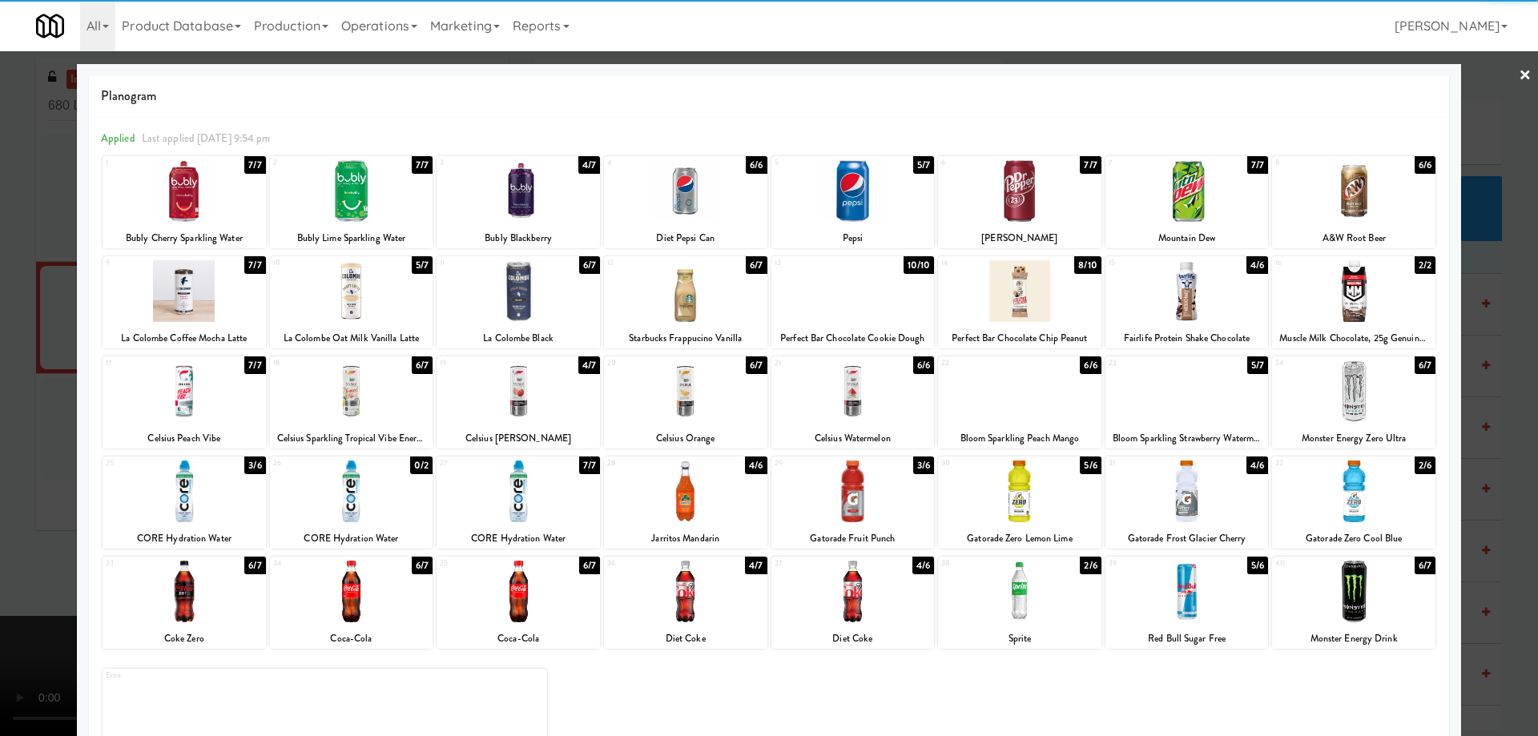
click at [373, 366] on div at bounding box center [351, 391] width 163 height 62
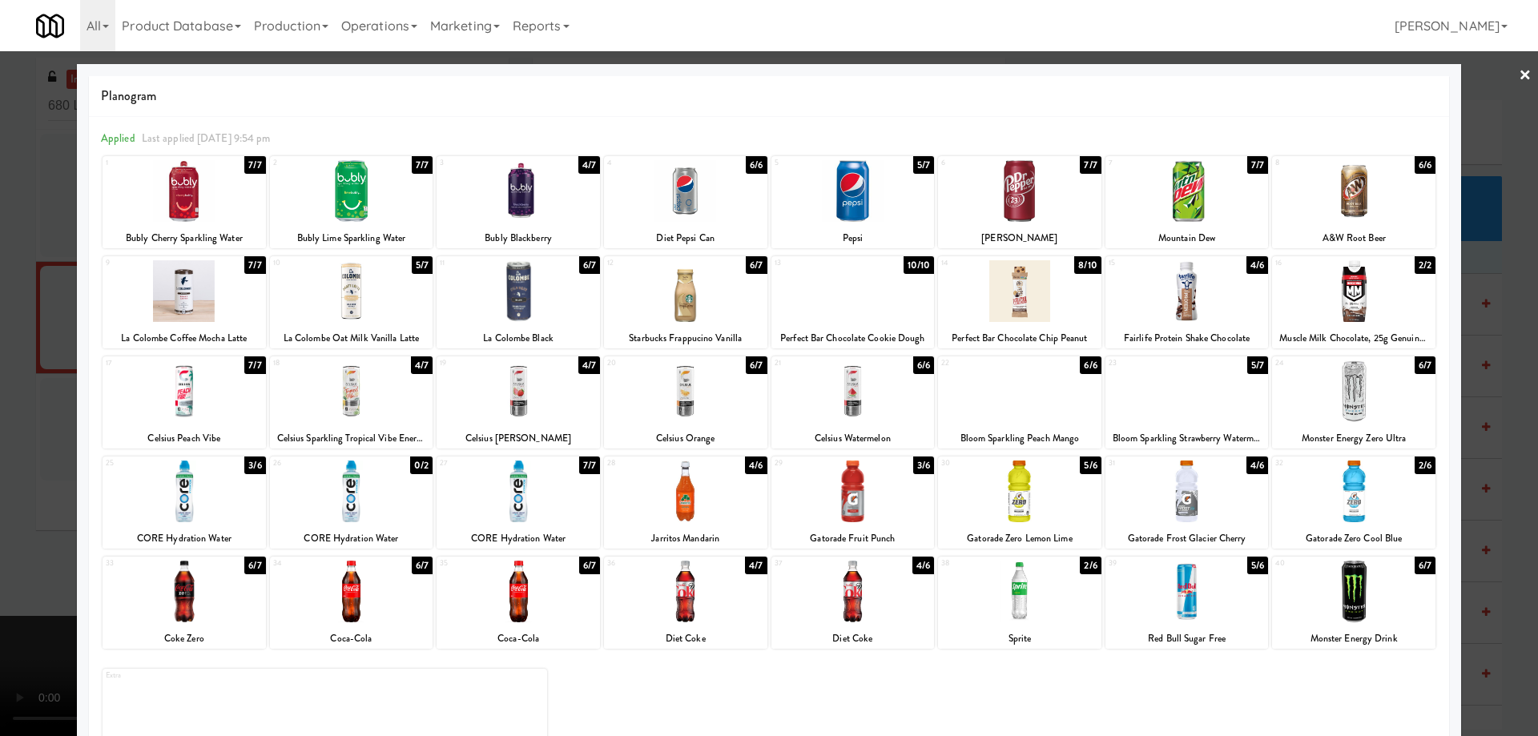
click at [1519, 79] on link "×" at bounding box center [1525, 76] width 13 height 50
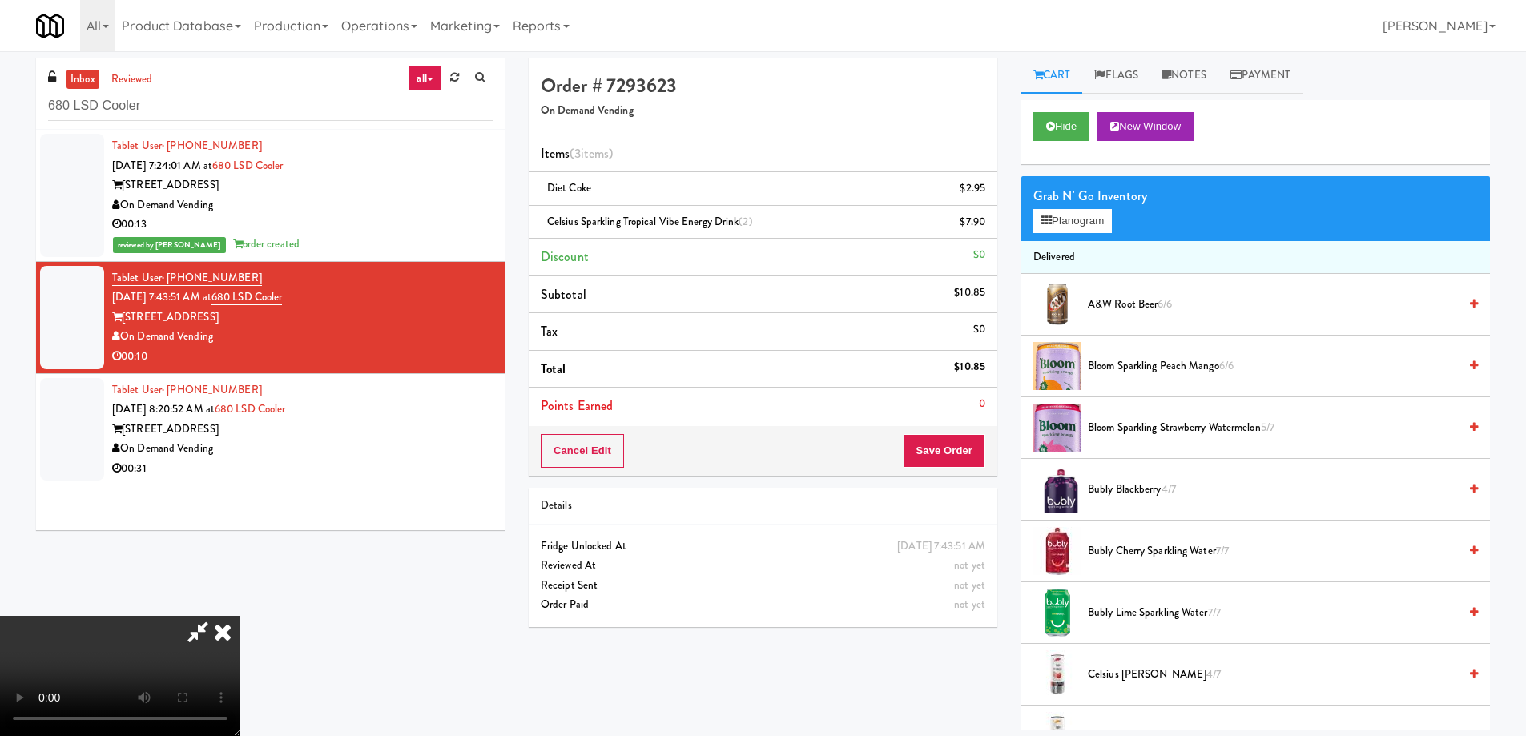
click at [240, 616] on video at bounding box center [120, 676] width 240 height 120
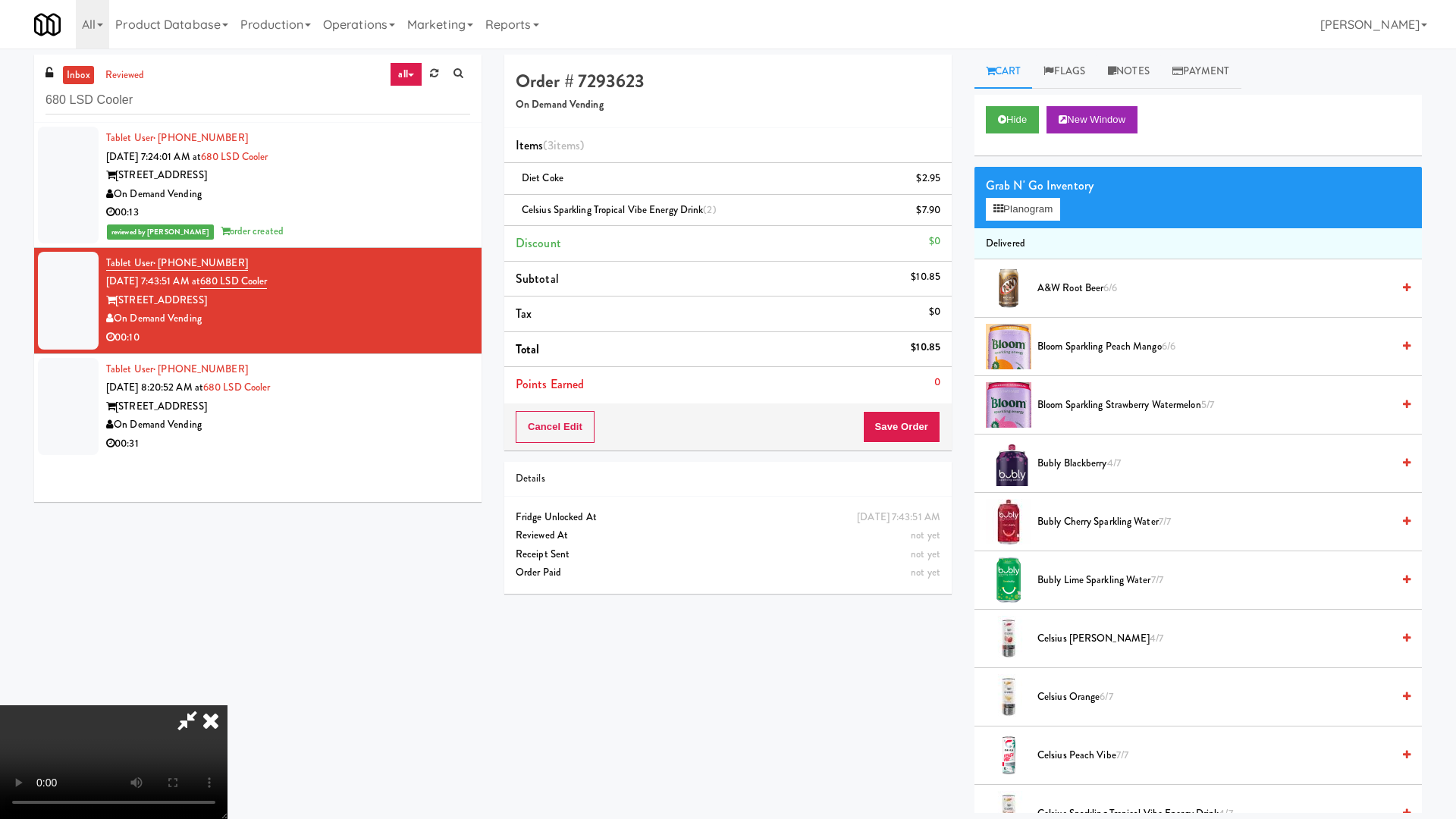
click at [227, 695] on video at bounding box center [114, 762] width 227 height 114
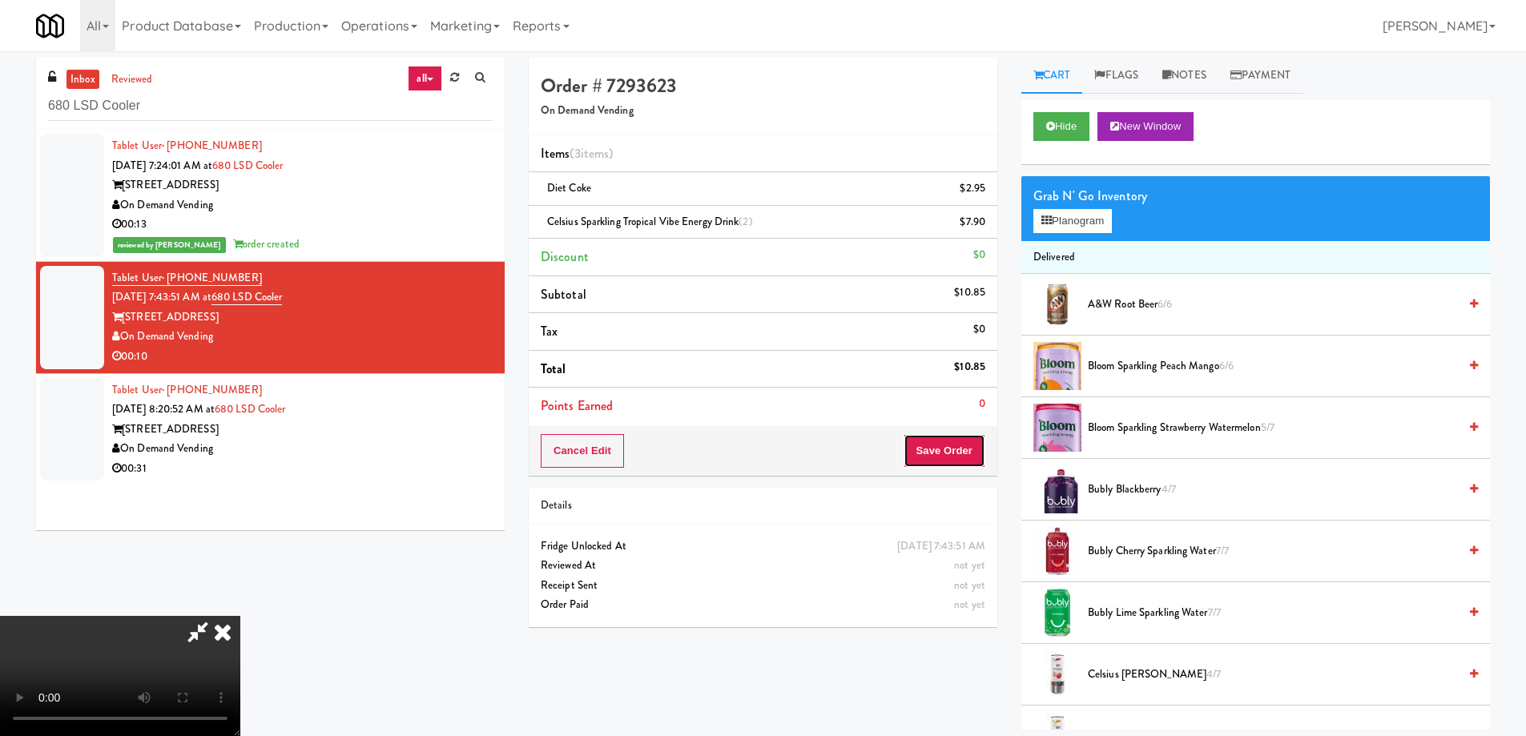
click at [965, 449] on button "Save Order" at bounding box center [945, 451] width 82 height 34
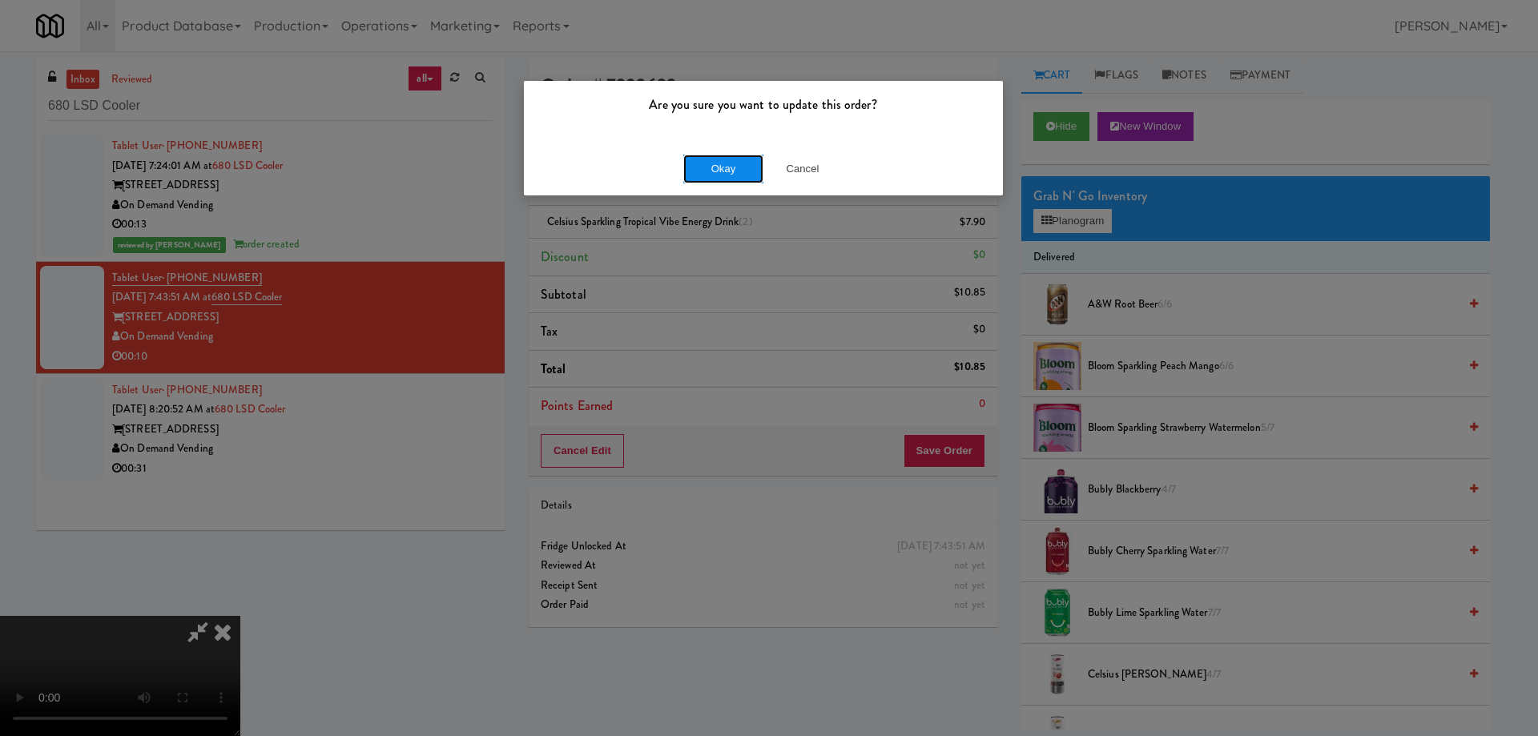
click at [746, 173] on button "Okay" at bounding box center [723, 169] width 80 height 29
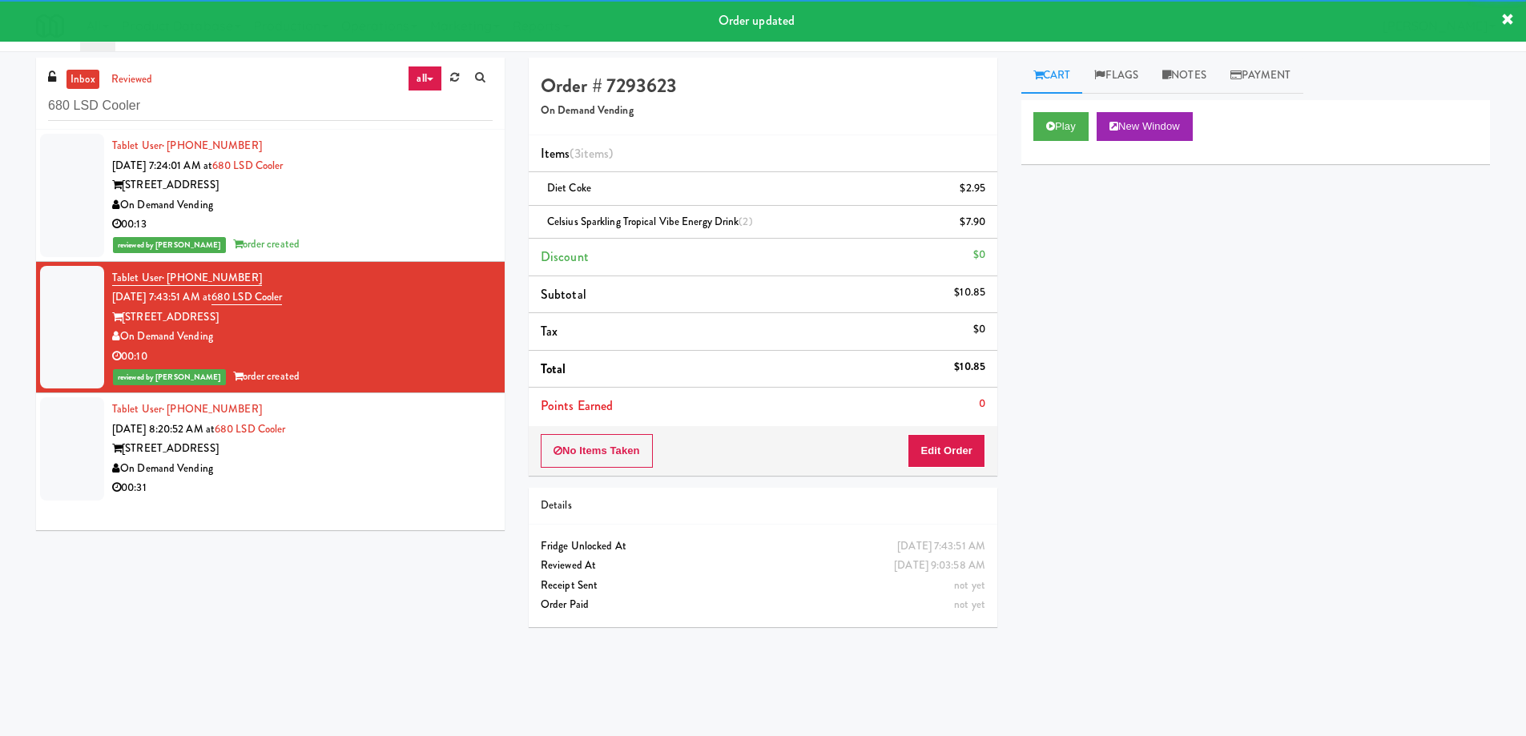
click at [408, 438] on div "Tablet User · (312) 843-1841 Sep 18, 2025 8:20:52 AM at 680 LSD Cooler 680 N. L…" at bounding box center [302, 449] width 381 height 99
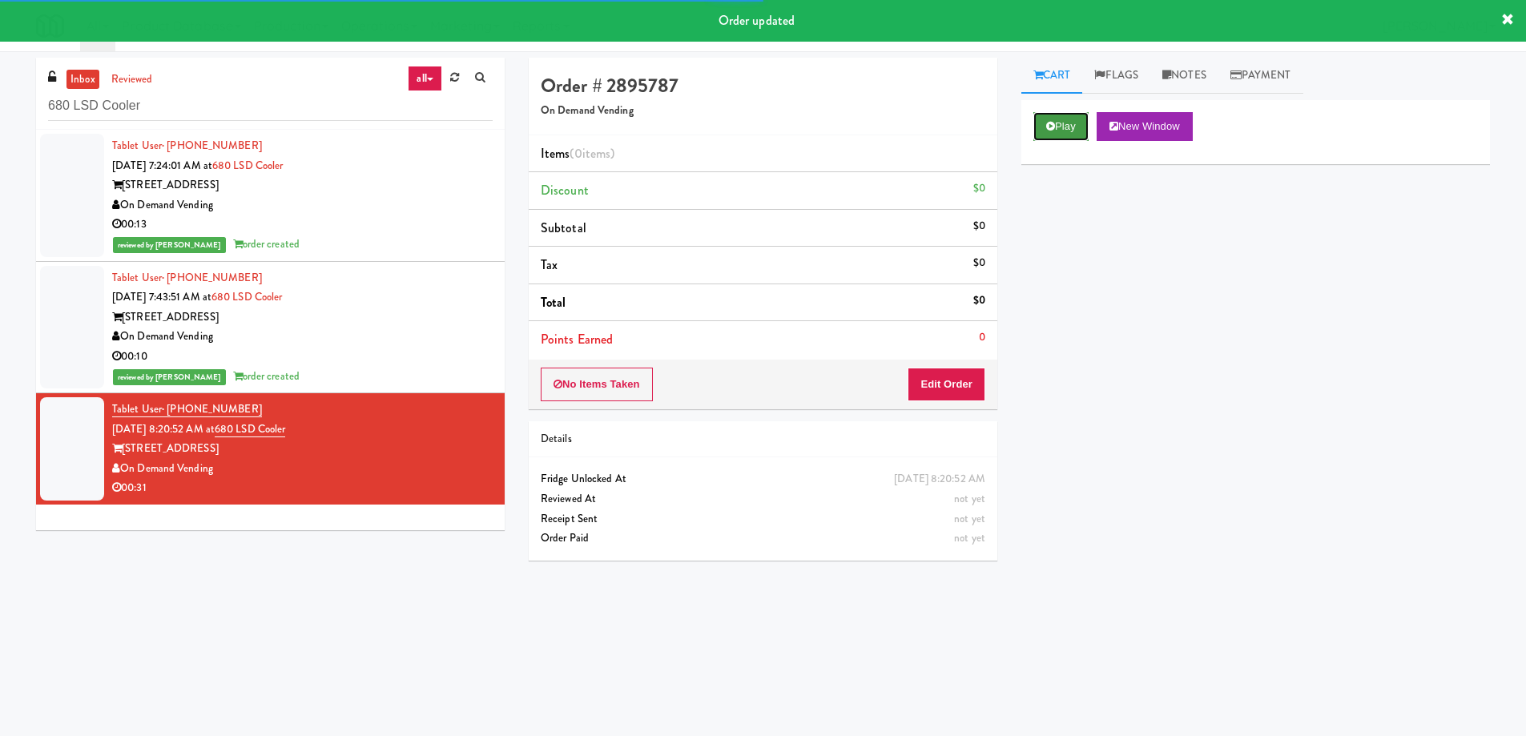
click at [1058, 135] on button "Play" at bounding box center [1060, 126] width 55 height 29
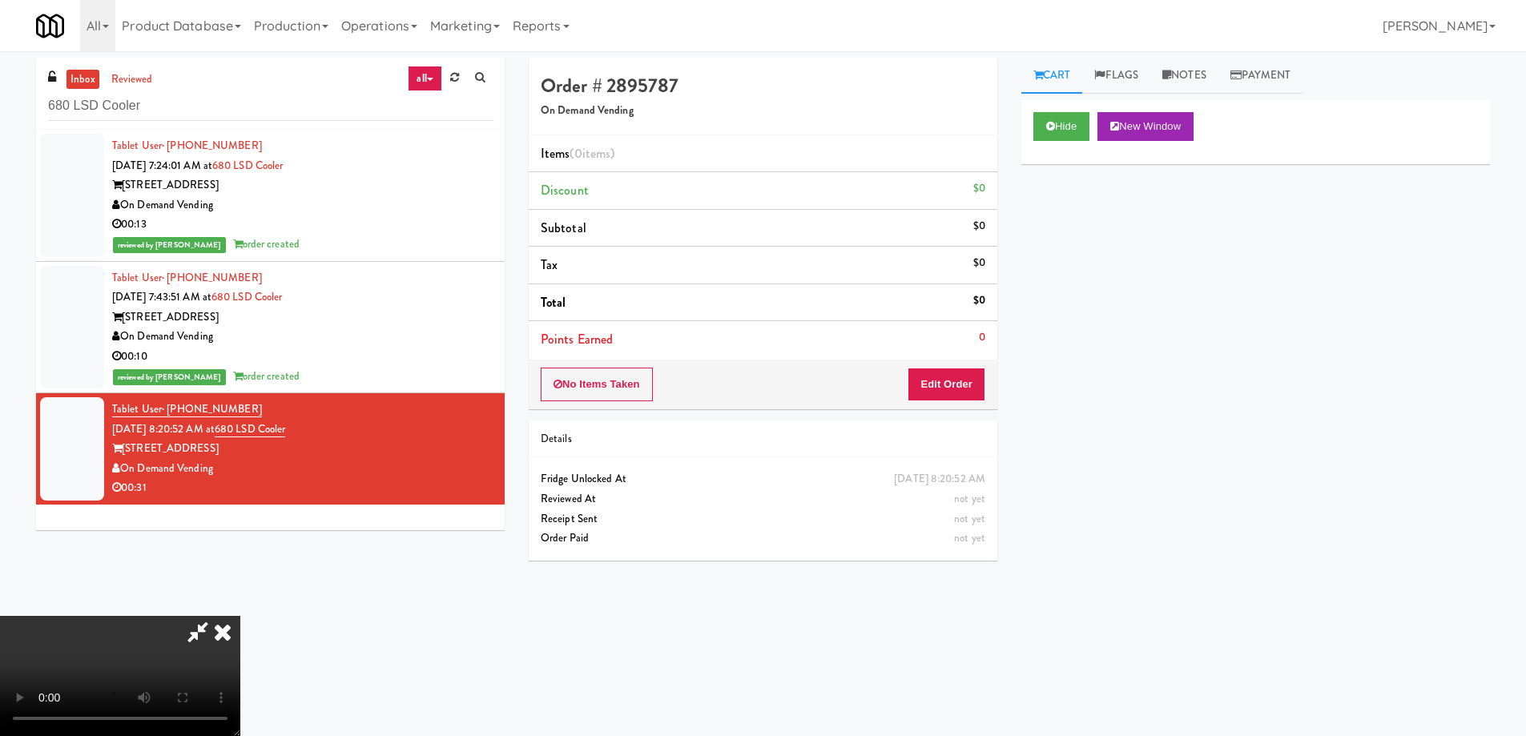
click at [240, 616] on video at bounding box center [120, 676] width 240 height 120
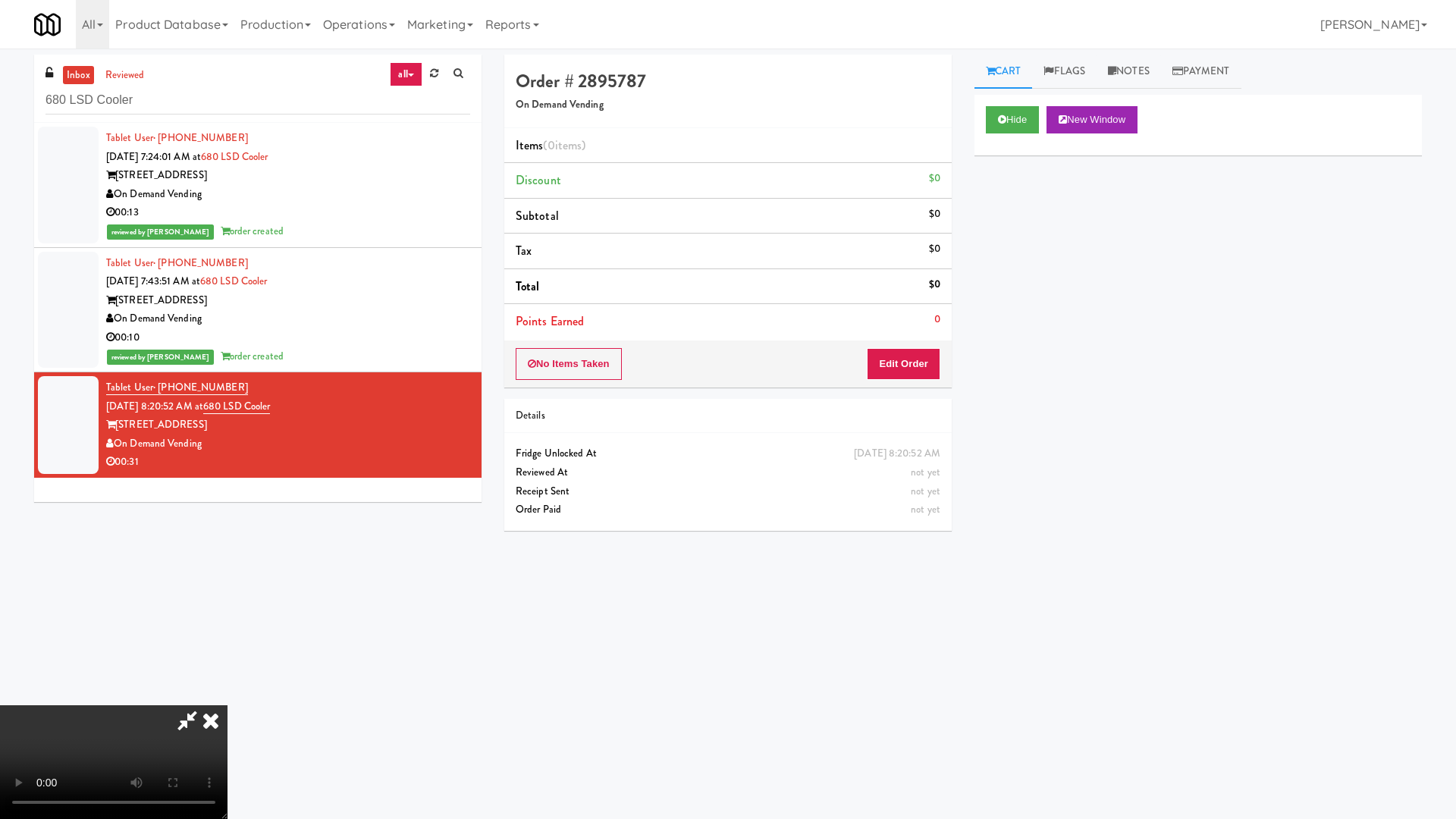
click at [227, 695] on video at bounding box center [114, 762] width 227 height 114
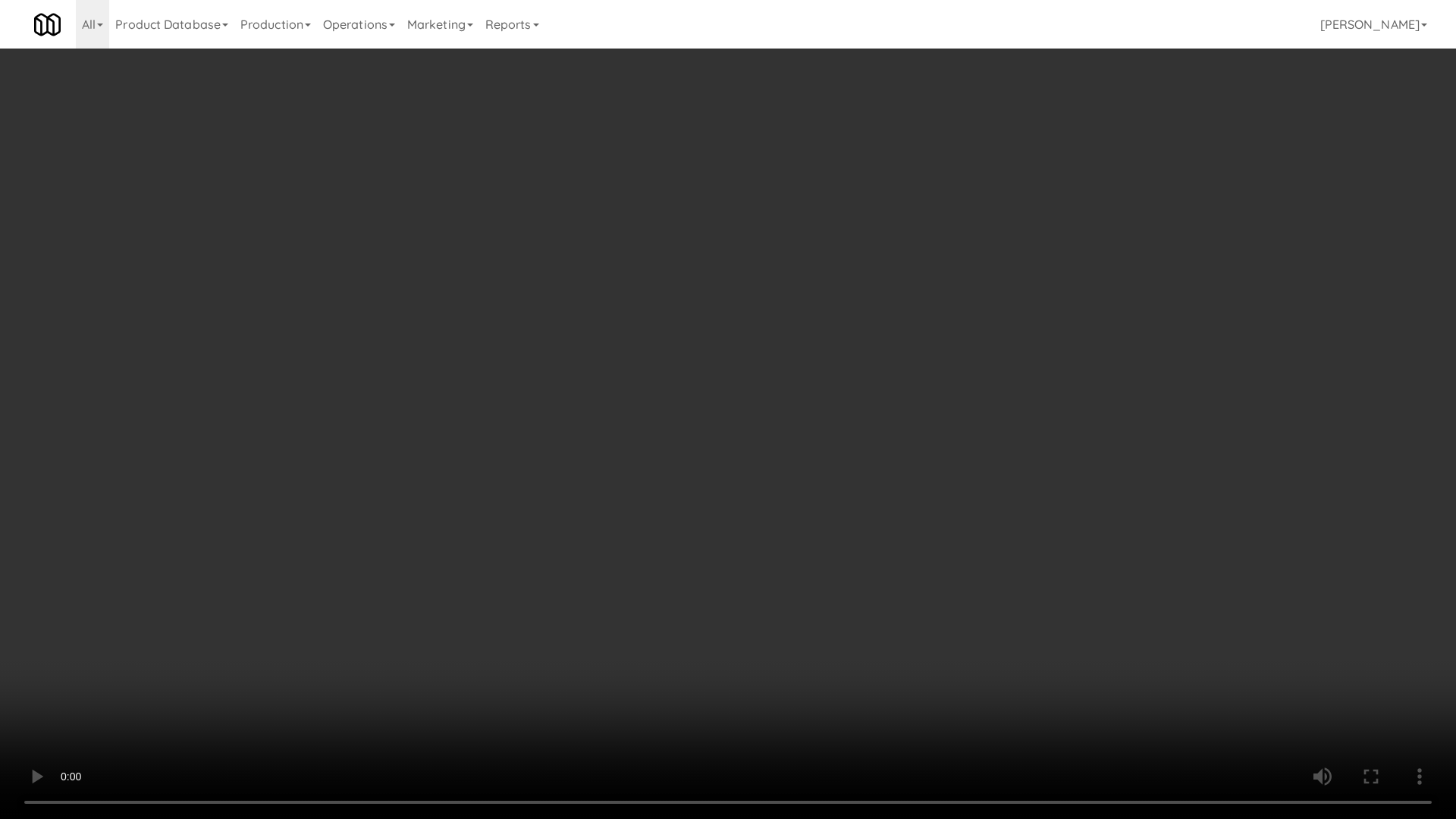
click at [662, 502] on video at bounding box center [728, 409] width 1456 height 819
click at [526, 534] on video at bounding box center [728, 409] width 1456 height 819
click at [631, 509] on video at bounding box center [728, 409] width 1456 height 819
click at [707, 406] on video at bounding box center [728, 409] width 1456 height 819
click at [924, 397] on video at bounding box center [728, 409] width 1456 height 819
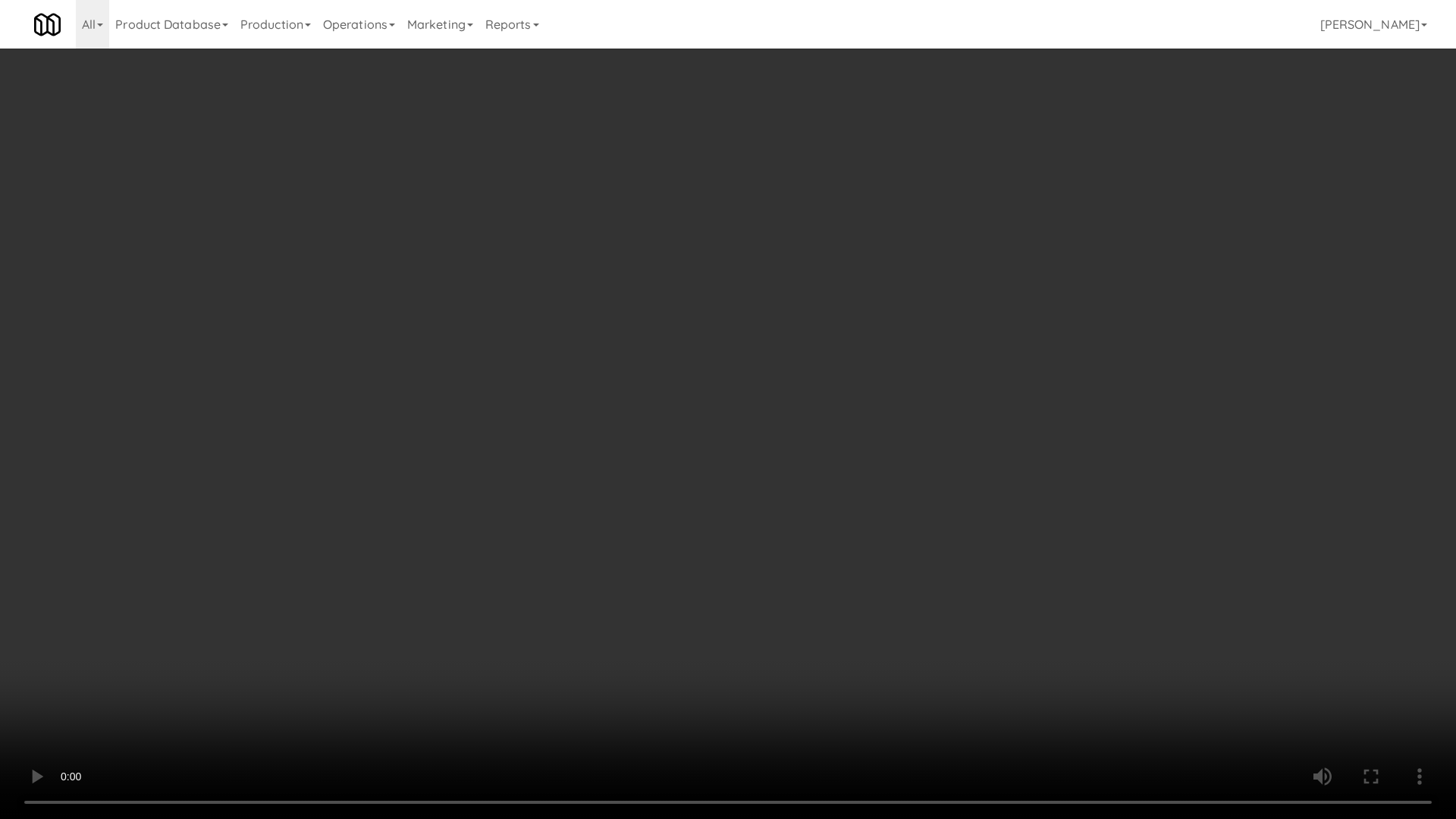
click at [879, 425] on video at bounding box center [728, 409] width 1456 height 819
click at [901, 383] on video at bounding box center [728, 409] width 1456 height 819
click at [810, 305] on video at bounding box center [728, 409] width 1456 height 819
click at [826, 289] on video at bounding box center [728, 409] width 1456 height 819
drag, startPoint x: 670, startPoint y: 513, endPoint x: 690, endPoint y: 492, distance: 29.0
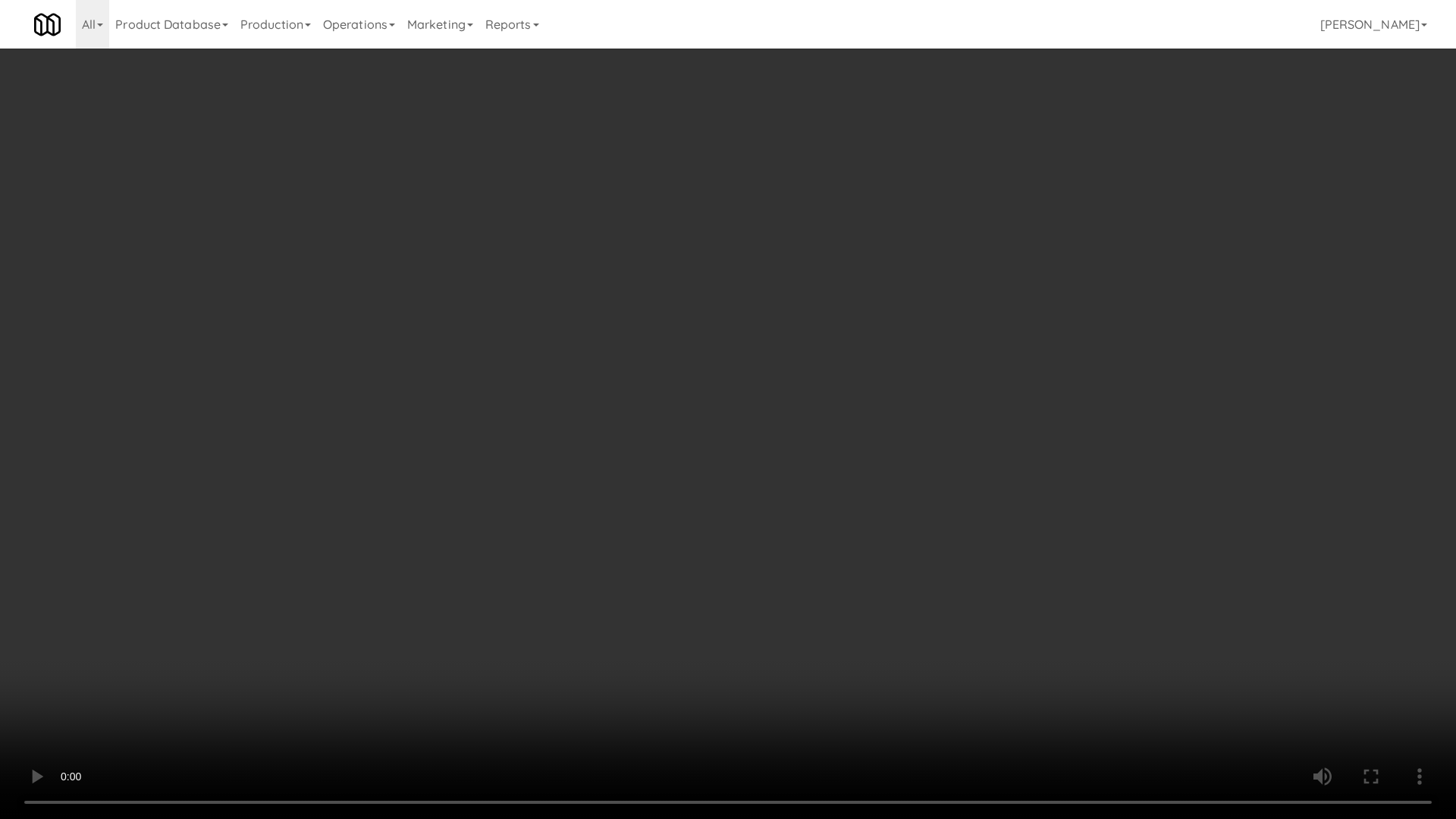
click at [671, 513] on video at bounding box center [728, 409] width 1456 height 819
click at [771, 395] on video at bounding box center [728, 409] width 1456 height 819
click at [893, 433] on video at bounding box center [728, 409] width 1456 height 819
click at [846, 403] on video at bounding box center [728, 409] width 1456 height 819
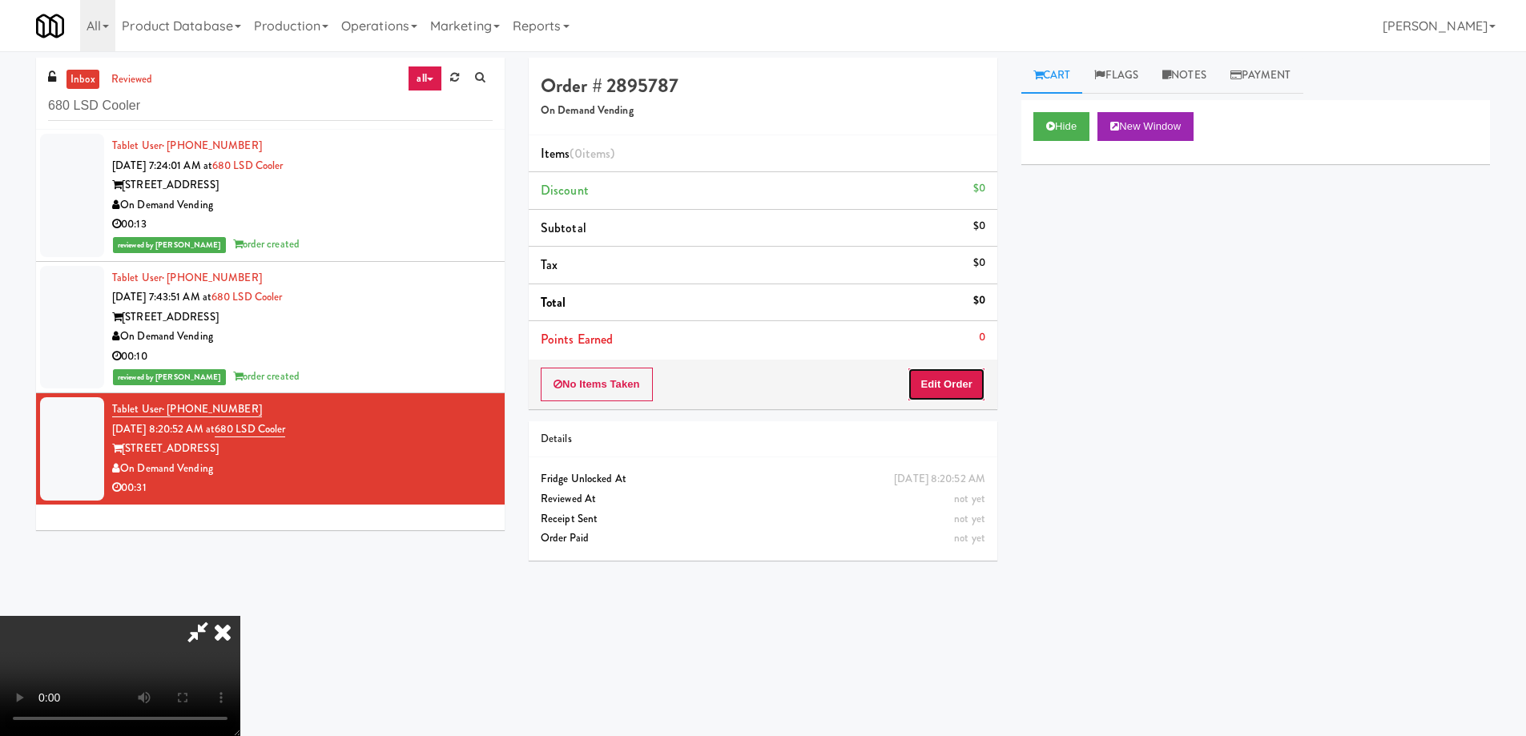
click at [936, 383] on button "Edit Order" at bounding box center [947, 385] width 78 height 34
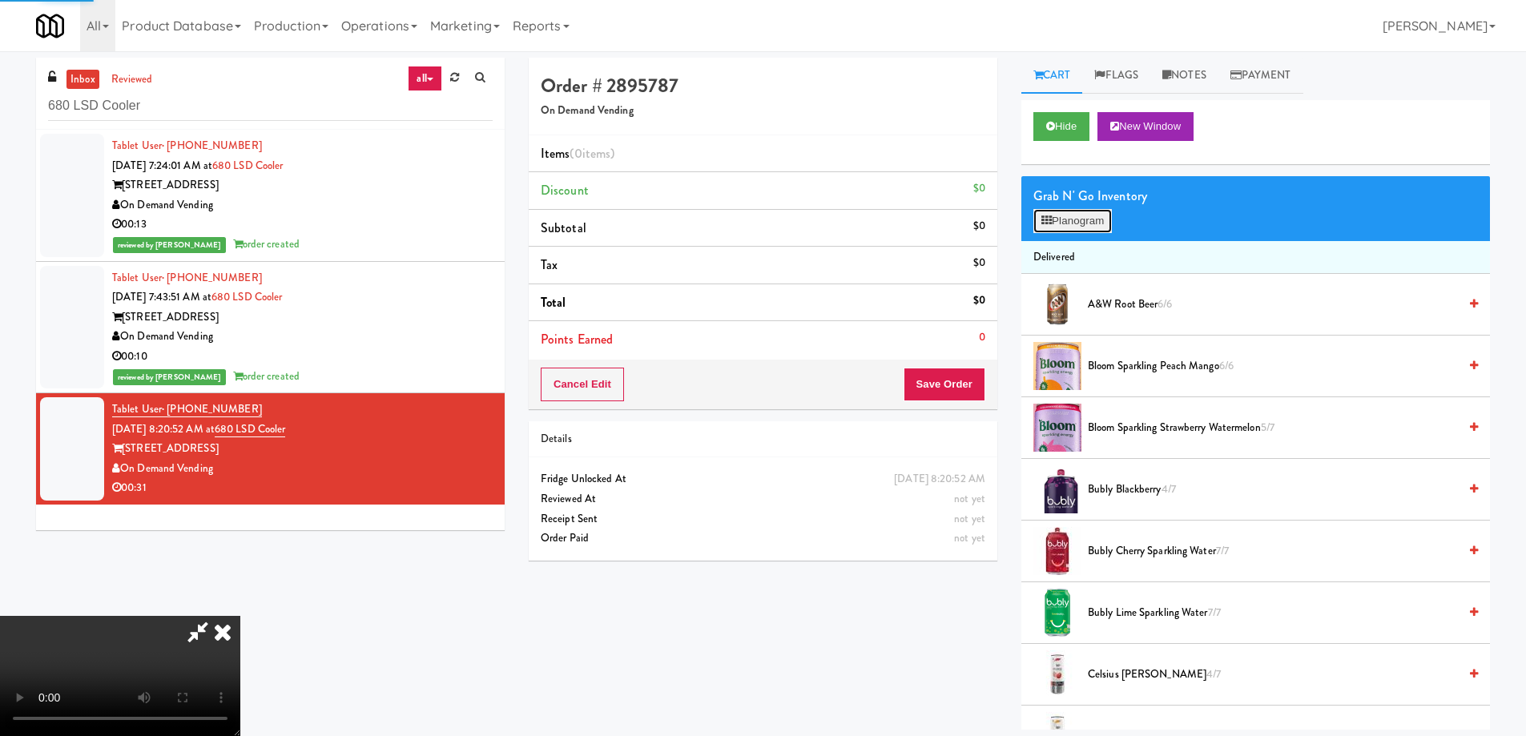
click at [1050, 224] on icon at bounding box center [1046, 220] width 10 height 10
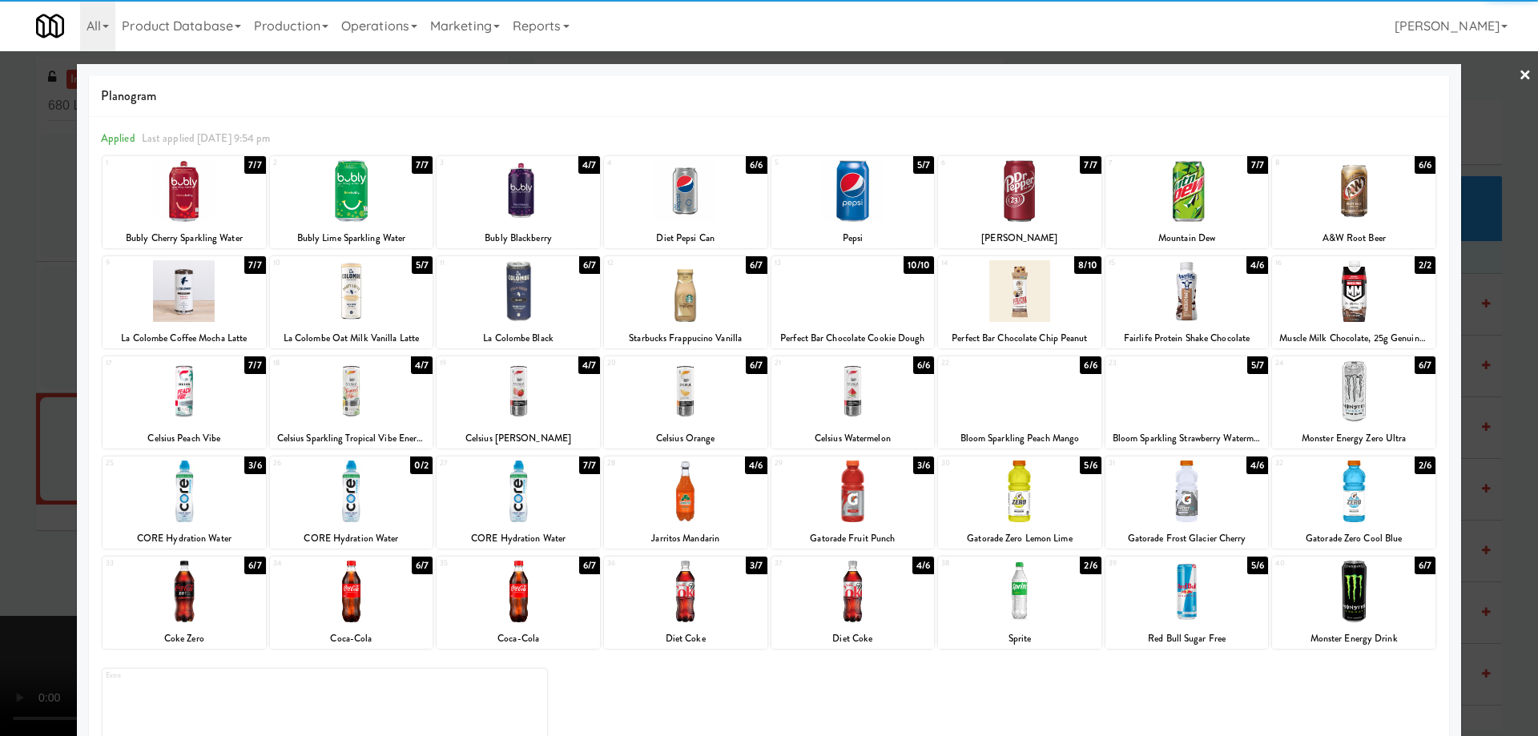
click at [228, 402] on div at bounding box center [184, 391] width 163 height 62
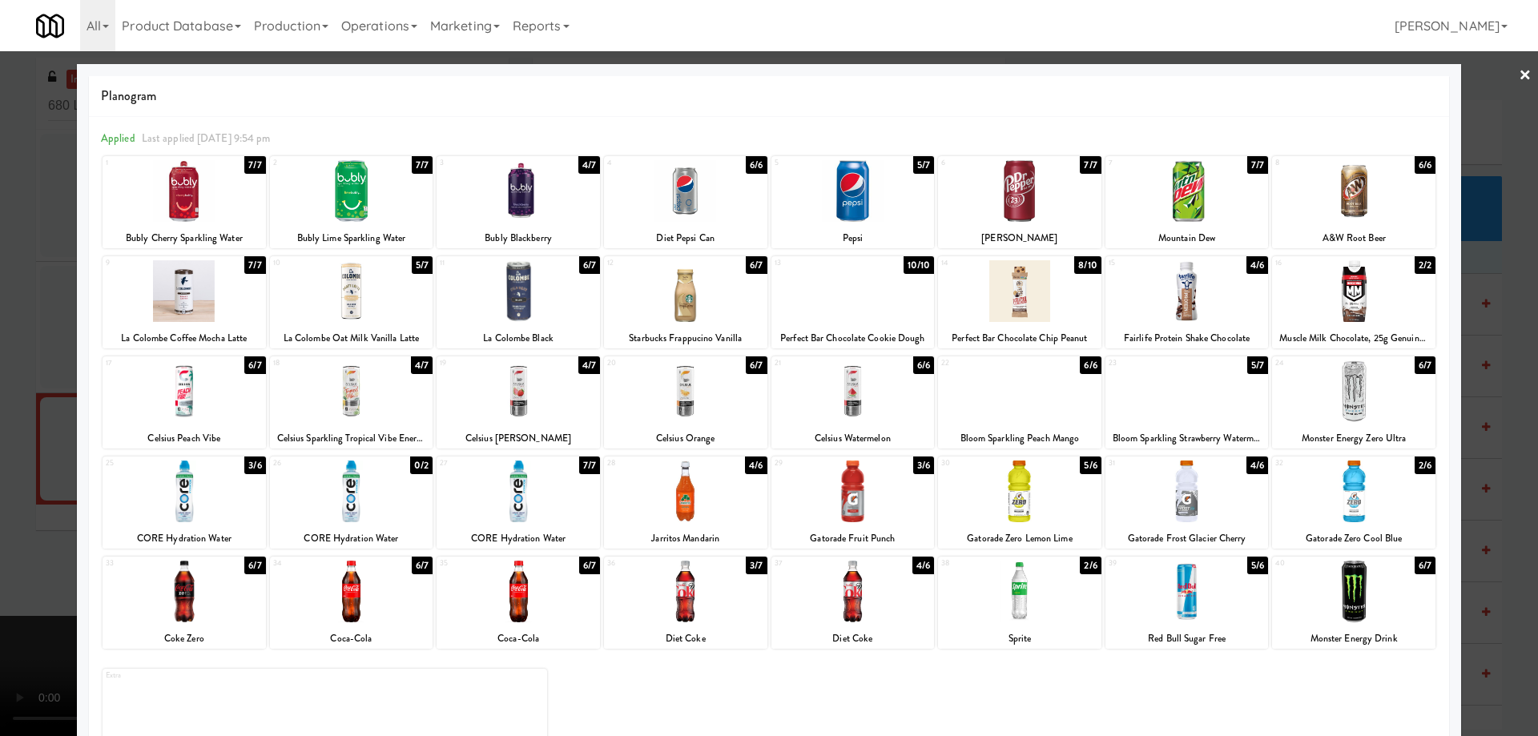
click at [1519, 75] on link "×" at bounding box center [1525, 76] width 13 height 50
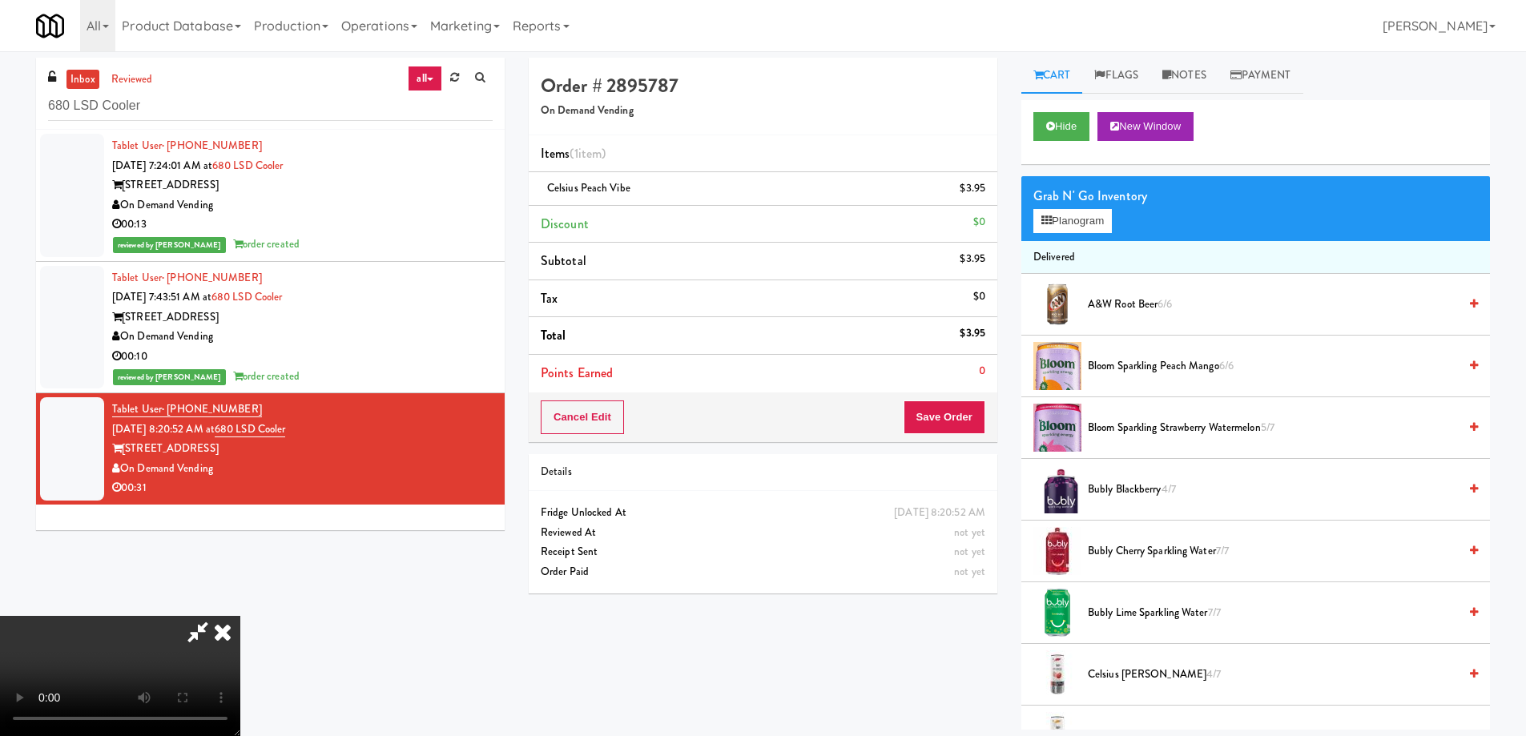
click at [240, 616] on video at bounding box center [120, 676] width 240 height 120
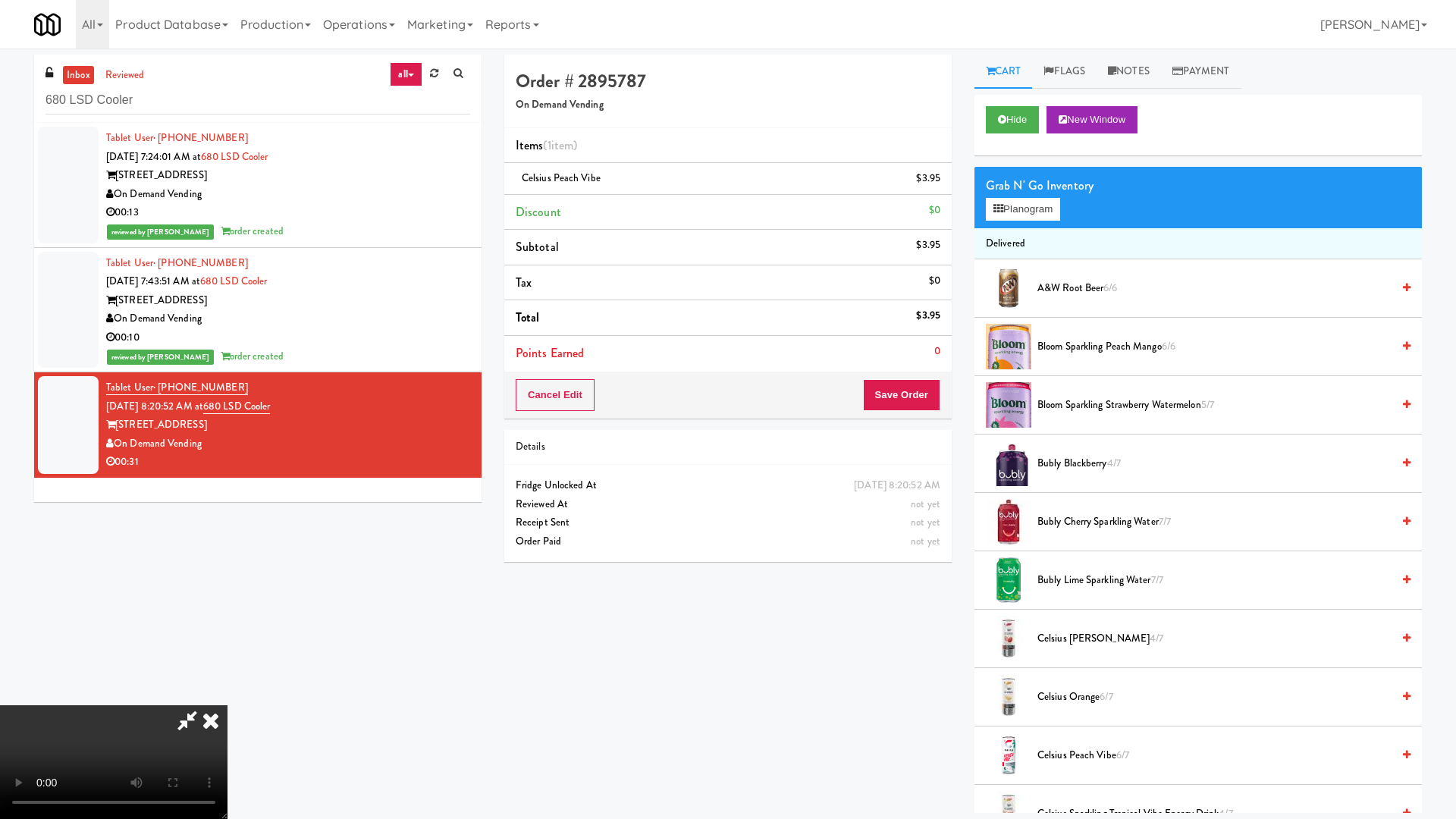
click at [227, 695] on video at bounding box center [114, 762] width 227 height 114
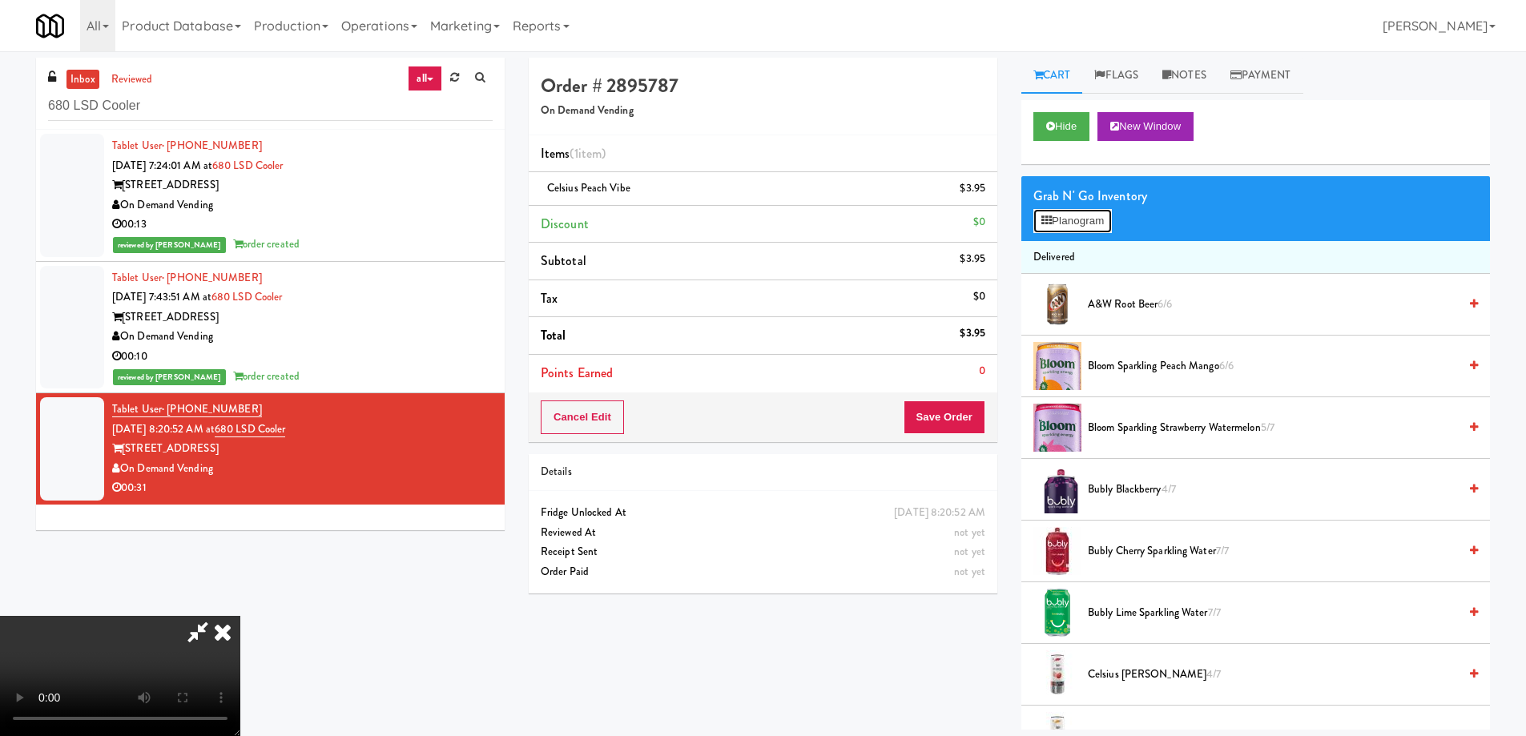
click at [1057, 215] on button "Planogram" at bounding box center [1072, 221] width 79 height 24
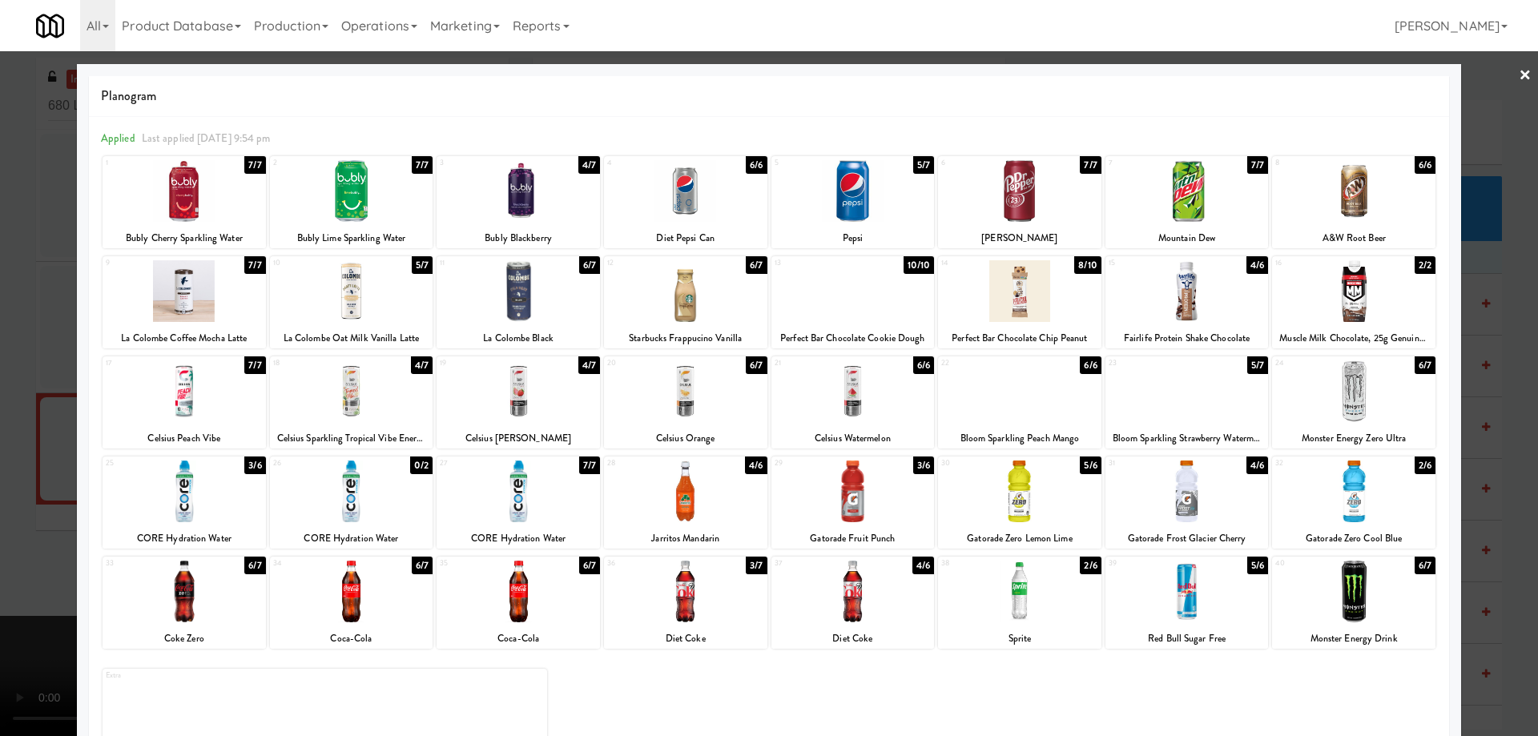
click at [1057, 292] on div at bounding box center [1019, 291] width 163 height 62
click at [1521, 73] on div at bounding box center [769, 368] width 1538 height 736
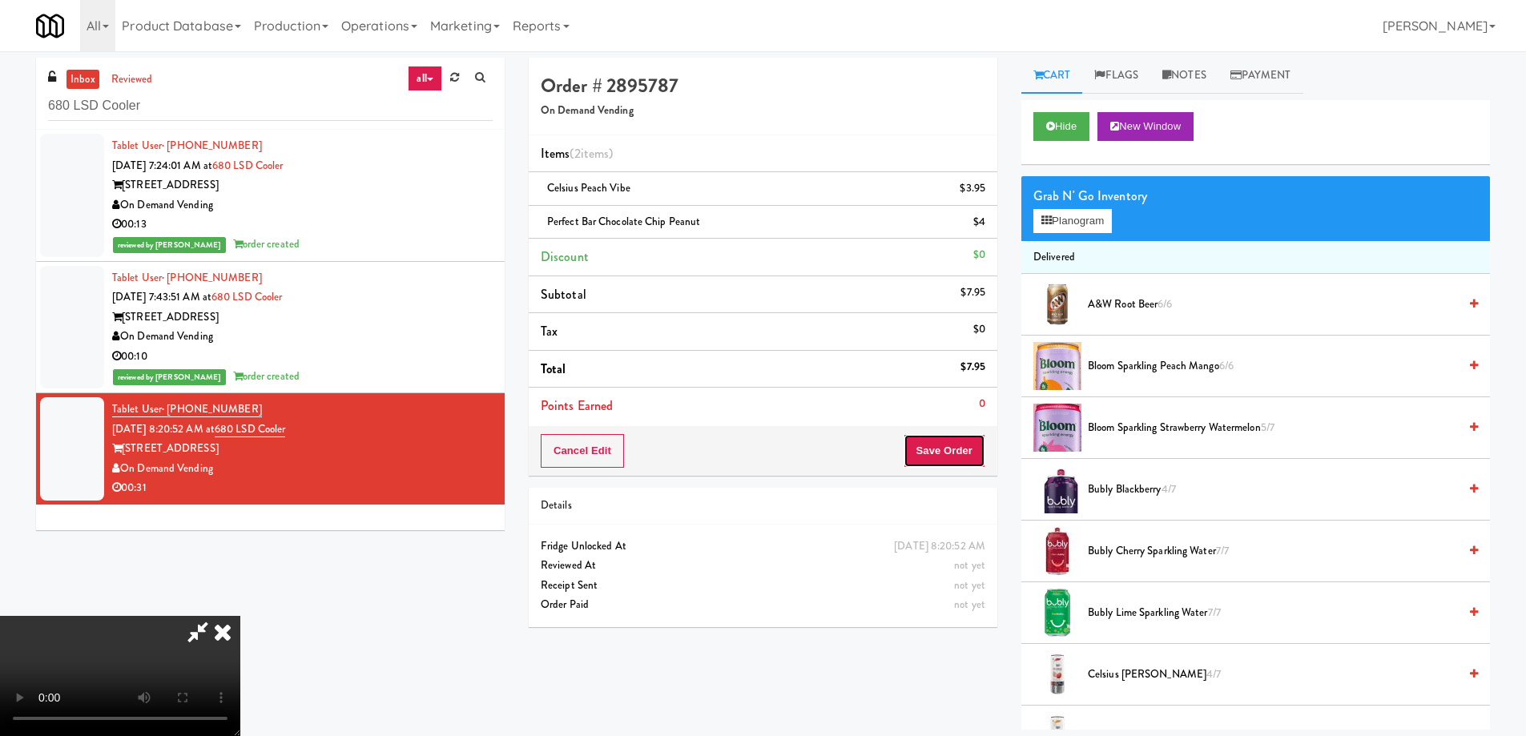
click at [954, 445] on button "Save Order" at bounding box center [945, 451] width 82 height 34
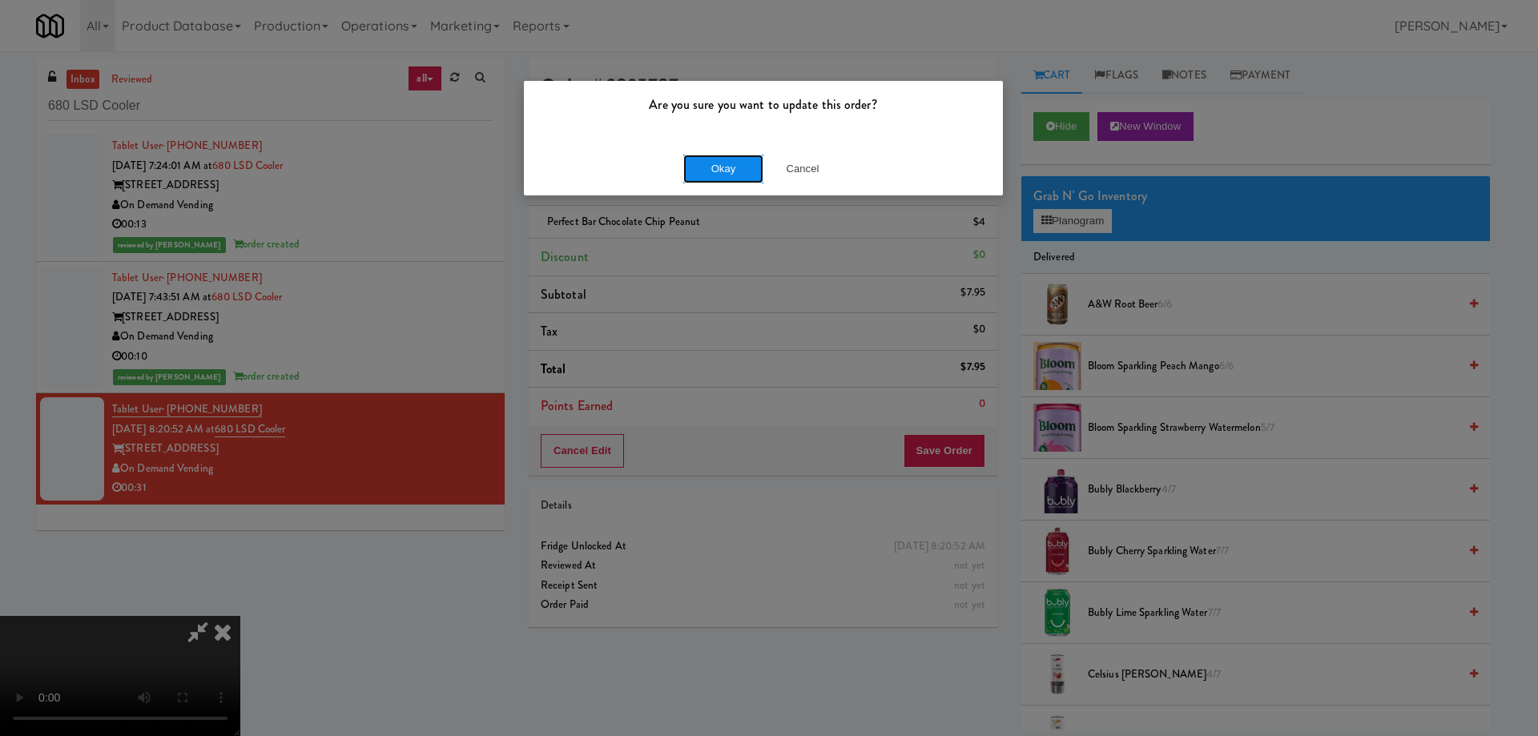
click at [706, 162] on button "Okay" at bounding box center [723, 169] width 80 height 29
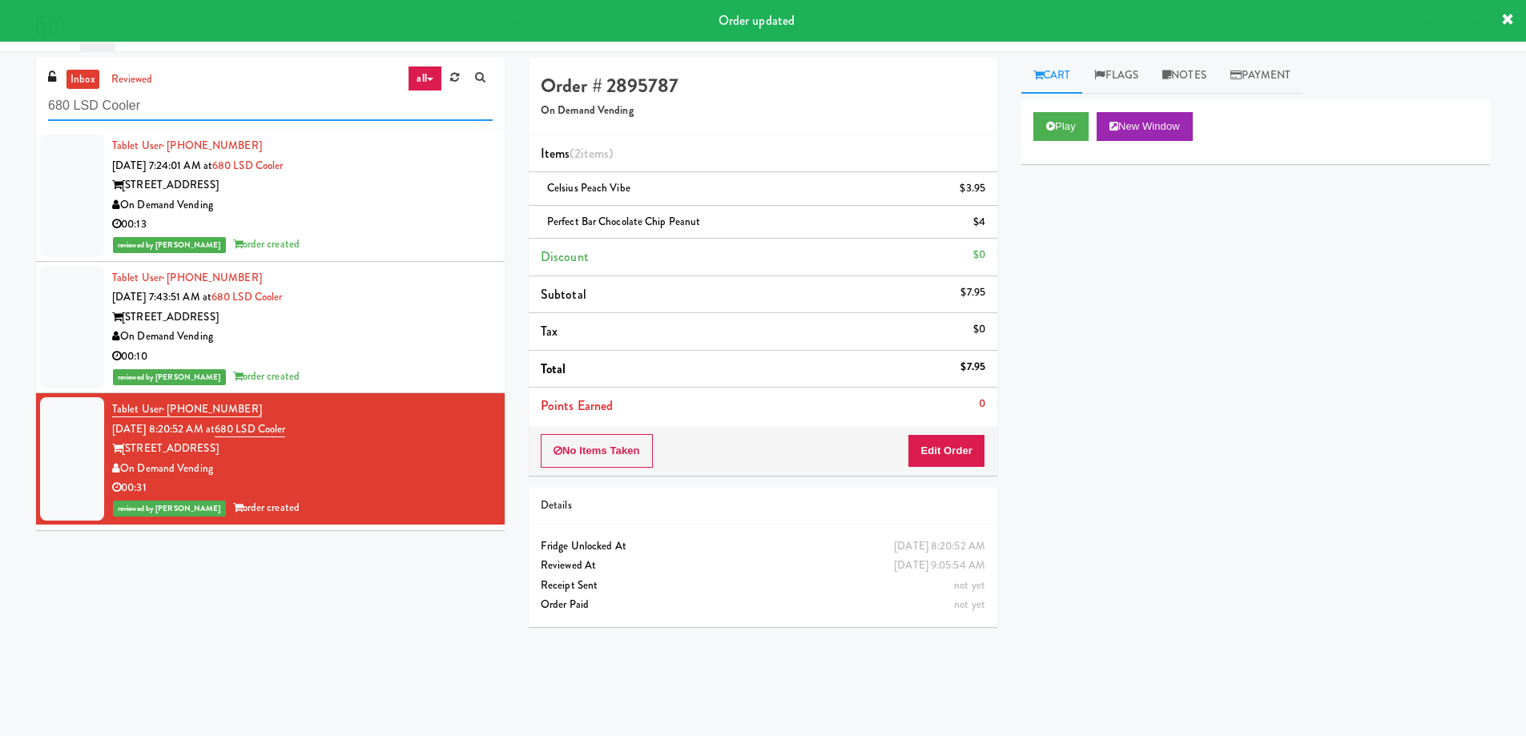
click at [235, 103] on input "680 LSD Cooler" at bounding box center [270, 106] width 445 height 30
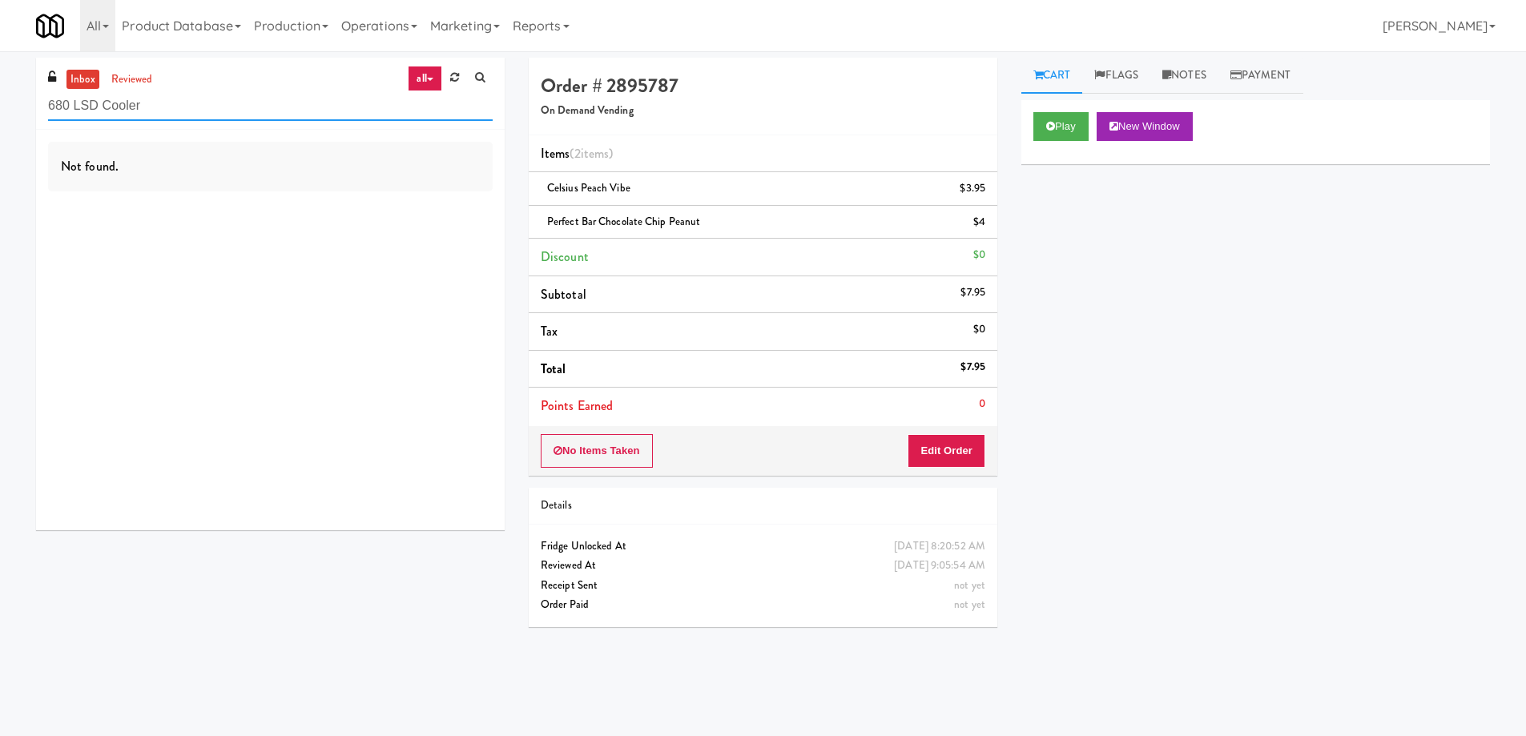
click at [214, 110] on input "680 LSD Cooler" at bounding box center [270, 106] width 445 height 30
paste input "Bothwell-Accurate"
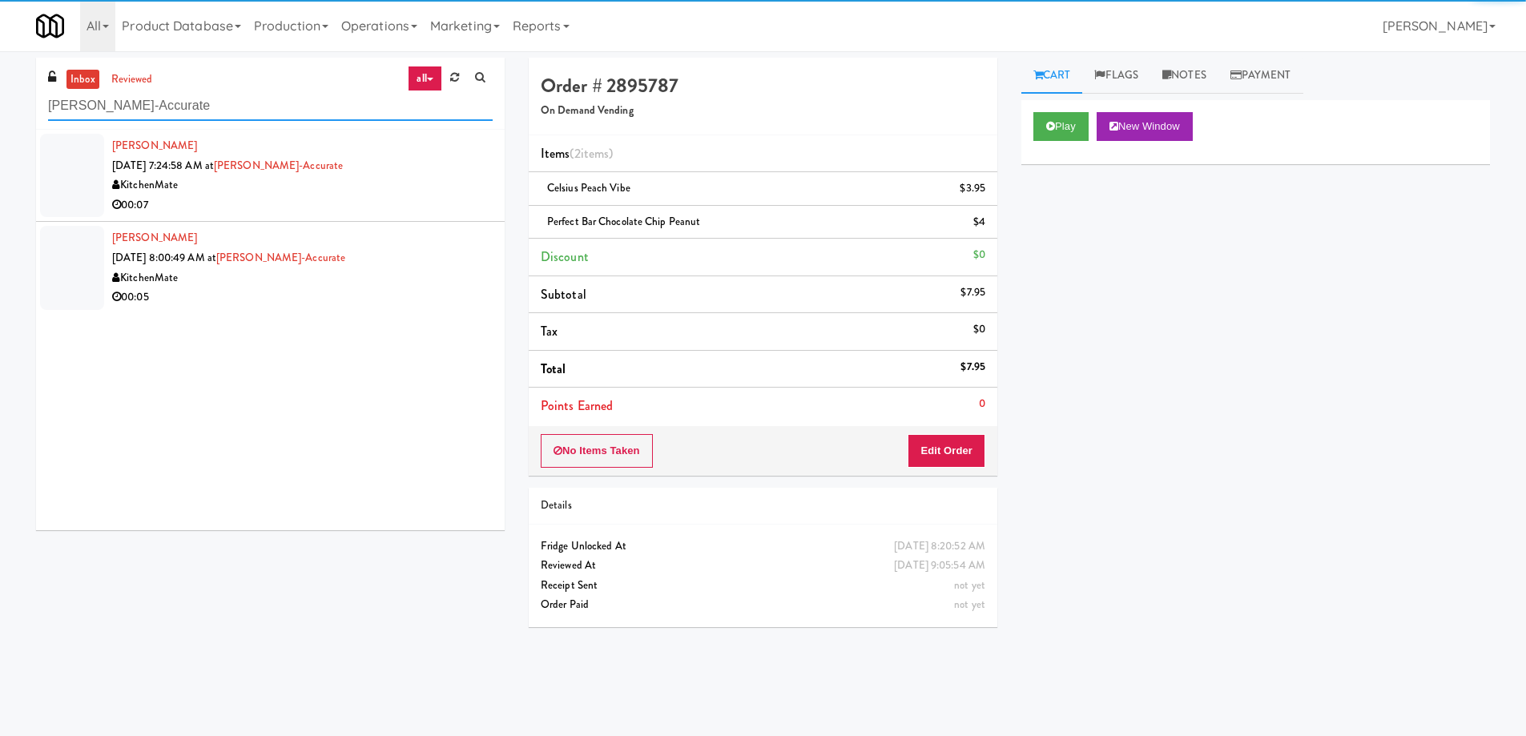
type input "Bothwell-Accurate"
click at [387, 183] on div "KitchenMate" at bounding box center [302, 185] width 381 height 20
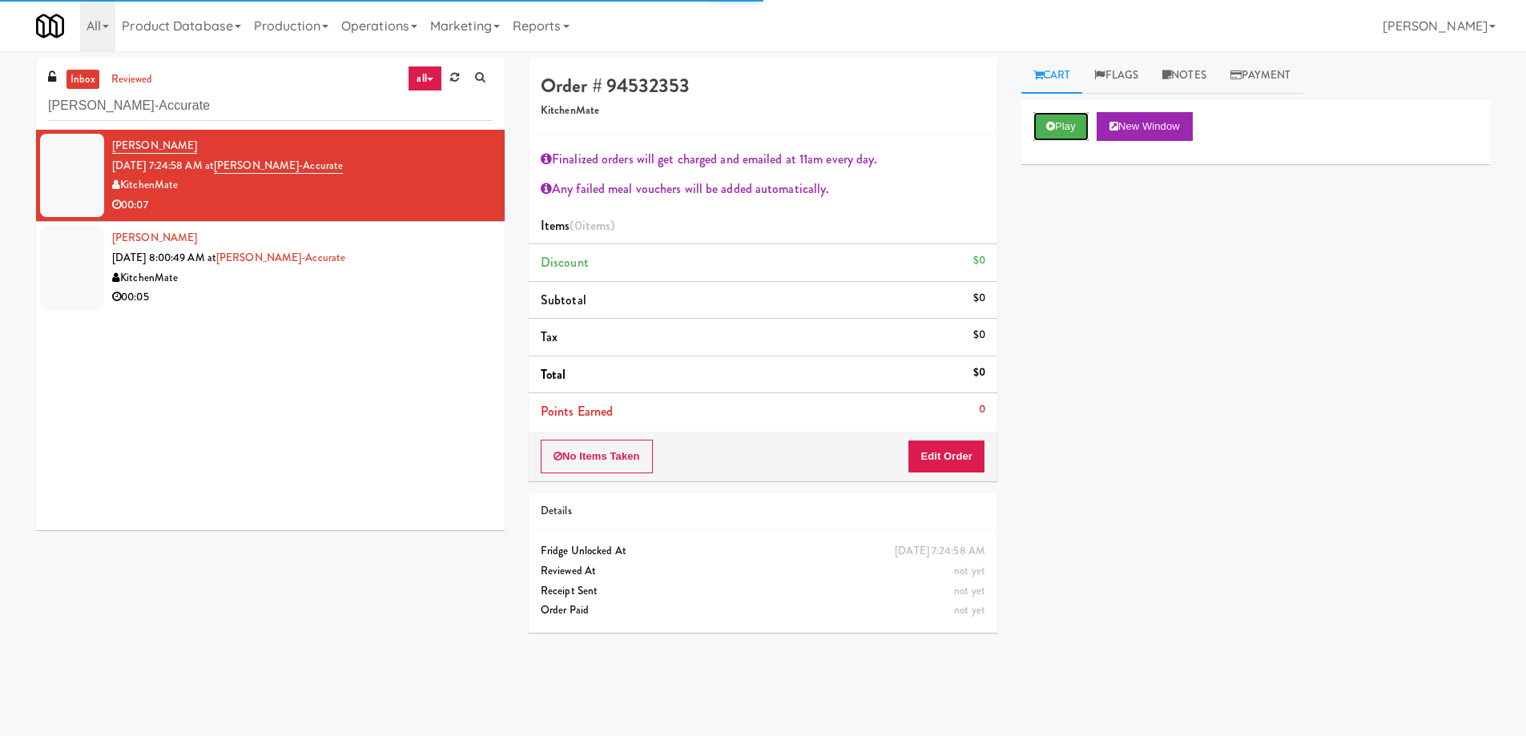
drag, startPoint x: 1086, startPoint y: 123, endPoint x: 828, endPoint y: 215, distance: 273.9
click at [1086, 123] on button "Play" at bounding box center [1060, 126] width 55 height 29
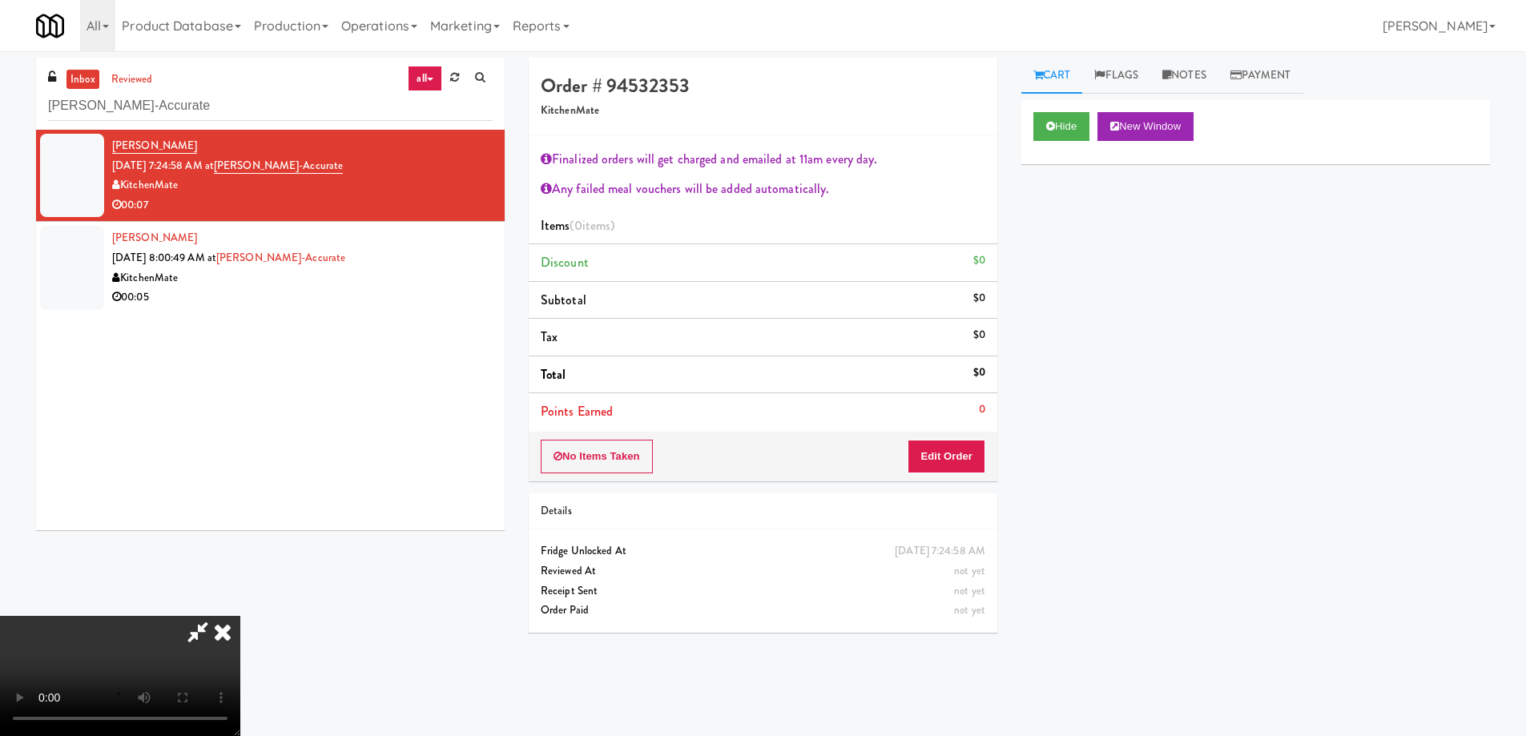
click at [240, 616] on video at bounding box center [120, 676] width 240 height 120
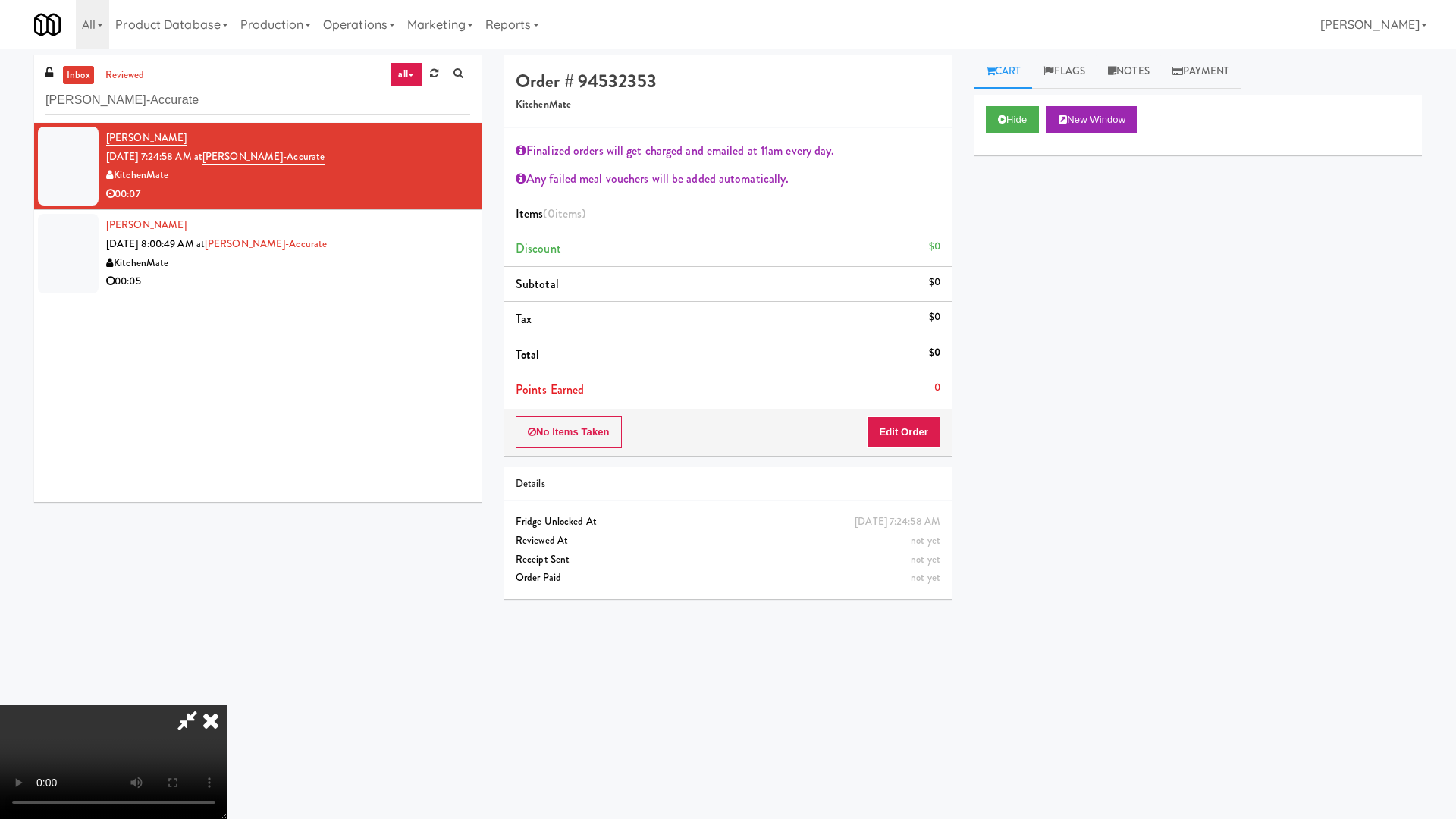
click at [227, 695] on video at bounding box center [114, 762] width 227 height 114
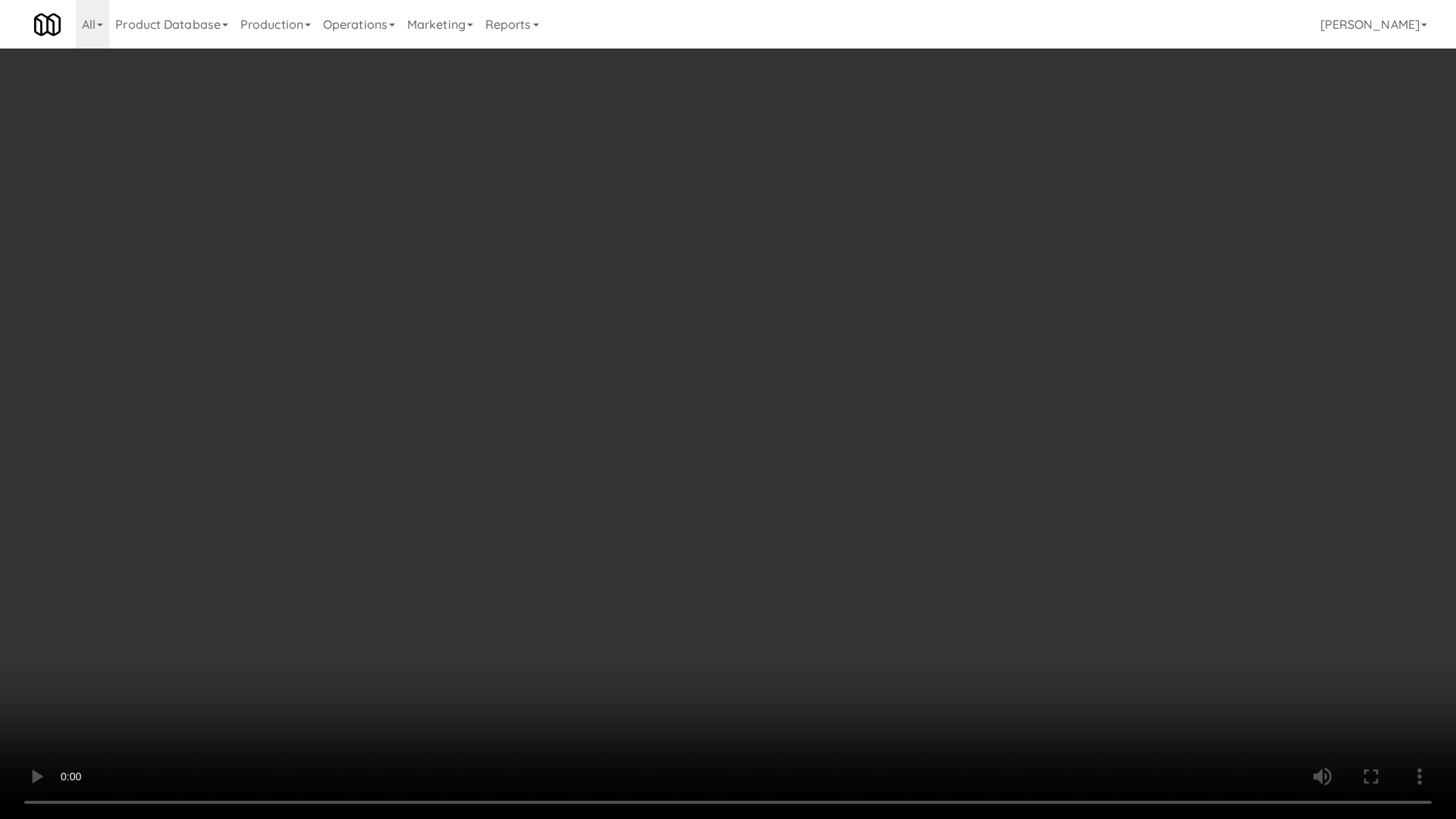
click at [666, 460] on video at bounding box center [728, 409] width 1456 height 819
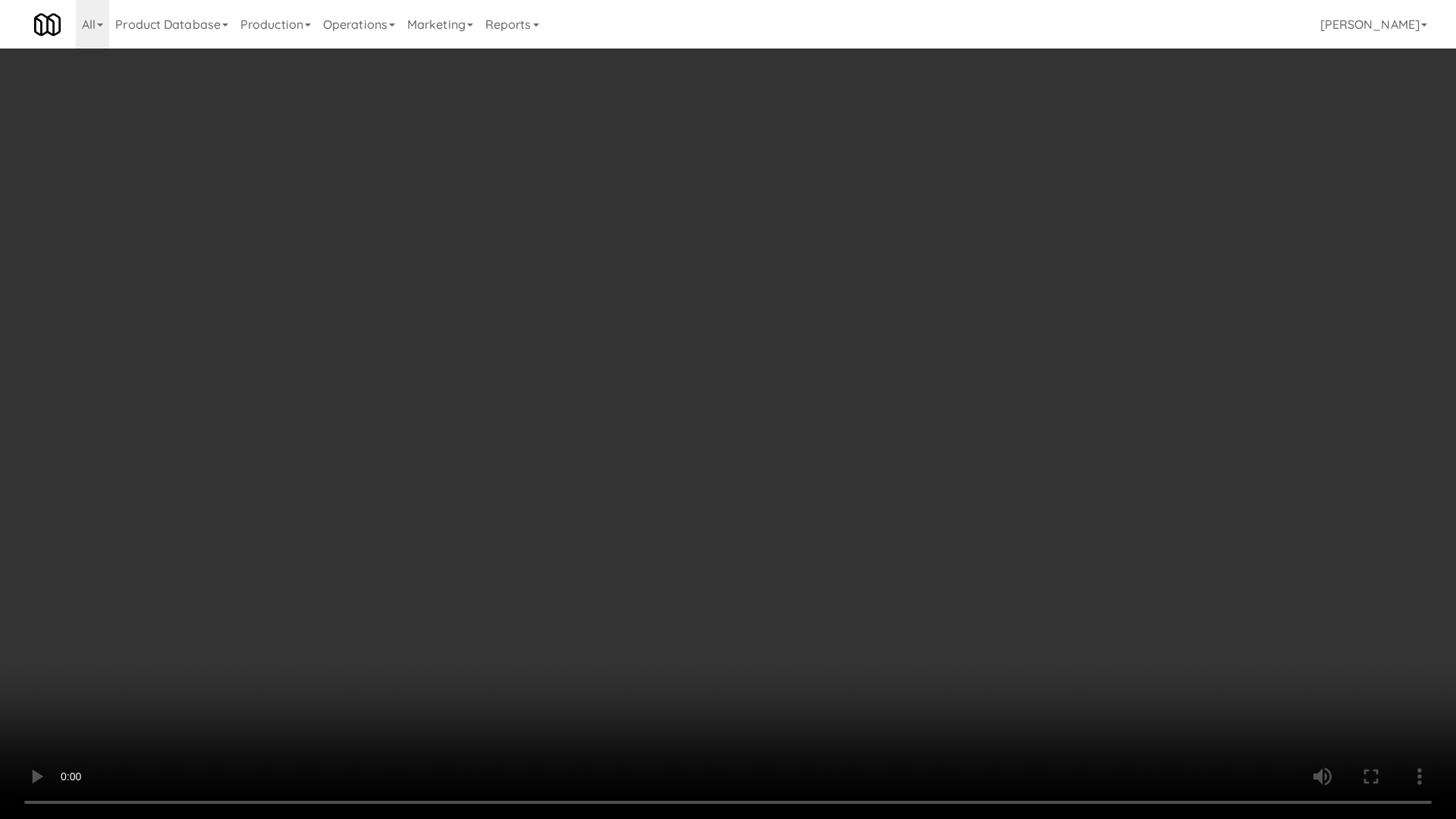
click at [791, 428] on video at bounding box center [728, 409] width 1456 height 819
click at [823, 559] on video at bounding box center [728, 409] width 1456 height 819
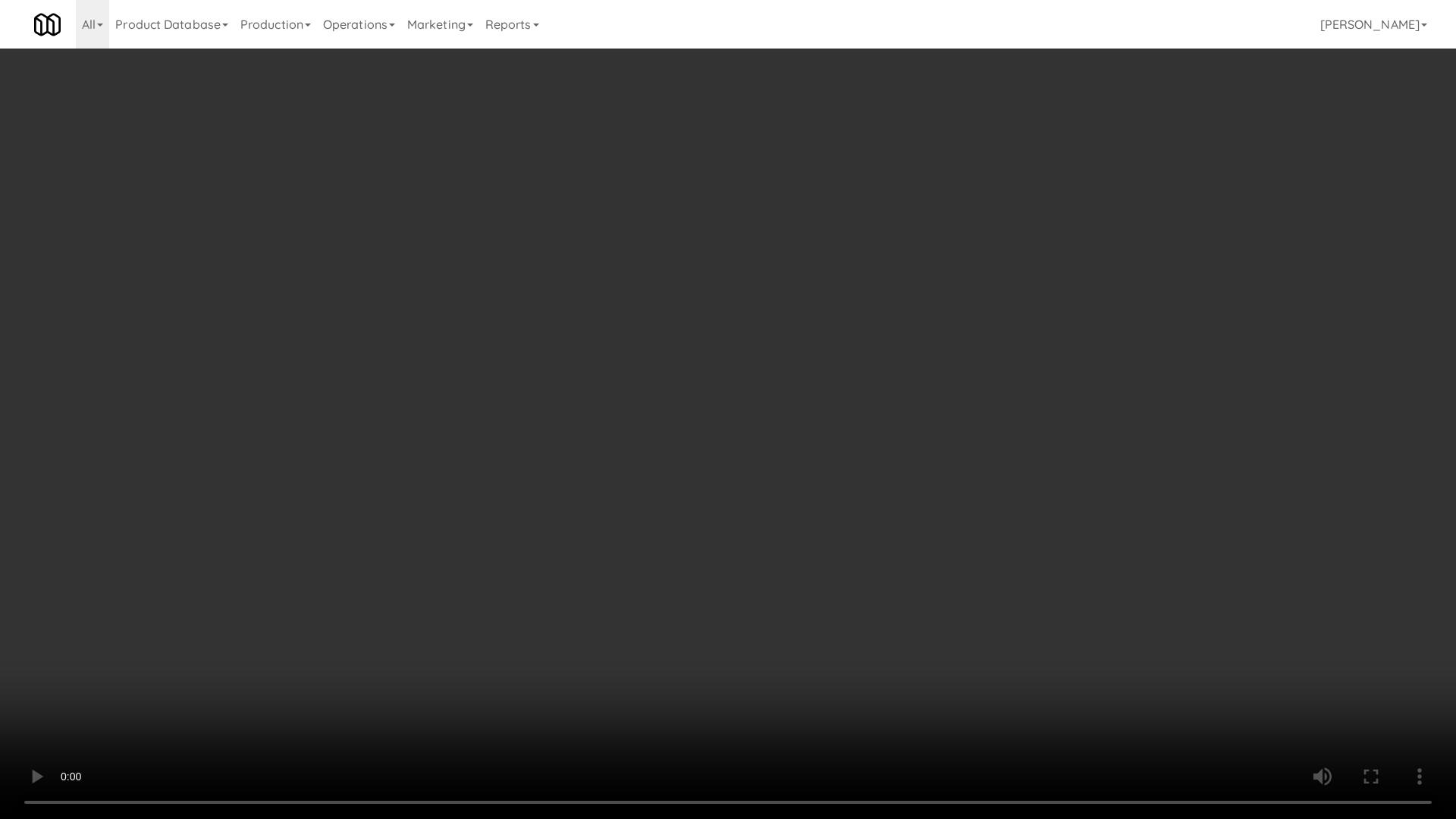
click at [824, 543] on video at bounding box center [728, 409] width 1456 height 819
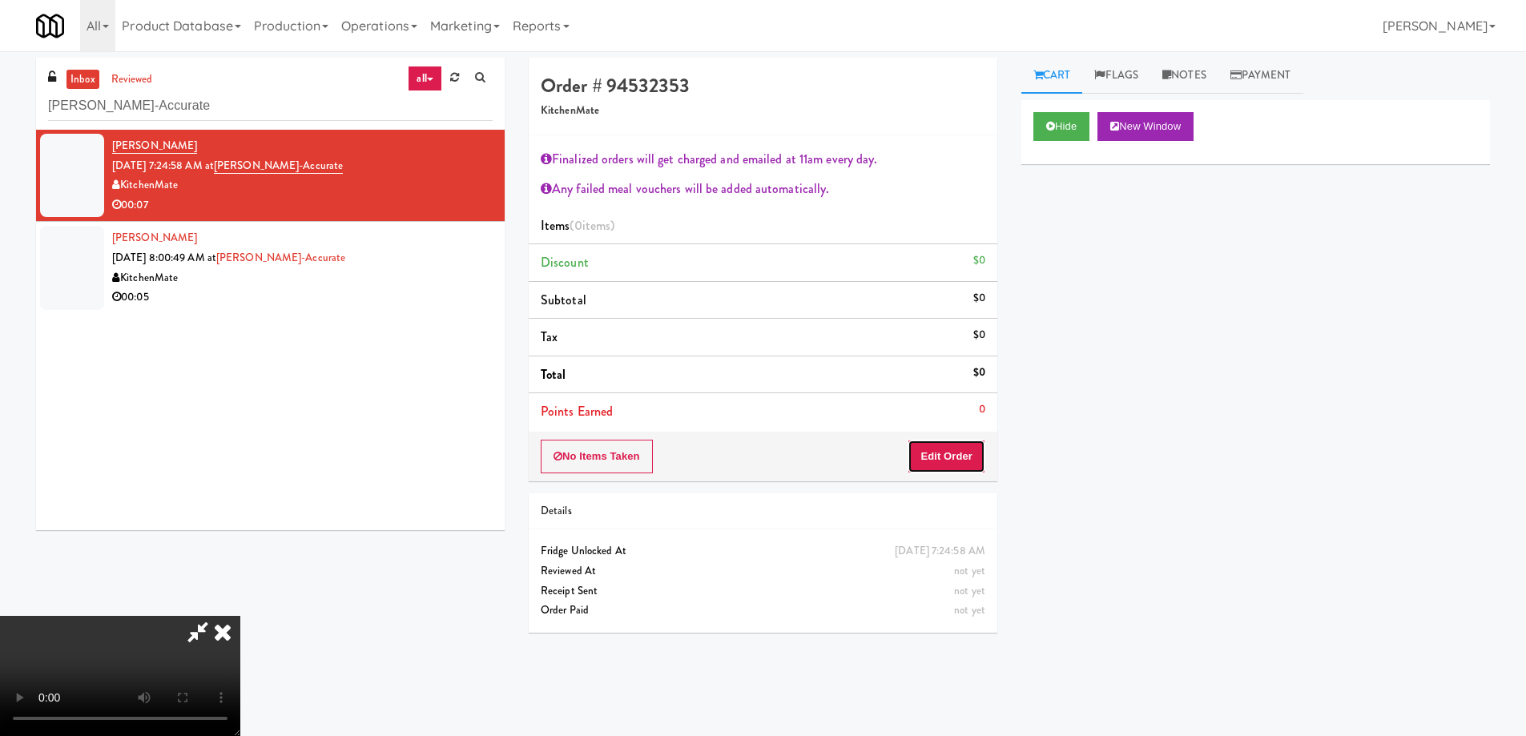
click at [966, 452] on button "Edit Order" at bounding box center [947, 457] width 78 height 34
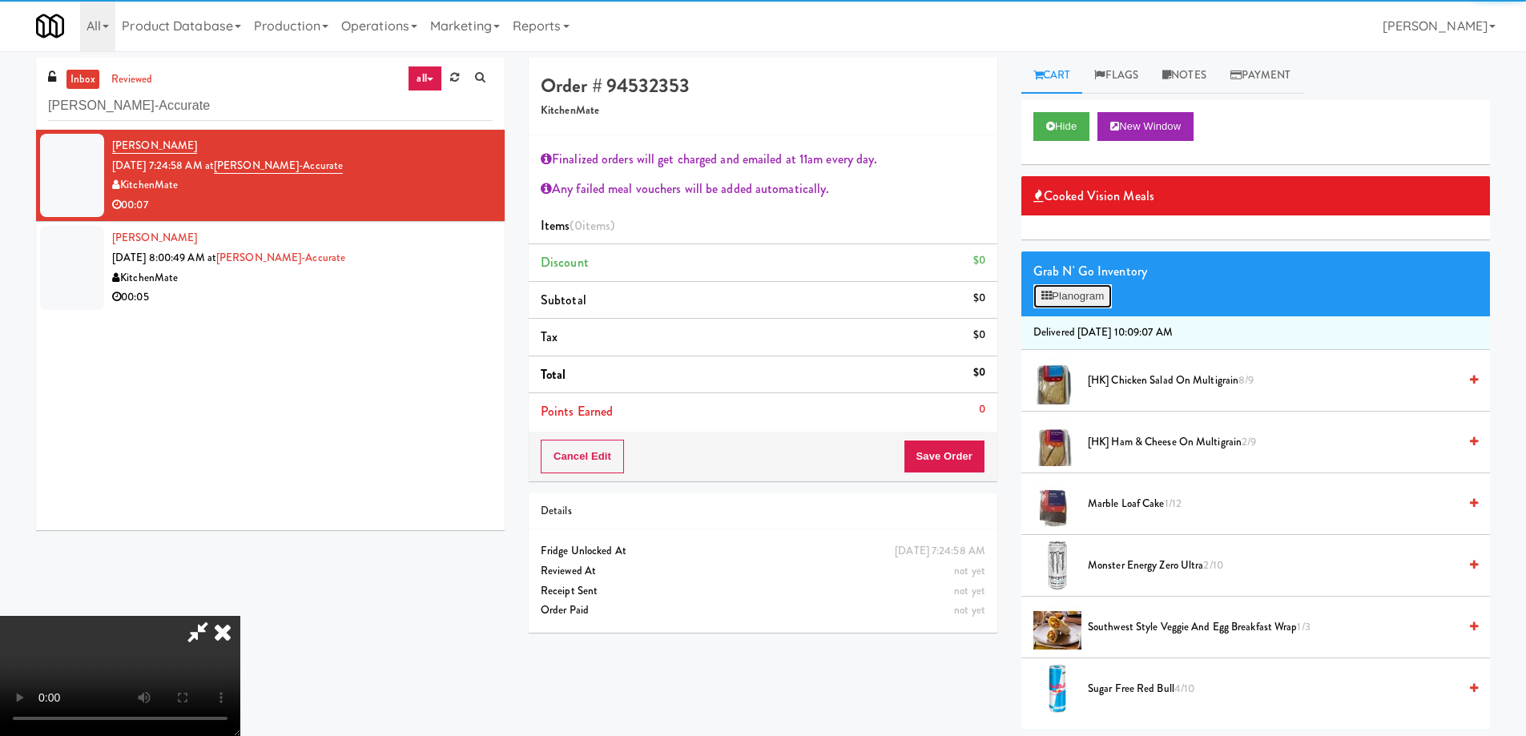
click at [1060, 289] on button "Planogram" at bounding box center [1072, 296] width 79 height 24
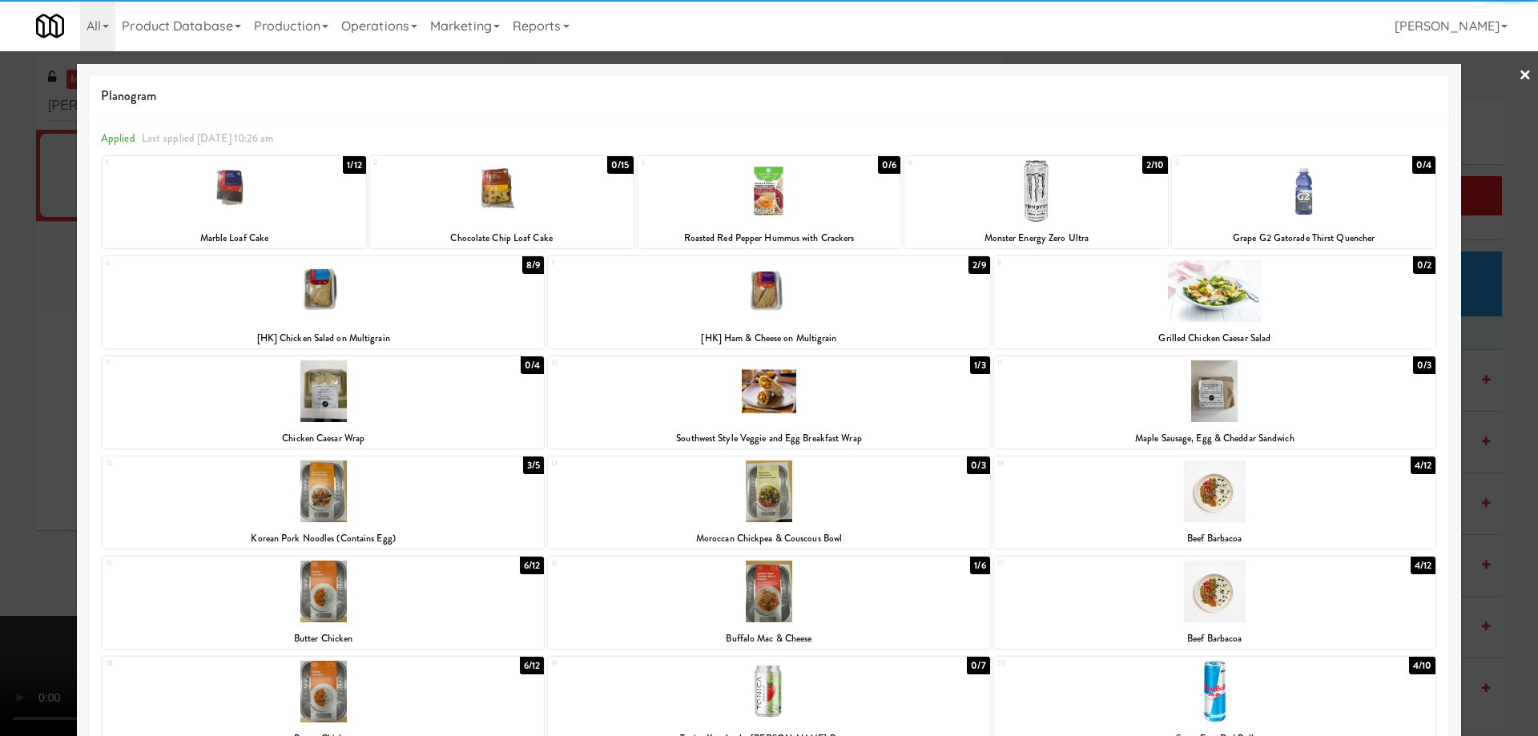
click at [1319, 191] on div at bounding box center [1304, 191] width 264 height 62
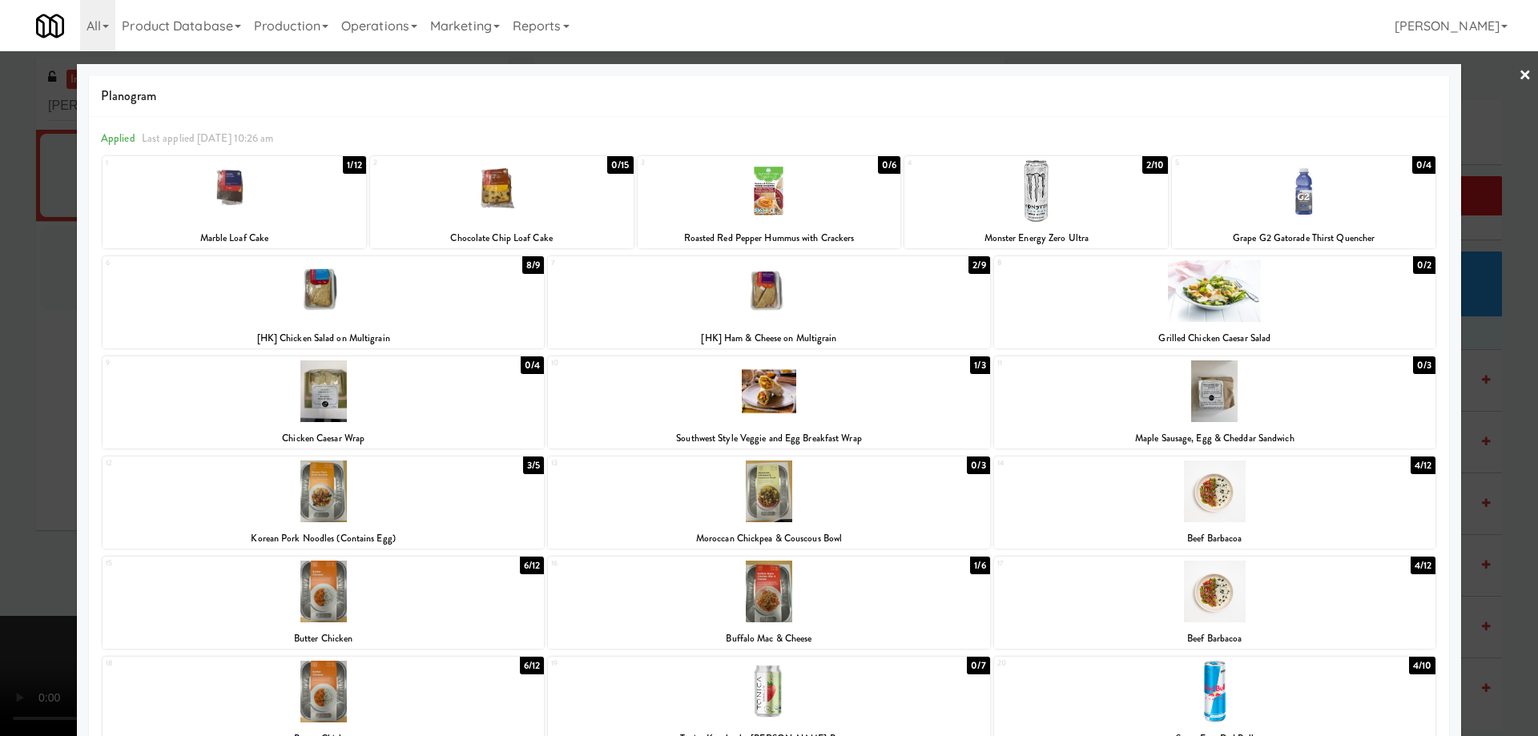
click at [1519, 78] on link "×" at bounding box center [1525, 76] width 13 height 50
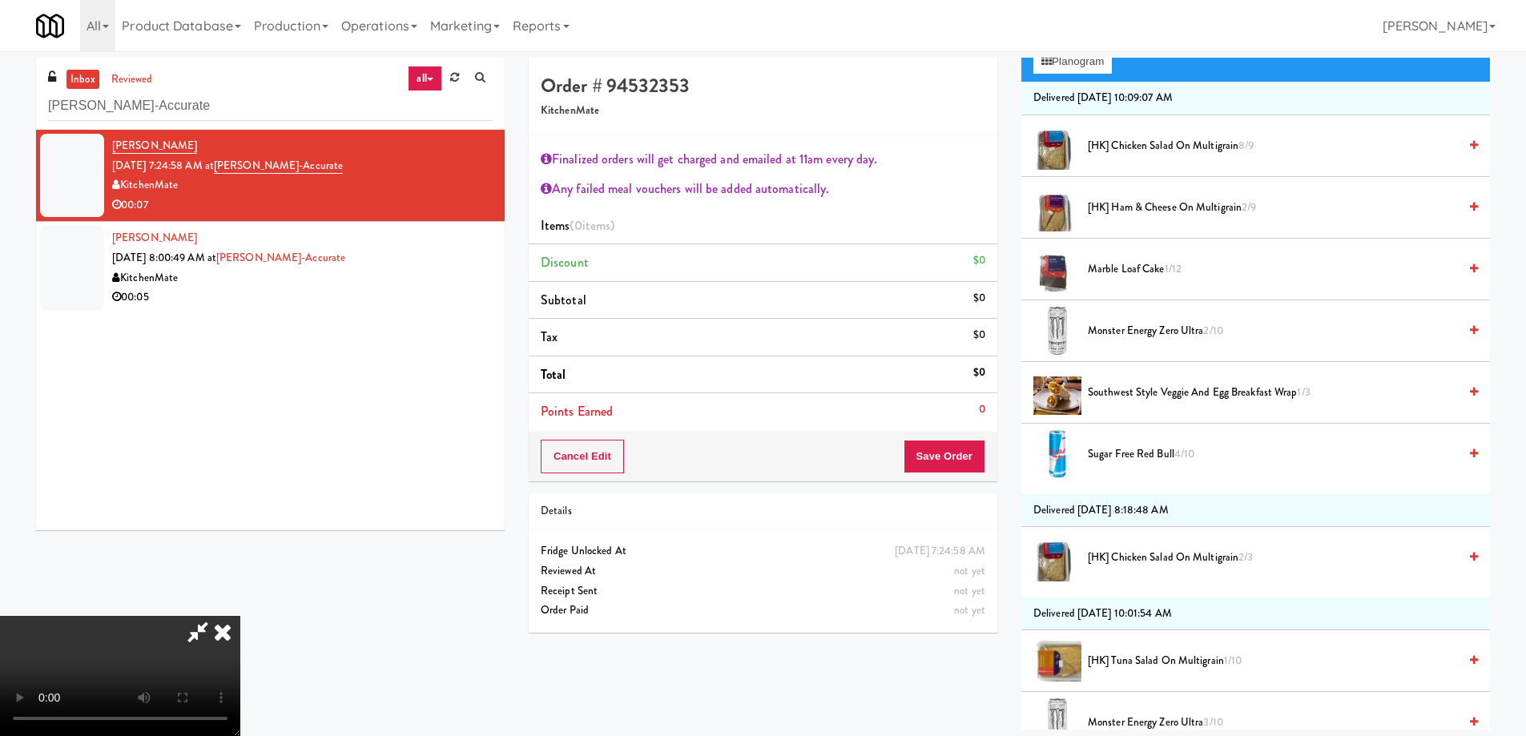
scroll to position [320, 0]
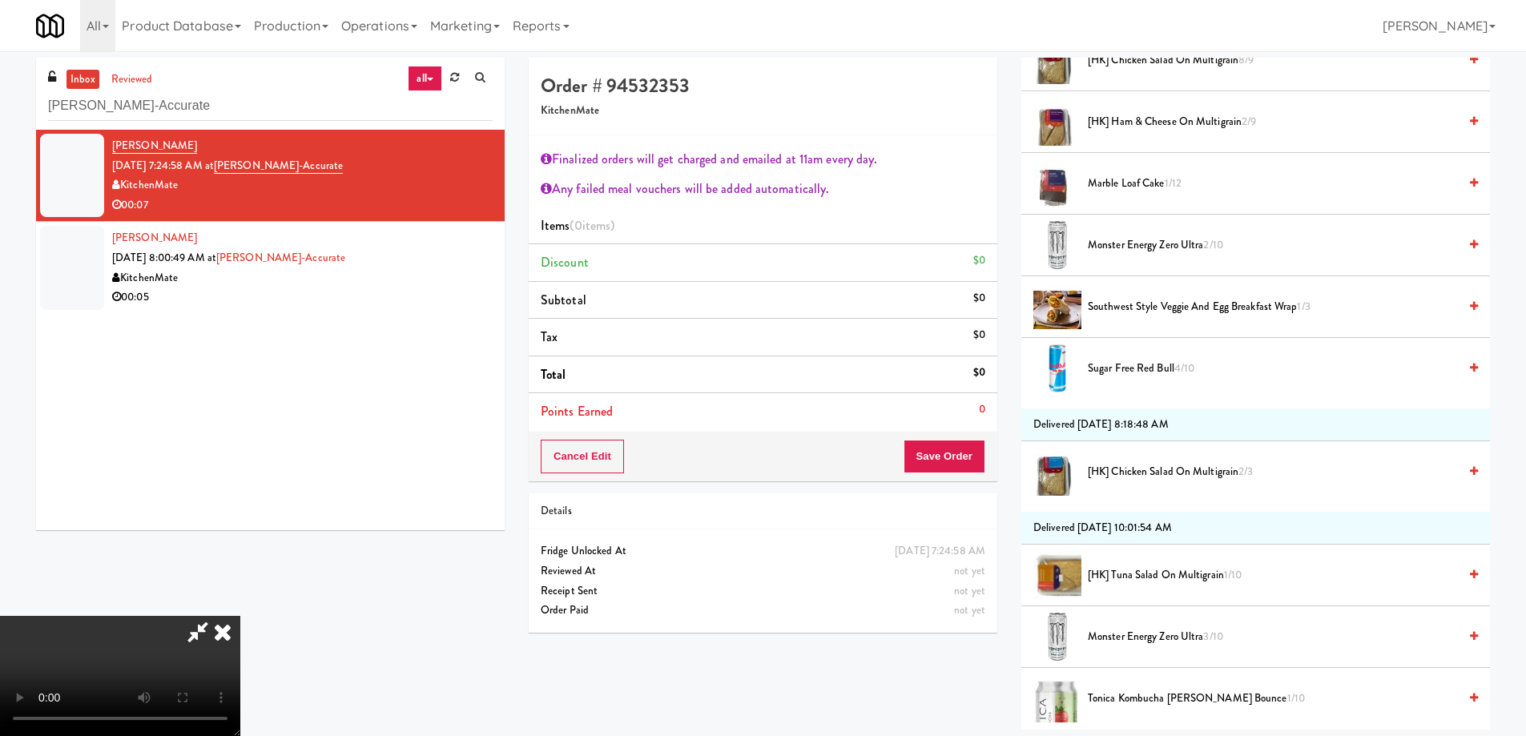
click at [1150, 376] on span "Sugar Free Red Bull 4/10" at bounding box center [1273, 369] width 370 height 20
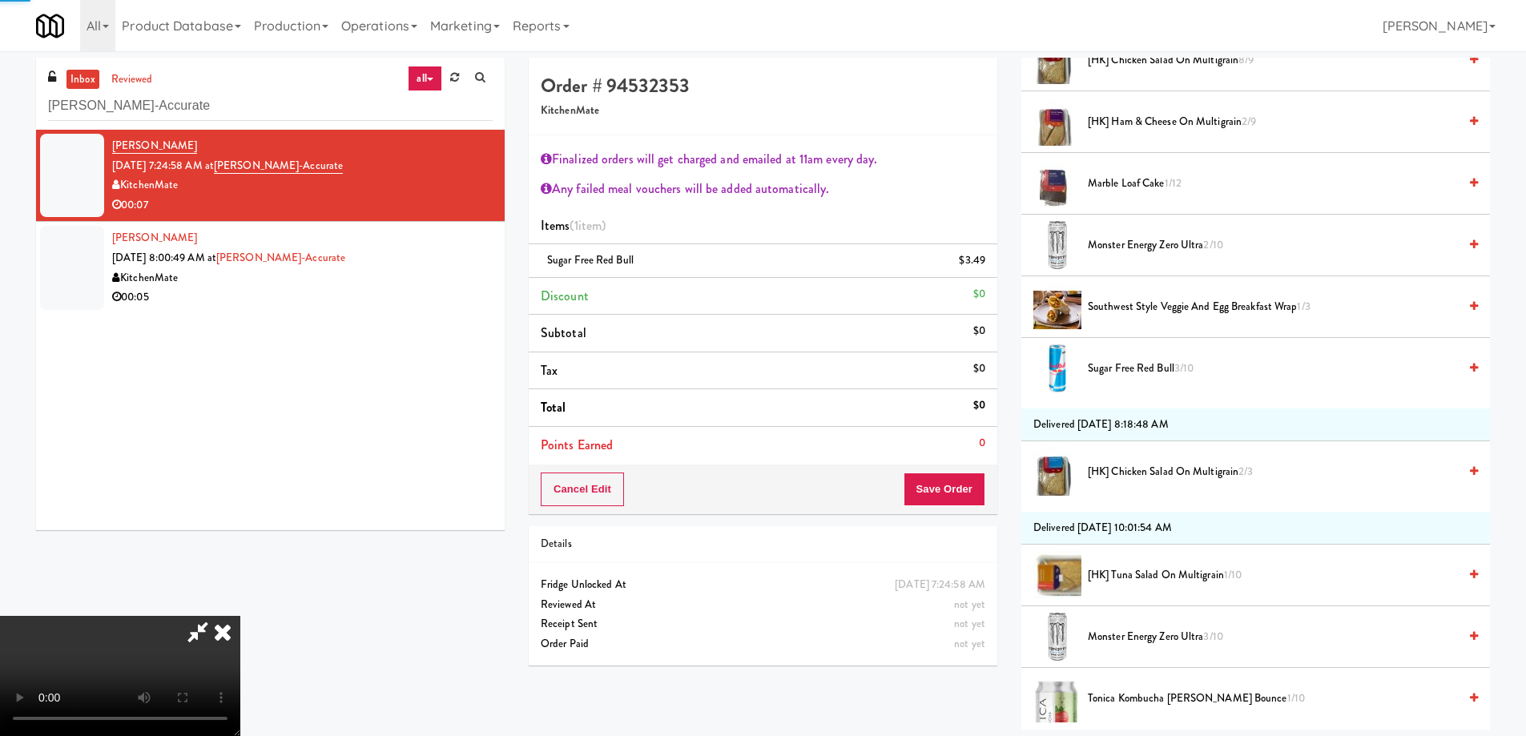
click at [1154, 373] on span "Sugar Free Red Bull 3/10" at bounding box center [1273, 369] width 370 height 20
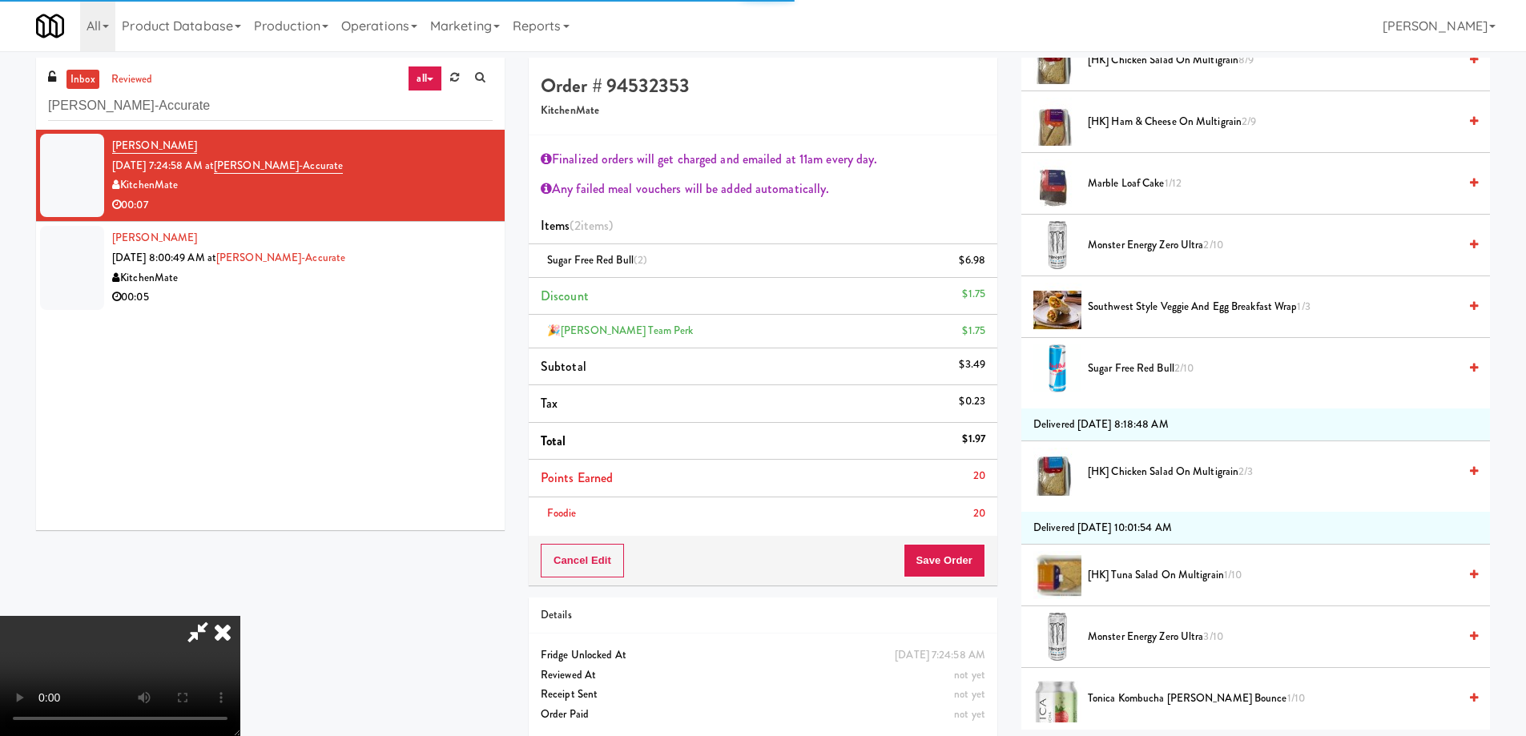
click at [1111, 377] on span "Sugar Free Red Bull 2/10" at bounding box center [1273, 369] width 370 height 20
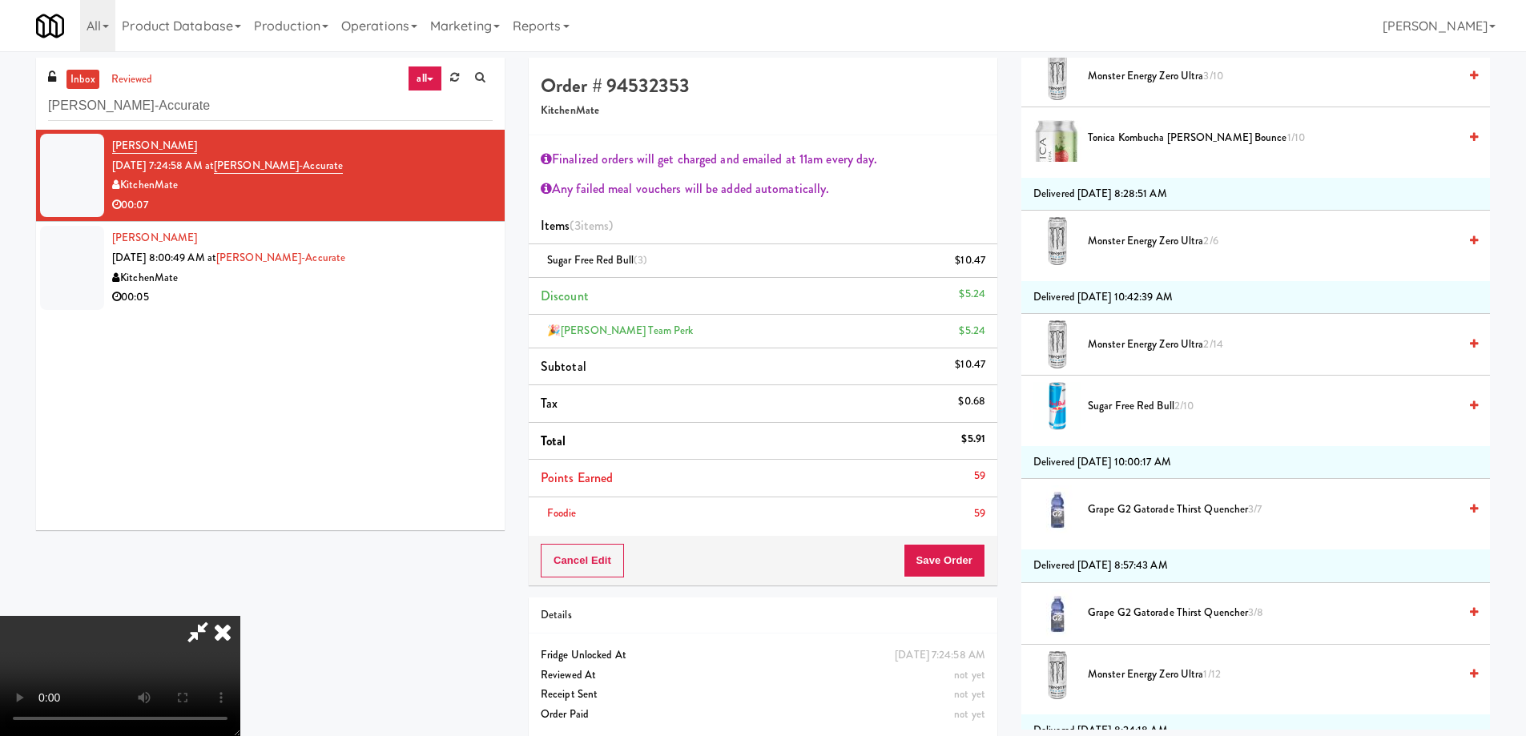
scroll to position [1122, 0]
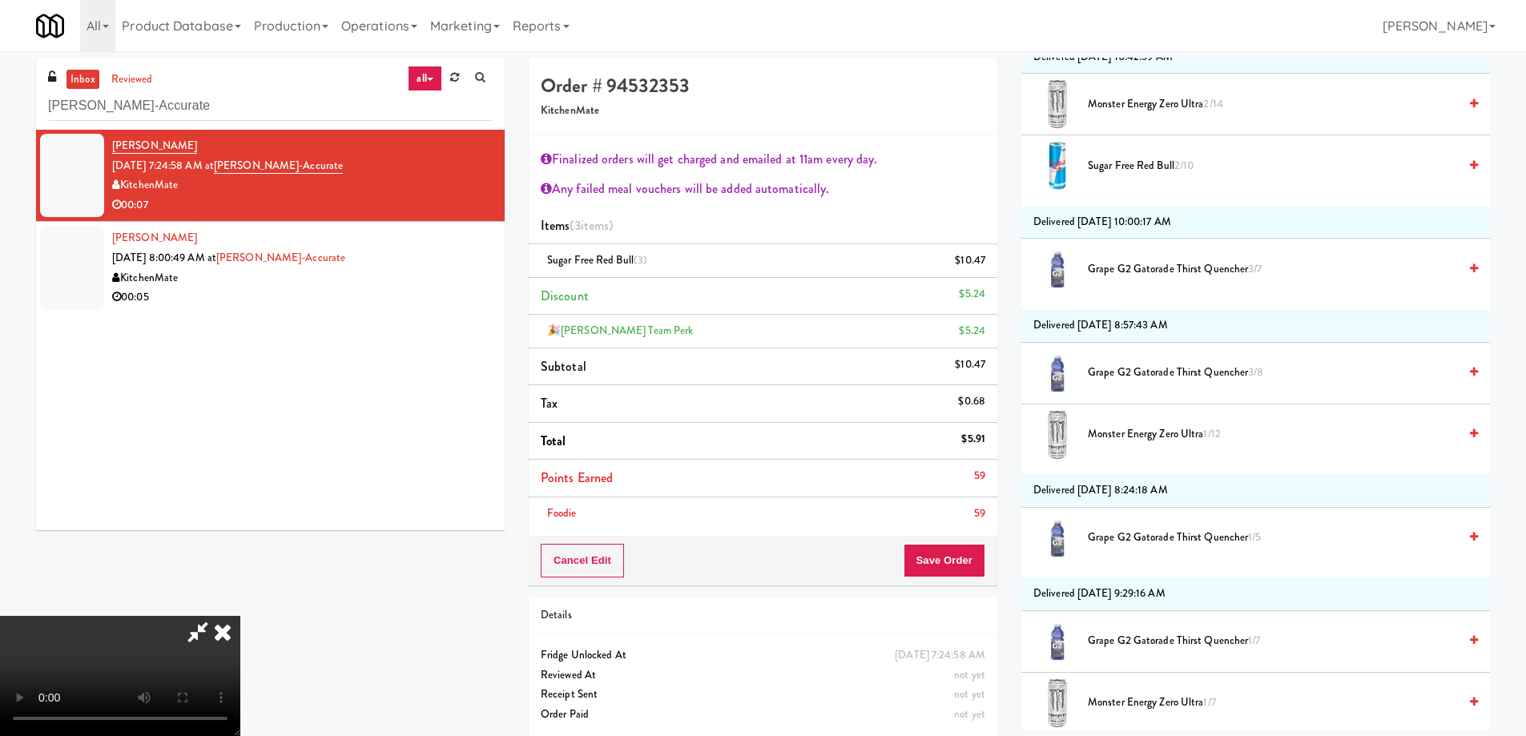
click at [1160, 266] on span "Grape G2 Gatorade Thirst Quencher 3/7" at bounding box center [1273, 270] width 370 height 20
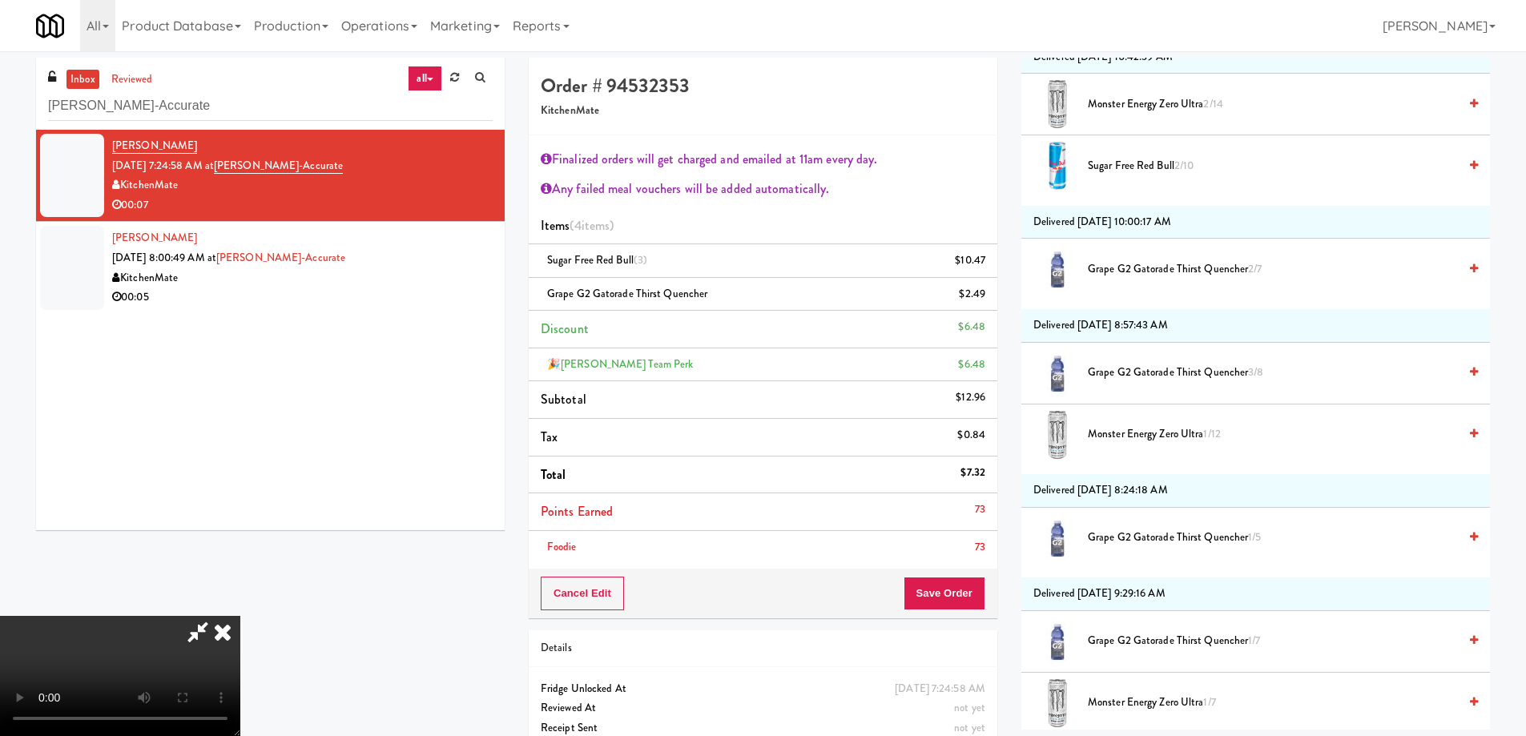
click at [240, 616] on icon at bounding box center [222, 632] width 35 height 32
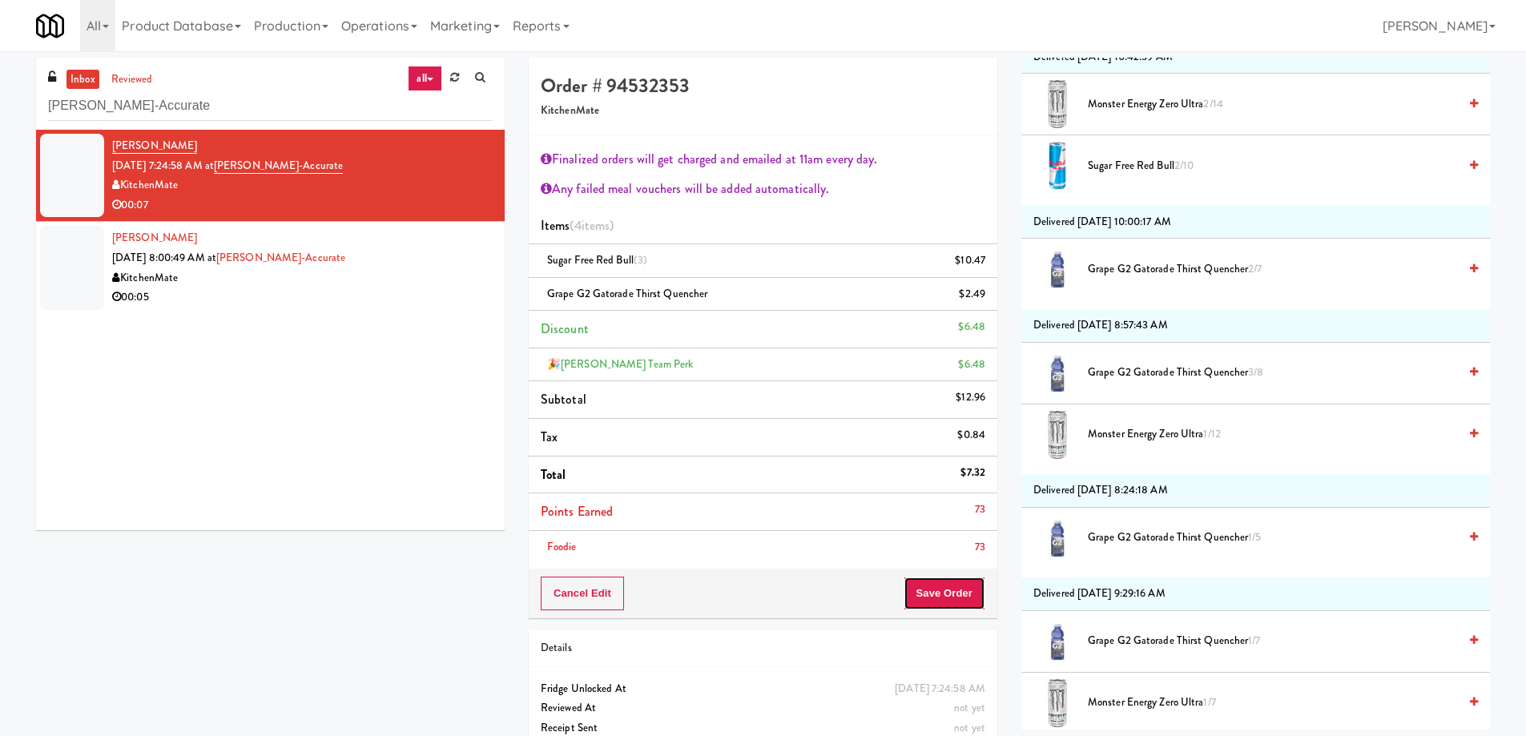
click at [951, 588] on button "Save Order" at bounding box center [945, 594] width 82 height 34
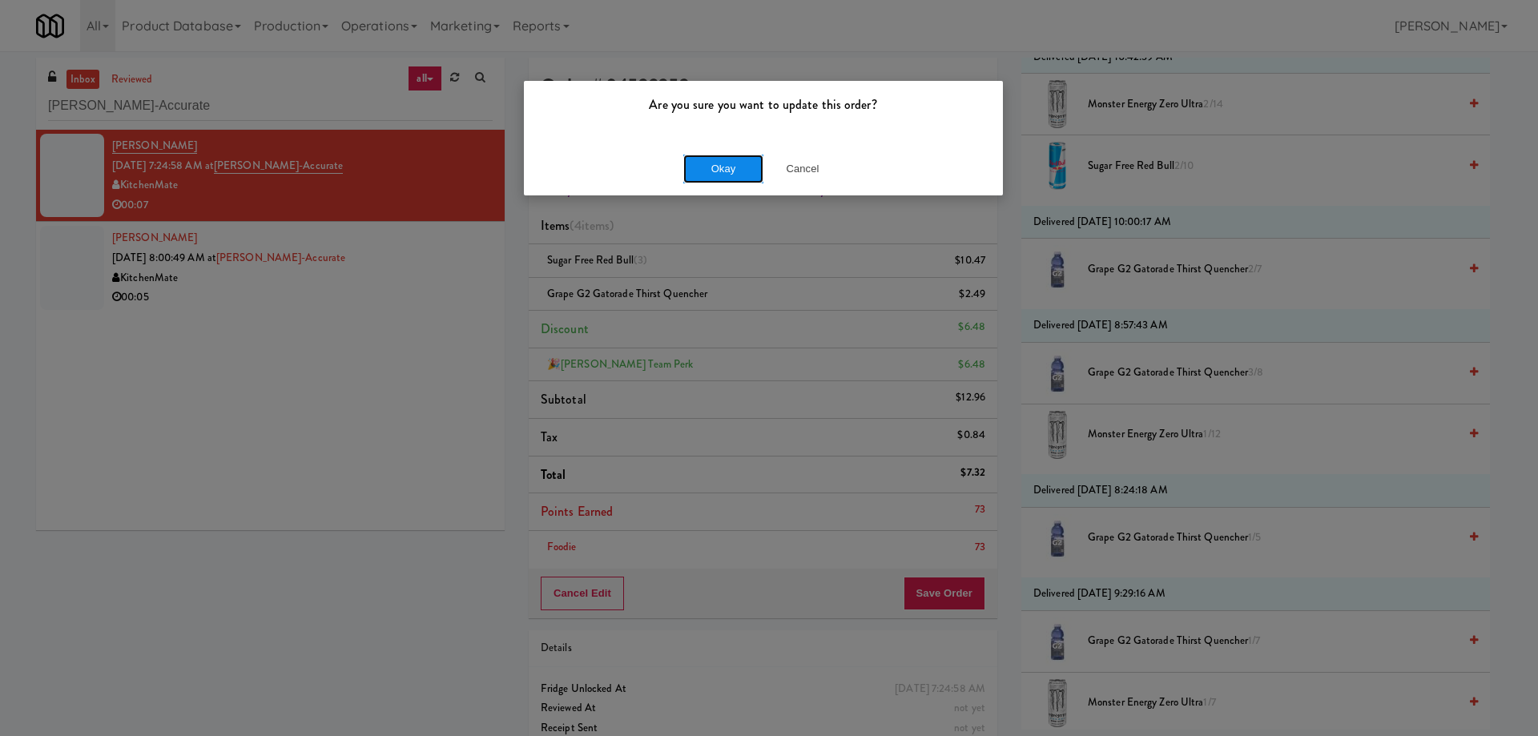
click at [713, 169] on button "Okay" at bounding box center [723, 169] width 80 height 29
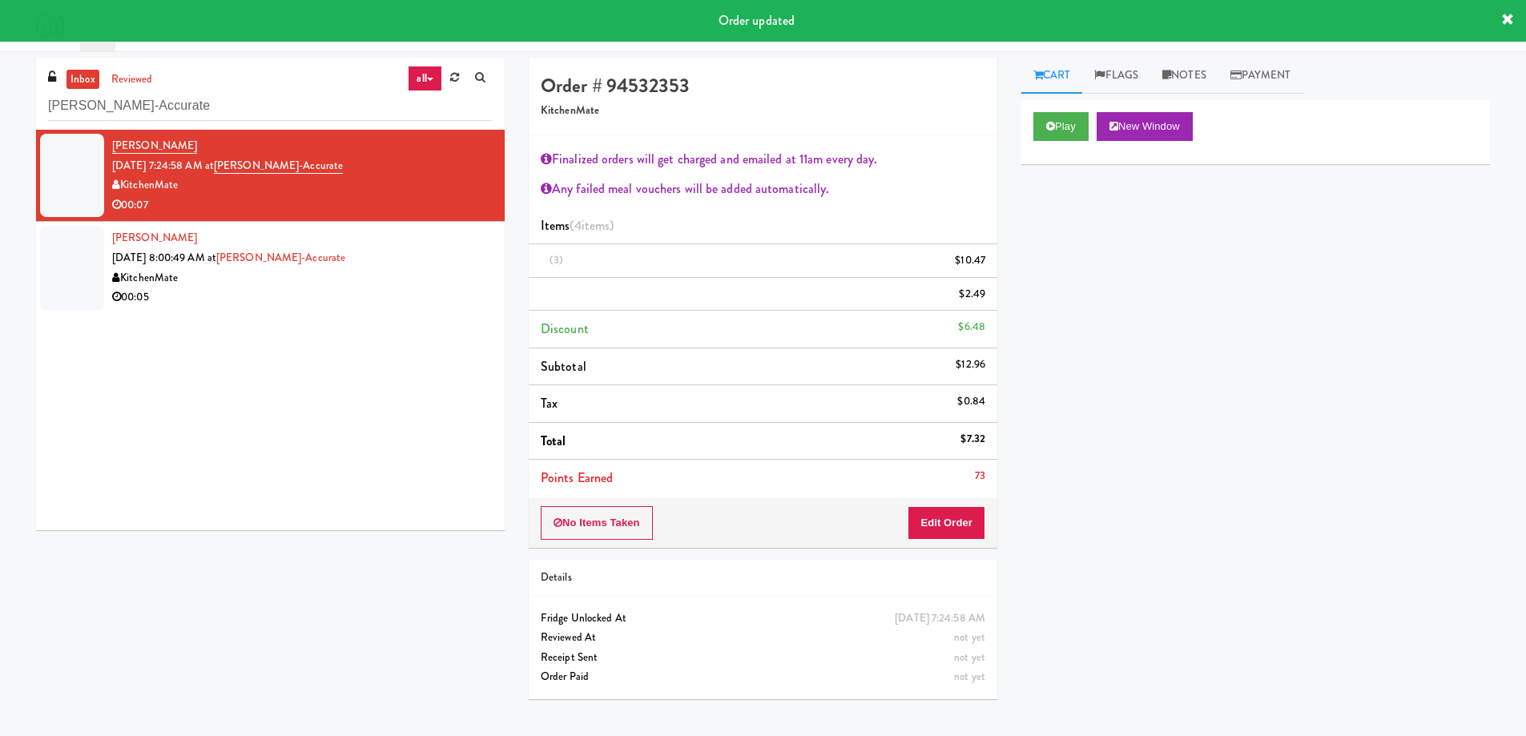
scroll to position [0, 0]
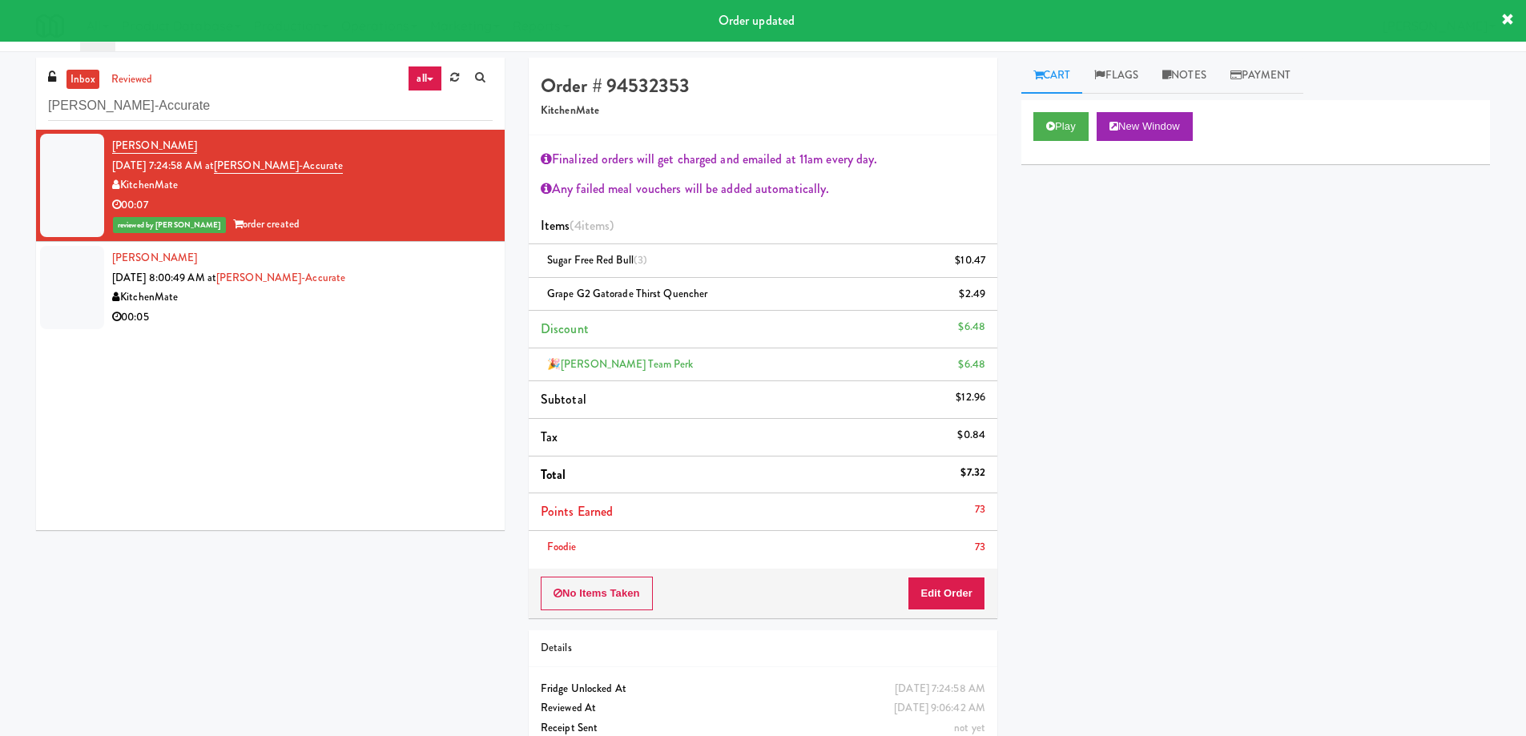
click at [445, 276] on div "Danielle Sarpong Sep 18, 2025 8:00:49 AM at Bothwell-Accurate KitchenMate 00:05" at bounding box center [302, 287] width 381 height 79
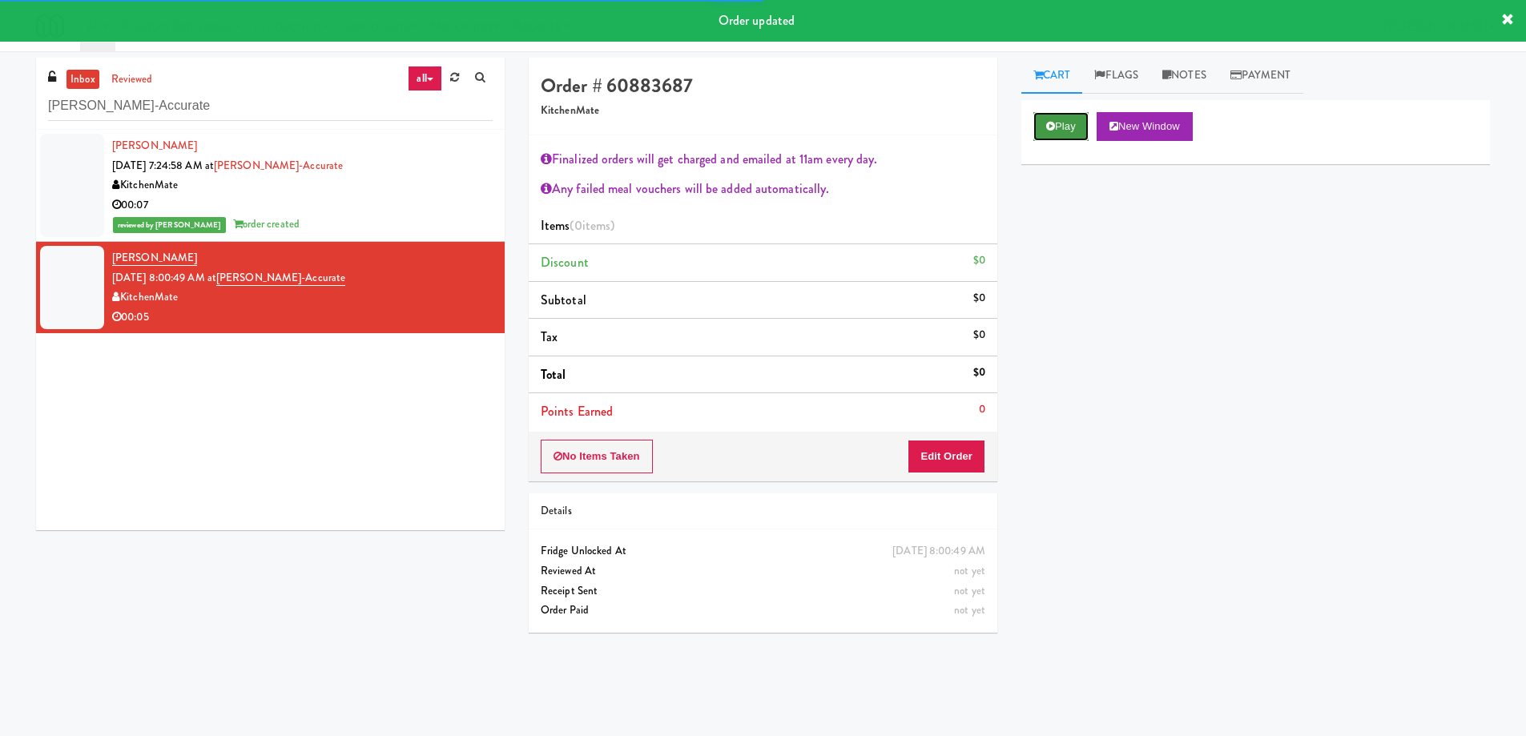
click at [1059, 127] on button "Play" at bounding box center [1060, 126] width 55 height 29
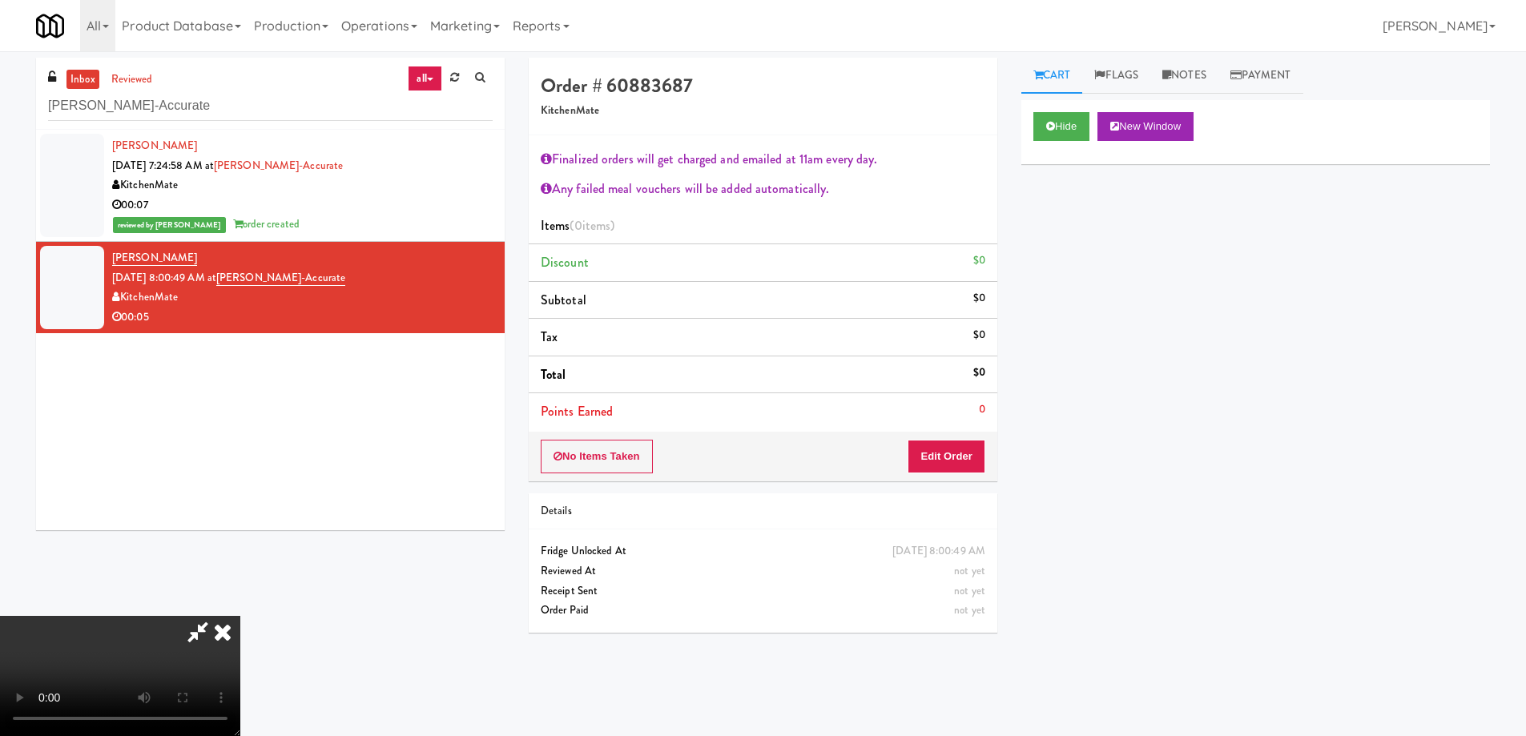
click at [240, 616] on video at bounding box center [120, 676] width 240 height 120
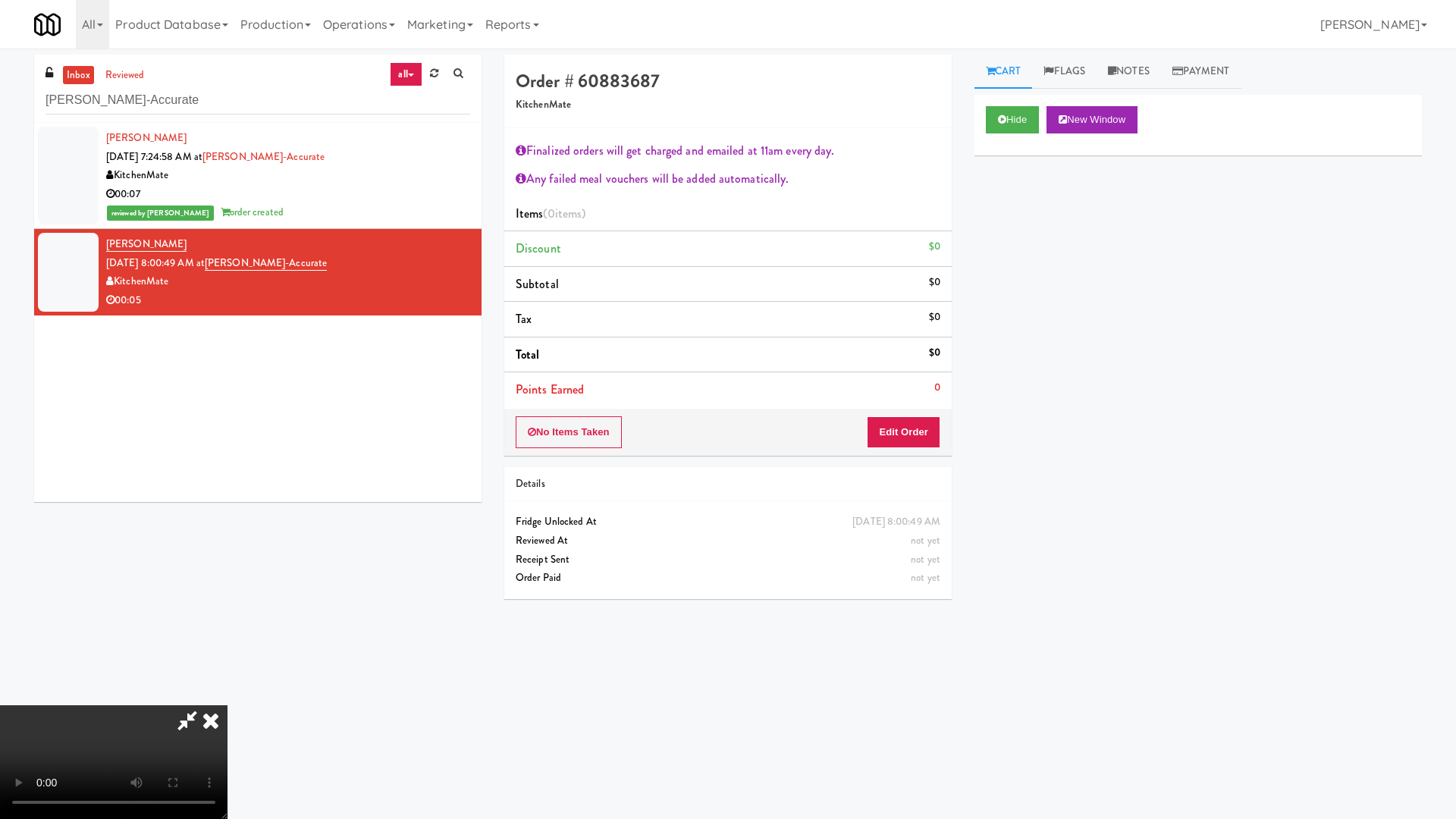
click at [227, 695] on video at bounding box center [114, 762] width 227 height 114
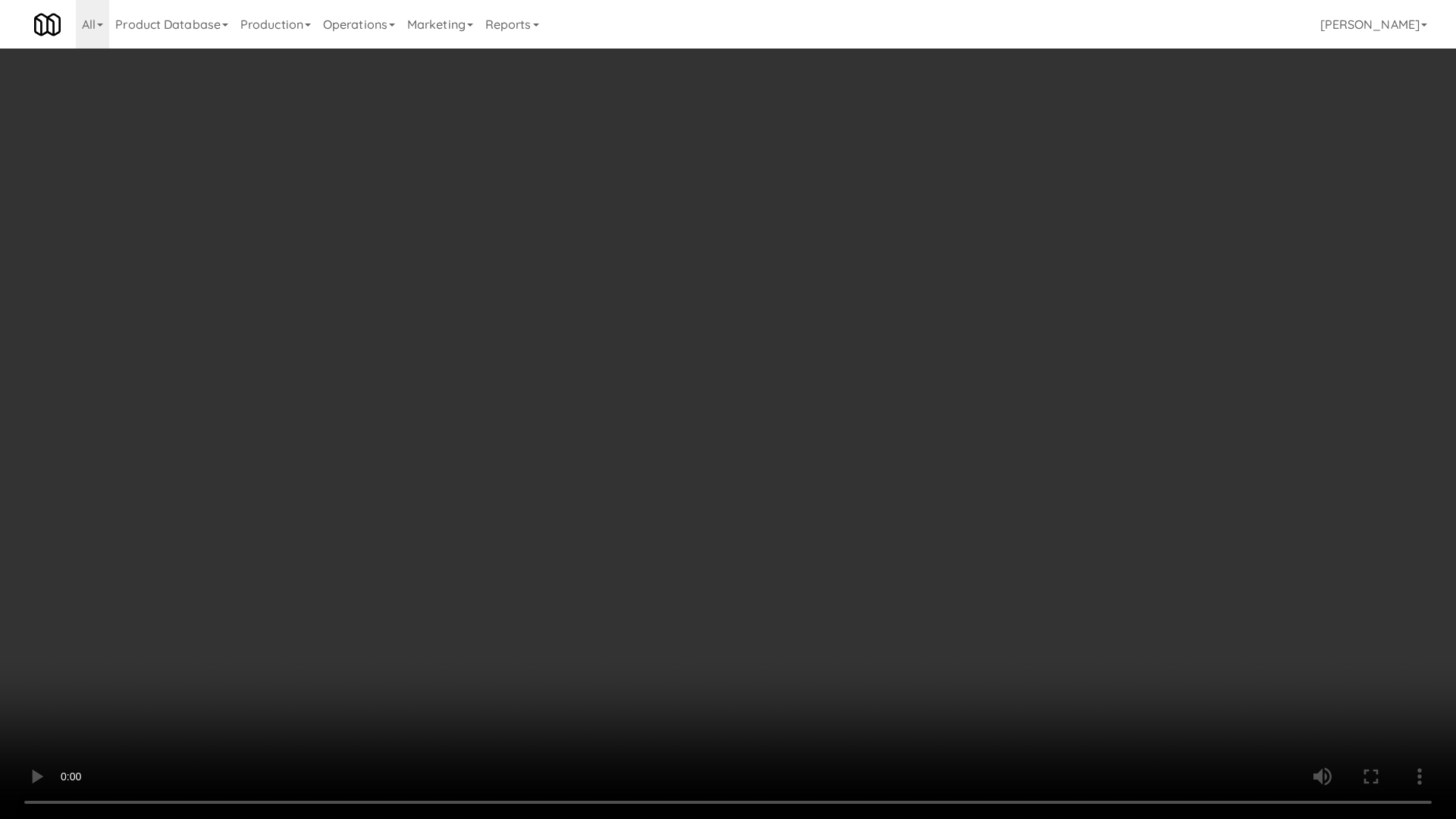
click at [630, 482] on video at bounding box center [728, 409] width 1456 height 819
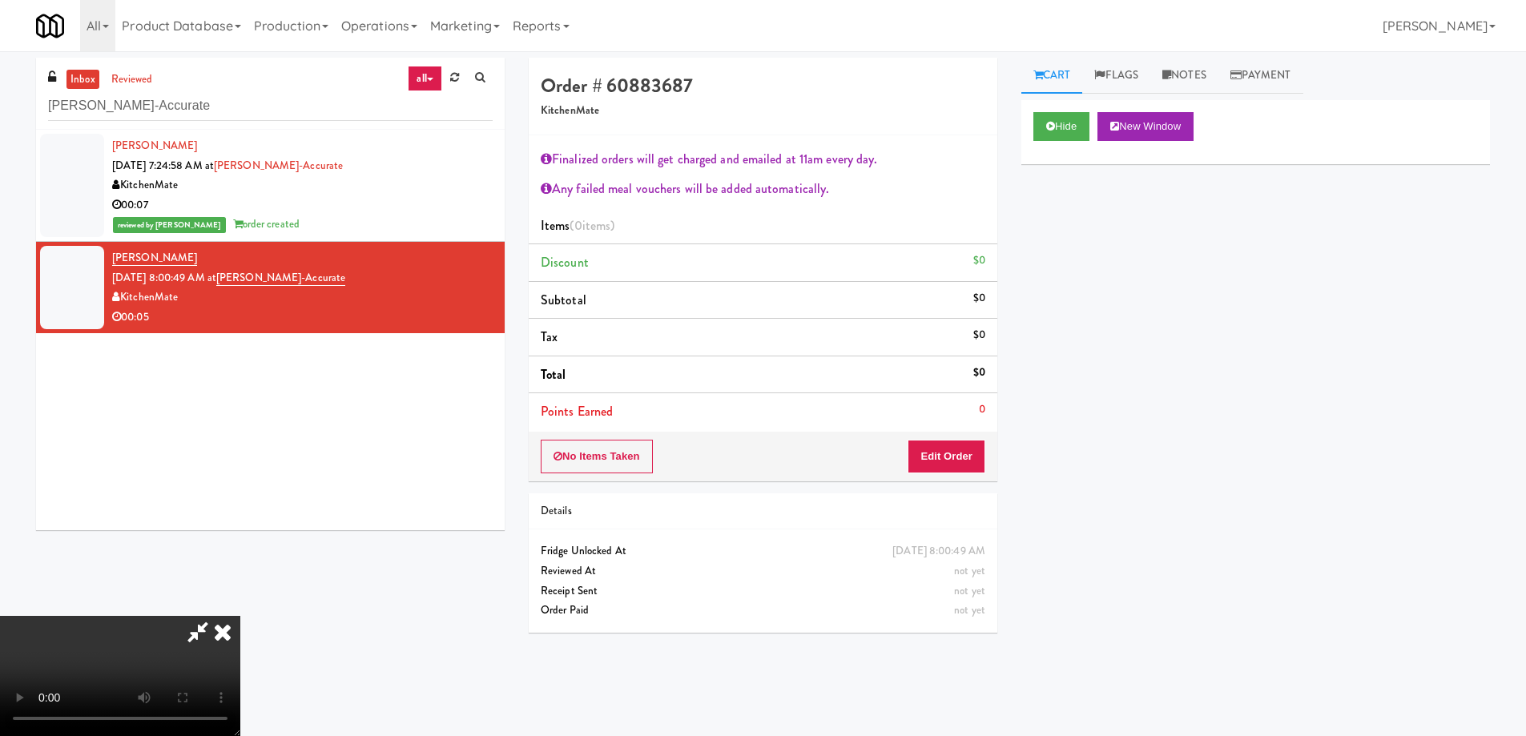
click at [240, 616] on icon at bounding box center [222, 632] width 35 height 32
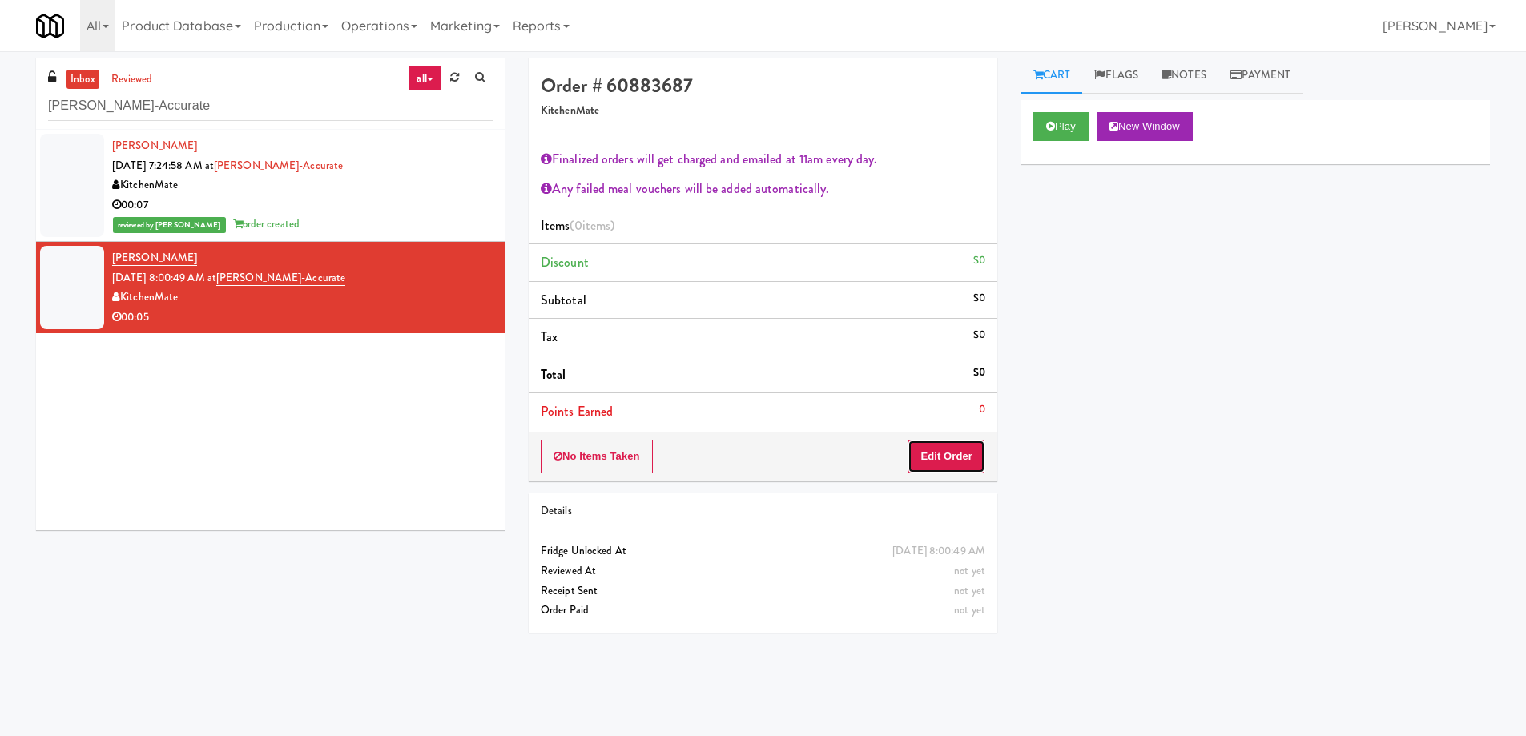
click at [936, 463] on button "Edit Order" at bounding box center [947, 457] width 78 height 34
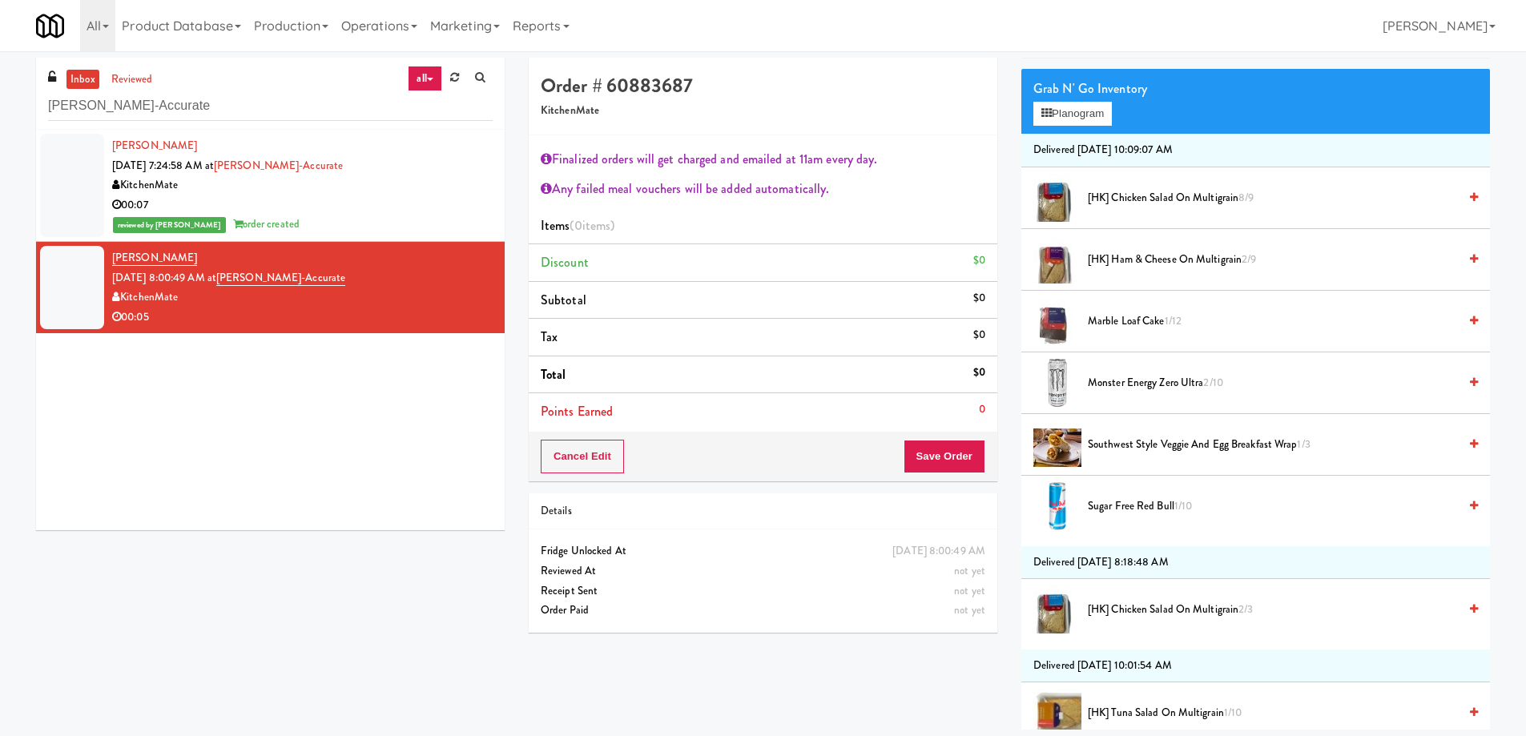
scroll to position [160, 0]
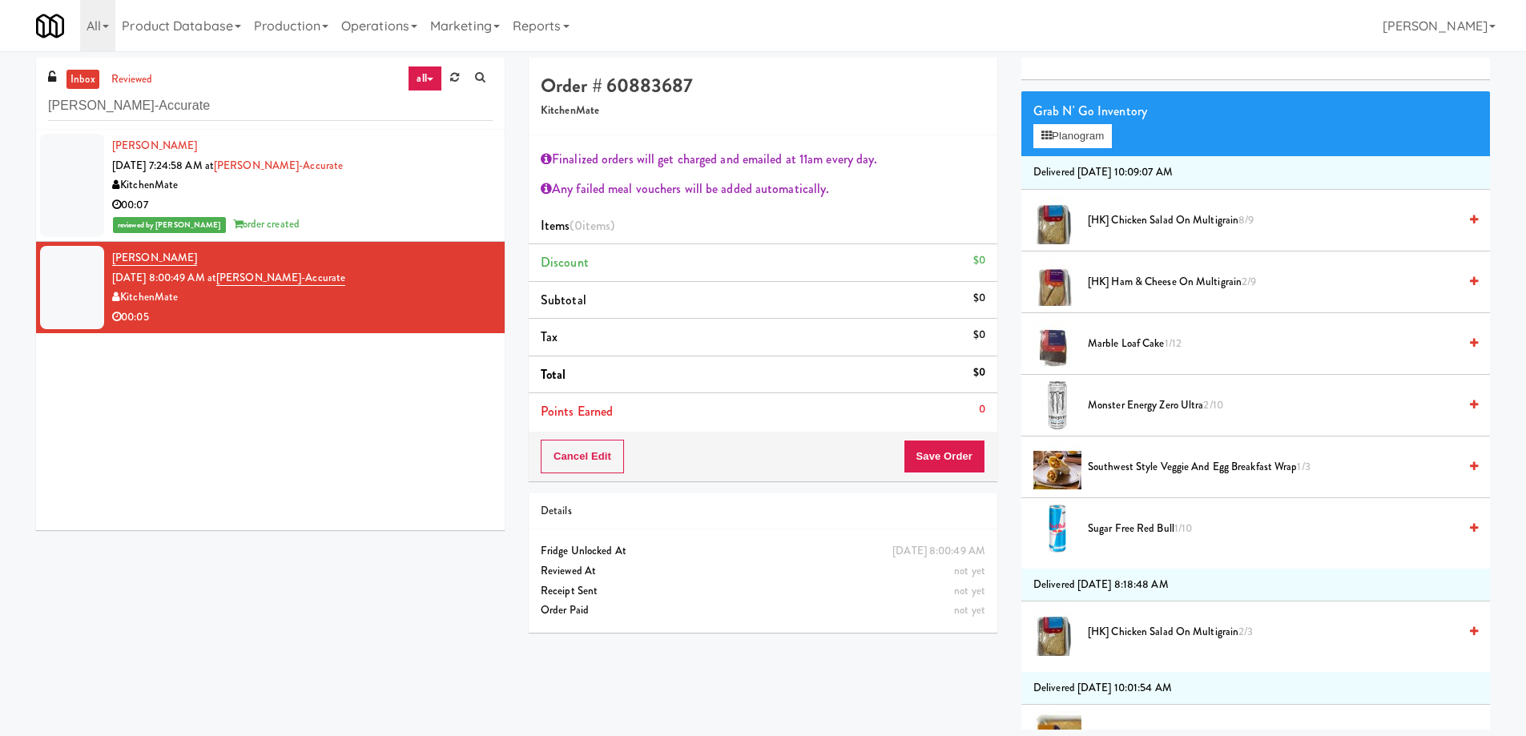
click at [1116, 280] on span "[HK] Ham & Cheese on Multigrain 2/9" at bounding box center [1273, 282] width 370 height 20
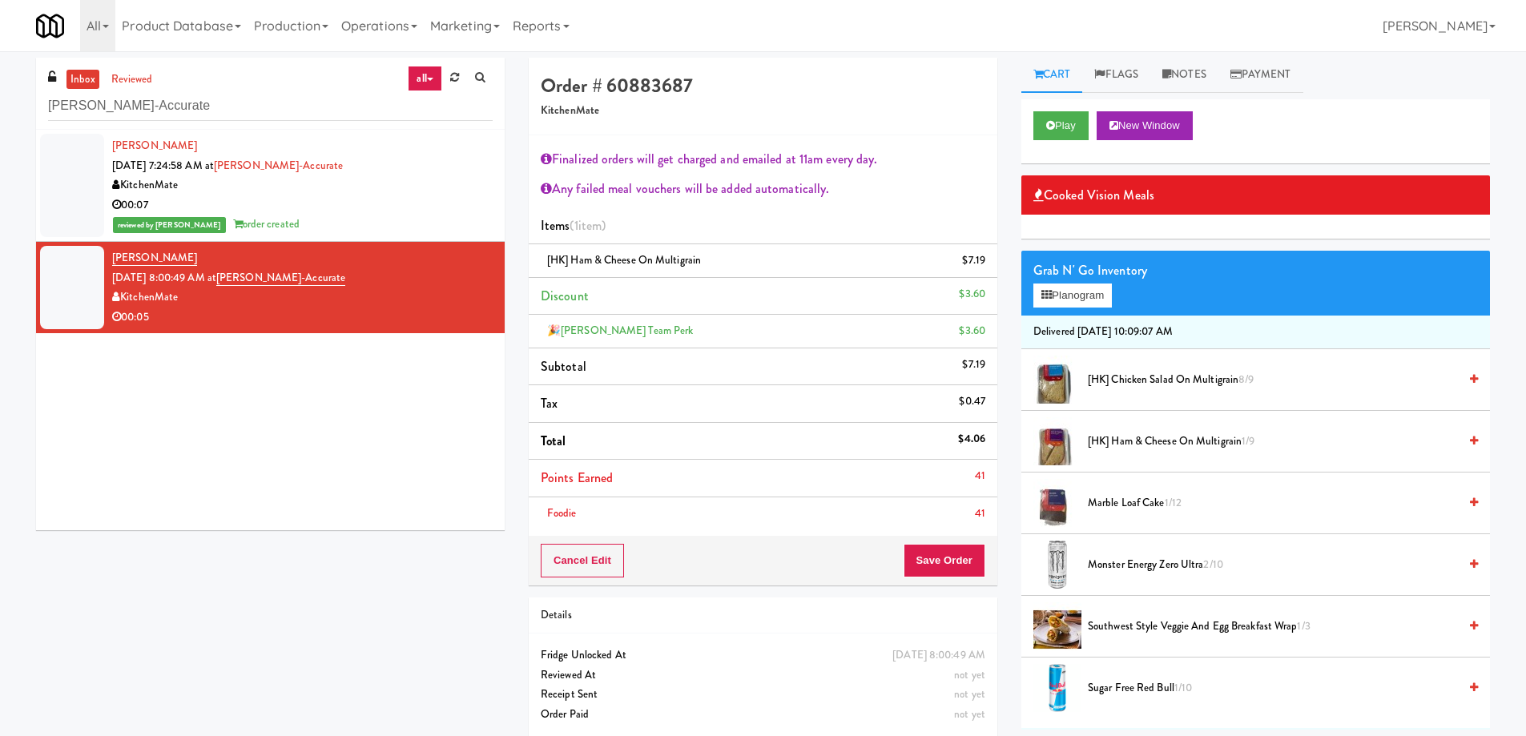
scroll to position [0, 0]
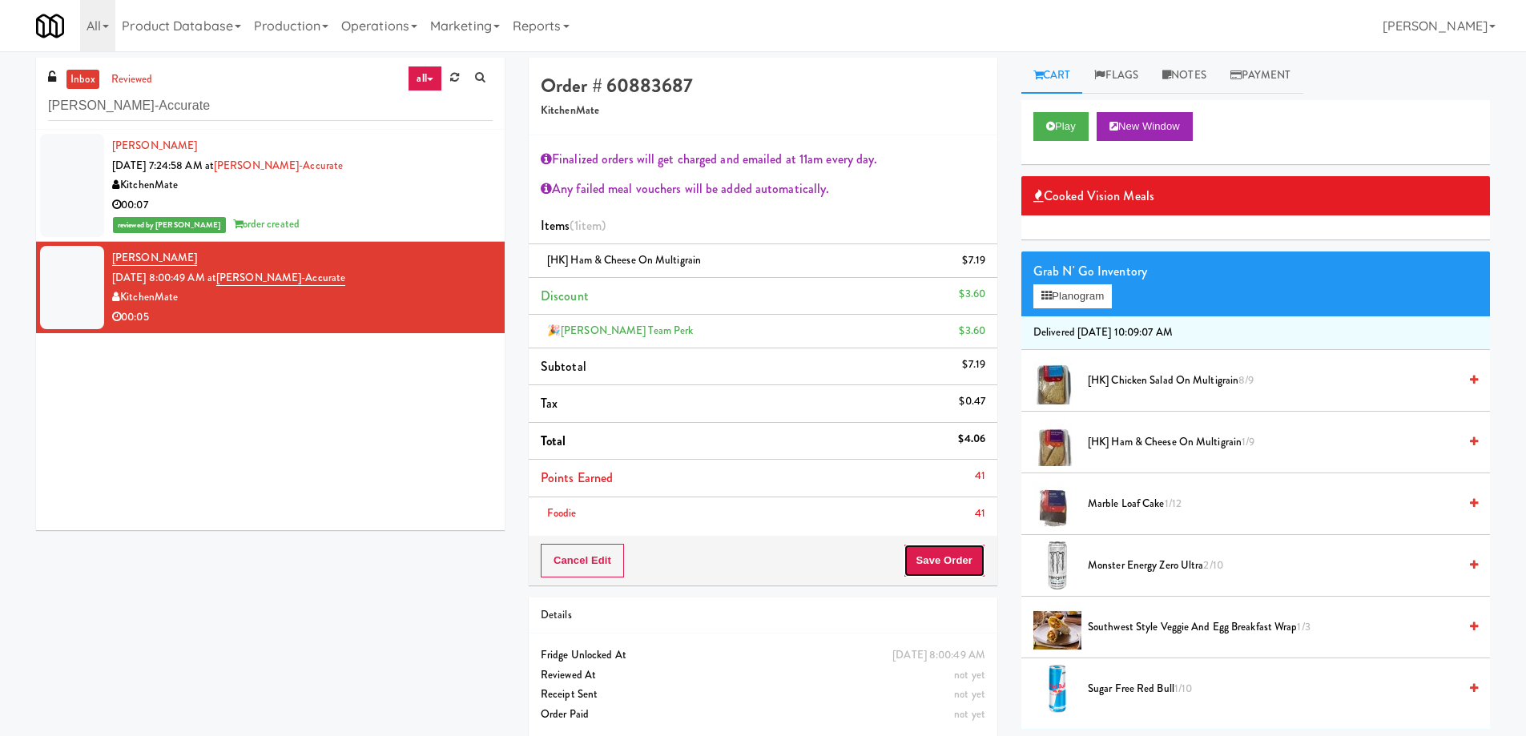
click at [952, 550] on button "Save Order" at bounding box center [945, 561] width 82 height 34
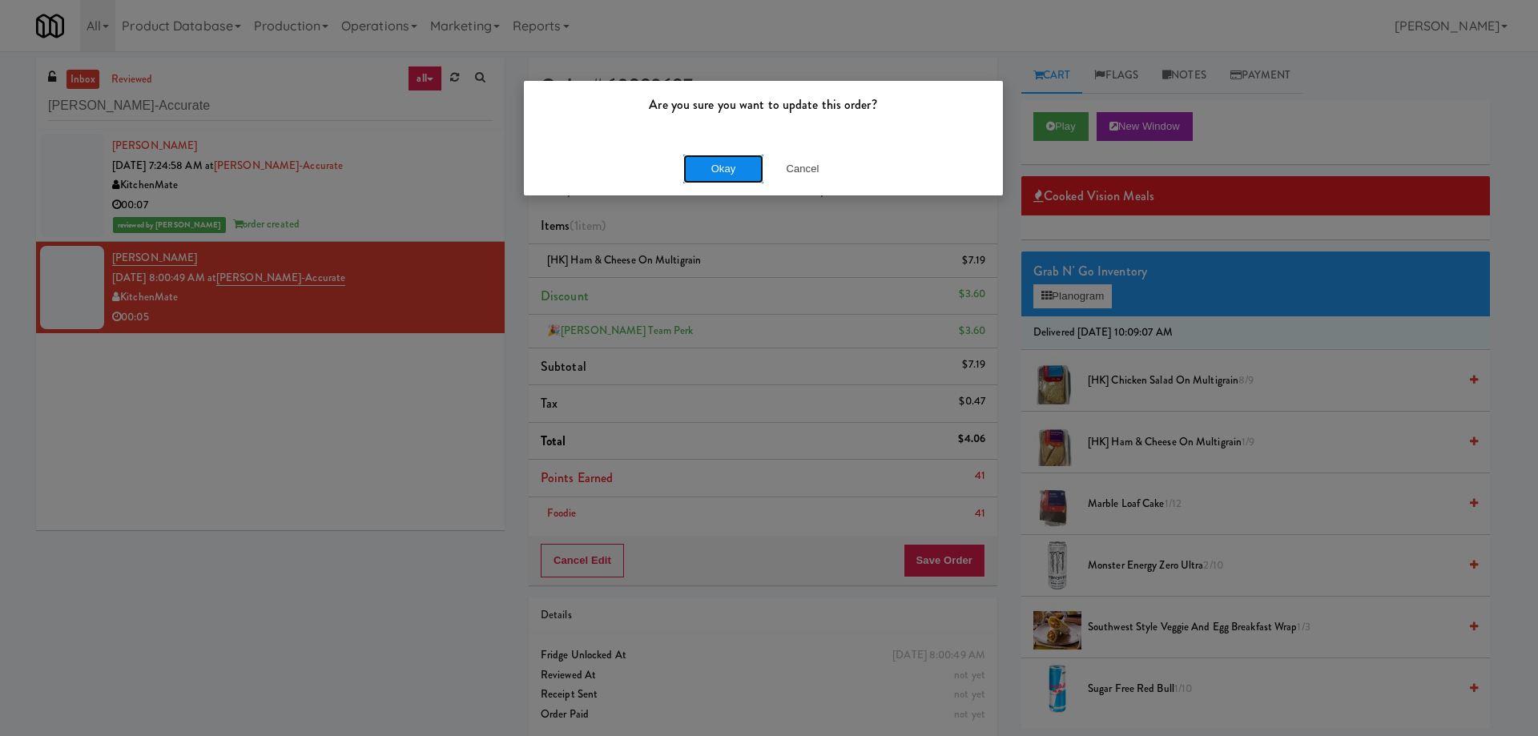
click at [721, 161] on button "Okay" at bounding box center [723, 169] width 80 height 29
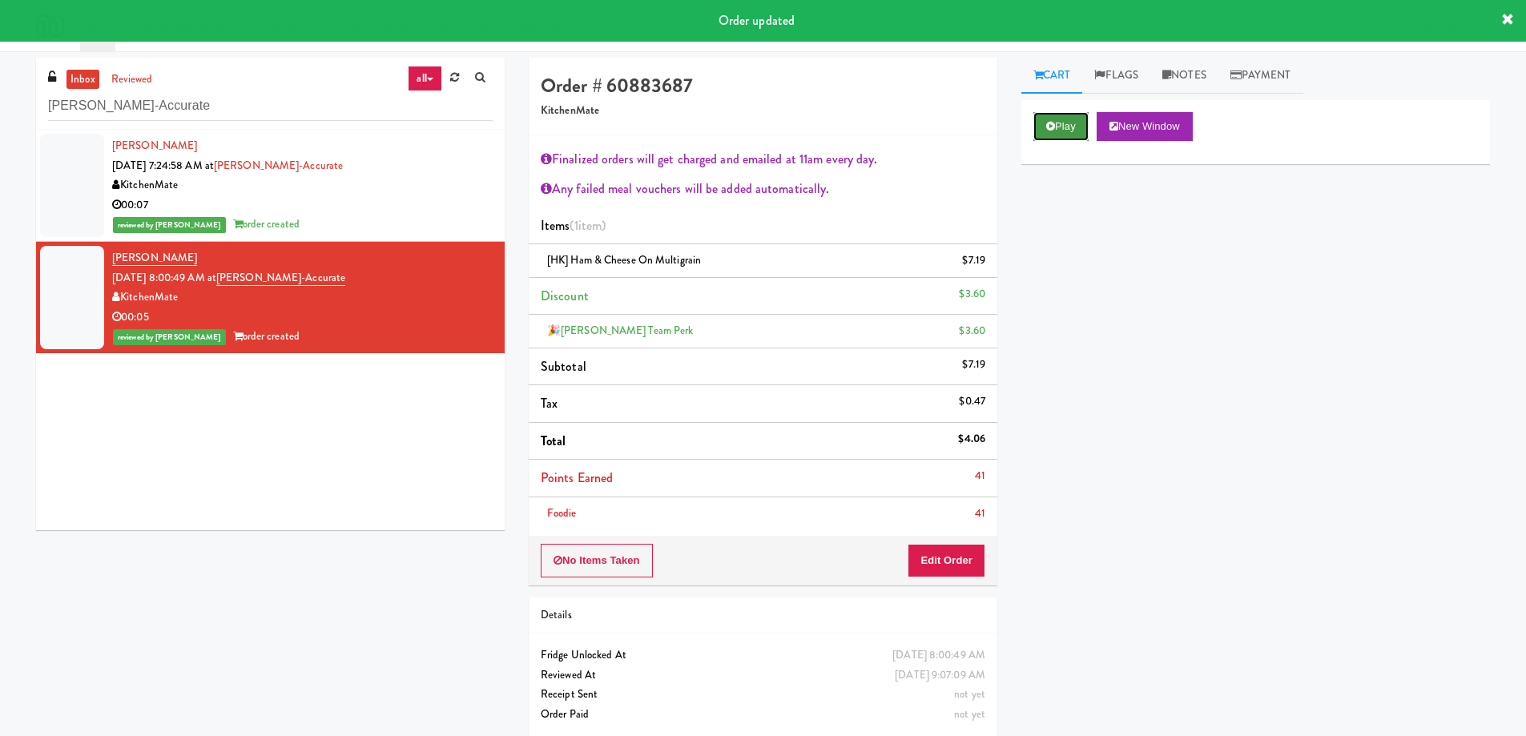
click at [1056, 130] on button "Play" at bounding box center [1060, 126] width 55 height 29
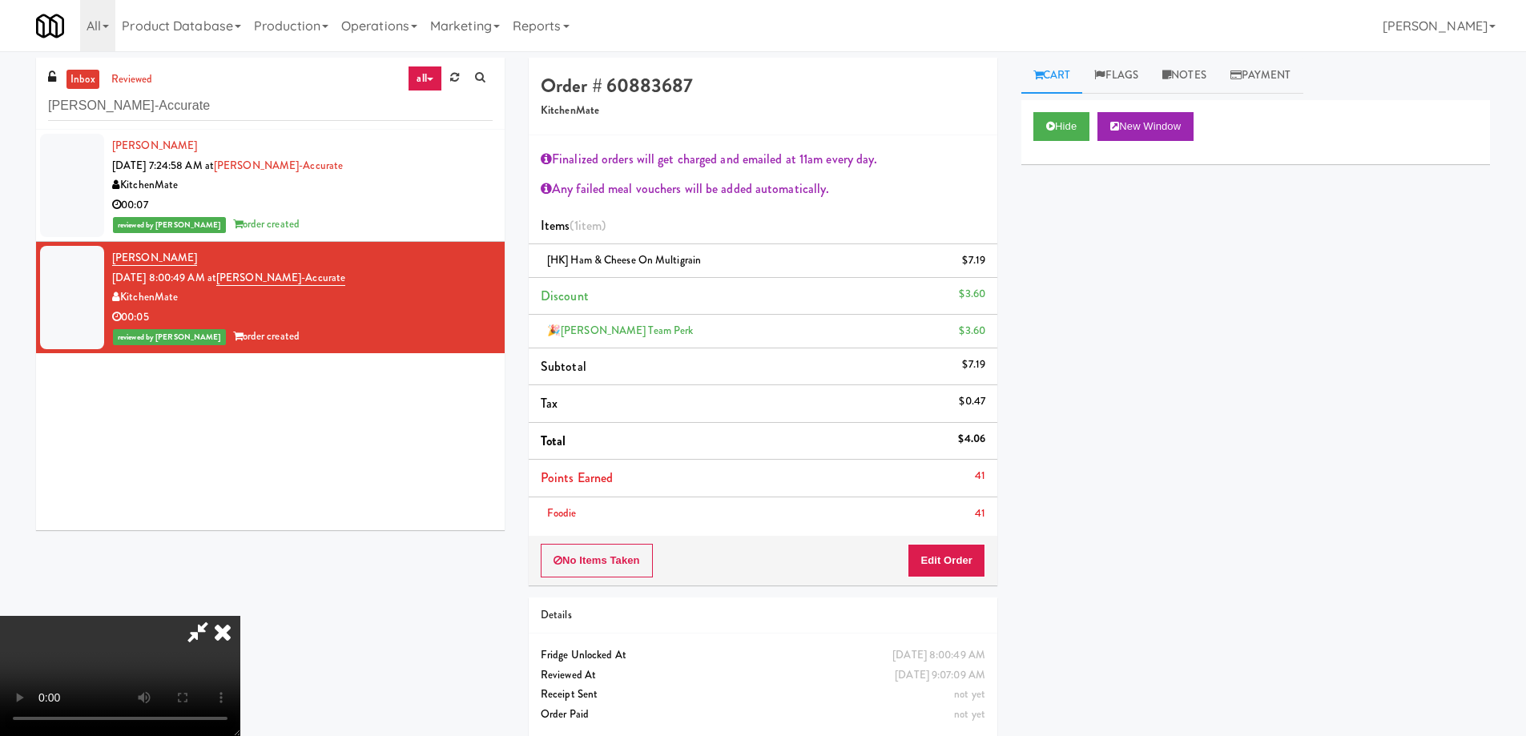
click at [240, 616] on video at bounding box center [120, 676] width 240 height 120
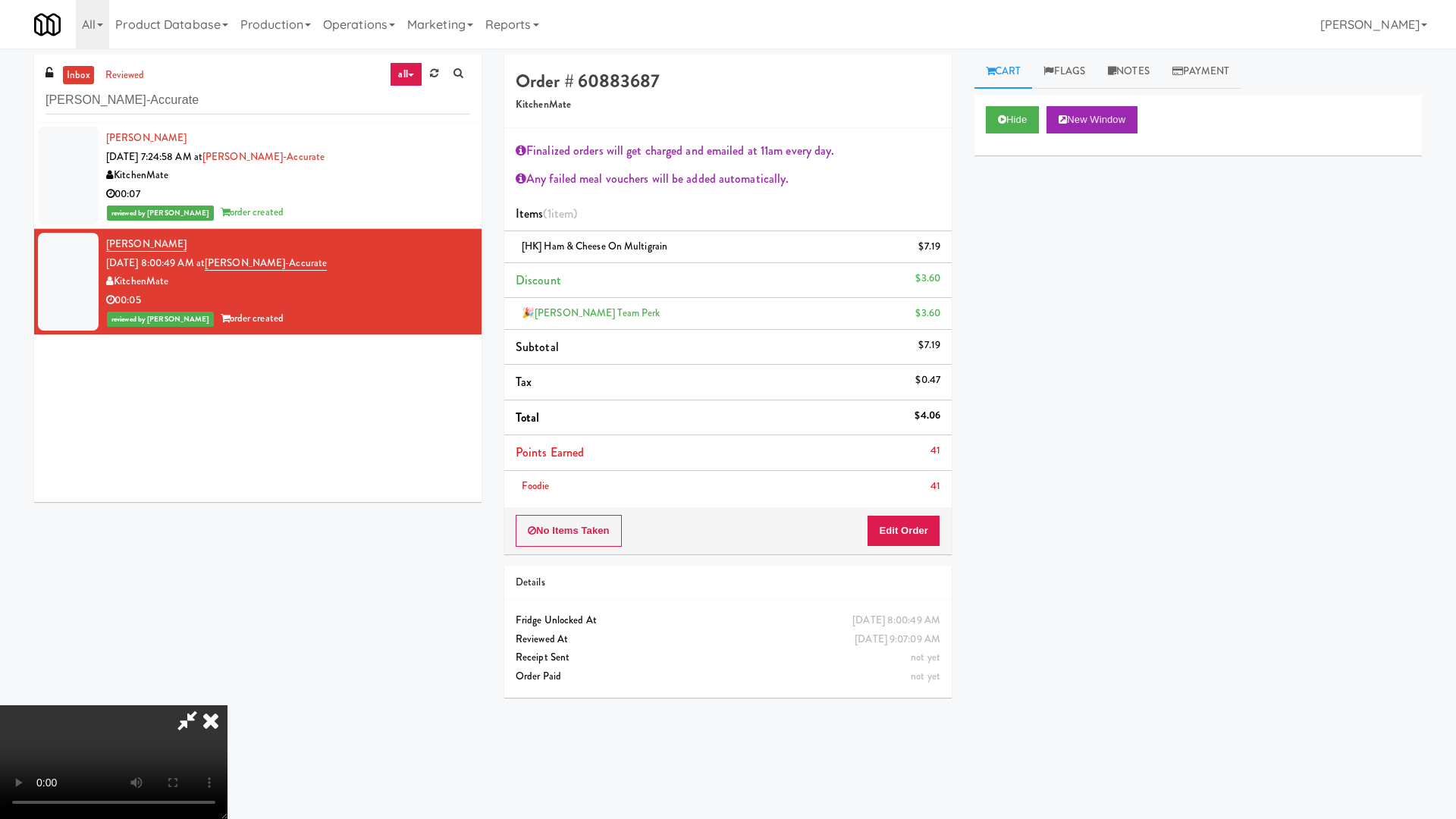
click at [227, 695] on video at bounding box center [114, 762] width 227 height 114
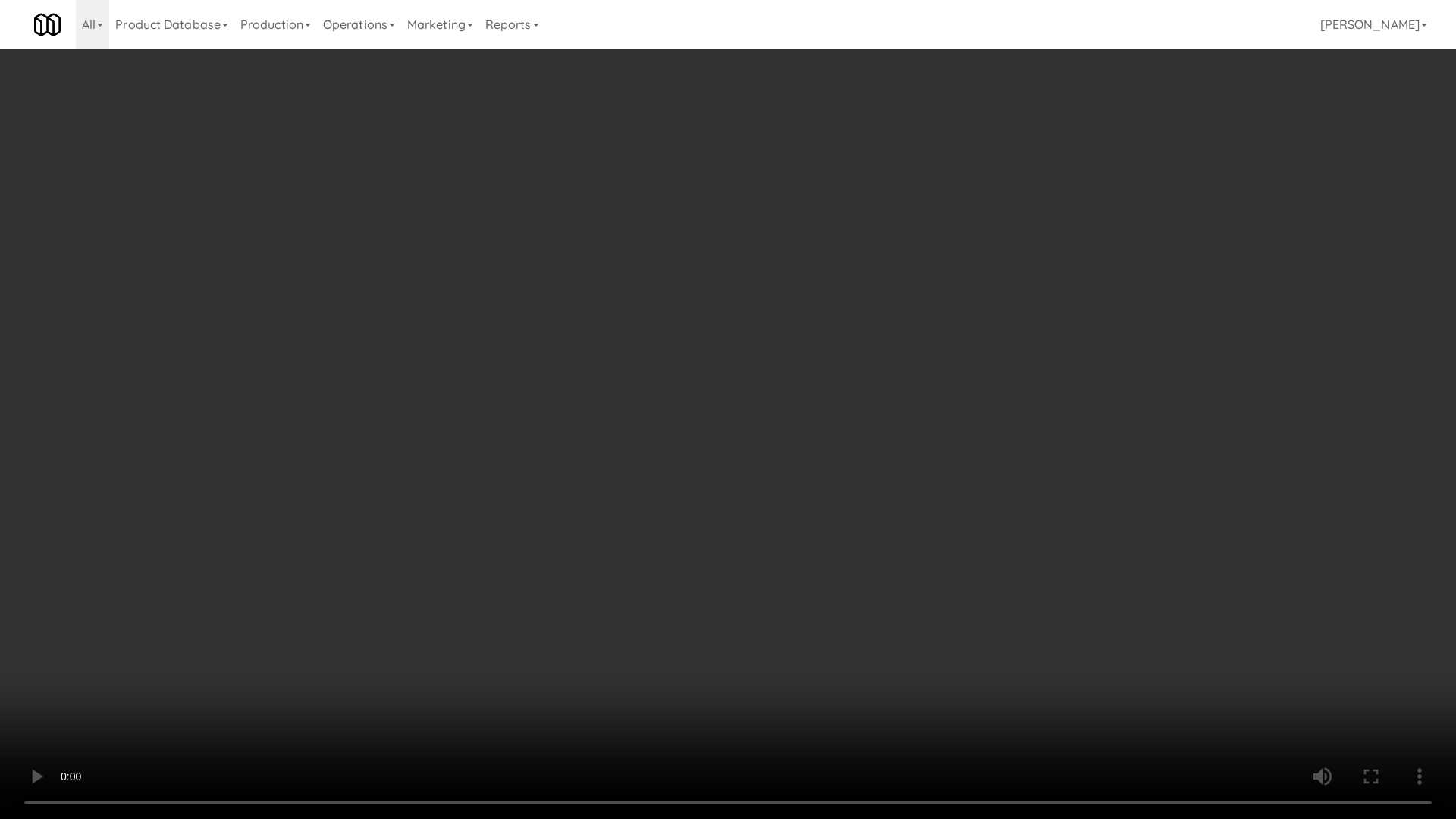
click at [1027, 361] on video at bounding box center [728, 409] width 1456 height 819
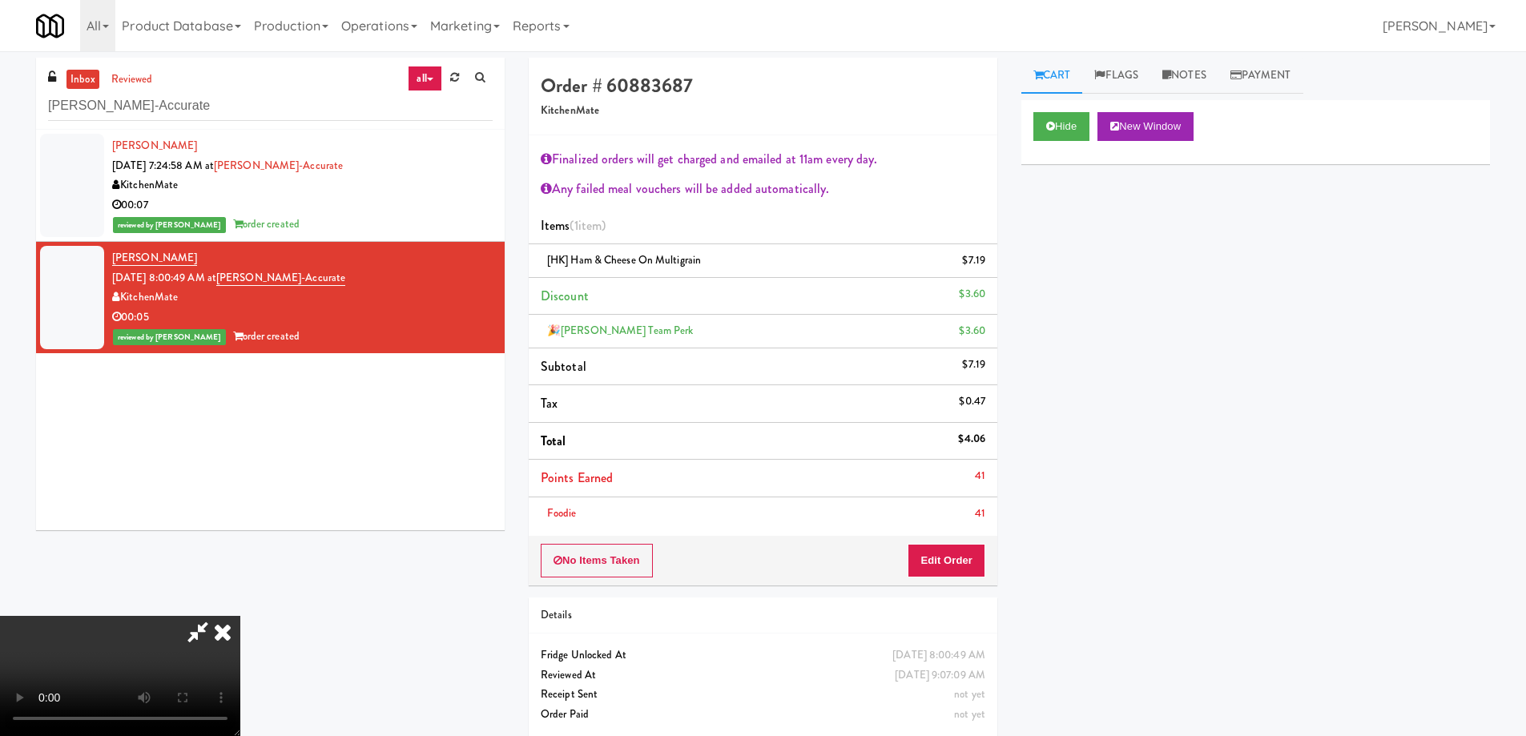
click at [240, 616] on icon at bounding box center [222, 632] width 35 height 32
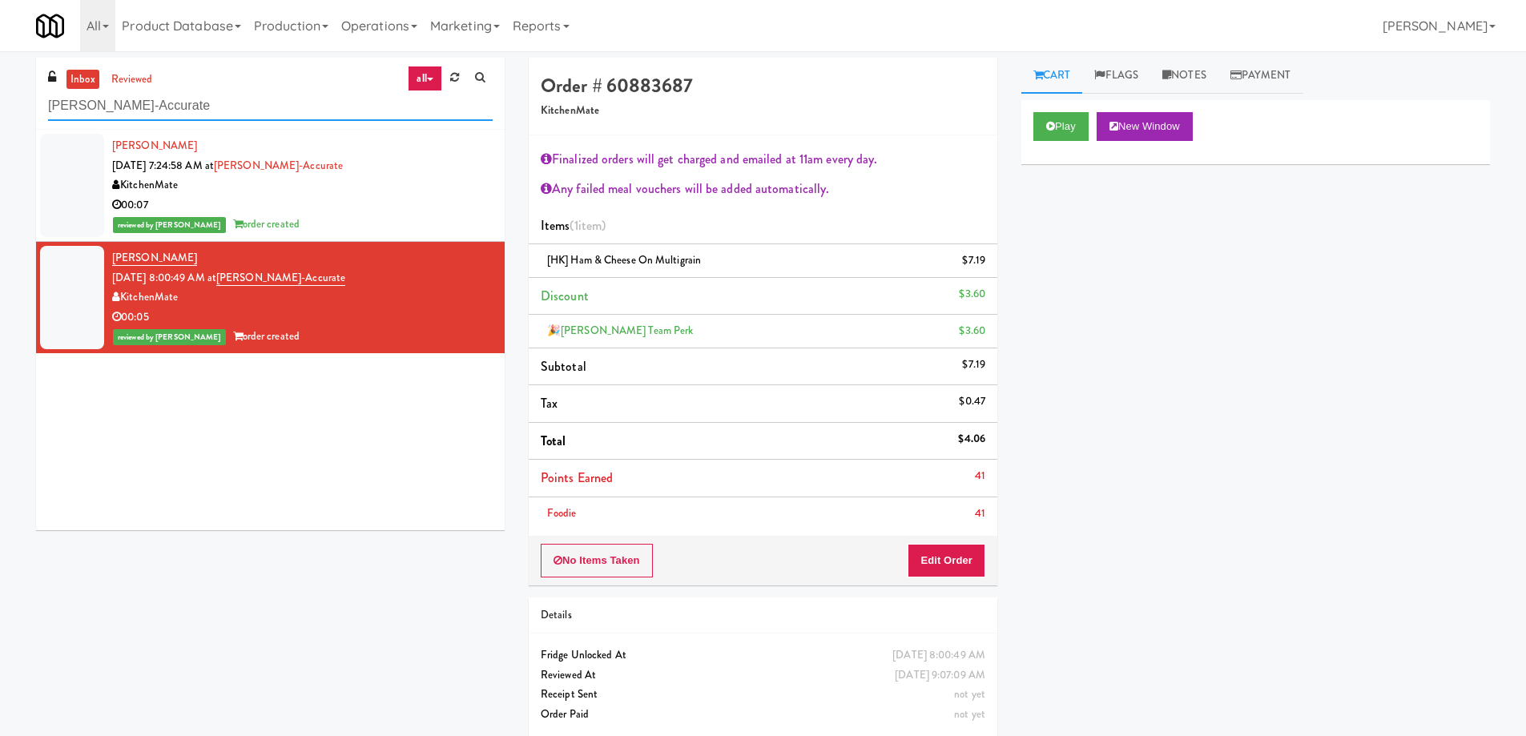
click at [287, 101] on input "Bothwell-Accurate" at bounding box center [270, 106] width 445 height 30
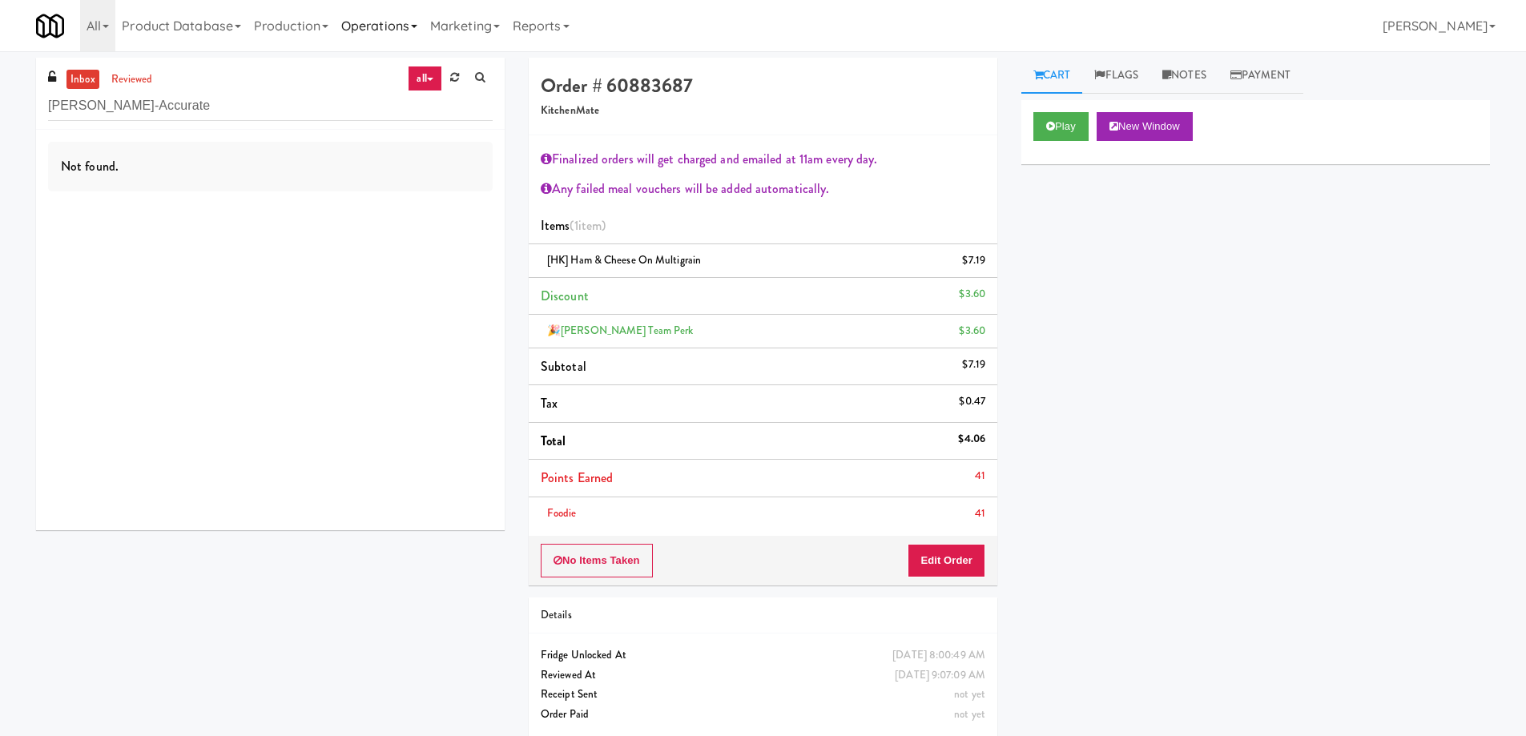
click at [417, 26] on icon at bounding box center [414, 26] width 6 height 3
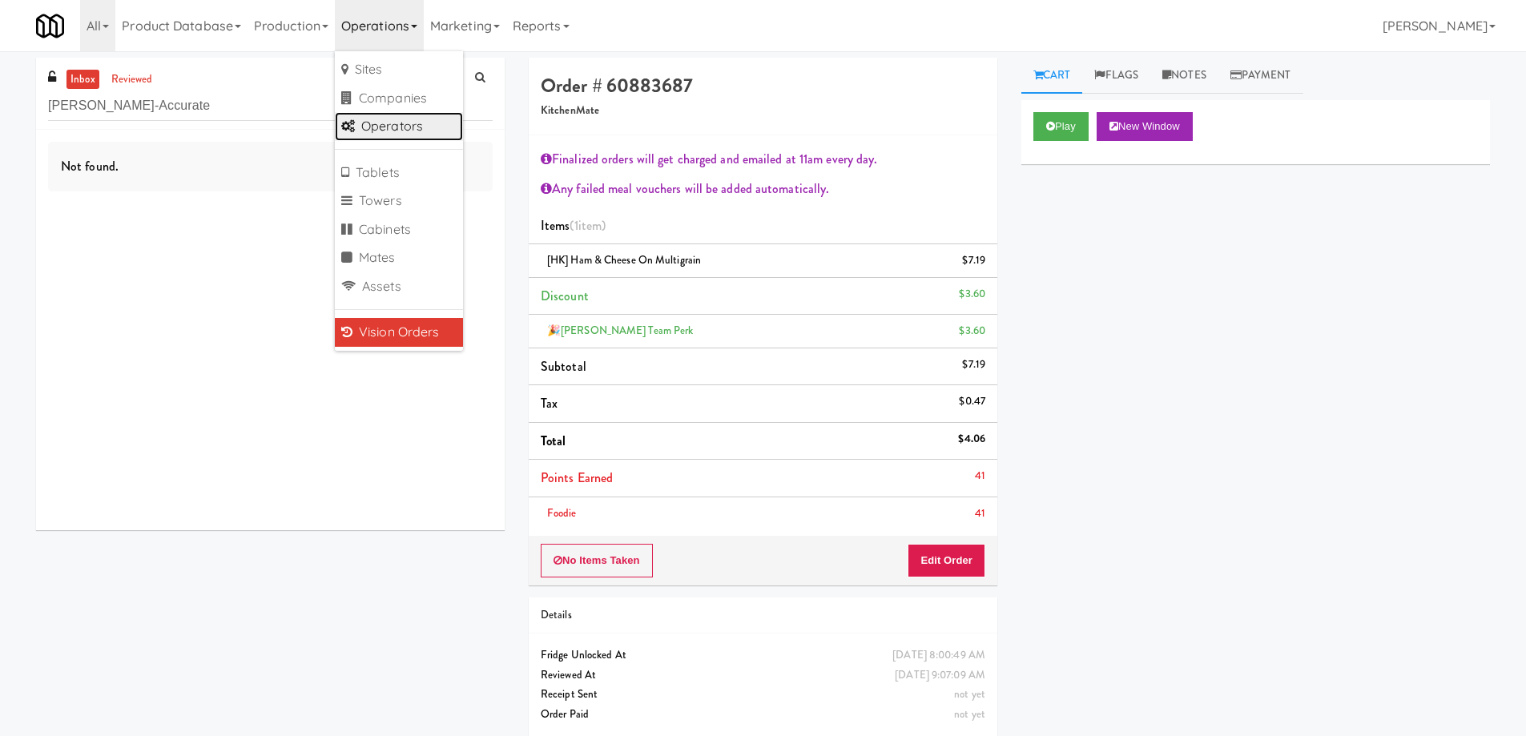
click at [409, 124] on link "Operators" at bounding box center [399, 126] width 128 height 29
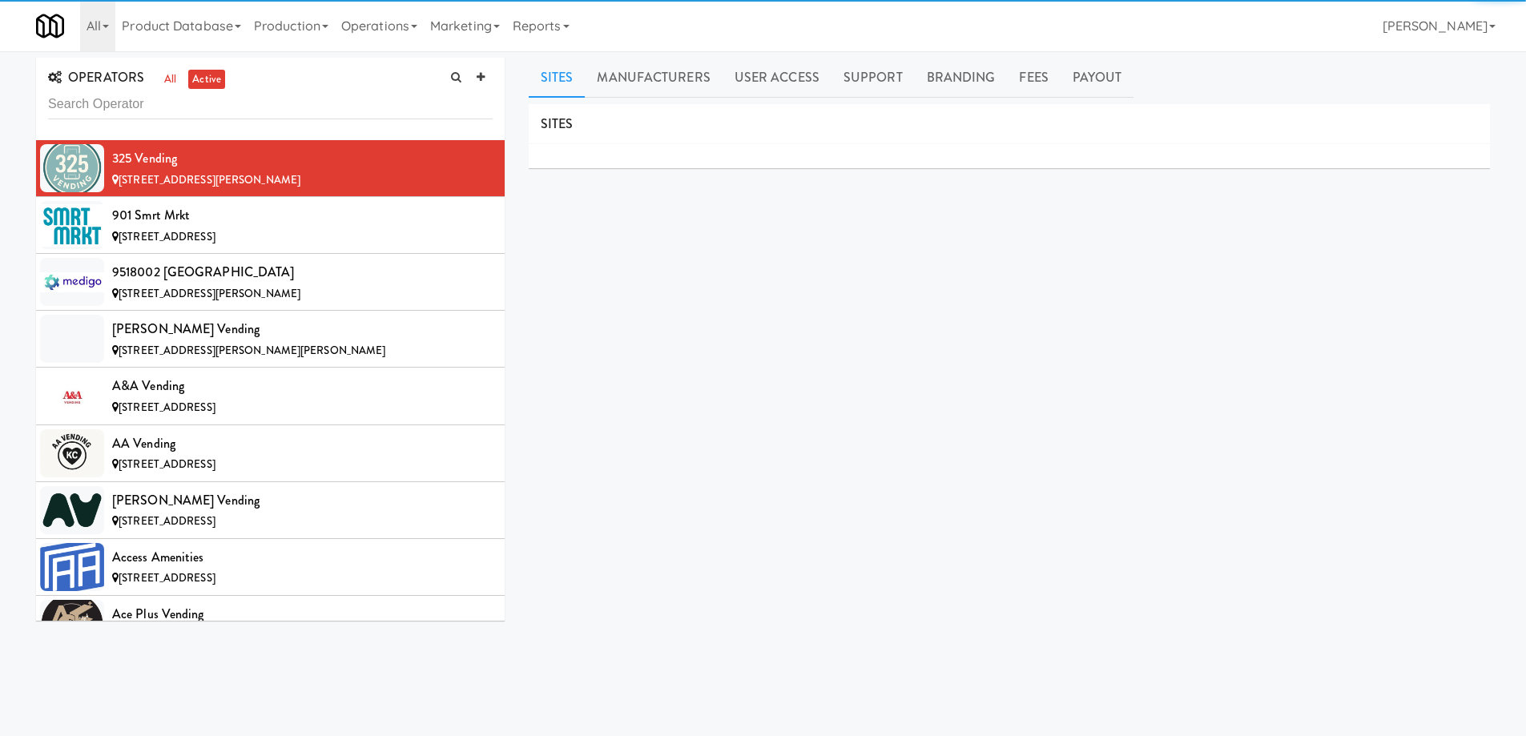
click at [131, 103] on input "text" at bounding box center [270, 105] width 445 height 30
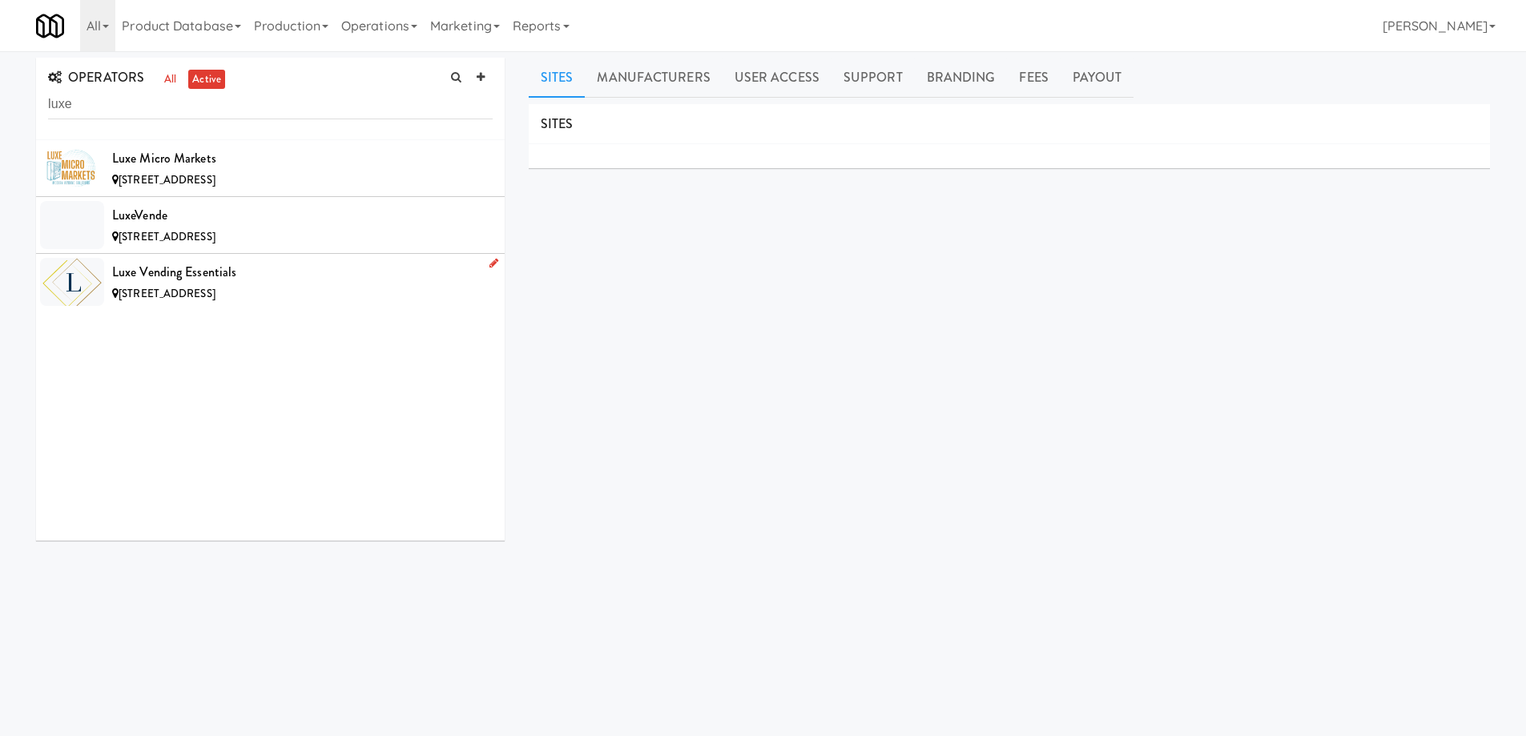
click at [296, 284] on div "14015 N 94th St, Scottsdale AZ" at bounding box center [302, 294] width 381 height 20
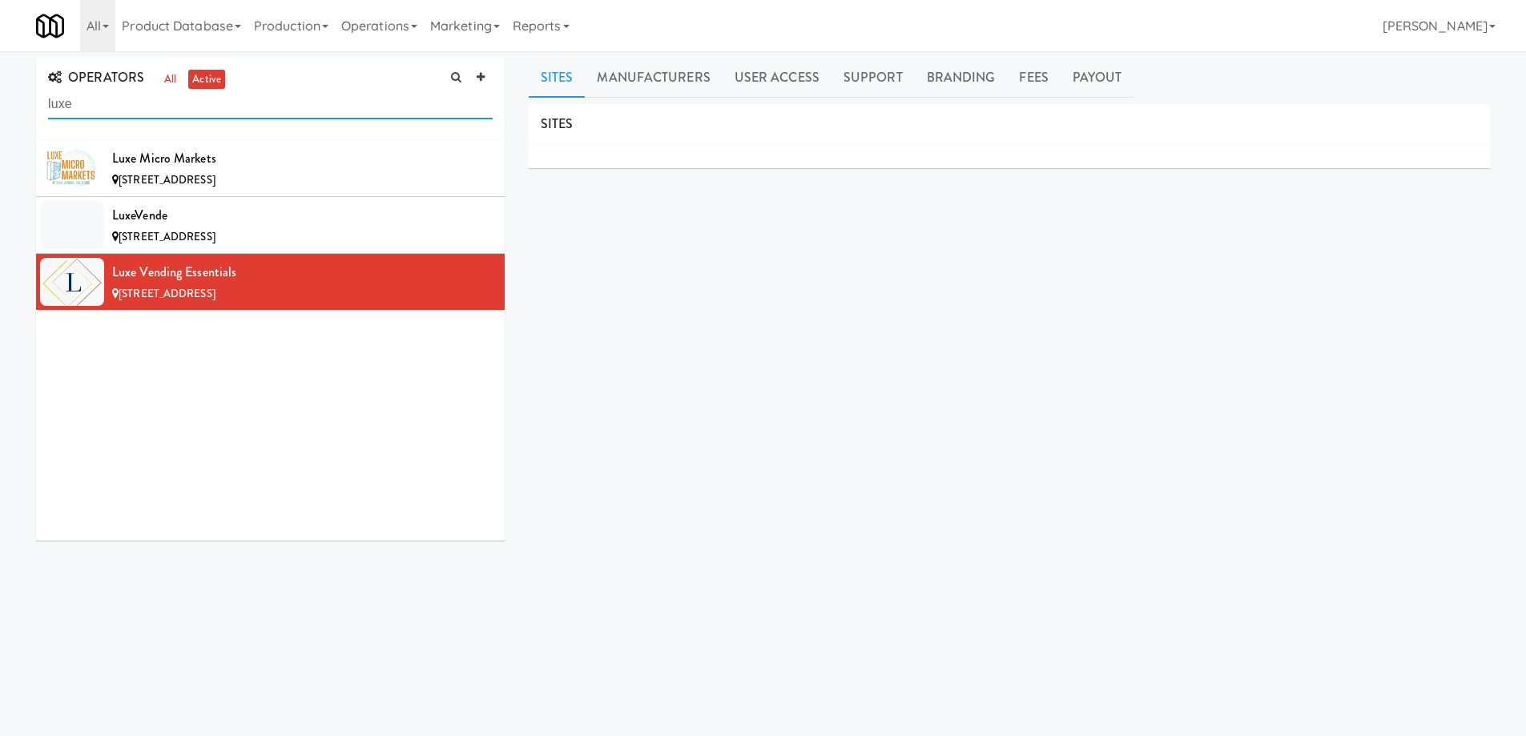
click at [127, 103] on input "luxe" at bounding box center [270, 105] width 445 height 30
paste input "[DEMOGRAPHIC_DATA]"
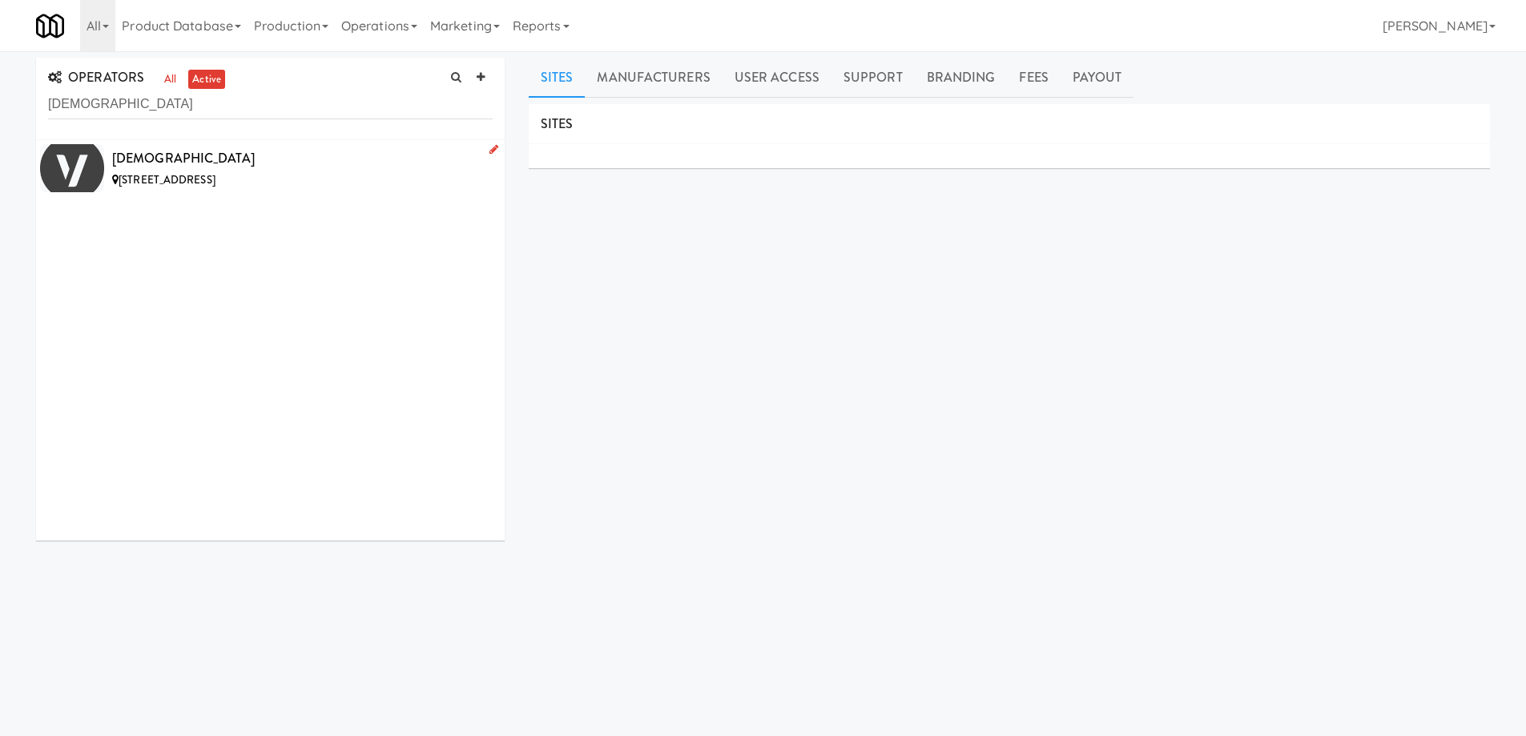
click at [360, 165] on div "[DEMOGRAPHIC_DATA]" at bounding box center [302, 159] width 381 height 24
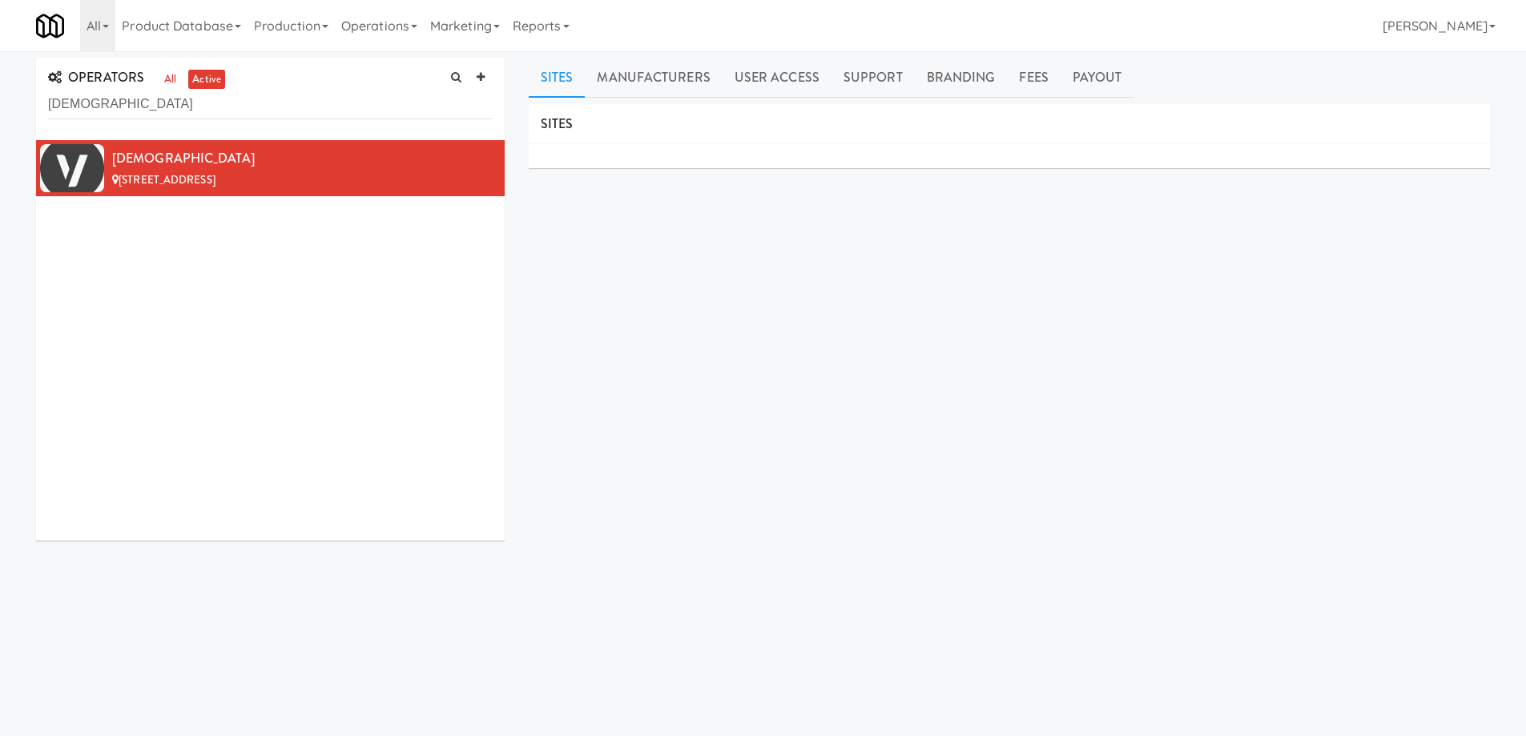
click at [662, 320] on div "SITES MANUFACTURERS Valley Baptist Church USERS Name Company Registered Hannah …" at bounding box center [1009, 404] width 961 height 601
click at [164, 77] on link "all" at bounding box center [170, 80] width 20 height 20
click at [195, 107] on input "[DEMOGRAPHIC_DATA]" at bounding box center [270, 105] width 445 height 30
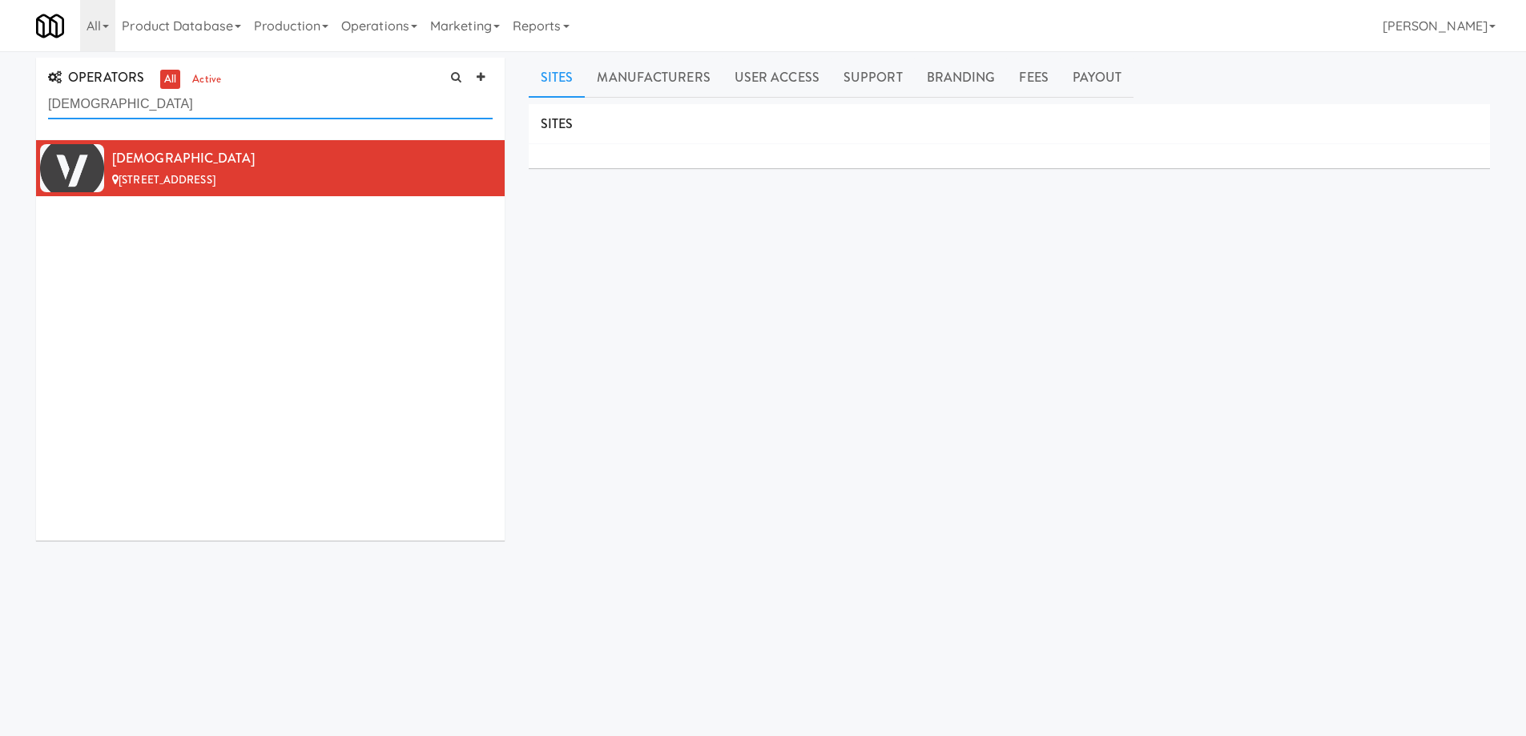
paste input "533"
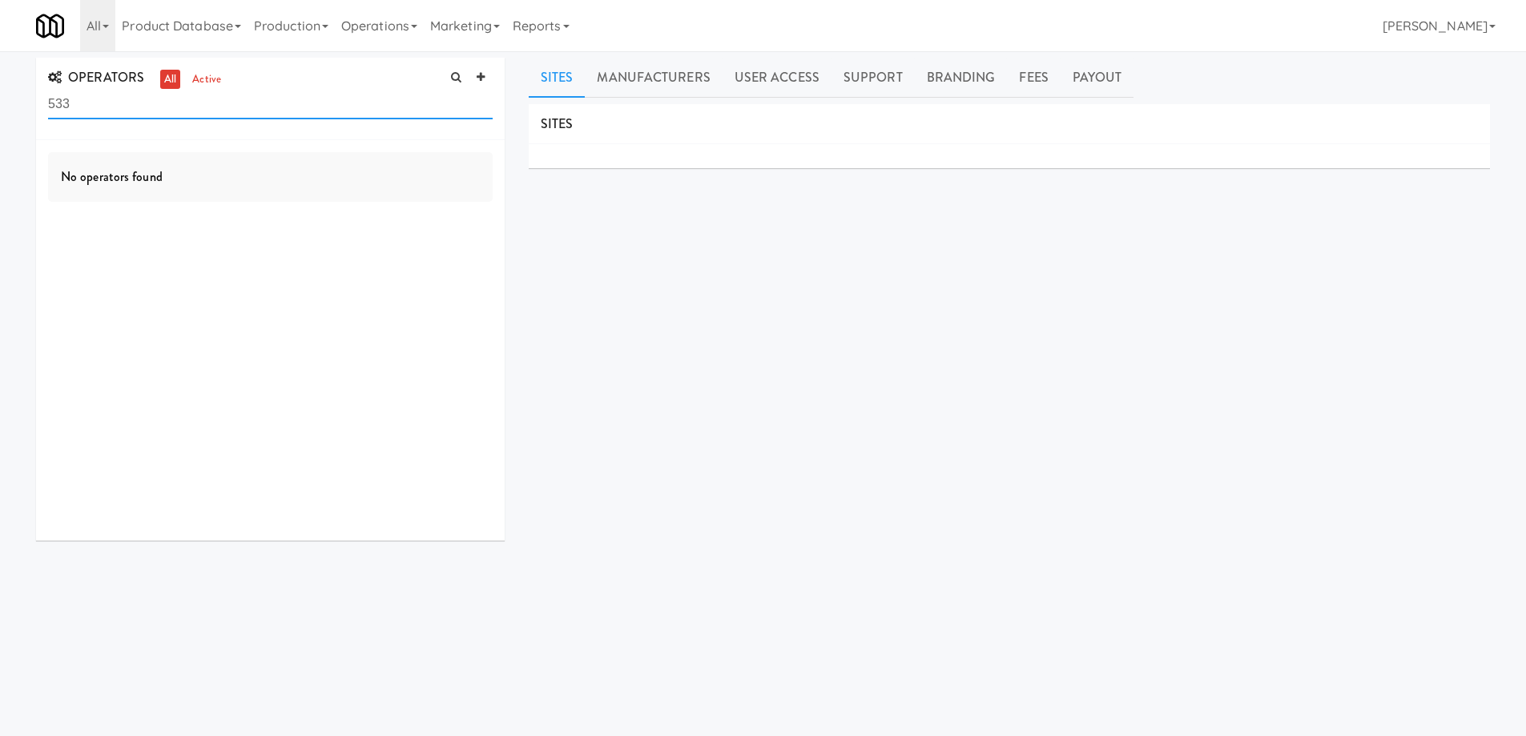
click at [236, 99] on input "533" at bounding box center [270, 105] width 445 height 30
paste input "[DEMOGRAPHIC_DATA]"
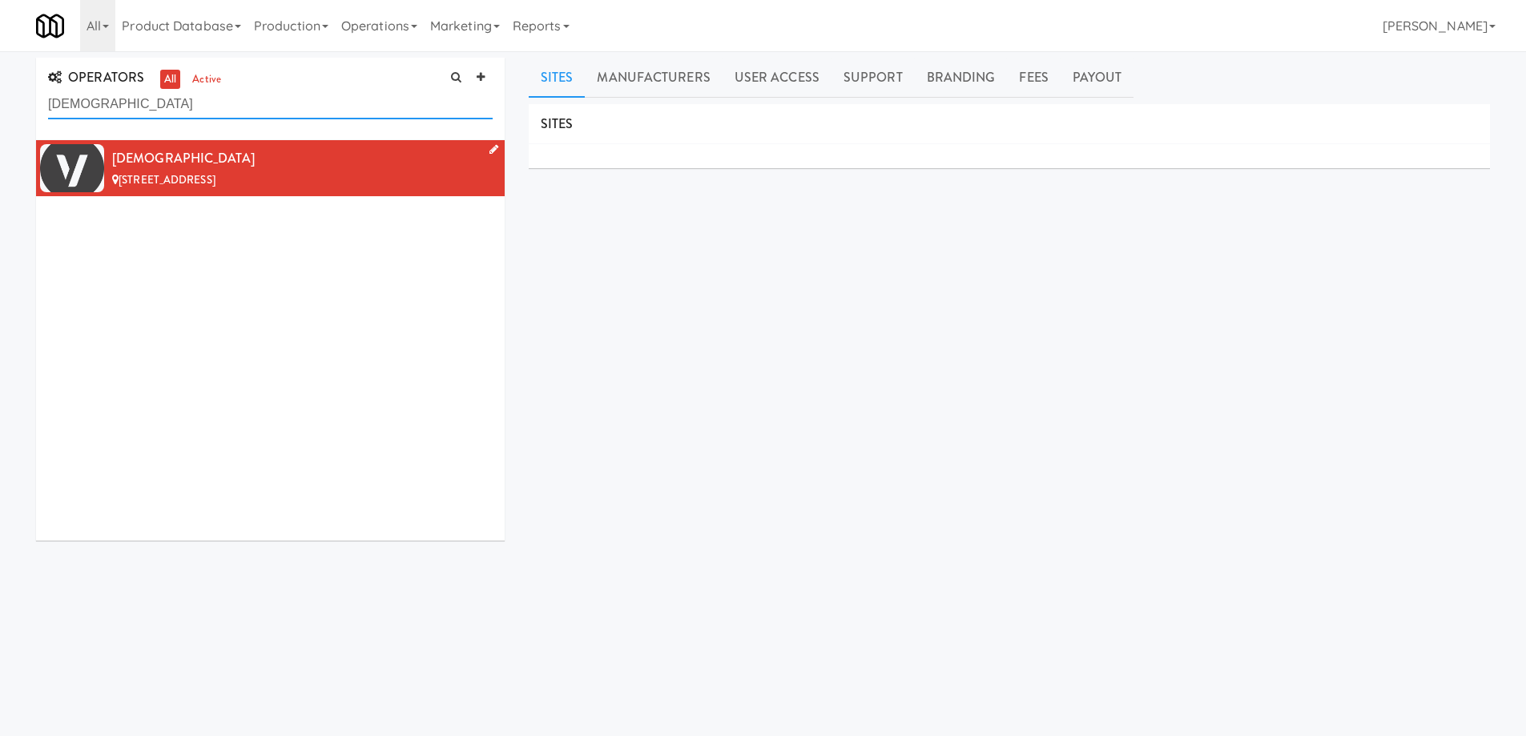
type input "[DEMOGRAPHIC_DATA]"
click at [370, 165] on div "[DEMOGRAPHIC_DATA]" at bounding box center [302, 159] width 381 height 24
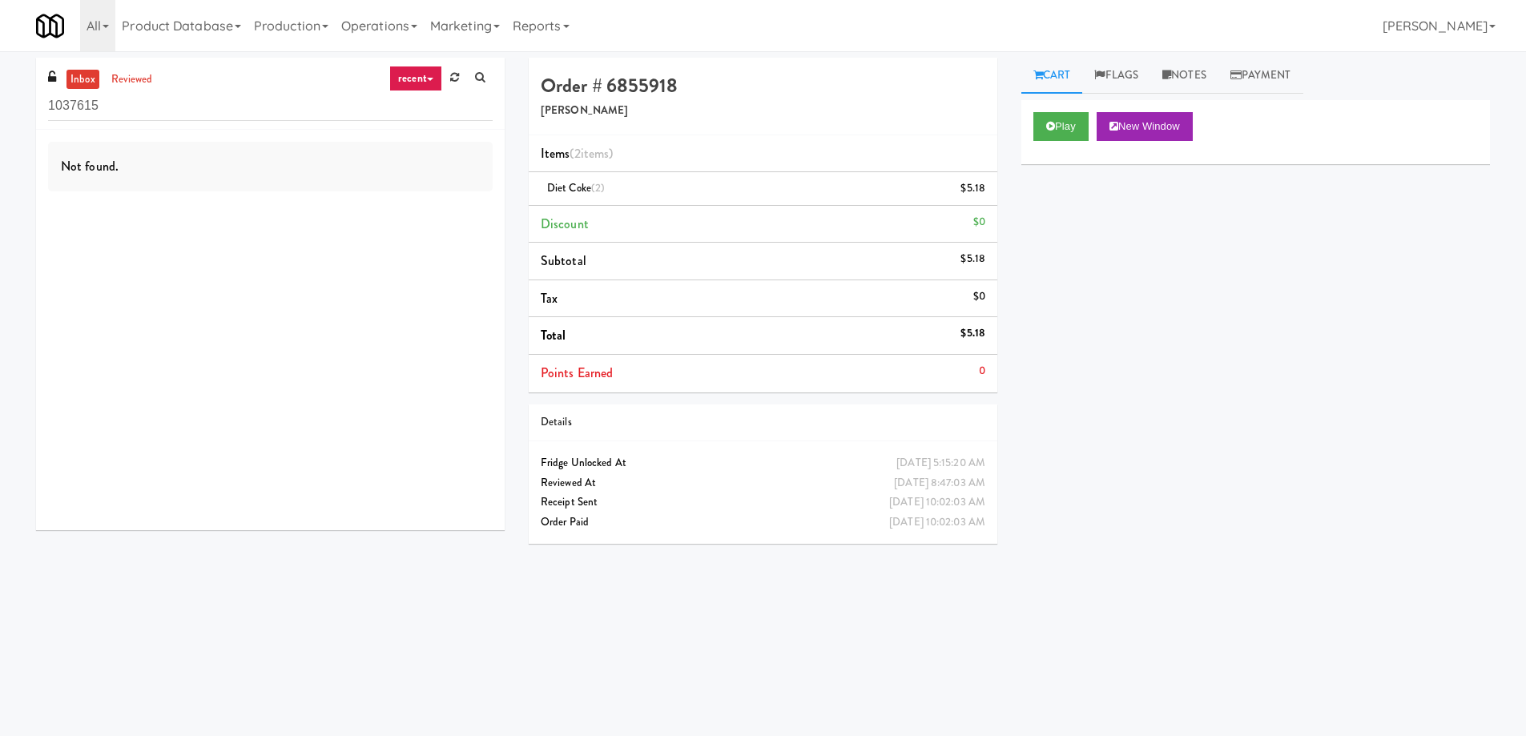
click at [417, 81] on link "recent" at bounding box center [415, 79] width 53 height 26
click at [417, 113] on link "all" at bounding box center [429, 109] width 128 height 29
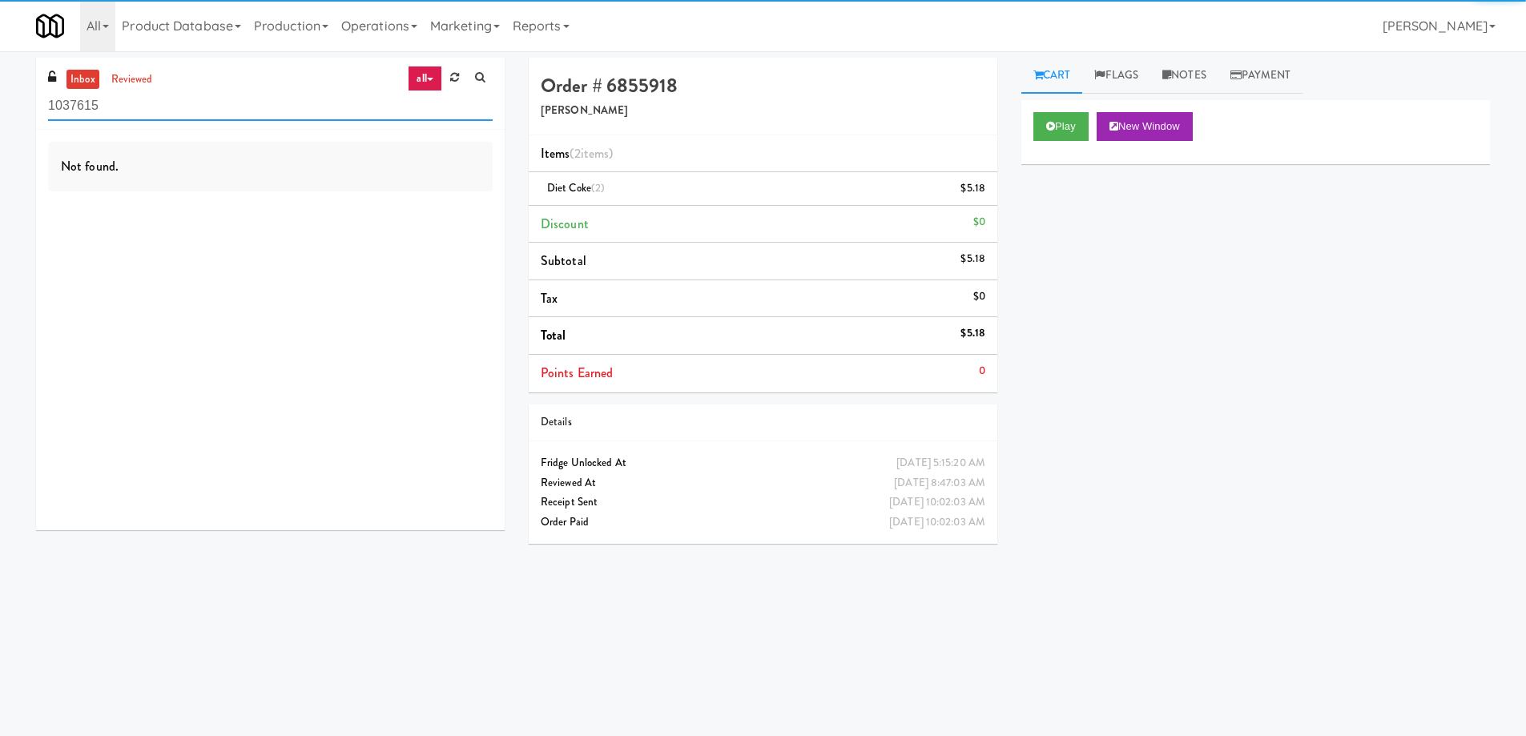
click at [135, 102] on input "1037615" at bounding box center [270, 106] width 445 height 30
click at [135, 101] on input "1037615" at bounding box center [270, 106] width 445 height 30
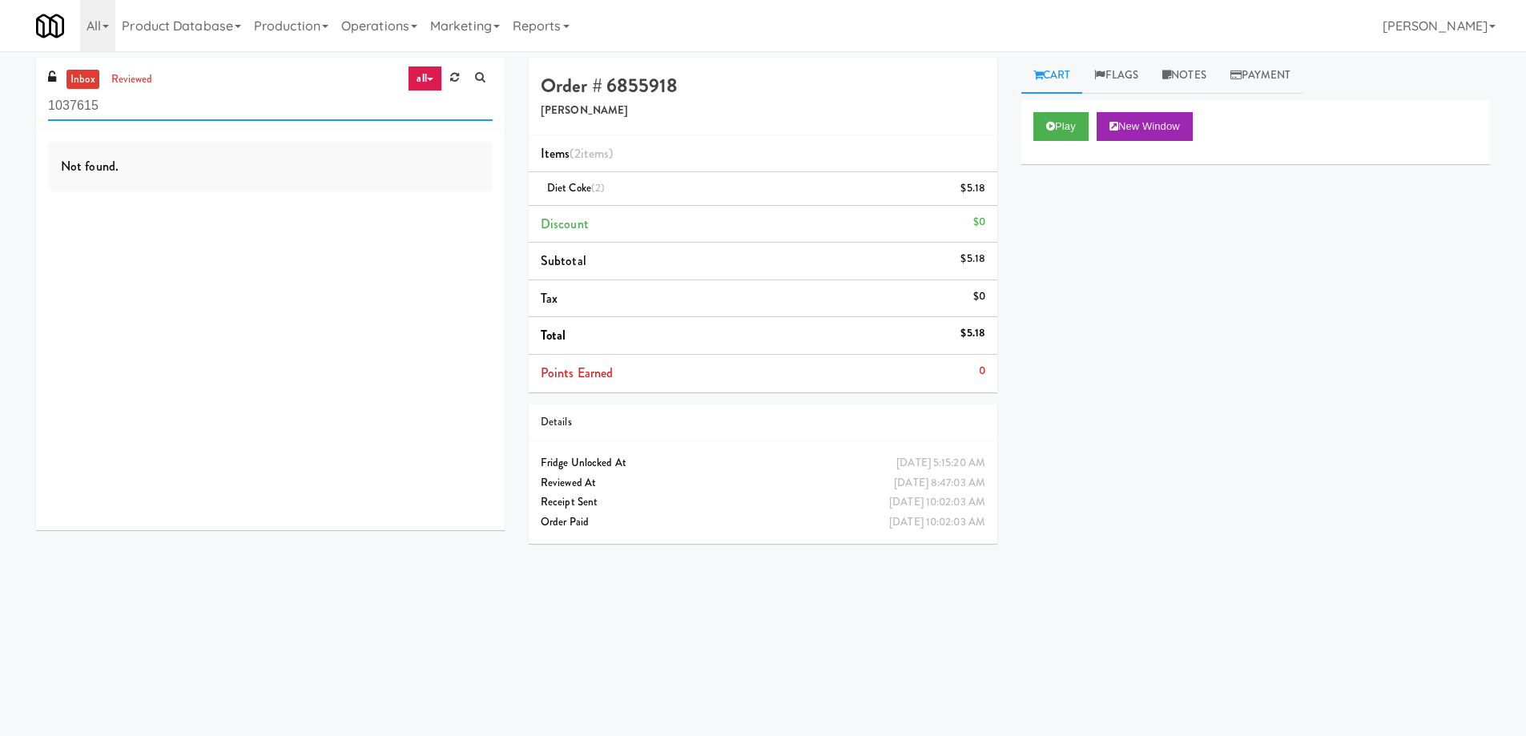
click at [135, 101] on input "1037615" at bounding box center [270, 106] width 445 height 30
paste input "Revology Cars"
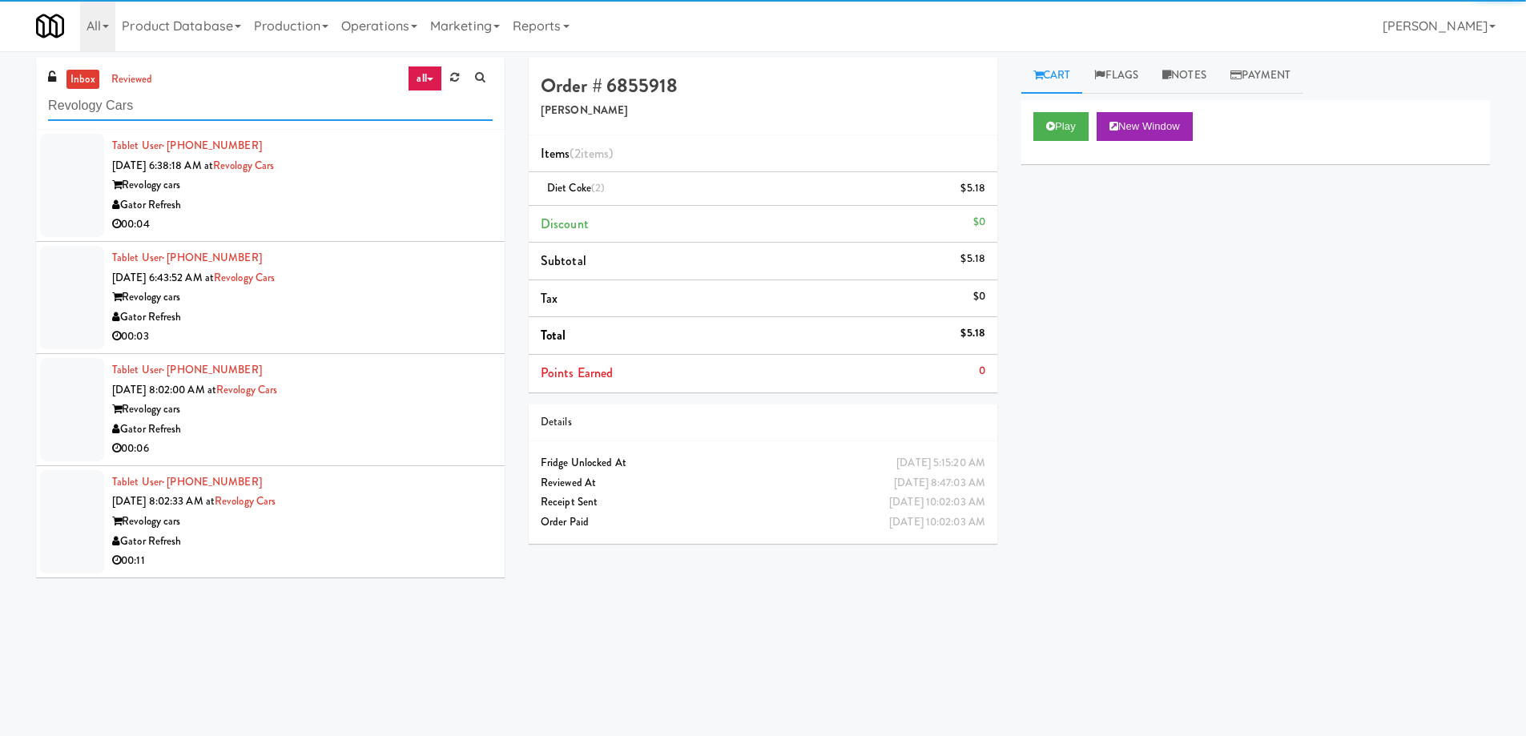
type input "Revology Cars"
click at [367, 204] on div "Gator Refresh" at bounding box center [302, 205] width 381 height 20
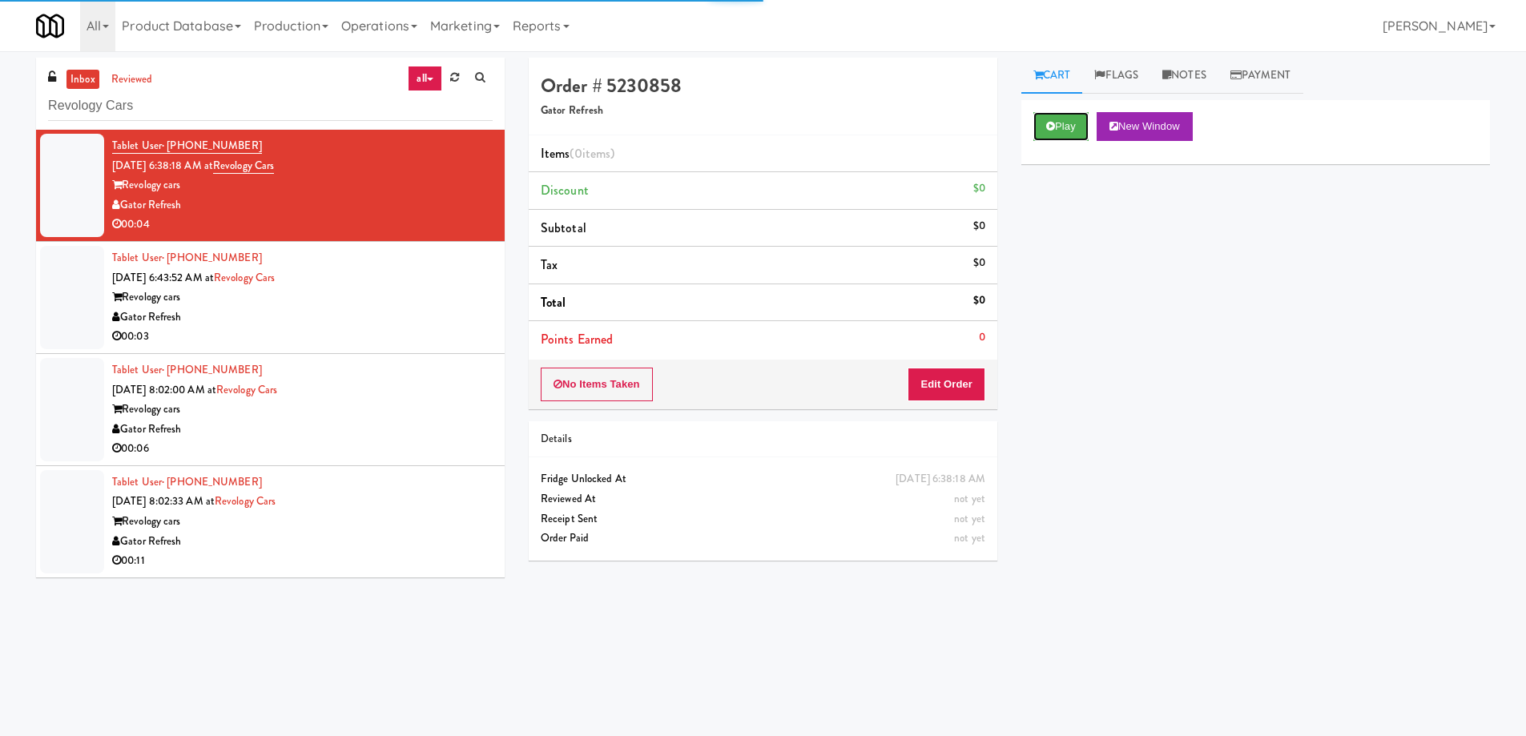
click at [1049, 122] on icon at bounding box center [1050, 126] width 9 height 10
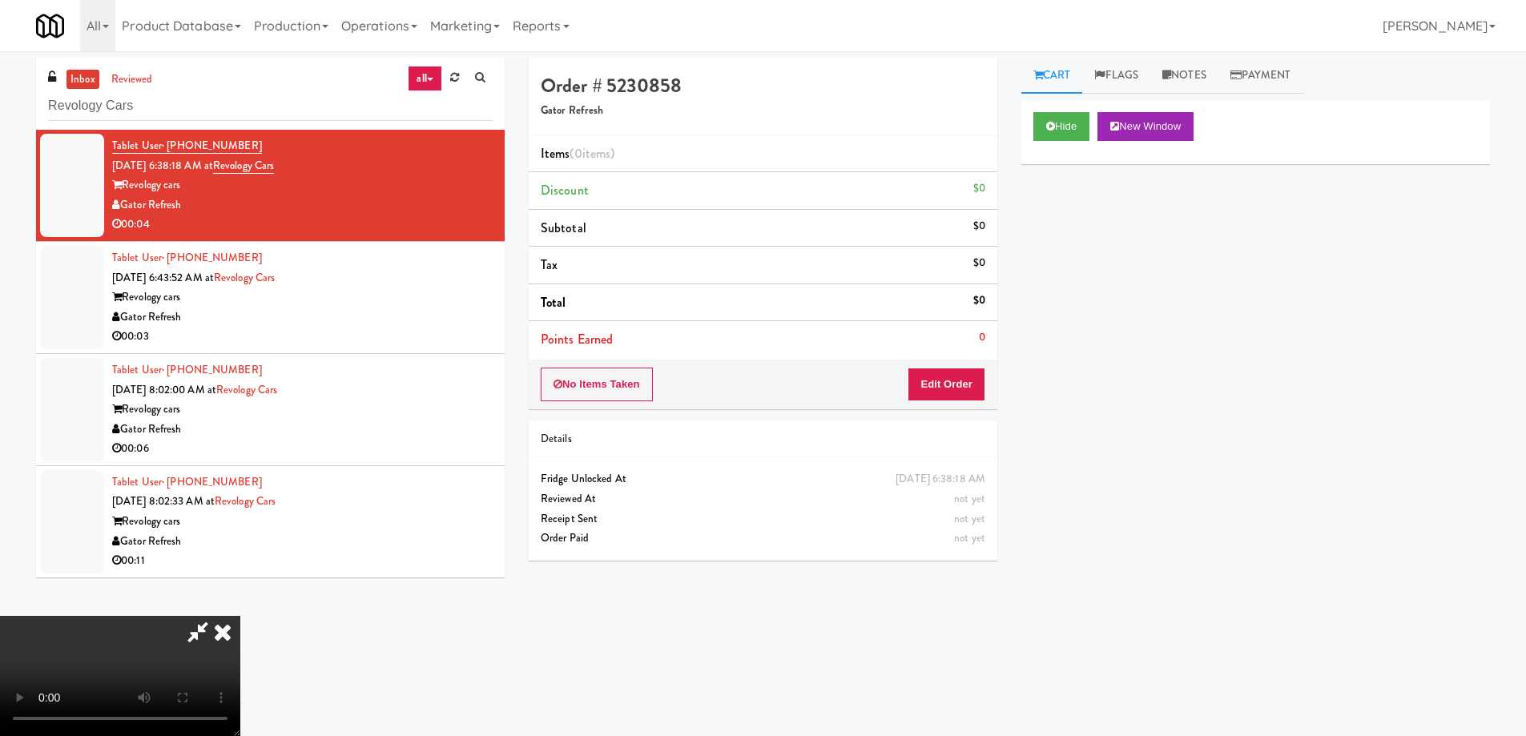
click at [240, 616] on video at bounding box center [120, 676] width 240 height 120
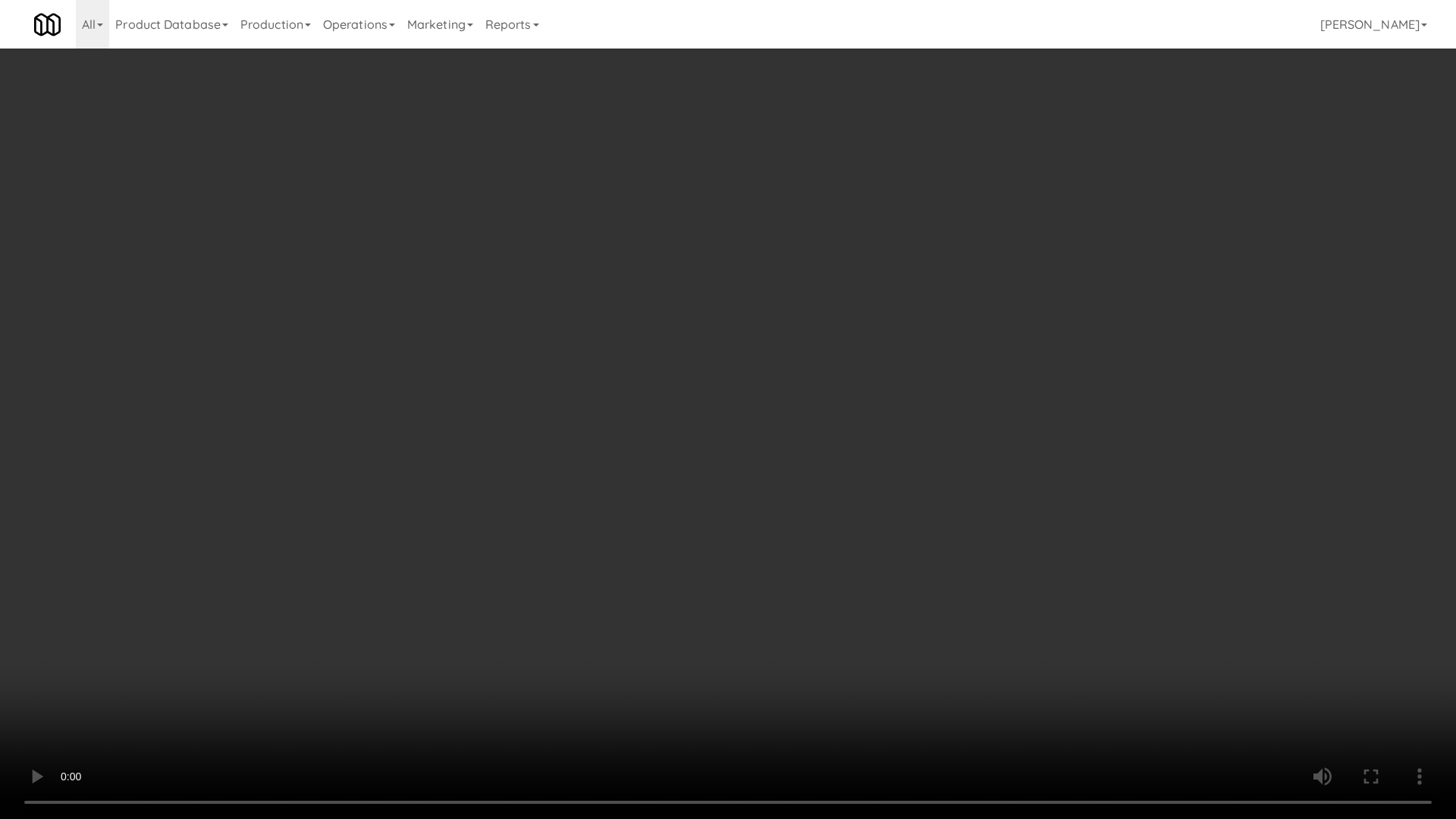
click at [630, 492] on video at bounding box center [728, 409] width 1456 height 819
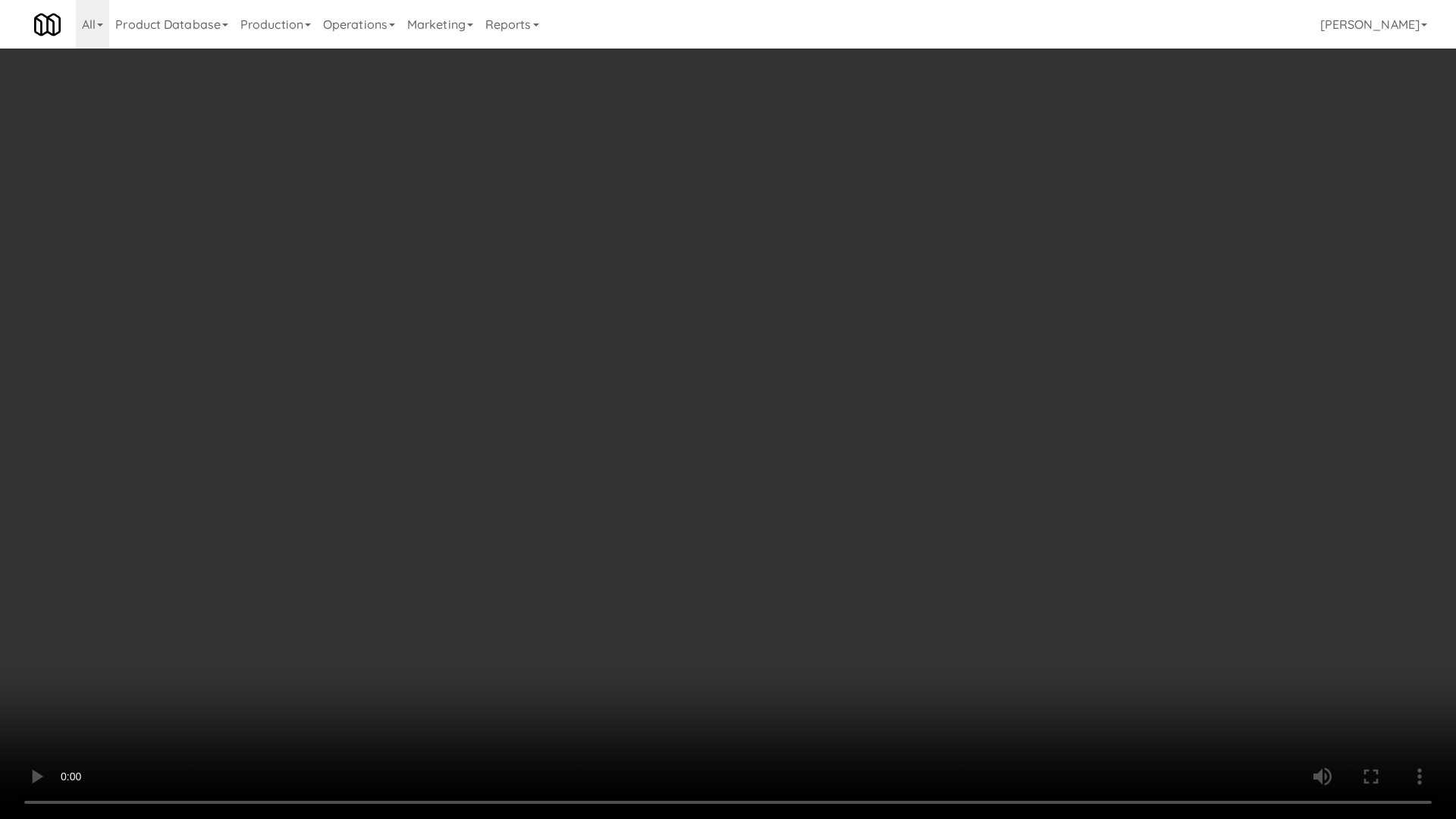
click at [630, 492] on video at bounding box center [728, 409] width 1456 height 819
click at [1207, 647] on video at bounding box center [728, 409] width 1456 height 819
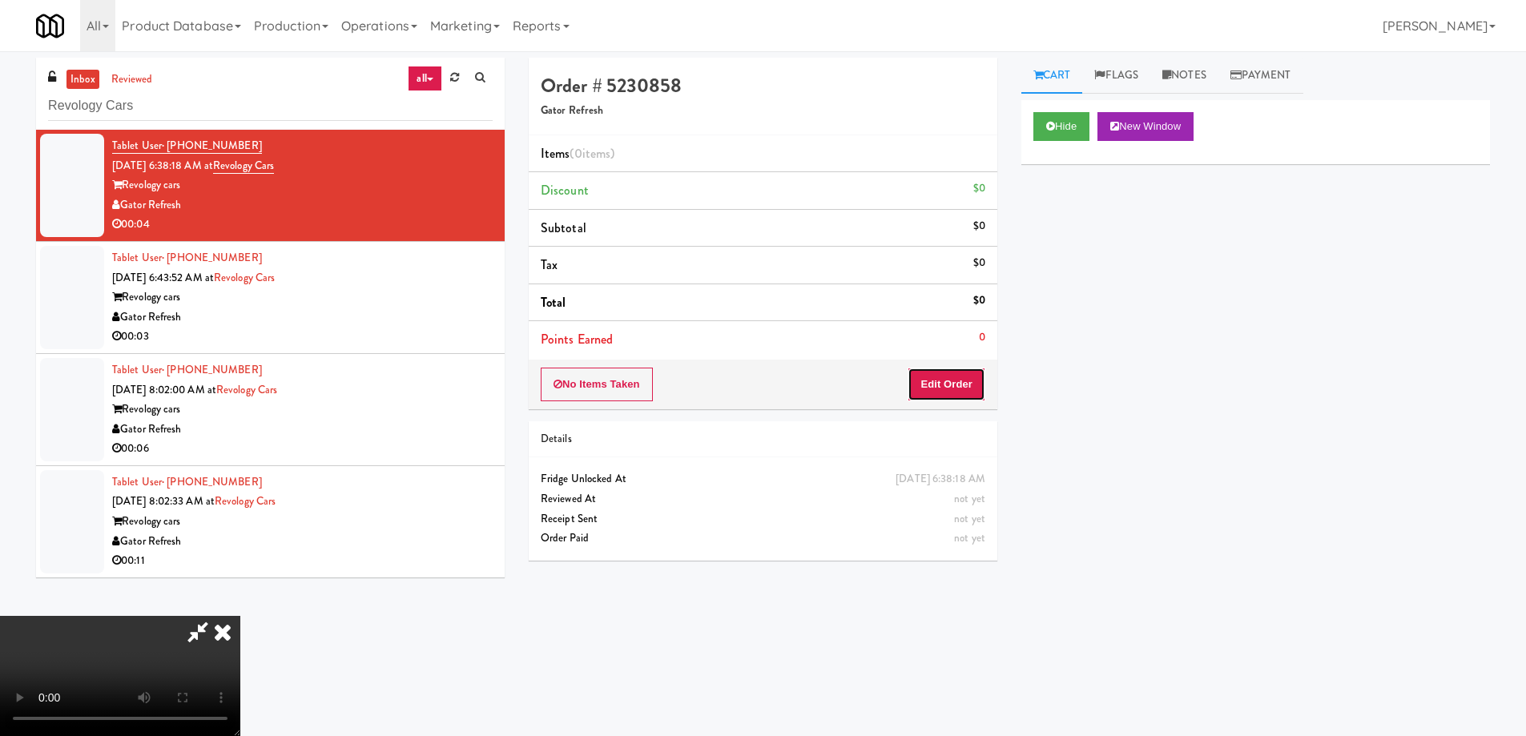
click at [949, 378] on button "Edit Order" at bounding box center [947, 385] width 78 height 34
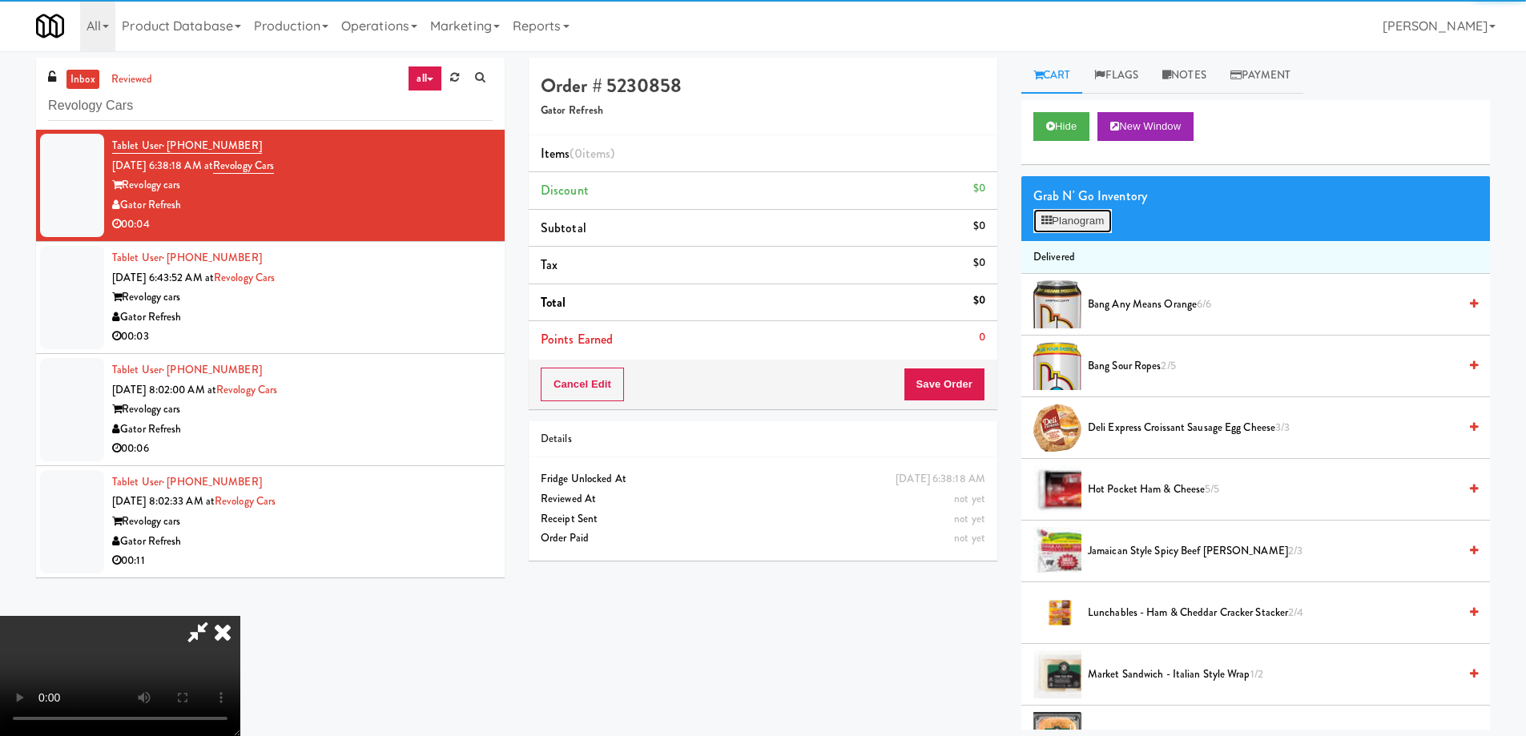
click at [1070, 218] on button "Planogram" at bounding box center [1072, 221] width 79 height 24
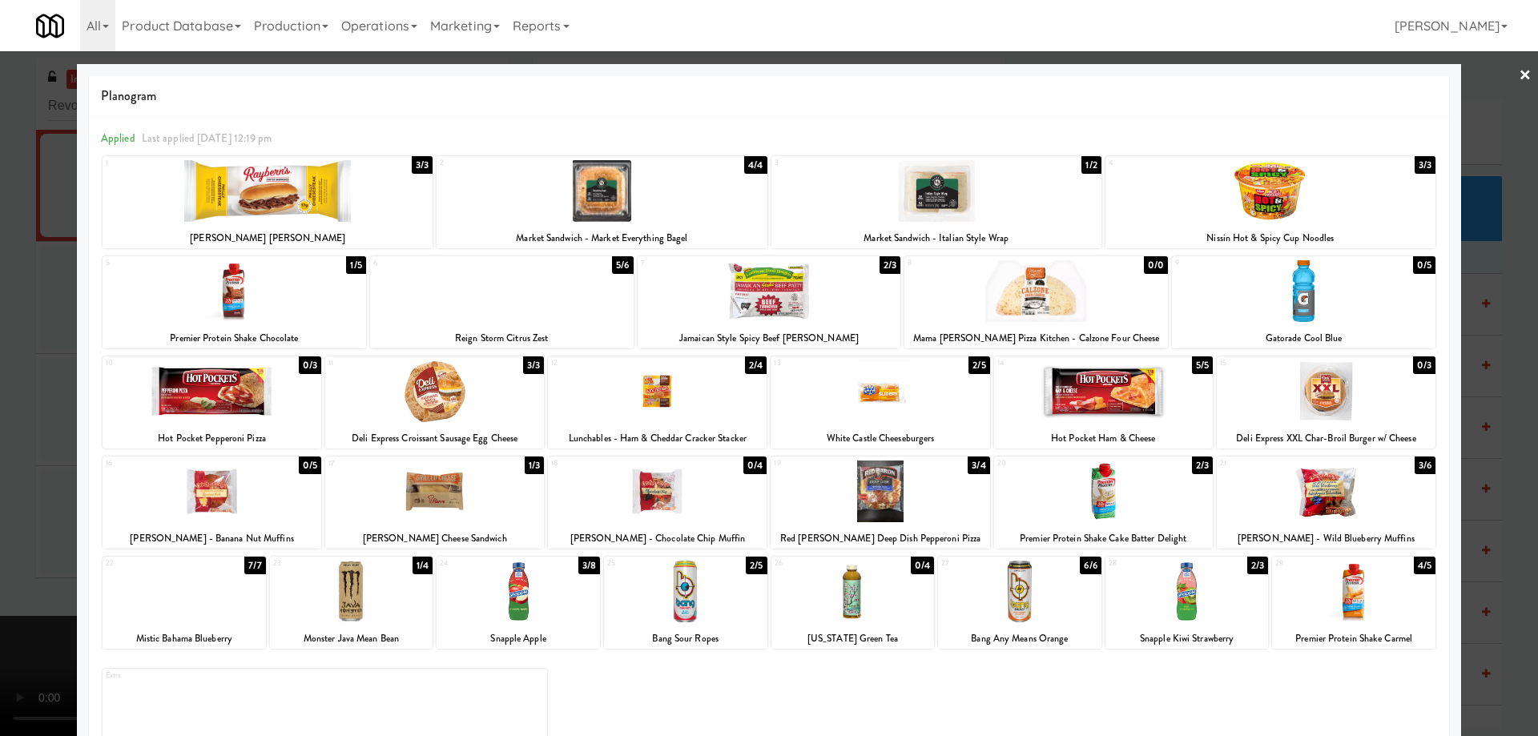
click at [554, 297] on div at bounding box center [502, 291] width 264 height 62
click at [1521, 79] on div at bounding box center [769, 368] width 1538 height 736
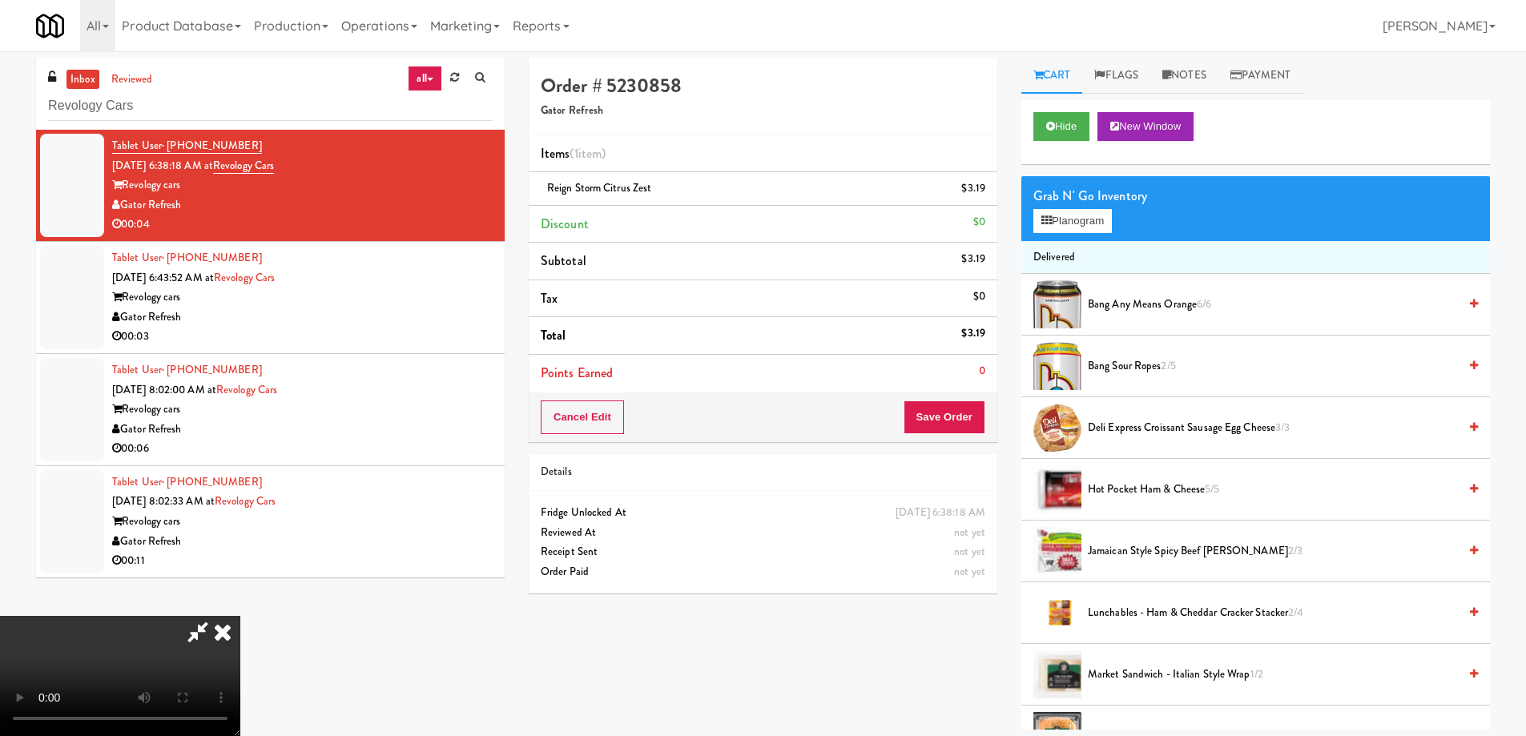
click at [240, 616] on video at bounding box center [120, 676] width 240 height 120
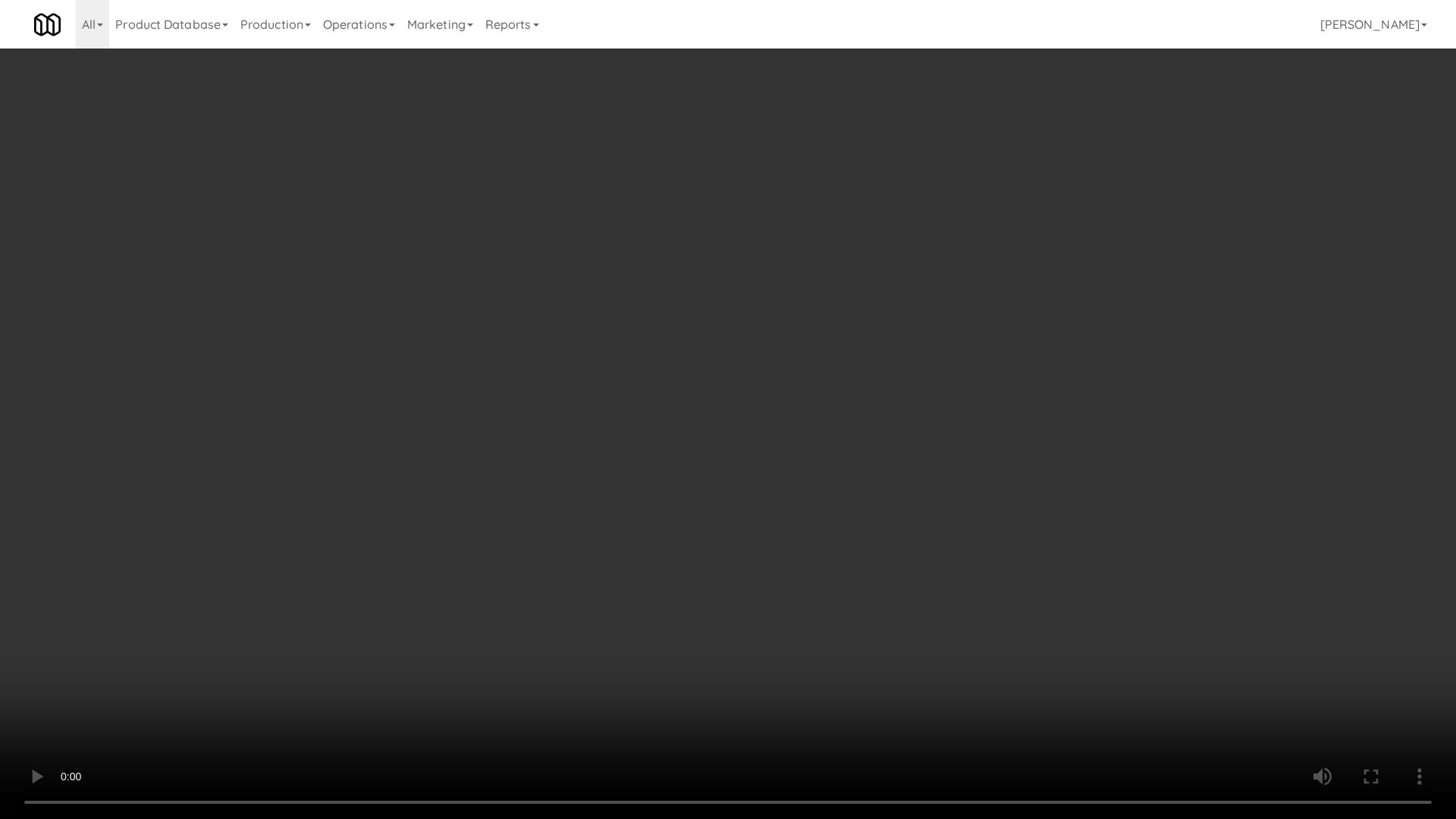
click at [701, 445] on video at bounding box center [728, 409] width 1456 height 819
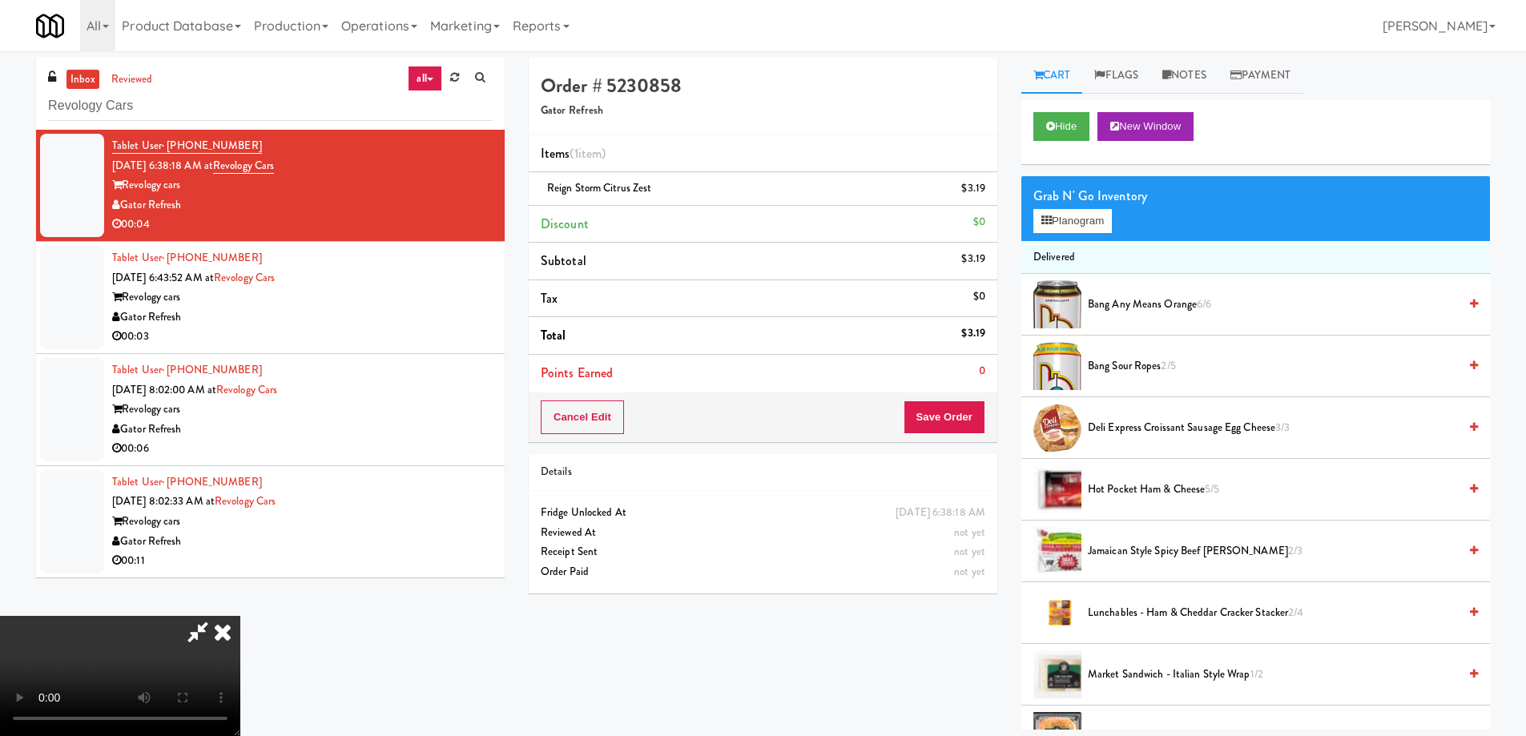
click at [240, 616] on icon at bounding box center [222, 632] width 35 height 32
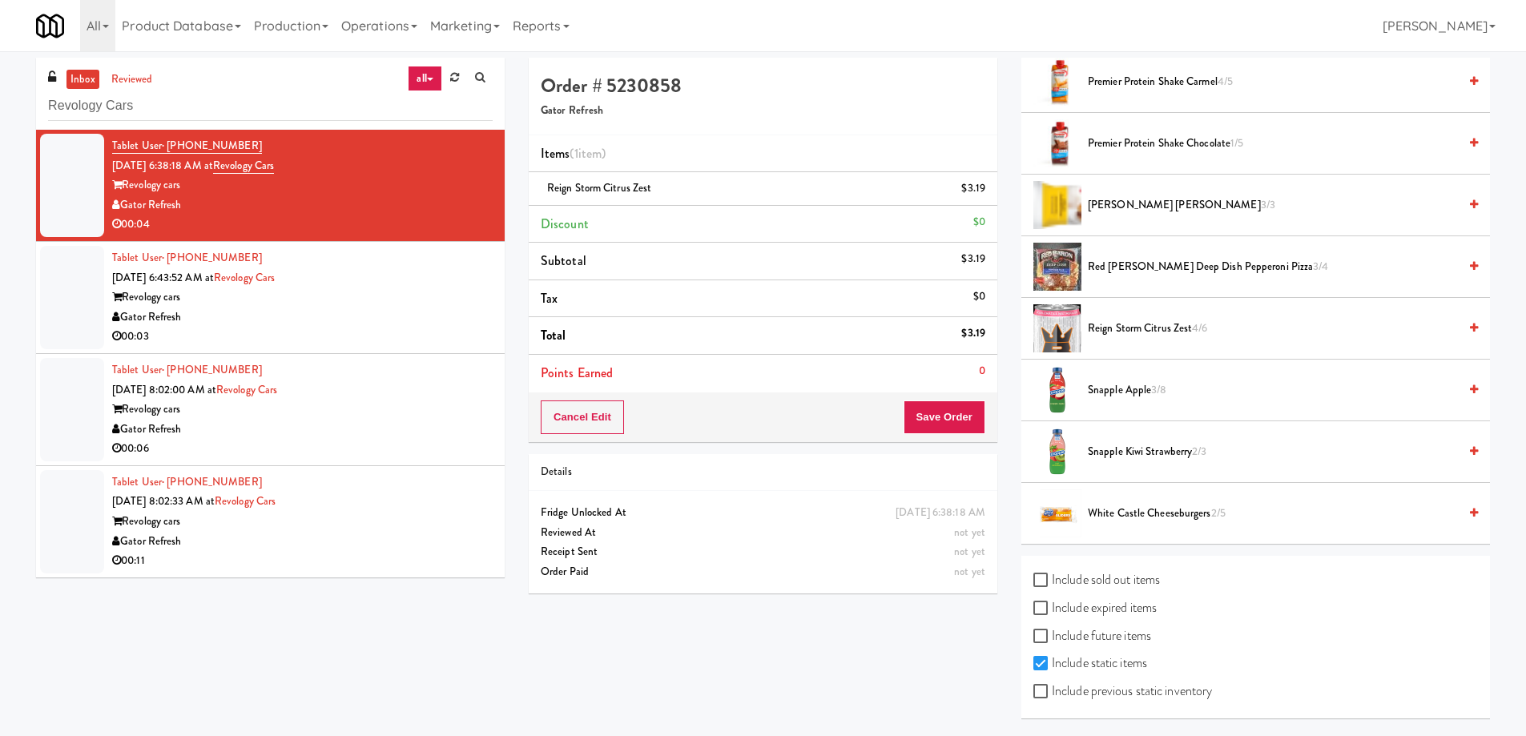
scroll to position [1087, 0]
click at [590, 183] on span "Reign Storm Citrus Zest" at bounding box center [599, 187] width 104 height 15
copy span "Reign Storm Citrus Zest"
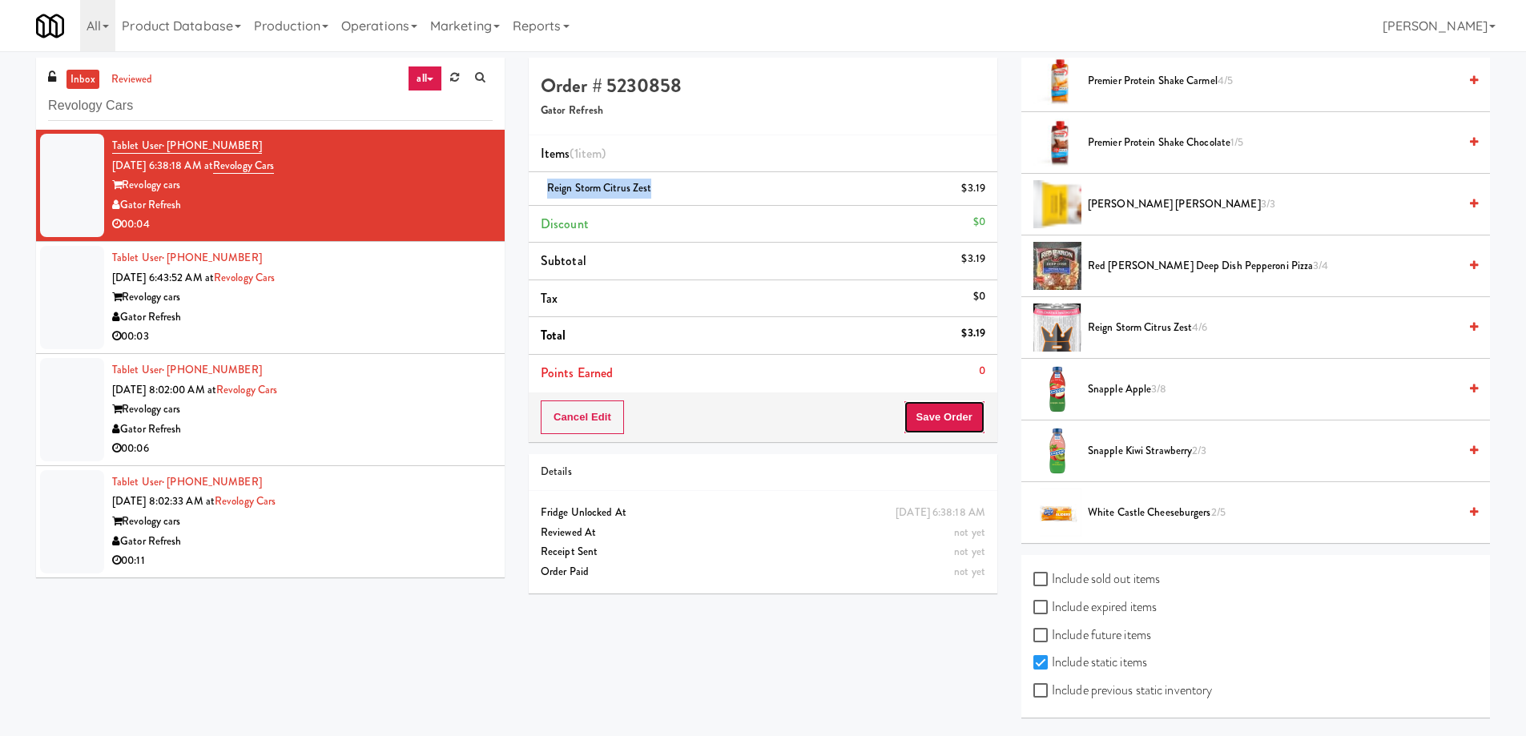
click at [930, 417] on button "Save Order" at bounding box center [945, 418] width 82 height 34
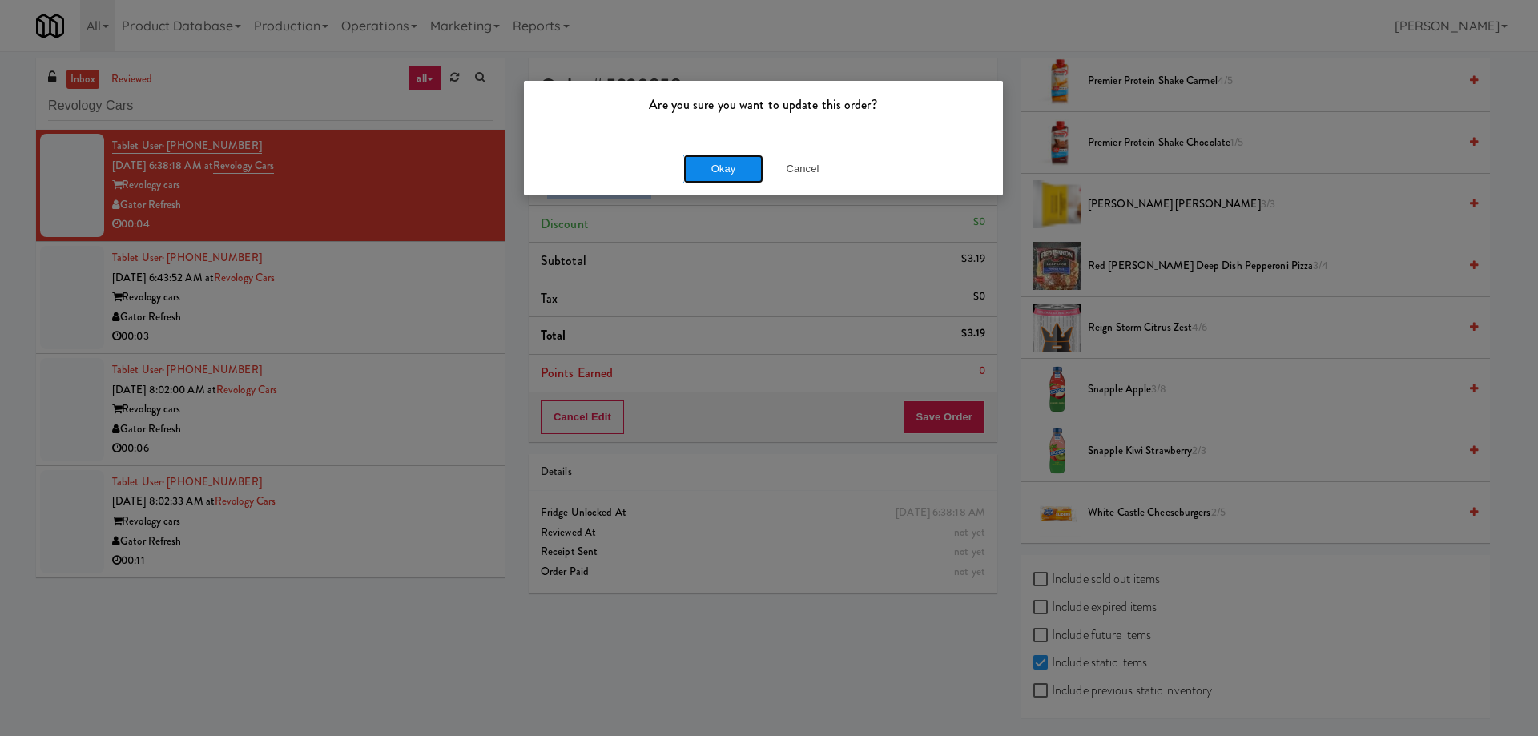
click at [700, 166] on button "Okay" at bounding box center [723, 169] width 80 height 29
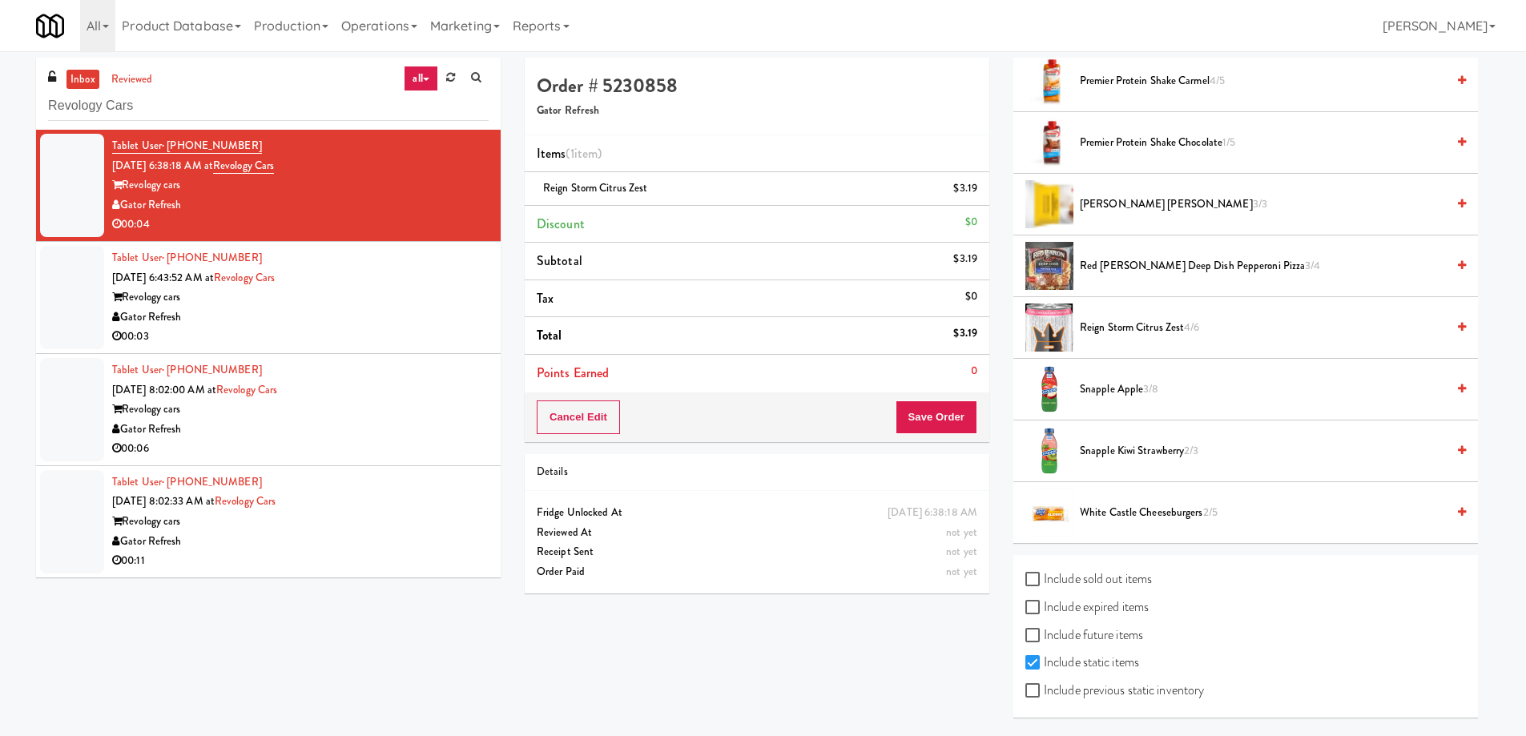
click at [409, 298] on div "Revology cars" at bounding box center [300, 298] width 377 height 20
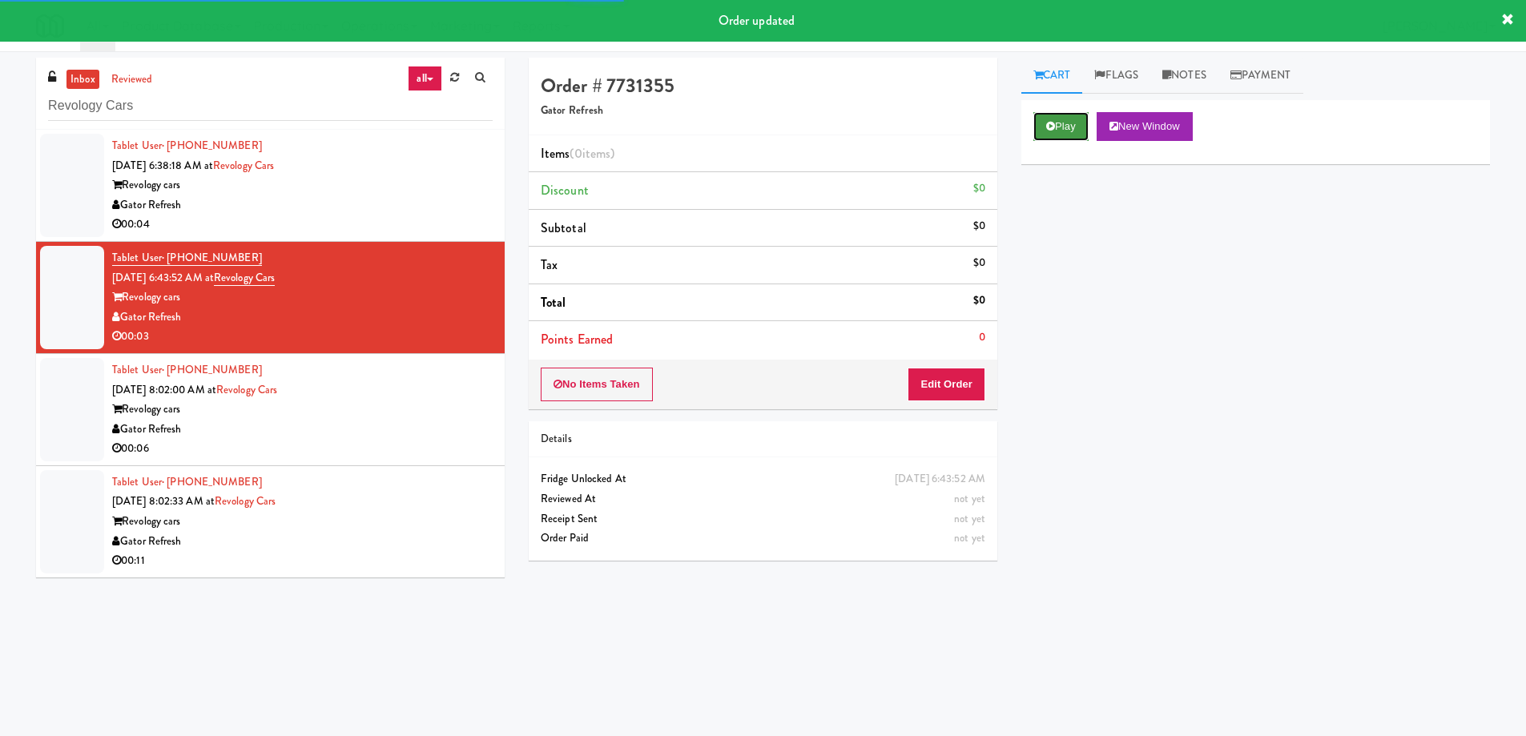
click at [1083, 125] on button "Play" at bounding box center [1060, 126] width 55 height 29
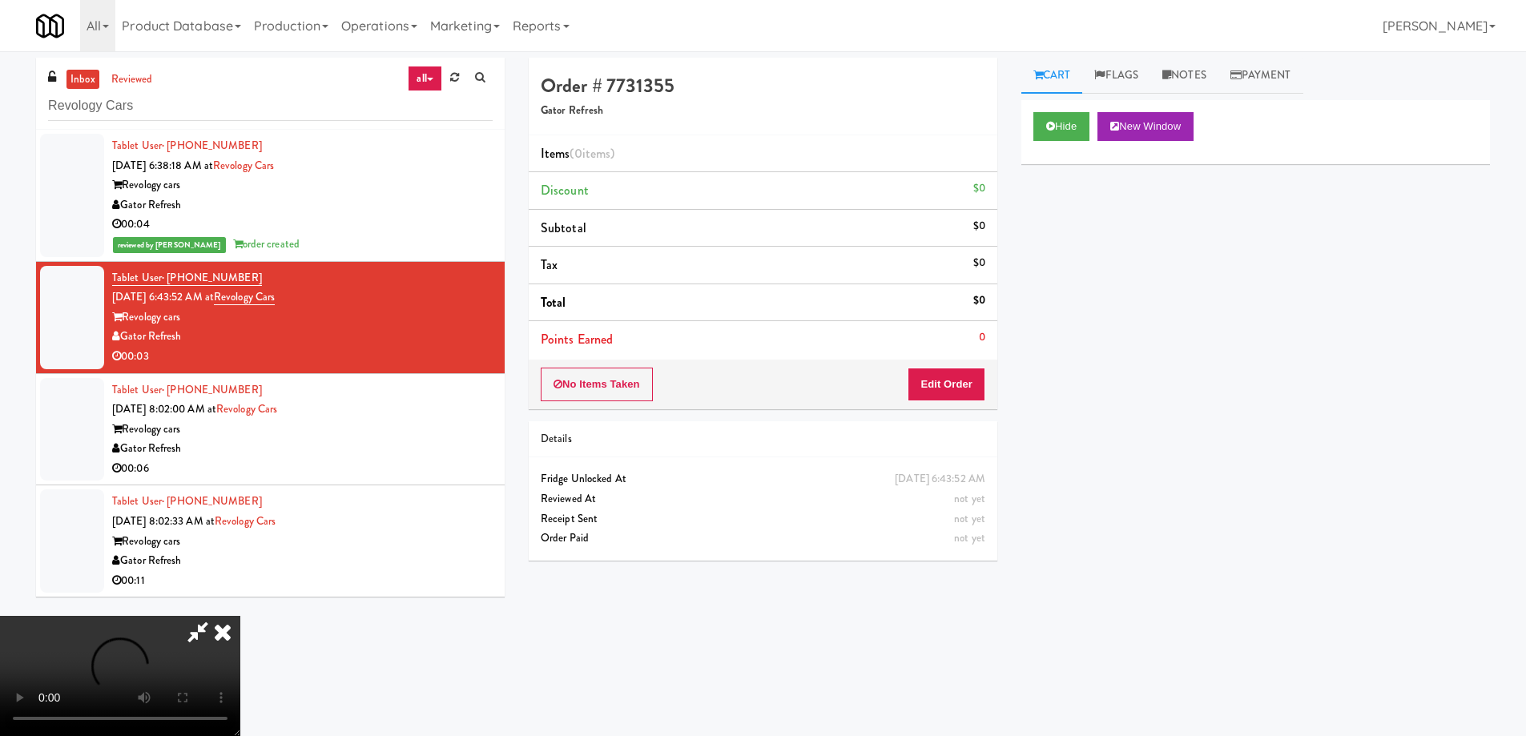
click at [240, 616] on video at bounding box center [120, 676] width 240 height 120
drag, startPoint x: 978, startPoint y: 391, endPoint x: 998, endPoint y: 348, distance: 47.7
click at [978, 389] on button "Edit Order" at bounding box center [947, 385] width 78 height 34
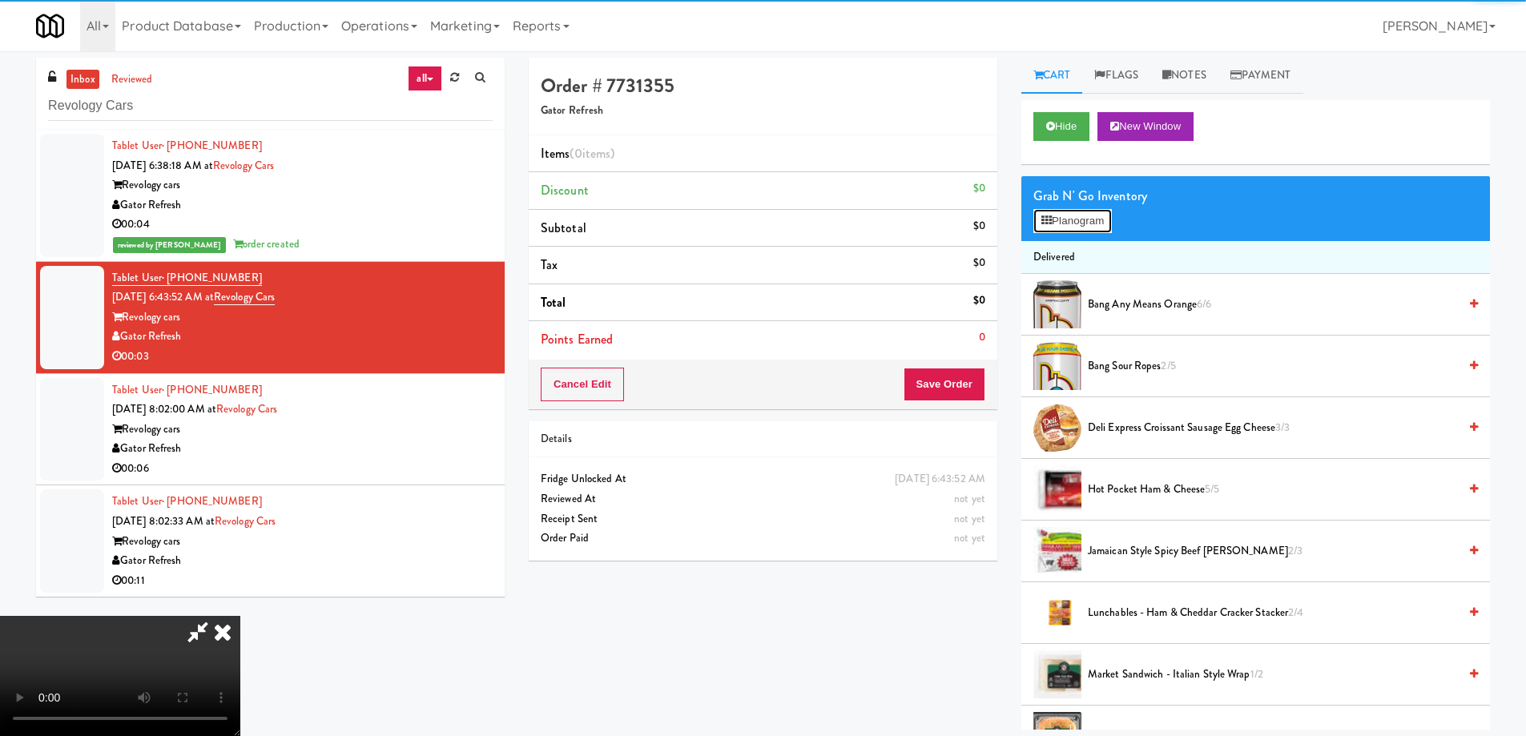
drag, startPoint x: 1065, startPoint y: 224, endPoint x: 954, endPoint y: 284, distance: 125.8
click at [1065, 224] on button "Planogram" at bounding box center [1072, 221] width 79 height 24
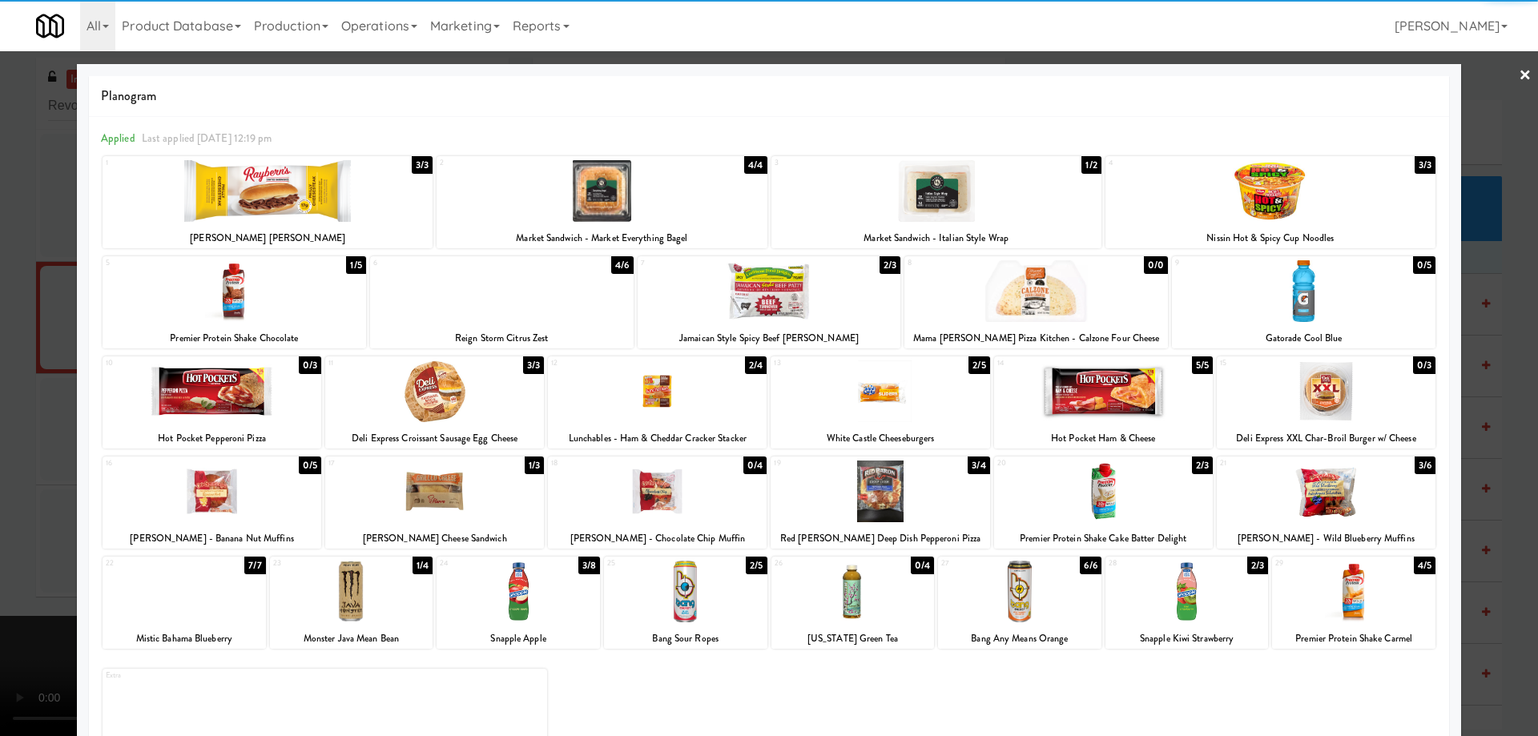
click at [359, 602] on div at bounding box center [351, 592] width 163 height 62
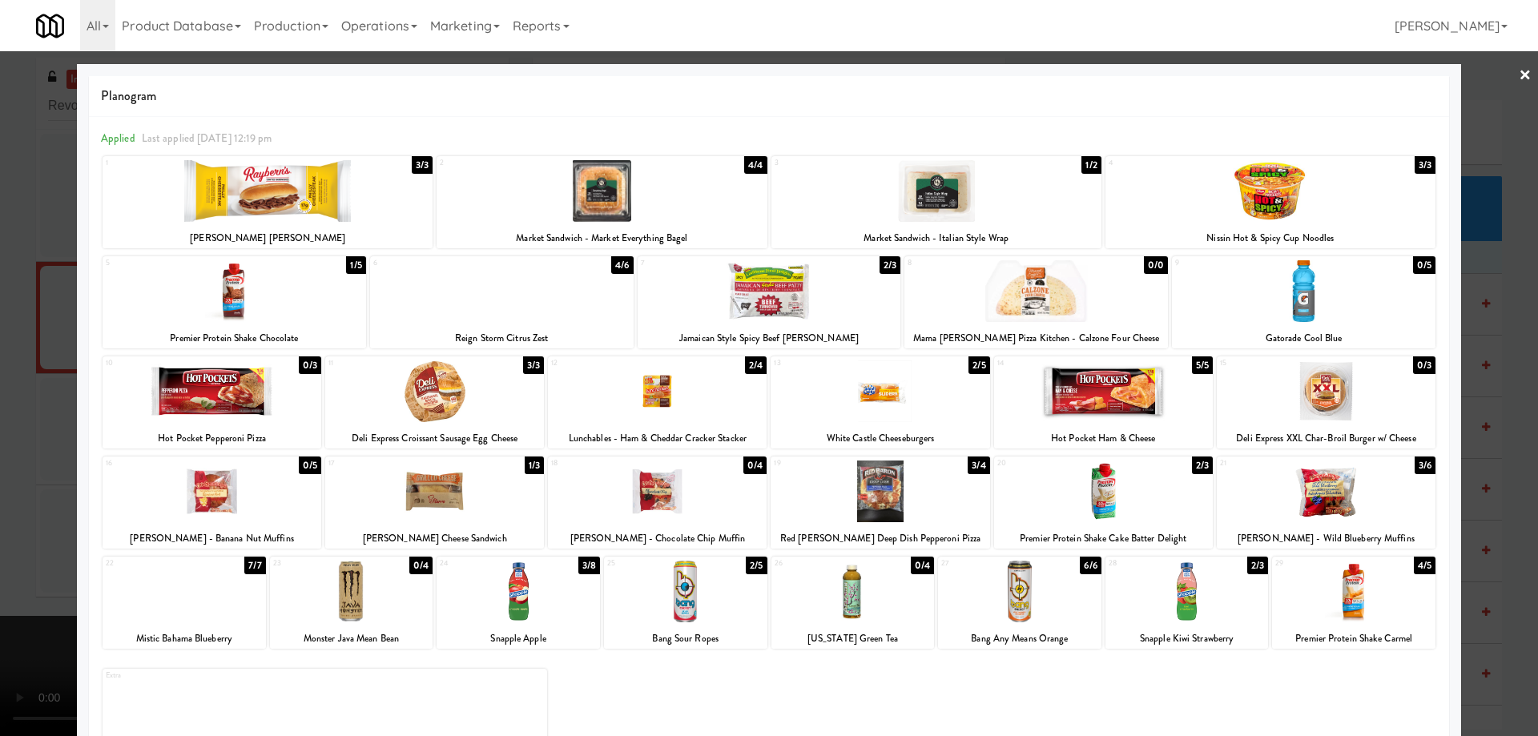
click at [1506, 72] on div at bounding box center [769, 368] width 1538 height 736
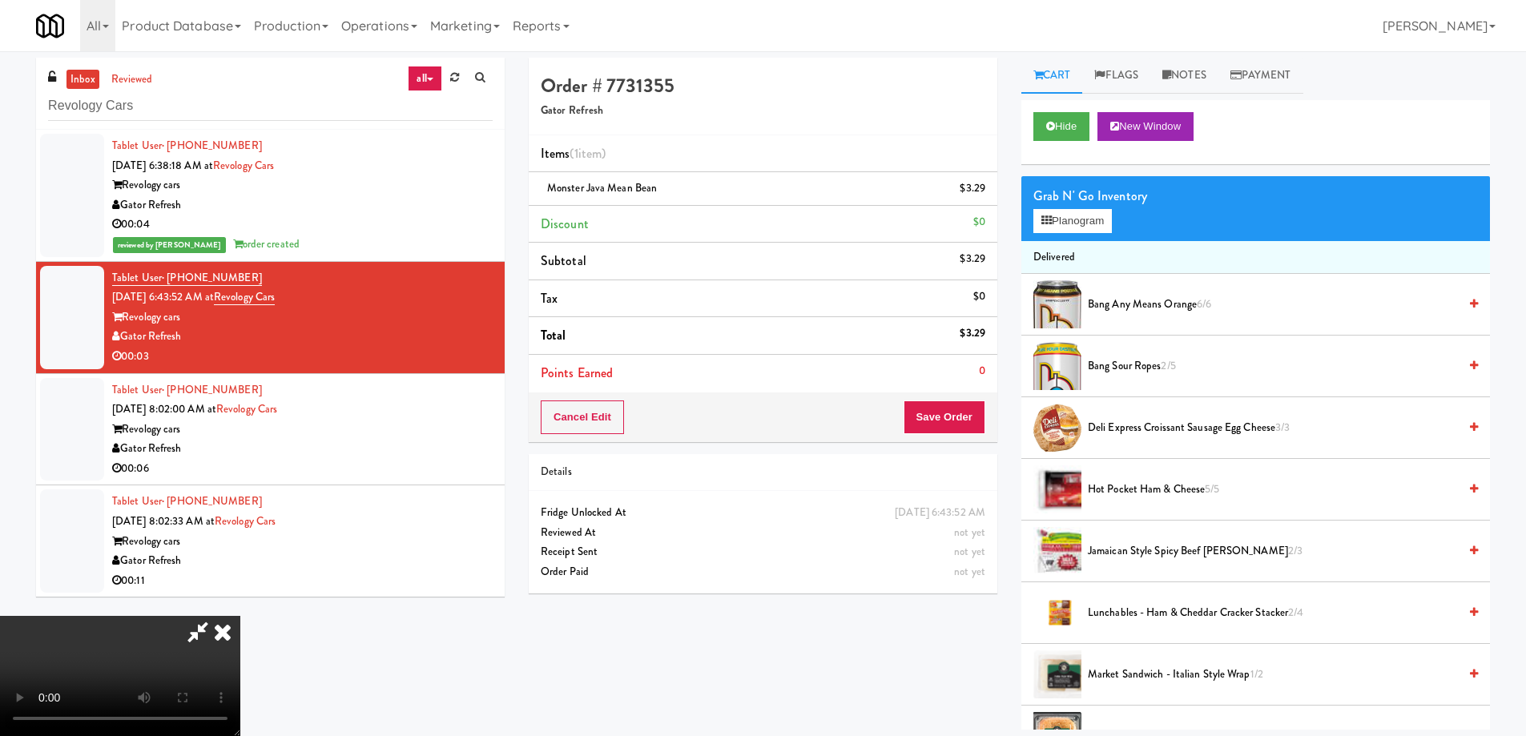
scroll to position [269, 0]
click at [240, 616] on video at bounding box center [120, 676] width 240 height 120
click at [955, 413] on button "Save Order" at bounding box center [945, 418] width 82 height 34
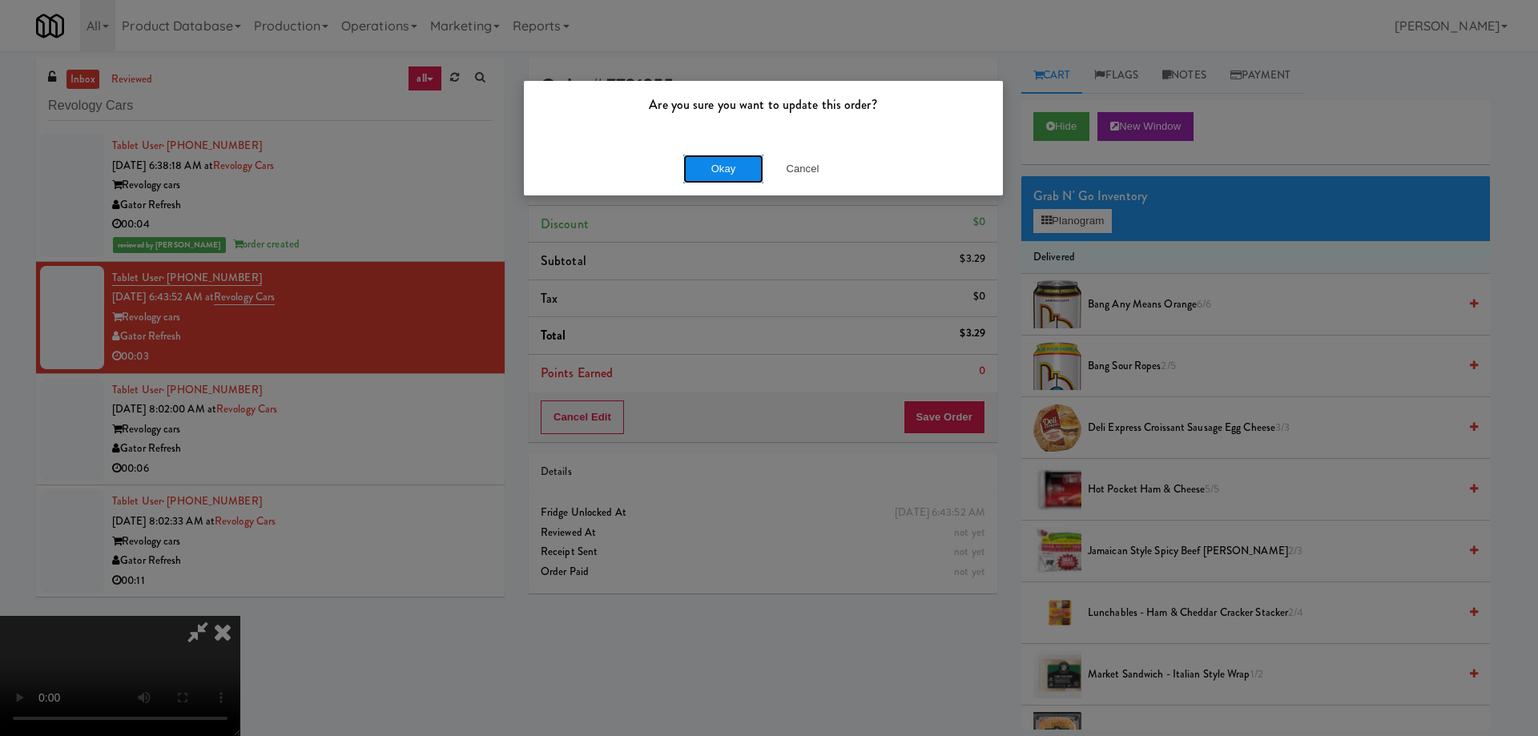
click at [715, 169] on button "Okay" at bounding box center [723, 169] width 80 height 29
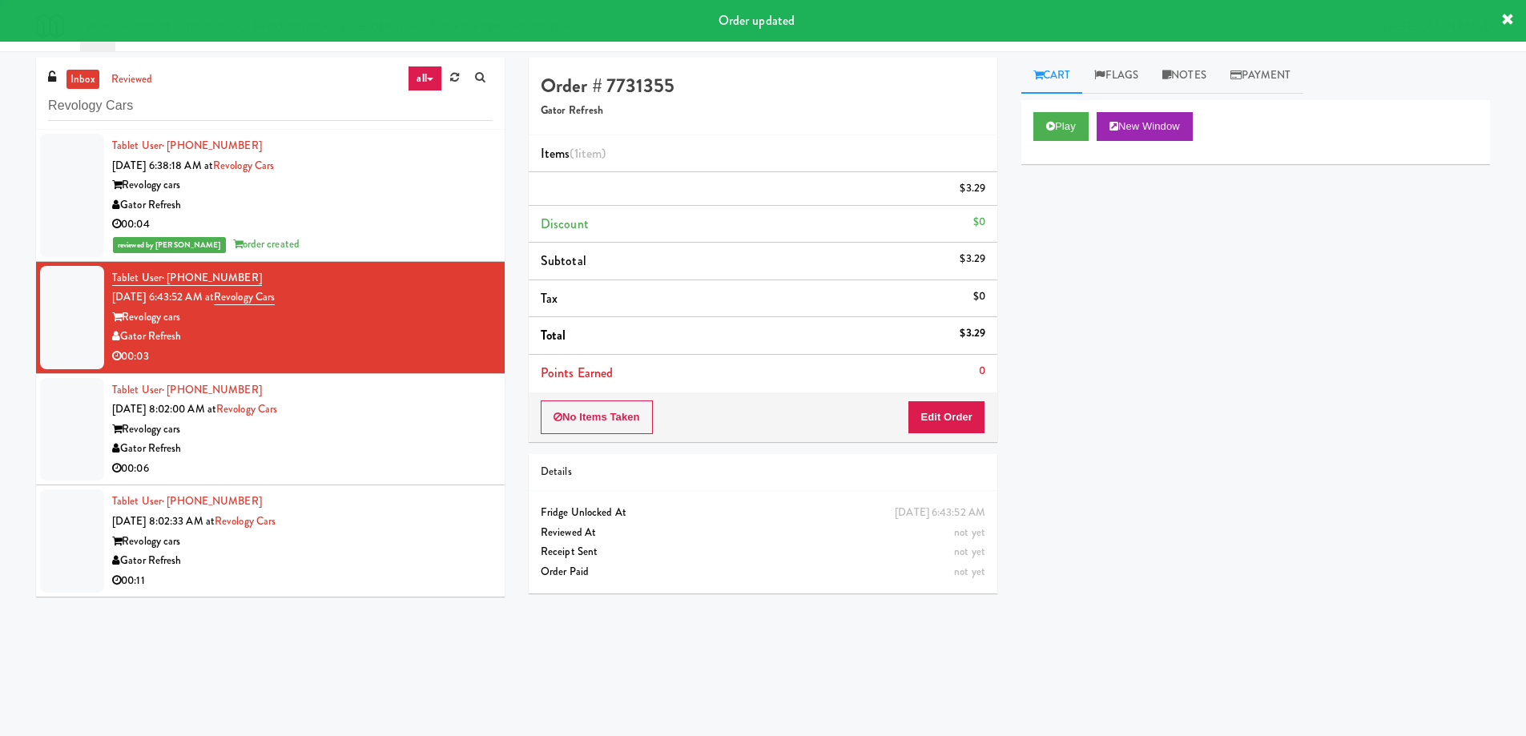
scroll to position [0, 0]
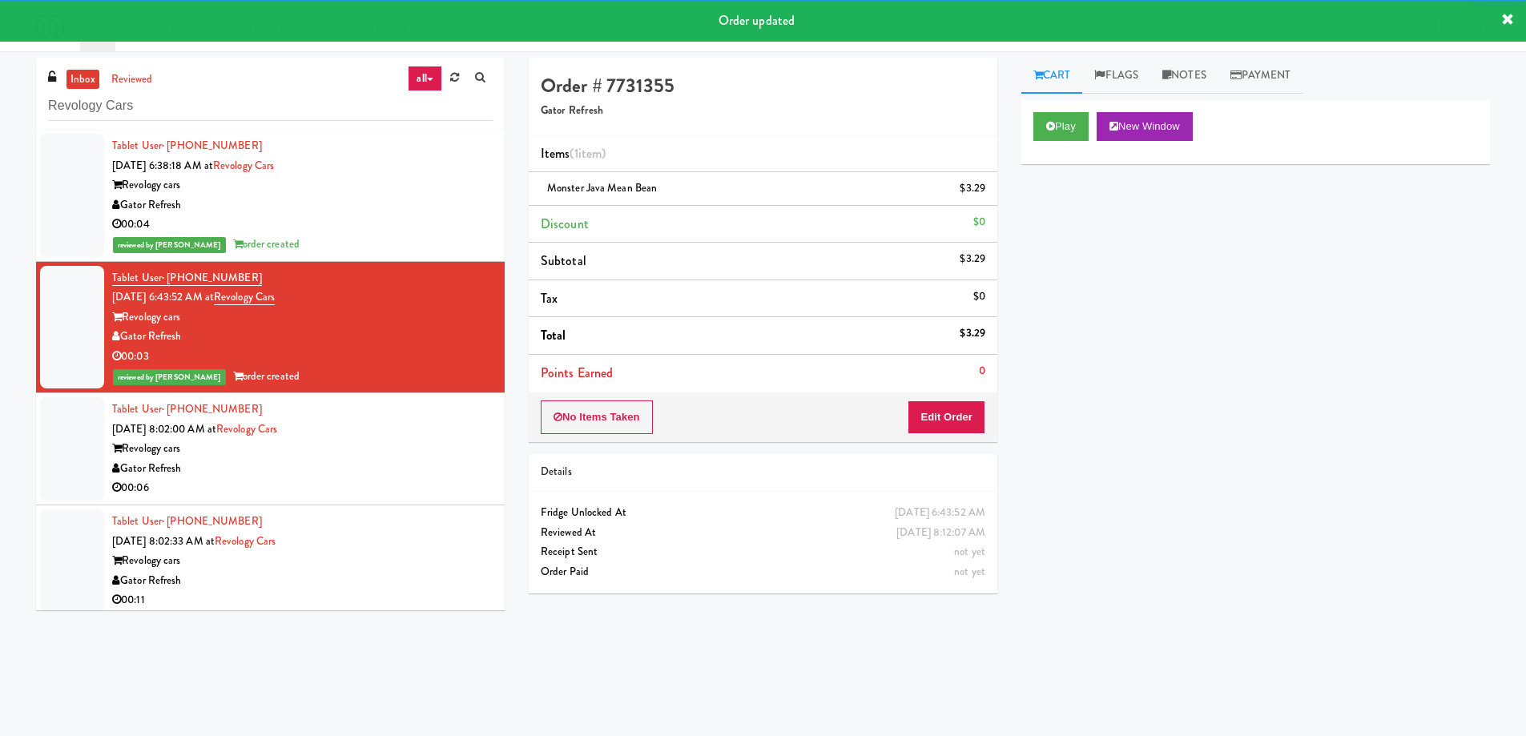
click at [403, 426] on div "Tablet User · (414) 888-0227 Sep 18, 2025 8:02:00 AM at Revology Cars Revology …" at bounding box center [302, 449] width 381 height 99
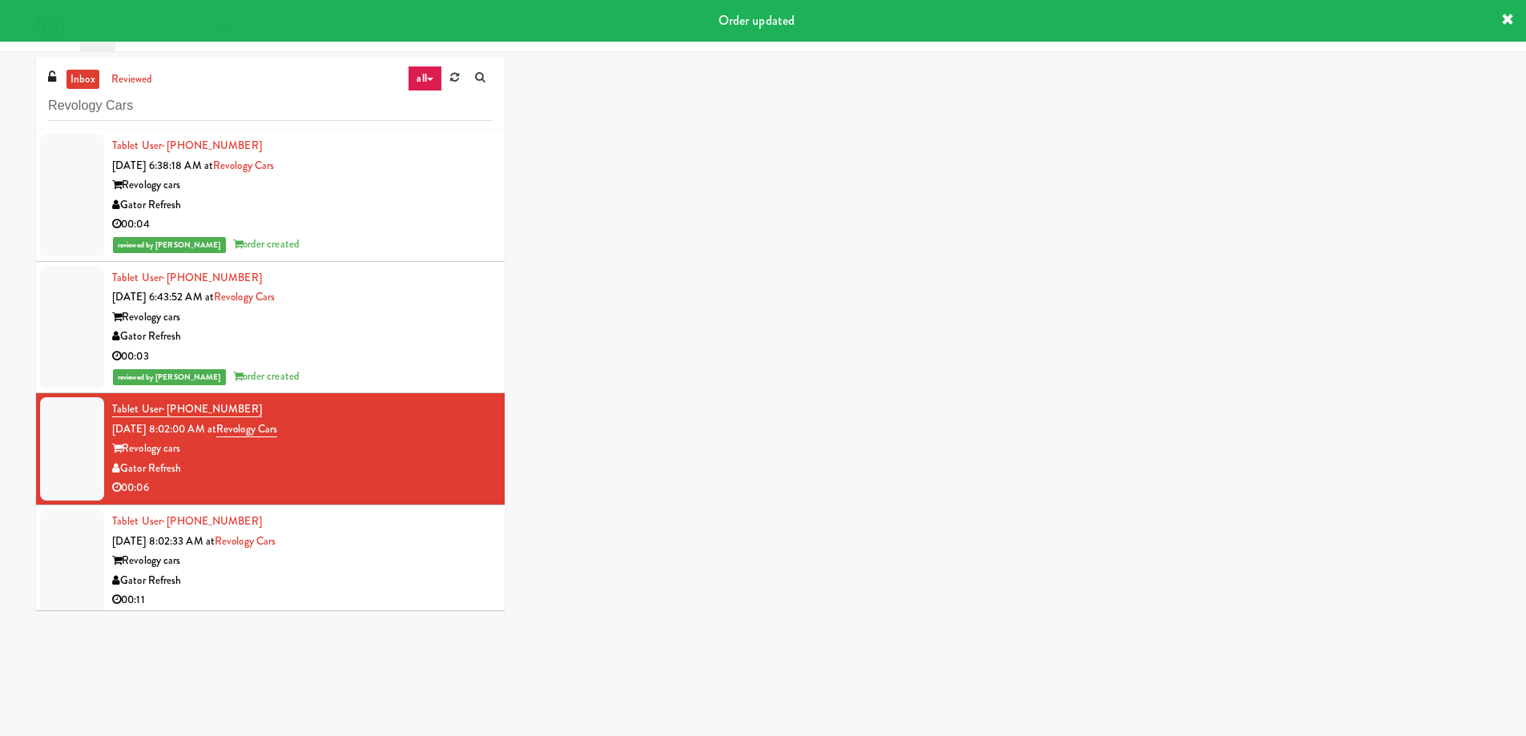
scroll to position [6, 0]
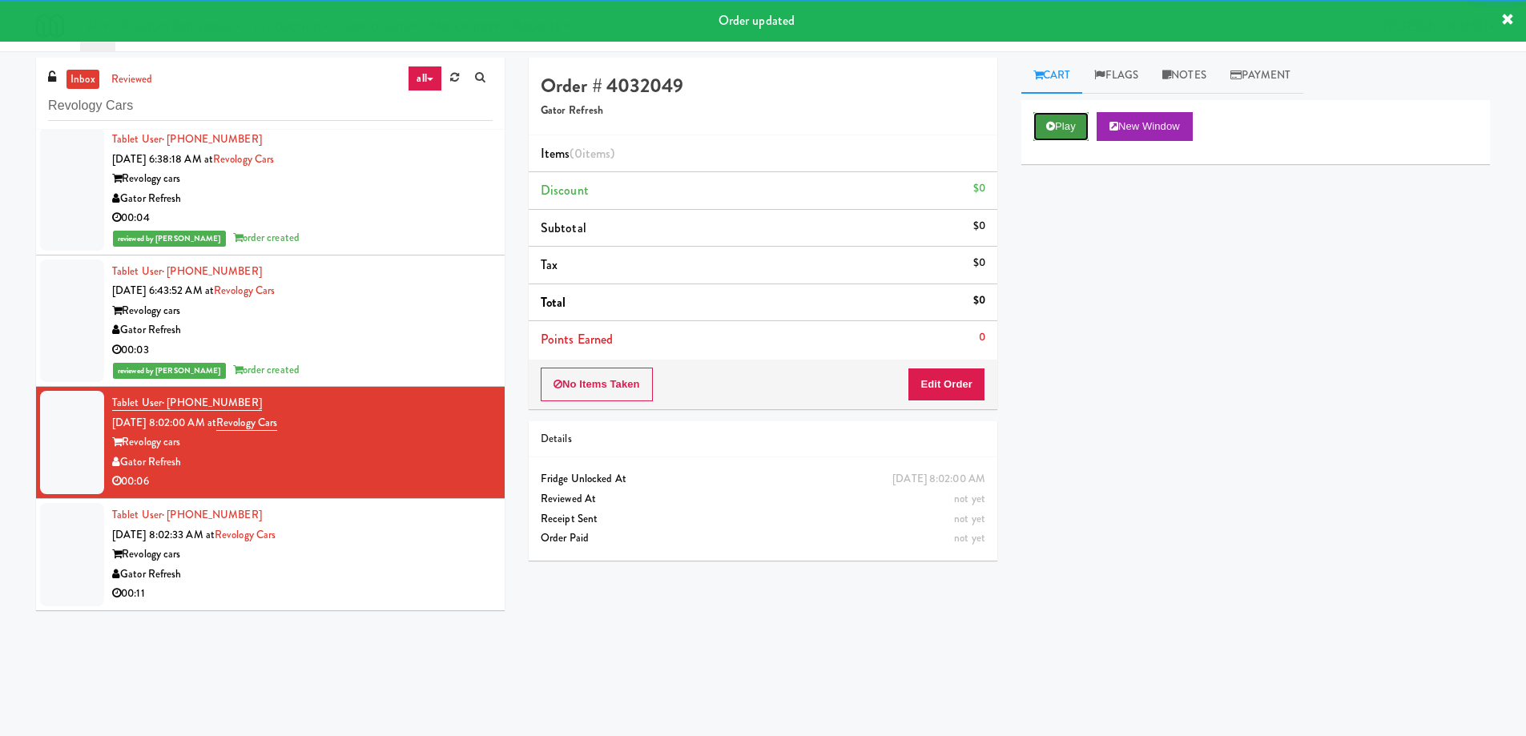
click at [1066, 120] on button "Play" at bounding box center [1060, 126] width 55 height 29
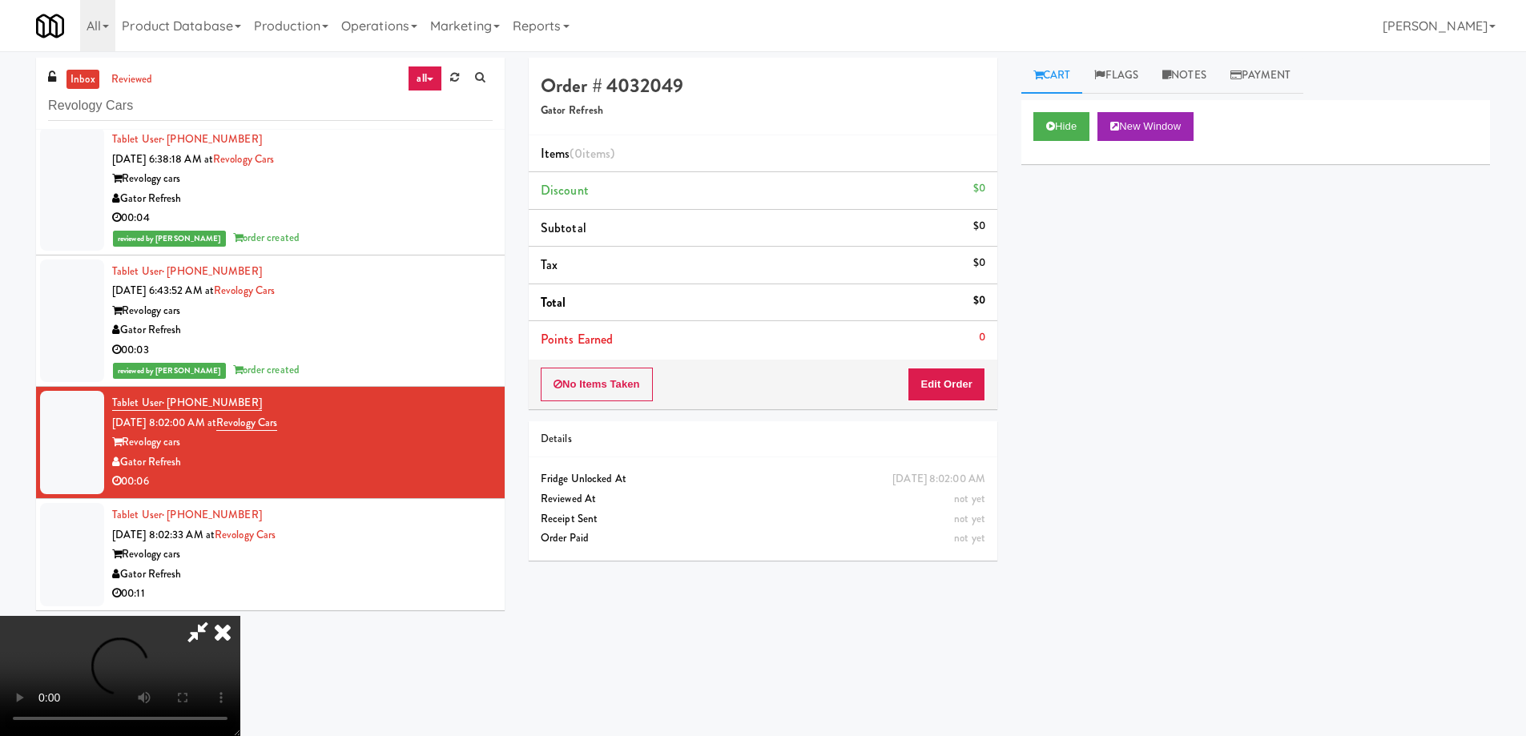
click at [240, 616] on video at bounding box center [120, 676] width 240 height 120
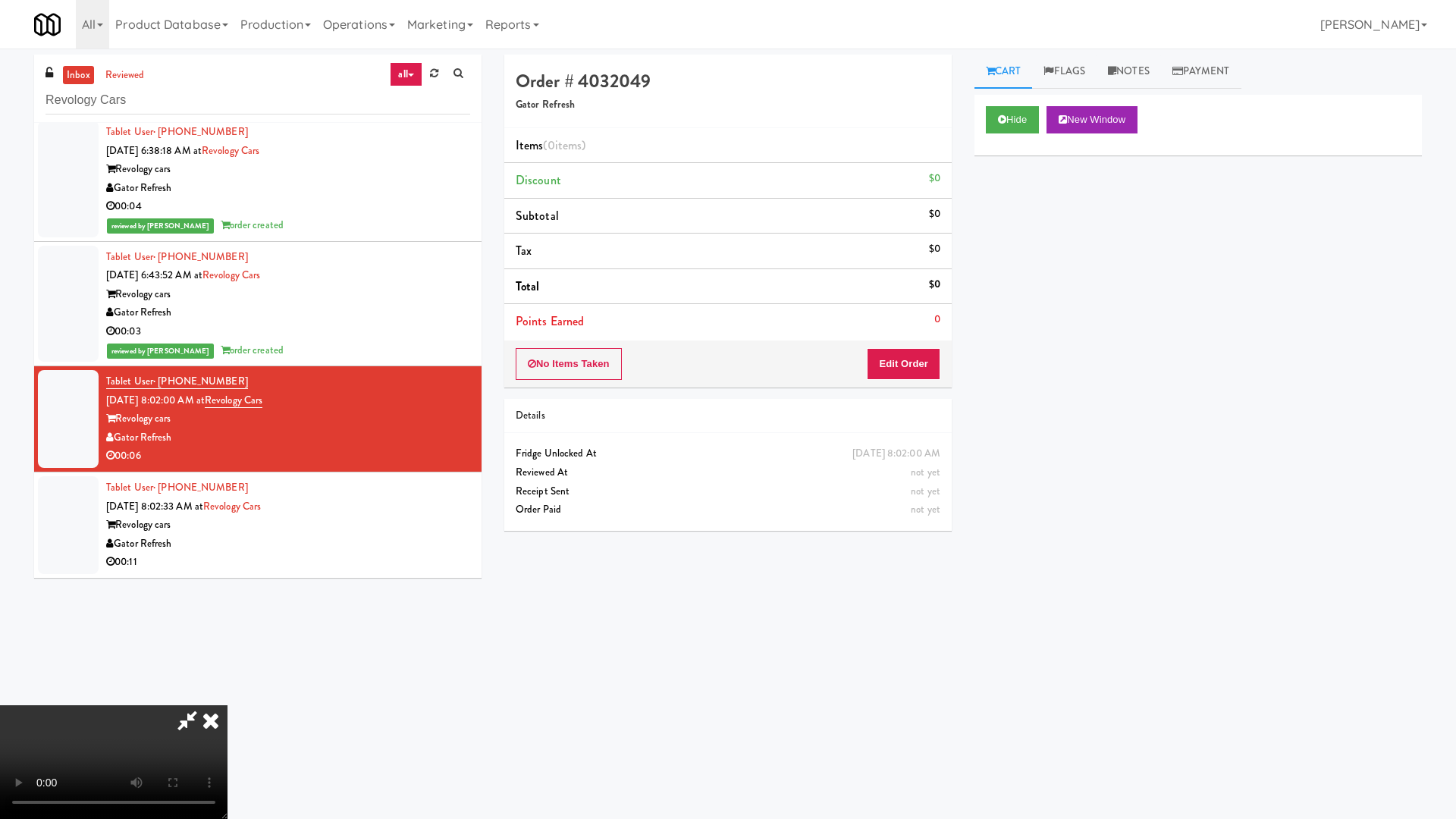
click at [227, 696] on video at bounding box center [114, 762] width 227 height 114
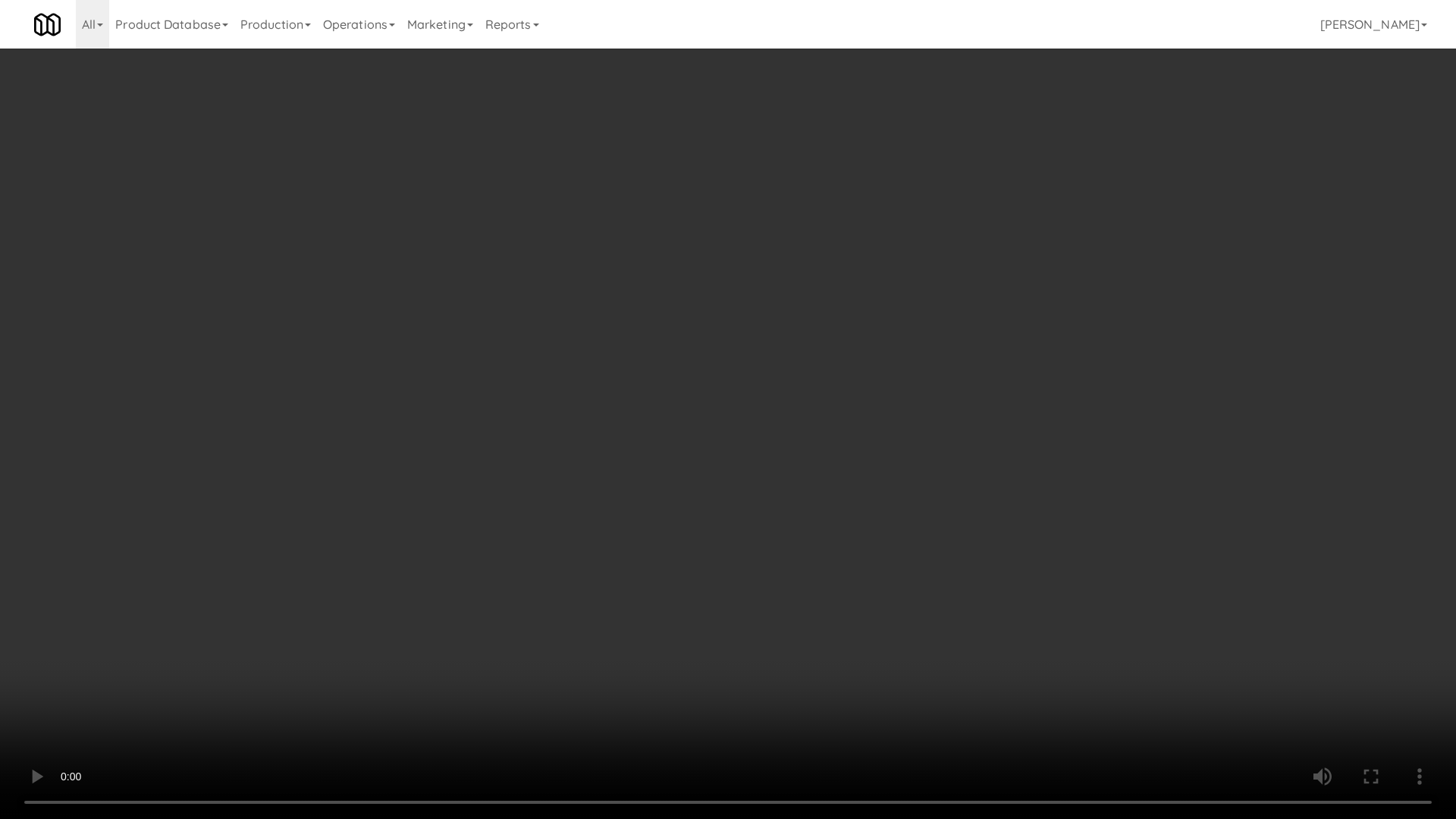
drag, startPoint x: 631, startPoint y: 475, endPoint x: 620, endPoint y: 486, distance: 15.6
click at [634, 471] on video at bounding box center [728, 409] width 1456 height 819
click at [691, 414] on video at bounding box center [728, 409] width 1456 height 819
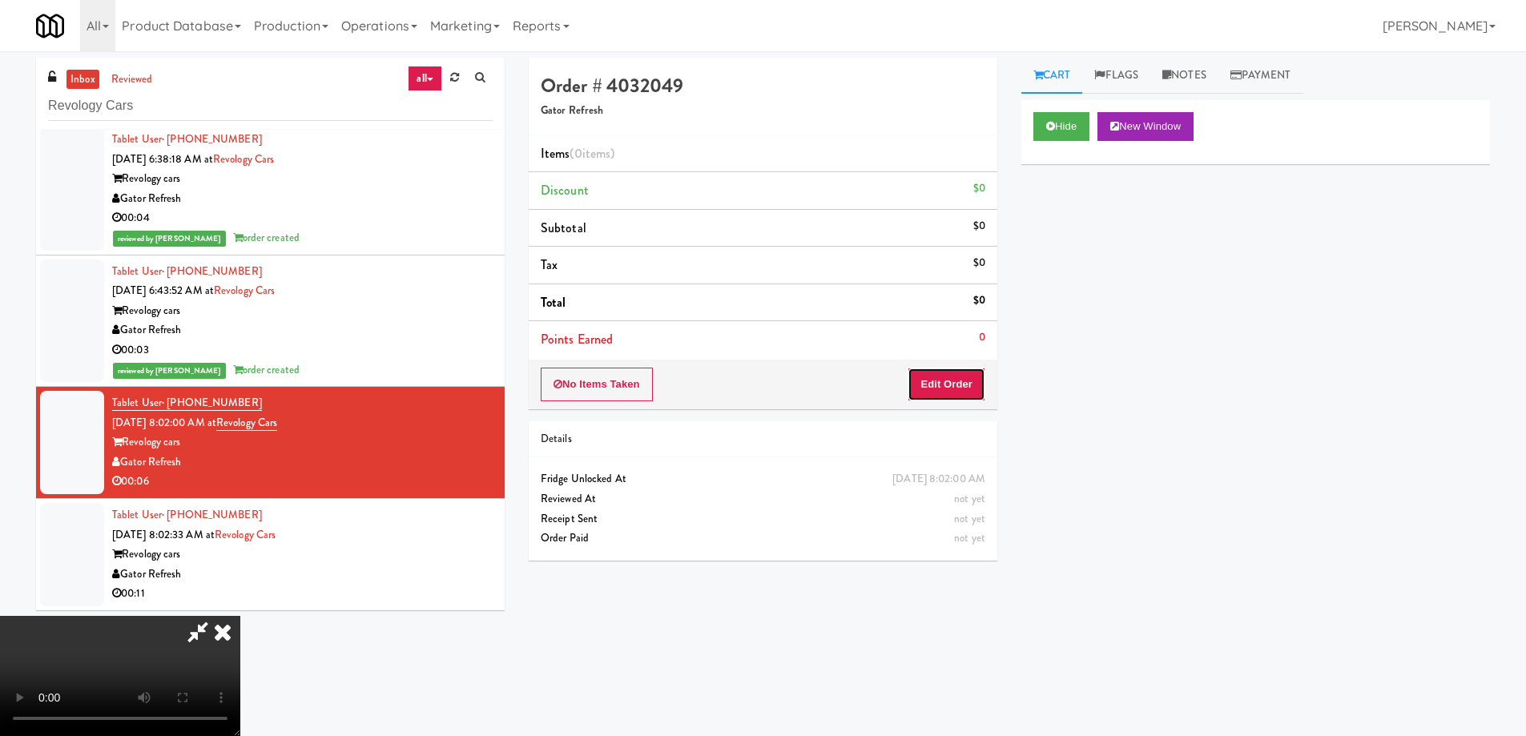
click at [962, 381] on button "Edit Order" at bounding box center [947, 385] width 78 height 34
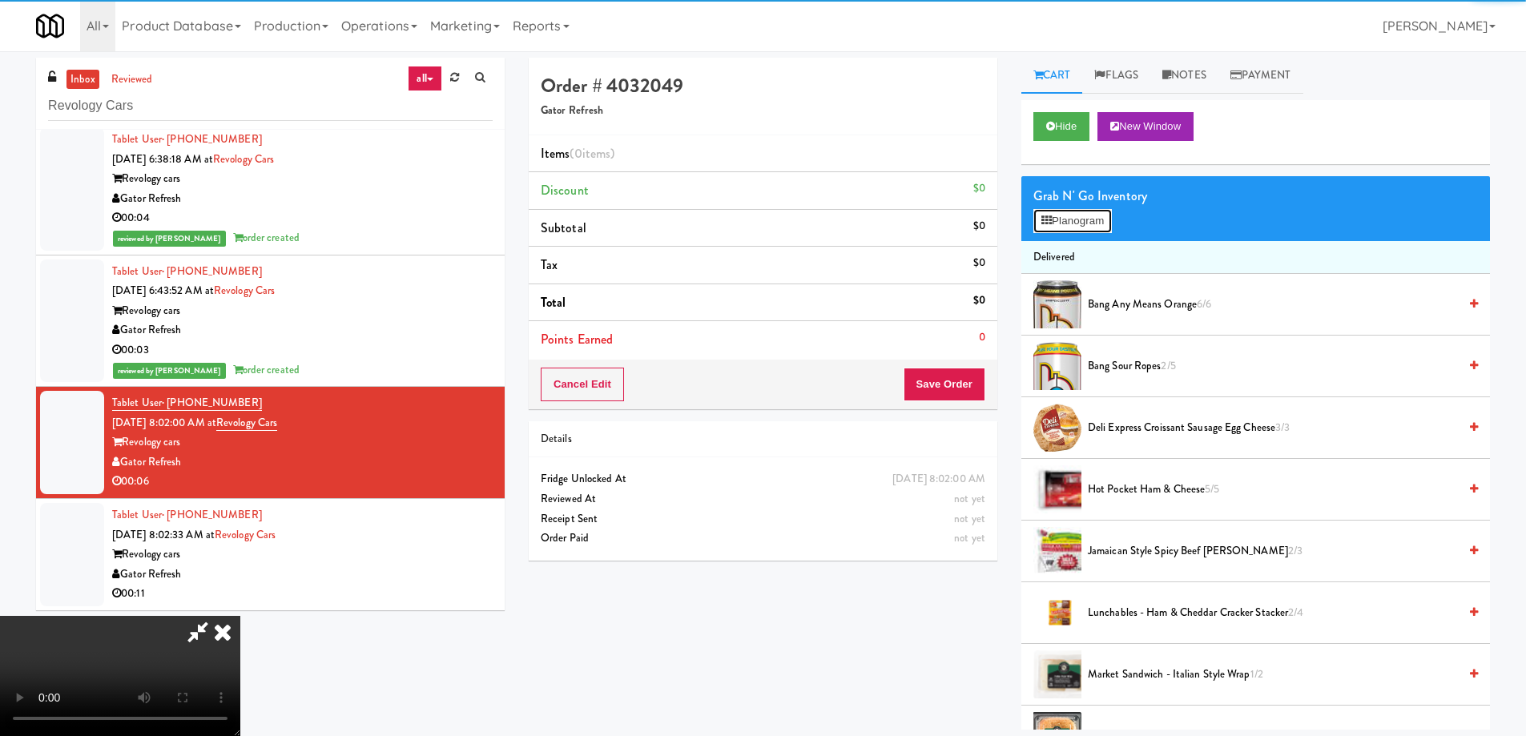
click at [1068, 220] on button "Planogram" at bounding box center [1072, 221] width 79 height 24
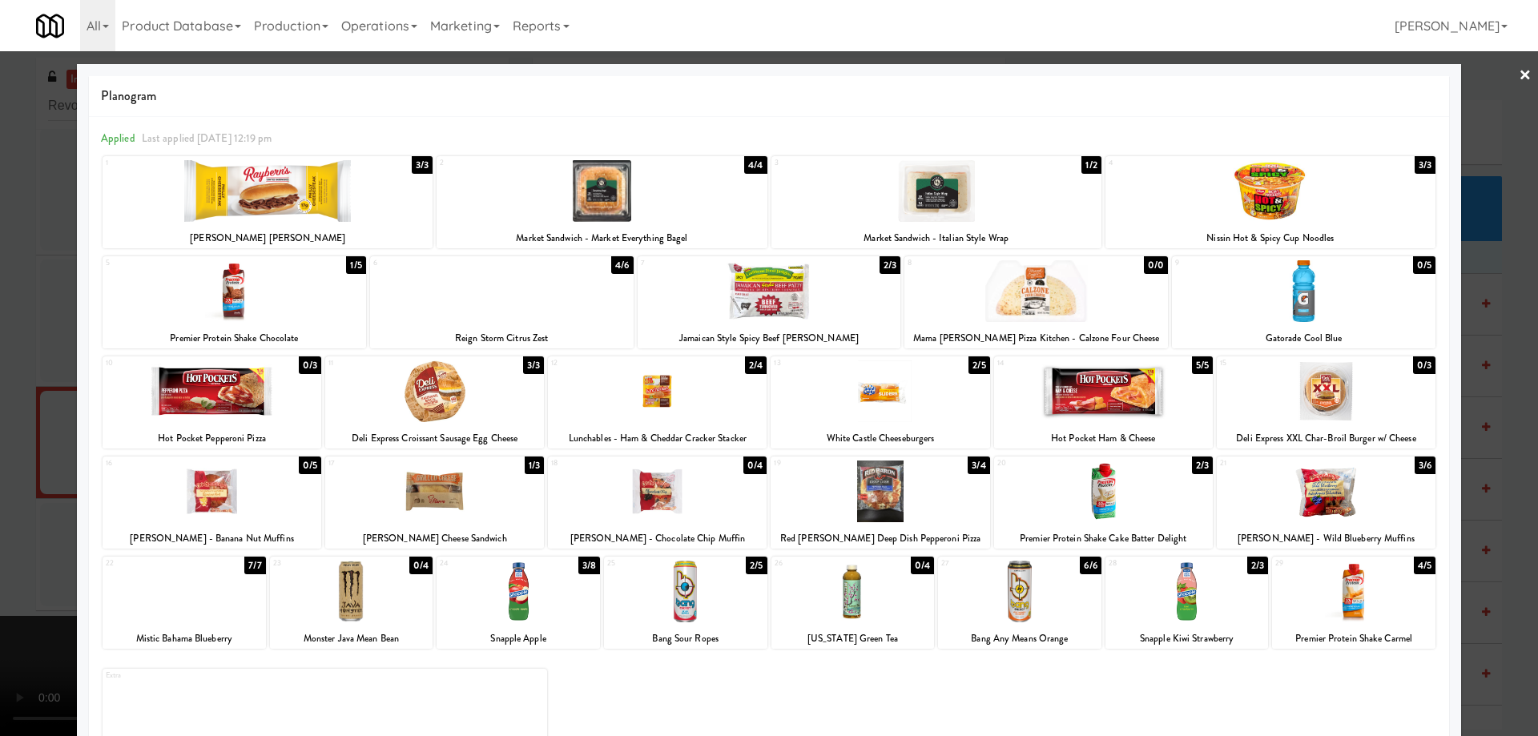
click at [1113, 397] on div at bounding box center [1103, 391] width 219 height 62
click at [1519, 70] on link "×" at bounding box center [1525, 76] width 13 height 50
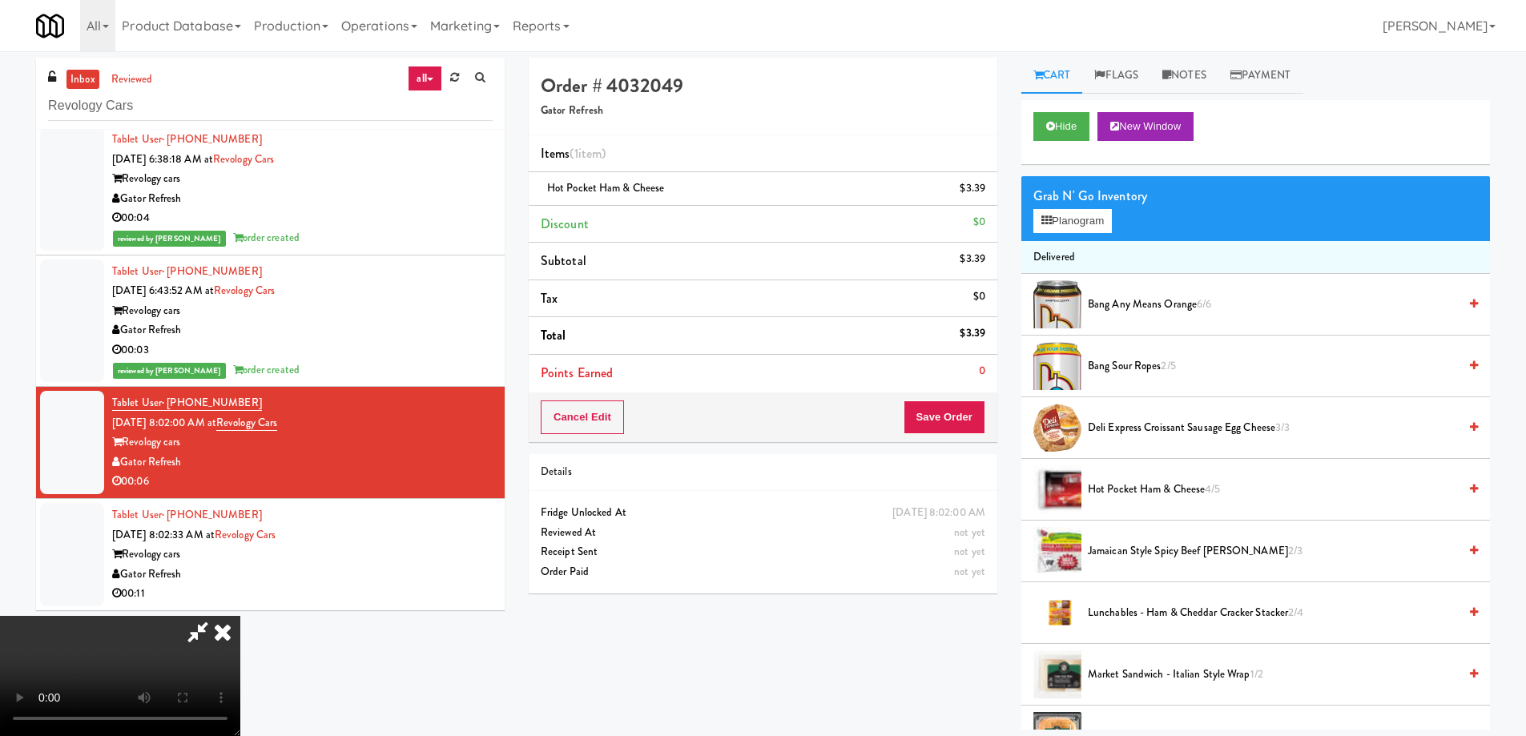
click at [240, 616] on video at bounding box center [120, 676] width 240 height 120
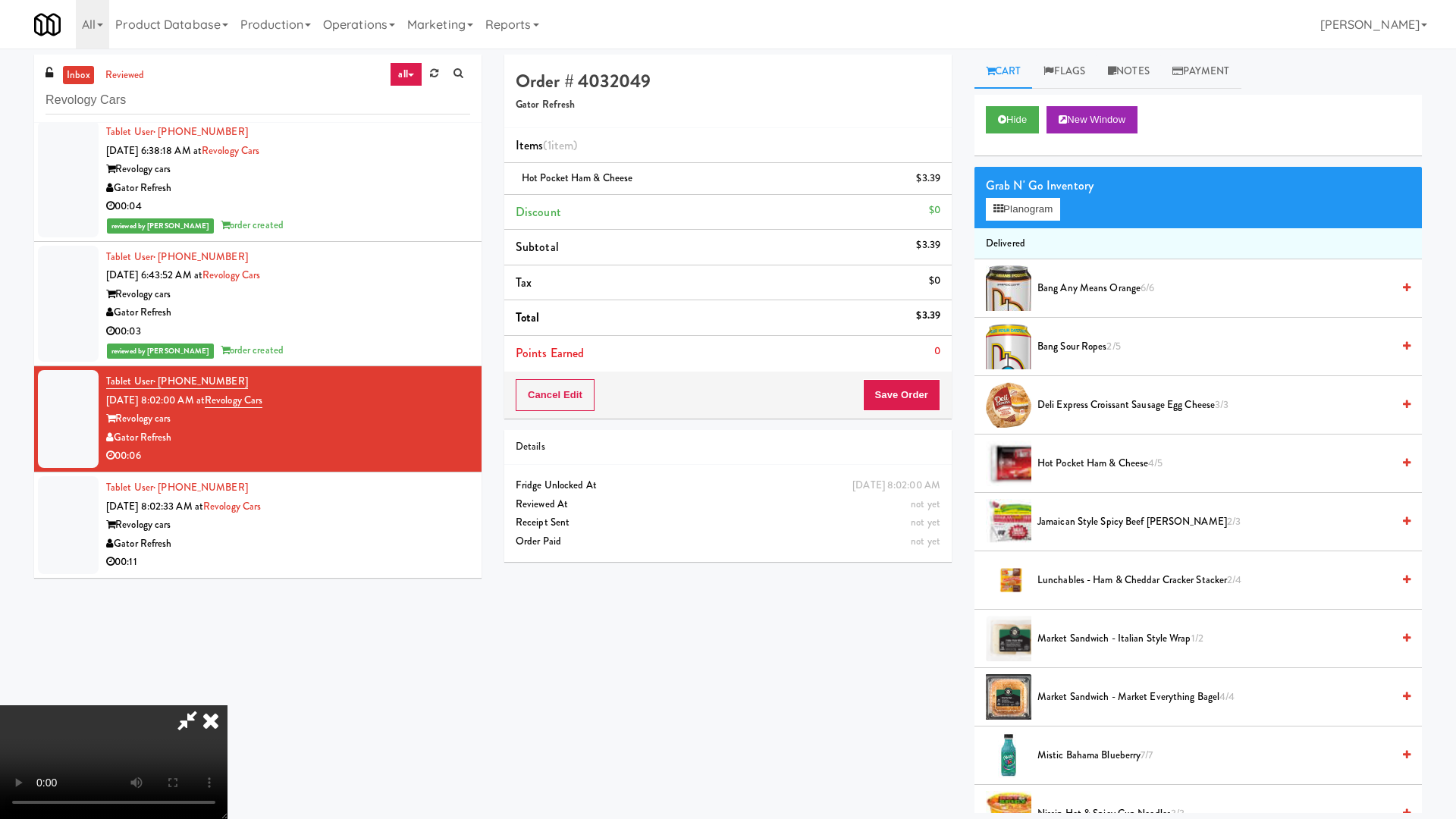
click at [227, 696] on video at bounding box center [114, 762] width 227 height 114
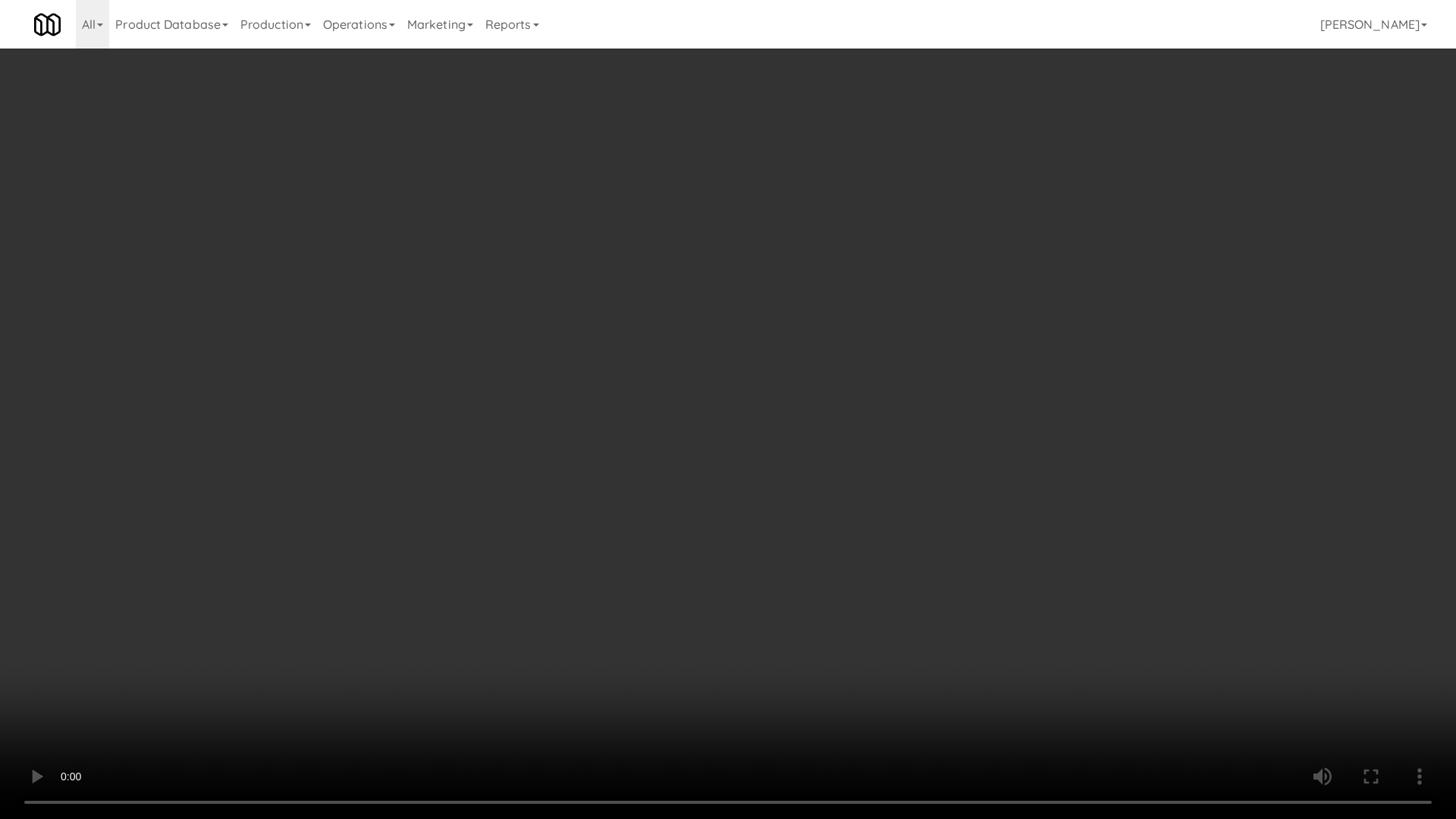
click at [649, 317] on video at bounding box center [728, 409] width 1456 height 819
click at [836, 361] on video at bounding box center [728, 409] width 1456 height 819
click at [828, 413] on video at bounding box center [728, 409] width 1456 height 819
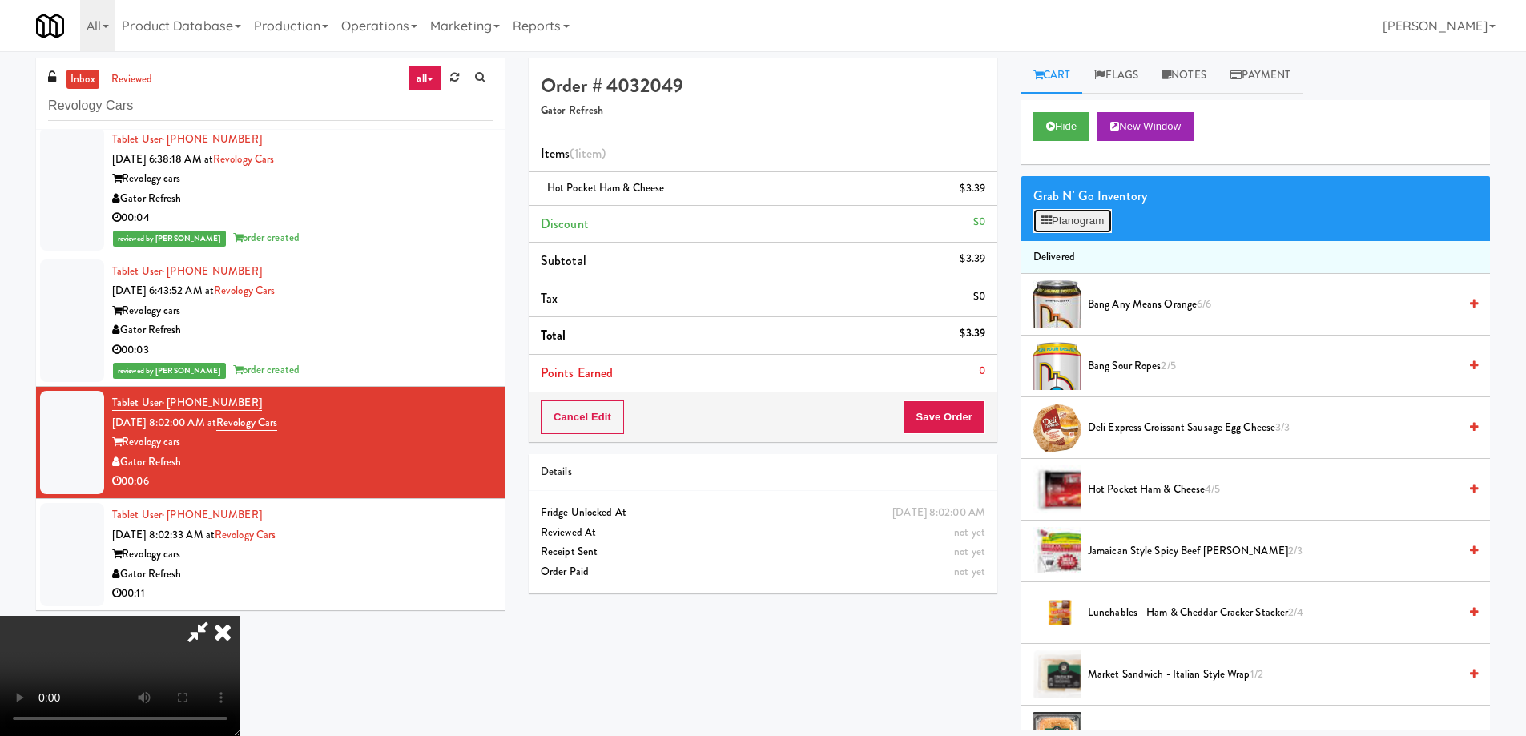
click at [1073, 215] on button "Planogram" at bounding box center [1072, 221] width 79 height 24
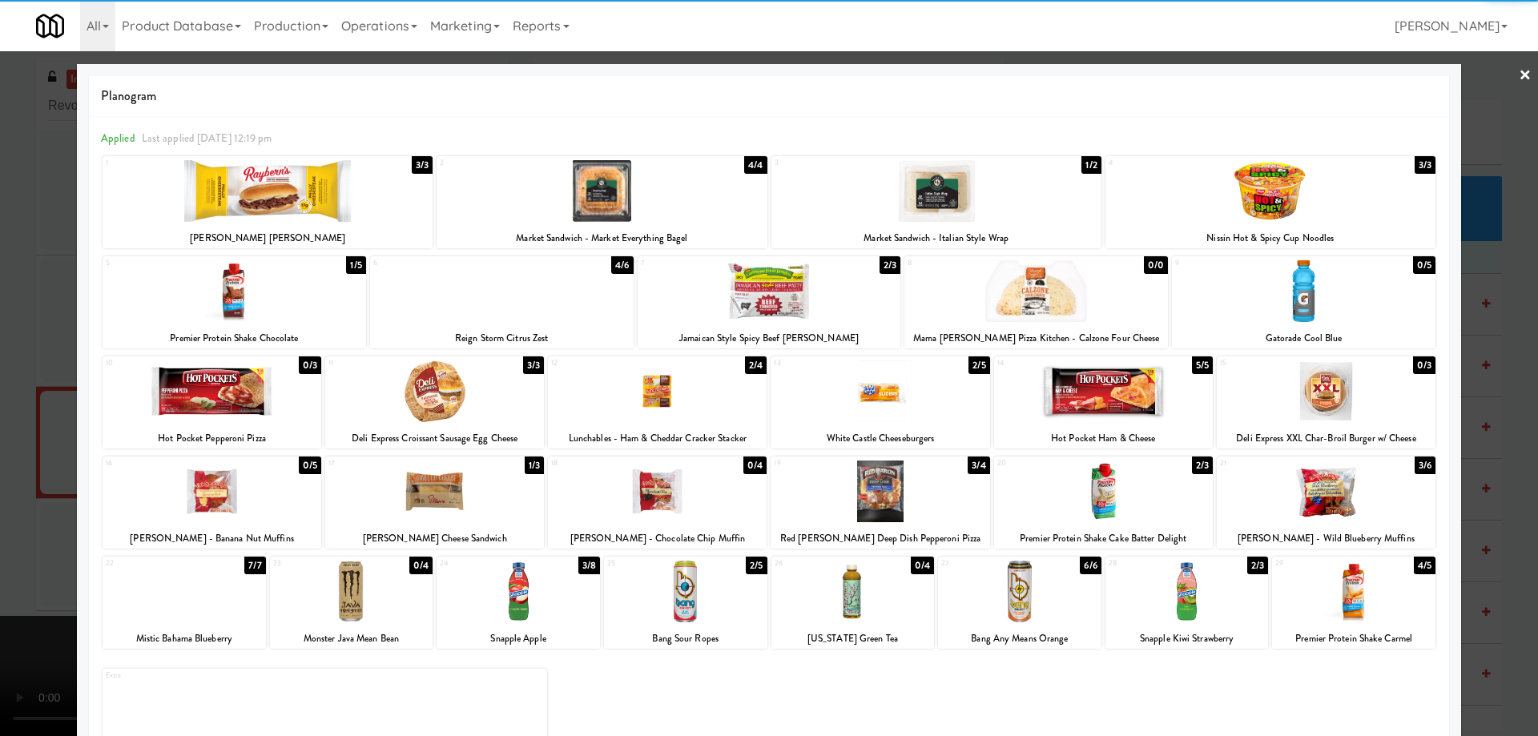
click at [534, 602] on div at bounding box center [518, 592] width 163 height 62
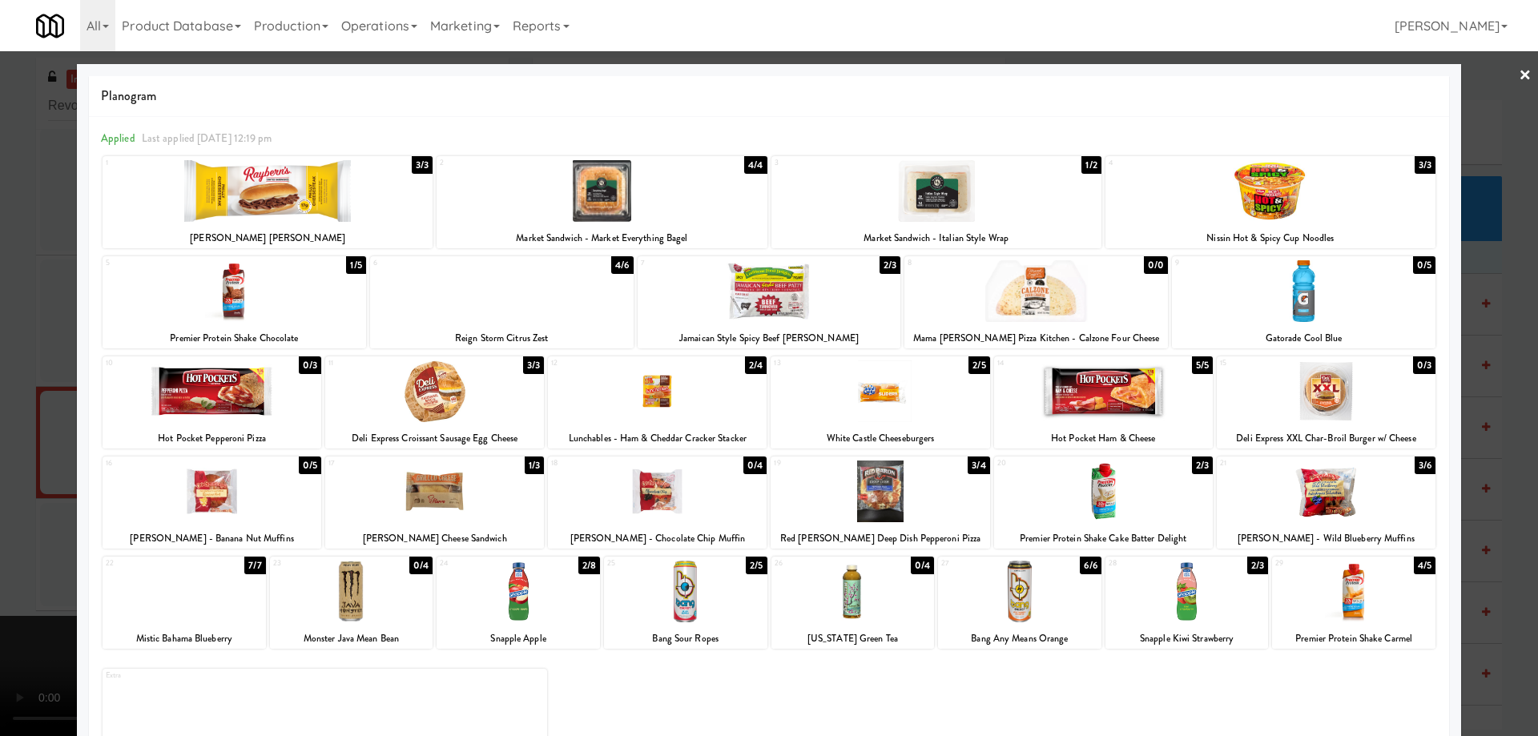
click at [1504, 76] on div at bounding box center [769, 368] width 1538 height 736
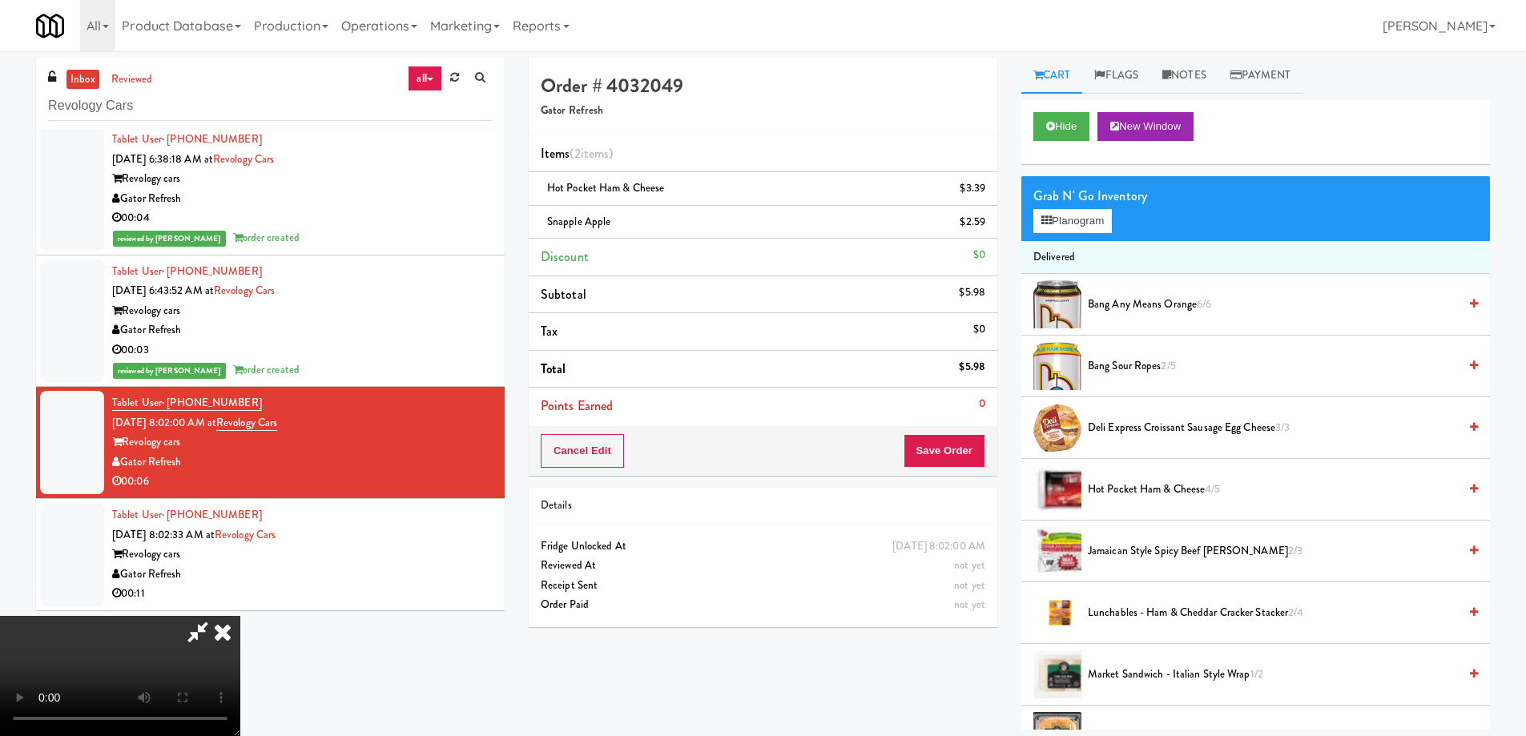
click at [240, 616] on video at bounding box center [120, 676] width 240 height 120
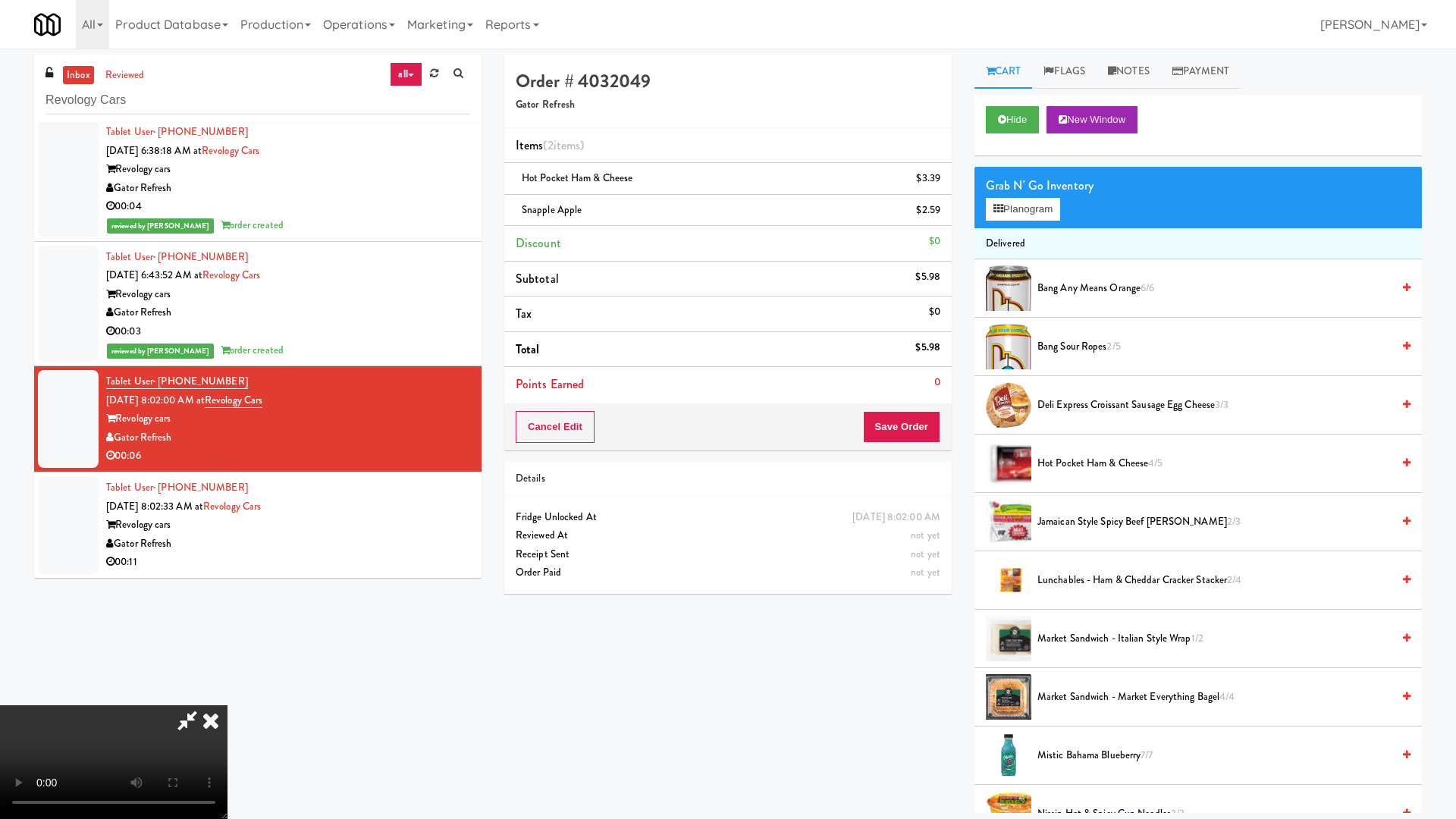
click at [227, 696] on video at bounding box center [114, 762] width 227 height 114
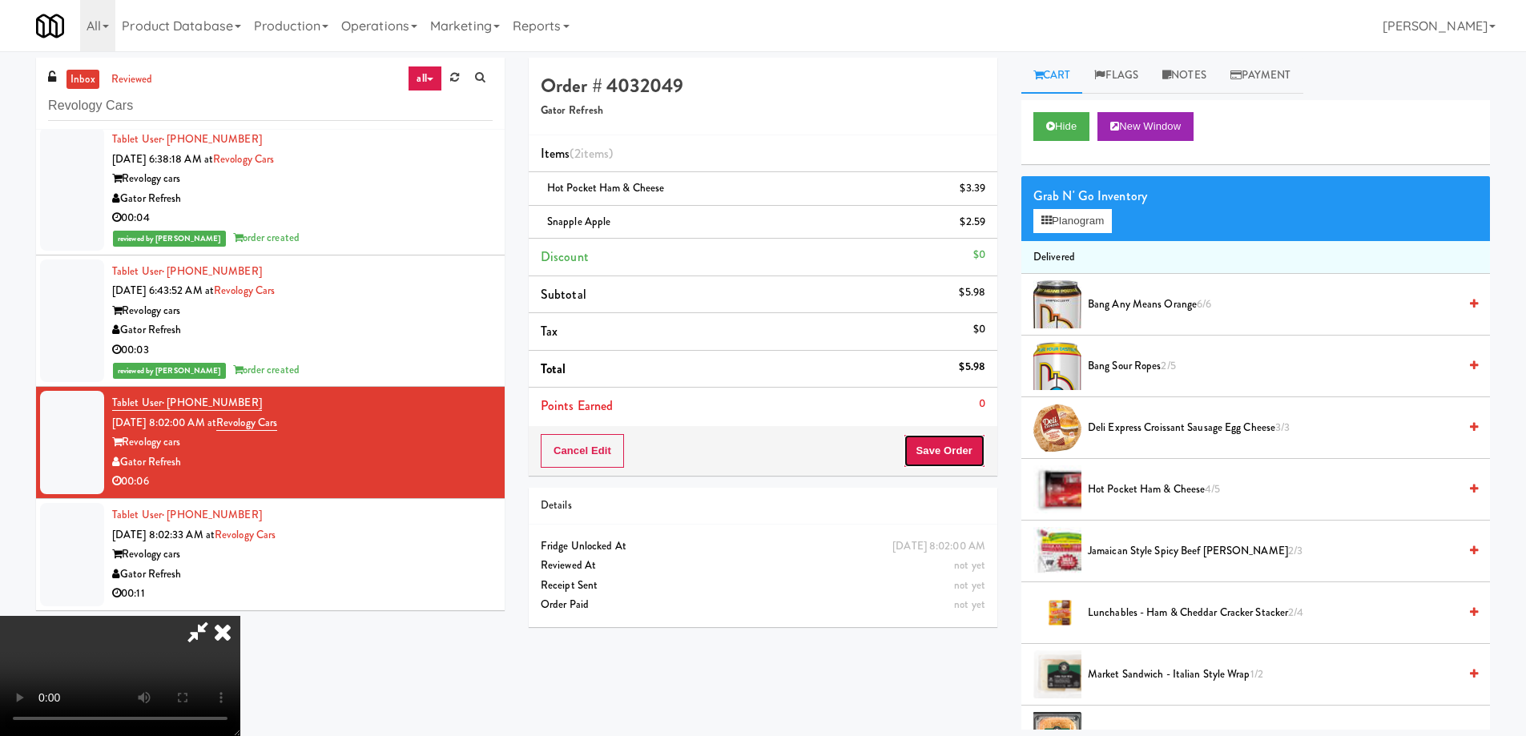
click at [942, 442] on button "Save Order" at bounding box center [945, 451] width 82 height 34
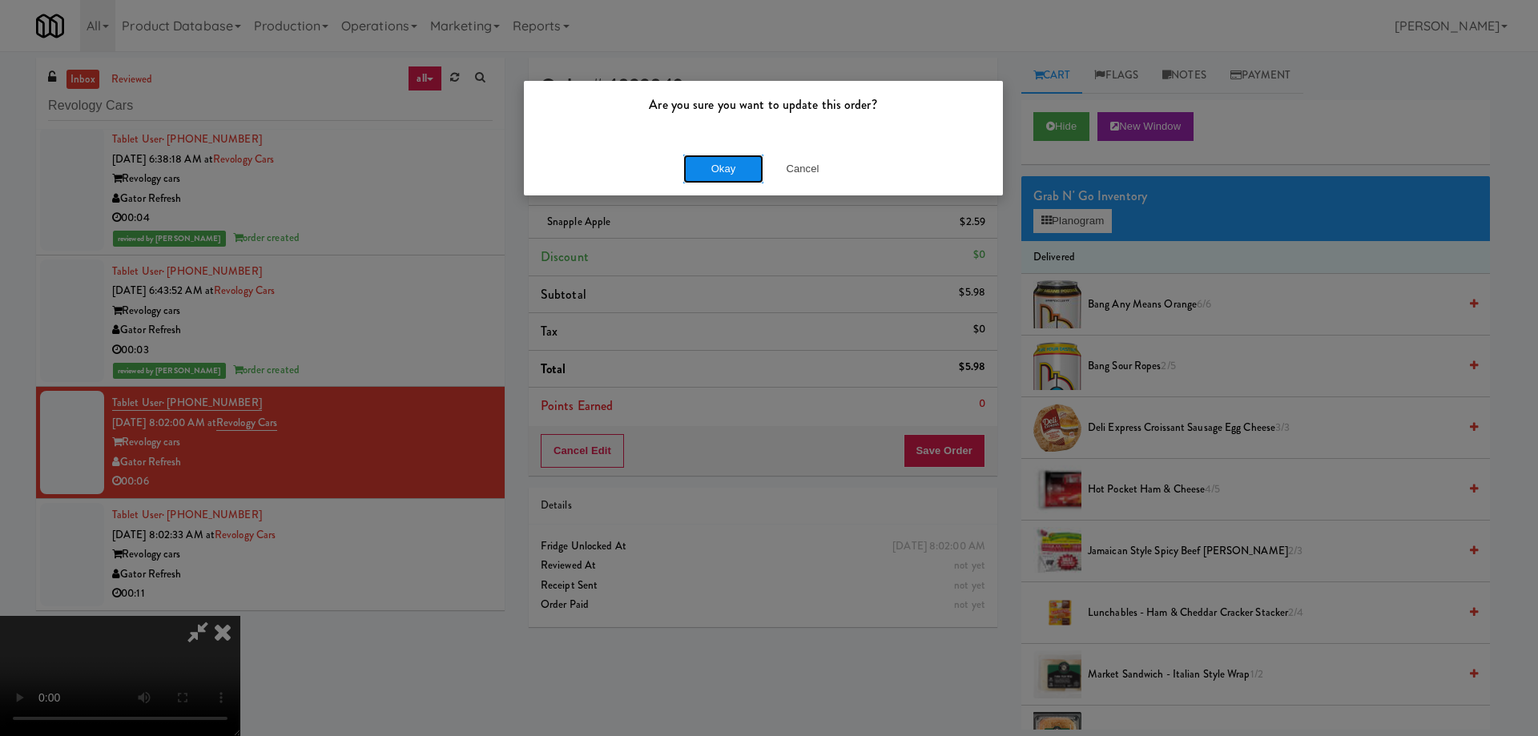
click at [731, 169] on button "Okay" at bounding box center [723, 169] width 80 height 29
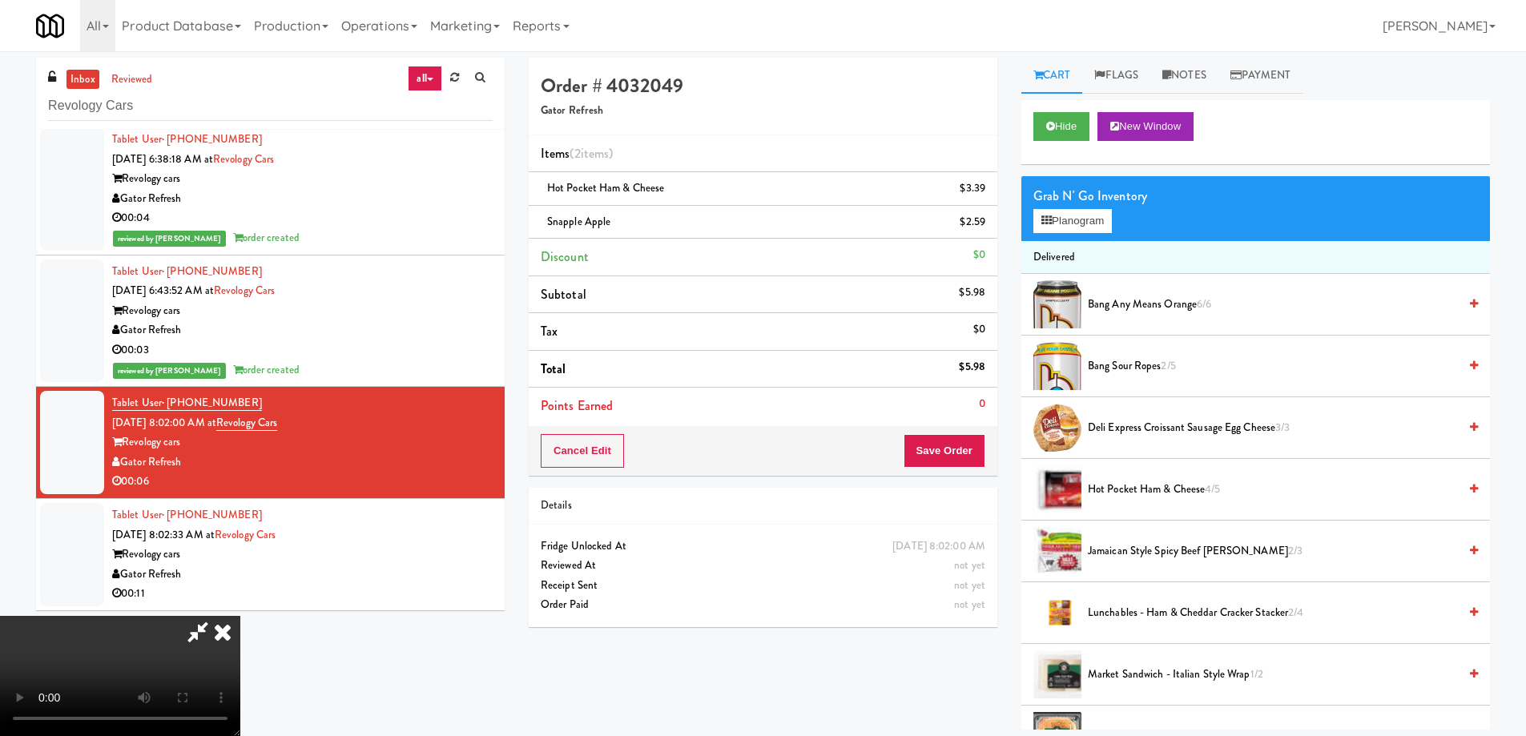
click at [240, 616] on icon at bounding box center [222, 632] width 35 height 32
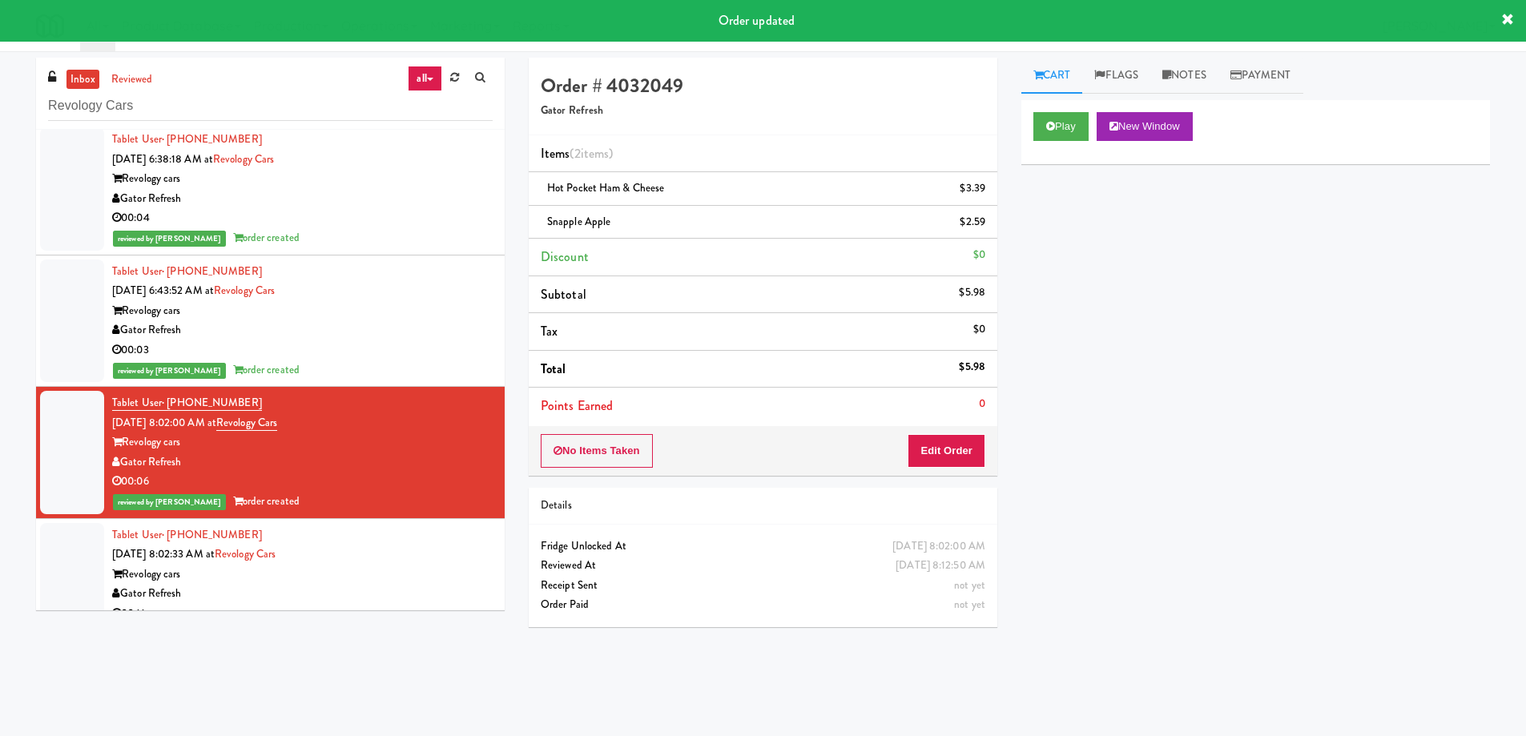
drag, startPoint x: 369, startPoint y: 534, endPoint x: 407, endPoint y: 535, distance: 37.7
click at [369, 534] on div "Tablet User · (407) 274-4813 Sep 18, 2025 8:02:33 AM at Revology Cars Revology …" at bounding box center [302, 575] width 381 height 99
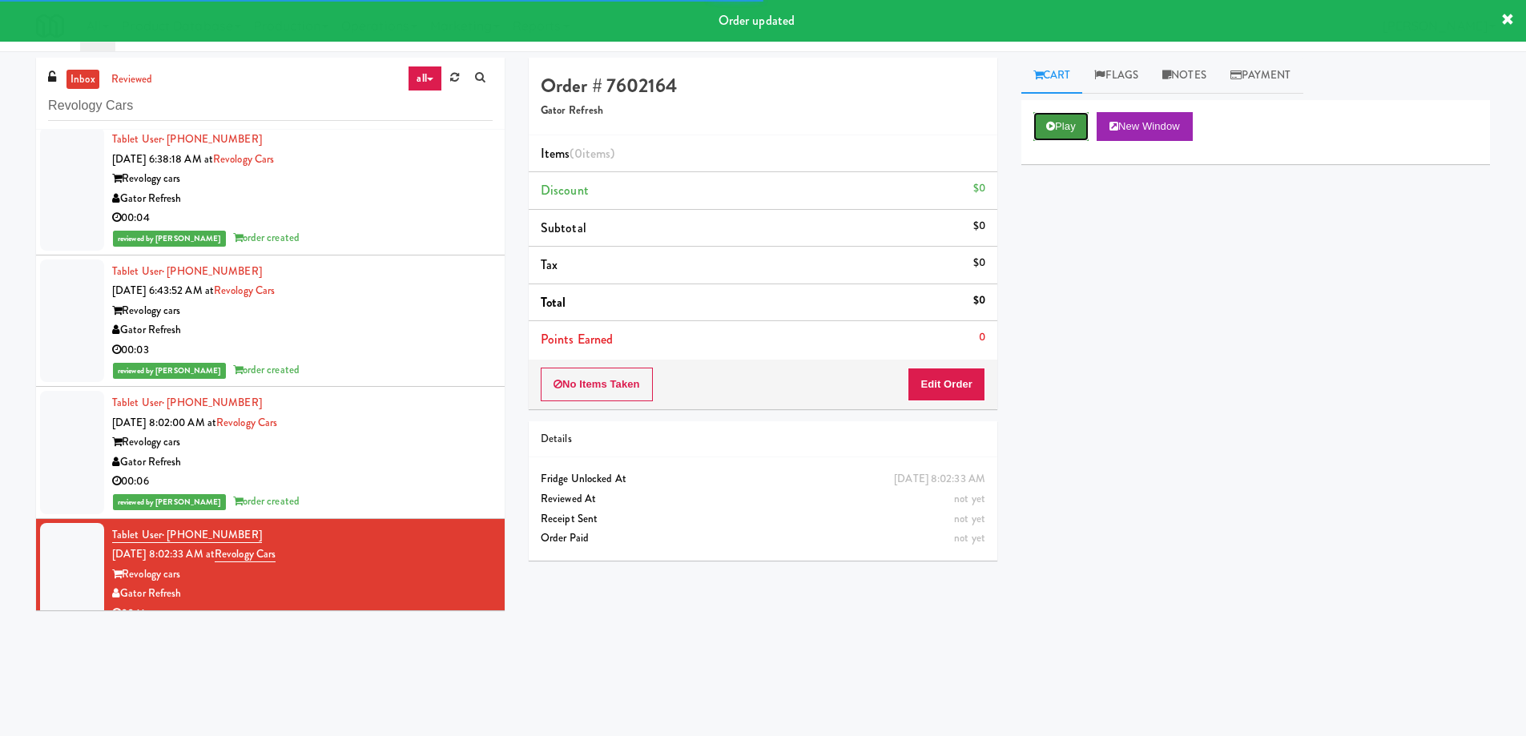
click at [1073, 138] on button "Play" at bounding box center [1060, 126] width 55 height 29
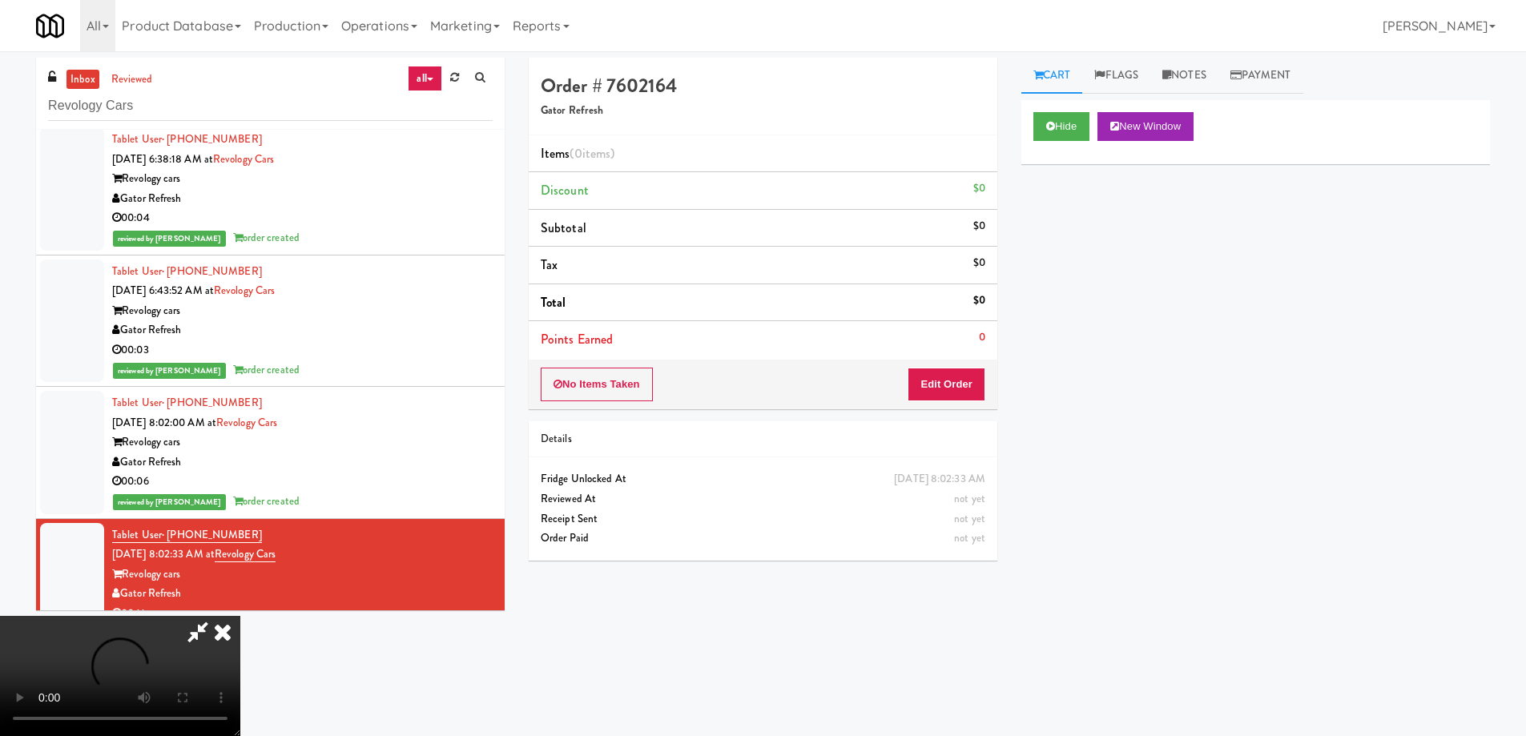
click at [240, 616] on video at bounding box center [120, 676] width 240 height 120
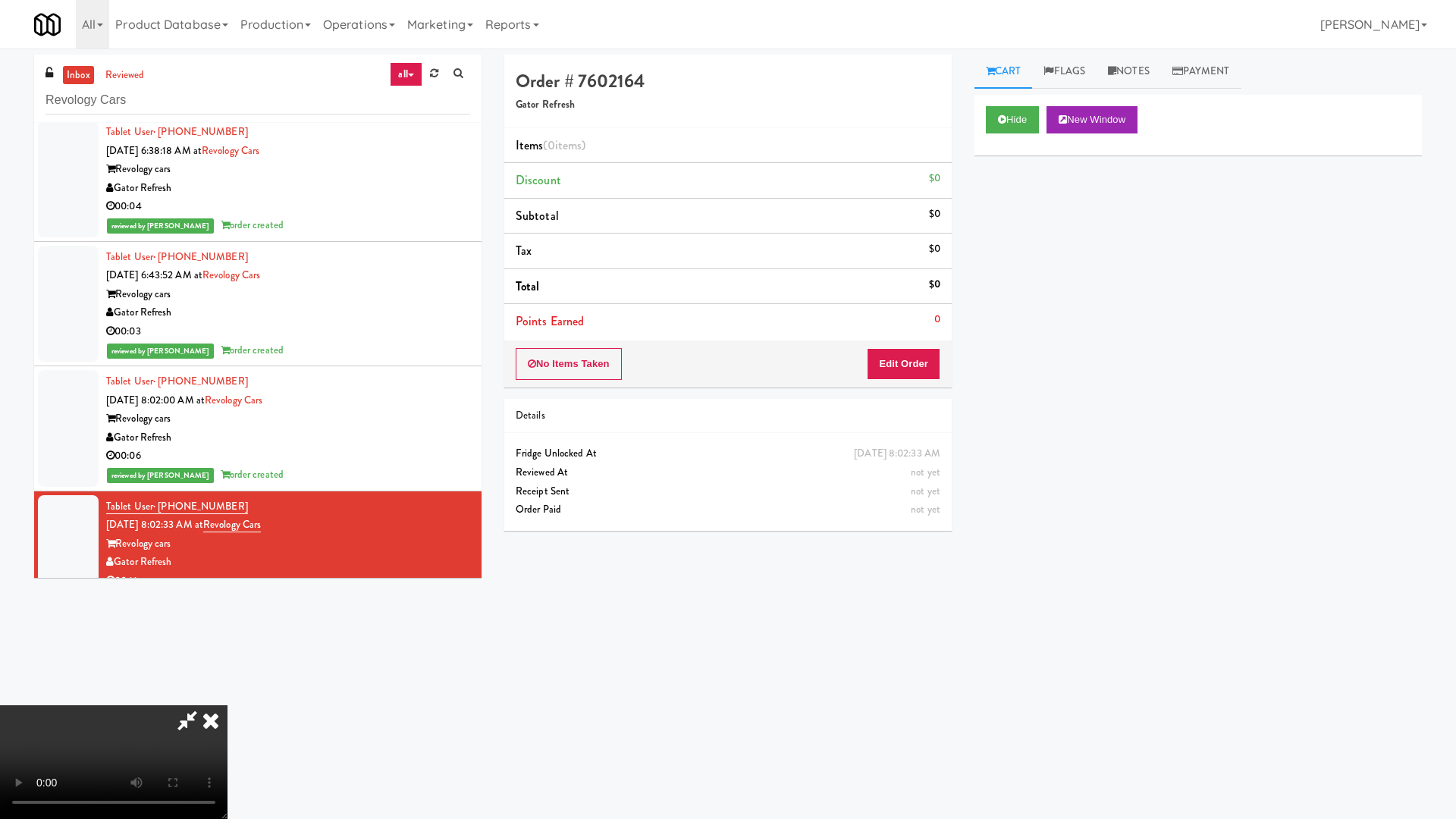
drag, startPoint x: 892, startPoint y: 463, endPoint x: 899, endPoint y: 464, distance: 7.1
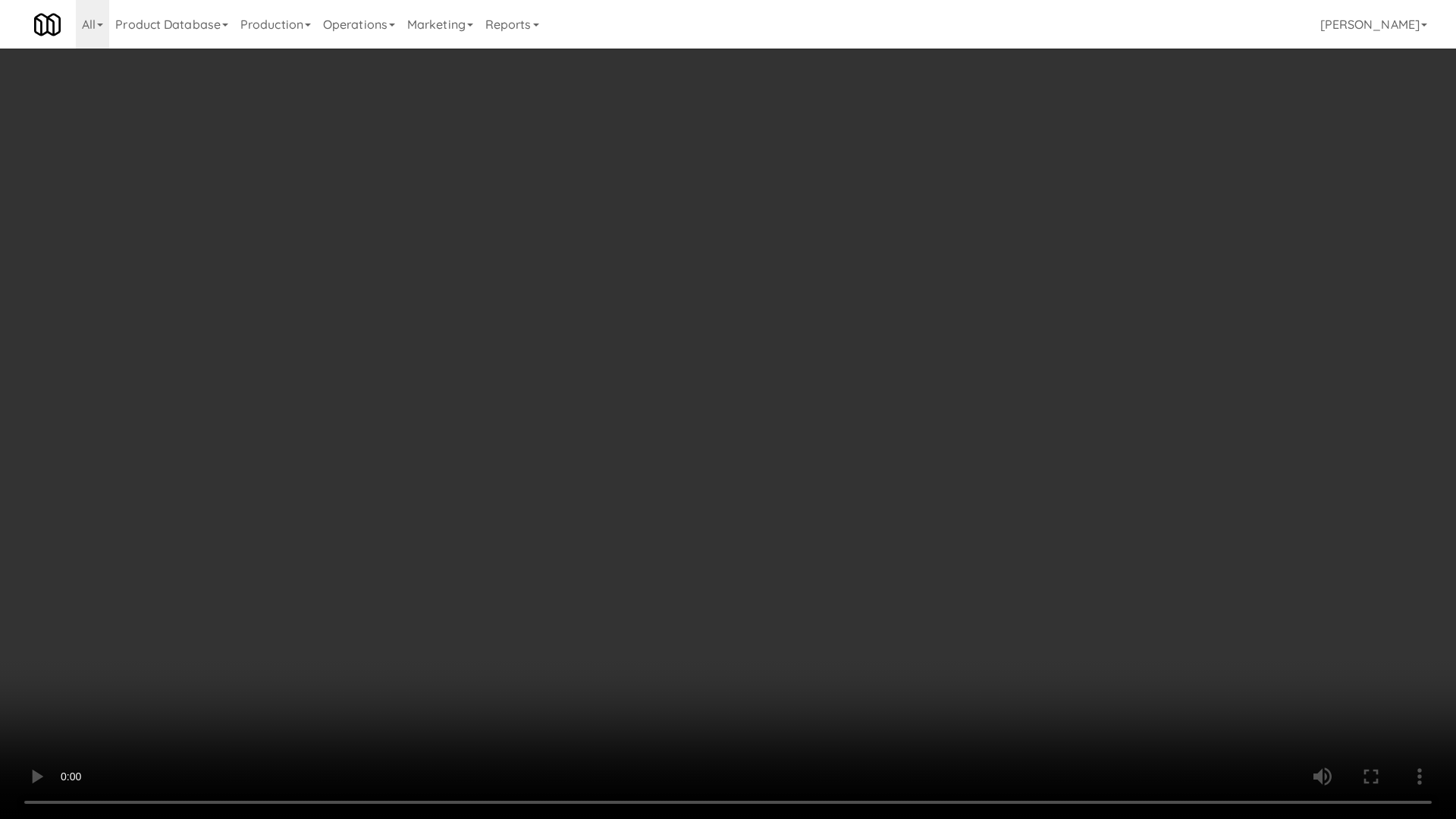
click at [892, 463] on video at bounding box center [728, 409] width 1456 height 819
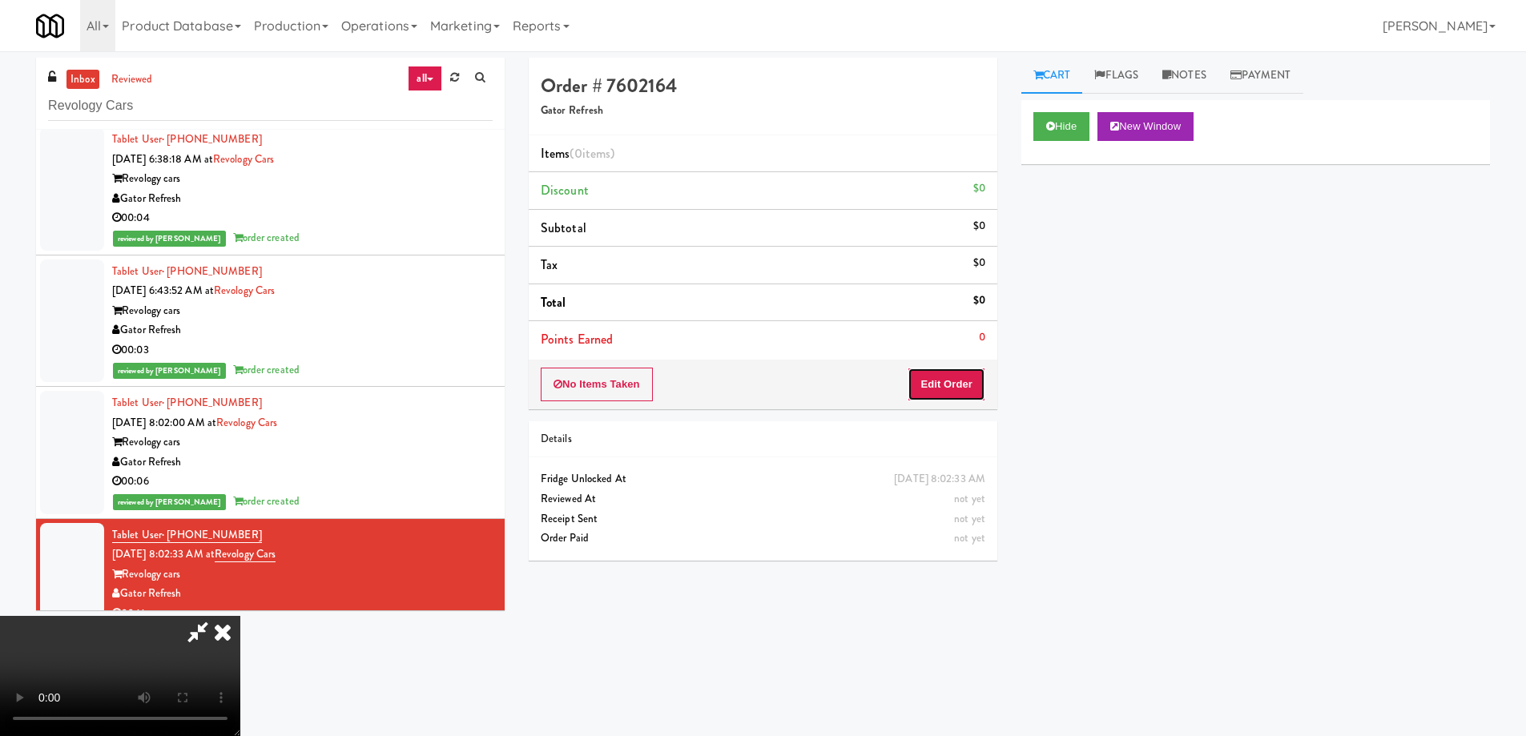
click at [967, 385] on button "Edit Order" at bounding box center [947, 385] width 78 height 34
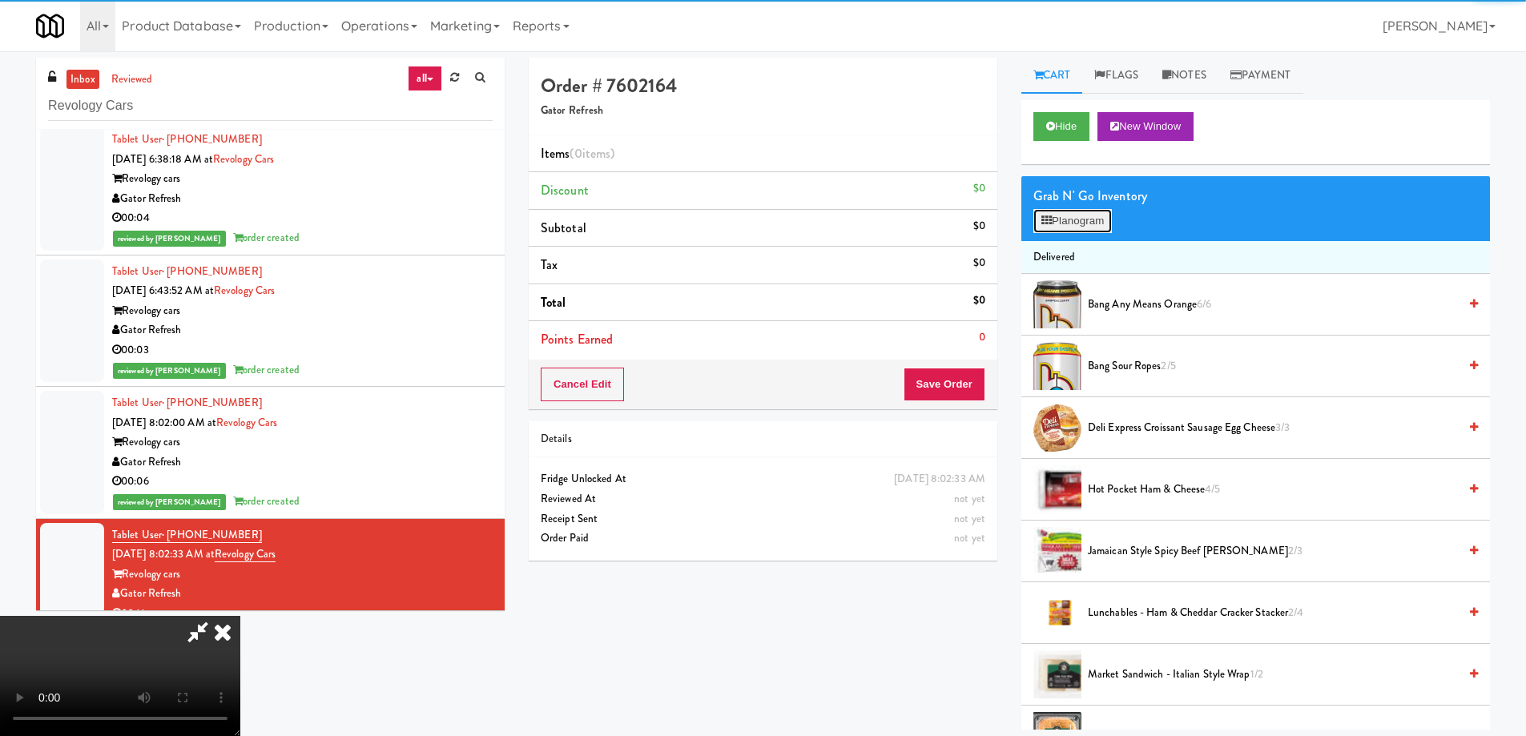
click at [1089, 223] on button "Planogram" at bounding box center [1072, 221] width 79 height 24
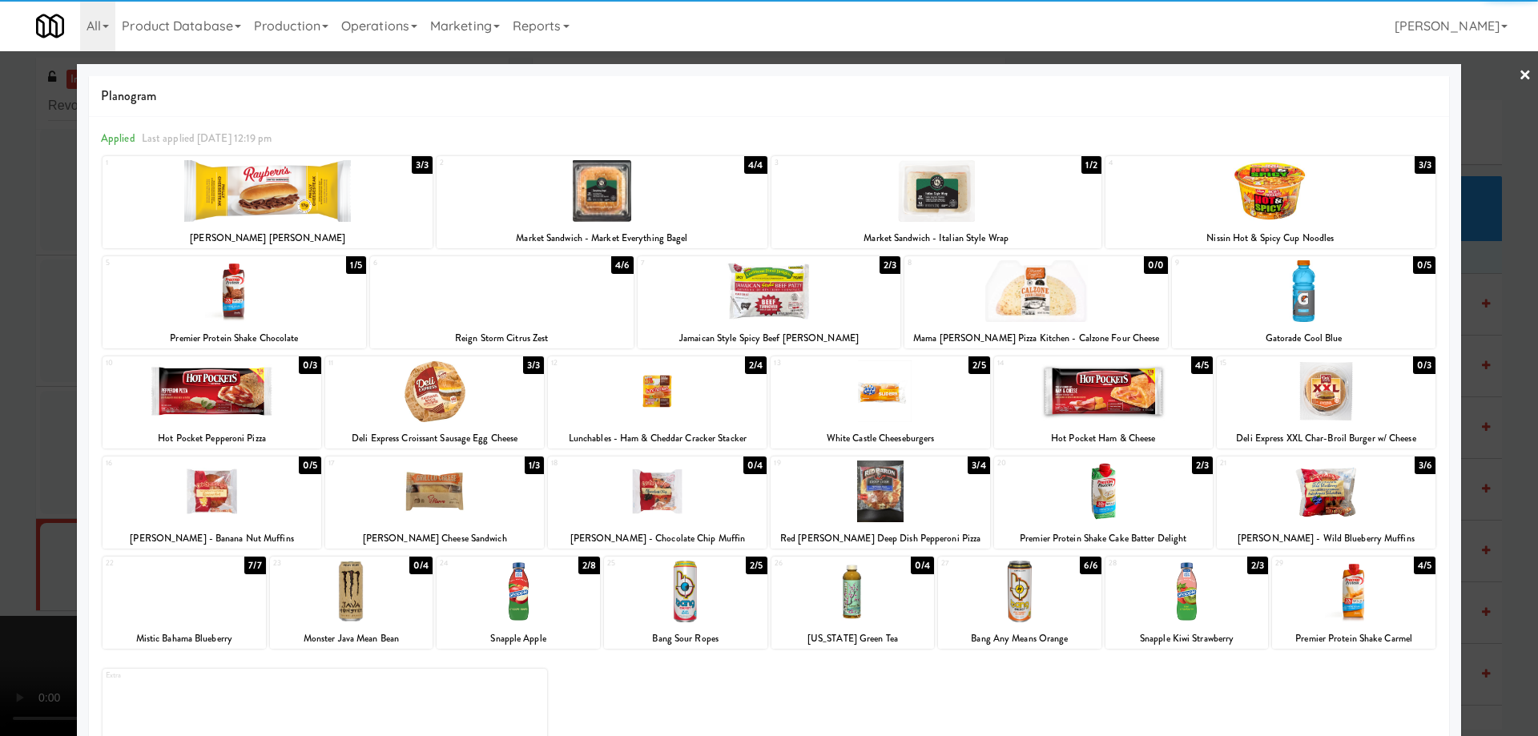
drag, startPoint x: 469, startPoint y: 489, endPoint x: 541, endPoint y: 475, distance: 73.4
click at [468, 489] on div at bounding box center [434, 492] width 219 height 62
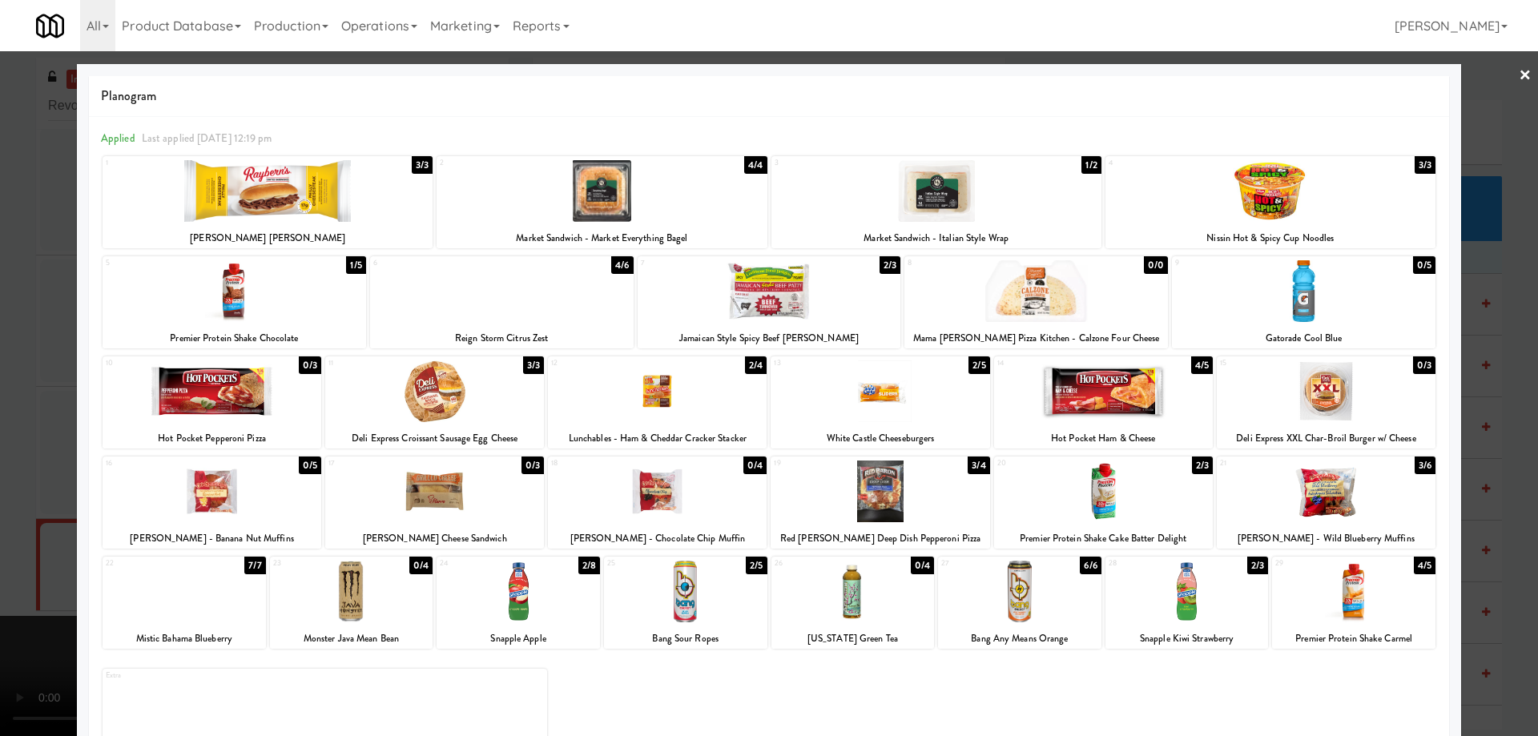
click at [1500, 77] on div at bounding box center [769, 368] width 1538 height 736
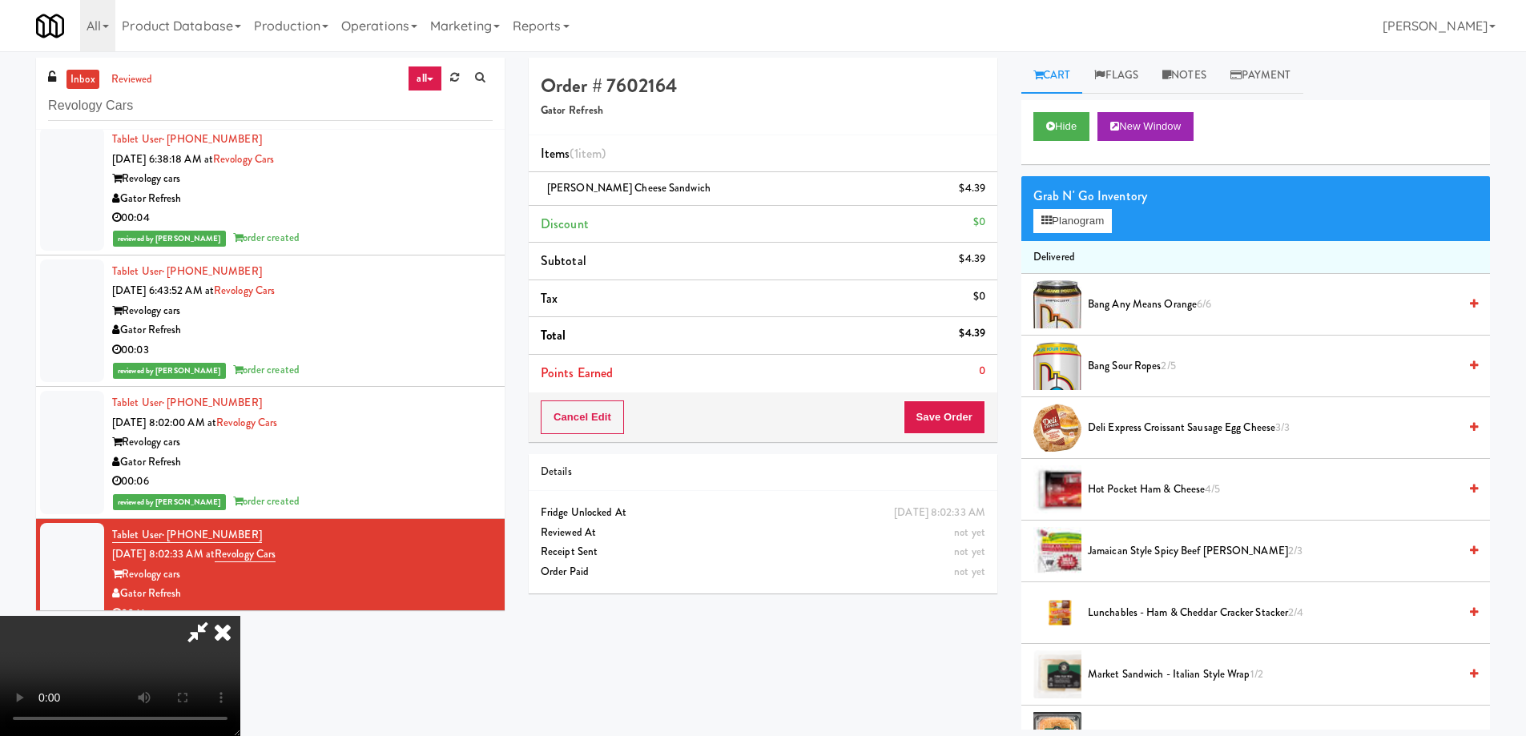
click at [240, 616] on video at bounding box center [120, 676] width 240 height 120
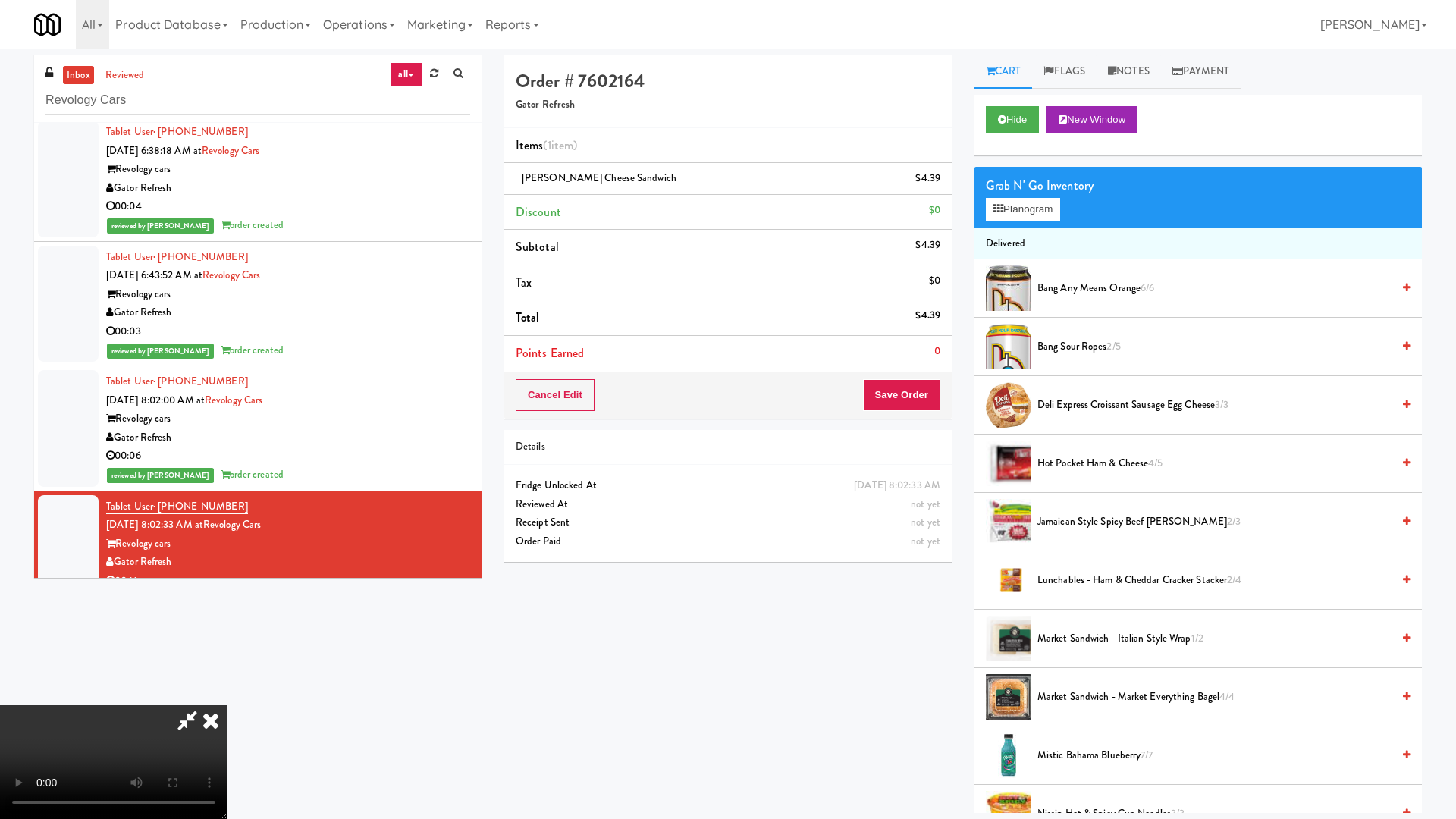
click at [227, 696] on video at bounding box center [114, 762] width 227 height 114
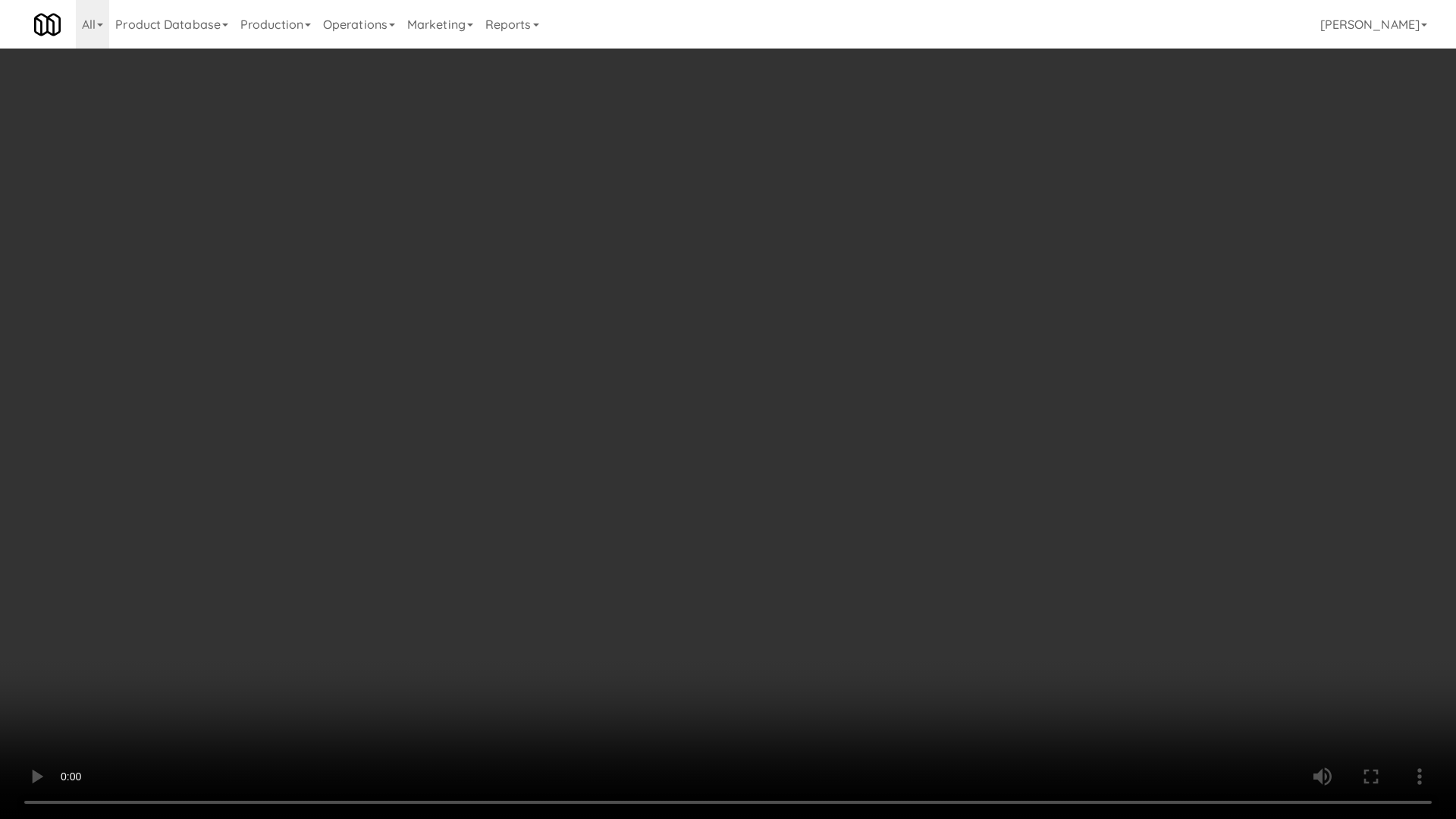
click at [788, 354] on video at bounding box center [728, 409] width 1456 height 819
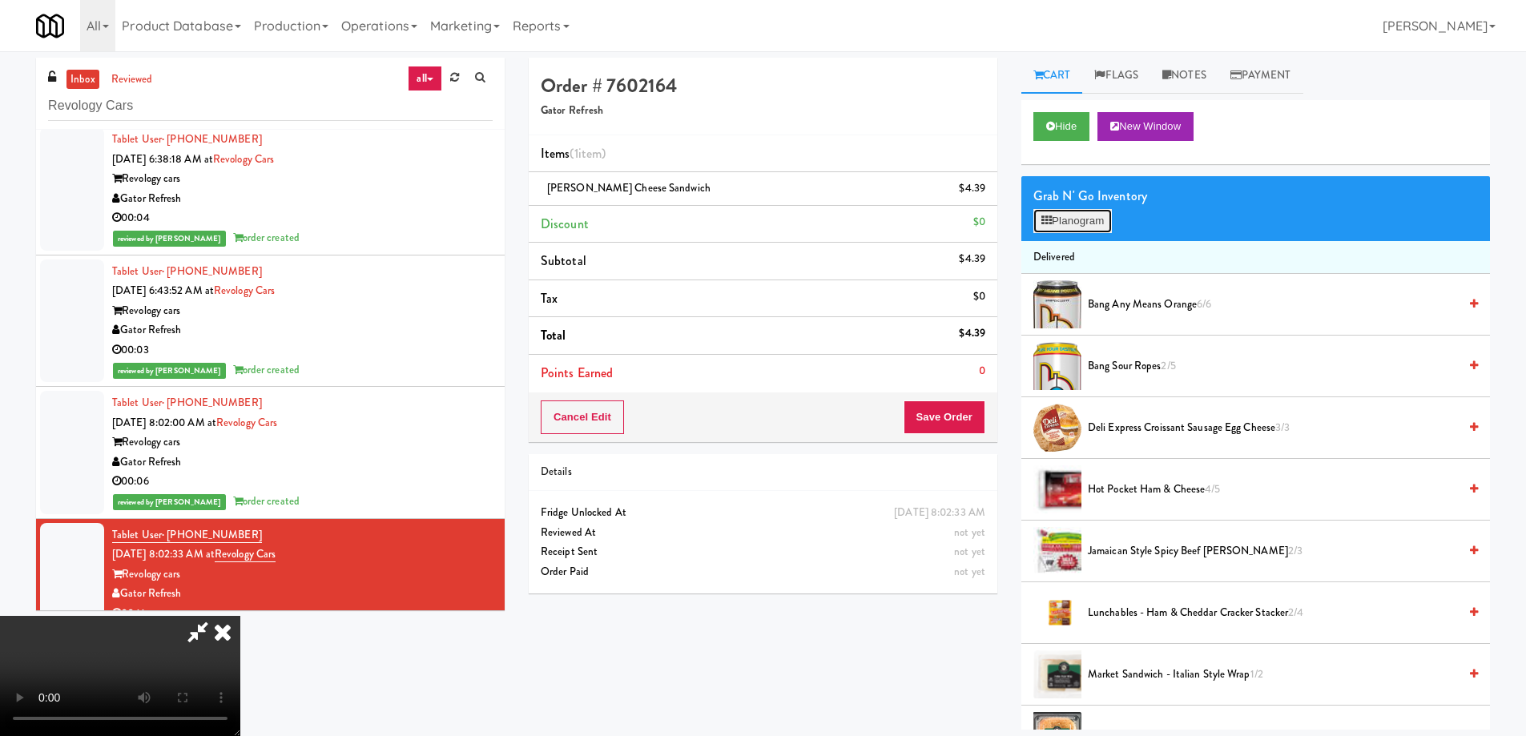
click at [1061, 224] on button "Planogram" at bounding box center [1072, 221] width 79 height 24
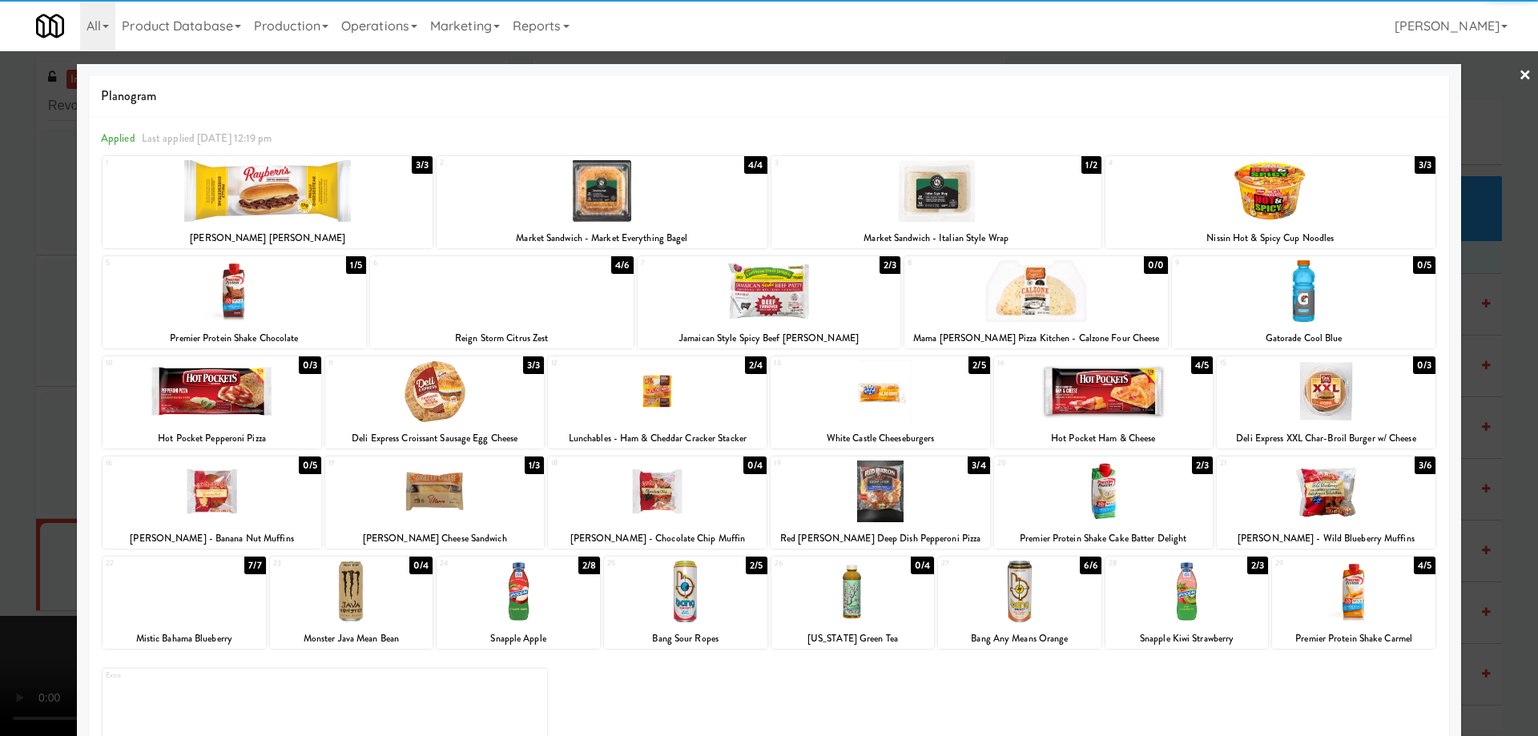
click at [1294, 287] on div at bounding box center [1304, 291] width 264 height 62
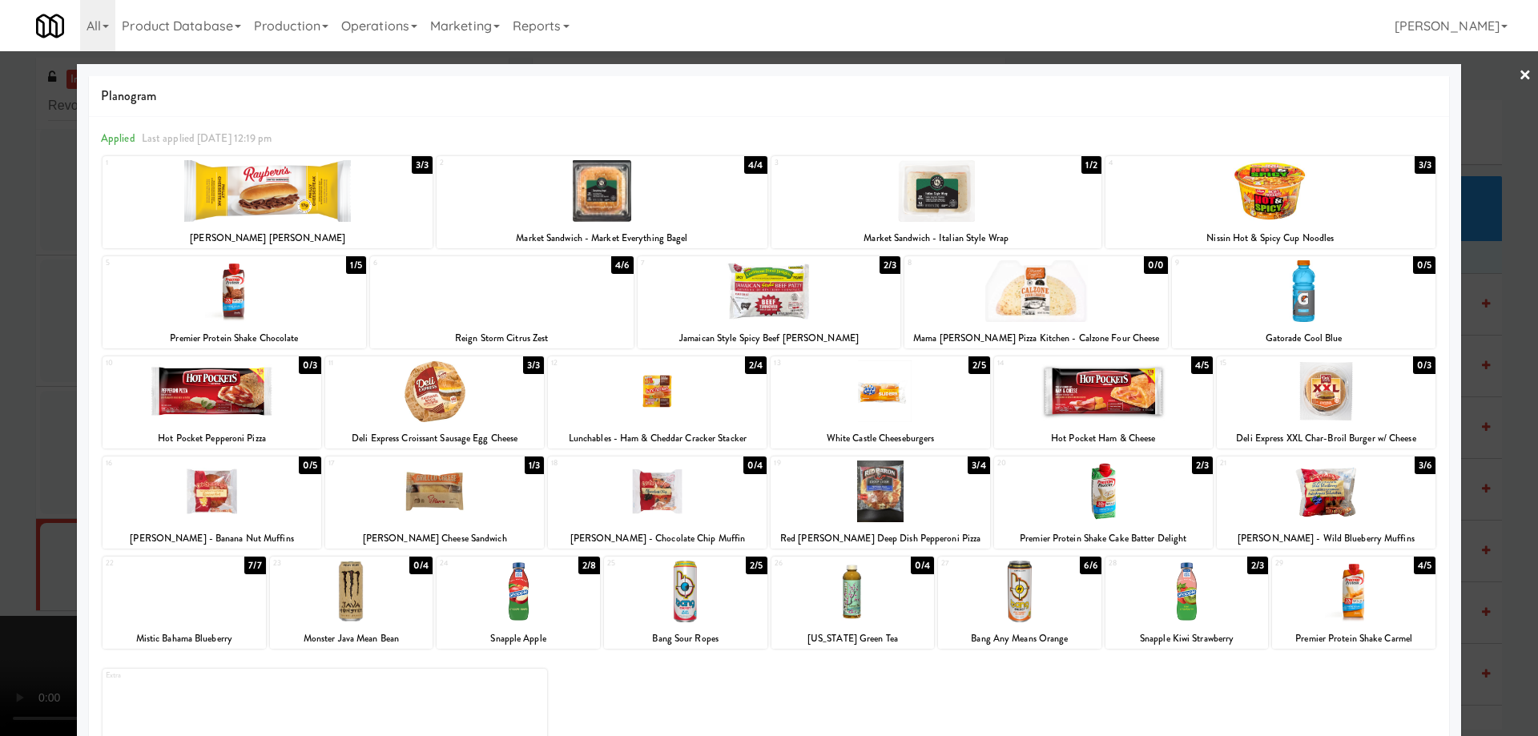
click at [1519, 65] on link "×" at bounding box center [1525, 76] width 13 height 50
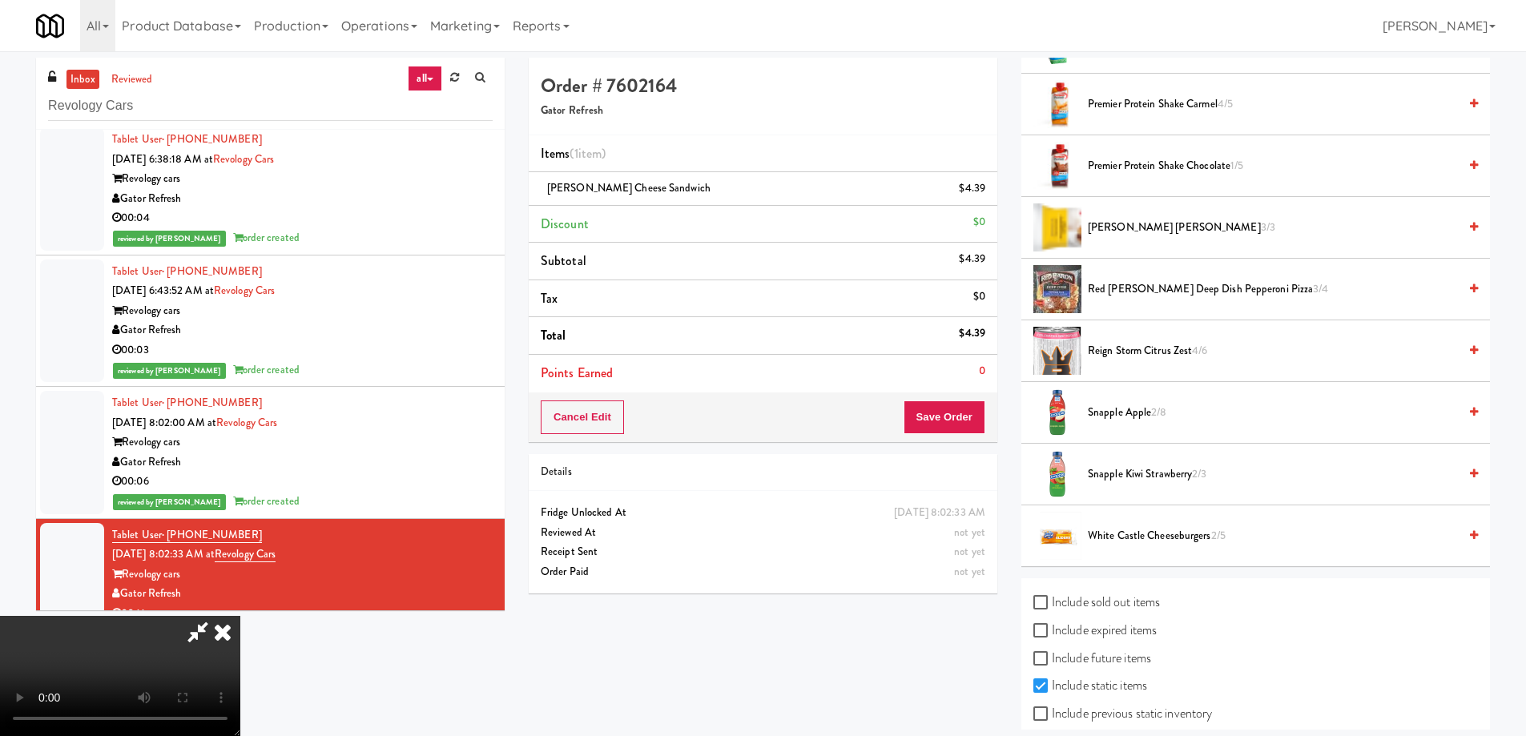
scroll to position [1025, 0]
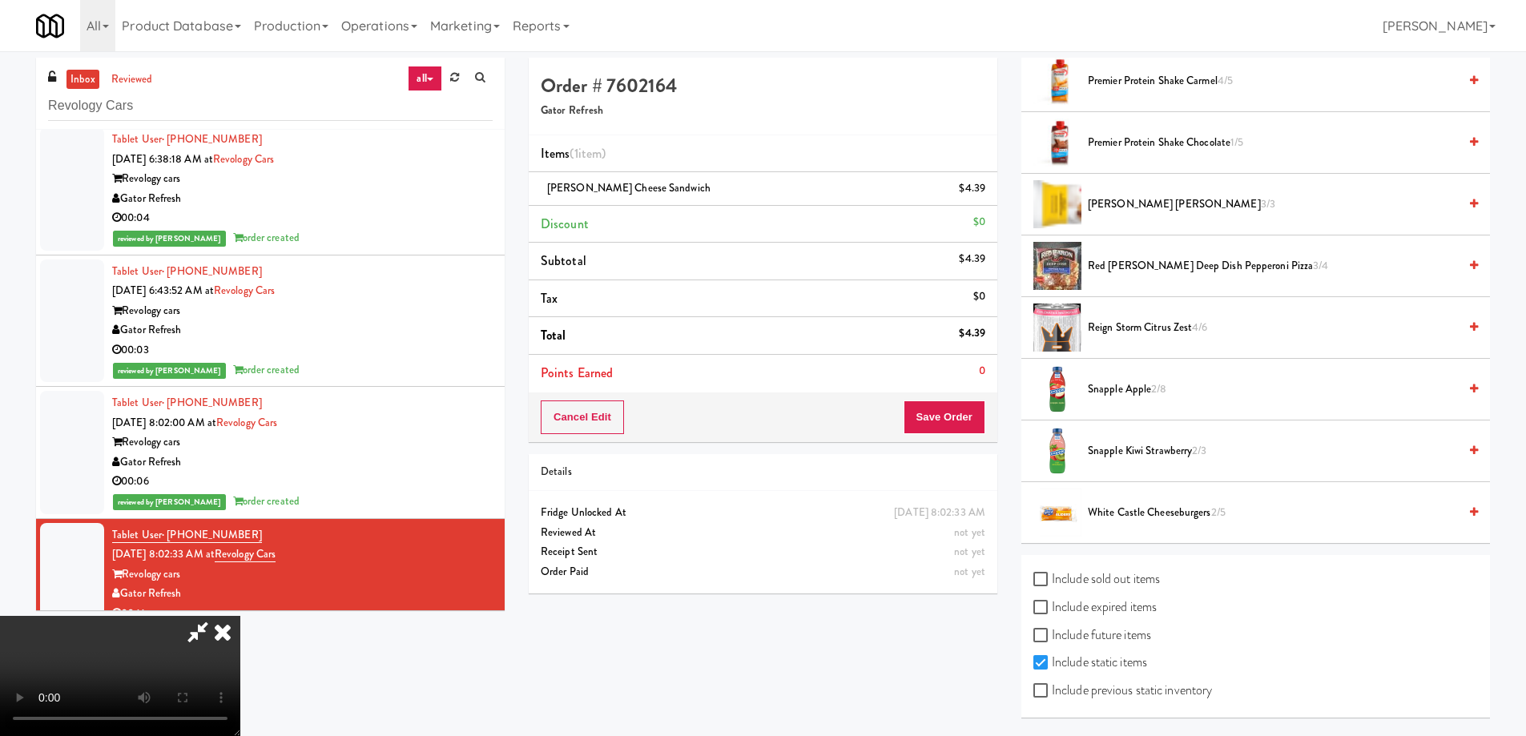
click at [1125, 605] on label "Include expired items" at bounding box center [1094, 607] width 123 height 24
click at [1052, 605] on input "Include expired items" at bounding box center [1042, 608] width 18 height 13
checkbox input "true"
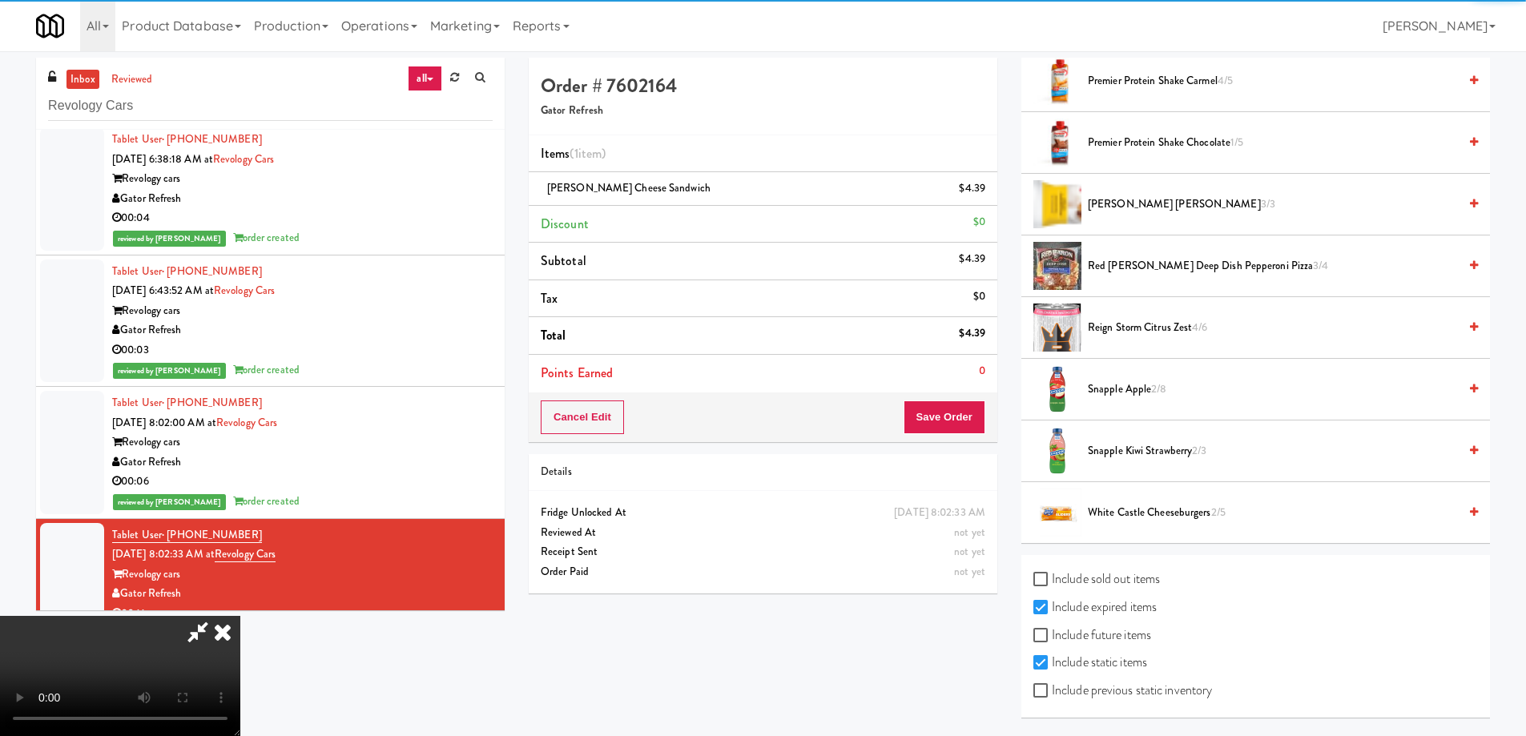
drag, startPoint x: 1132, startPoint y: 694, endPoint x: 1168, endPoint y: 646, distance: 60.1
click at [1132, 695] on label "Include previous static inventory" at bounding box center [1122, 691] width 179 height 24
click at [1052, 695] on input "Include previous static inventory" at bounding box center [1042, 691] width 18 height 13
checkbox input "true"
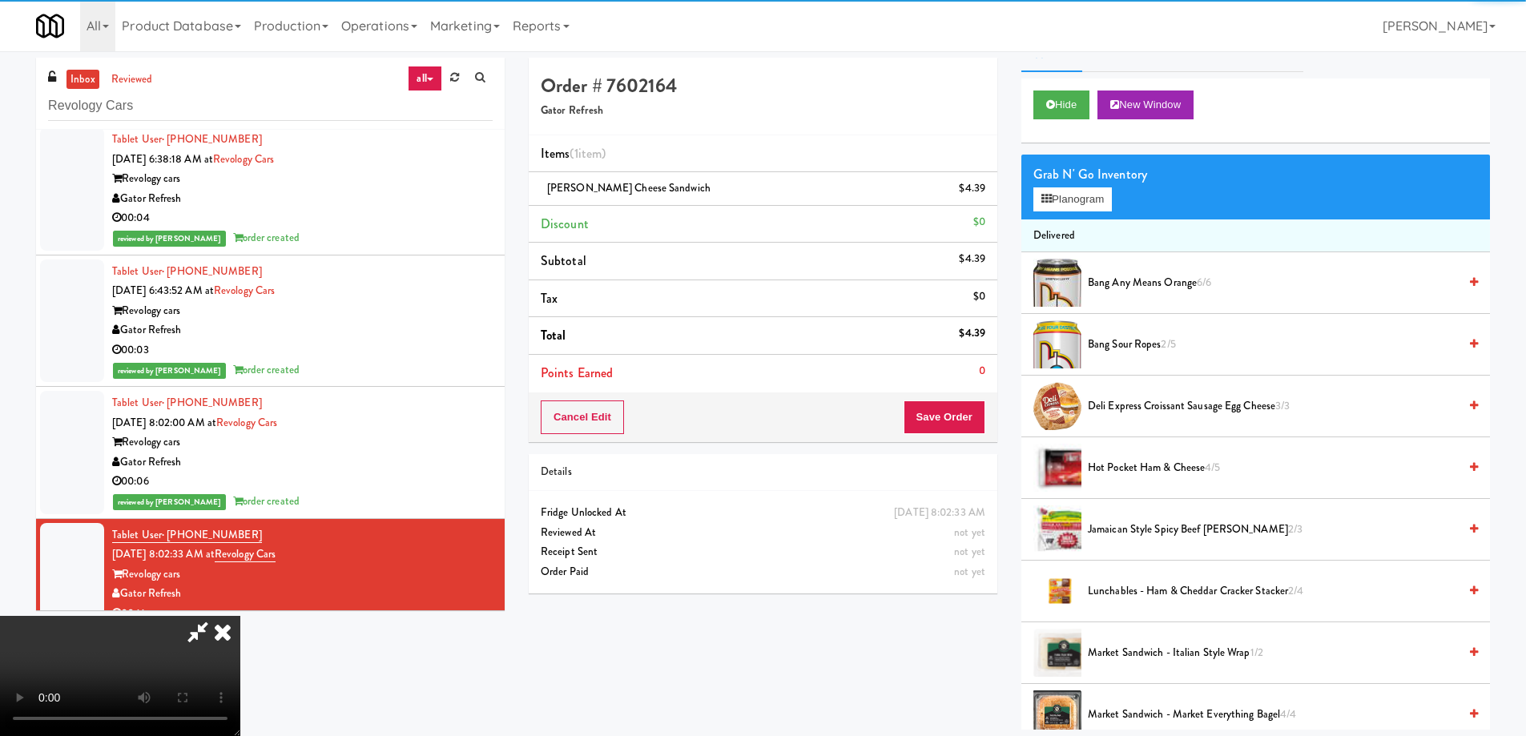
scroll to position [0, 0]
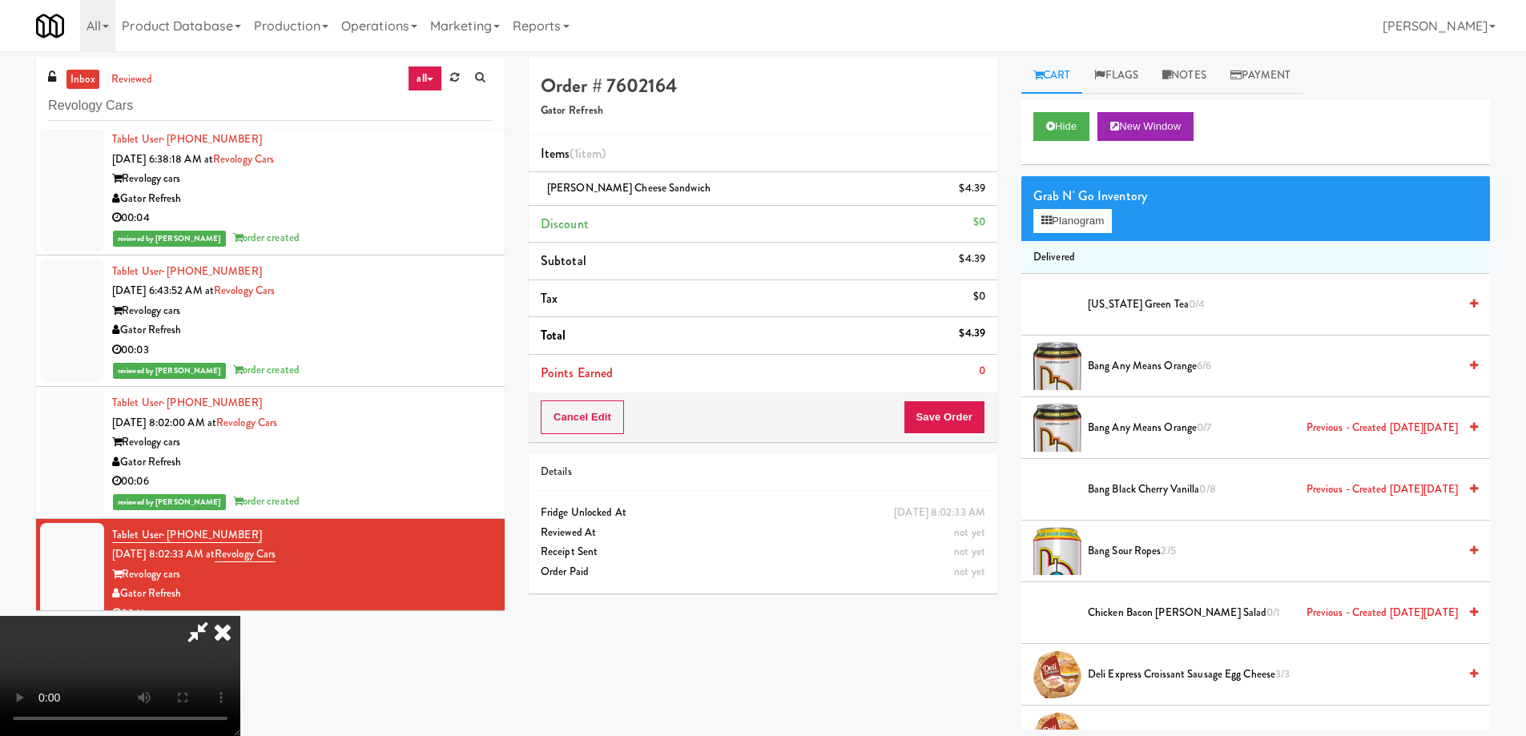
click at [1061, 205] on div "Grab N' Go Inventory" at bounding box center [1255, 196] width 445 height 24
click at [1061, 219] on button "Planogram" at bounding box center [1072, 221] width 79 height 24
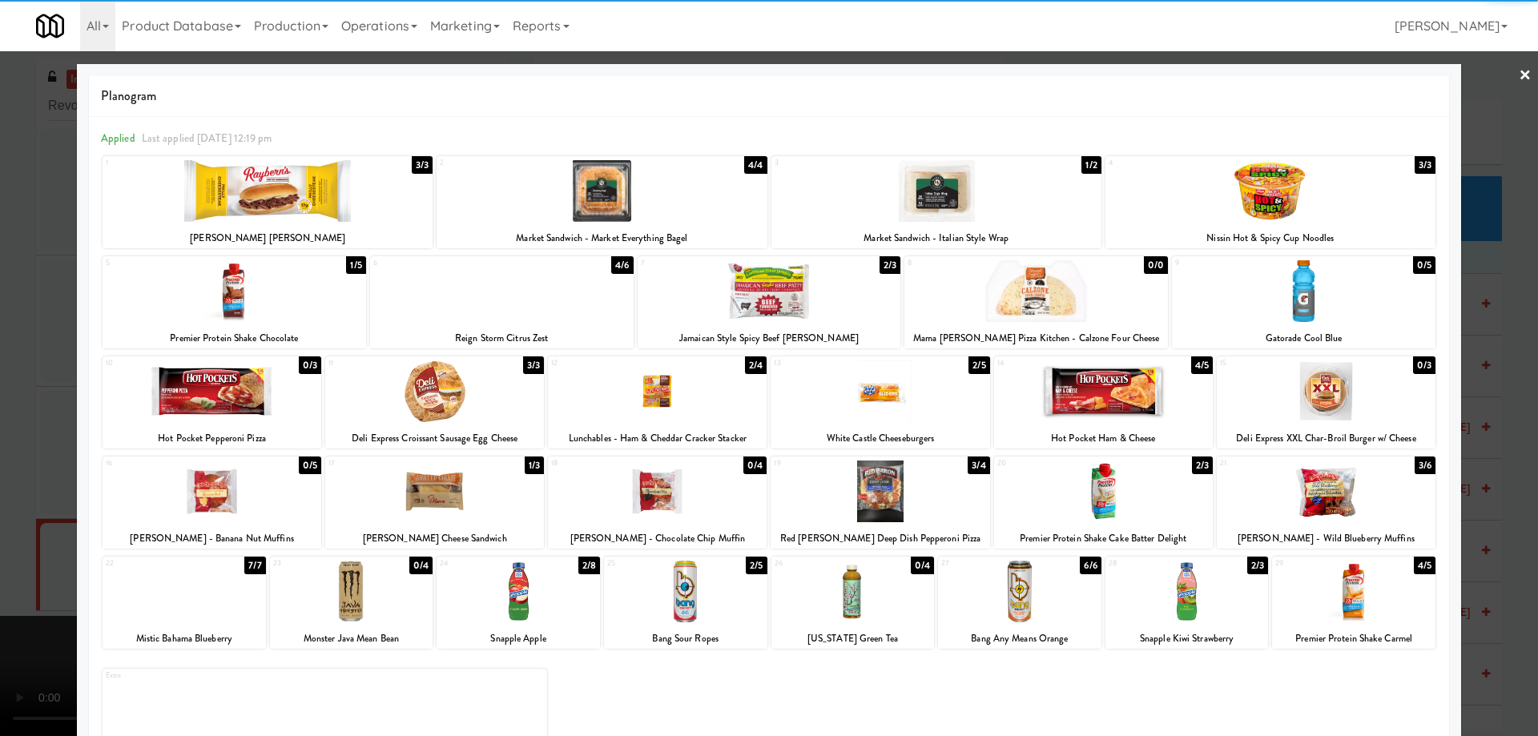
click at [1321, 295] on div at bounding box center [1304, 291] width 264 height 62
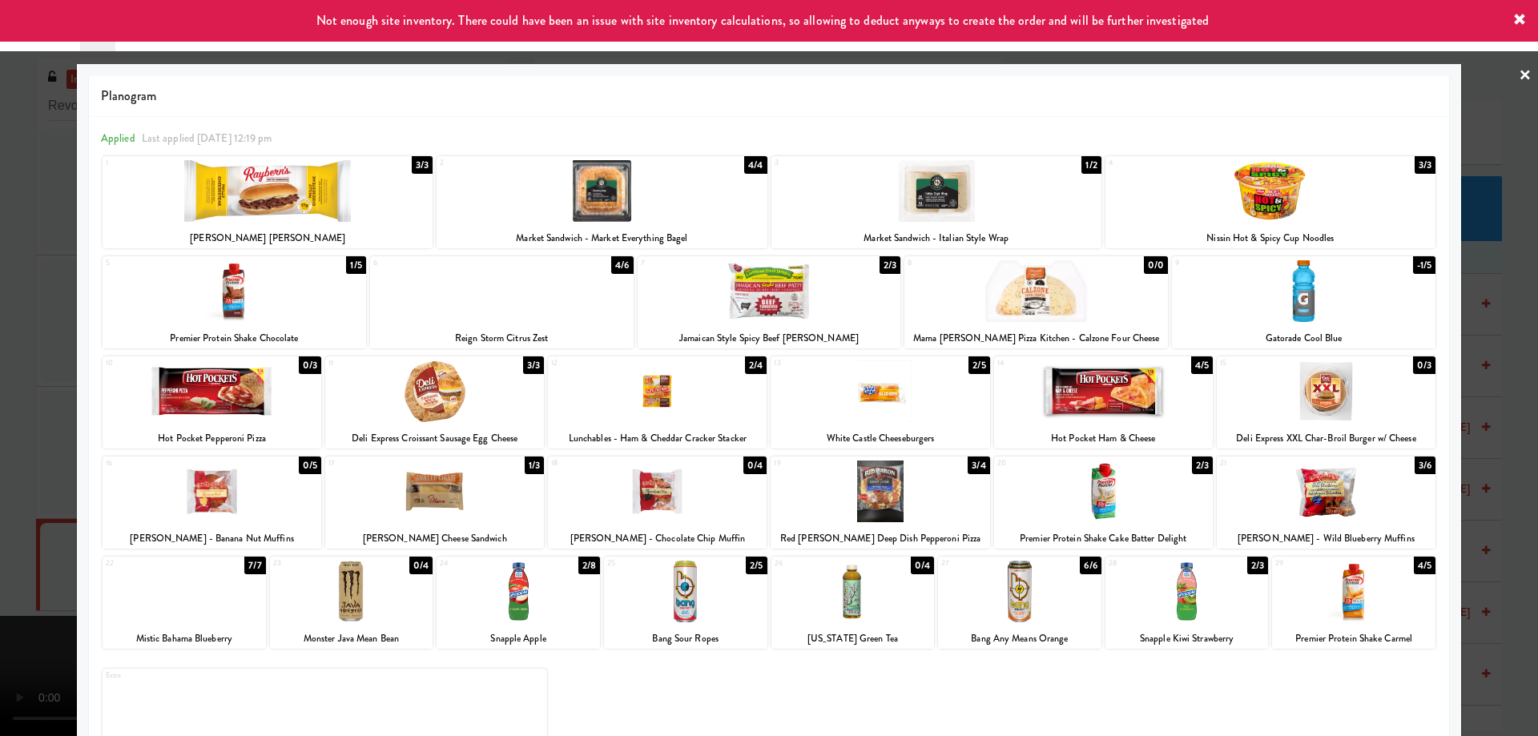
click at [1519, 73] on link "×" at bounding box center [1525, 76] width 13 height 50
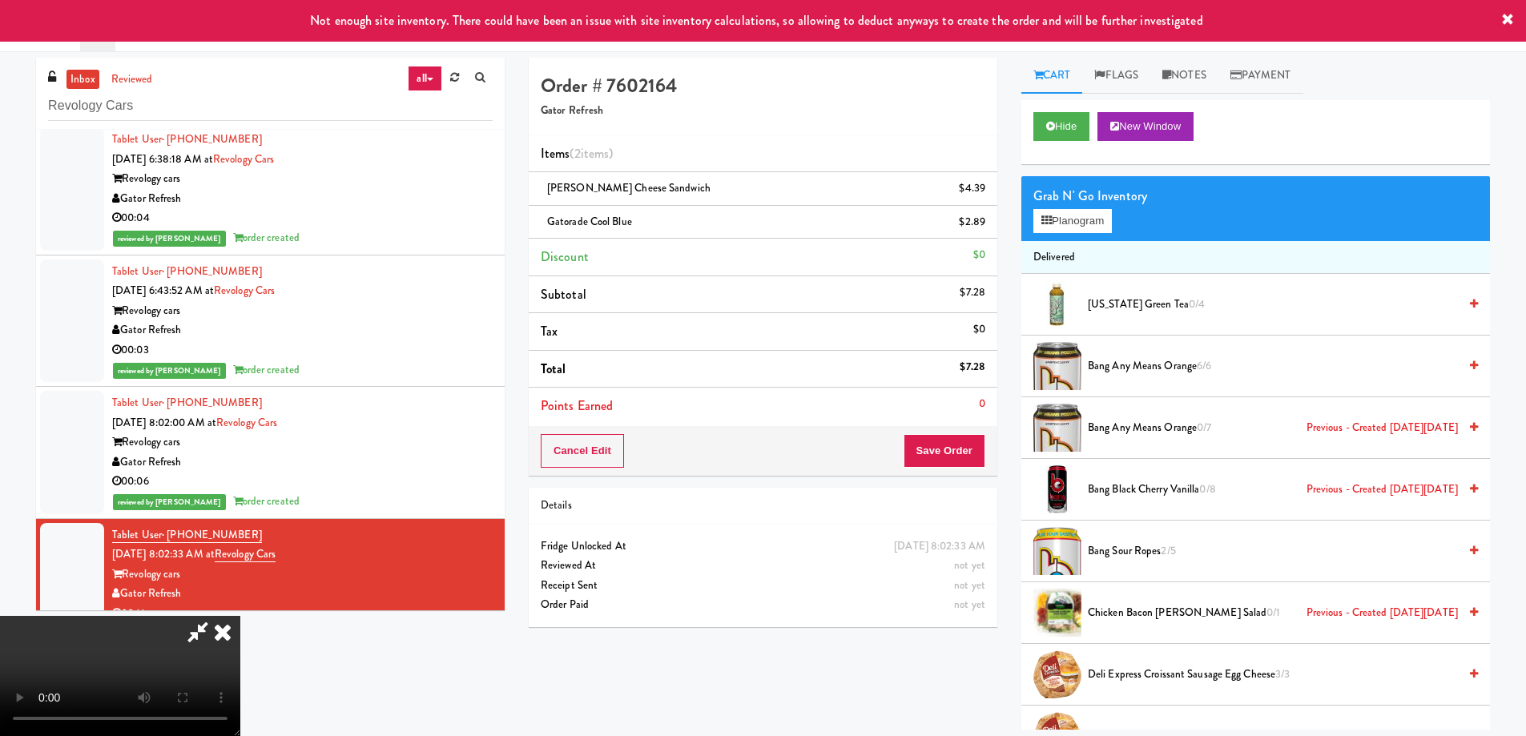
click at [240, 616] on video at bounding box center [120, 676] width 240 height 120
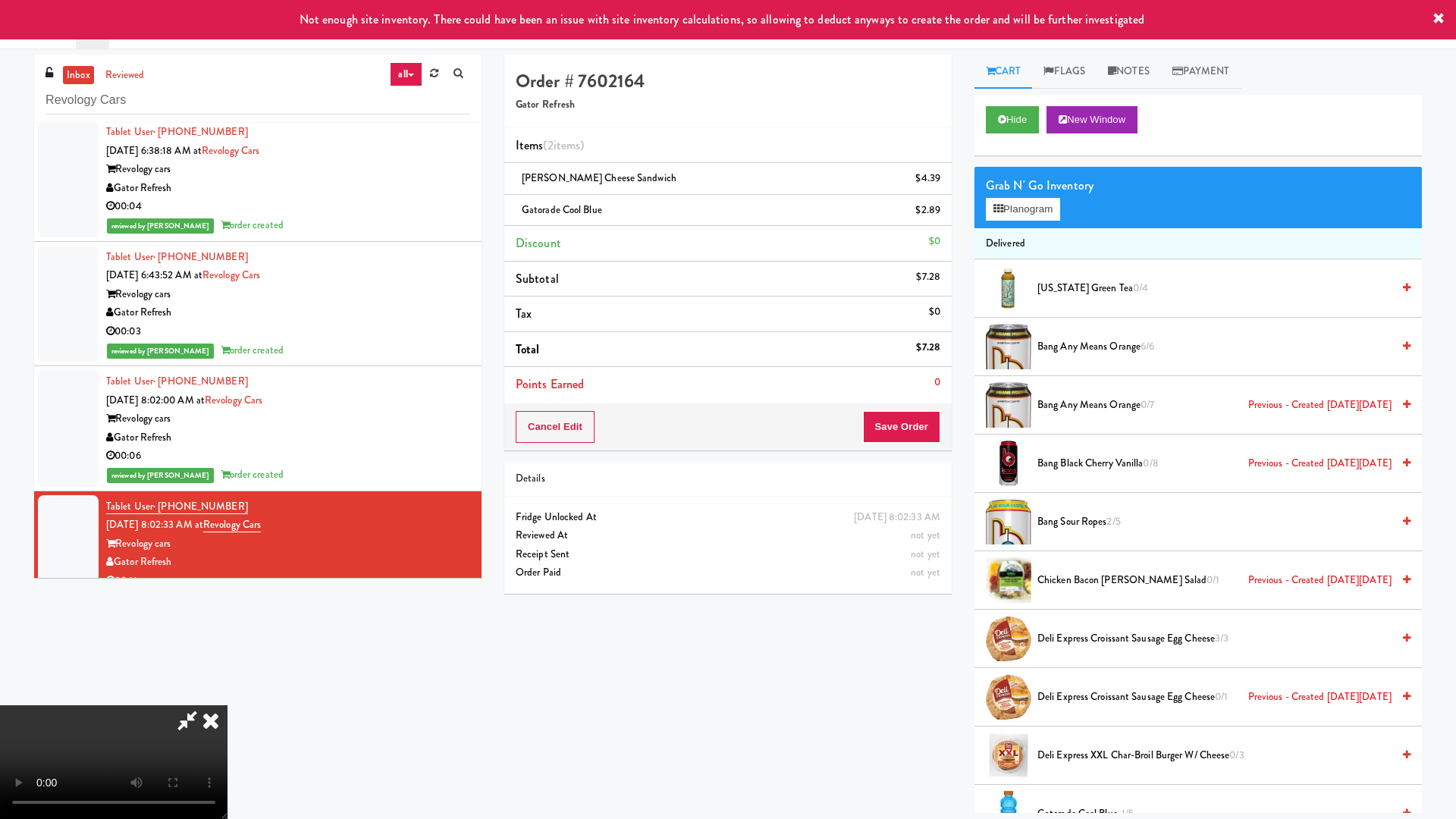
click at [227, 696] on video at bounding box center [114, 762] width 227 height 114
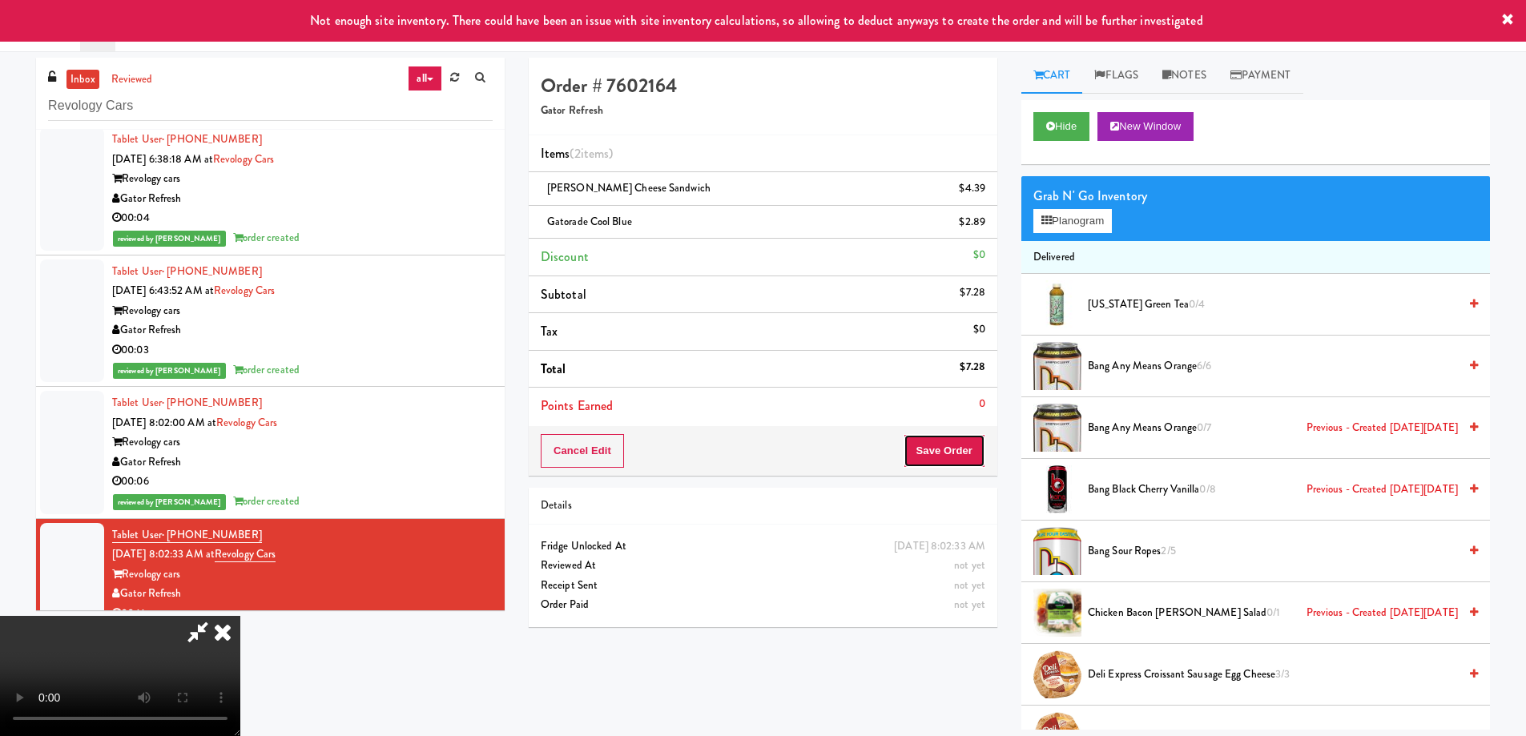
click at [957, 445] on button "Save Order" at bounding box center [945, 451] width 82 height 34
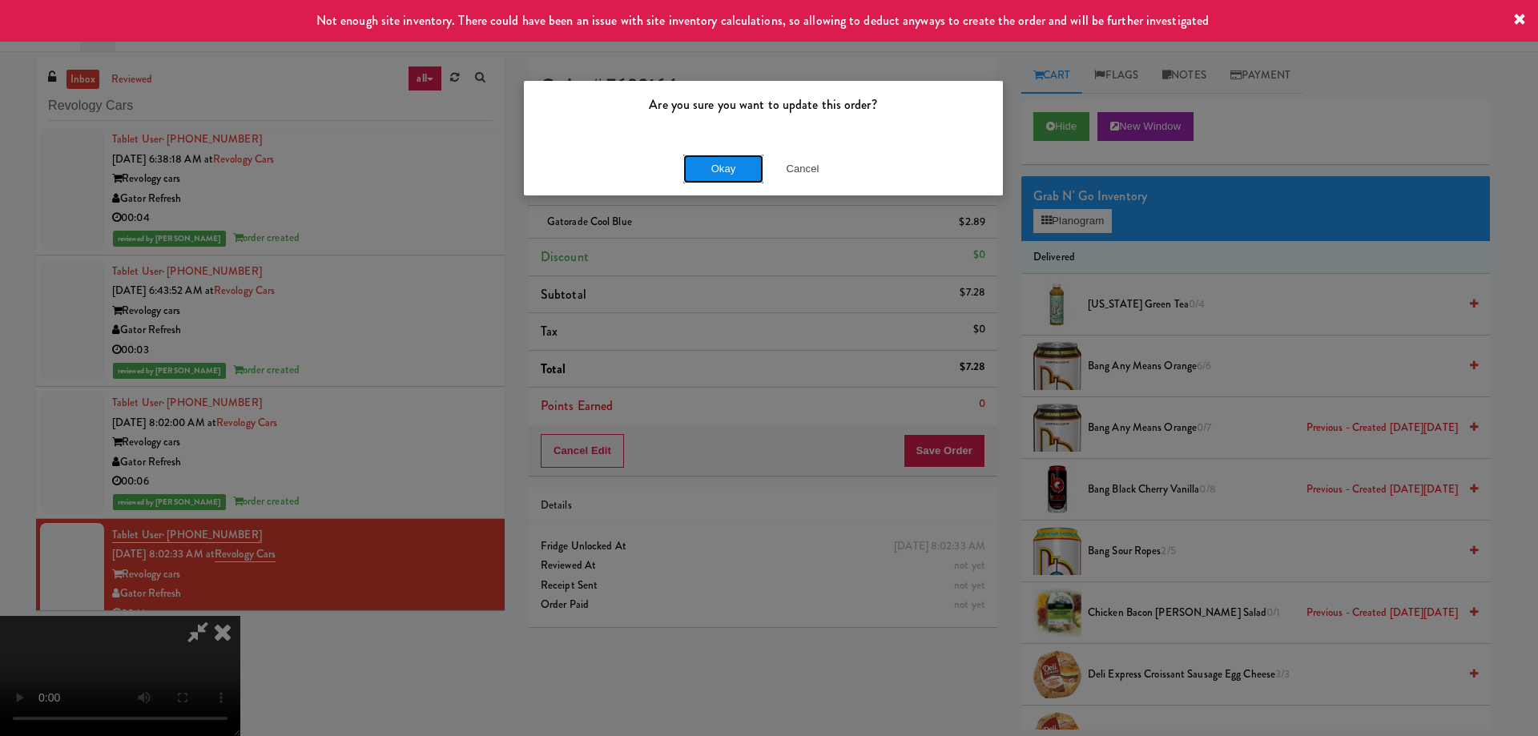
click at [751, 183] on button "Okay" at bounding box center [723, 169] width 80 height 29
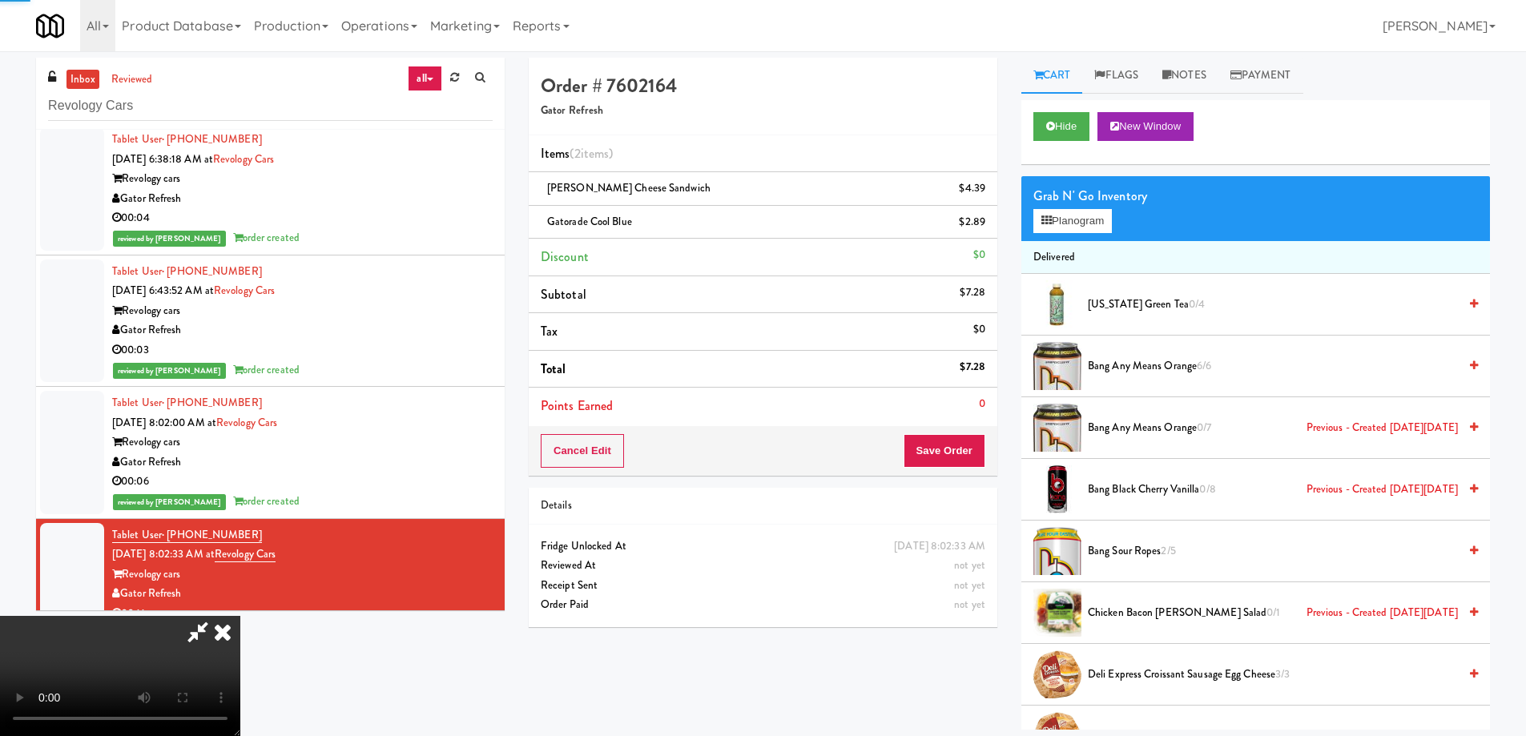
click at [240, 616] on icon at bounding box center [222, 632] width 35 height 32
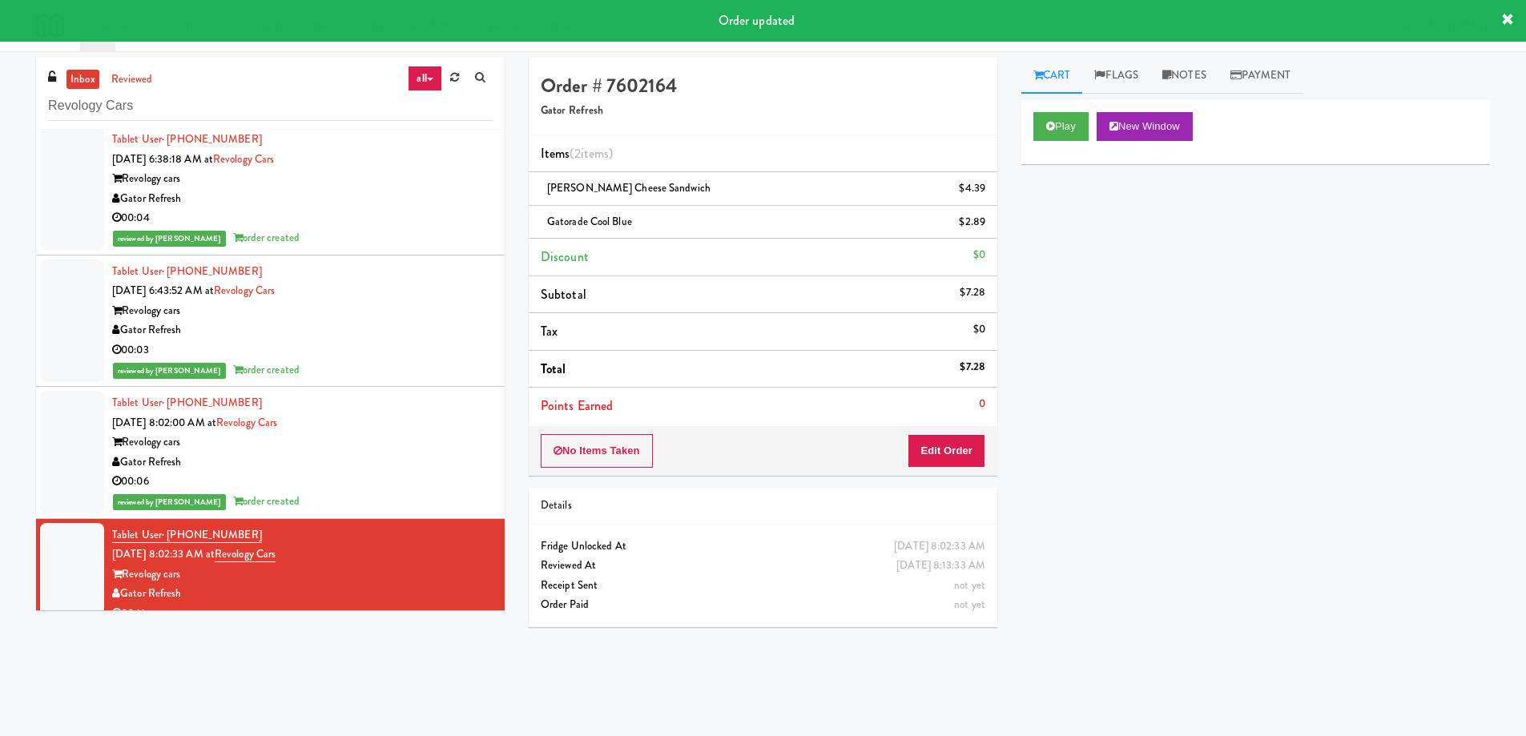
click at [405, 443] on div "Revology cars" at bounding box center [302, 443] width 381 height 20
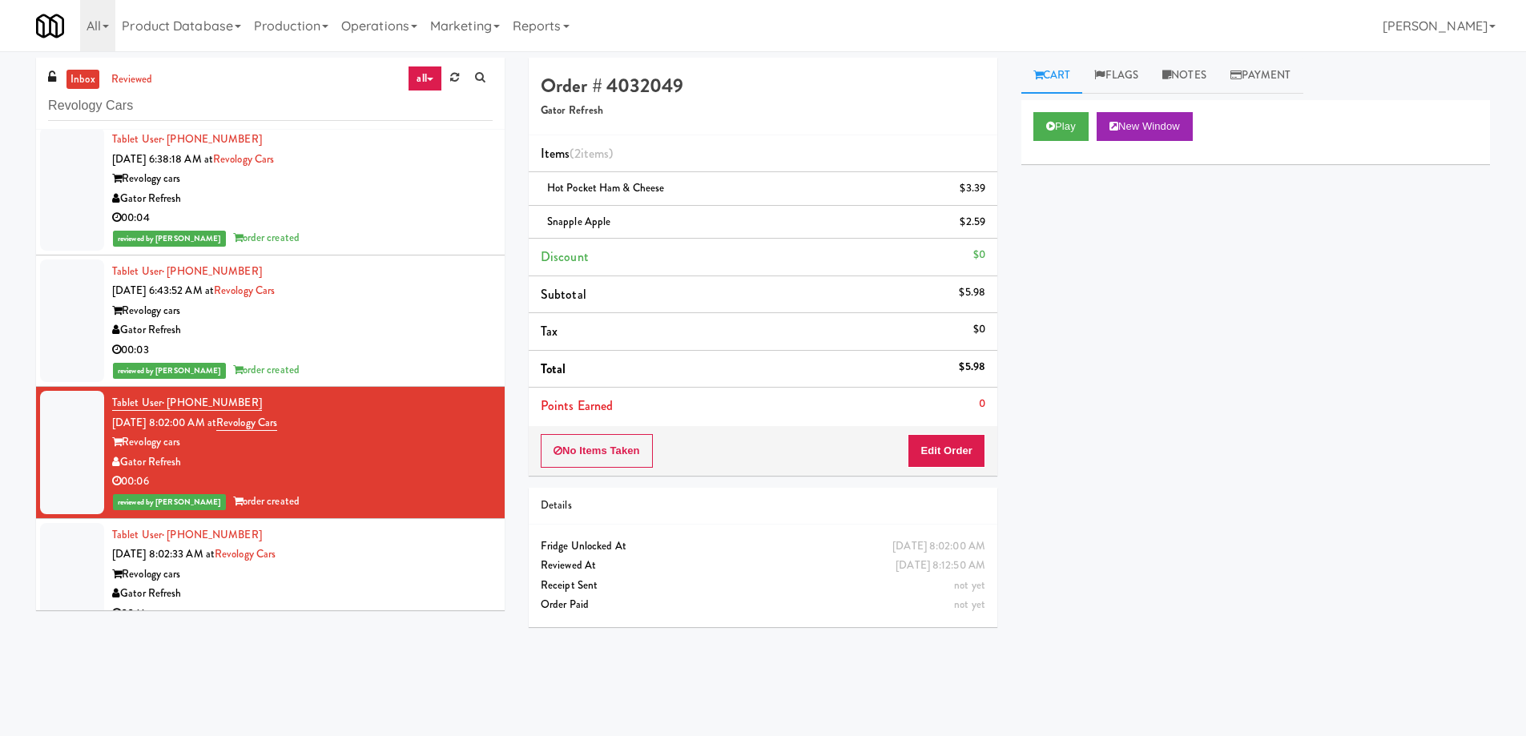
click at [1059, 111] on div "Play New Window" at bounding box center [1255, 132] width 469 height 64
click at [1054, 123] on icon at bounding box center [1050, 126] width 9 height 10
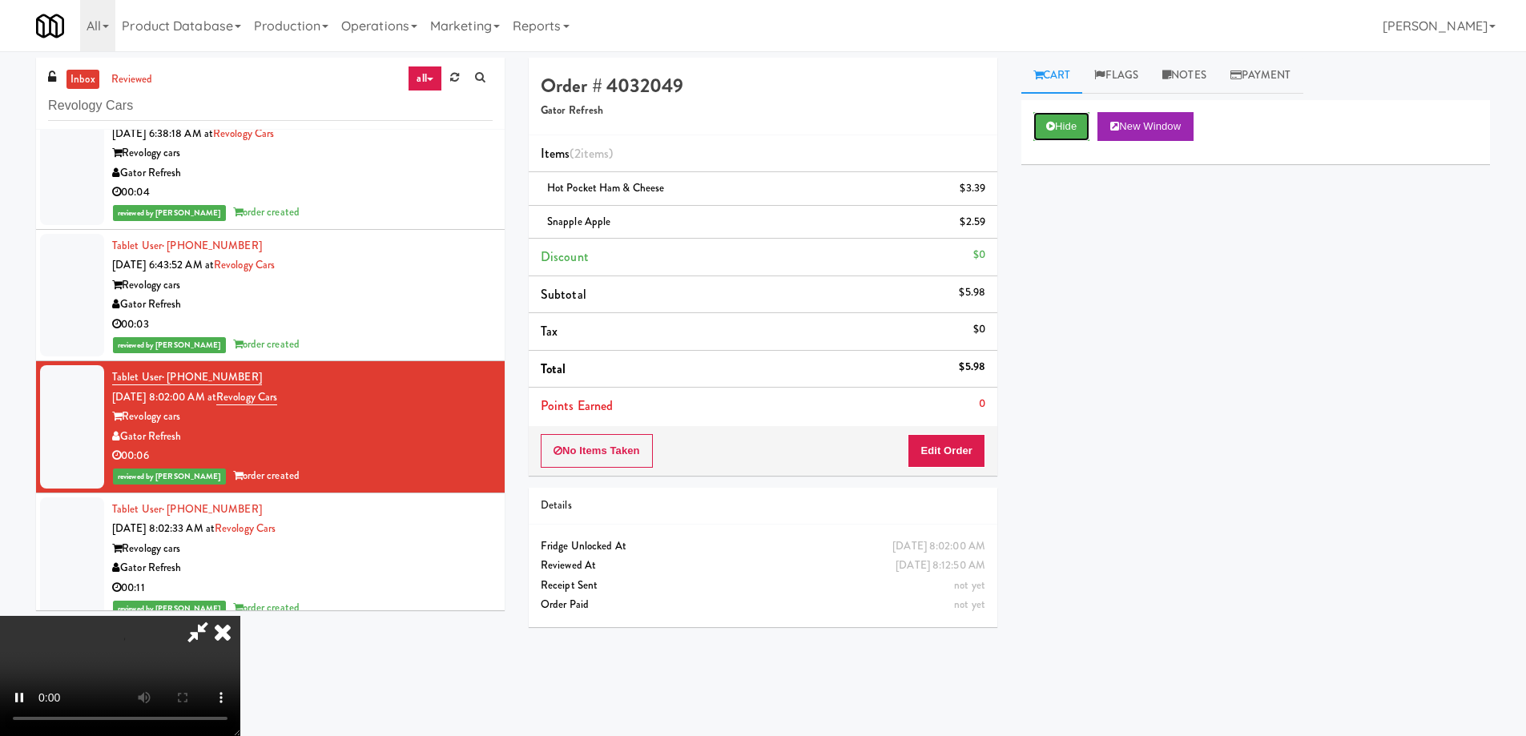
scroll to position [46, 0]
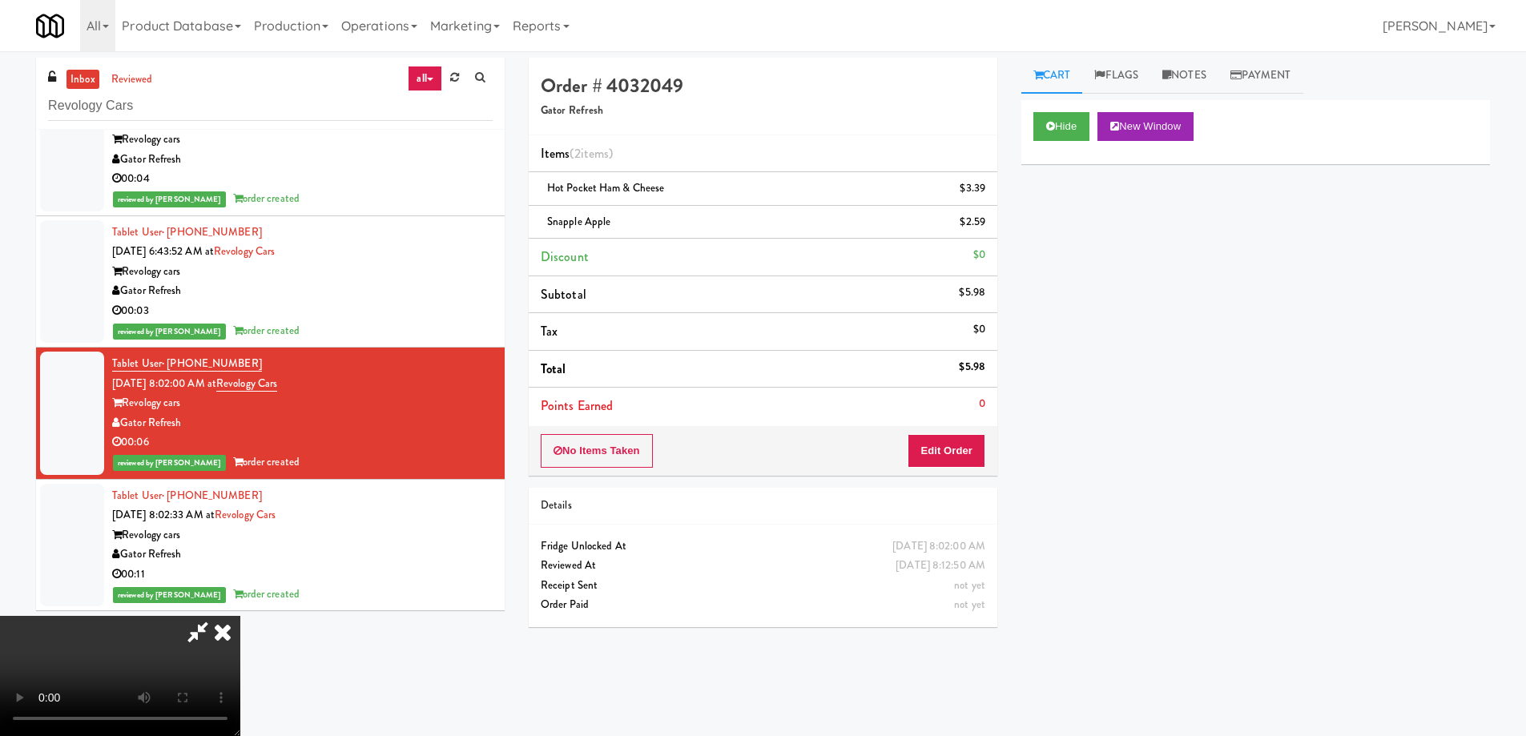
click at [240, 616] on video at bounding box center [120, 676] width 240 height 120
click at [240, 616] on icon at bounding box center [222, 632] width 35 height 32
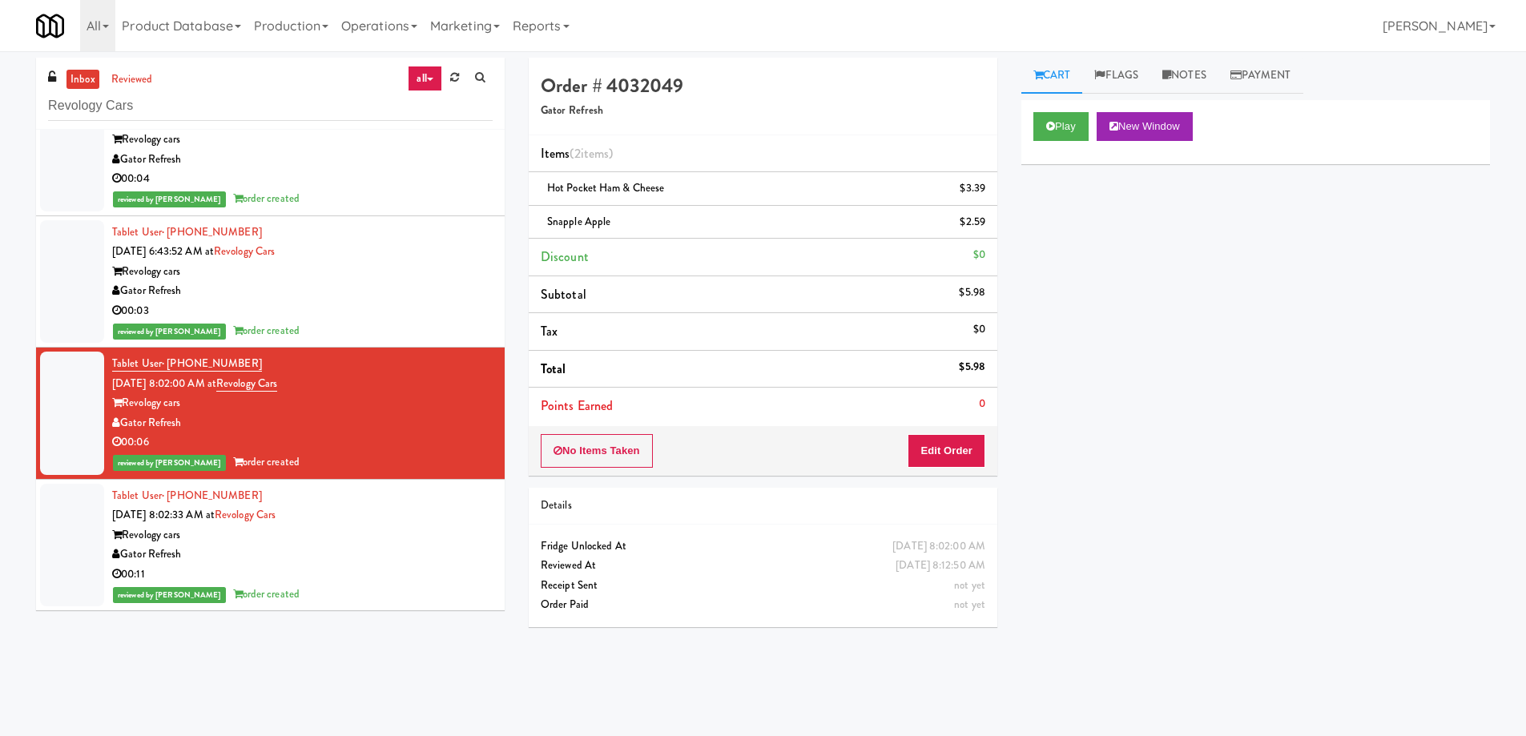
click at [348, 155] on div "Gator Refresh" at bounding box center [302, 160] width 381 height 20
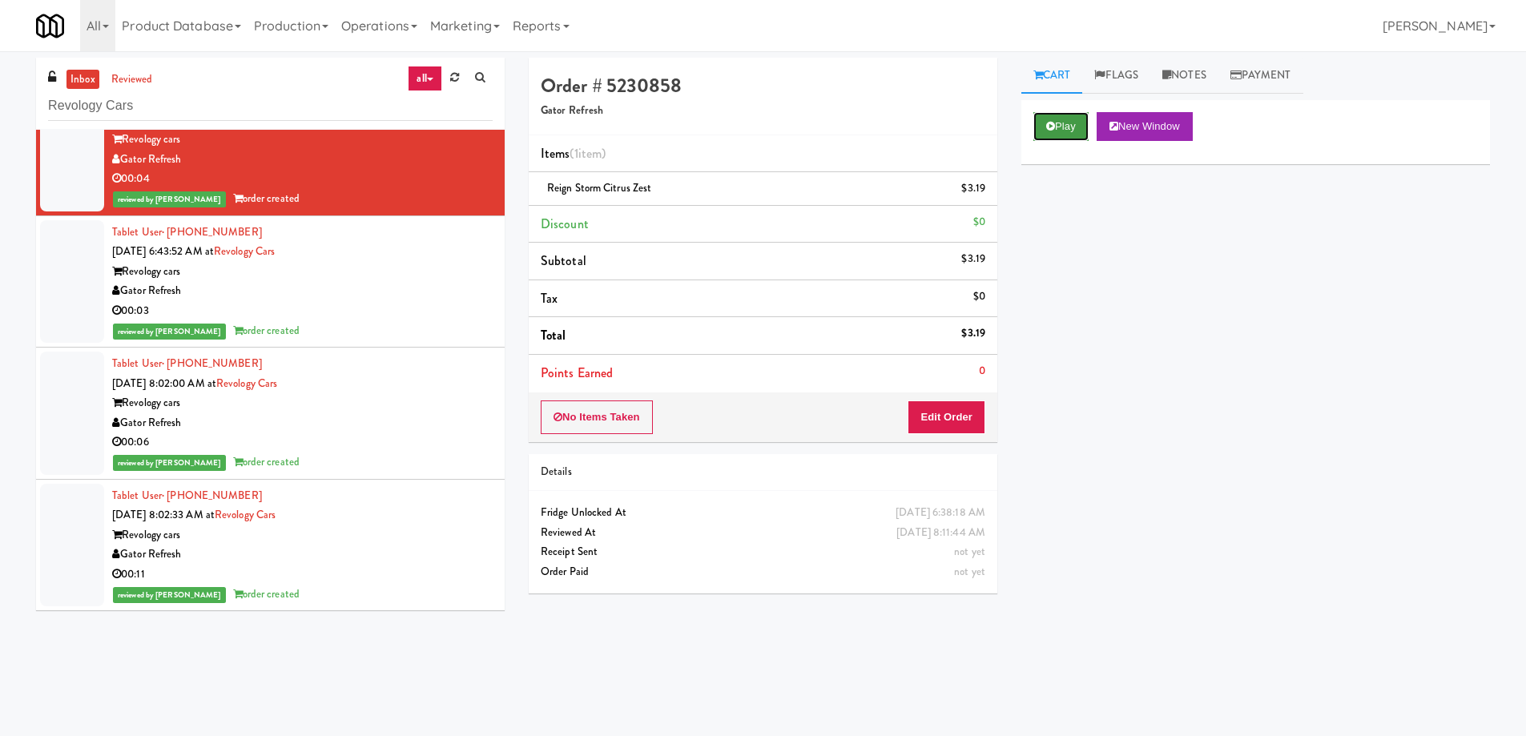
click at [1057, 127] on button "Play" at bounding box center [1060, 126] width 55 height 29
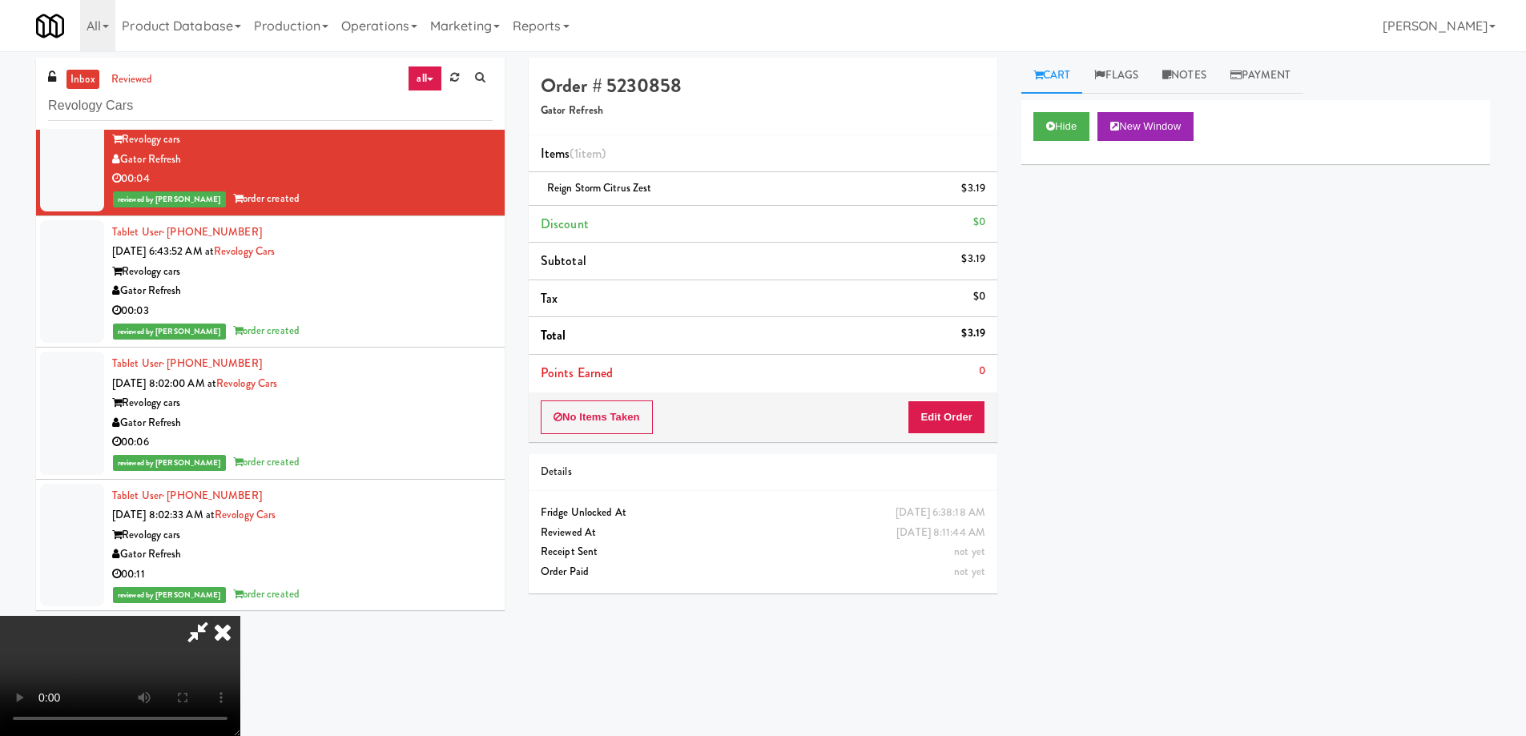
click at [240, 616] on video at bounding box center [120, 676] width 240 height 120
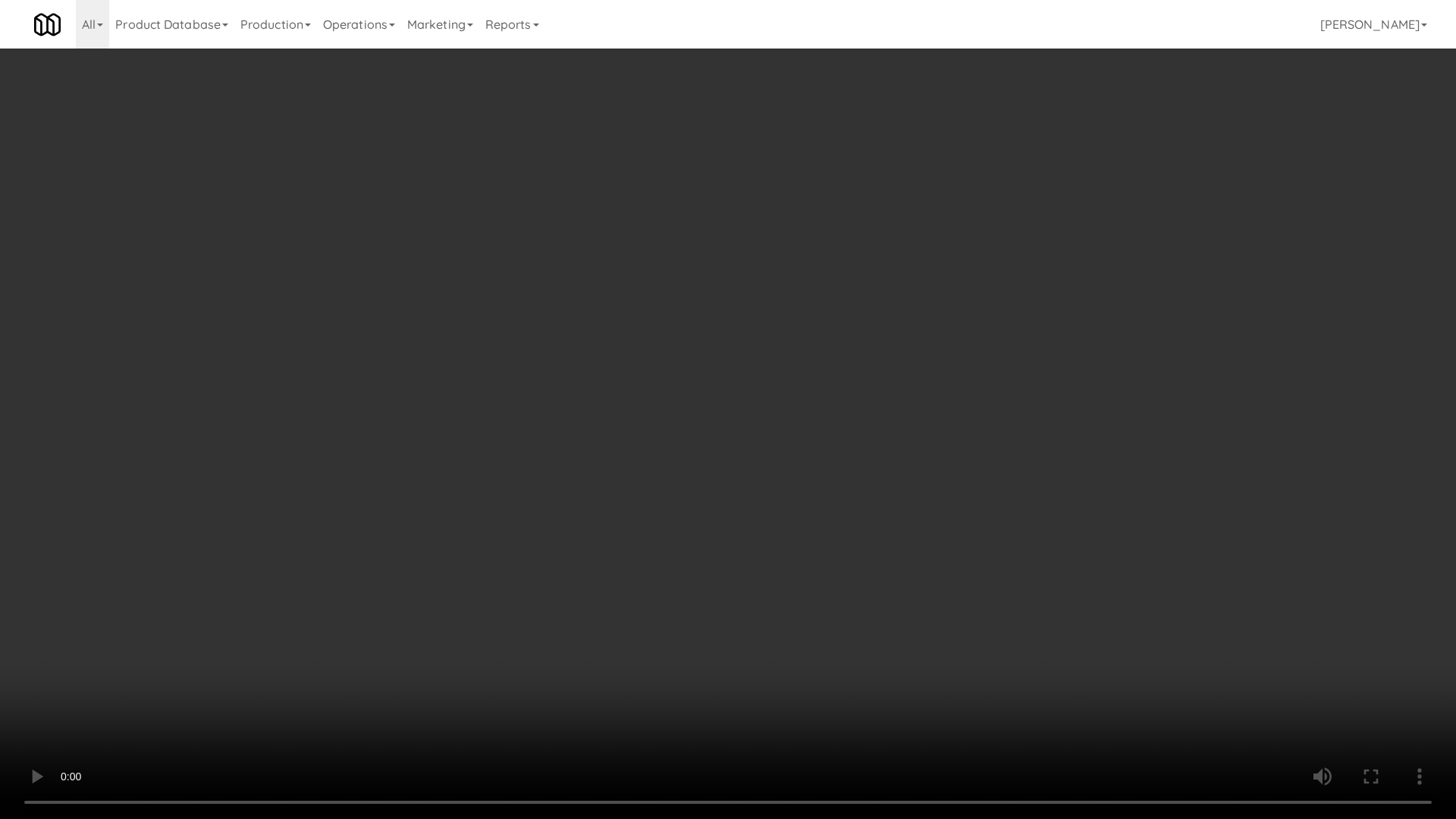
click at [620, 452] on video at bounding box center [728, 409] width 1456 height 819
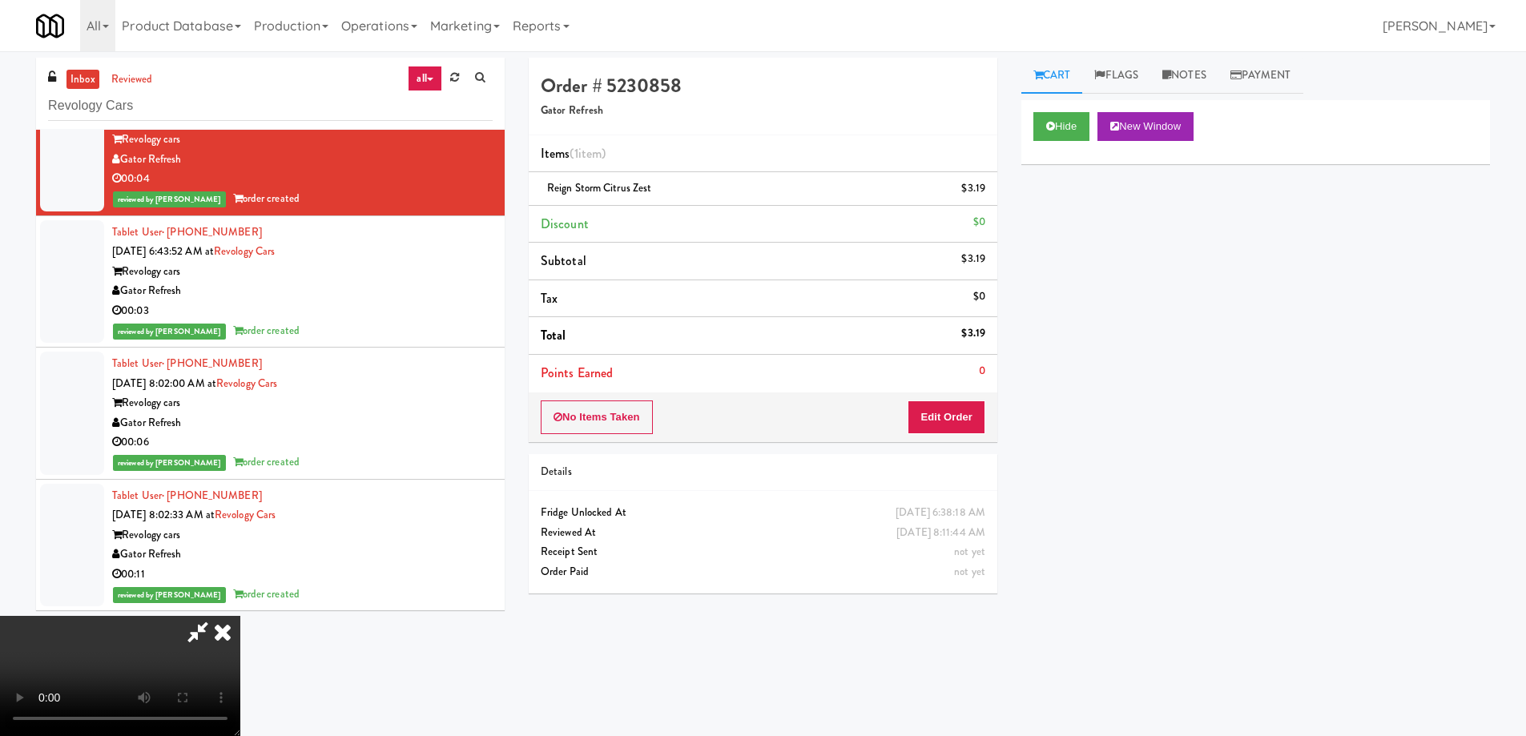
click at [240, 616] on video at bounding box center [120, 676] width 240 height 120
click at [240, 616] on icon at bounding box center [222, 632] width 35 height 32
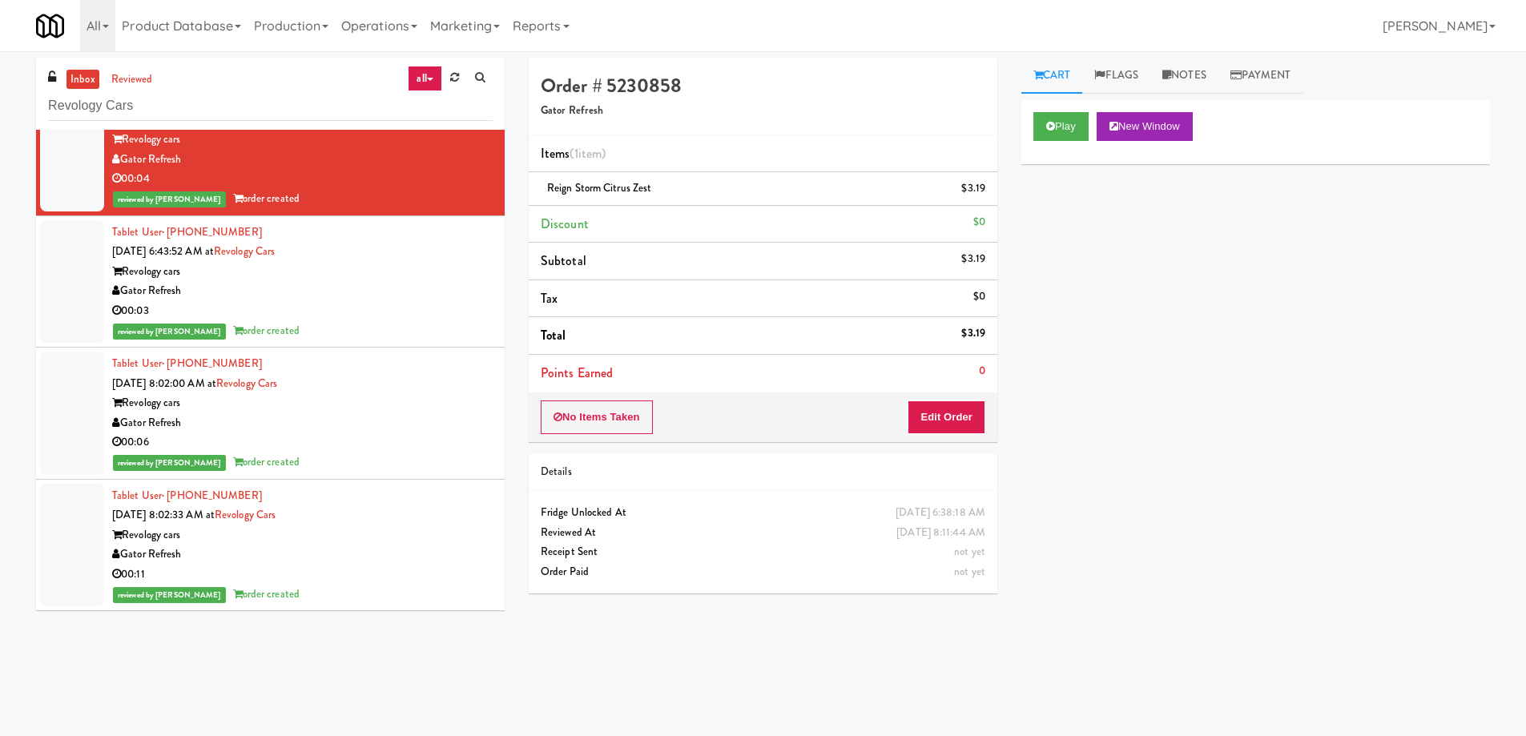
click at [644, 193] on span "Reign Storm Citrus Zest" at bounding box center [599, 187] width 104 height 15
copy span "Reign Storm Citrus Zest"
click at [272, 108] on input "Revology Cars" at bounding box center [270, 106] width 445 height 30
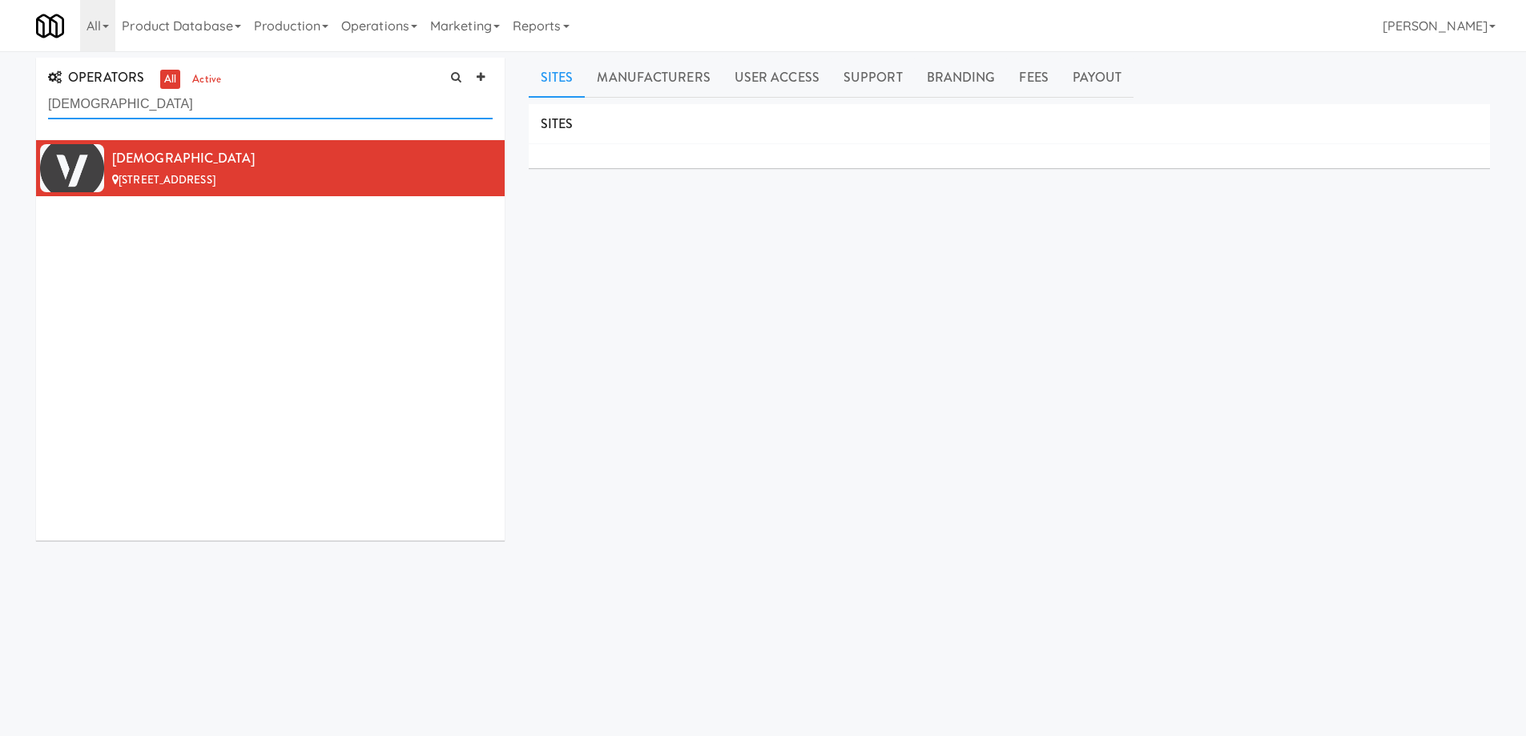
click at [285, 102] on input "[DEMOGRAPHIC_DATA]" at bounding box center [270, 105] width 445 height 30
paste input "Future Amenities"
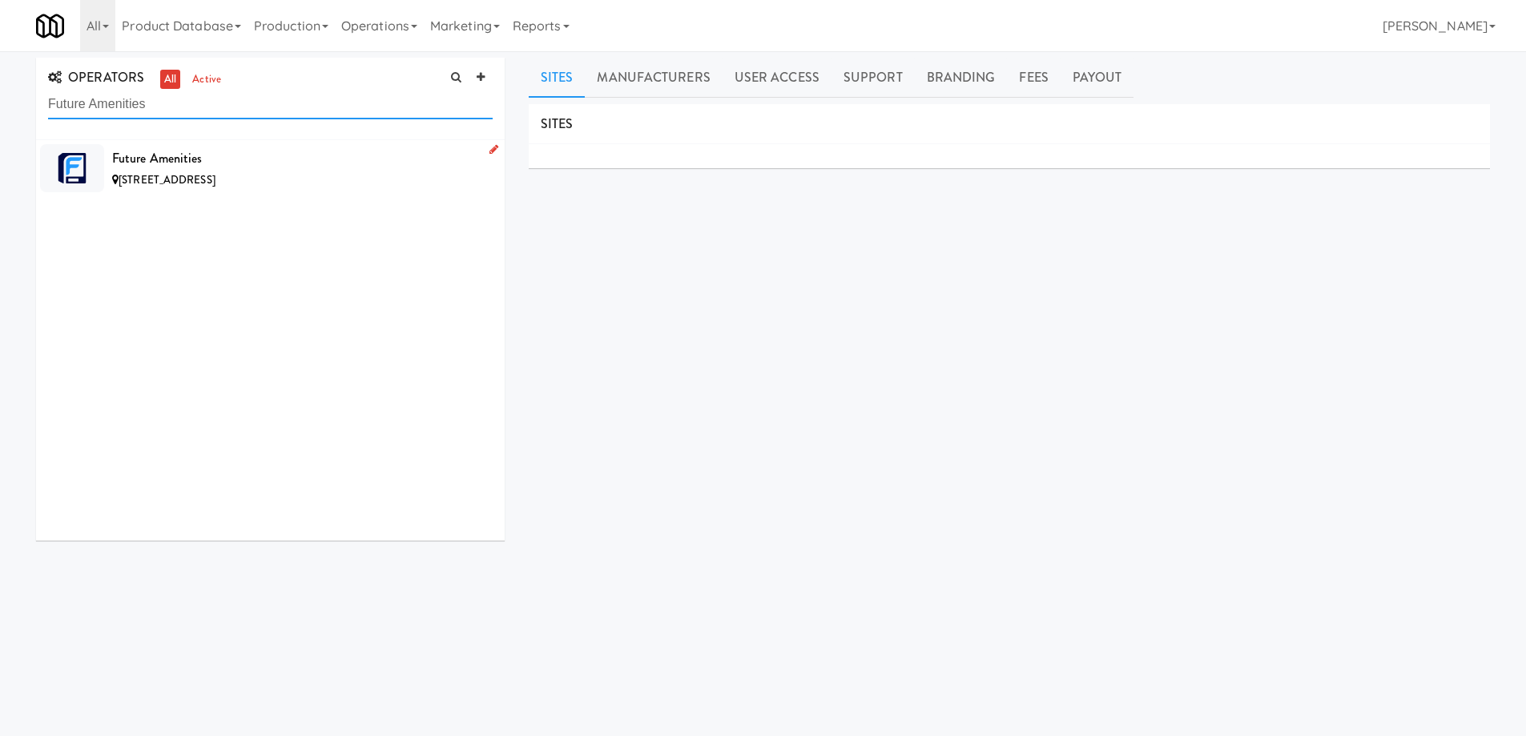
type input "Future Amenities"
click at [373, 159] on div "Future Amenities" at bounding box center [302, 159] width 381 height 24
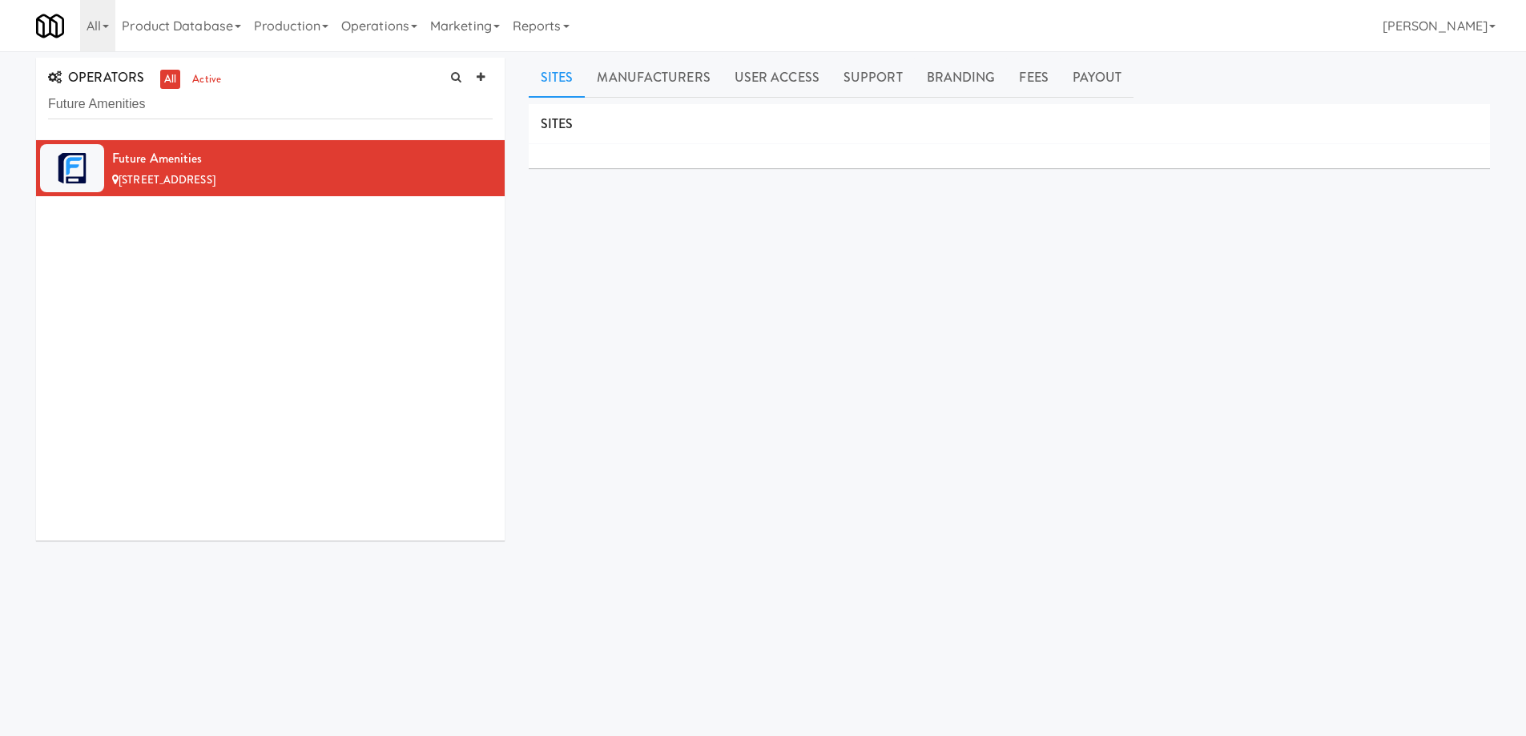
click at [844, 439] on div "SITES MANUFACTURERS Future Amenities USERS Name Company Registered Christy Bell…" at bounding box center [1009, 404] width 961 height 601
